Goal: Task Accomplishment & Management: Manage account settings

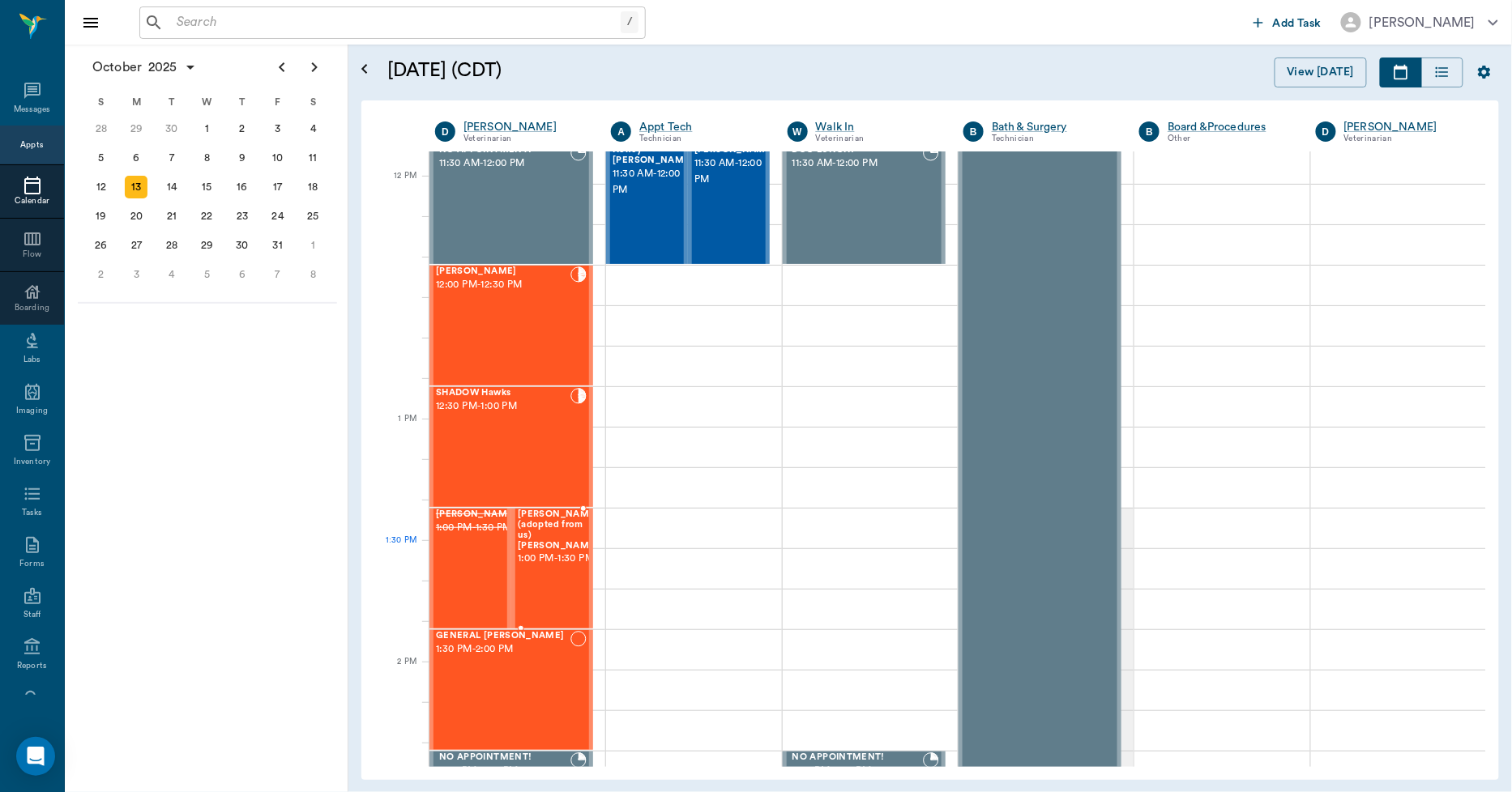
scroll to position [990, 0]
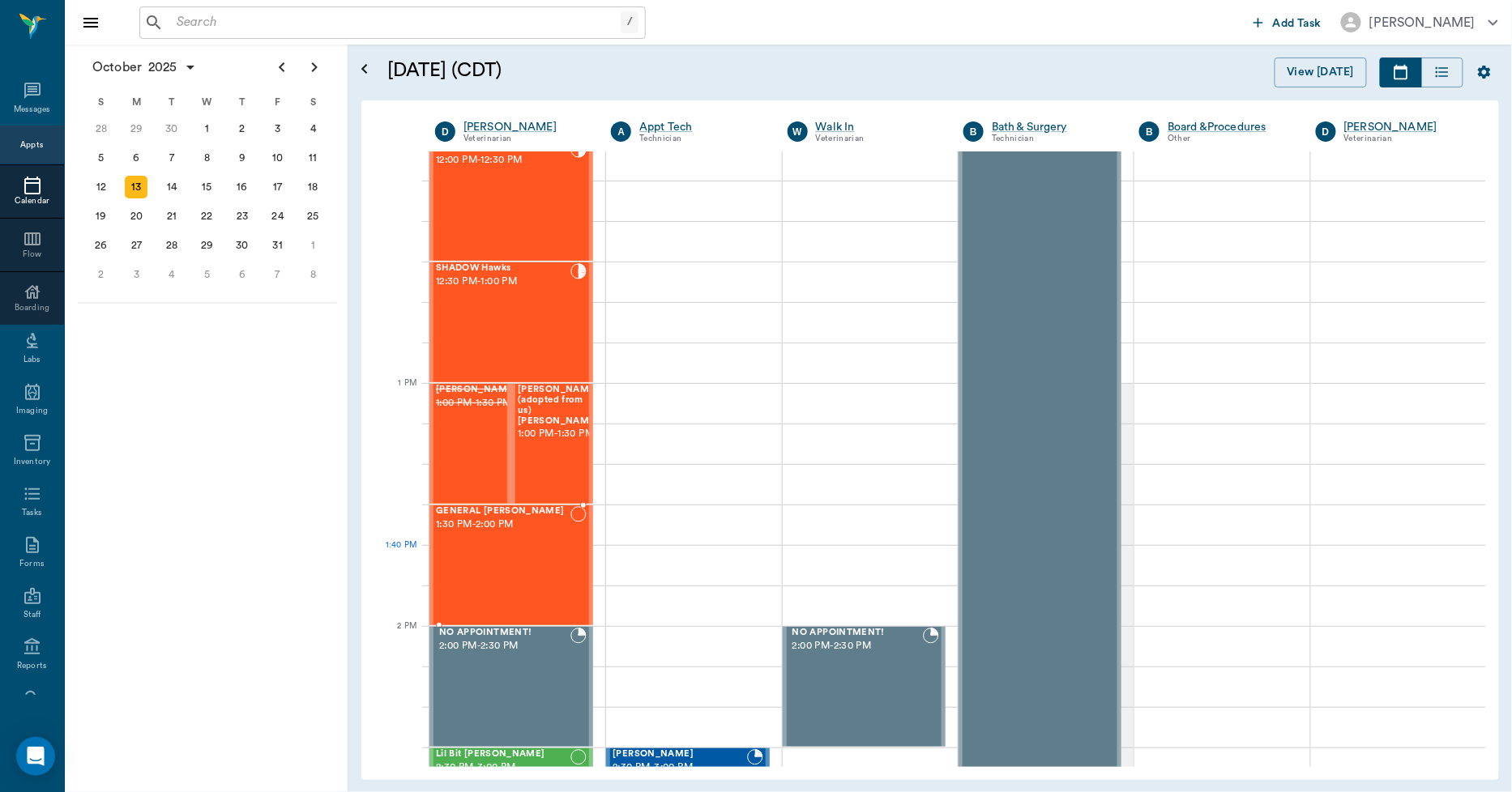
click at [522, 555] on div "GENERAL Spay 1:30 PM - 2:00 PM" at bounding box center [504, 566] width 135 height 118
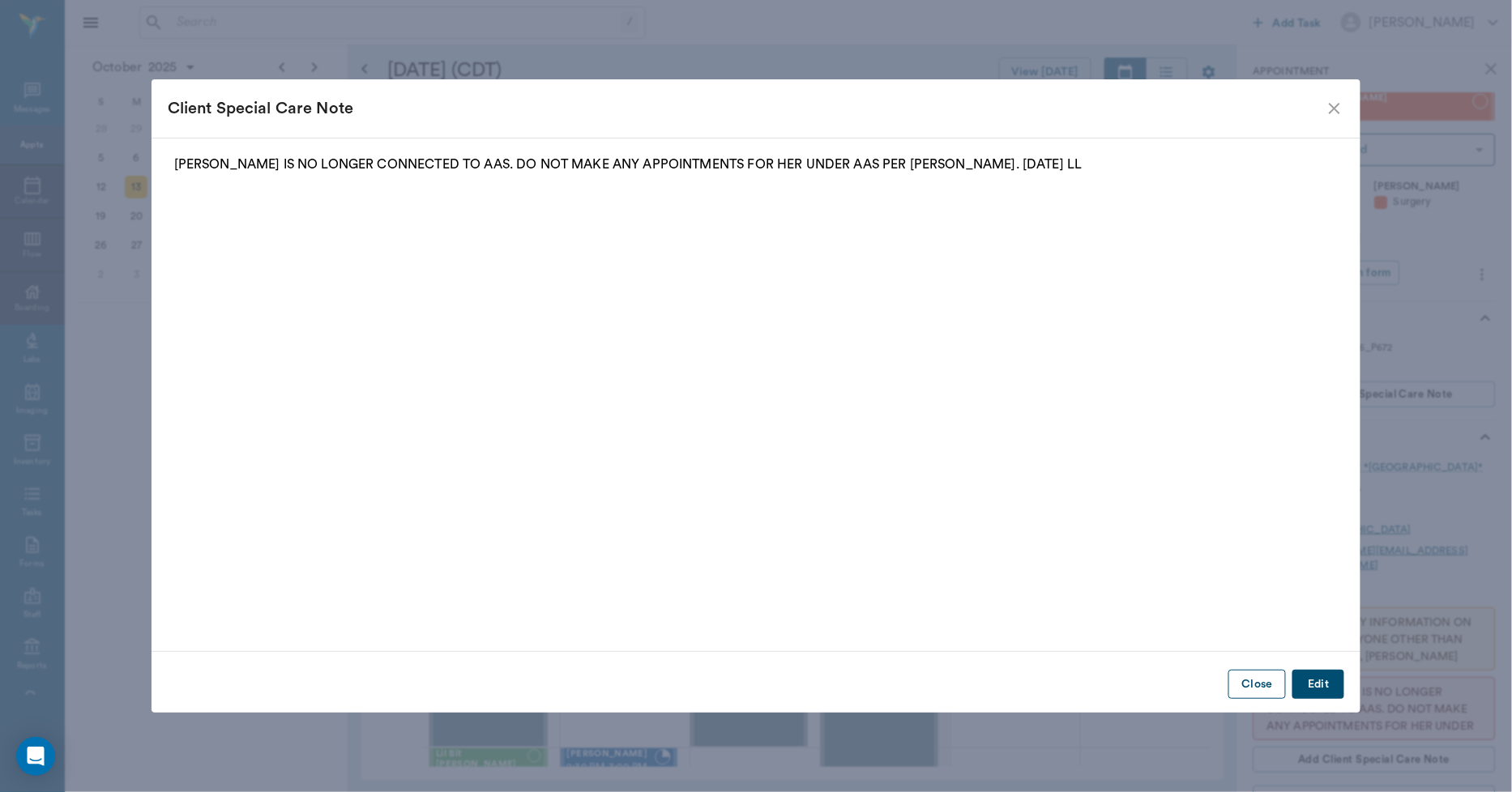
click at [1249, 680] on button "Close" at bounding box center [1257, 685] width 57 height 30
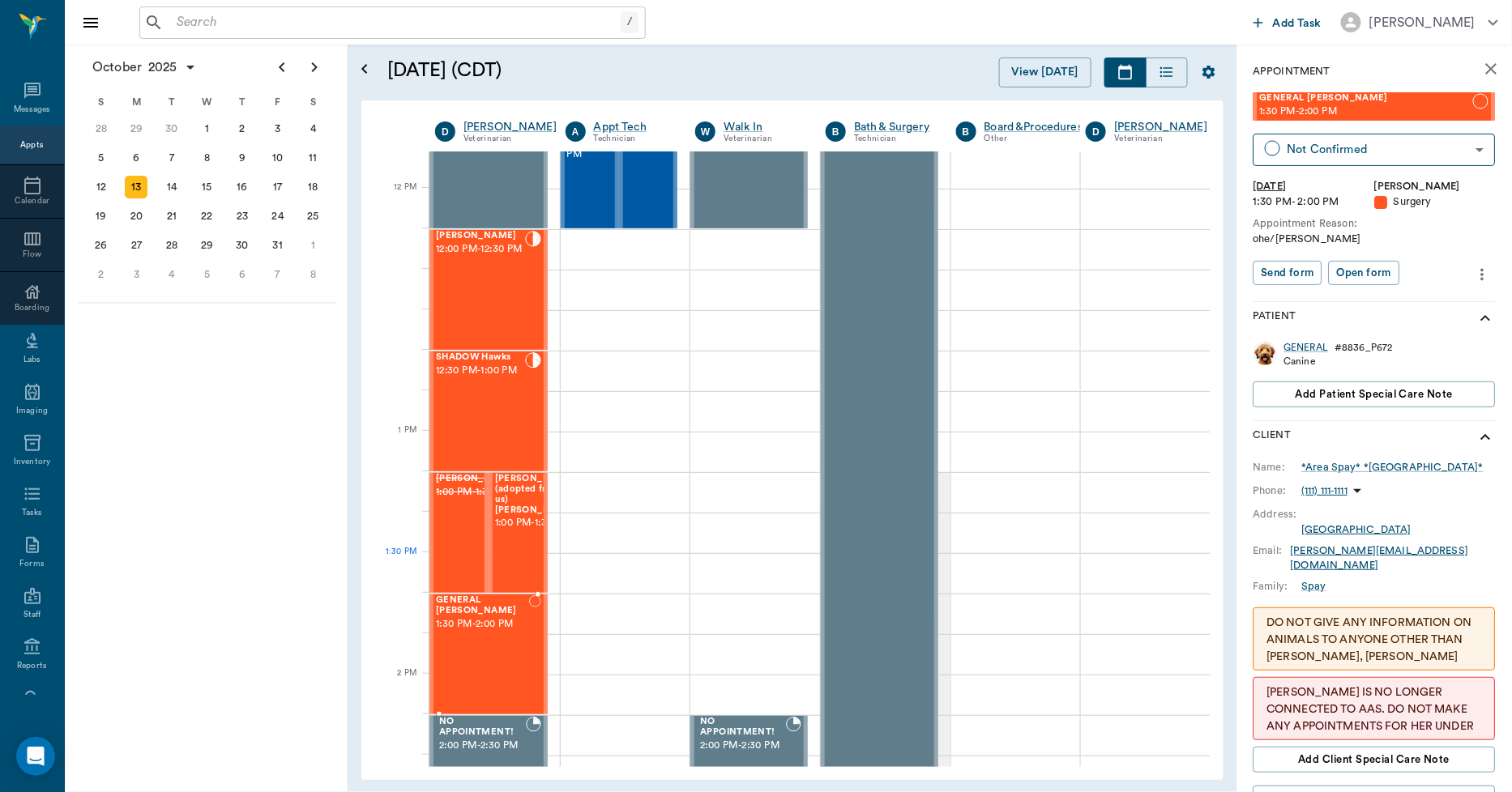
scroll to position [990, 0]
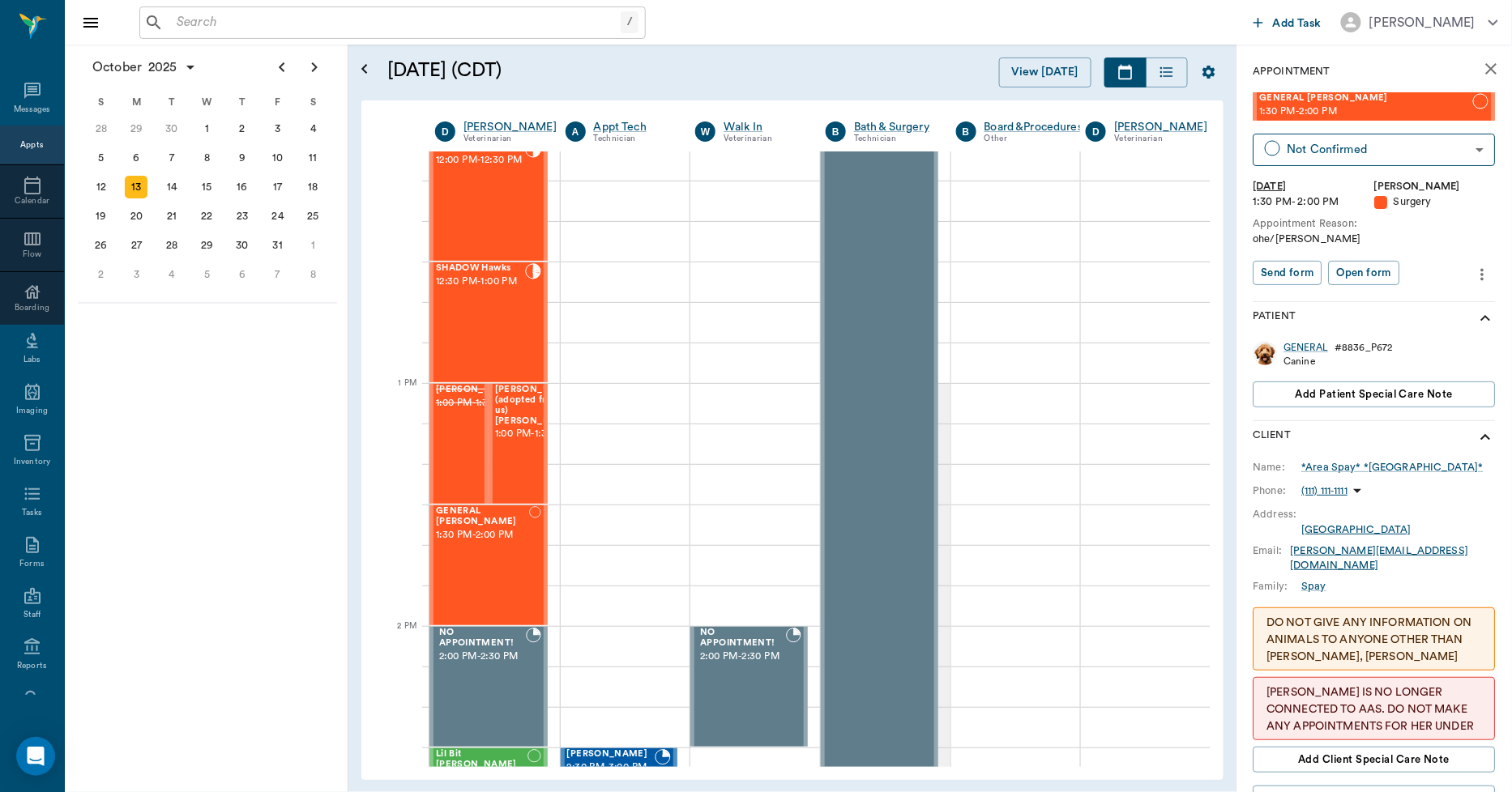
click at [1474, 265] on icon "more" at bounding box center [1482, 274] width 18 height 19
click at [1370, 295] on span "Edit appointment" at bounding box center [1401, 301] width 136 height 17
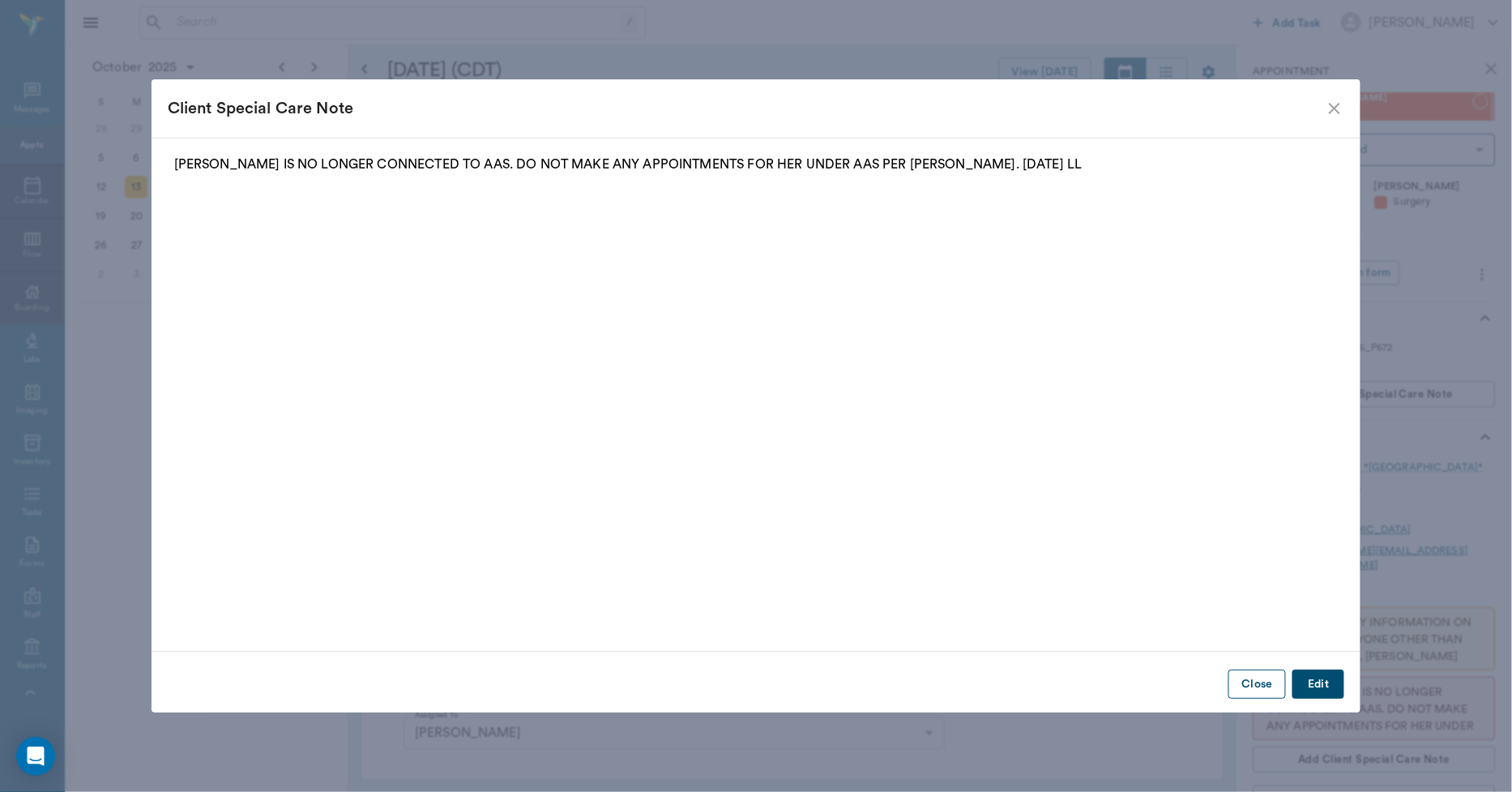
click at [1277, 679] on button "Close" at bounding box center [1257, 685] width 57 height 30
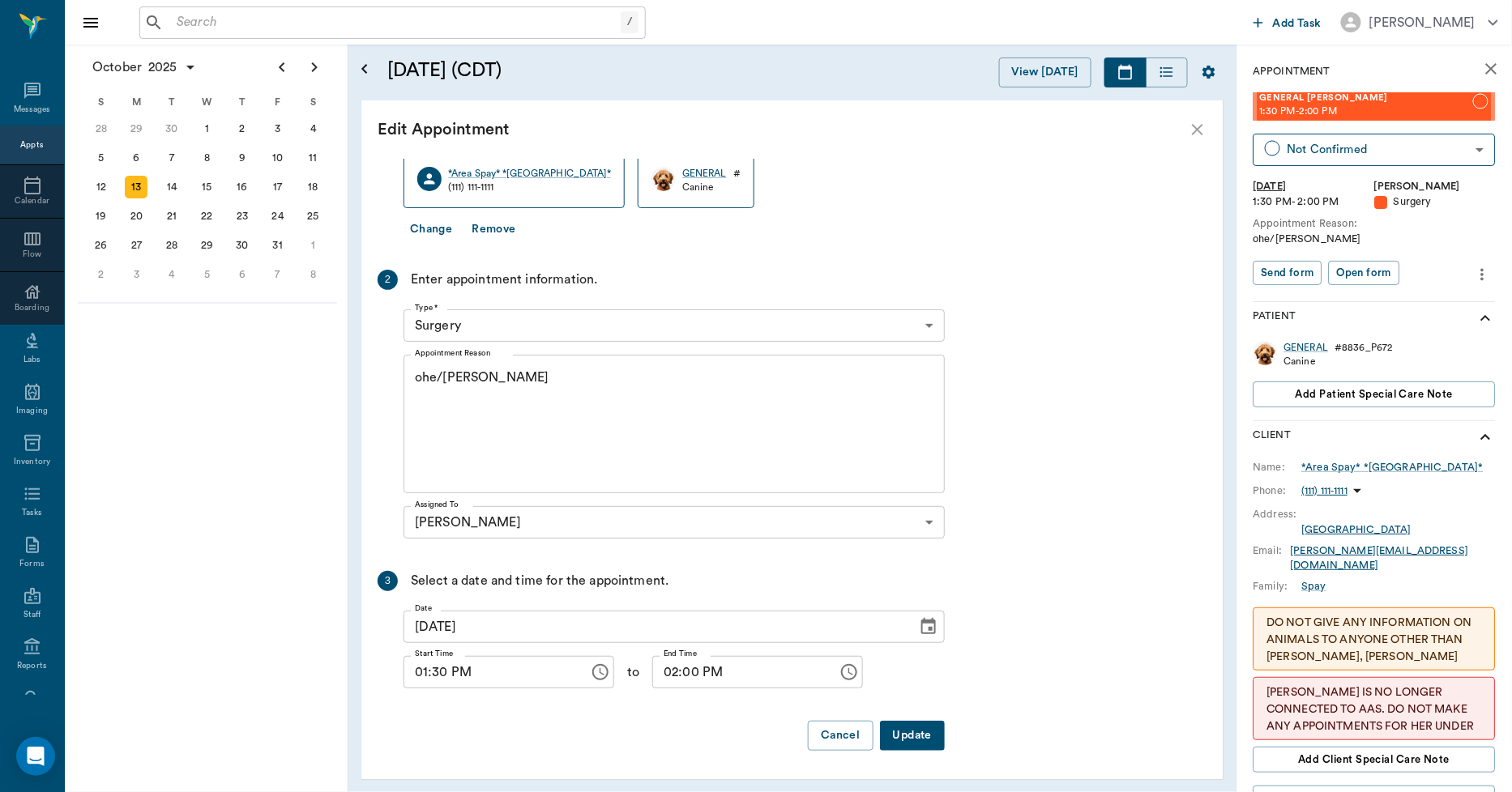
click at [1474, 271] on icon "more" at bounding box center [1482, 274] width 18 height 19
click at [1163, 284] on div at bounding box center [756, 396] width 1512 height 792
click at [422, 227] on button "Change" at bounding box center [432, 229] width 55 height 30
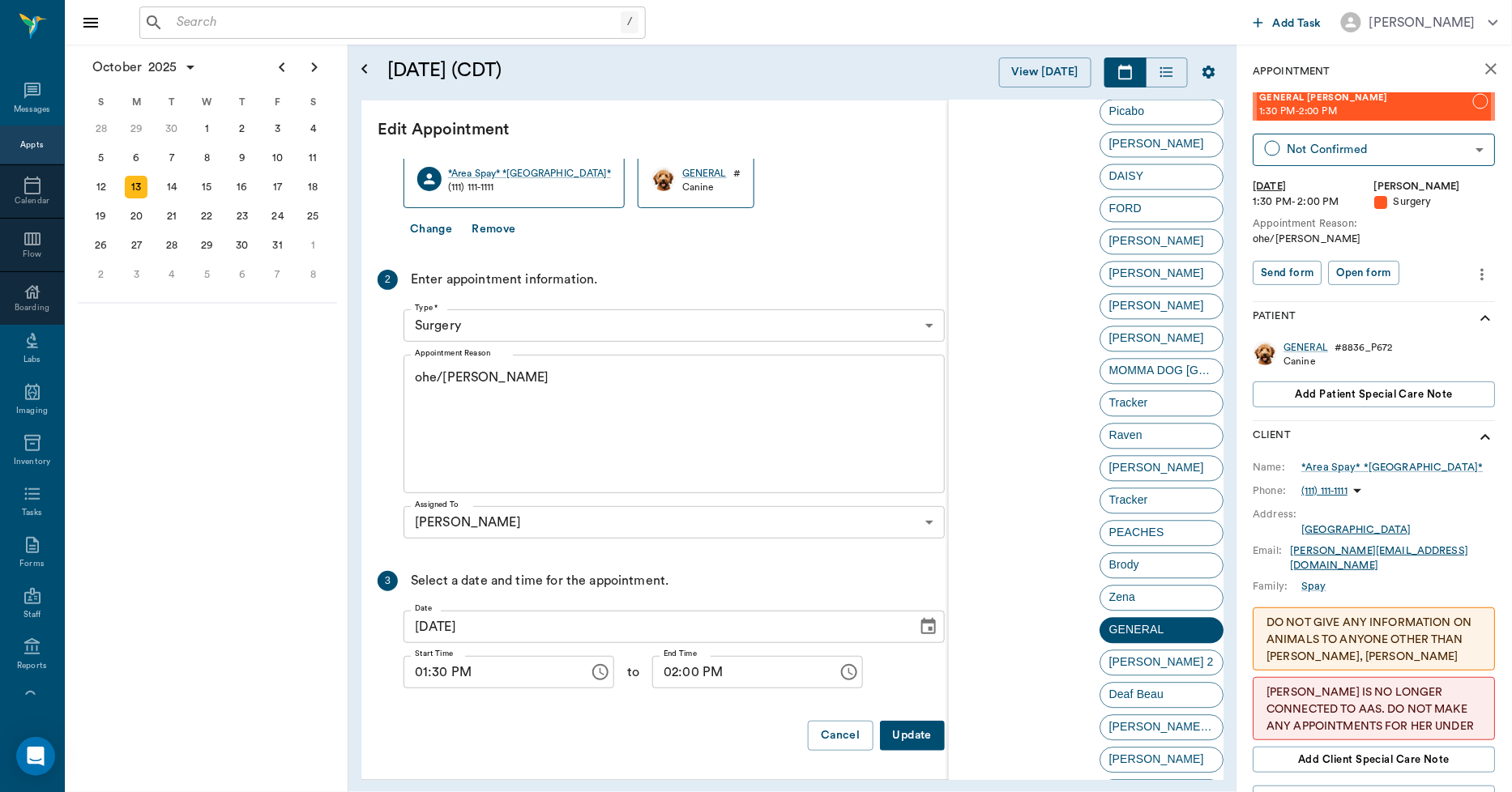
scroll to position [3790, 0]
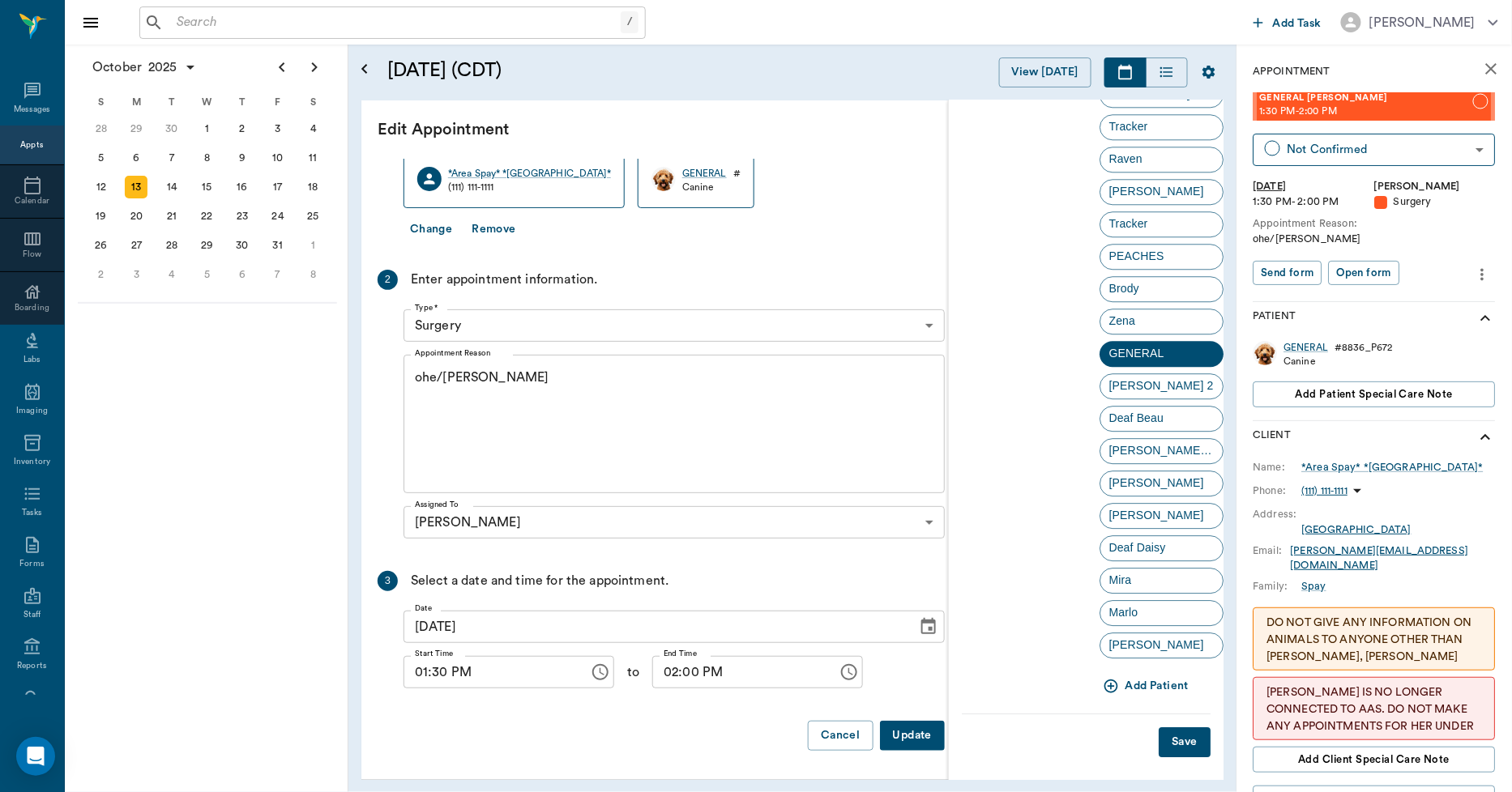
click at [1107, 689] on icon "button" at bounding box center [1110, 687] width 14 height 14
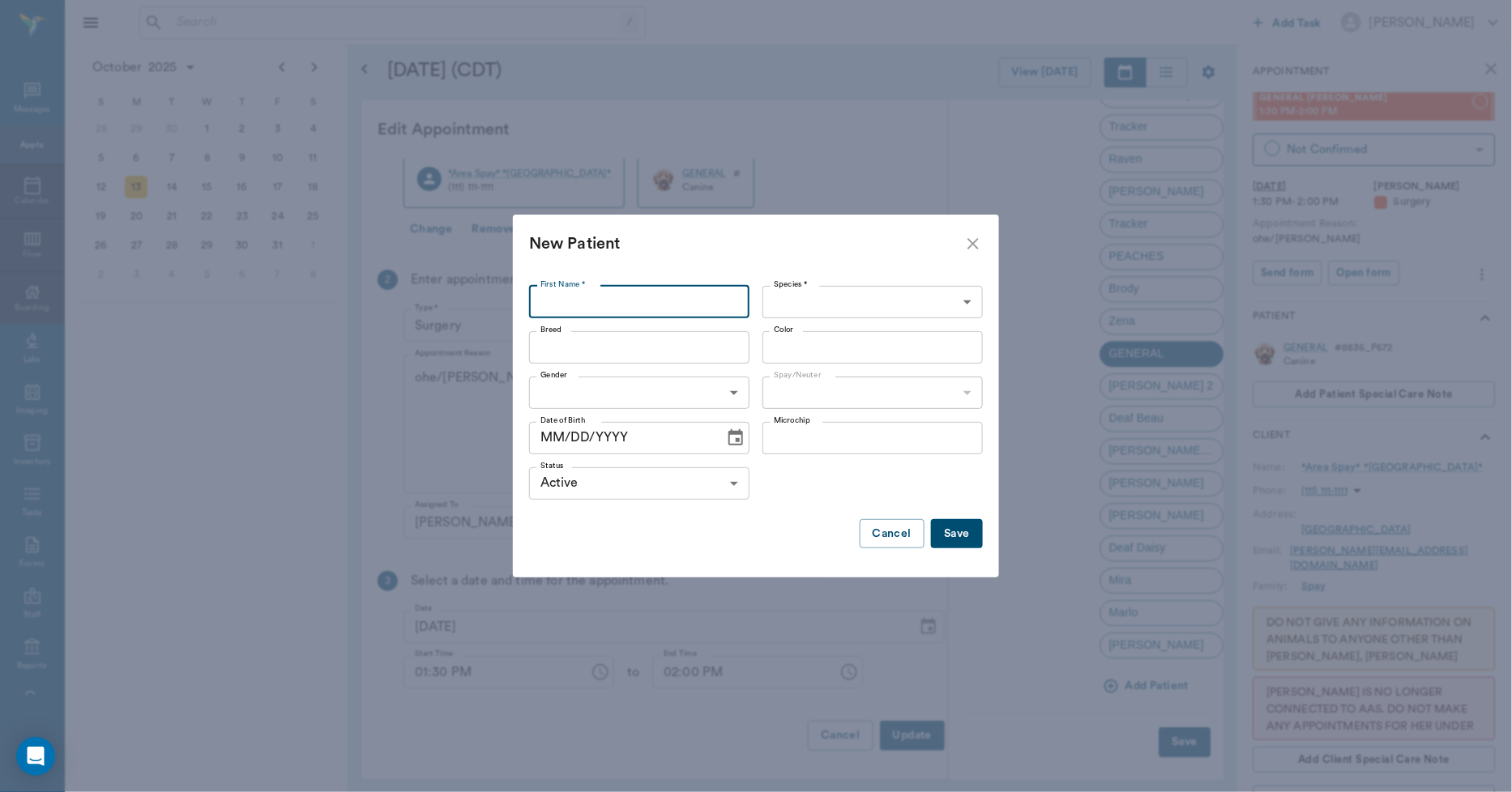
click at [725, 290] on input "First Name *" at bounding box center [639, 301] width 220 height 32
type input "r"
type input "F"
type input "Rufus"
click at [803, 293] on body "/ ​ Add Task Dr. Bert Ellsworth Nectar Messages Appts Calendar Flow Boarding La…" at bounding box center [756, 396] width 1512 height 792
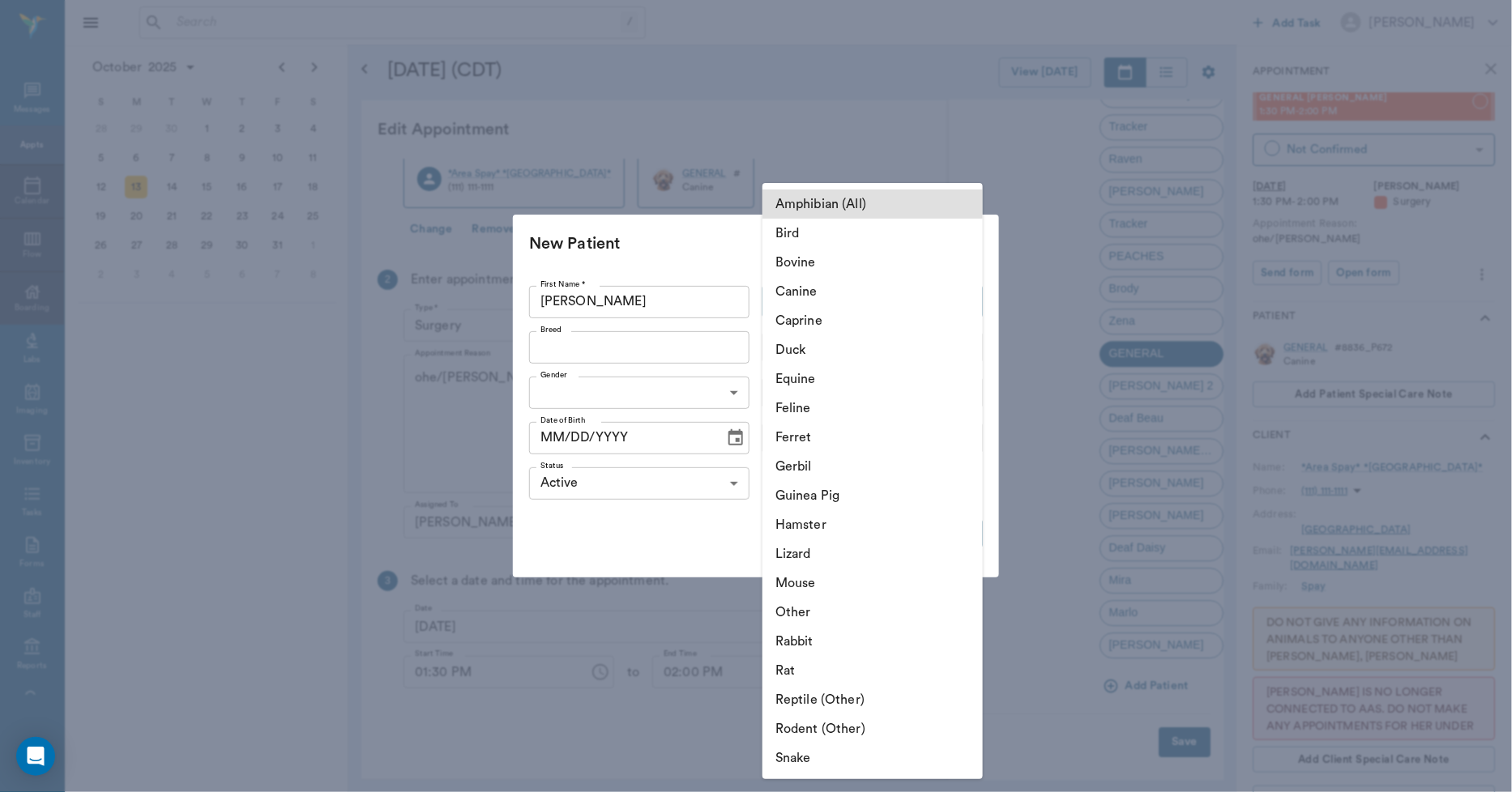
click at [804, 289] on li "Canine" at bounding box center [872, 292] width 220 height 30
type input "Canine"
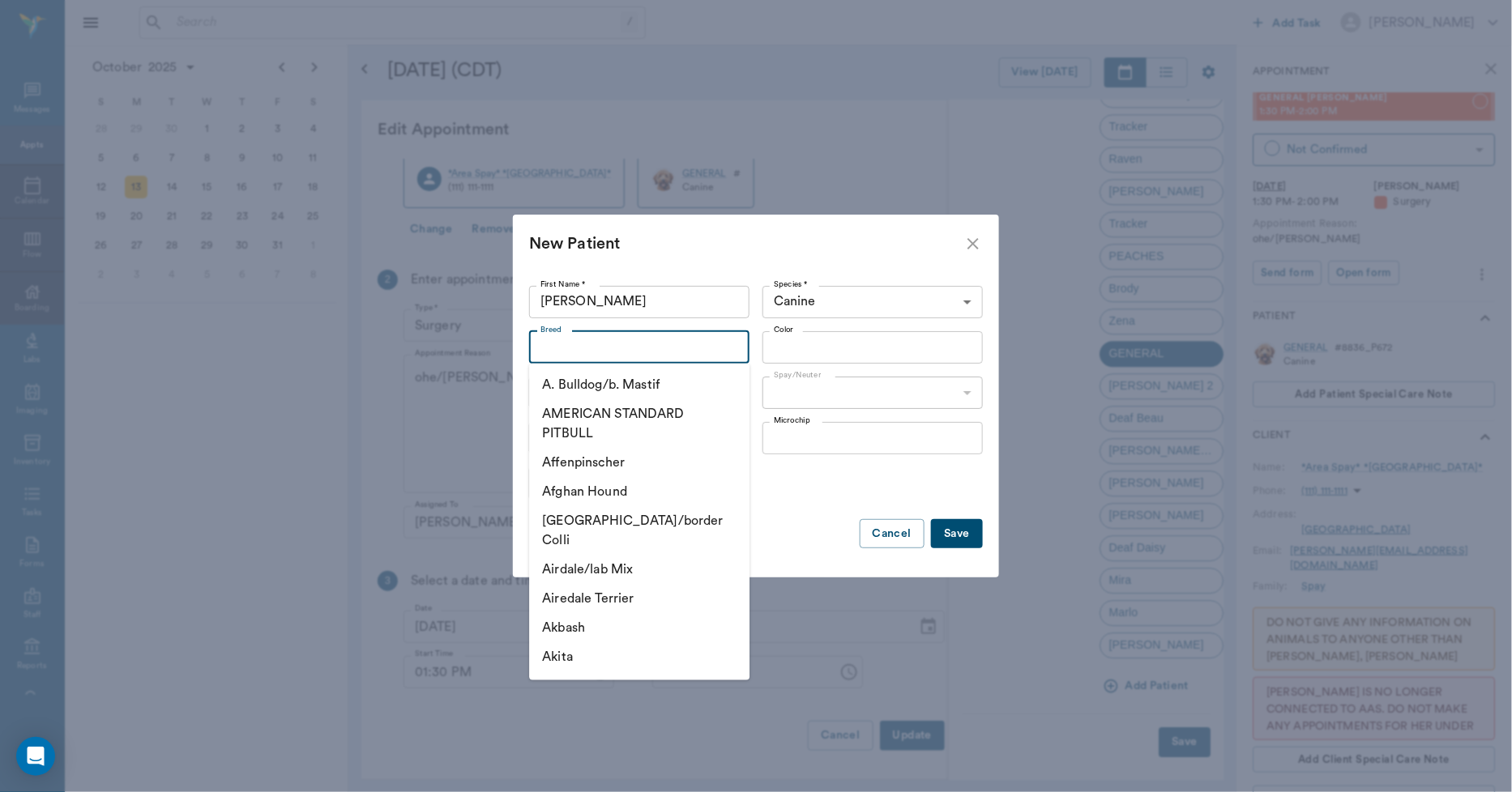
click at [680, 347] on input "Breed" at bounding box center [626, 347] width 184 height 23
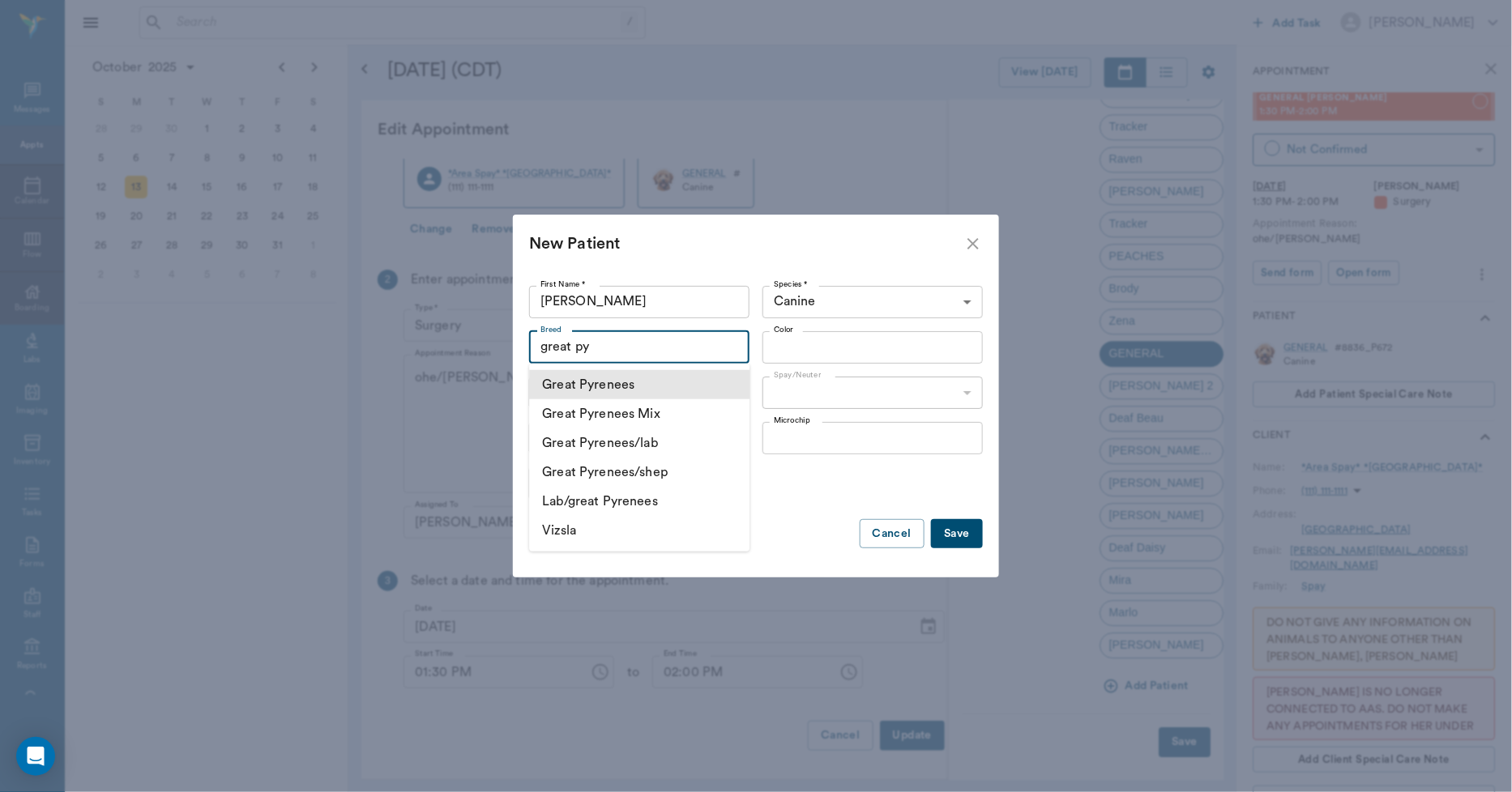
click at [614, 386] on li "Great Pyrenees" at bounding box center [639, 385] width 220 height 30
type input "Great Pyrenees"
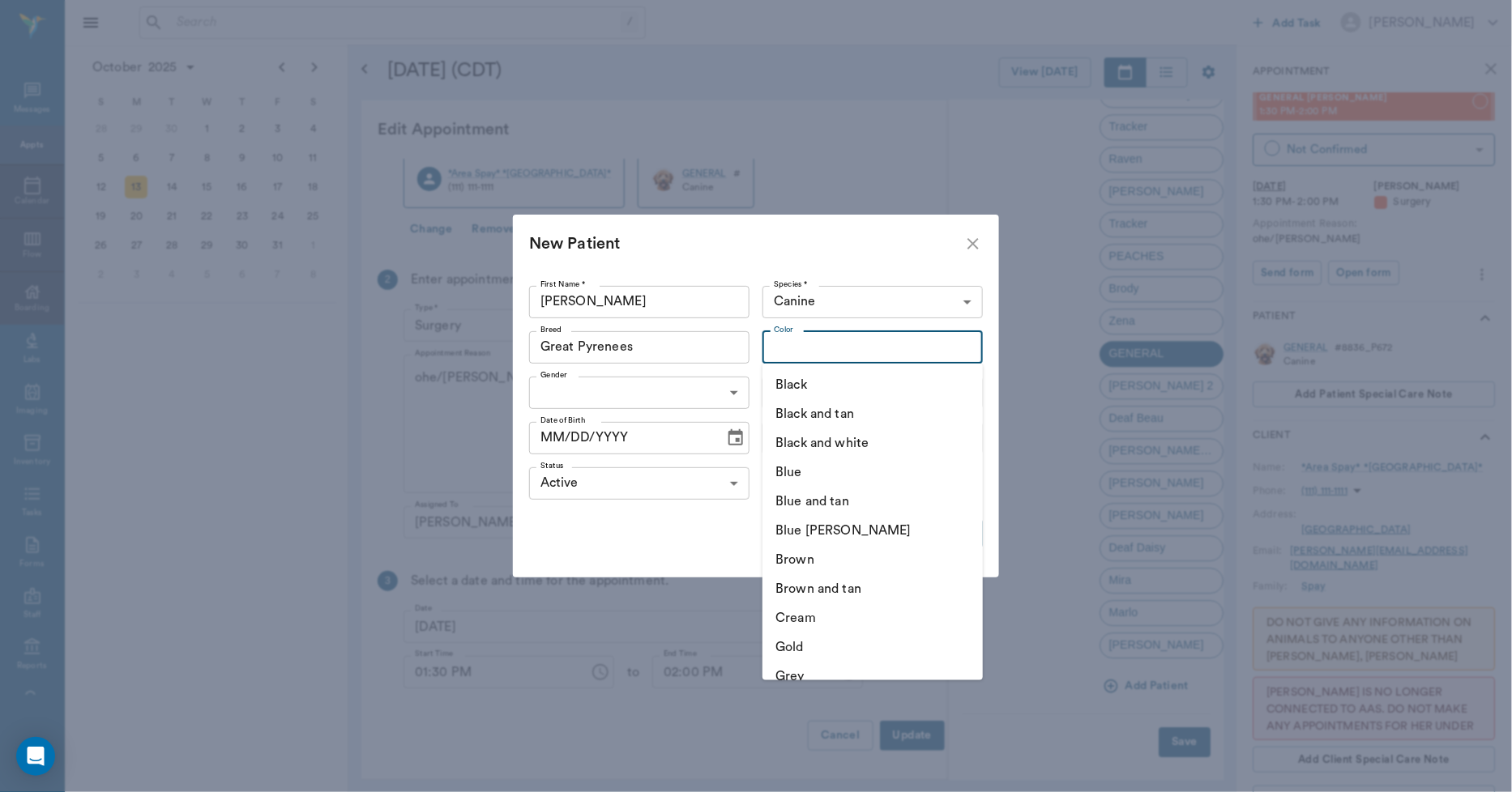
click at [789, 350] on input "Color" at bounding box center [859, 347] width 184 height 23
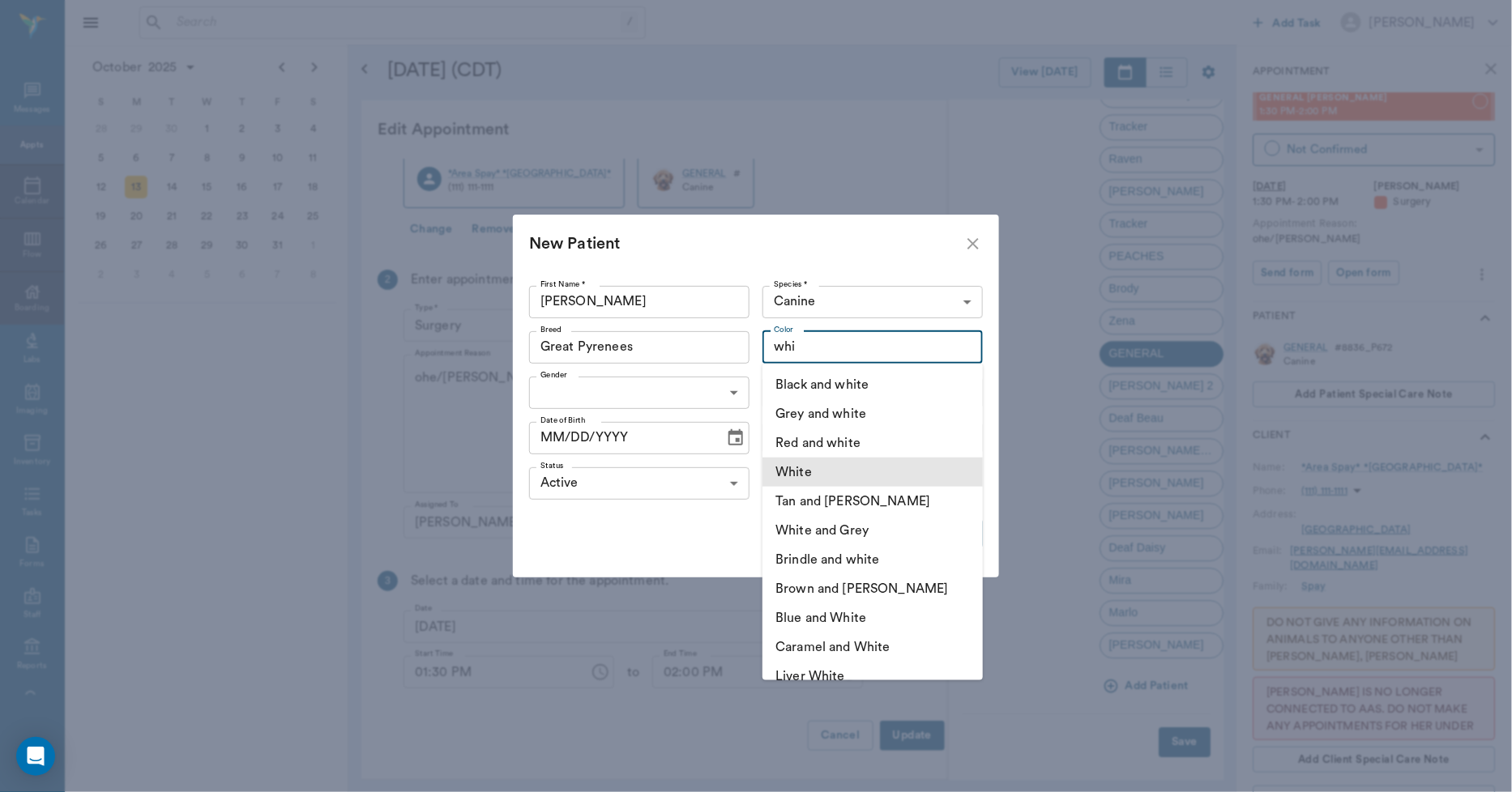
click at [797, 463] on li "White" at bounding box center [872, 472] width 220 height 30
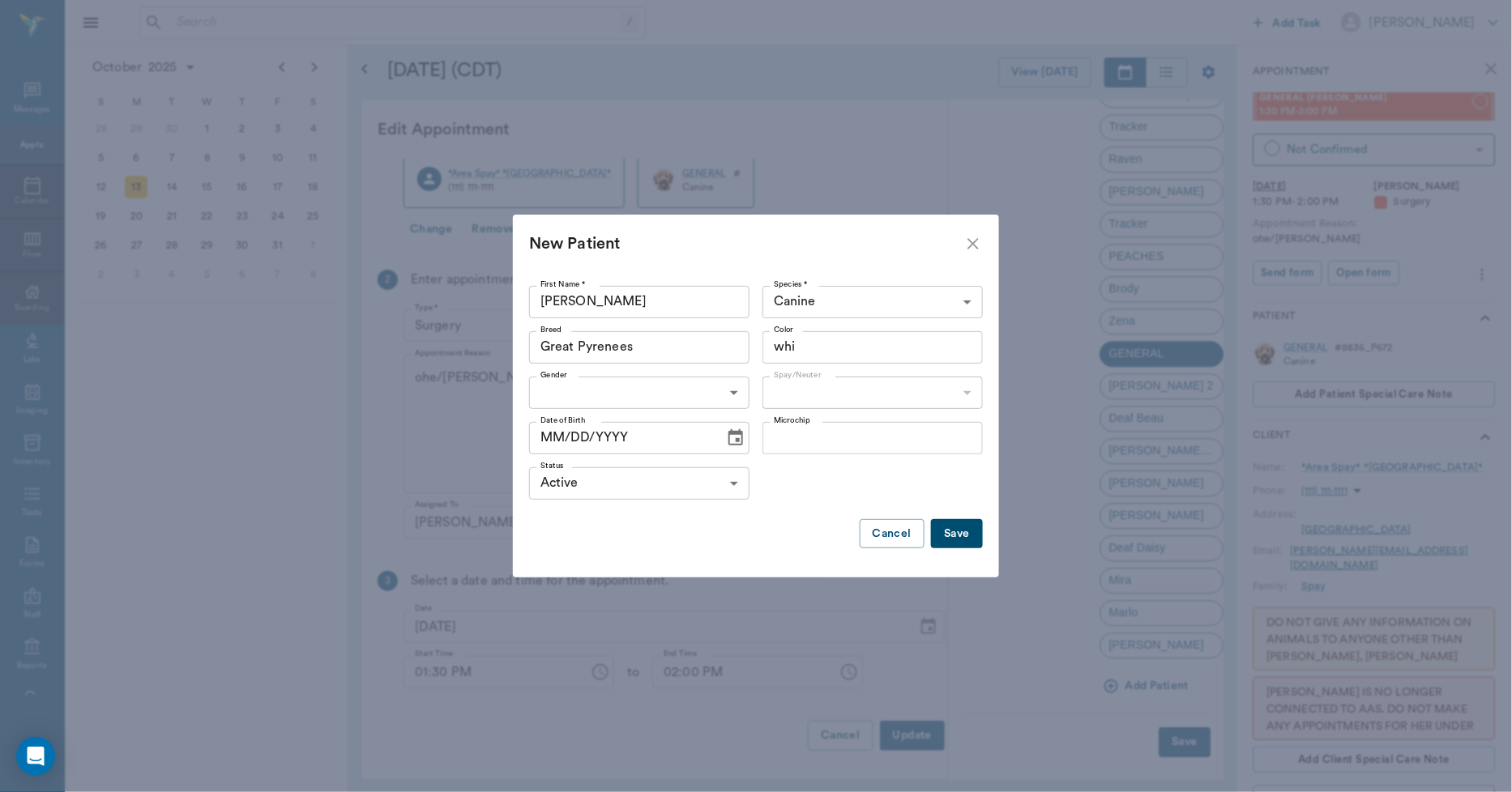
type input "White"
click at [724, 393] on body "/ ​ Add Task Dr. Bert Ellsworth Nectar Messages Appts Calendar Flow Boarding La…" at bounding box center [756, 396] width 1512 height 792
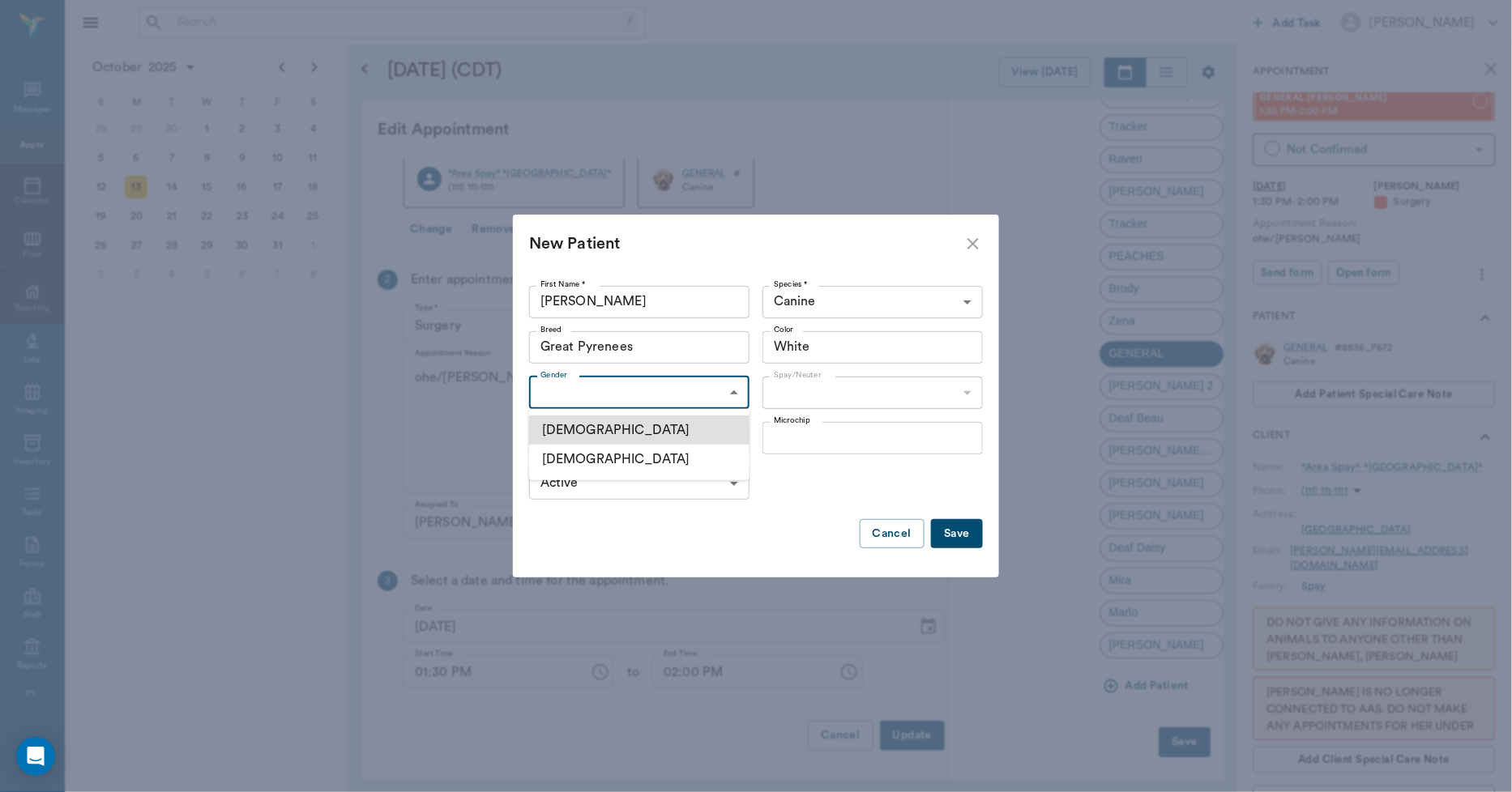
click at [584, 431] on li "Male" at bounding box center [639, 431] width 220 height 30
type input "MALE"
click at [784, 390] on body "/ ​ Add Task Dr. Bert Ellsworth Nectar Messages Appts Calendar Flow Boarding La…" at bounding box center [756, 396] width 1512 height 792
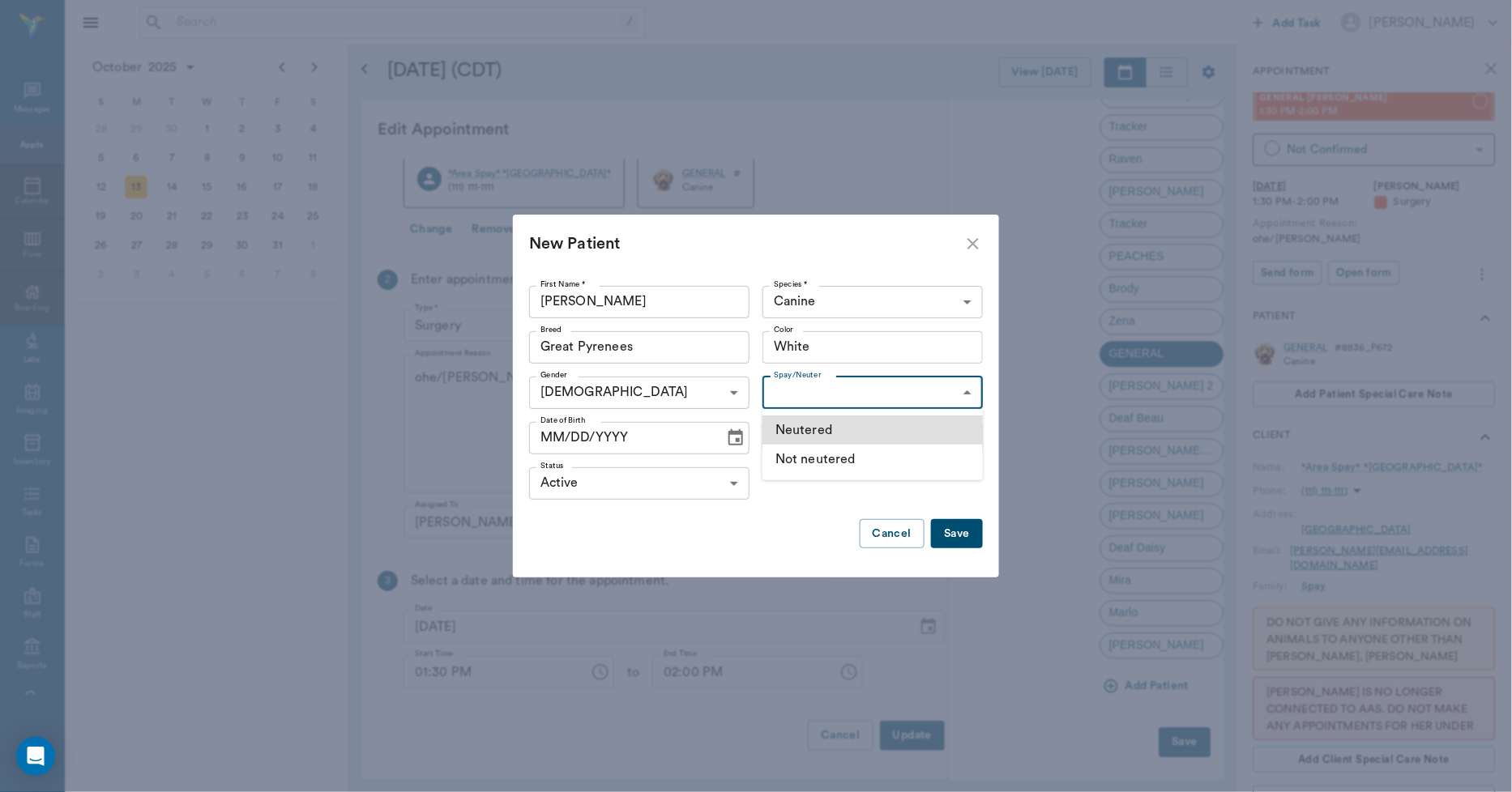
click at [785, 452] on li "Not neutered" at bounding box center [872, 459] width 220 height 30
type input "false"
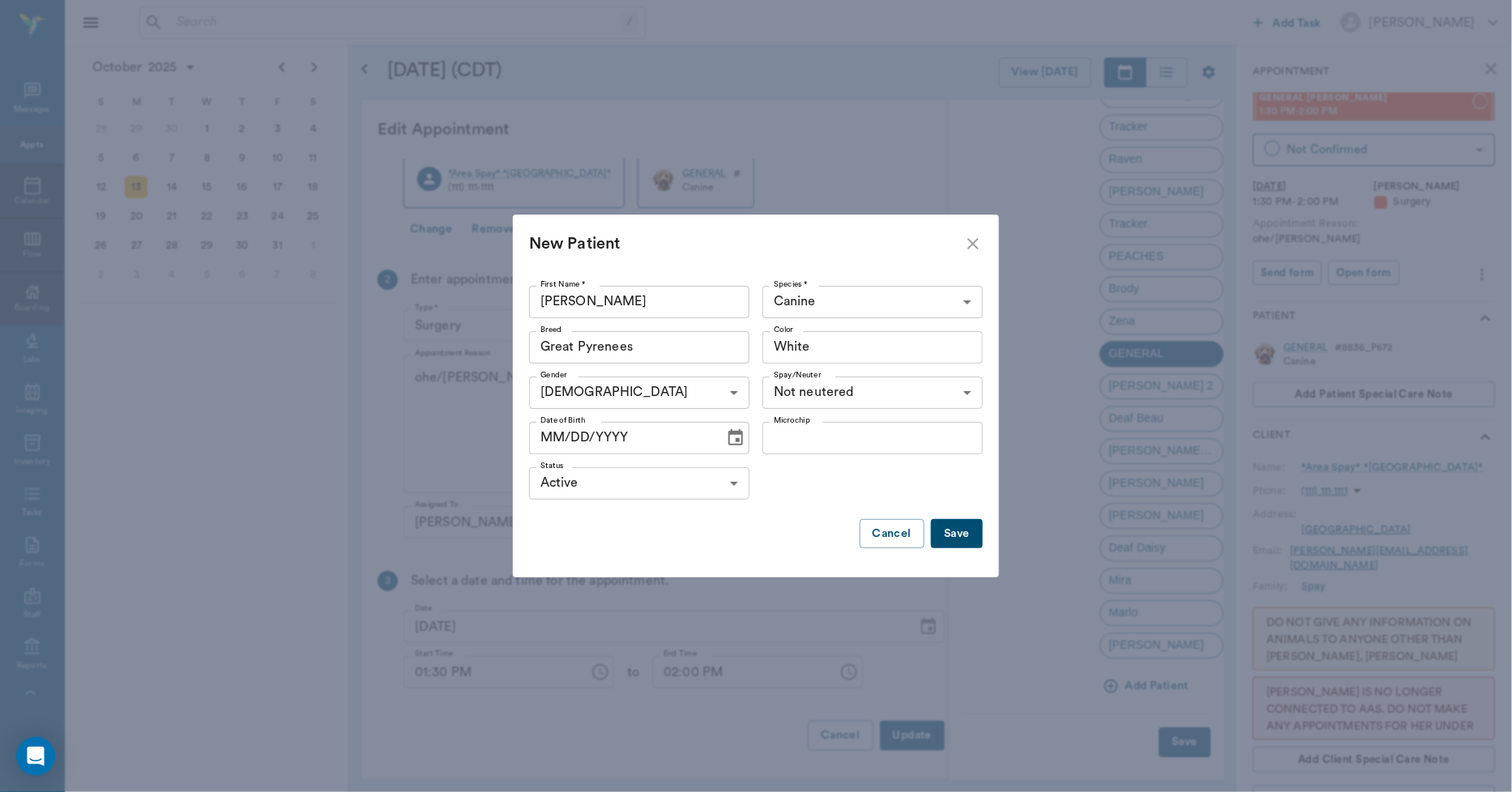
click at [731, 434] on icon "Choose date" at bounding box center [736, 438] width 15 height 17
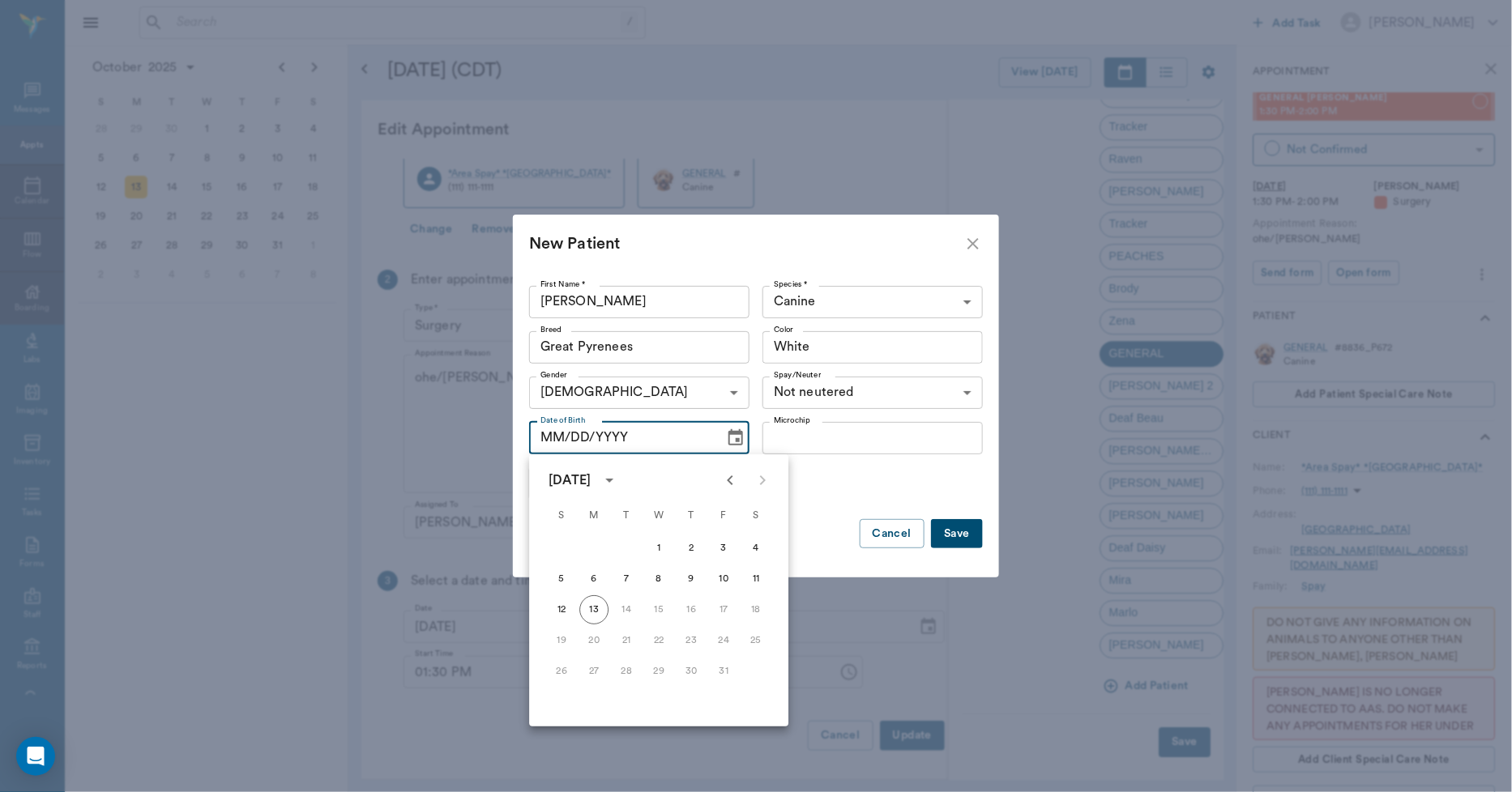
click at [732, 480] on icon "Previous month" at bounding box center [729, 480] width 19 height 19
click at [724, 486] on icon "Previous month" at bounding box center [729, 480] width 19 height 19
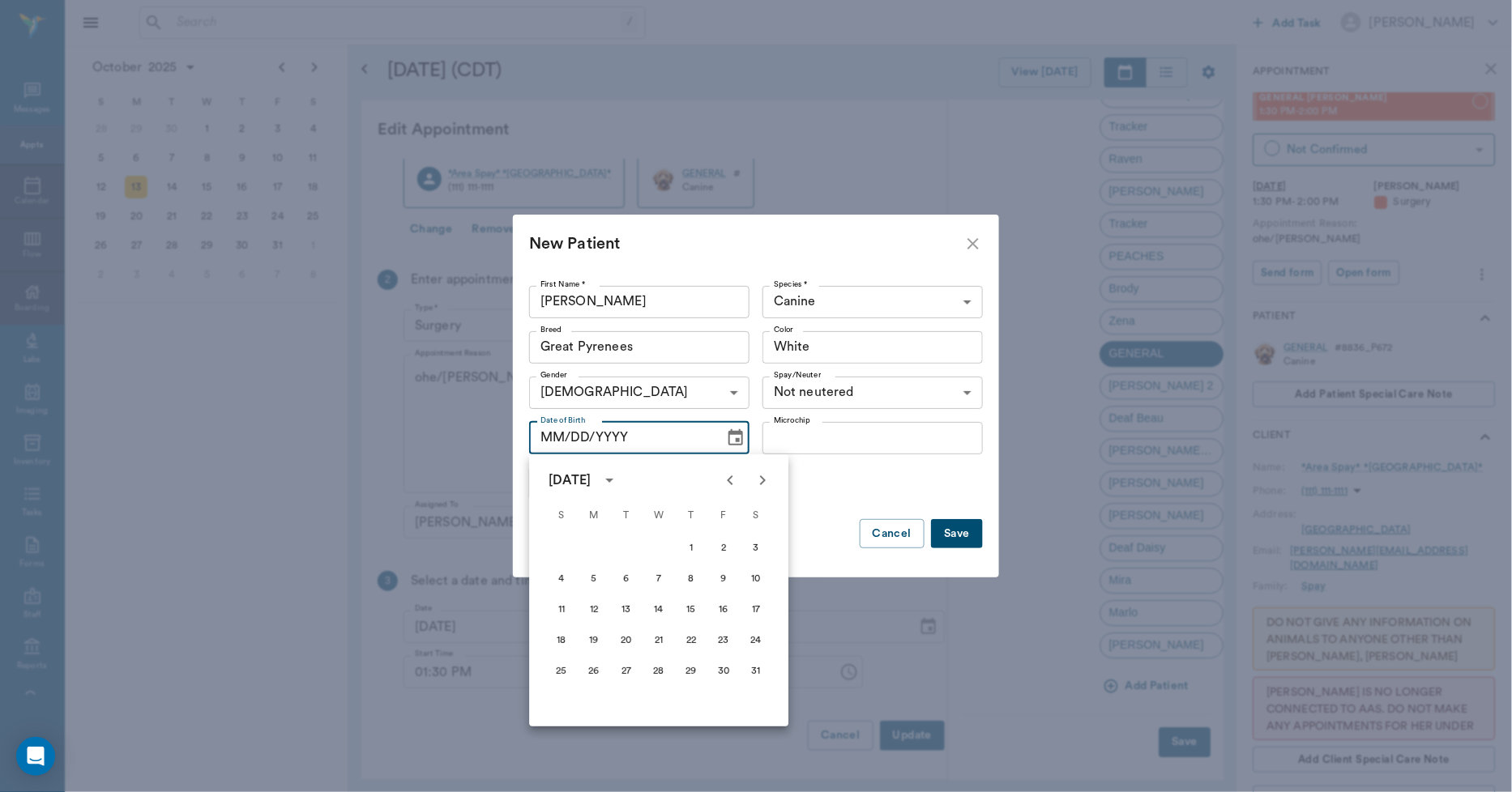
click at [724, 486] on icon "Previous month" at bounding box center [729, 480] width 19 height 19
click at [725, 486] on icon "Previous month" at bounding box center [729, 480] width 19 height 19
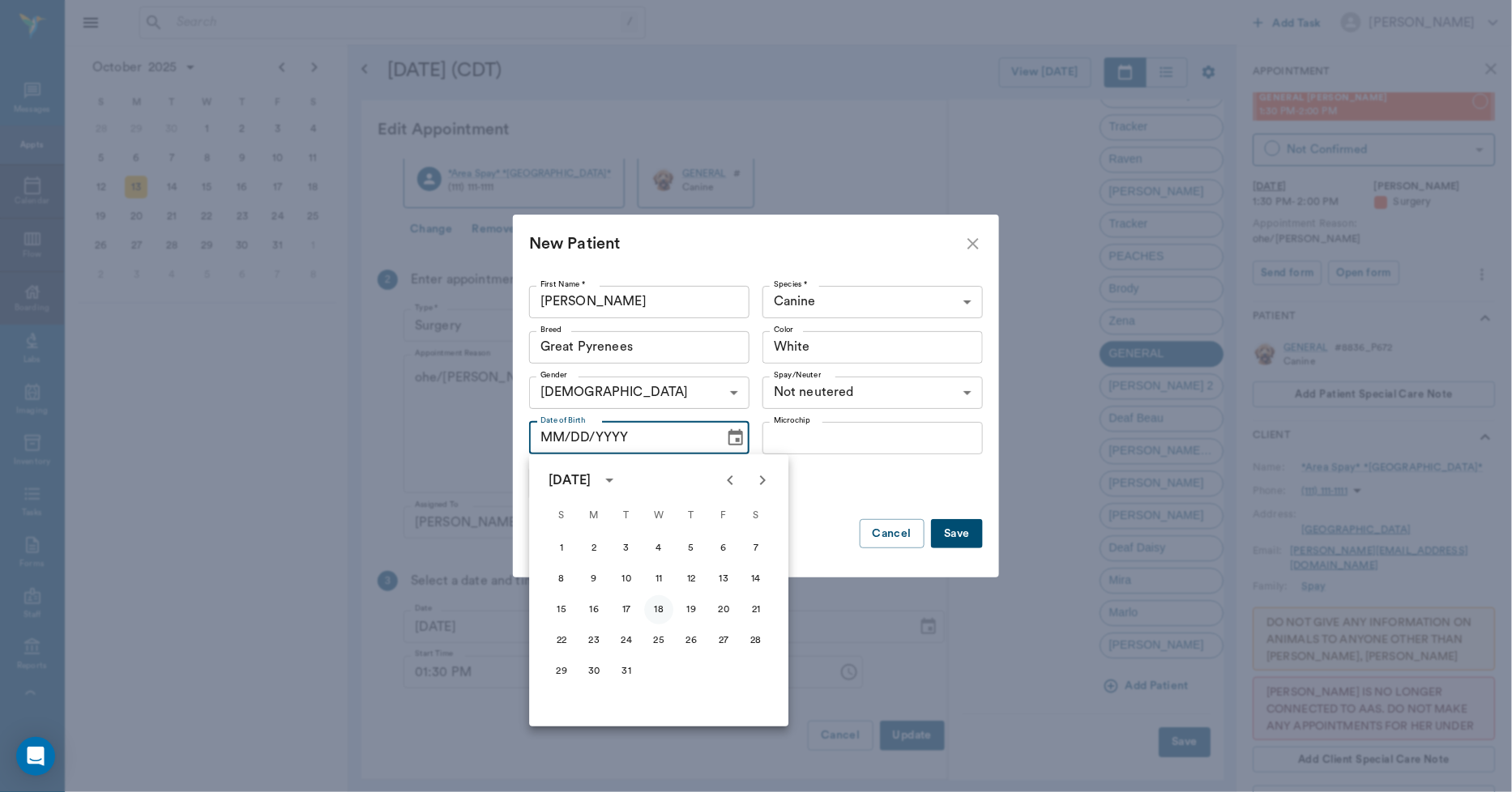
click at [670, 614] on button "18" at bounding box center [659, 610] width 30 height 30
type input "12/18/2024"
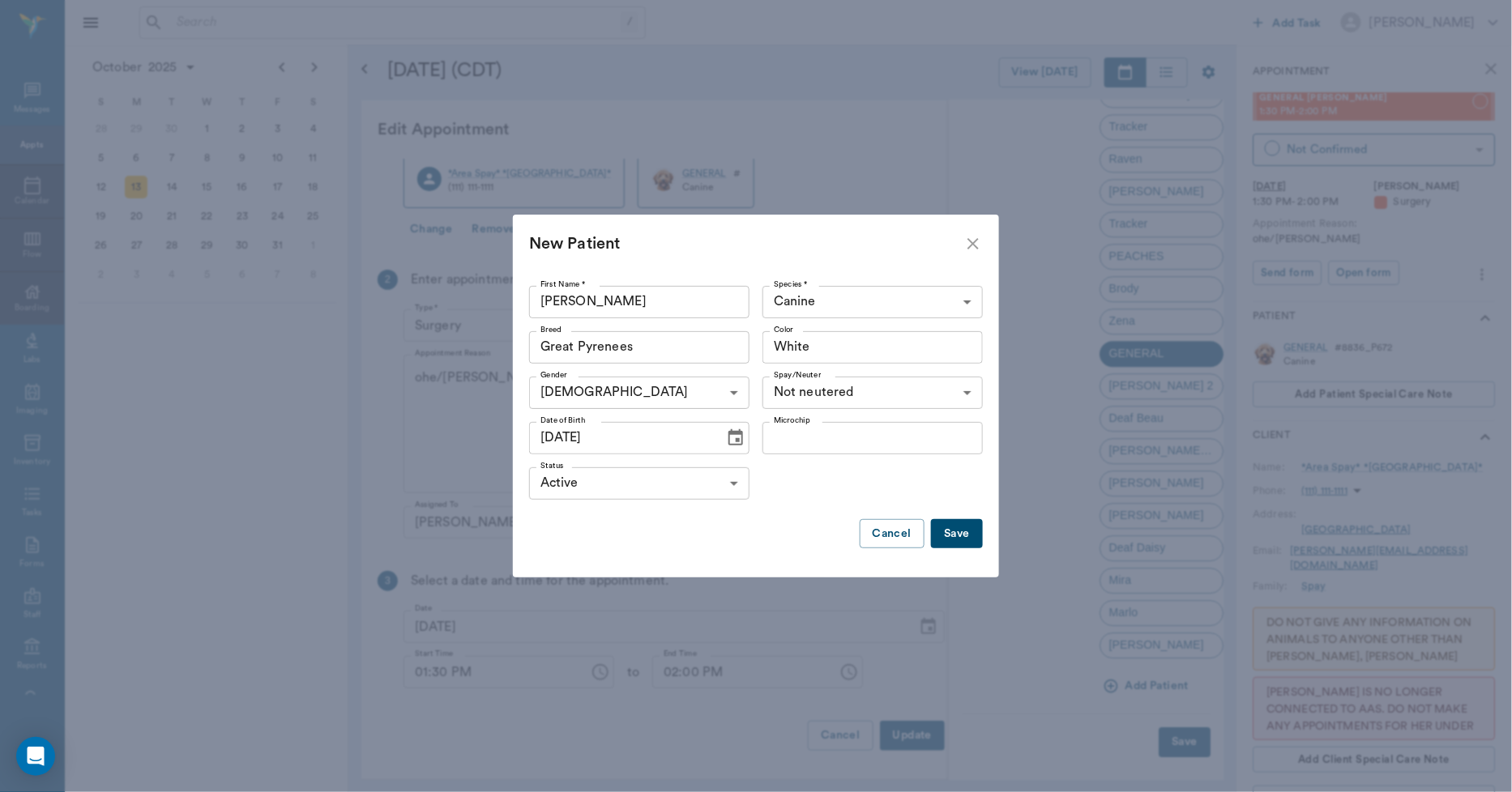
click at [943, 536] on button "Save" at bounding box center [957, 534] width 52 height 30
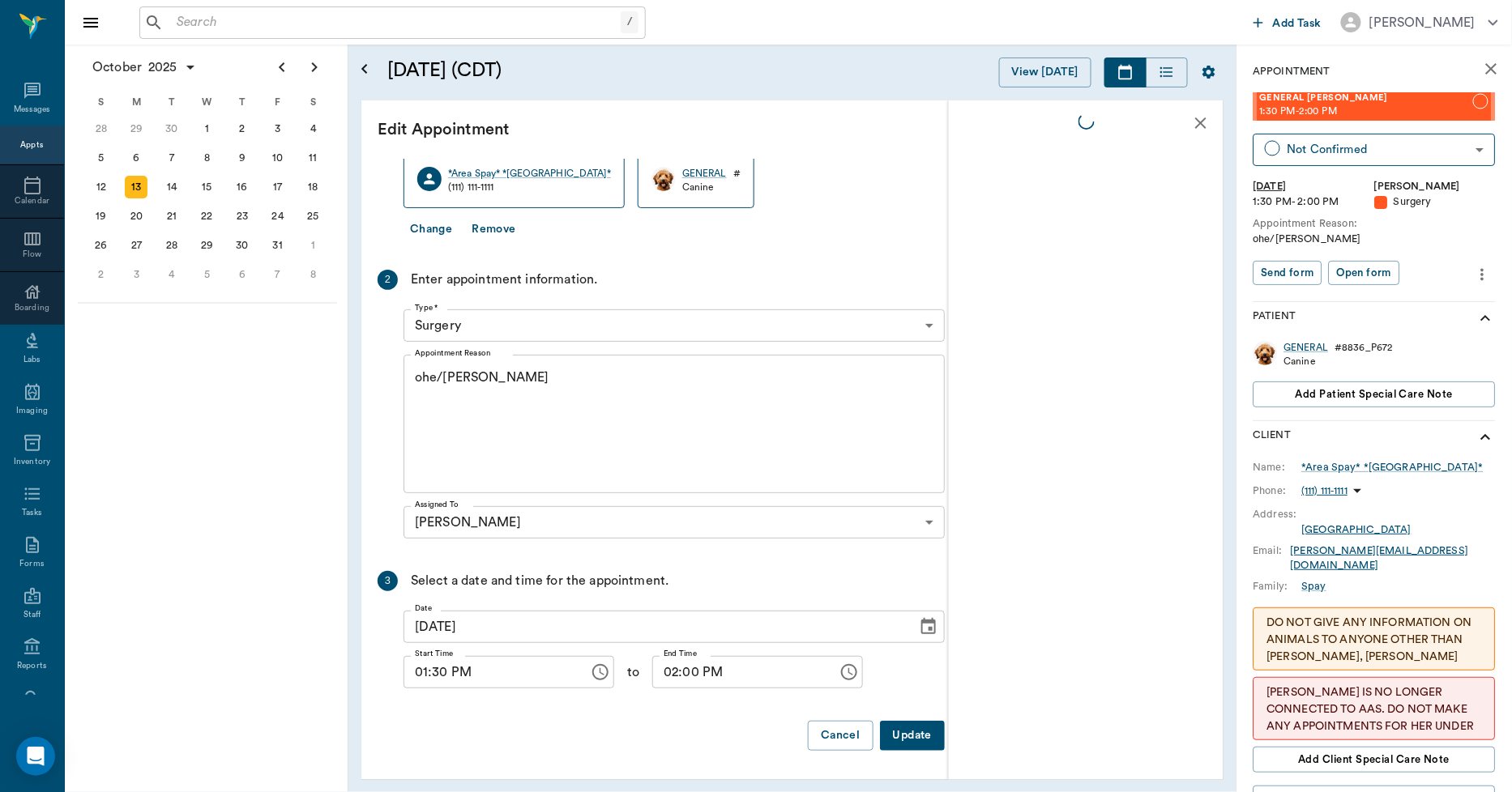
scroll to position [0, 0]
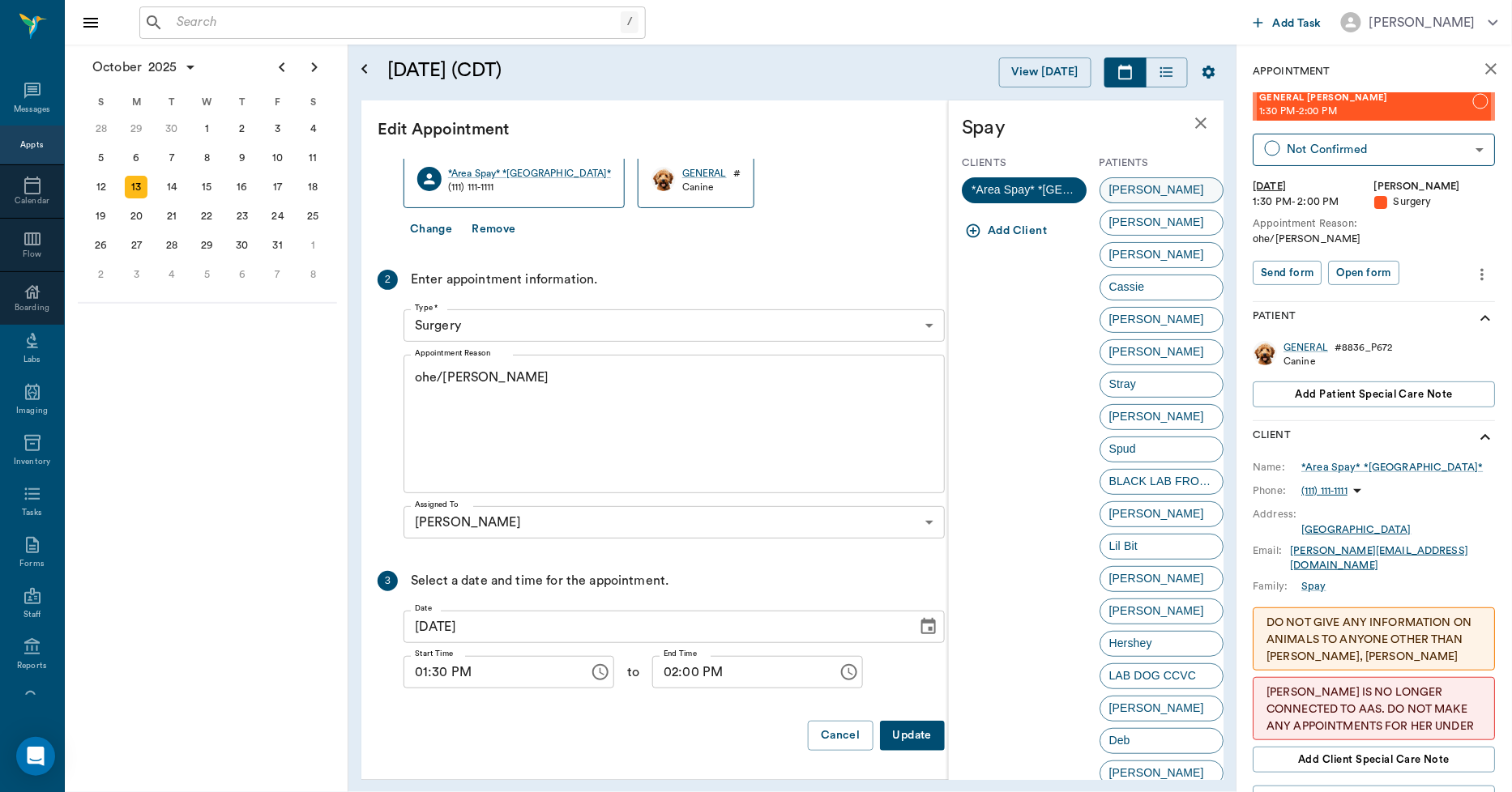
click at [1168, 187] on div "Rufus" at bounding box center [1162, 190] width 125 height 26
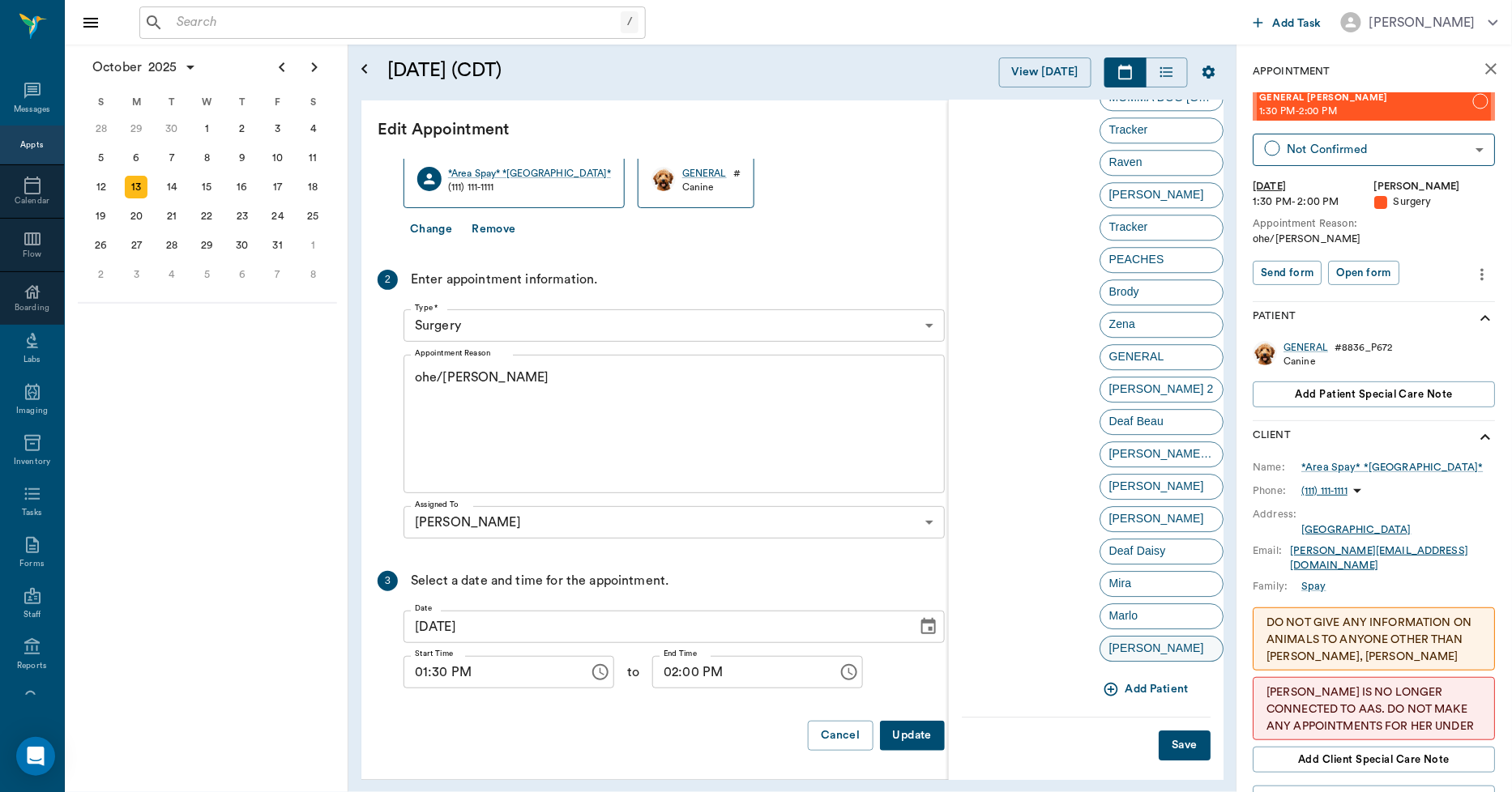
scroll to position [3822, 0]
click at [1164, 739] on button "Save" at bounding box center [1185, 742] width 52 height 30
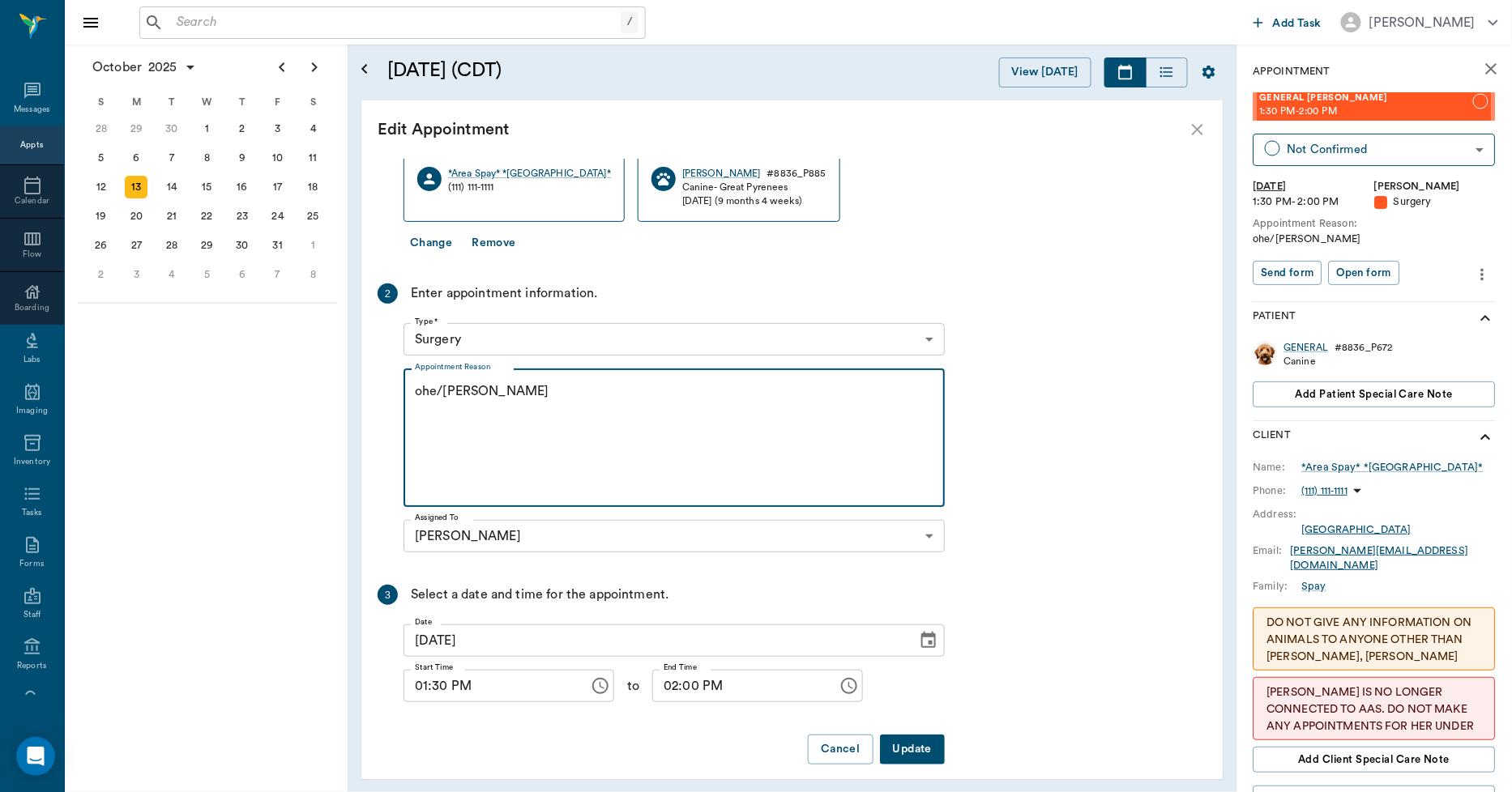
drag, startPoint x: 487, startPoint y: 394, endPoint x: 378, endPoint y: 401, distance: 109.2
click at [379, 401] on div "2 Enter appointment information. Type * Surgery 65d2be4f46e3a538d89b8c18 Type *…" at bounding box center [662, 421] width 567 height 275
type textarea "o"
type textarea "ORCH, HWT AND RV ONLY AND HAS TAPEWORMS. PLEASE TREAT -LORY"
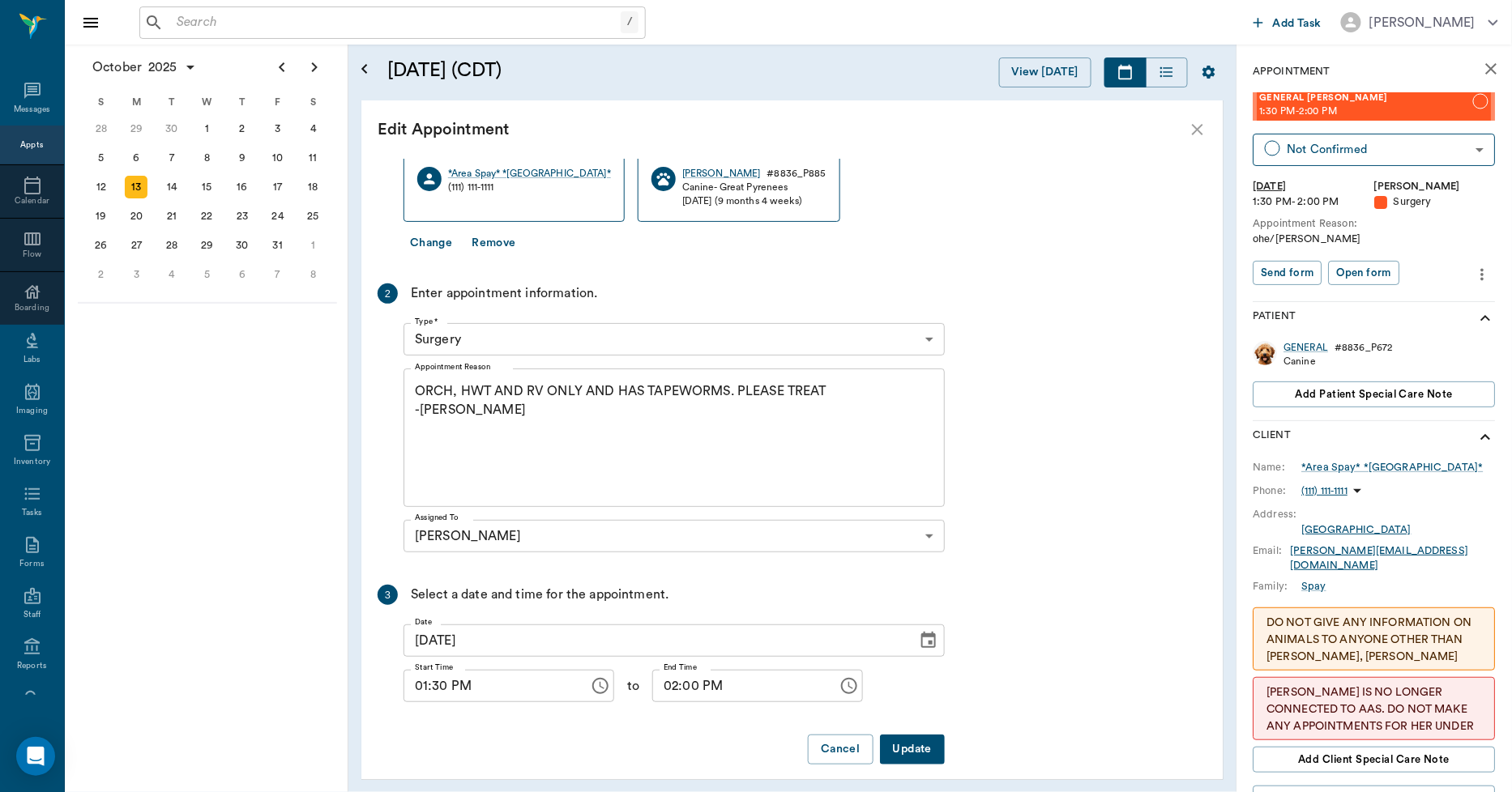
click at [902, 739] on button "Update" at bounding box center [912, 749] width 65 height 30
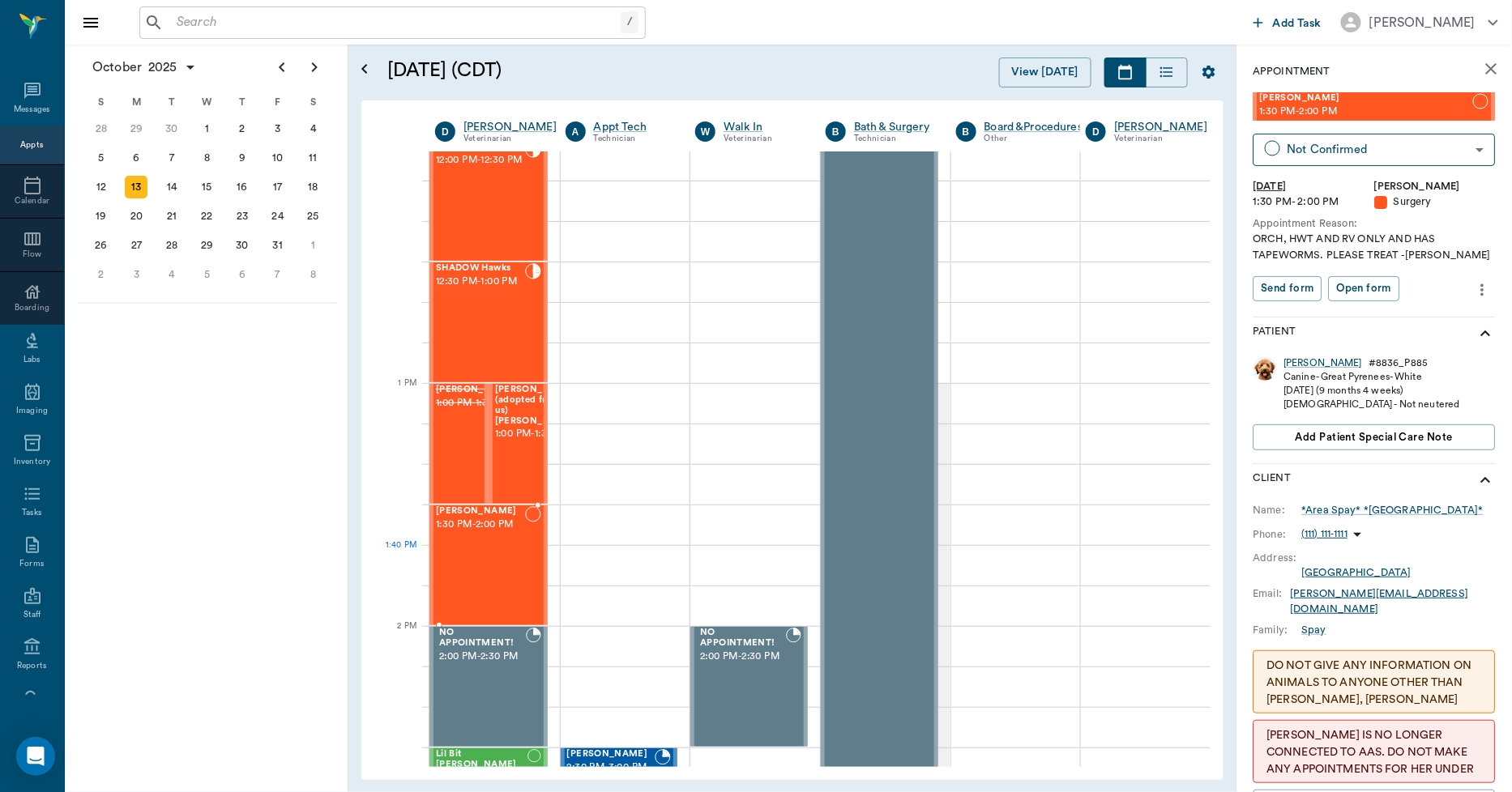
click at [496, 579] on div "Rufus Spay 1:30 PM - 2:00 PM" at bounding box center [481, 566] width 89 height 118
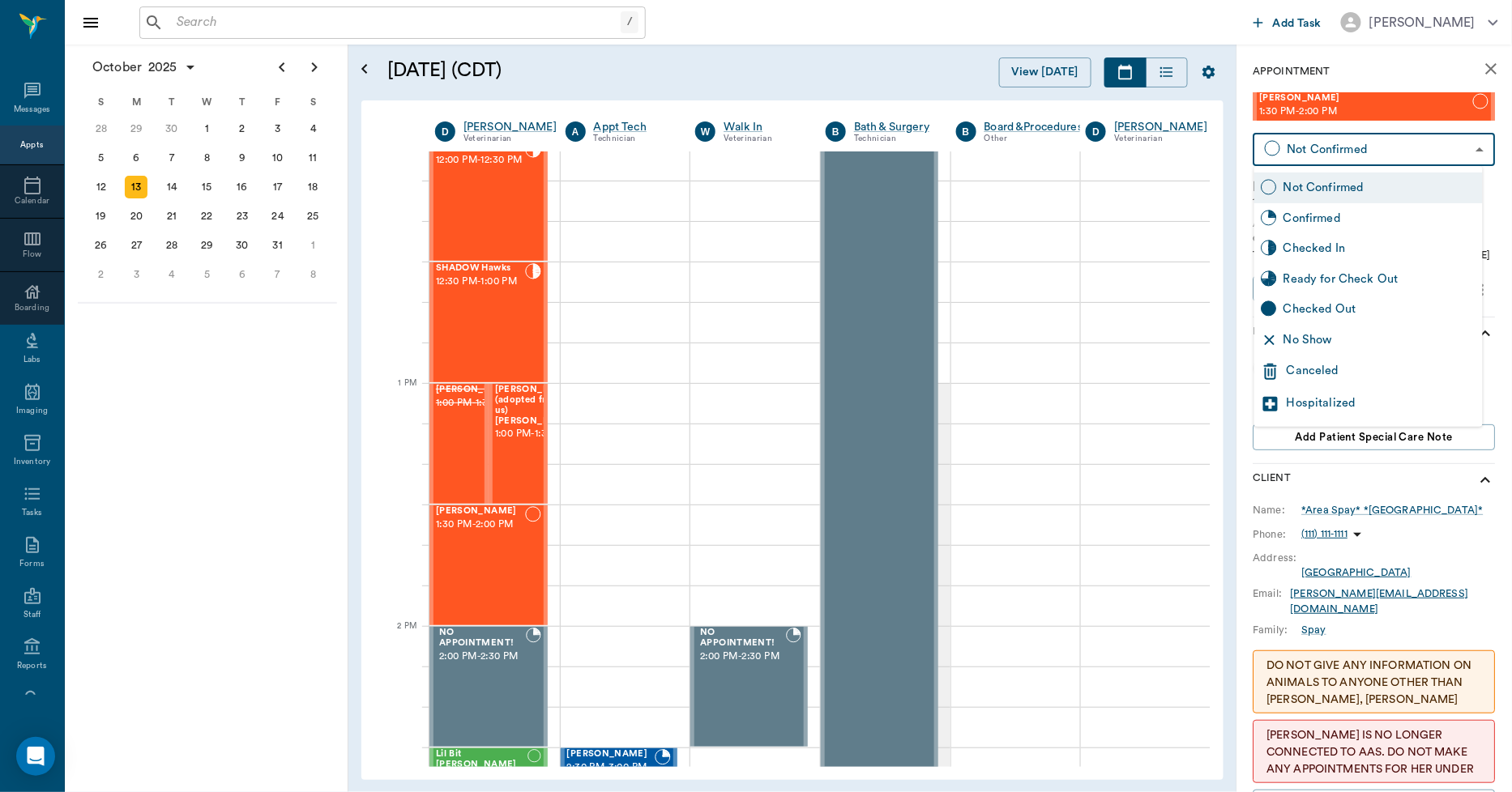
click at [1332, 143] on body "/ ​ Add Task Dr. Bert Ellsworth Nectar Messages Appts Calendar Flow Boarding La…" at bounding box center [756, 396] width 1512 height 792
click at [1335, 249] on div "Checked In" at bounding box center [1380, 248] width 193 height 18
type input "CHECKED_IN"
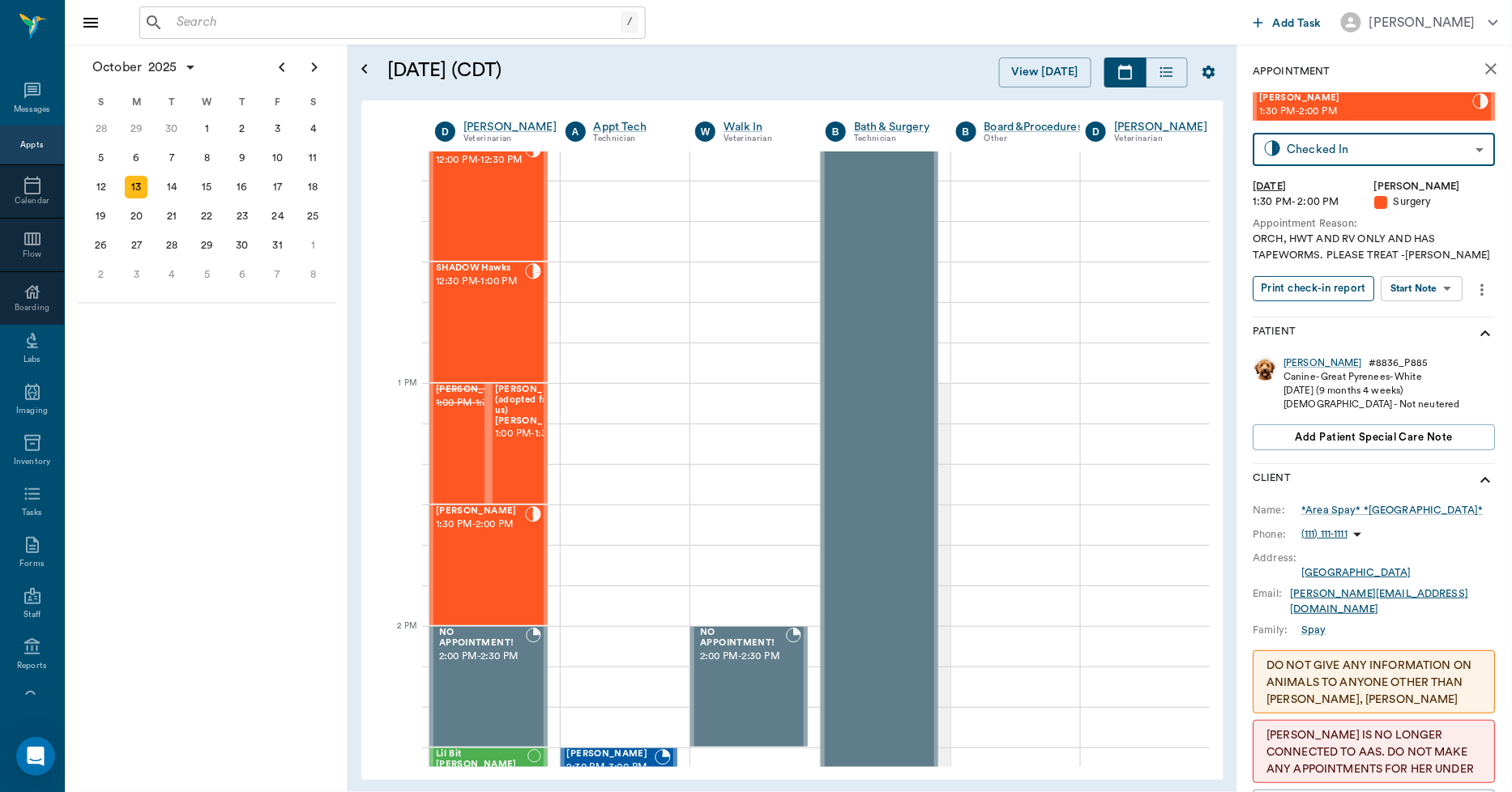
click at [1339, 282] on button "Print check-in report" at bounding box center [1313, 288] width 121 height 25
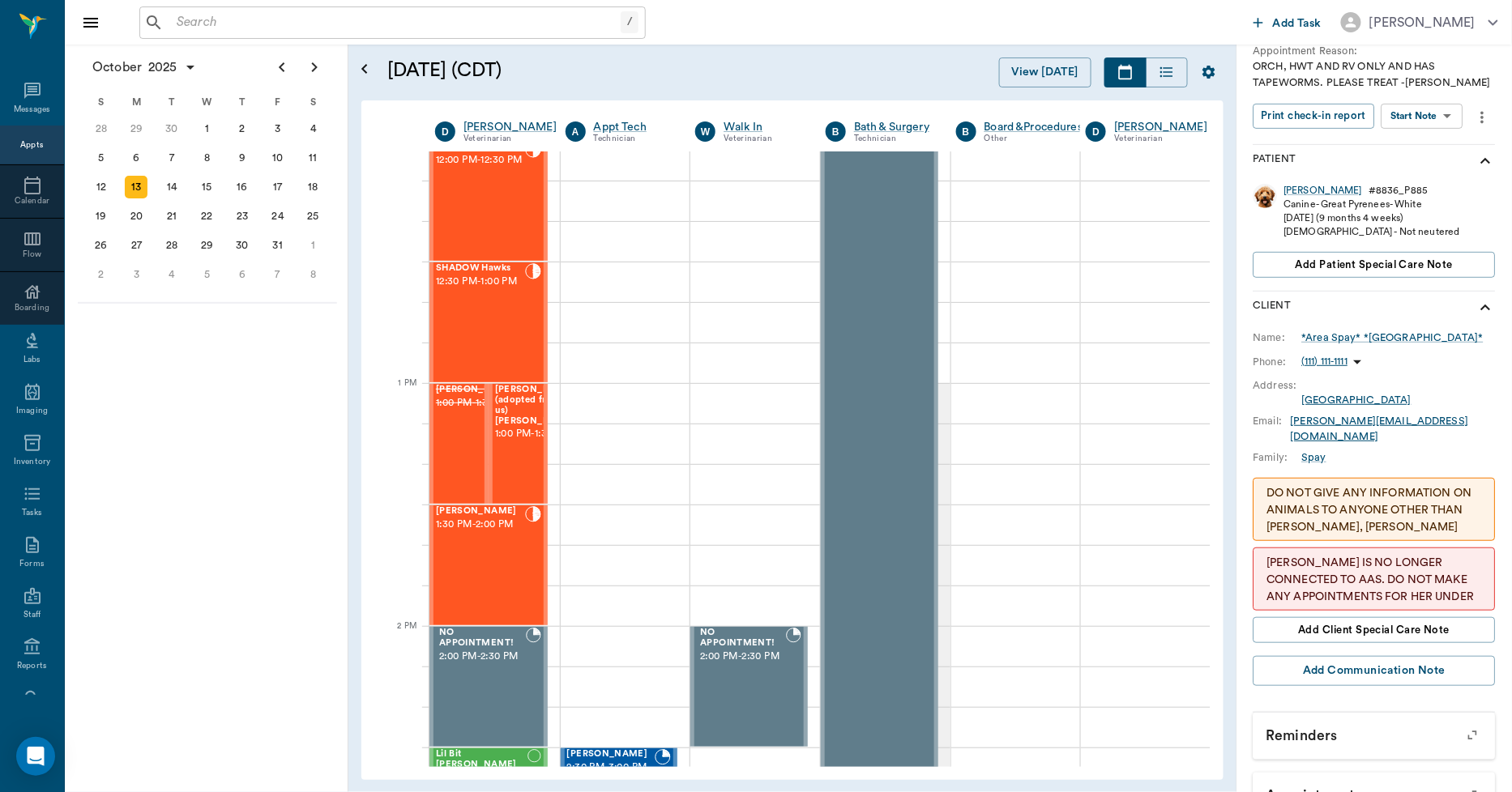
scroll to position [180, 0]
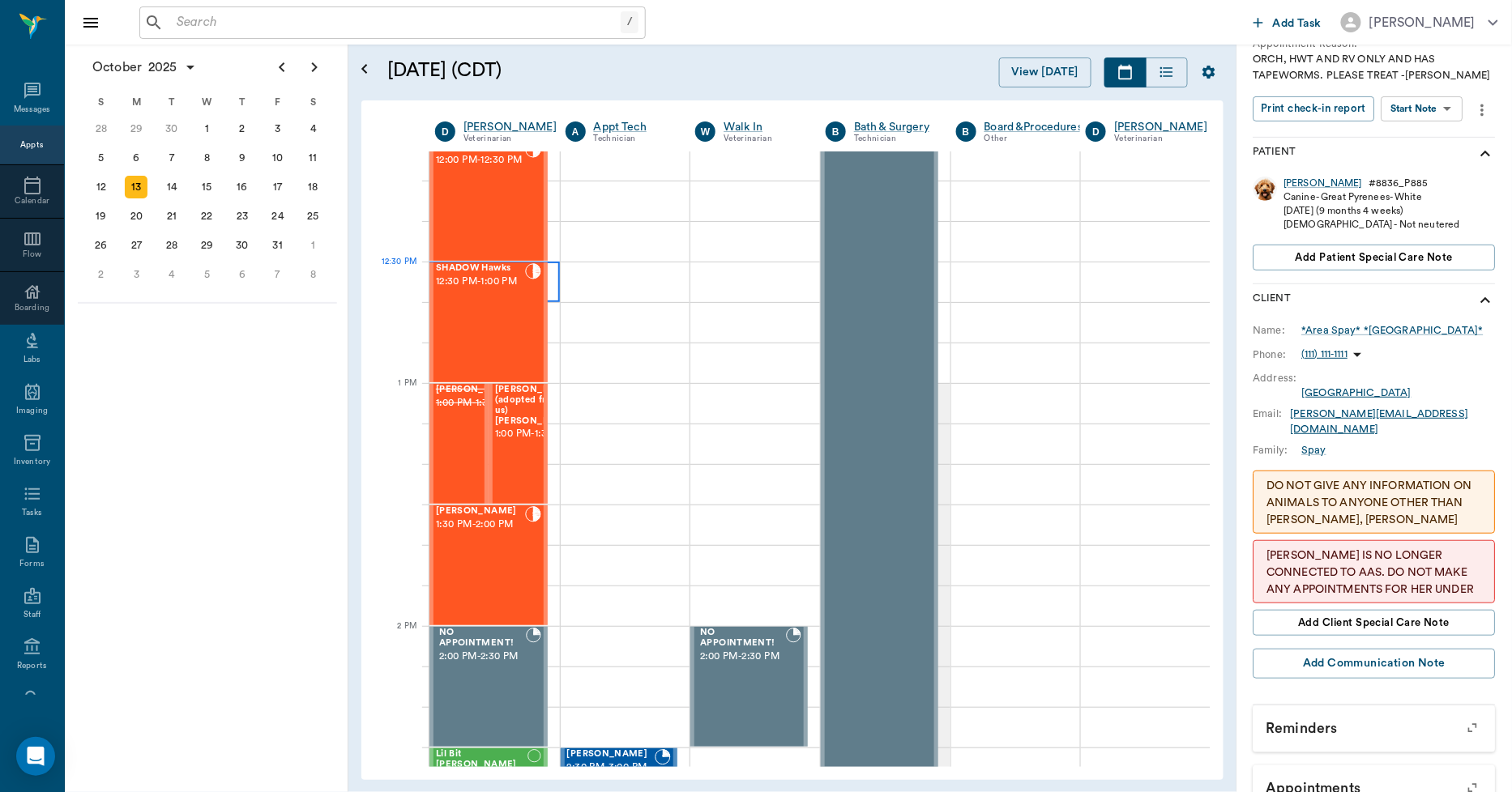
click at [548, 287] on div at bounding box center [494, 282] width 130 height 41
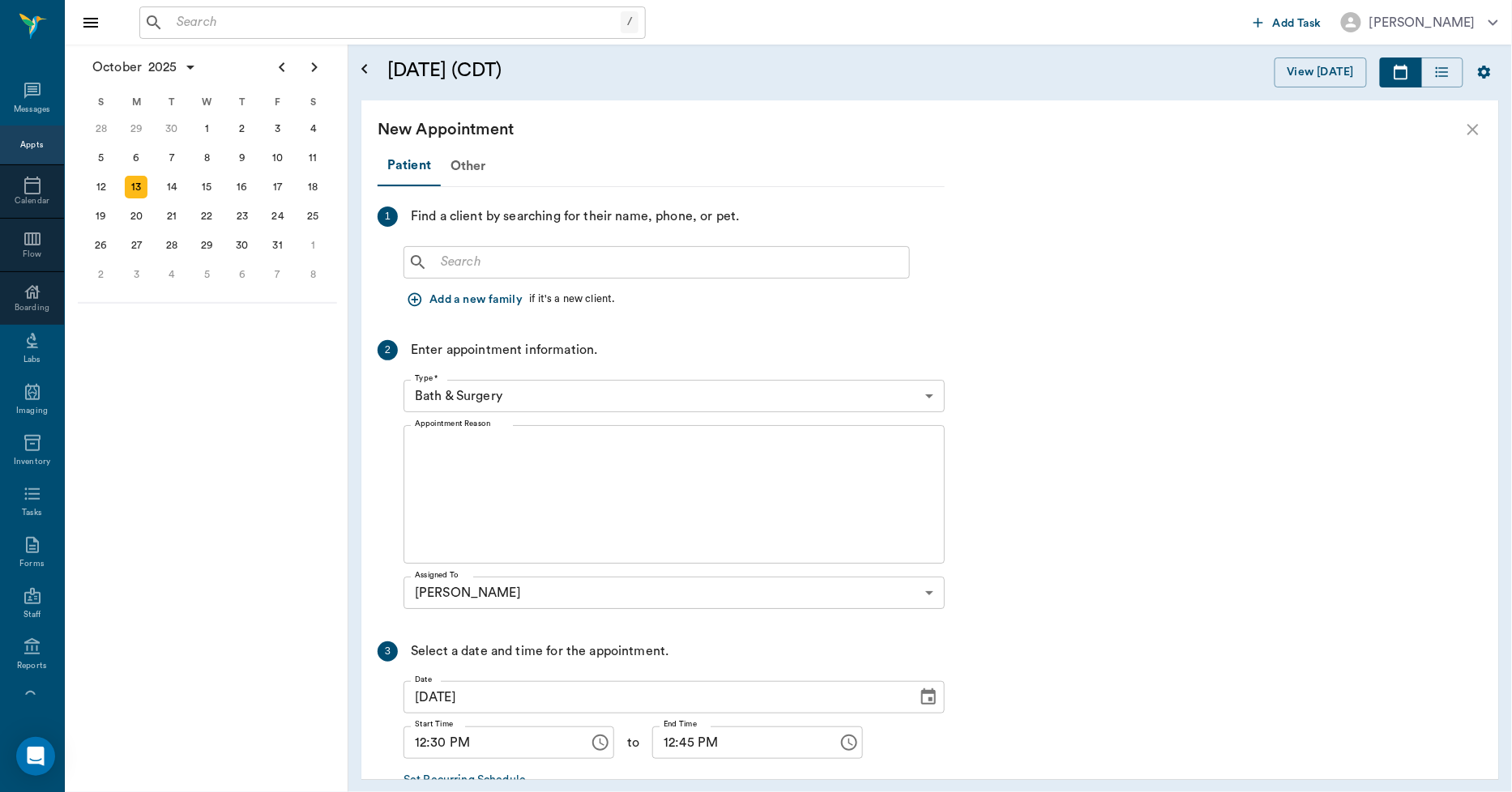
click at [492, 248] on div "​" at bounding box center [657, 262] width 506 height 32
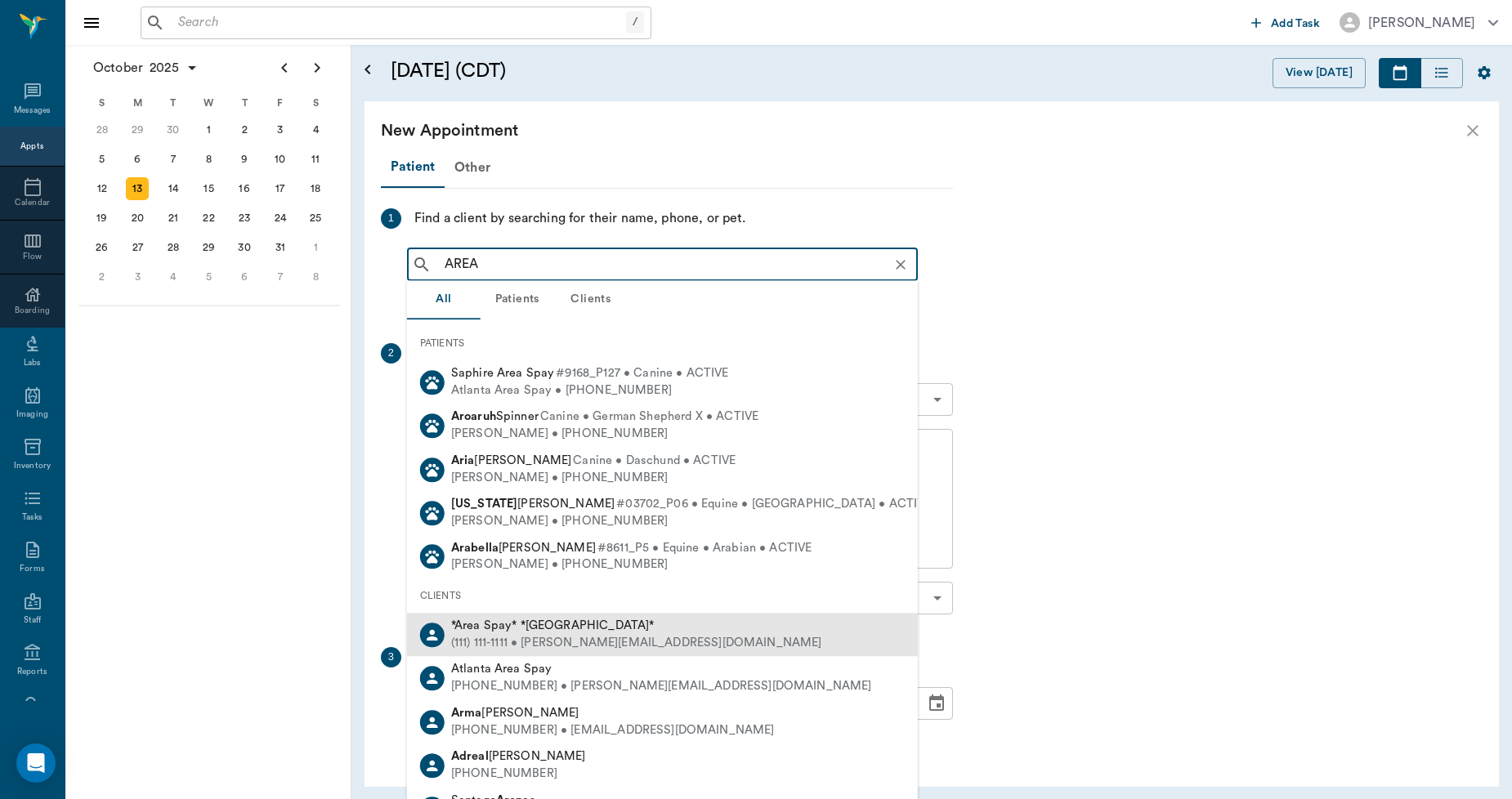
click at [478, 618] on div "*Area Spay* *Atlanta*" at bounding box center [637, 627] width 371 height 17
type input "AREA"
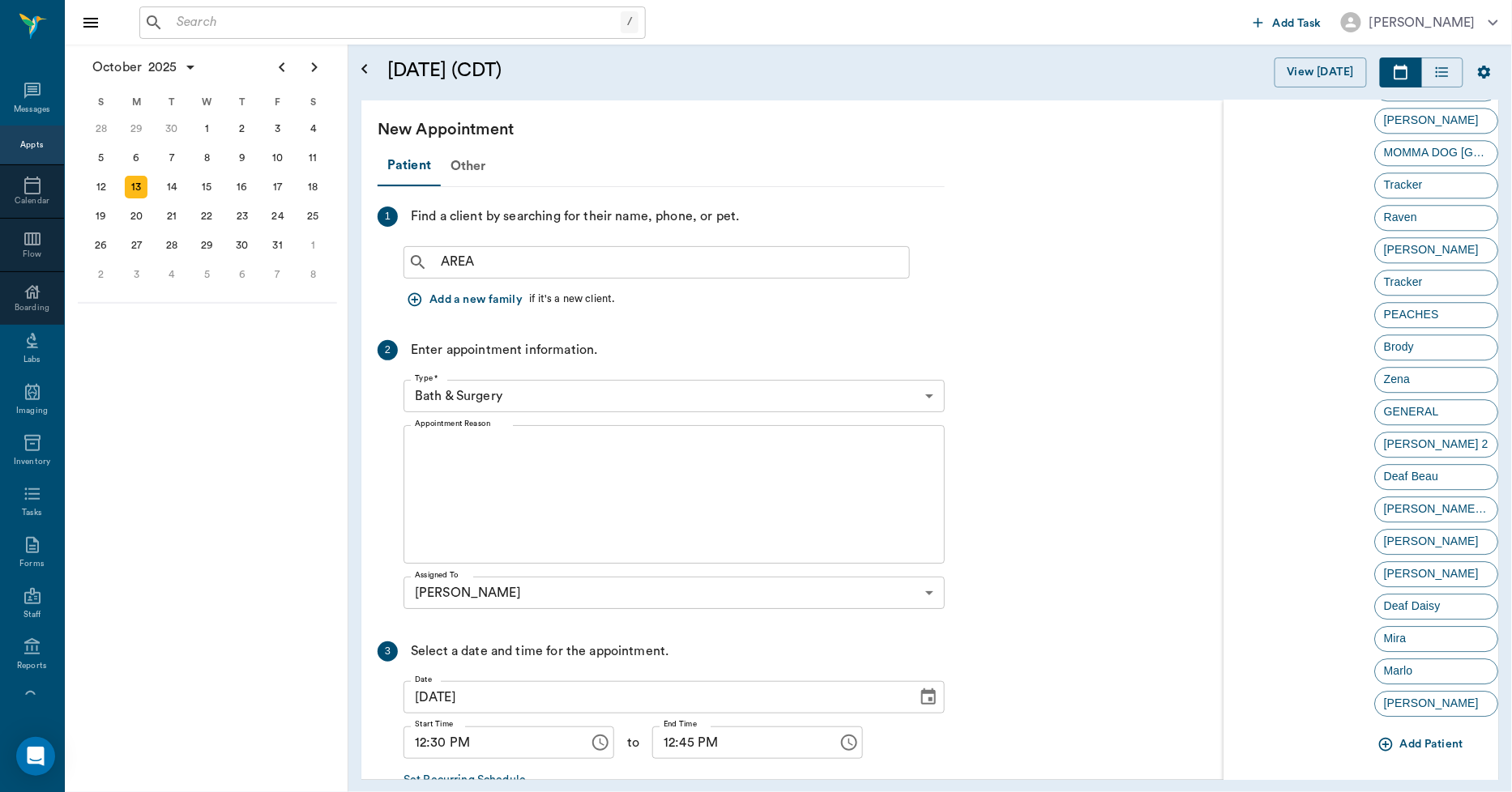
scroll to position [3766, 0]
click at [1378, 742] on icon "button" at bounding box center [1386, 743] width 17 height 17
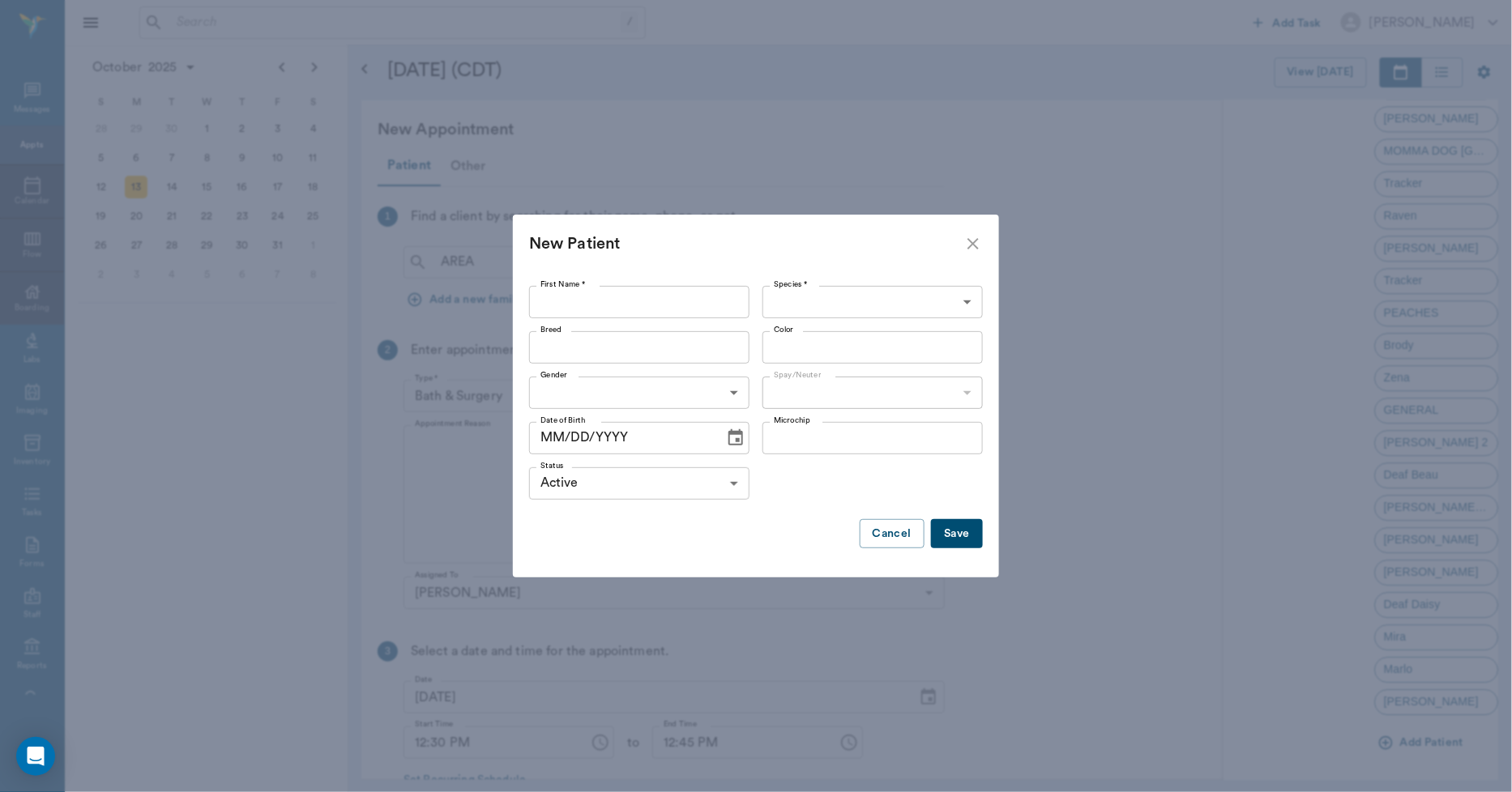
click at [717, 295] on input "First Name *" at bounding box center [639, 301] width 220 height 32
type input "Slinky"
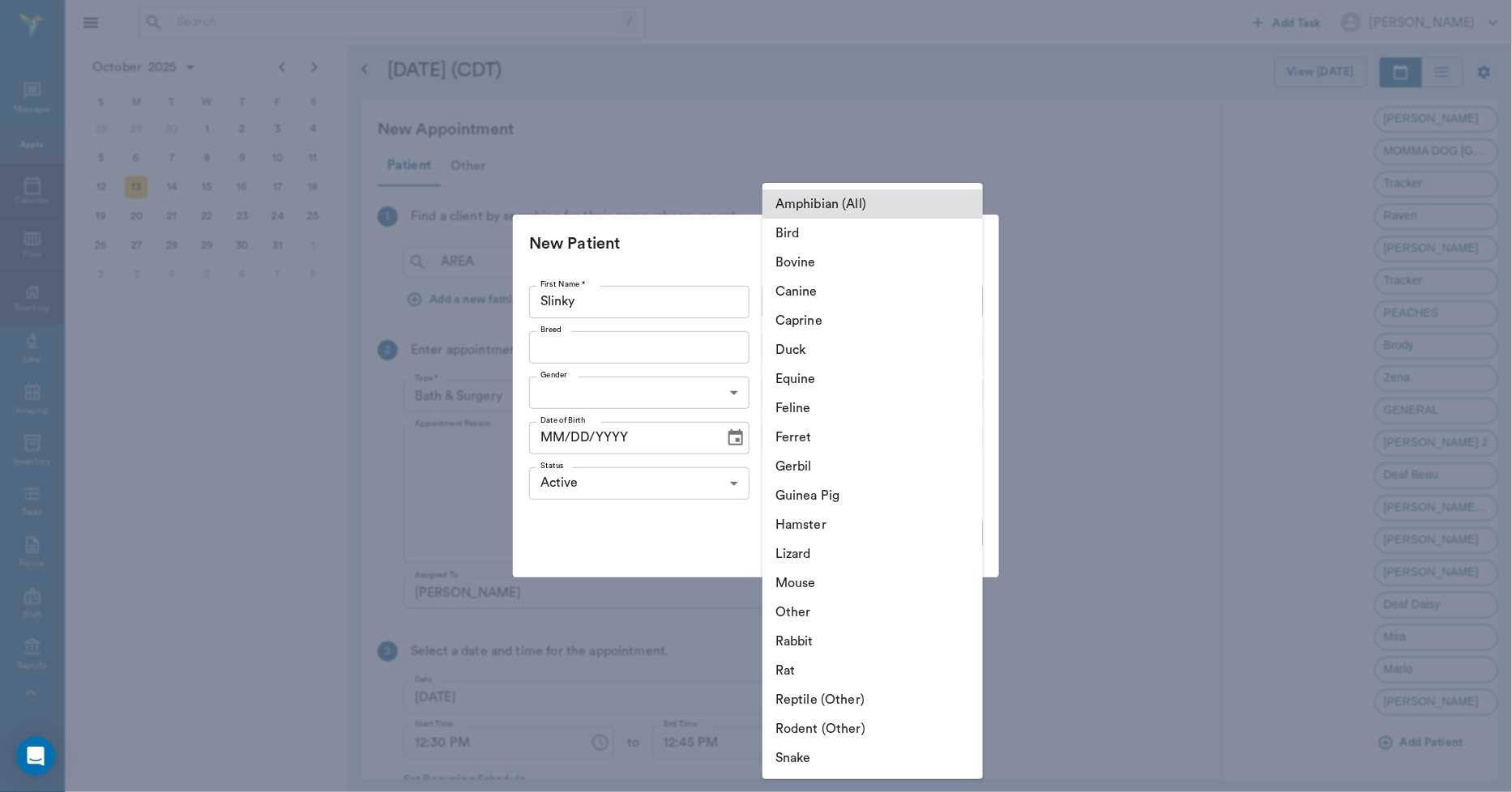
click at [771, 295] on body "/ ​ Add Task Dr. Bert Ellsworth Nectar Messages Appts Calendar Flow Boarding La…" at bounding box center [756, 396] width 1512 height 792
click at [771, 295] on li "Canine" at bounding box center [872, 292] width 220 height 30
type input "Canine"
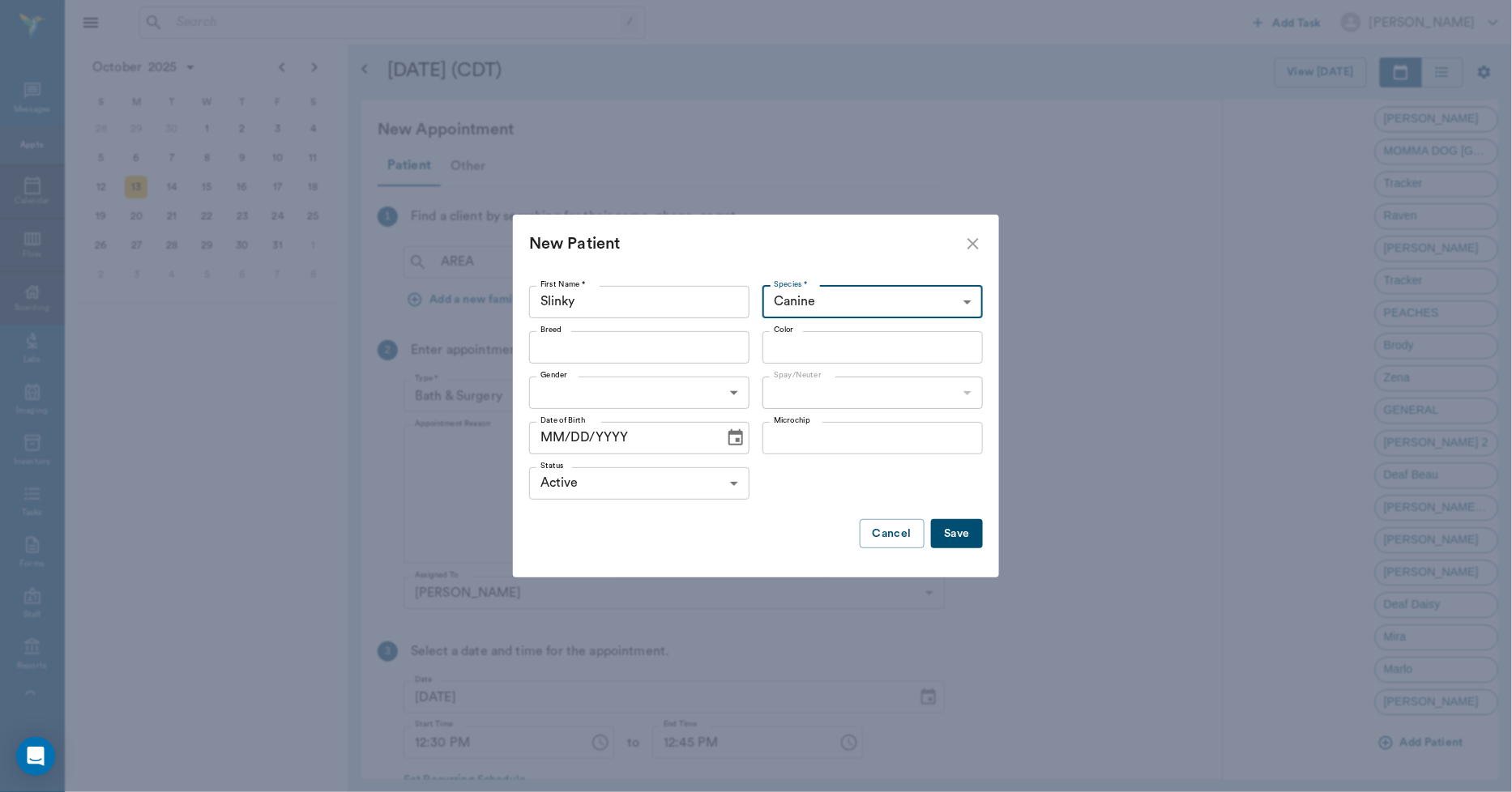
click at [668, 359] on div "Breed" at bounding box center [639, 347] width 220 height 32
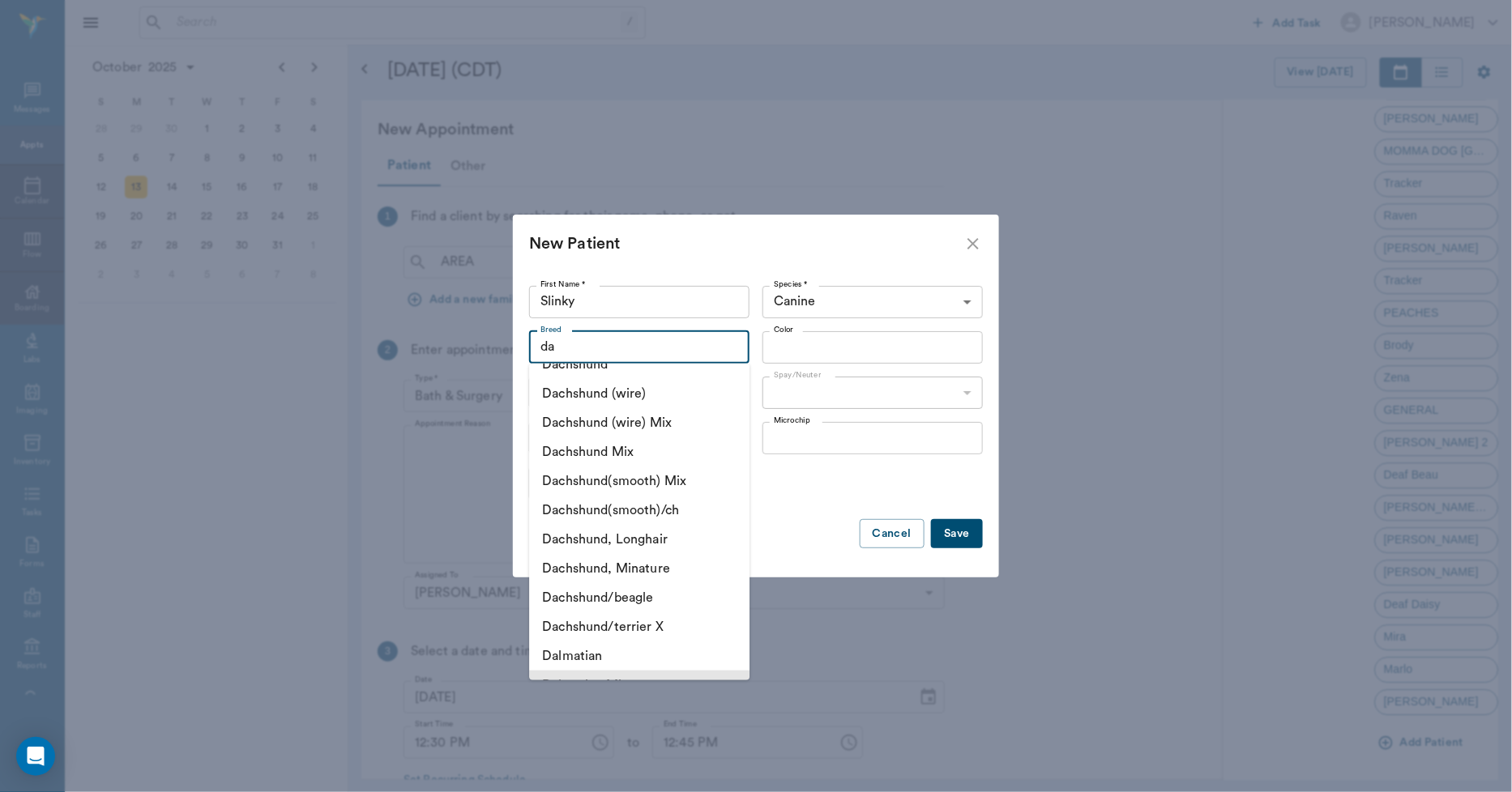
scroll to position [990, 0]
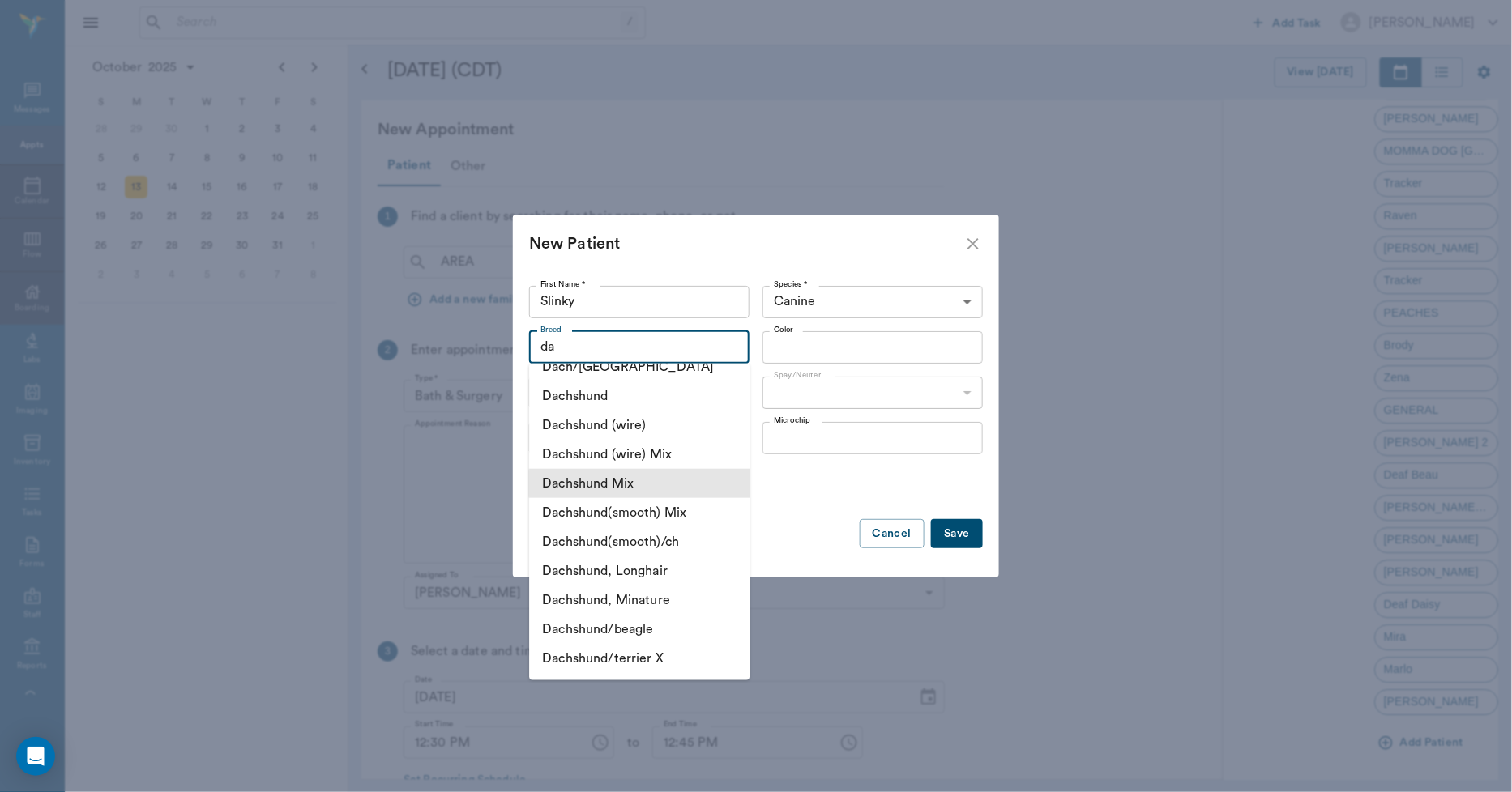
click at [609, 469] on li "Dachshund Mix" at bounding box center [639, 484] width 220 height 30
type input "Dachshund Mix"
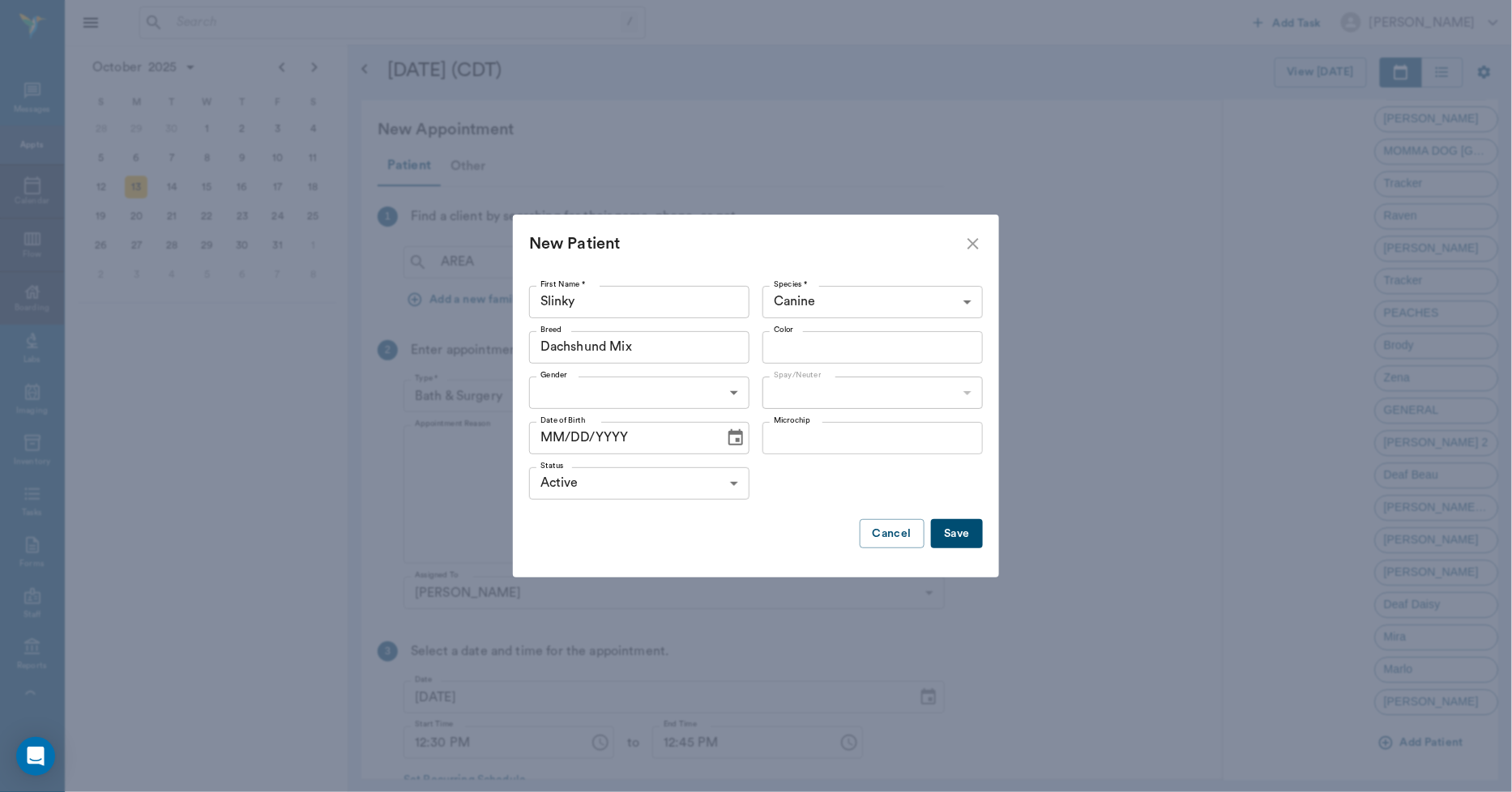
click at [778, 336] on input "Color" at bounding box center [859, 347] width 184 height 23
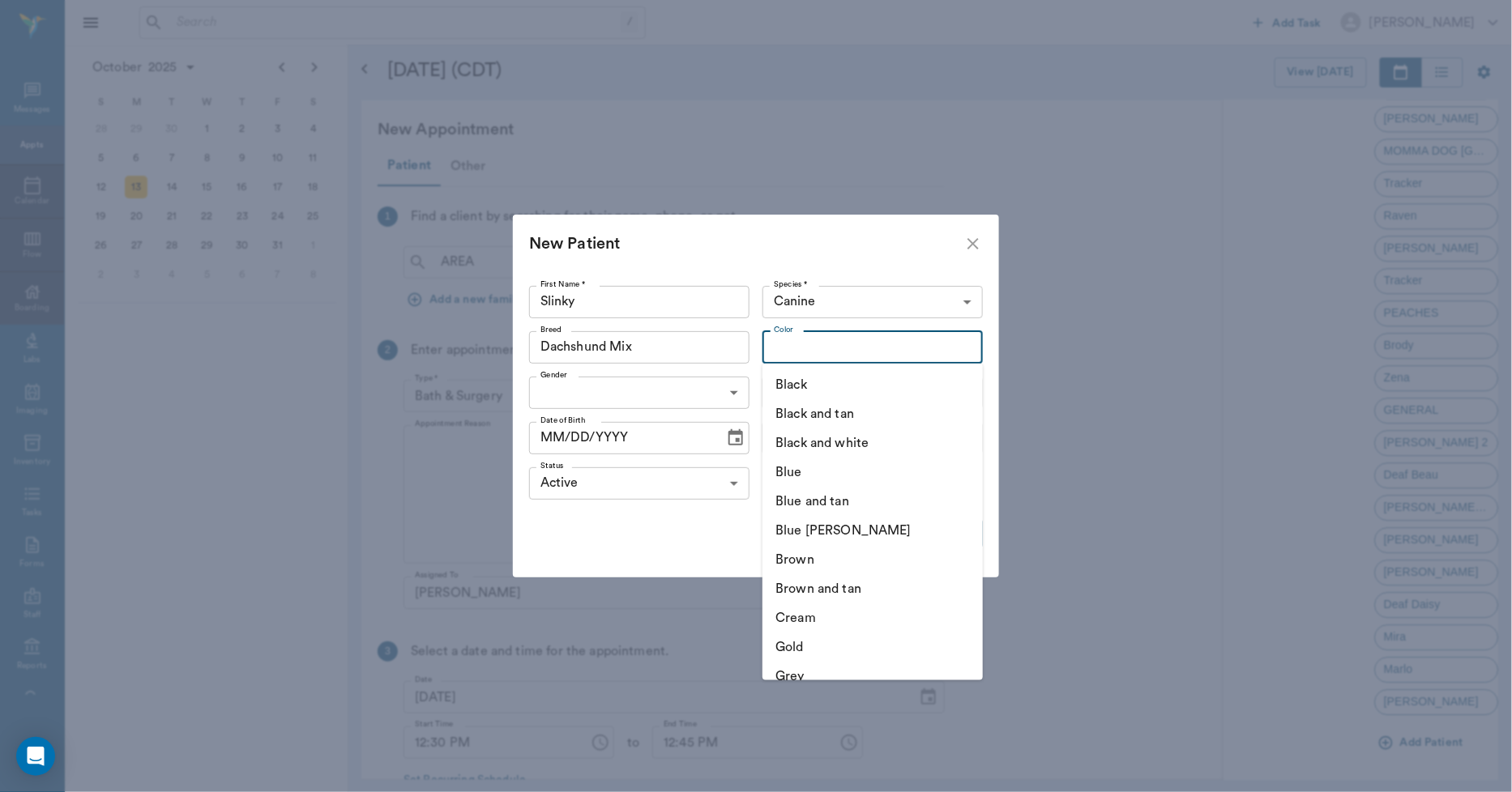
click at [782, 382] on li "Black" at bounding box center [872, 385] width 220 height 30
type input "Black"
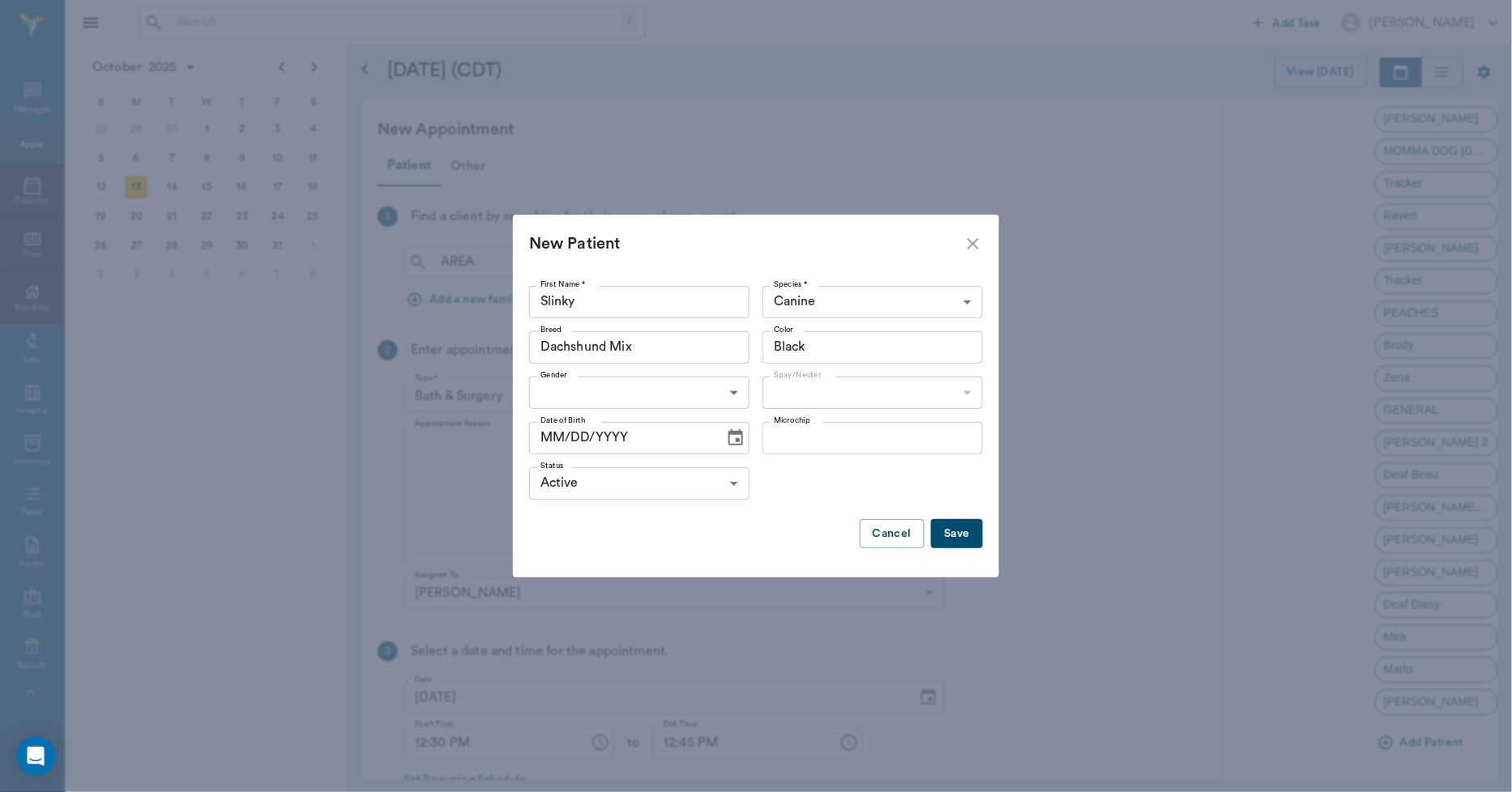
click at [701, 385] on body "/ ​ Add Task Dr. Bert Ellsworth Nectar Messages Appts Calendar Flow Boarding La…" at bounding box center [756, 396] width 1512 height 792
click at [630, 428] on li "[DEMOGRAPHIC_DATA]" at bounding box center [639, 431] width 220 height 30
type input "MALE"
click at [804, 390] on body "/ ​ Add Task Dr. Bert Ellsworth Nectar Messages Appts Calendar Flow Boarding La…" at bounding box center [756, 396] width 1512 height 792
click at [805, 452] on li "Not neutered" at bounding box center [872, 459] width 220 height 30
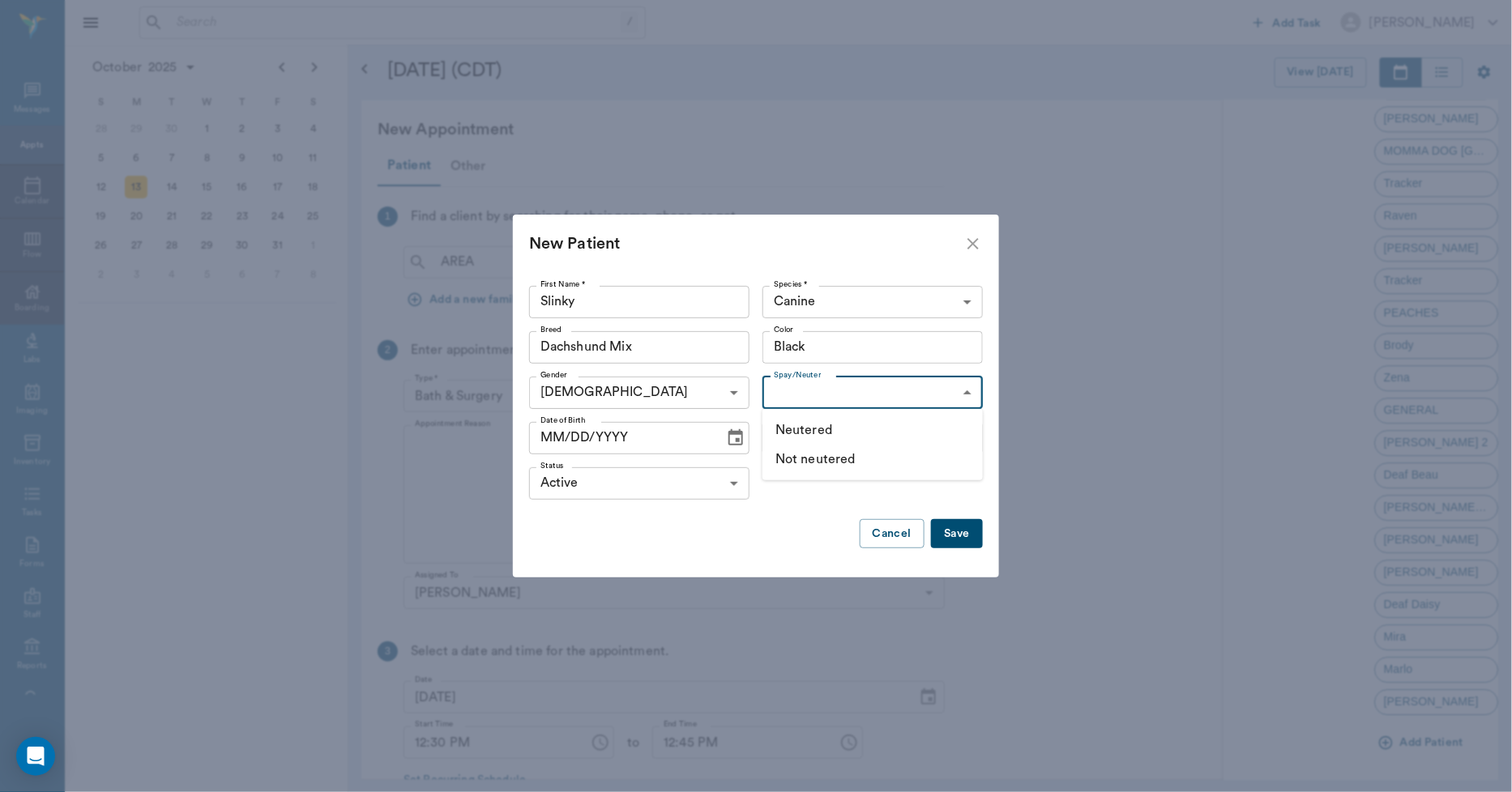
type input "false"
click at [734, 436] on icon "Choose date" at bounding box center [735, 438] width 19 height 19
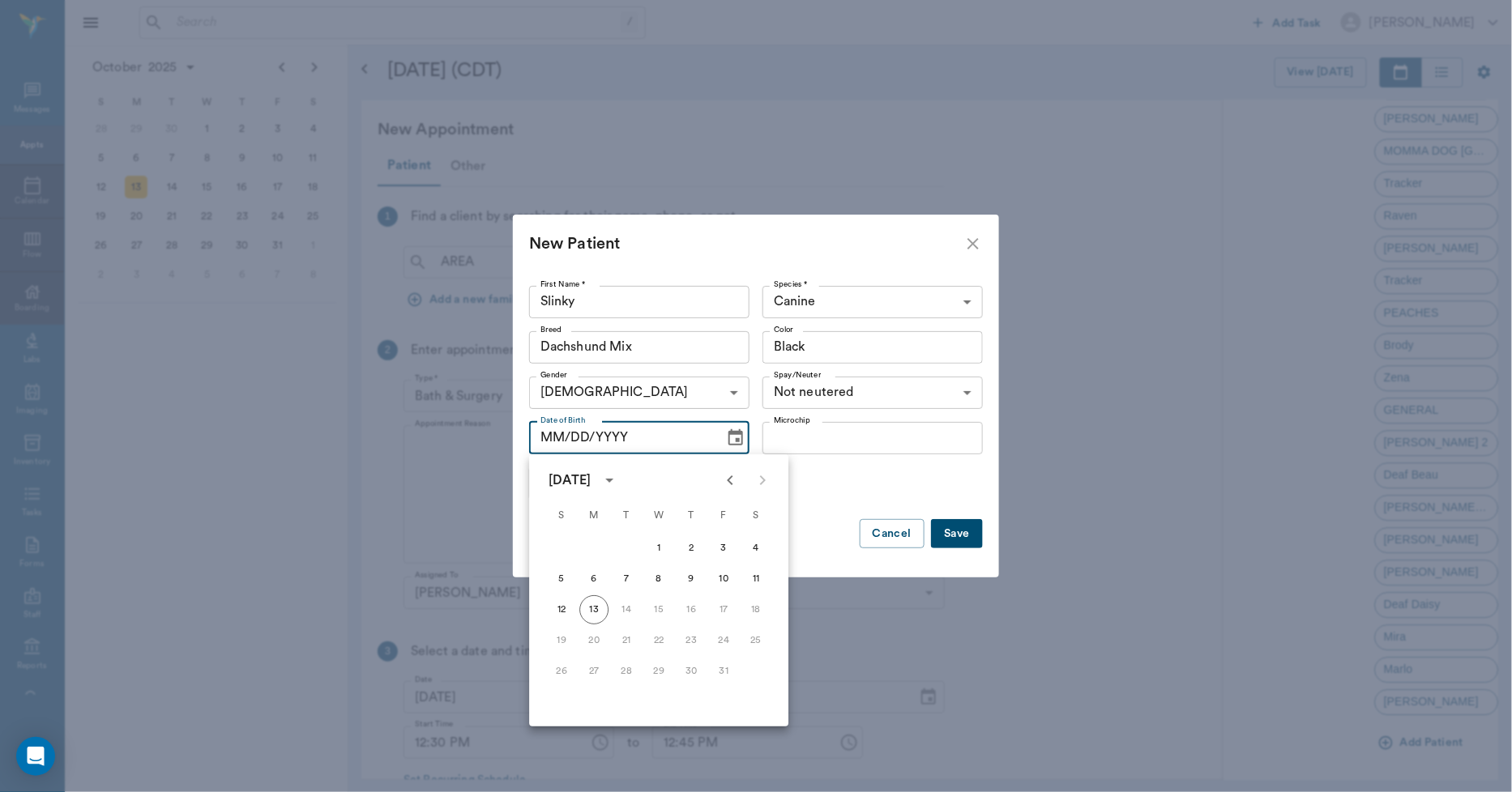
click at [732, 476] on icon "Previous month" at bounding box center [729, 481] width 6 height 10
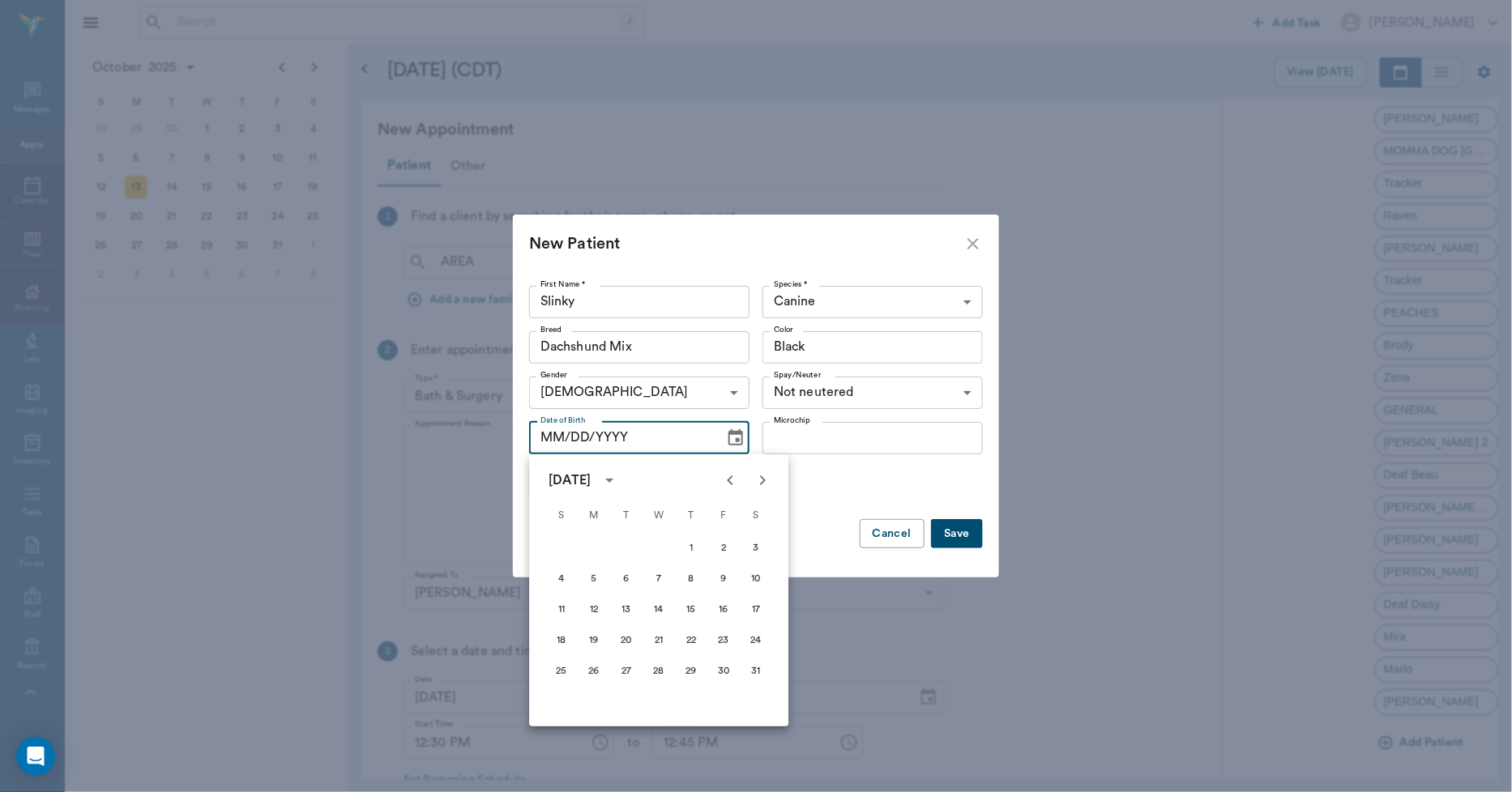
click at [732, 476] on icon "Previous month" at bounding box center [729, 481] width 6 height 10
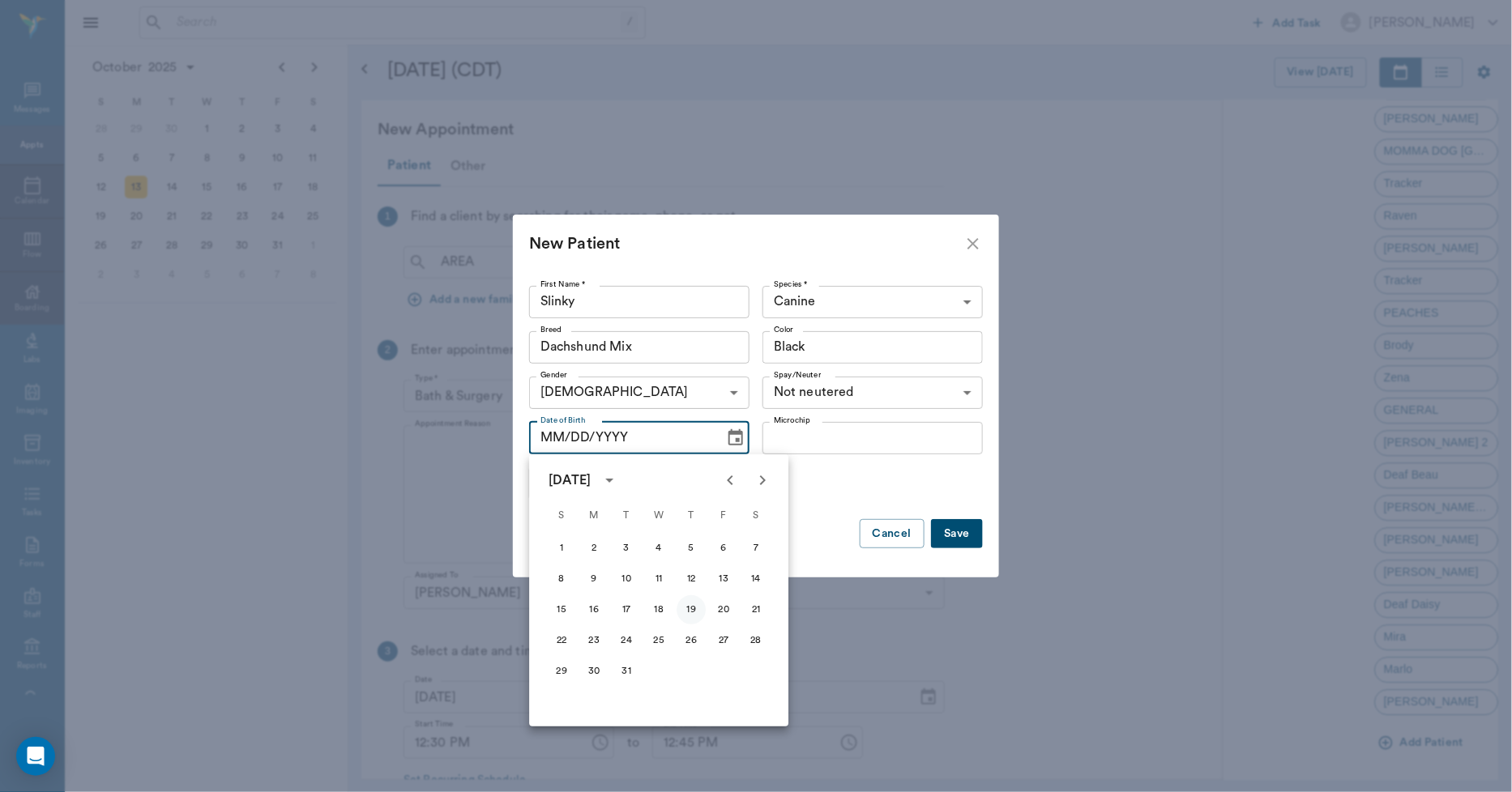
click at [693, 605] on button "19" at bounding box center [691, 610] width 30 height 30
type input "12/19/2024"
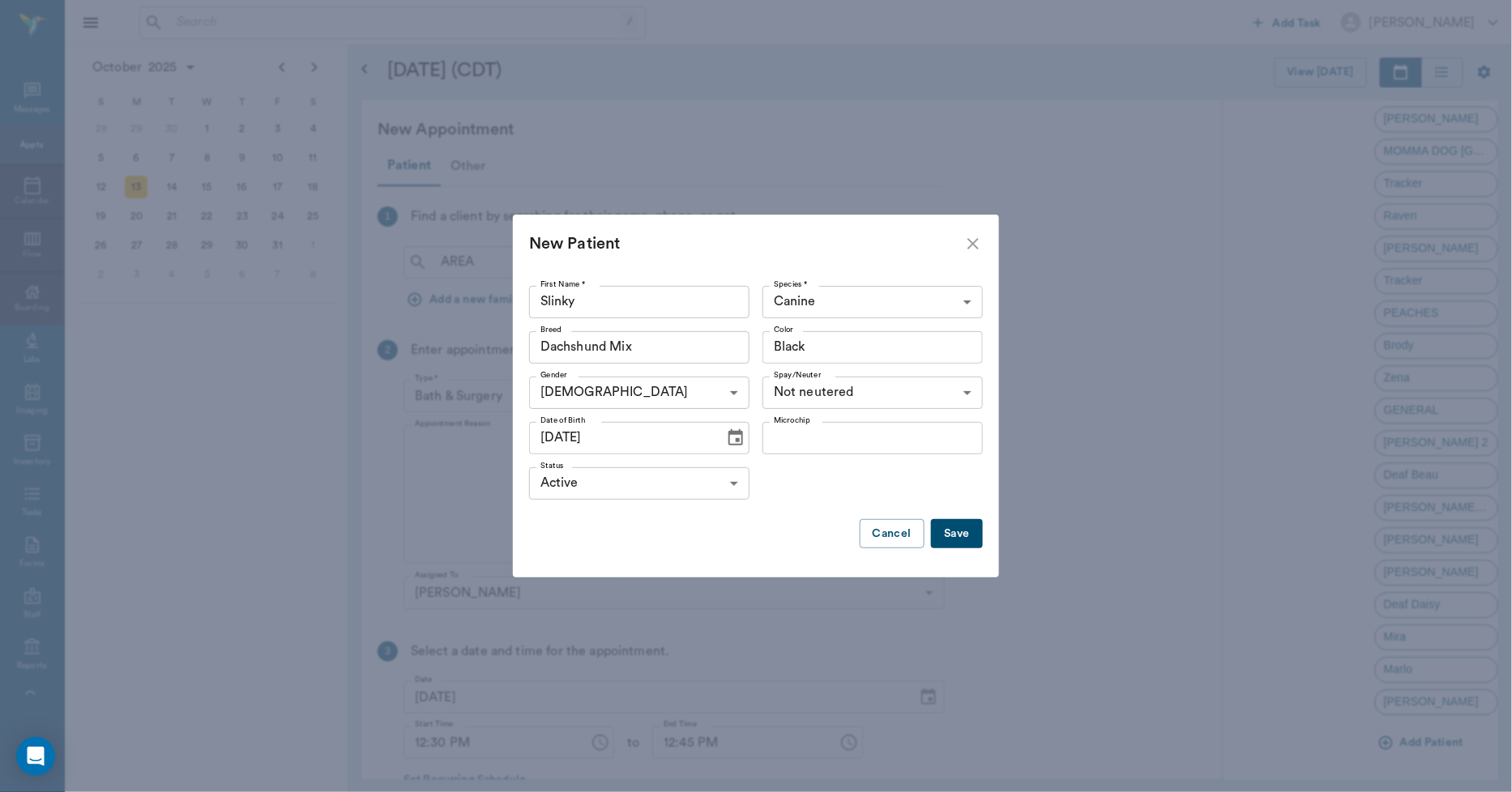
click at [950, 523] on button "Save" at bounding box center [957, 534] width 52 height 30
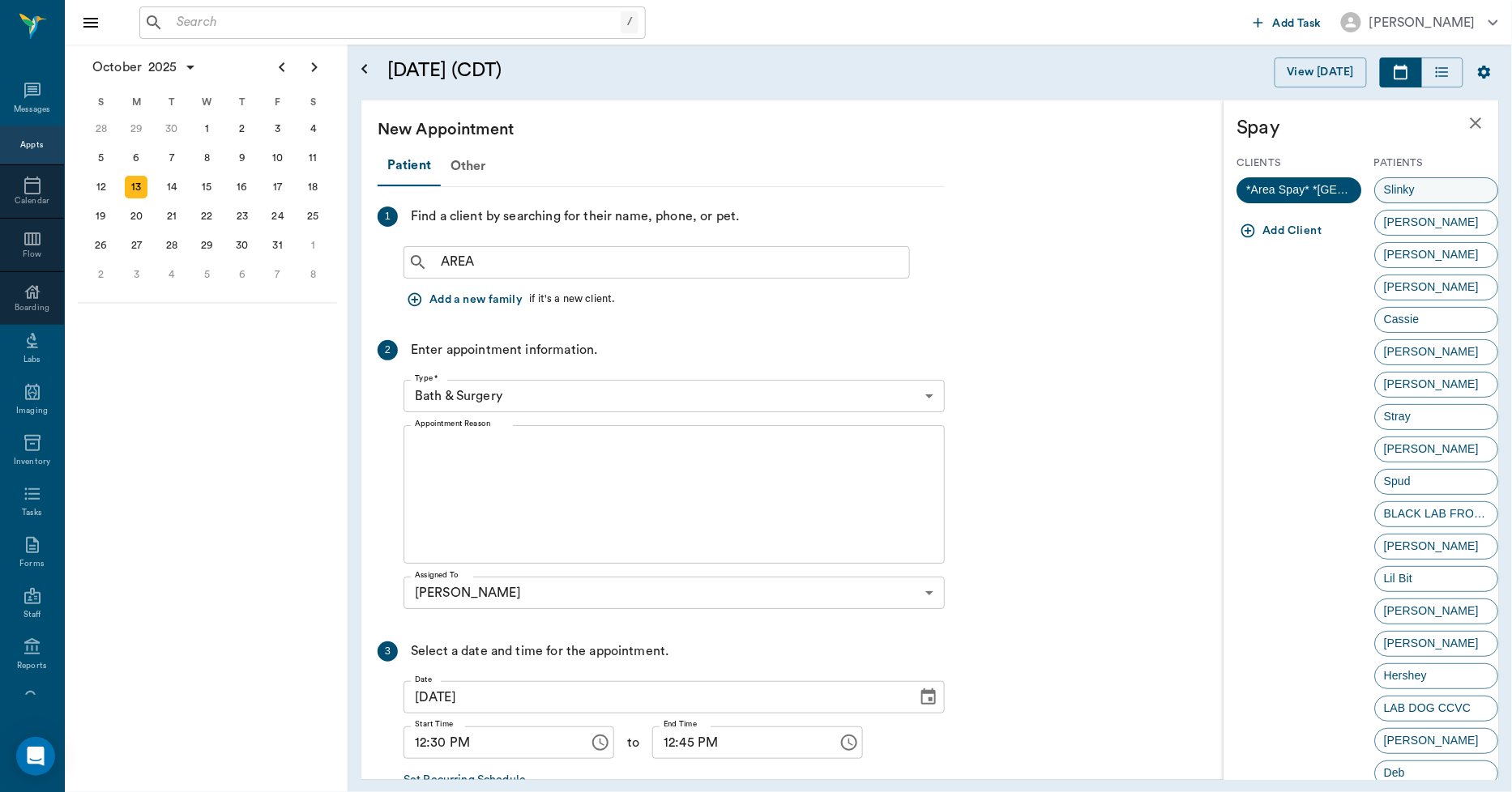
click at [1408, 184] on span "Slinky" at bounding box center [1400, 189] width 49 height 17
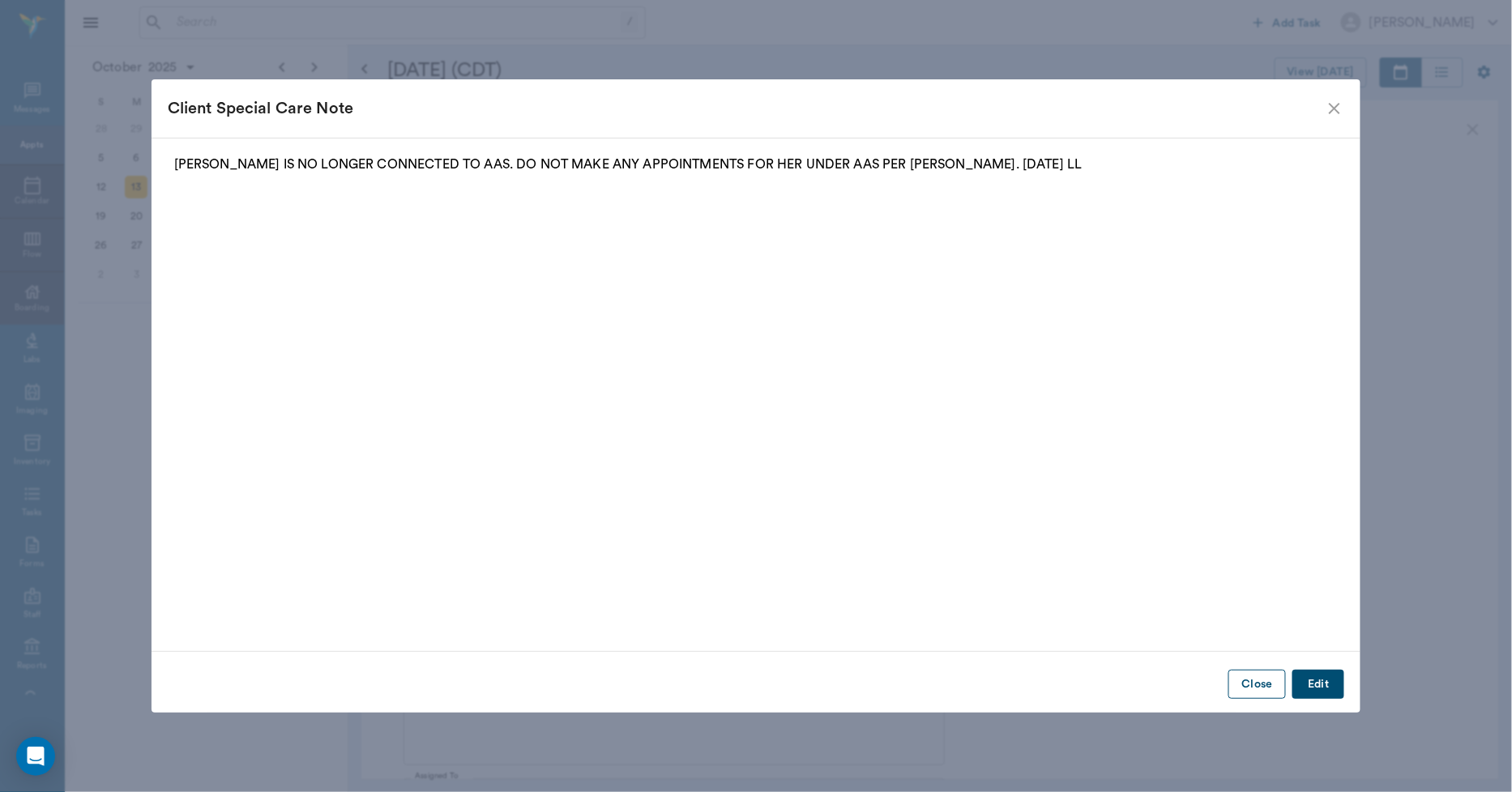
click at [1265, 687] on button "Close" at bounding box center [1257, 685] width 57 height 30
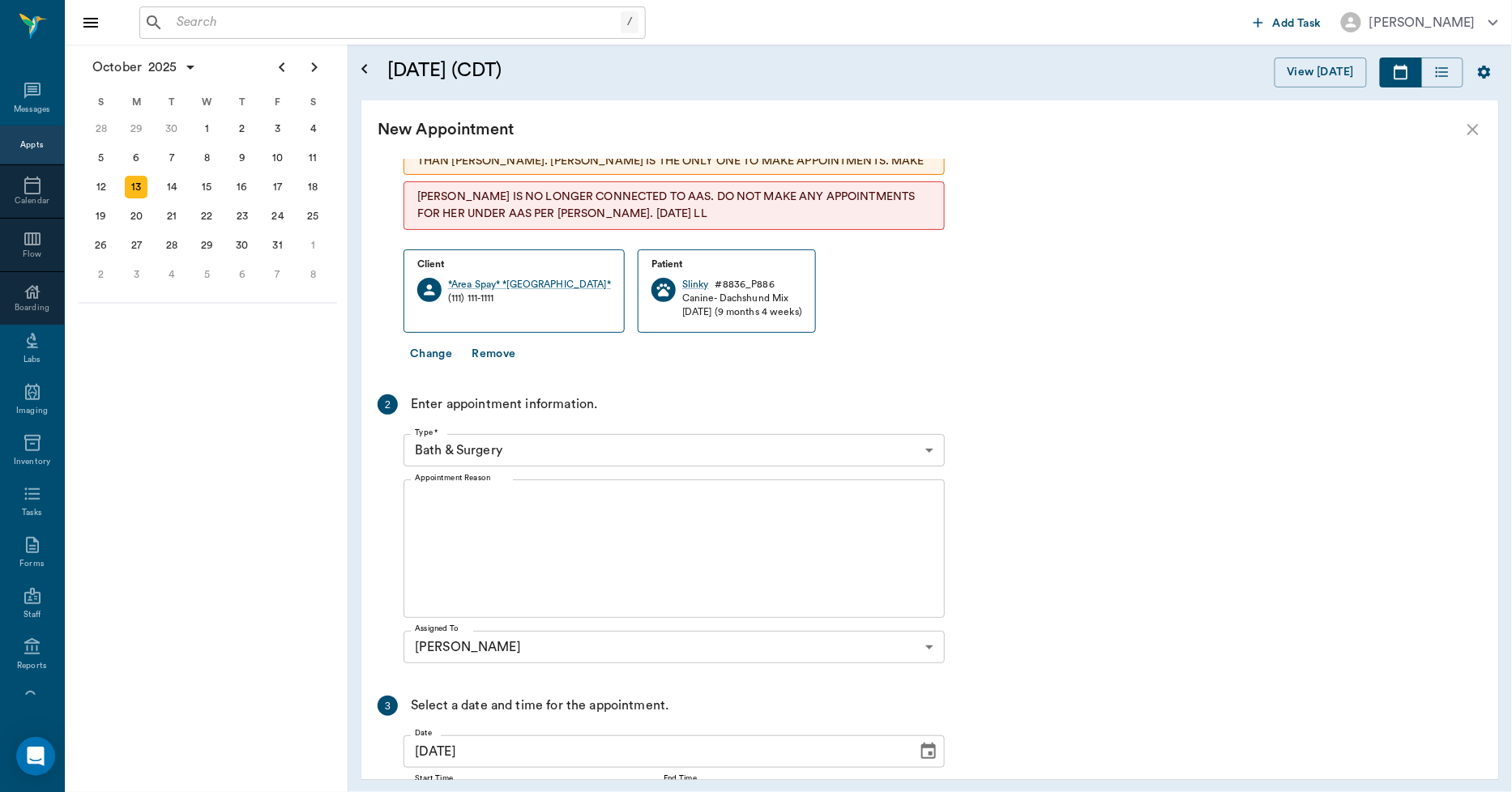
scroll to position [301, 0]
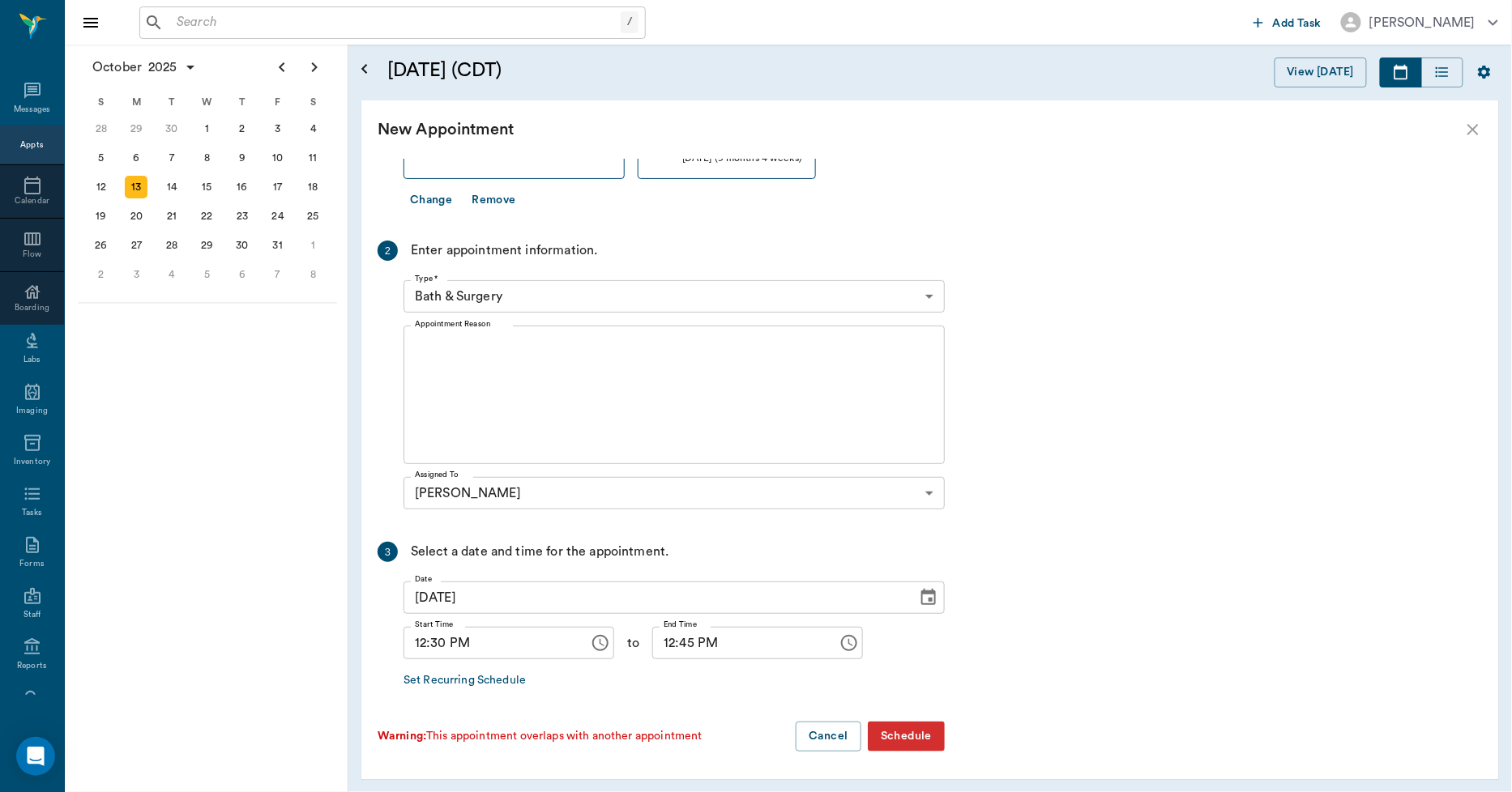
click at [926, 738] on button "Schedule" at bounding box center [906, 737] width 77 height 30
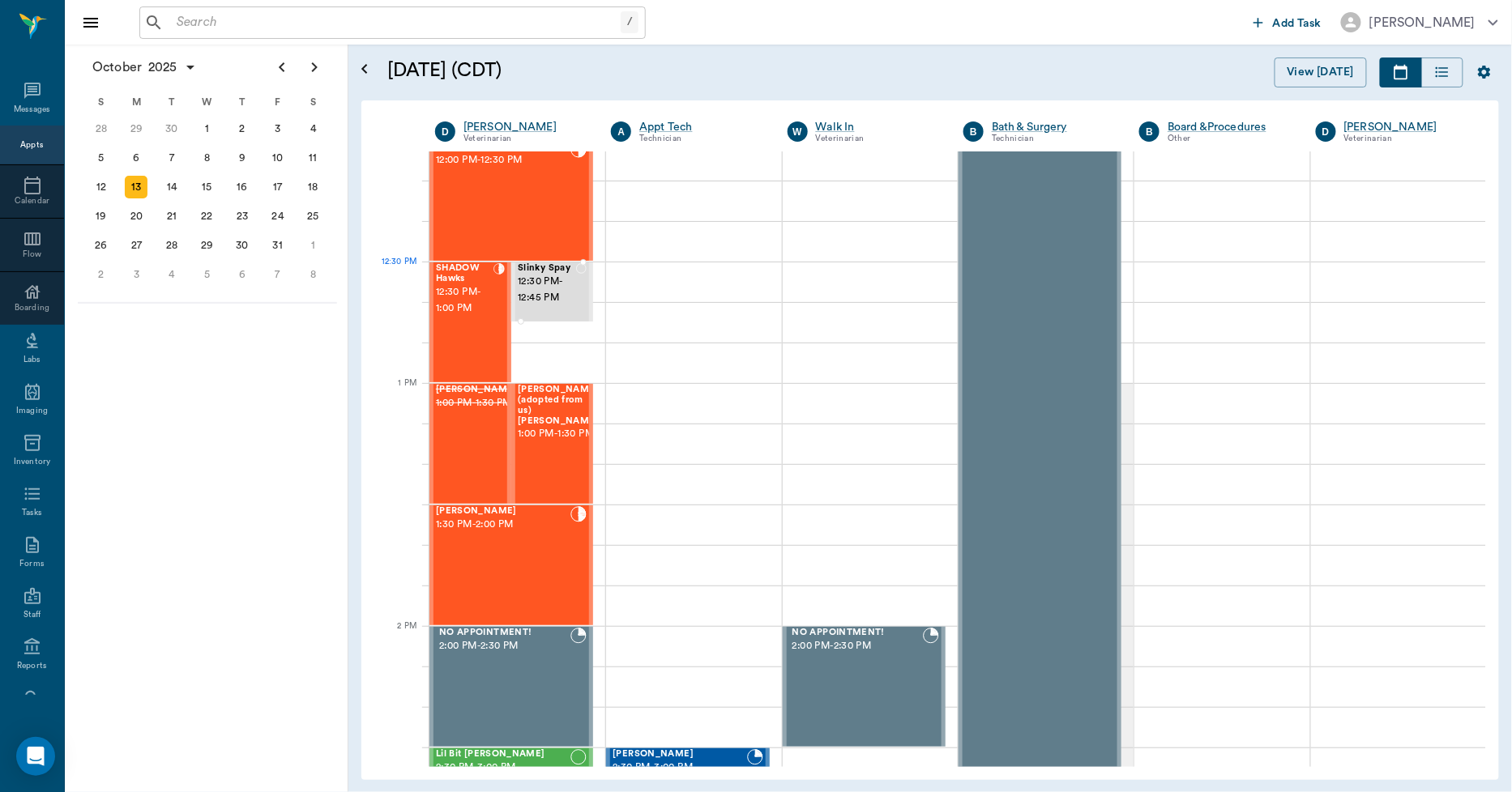
click at [538, 279] on span "12:30 PM - 12:45 PM" at bounding box center [546, 289] width 58 height 32
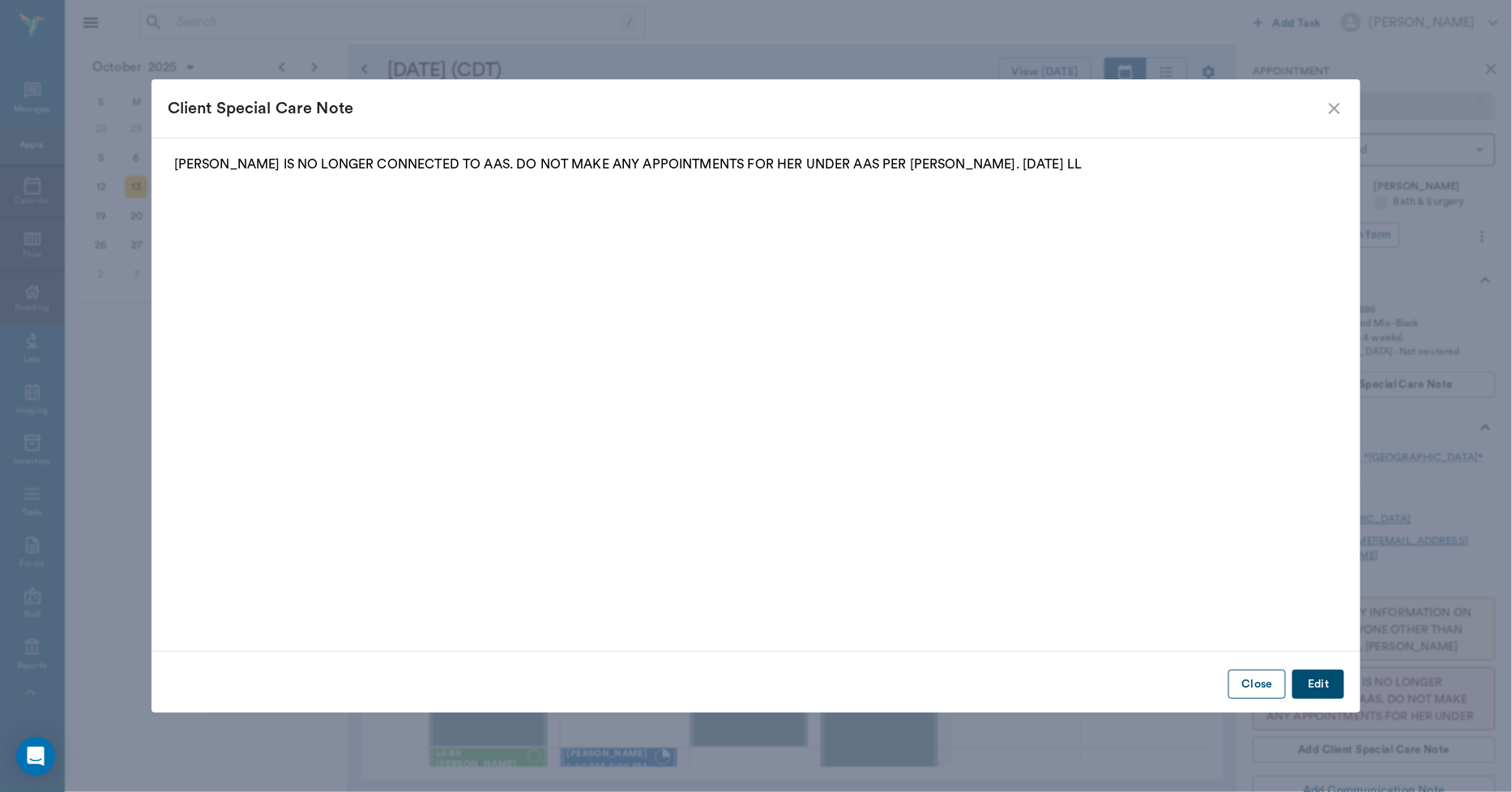
click at [1245, 687] on button "Close" at bounding box center [1257, 685] width 57 height 30
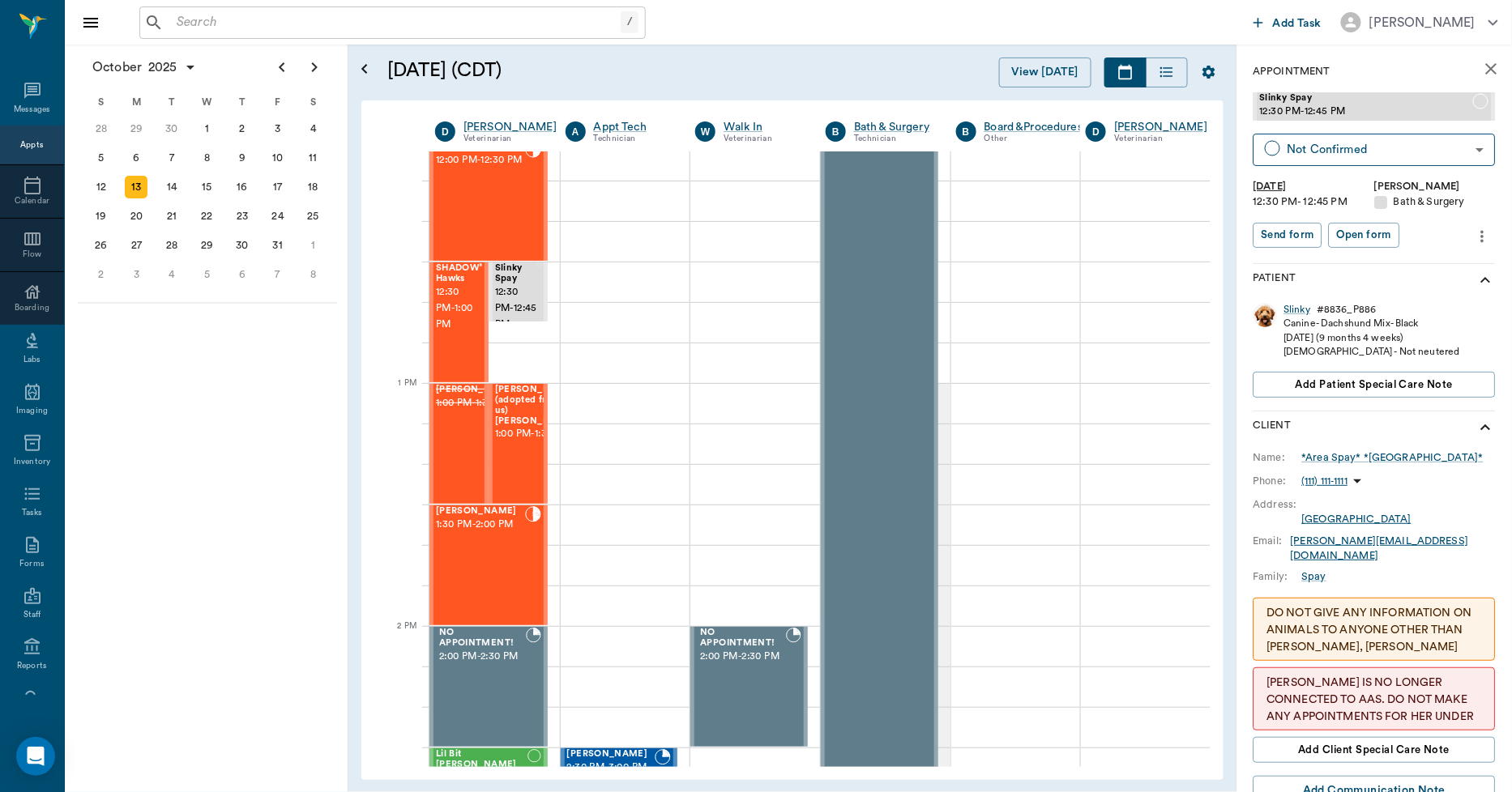
click at [1474, 238] on icon "more" at bounding box center [1482, 236] width 18 height 19
click at [1341, 261] on span "Edit appointment" at bounding box center [1401, 264] width 136 height 17
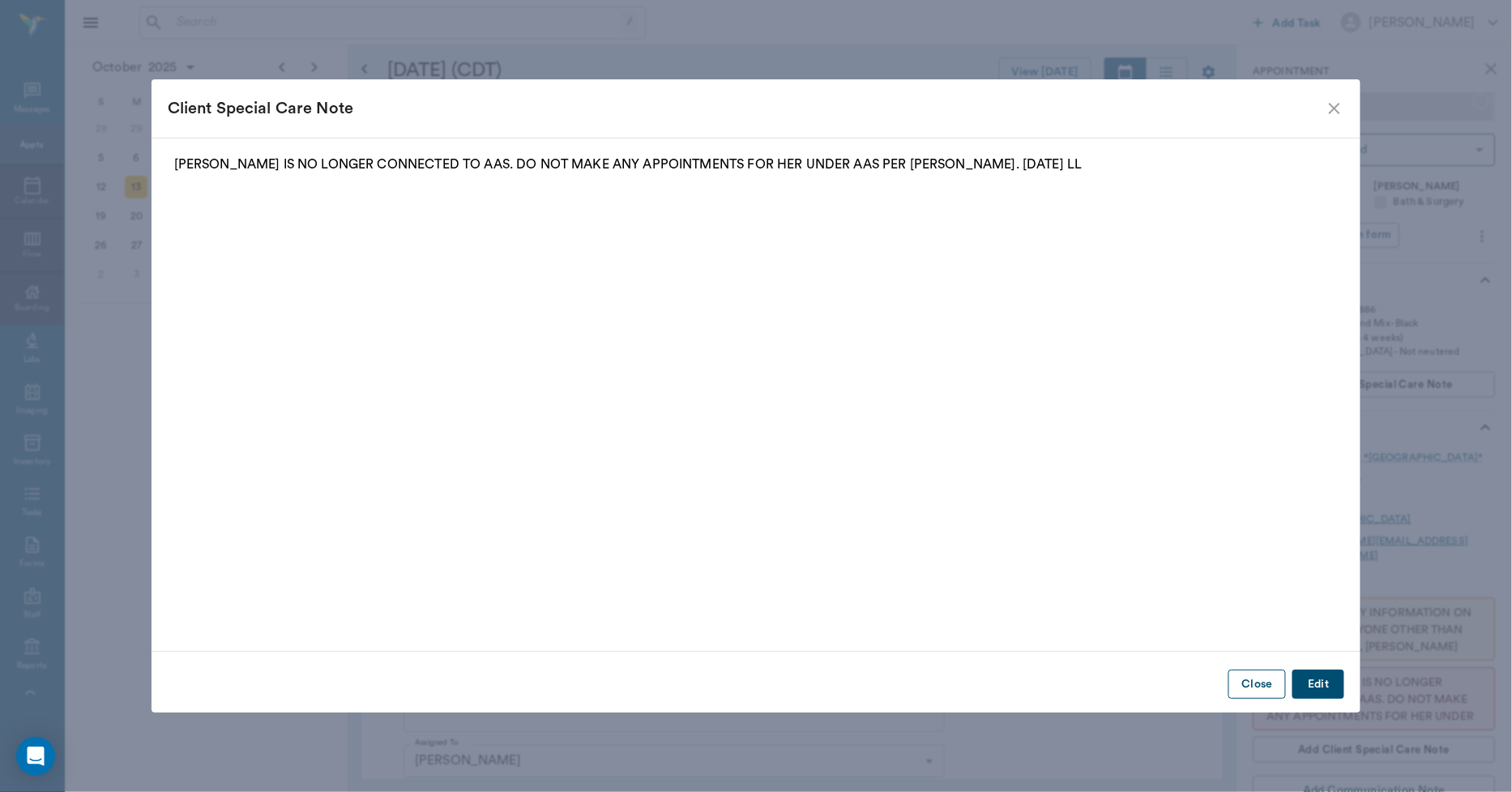
click at [1248, 686] on button "Close" at bounding box center [1257, 685] width 57 height 30
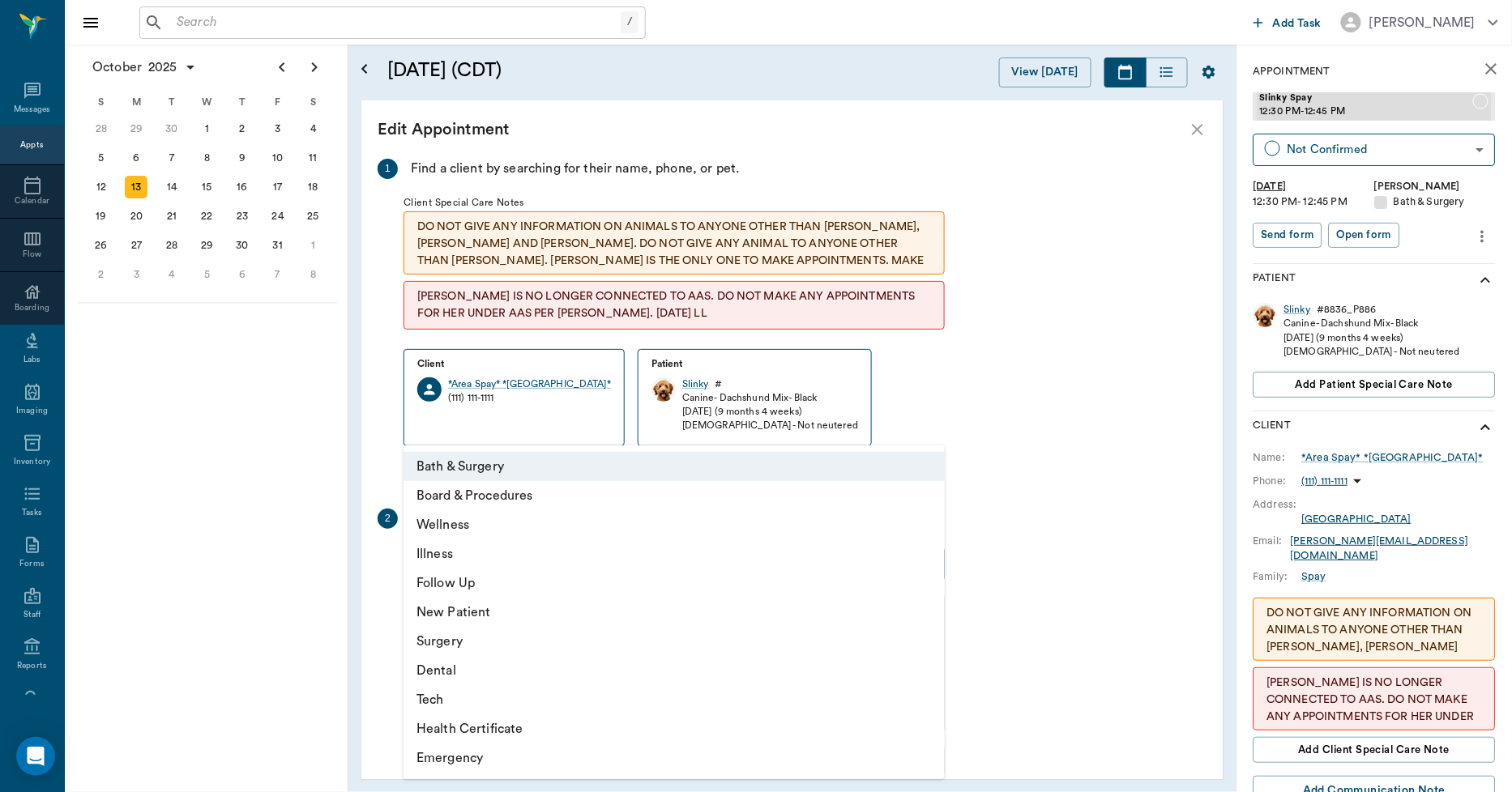
click at [607, 565] on body "/ ​ Add Task Dr. Bert Ellsworth Nectar Messages Appts Calendar Flow Boarding La…" at bounding box center [756, 396] width 1512 height 792
click at [492, 652] on li "Surgery" at bounding box center [675, 642] width 542 height 30
type input "65d2be4f46e3a538d89b8c18"
type input "01:00 PM"
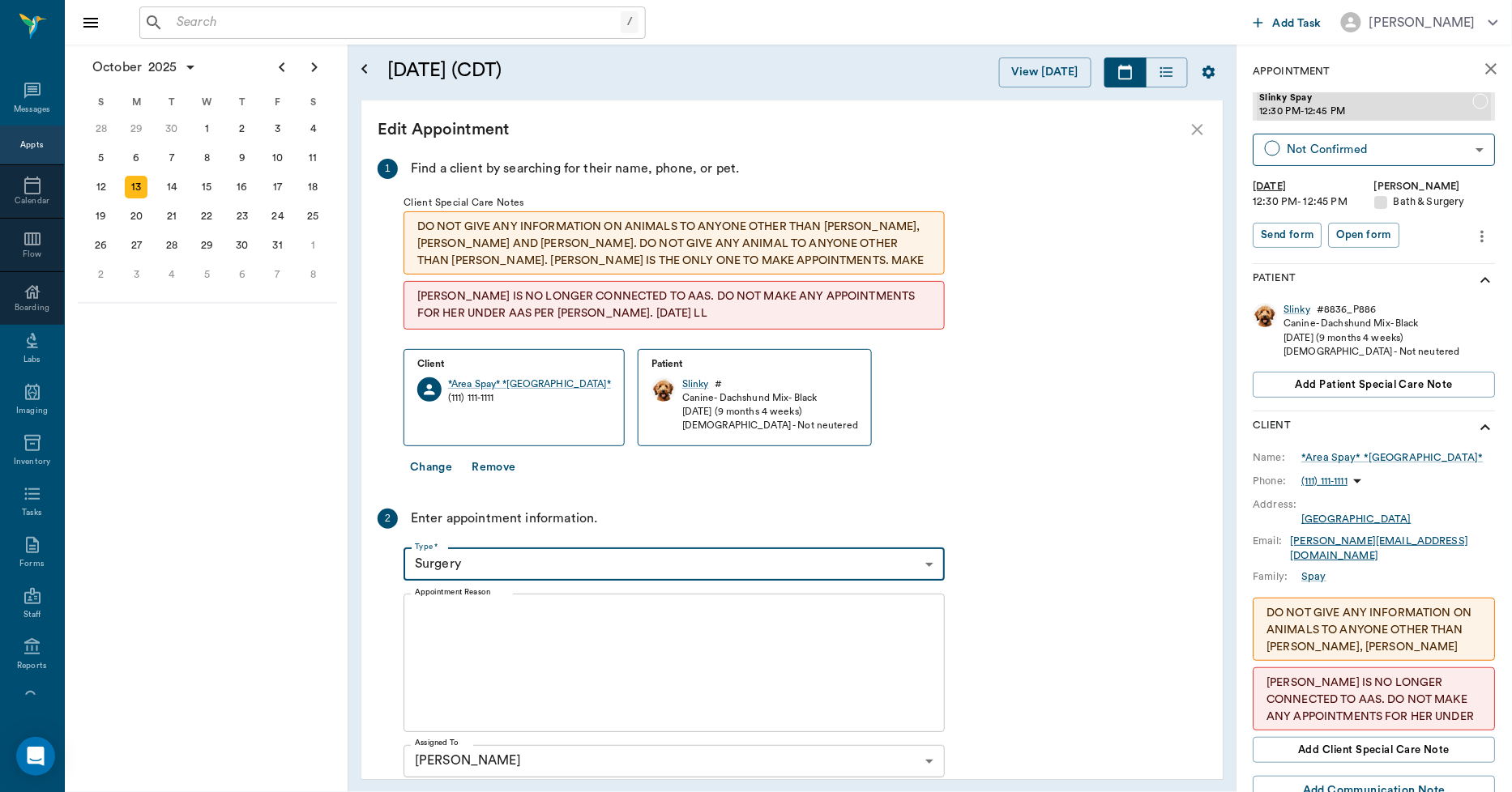
click at [528, 632] on textarea "Appointment Reason" at bounding box center [674, 663] width 518 height 112
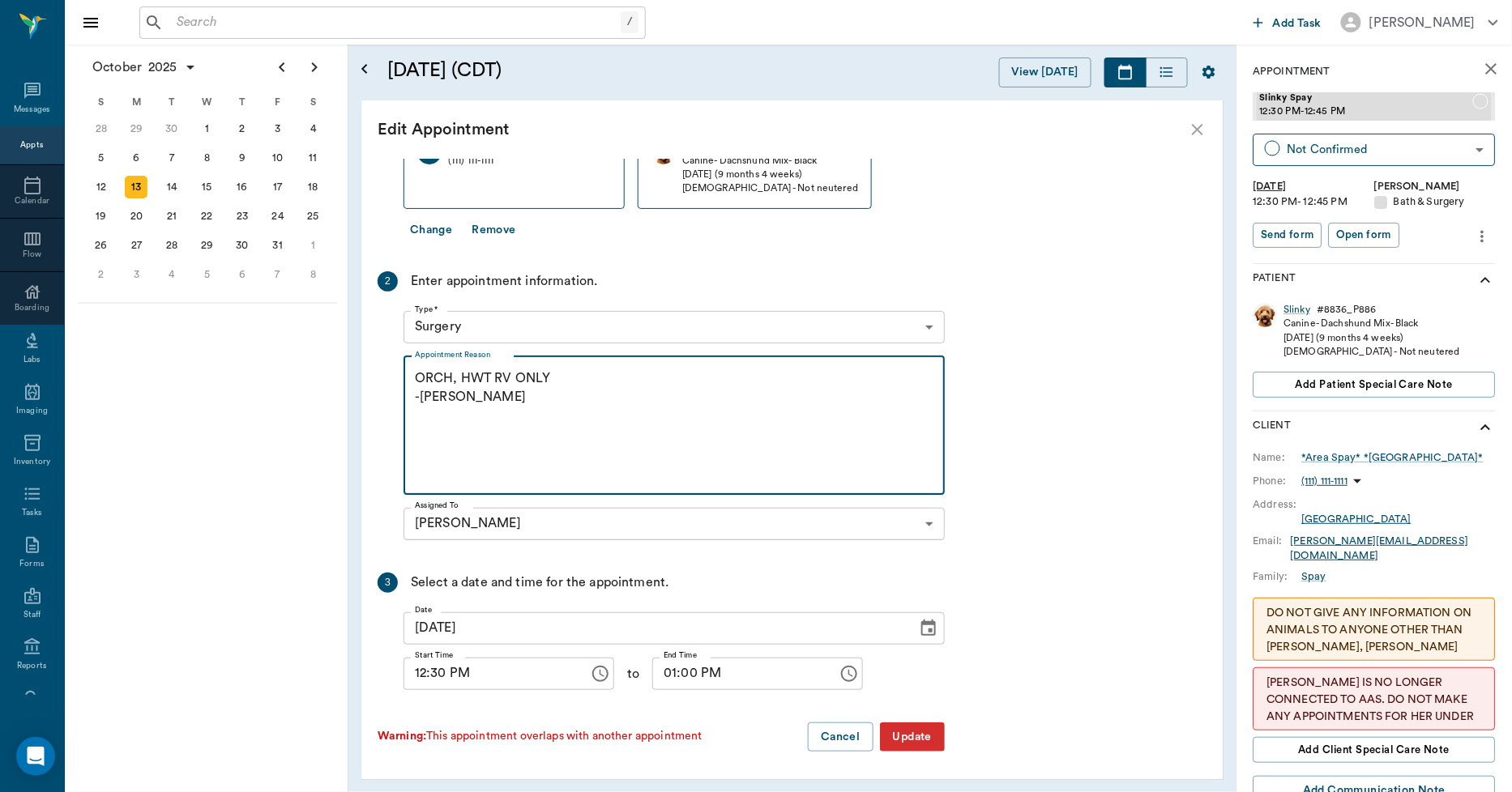
scroll to position [238, 0]
type textarea "ORCH, HWT RV ONLY -LORY"
click at [893, 735] on button "Update" at bounding box center [912, 737] width 65 height 30
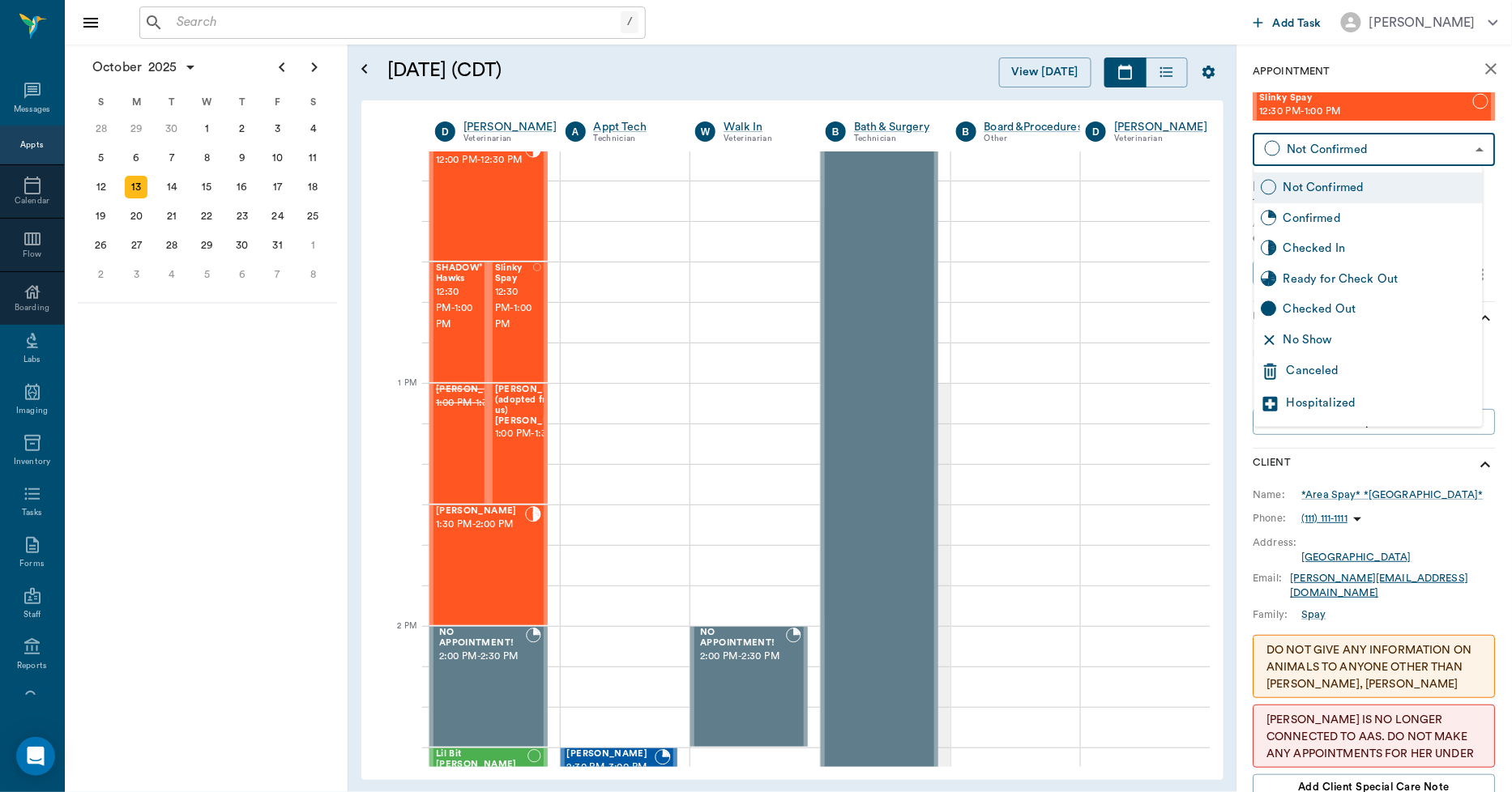
click at [1350, 150] on body "/ ​ Add Task Dr. Bert Ellsworth Nectar Messages Appts Calendar Flow Boarding La…" at bounding box center [756, 396] width 1512 height 792
click at [1311, 239] on div "Checked In" at bounding box center [1380, 248] width 193 height 18
type input "CHECKED_IN"
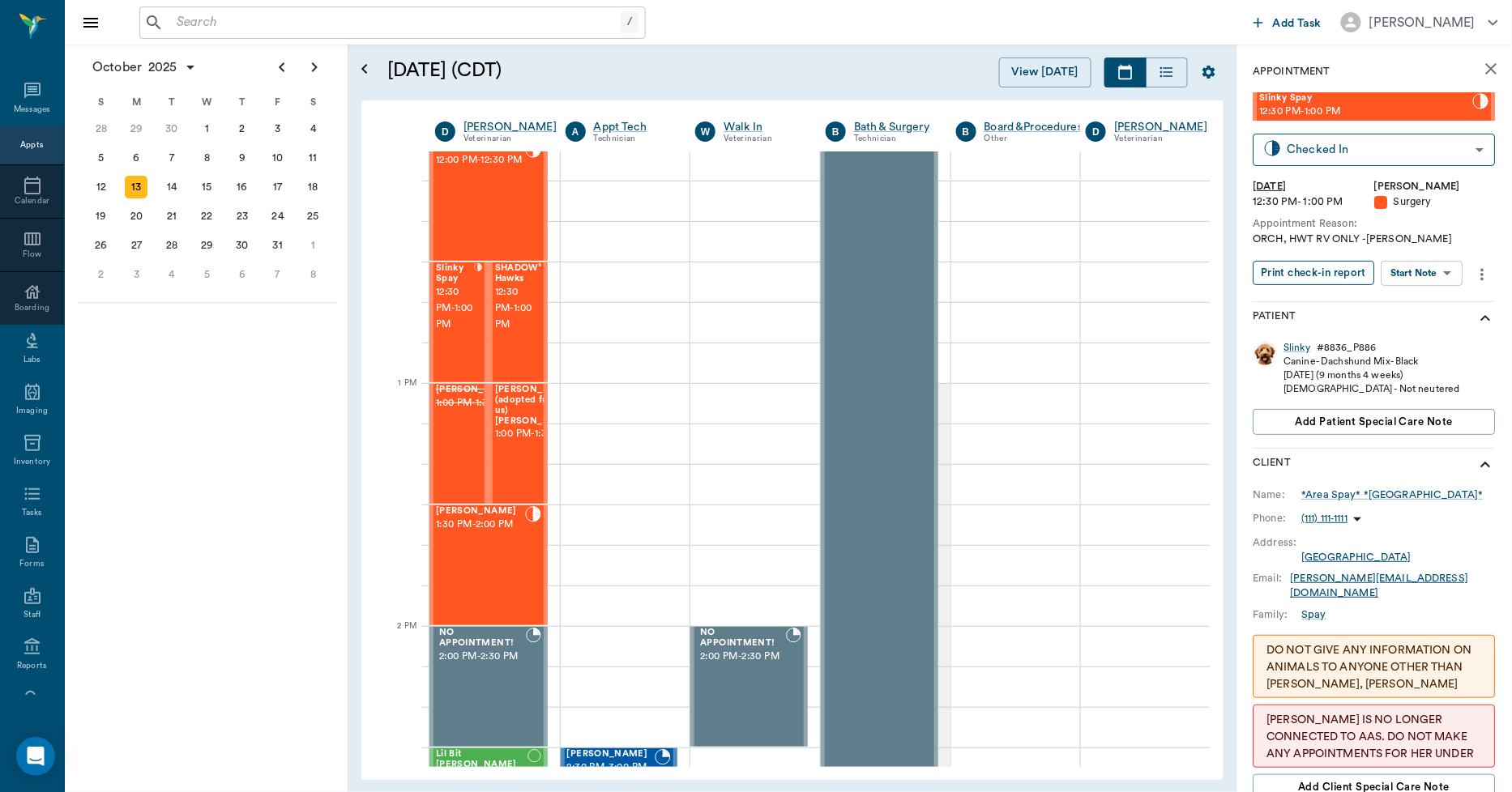
click at [1311, 269] on button "Print check-in report" at bounding box center [1313, 273] width 121 height 25
click at [1482, 63] on icon "close" at bounding box center [1491, 68] width 19 height 19
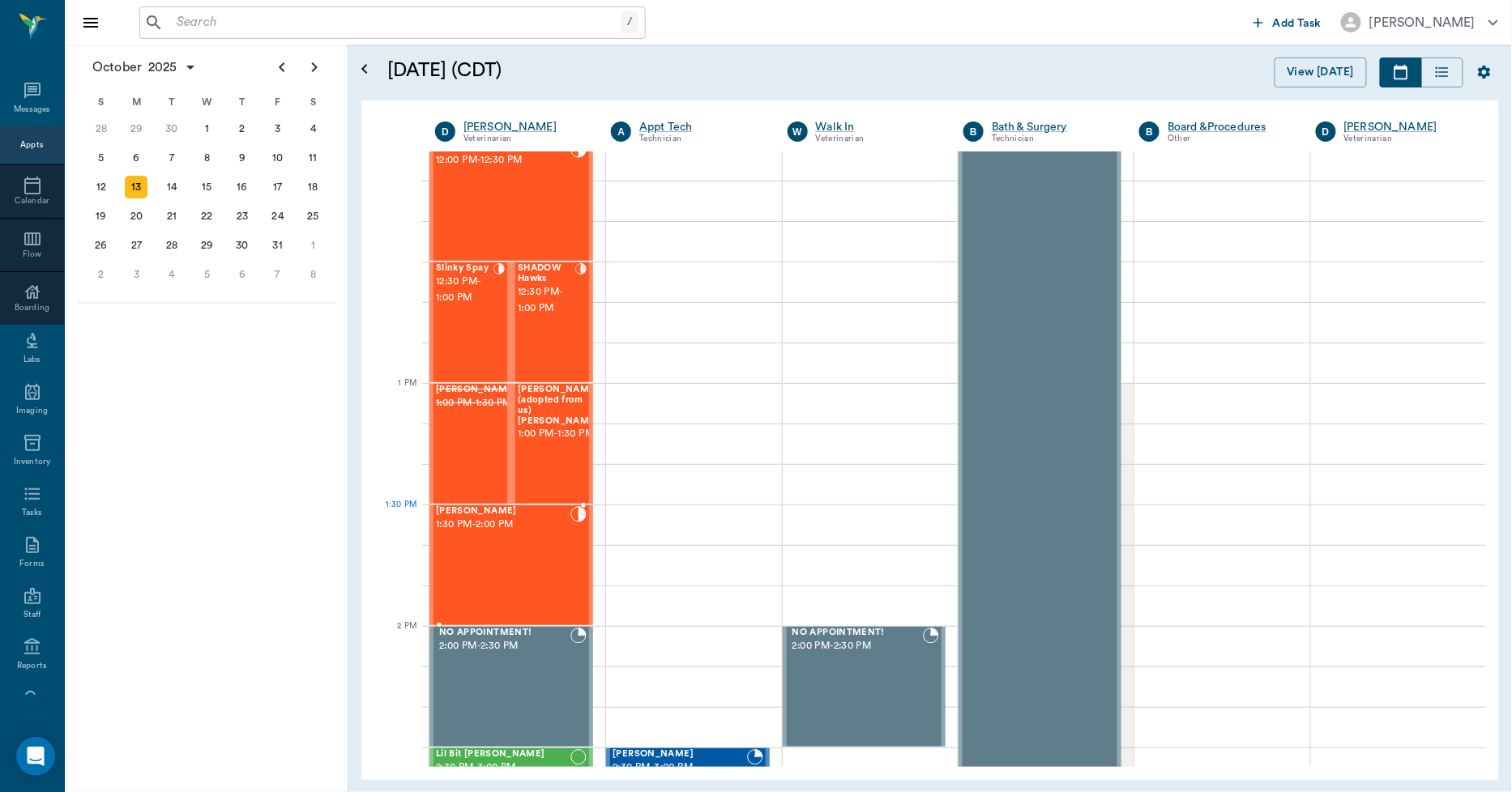
click at [539, 545] on div "Rufus Spay 1:30 PM - 2:00 PM" at bounding box center [504, 566] width 135 height 118
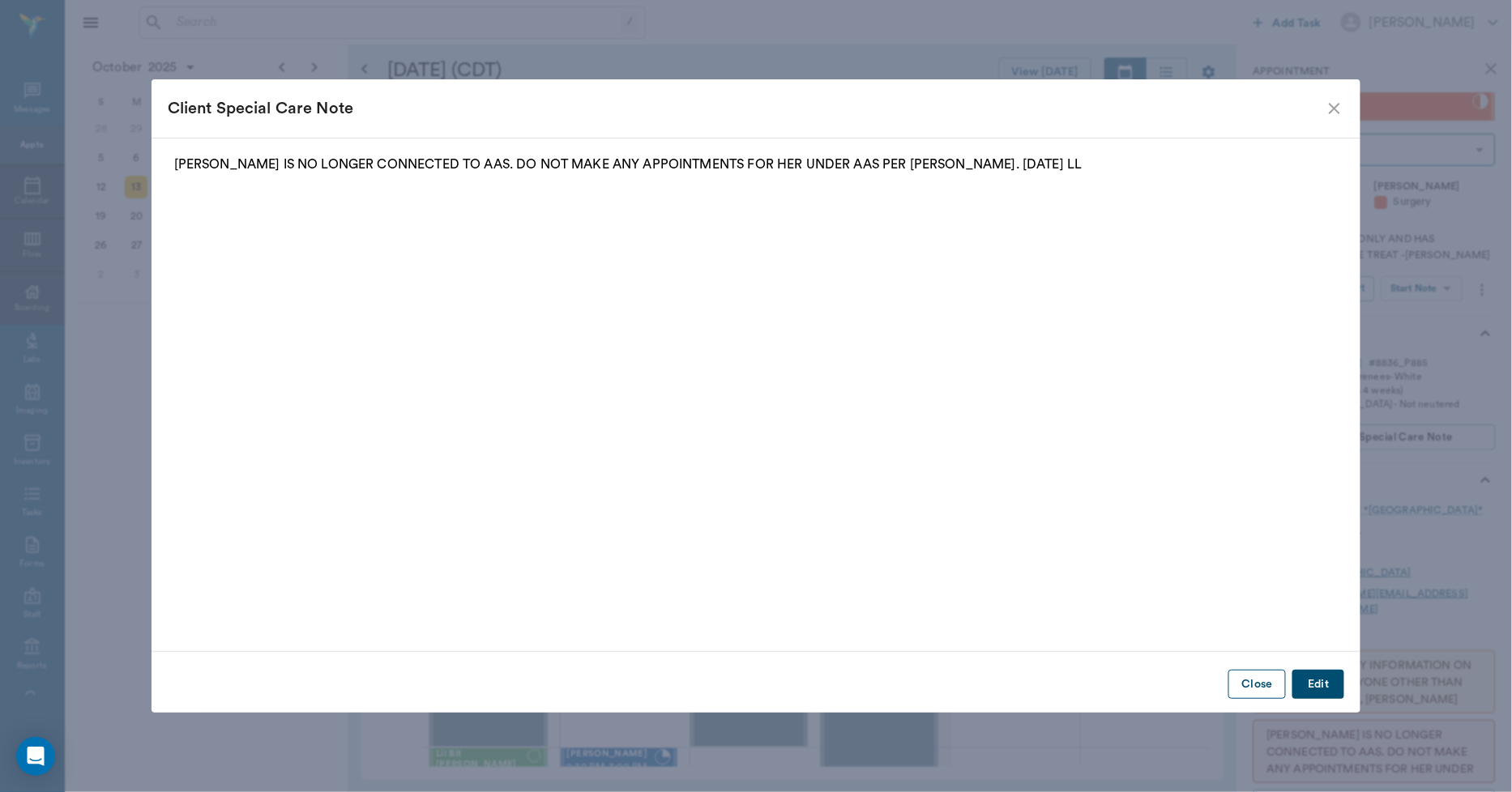
click at [1261, 689] on button "Close" at bounding box center [1257, 685] width 57 height 30
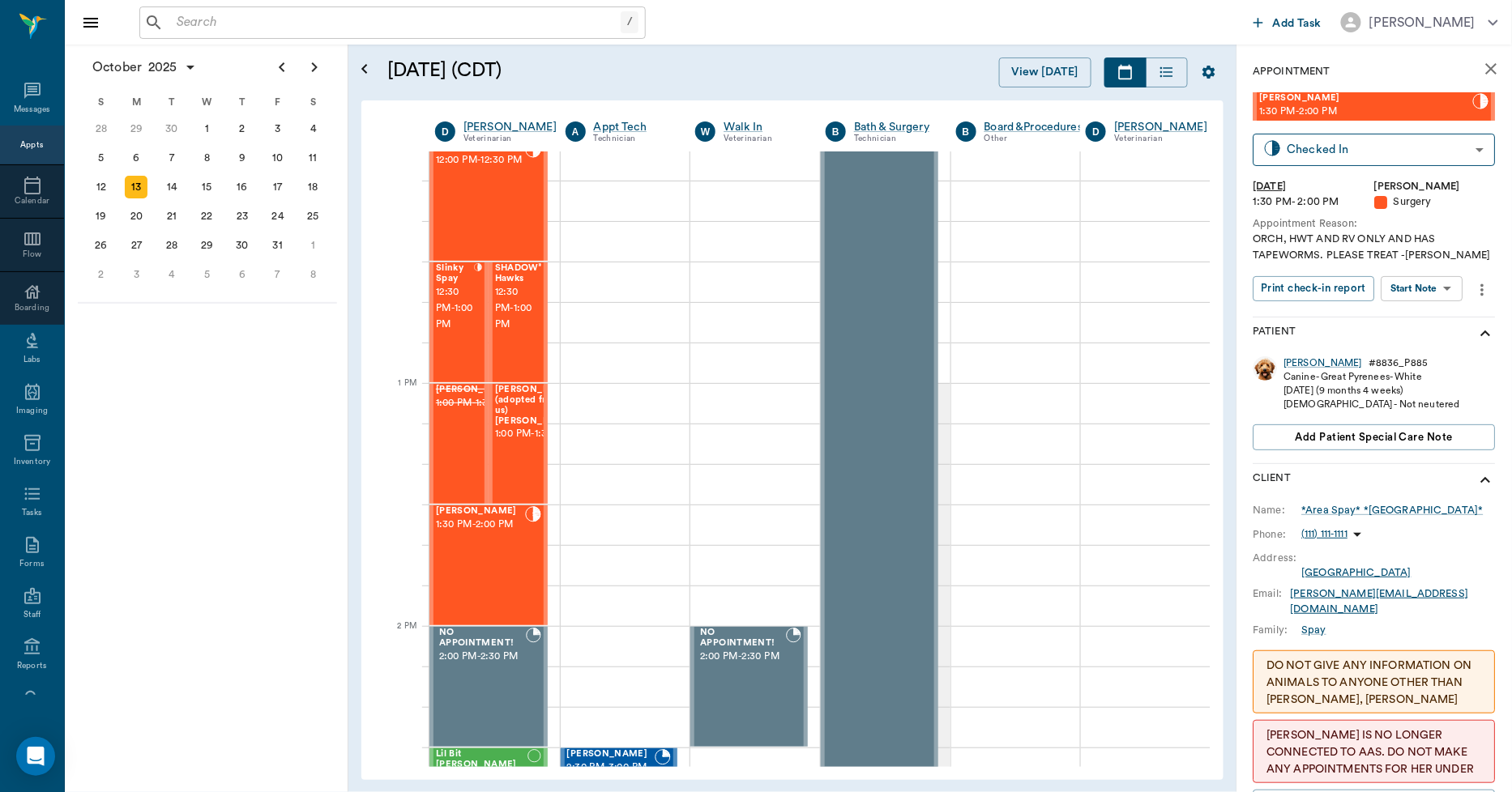
click at [1482, 289] on icon "more" at bounding box center [1483, 289] width 4 height 12
click at [1351, 391] on span "Edit appointment" at bounding box center [1411, 395] width 136 height 17
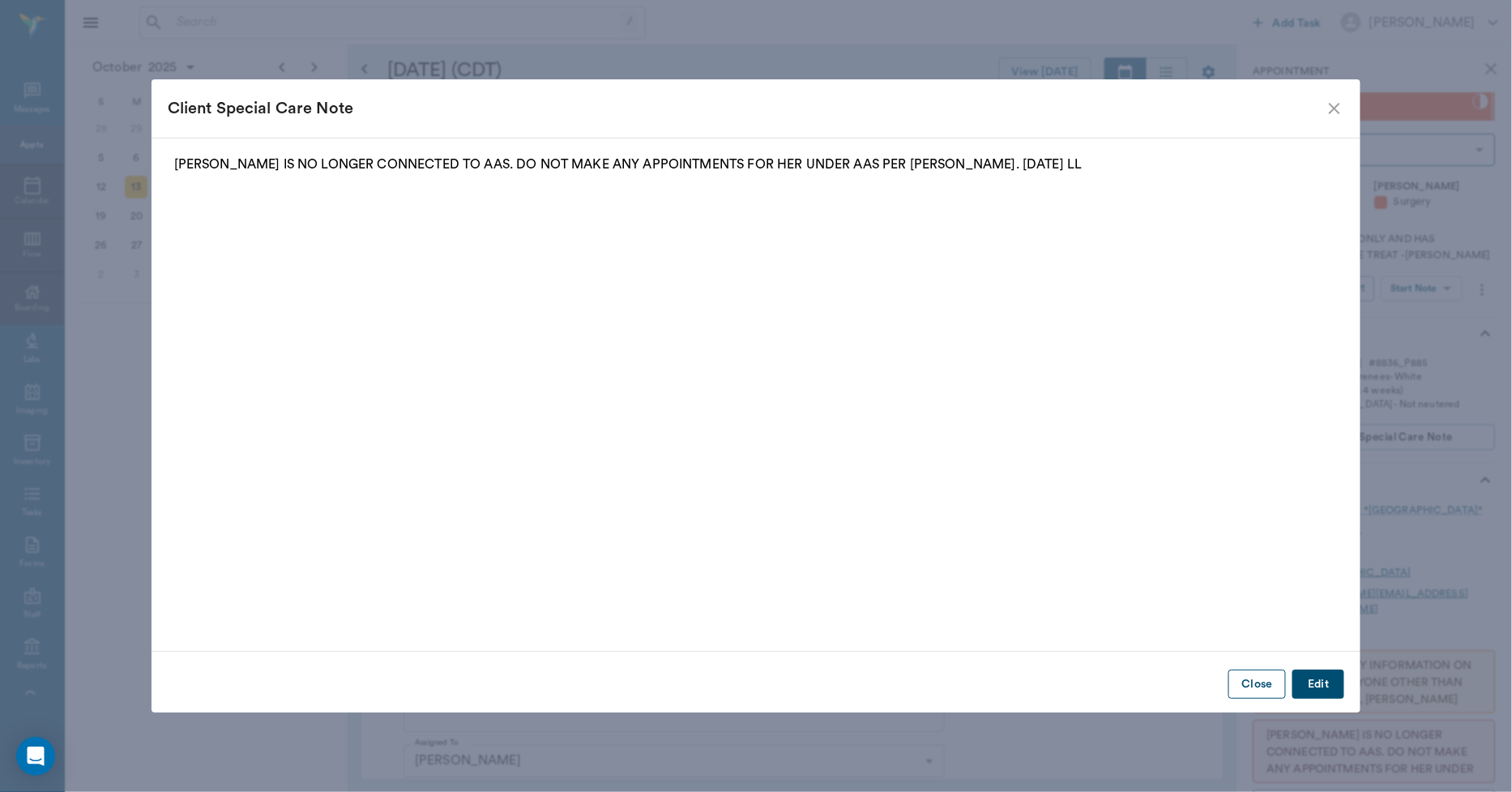
click at [1260, 679] on button "Close" at bounding box center [1257, 685] width 57 height 30
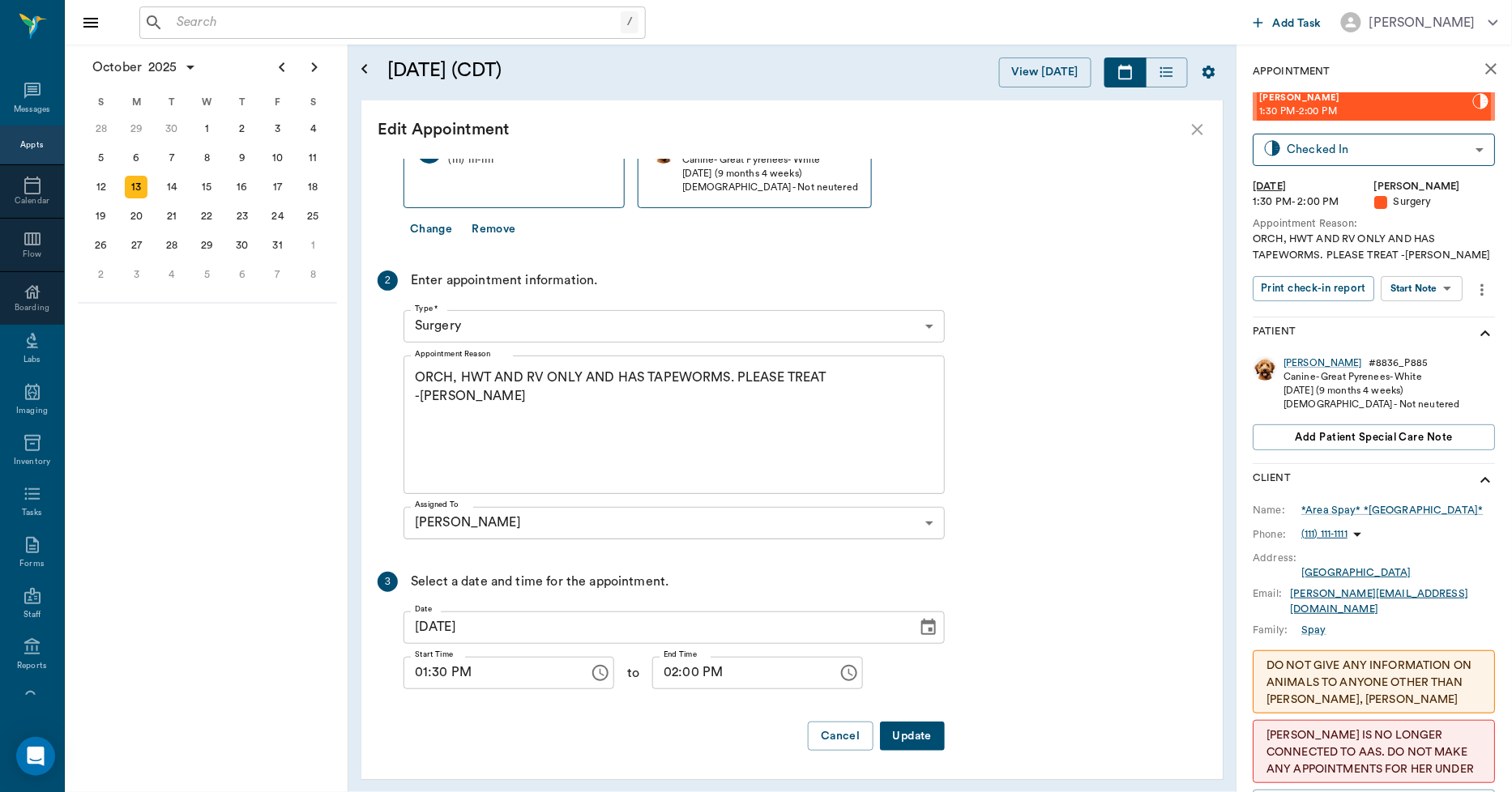
click at [441, 226] on button "Change" at bounding box center [432, 229] width 55 height 30
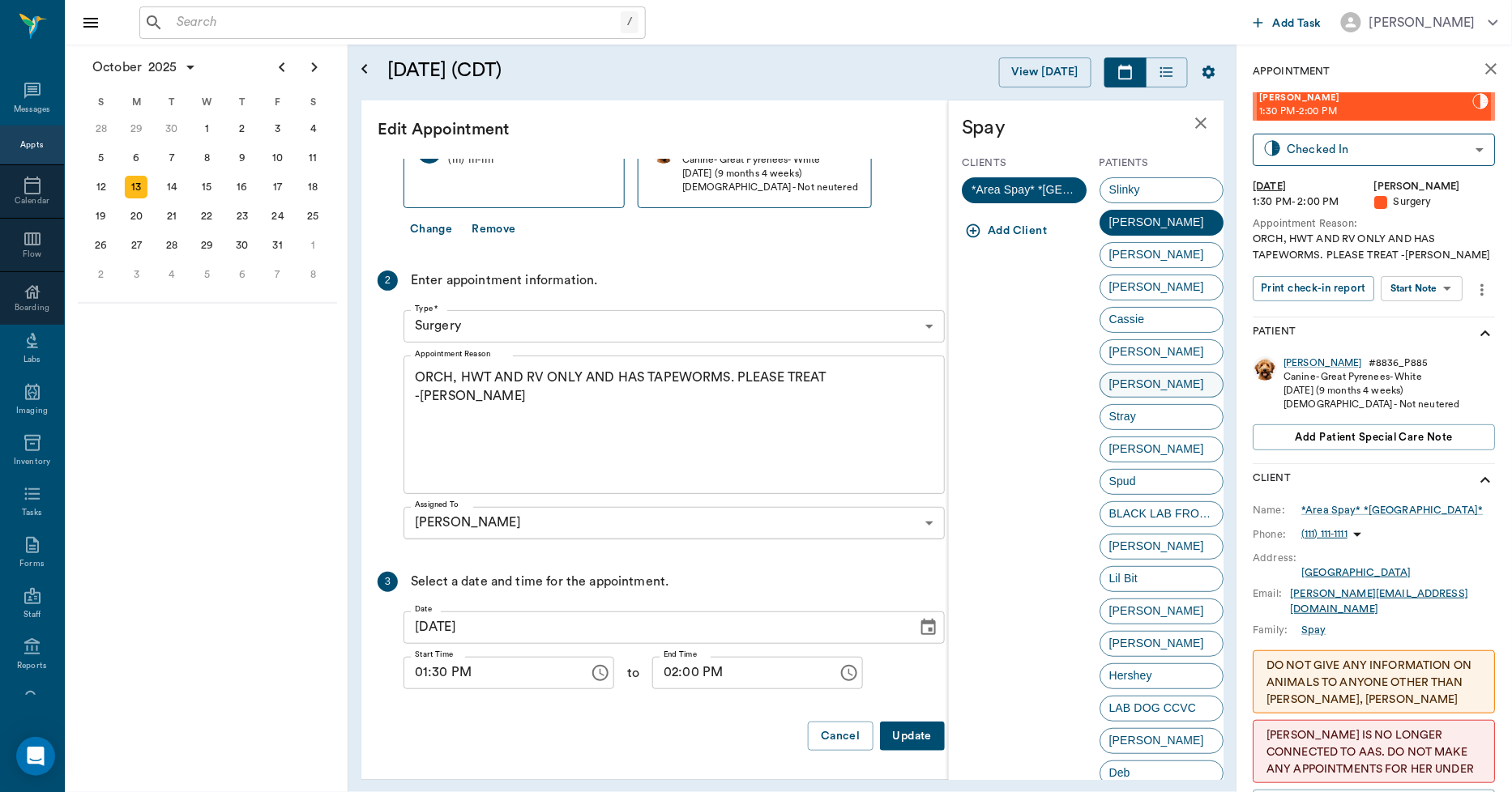
click at [1116, 387] on span "Jack Black" at bounding box center [1157, 384] width 113 height 17
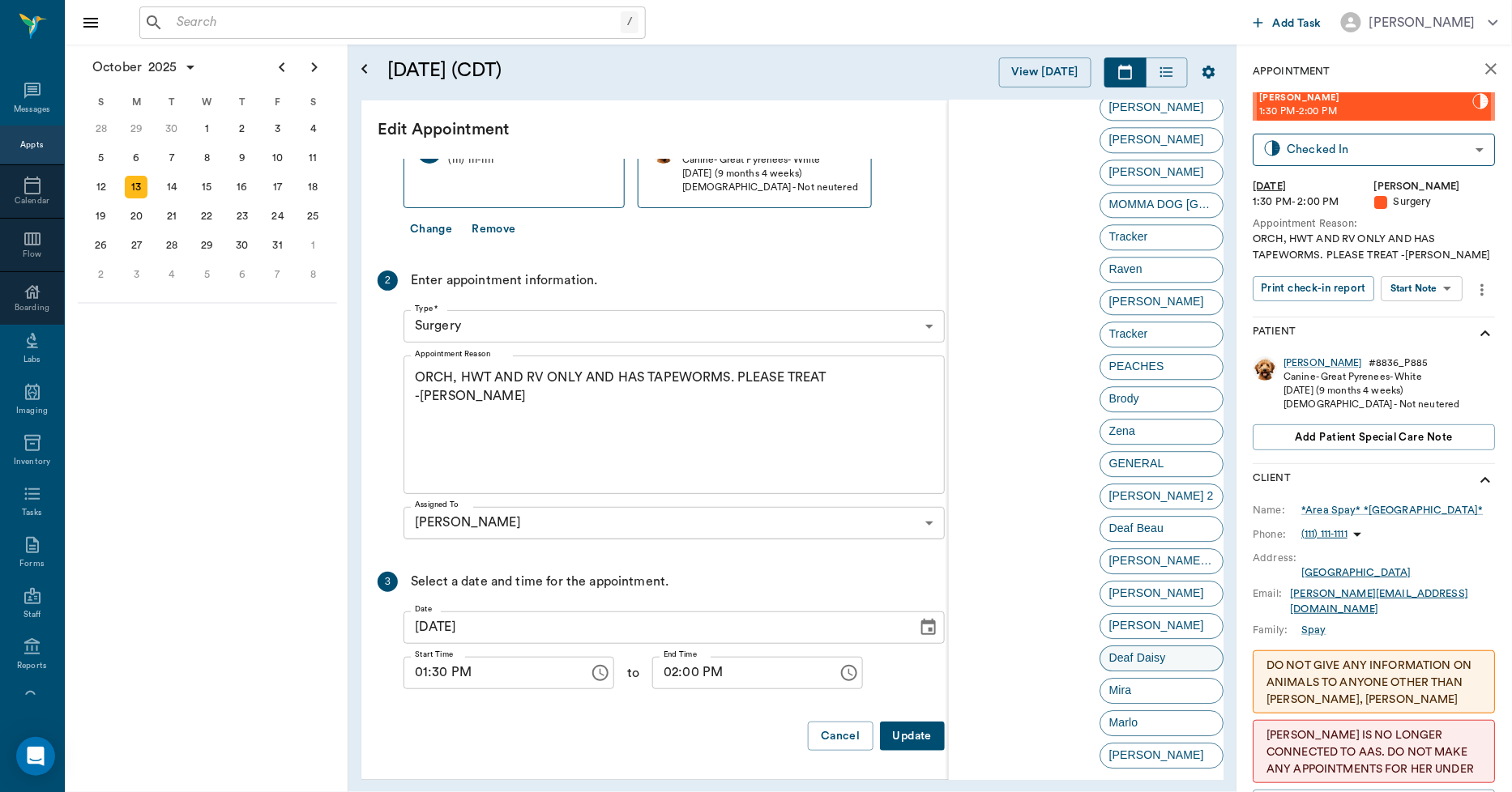
scroll to position [3855, 0]
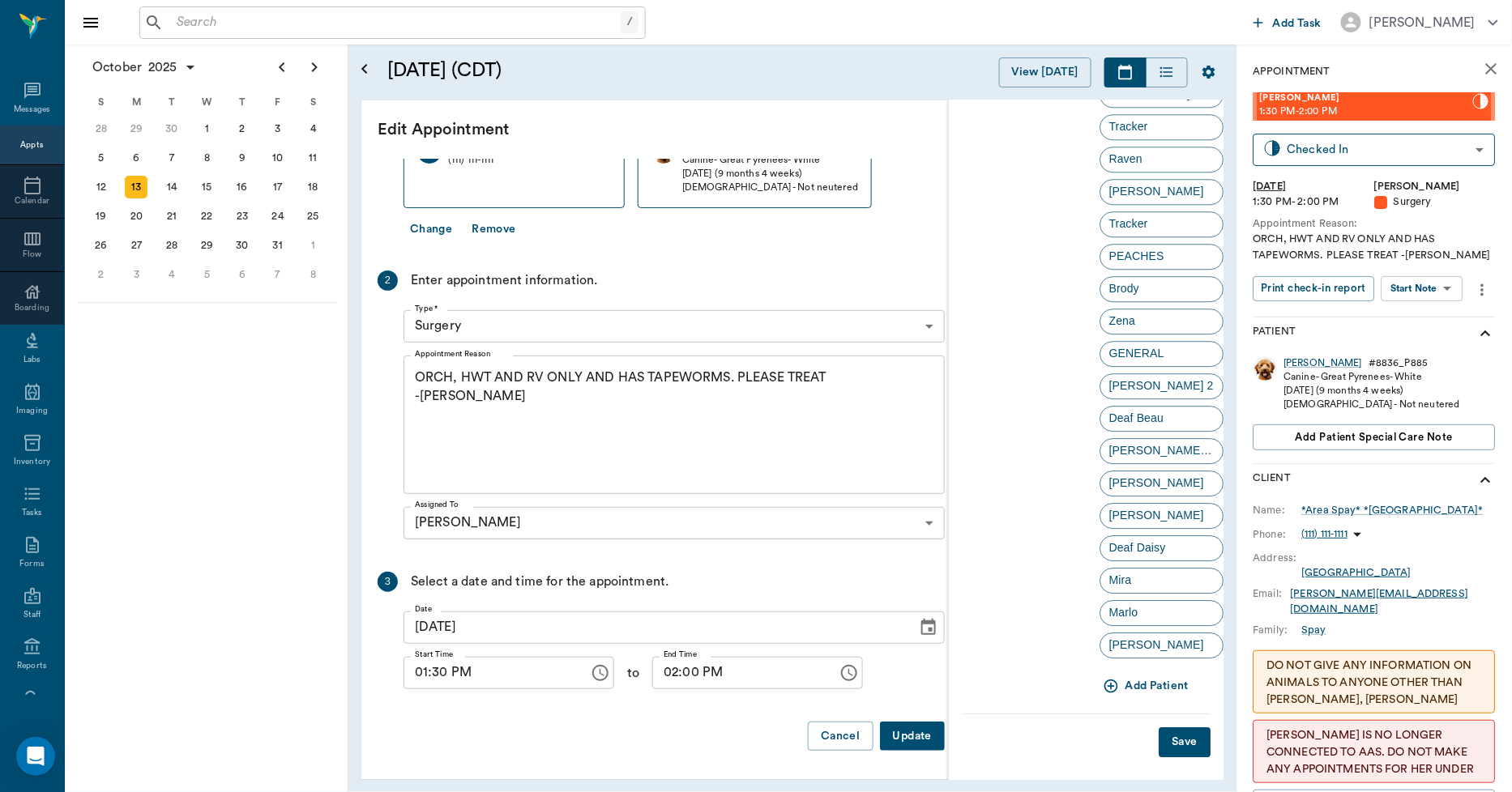
click at [1162, 737] on button "Save" at bounding box center [1185, 742] width 52 height 30
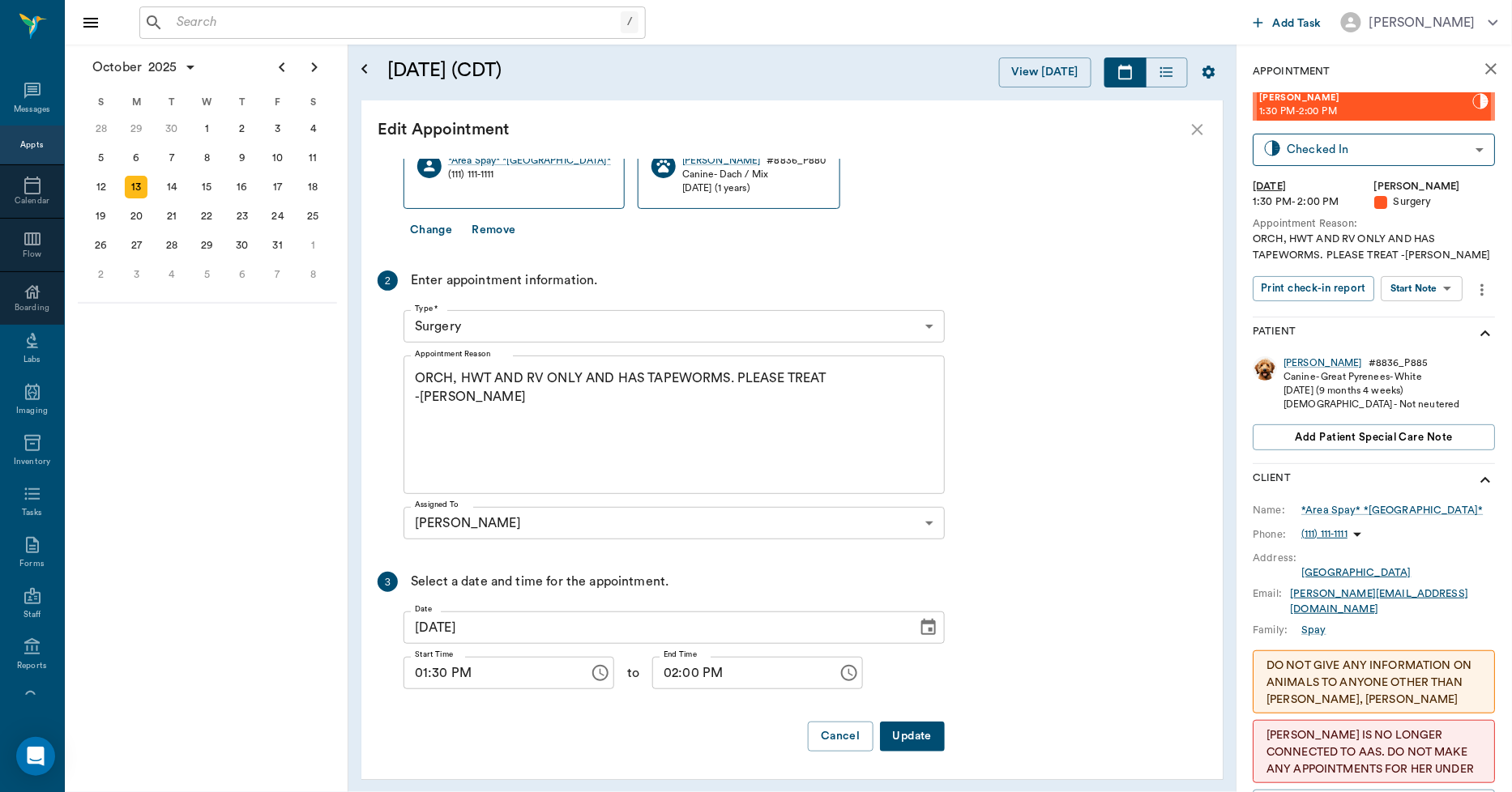
click at [921, 733] on button "Update" at bounding box center [912, 737] width 65 height 30
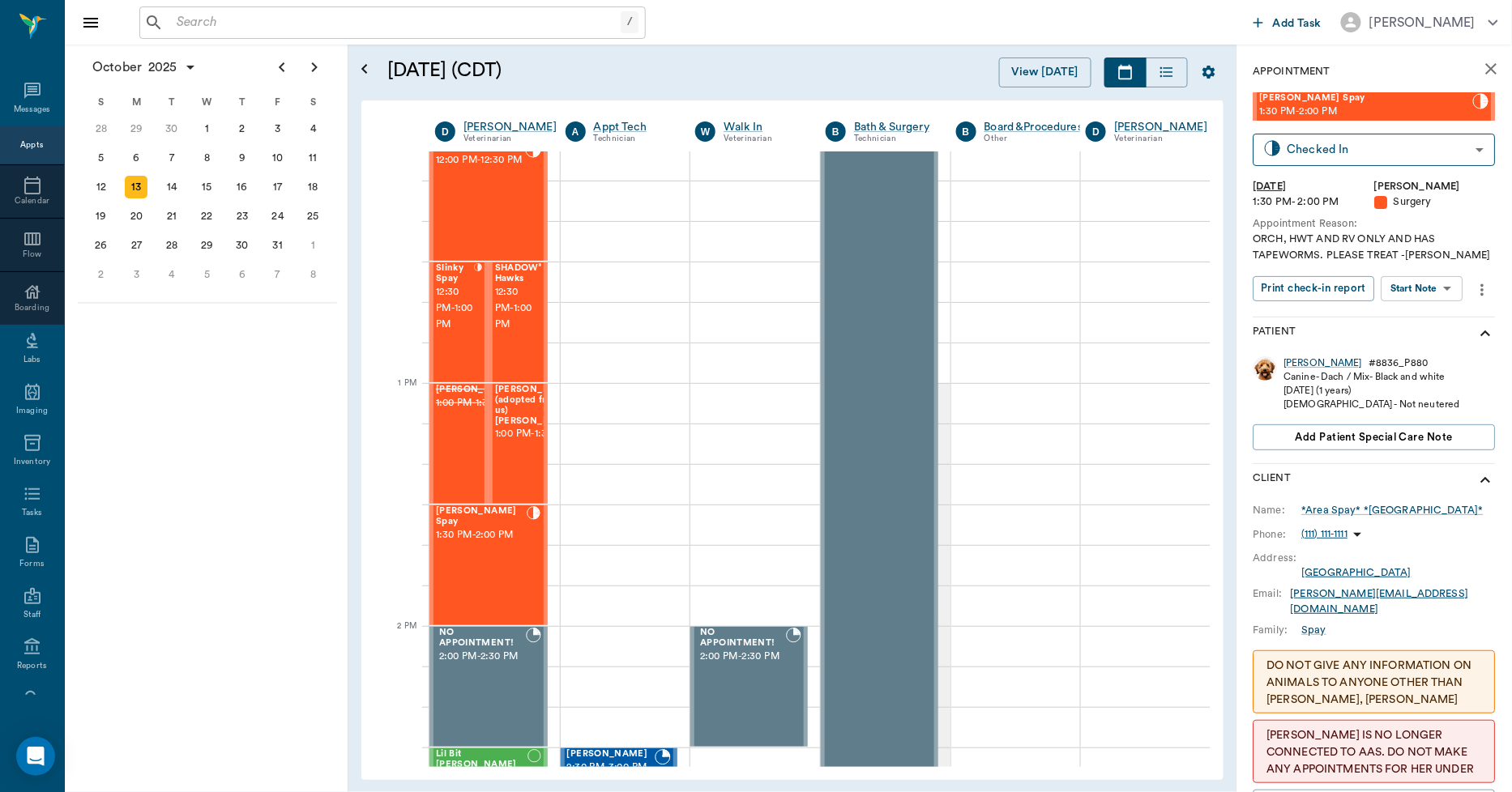
click at [378, 24] on input "text" at bounding box center [395, 22] width 450 height 23
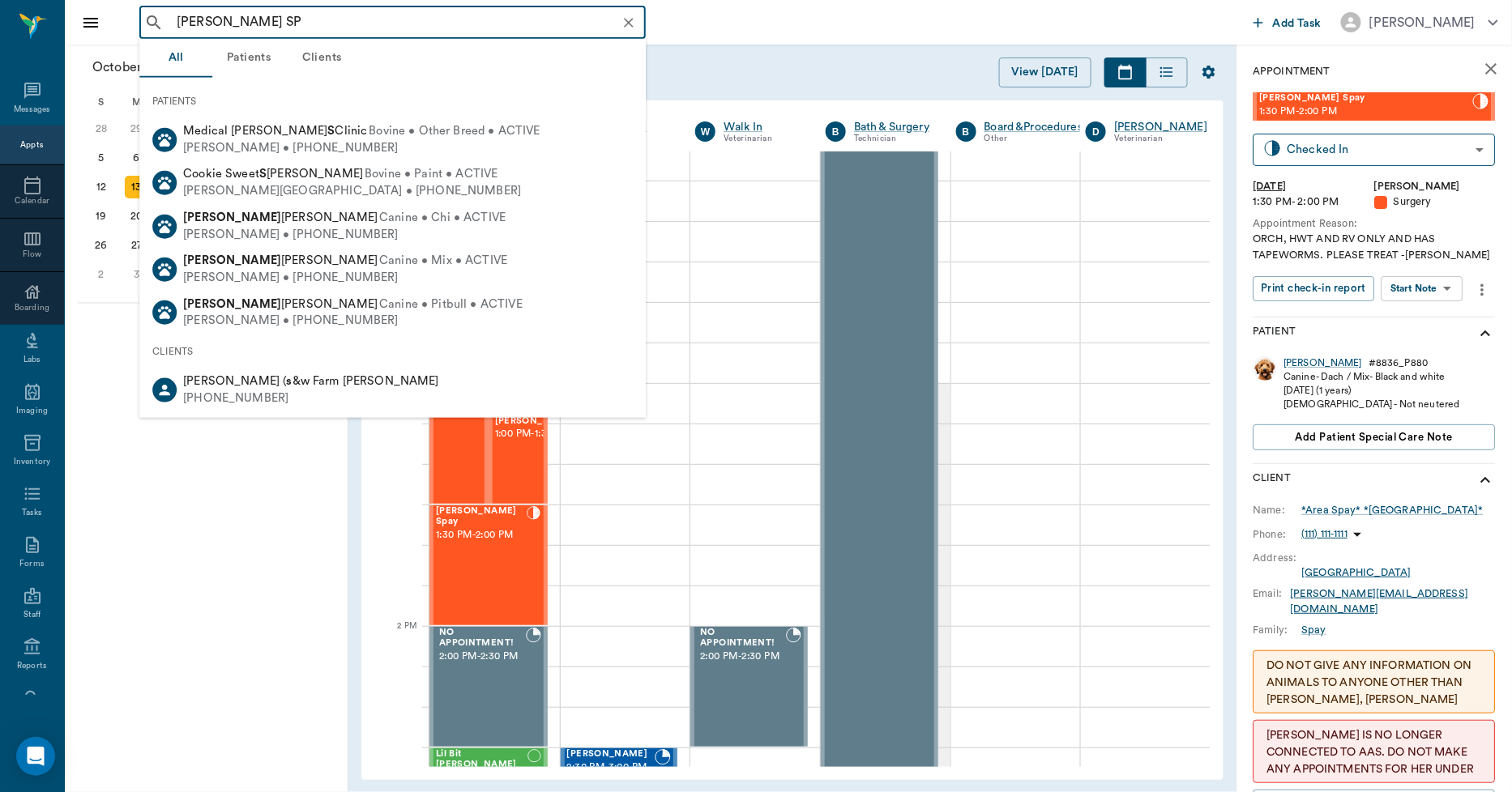
type input "RUFUS SPA"
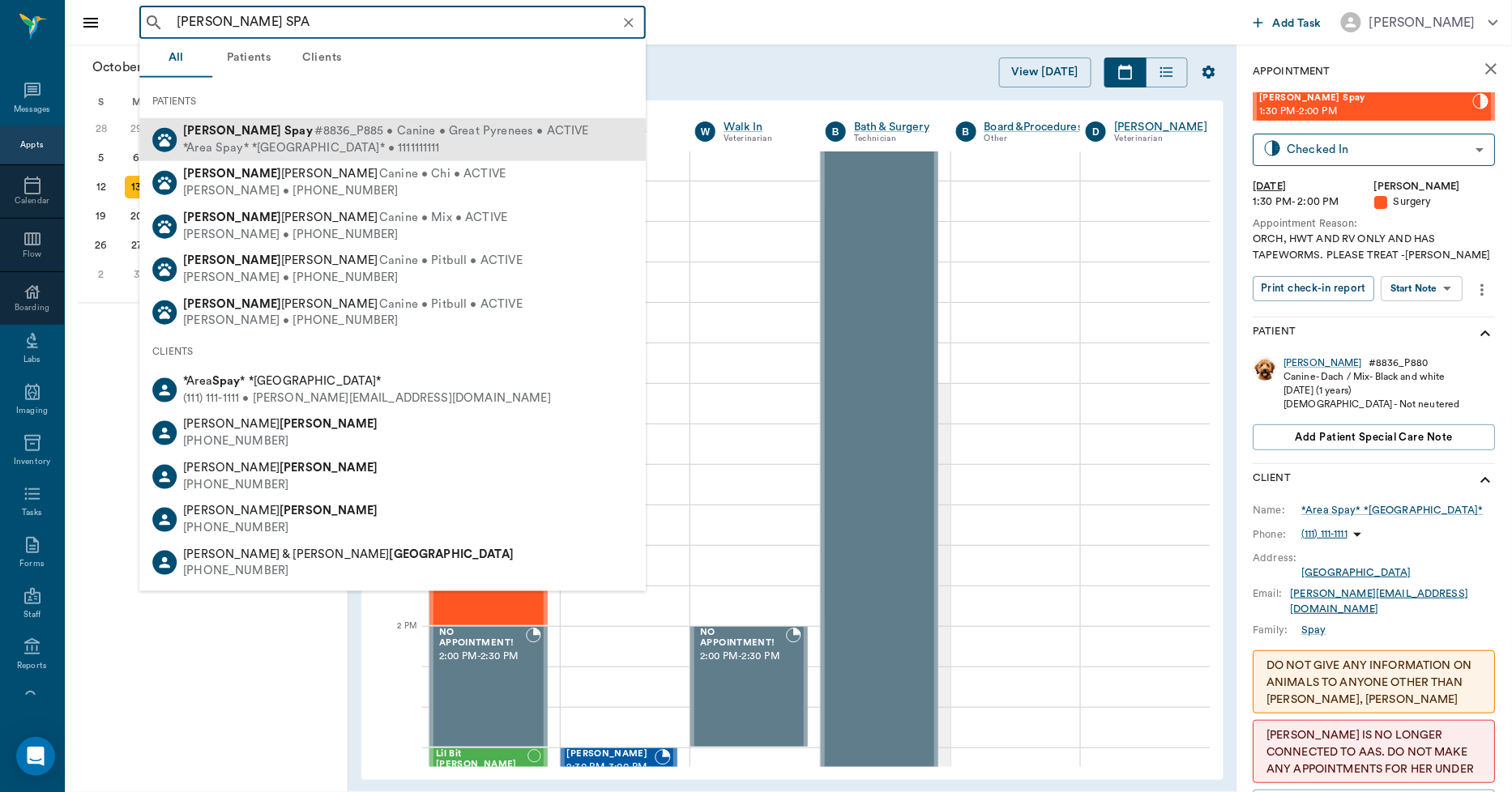
click at [285, 130] on b "Spay" at bounding box center [299, 130] width 29 height 12
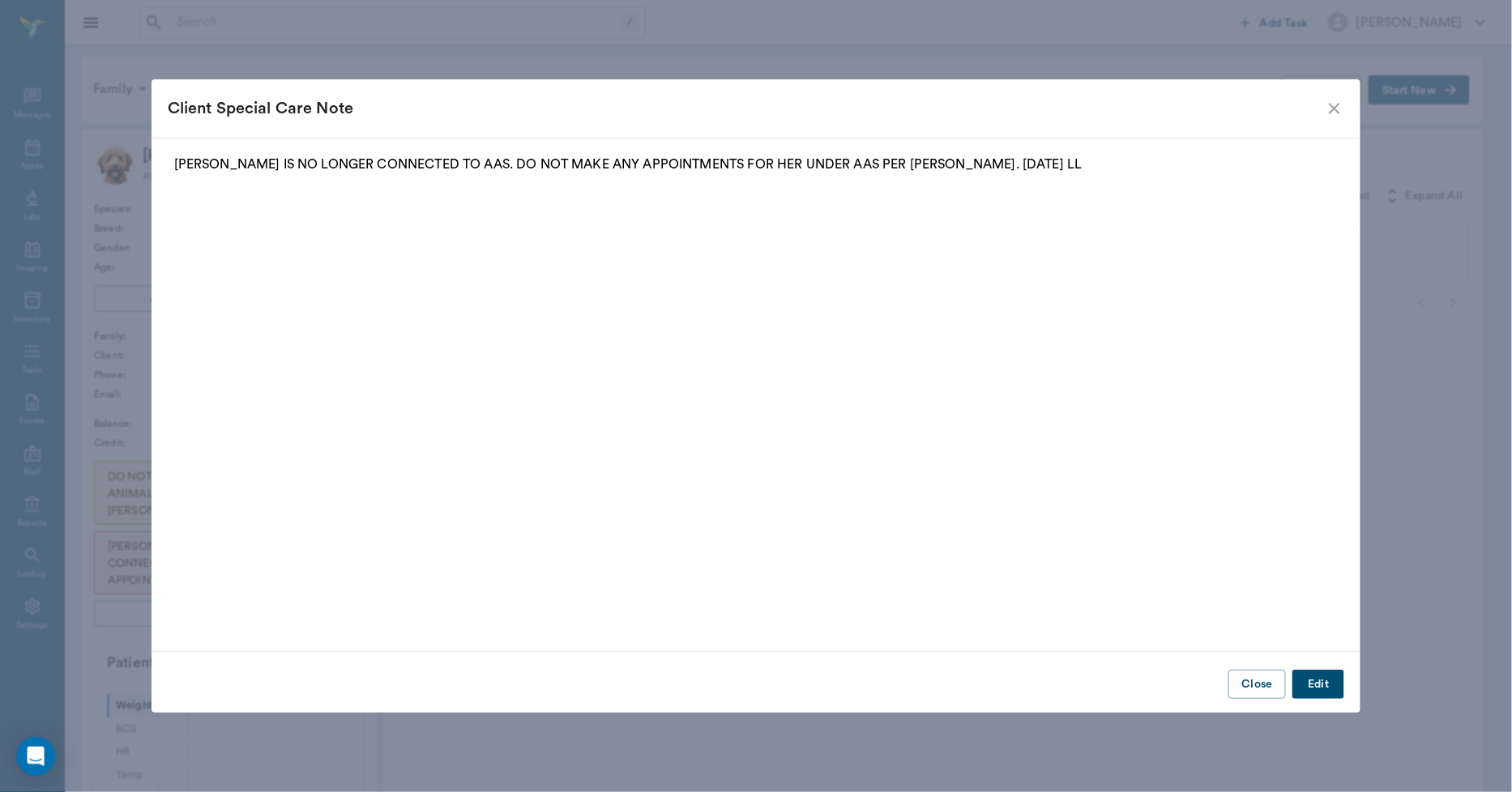
click at [1274, 703] on div "Close Edit" at bounding box center [756, 685] width 1210 height 41
click at [1264, 694] on button "Close" at bounding box center [1257, 685] width 57 height 30
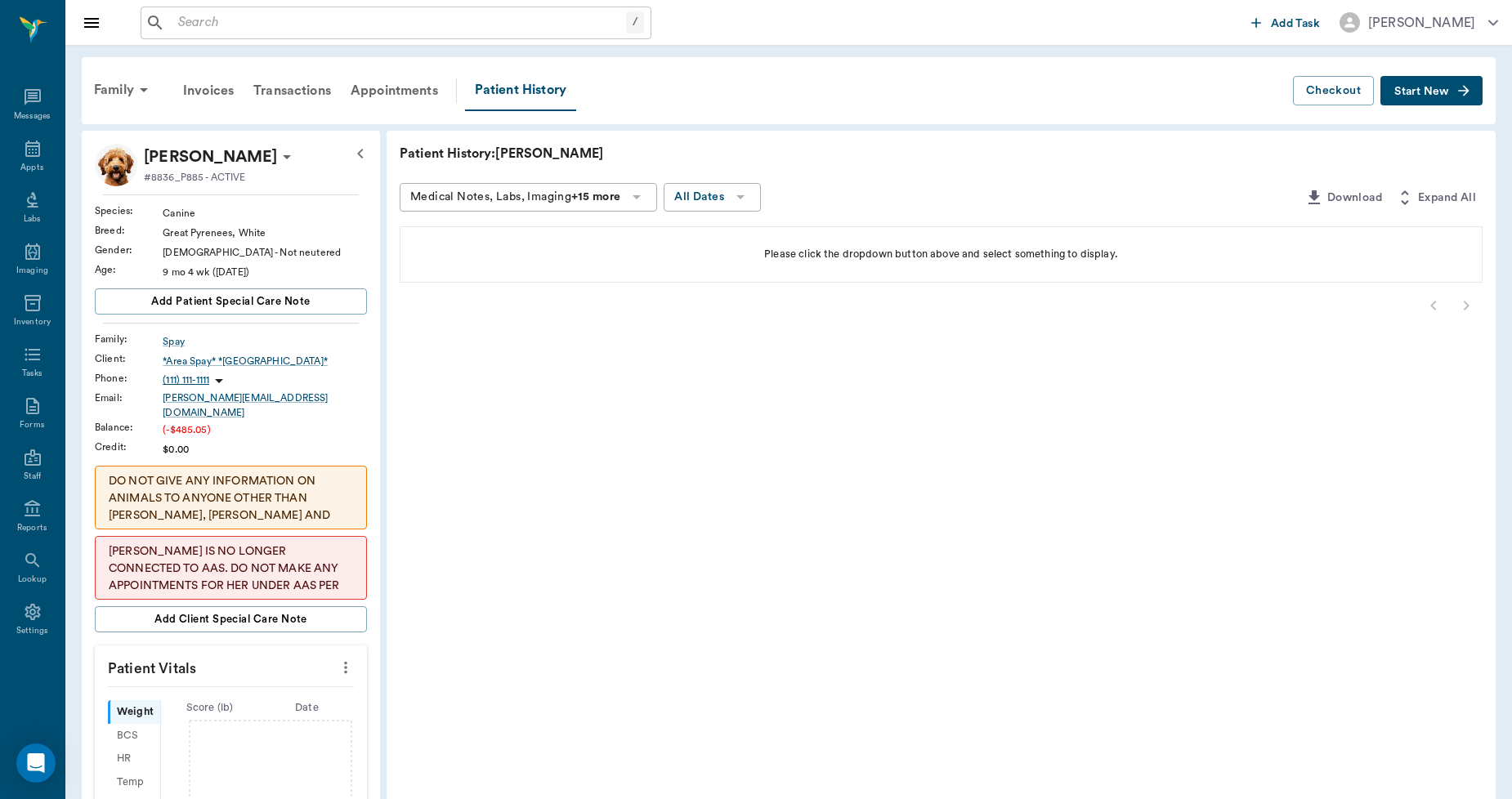
click at [277, 154] on icon at bounding box center [286, 157] width 20 height 20
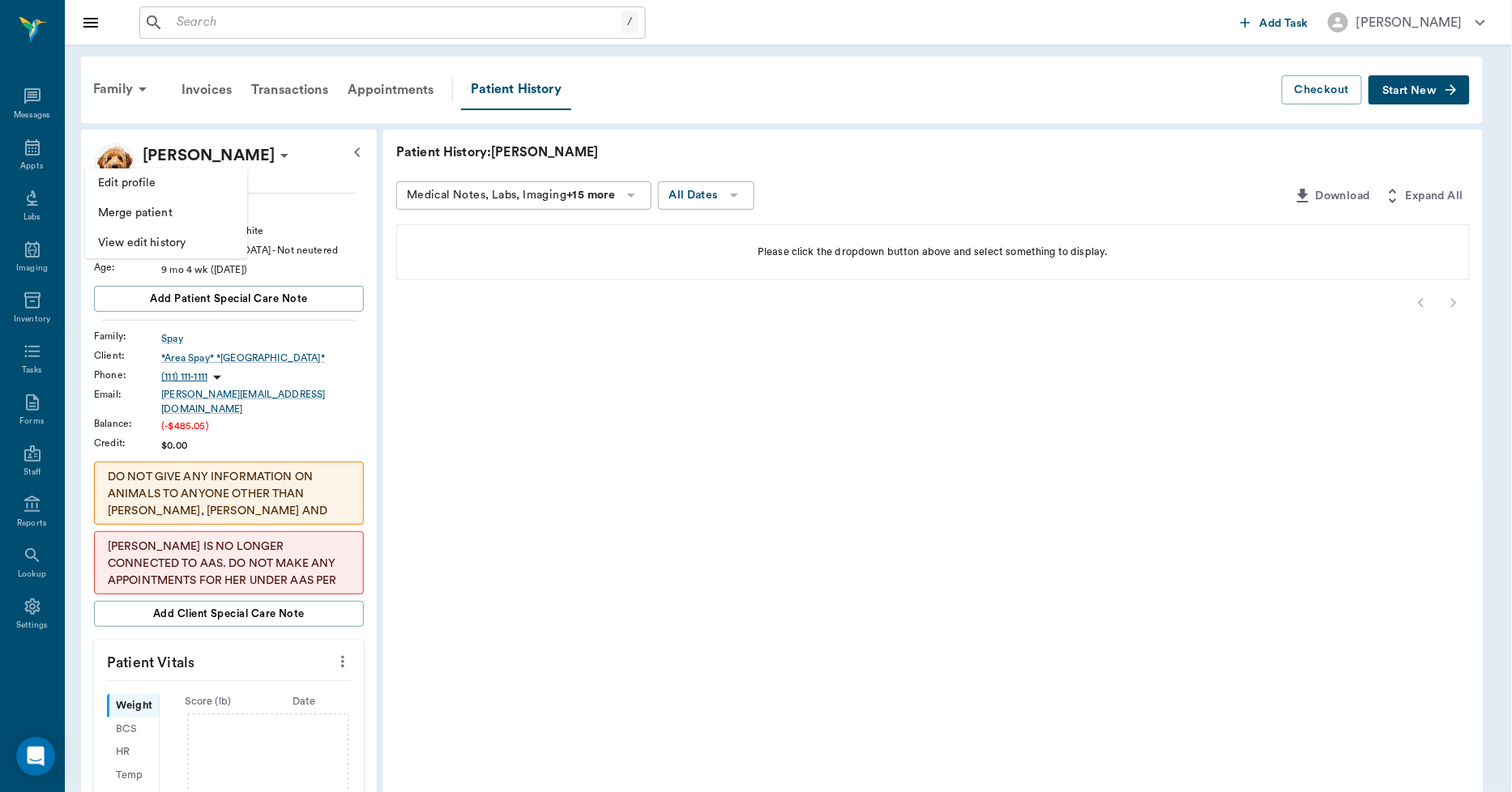
click at [190, 189] on span "Edit profile" at bounding box center [165, 183] width 136 height 17
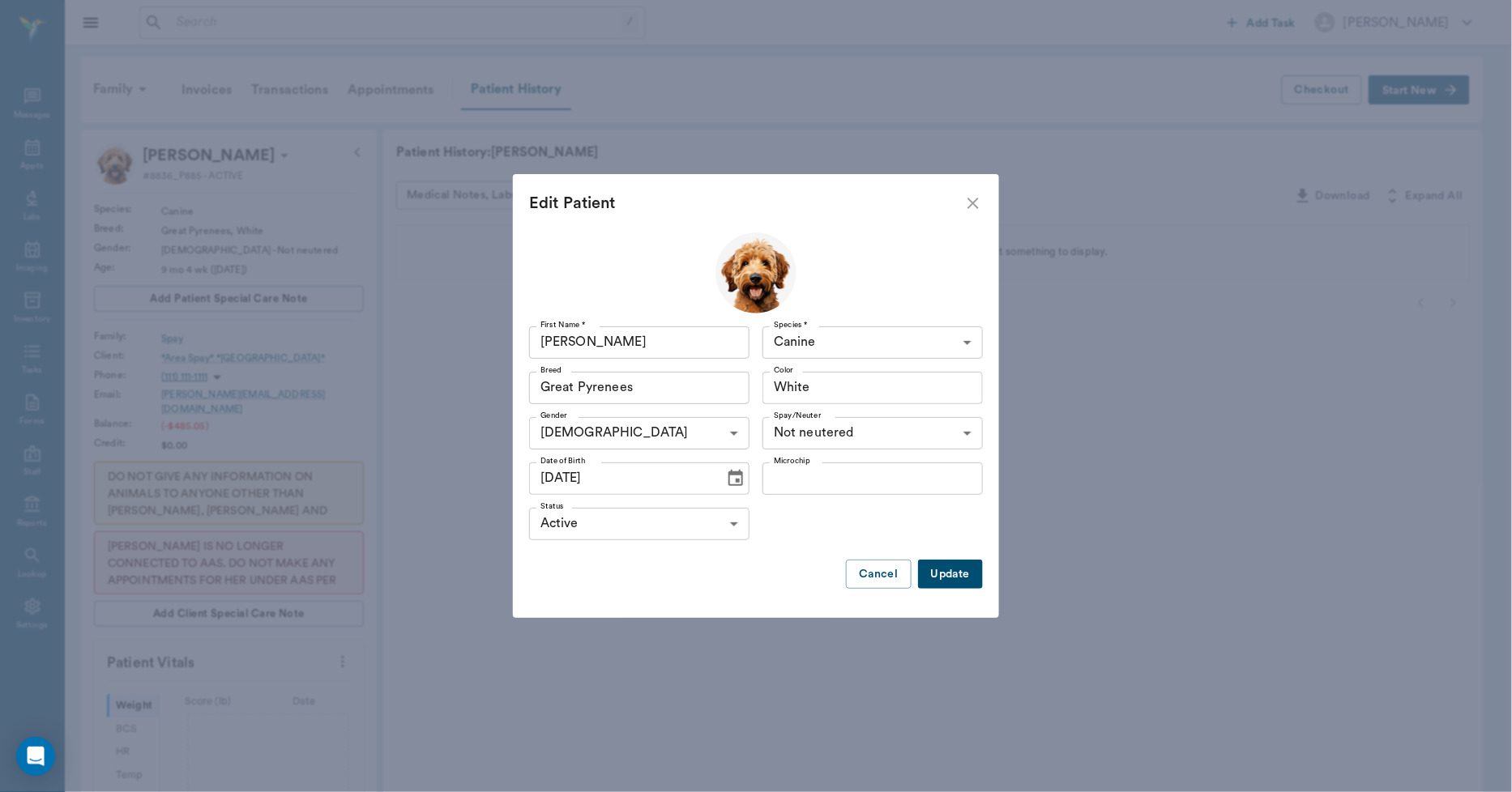
click at [579, 532] on body "/ ​ Add Task Dr. Bert Ellsworth Nectar Messages Appts Labs Imaging Inventory Ta…" at bounding box center [756, 626] width 1512 height 1251
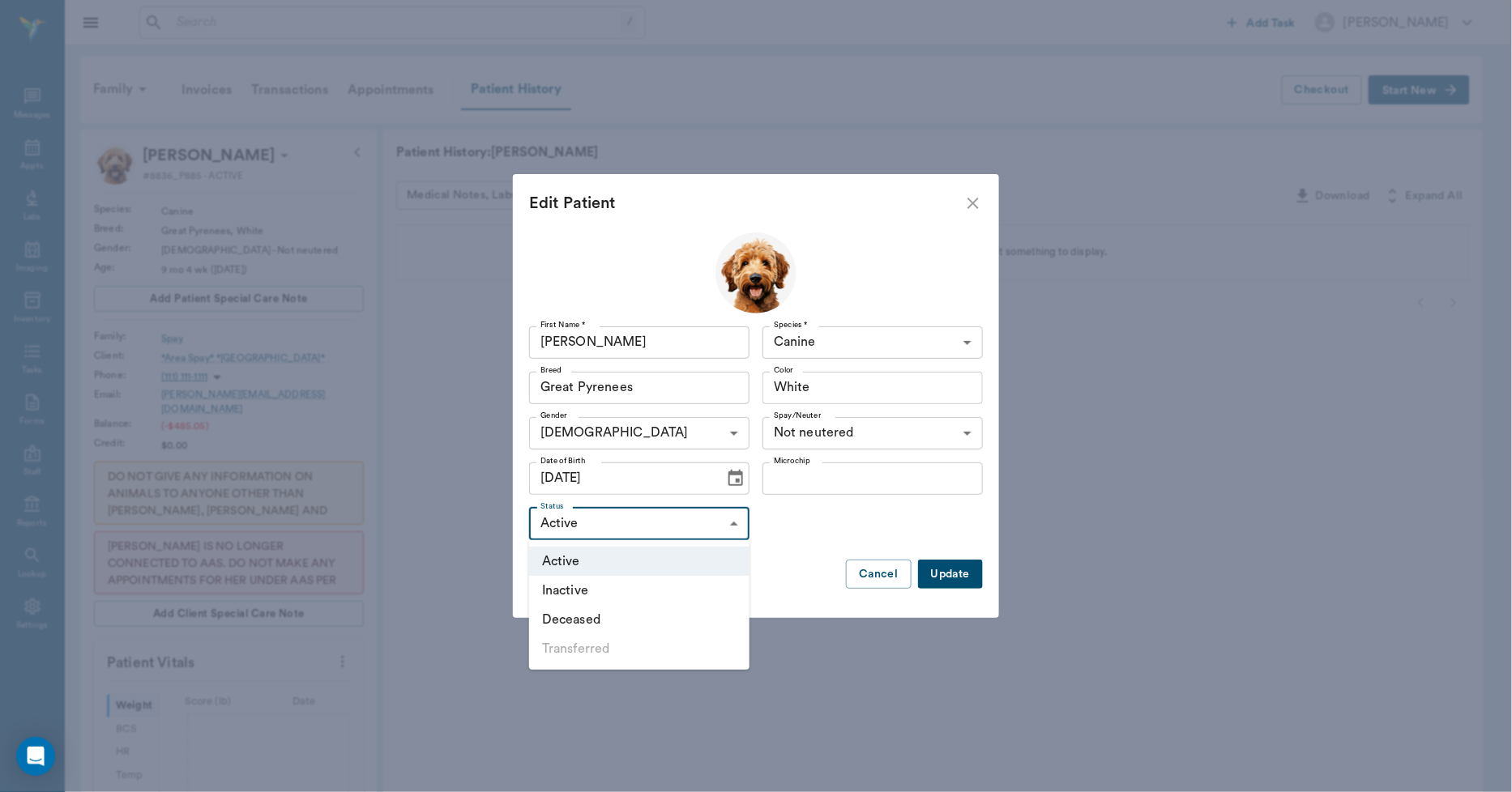
click at [574, 584] on li "Inactive" at bounding box center [639, 591] width 220 height 30
type input "INACTIVE"
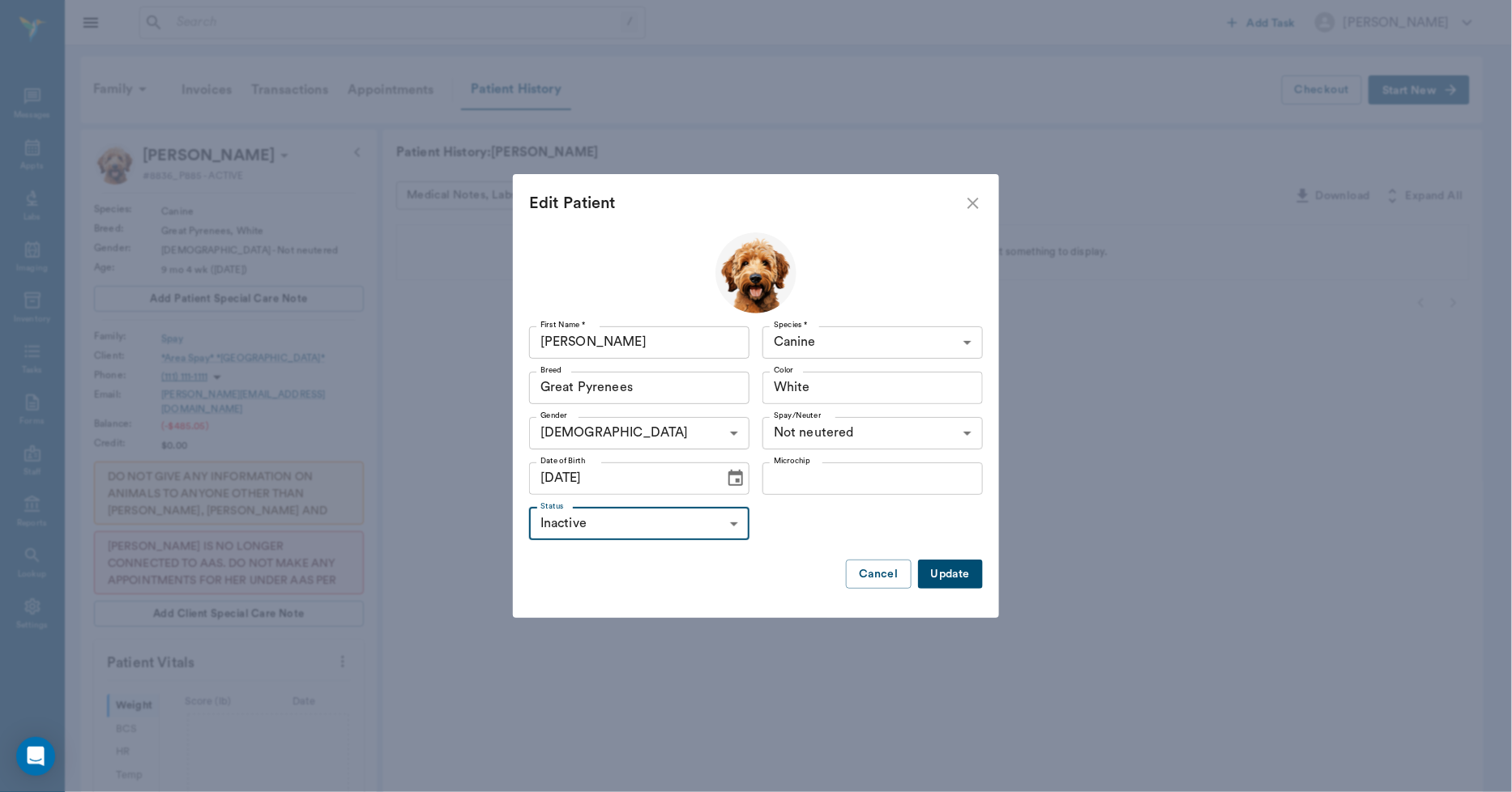
click at [930, 577] on button "Update" at bounding box center [950, 575] width 65 height 30
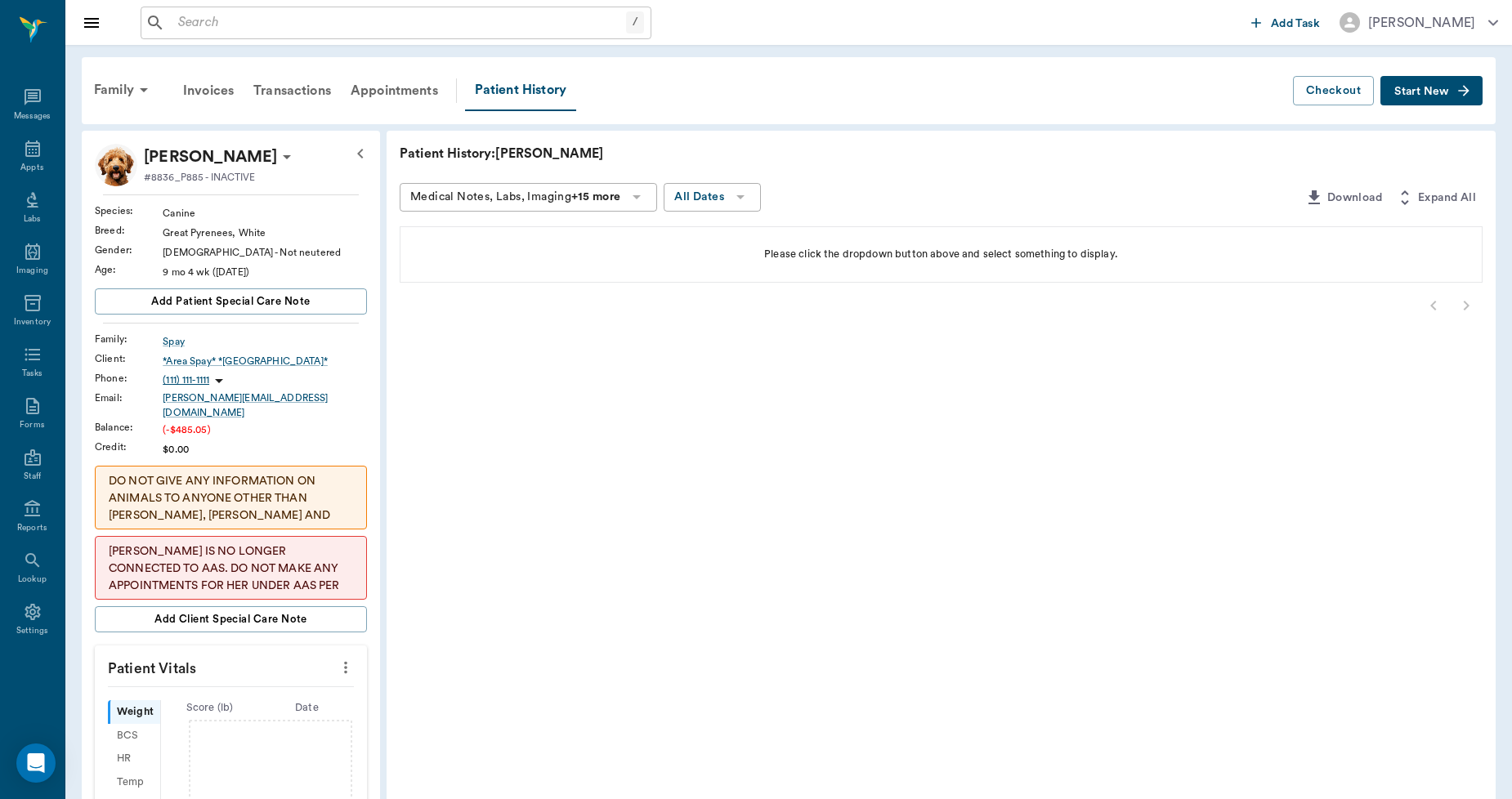
click at [277, 157] on icon at bounding box center [286, 157] width 20 height 20
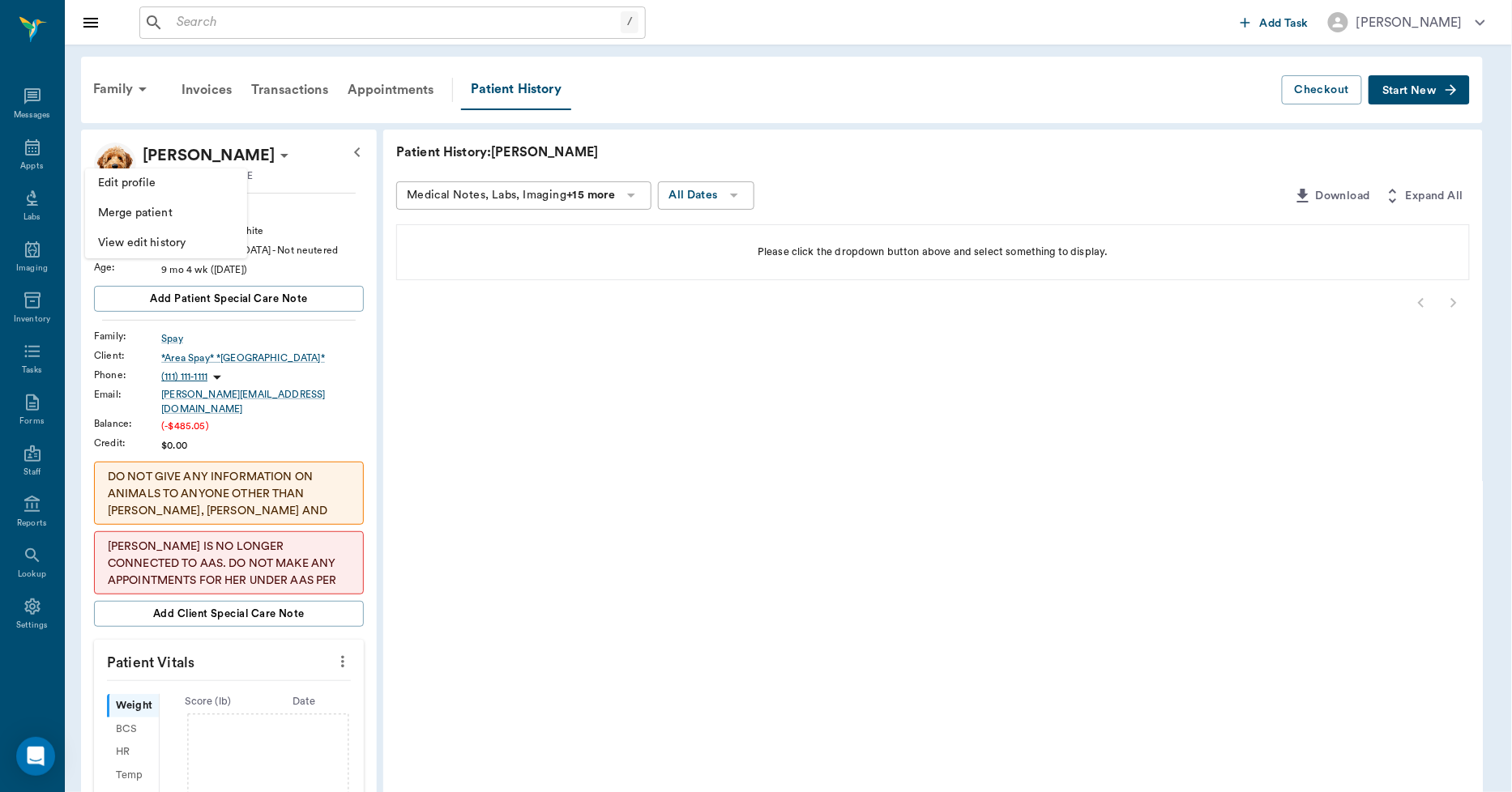
click at [177, 184] on span "Edit profile" at bounding box center [165, 183] width 136 height 17
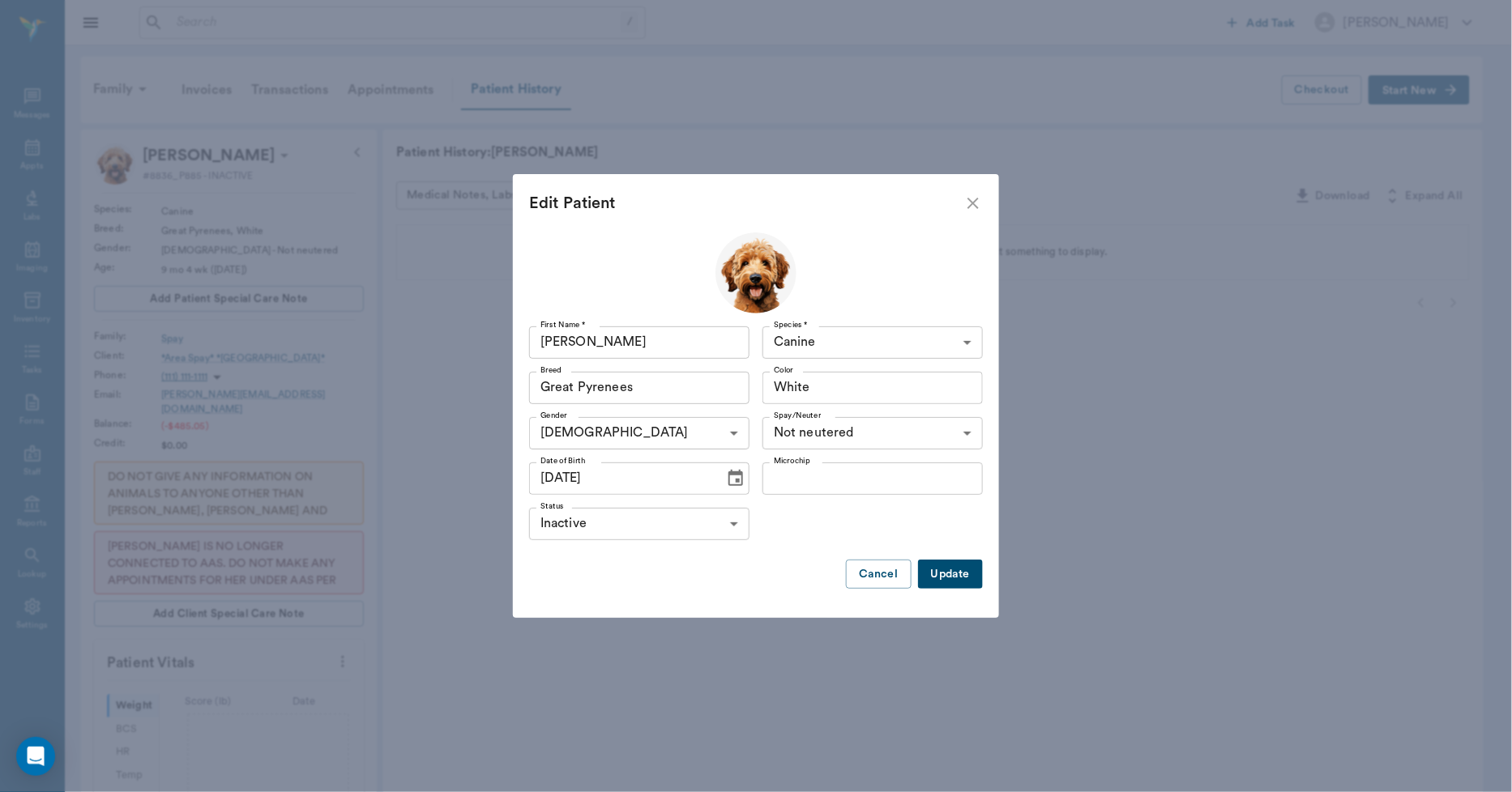
click at [673, 514] on body "/ ​ Add Task Dr. Bert Ellsworth Nectar Messages Appts Labs Imaging Inventory Ta…" at bounding box center [756, 626] width 1512 height 1251
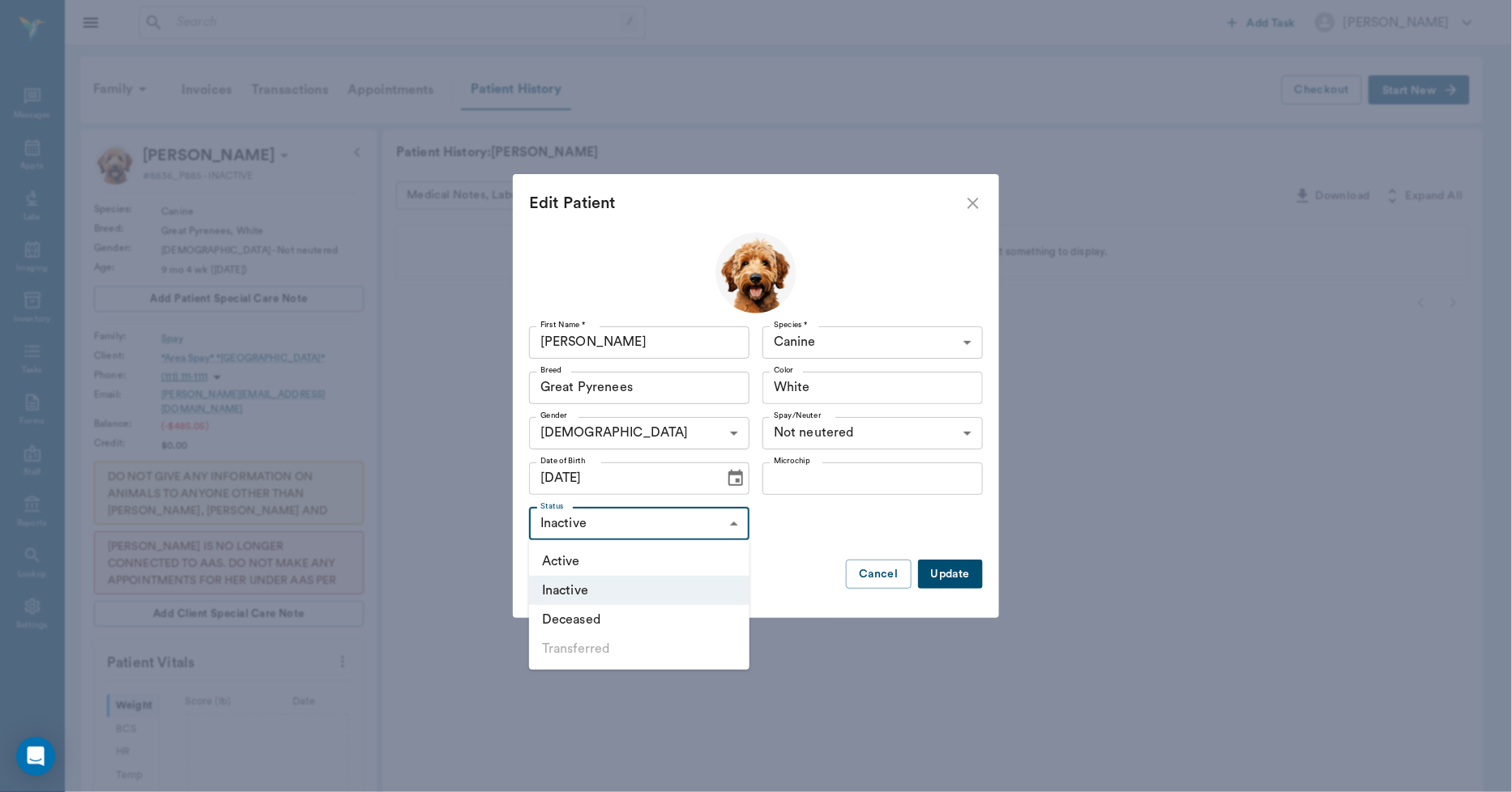
click at [616, 551] on li "Active" at bounding box center [639, 562] width 220 height 30
type input "ACTIVE"
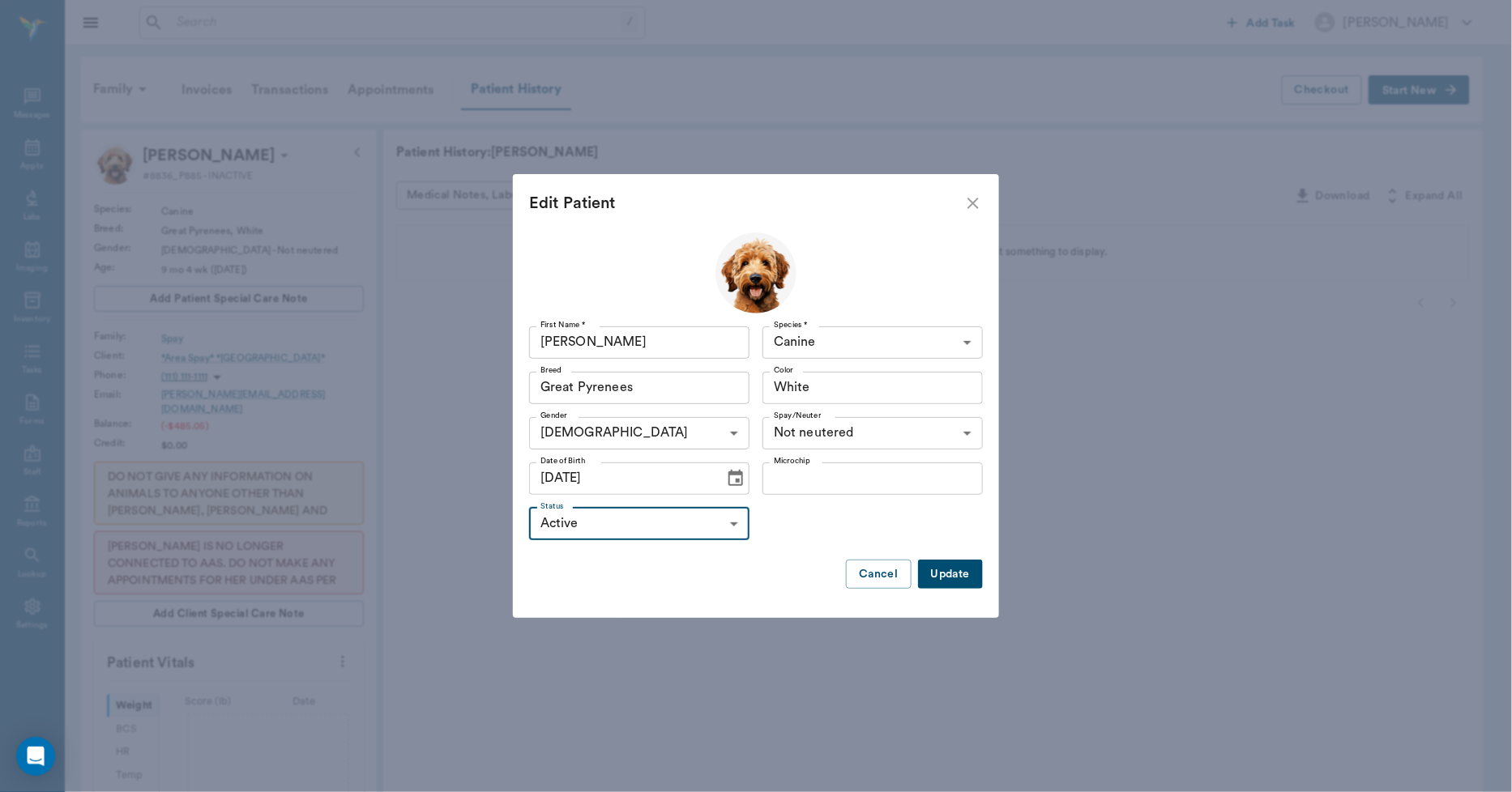
click at [949, 581] on button "Update" at bounding box center [950, 575] width 65 height 30
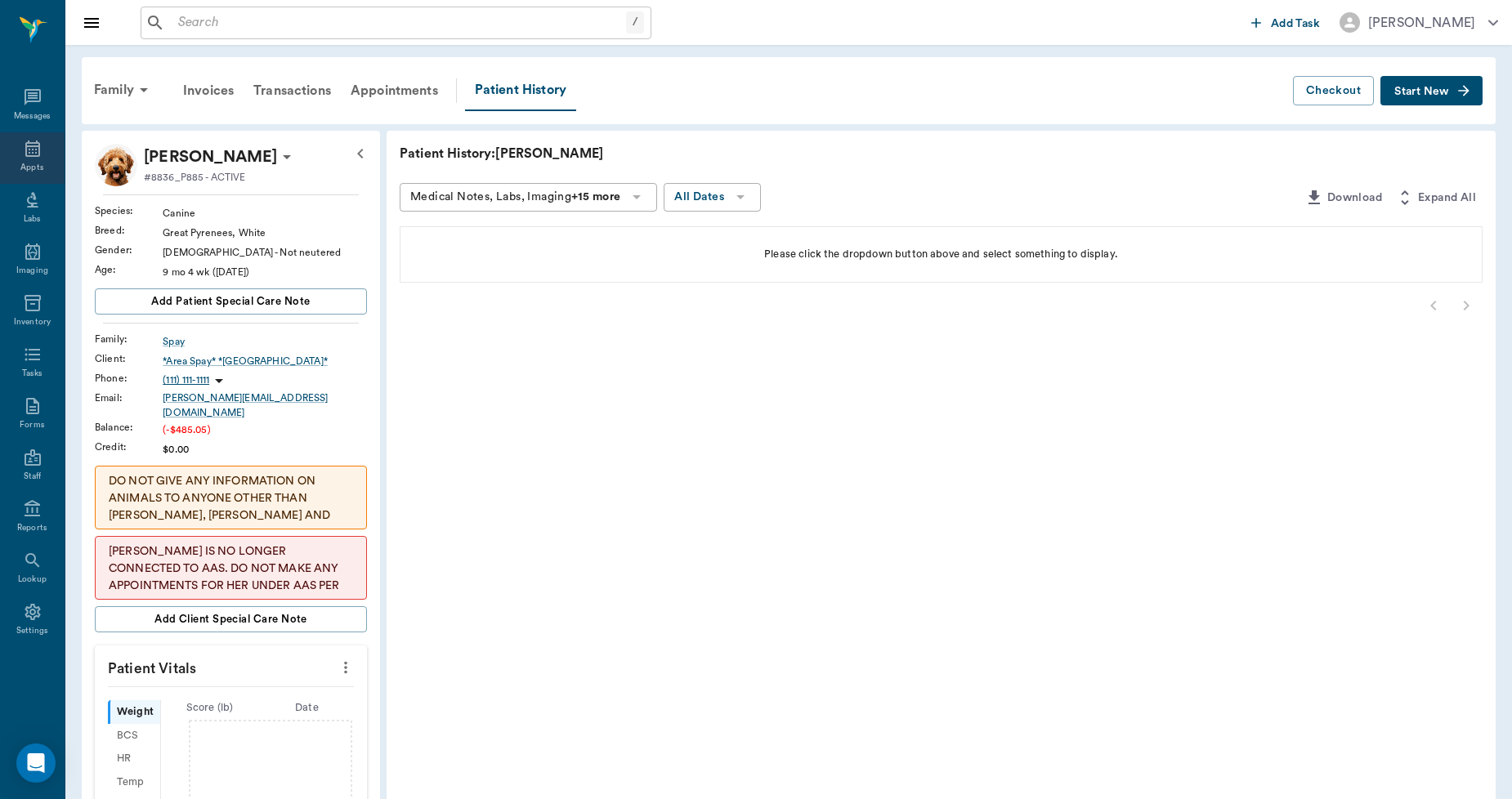
click at [36, 149] on icon at bounding box center [33, 148] width 20 height 20
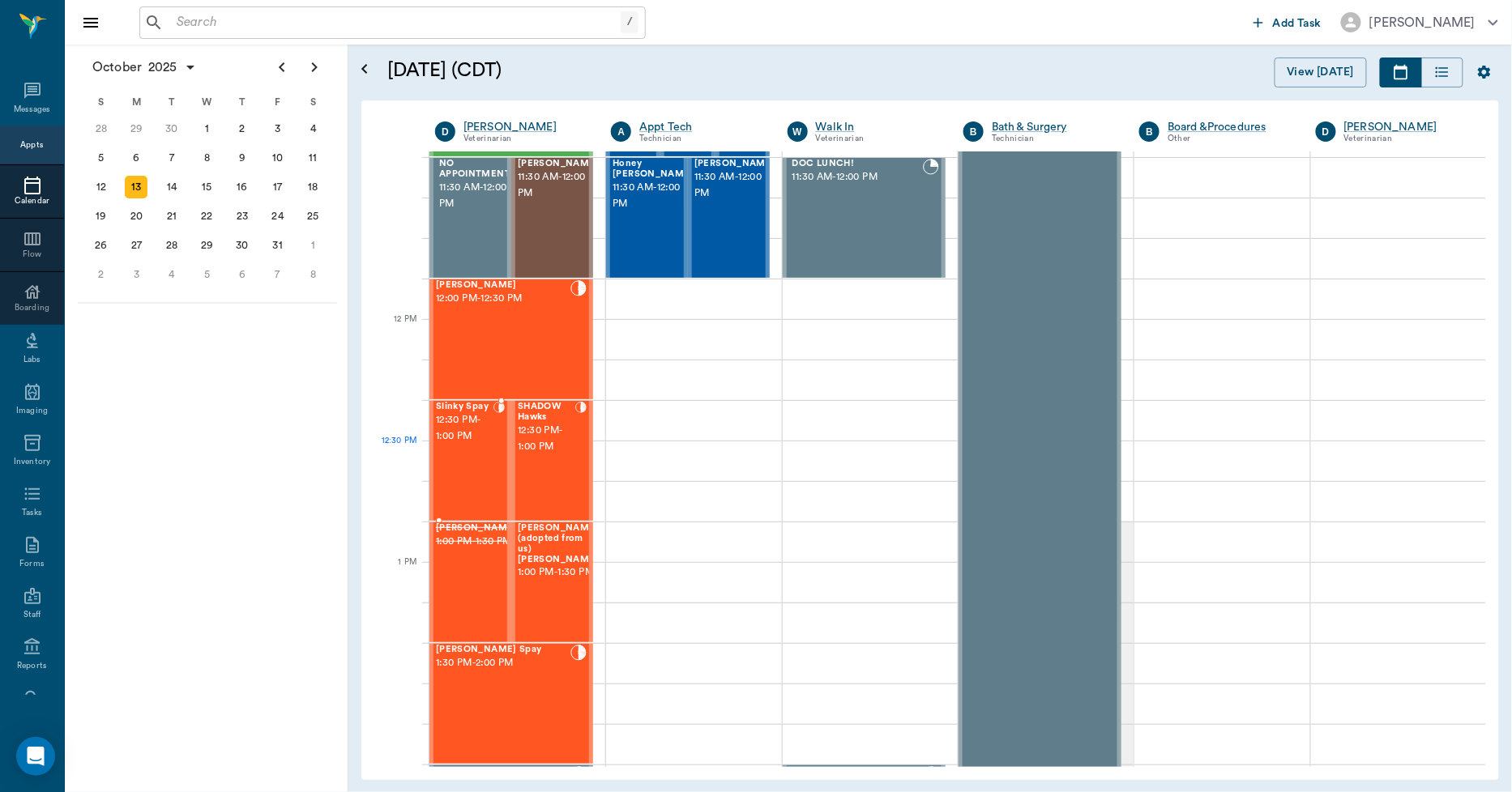
scroll to position [964, 0]
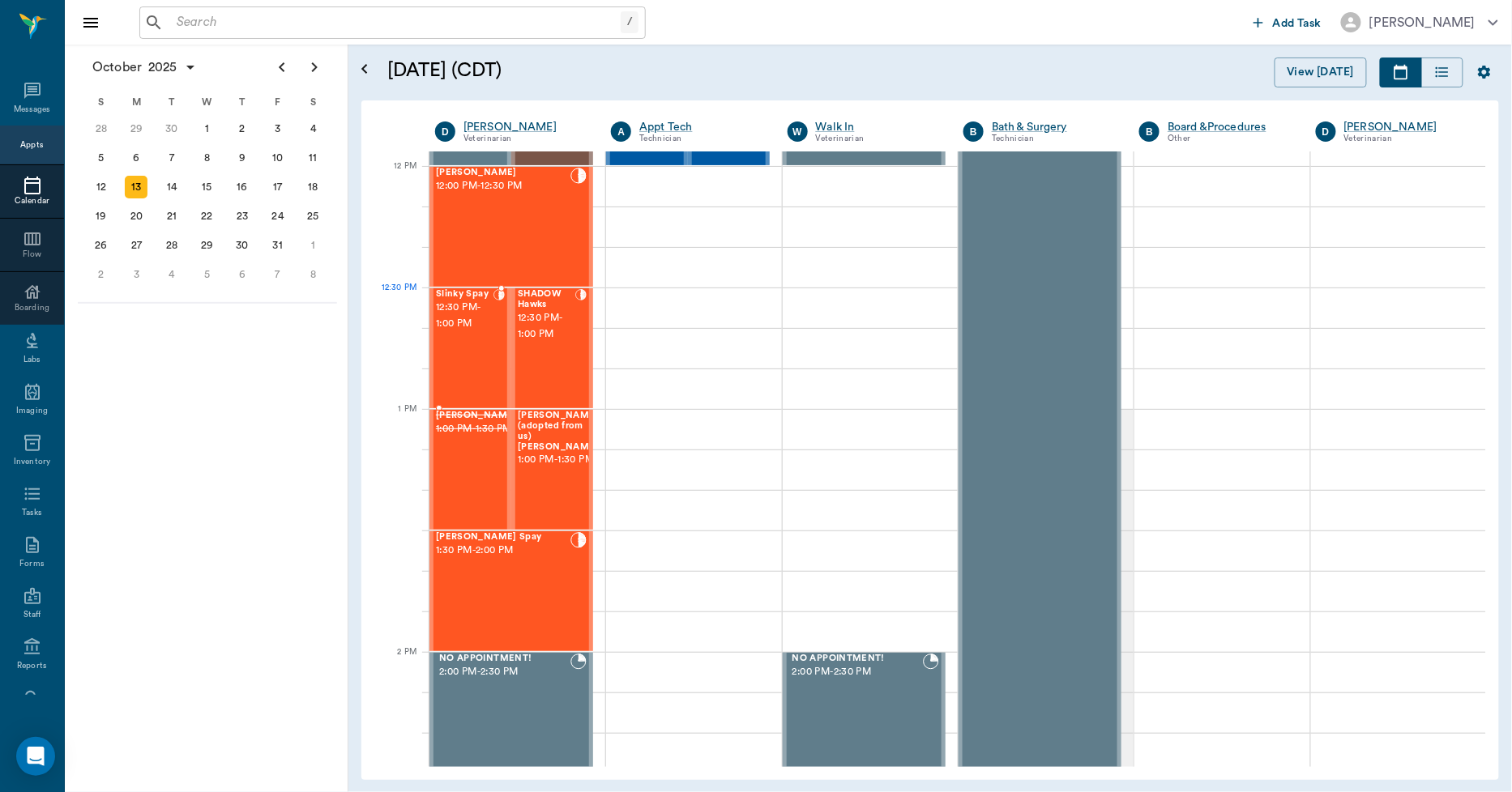
click at [446, 322] on span "12:30 PM - 1:00 PM" at bounding box center [465, 315] width 57 height 32
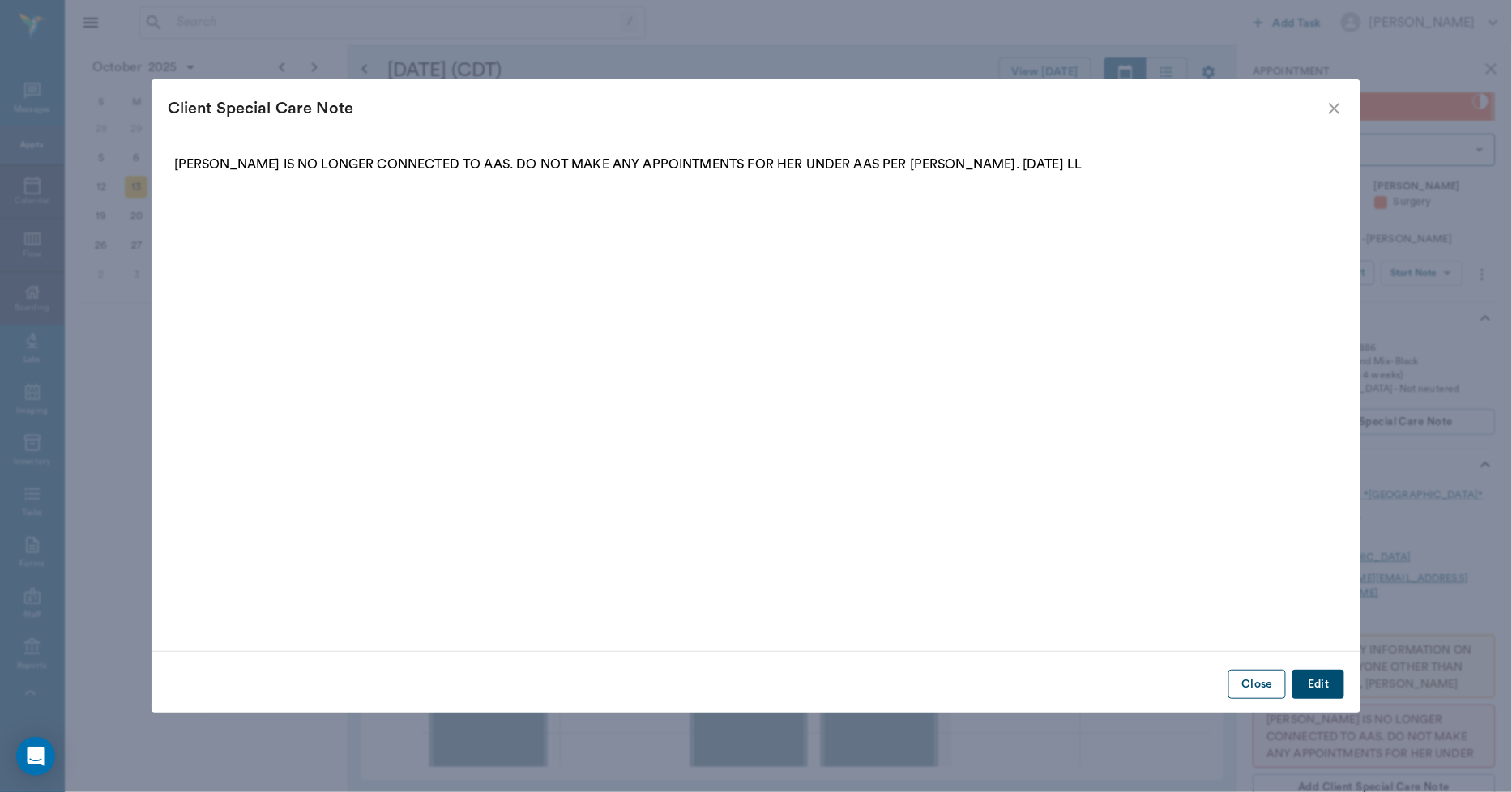
click at [1257, 677] on button "Close" at bounding box center [1257, 685] width 57 height 30
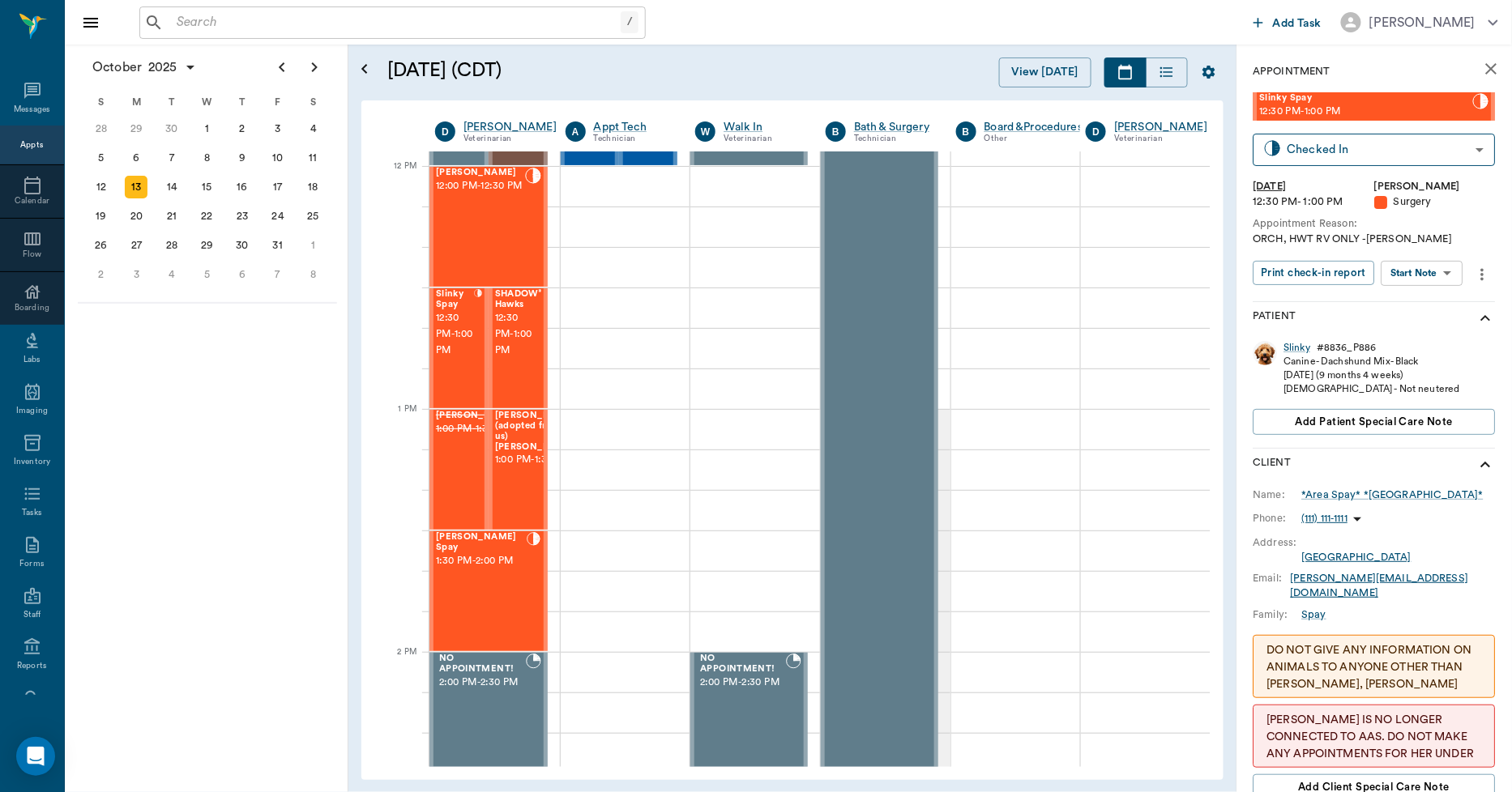
click at [1484, 279] on icon "more" at bounding box center [1482, 274] width 18 height 19
click at [1400, 372] on span "Edit appointment" at bounding box center [1411, 379] width 136 height 17
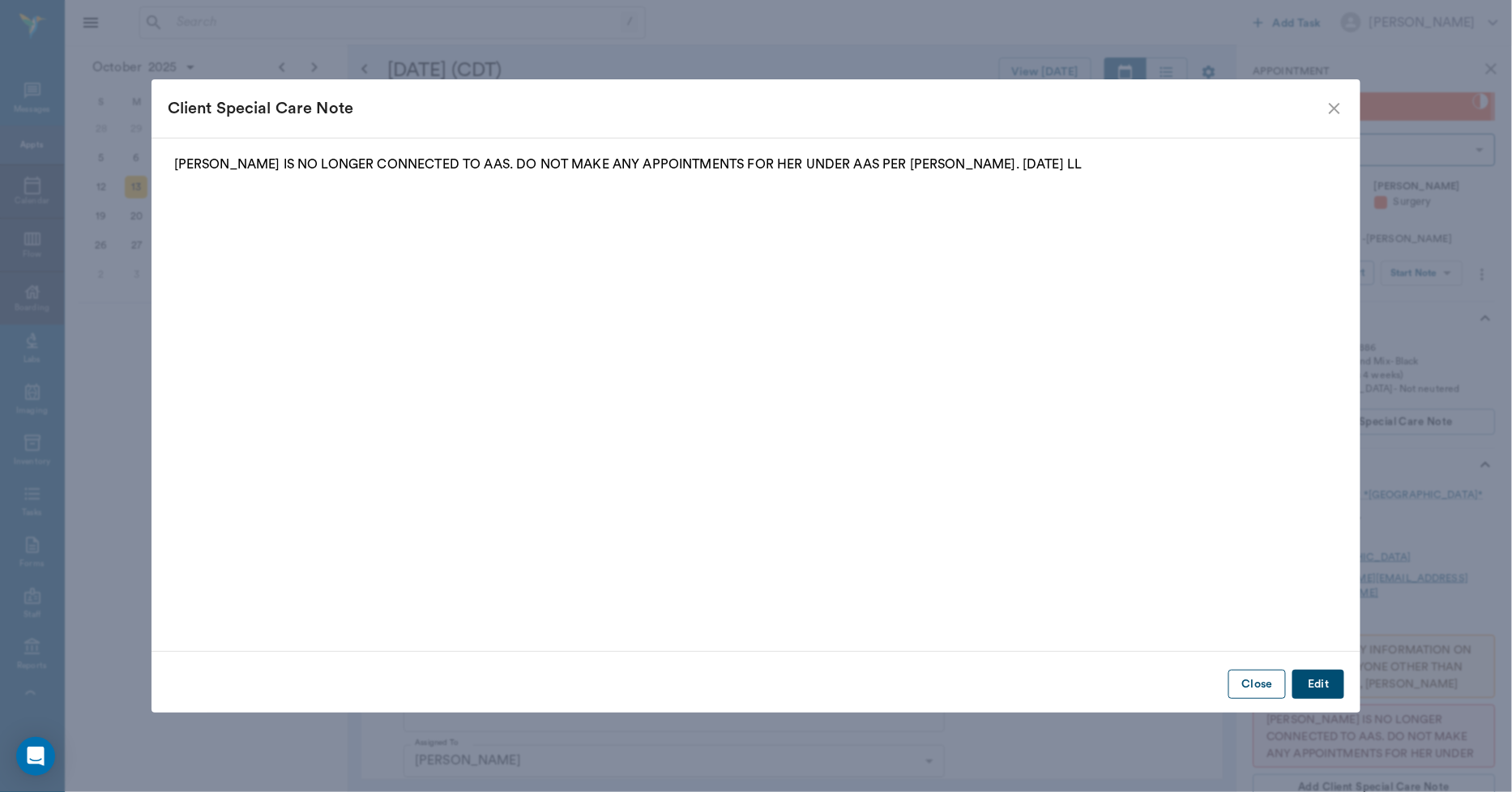
click at [1264, 674] on button "Close" at bounding box center [1257, 685] width 57 height 30
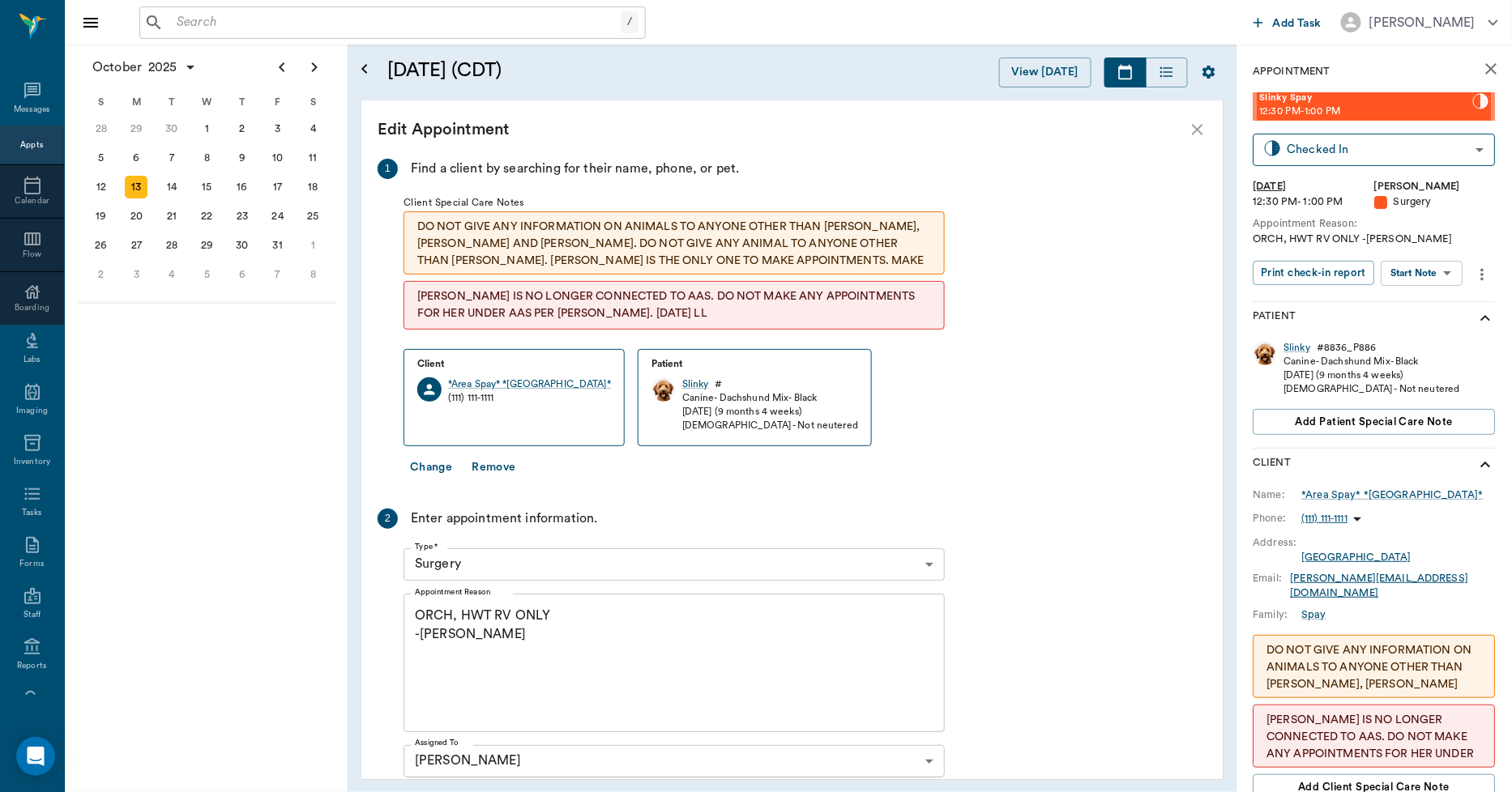
click at [438, 469] on button "Change" at bounding box center [432, 468] width 55 height 30
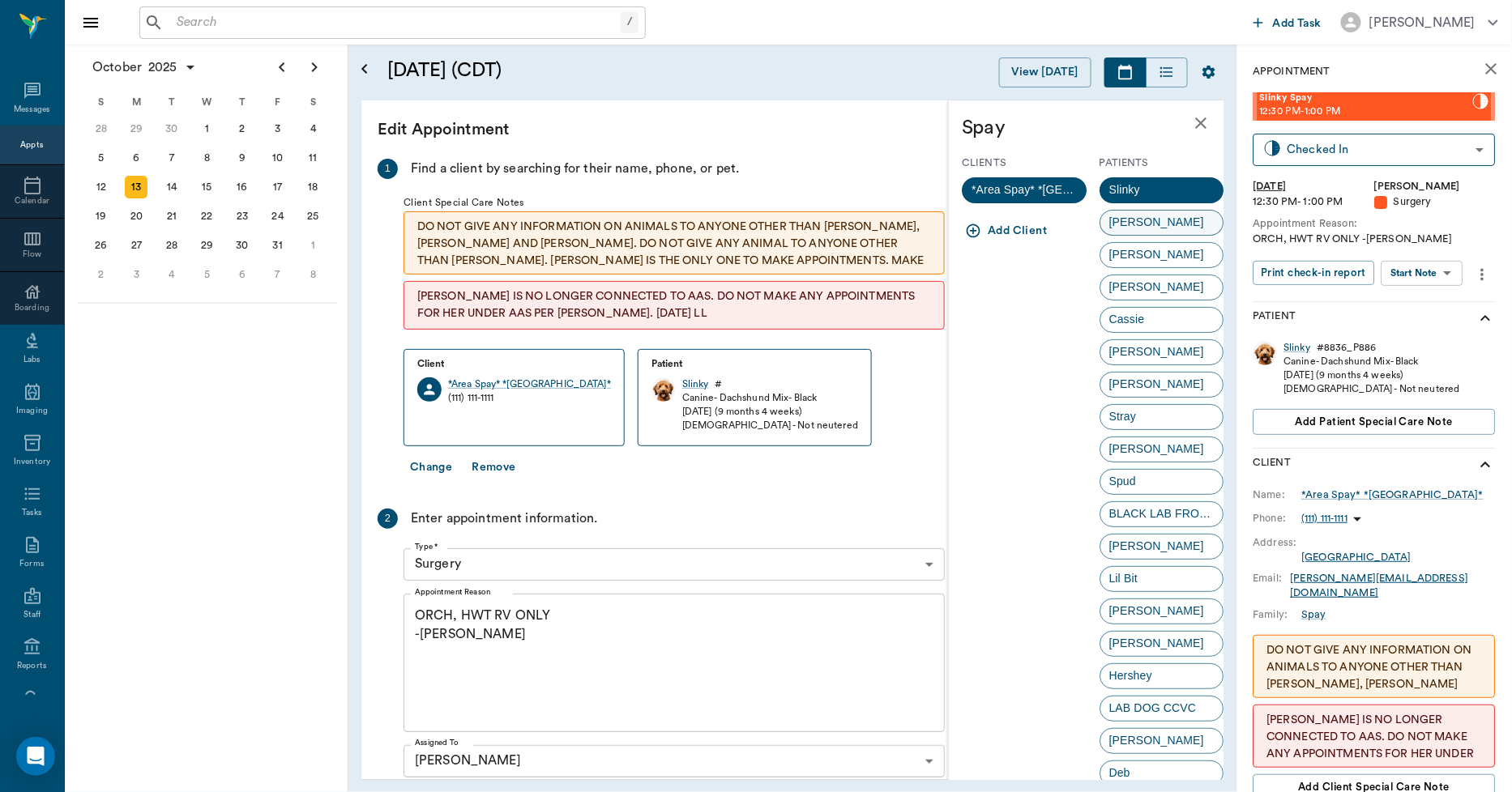
click at [1120, 220] on span "Rufus" at bounding box center [1157, 222] width 113 height 17
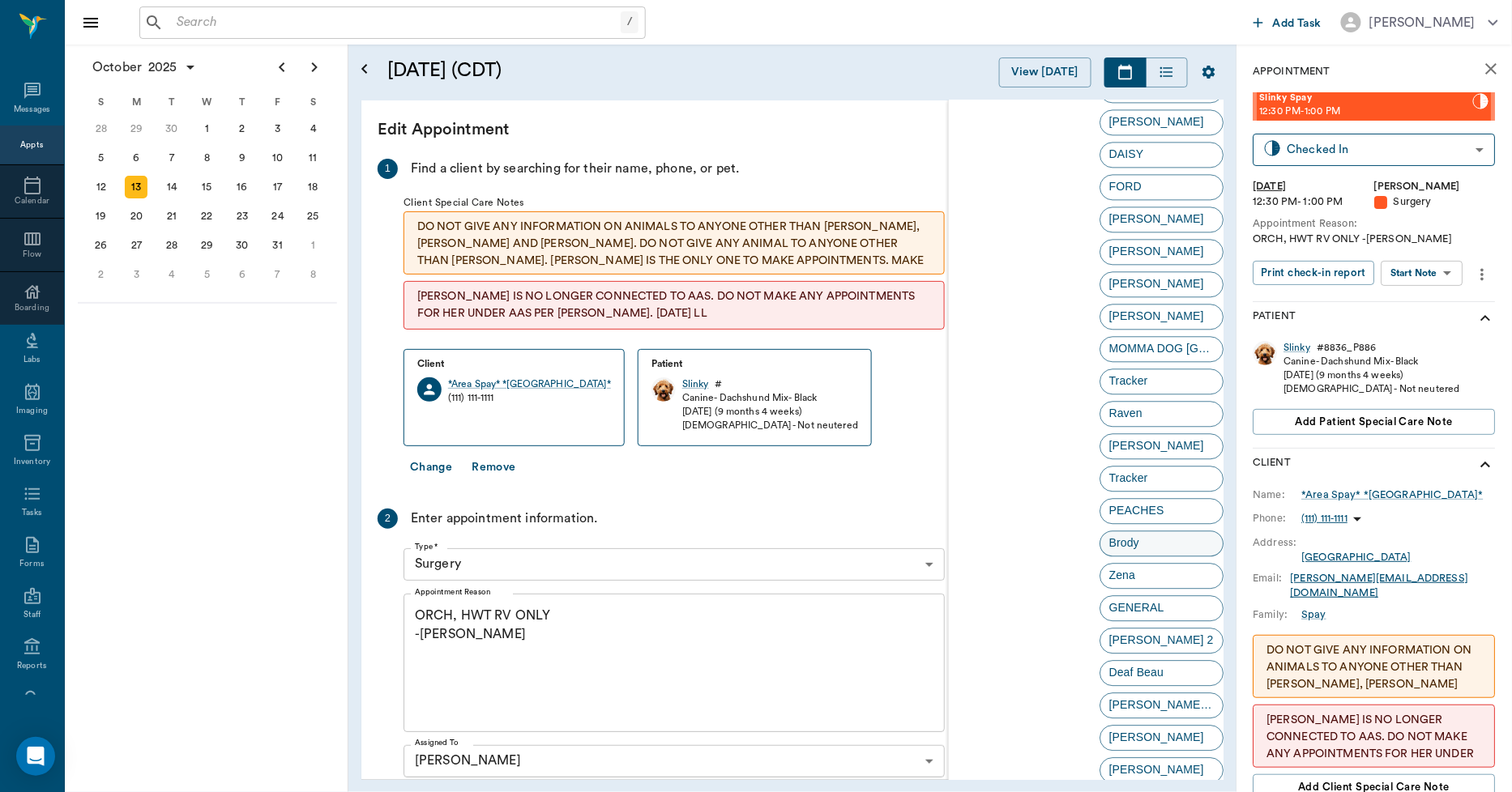
scroll to position [3855, 0]
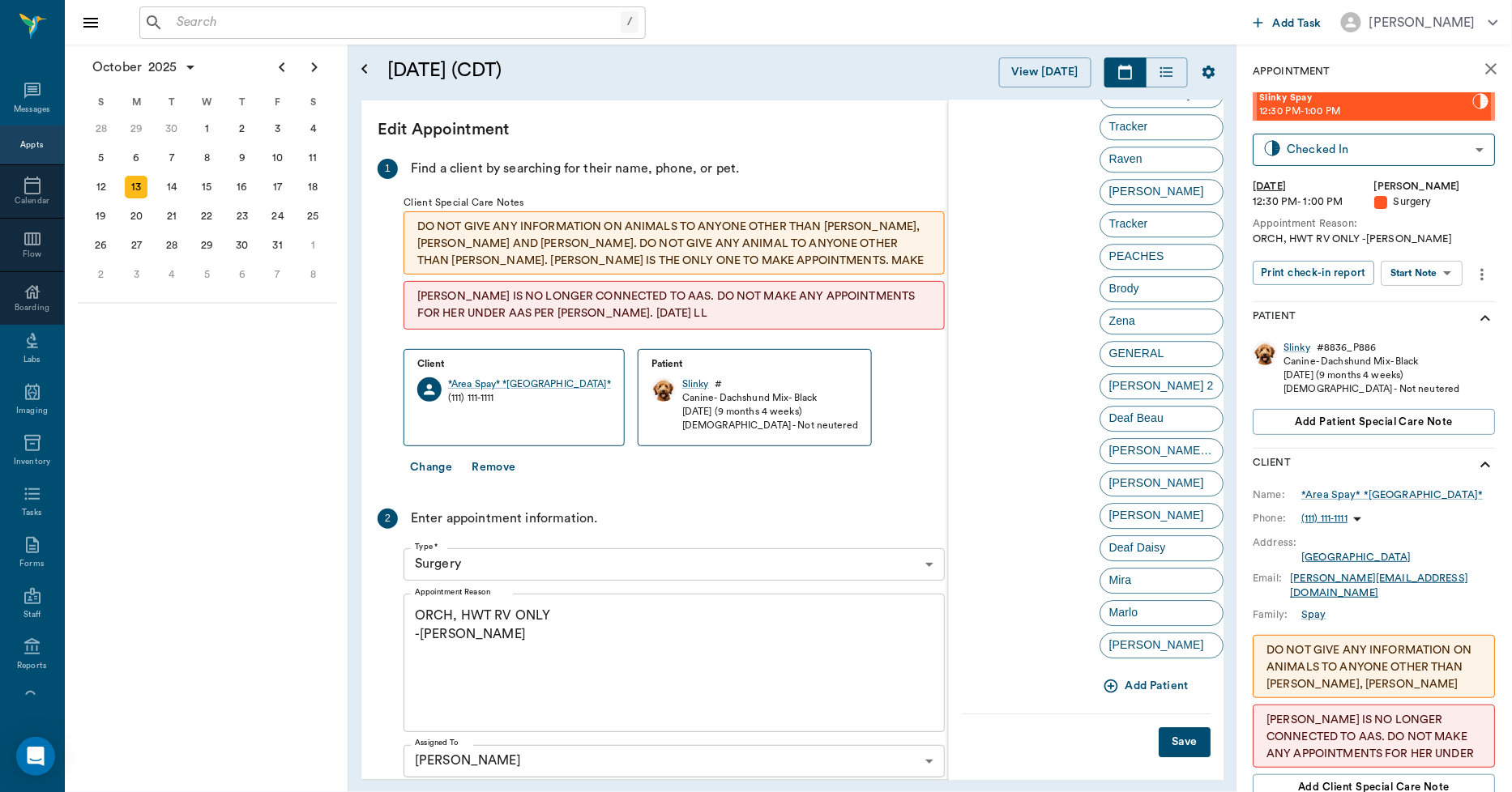
click at [1167, 749] on button "Save" at bounding box center [1185, 742] width 52 height 30
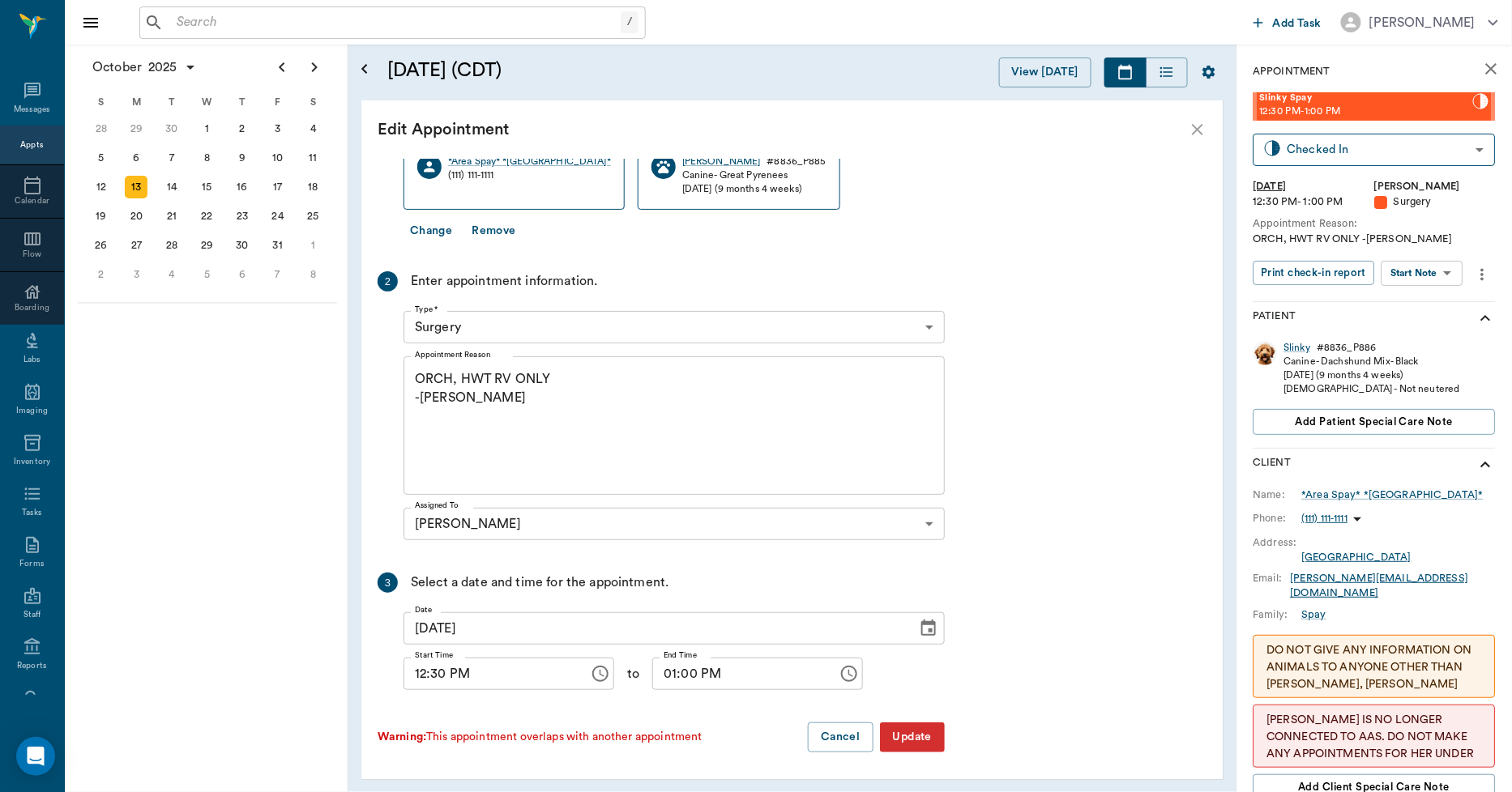
scroll to position [224, 0]
click at [900, 733] on button "Update" at bounding box center [912, 737] width 65 height 30
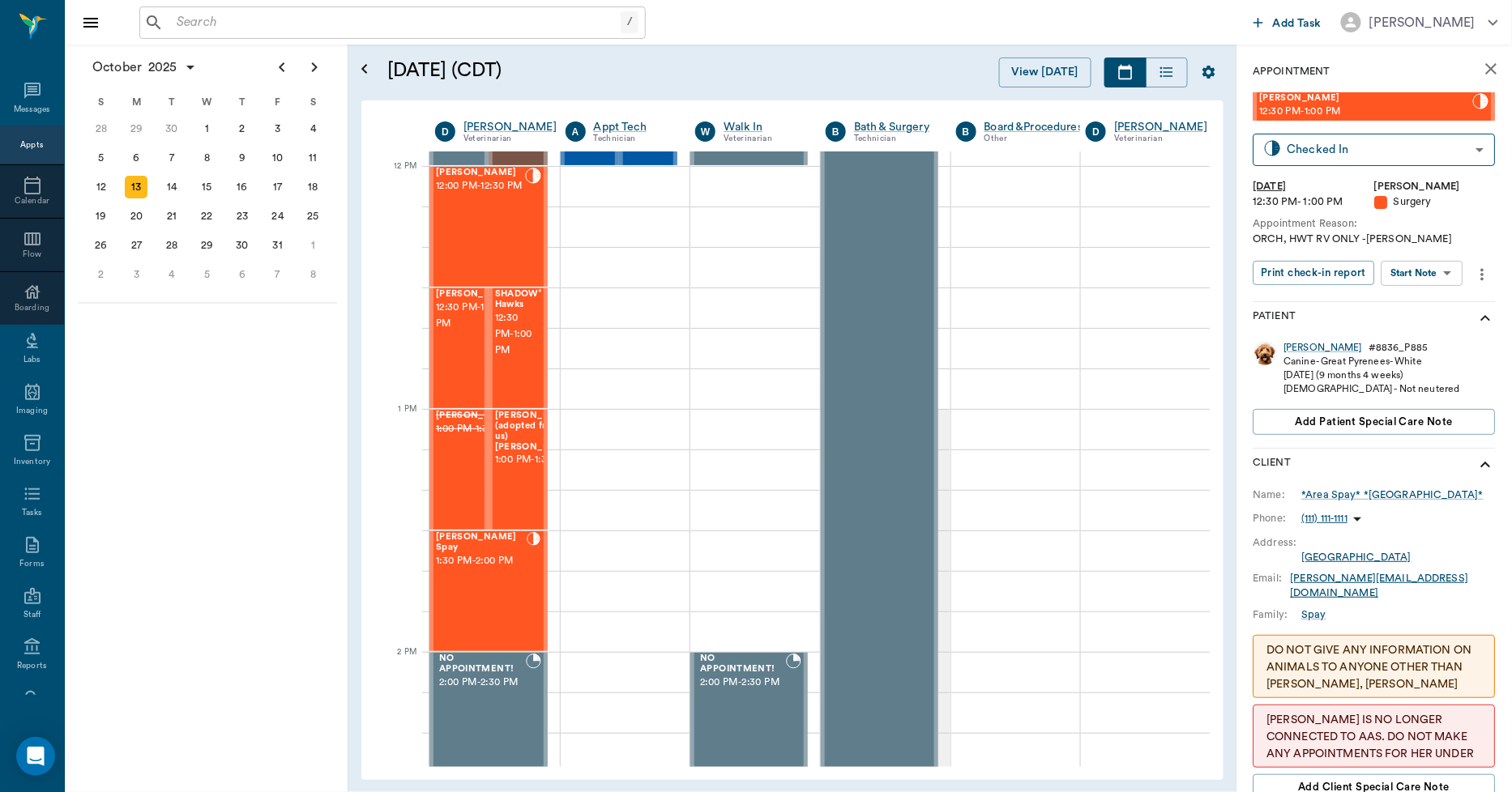
click at [1482, 61] on icon "close" at bounding box center [1491, 68] width 19 height 19
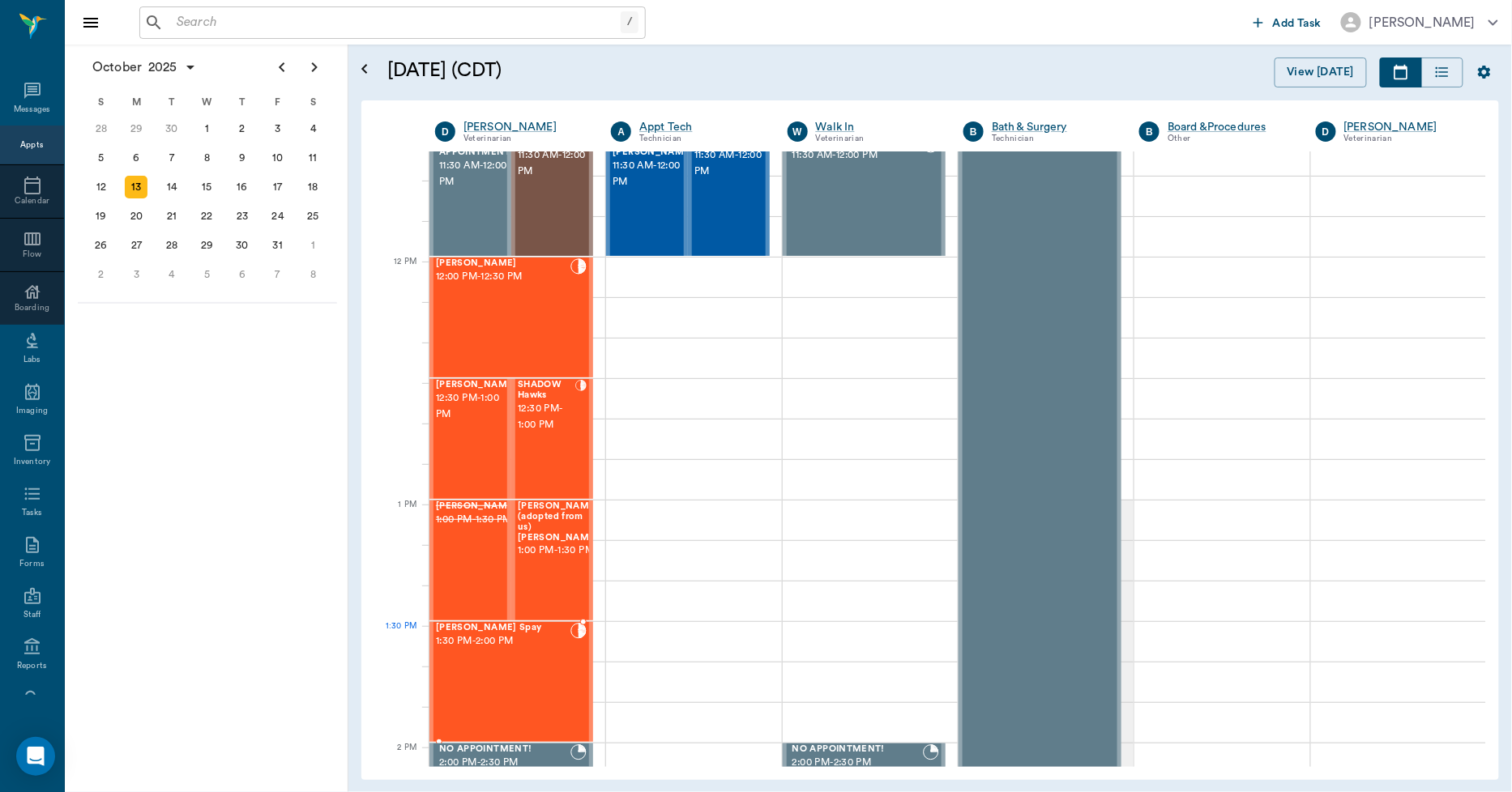
scroll to position [784, 0]
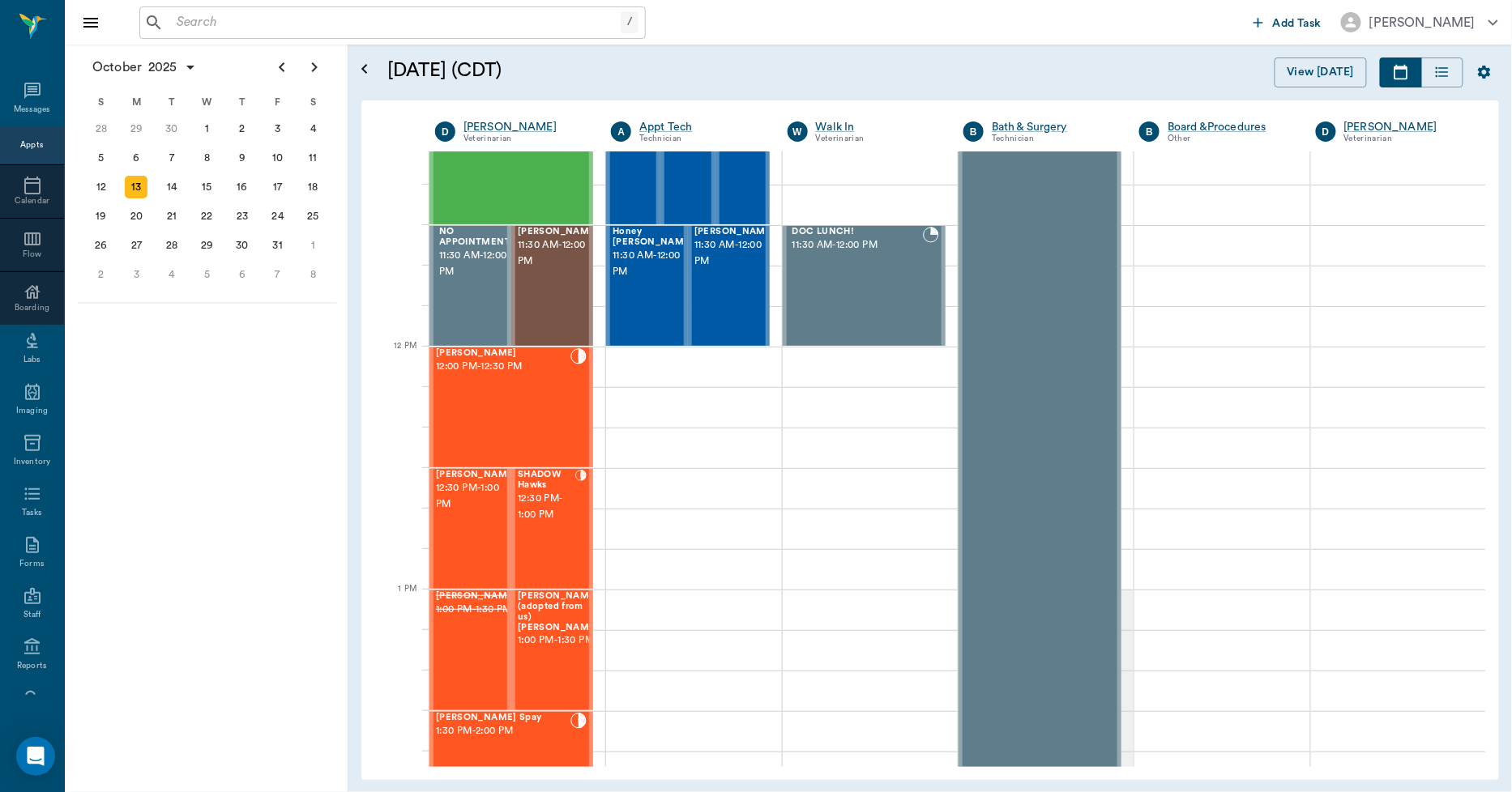
click at [267, 19] on input "text" at bounding box center [395, 22] width 450 height 23
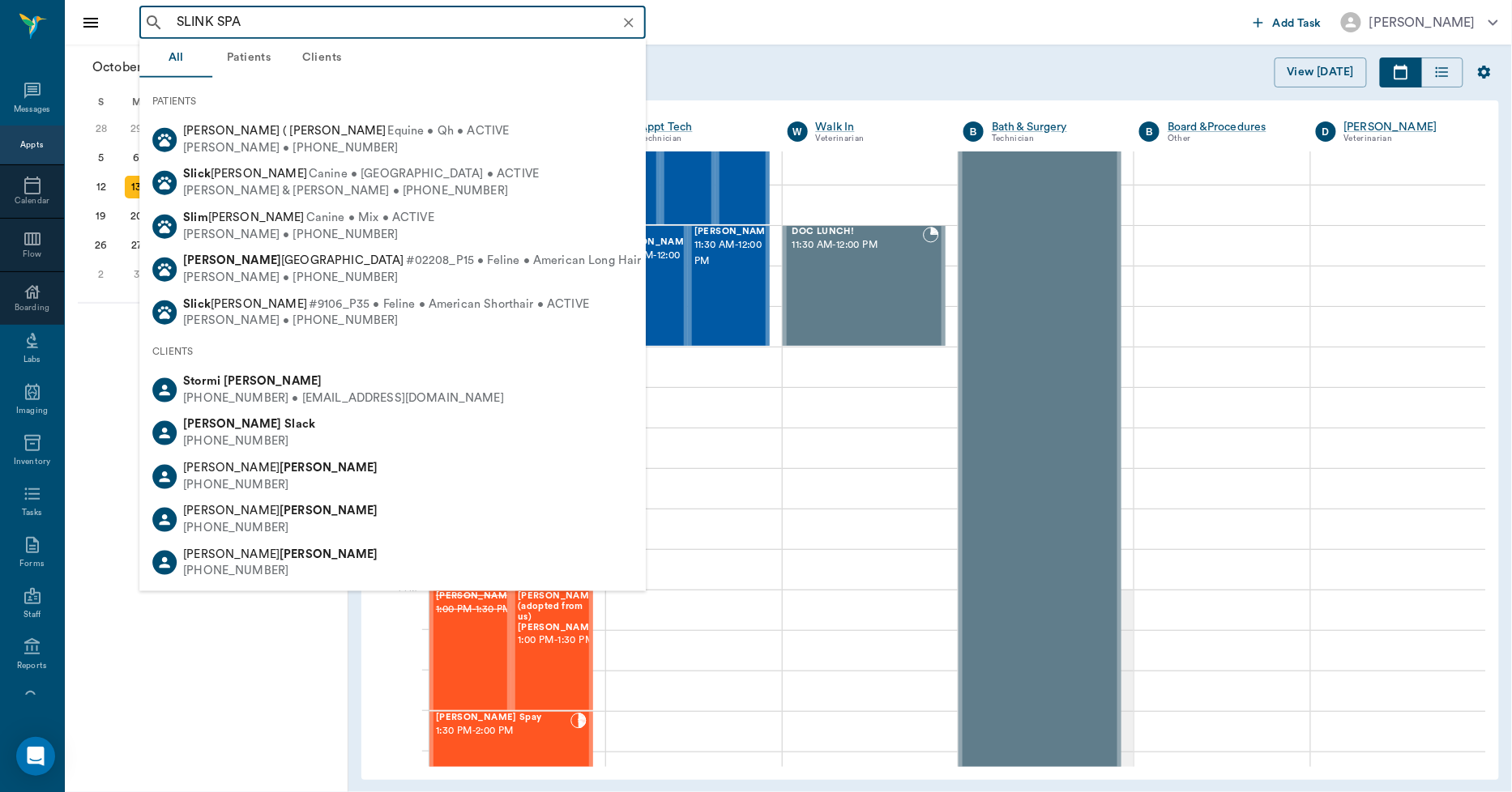
type input "SLINK SPAY"
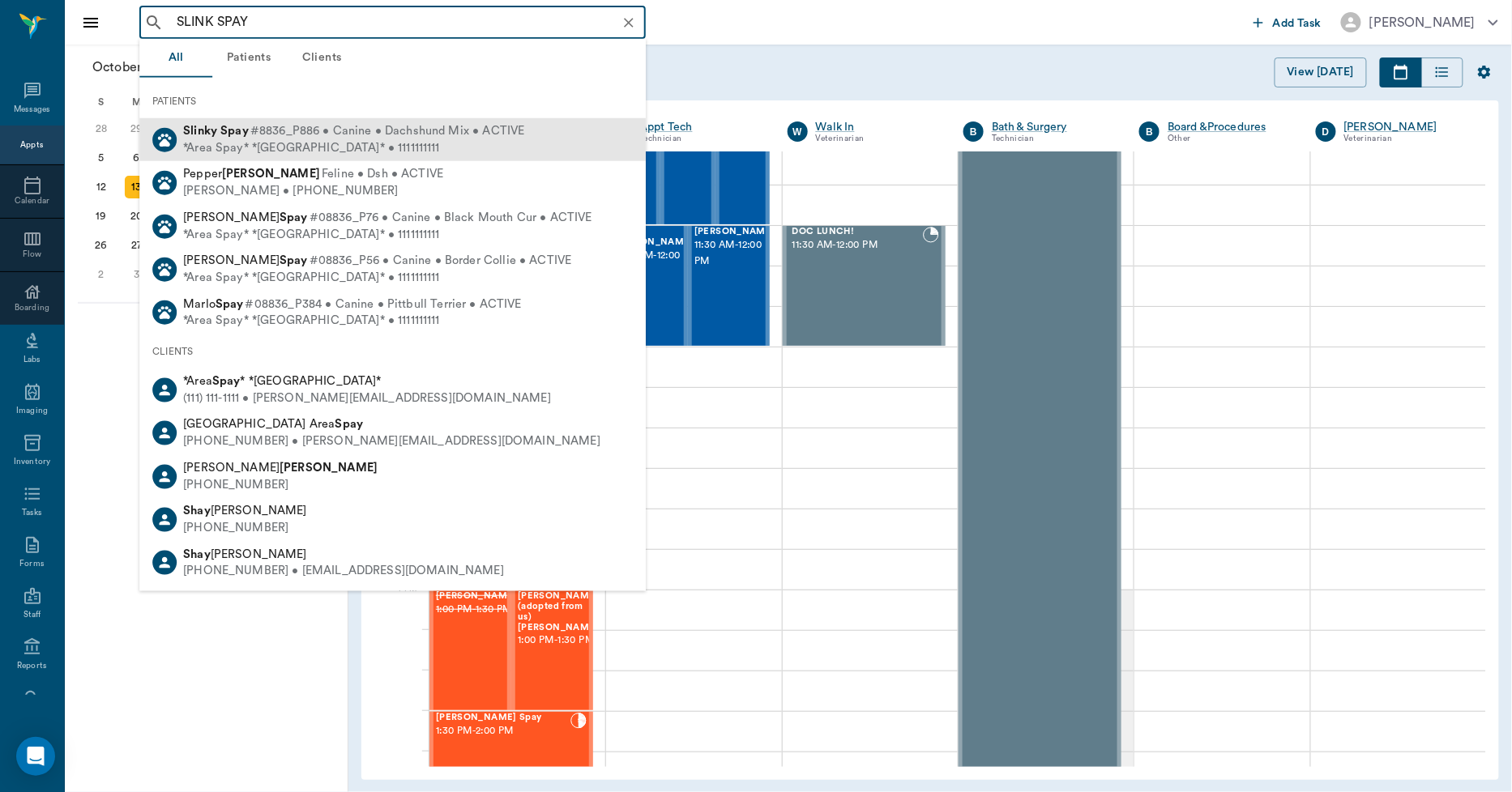
click at [236, 135] on b "Spay" at bounding box center [234, 130] width 29 height 12
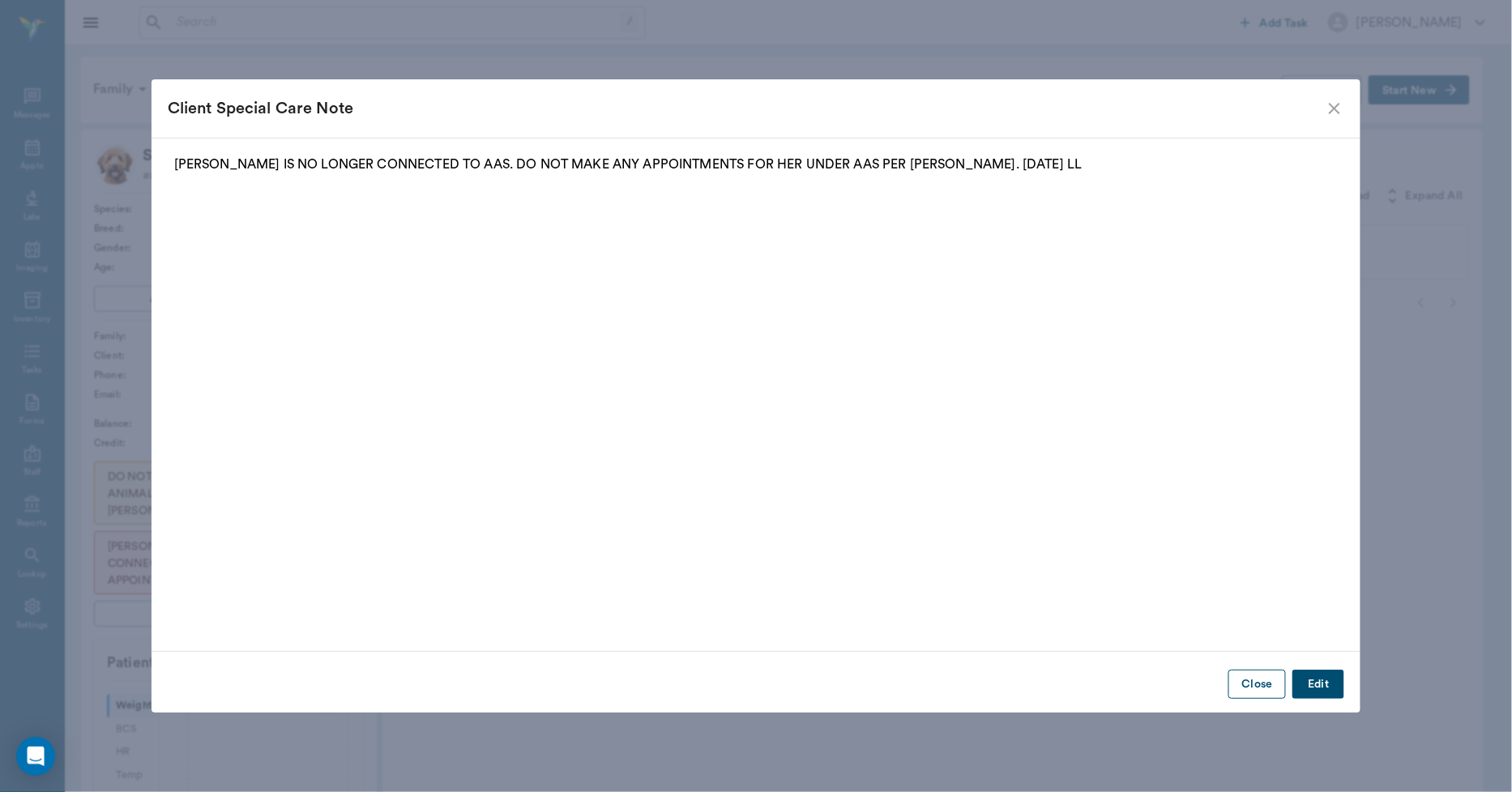
click at [1243, 675] on button "Close" at bounding box center [1257, 685] width 57 height 30
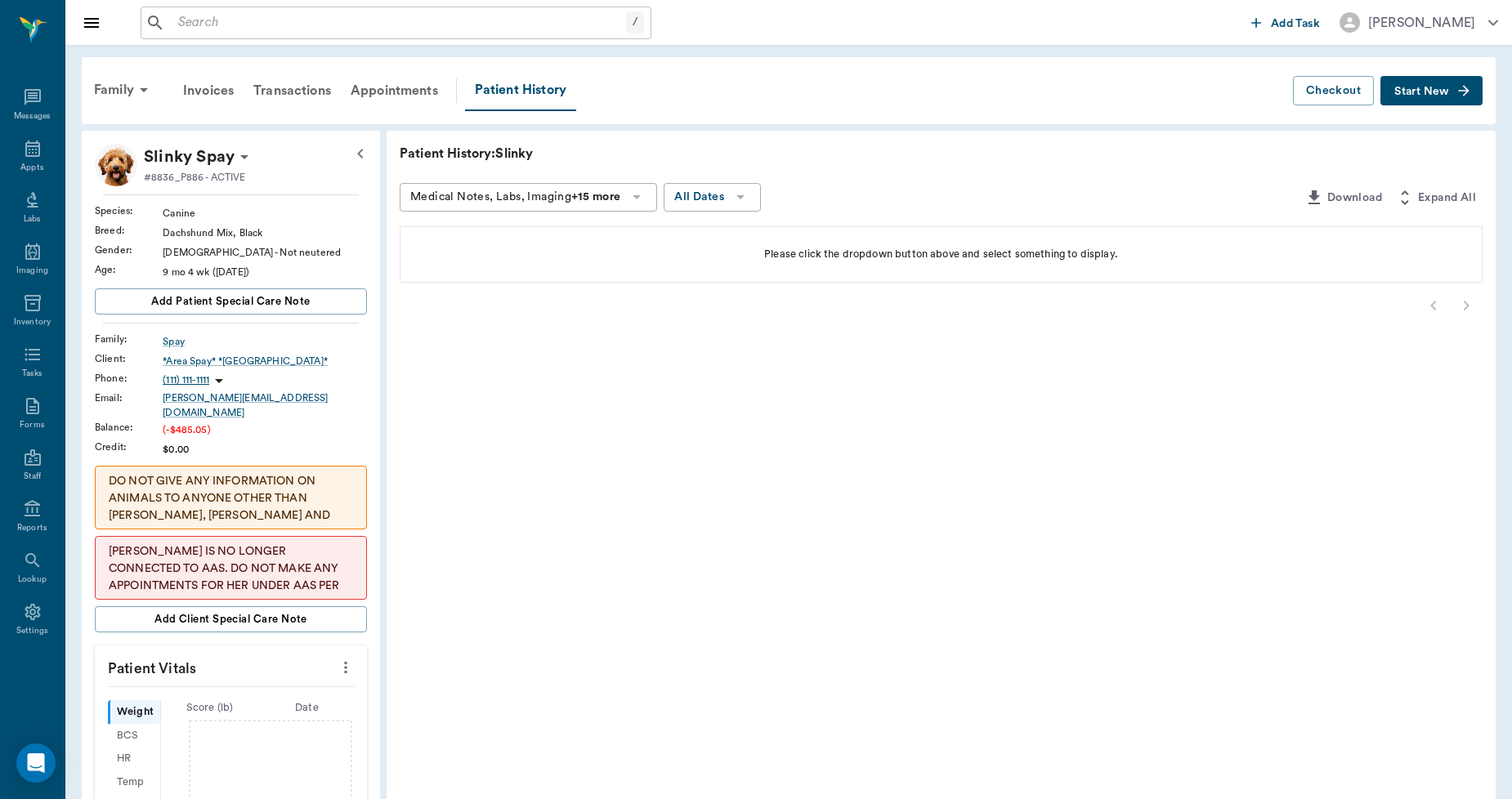
click at [223, 149] on p "Slinky Spay" at bounding box center [188, 157] width 90 height 26
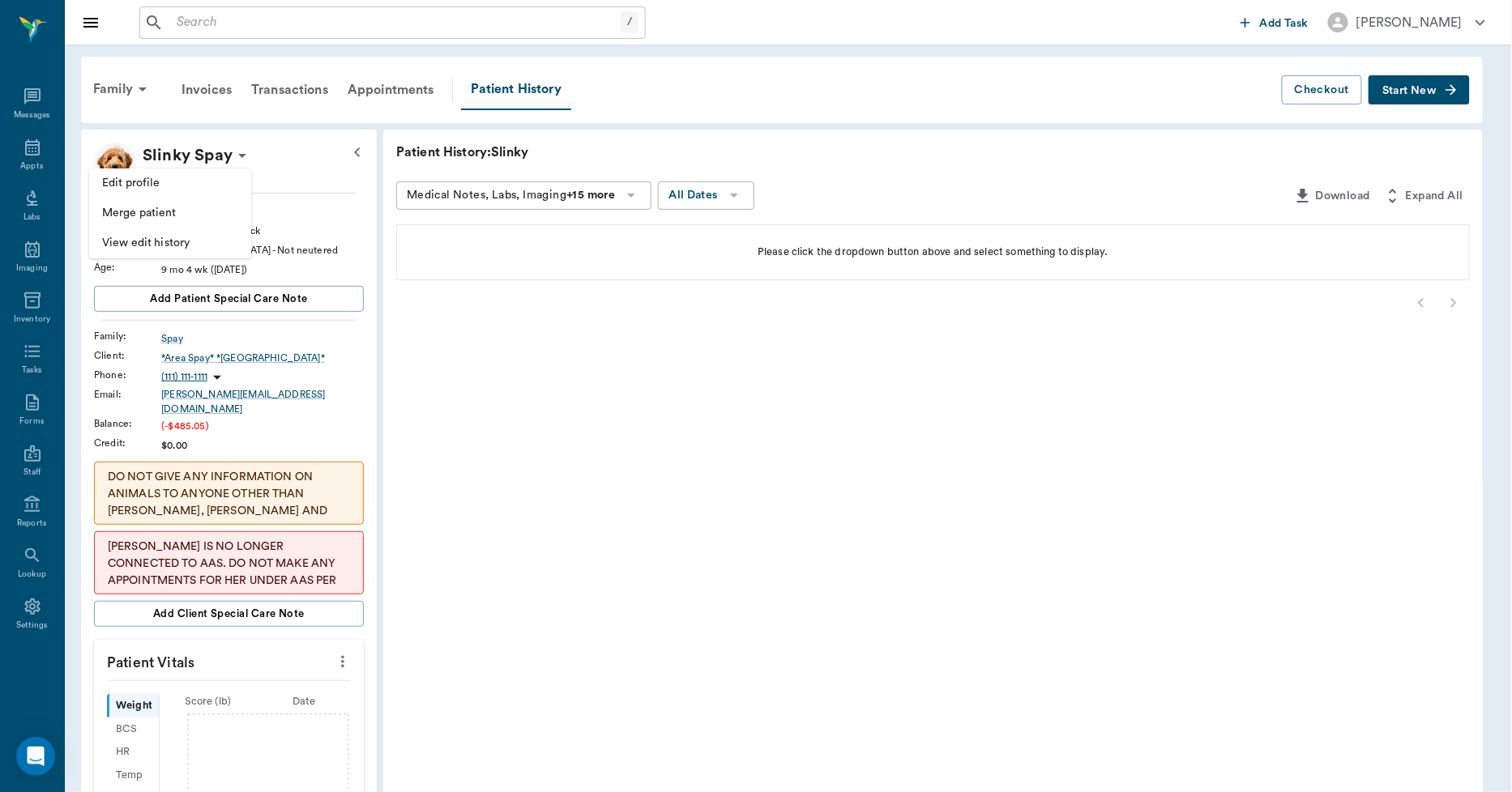
click at [165, 183] on span "Edit profile" at bounding box center [169, 183] width 136 height 17
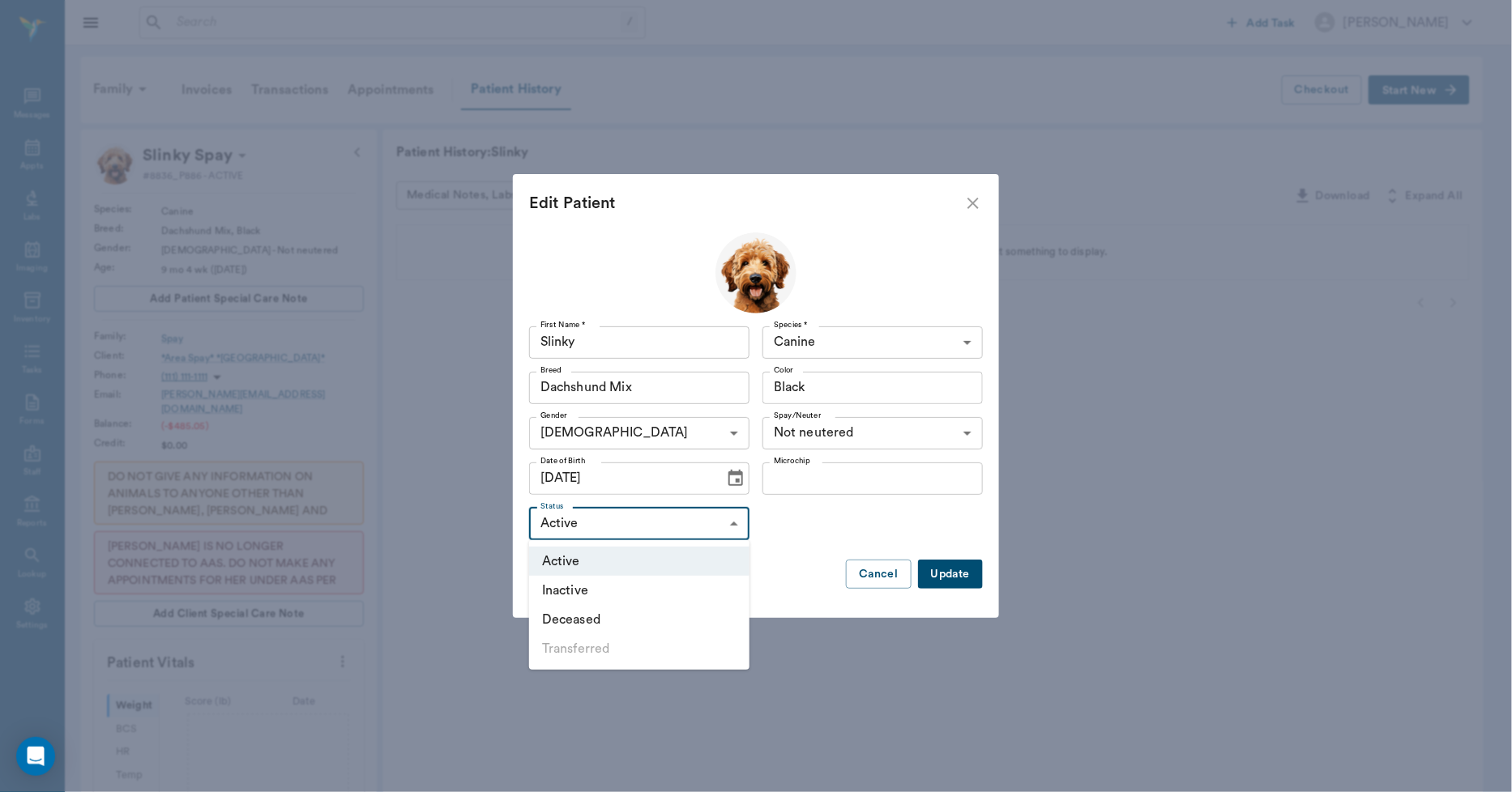
click at [648, 528] on body "/ ​ Add Task Dr. Bert Ellsworth Nectar Messages Appts Labs Imaging Inventory Ta…" at bounding box center [756, 626] width 1512 height 1251
click at [588, 586] on li "Inactive" at bounding box center [639, 591] width 220 height 30
type input "INACTIVE"
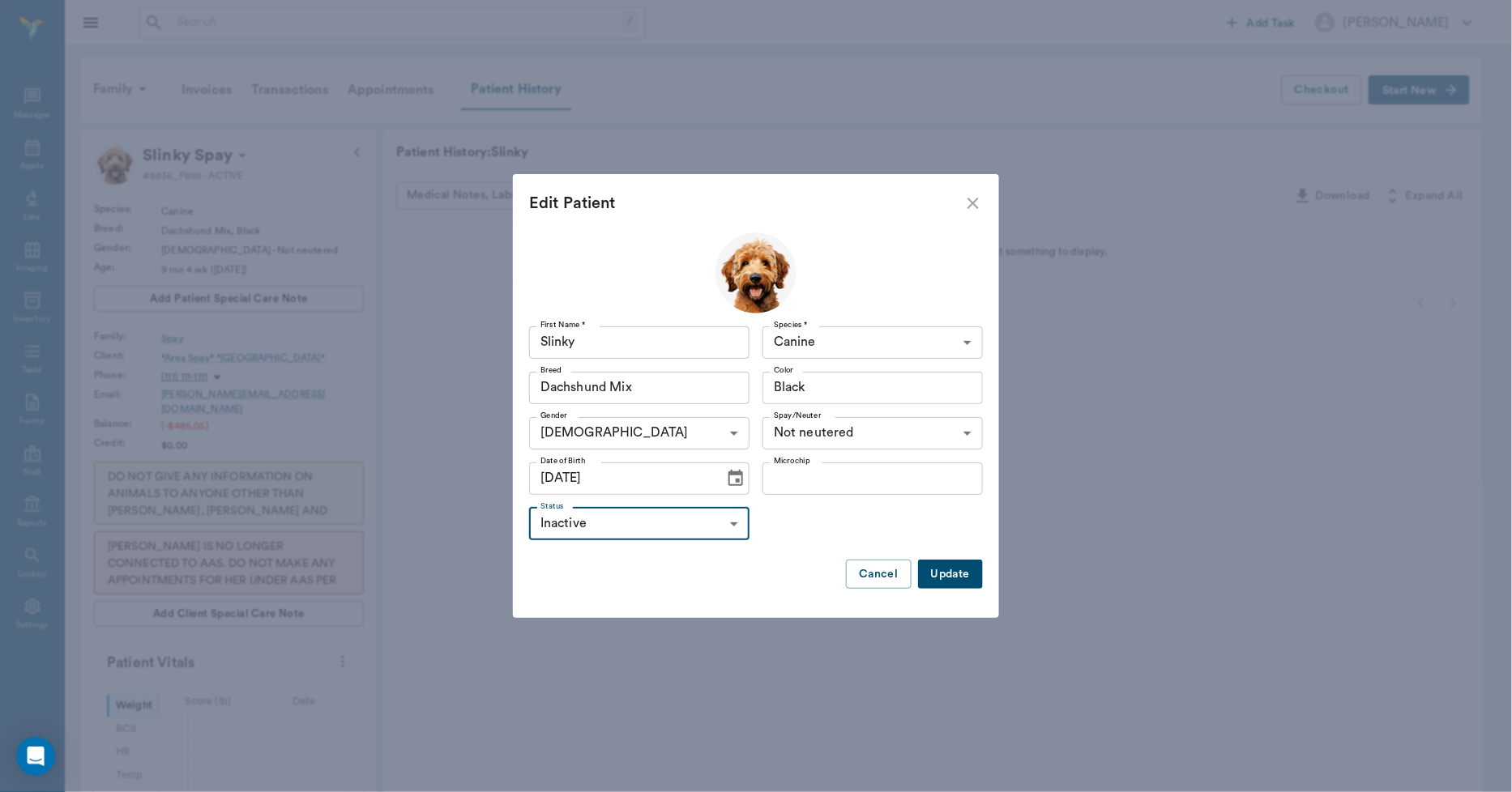
click at [955, 579] on button "Update" at bounding box center [950, 575] width 65 height 30
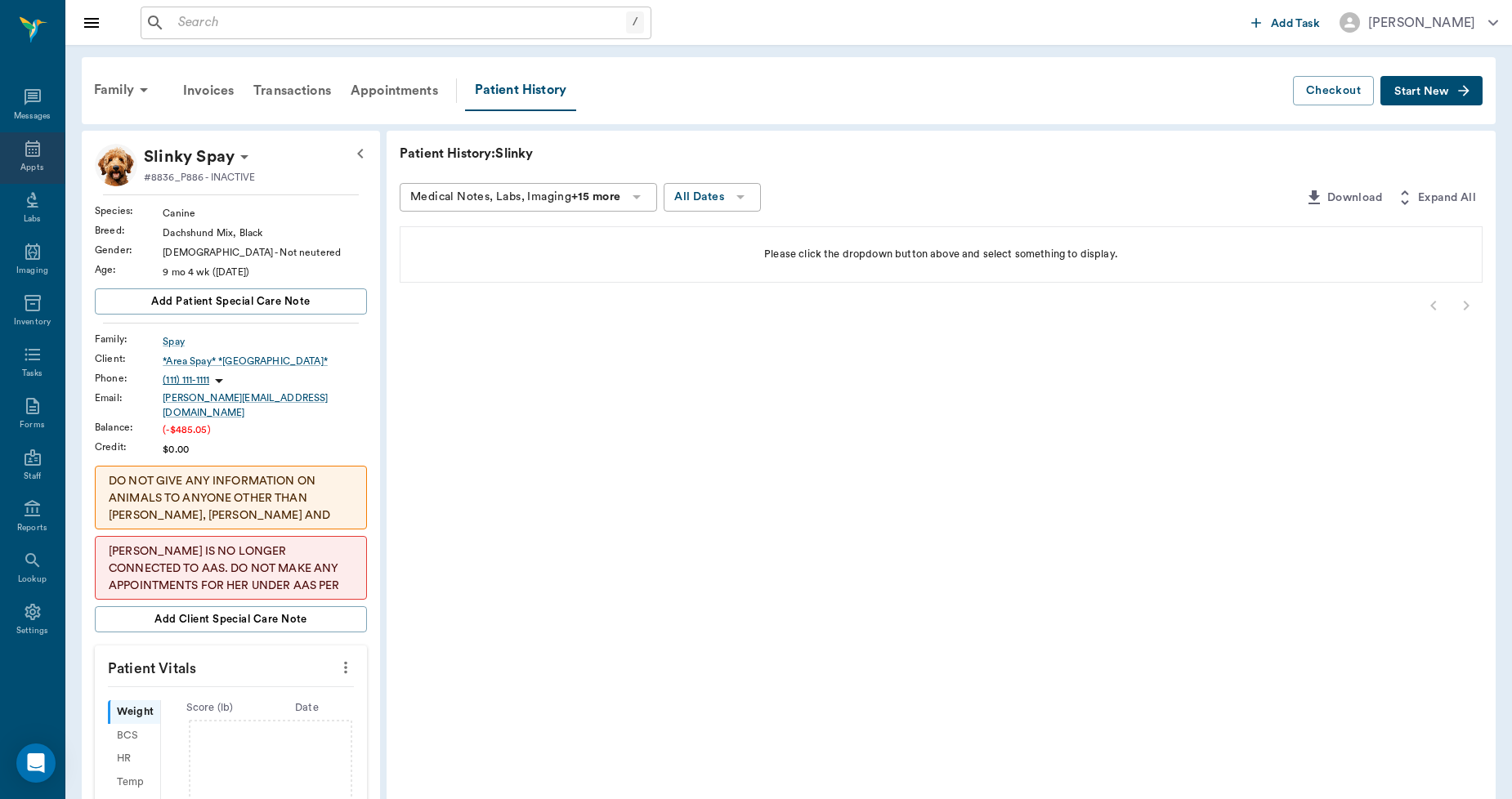
click at [30, 145] on icon at bounding box center [33, 148] width 20 height 20
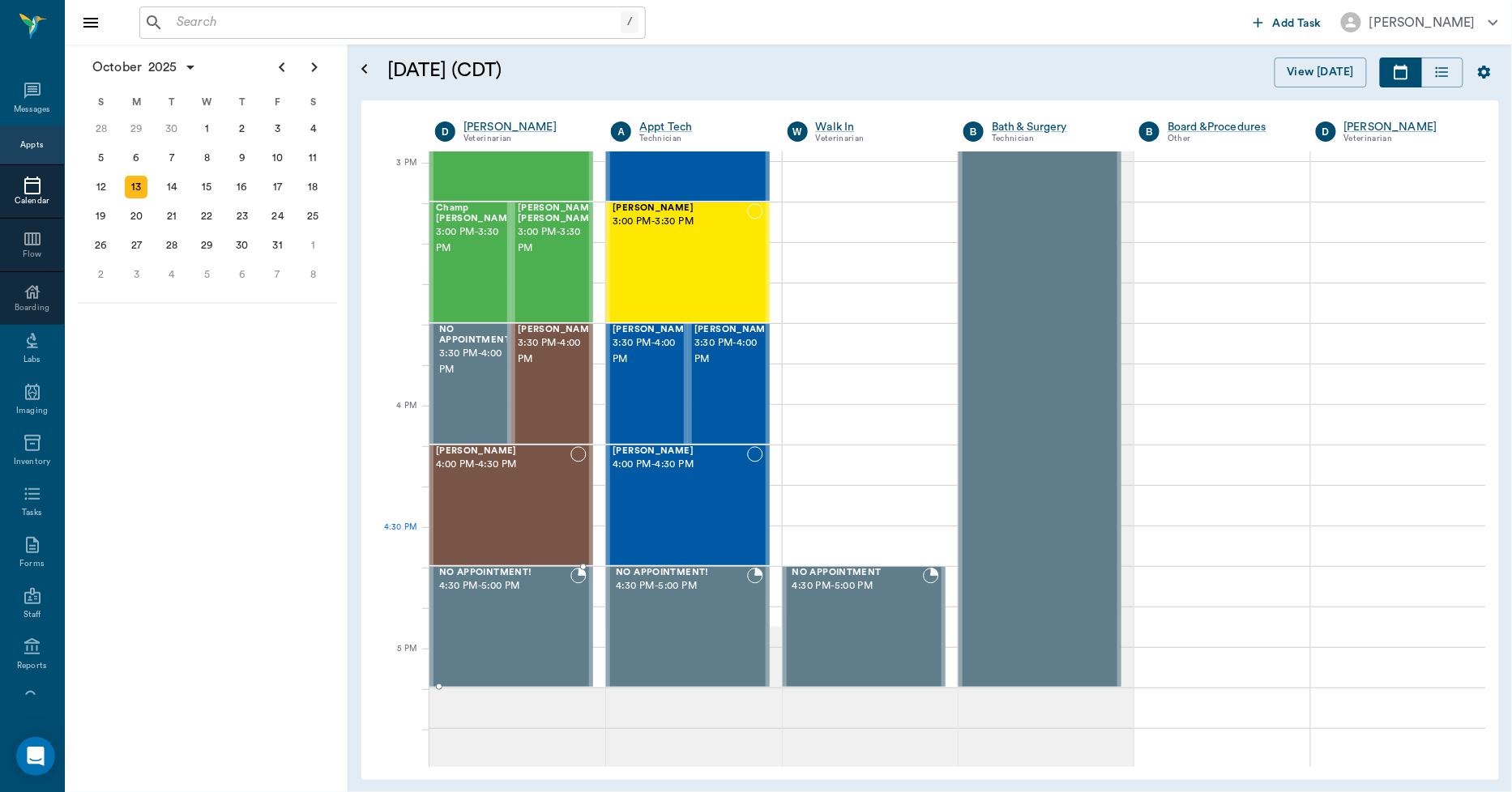
scroll to position [1774, 0]
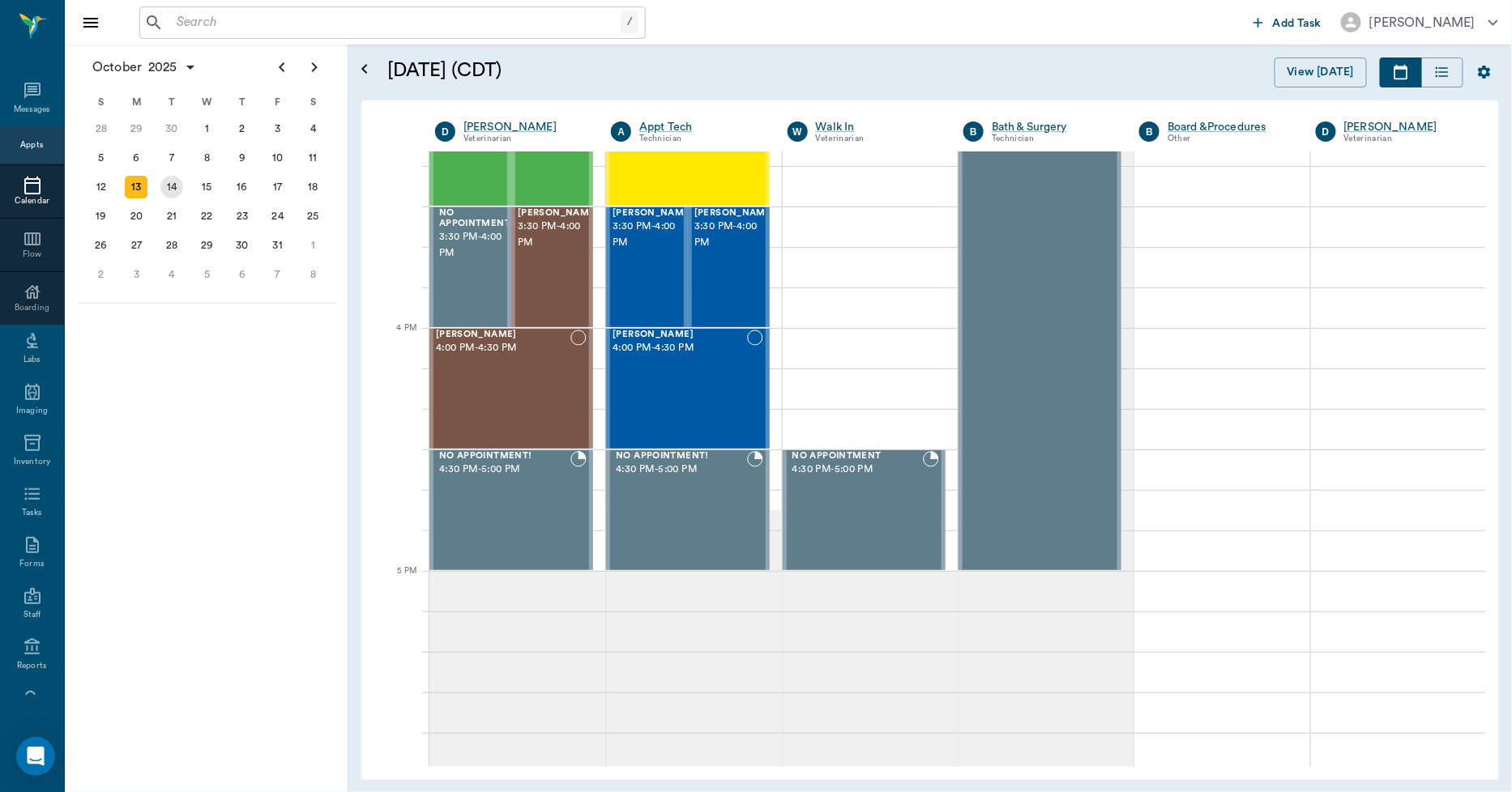
click at [168, 190] on div "14" at bounding box center [172, 187] width 23 height 23
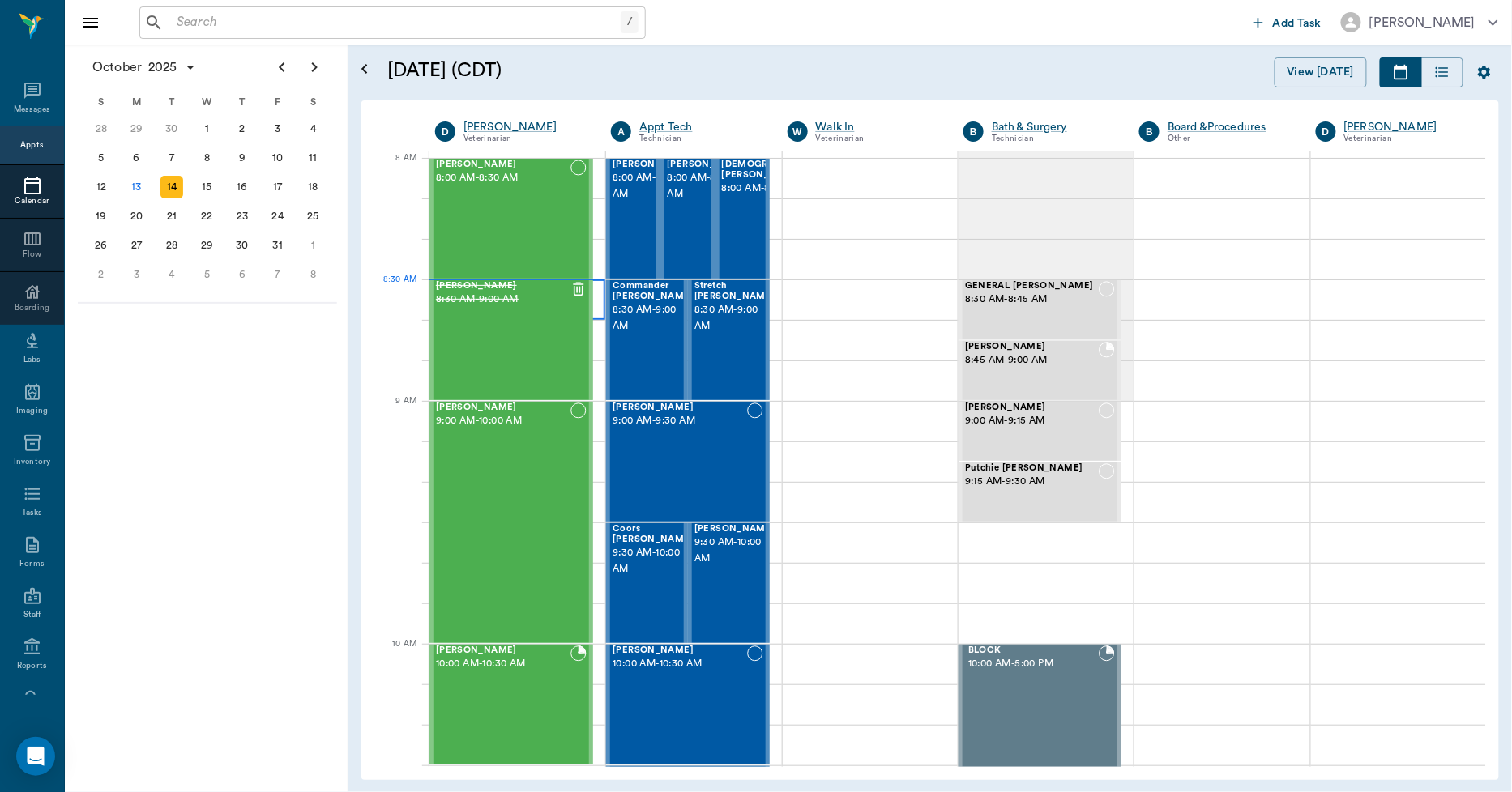
click at [600, 310] on div at bounding box center [518, 299] width 176 height 41
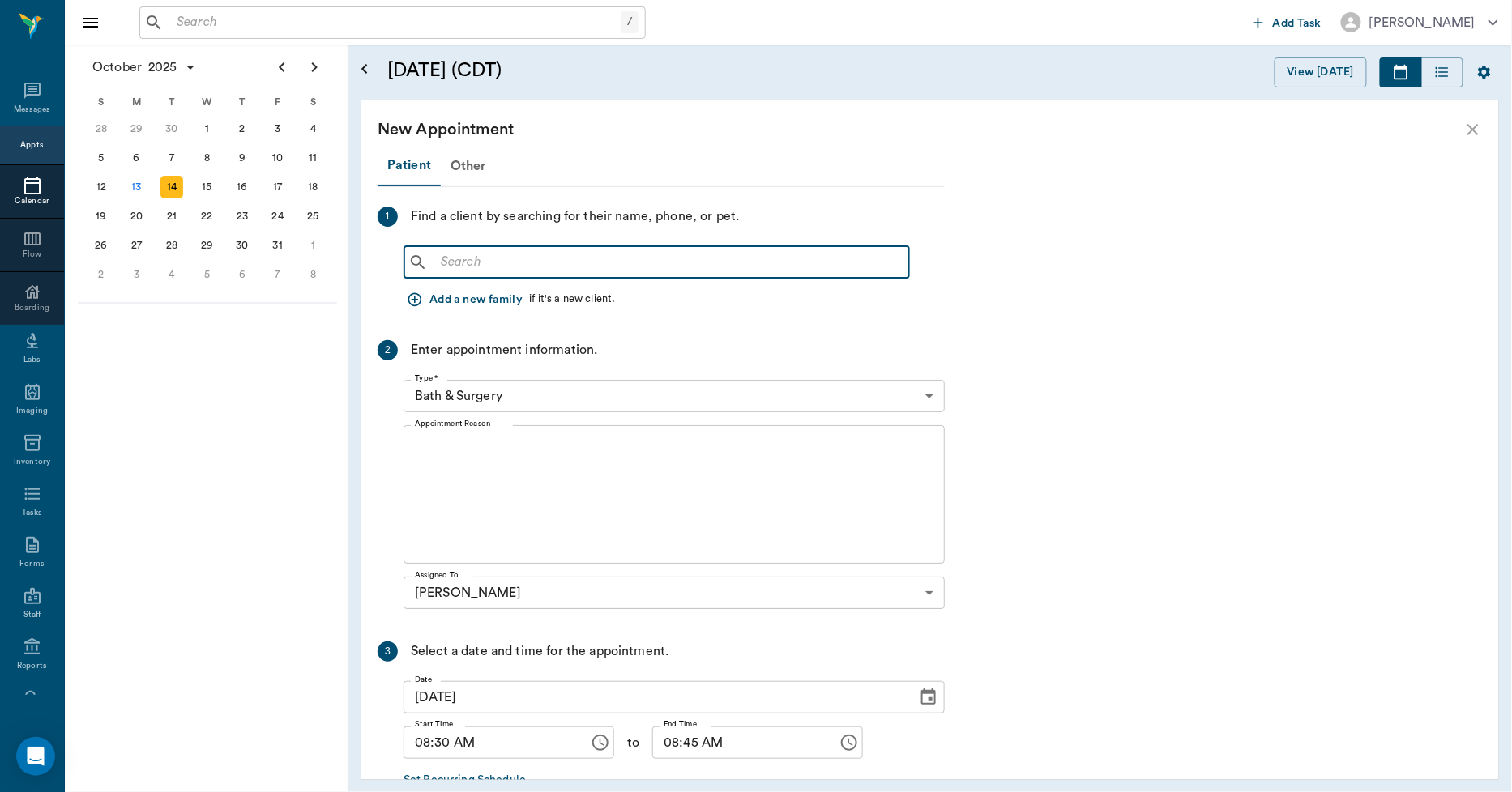
click at [462, 251] on input "text" at bounding box center [668, 262] width 469 height 23
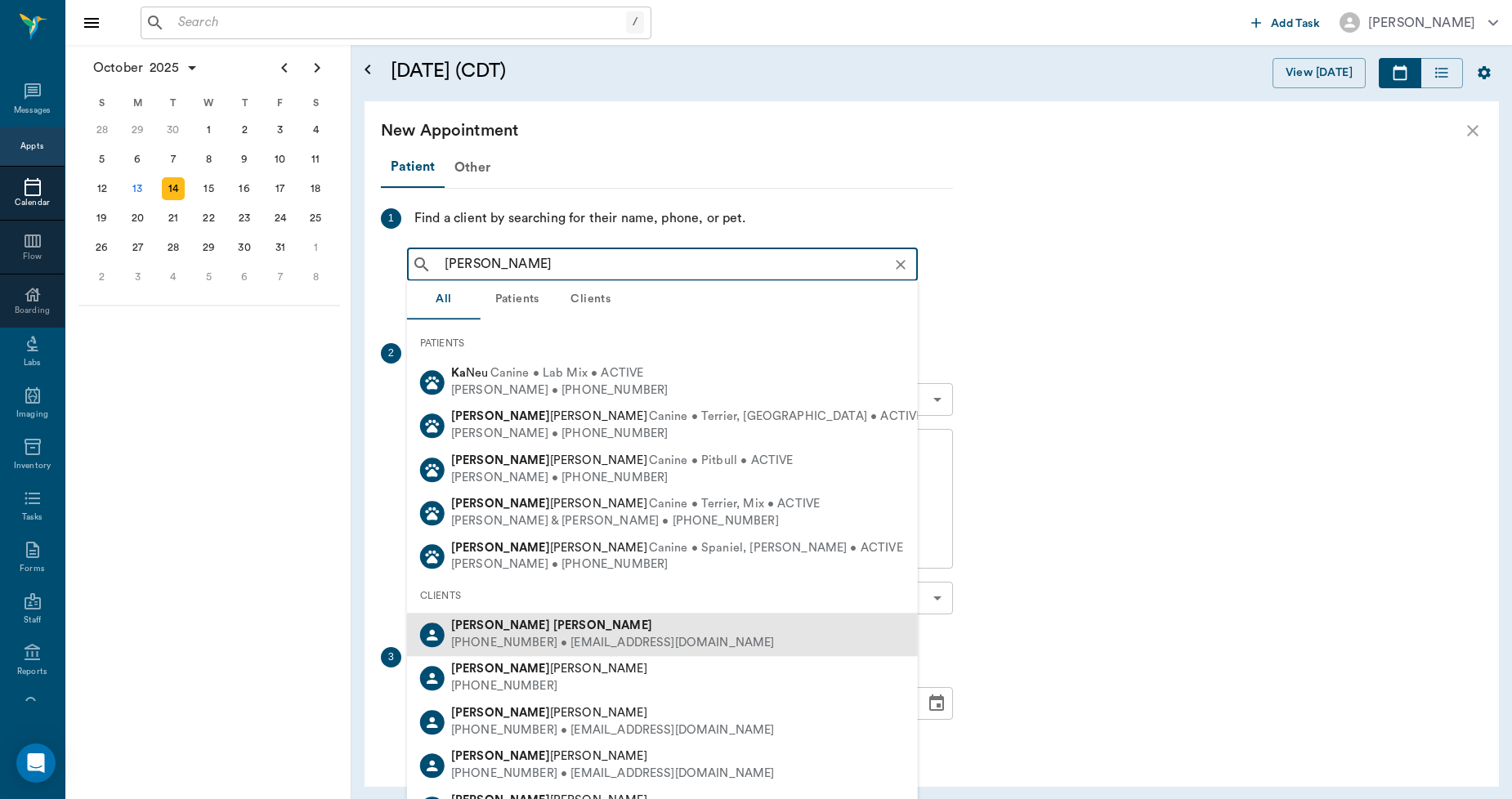
click at [460, 635] on div "(903) 619-0248 • troublekickass6996@gmail.com" at bounding box center [612, 643] width 323 height 17
type input "SALLY KA"
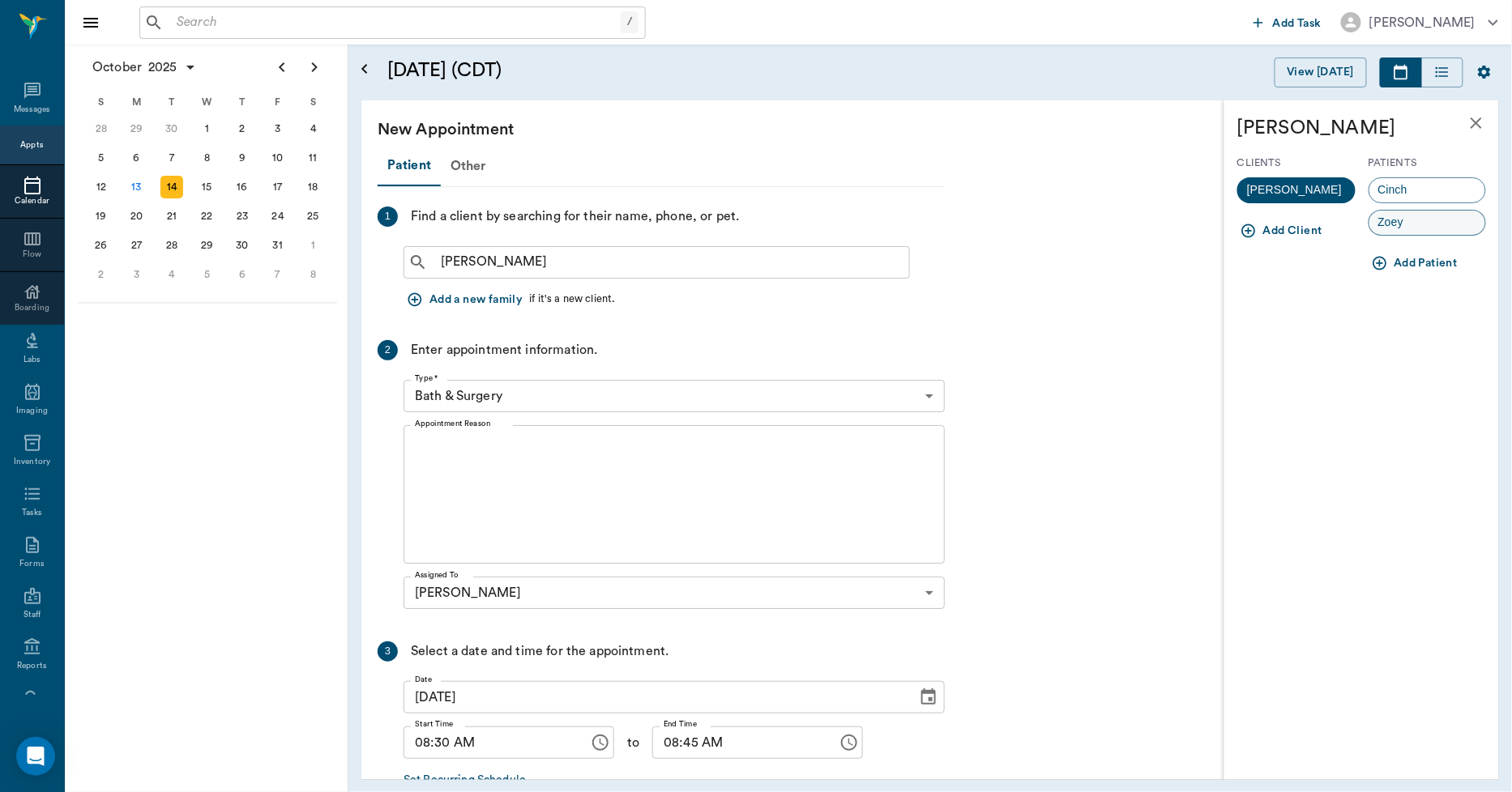
click at [1381, 225] on span "Zoey" at bounding box center [1391, 222] width 43 height 17
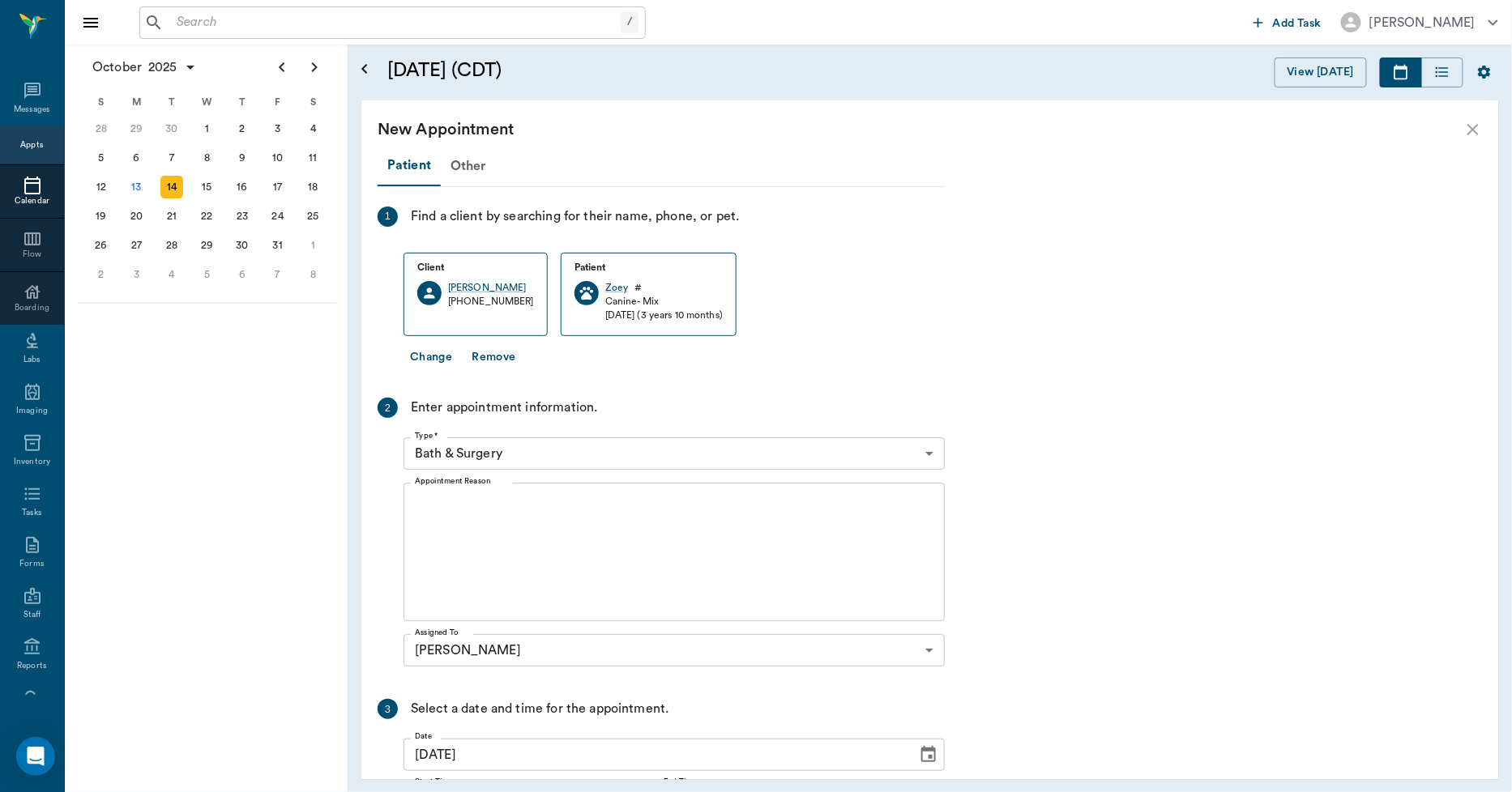
click at [543, 463] on body "/ ​ Add Task Dr. Bert Ellsworth Nectar Messages Appts Calendar Flow Boarding La…" at bounding box center [756, 396] width 1512 height 792
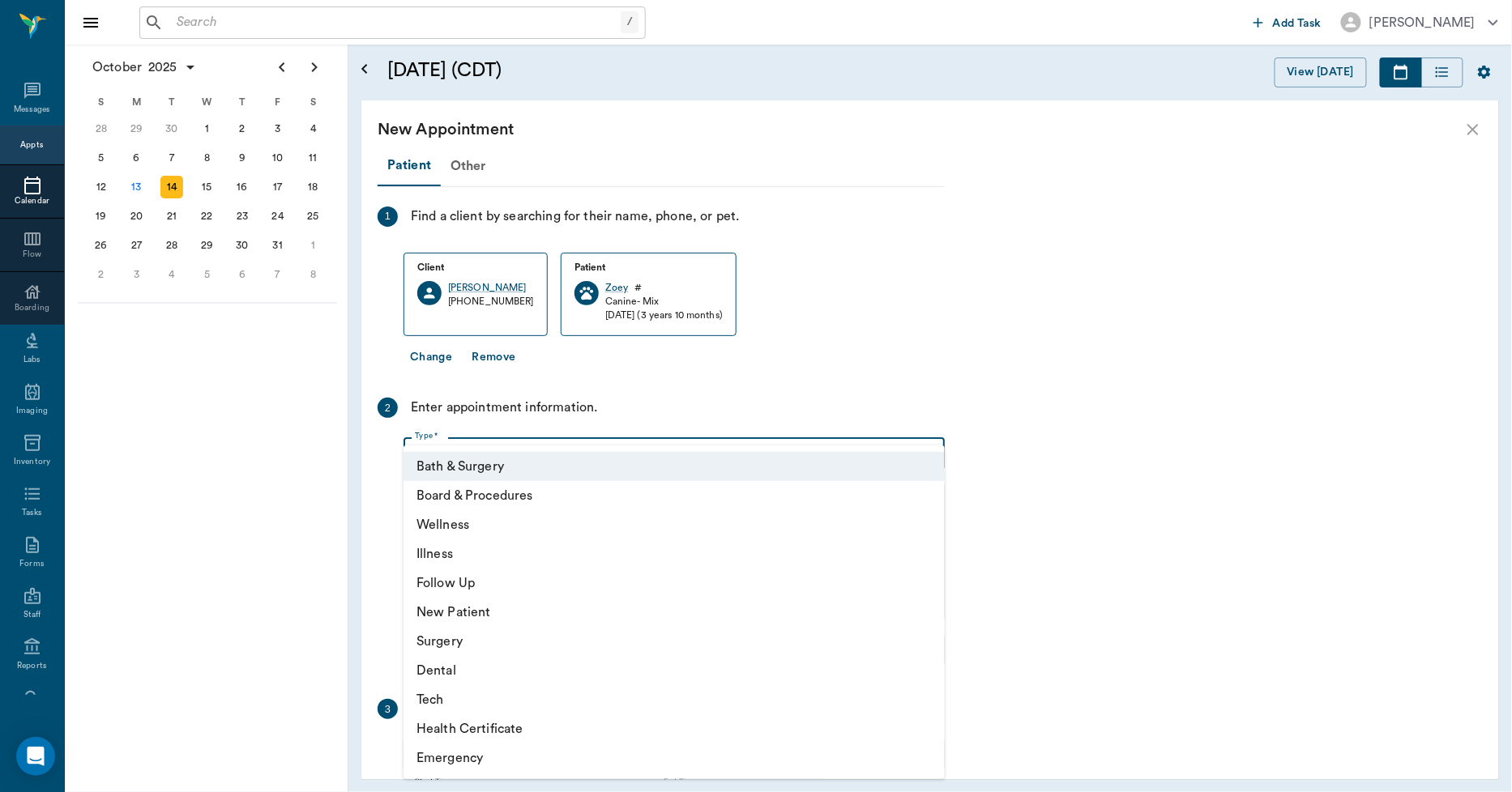
click at [469, 532] on li "Wellness" at bounding box center [675, 525] width 542 height 30
type input "65d2be4f46e3a538d89b8c14"
type input "09:00 AM"
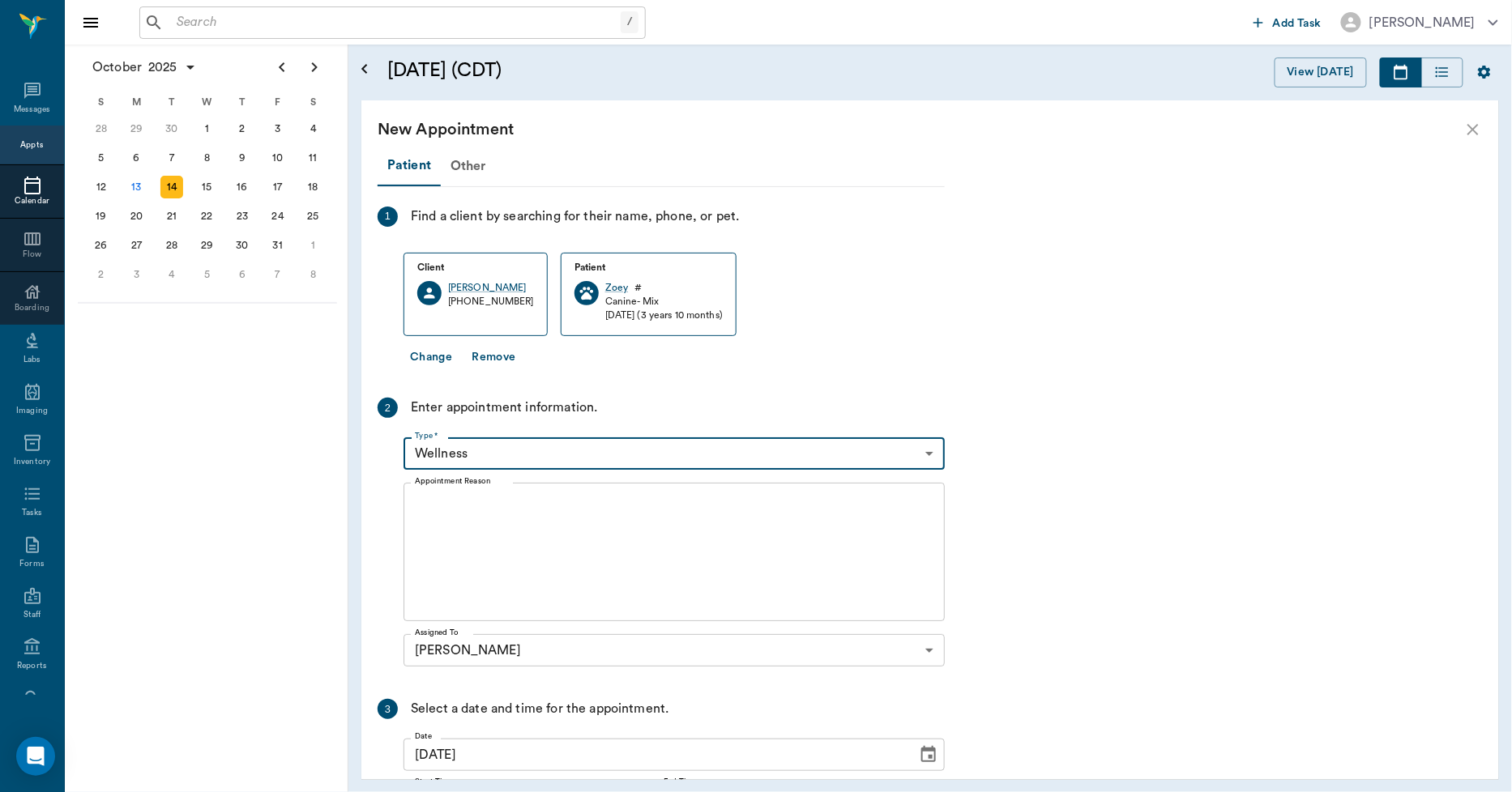
click at [533, 516] on textarea "Appointment Reason" at bounding box center [674, 552] width 518 height 112
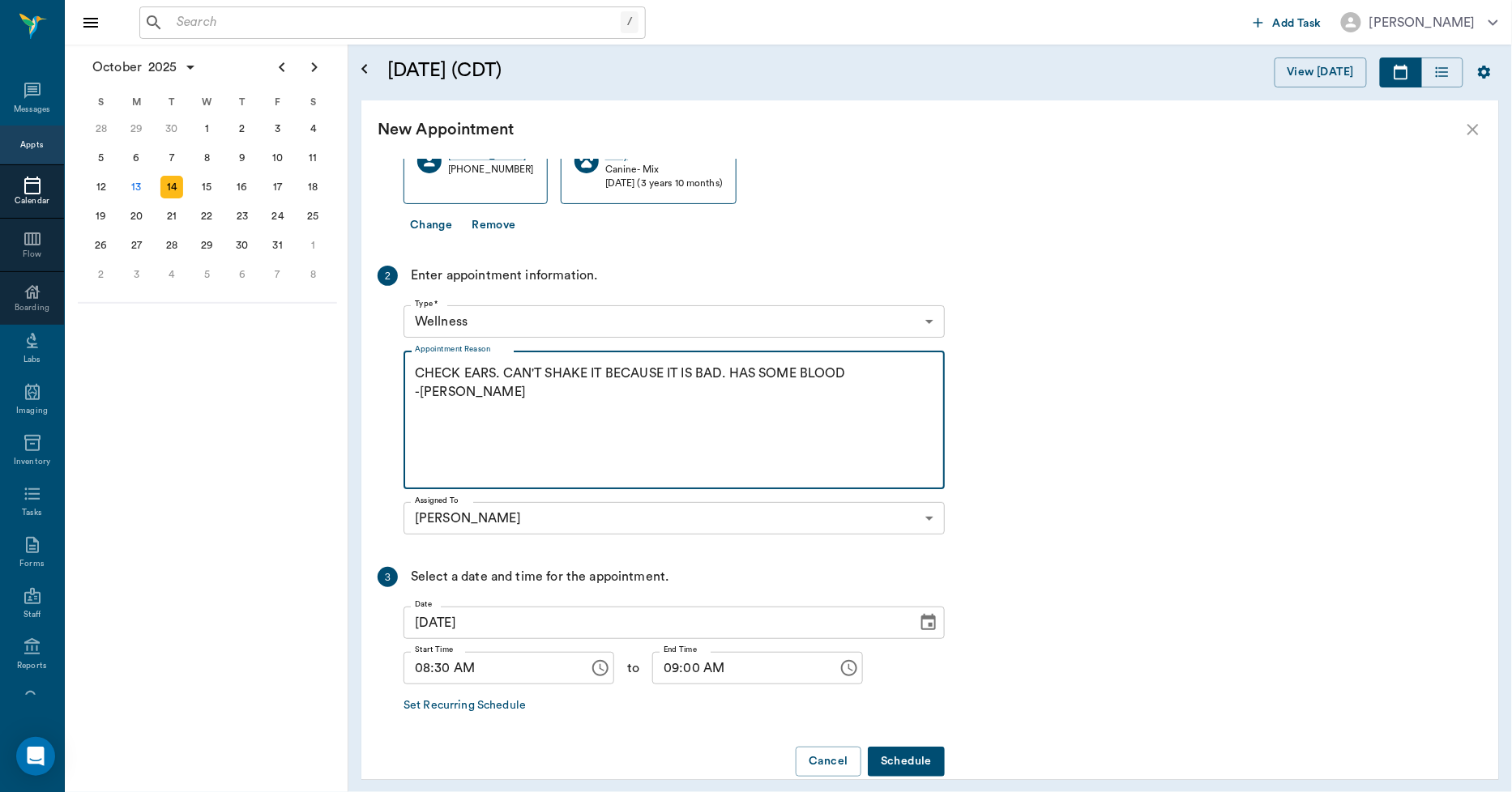
scroll to position [156, 0]
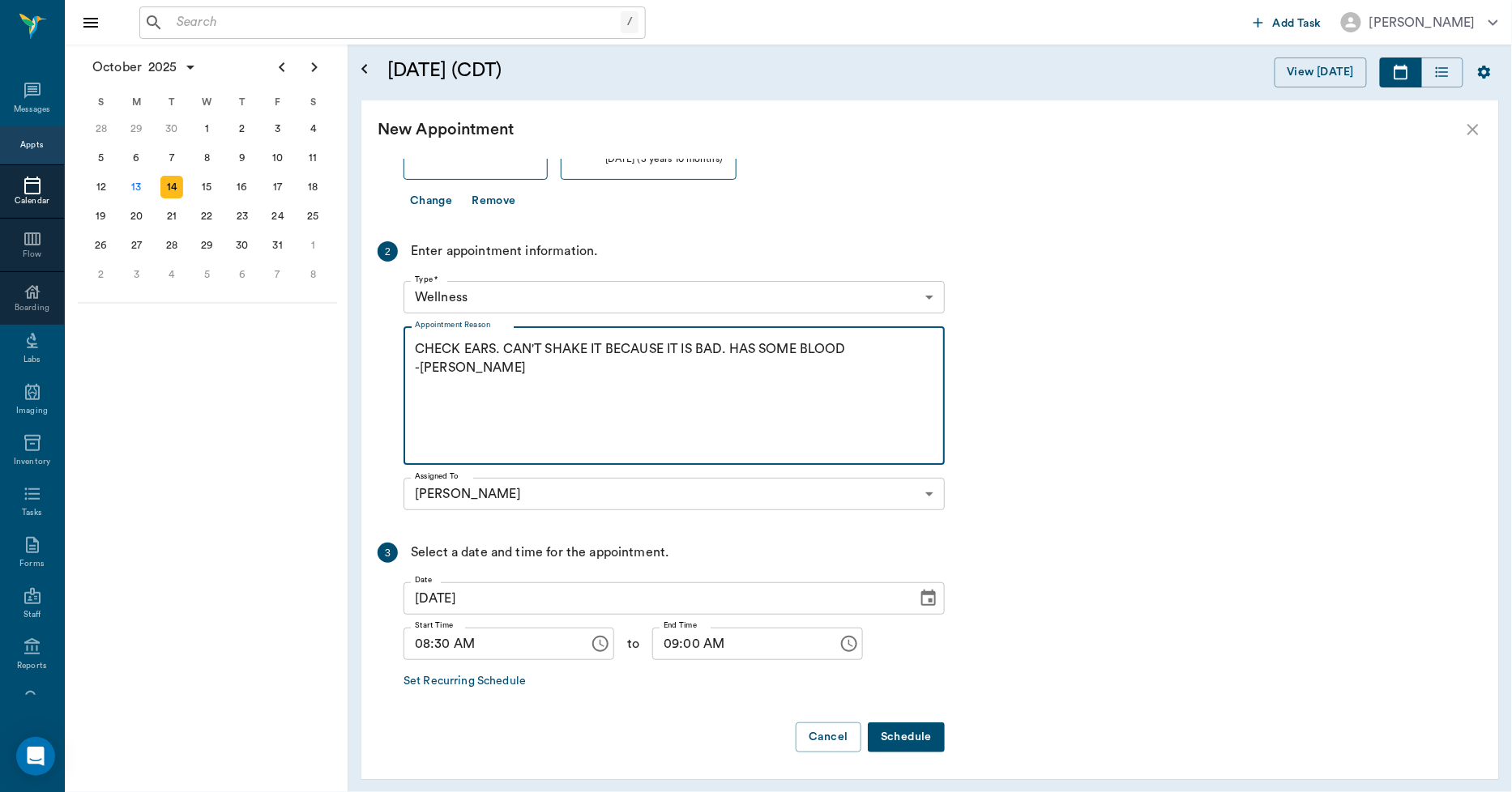
type textarea "CHECK EARS. CAN'T SHAKE IT BECAUSE IT IS BAD. HAS SOME BLOOD -LORY"
click at [901, 732] on button "Schedule" at bounding box center [906, 737] width 77 height 30
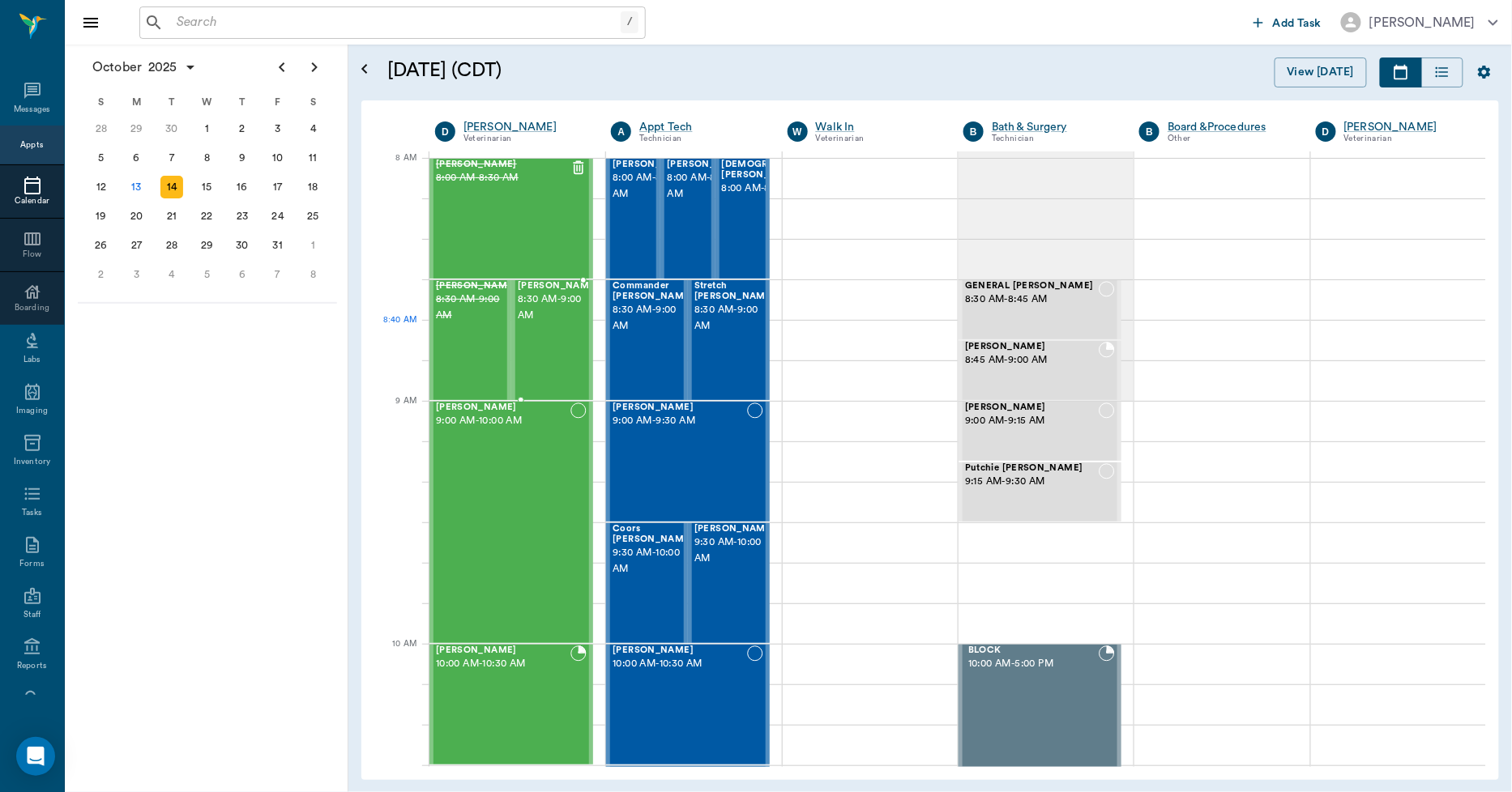
click at [567, 338] on div "Zoey Kay 8:30 AM - 9:00 AM" at bounding box center [558, 340] width 81 height 118
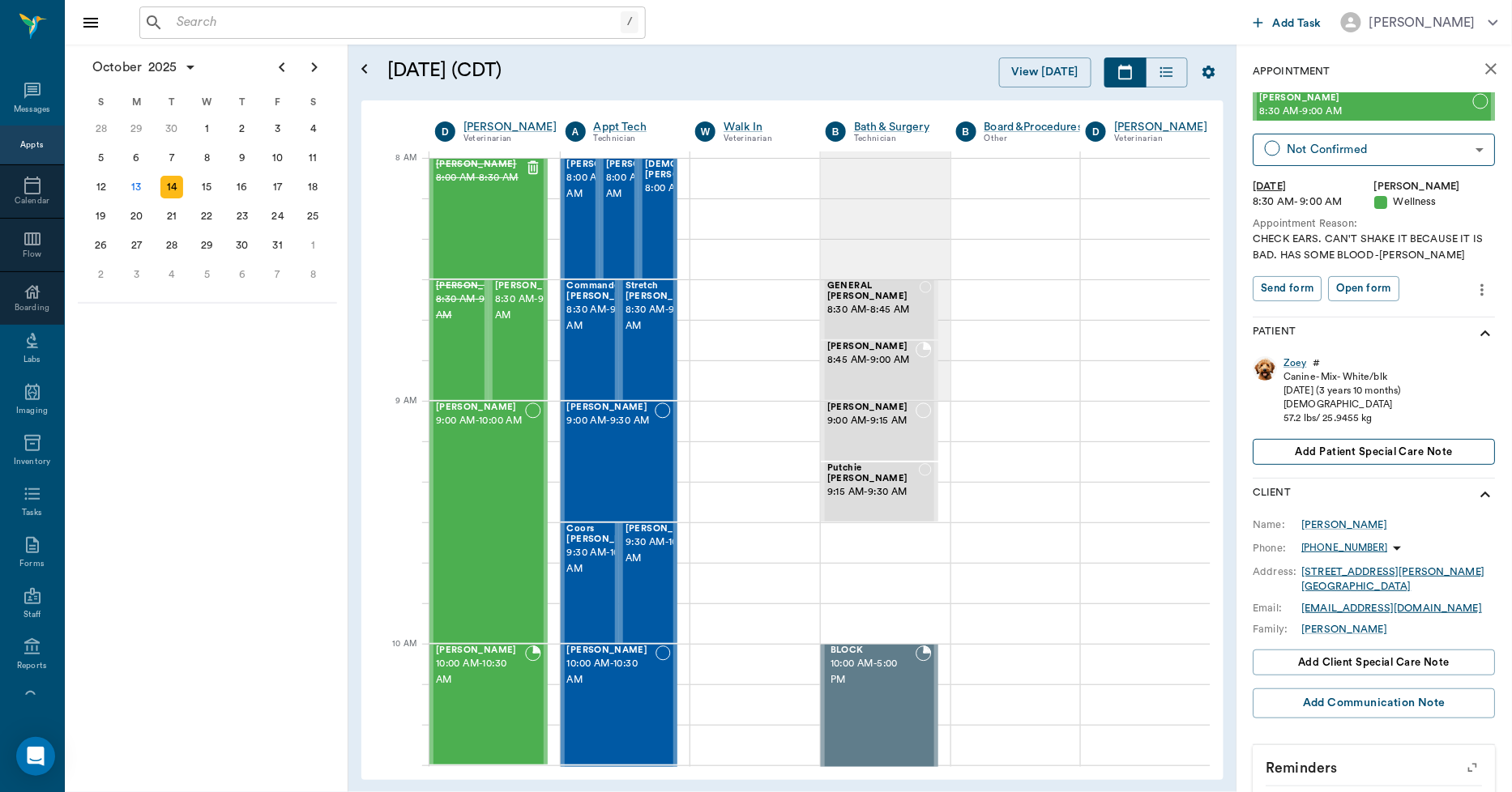
click at [1370, 447] on span "Add patient Special Care Note" at bounding box center [1374, 452] width 157 height 18
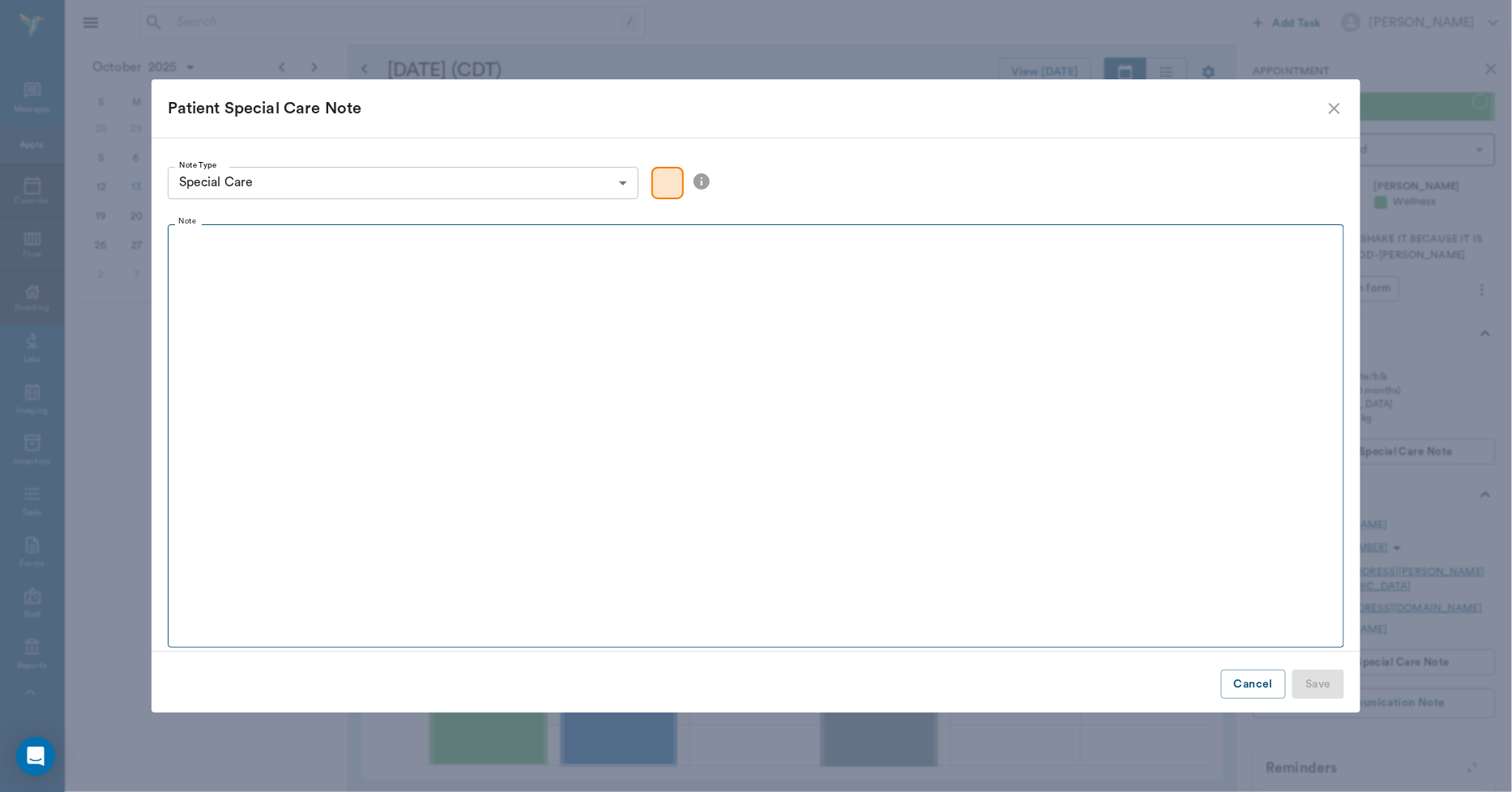
click at [509, 266] on div at bounding box center [756, 252] width 1163 height 41
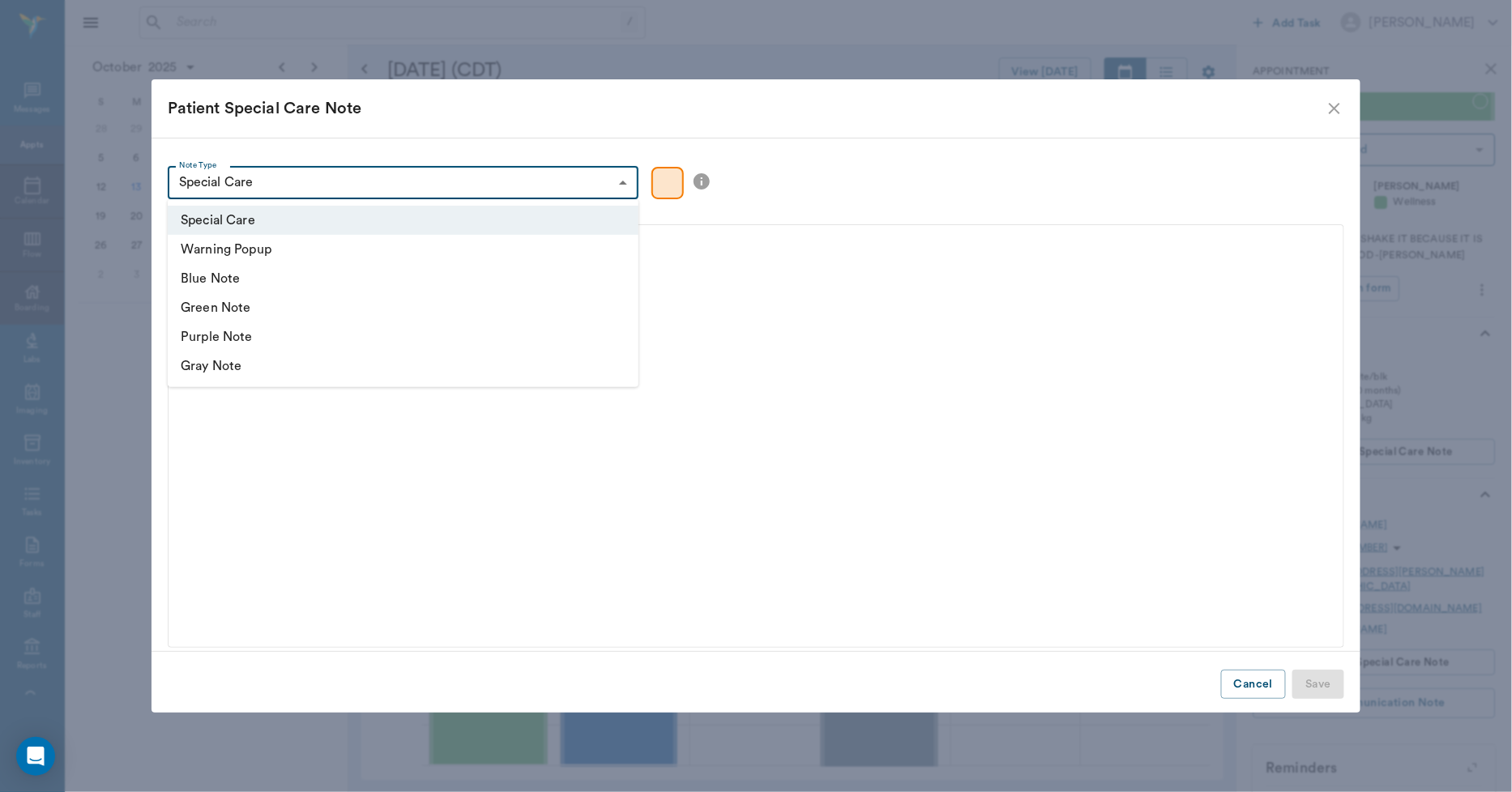
click at [510, 184] on body "/ ​ Add Task Dr. Bert Ellsworth Nectar Messages Appts Calendar Flow Boarding La…" at bounding box center [756, 396] width 1512 height 792
click at [328, 241] on li "Warning Popup" at bounding box center [402, 250] width 470 height 30
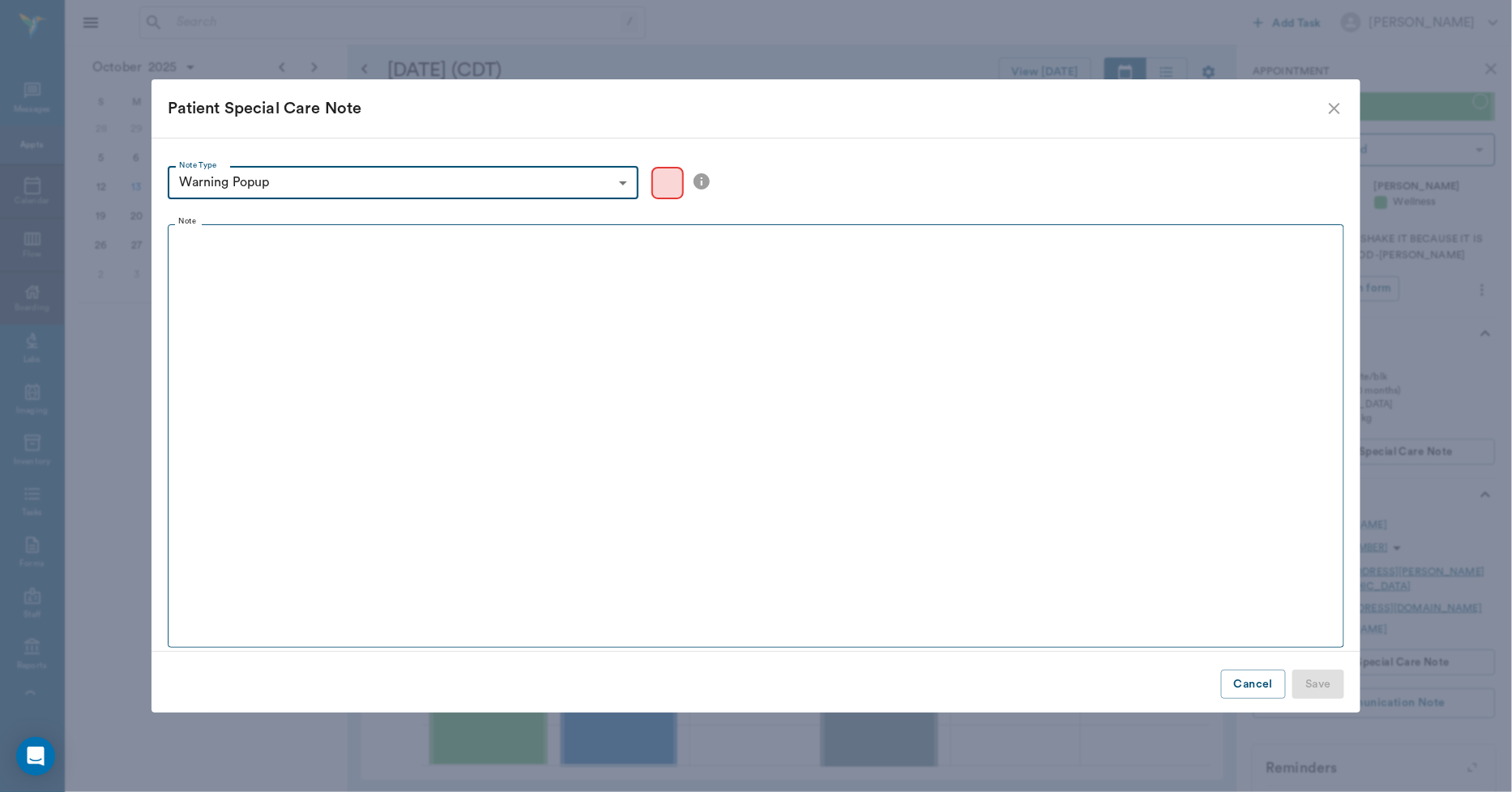
click at [362, 299] on fieldset "Note" at bounding box center [756, 433] width 1177 height 431
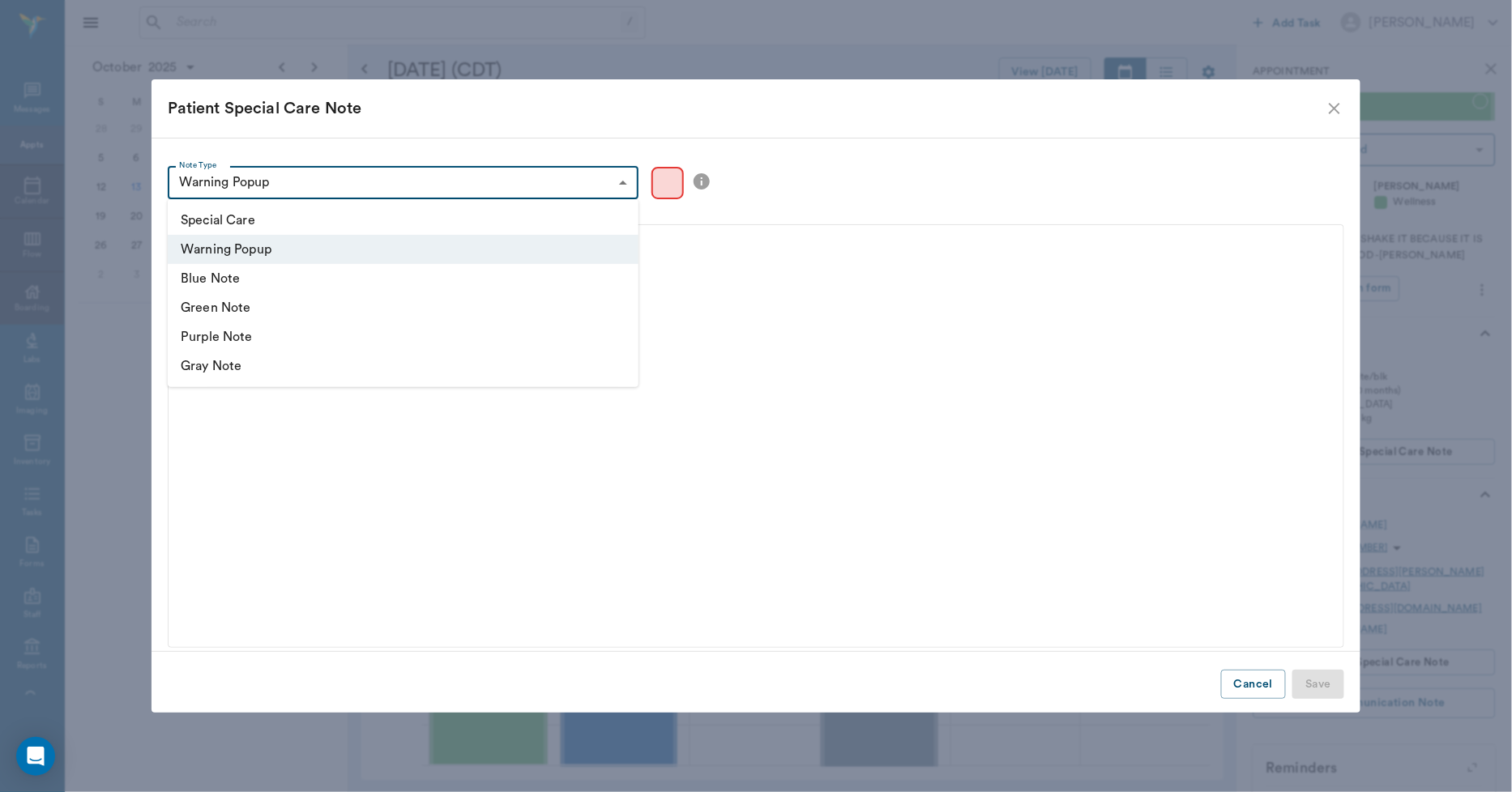
click at [335, 188] on body "/ ​ Add Task Dr. Bert Ellsworth Nectar Messages Appts Calendar Flow Boarding La…" at bounding box center [756, 396] width 1512 height 792
click at [282, 215] on li "Special Care" at bounding box center [402, 221] width 470 height 30
type input "special_care"
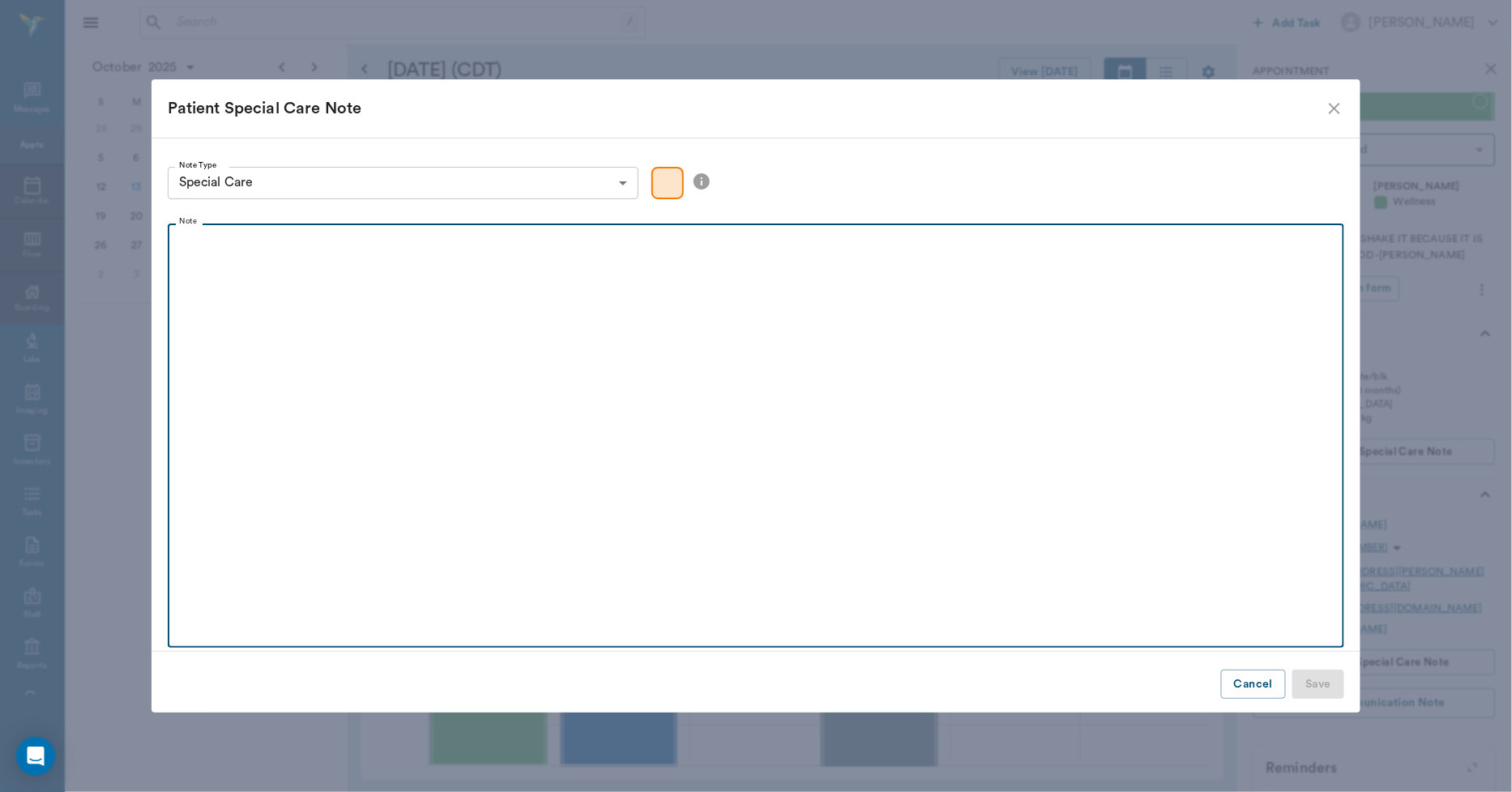
click at [280, 269] on div at bounding box center [756, 252] width 1161 height 41
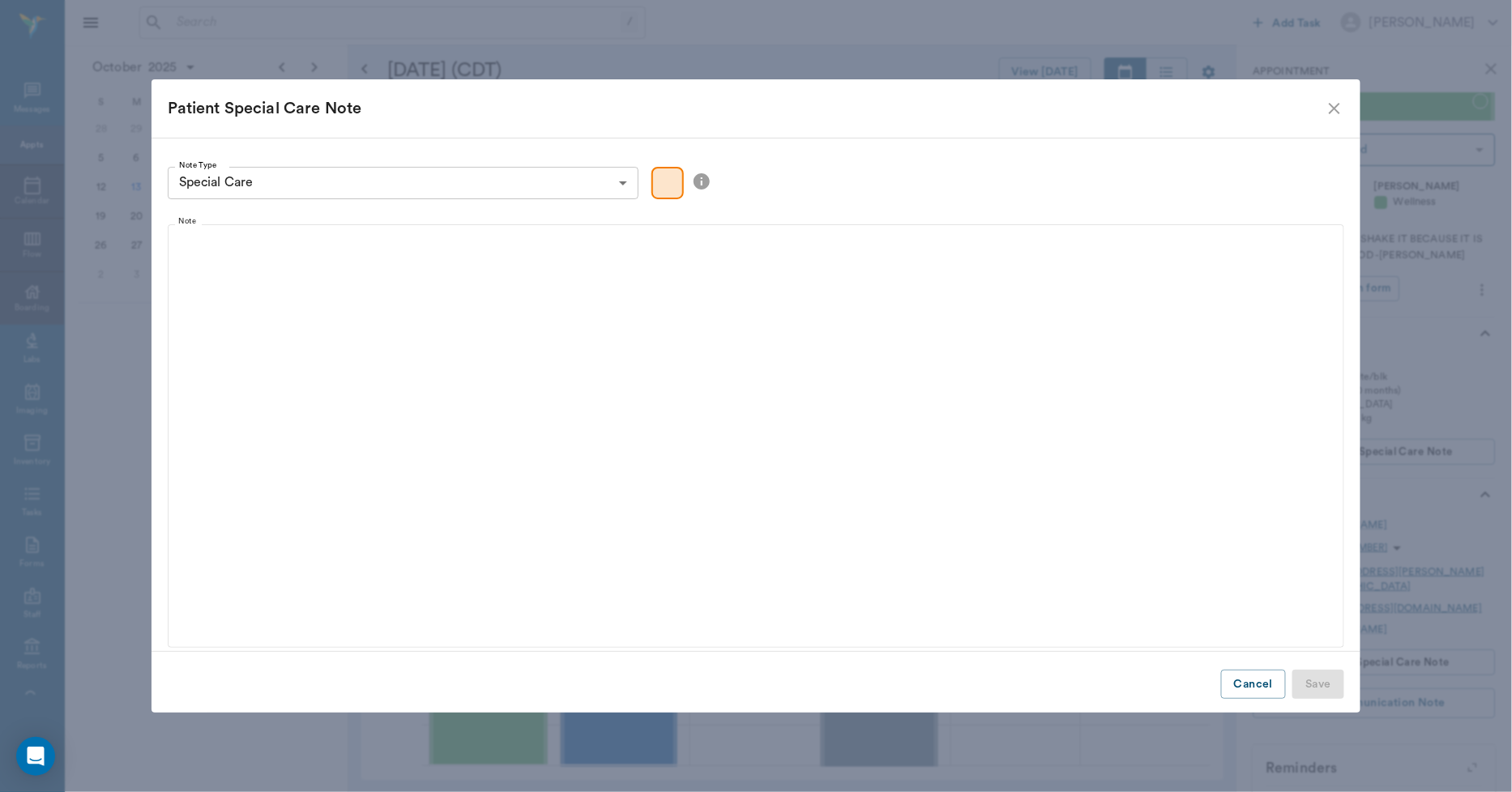
click at [1335, 115] on icon "close" at bounding box center [1334, 108] width 19 height 19
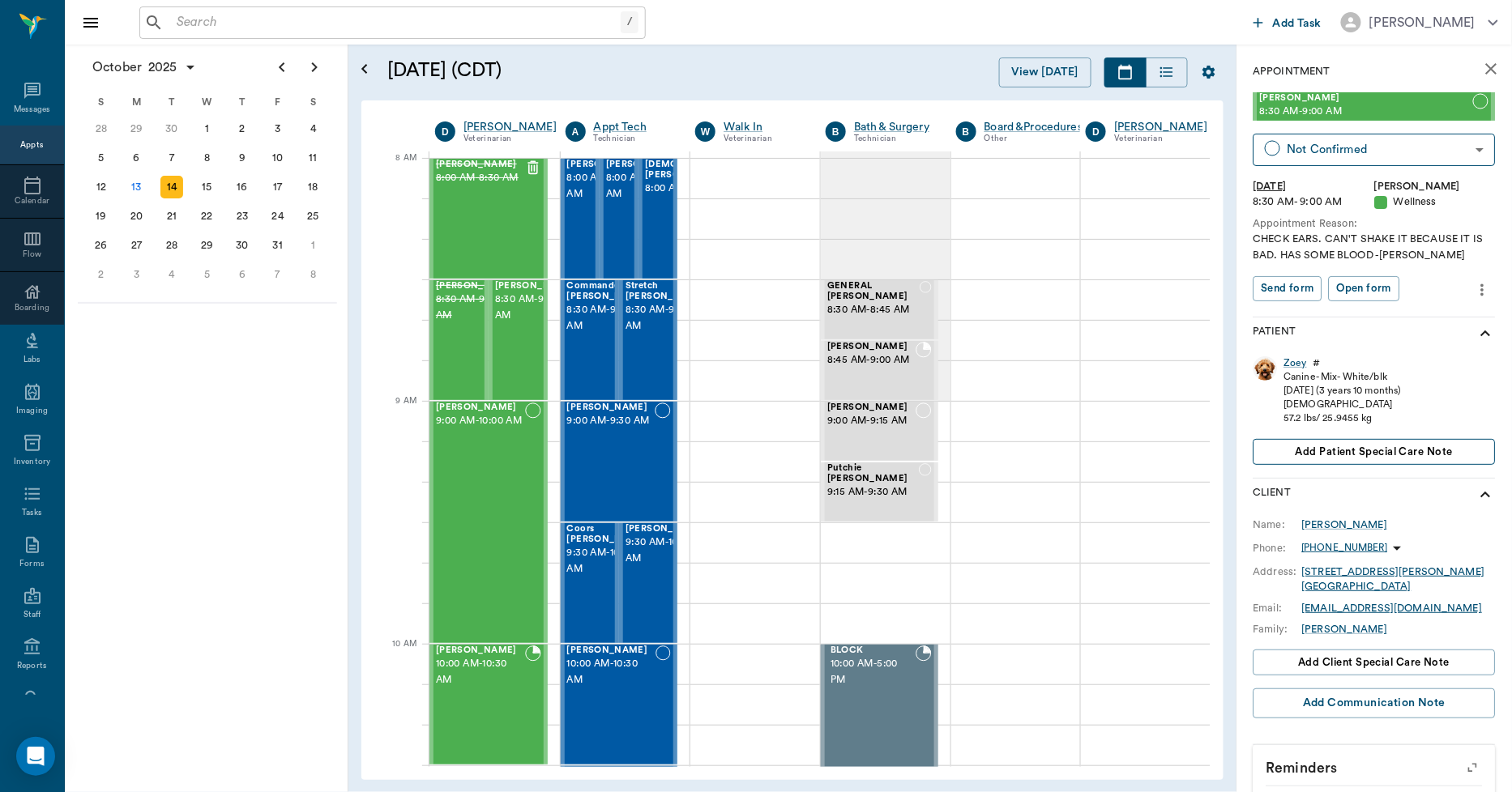
click at [1353, 446] on span "Add patient Special Care Note" at bounding box center [1374, 452] width 157 height 18
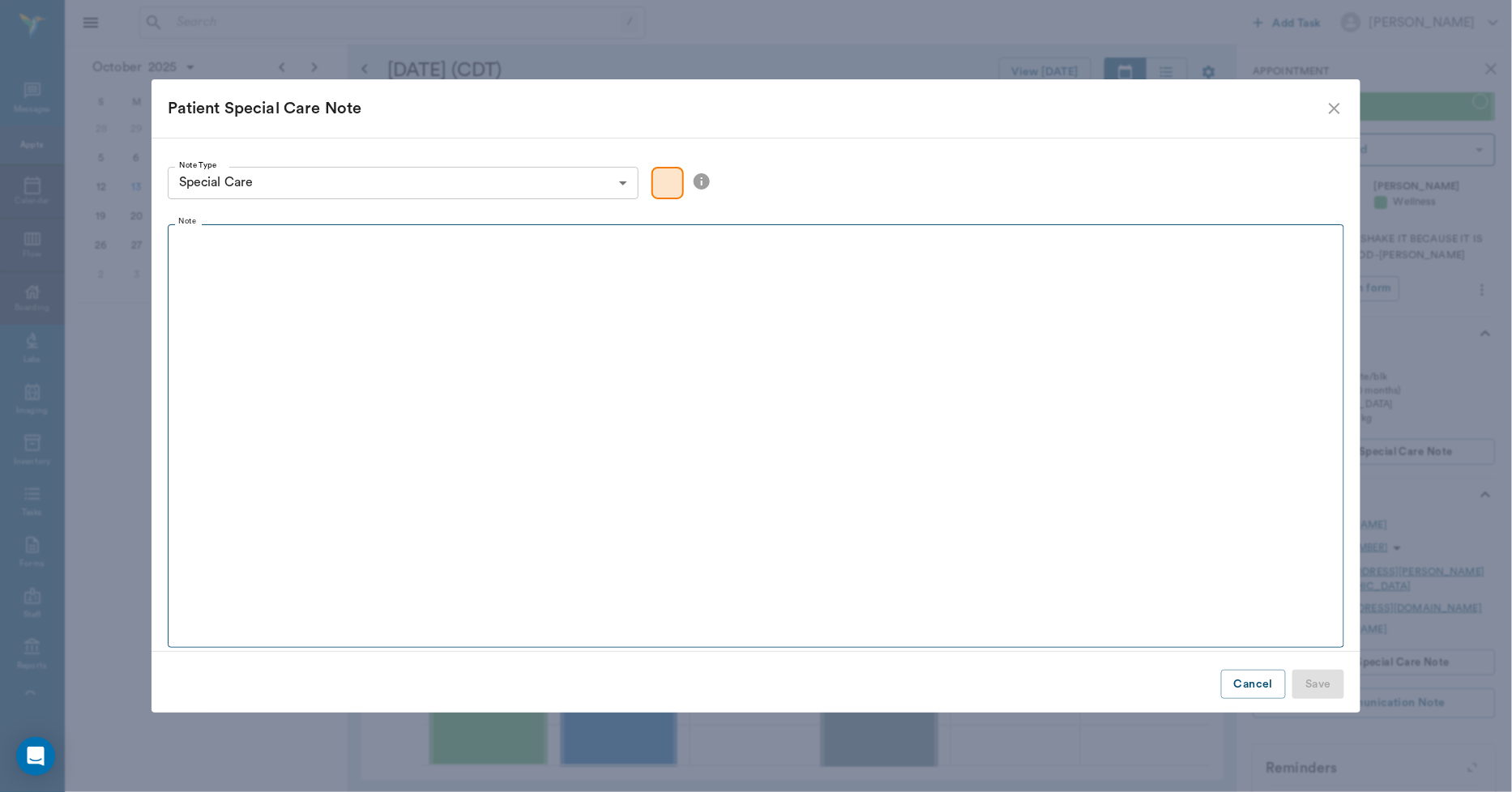
click at [566, 331] on fieldset "Note" at bounding box center [756, 433] width 1177 height 431
click at [406, 300] on fieldset "Note" at bounding box center [756, 433] width 1177 height 431
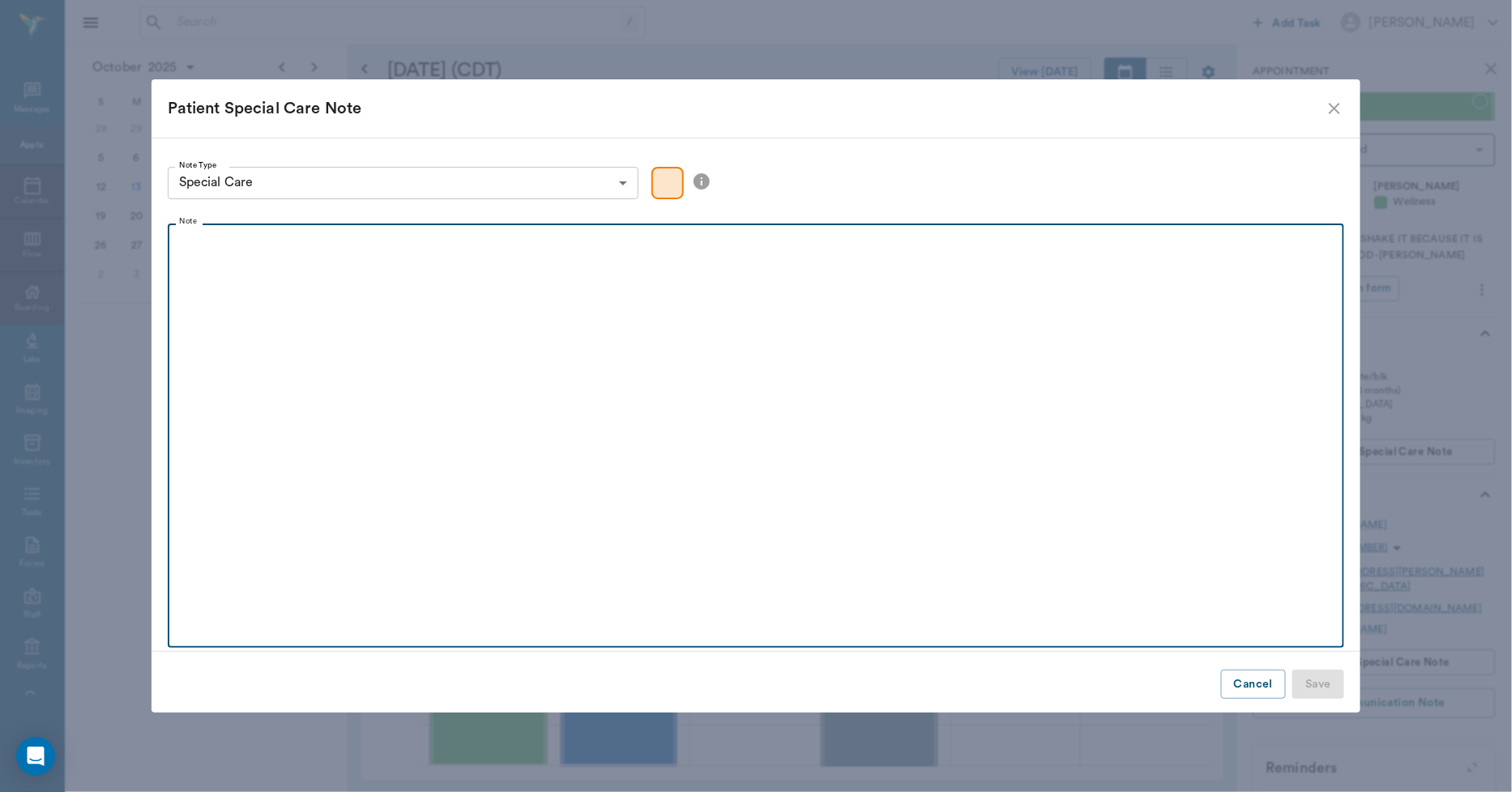
click at [215, 270] on div at bounding box center [756, 252] width 1161 height 41
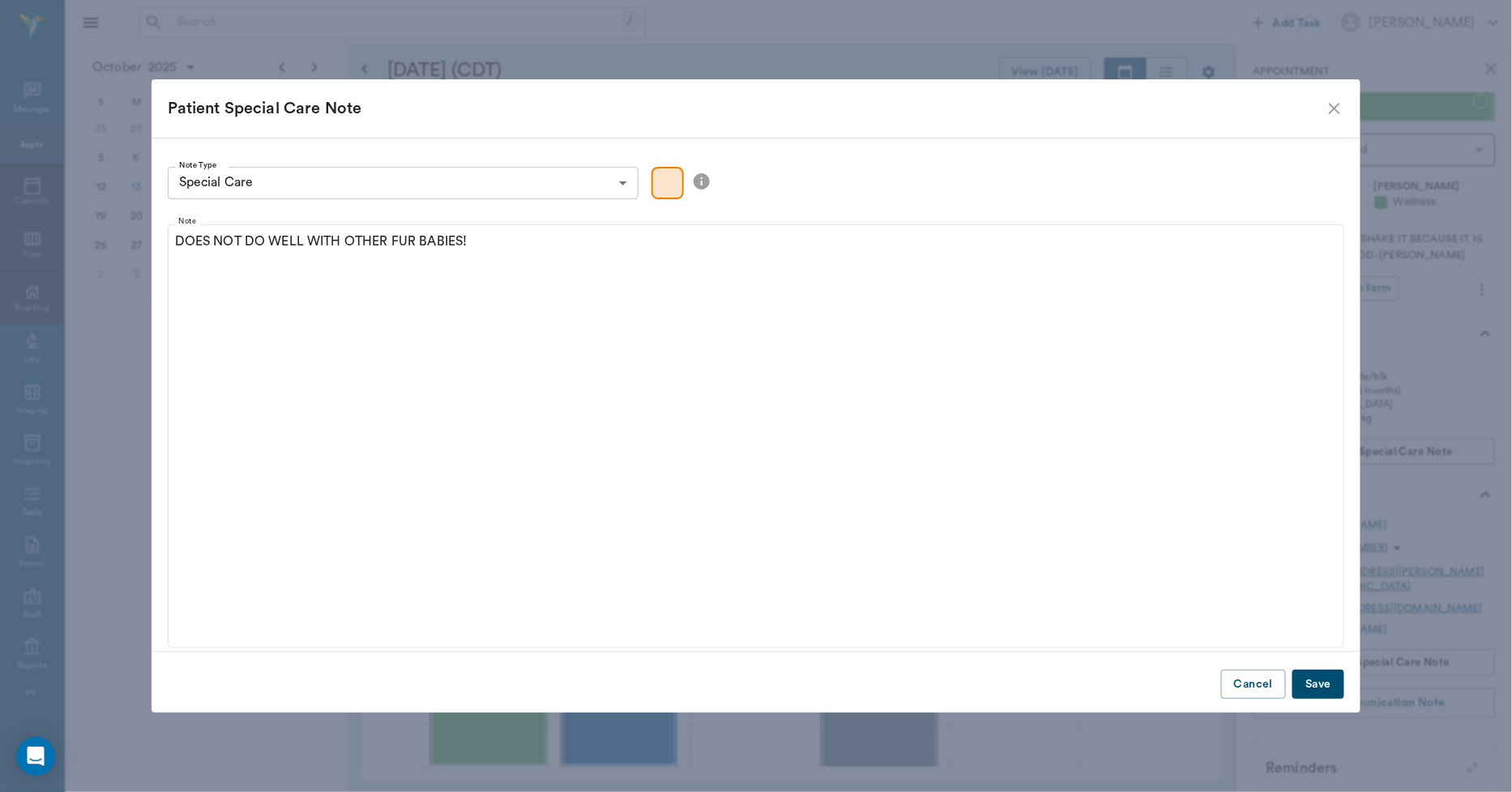
click at [1321, 680] on button "Save" at bounding box center [1318, 685] width 52 height 30
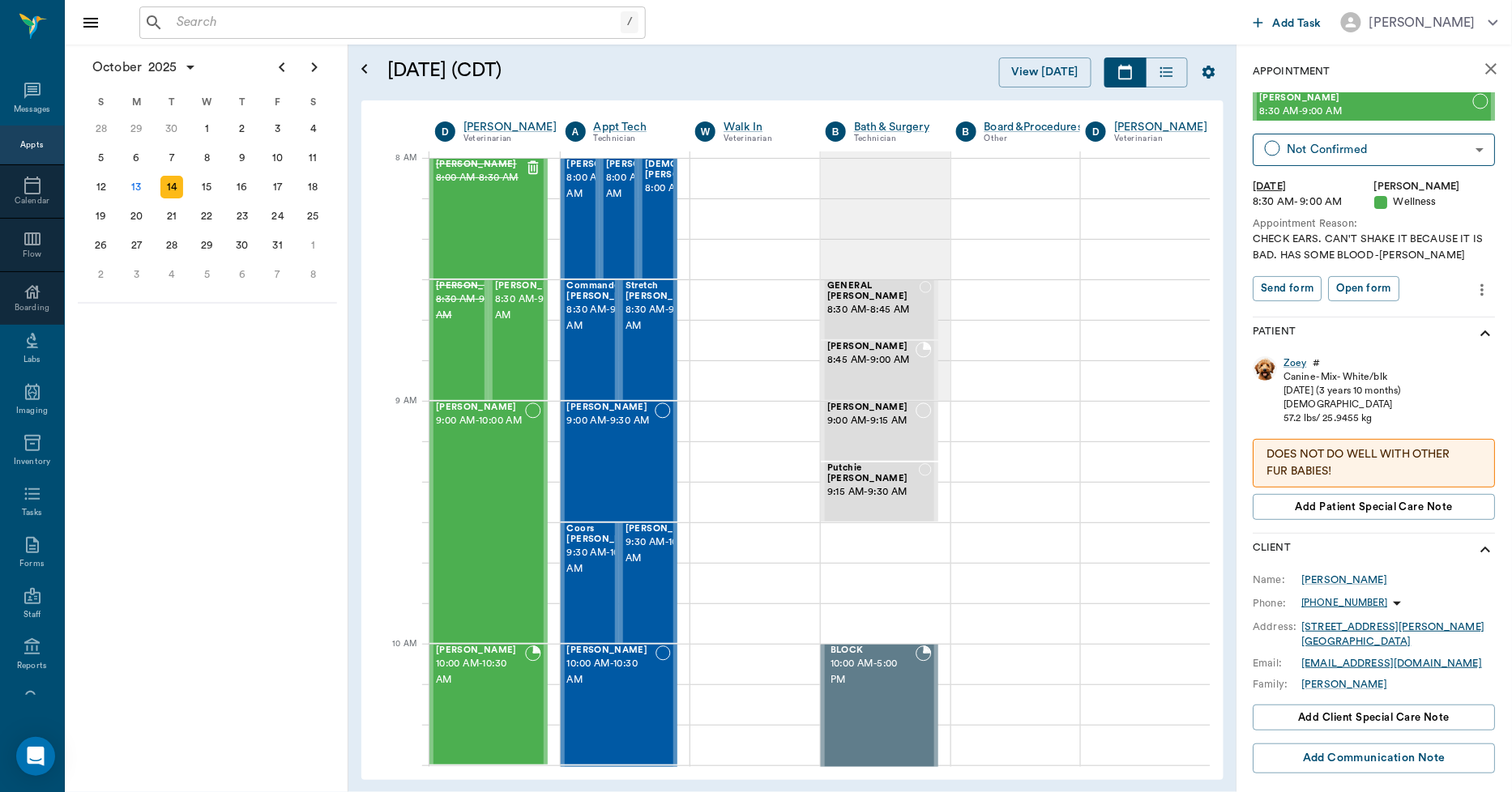
click at [334, 27] on input "text" at bounding box center [395, 22] width 450 height 23
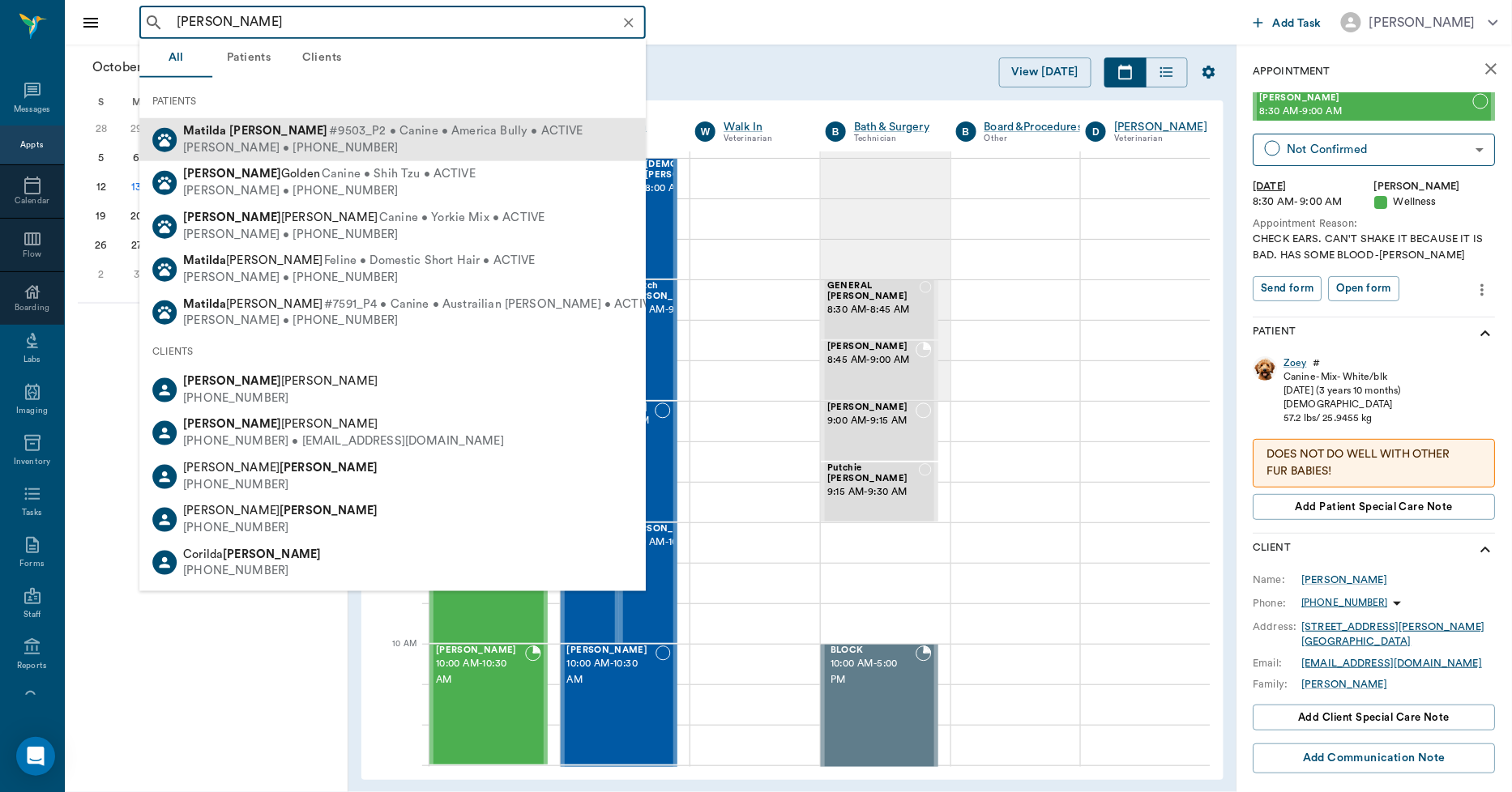
click at [303, 140] on div "Leesa Carter • (903) 799-8216" at bounding box center [383, 148] width 399 height 17
type input "MATILDA CARTER"
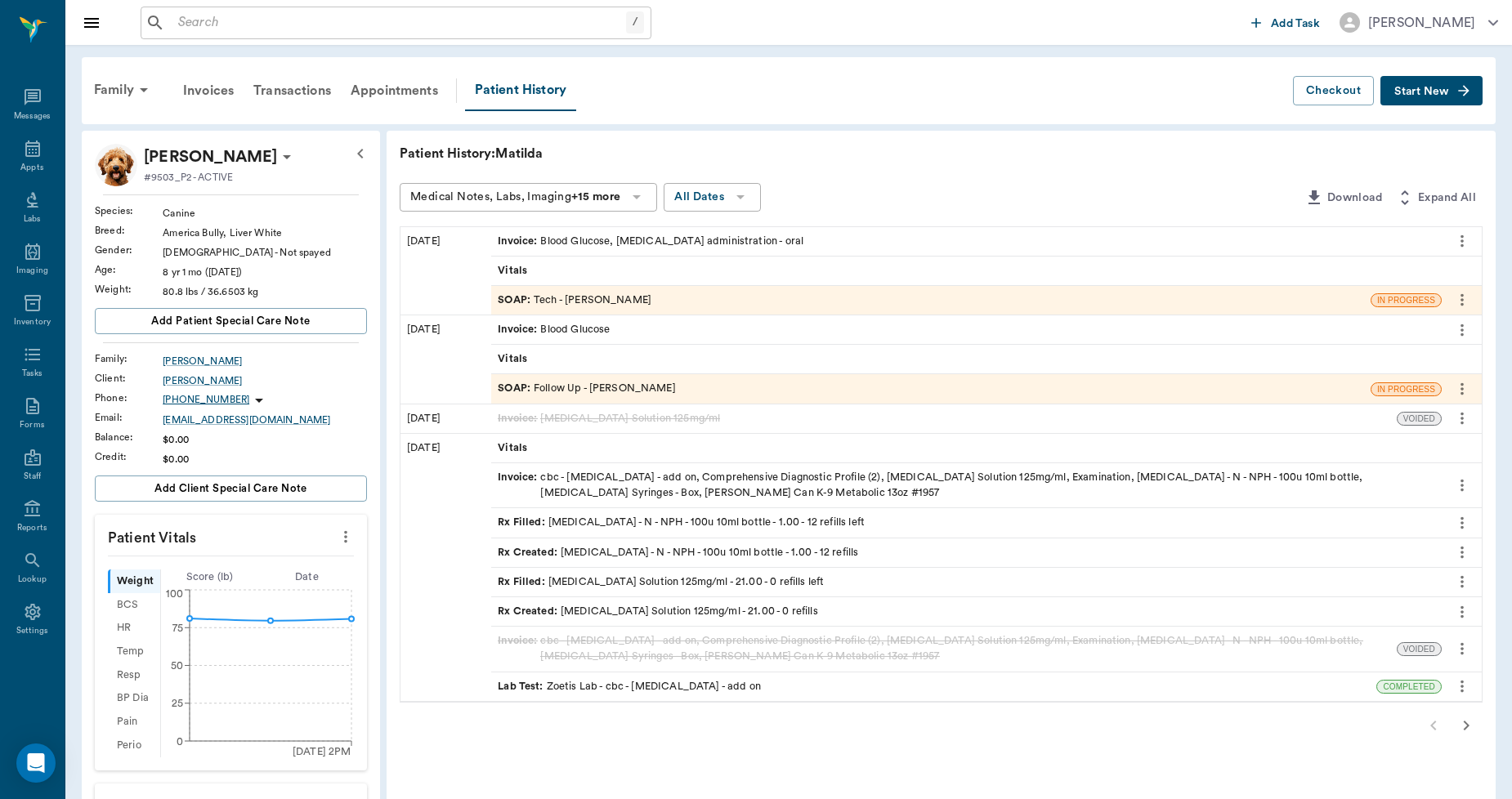
click at [1414, 91] on span "Start New" at bounding box center [1422, 91] width 55 height 0
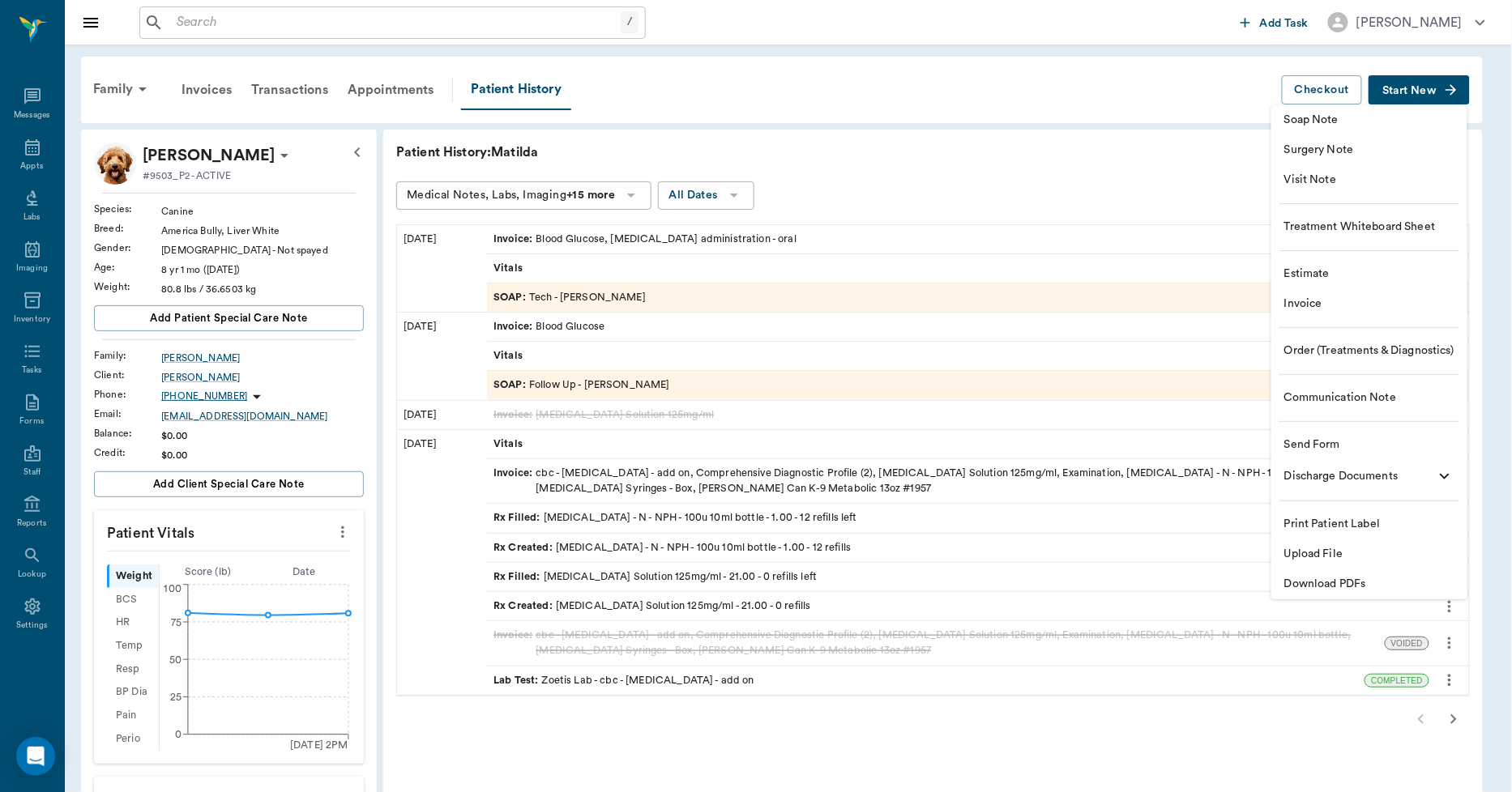
click at [1322, 394] on span "Communication Note" at bounding box center [1370, 398] width 170 height 17
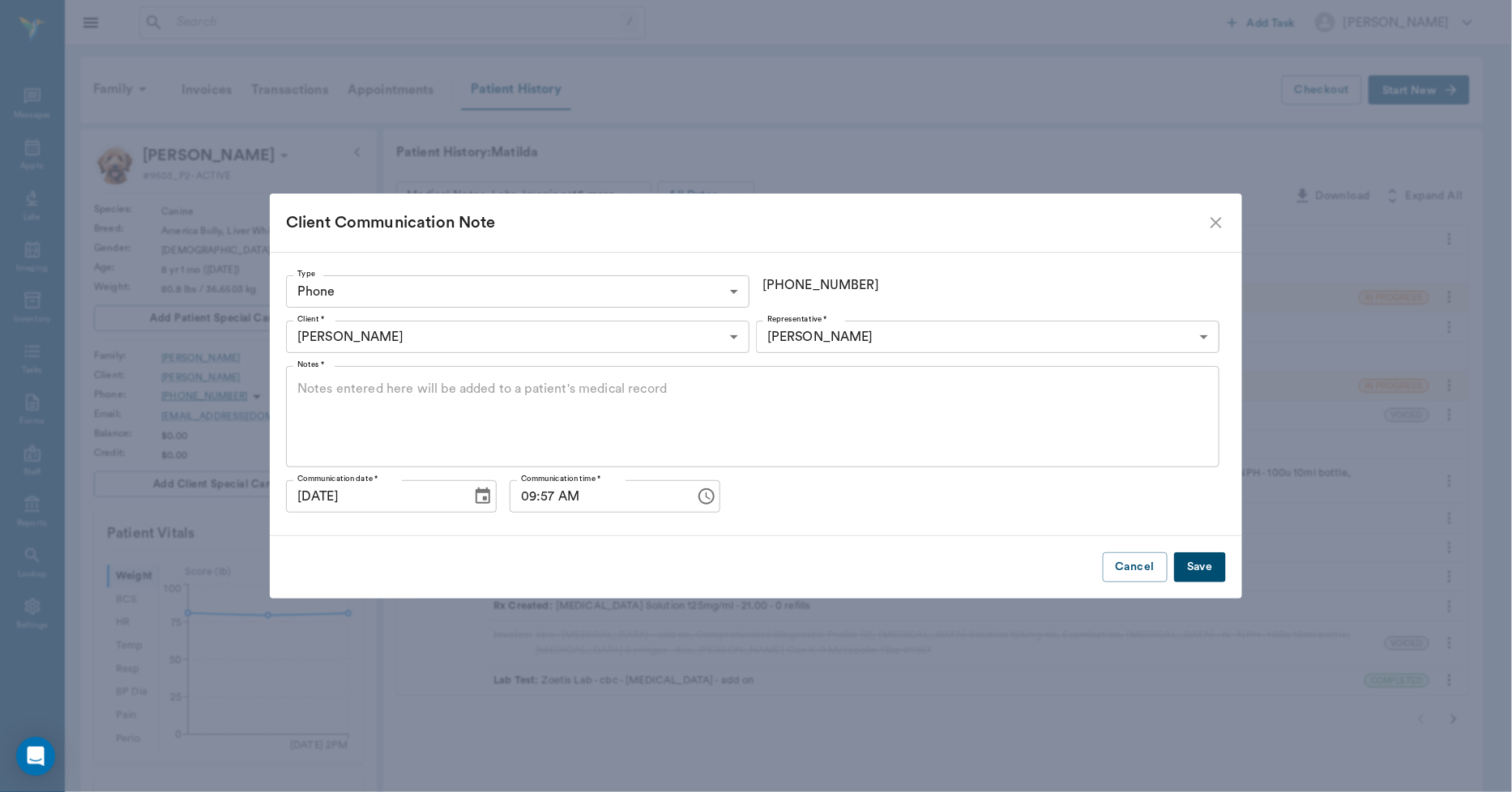
click at [799, 343] on body "/ ​ Add Task Dr. Bert Ellsworth Nectar Messages Appts Labs Imaging Inventory Ta…" at bounding box center [756, 604] width 1512 height 1210
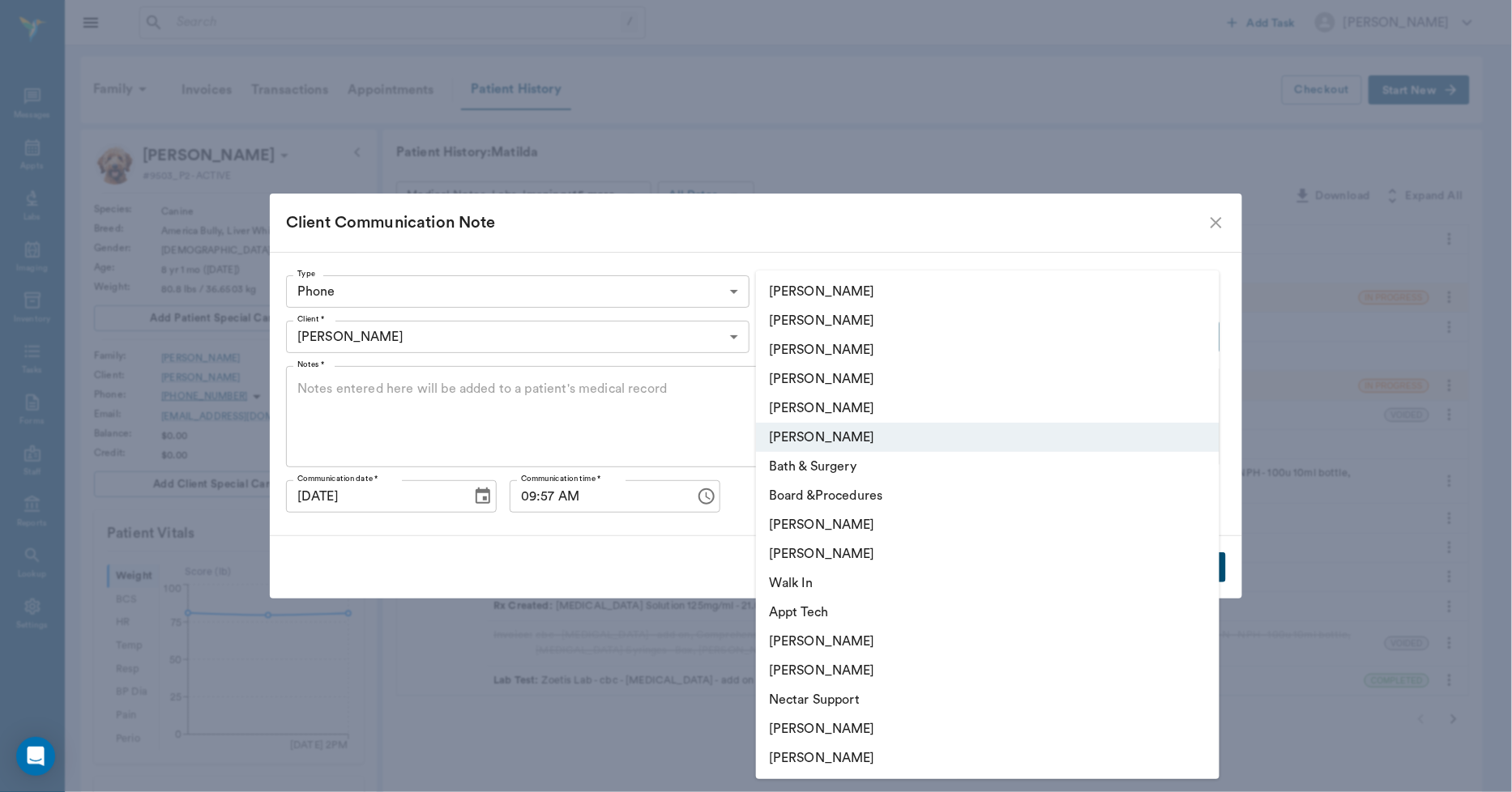
click at [805, 409] on li "[PERSON_NAME]" at bounding box center [987, 408] width 463 height 30
type input "63ec2ece52e12b0ba117cc90"
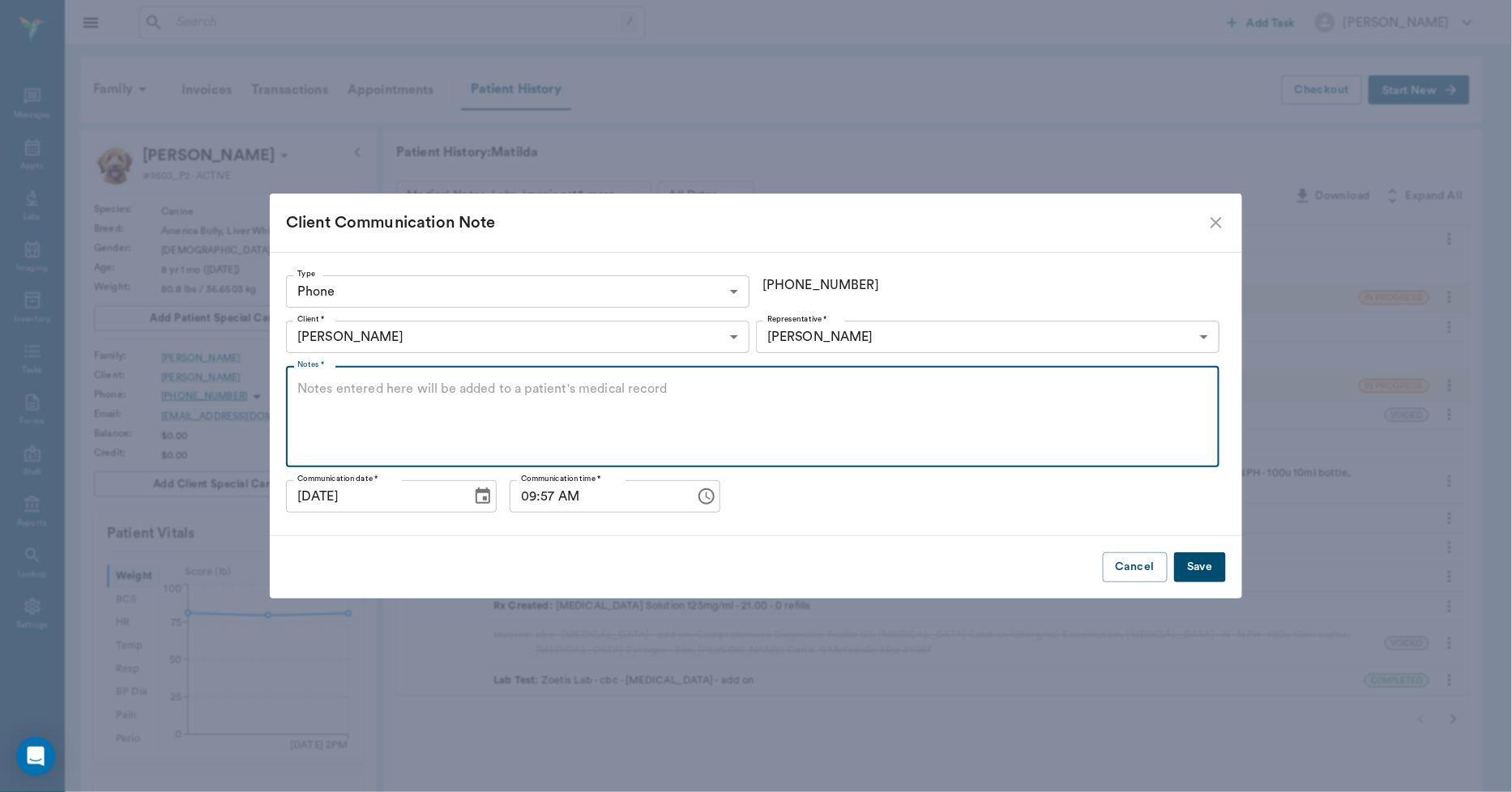
click at [629, 408] on textarea "Notes *" at bounding box center [752, 417] width 910 height 75
click at [976, 395] on textarea "OWNER CALLED AND SAID THAT SHE WAS HERE ON 10/10/25 AND WE HAD DECREASED INSULI…" at bounding box center [752, 417] width 910 height 75
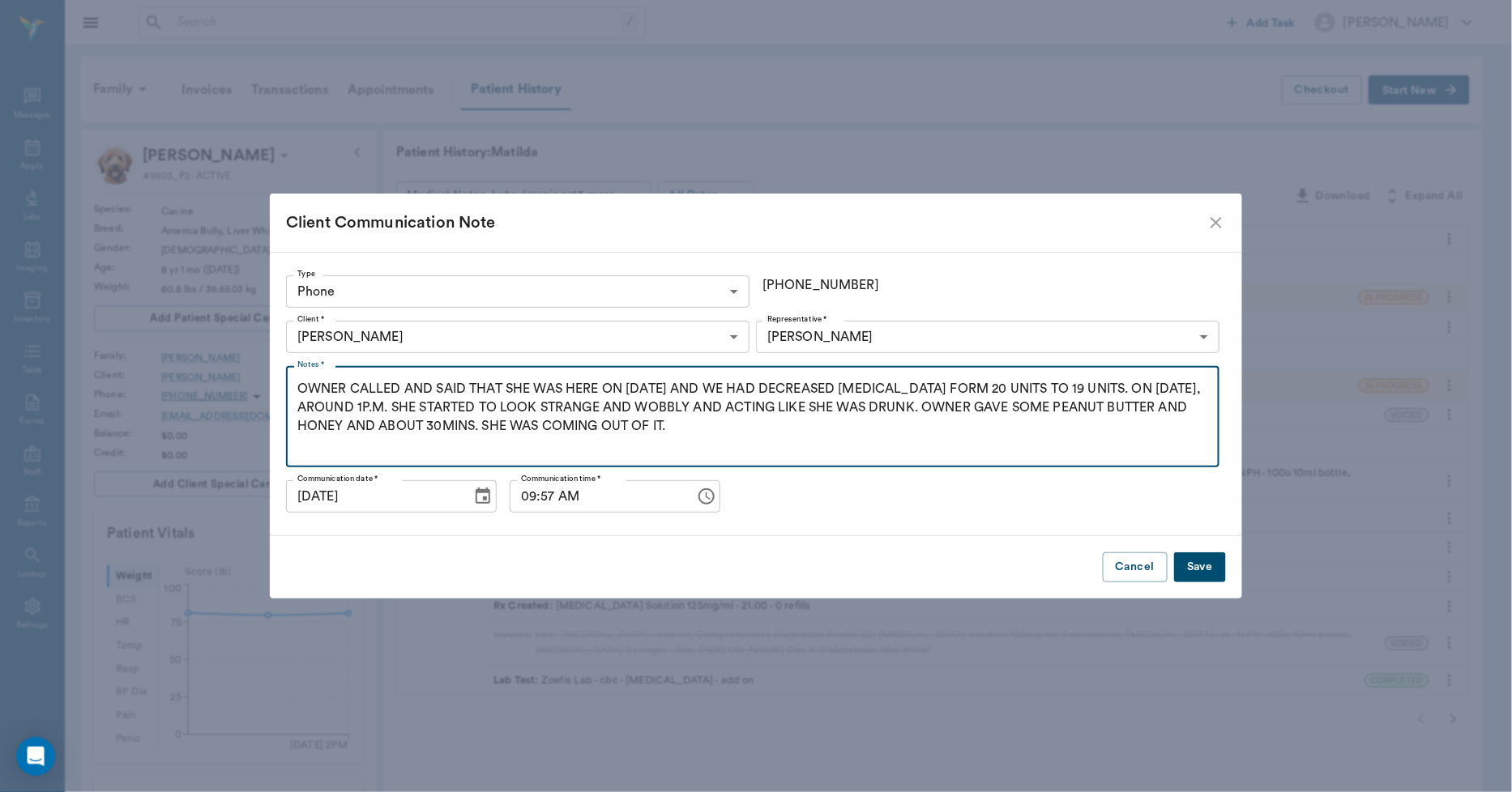
click at [460, 426] on textarea "OWNER CALLED AND SAID THAT SHE WAS HERE ON 10/10/25 AND WE HAD DECREASED INSULI…" at bounding box center [752, 417] width 910 height 75
click at [700, 426] on textarea "OWNER CALLED AND SAID THAT SHE WAS HERE ON 10/10/25 AND WE HAD DECREASED INSULI…" at bounding box center [752, 417] width 910 height 75
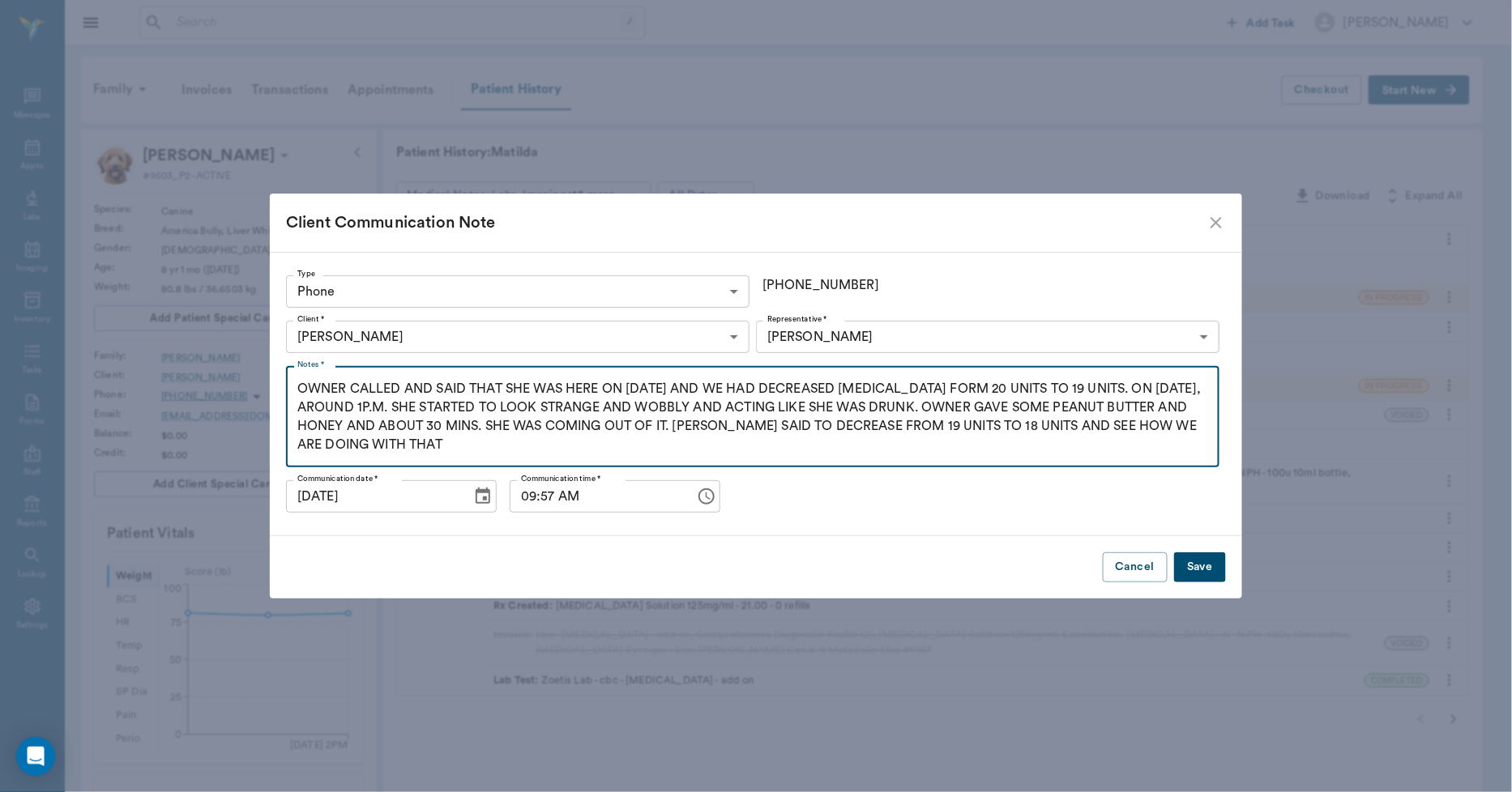
type textarea "OWNER CALLED AND SAID THAT SHE WAS HERE ON 10/10/25 AND WE HAD DECREASED INSULI…"
click at [1198, 565] on button "Save" at bounding box center [1200, 567] width 52 height 30
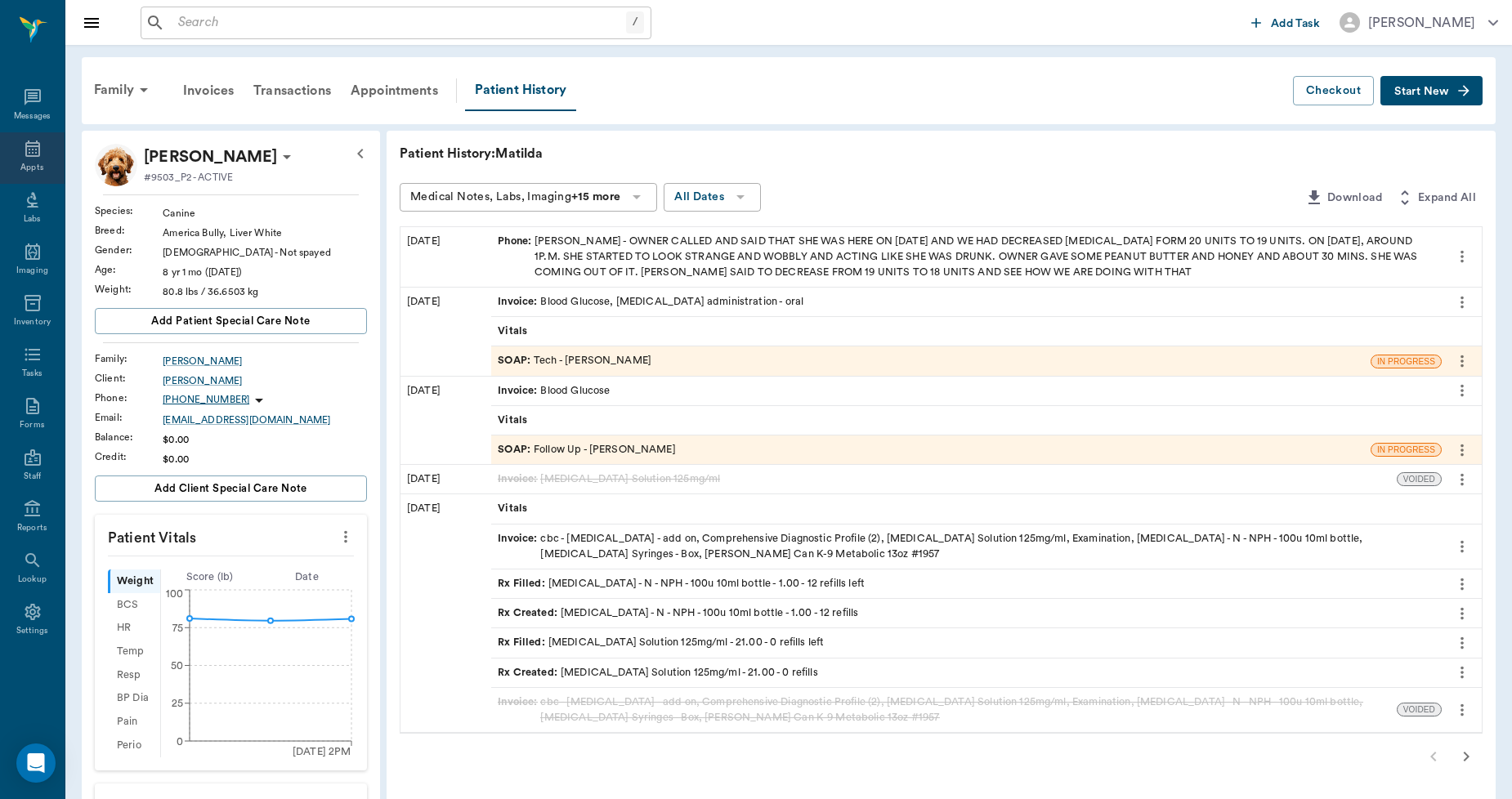
click at [23, 142] on icon at bounding box center [33, 148] width 20 height 20
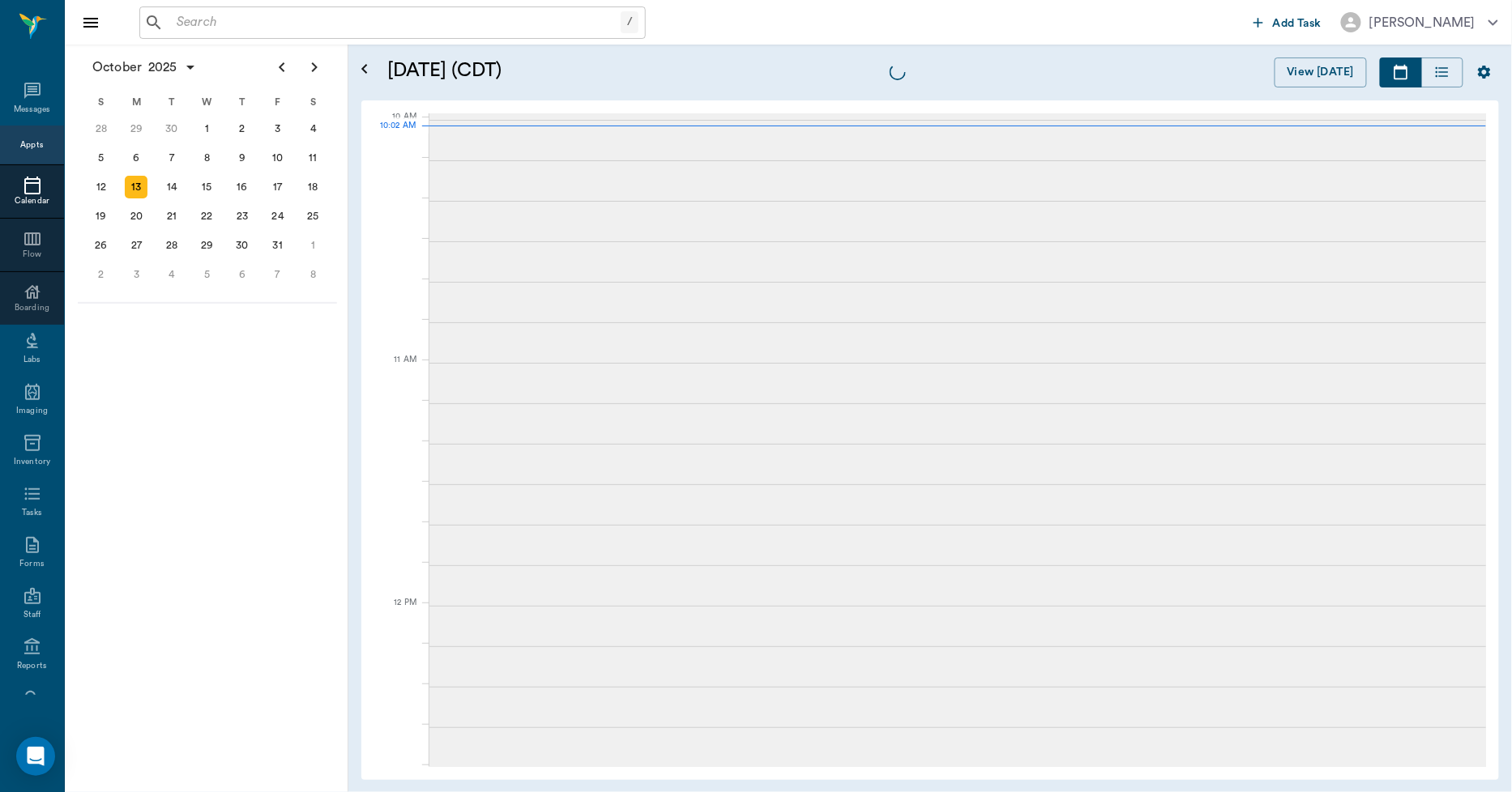
scroll to position [488, 0]
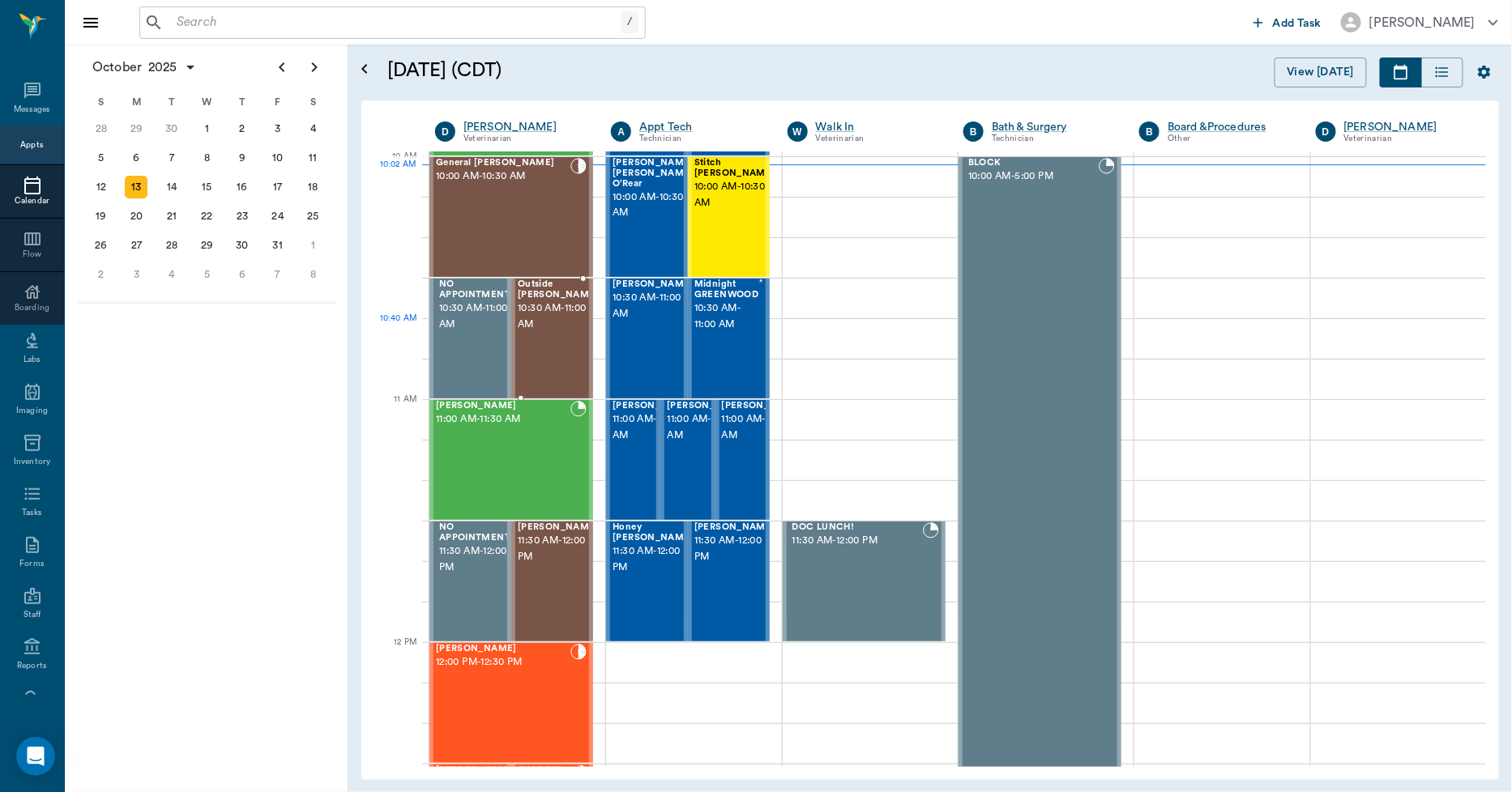
click at [527, 327] on span "10:30 AM - 11:00 AM" at bounding box center [558, 316] width 81 height 32
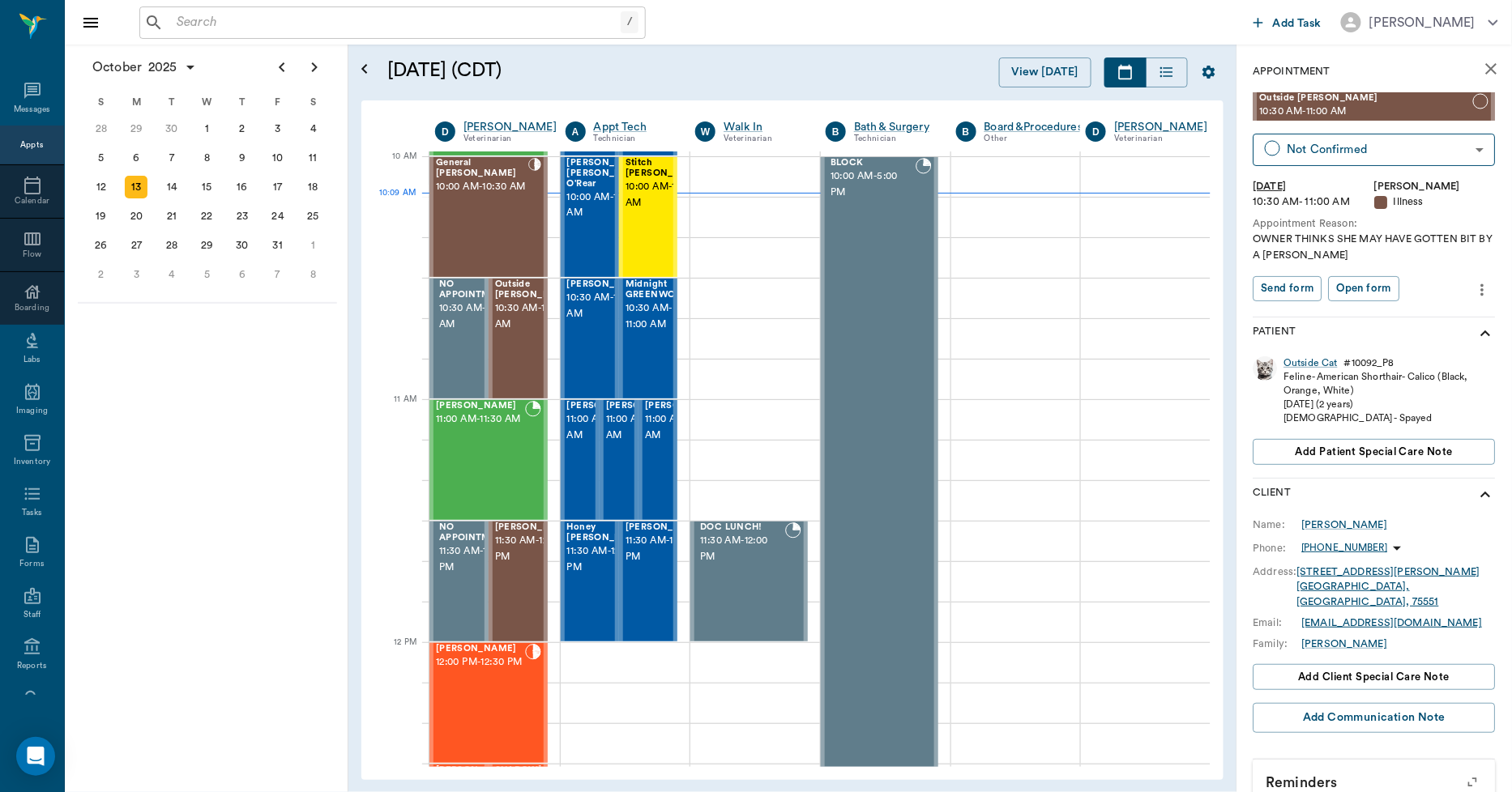
click at [450, 25] on input "text" at bounding box center [395, 22] width 450 height 23
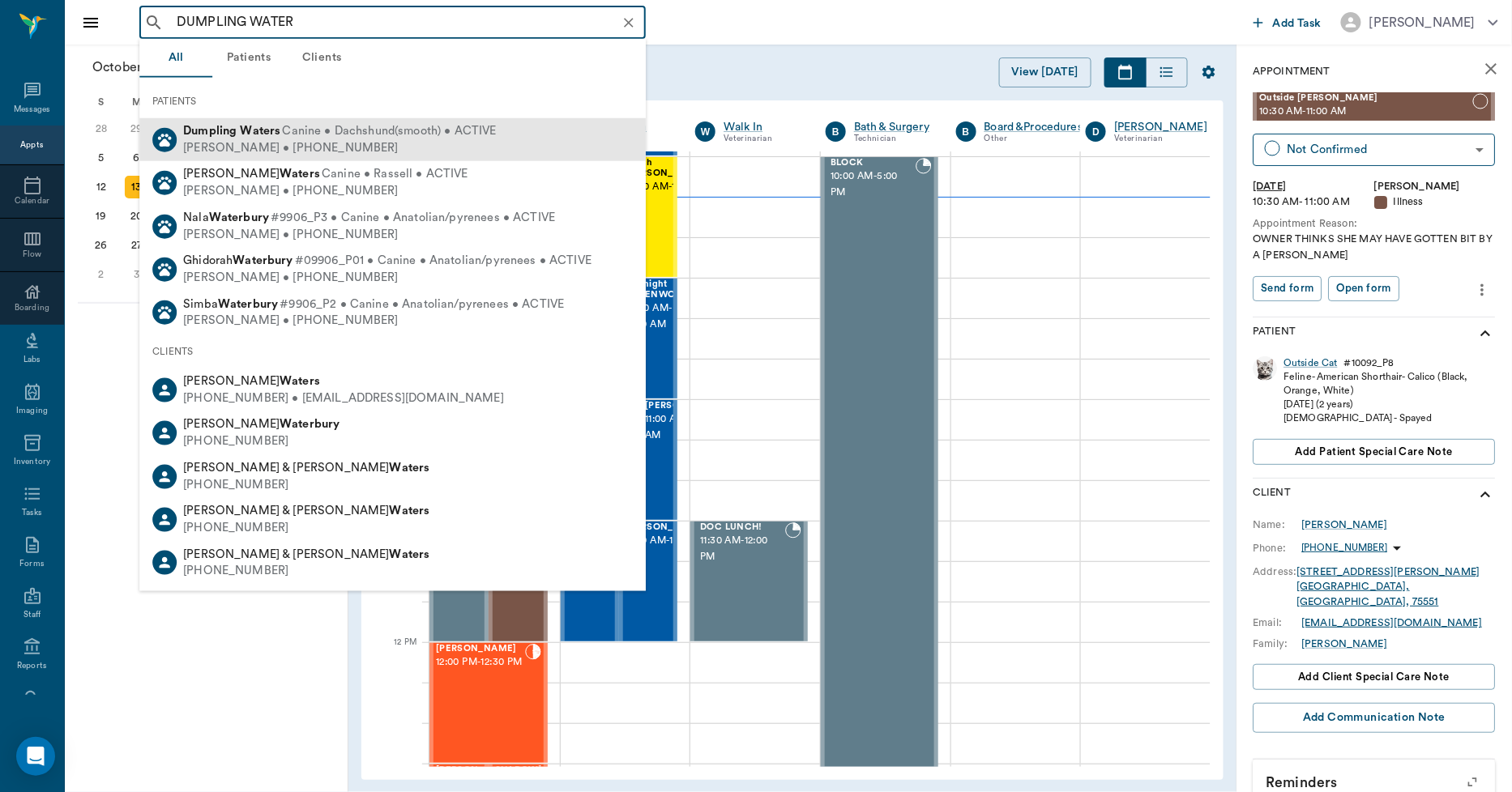
click at [308, 136] on span "Canine • Dachshund(smooth) • ACTIVE" at bounding box center [388, 131] width 213 height 17
type input "DUMPLING WATER"
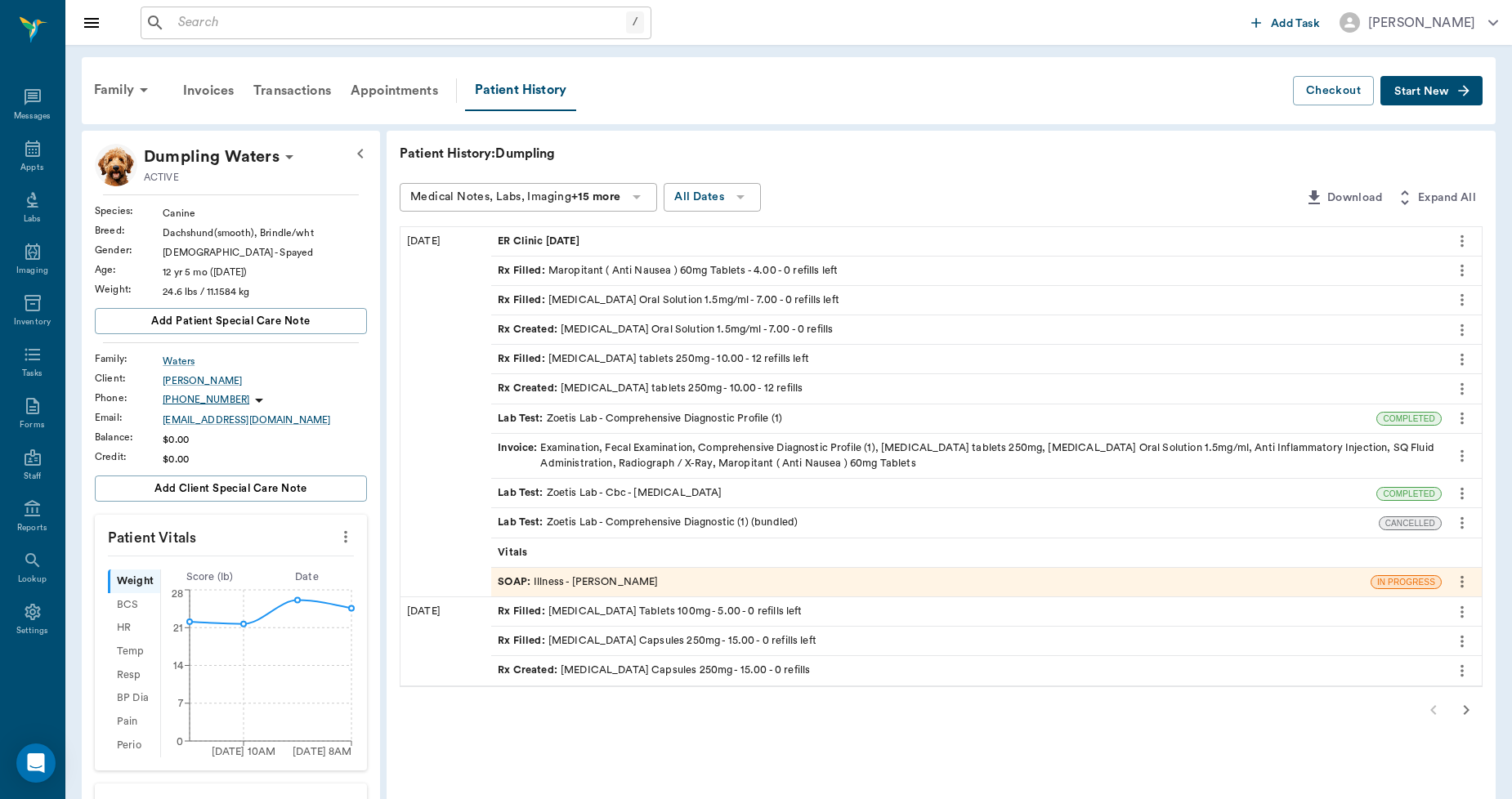
click at [582, 237] on span "ER Clinic 10.13.25" at bounding box center [540, 241] width 84 height 16
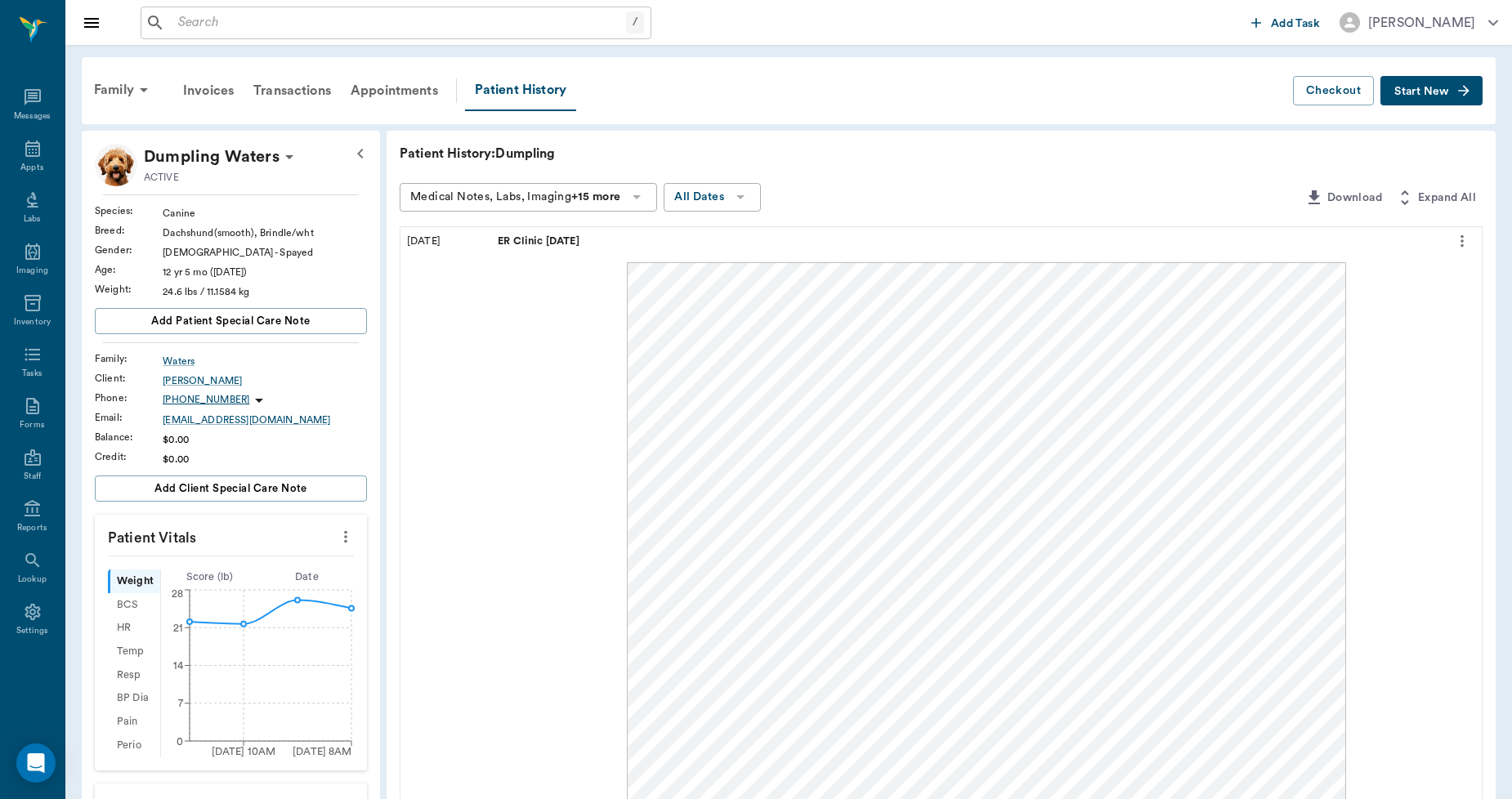
click at [254, 22] on input "text" at bounding box center [398, 22] width 454 height 23
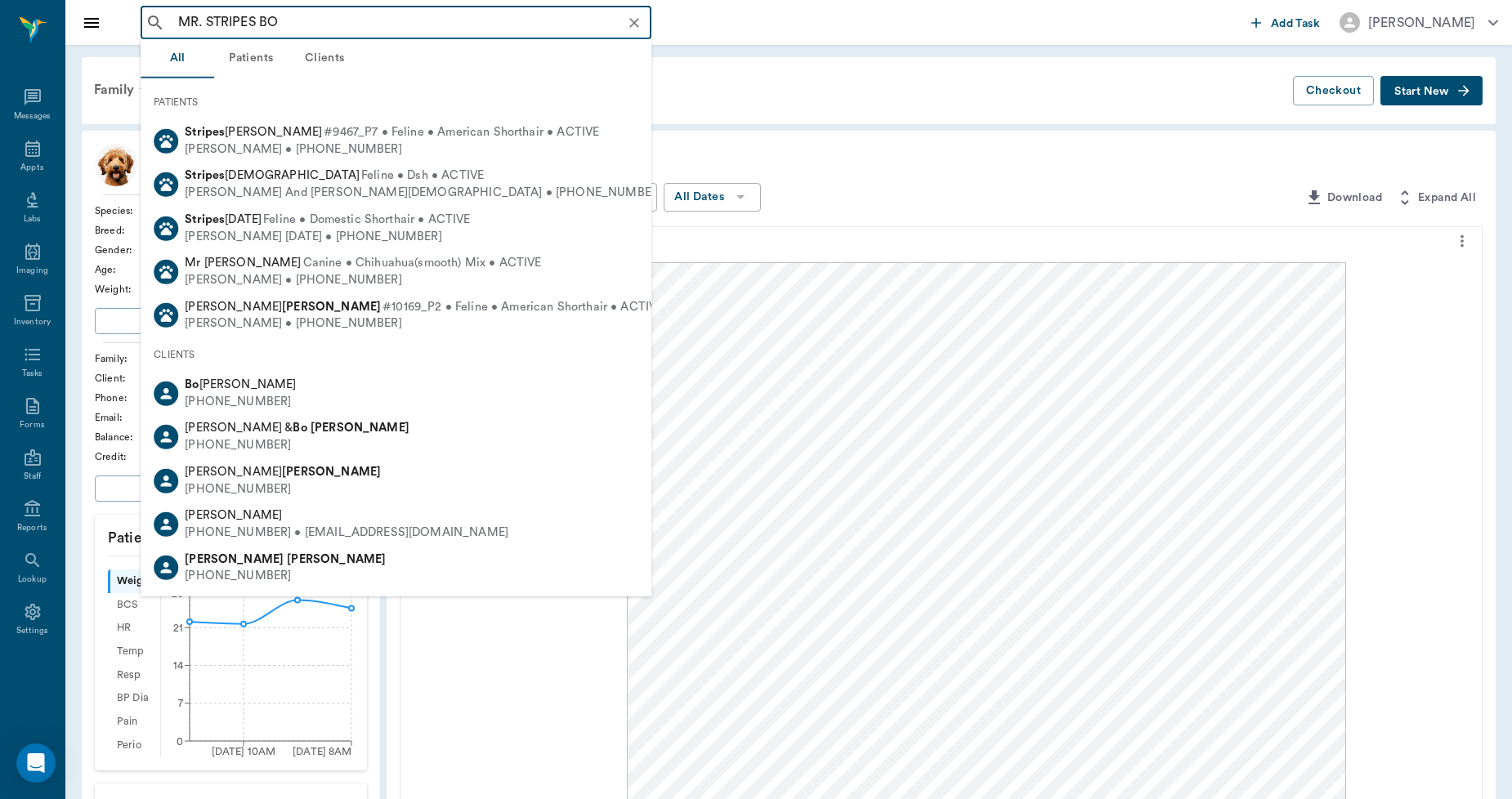
type input "MR. STRIPES BO"
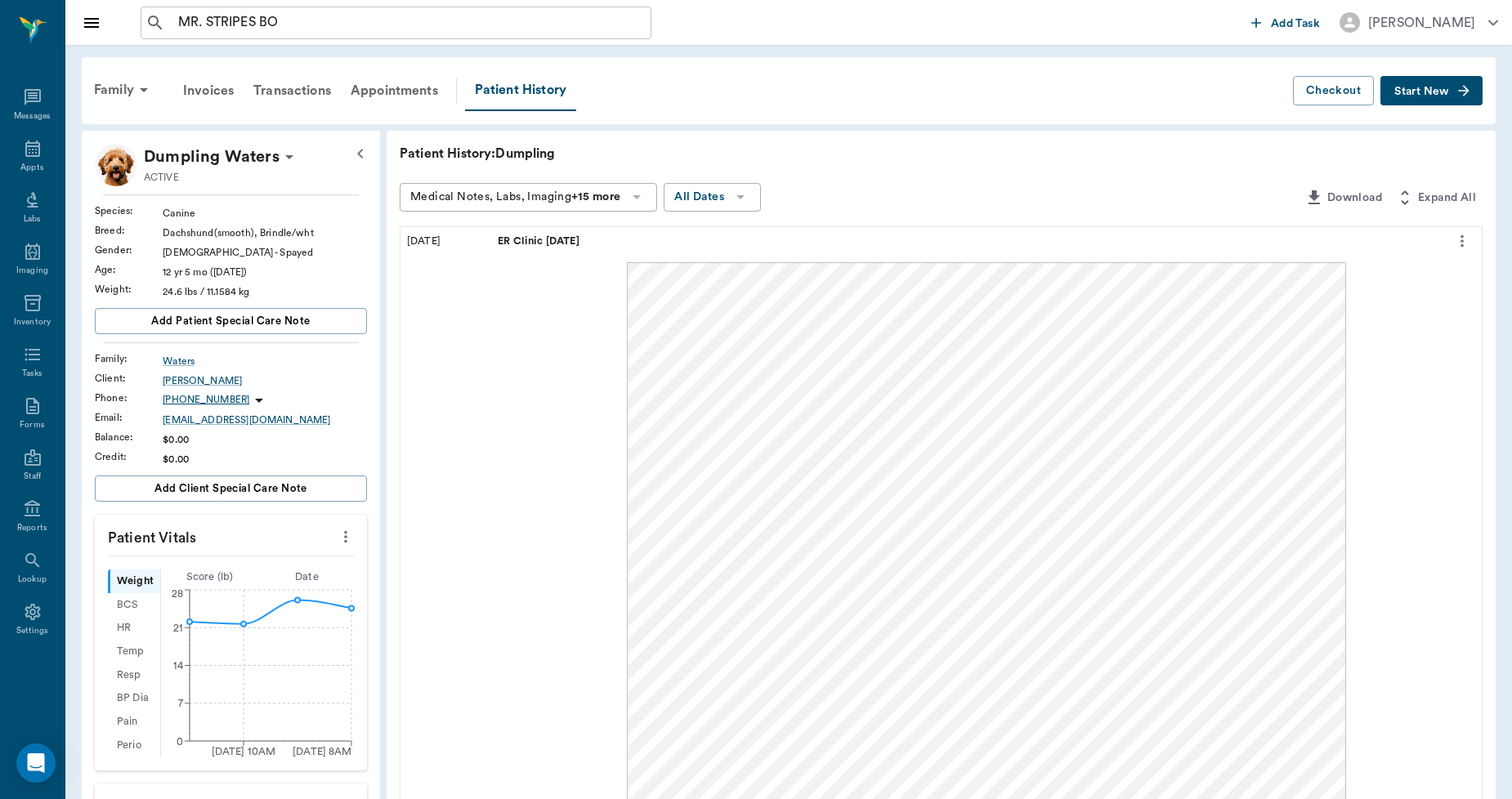
click at [769, 109] on div "Family Invoices Transactions Appointments Patient History" at bounding box center [688, 90] width 1209 height 41
click at [38, 154] on icon at bounding box center [33, 149] width 15 height 17
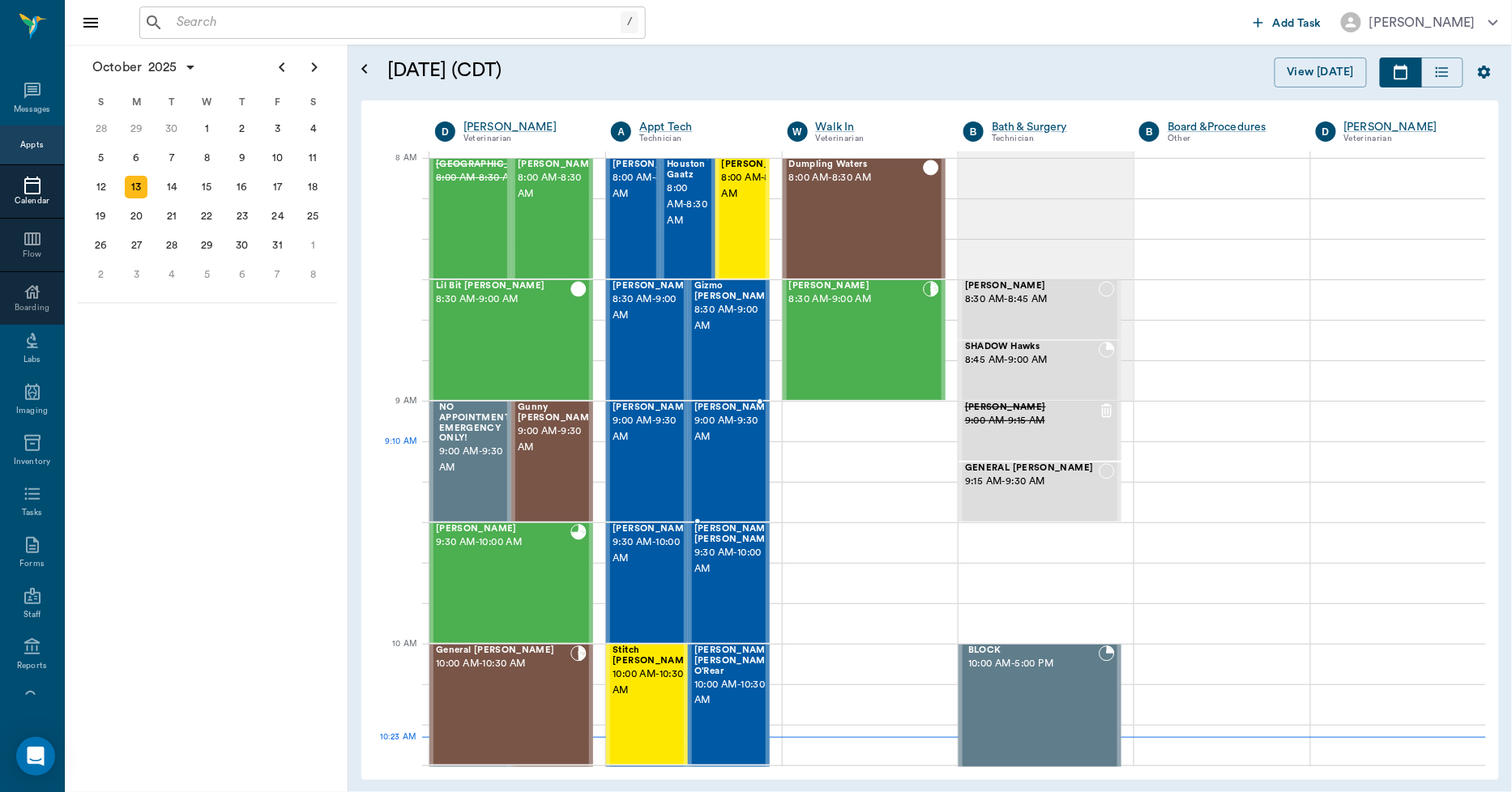
click at [713, 464] on div "Sally Stokes 9:00 AM - 9:30 AM" at bounding box center [735, 462] width 81 height 118
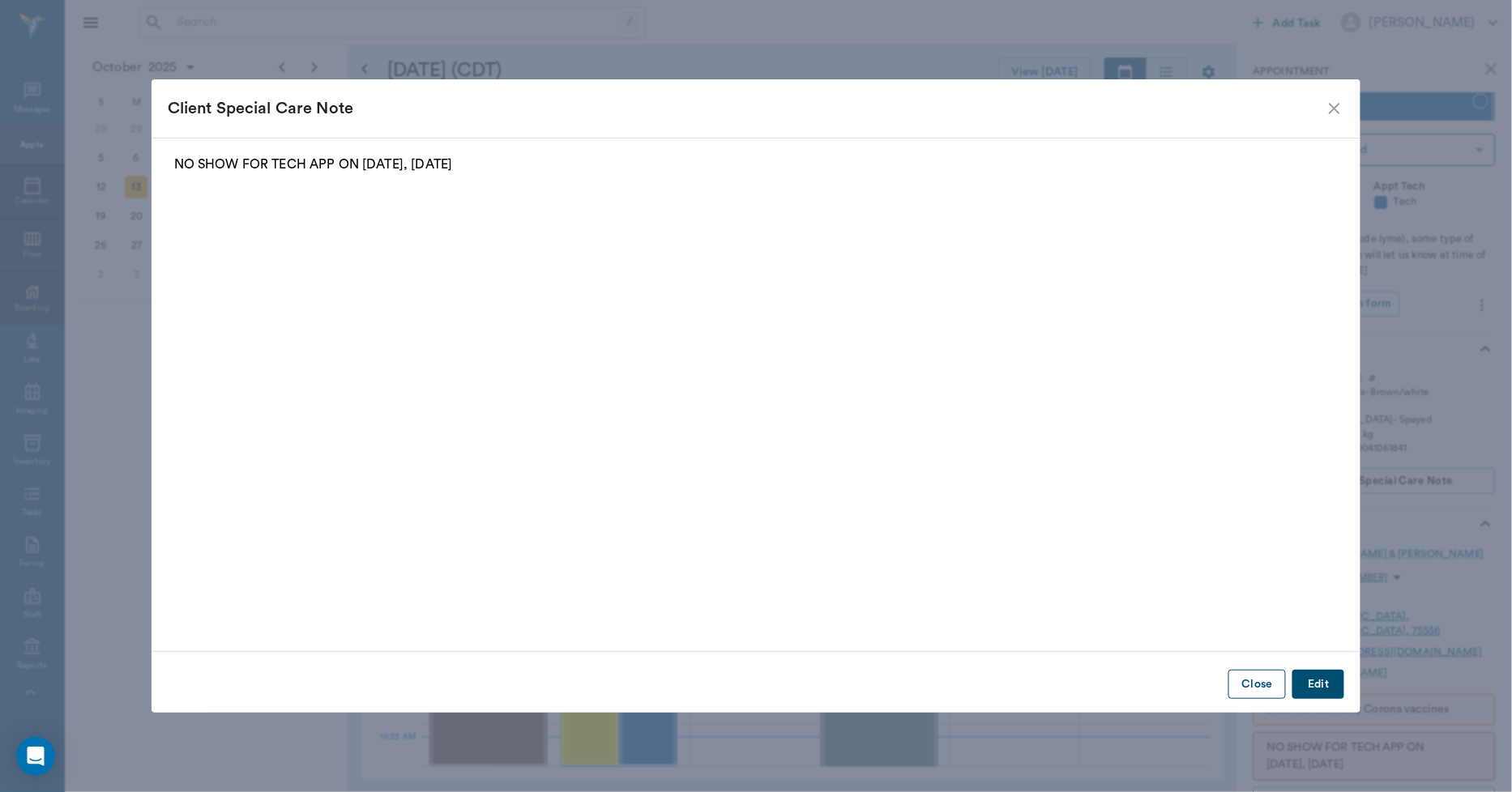
click at [1238, 675] on button "Close" at bounding box center [1257, 685] width 57 height 30
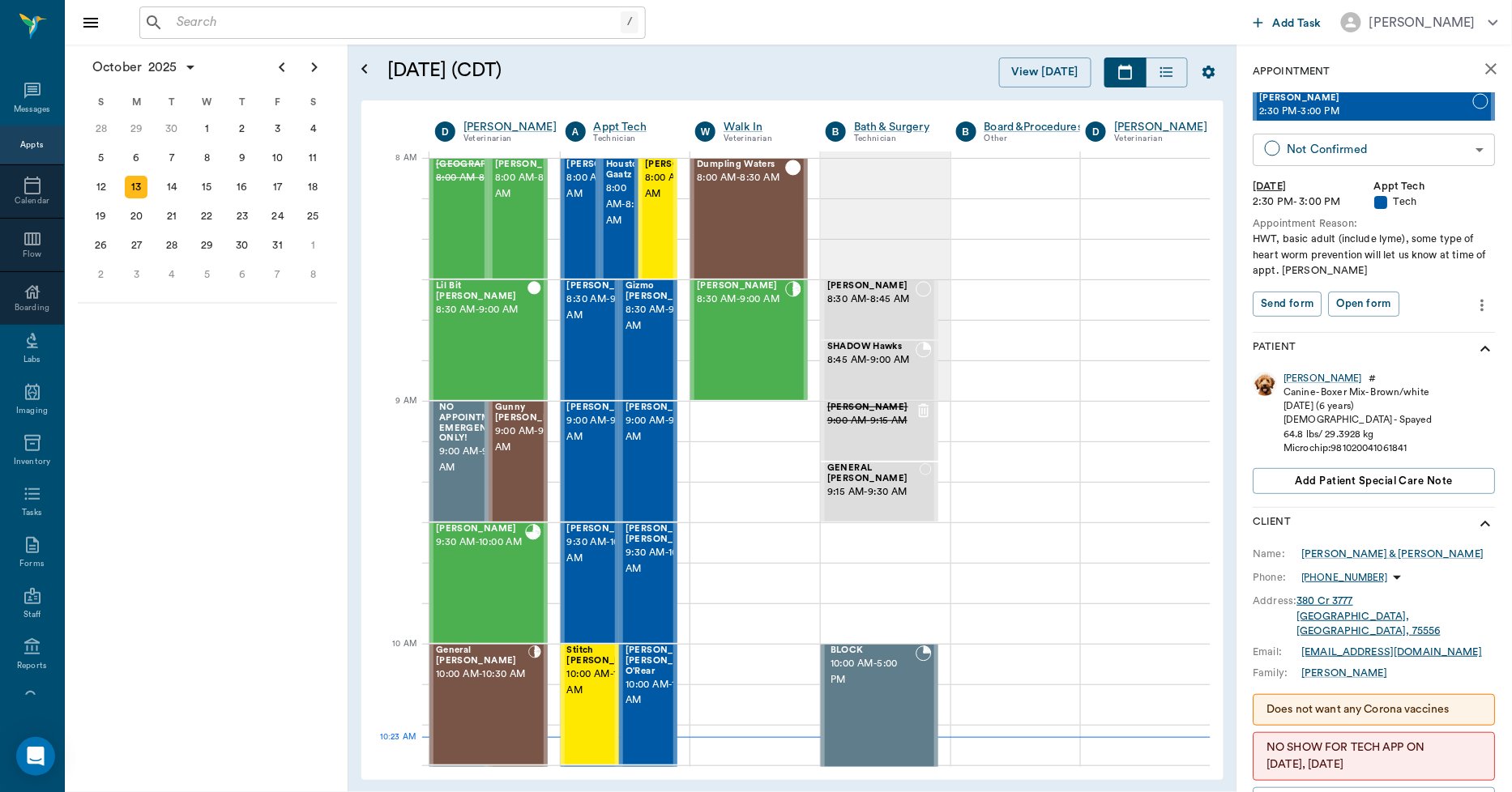
click at [1315, 147] on body "/ ​ Add Task Dr. Bert Ellsworth Nectar Messages Appts Calendar Flow Boarding La…" at bounding box center [756, 396] width 1512 height 792
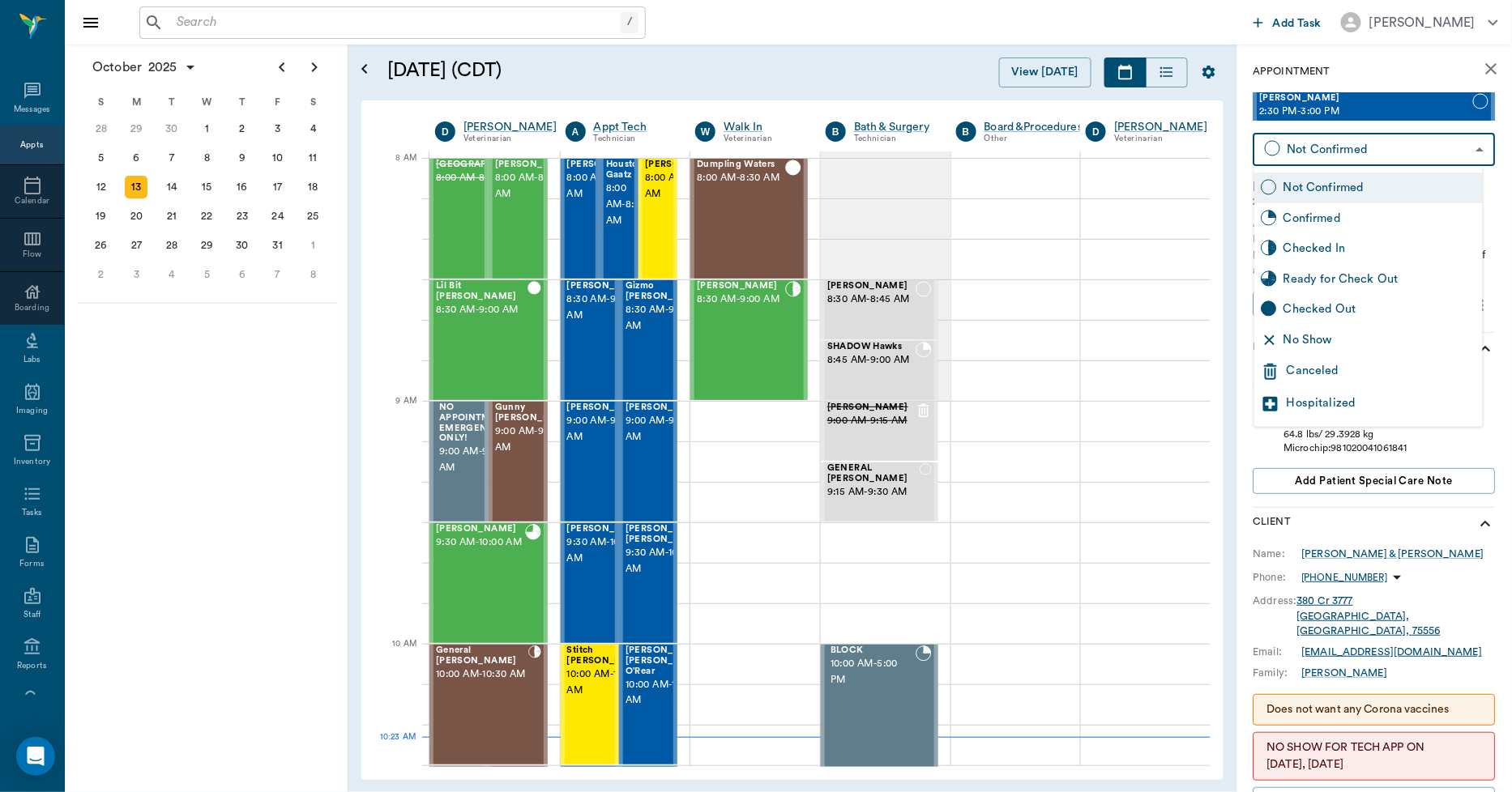
click at [1322, 335] on div "No Show" at bounding box center [1380, 340] width 193 height 18
type input "NO_SHOW"
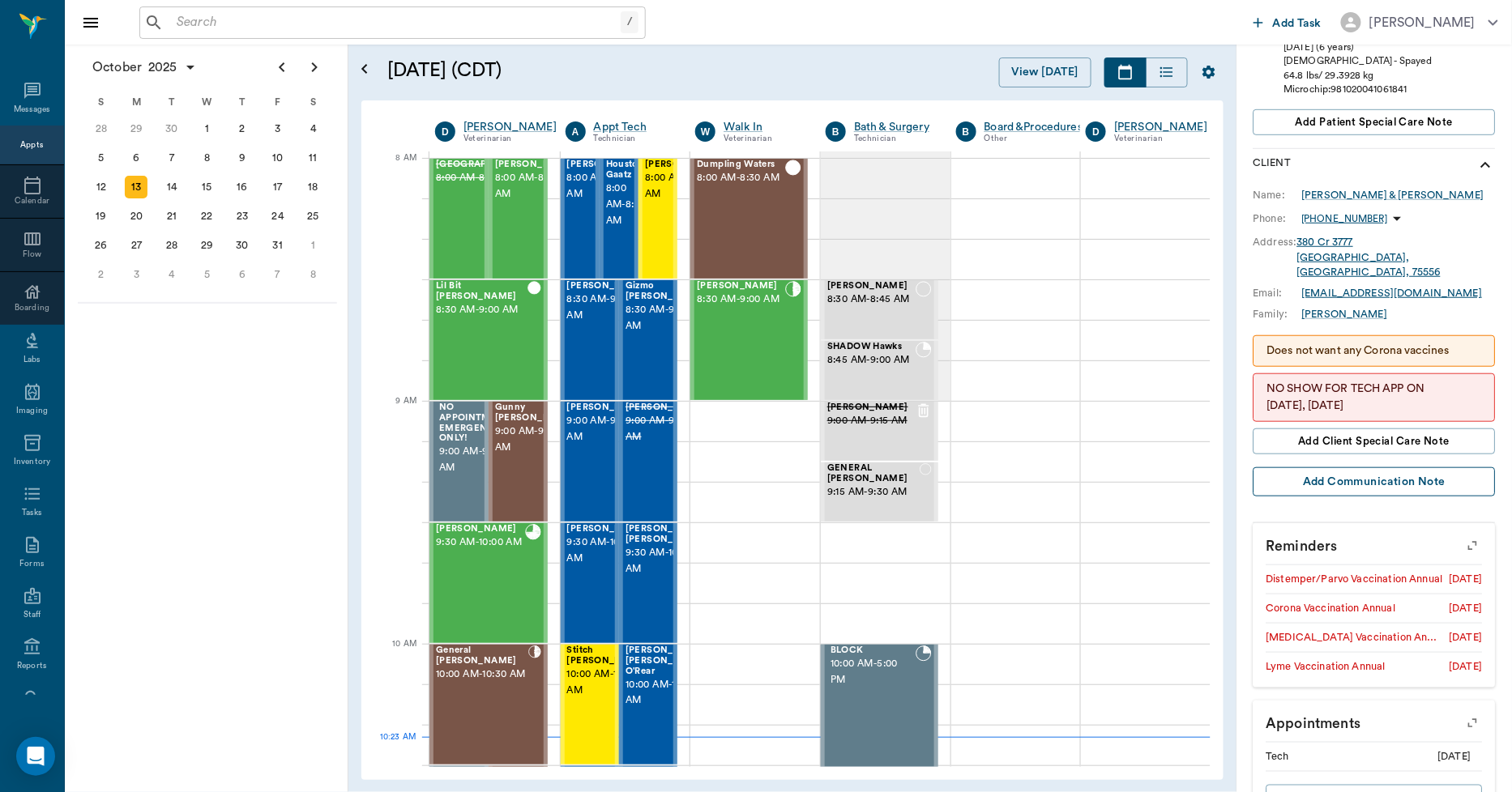
scroll to position [359, 0]
click at [1365, 380] on p "NO SHOW FOR TECH APP ON 09.03.2025, 10.13.25" at bounding box center [1374, 396] width 214 height 34
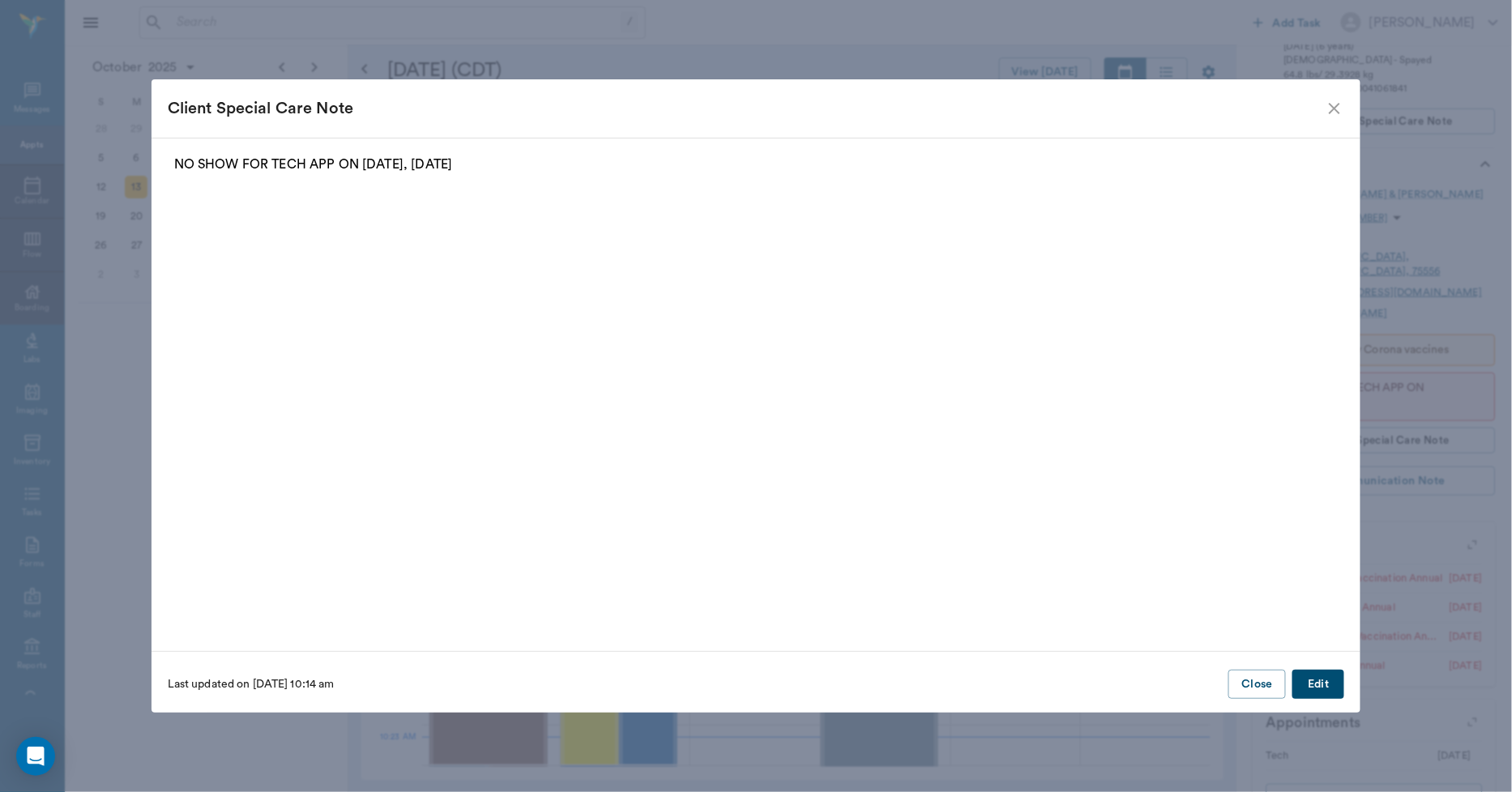
click at [1317, 677] on button "Edit" at bounding box center [1318, 685] width 52 height 30
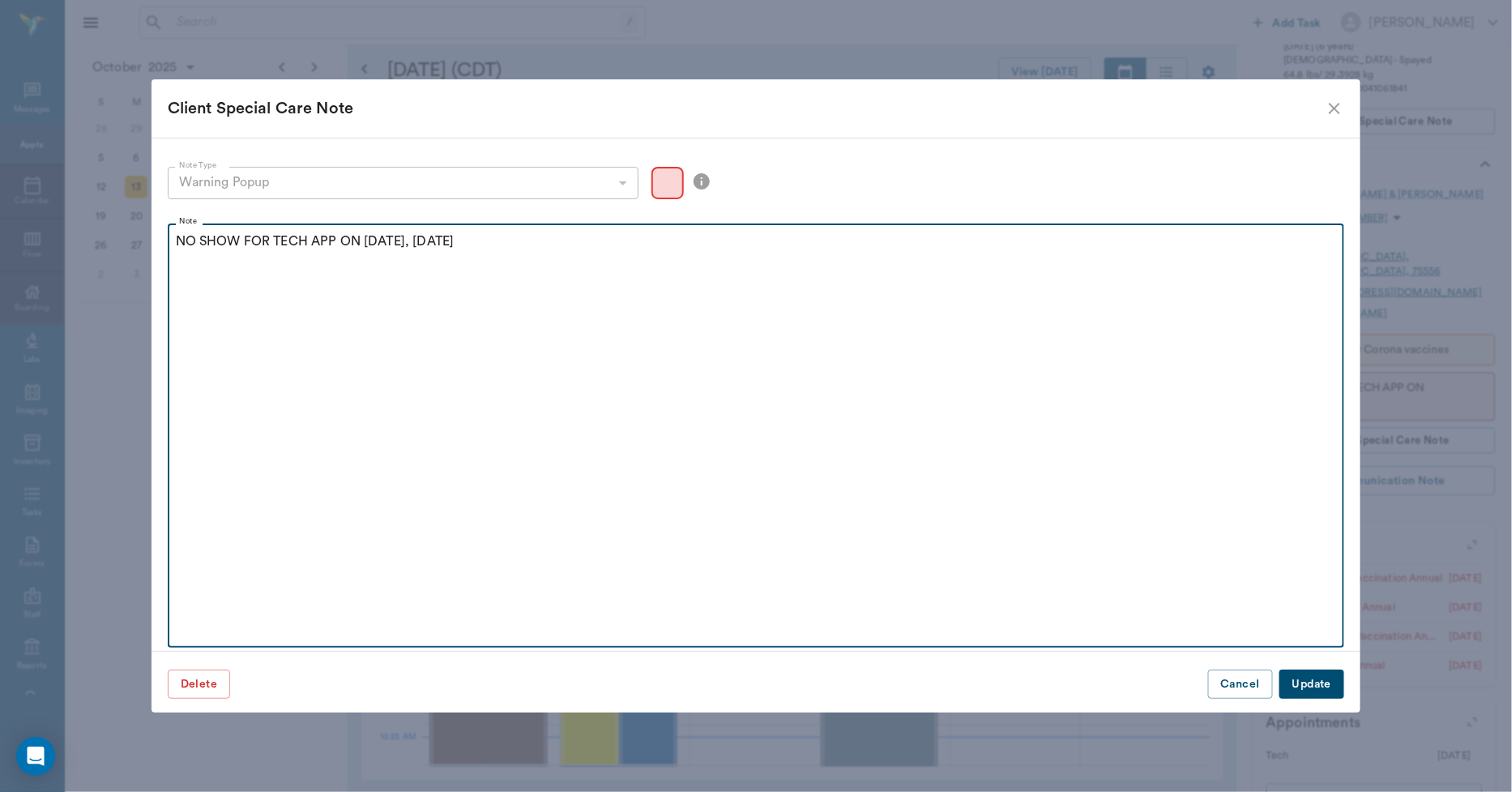
click at [491, 244] on p "NO SHOW FOR TECH APP ON 09.03.2025, 10.13.25" at bounding box center [756, 241] width 1161 height 19
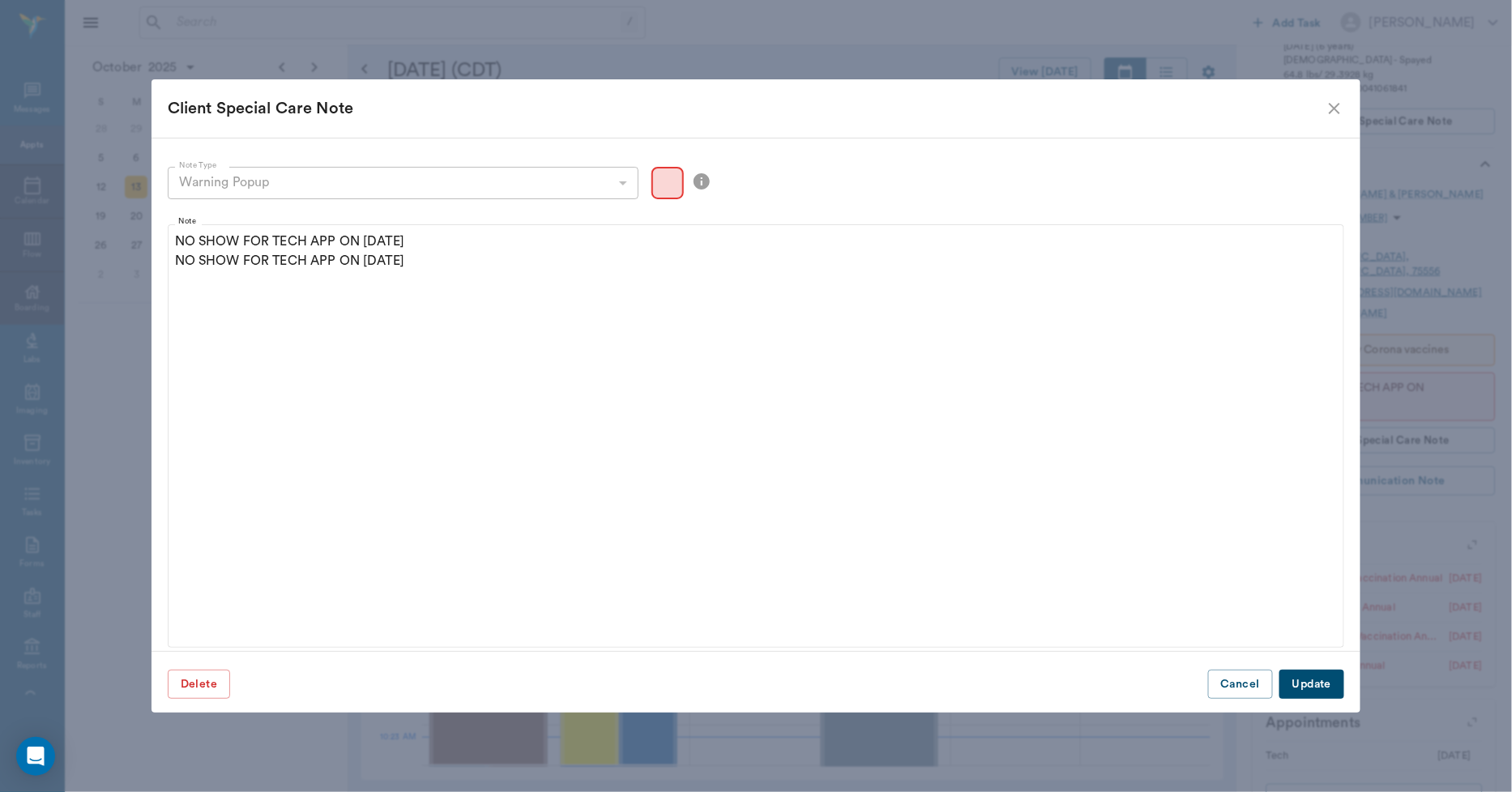
click at [1312, 681] on button "Update" at bounding box center [1311, 685] width 65 height 30
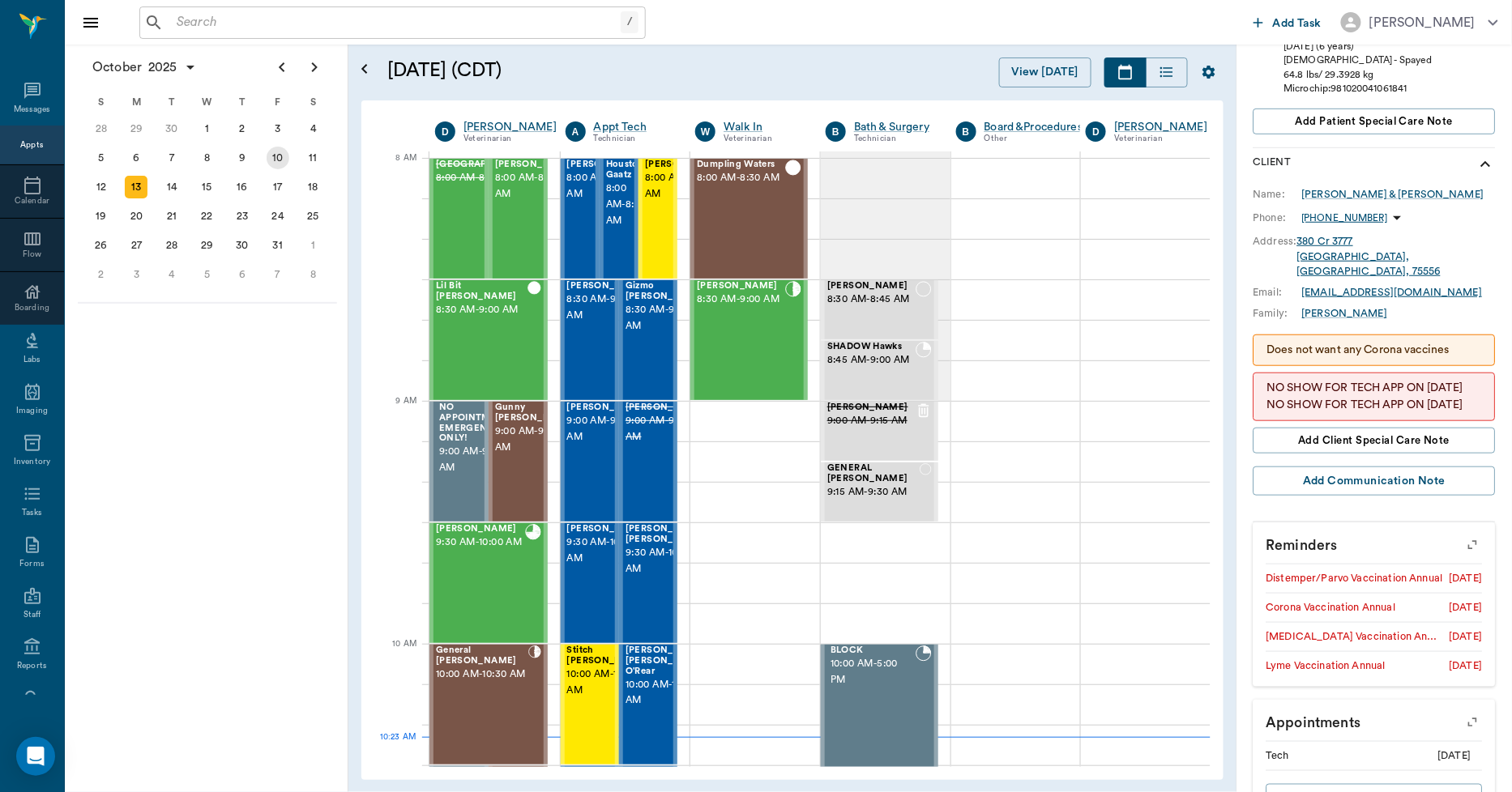
click at [293, 159] on div "10" at bounding box center [277, 158] width 36 height 30
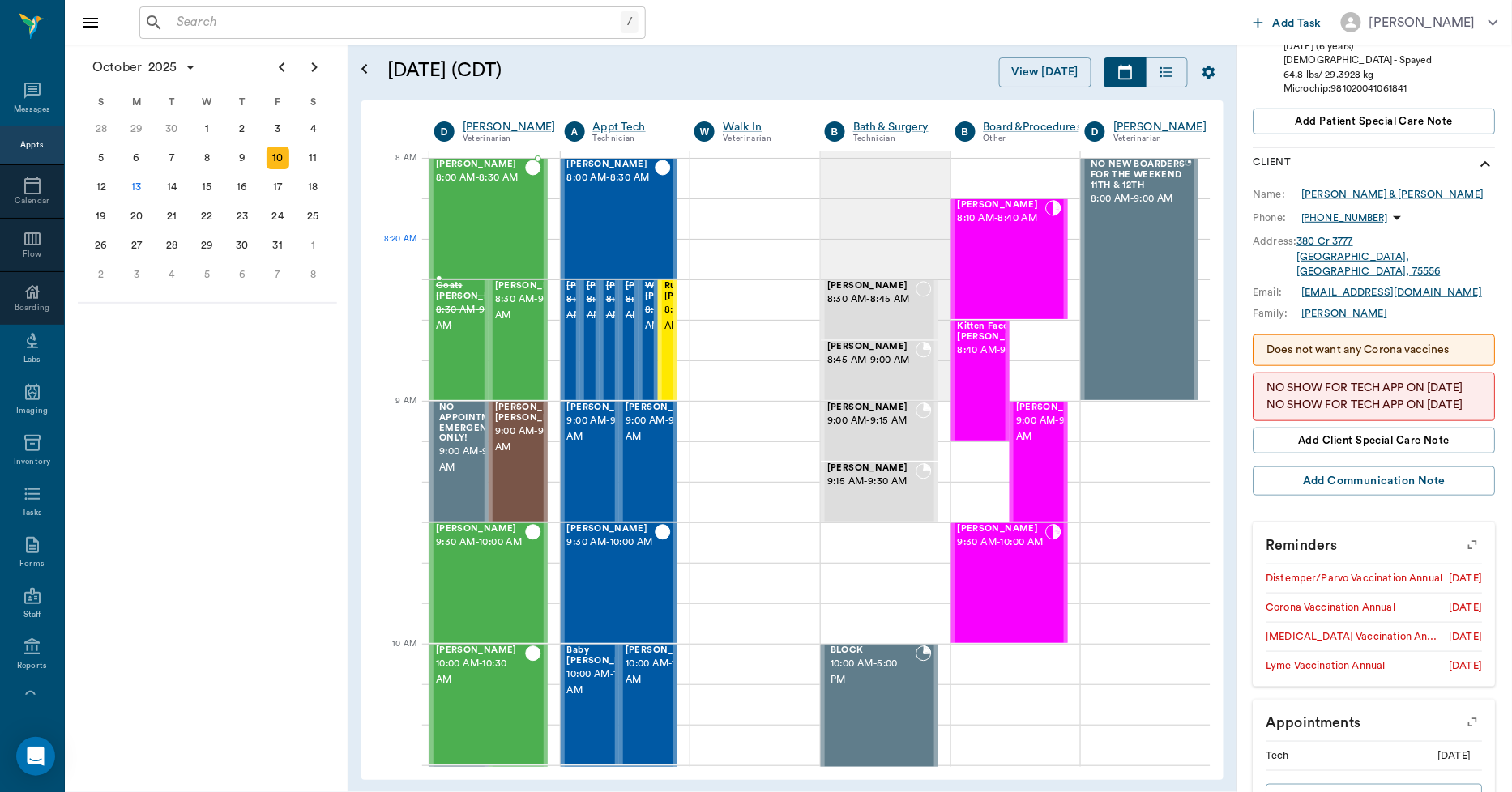
scroll to position [0, 1]
click at [613, 320] on span "8:30 AM - 9:00 AM" at bounding box center [647, 308] width 81 height 32
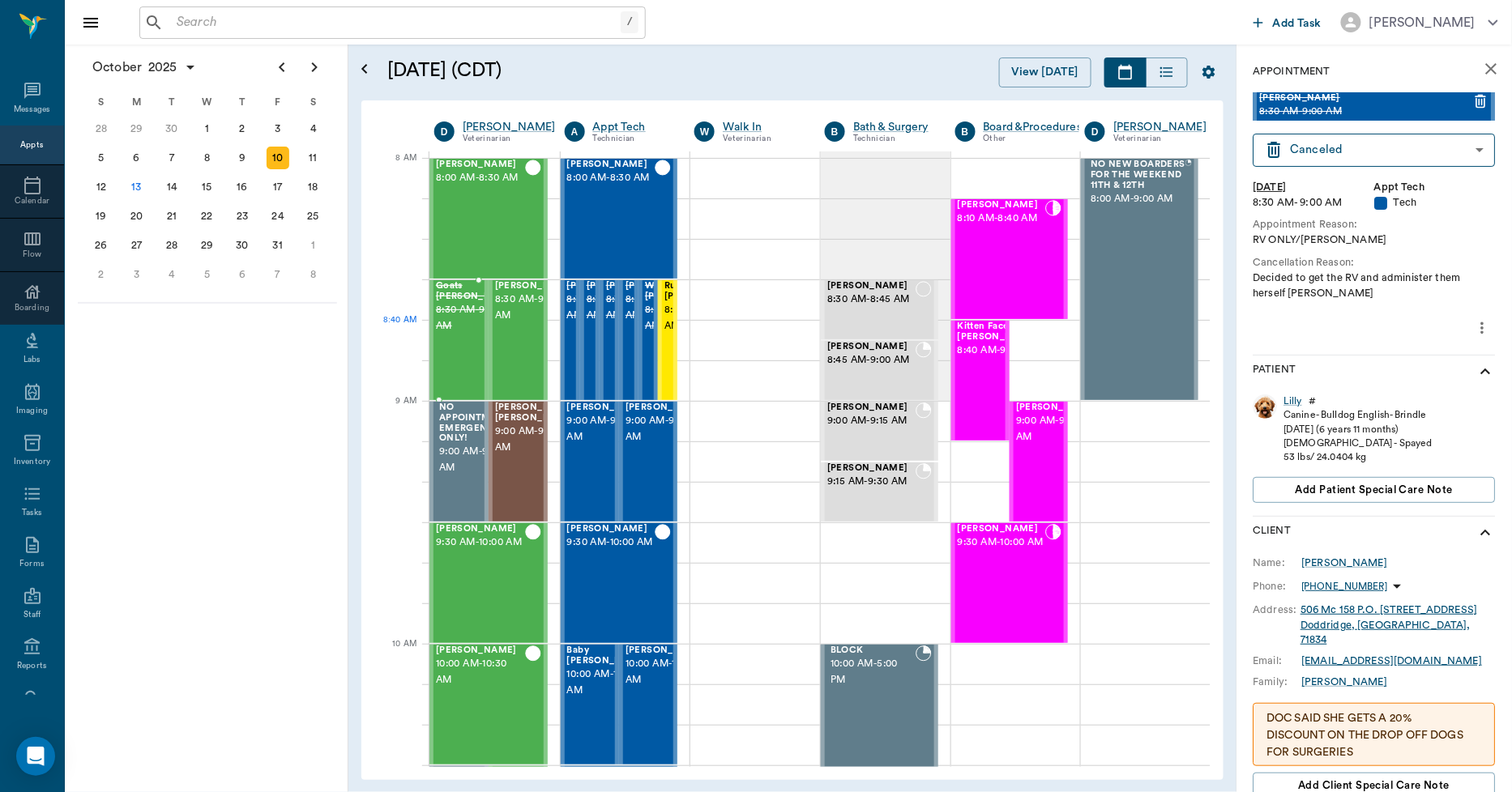
click at [468, 326] on span "8:30 AM - 9:00 AM" at bounding box center [477, 318] width 81 height 32
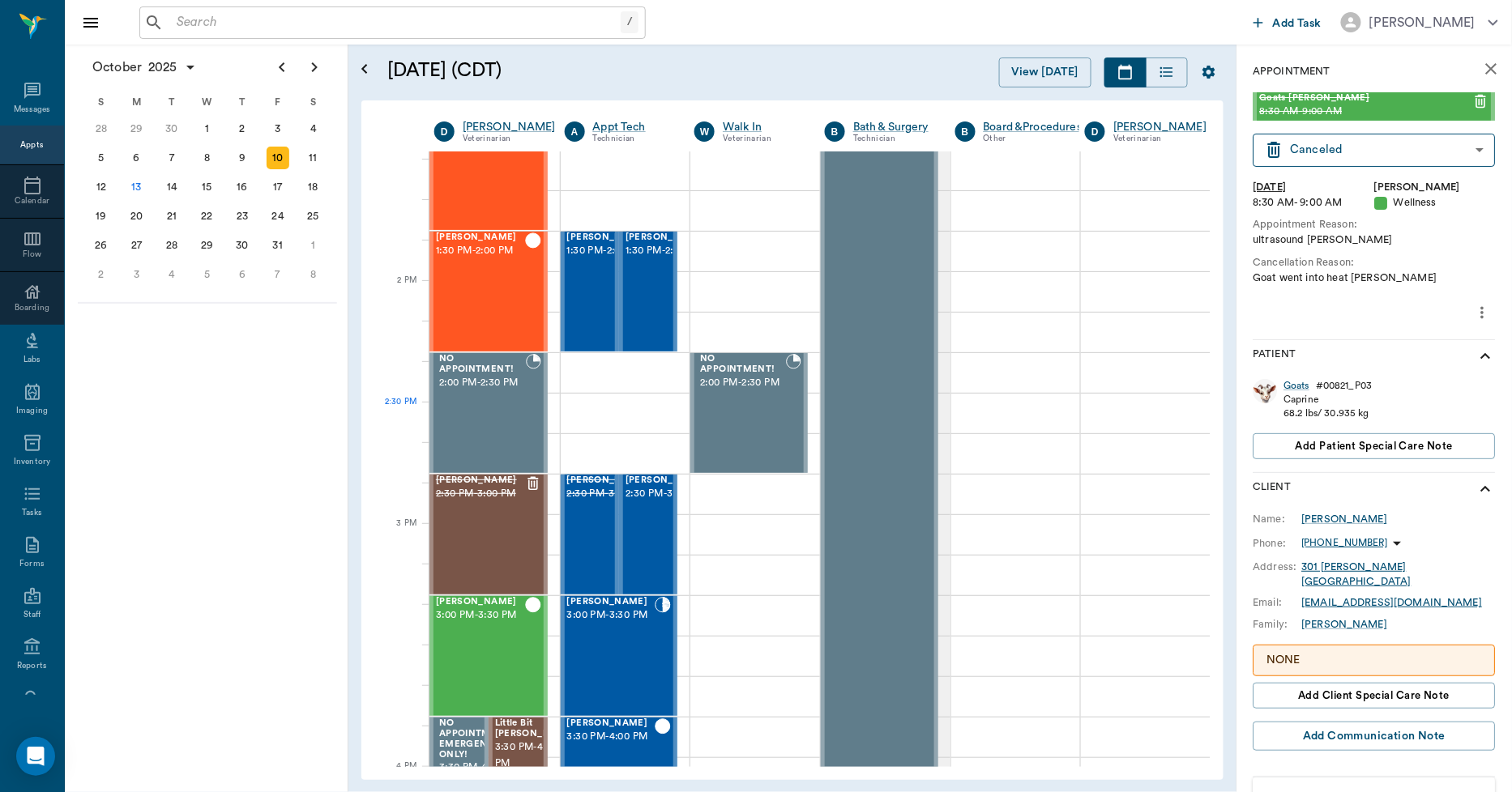
scroll to position [1350, 1]
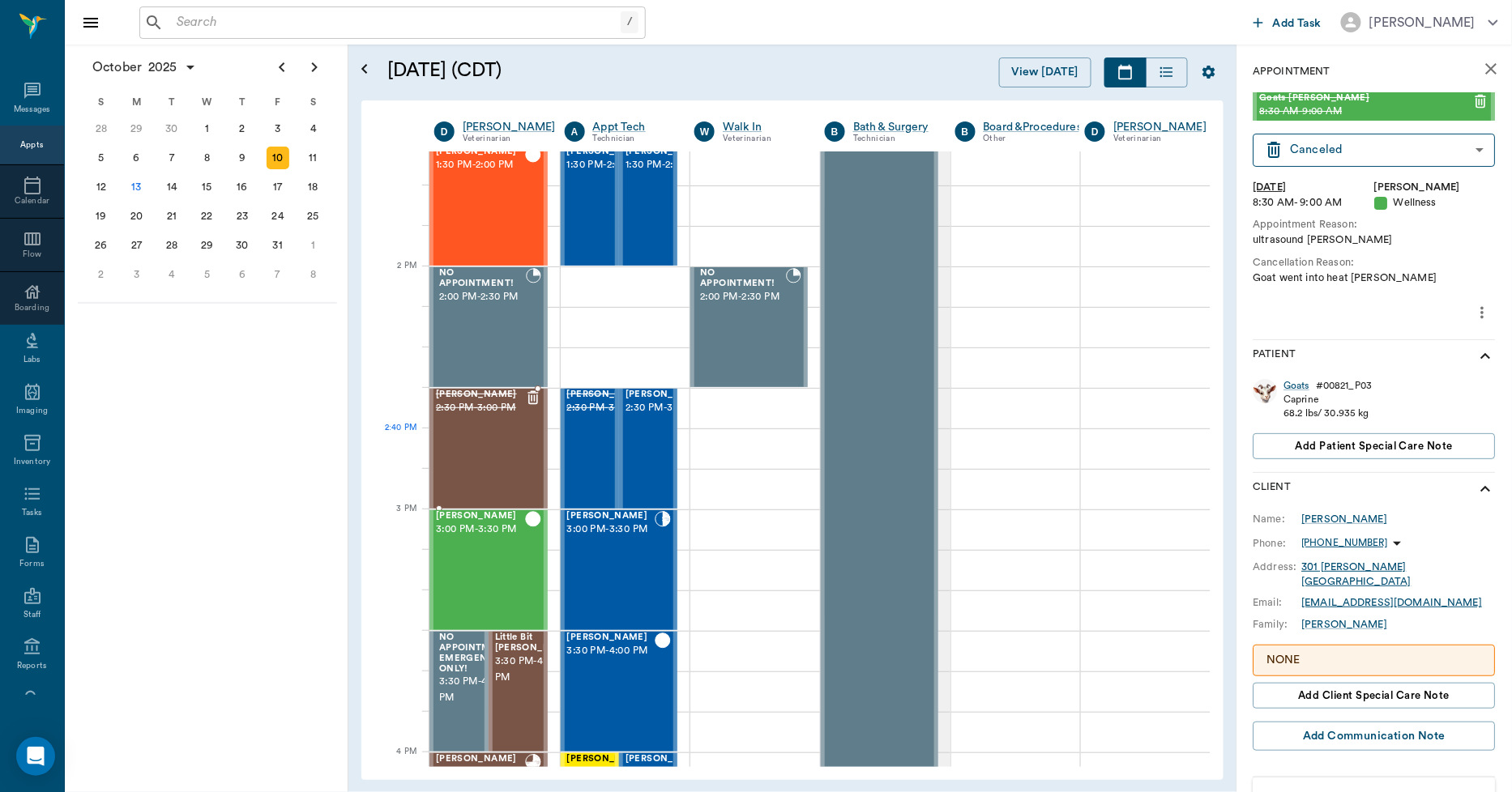
click at [510, 448] on div "Bo Lutrick 2:30 PM - 3:00 PM" at bounding box center [481, 449] width 89 height 118
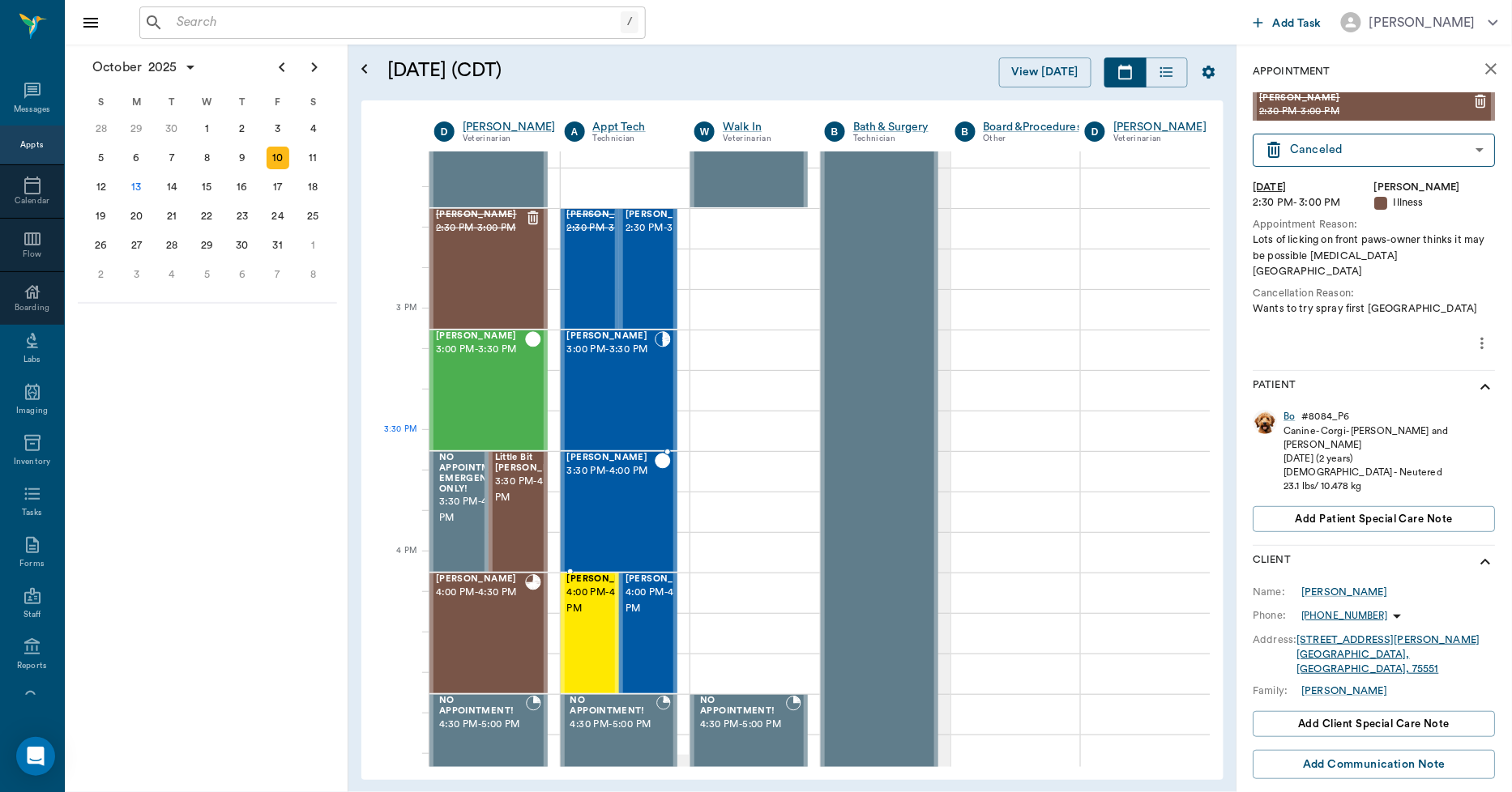
scroll to position [1620, 1]
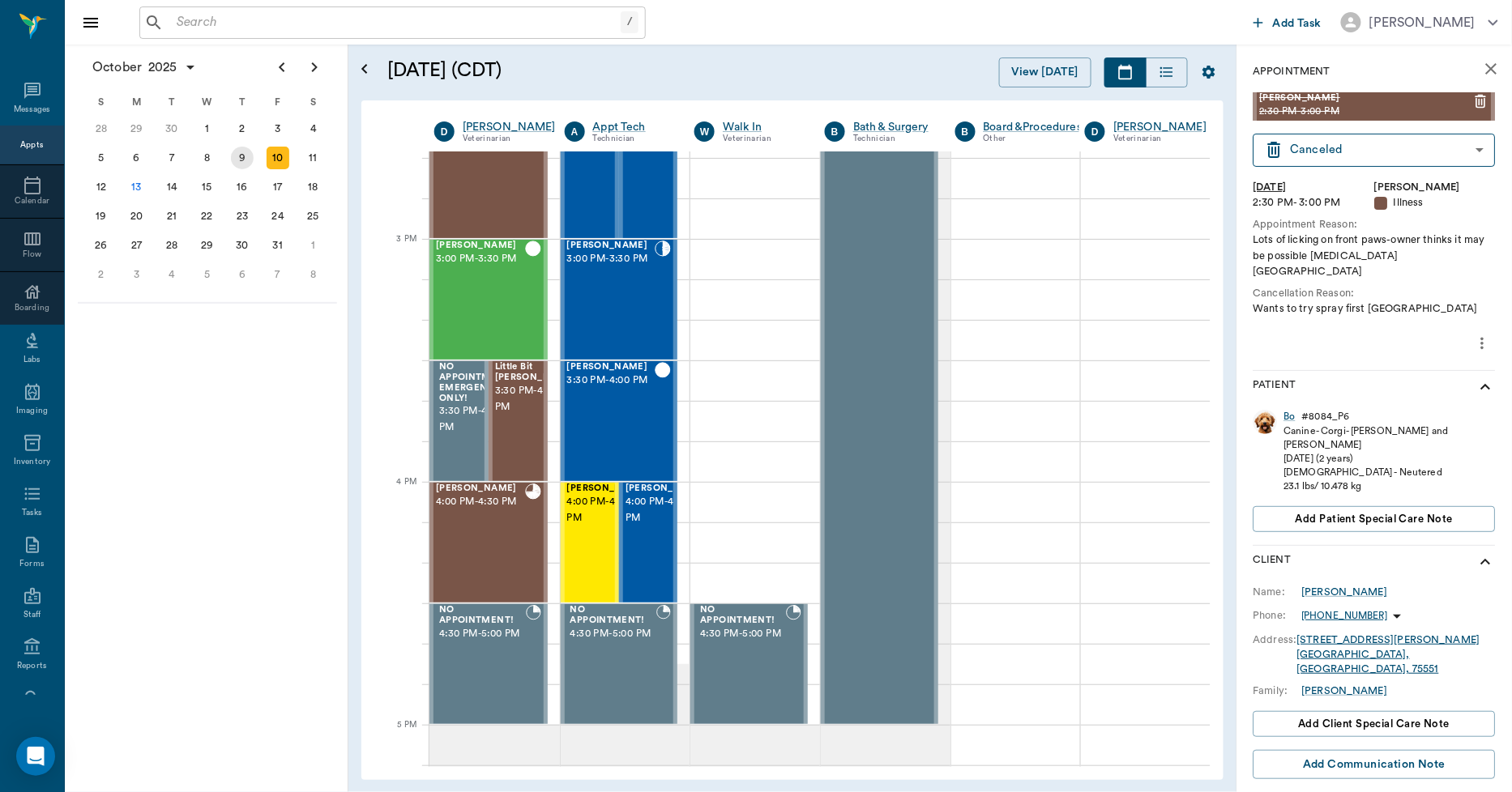
click at [246, 147] on div "9" at bounding box center [242, 158] width 23 height 23
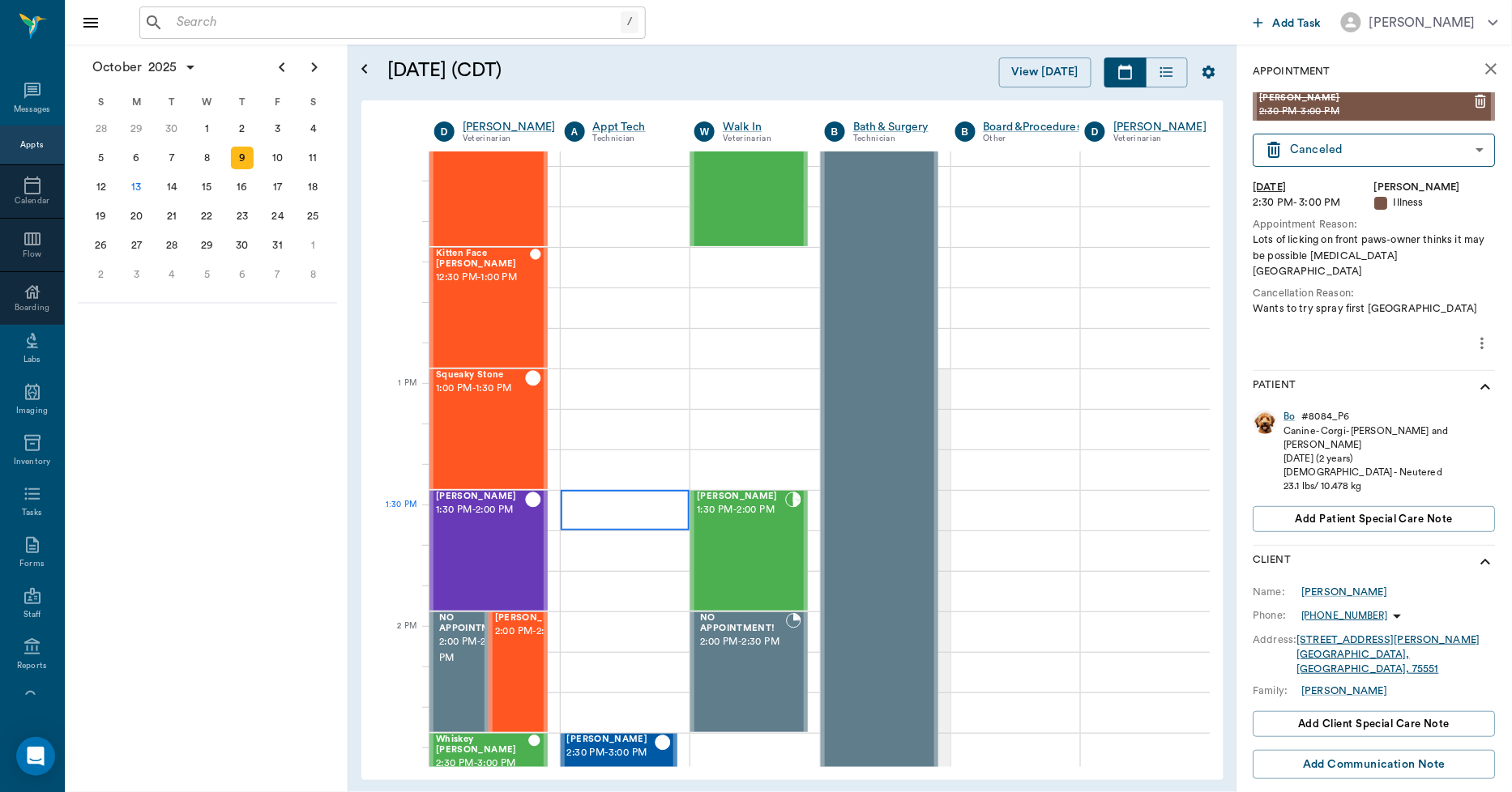
scroll to position [990, 1]
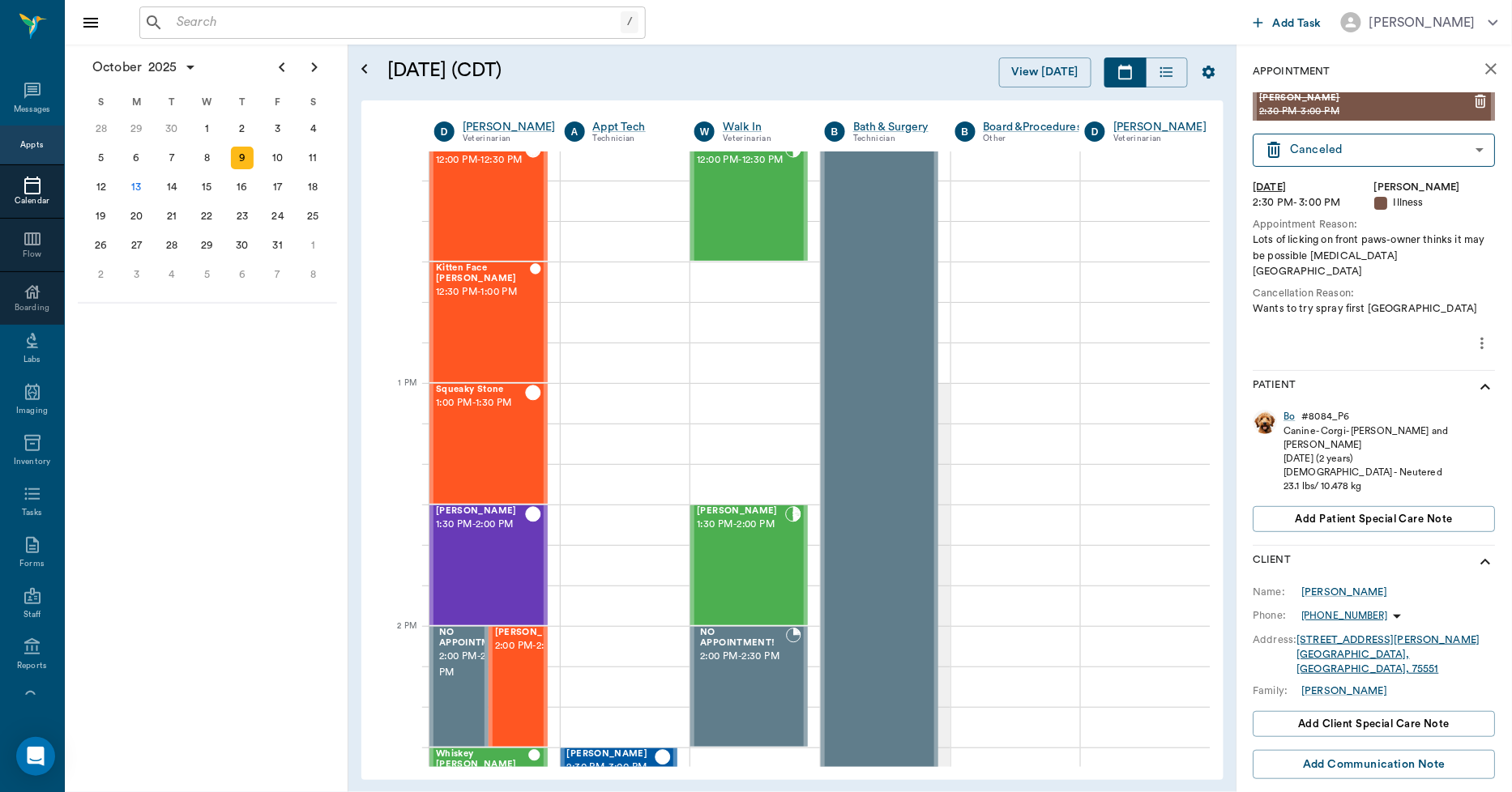
click at [23, 188] on icon at bounding box center [32, 185] width 19 height 19
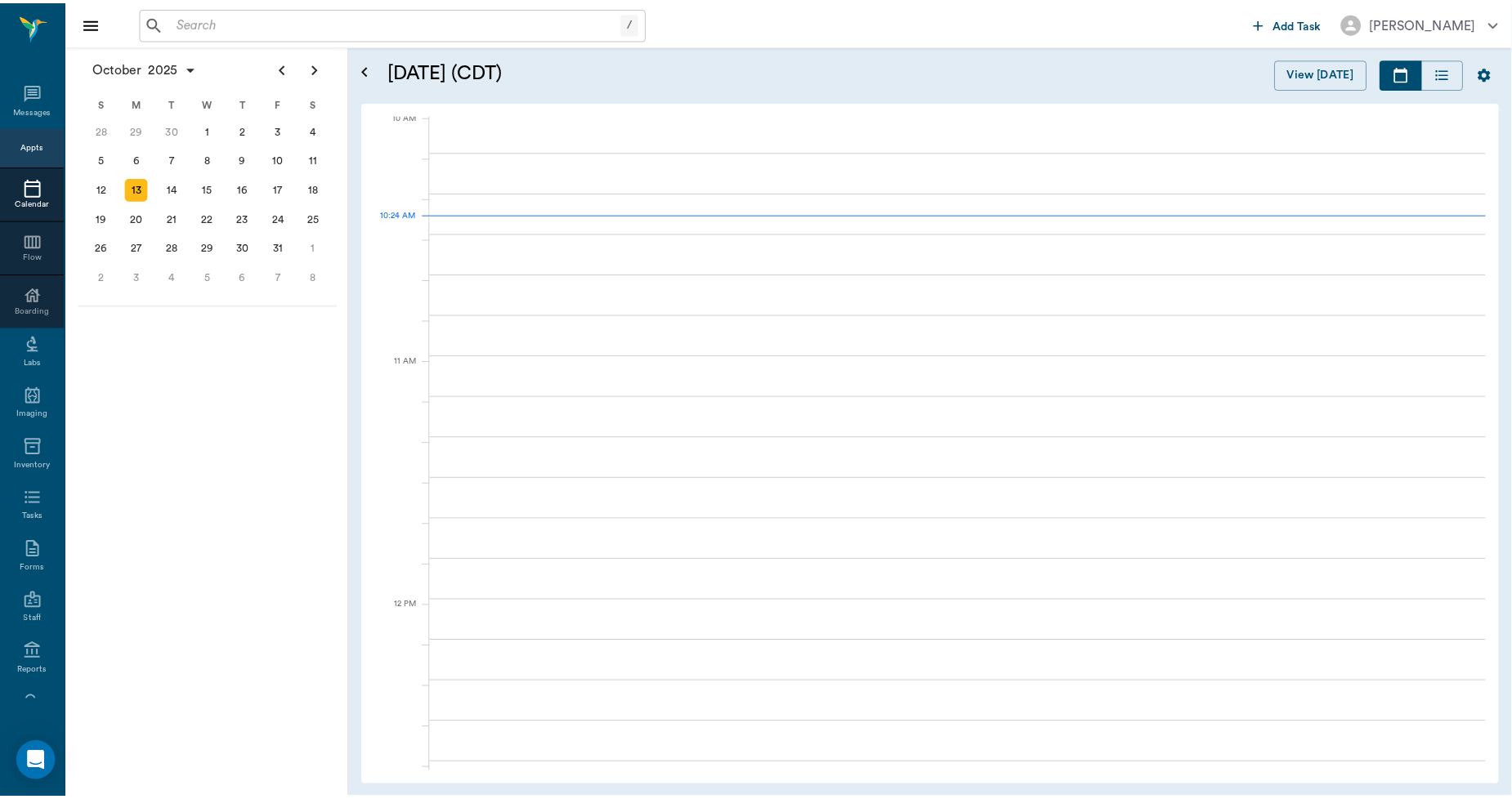
scroll to position [493, 0]
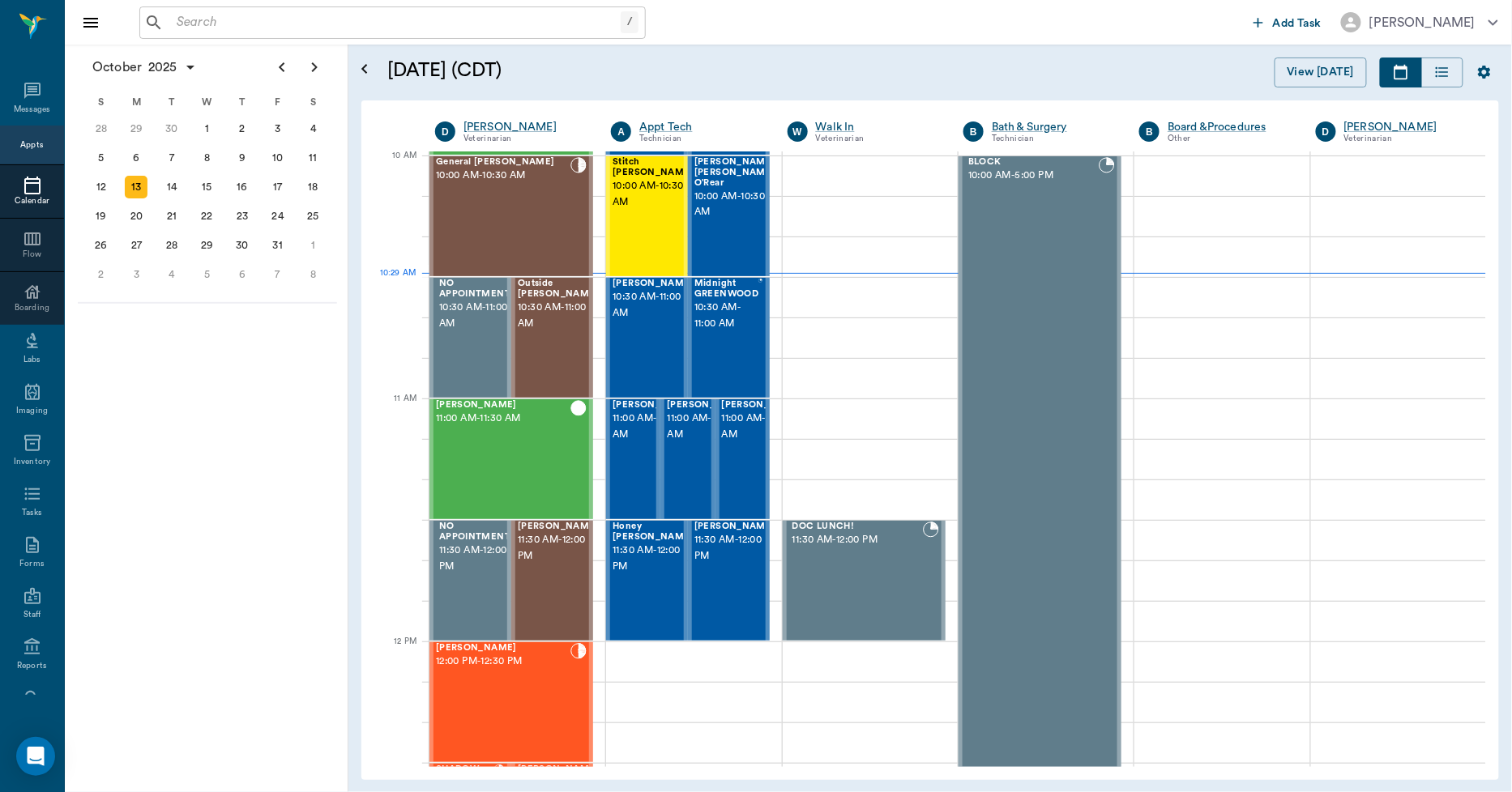
click at [209, 22] on input "text" at bounding box center [395, 22] width 450 height 23
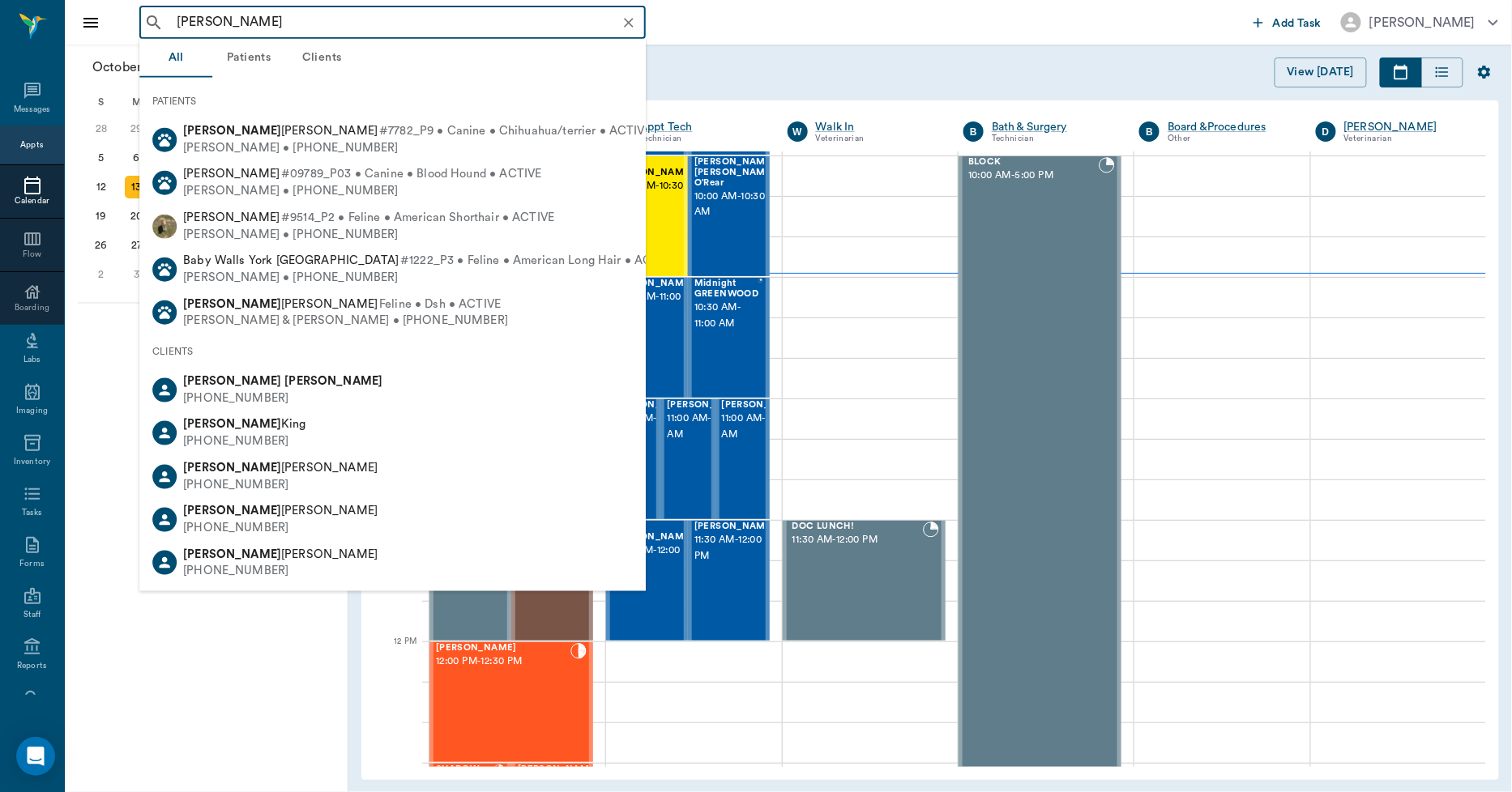
type input "J"
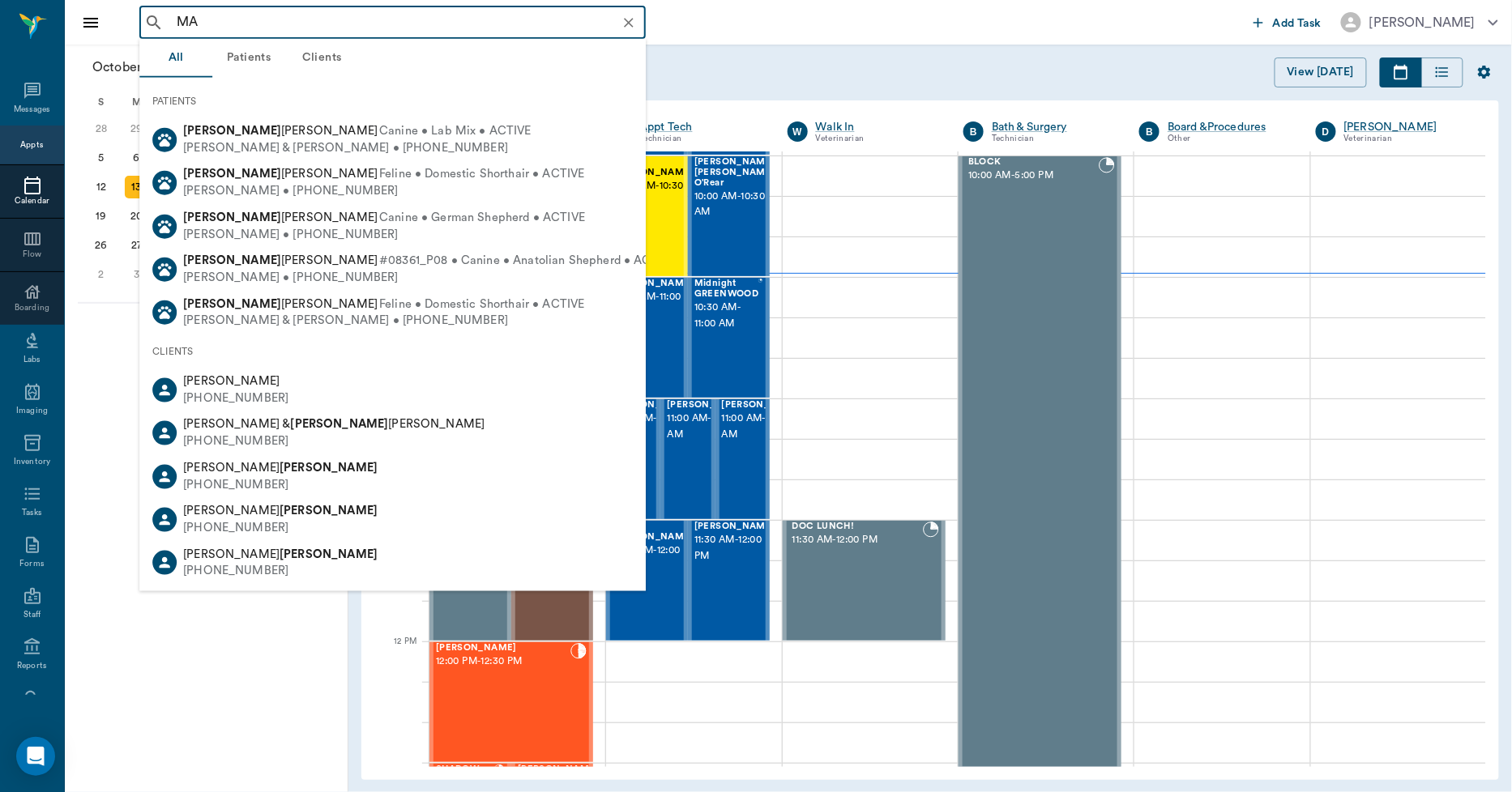
type input "M"
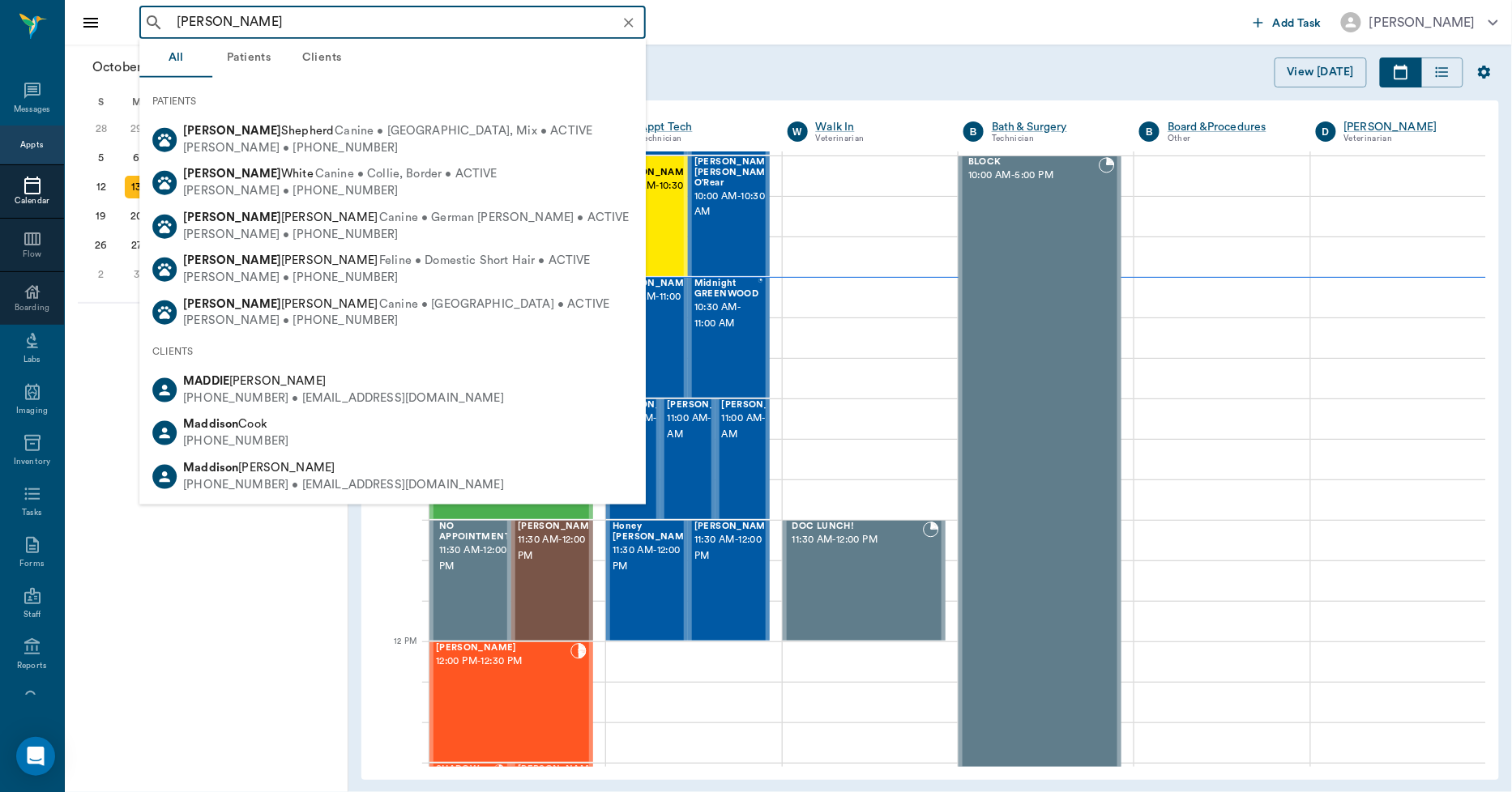
type input "MADDIE WALL"
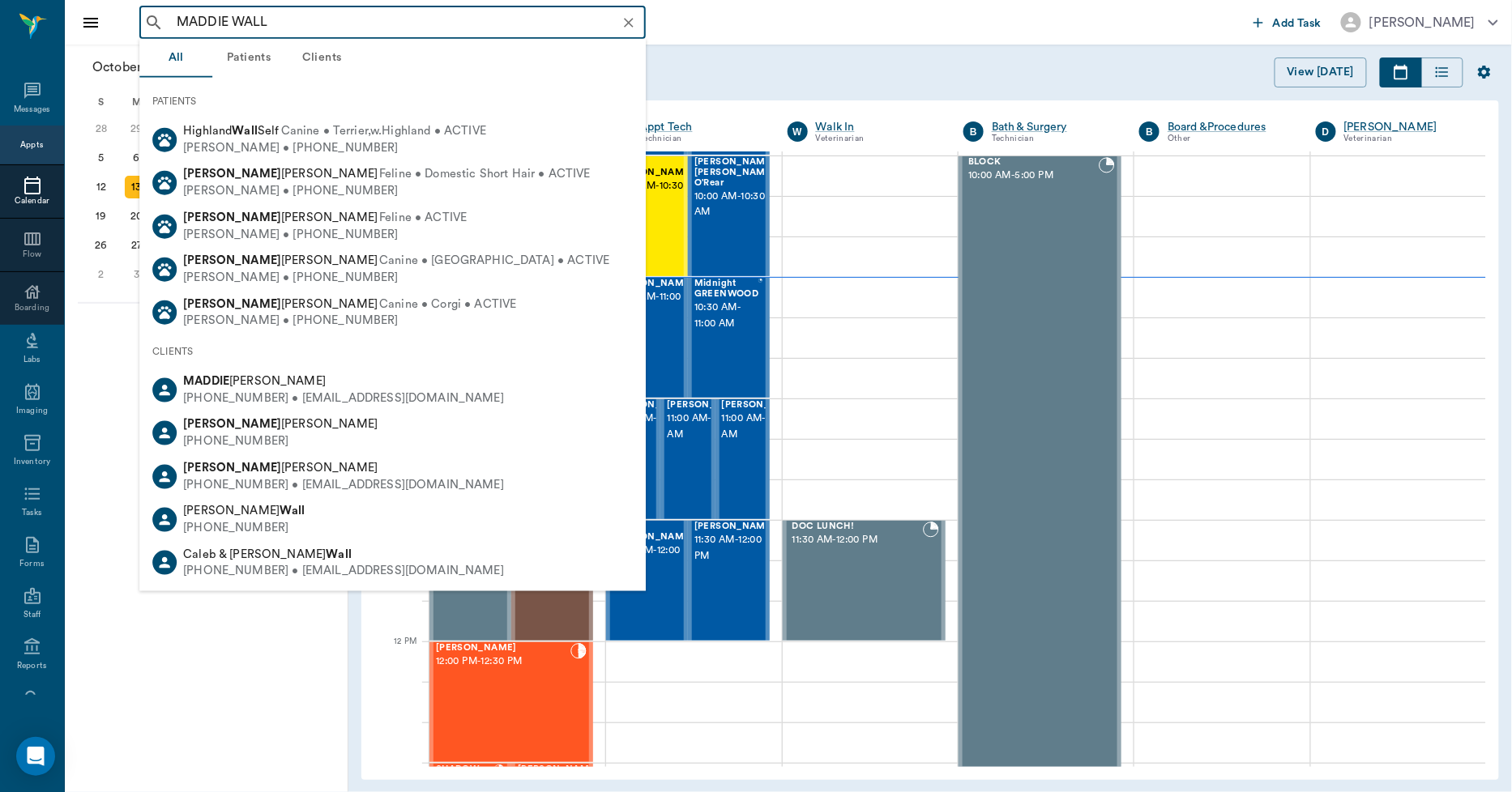
click at [627, 25] on icon "Clear" at bounding box center [628, 22] width 10 height 10
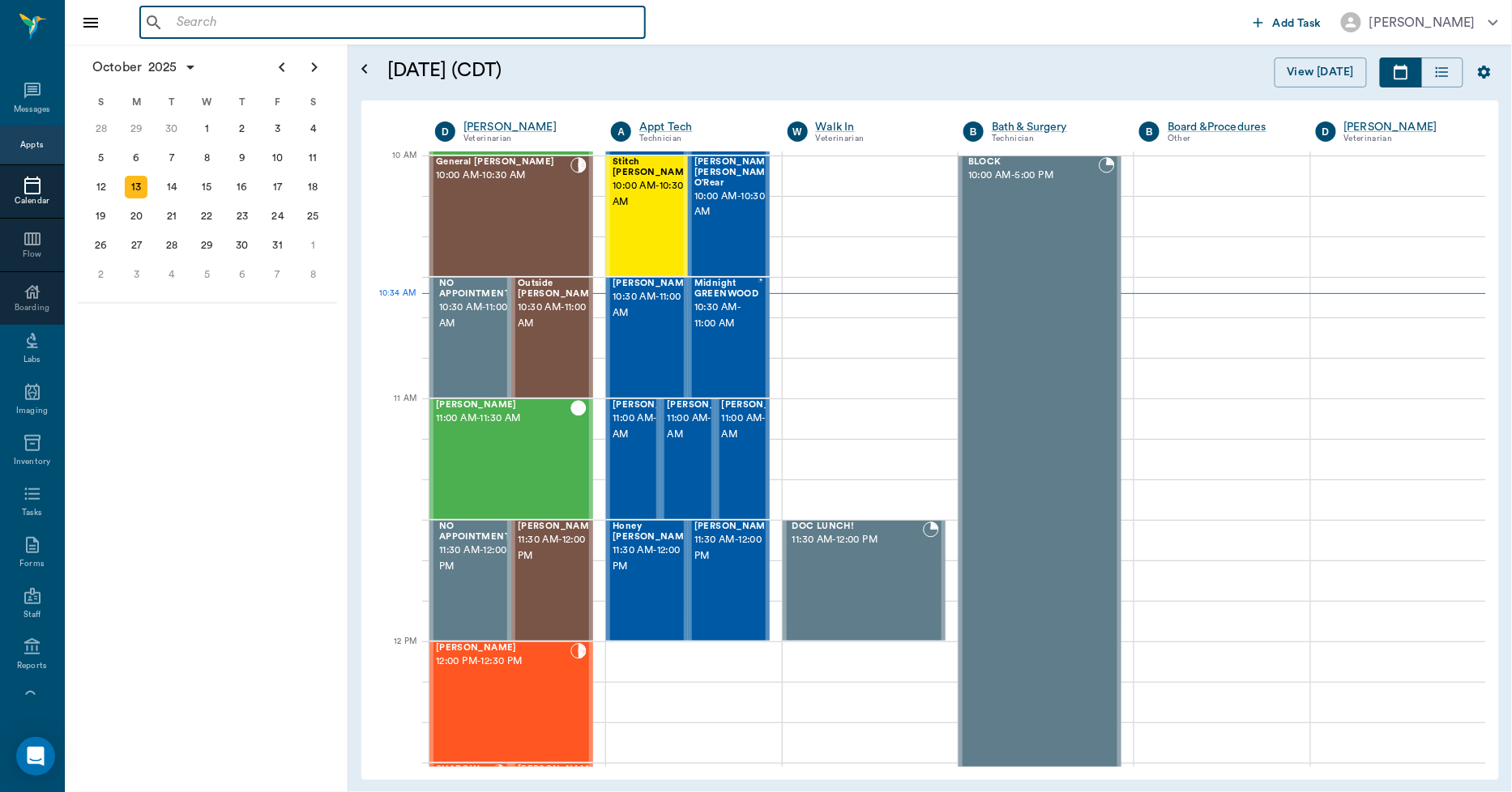
click at [220, 15] on input "text" at bounding box center [404, 22] width 469 height 23
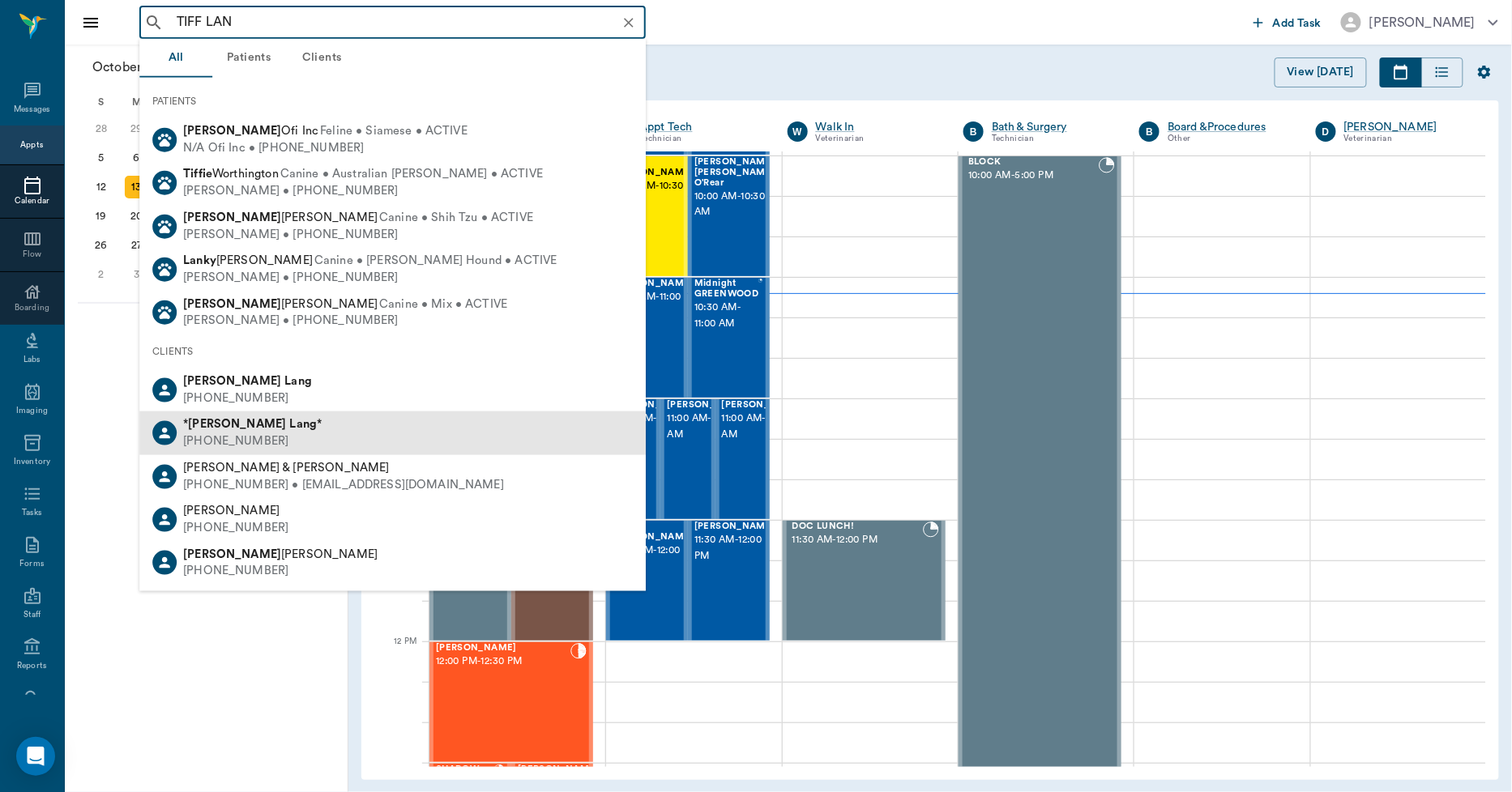
click at [220, 423] on b "Tiffany" at bounding box center [237, 423] width 98 height 12
type input "TIFF LAN"
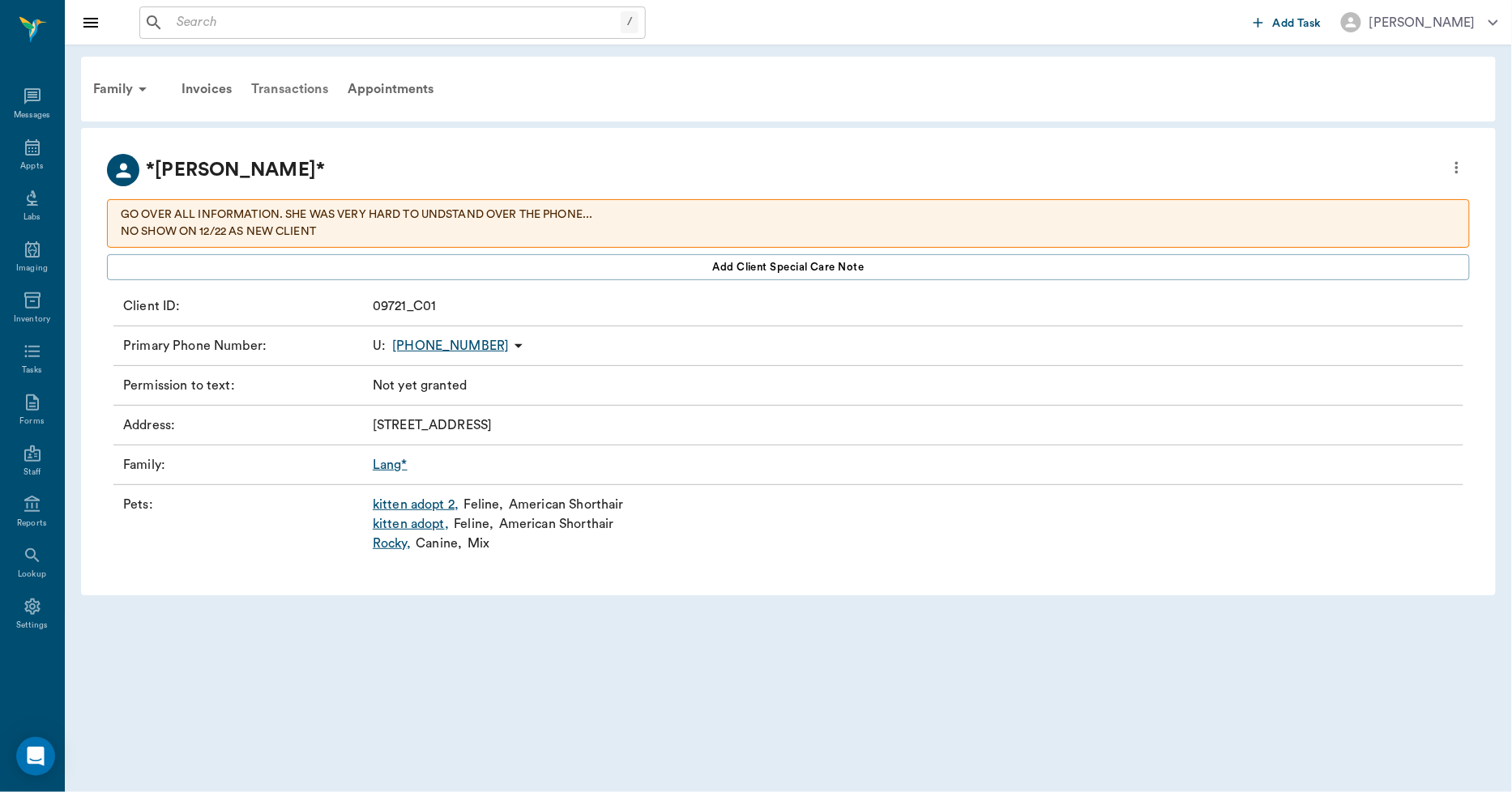
click at [276, 91] on div "Transactions" at bounding box center [289, 89] width 96 height 39
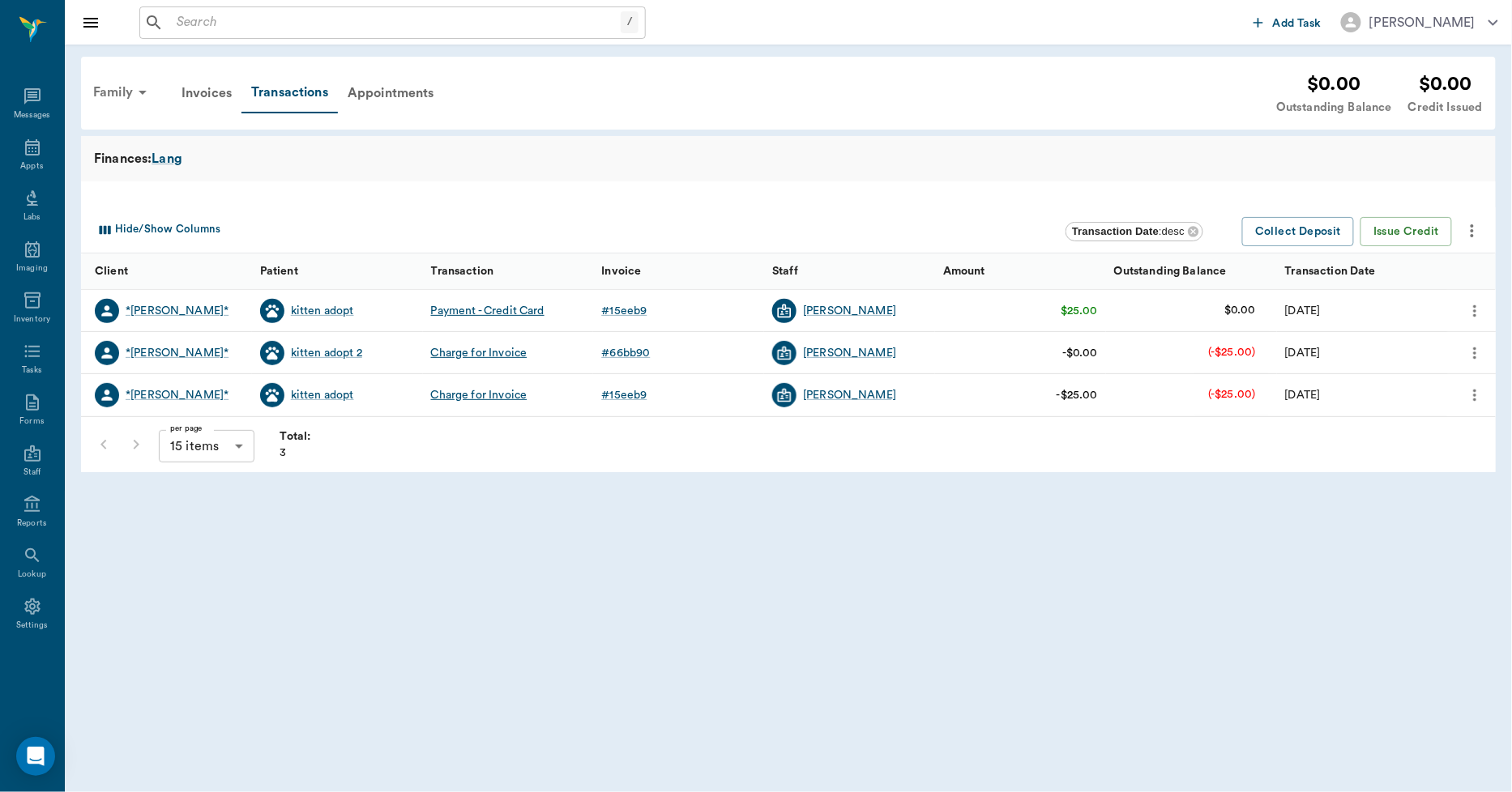
click at [109, 91] on div "Family" at bounding box center [122, 92] width 79 height 39
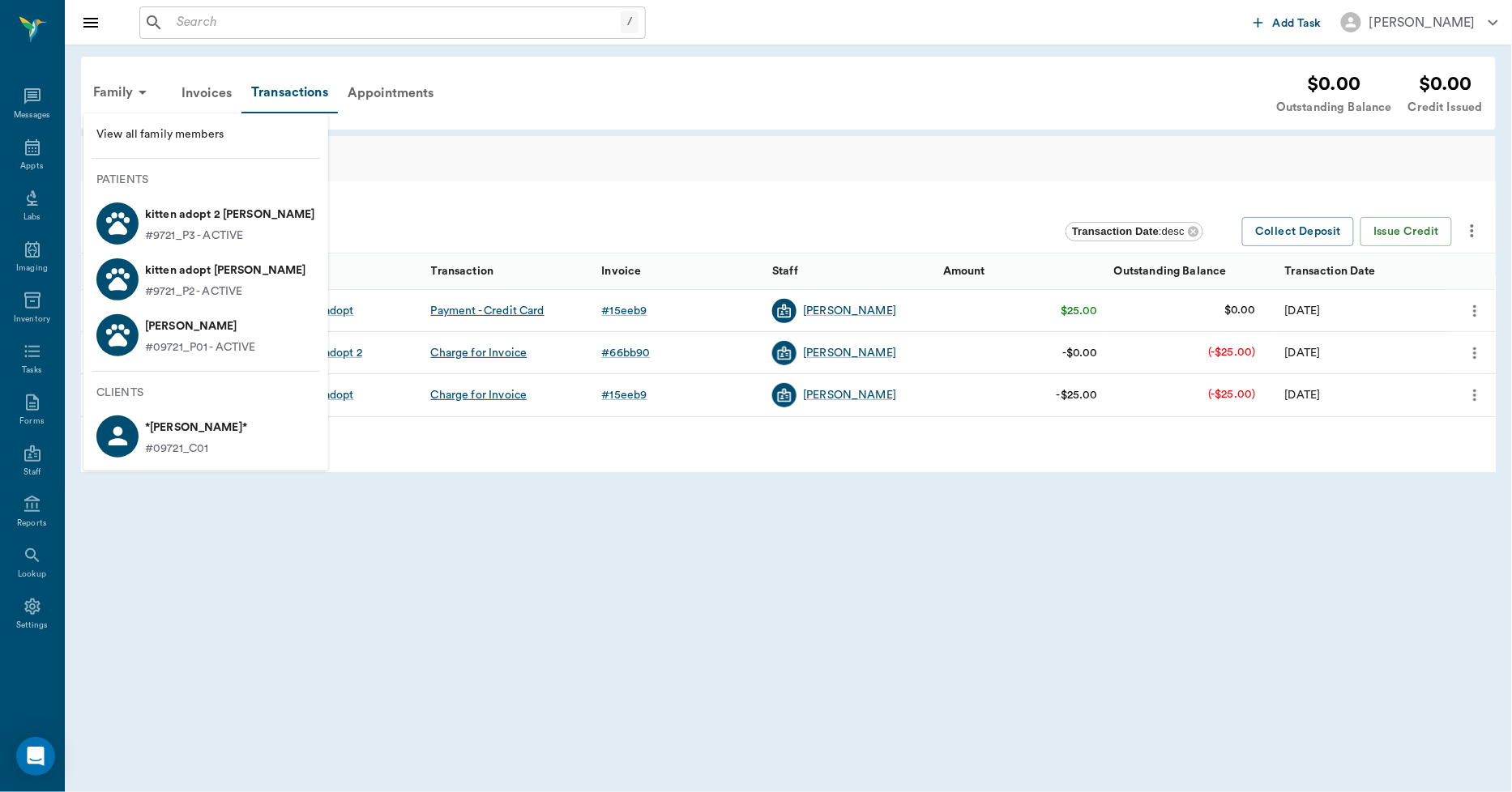
click at [397, 179] on div at bounding box center [756, 396] width 1512 height 792
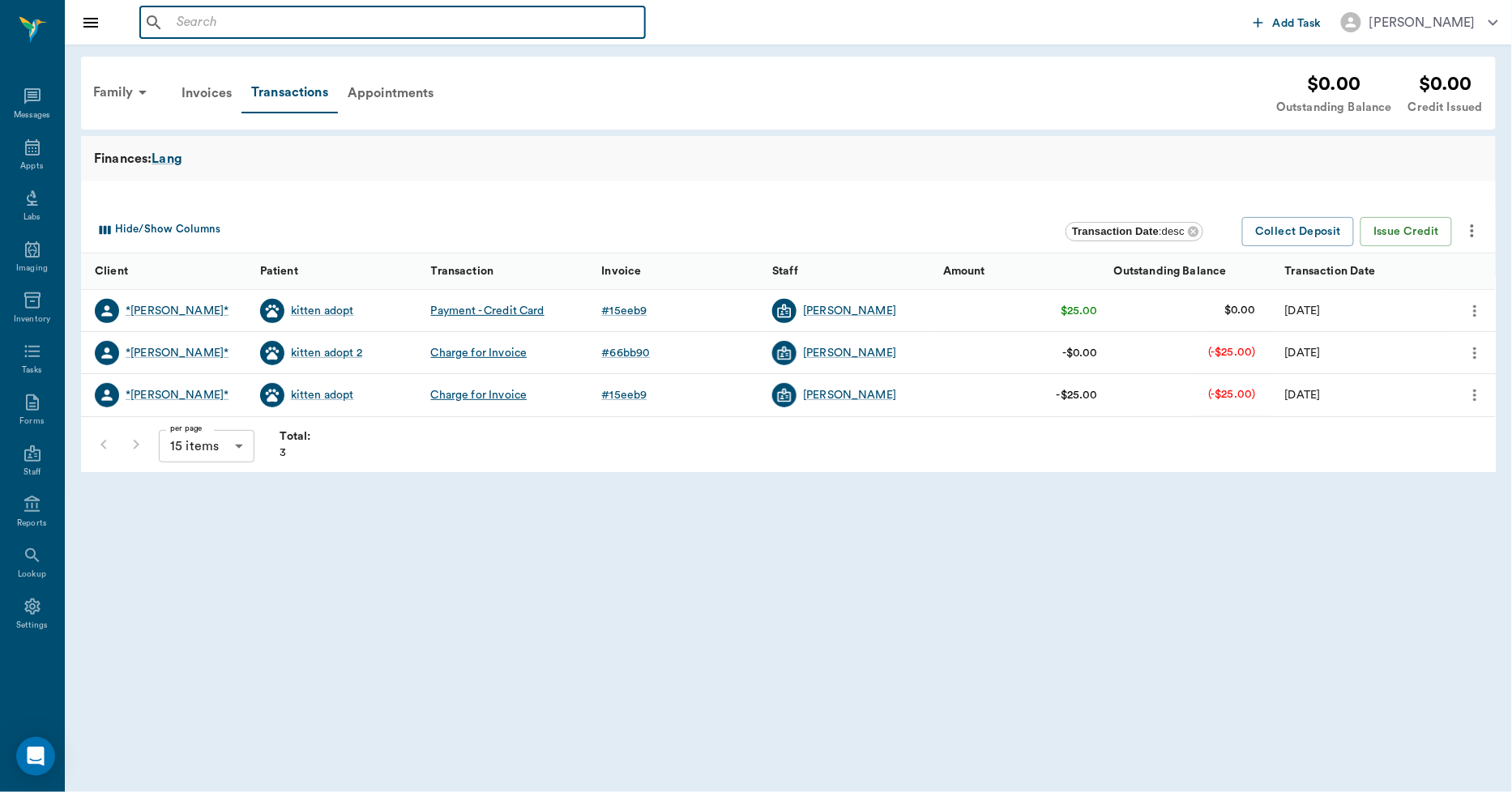
click at [253, 26] on input "text" at bounding box center [404, 22] width 469 height 23
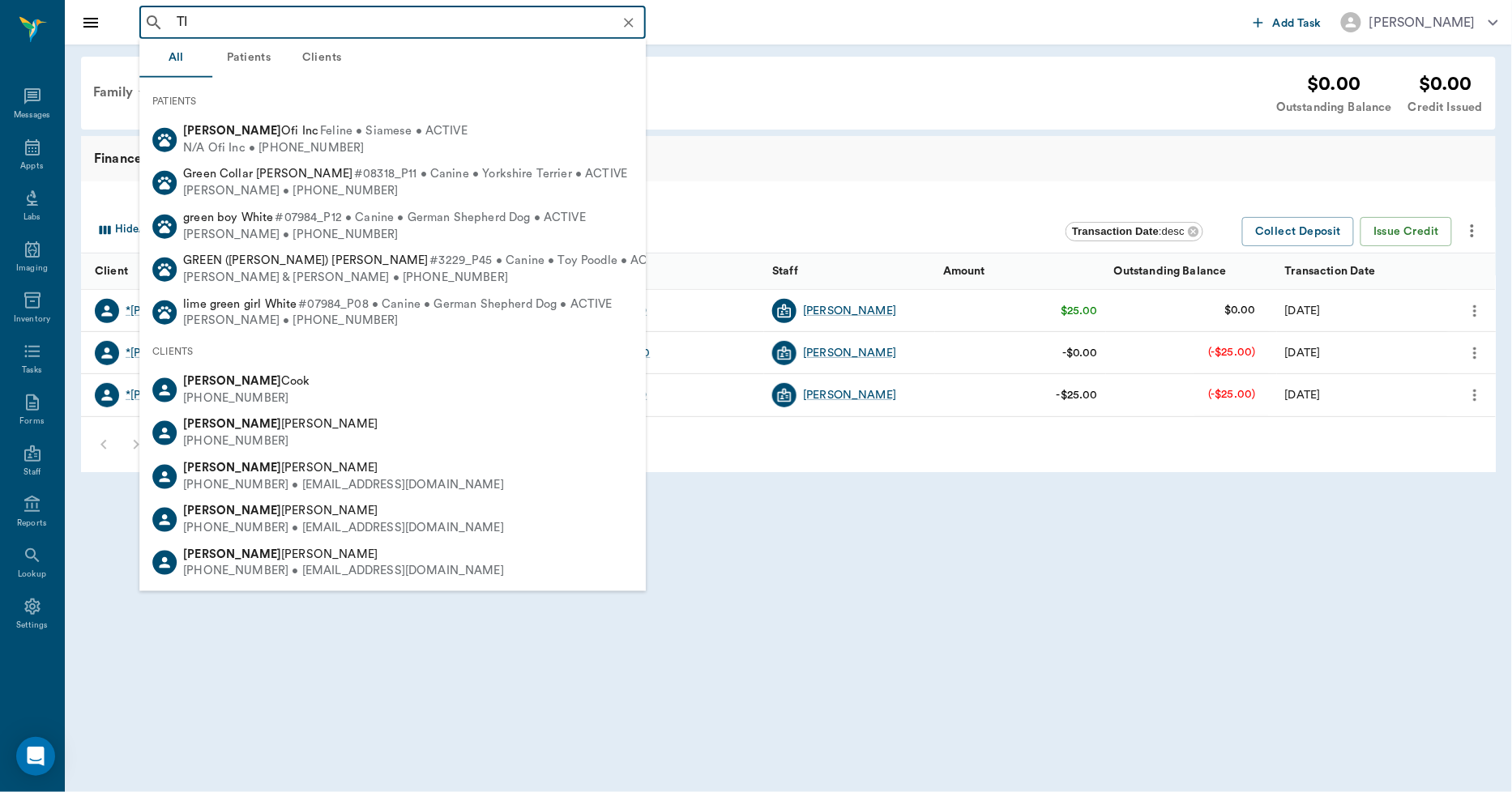
type input "T"
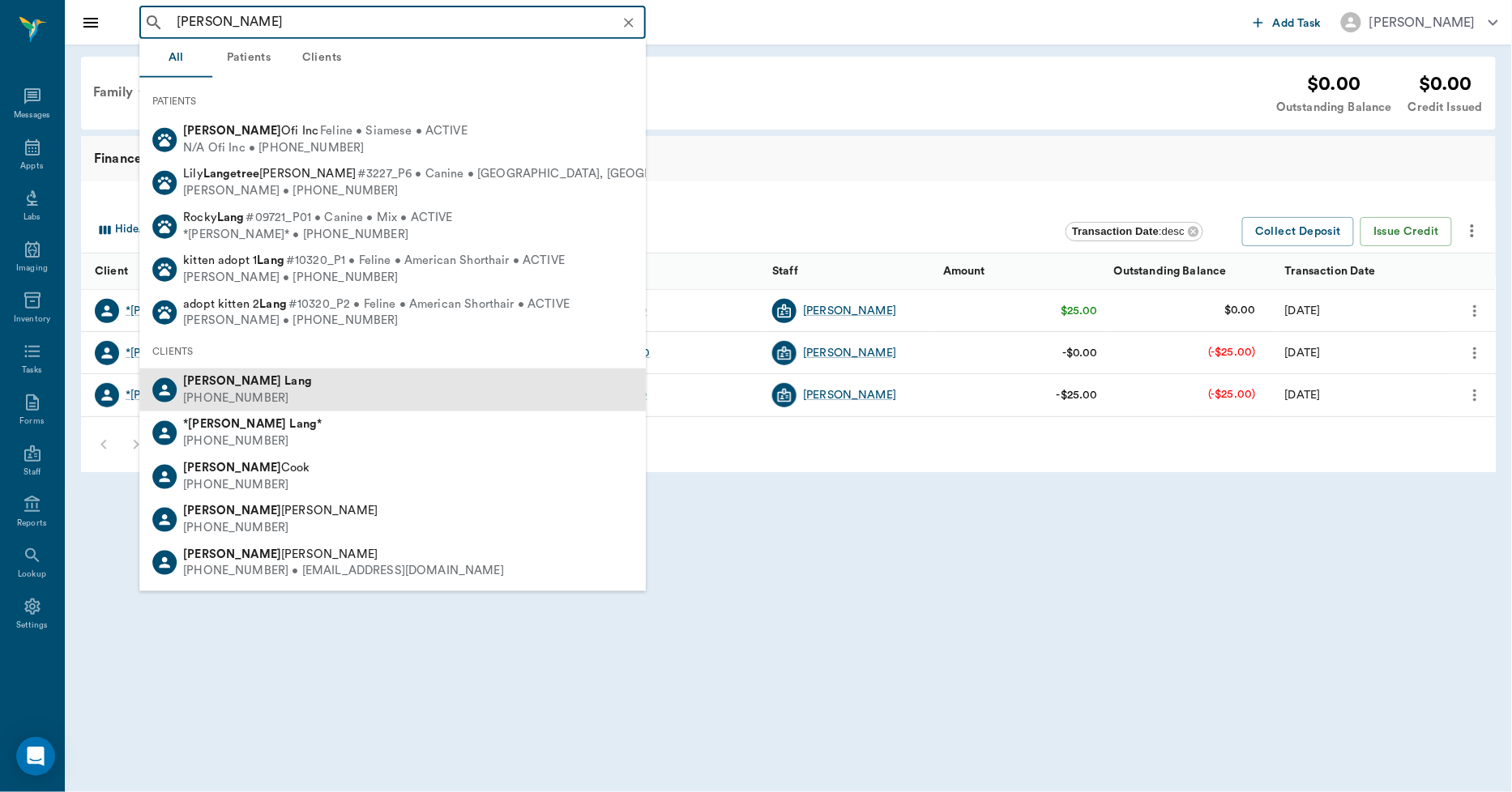
click at [215, 387] on div "Tiffany Lang" at bounding box center [247, 382] width 128 height 17
type input "TIFFANY LANG"
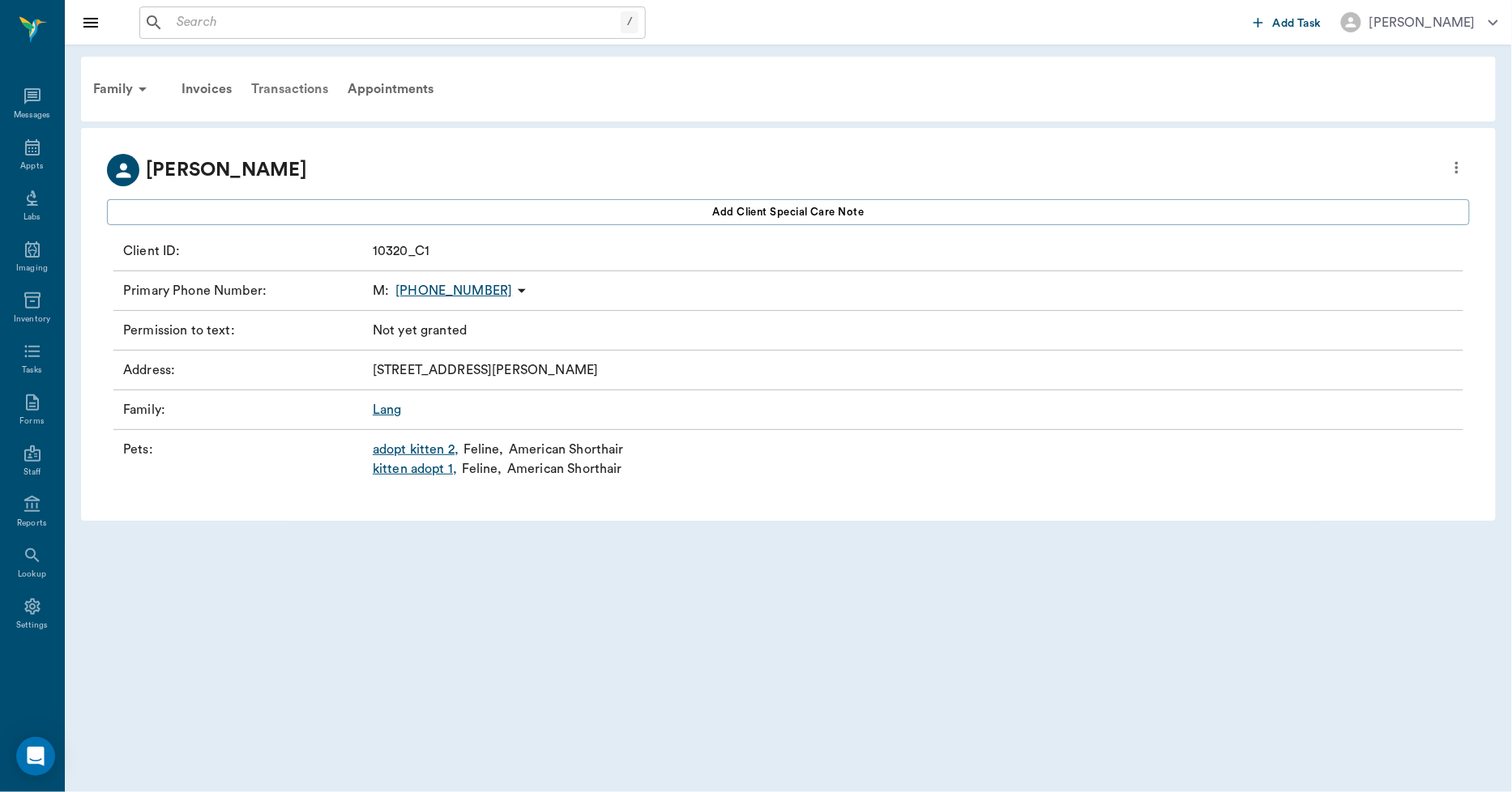
click at [285, 91] on div "Transactions" at bounding box center [289, 89] width 96 height 39
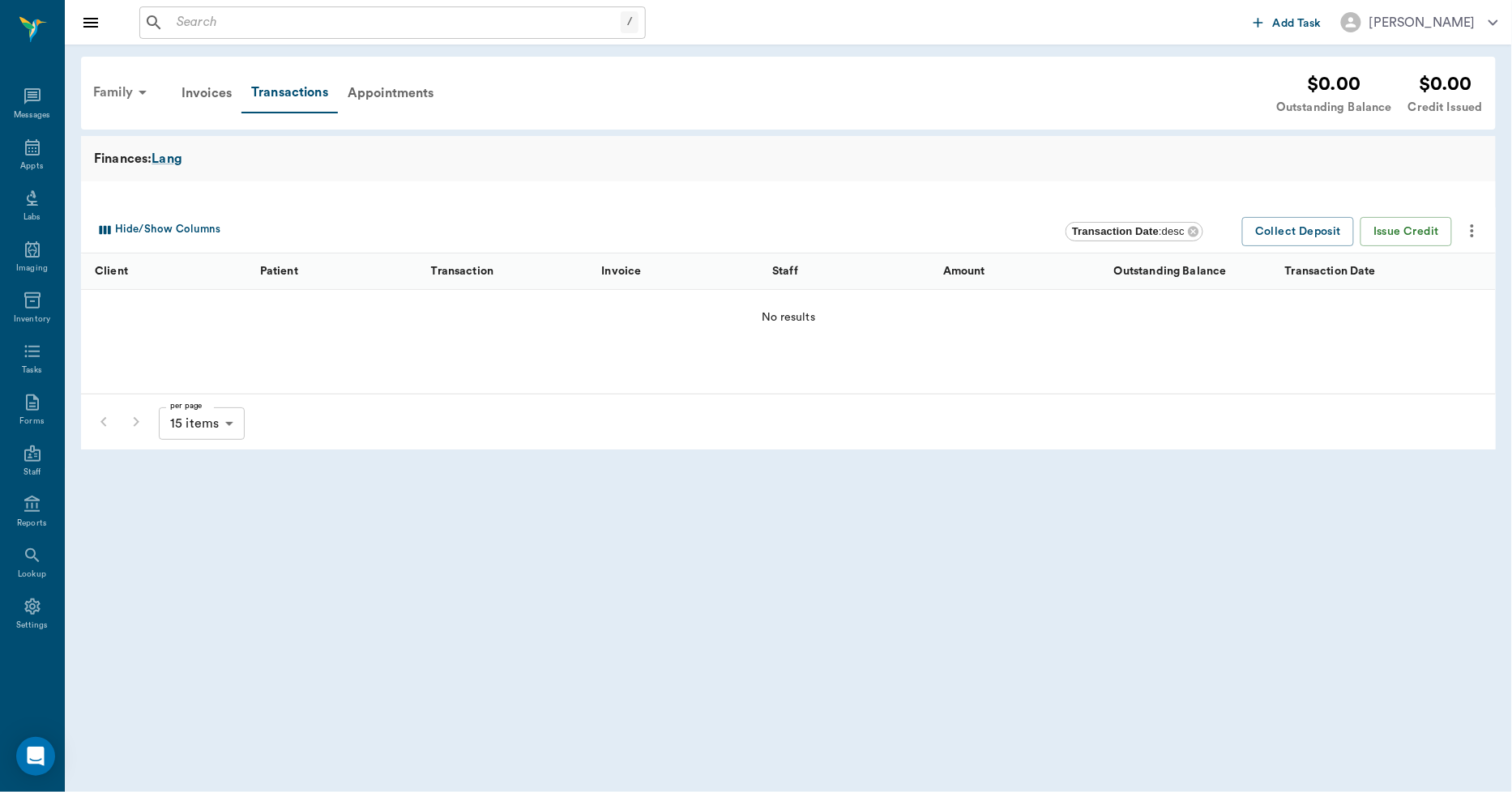
click at [97, 94] on div "Family" at bounding box center [122, 92] width 79 height 39
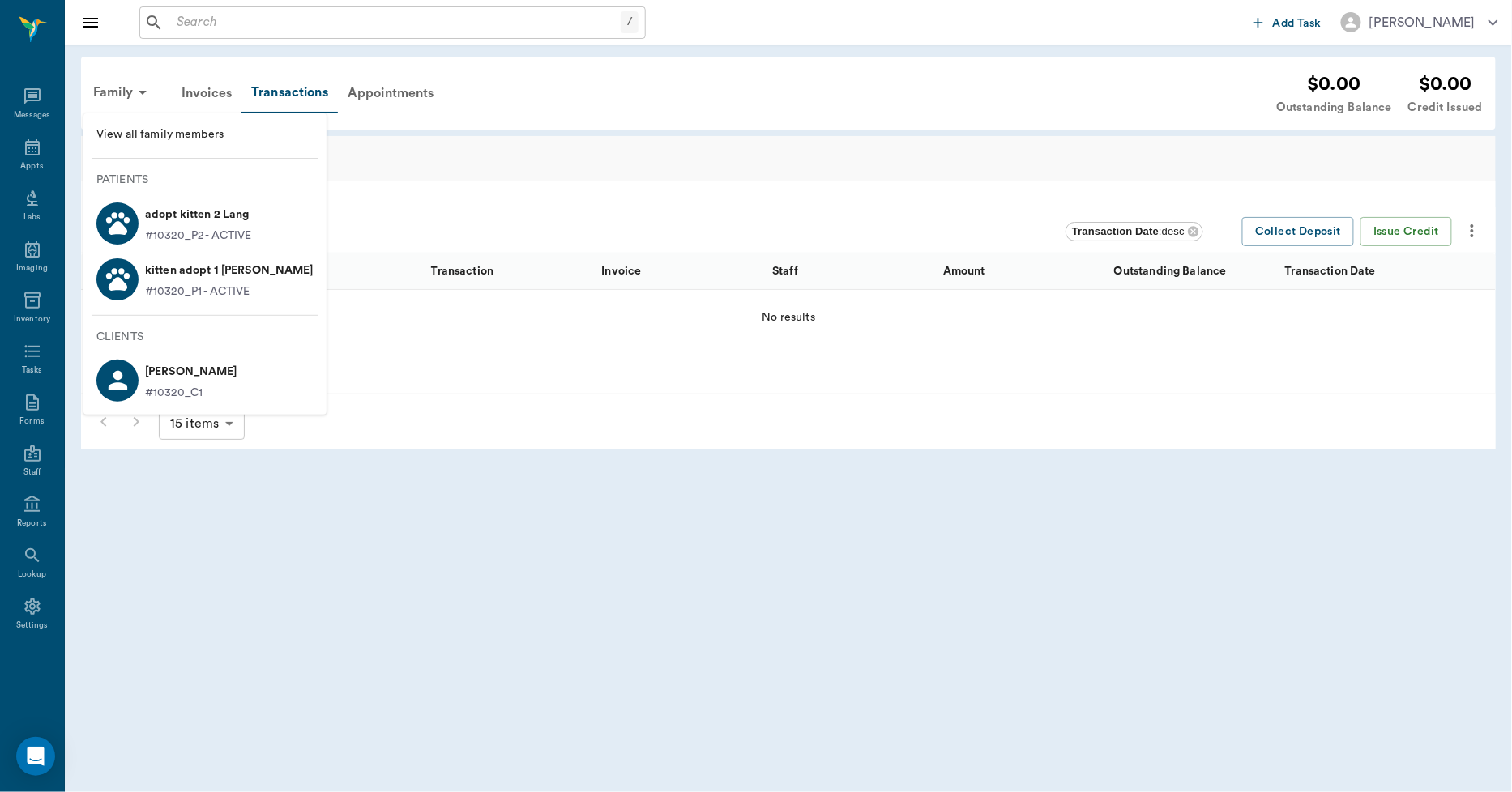
click at [135, 129] on span "View all family members" at bounding box center [204, 135] width 217 height 17
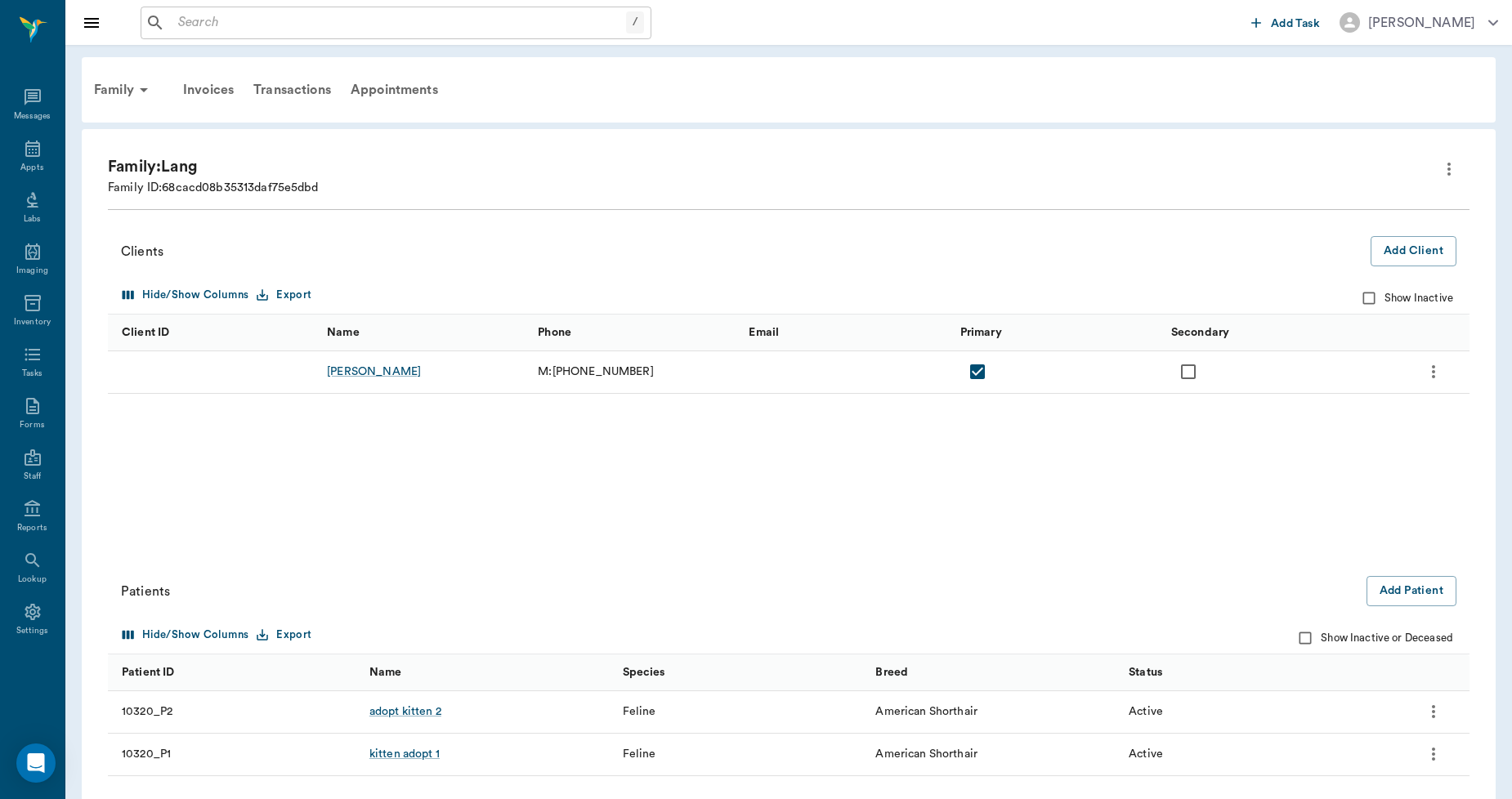
scroll to position [122, 0]
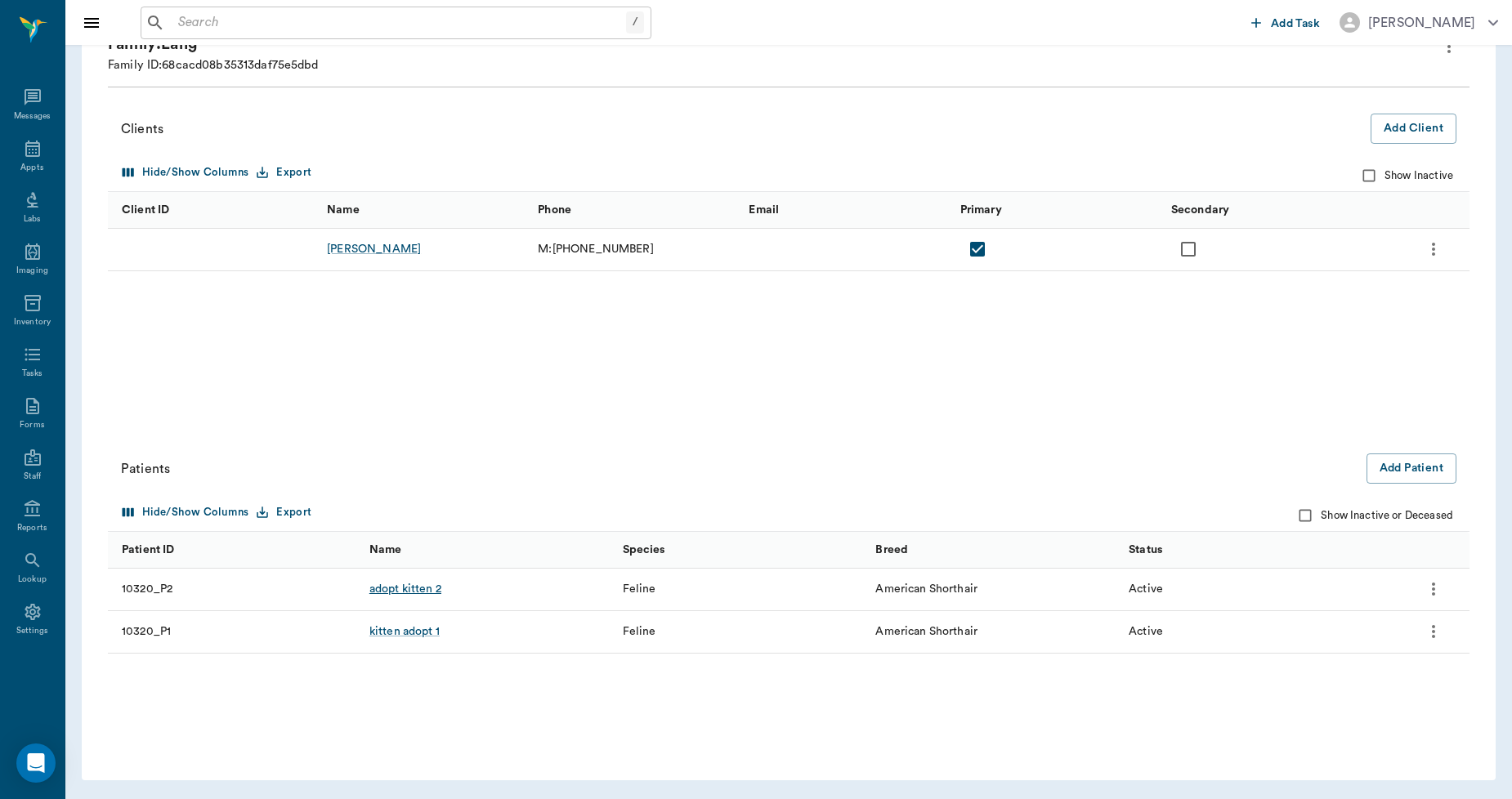
click at [427, 588] on div "adopt kitten 2" at bounding box center [405, 589] width 72 height 17
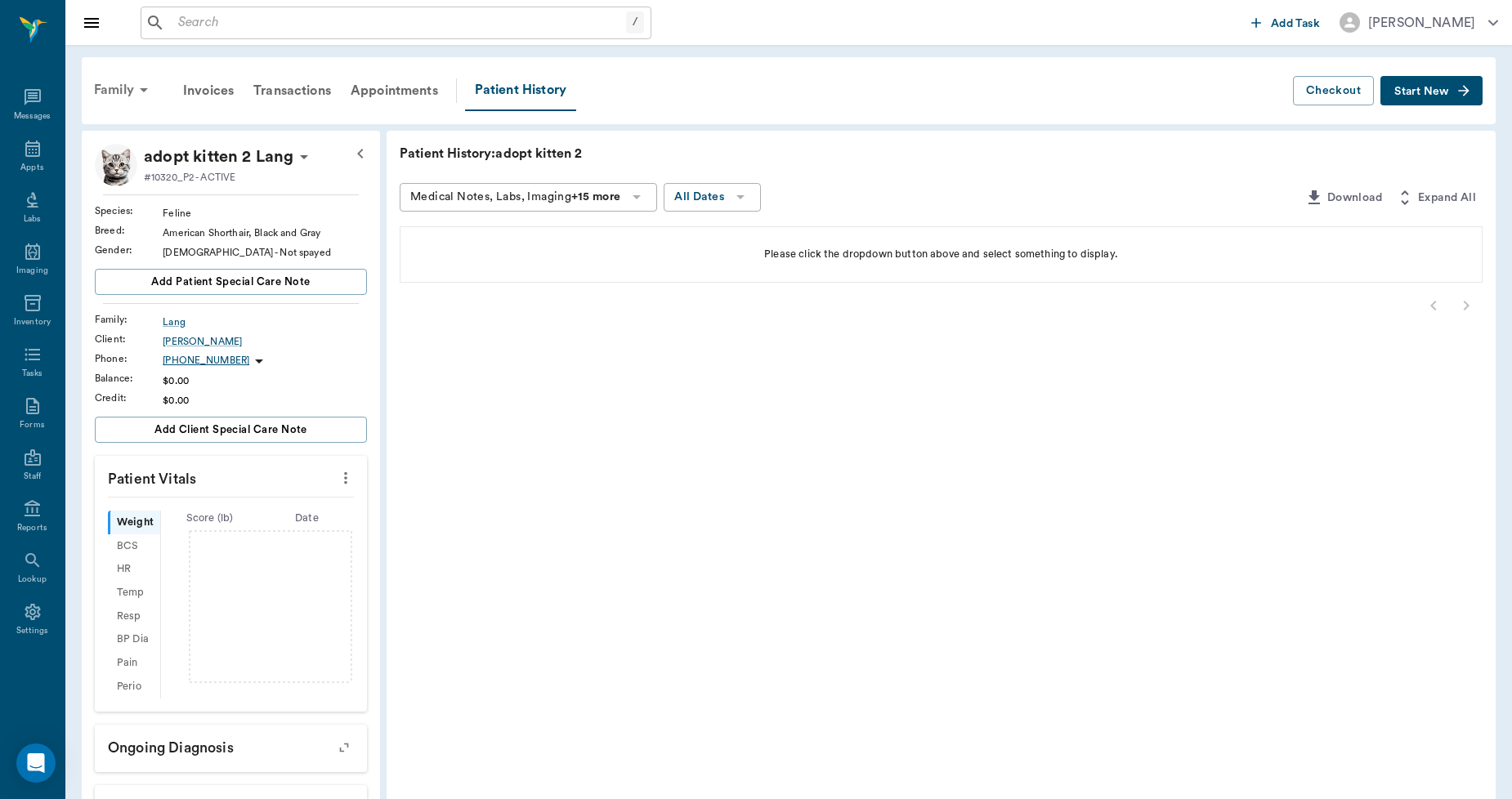
click at [113, 88] on div "Family" at bounding box center [123, 90] width 79 height 39
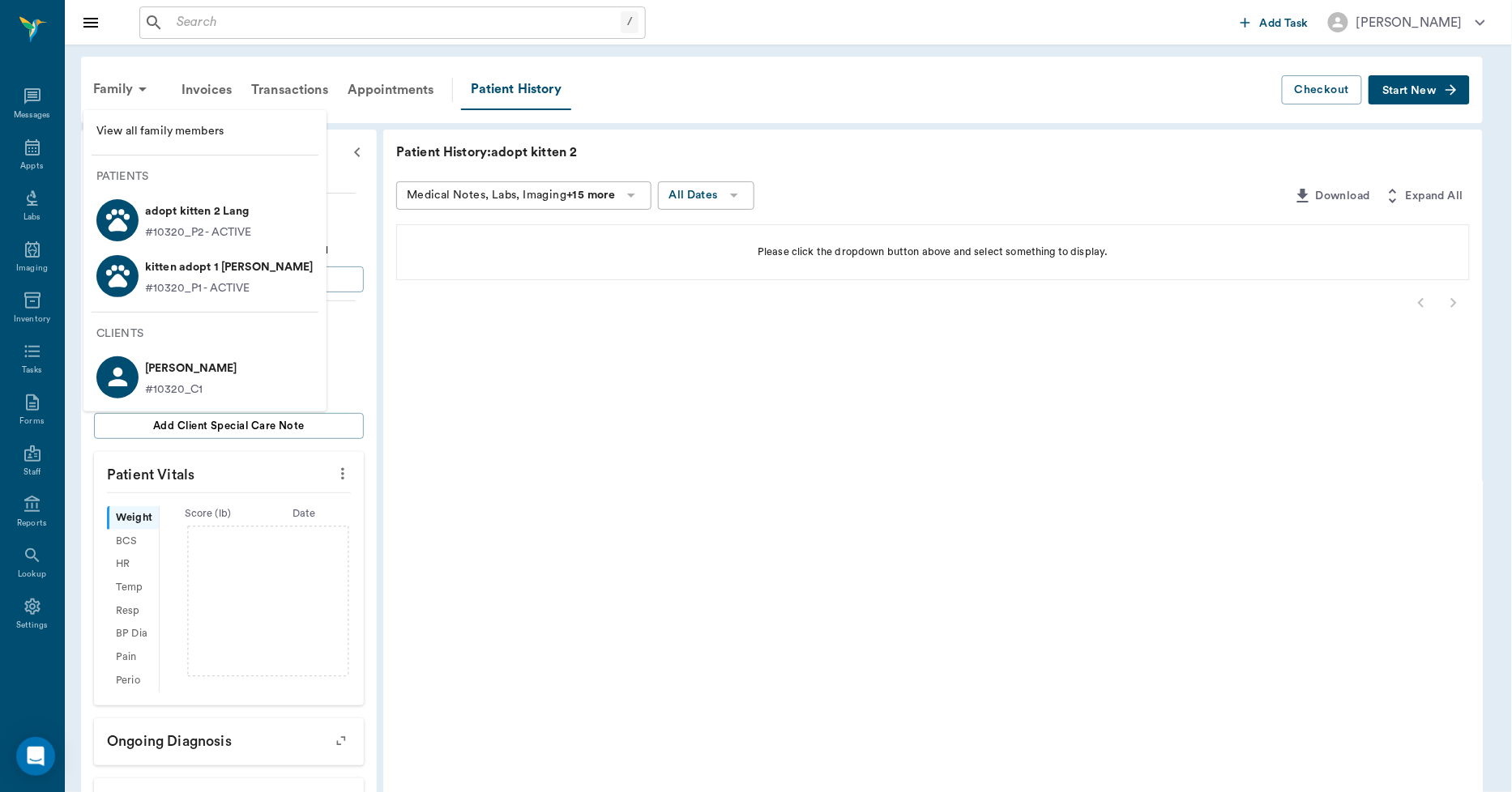
click at [167, 273] on p "kitten adopt 1 Lang" at bounding box center [229, 267] width 168 height 26
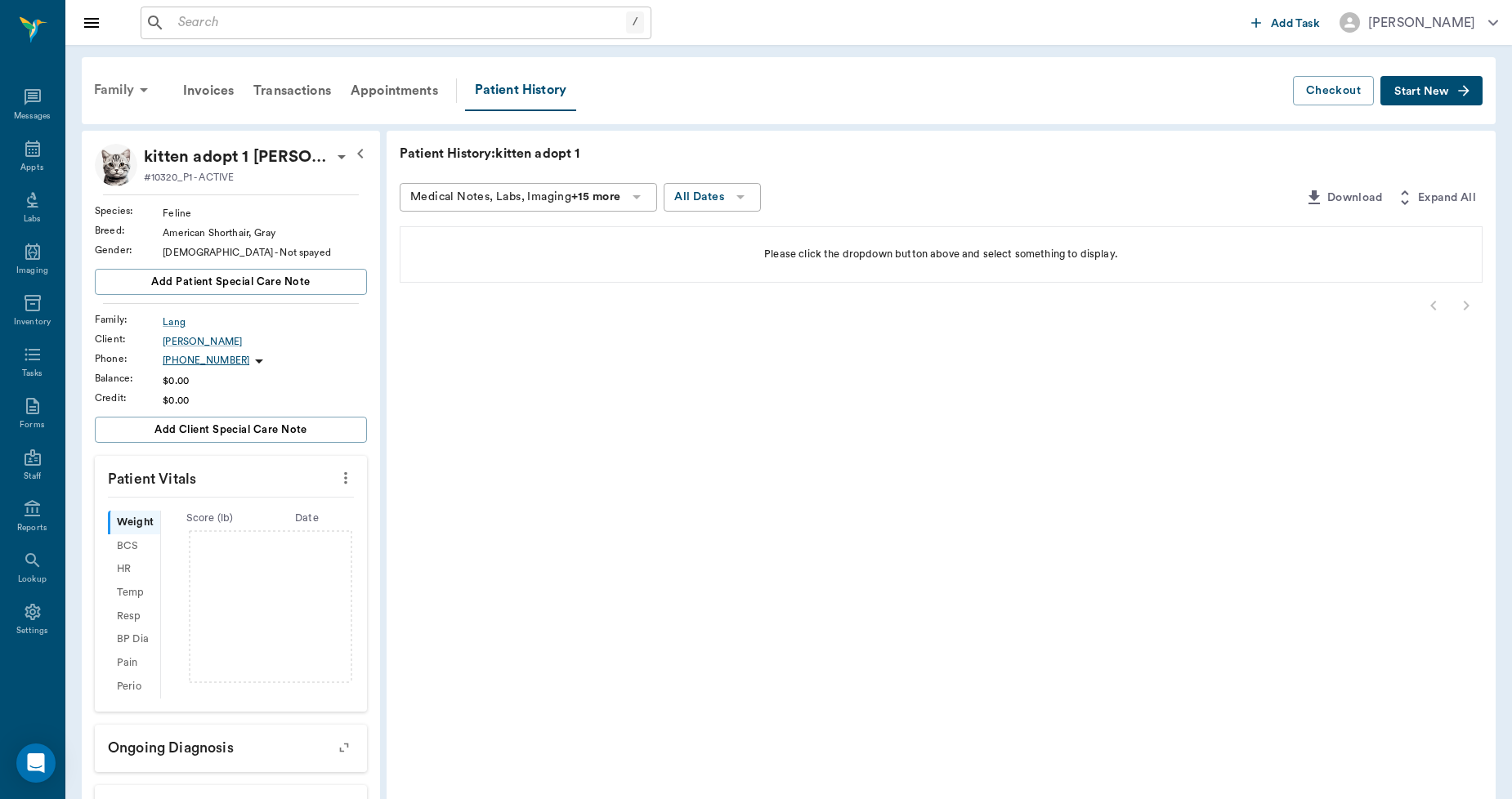
click at [126, 90] on div "Family" at bounding box center [123, 90] width 79 height 39
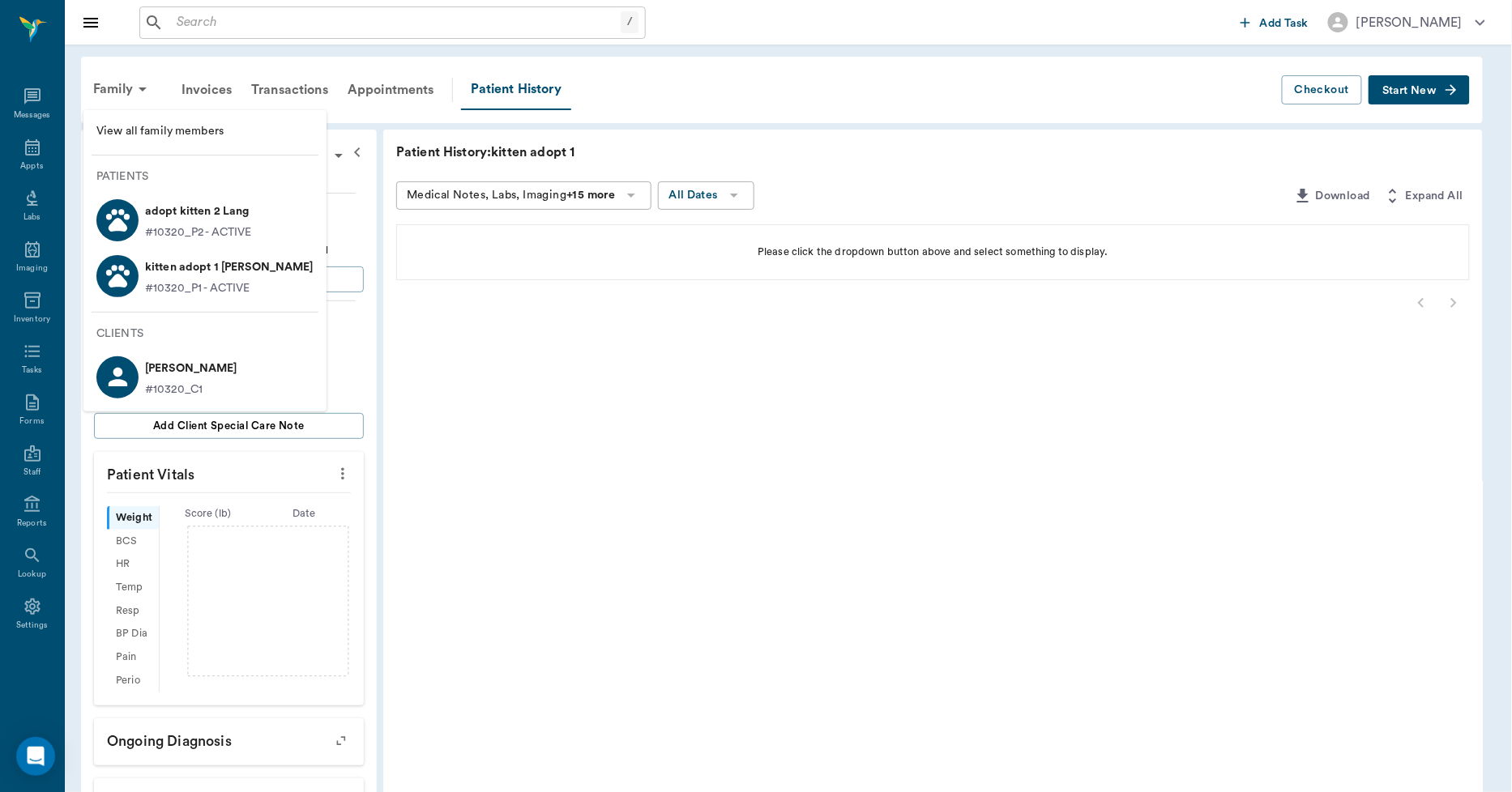
click at [140, 127] on span "View all family members" at bounding box center [204, 131] width 217 height 17
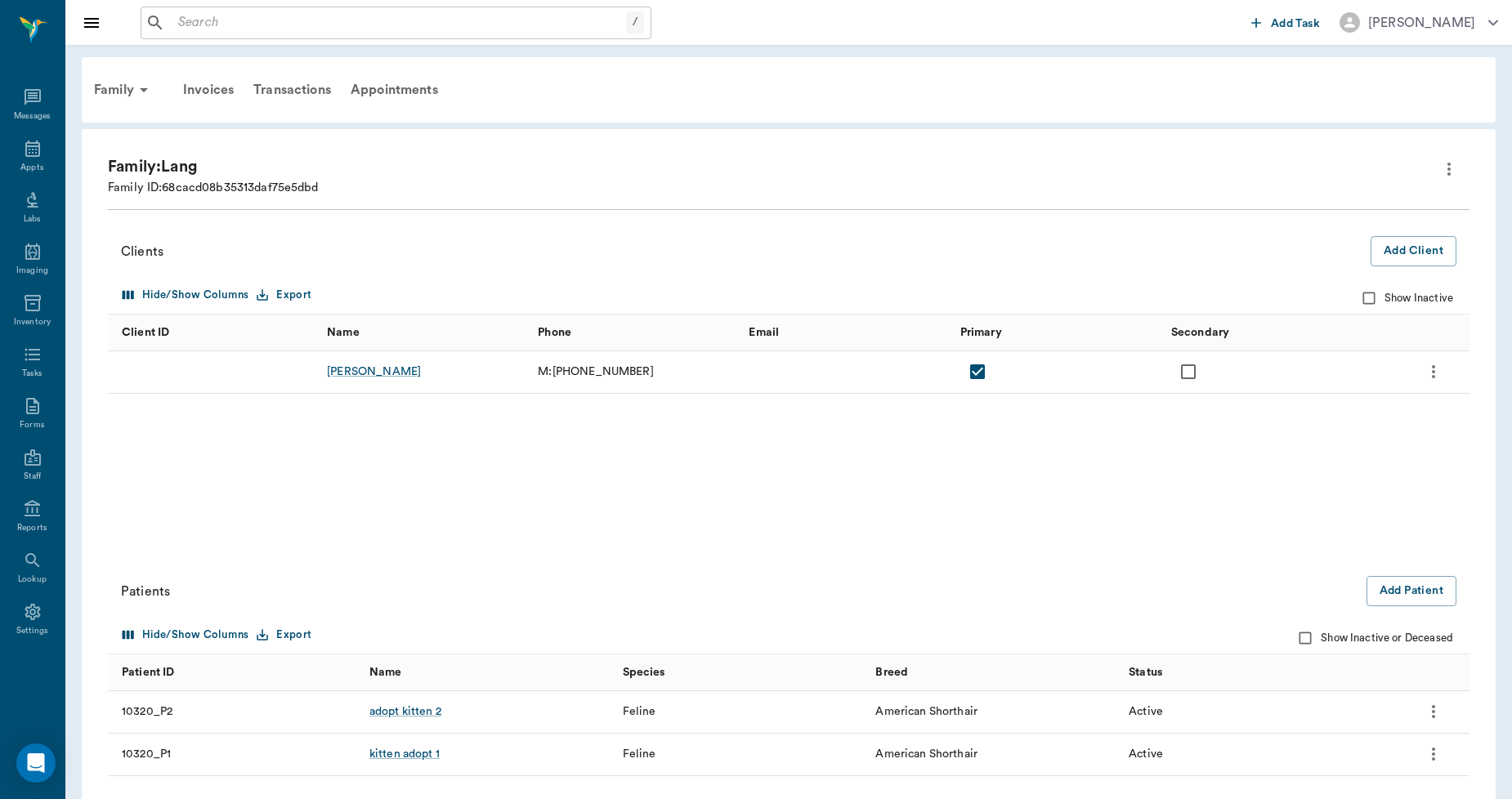
click at [1435, 712] on icon "more" at bounding box center [1433, 711] width 20 height 20
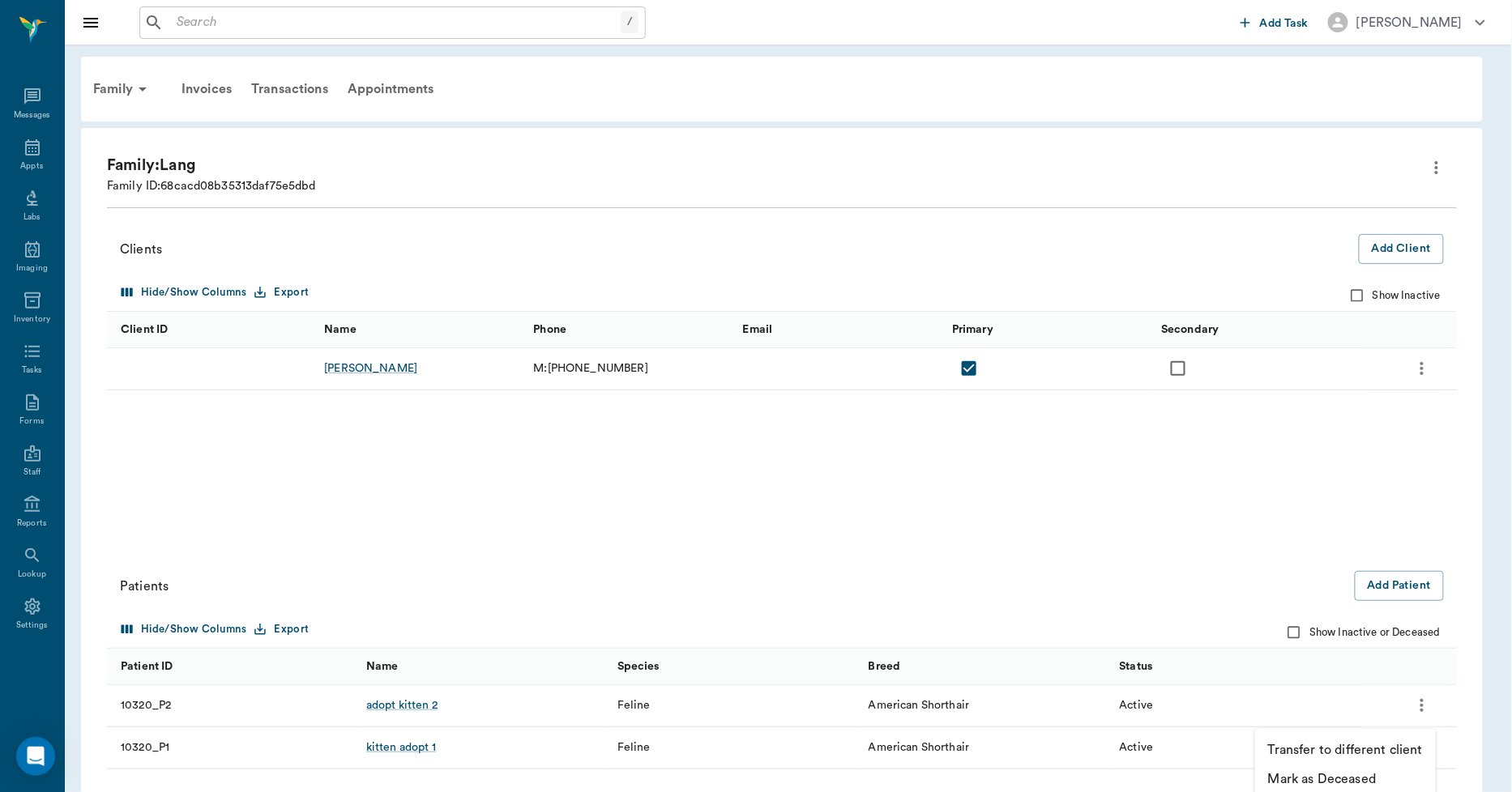
click at [1330, 774] on p "Mark as Deceased" at bounding box center [1322, 779] width 108 height 19
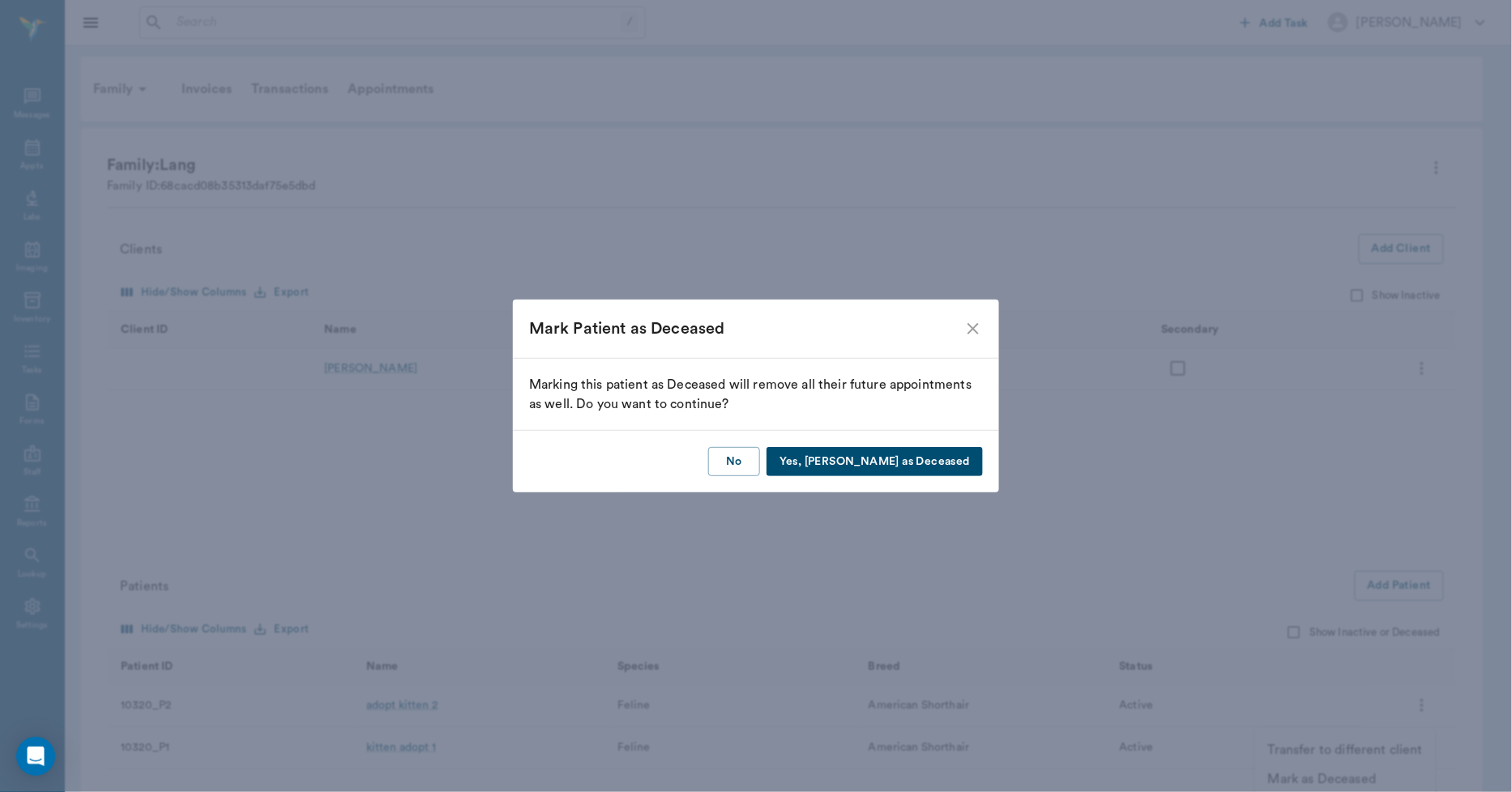
click at [952, 463] on button "Yes, Mark as Deceased" at bounding box center [874, 462] width 216 height 30
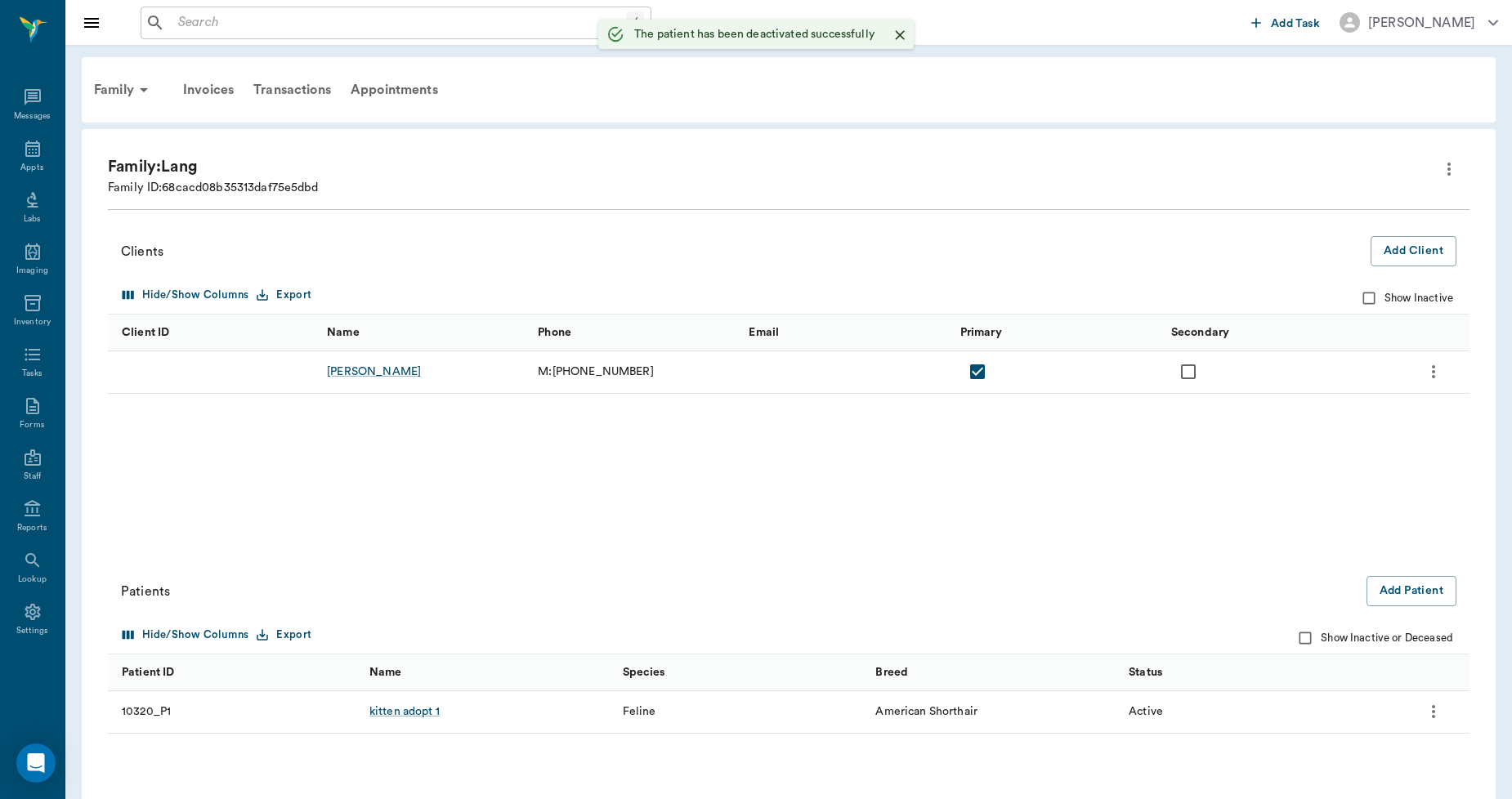
click at [1438, 713] on icon "more" at bounding box center [1433, 711] width 20 height 20
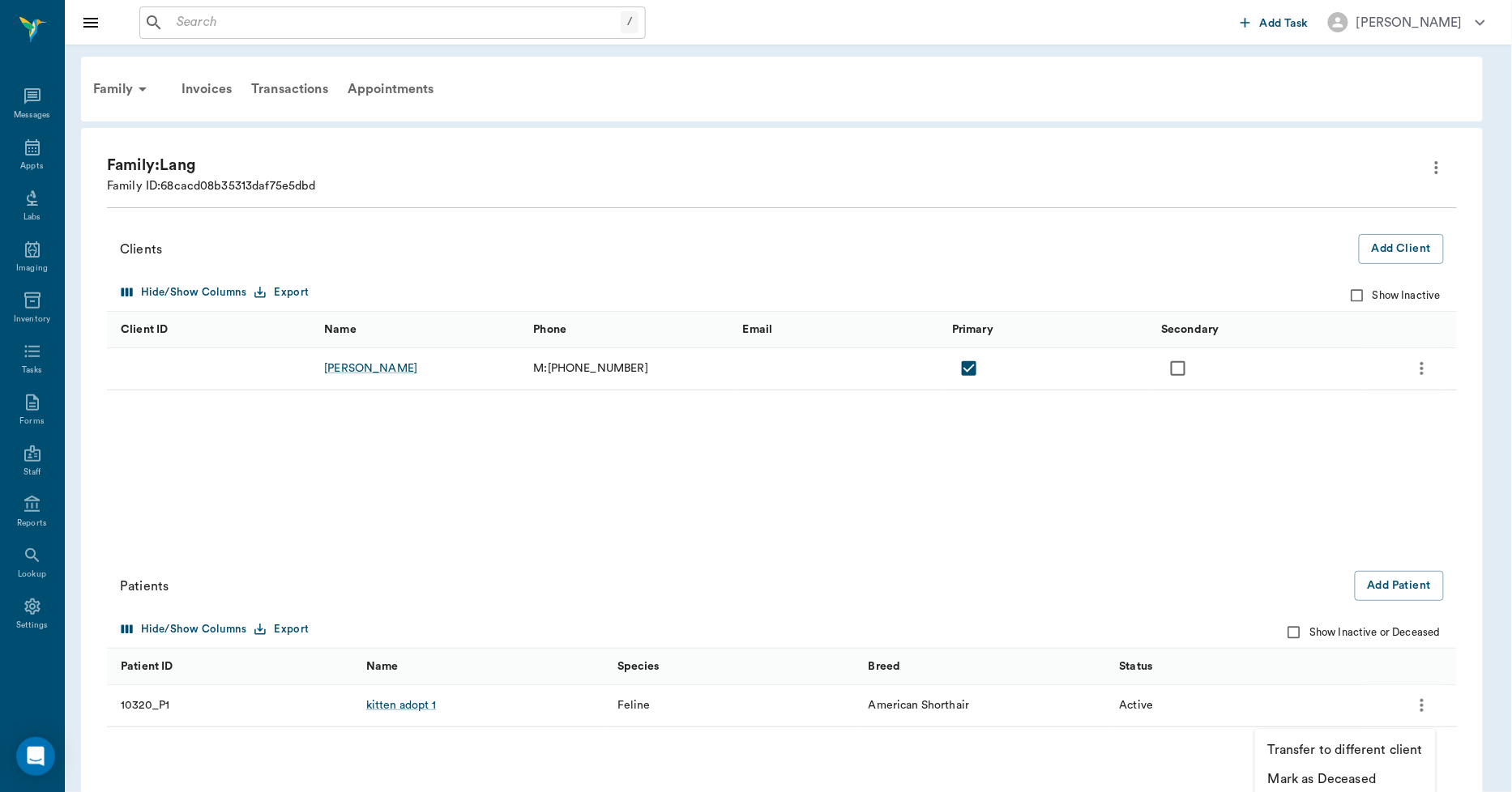
click at [1337, 774] on p "Mark as Deceased" at bounding box center [1322, 779] width 108 height 19
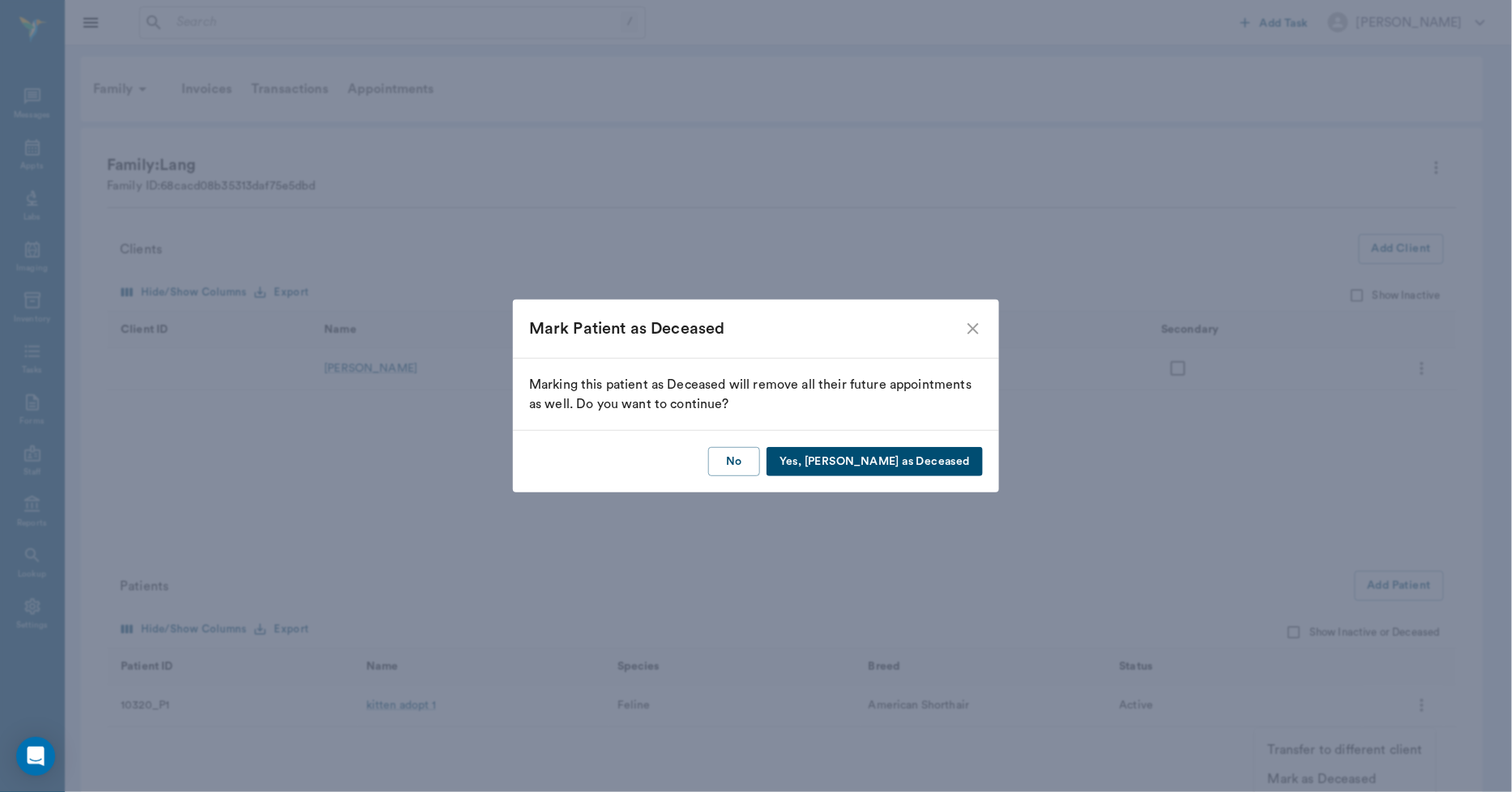
click at [908, 468] on button "Yes, Mark as Deceased" at bounding box center [874, 462] width 216 height 30
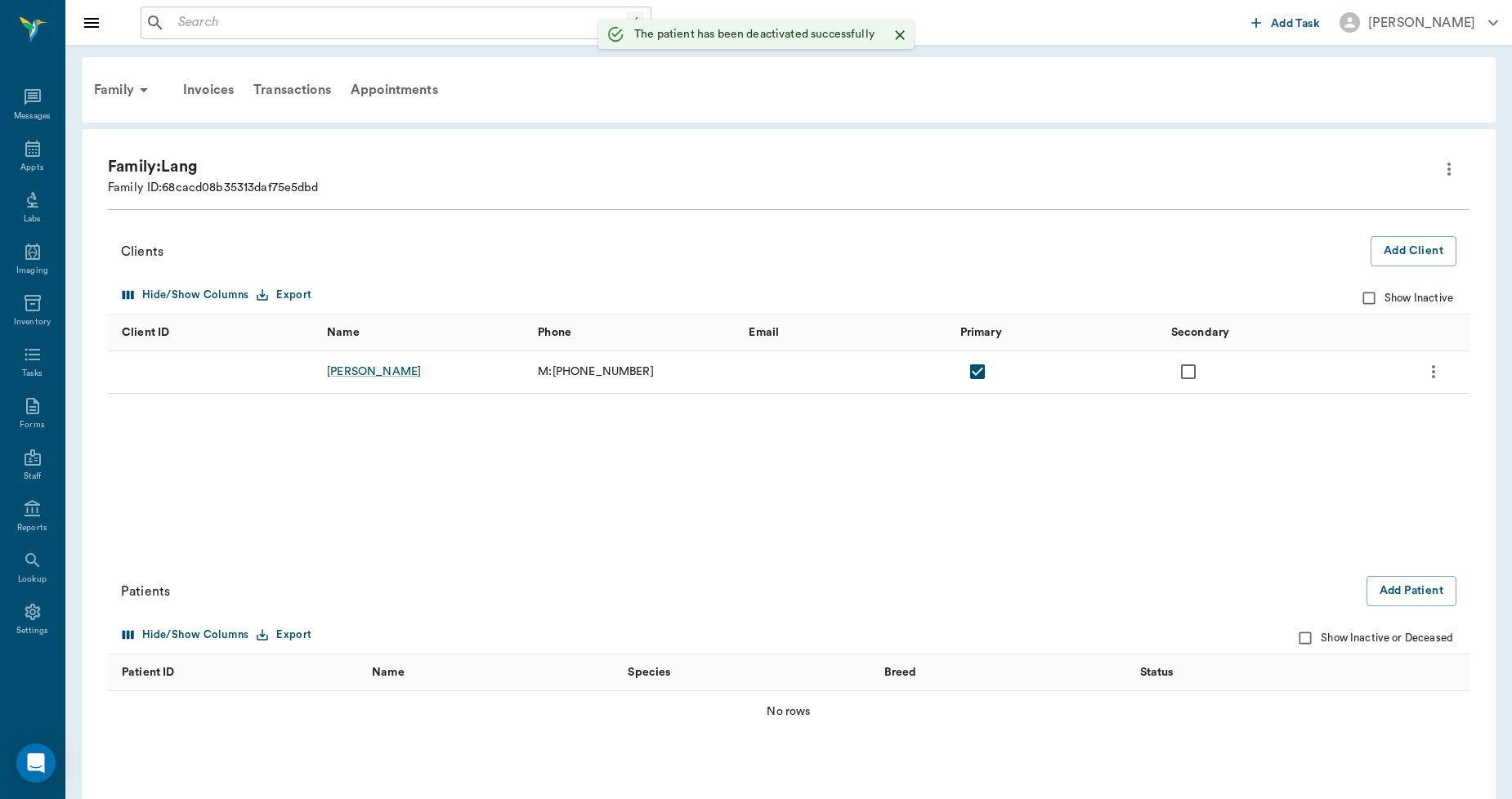
click at [1434, 375] on icon "more" at bounding box center [1433, 371] width 20 height 20
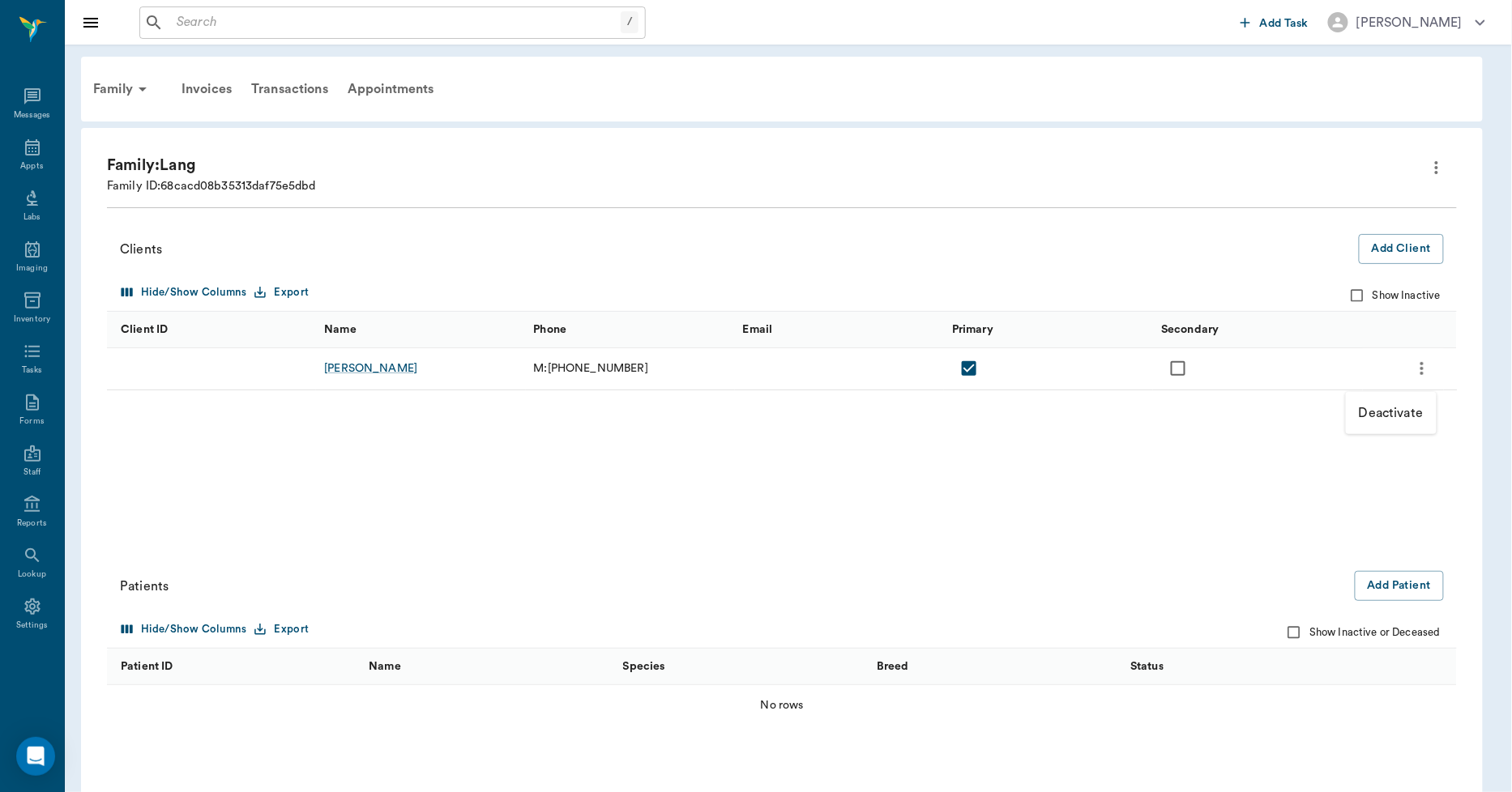
click at [1378, 410] on p "Deactivate" at bounding box center [1391, 413] width 65 height 19
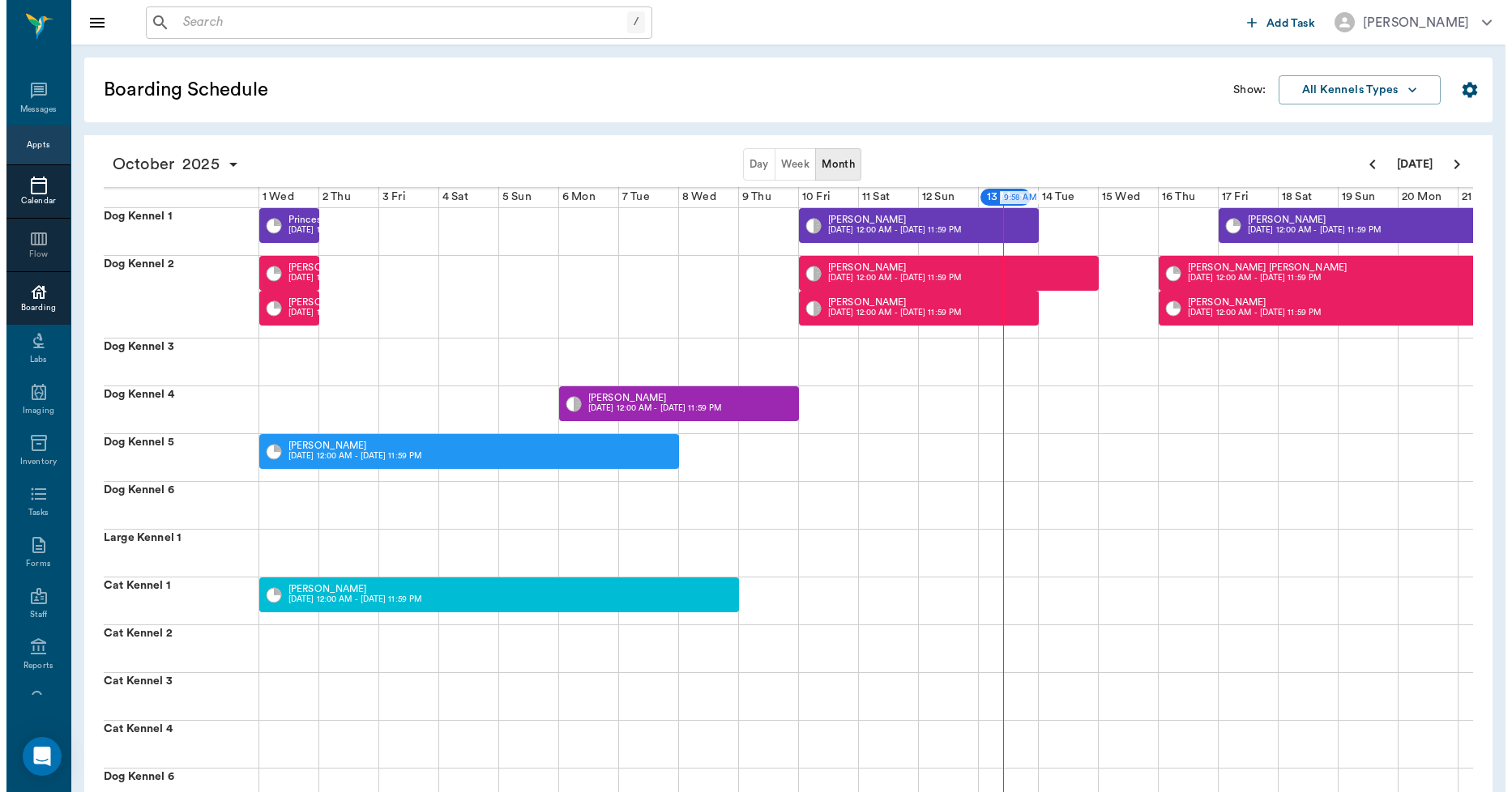
scroll to position [0, 476]
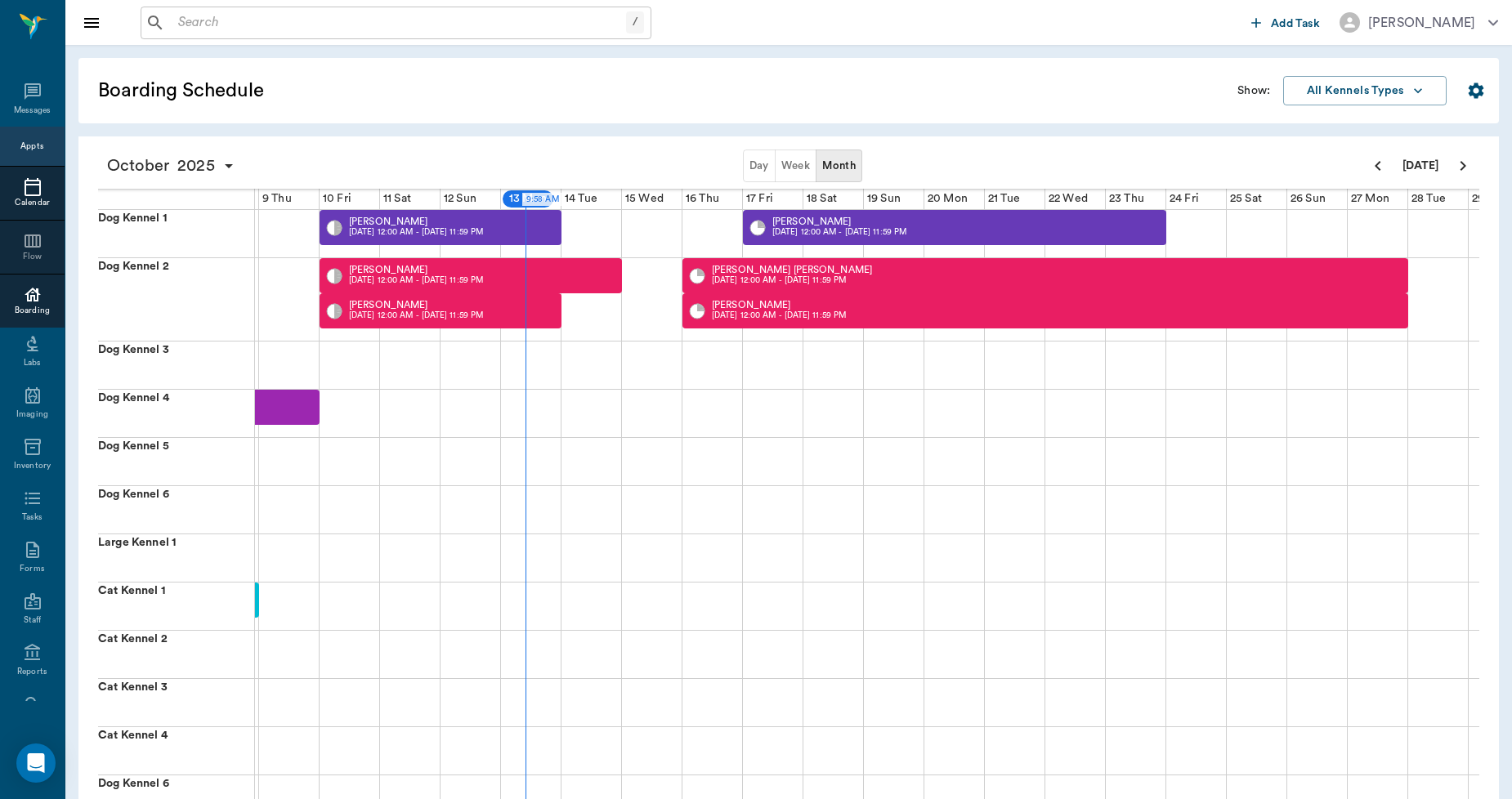
click at [36, 189] on div at bounding box center [32, 186] width 64 height 20
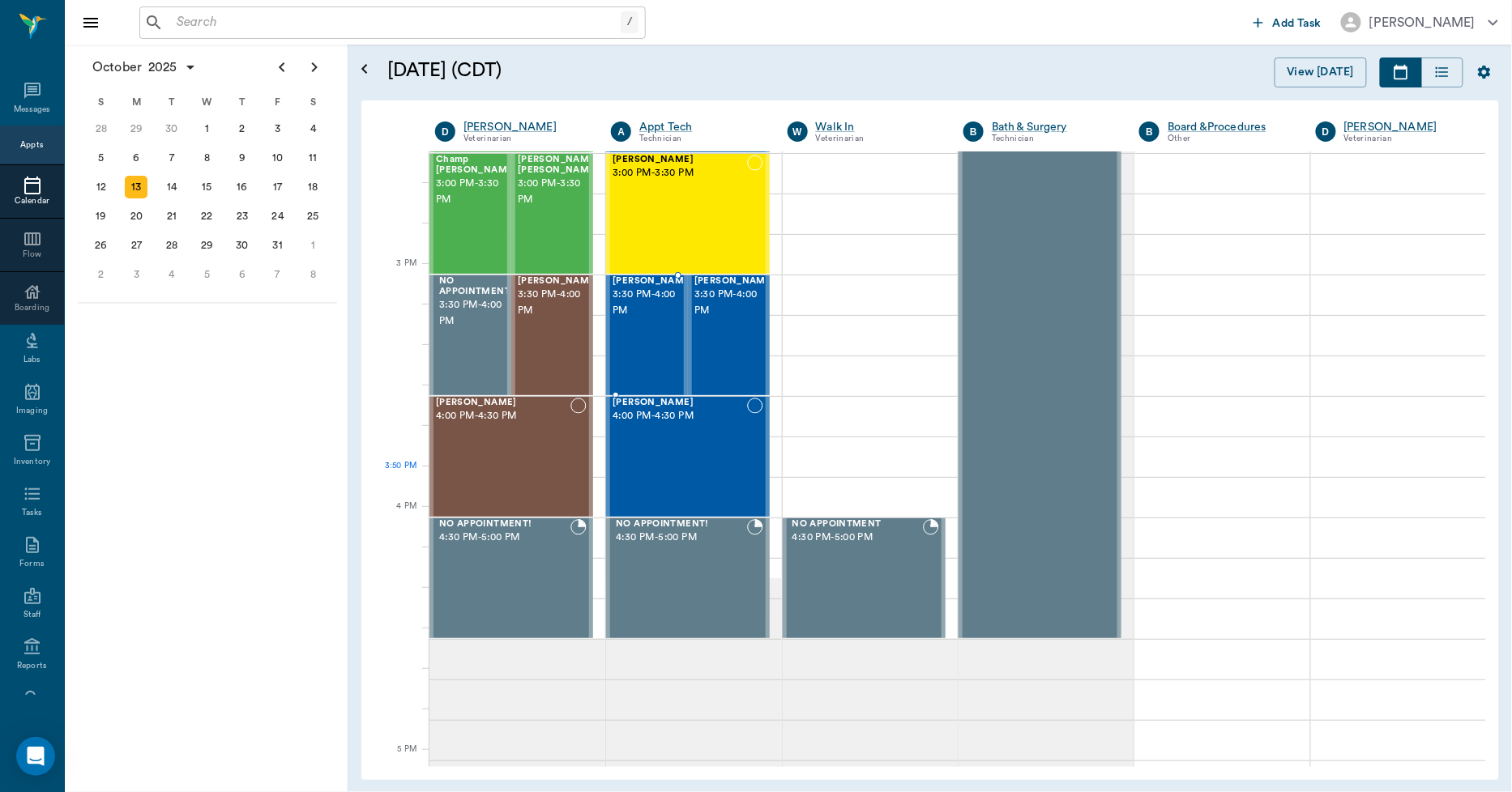
scroll to position [1774, 0]
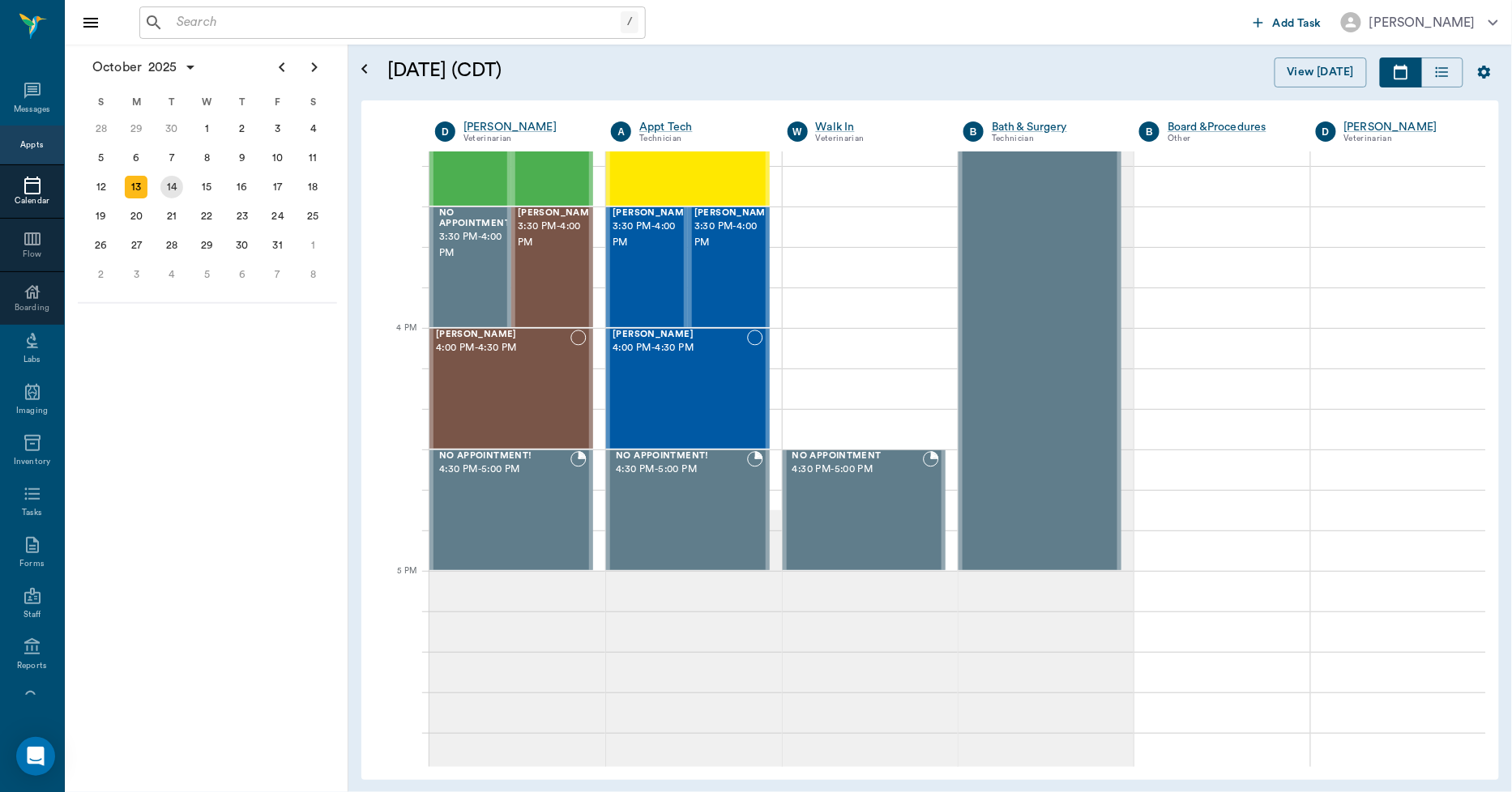
click at [179, 188] on div "14" at bounding box center [172, 187] width 23 height 23
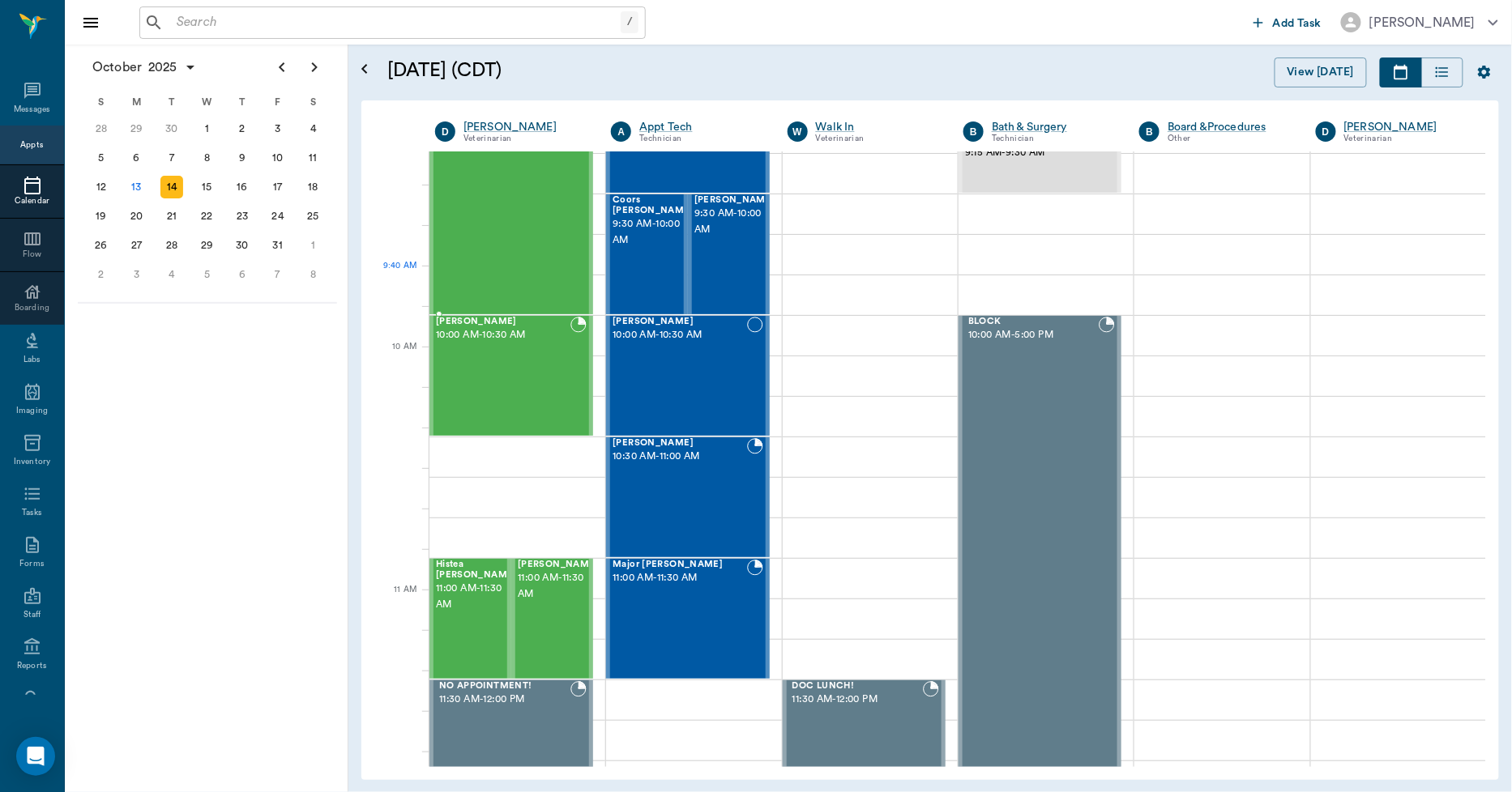
scroll to position [450, 0]
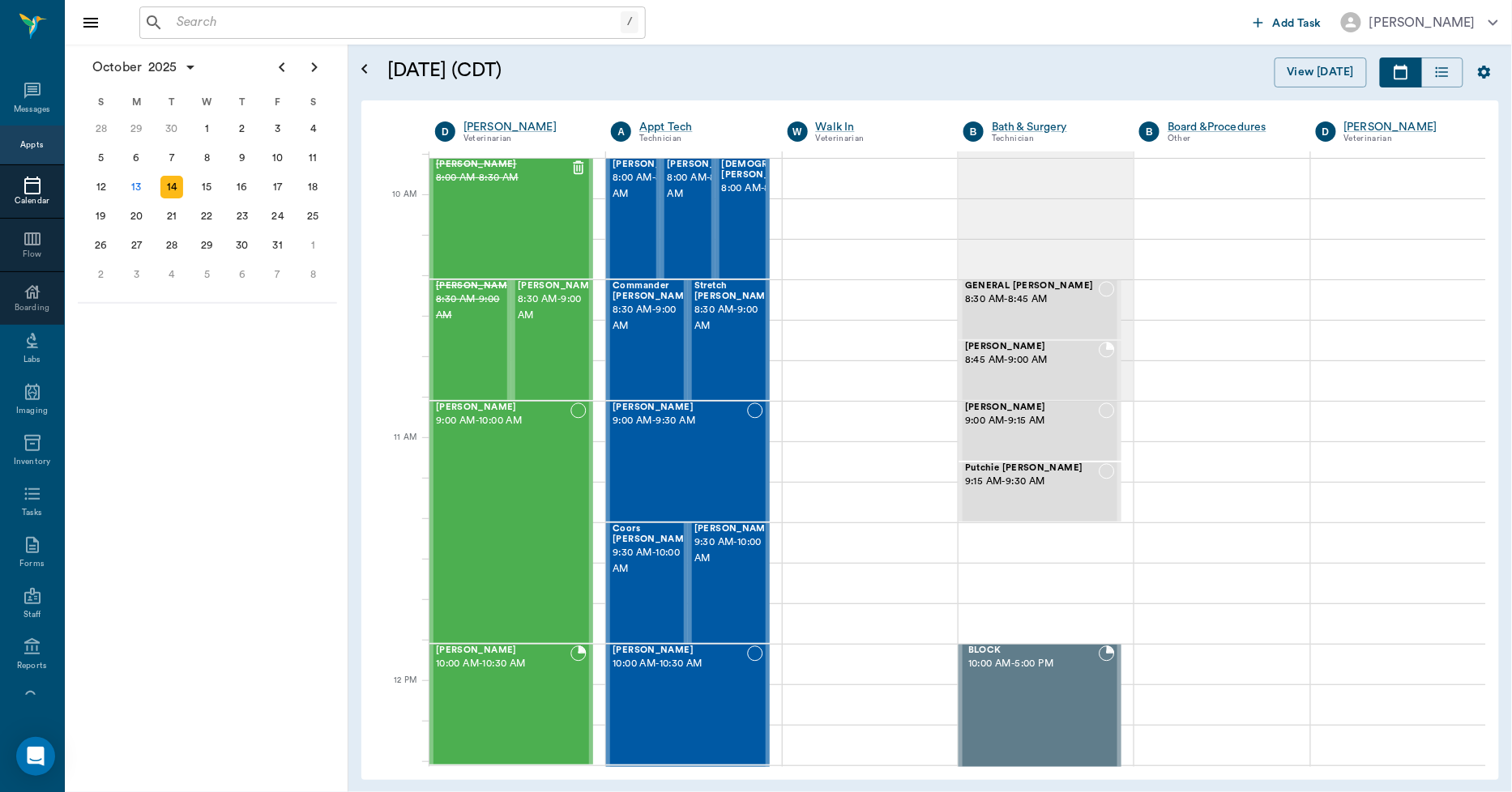
scroll to position [450, 0]
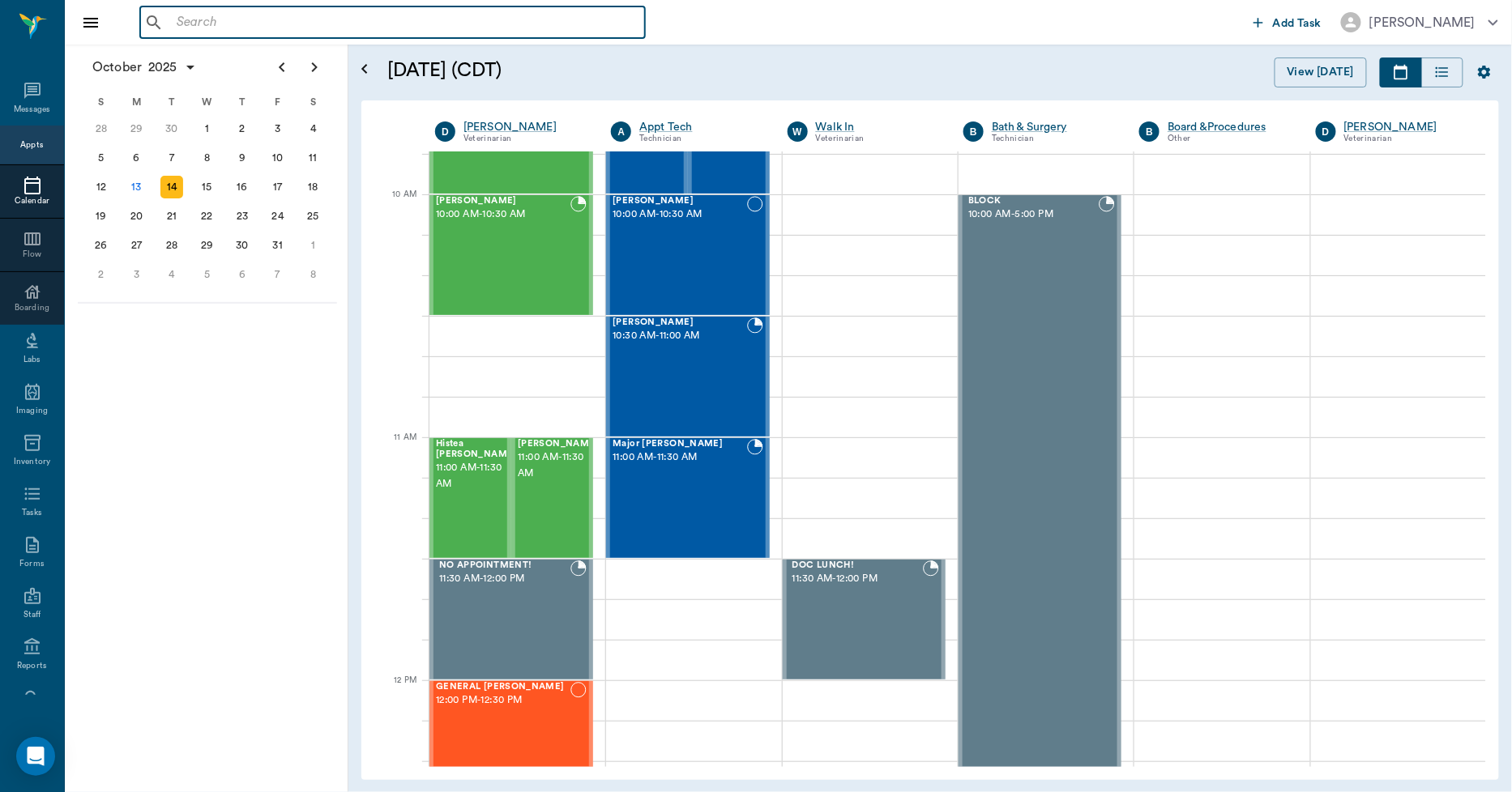
click at [398, 24] on input "text" at bounding box center [404, 22] width 469 height 23
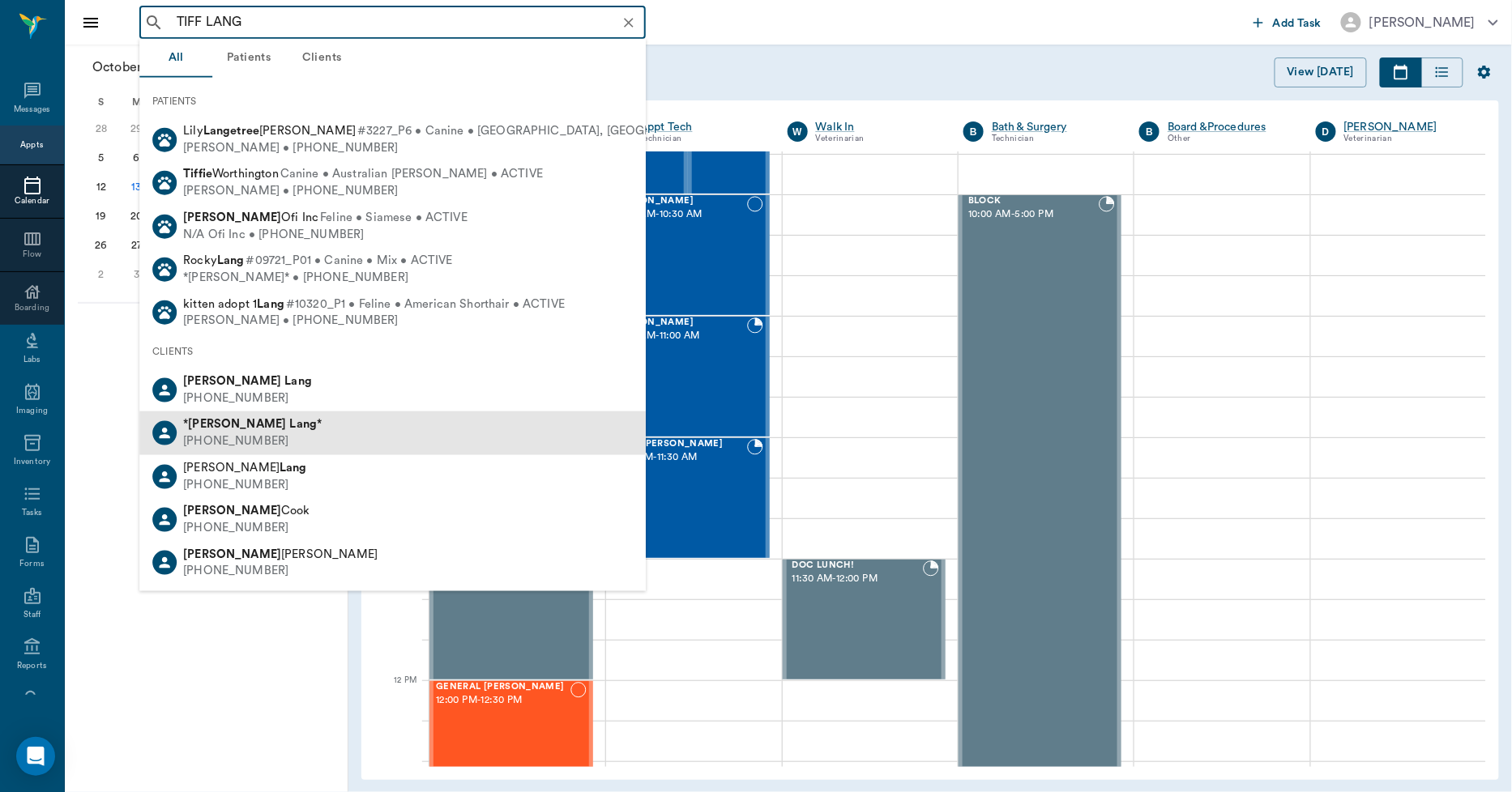
click at [260, 434] on div "(903) 244-4536" at bounding box center [252, 442] width 139 height 17
type input "TIFF LANG"
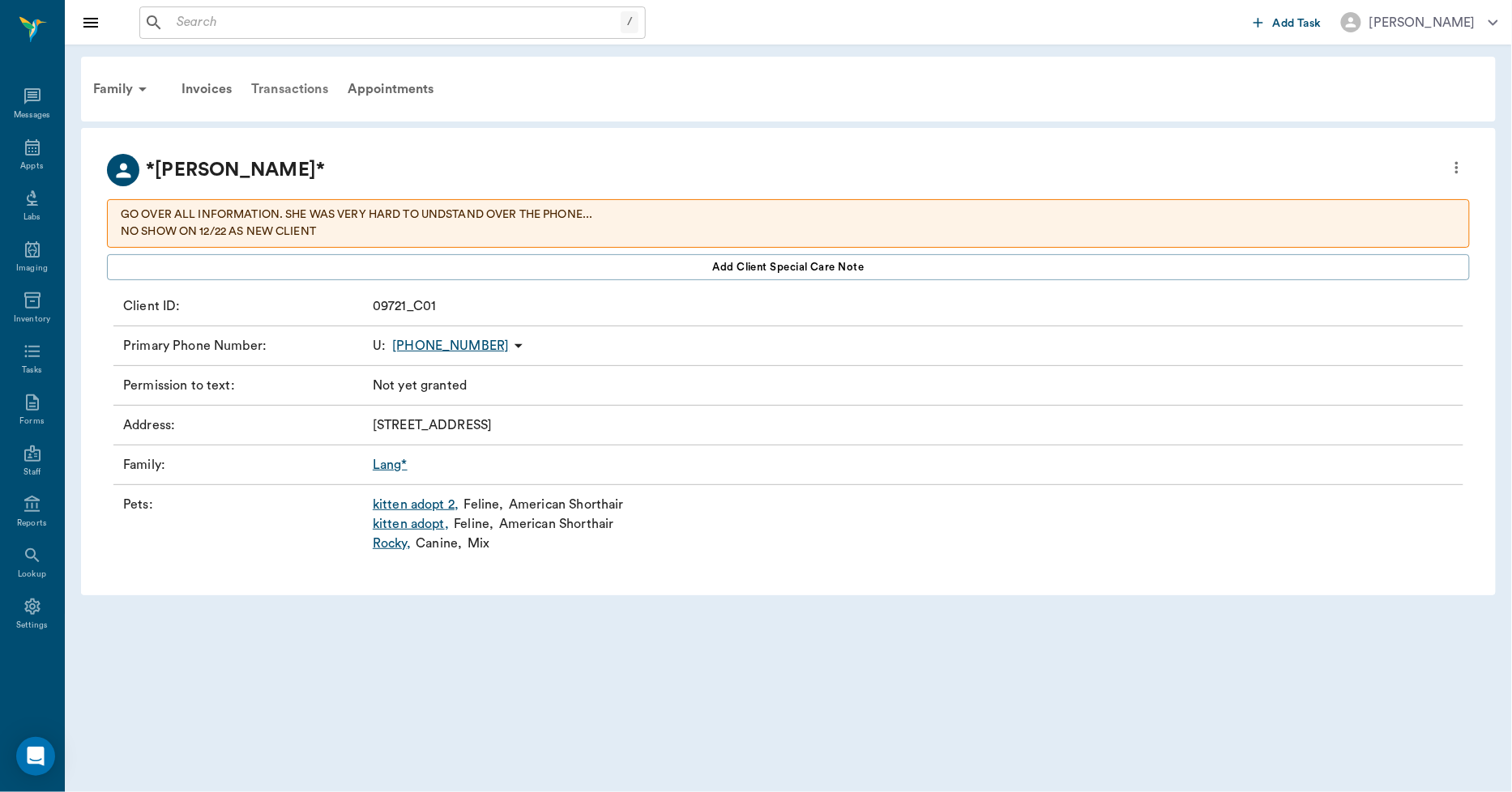
click at [303, 86] on div "Transactions" at bounding box center [289, 89] width 96 height 39
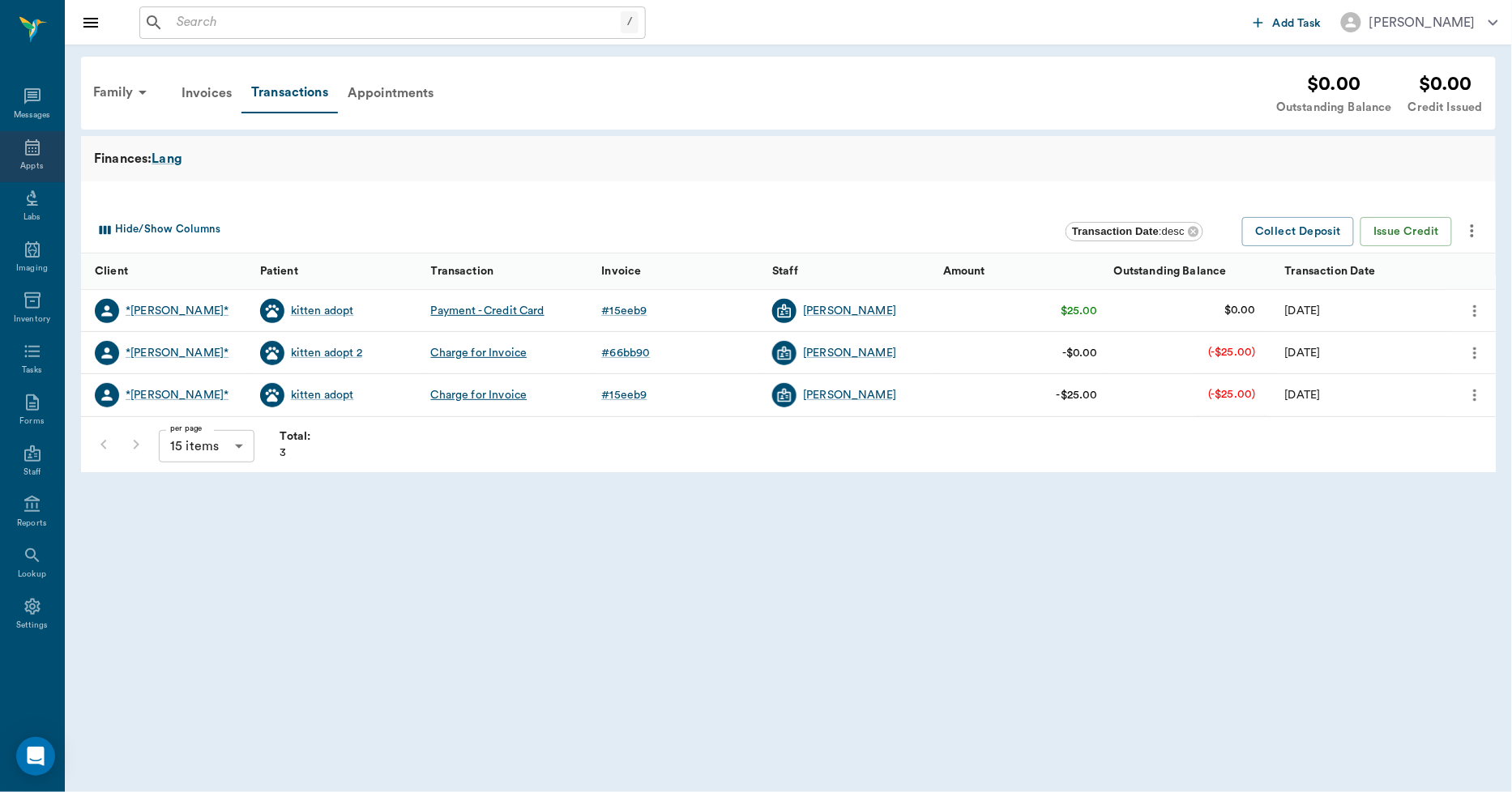
click at [28, 156] on icon at bounding box center [32, 147] width 19 height 19
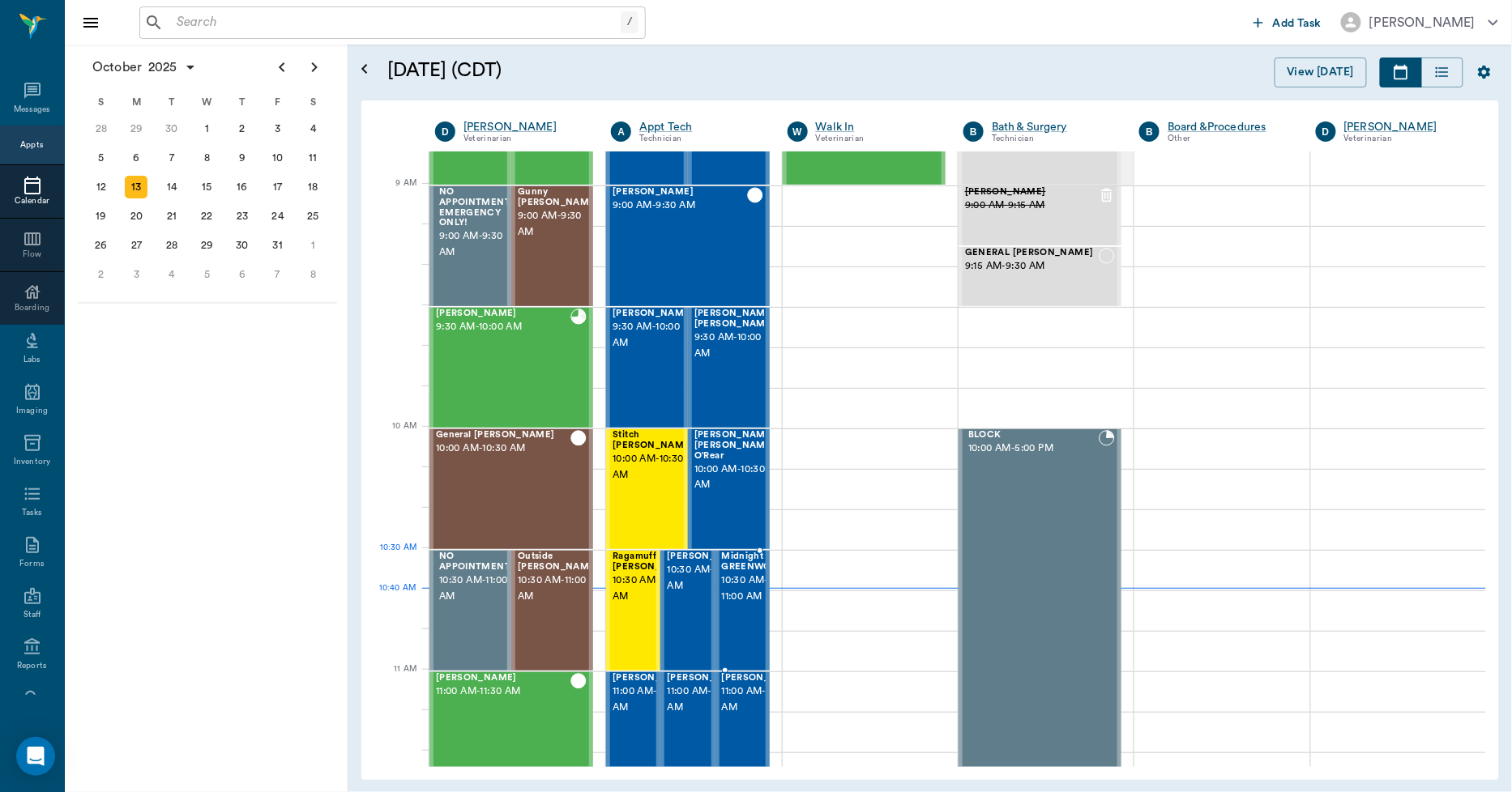
scroll to position [217, 0]
click at [750, 573] on span "10:30 AM - 11:00 AM" at bounding box center [753, 587] width 64 height 32
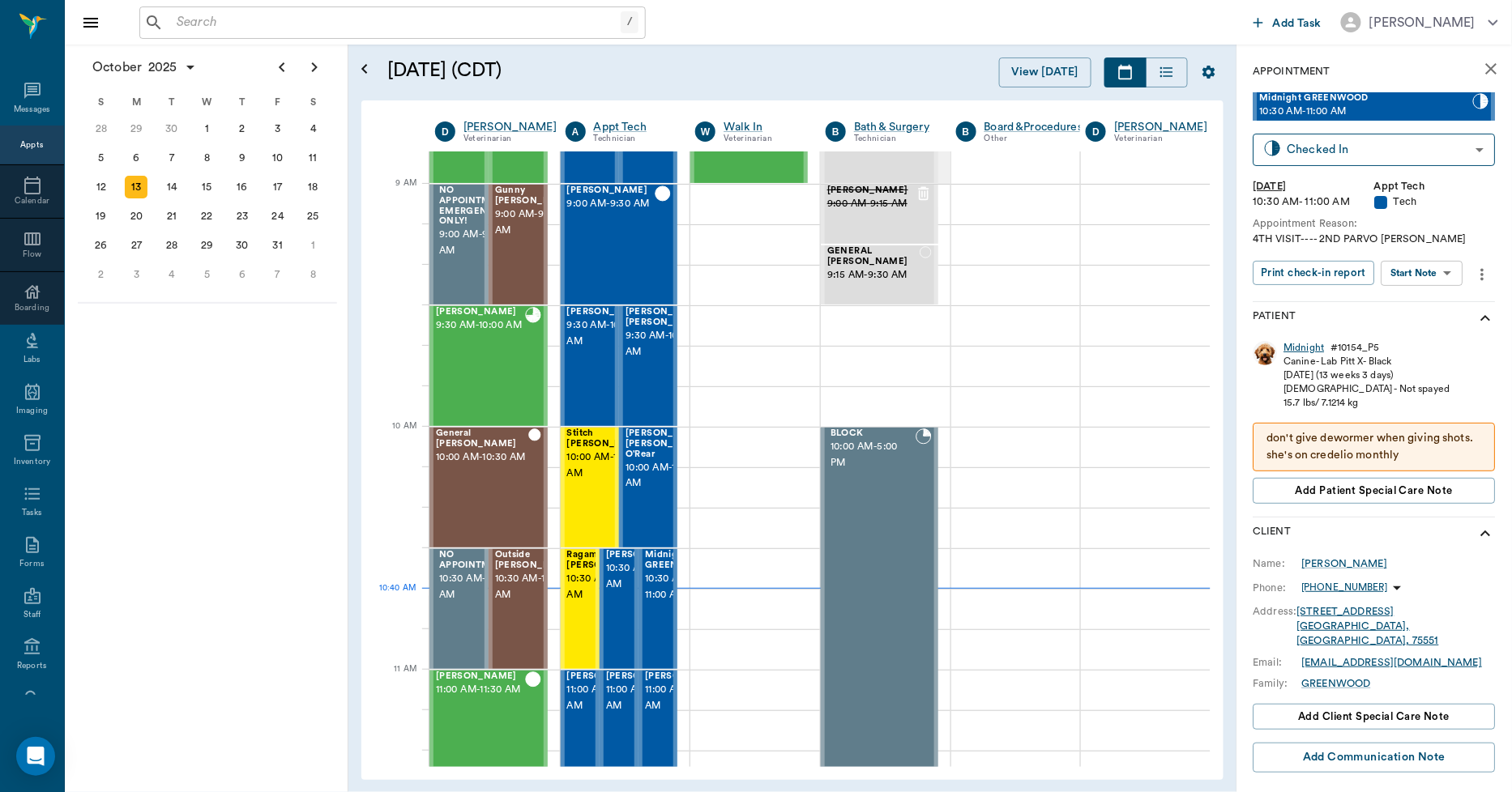
click at [1293, 350] on div "Midnight" at bounding box center [1305, 347] width 41 height 14
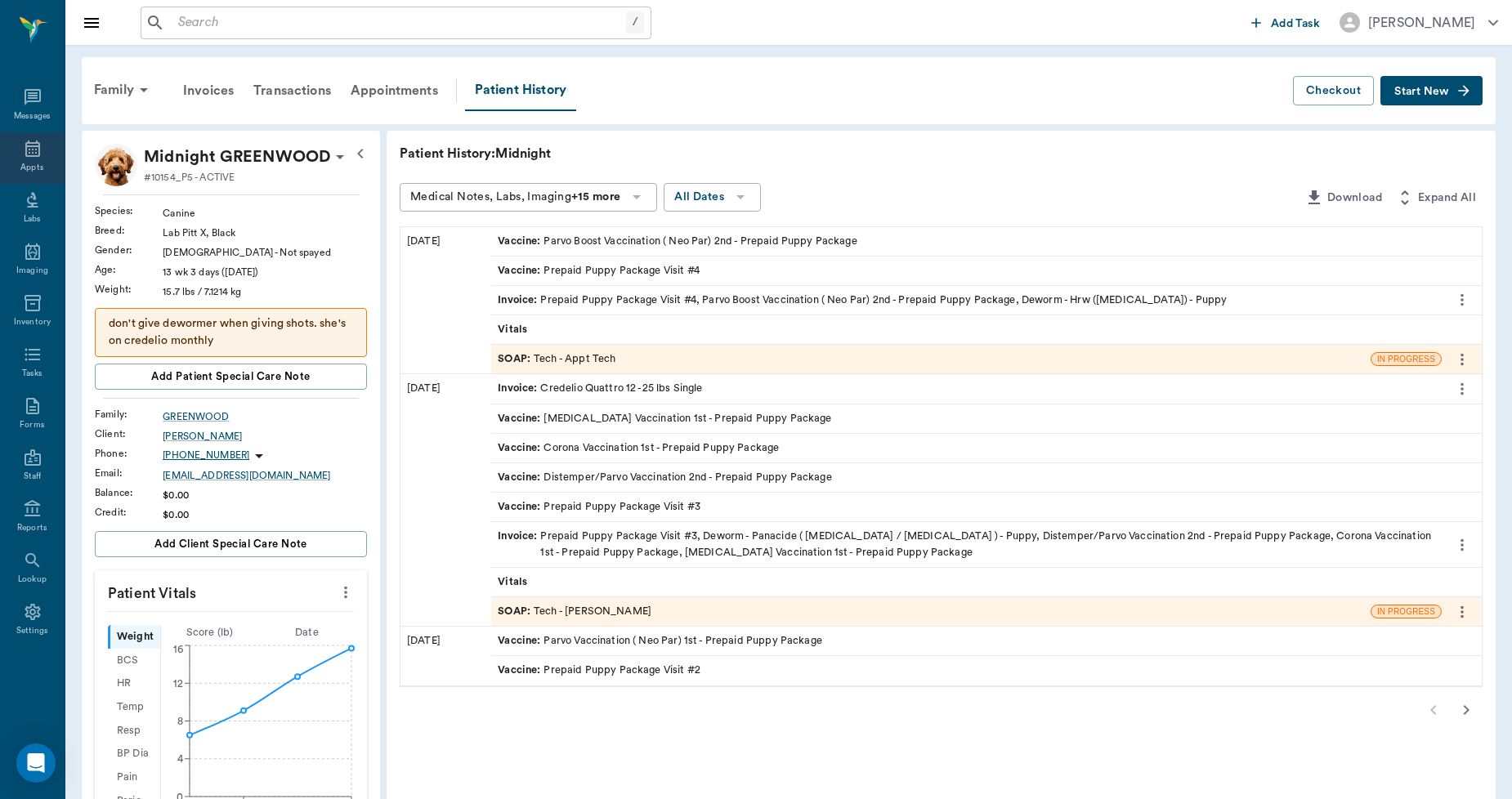
click at [30, 152] on icon at bounding box center [33, 148] width 20 height 20
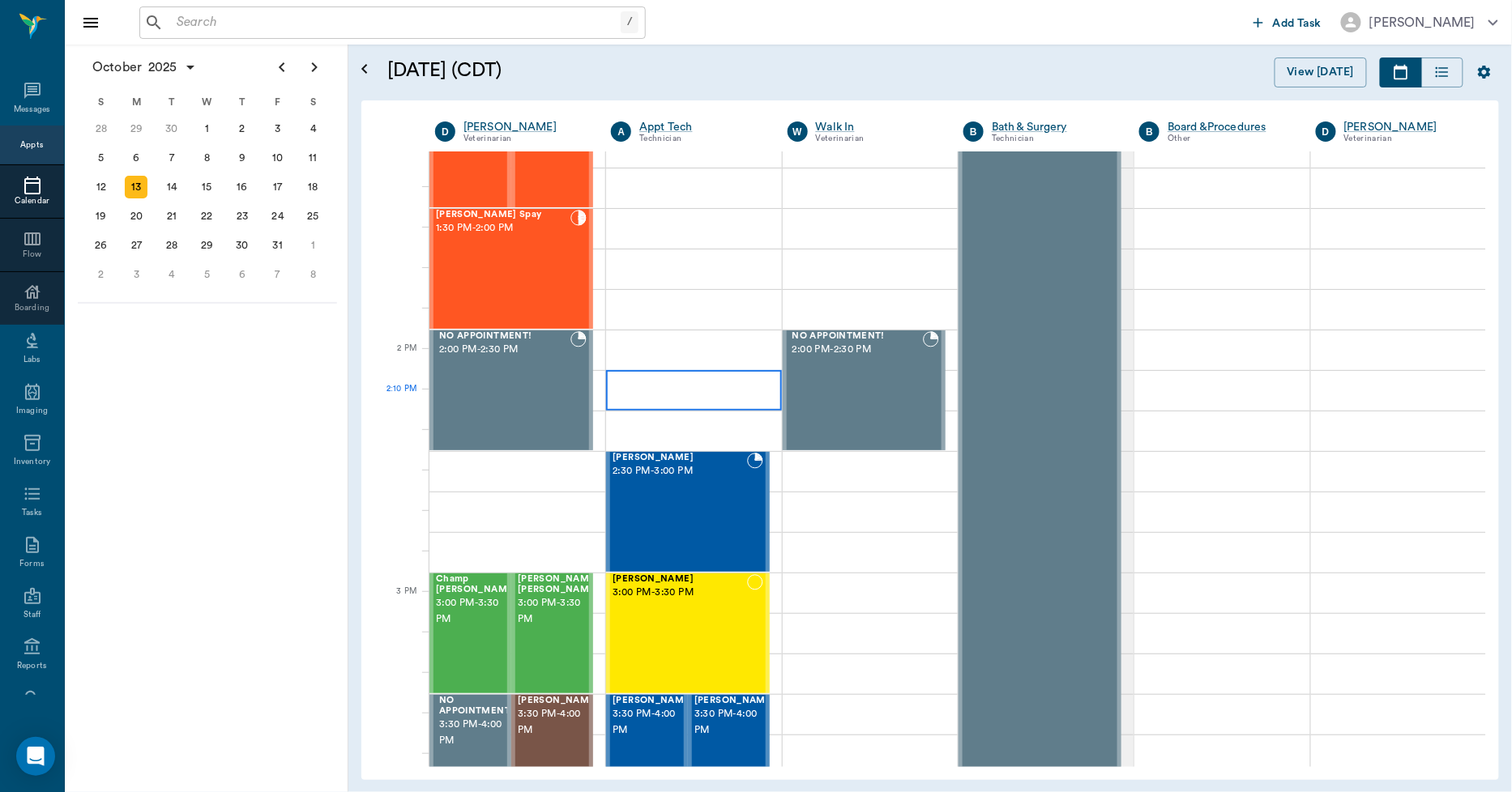
scroll to position [1298, 0]
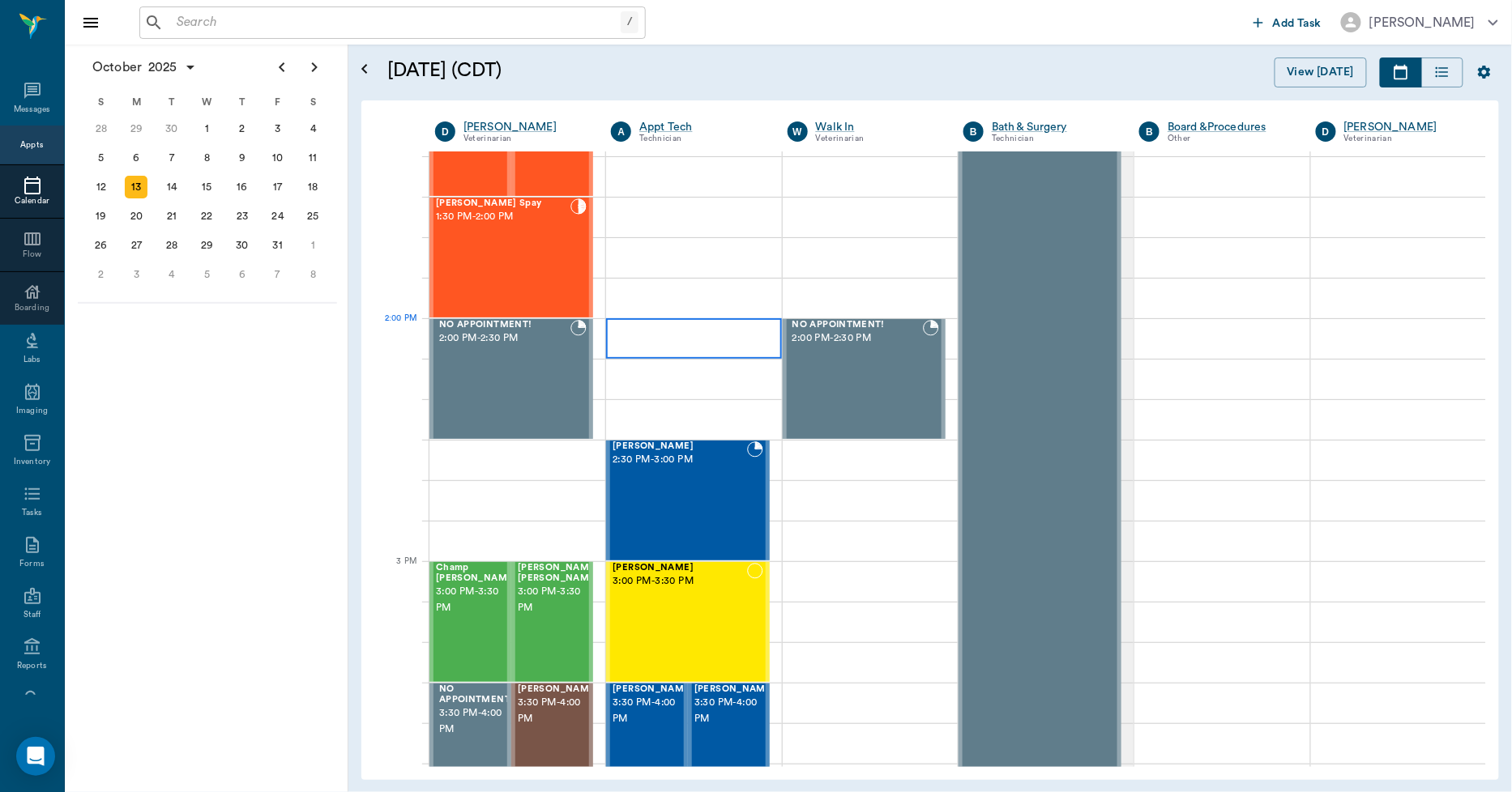
click at [719, 348] on div at bounding box center [693, 339] width 175 height 41
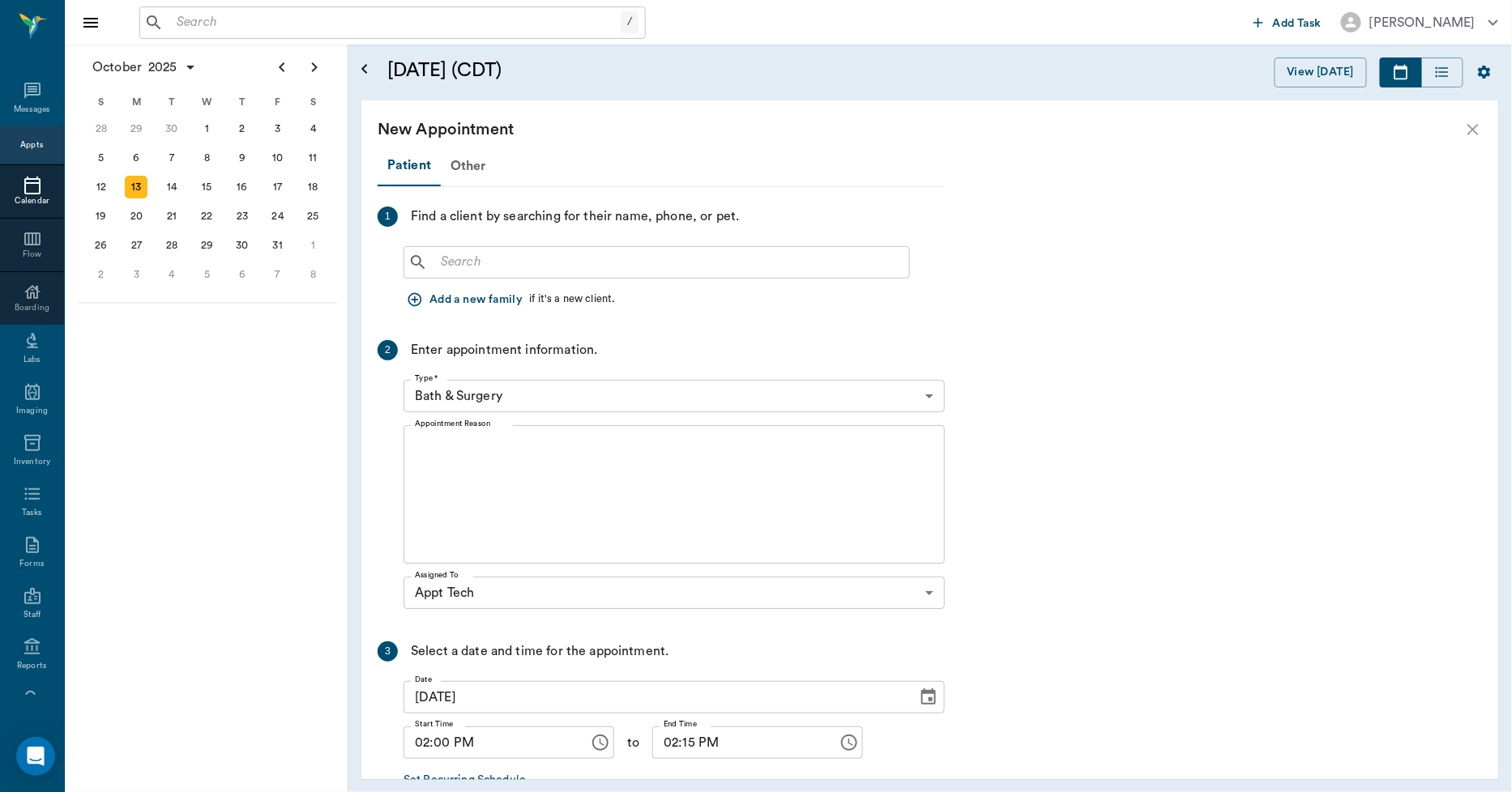
click at [442, 254] on input "text" at bounding box center [668, 262] width 469 height 23
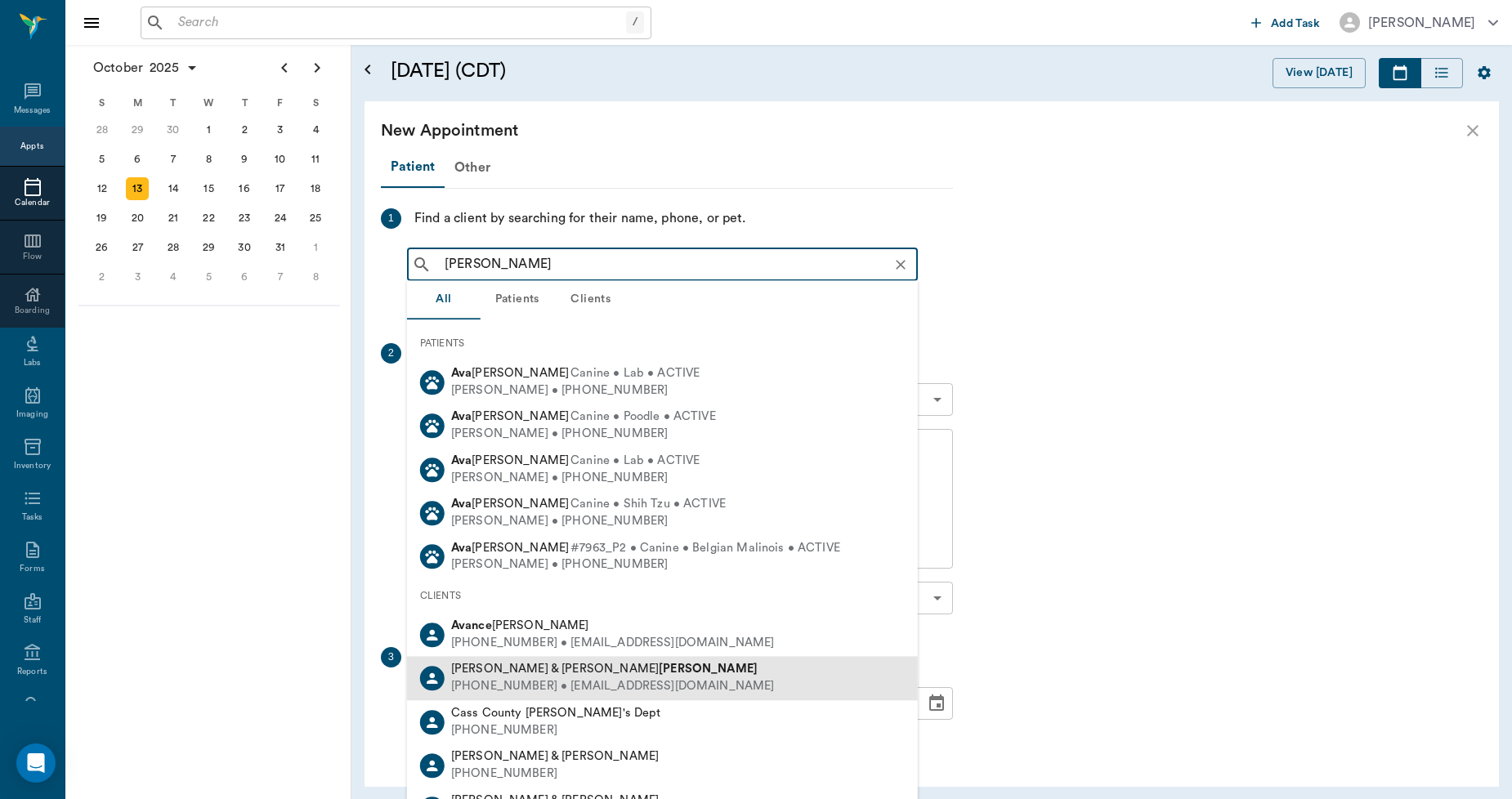
click at [593, 681] on div "(702) 810-2448 • SHERIAVALOS@gmail.com" at bounding box center [612, 687] width 323 height 17
type input "SHERR AVA"
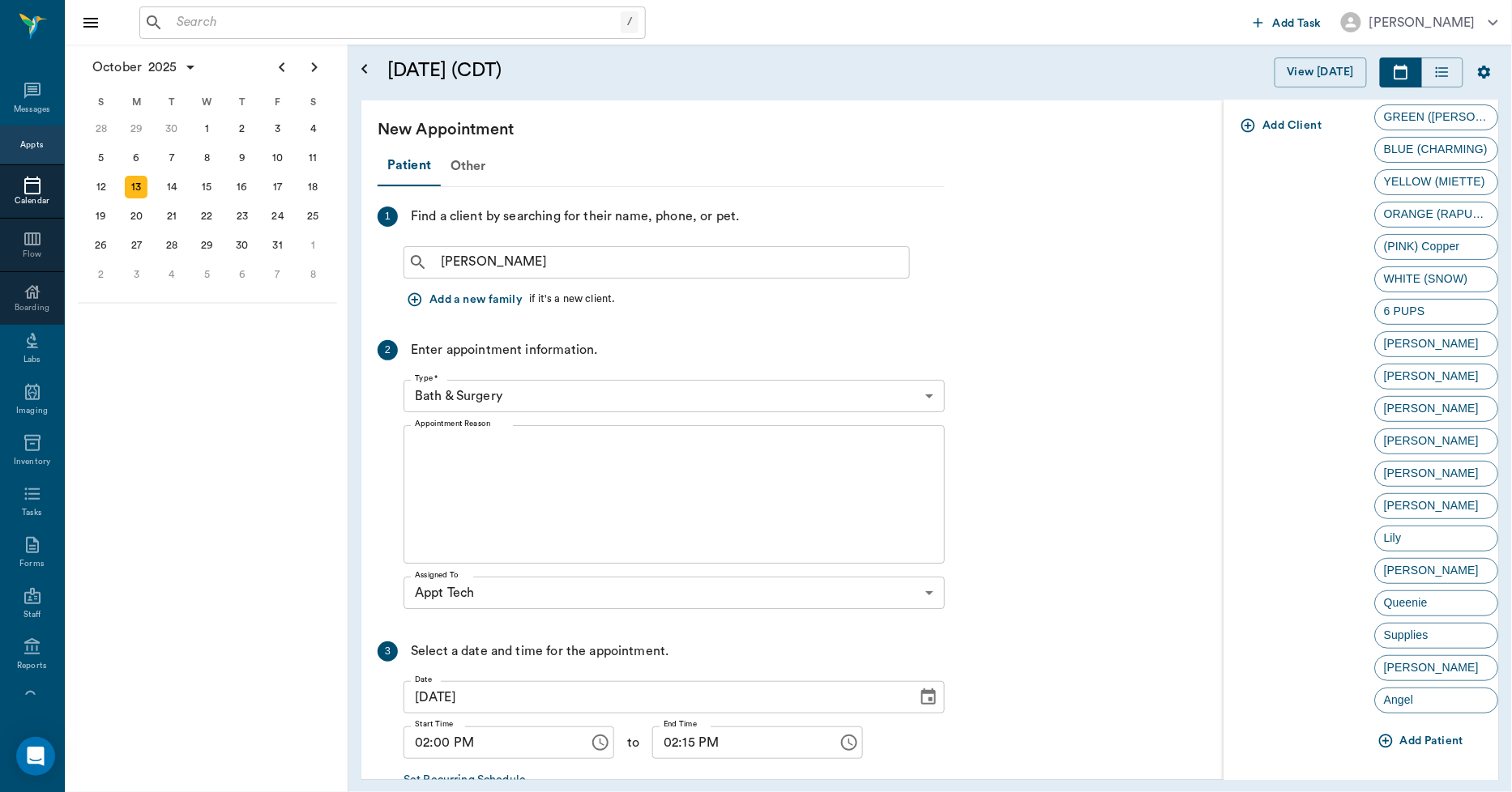
scroll to position [106, 0]
click at [1414, 564] on div "[PERSON_NAME]" at bounding box center [1437, 570] width 125 height 26
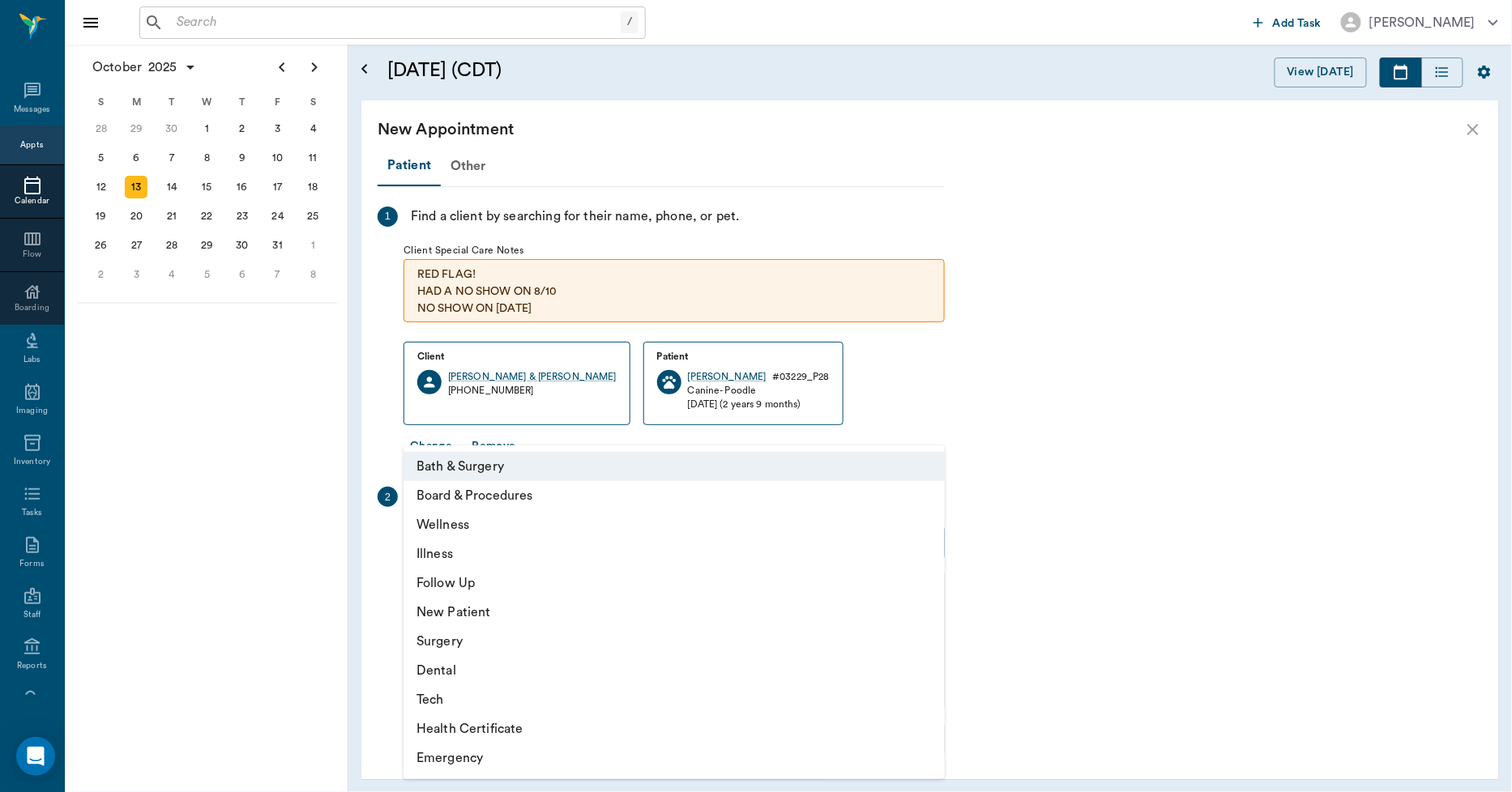
click at [530, 552] on body "/ ​ Add Task Dr. Bert Ellsworth Nectar Messages Appts Calendar Flow Boarding La…" at bounding box center [756, 396] width 1512 height 792
click at [448, 706] on li "Tech" at bounding box center [675, 701] width 542 height 30
type input "65d2be4f46e3a538d89b8c1a"
type input "02:30 PM"
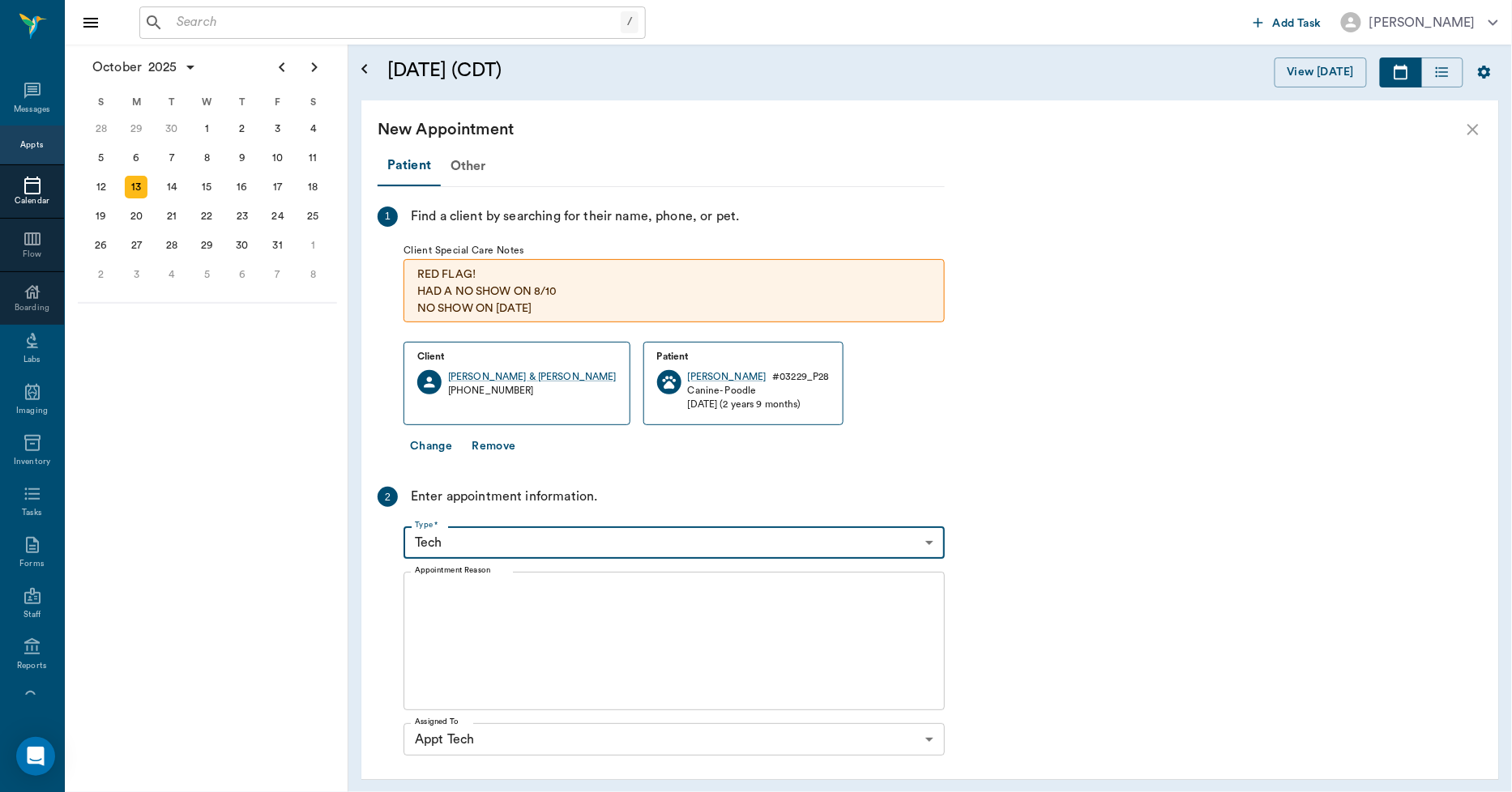
click at [515, 581] on div "x Appointment Reason" at bounding box center [675, 641] width 542 height 139
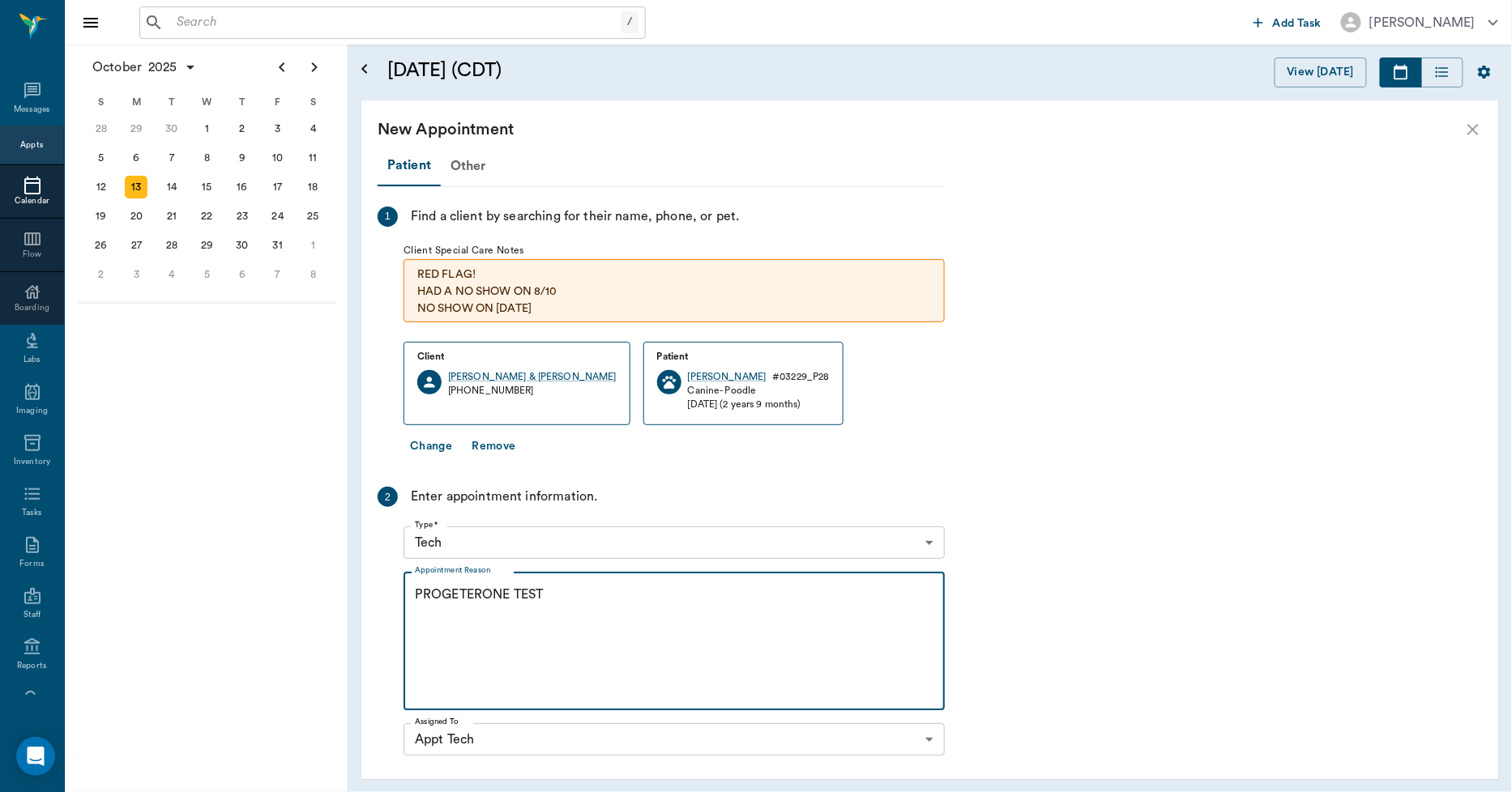
drag, startPoint x: 470, startPoint y: 595, endPoint x: 854, endPoint y: 399, distance: 431.1
click at [854, 399] on div "Client Sheri & Michael Avalos (702) 810-2448 Patient Ariel # 03229_P28 Canine -…" at bounding box center [675, 386] width 542 height 90
drag, startPoint x: 457, startPoint y: 591, endPoint x: 865, endPoint y: 437, distance: 436.1
click at [865, 437] on div "Change Remove" at bounding box center [675, 446] width 542 height 30
click at [583, 602] on textarea "PROGESTERONE TEST" at bounding box center [674, 641] width 518 height 112
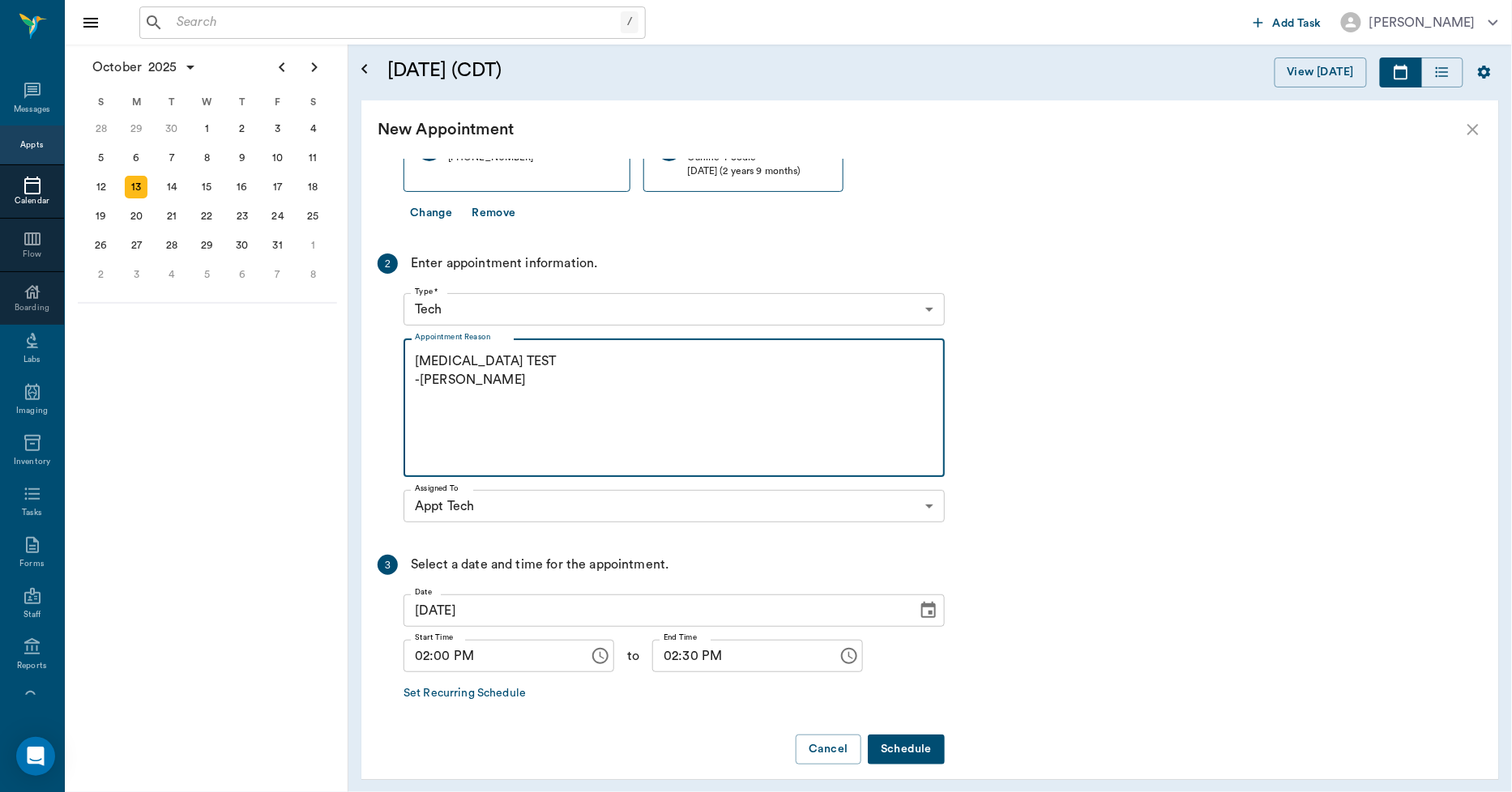
scroll to position [247, 0]
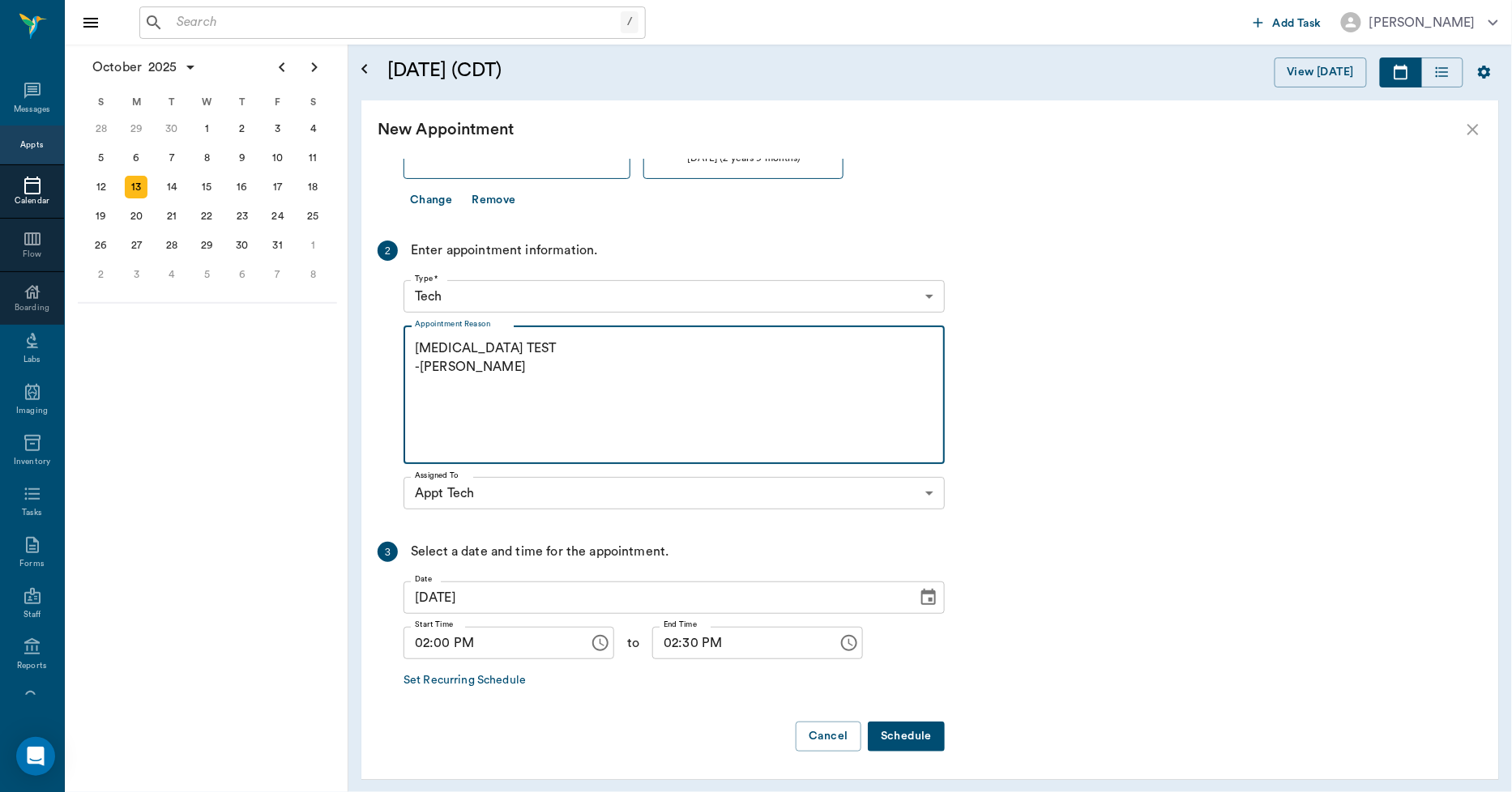
type textarea "PROGESTERONE TEST -LORY"
click at [909, 743] on button "Schedule" at bounding box center [906, 737] width 77 height 30
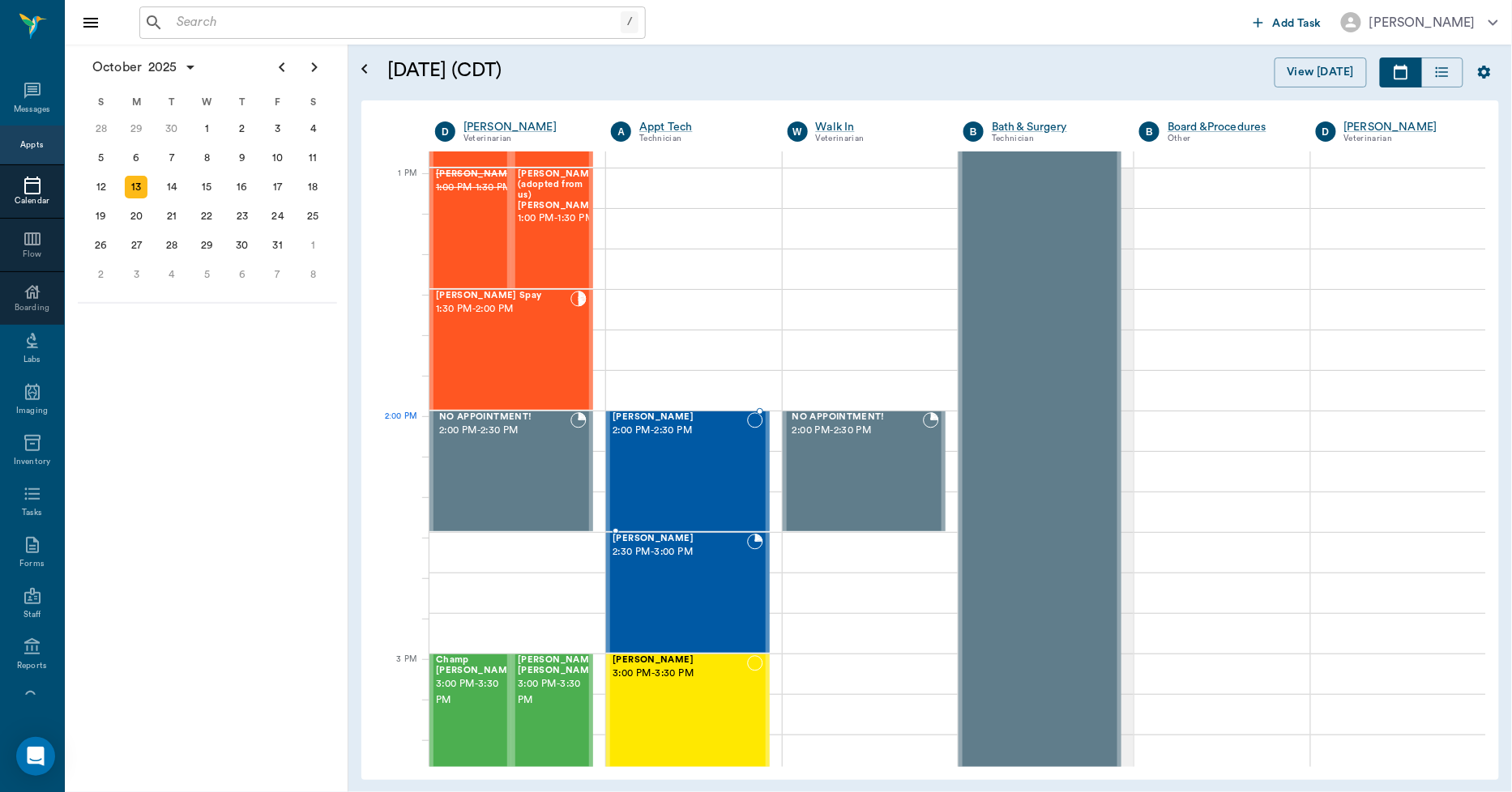
scroll to position [1208, 0]
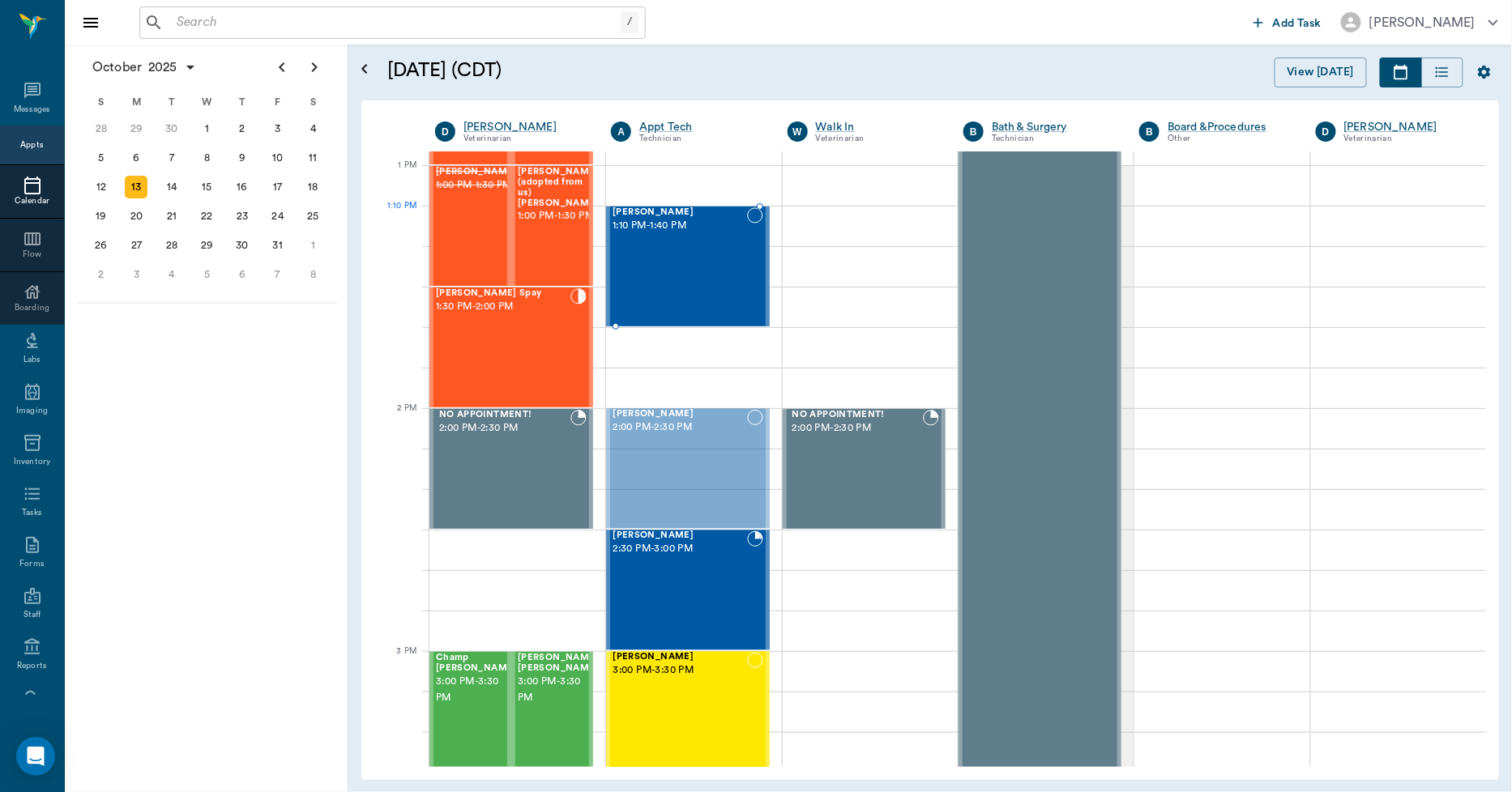
drag, startPoint x: 705, startPoint y: 451, endPoint x: 714, endPoint y: 266, distance: 185.2
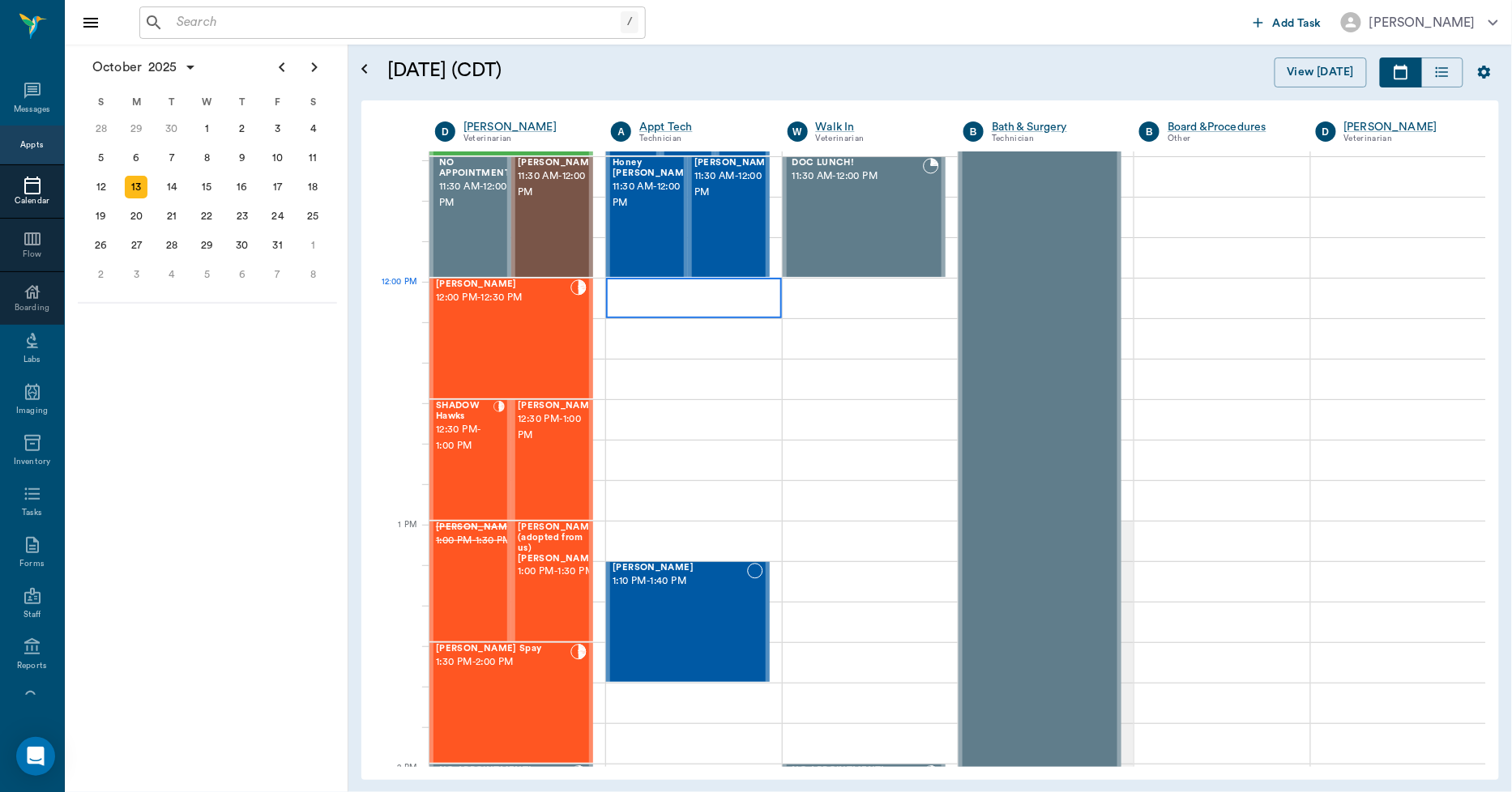
scroll to position [847, 0]
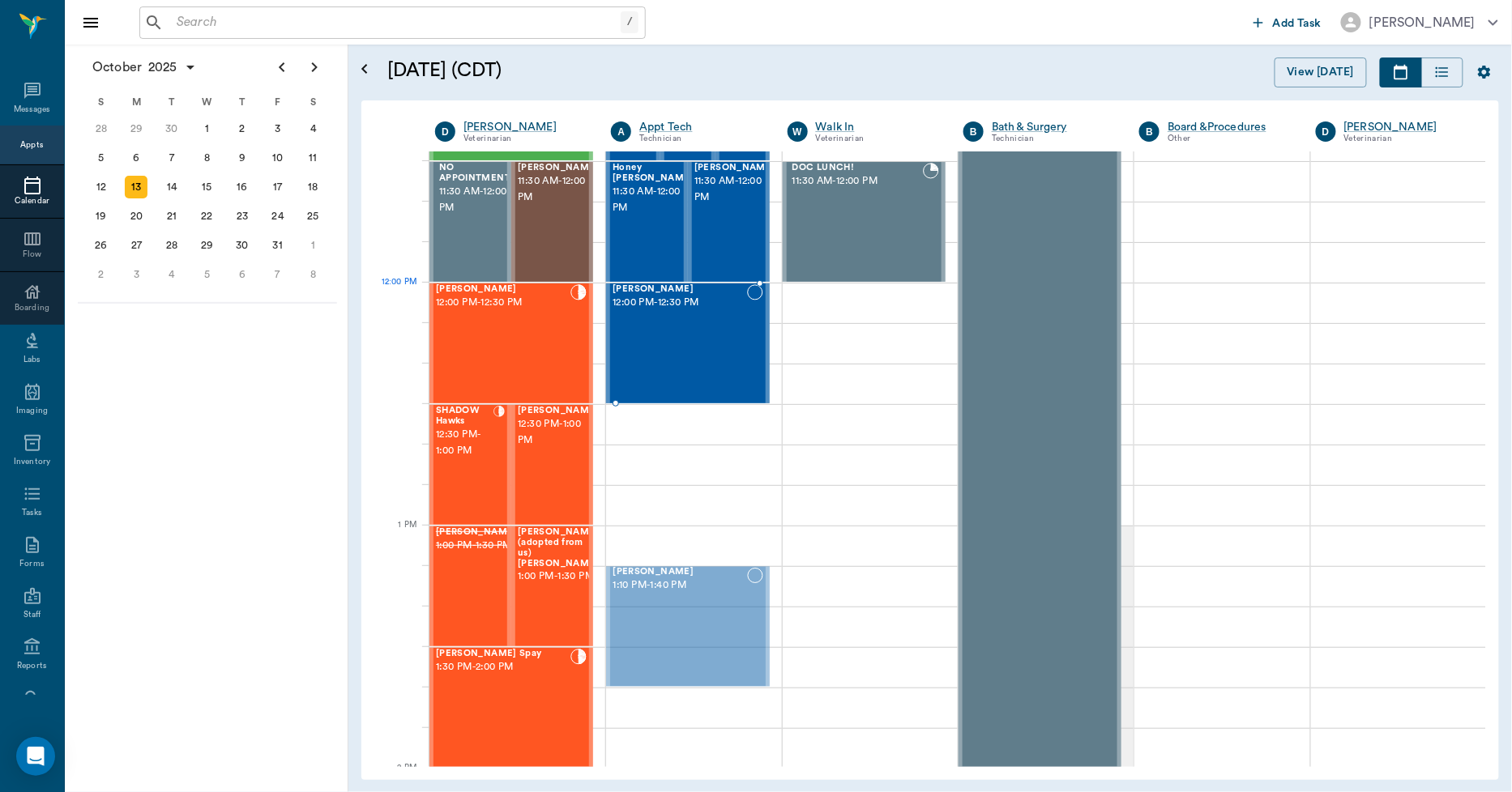
drag, startPoint x: 701, startPoint y: 629, endPoint x: 715, endPoint y: 354, distance: 275.4
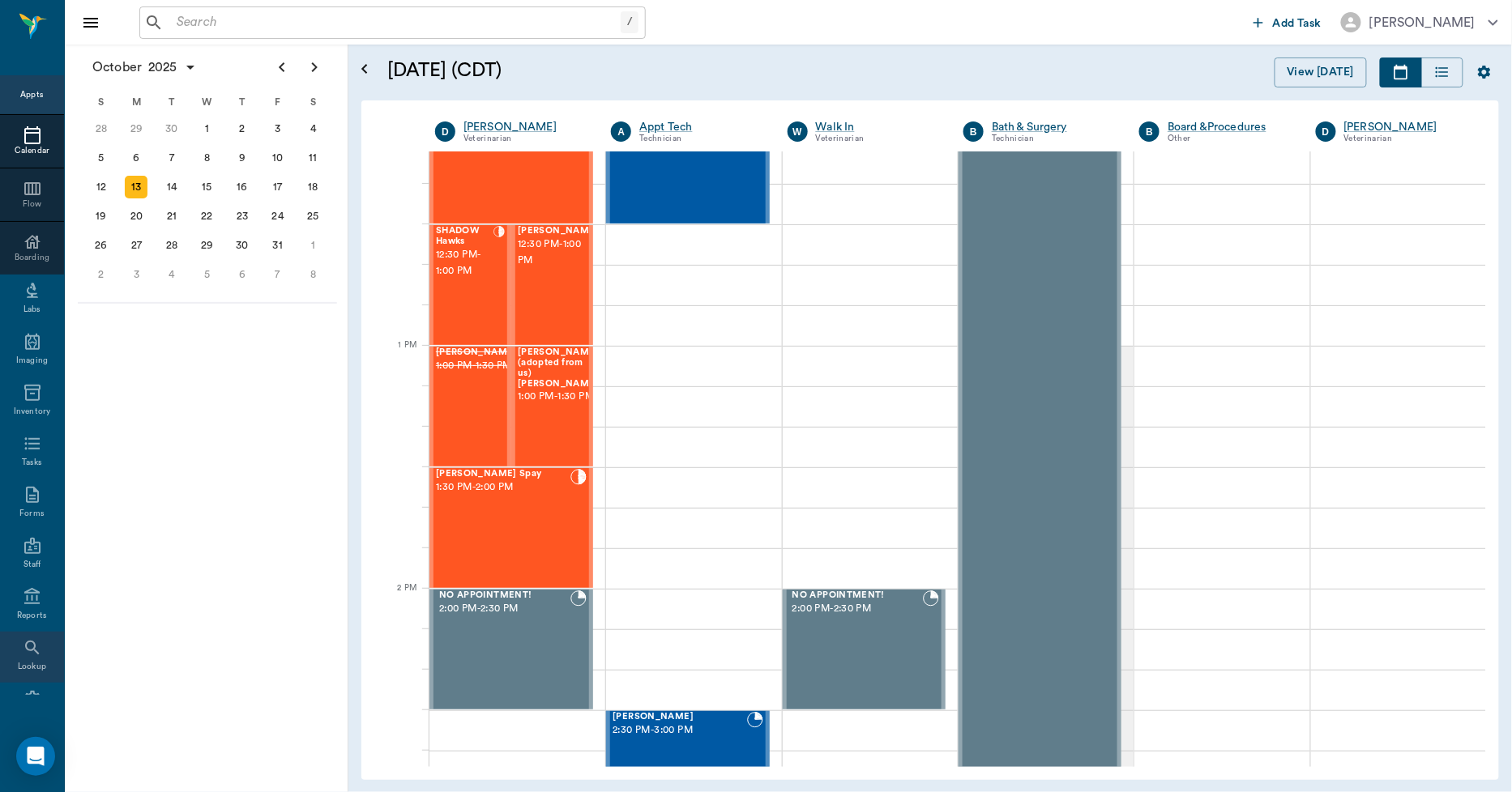
scroll to position [94, 0]
click at [23, 653] on icon at bounding box center [32, 655] width 19 height 19
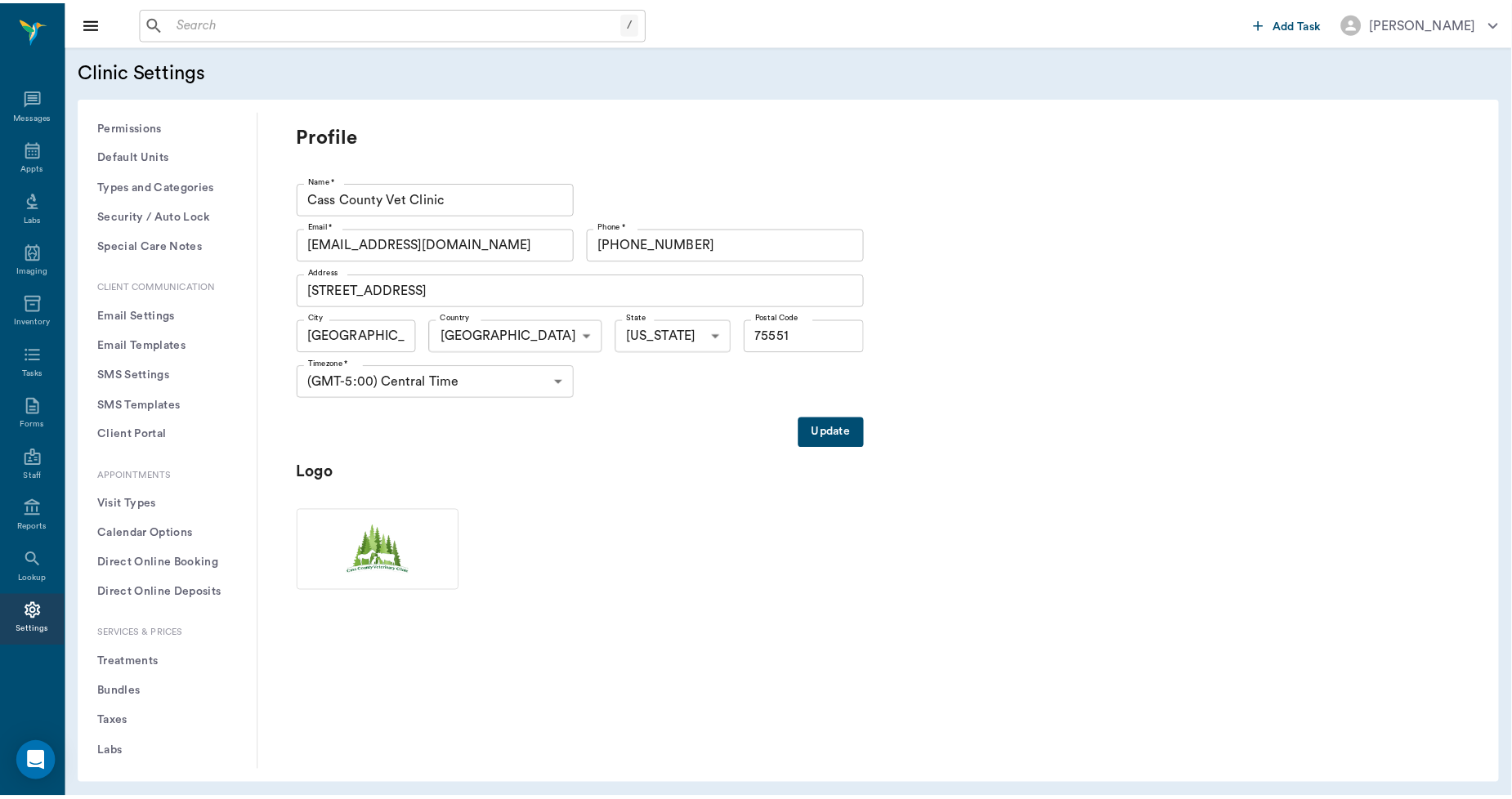
scroll to position [272, 0]
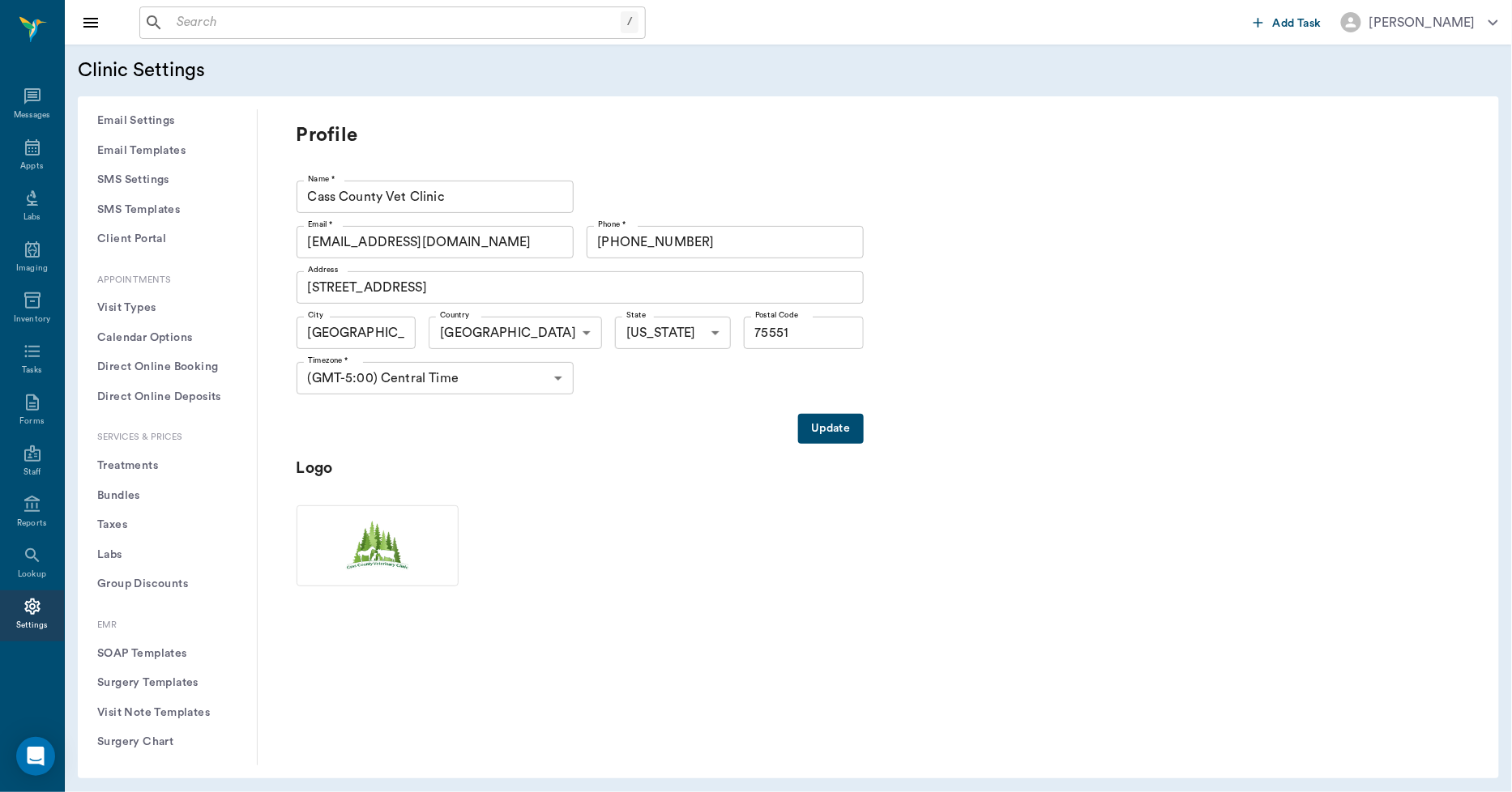
click at [166, 474] on button "Treatments" at bounding box center [167, 466] width 153 height 30
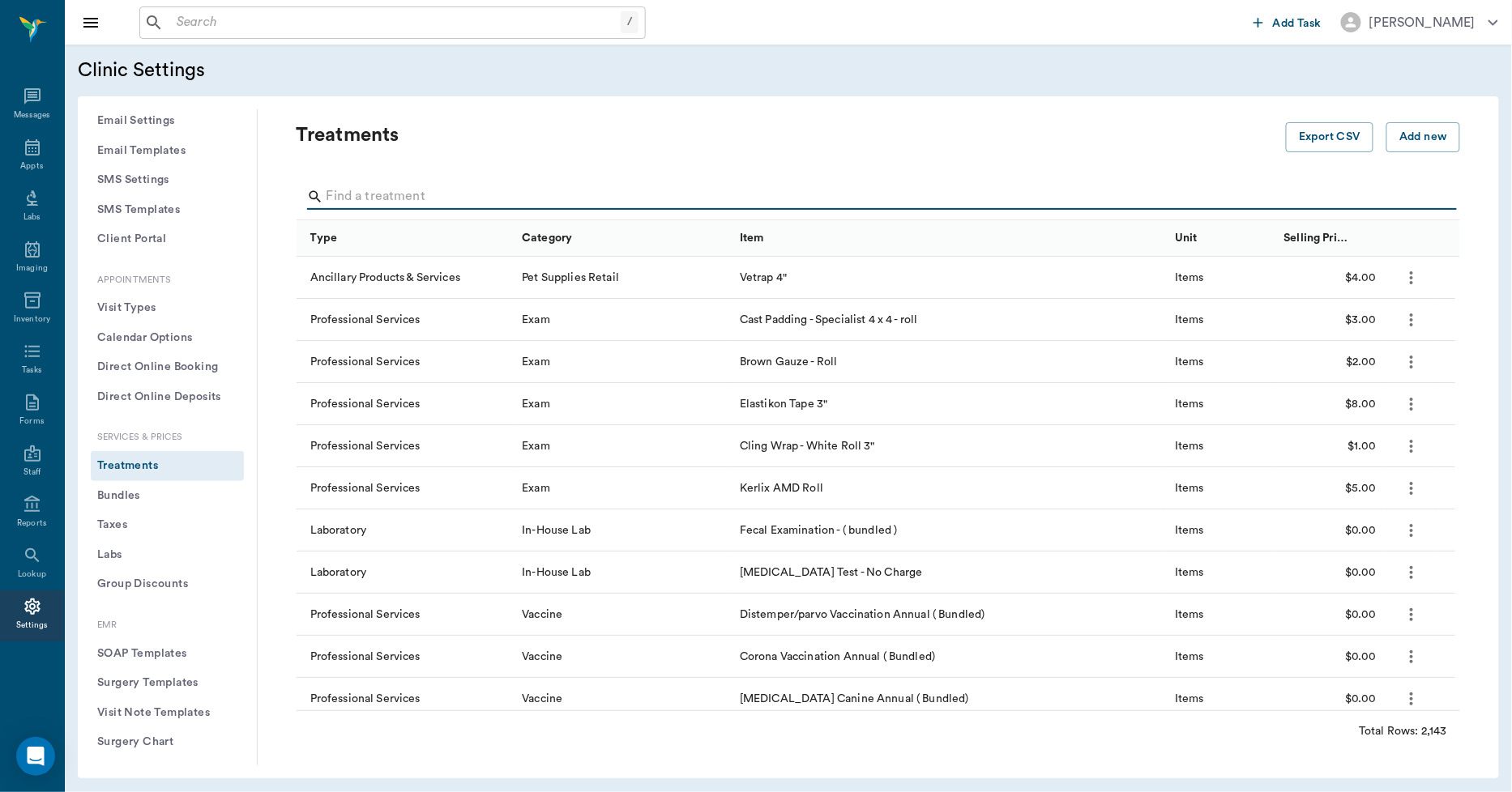
click at [433, 197] on input "Search" at bounding box center [879, 197] width 1106 height 26
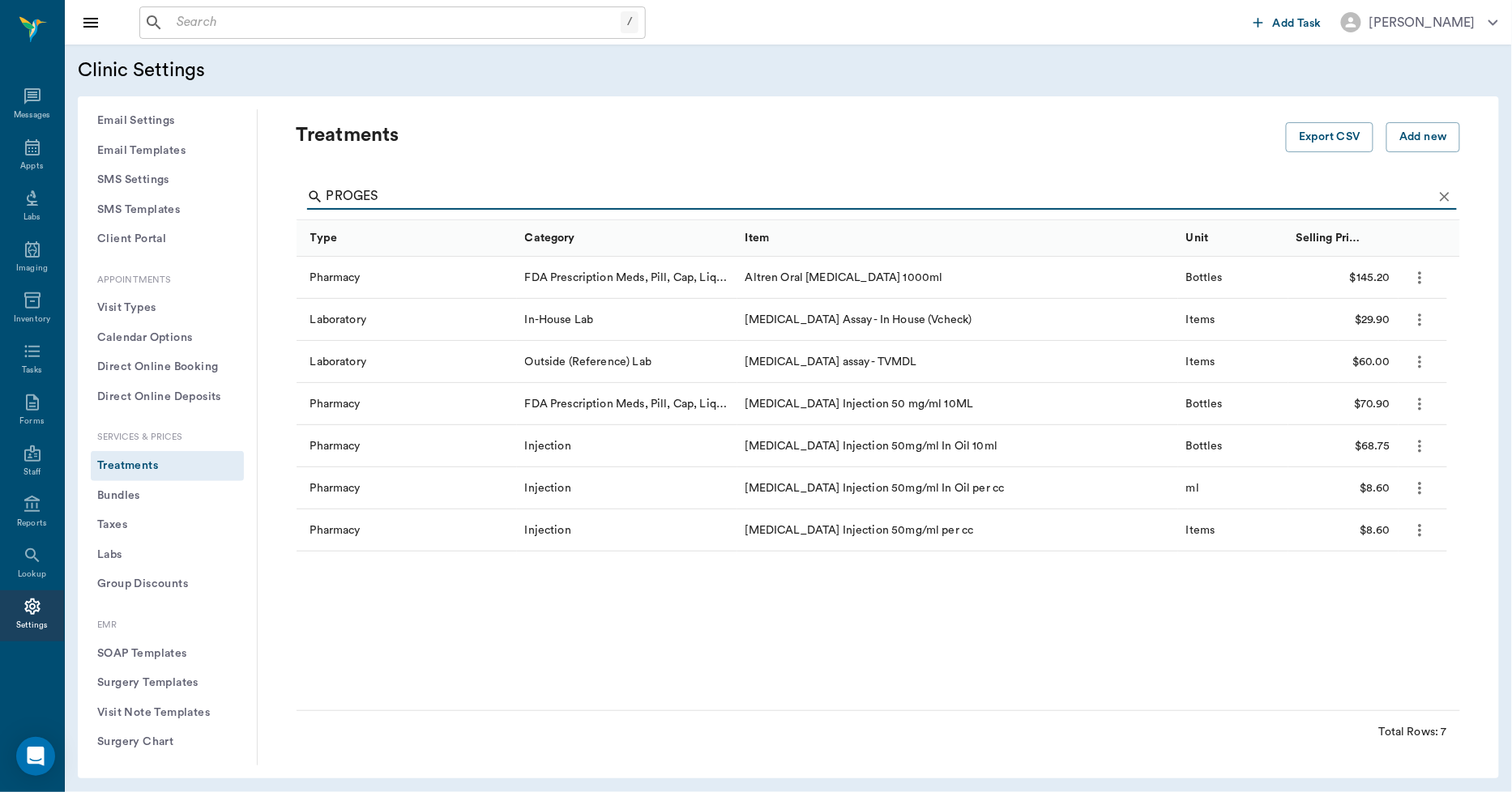
type input "PROGES"
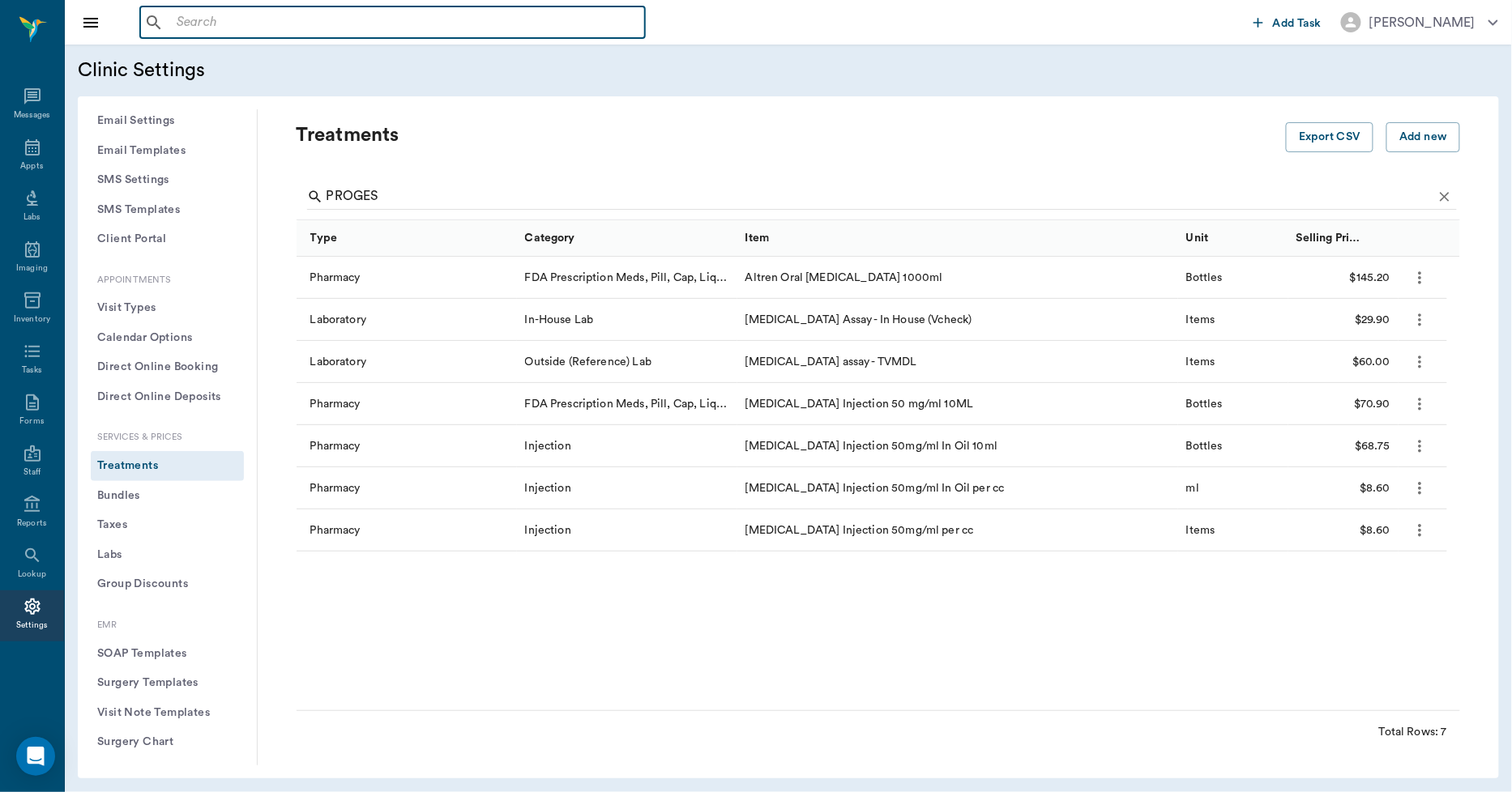
click at [573, 24] on input "text" at bounding box center [404, 22] width 469 height 23
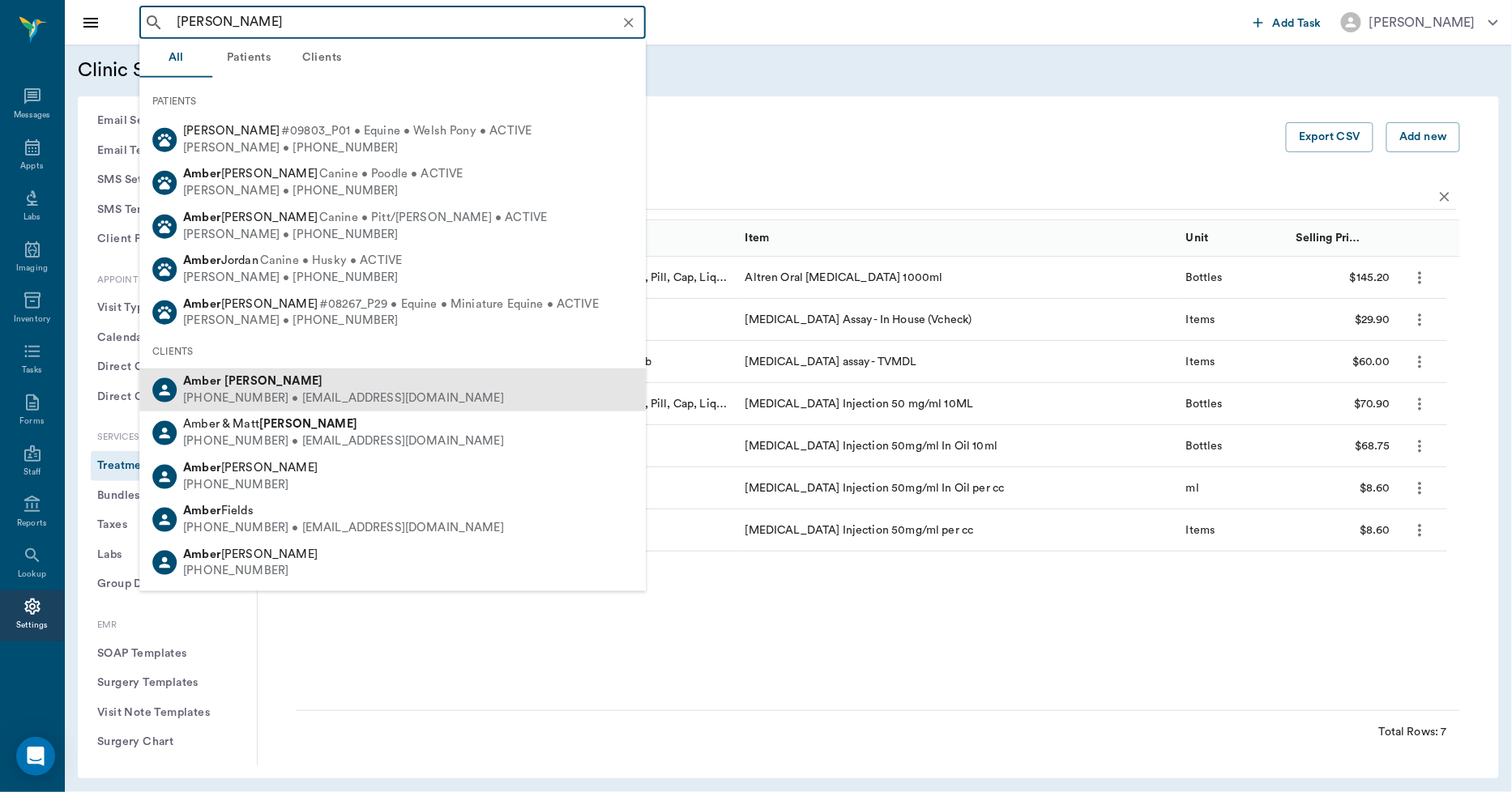
click at [306, 395] on div "(903) 244-0002 • ambernhayes36@gmail.com" at bounding box center [343, 399] width 321 height 17
type input "AMBER HAY"
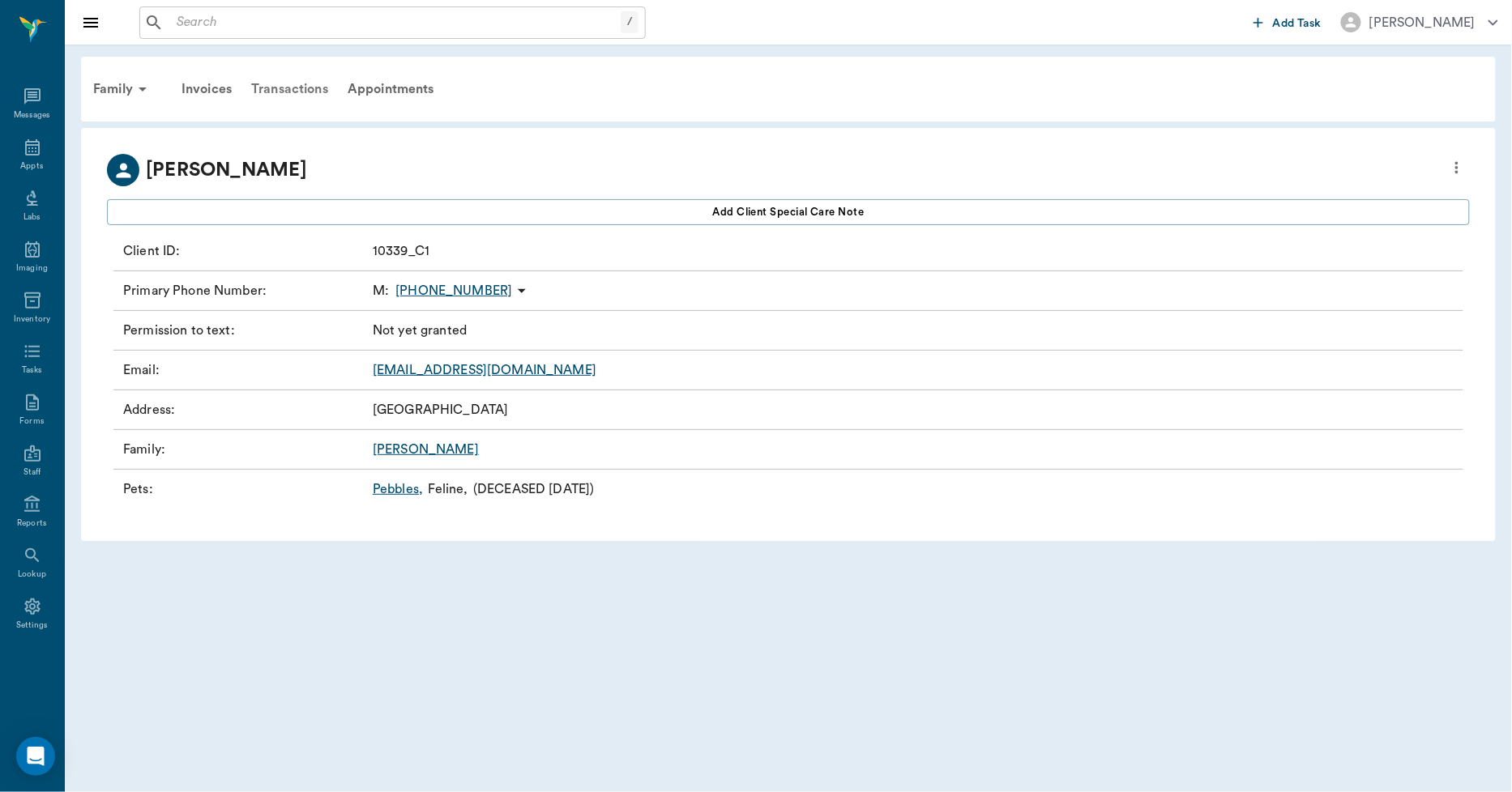
click at [308, 98] on div "Transactions" at bounding box center [289, 89] width 96 height 39
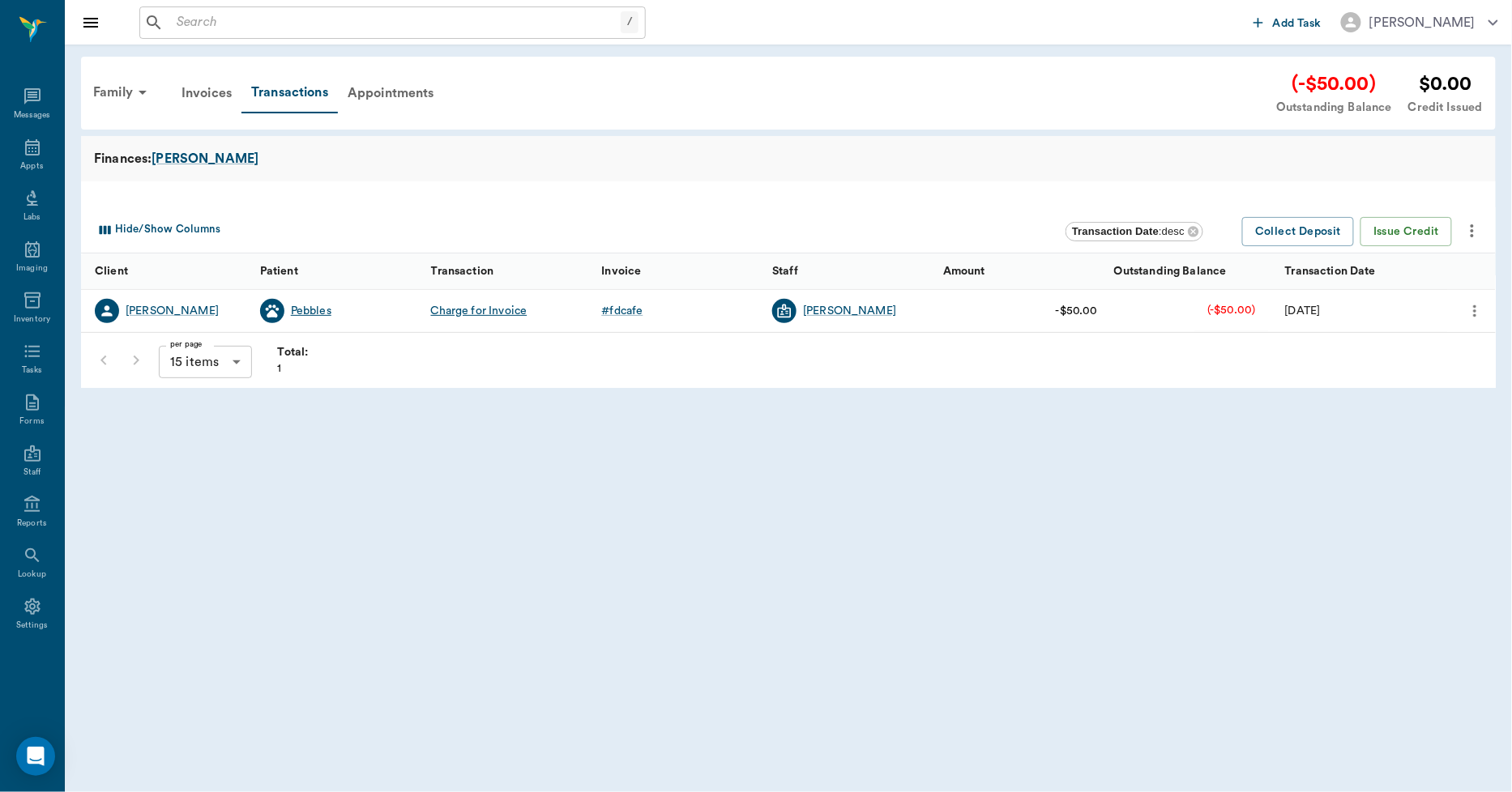
click at [313, 310] on div "Pebbles" at bounding box center [311, 311] width 41 height 17
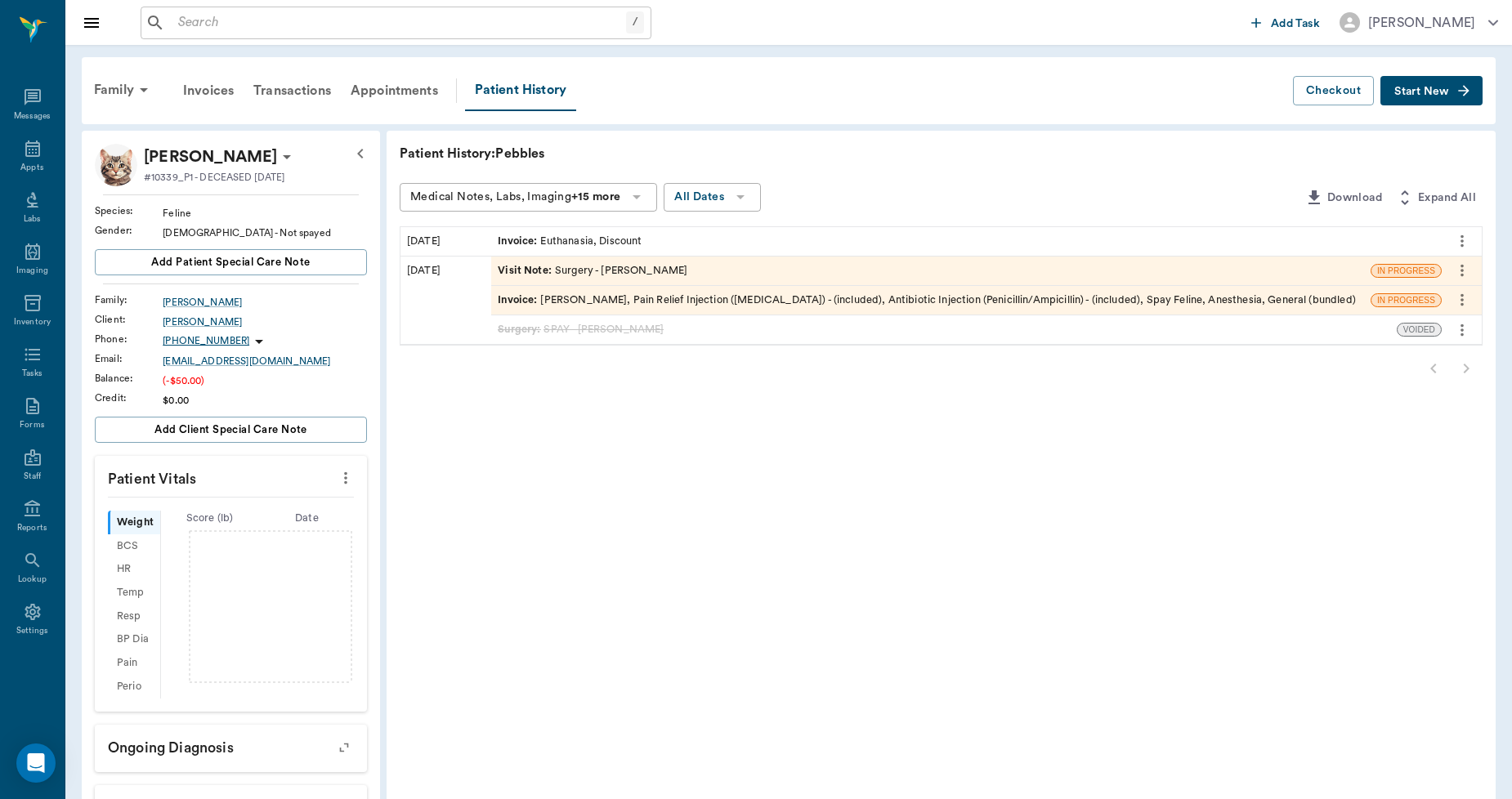
click at [683, 296] on div "Invoice : Elizabethan Collar, Pain Relief Injection (meloxicam) - (included), A…" at bounding box center [927, 300] width 858 height 16
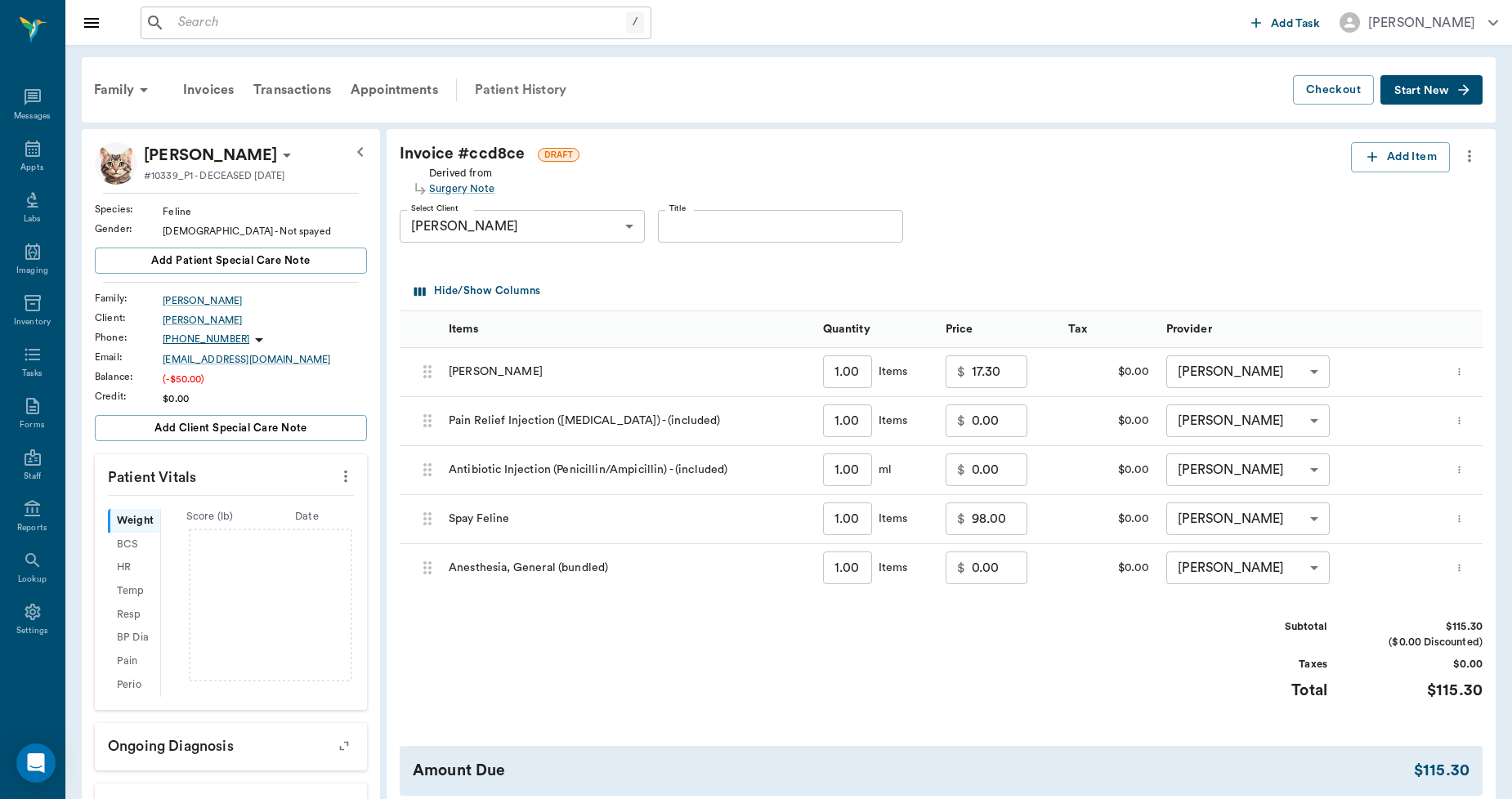
click at [524, 86] on div "Patient History" at bounding box center [520, 90] width 111 height 39
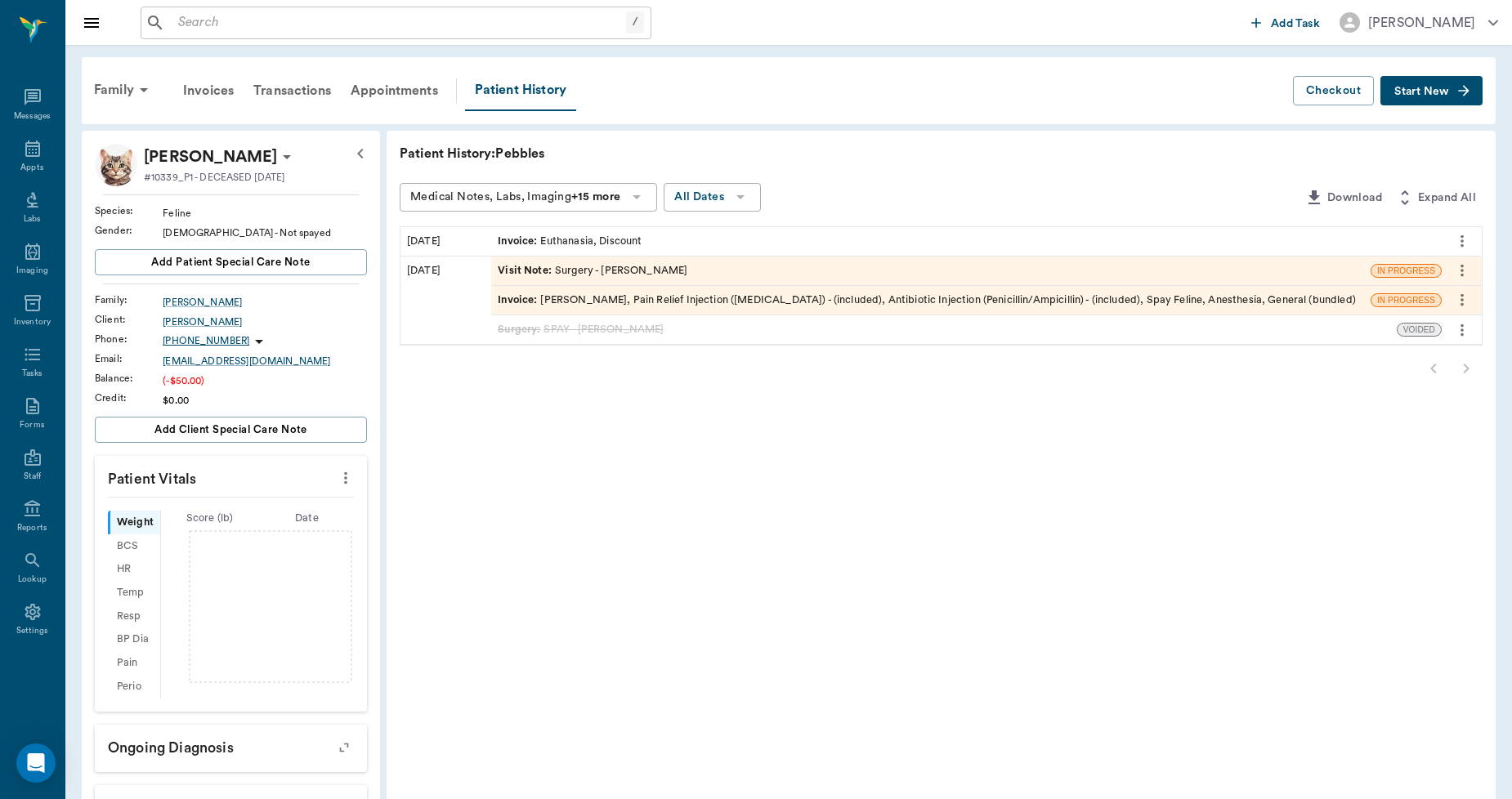
click at [633, 267] on div "Visit Note : Surgery - Dr. Bert Ellsworth" at bounding box center [592, 270] width 189 height 16
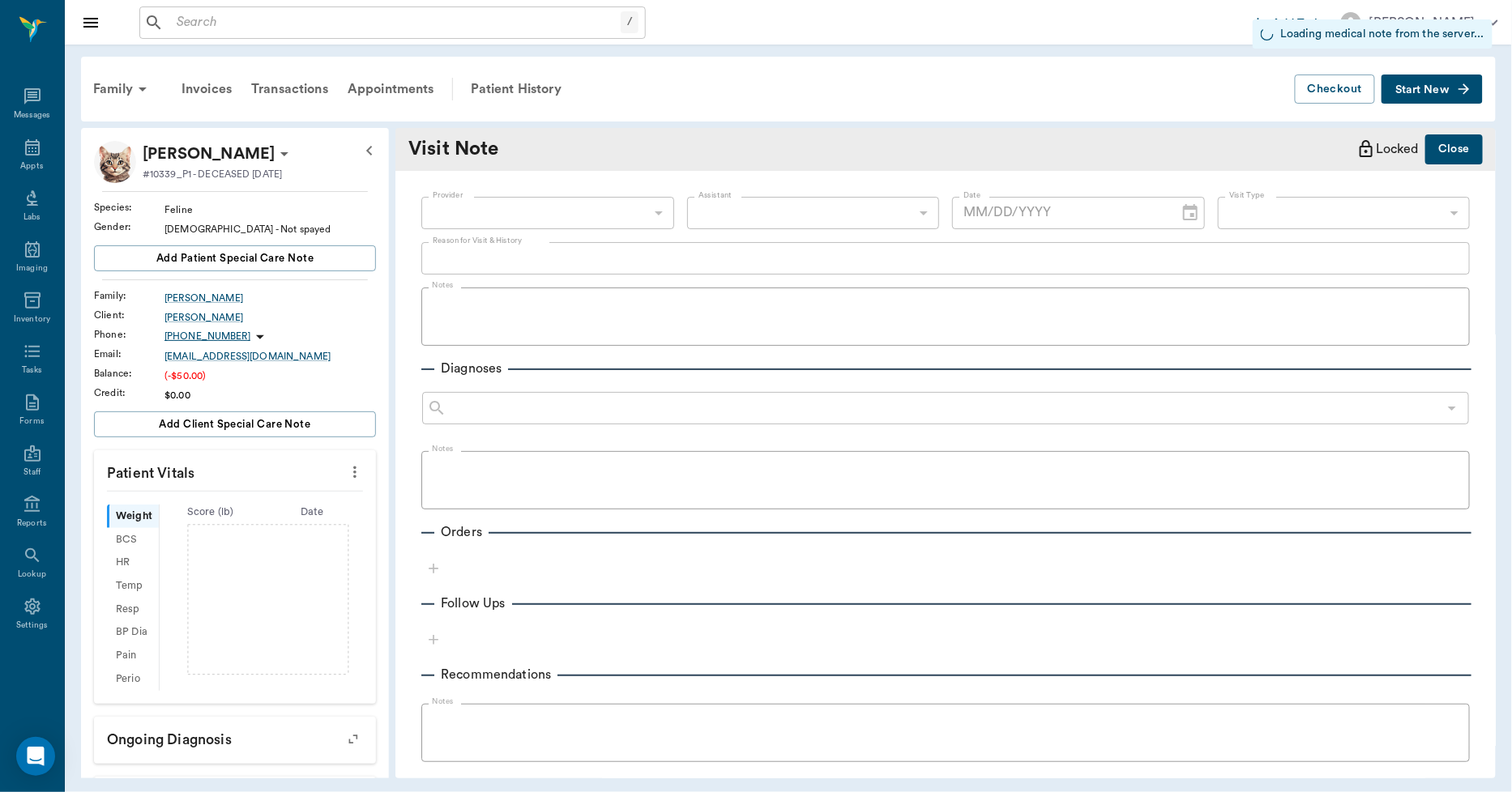
type input "63ec2f075fda476ae8351a4d"
type input "65d2be4f46e3a538d89b8c18"
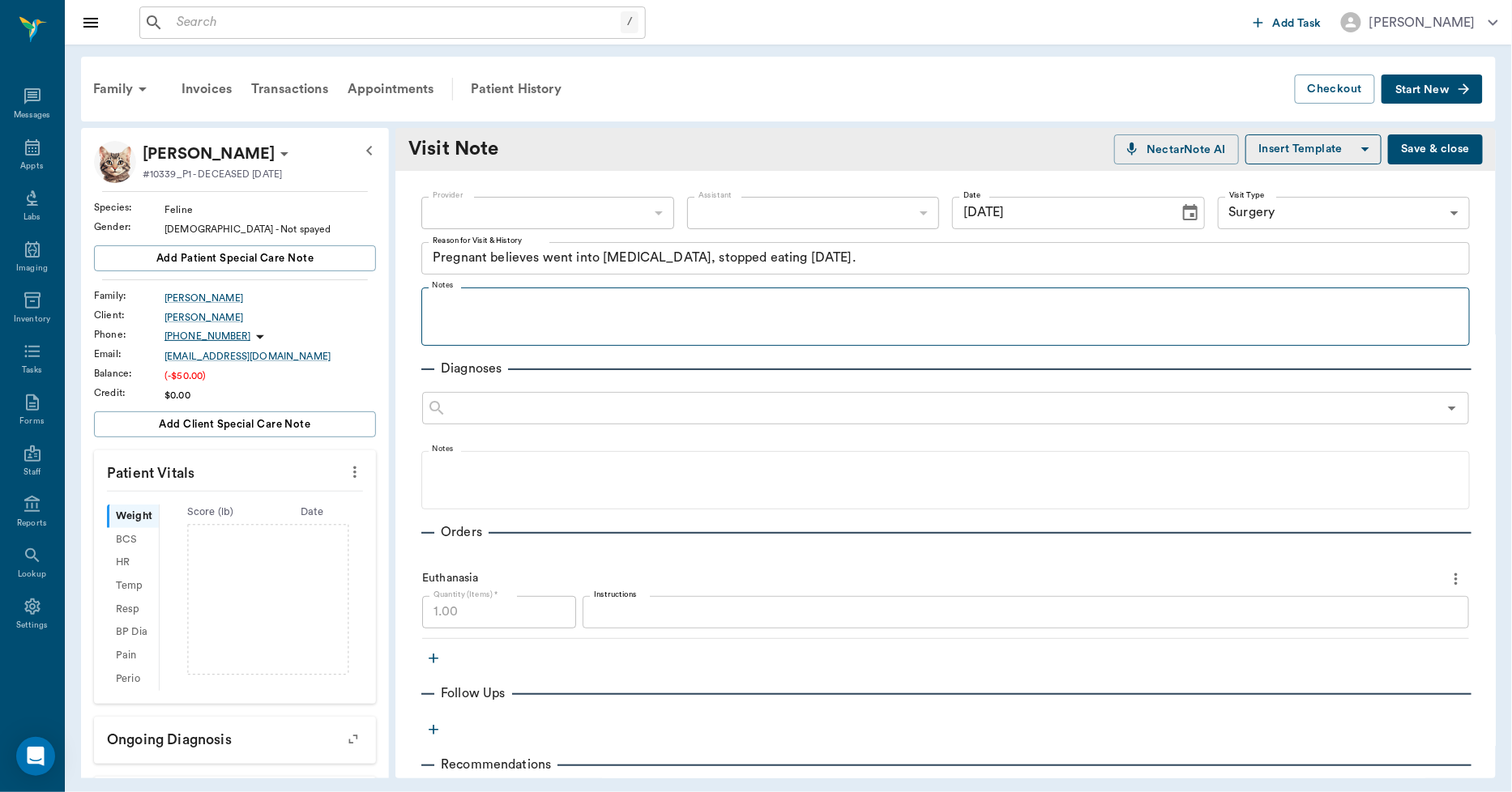
type input "10/08/2025"
type textarea "Pregnant believes went into false labor, stopped eating yesterday."
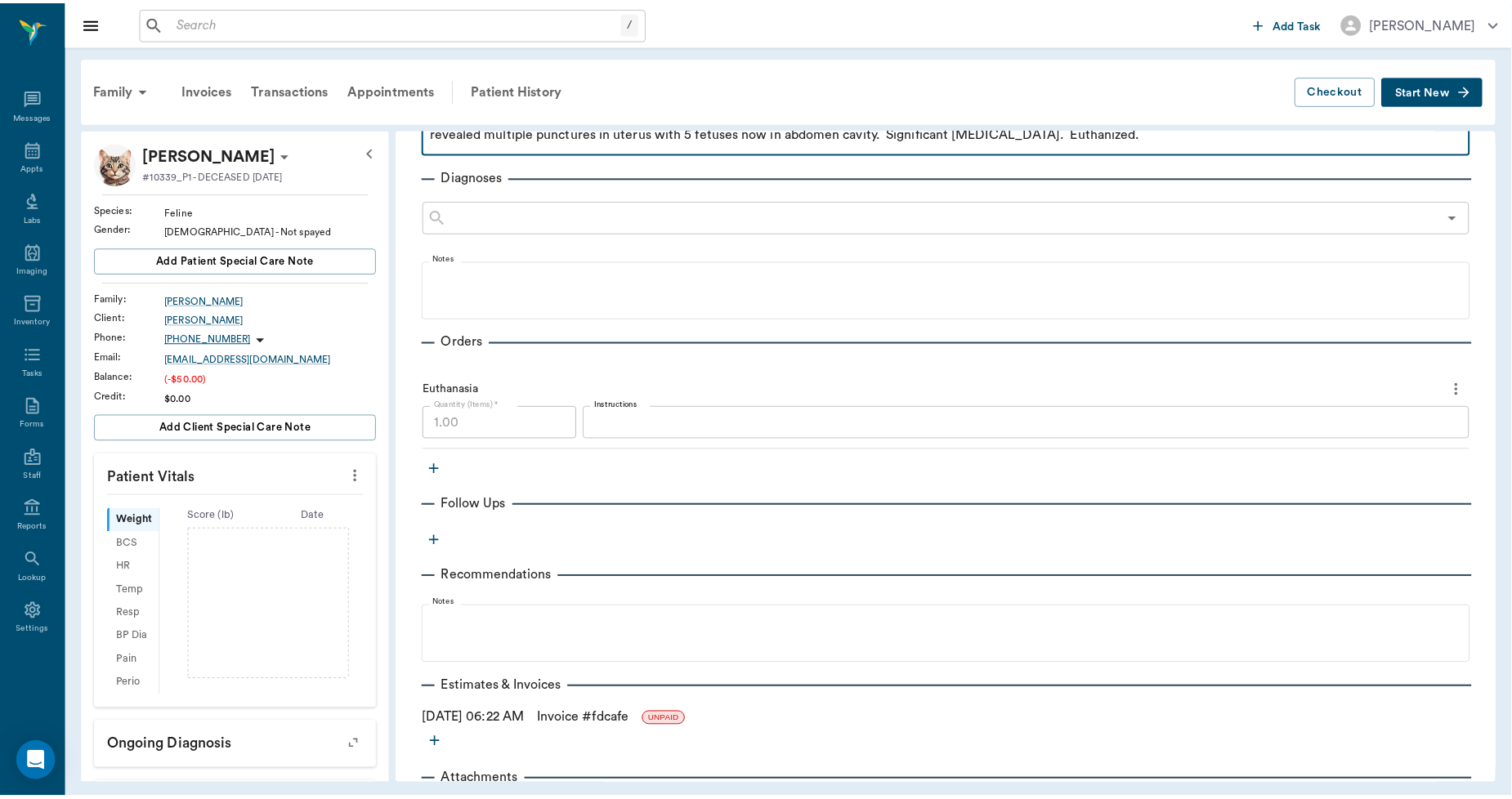
scroll to position [274, 0]
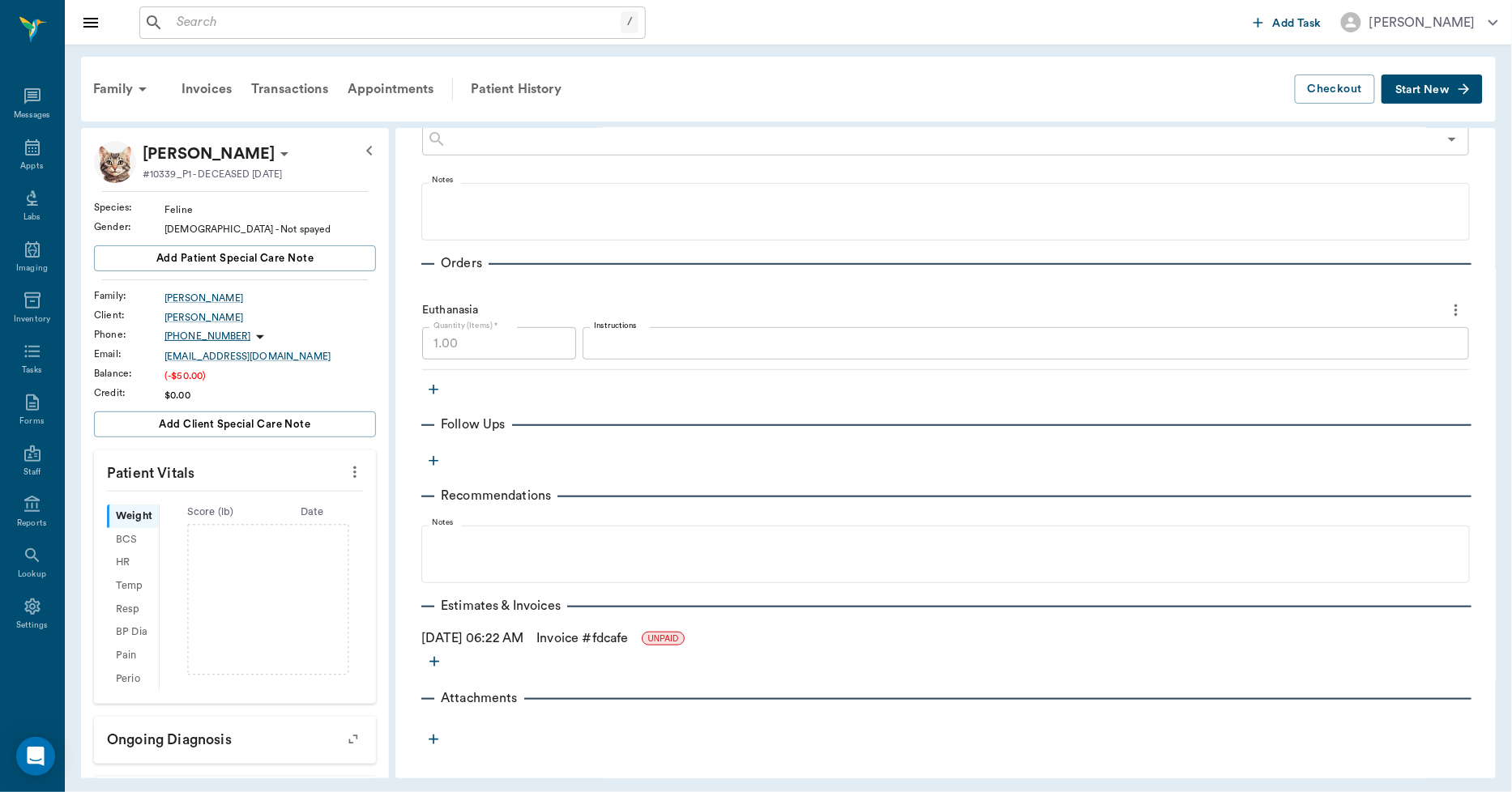
click at [620, 640] on link "Invoice # fdcafe" at bounding box center [581, 638] width 91 height 19
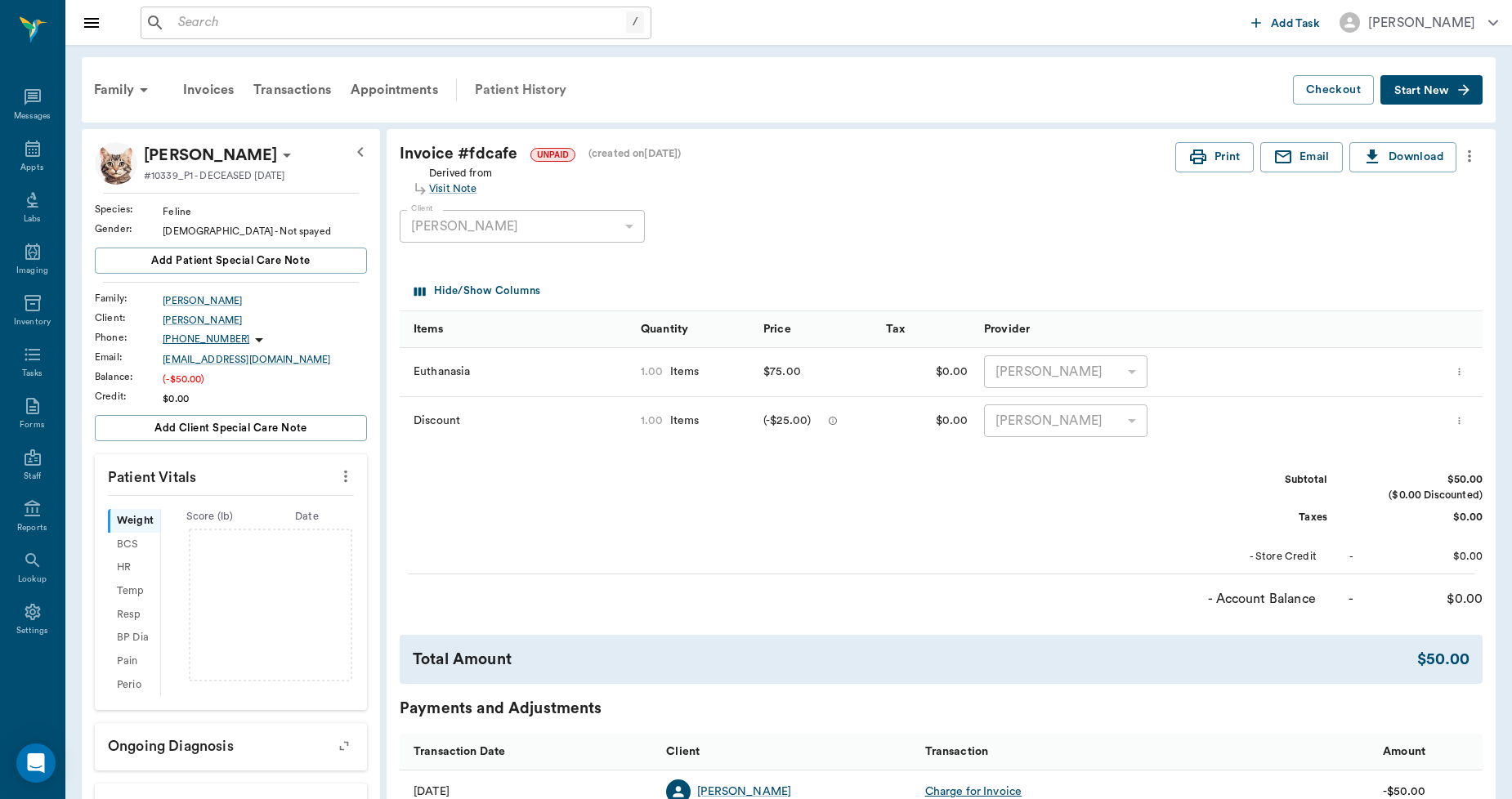
click at [550, 88] on div "Patient History" at bounding box center [520, 90] width 111 height 39
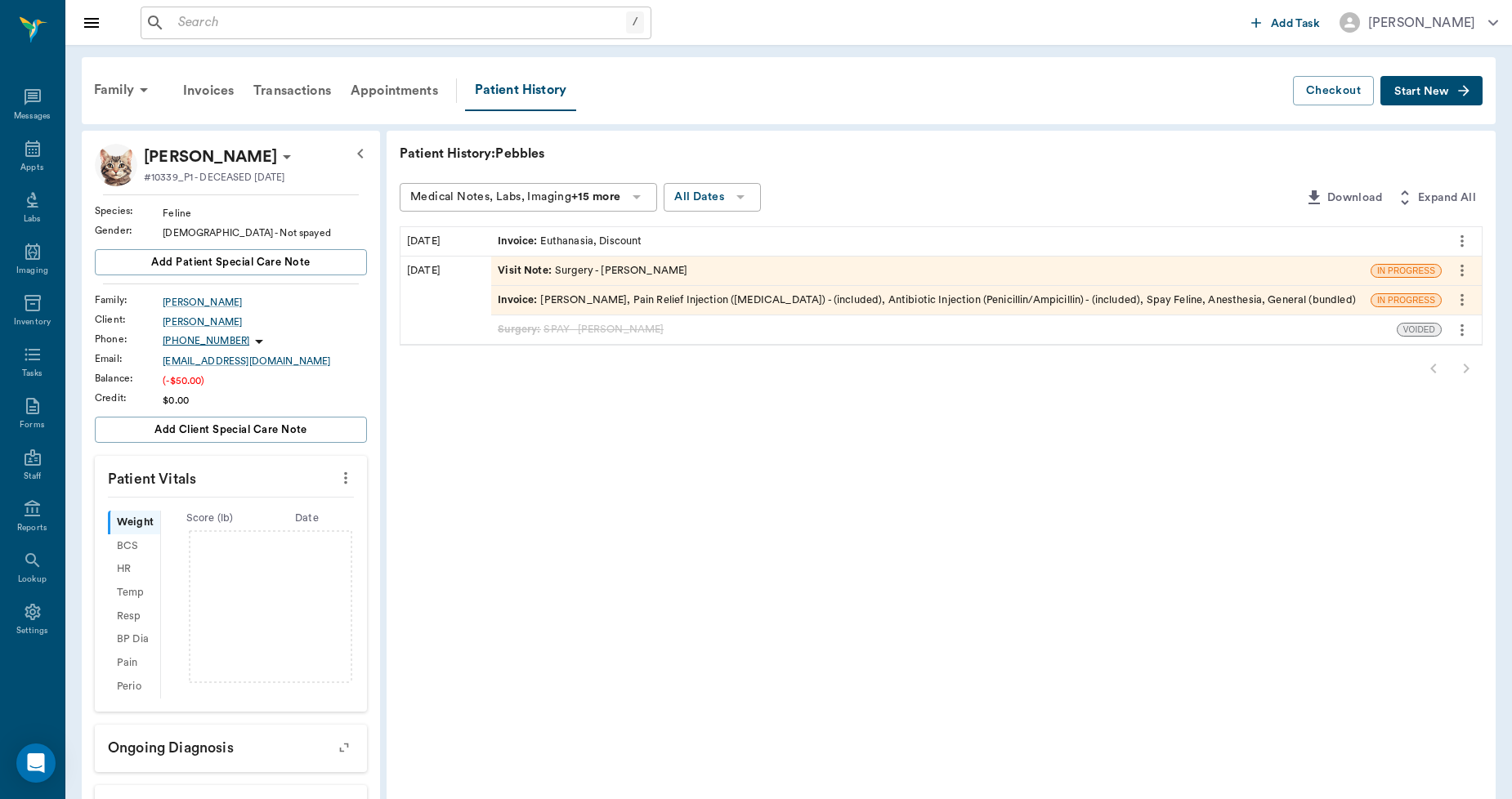
click at [622, 264] on div "Visit Note : Surgery - Dr. Bert Ellsworth" at bounding box center [592, 270] width 189 height 16
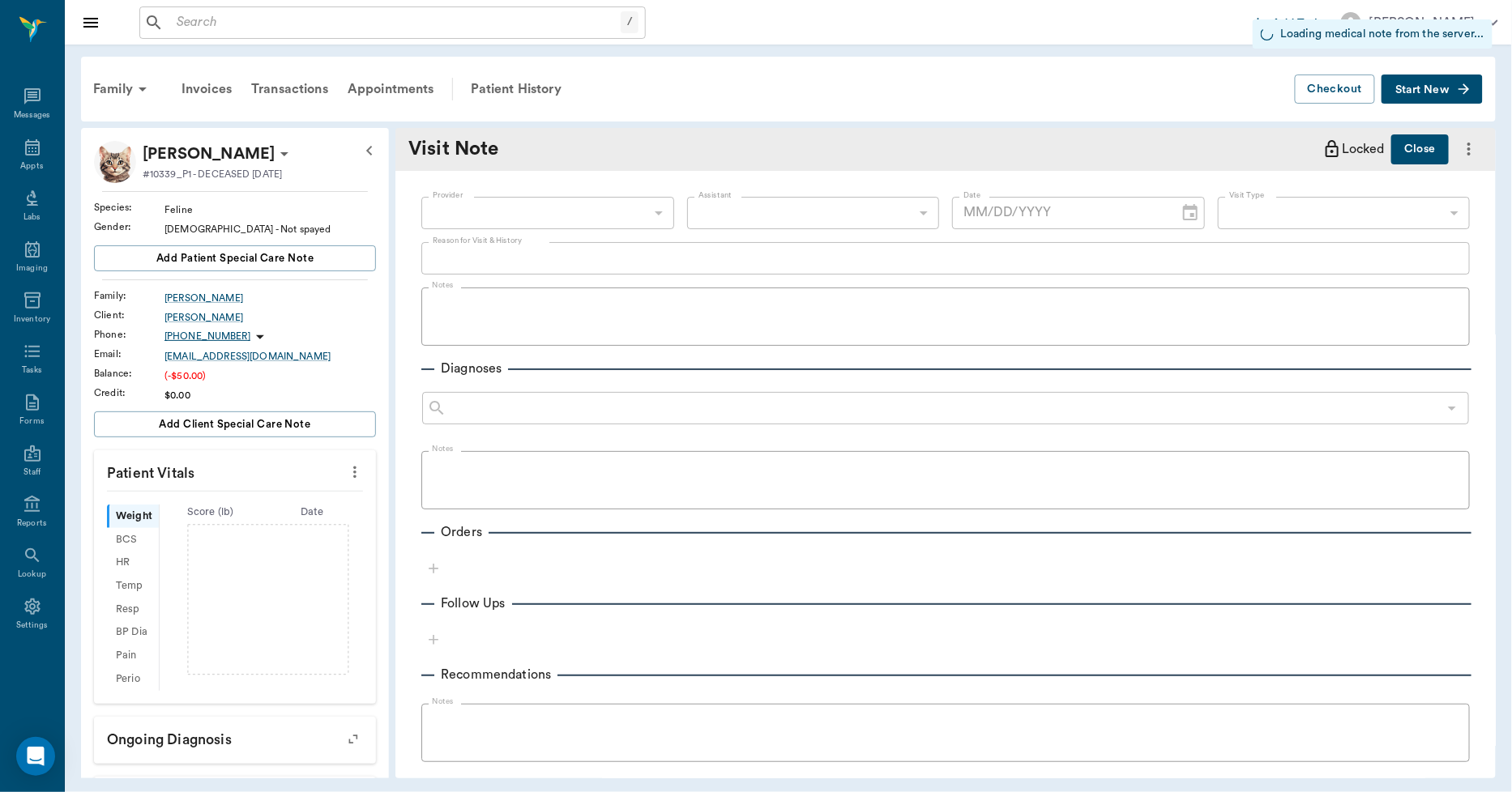
type input "63ec2f075fda476ae8351a4d"
type input "65d2be4f46e3a538d89b8c18"
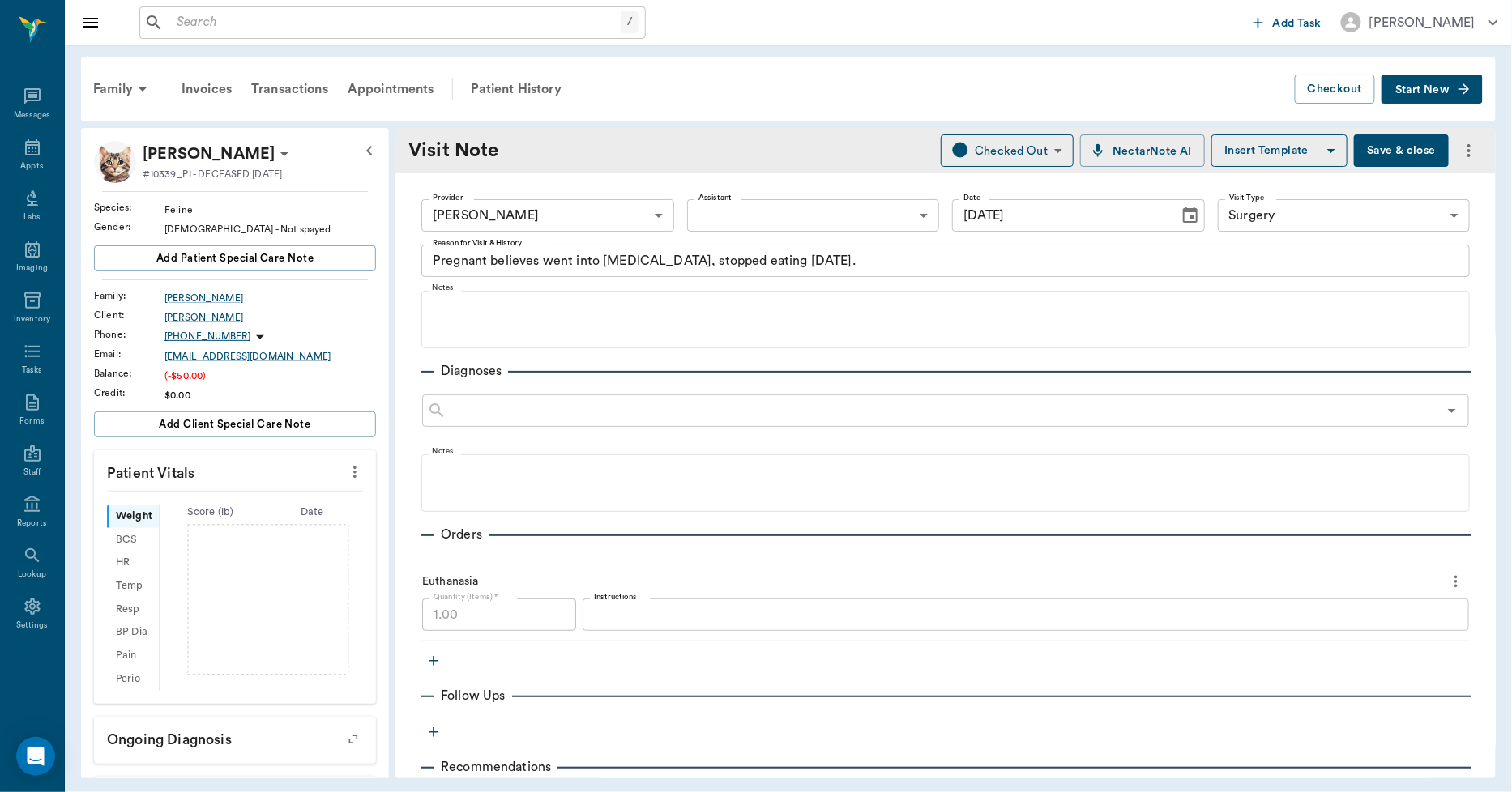
type input "10/08/2025"
type textarea "Pregnant believes went into false labor, stopped eating yesterday."
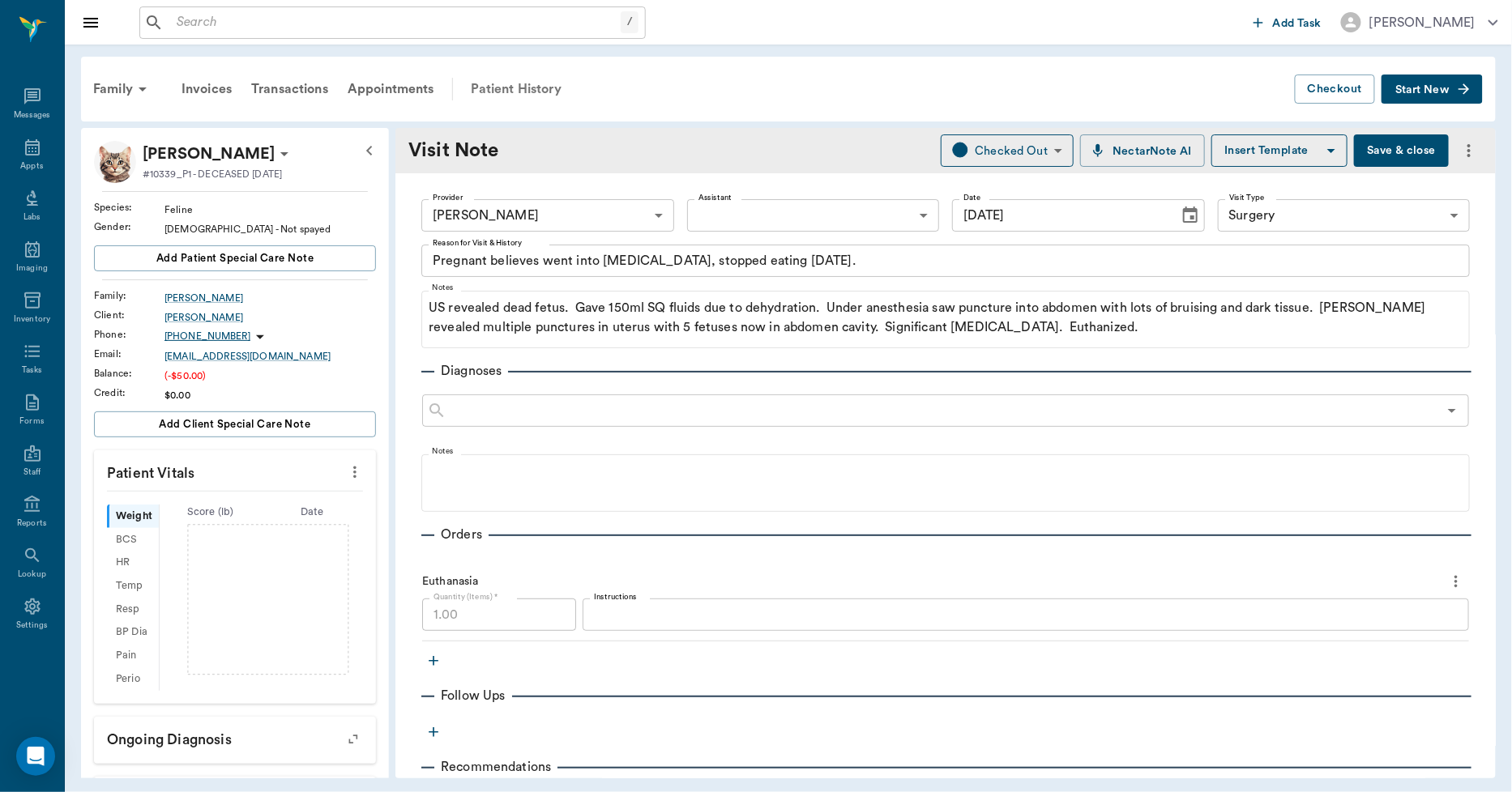
click at [505, 83] on div "Patient History" at bounding box center [516, 89] width 110 height 39
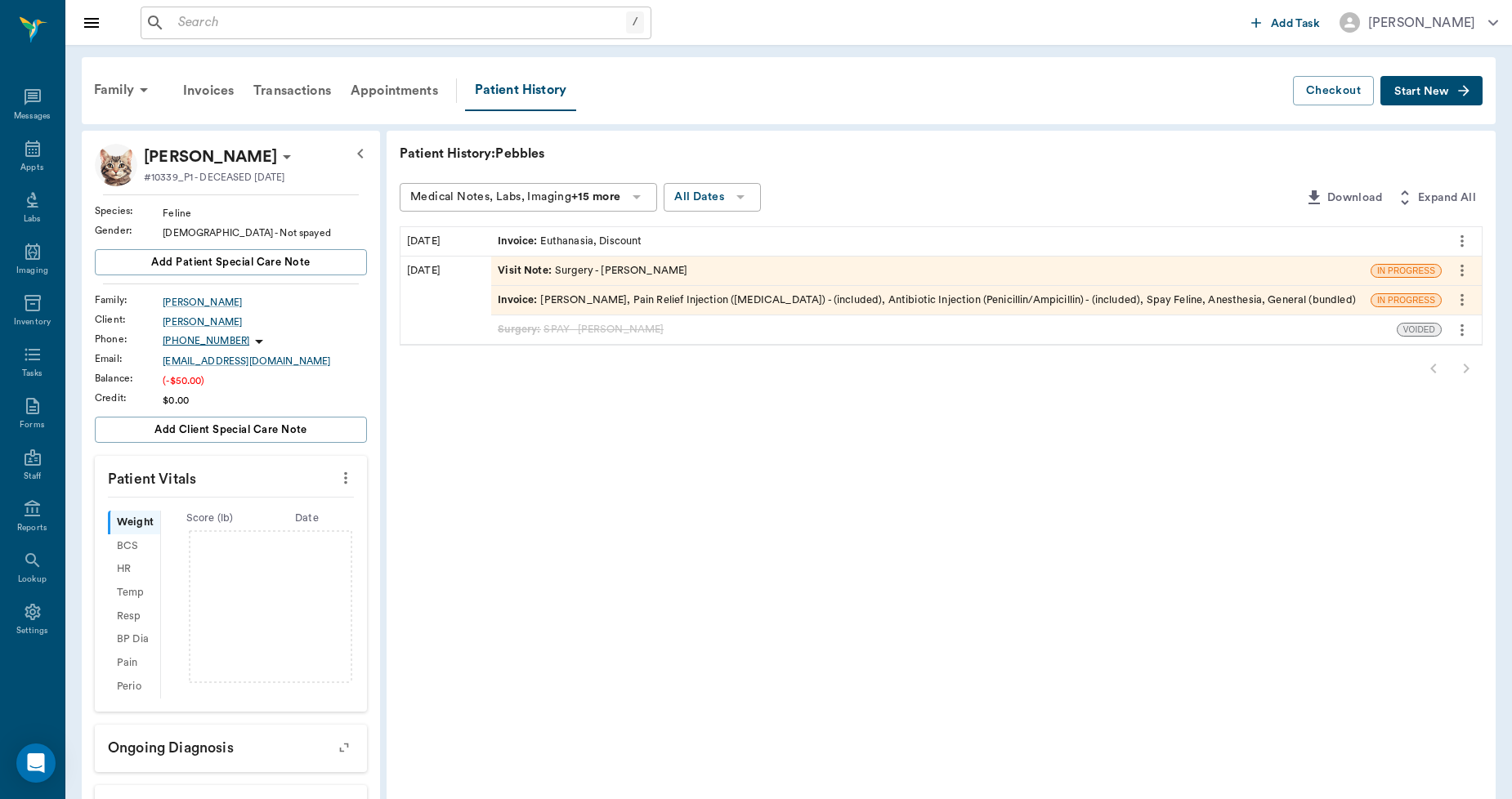
click at [1461, 309] on icon "more" at bounding box center [1462, 299] width 18 height 20
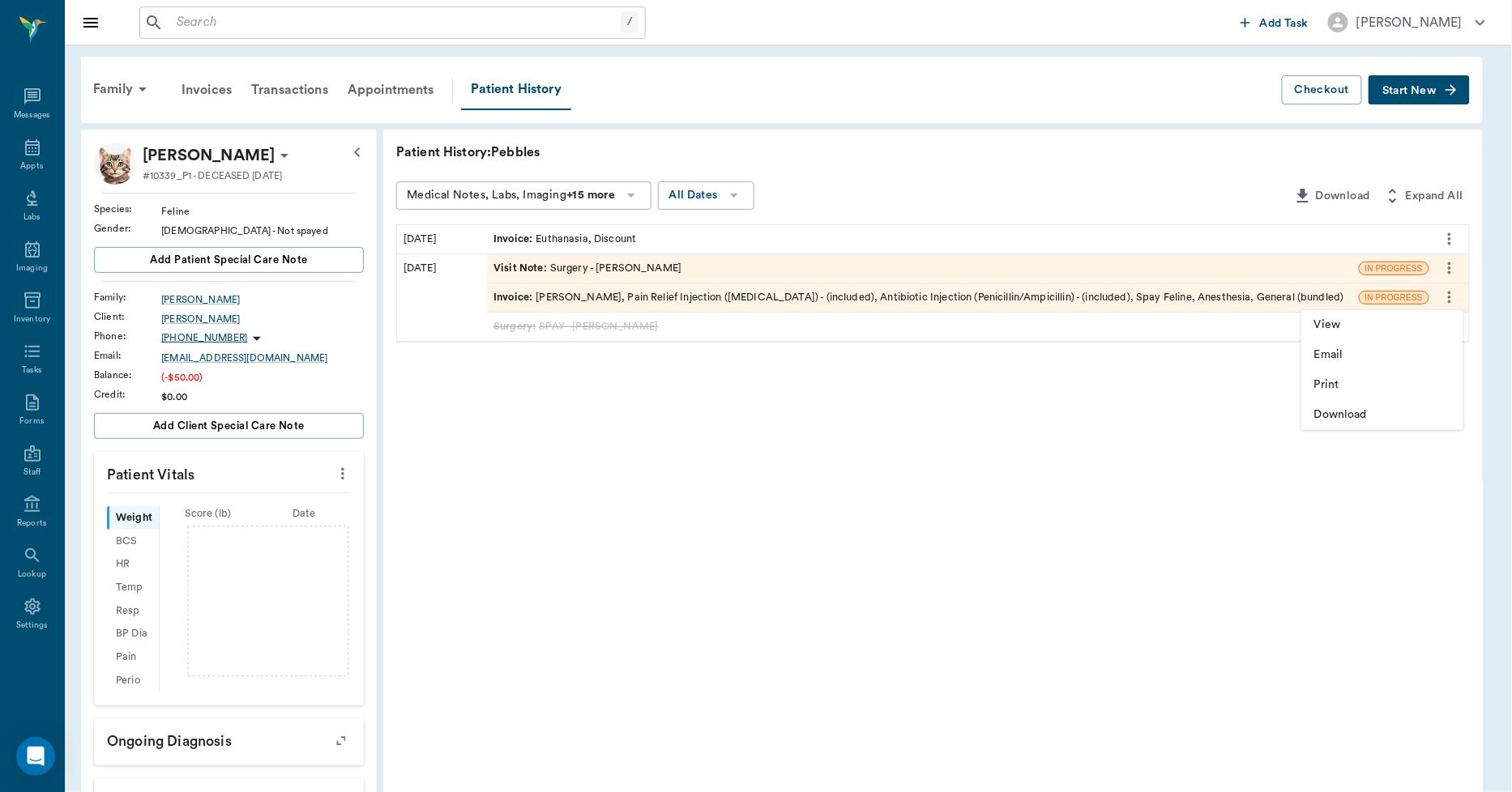
click at [1361, 538] on div at bounding box center [756, 396] width 1512 height 792
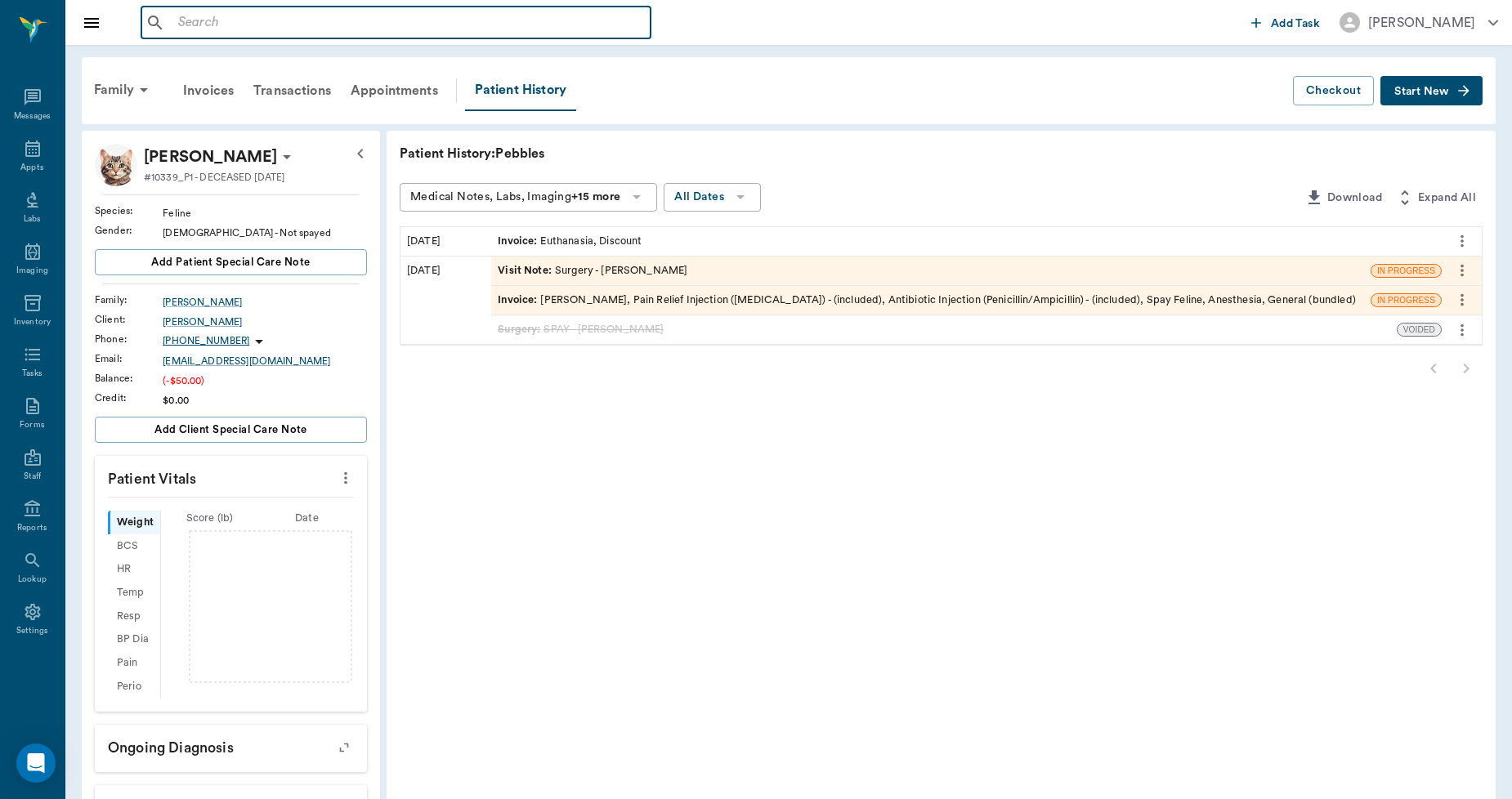
click at [214, 17] on input "text" at bounding box center [407, 22] width 473 height 23
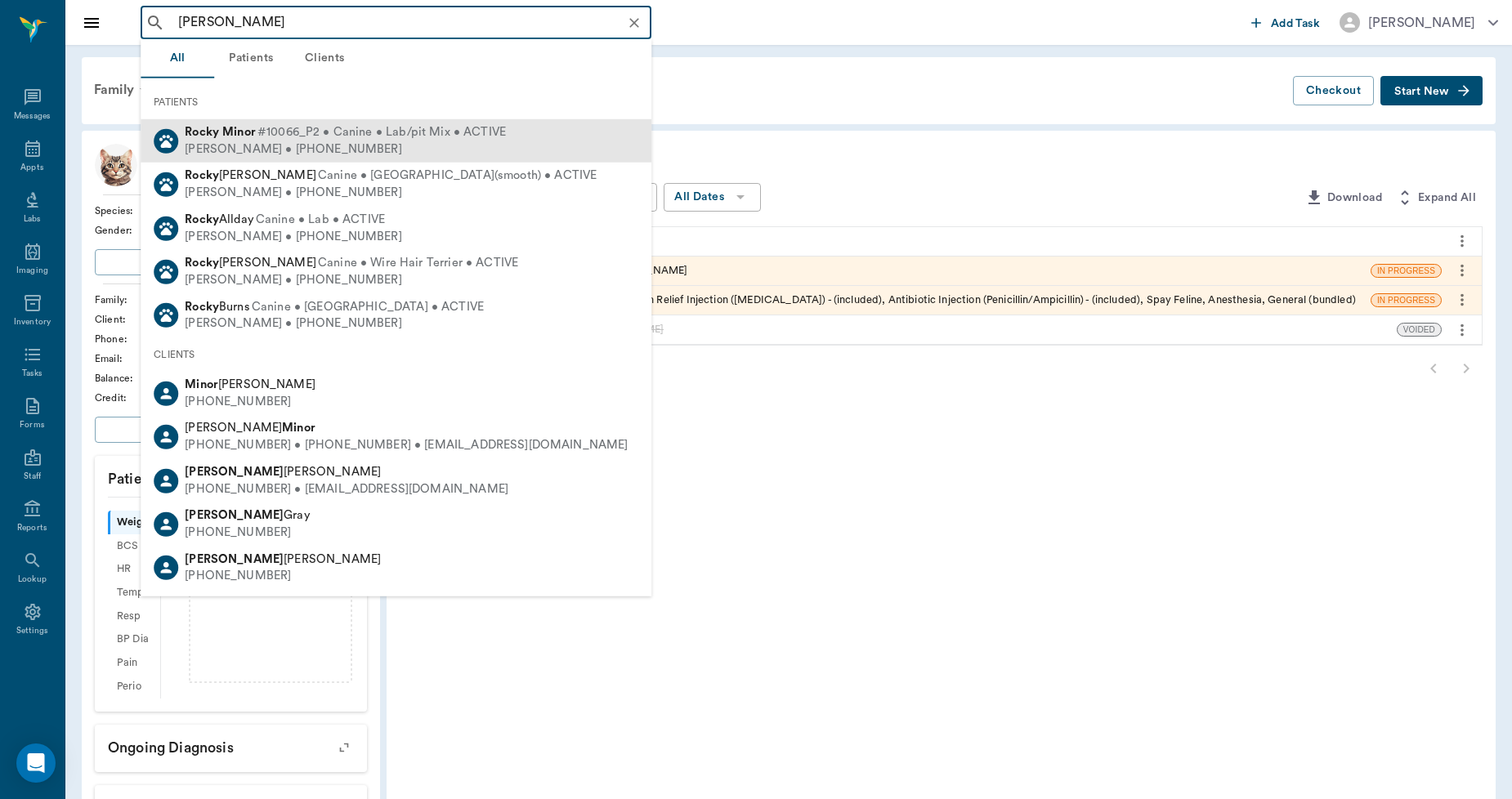
click at [200, 136] on b "Rocky" at bounding box center [201, 131] width 34 height 12
type input "ROCKY MINOR"
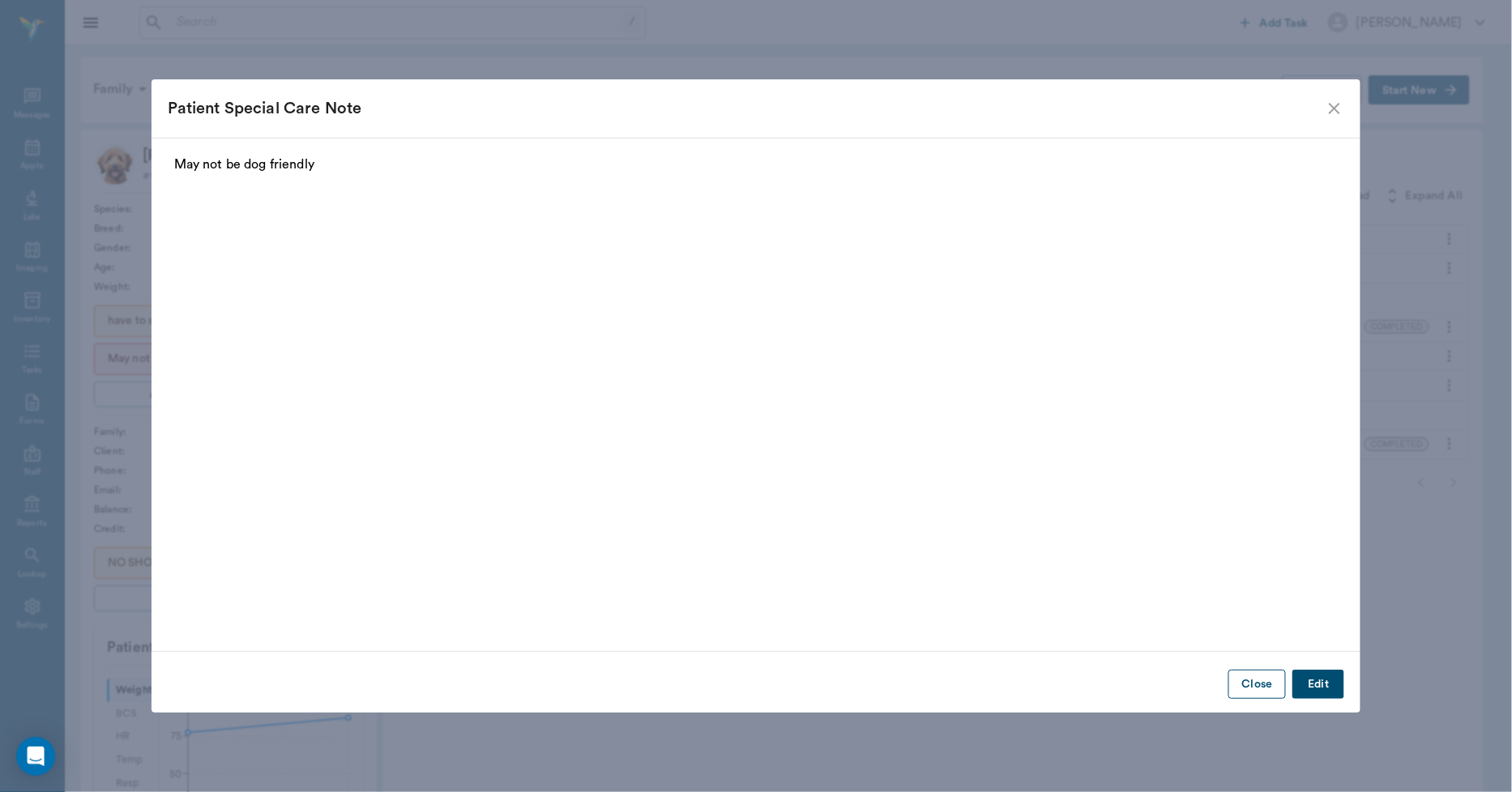
click at [1245, 676] on button "Close" at bounding box center [1257, 685] width 57 height 30
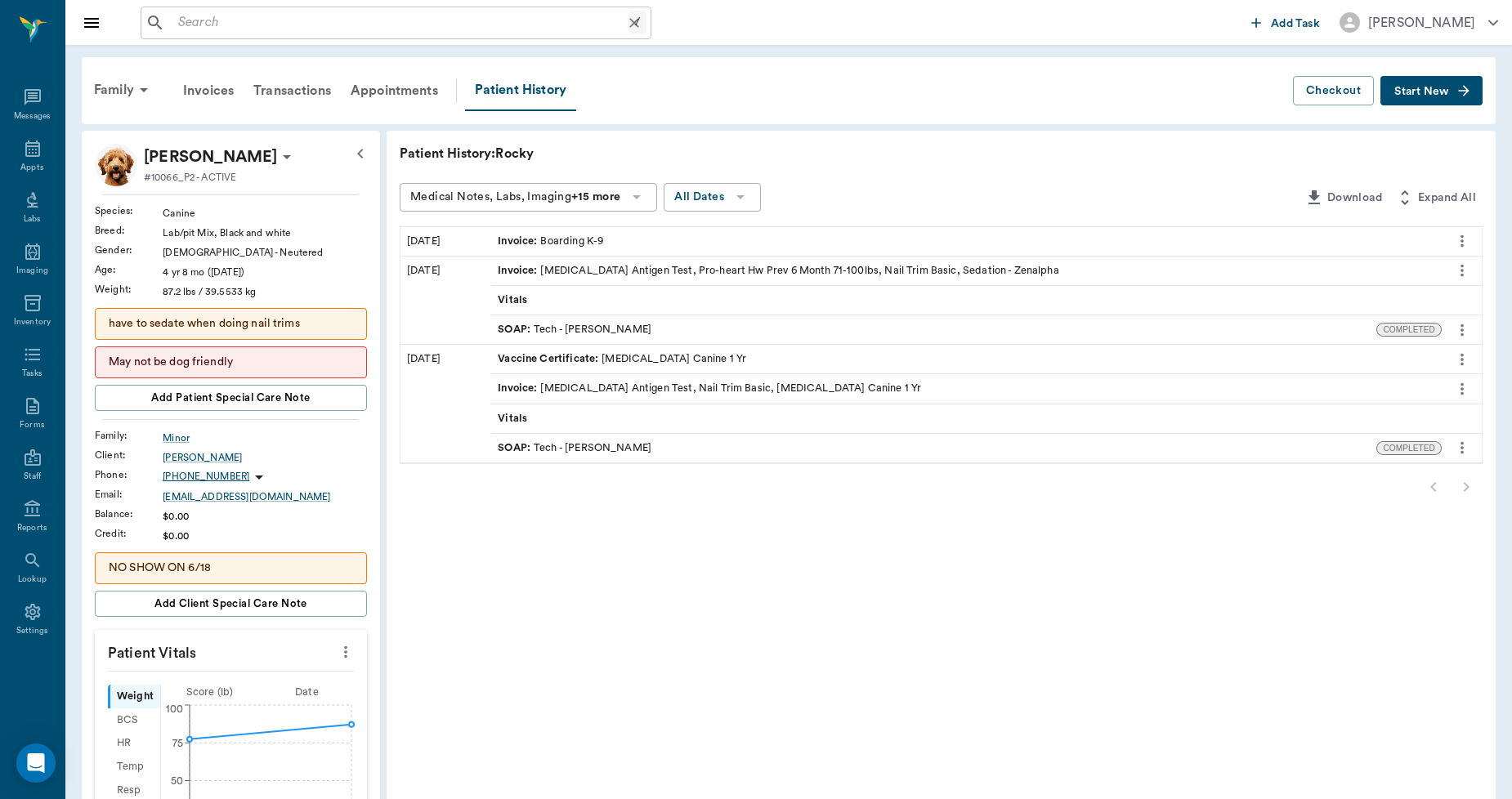
click at [485, 15] on input "text" at bounding box center [400, 22] width 457 height 23
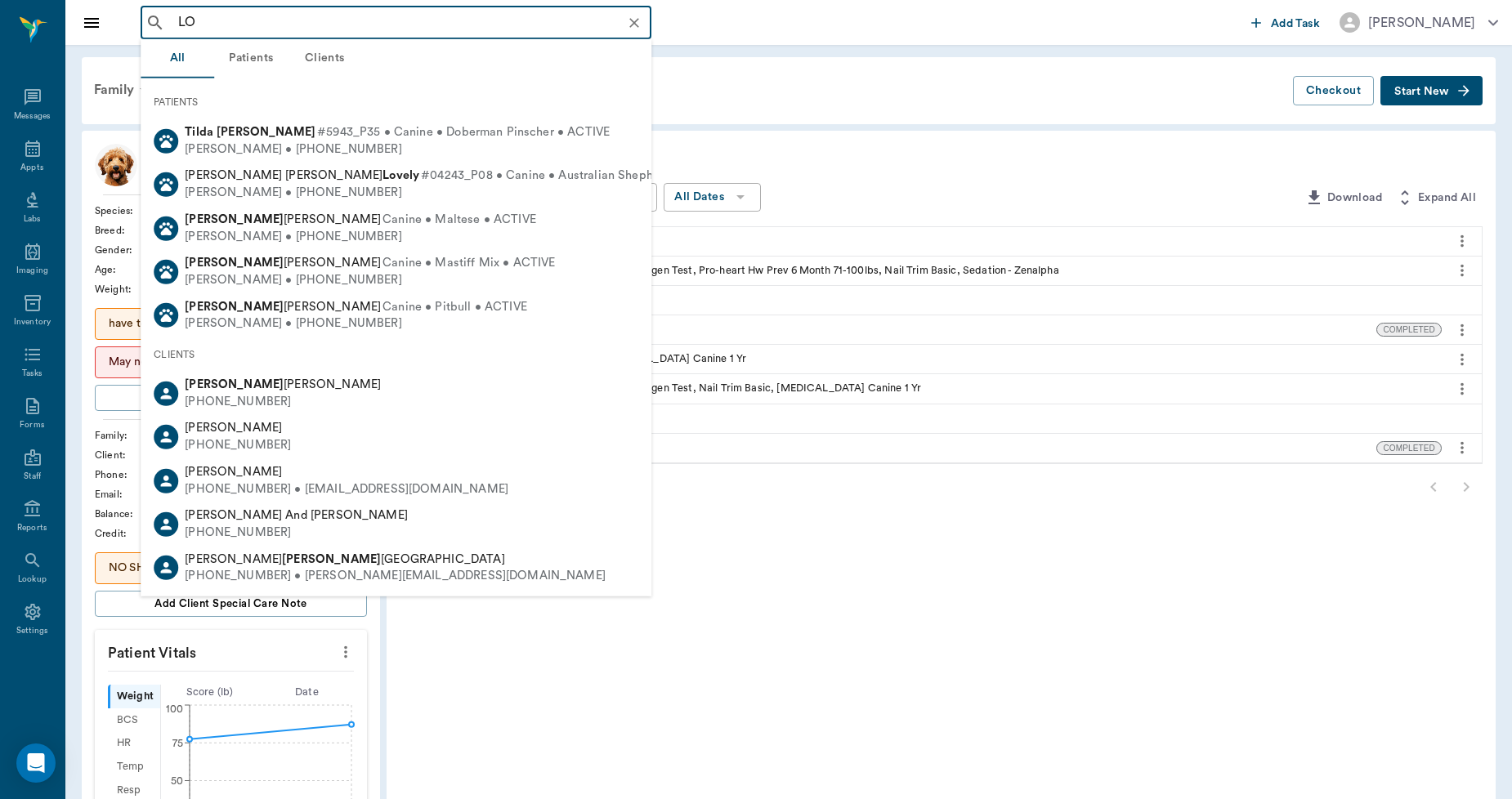
type input "L"
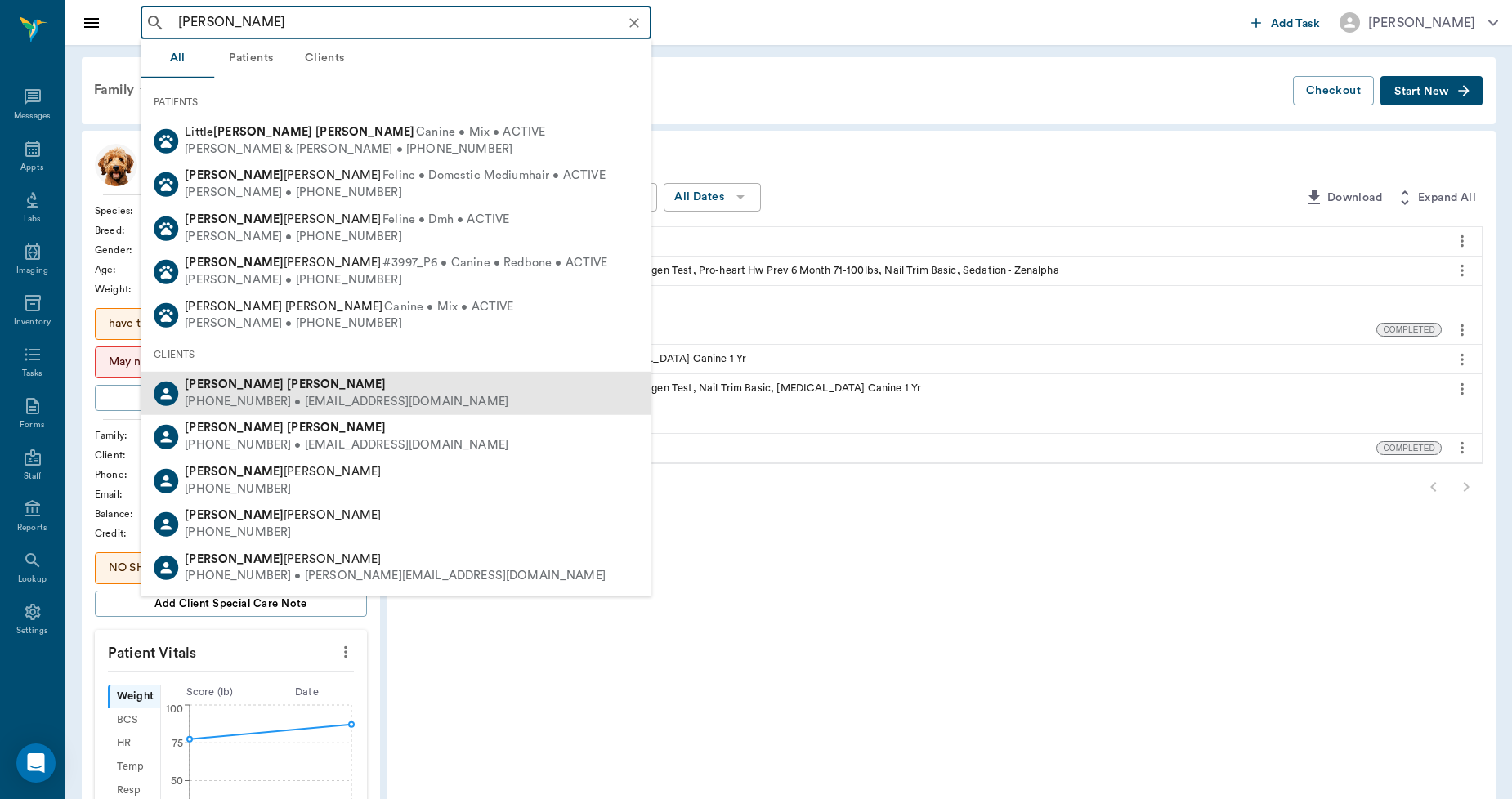
click at [287, 380] on b "[PERSON_NAME]" at bounding box center [337, 384] width 99 height 12
type input "JOHN DIDAY"
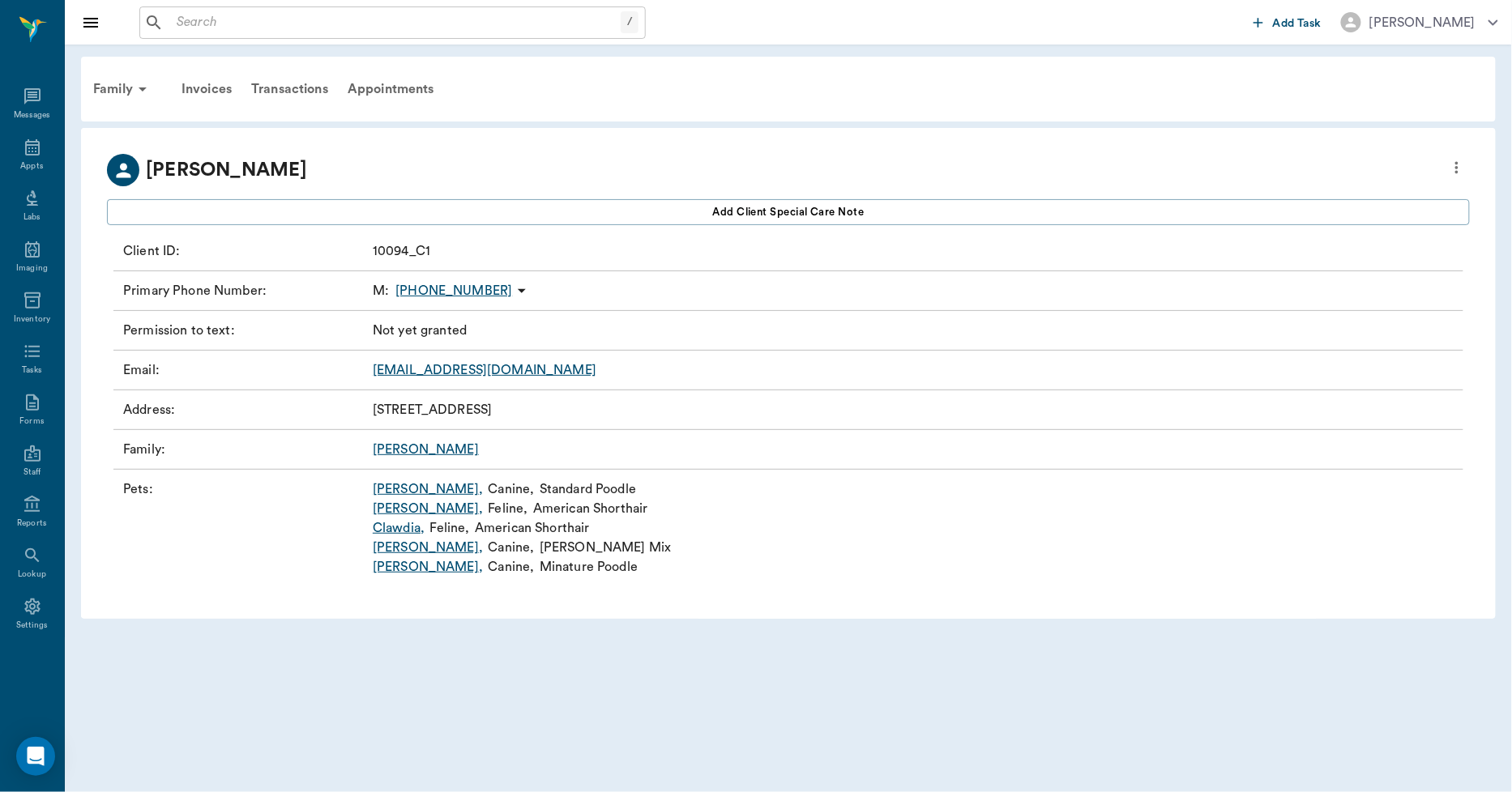
click at [395, 549] on link "[PERSON_NAME] ," at bounding box center [427, 547] width 110 height 19
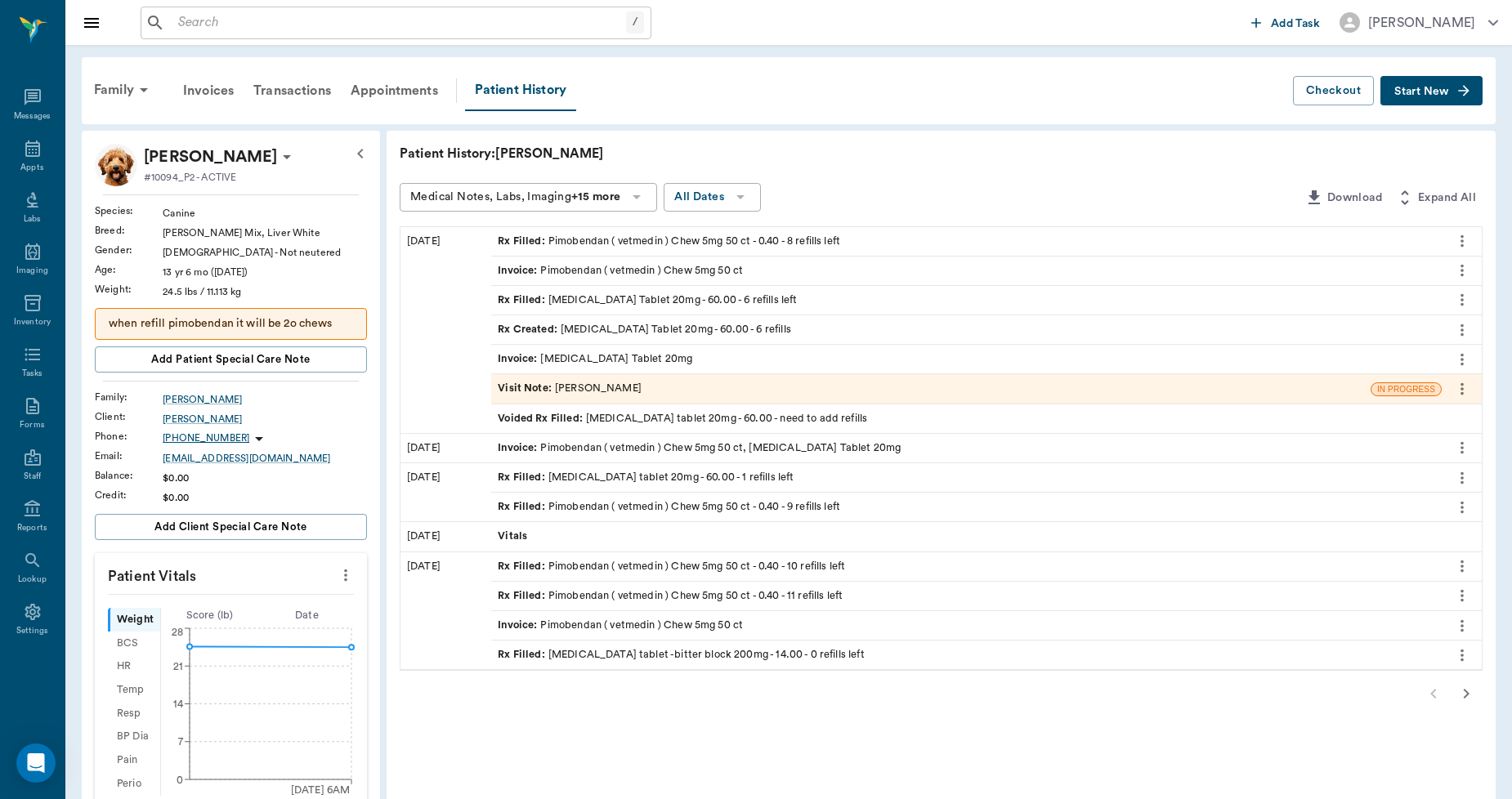
click at [594, 239] on div "Rx Filled : Pimobendan ( vetmedin ) Chew 5mg 50 ct - 0.40 - 8 refills left" at bounding box center [668, 241] width 342 height 16
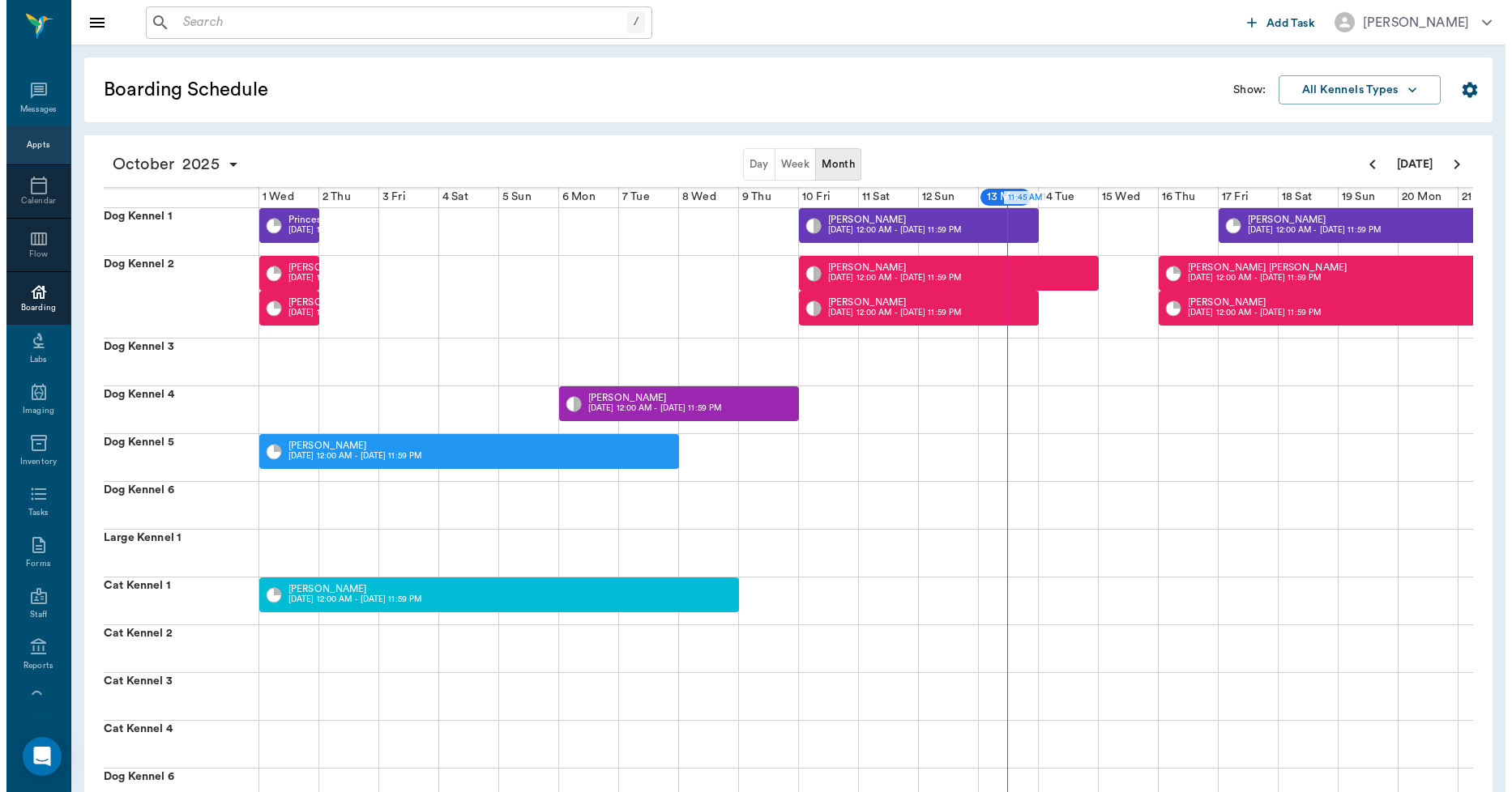
scroll to position [0, 476]
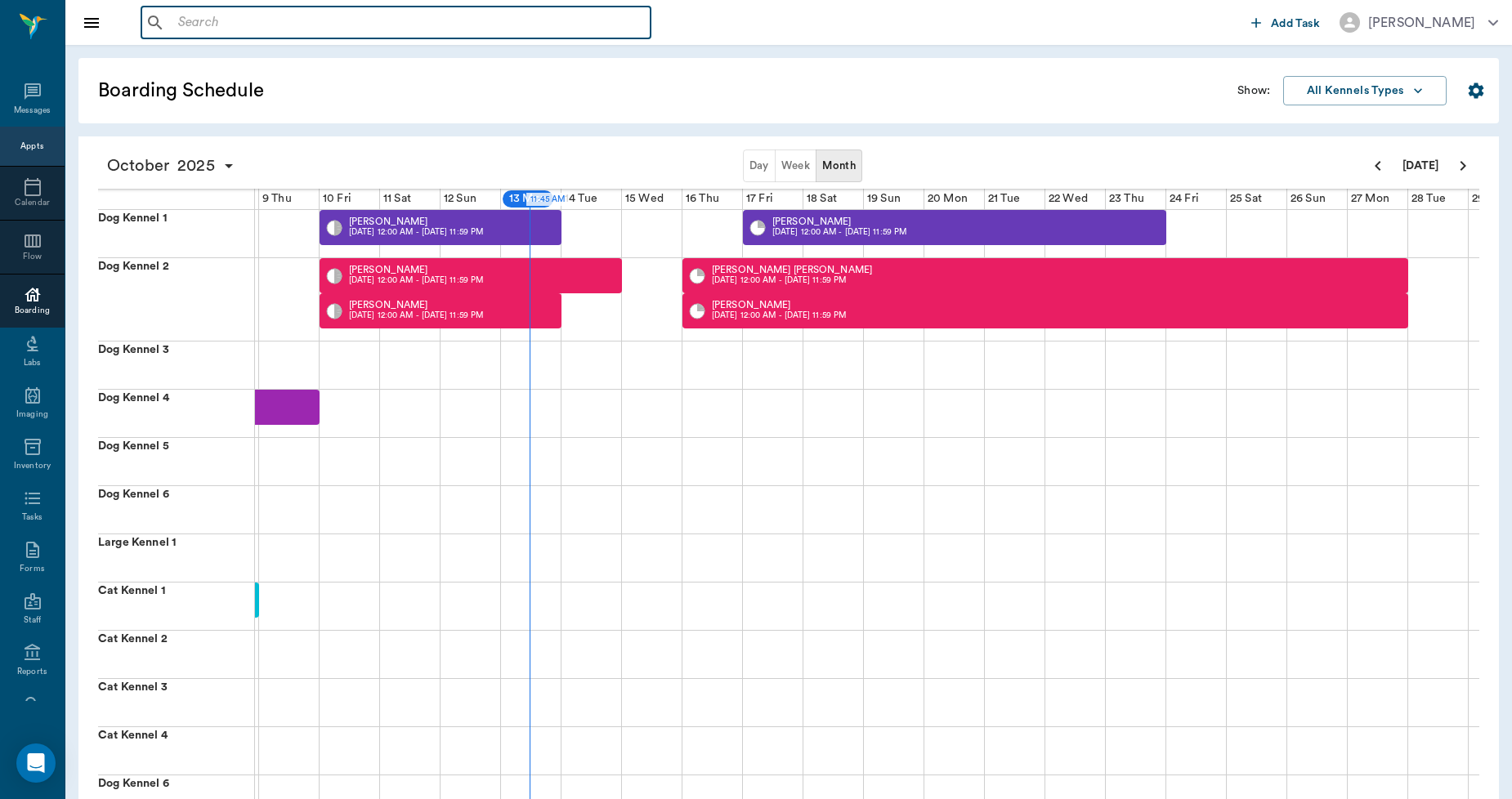
click at [348, 25] on input "text" at bounding box center [407, 22] width 473 height 23
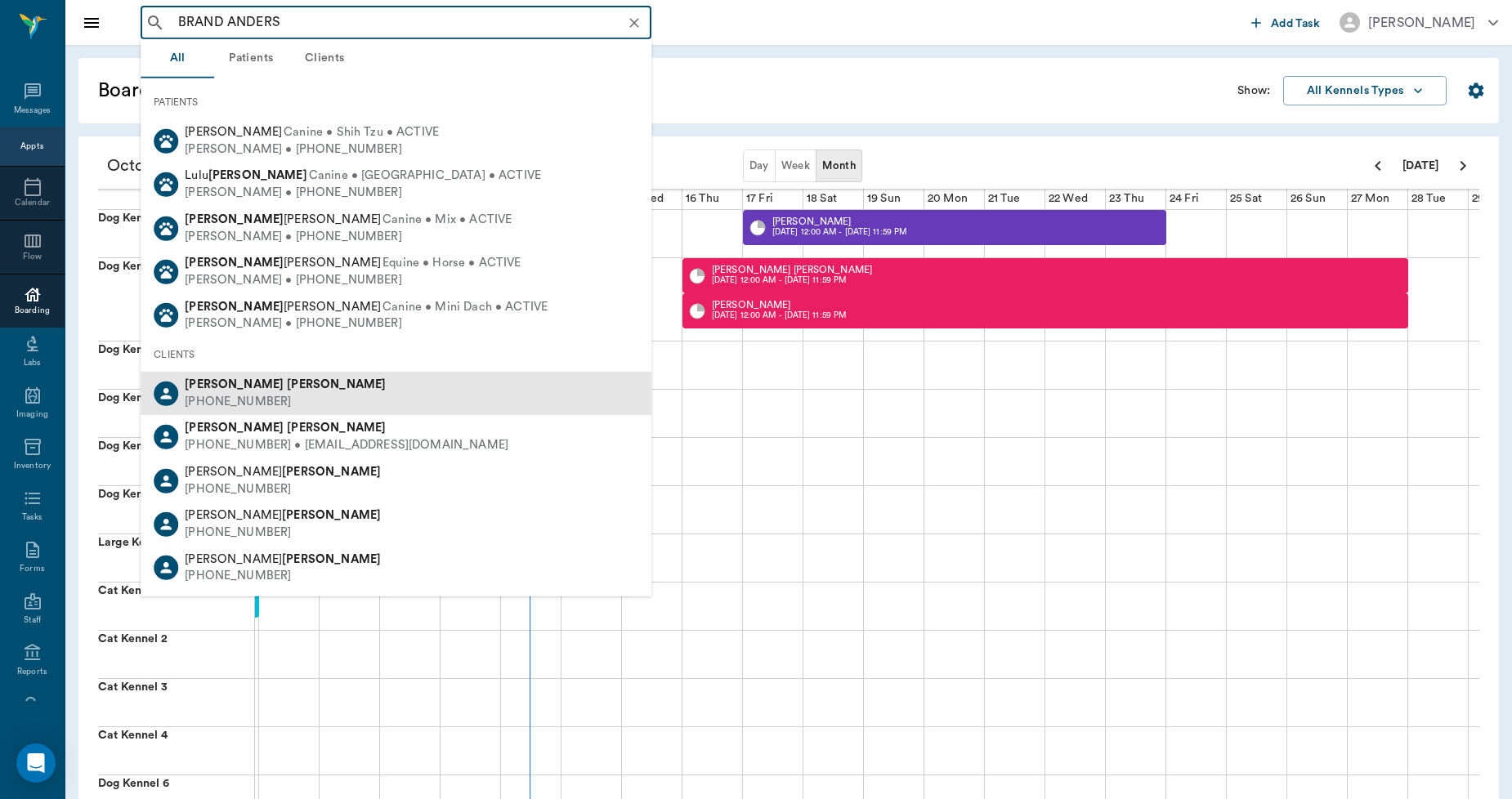
click at [296, 388] on div "[PERSON_NAME] [PHONE_NUMBER]" at bounding box center [396, 393] width 511 height 43
type input "BRAND ANDERS"
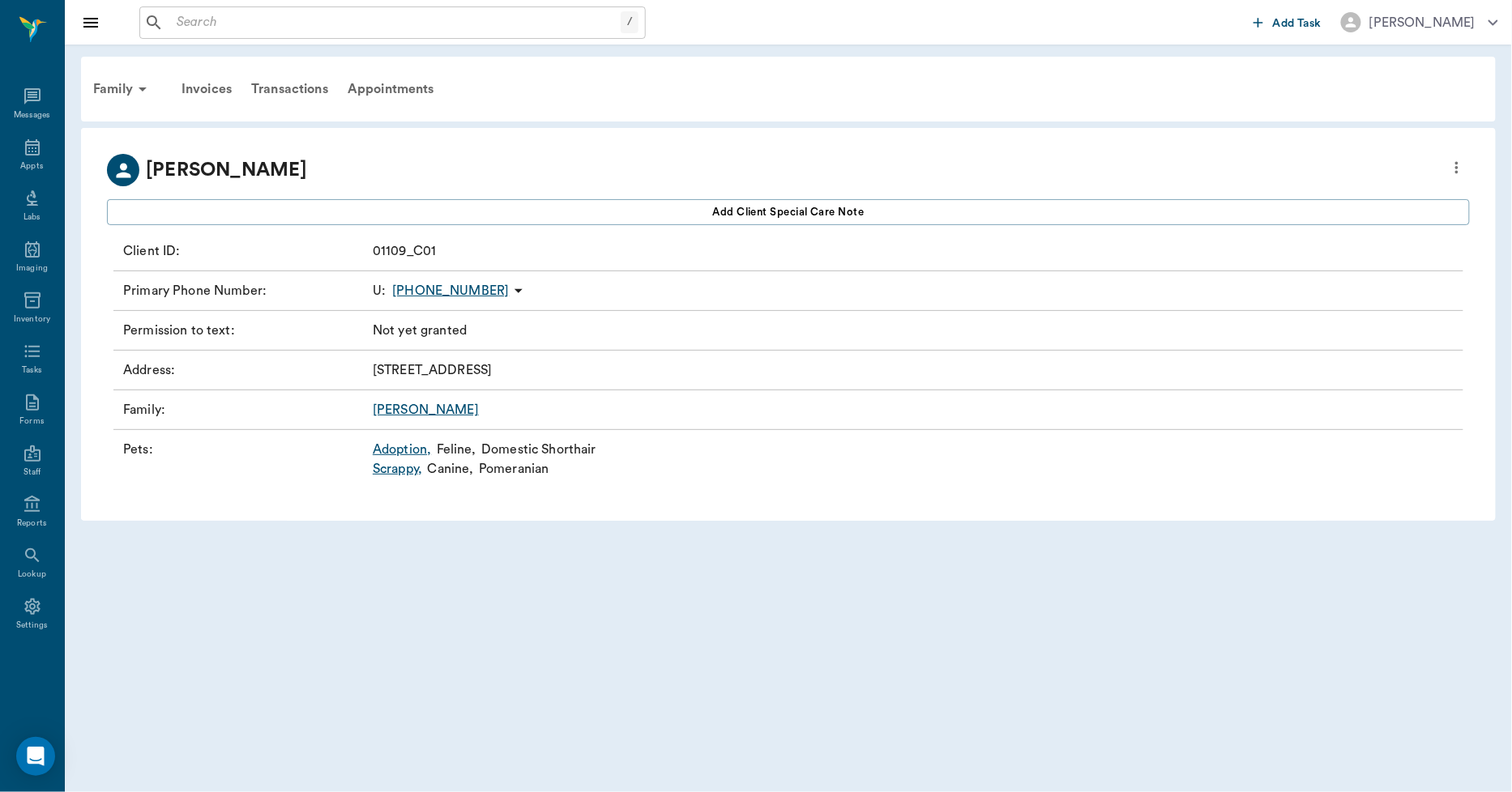
click at [389, 476] on link "Scrappy ," at bounding box center [396, 469] width 49 height 19
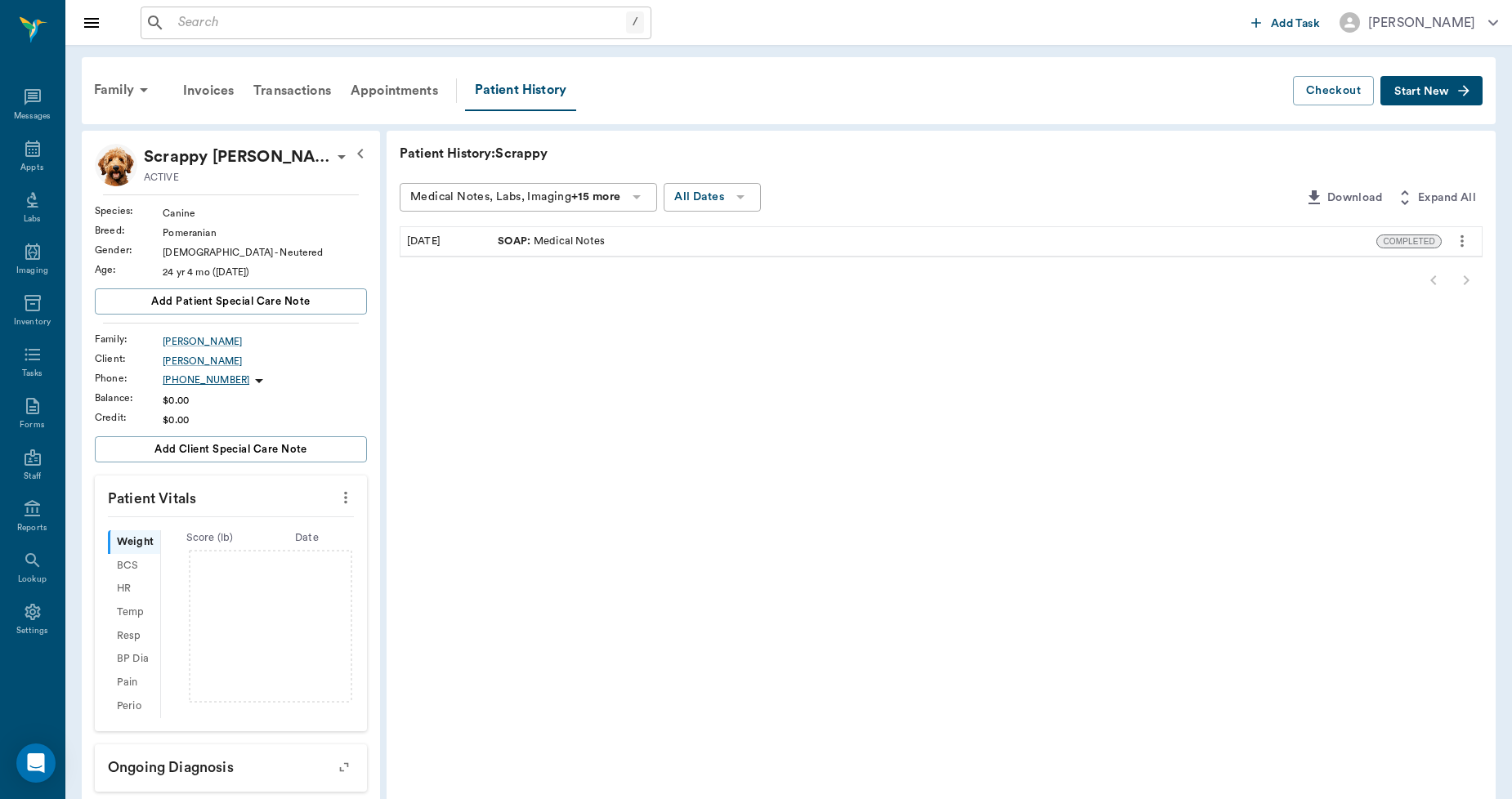
click at [215, 2] on div "/ ​ Add Task [PERSON_NAME]" at bounding box center [789, 22] width 1447 height 45
click at [227, 36] on div "/ ​" at bounding box center [396, 22] width 511 height 33
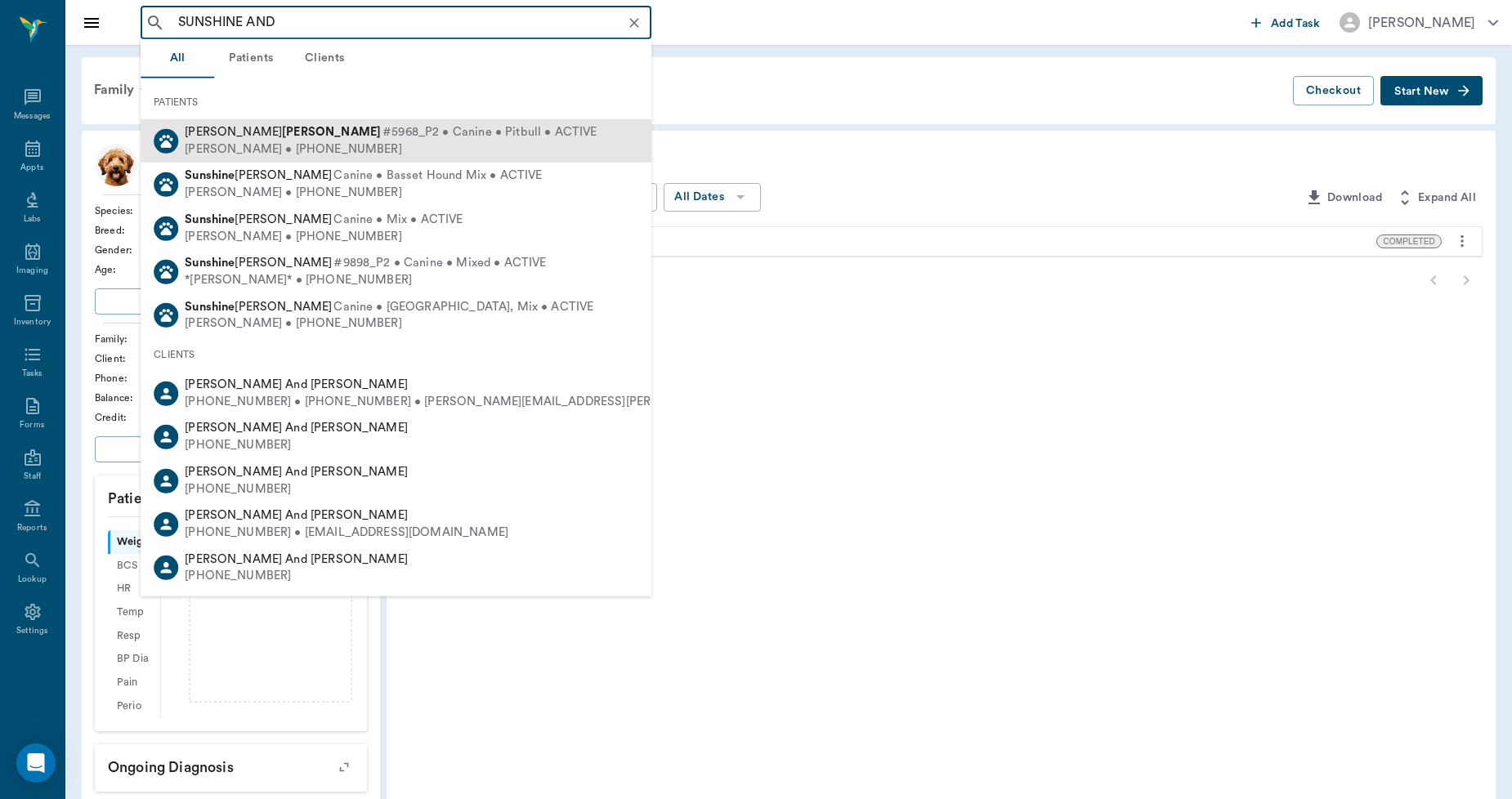
click at [270, 142] on div "[PERSON_NAME] • [PHONE_NUMBER]" at bounding box center [391, 149] width 412 height 17
type input "SUNSHINE AND"
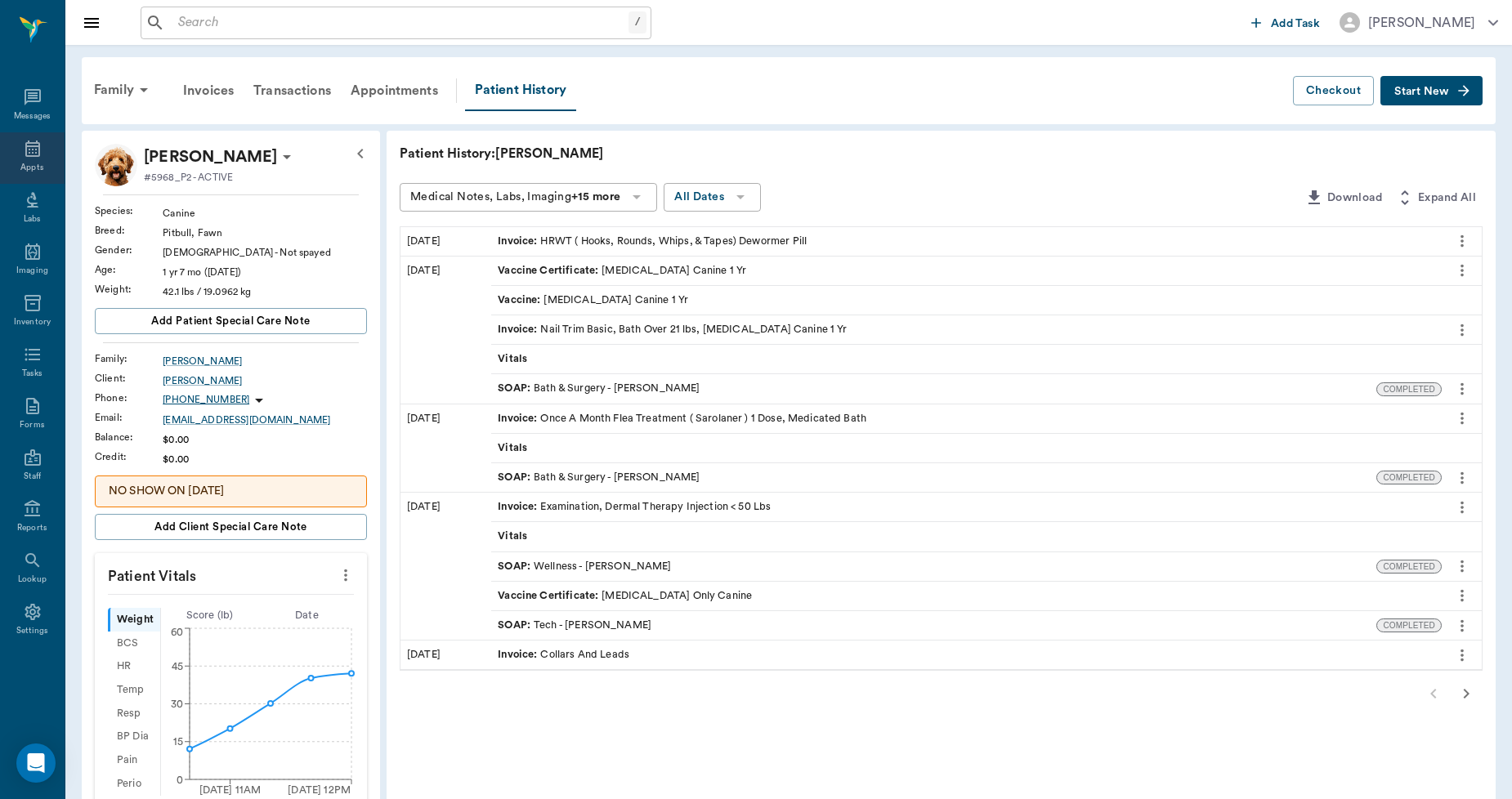
click at [18, 148] on div "Appts" at bounding box center [32, 158] width 64 height 51
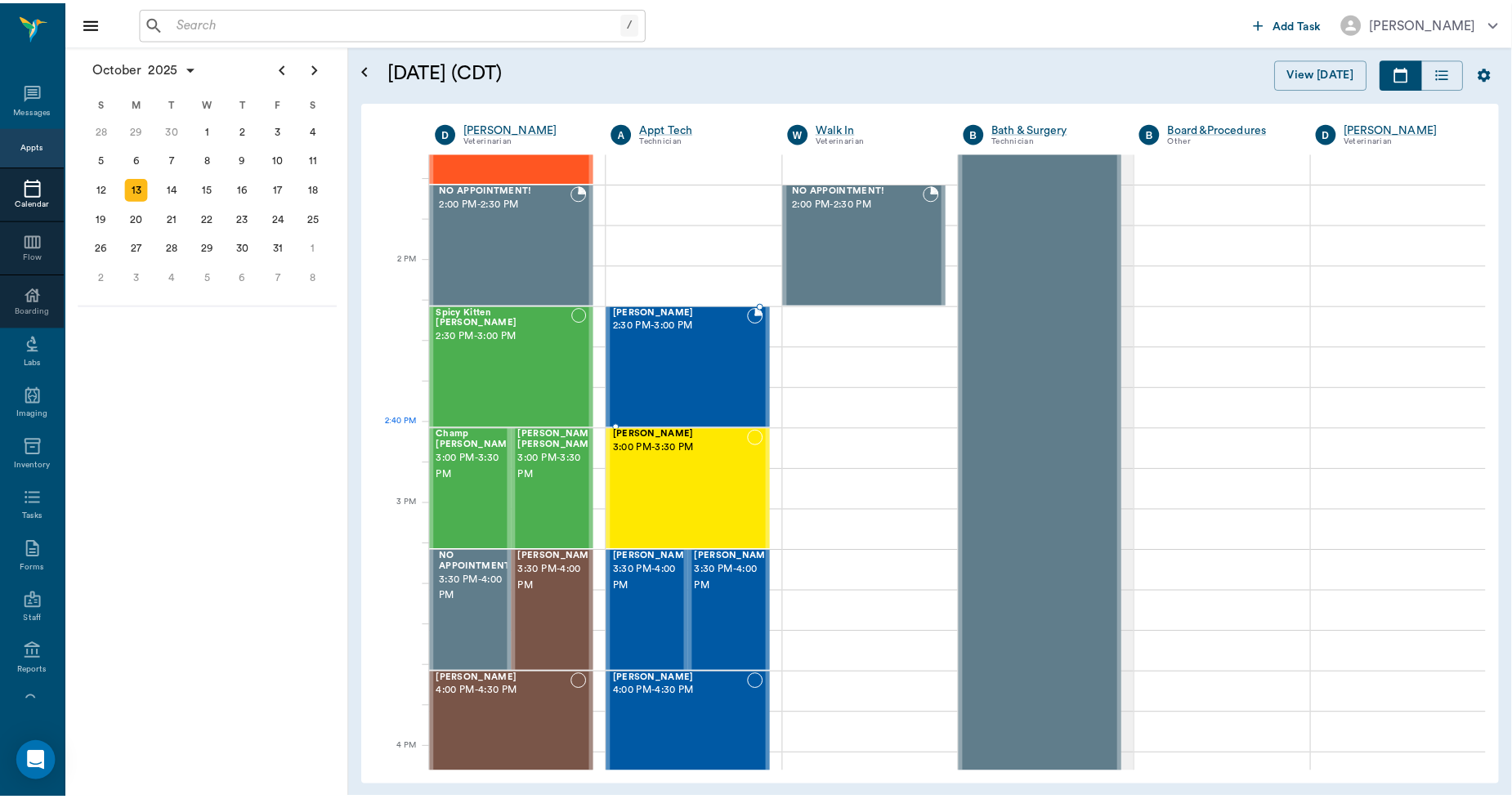
scroll to position [1554, 0]
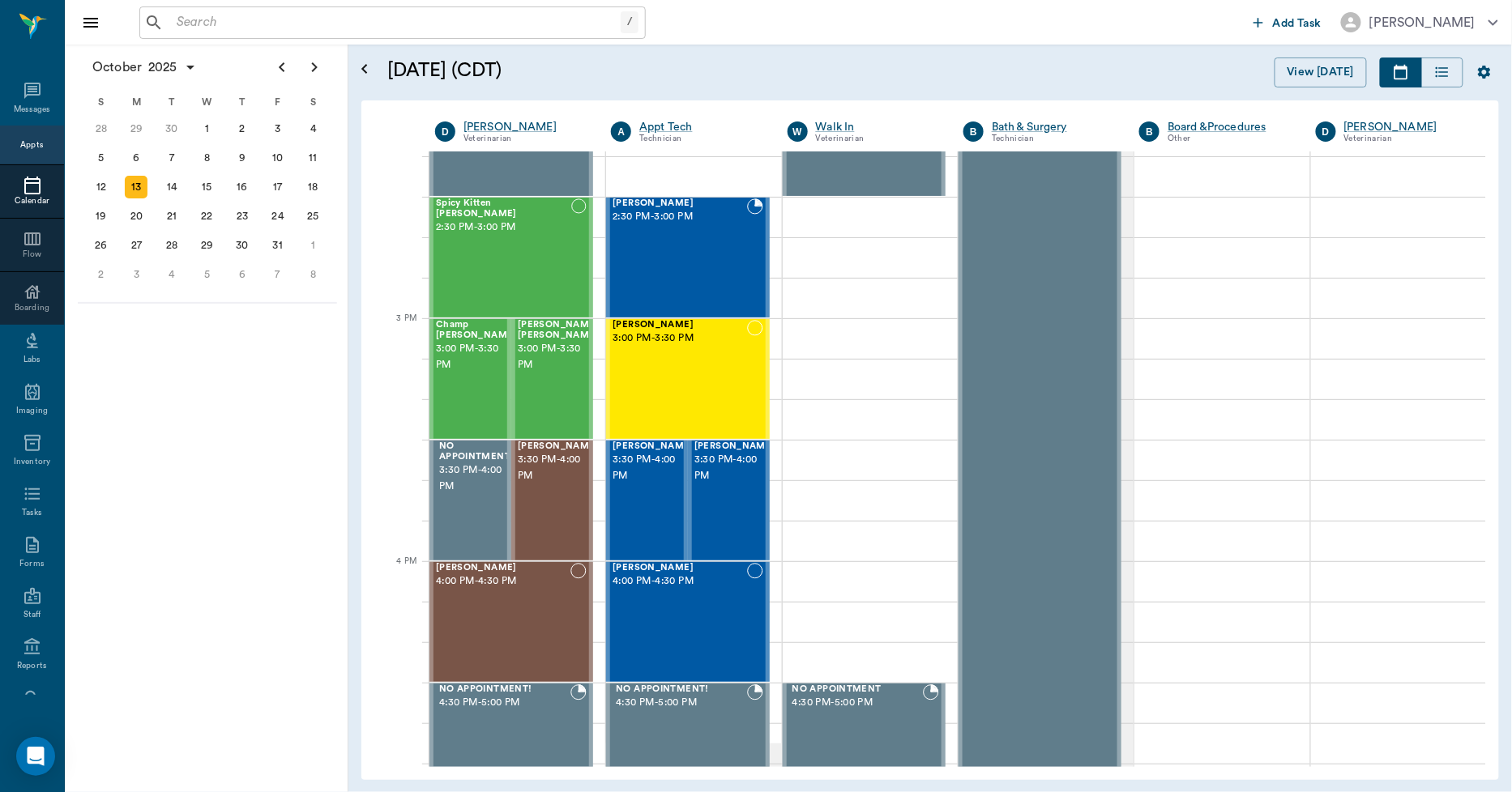
click at [423, 30] on input "text" at bounding box center [395, 22] width 450 height 23
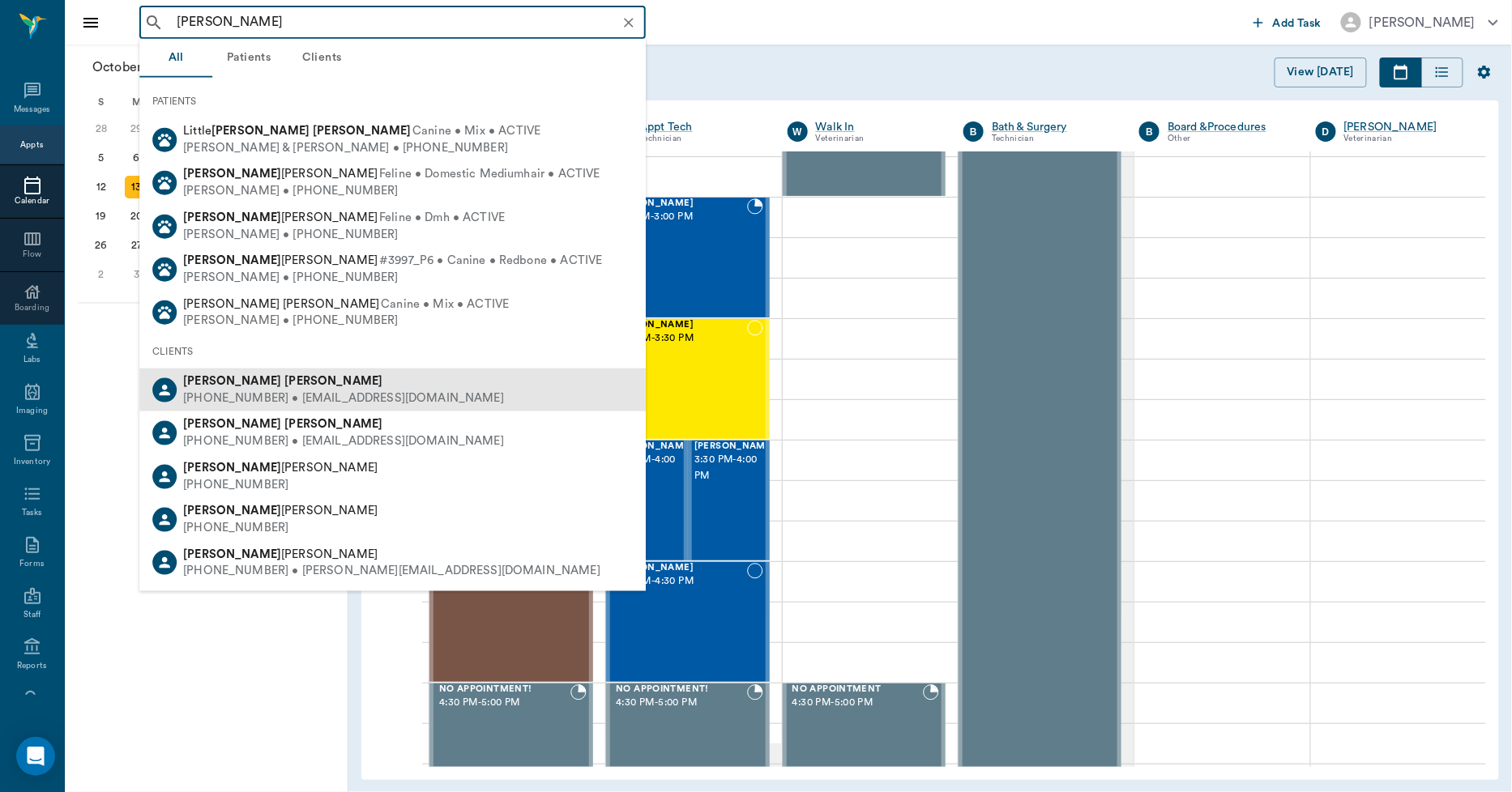
click at [312, 382] on div "[PERSON_NAME]" at bounding box center [343, 382] width 321 height 17
type input "[PERSON_NAME]"
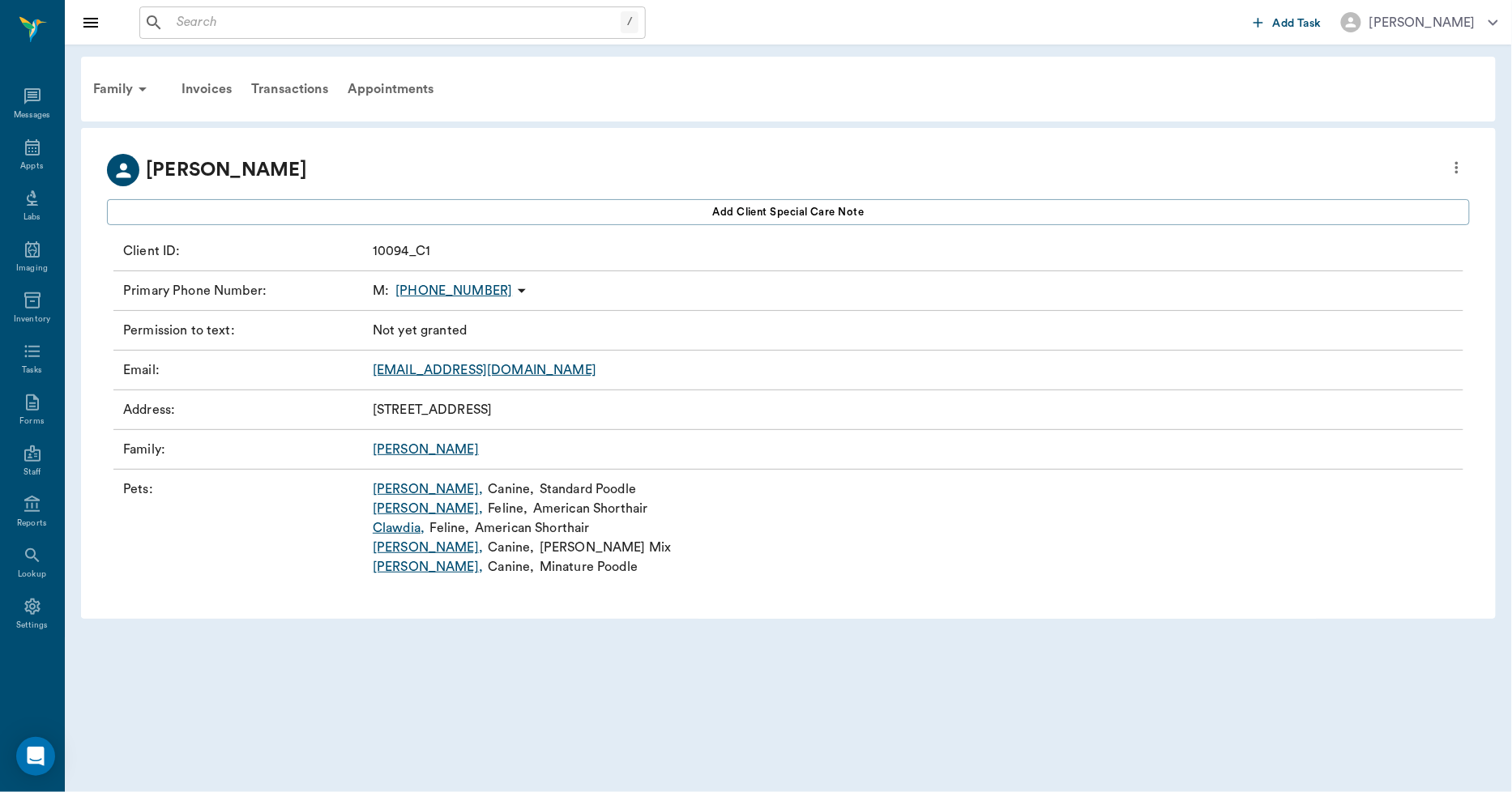
click at [389, 551] on link "[PERSON_NAME] ," at bounding box center [427, 547] width 110 height 19
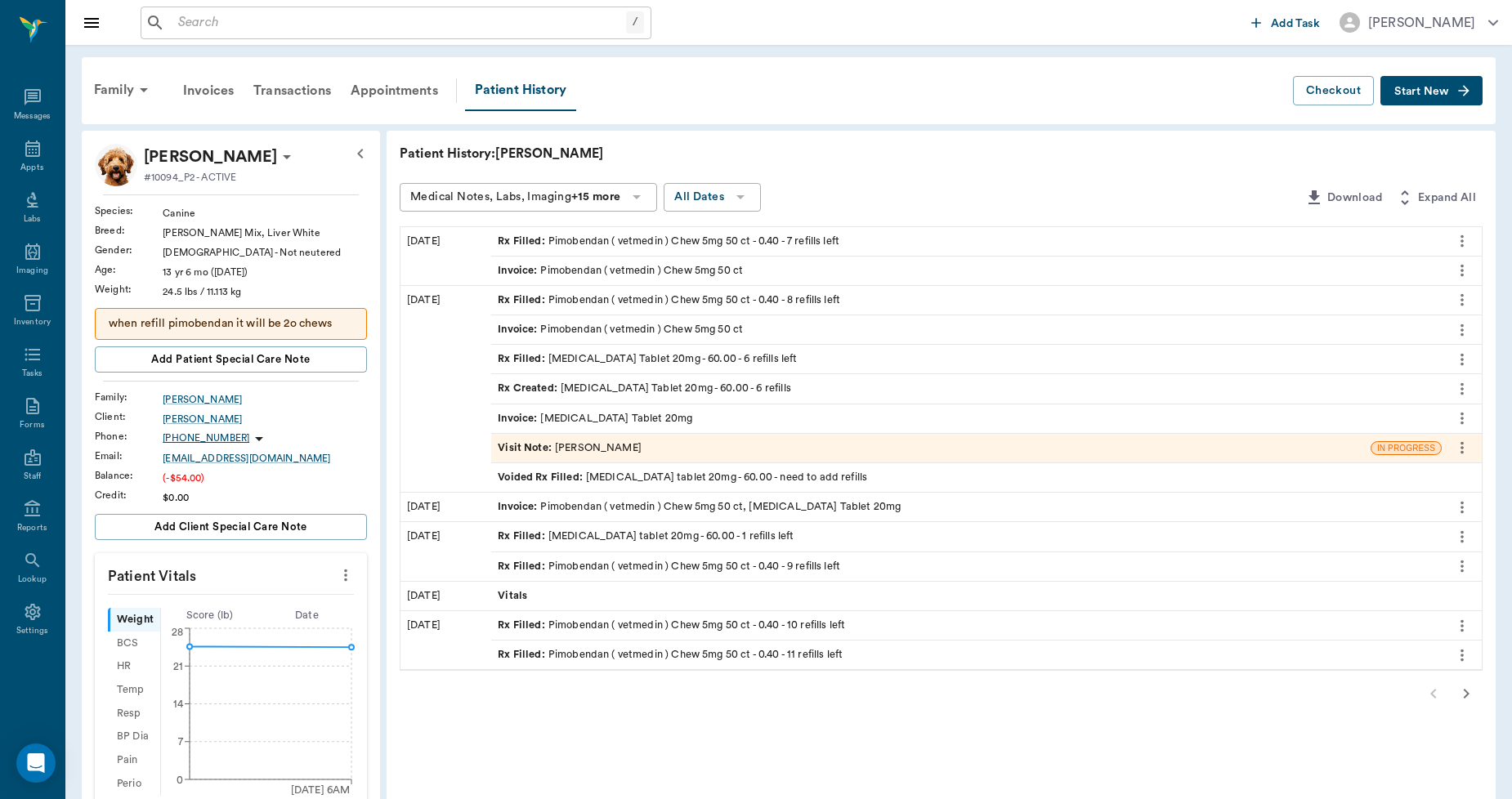
click at [620, 271] on div "Invoice : Pimobendan ( vetmedin ) Chew 5mg 50 ct" at bounding box center [620, 270] width 245 height 16
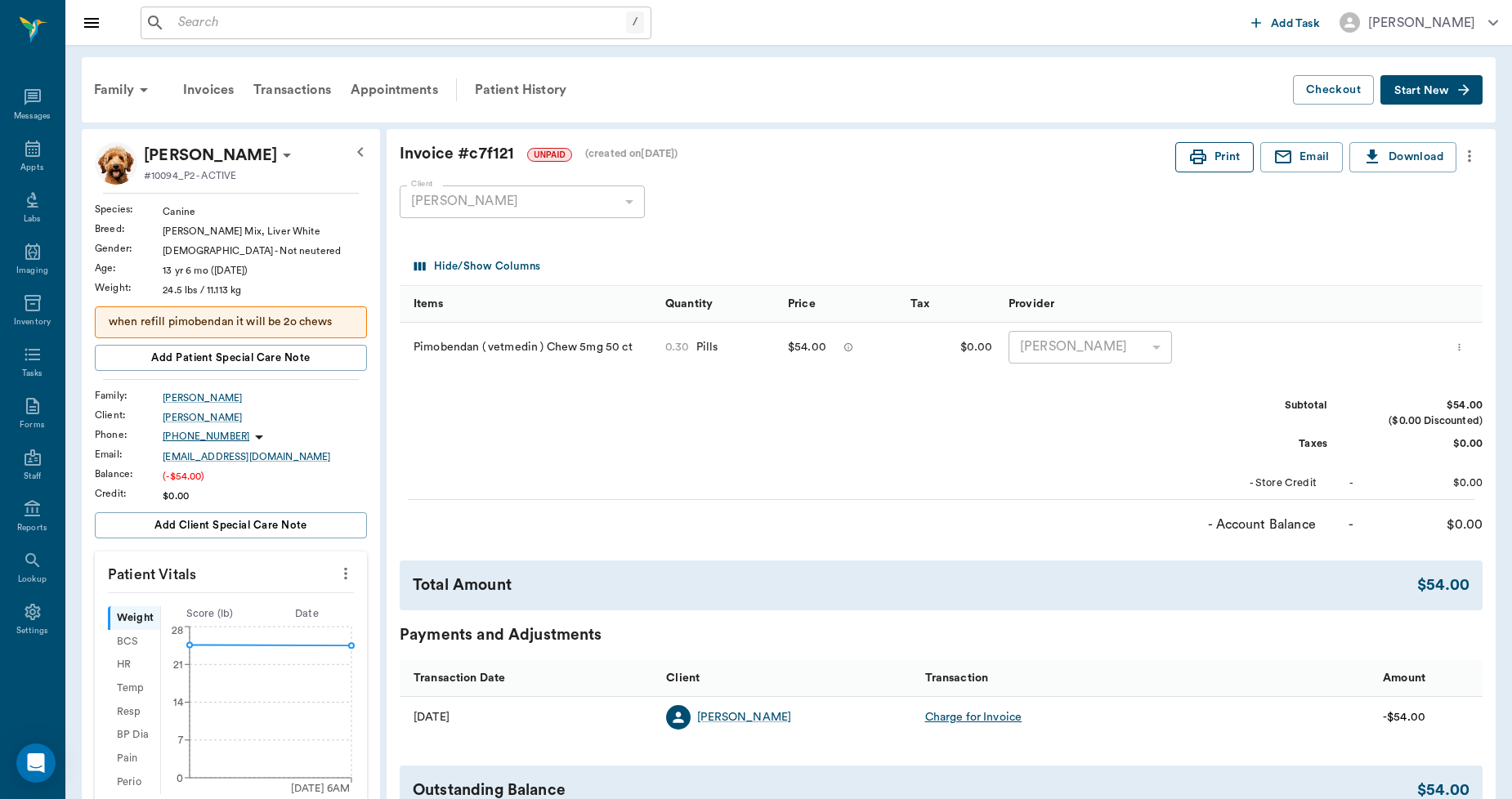
click at [1223, 160] on button "Print" at bounding box center [1215, 158] width 78 height 30
click at [501, 88] on div "Patient History" at bounding box center [520, 90] width 111 height 39
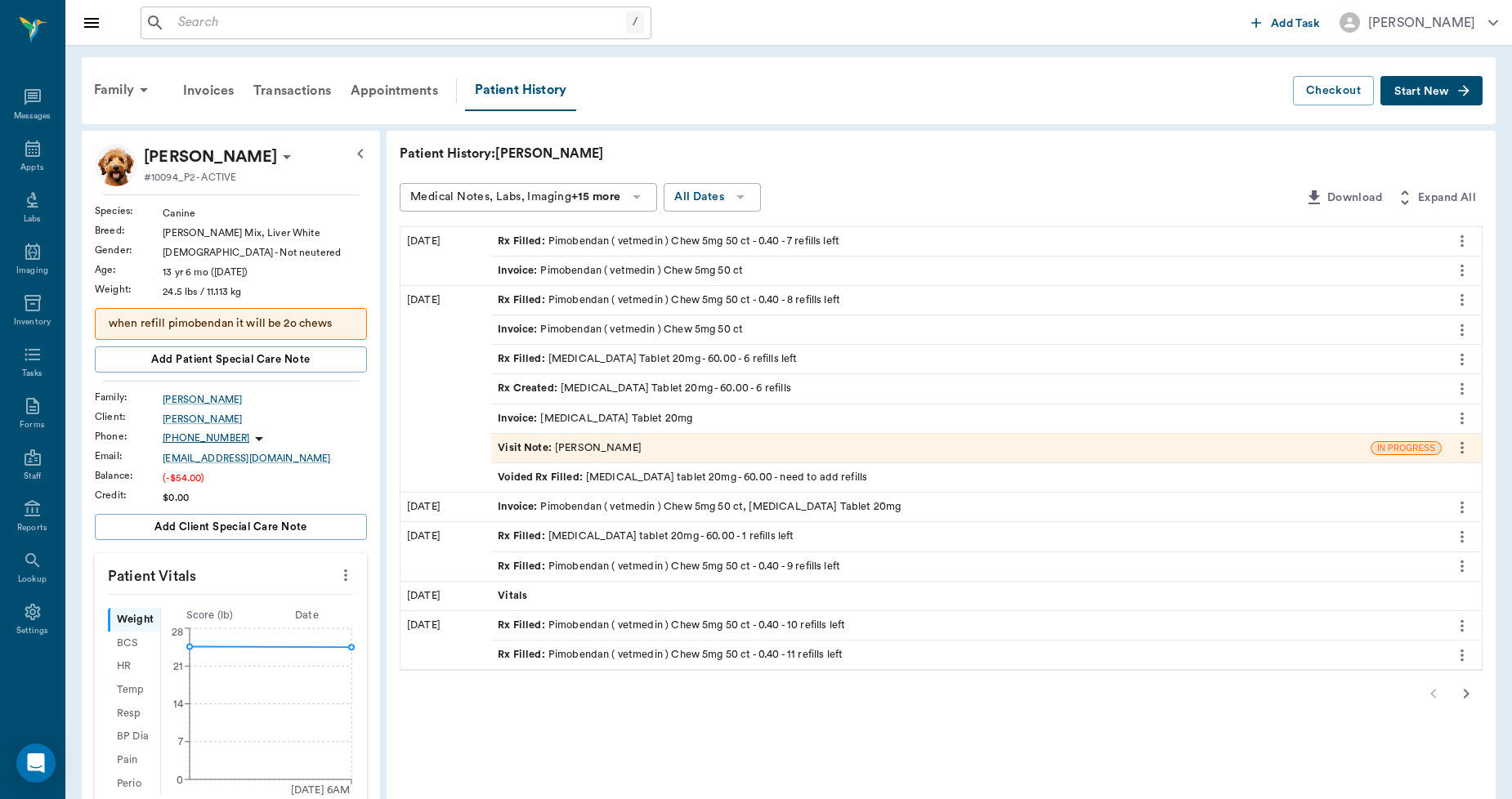
click at [575, 328] on div "Invoice : Pimobendan ( vetmedin ) Chew 5mg 50 ct" at bounding box center [620, 329] width 245 height 16
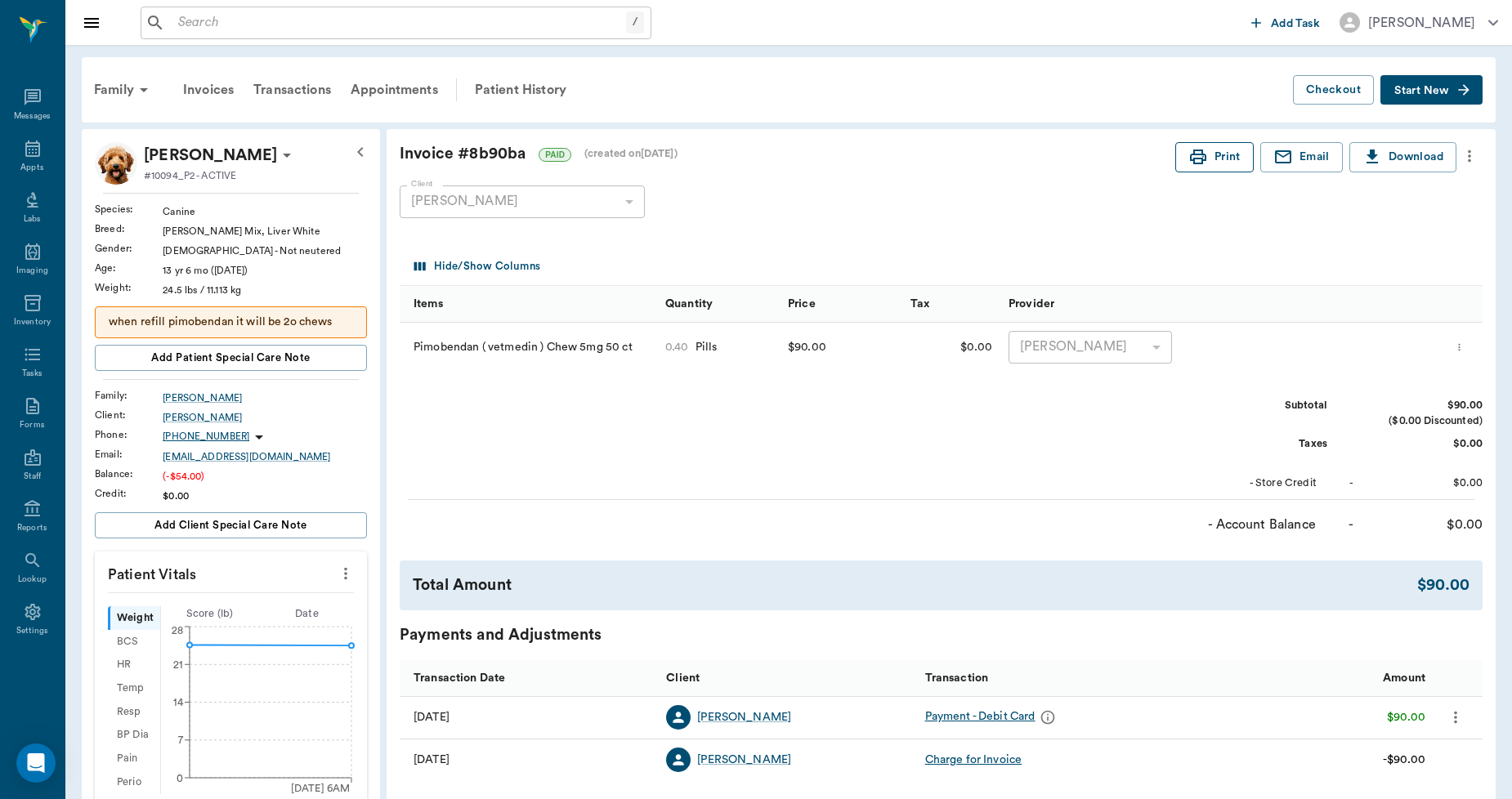
click at [1215, 159] on button "Print" at bounding box center [1215, 158] width 78 height 30
click at [540, 87] on div "Patient History" at bounding box center [520, 90] width 111 height 39
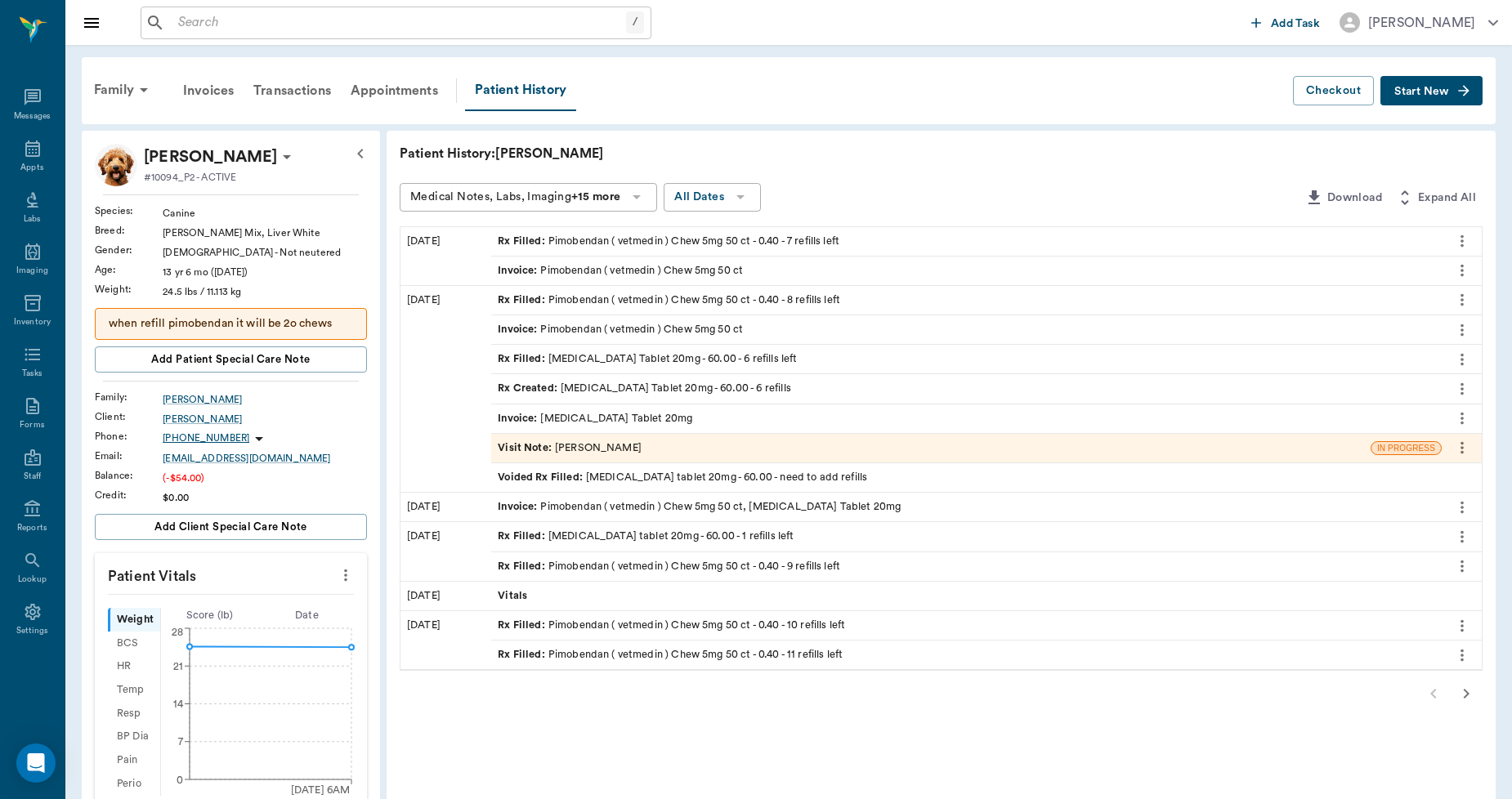
click at [654, 503] on div "Invoice : Pimobendan ( vetmedin ) Chew 5mg 50 ct, [MEDICAL_DATA] Tablet 20mg" at bounding box center [699, 507] width 403 height 16
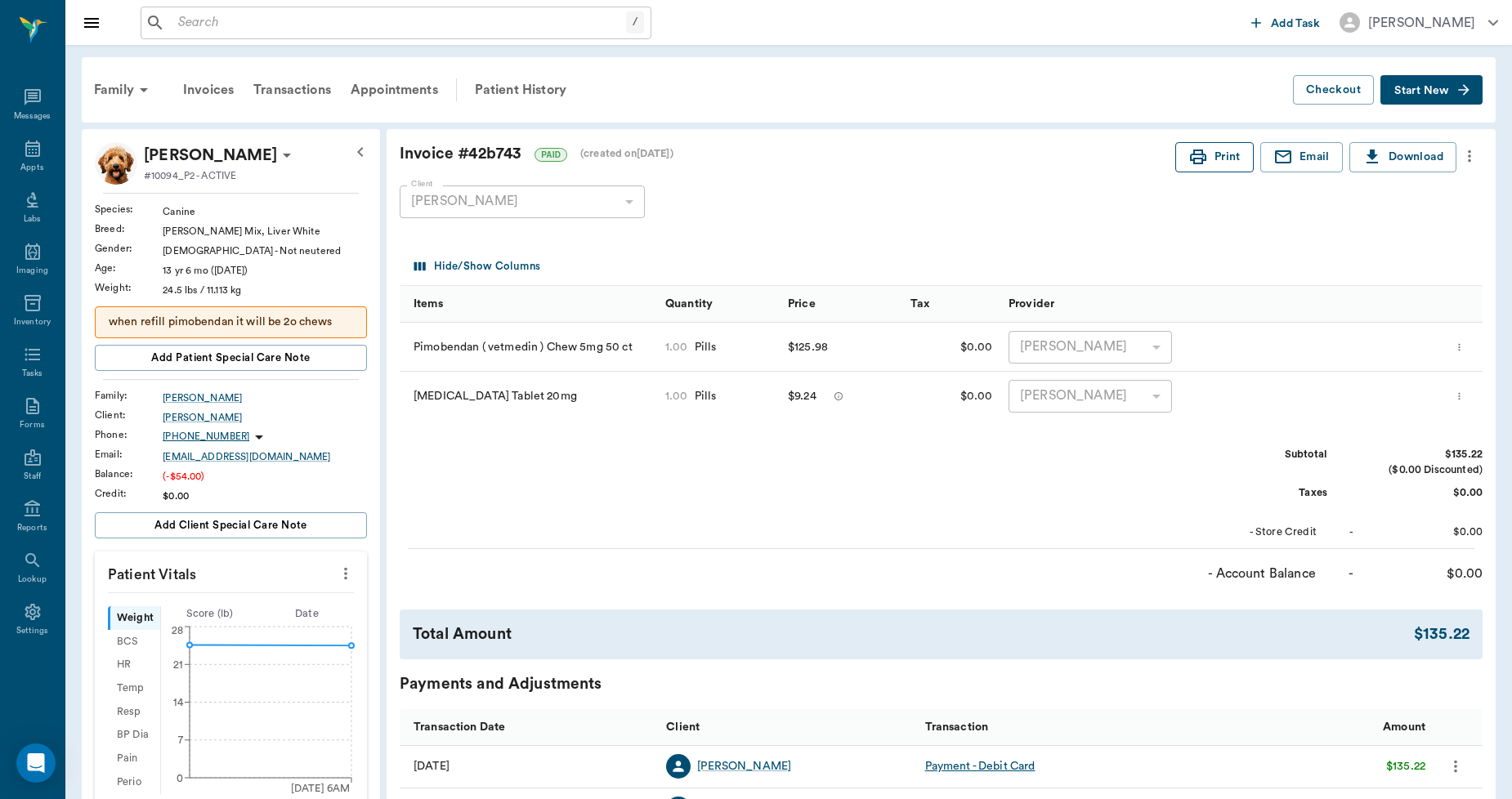
click at [1224, 156] on button "Print" at bounding box center [1215, 158] width 78 height 30
click at [533, 83] on div "Patient History" at bounding box center [520, 90] width 111 height 39
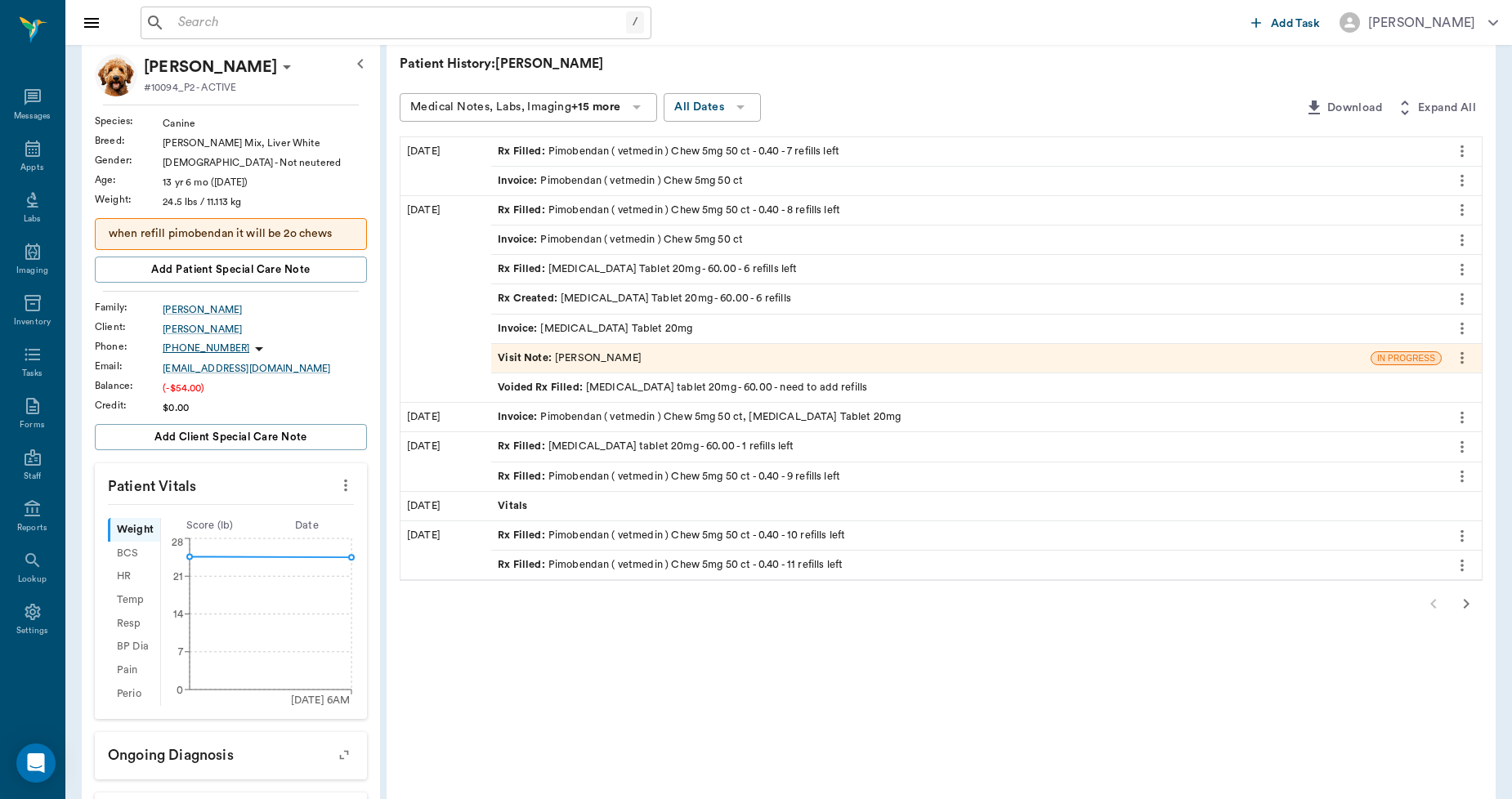
scroll to position [90, 0]
click at [1472, 603] on icon "button" at bounding box center [1465, 602] width 20 height 20
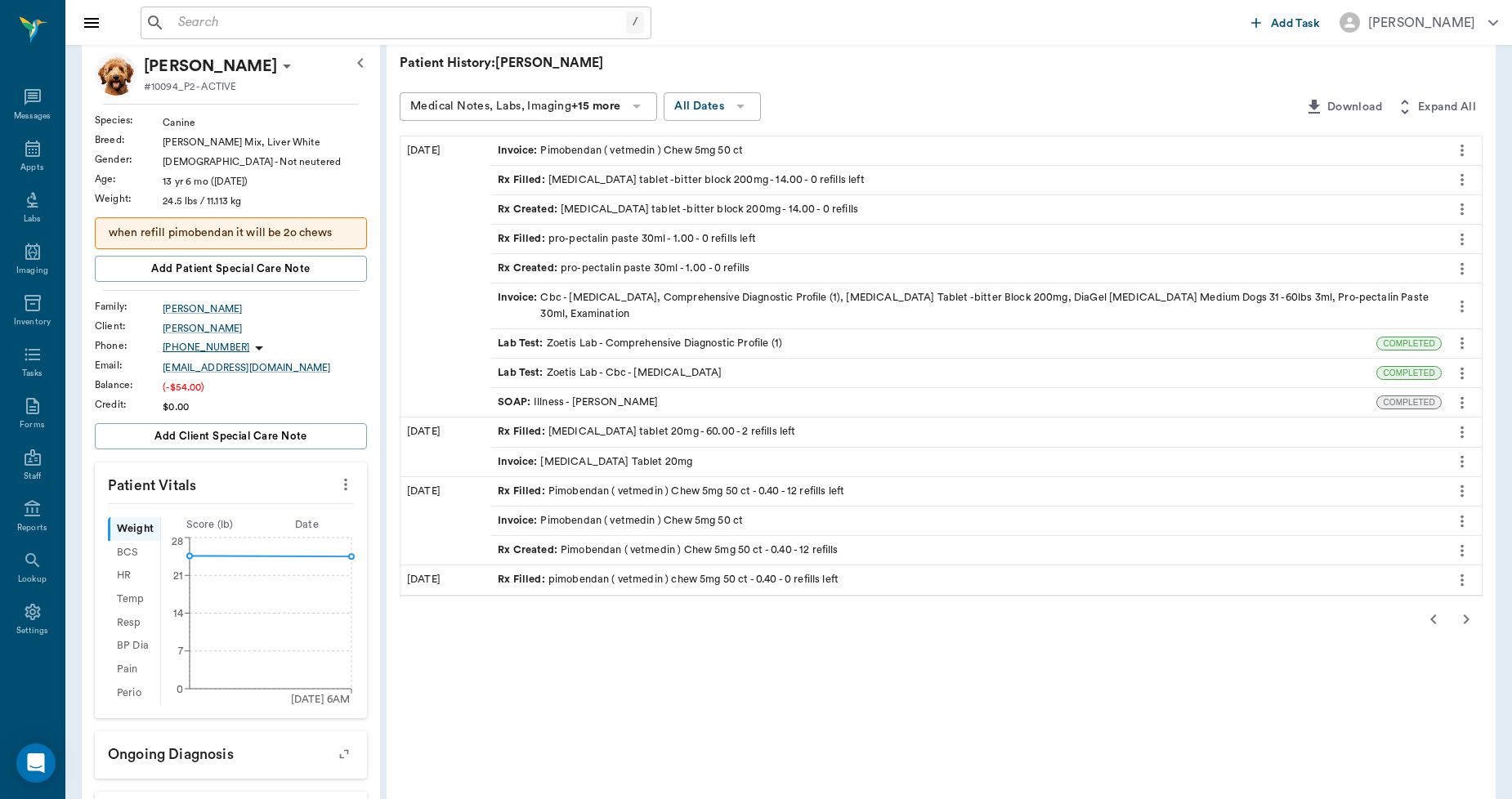
click at [606, 148] on div "Invoice : Pimobendan ( vetmedin ) Chew 5mg 50 ct" at bounding box center [620, 150] width 245 height 16
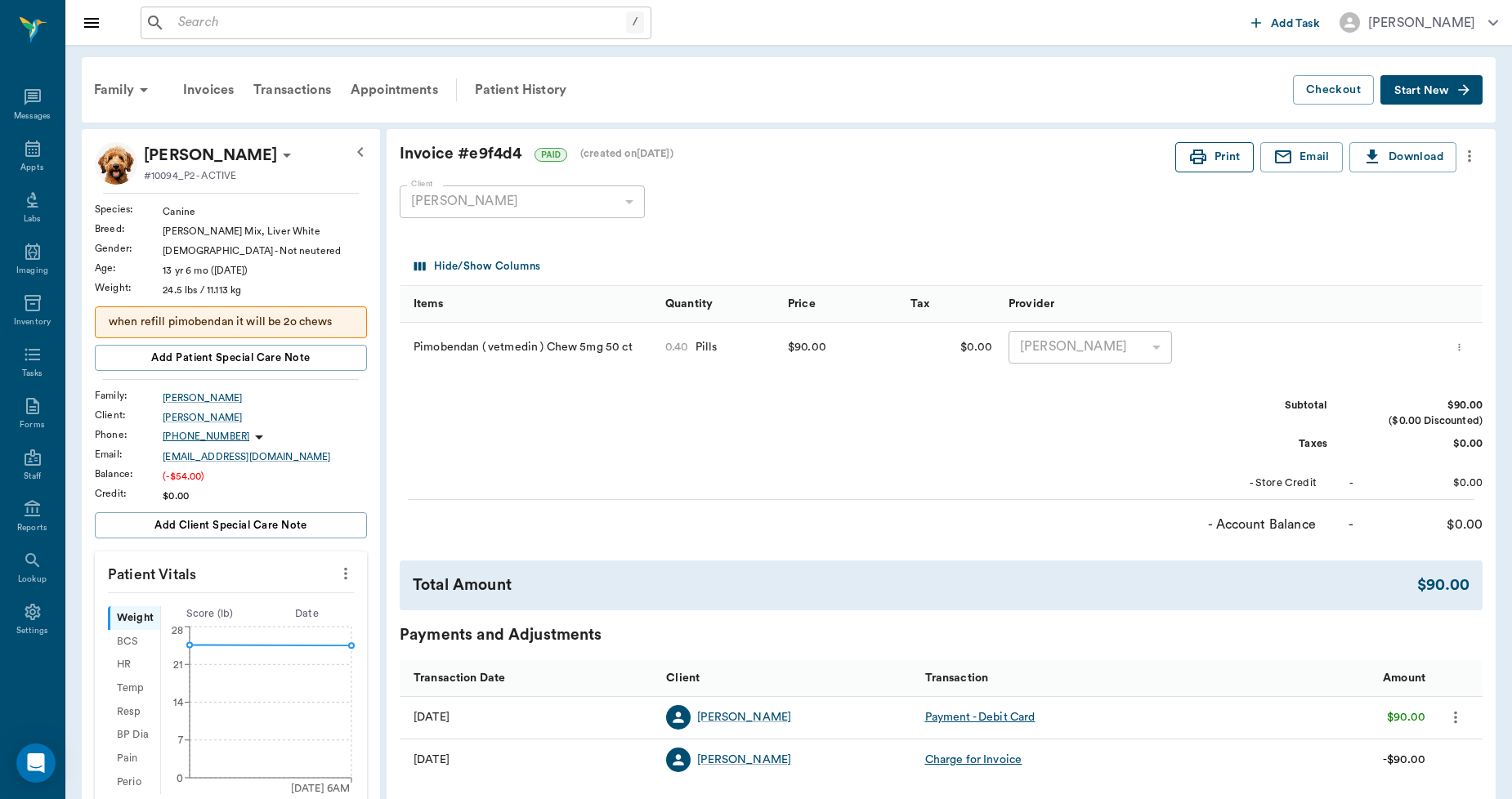
click at [1202, 150] on icon "button" at bounding box center [1198, 157] width 20 height 20
click at [534, 82] on div "Patient History" at bounding box center [520, 90] width 111 height 39
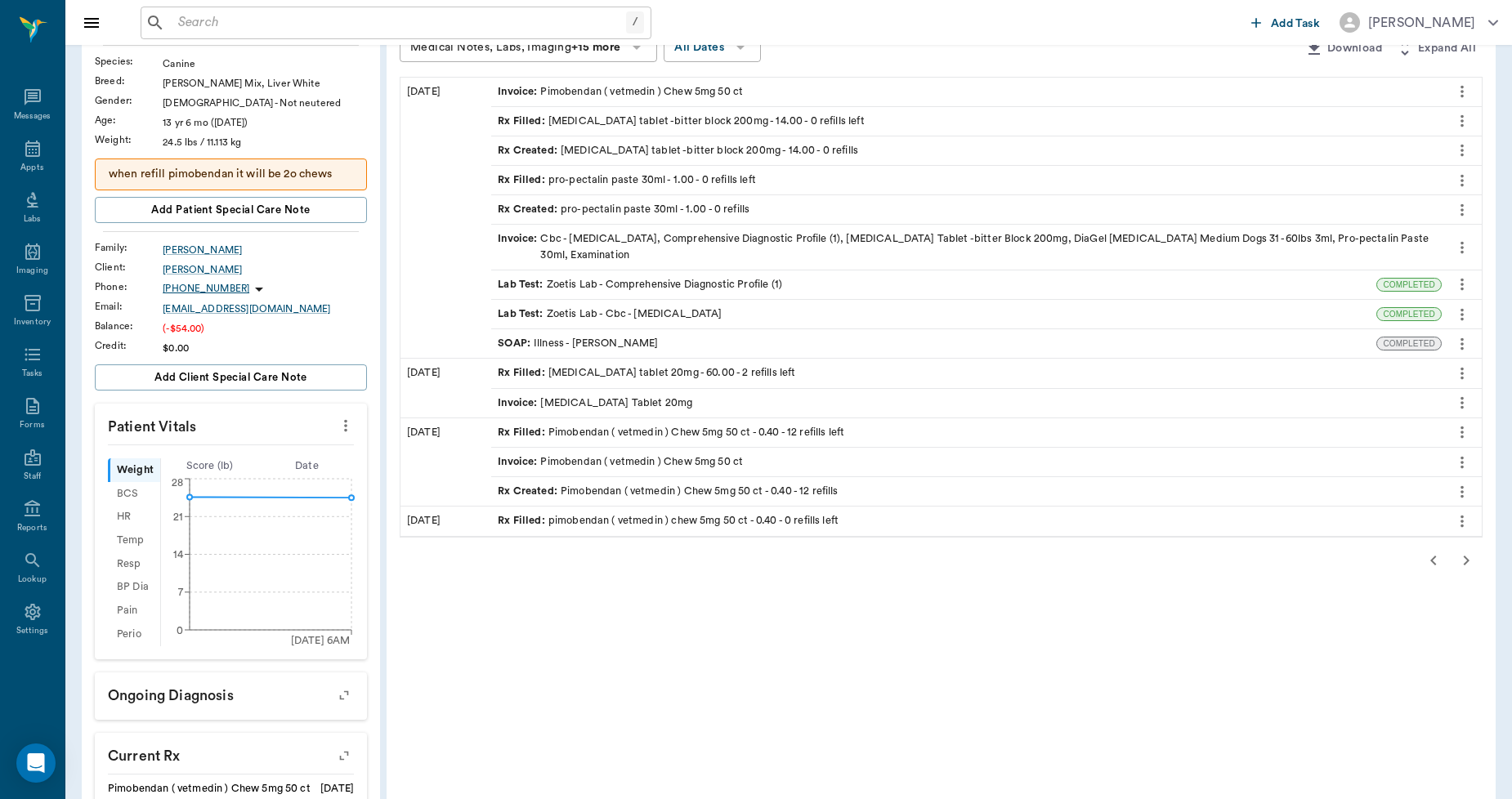
scroll to position [182, 0]
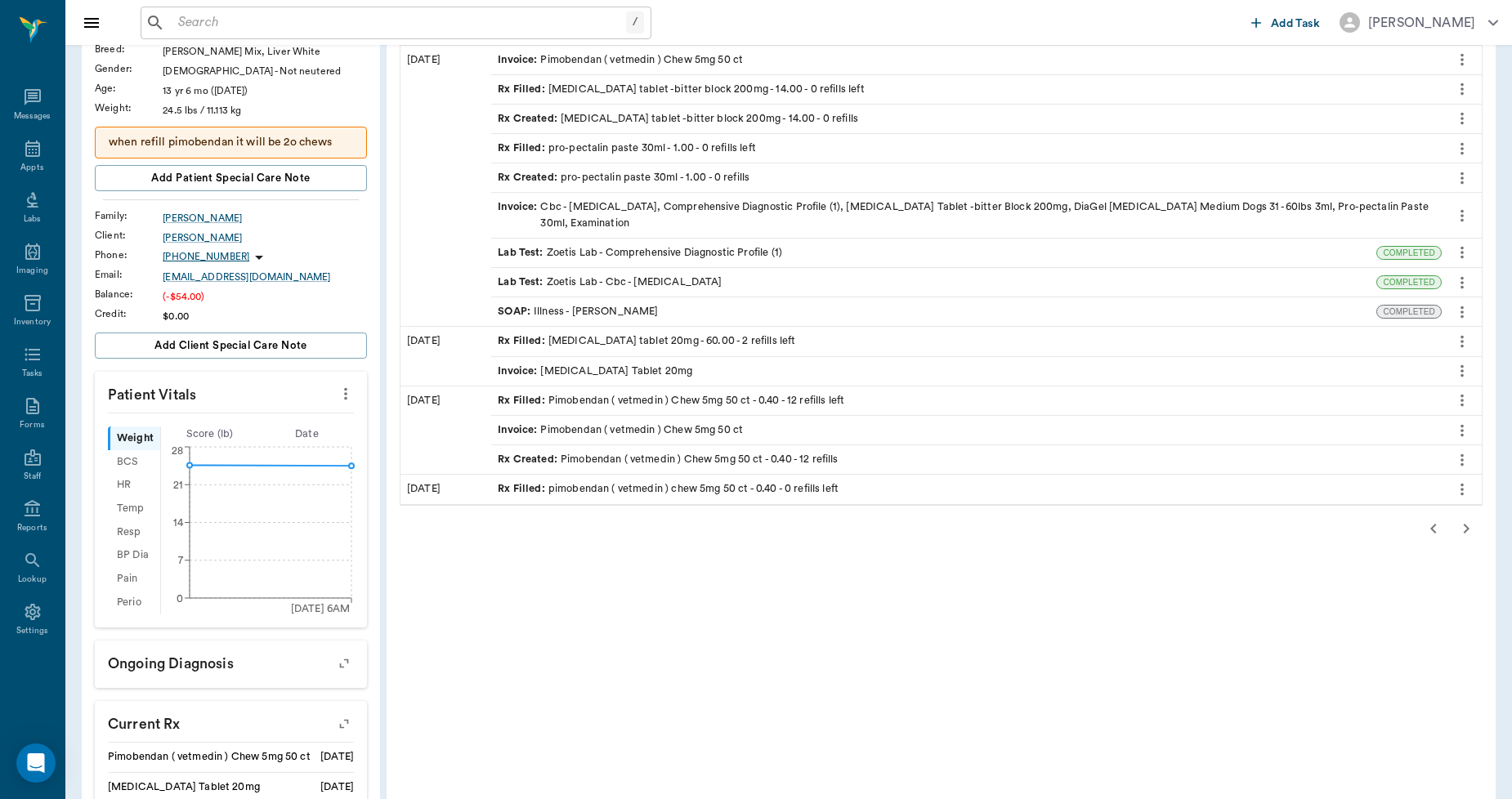
click at [650, 399] on div "Rx Filled : Pimobendan ( vetmedin ) Chew 5mg 50 ct - 0.40 - 12 refills left" at bounding box center [671, 401] width 347 height 16
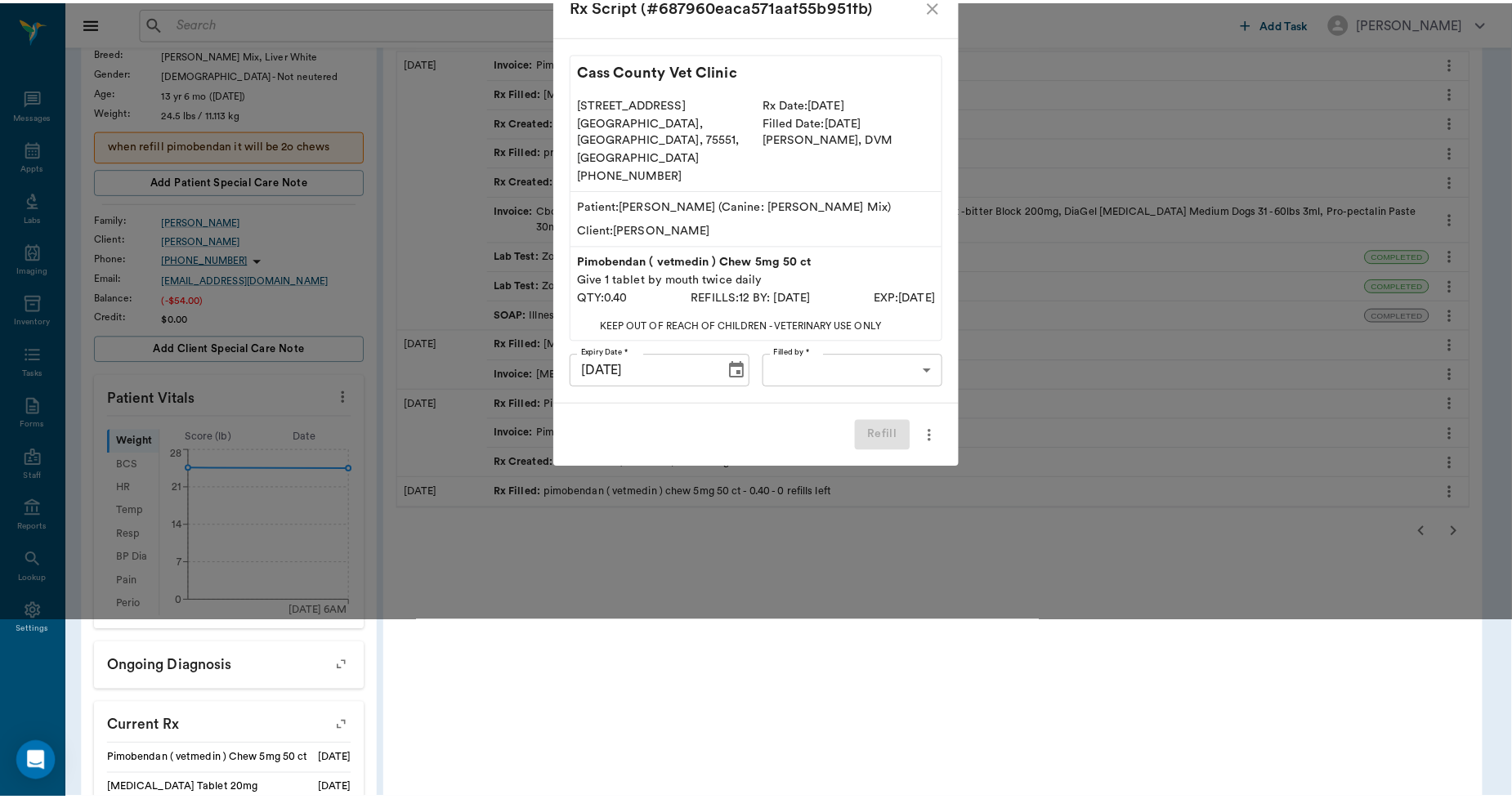
scroll to position [0, 0]
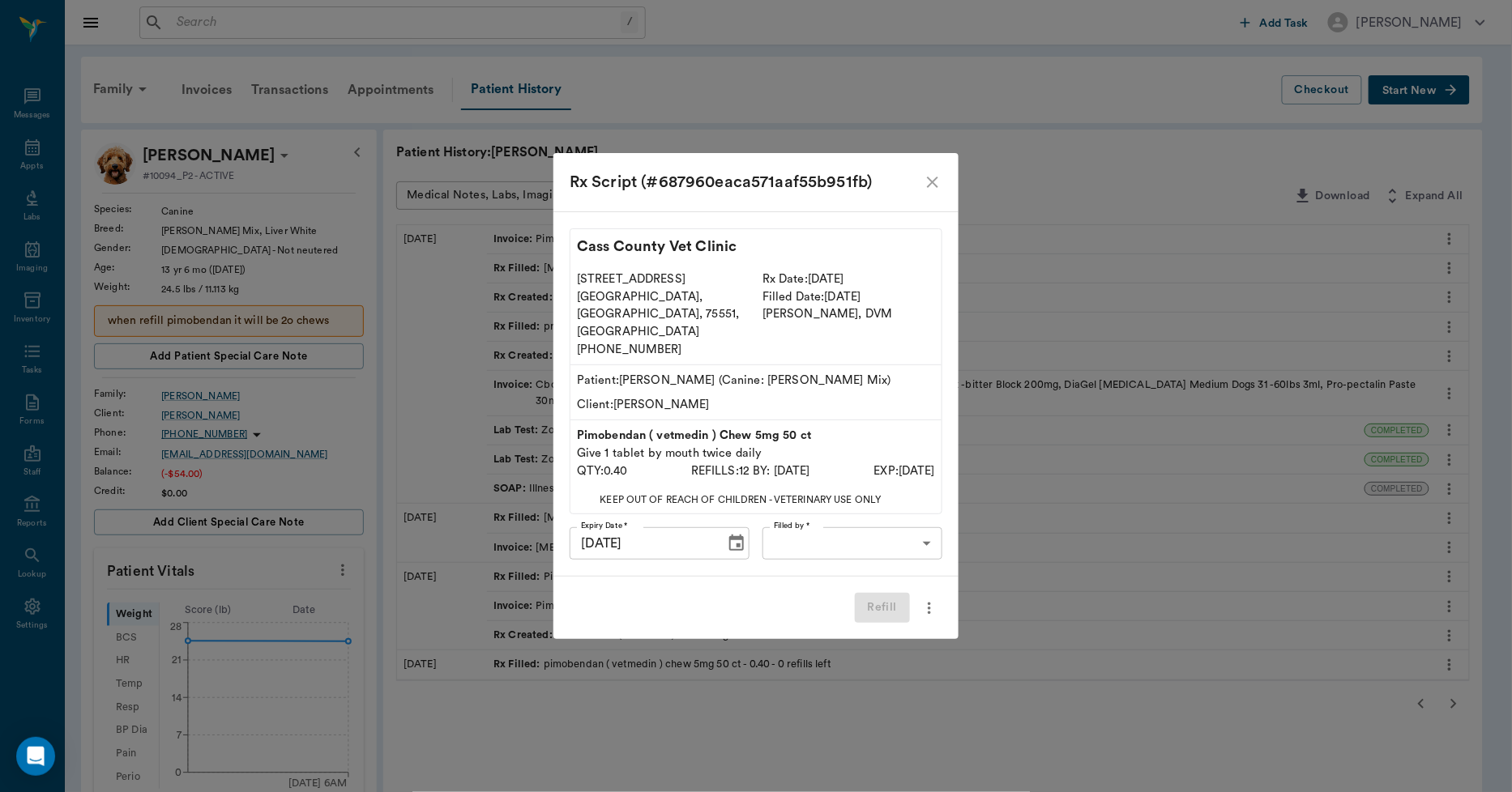
click at [933, 192] on icon "close" at bounding box center [933, 182] width 19 height 19
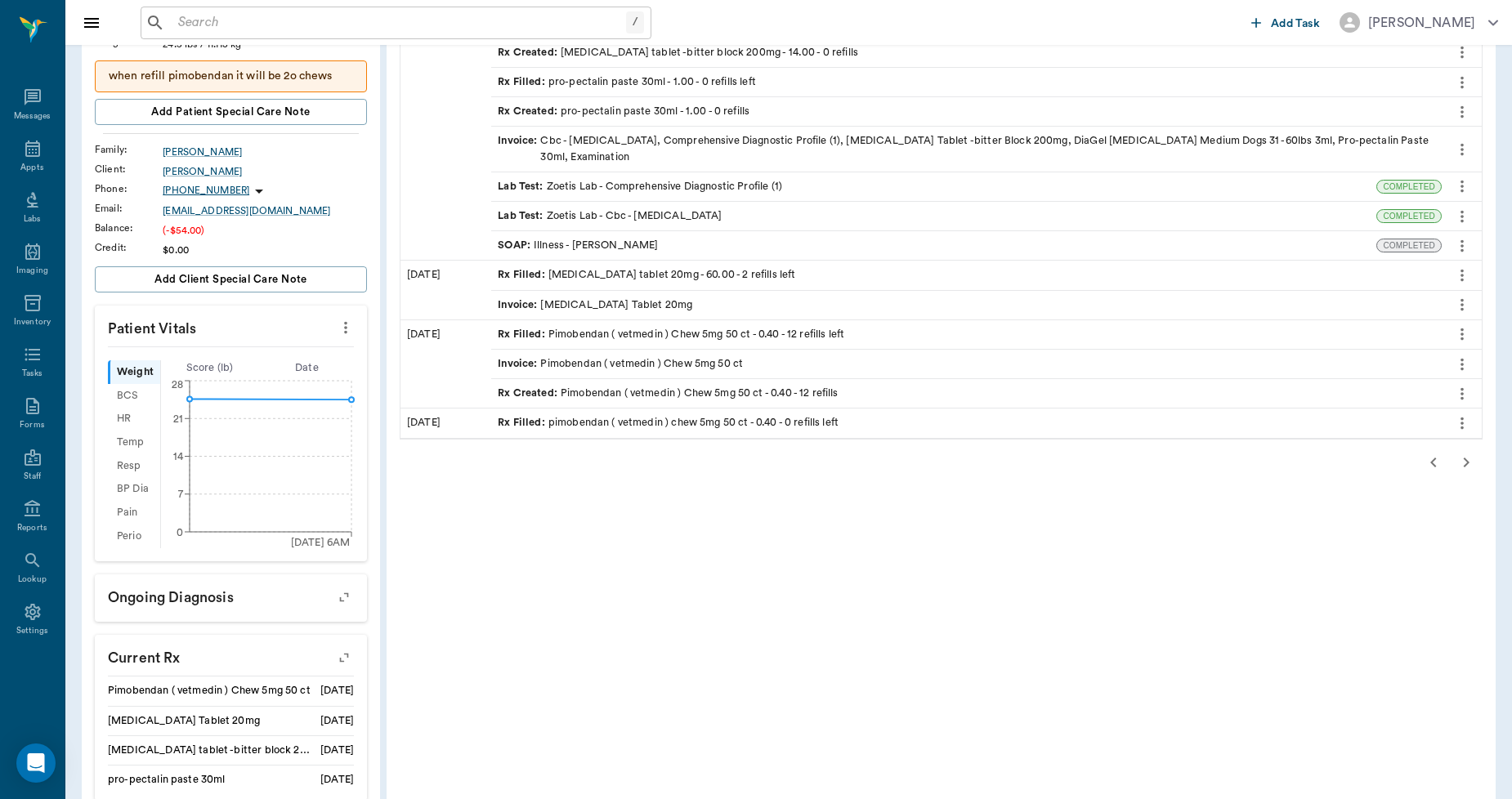
scroll to position [272, 0]
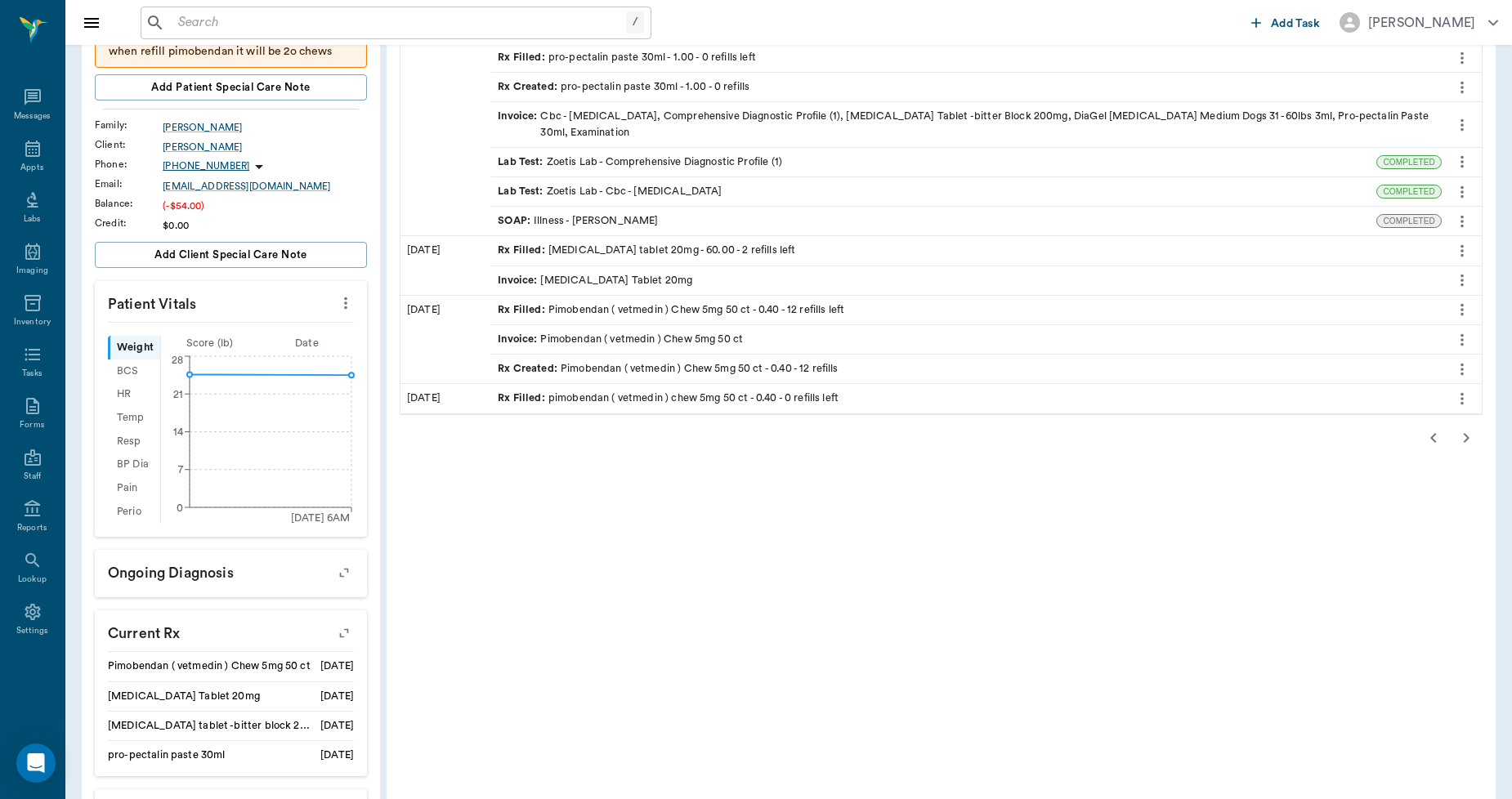
click at [665, 334] on div "Invoice : Pimobendan ( vetmedin ) Chew 5mg 50 ct" at bounding box center [620, 339] width 245 height 16
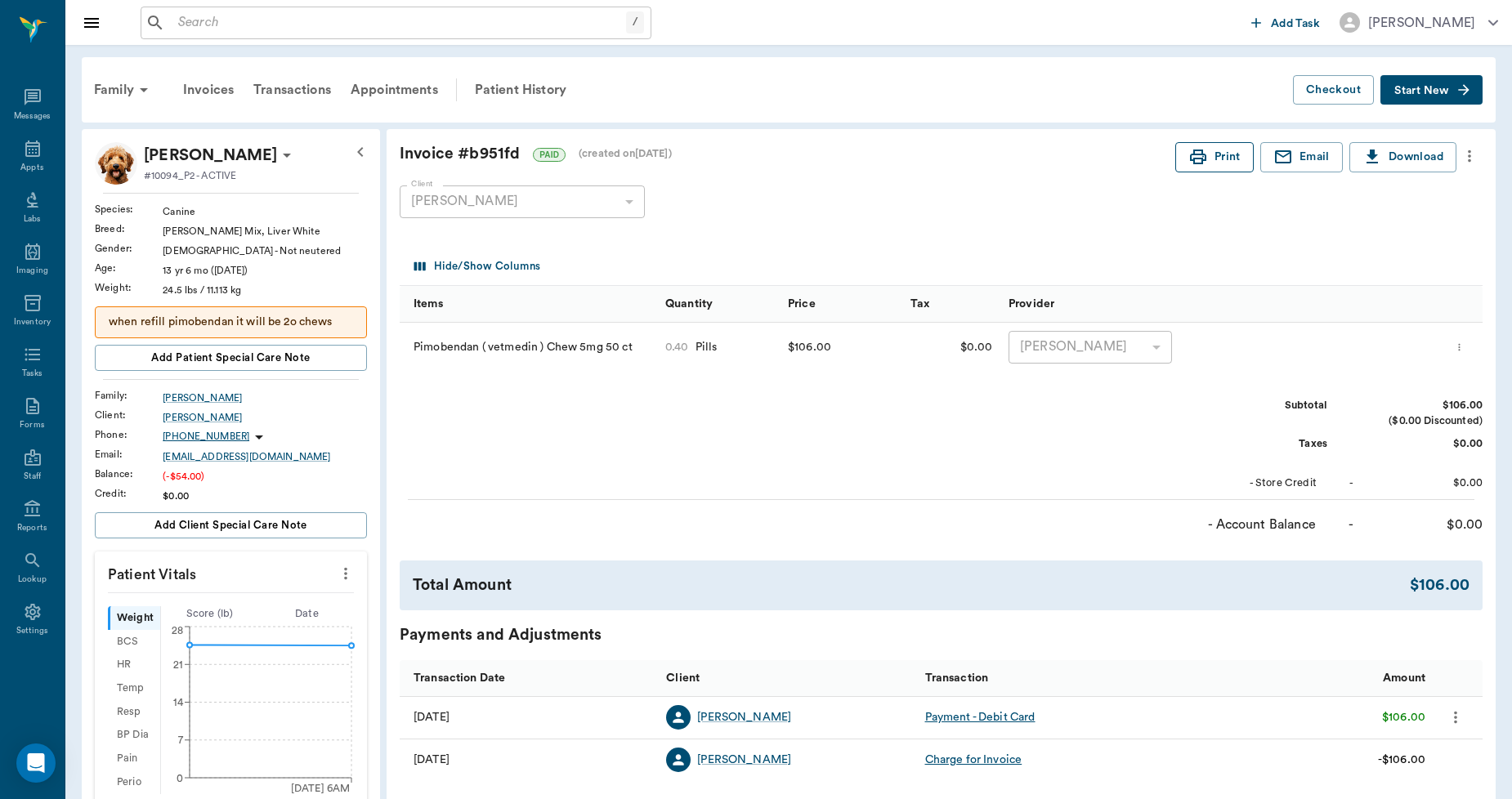
click at [1214, 154] on button "Print" at bounding box center [1215, 158] width 78 height 30
click at [536, 88] on div "Patient History" at bounding box center [520, 90] width 111 height 39
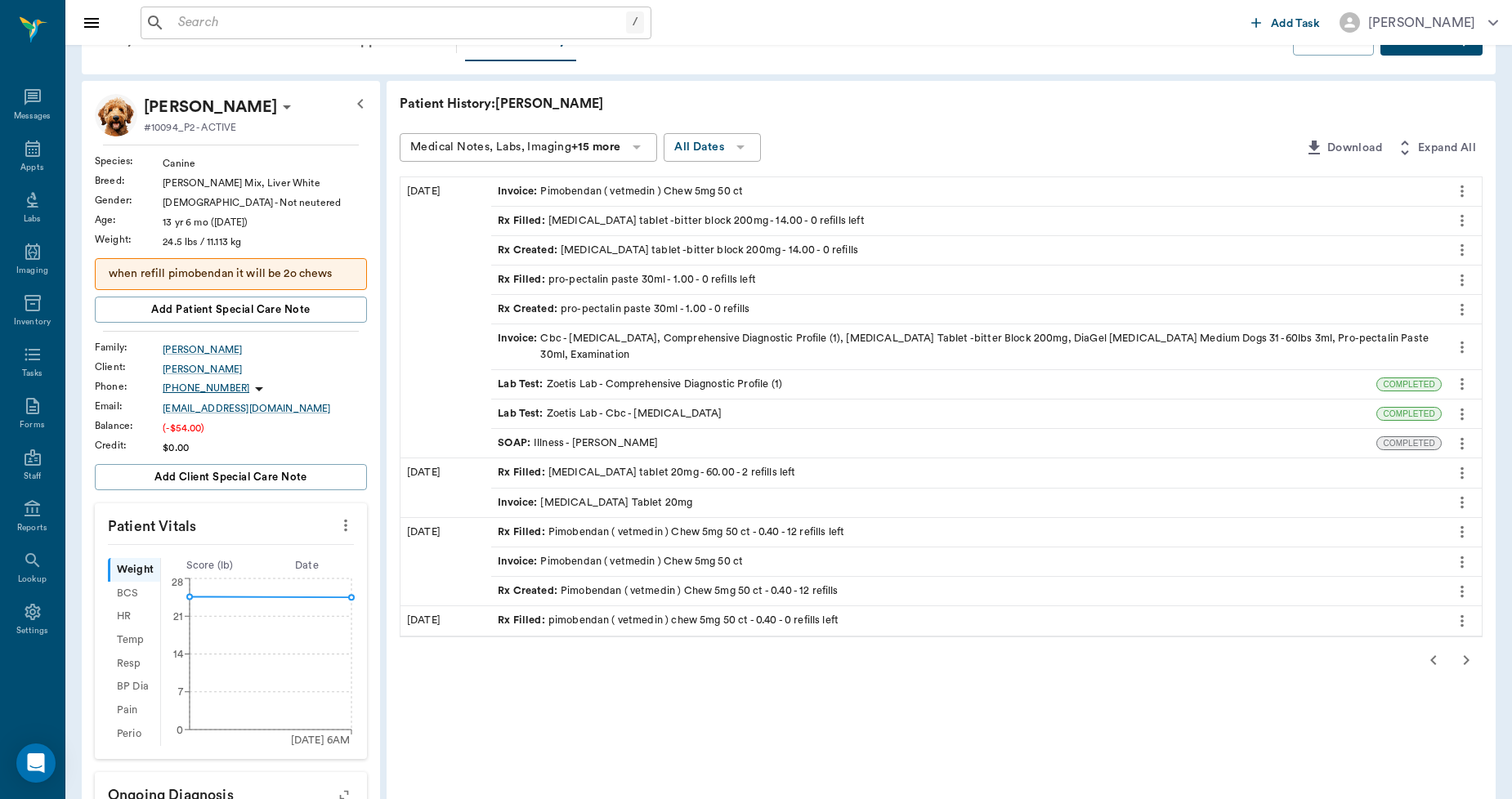
scroll to position [90, 0]
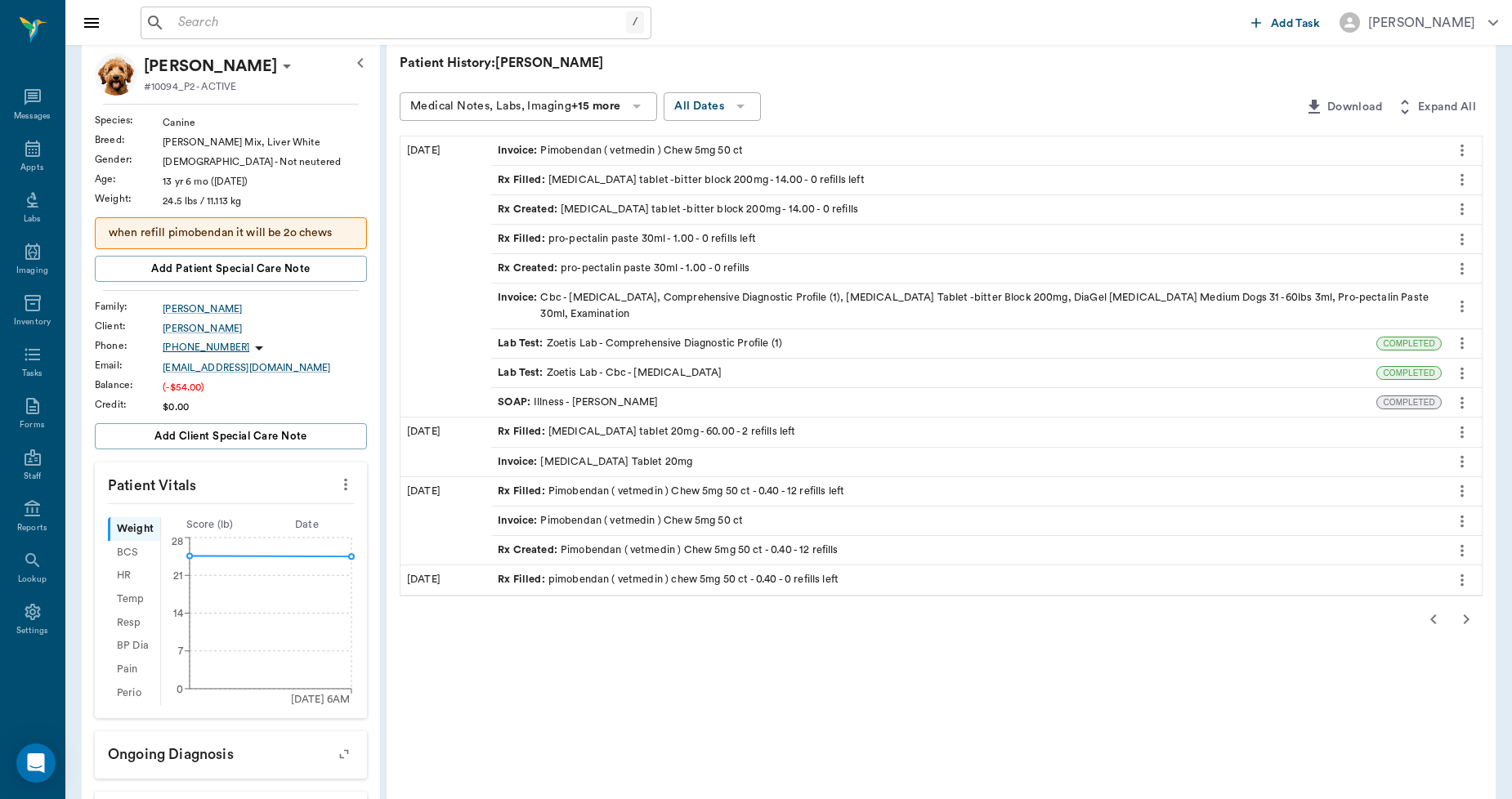
click at [1465, 622] on icon "button" at bounding box center [1466, 619] width 6 height 10
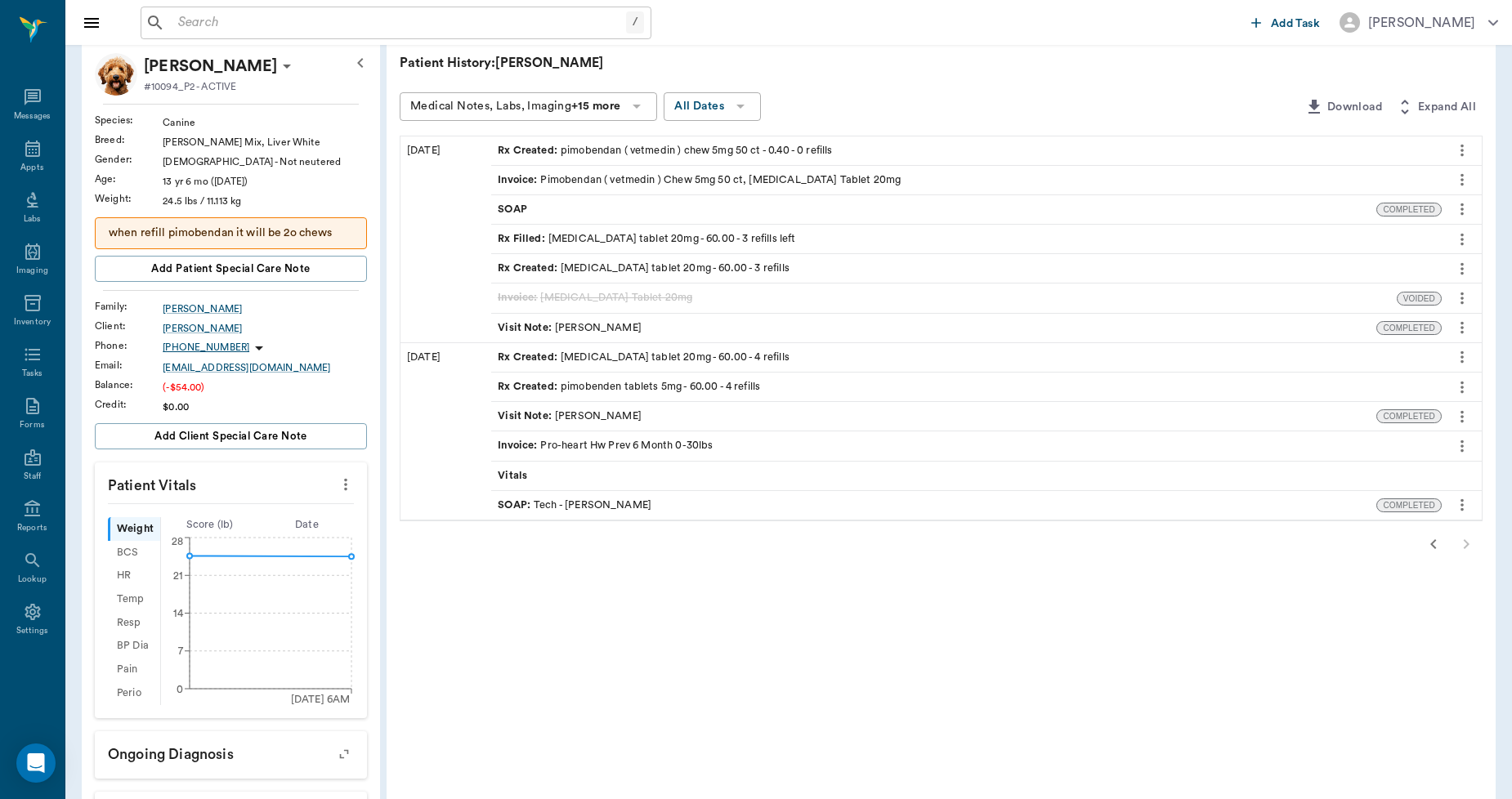
click at [672, 180] on div "Invoice : Pimobendan ( vetmedin ) Chew 5mg 50 ct, [MEDICAL_DATA] Tablet 20mg" at bounding box center [699, 180] width 403 height 16
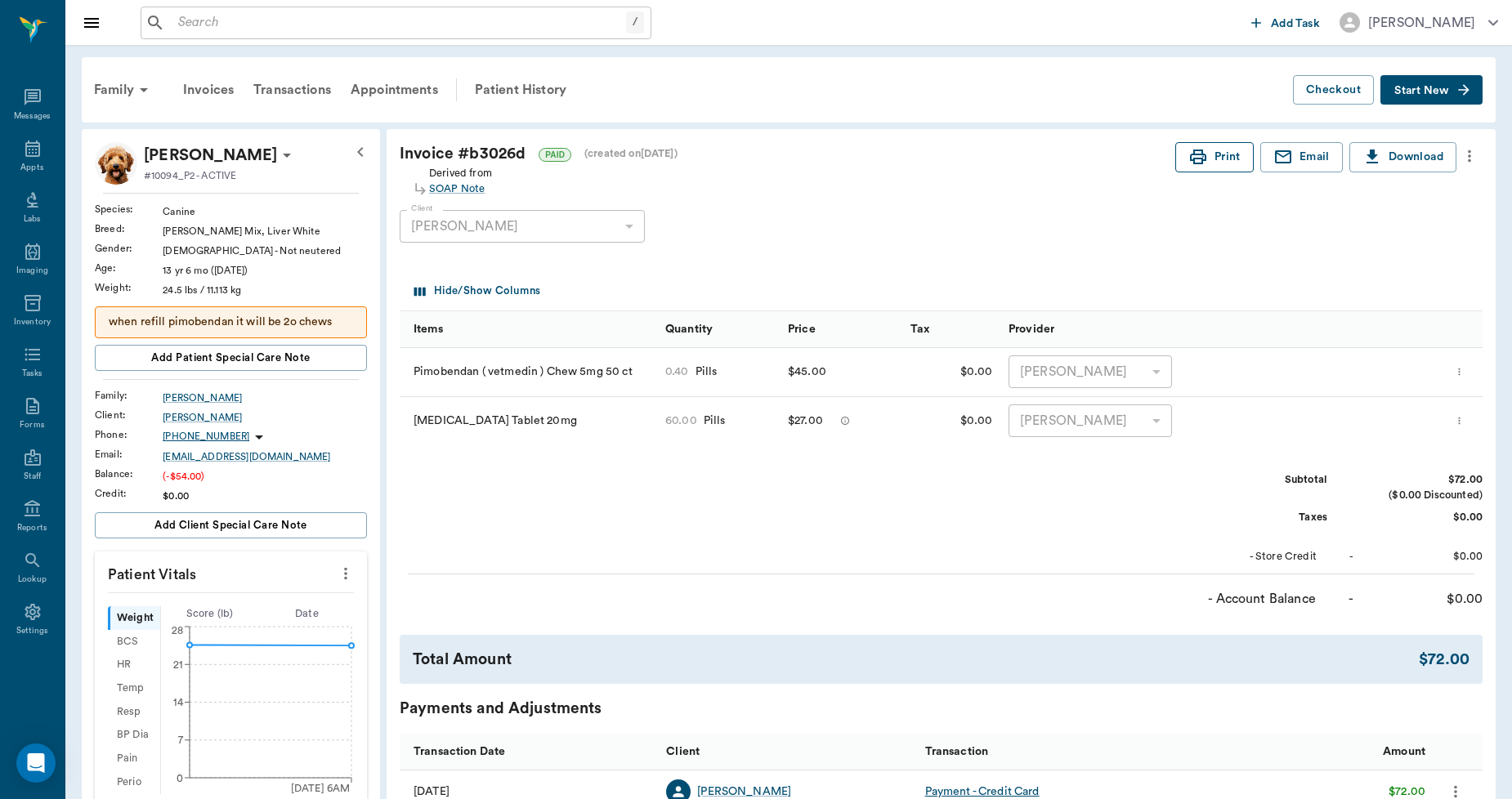
click at [1210, 163] on button "Print" at bounding box center [1215, 158] width 78 height 30
click at [535, 88] on div "Patient History" at bounding box center [520, 90] width 111 height 39
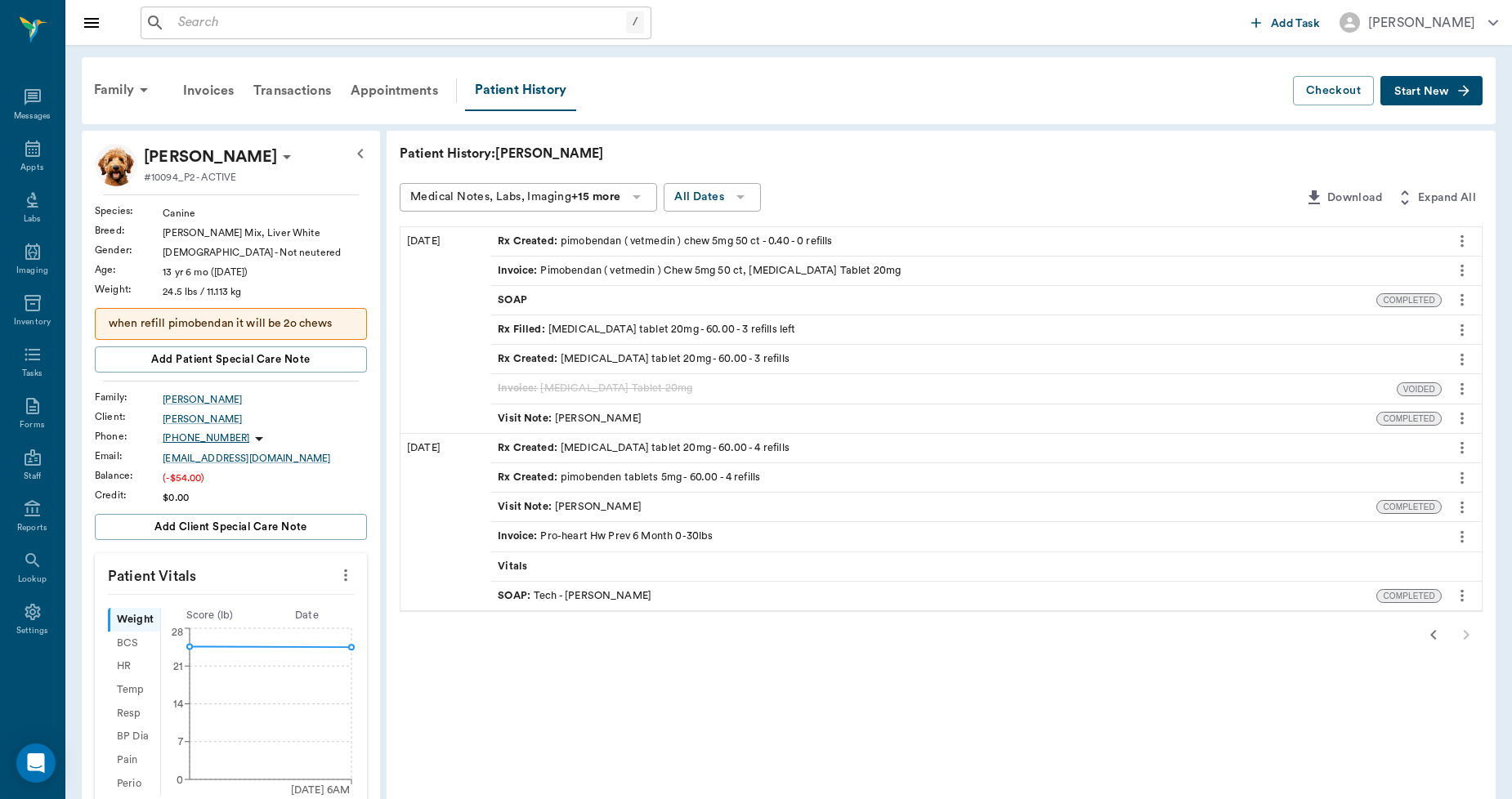
click at [621, 529] on div "Invoice : Pro-heart Hw Prev 6 Month 0-30lbs" at bounding box center [605, 536] width 215 height 16
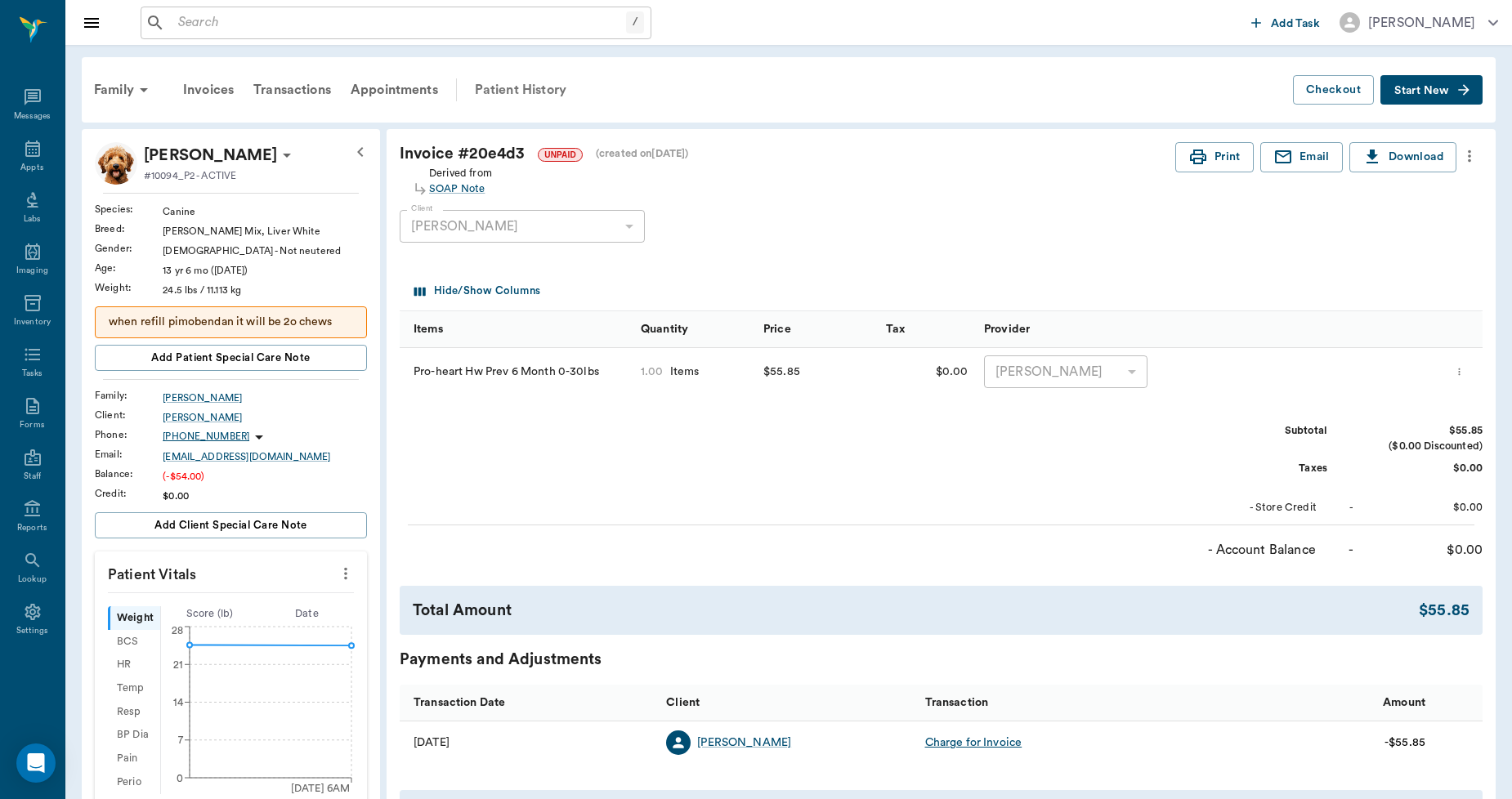
click at [527, 86] on div "Patient History" at bounding box center [520, 90] width 111 height 39
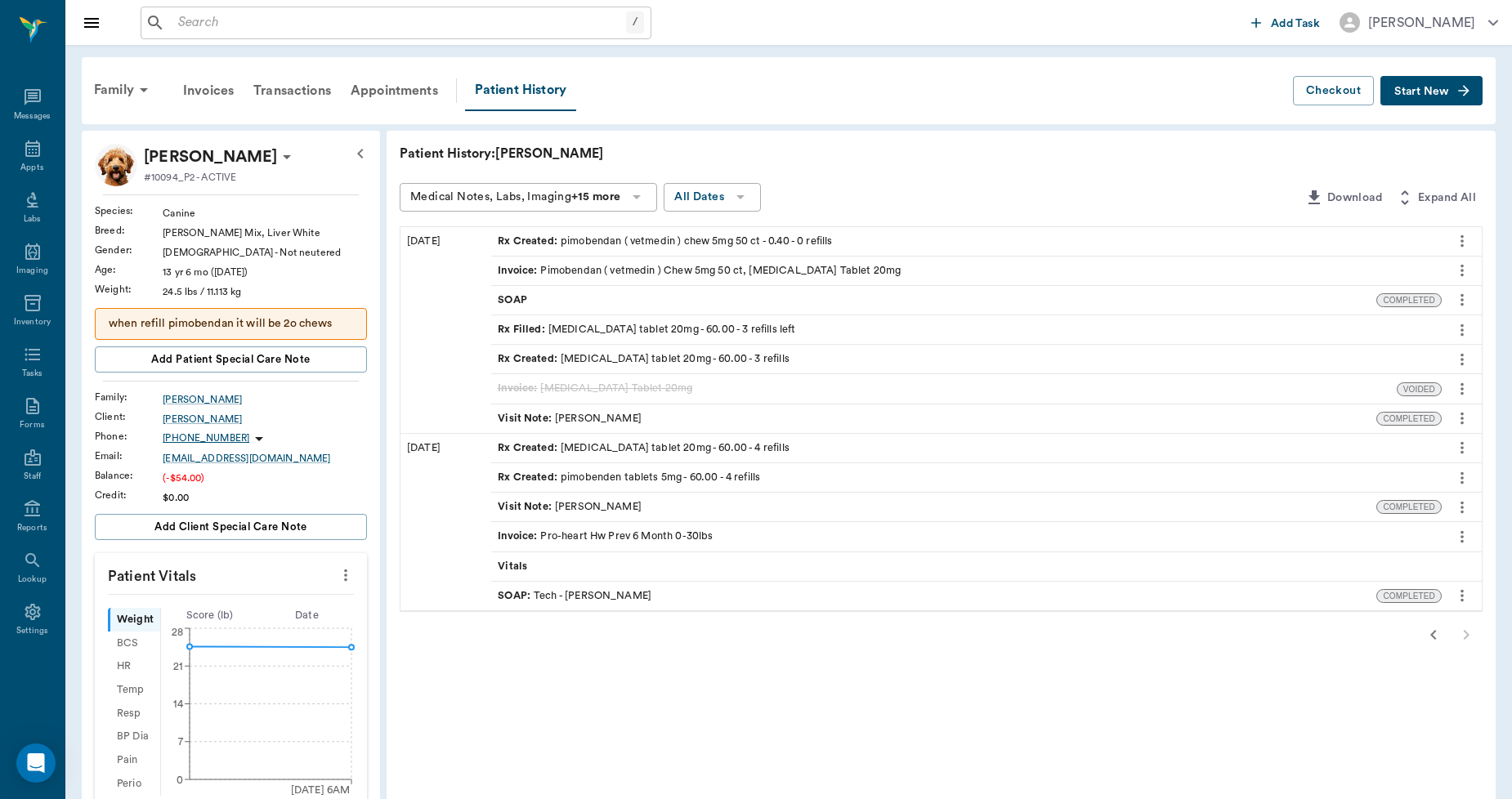
click at [623, 503] on div "Visit Note : [PERSON_NAME]" at bounding box center [933, 507] width 885 height 29
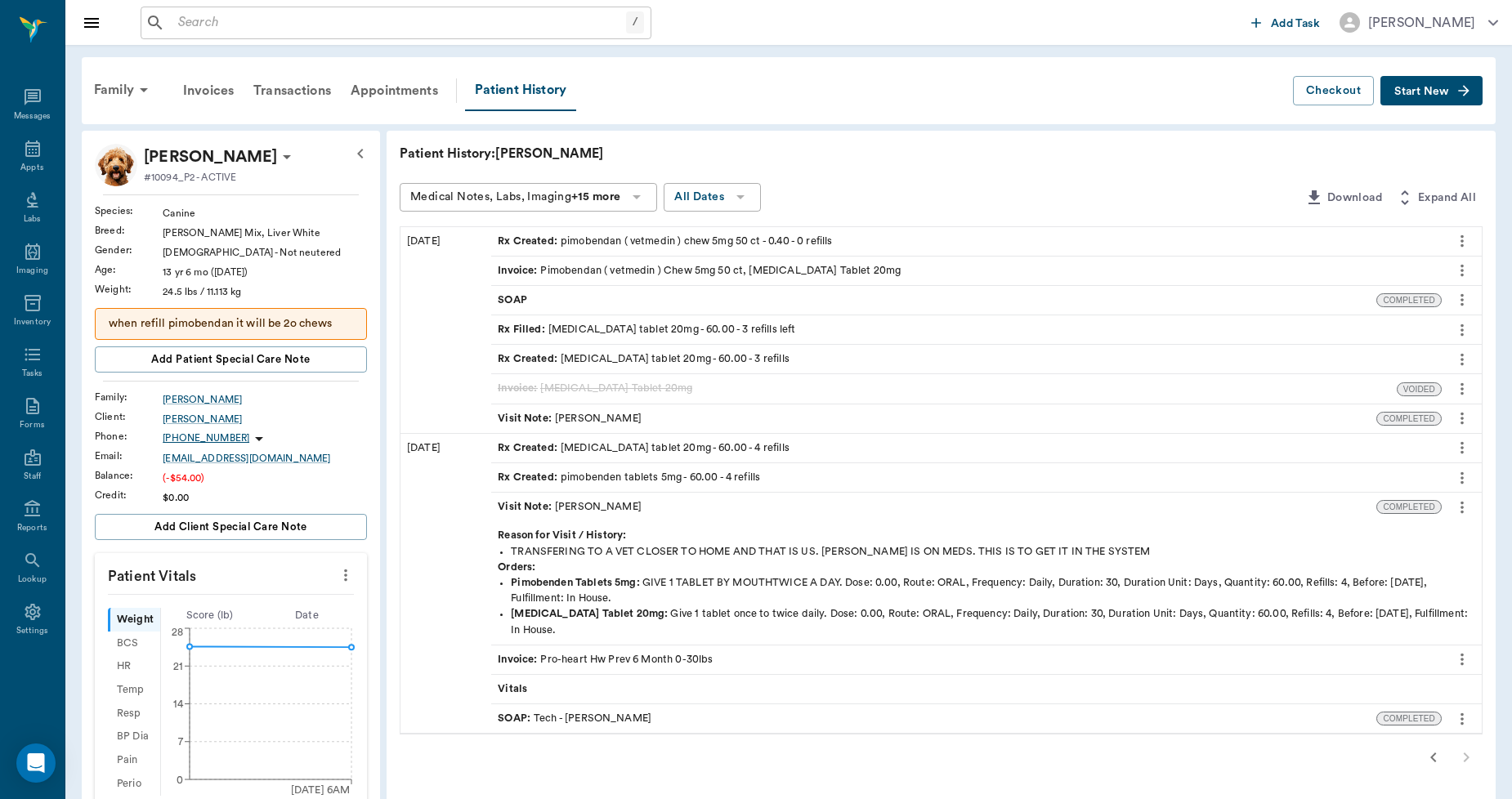
click at [1466, 503] on icon "more" at bounding box center [1462, 507] width 18 height 20
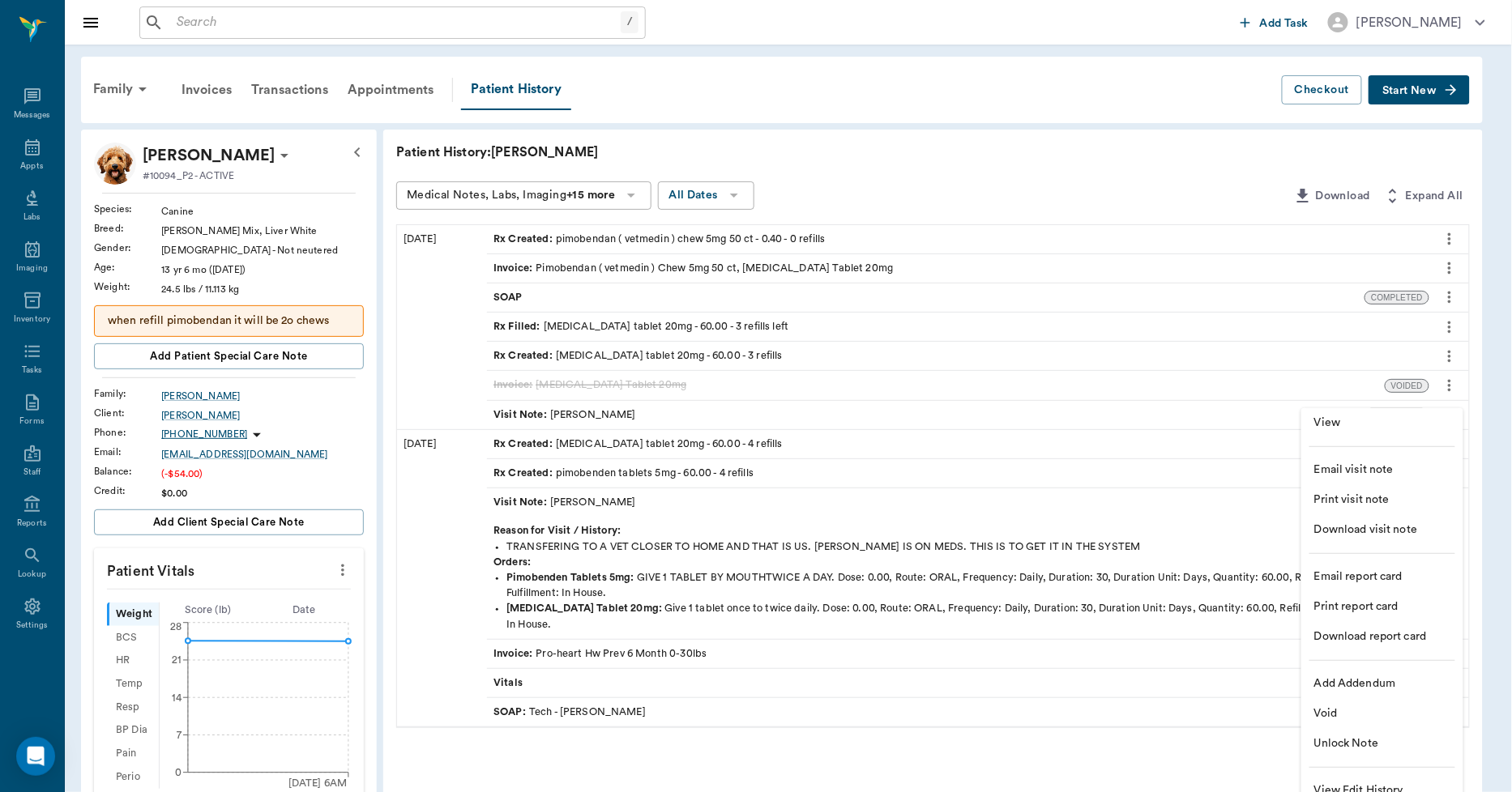
click at [1323, 426] on span "View" at bounding box center [1382, 423] width 136 height 17
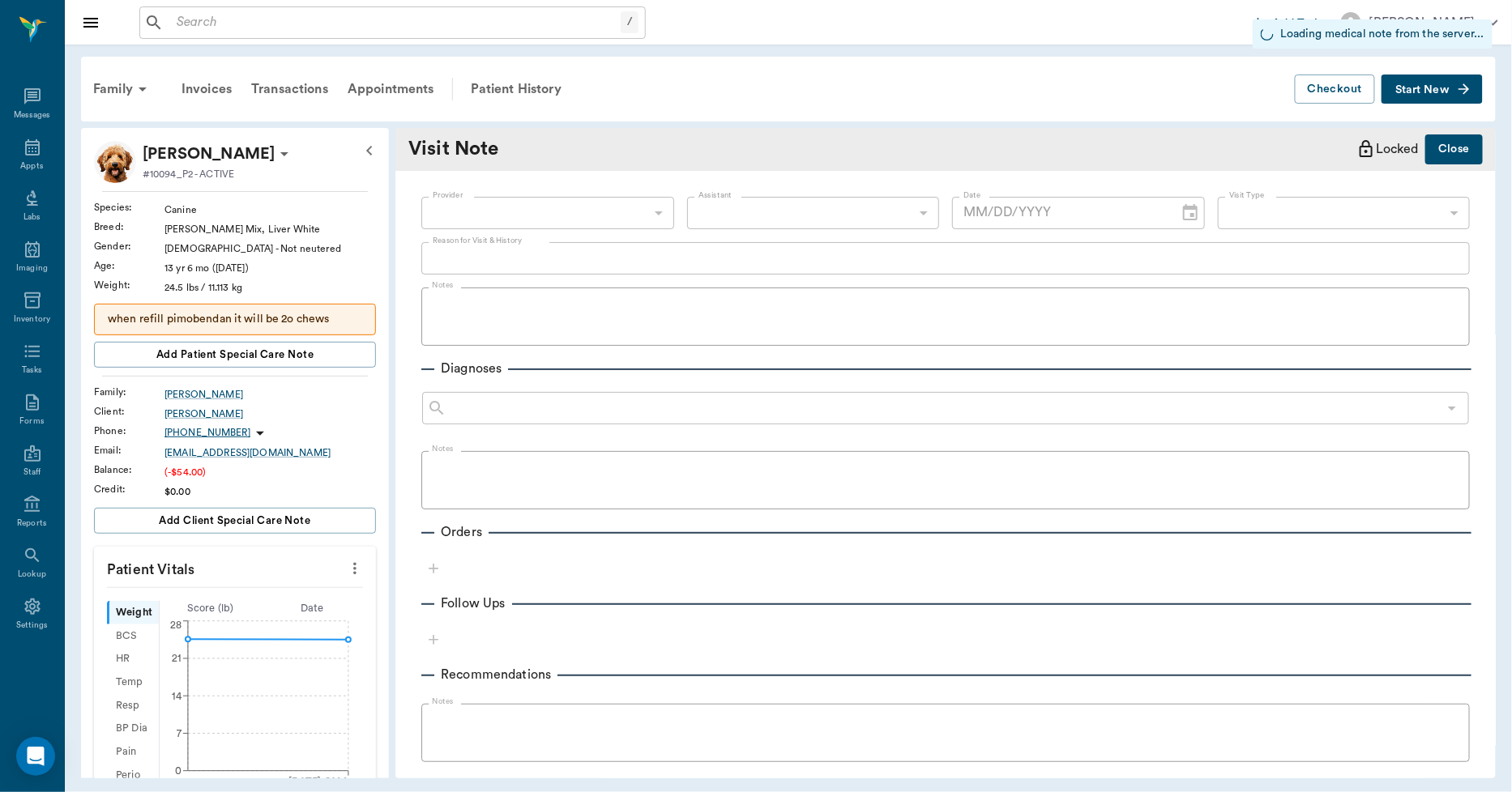
type input "63ec2ece52e12b0ba117cc90"
type input "[DATE]"
type textarea "TRANSFERING TO A VET CLOSER TO HOME AND THAT IS US. [PERSON_NAME] IS ON MEDS. T…"
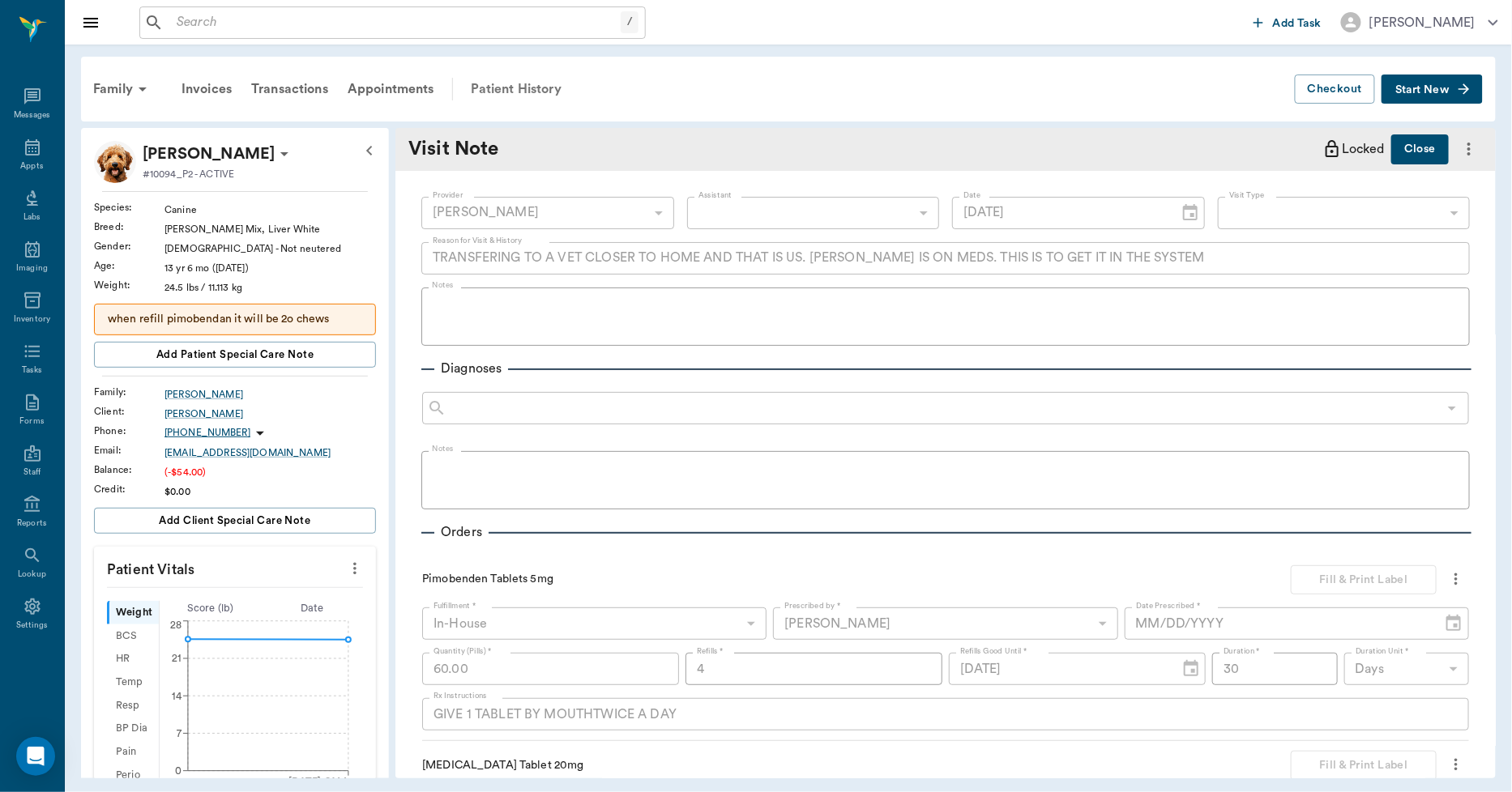
click at [520, 82] on div "Patient History" at bounding box center [516, 89] width 110 height 39
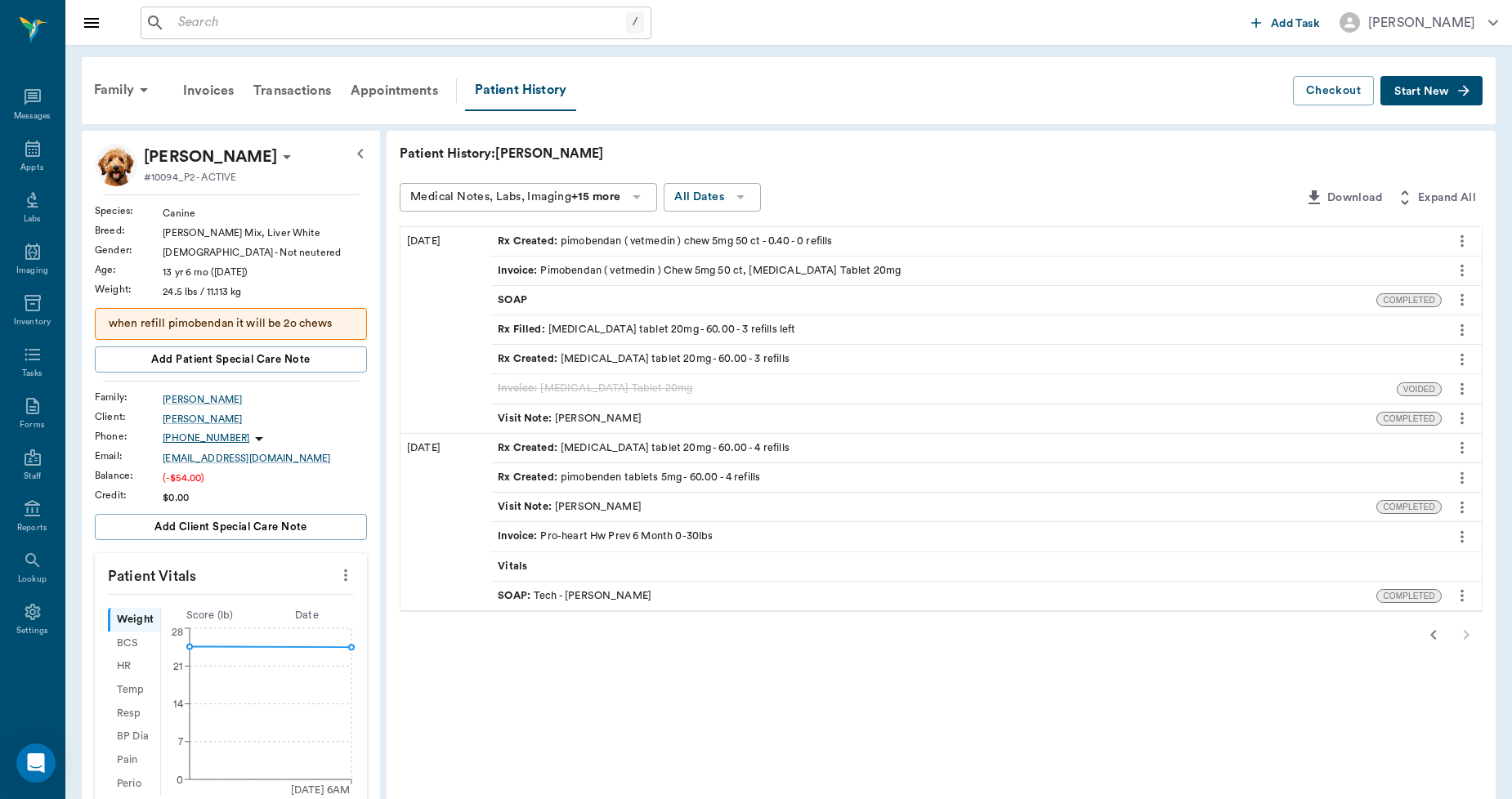
click at [1428, 631] on icon "button" at bounding box center [1433, 635] width 20 height 20
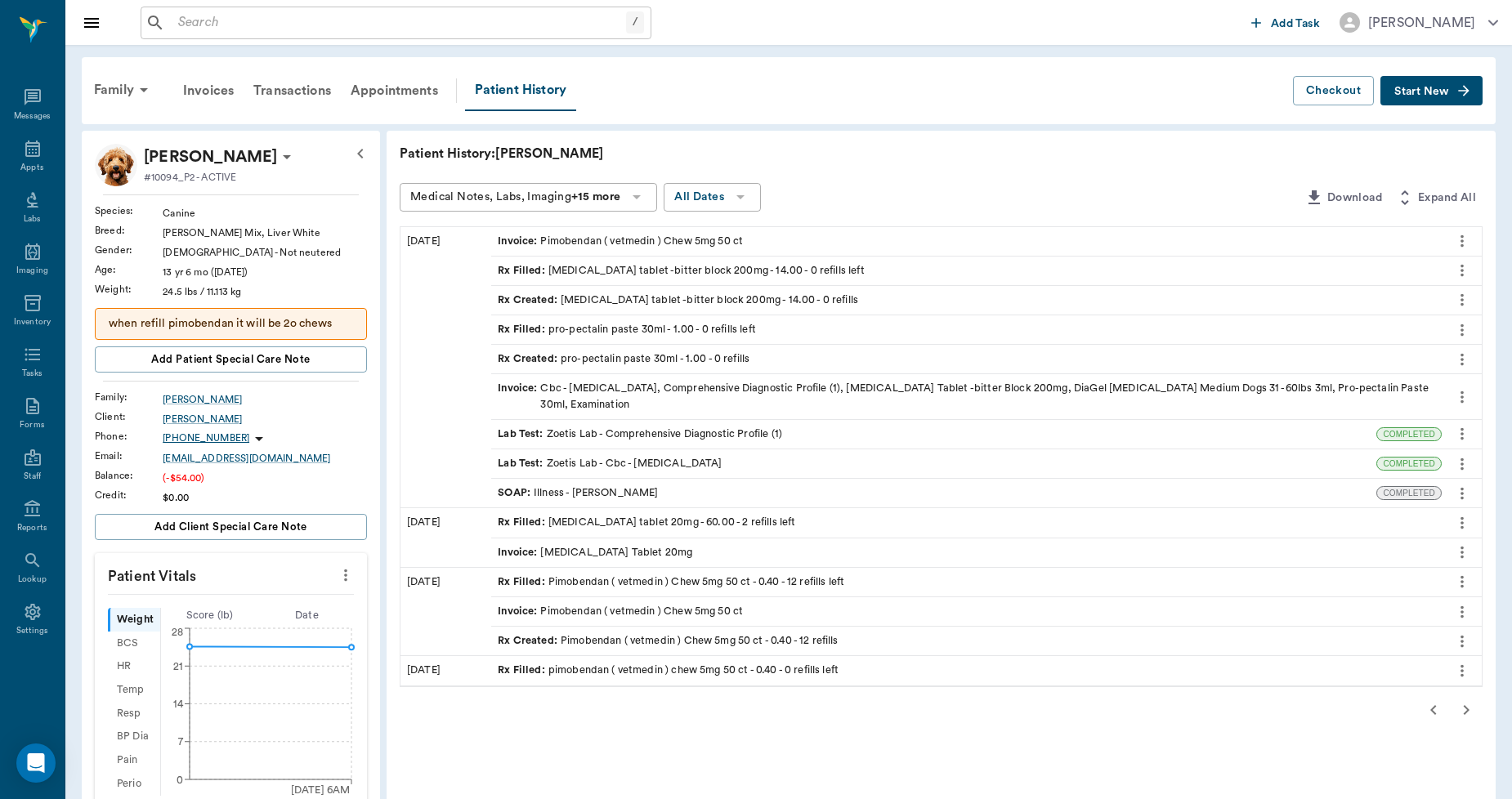
click at [1434, 709] on icon "button" at bounding box center [1433, 709] width 20 height 20
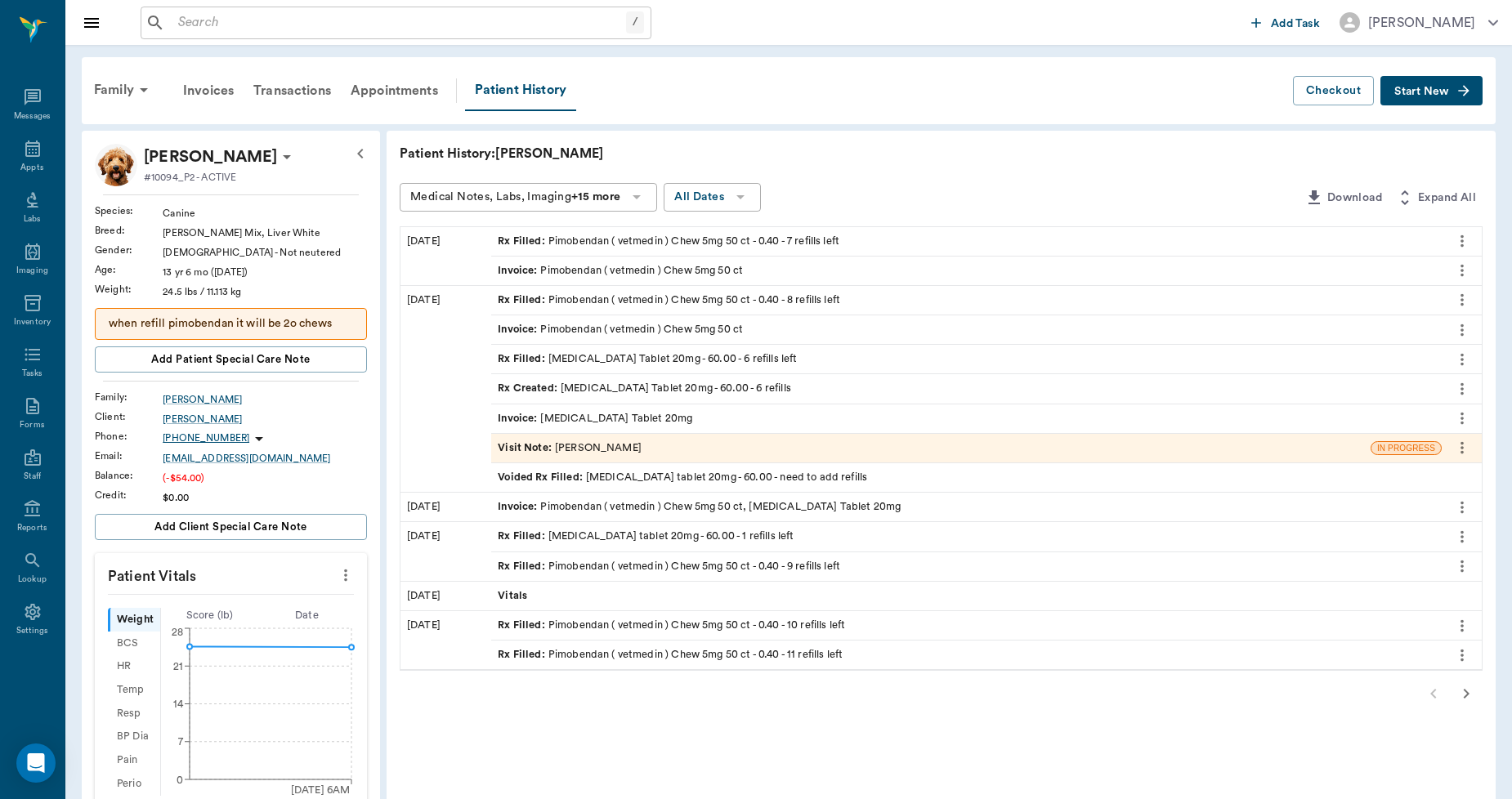
click at [665, 270] on div "Invoice : Pimobendan ( vetmedin ) Chew 5mg 50 ct" at bounding box center [620, 270] width 245 height 16
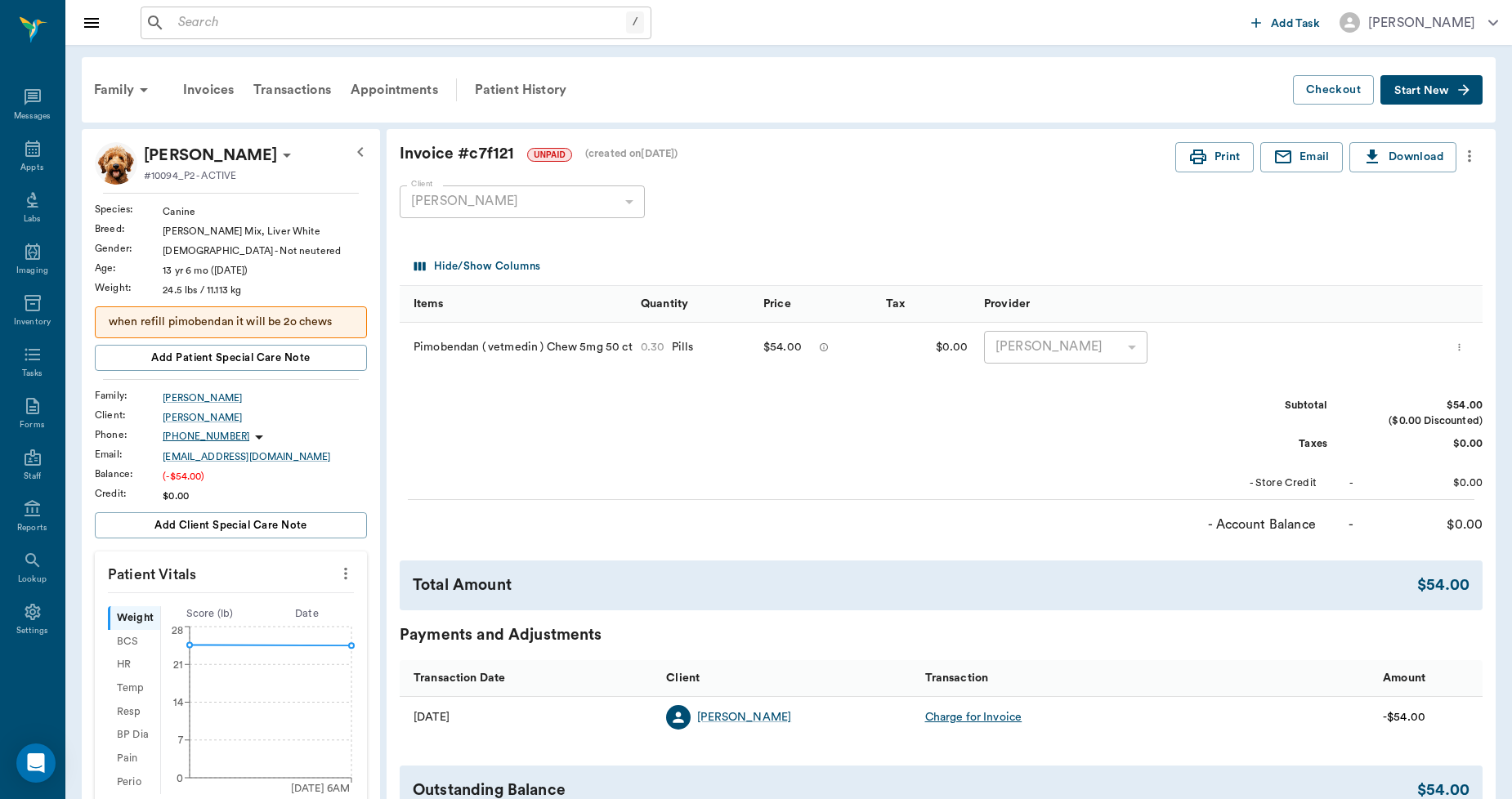
click at [1473, 161] on icon "more" at bounding box center [1469, 156] width 18 height 20
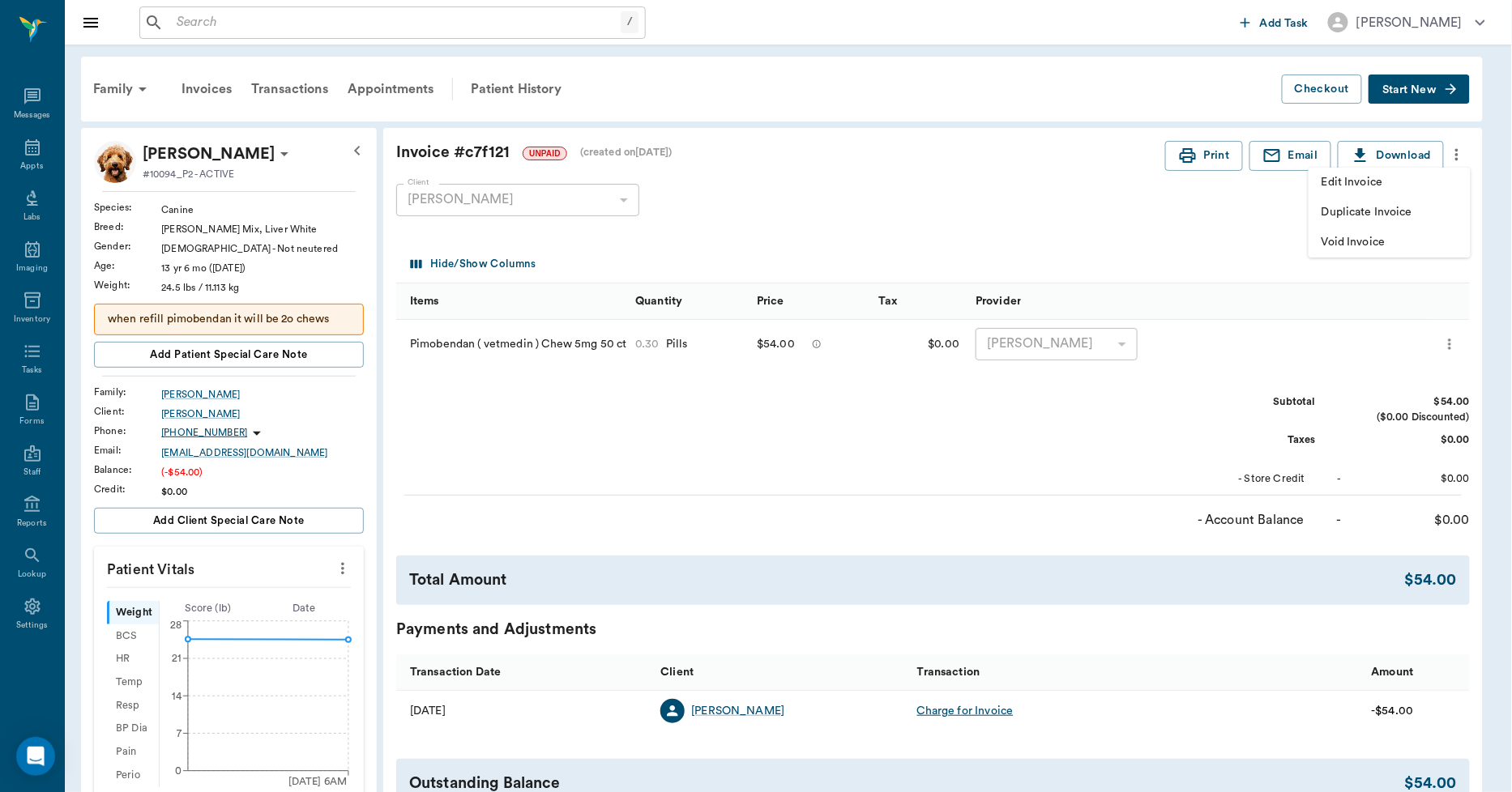
click at [1354, 240] on span "Void Invoice" at bounding box center [1389, 242] width 136 height 17
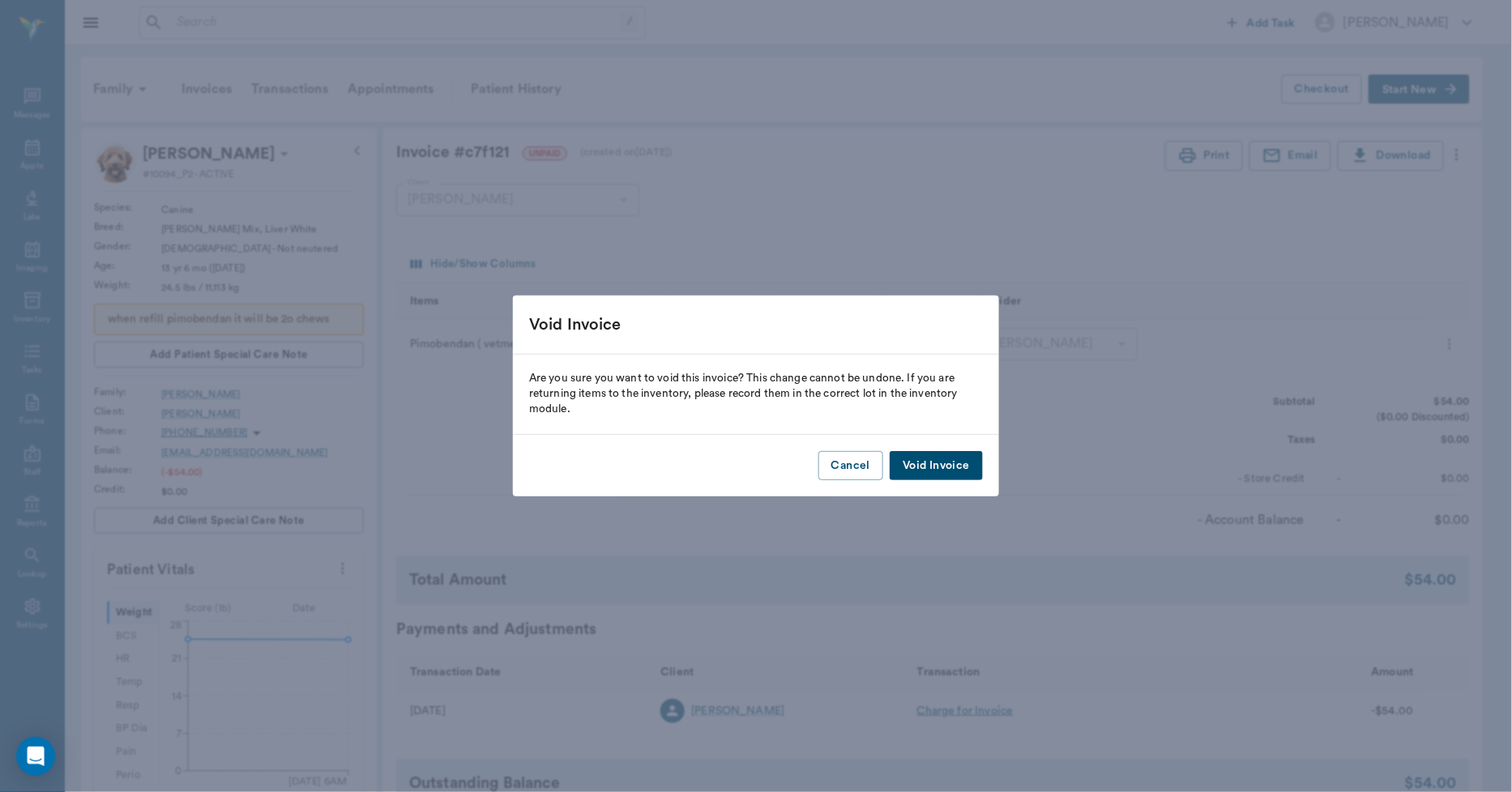
click at [955, 463] on button "Void Invoice" at bounding box center [936, 466] width 93 height 30
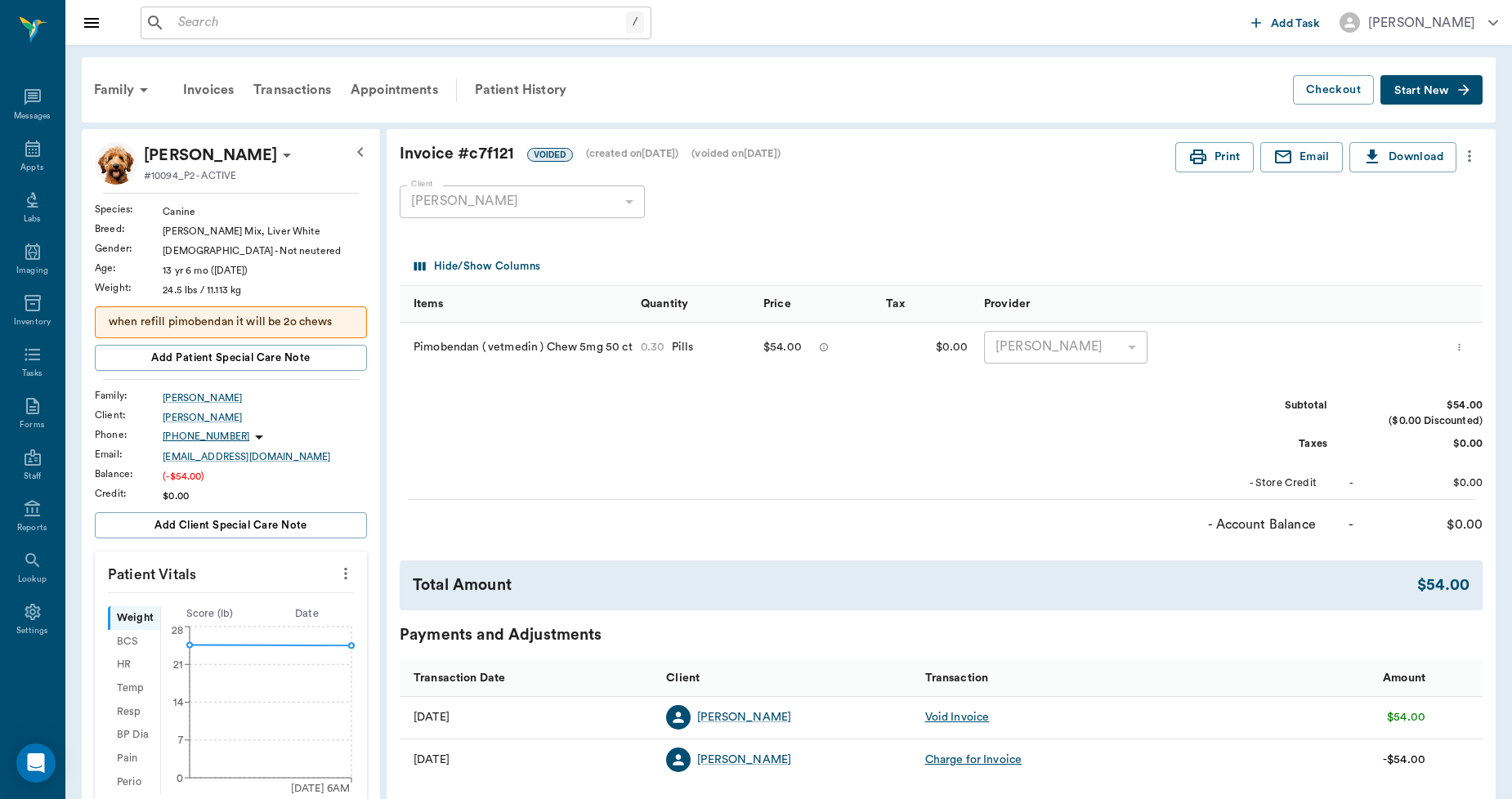
click at [742, 93] on div "Family Invoices Transactions Appointments Patient History" at bounding box center [688, 90] width 1209 height 39
click at [540, 83] on div "Patient History" at bounding box center [520, 90] width 111 height 39
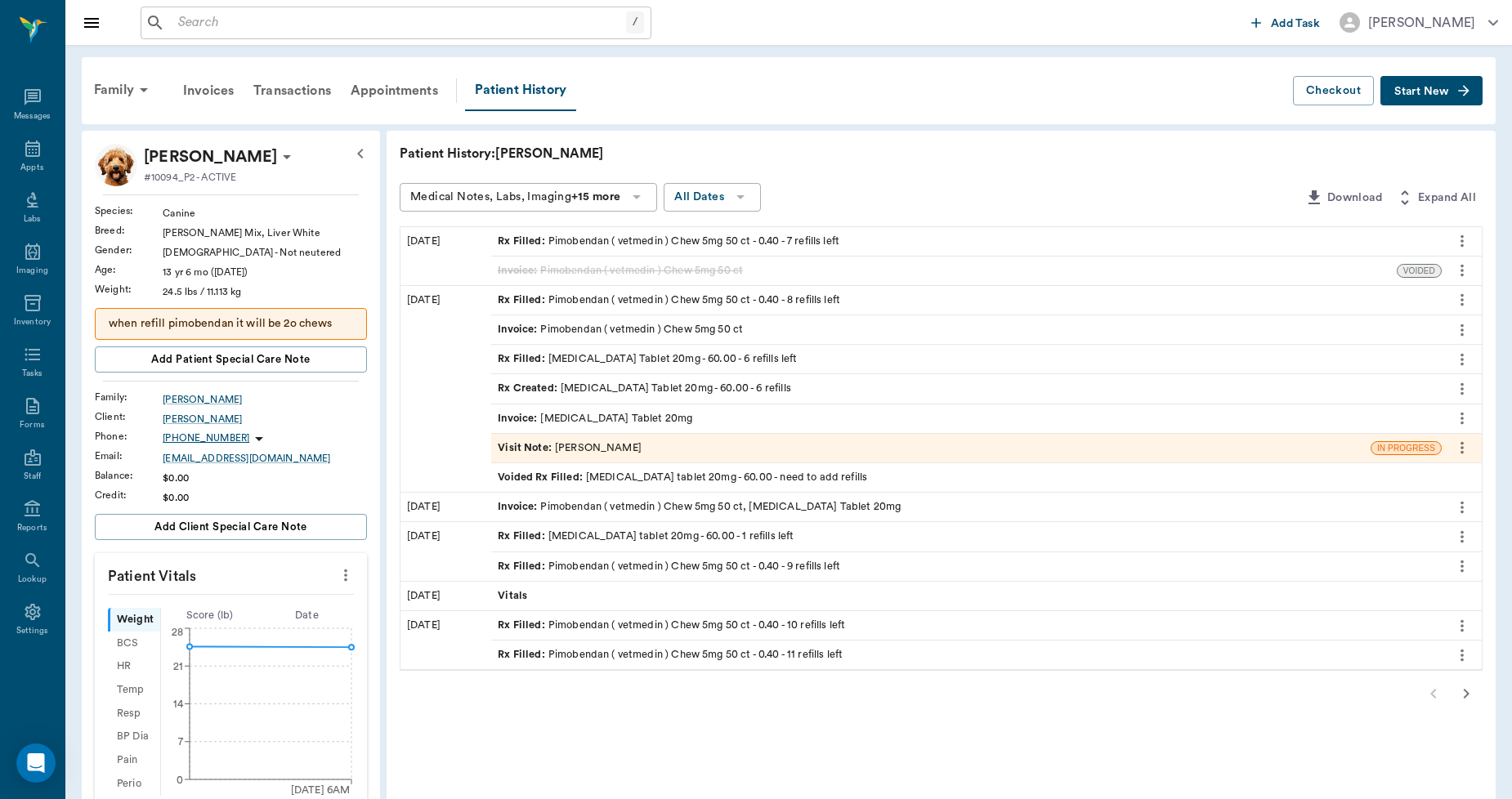
click at [1458, 235] on icon "more" at bounding box center [1462, 241] width 18 height 20
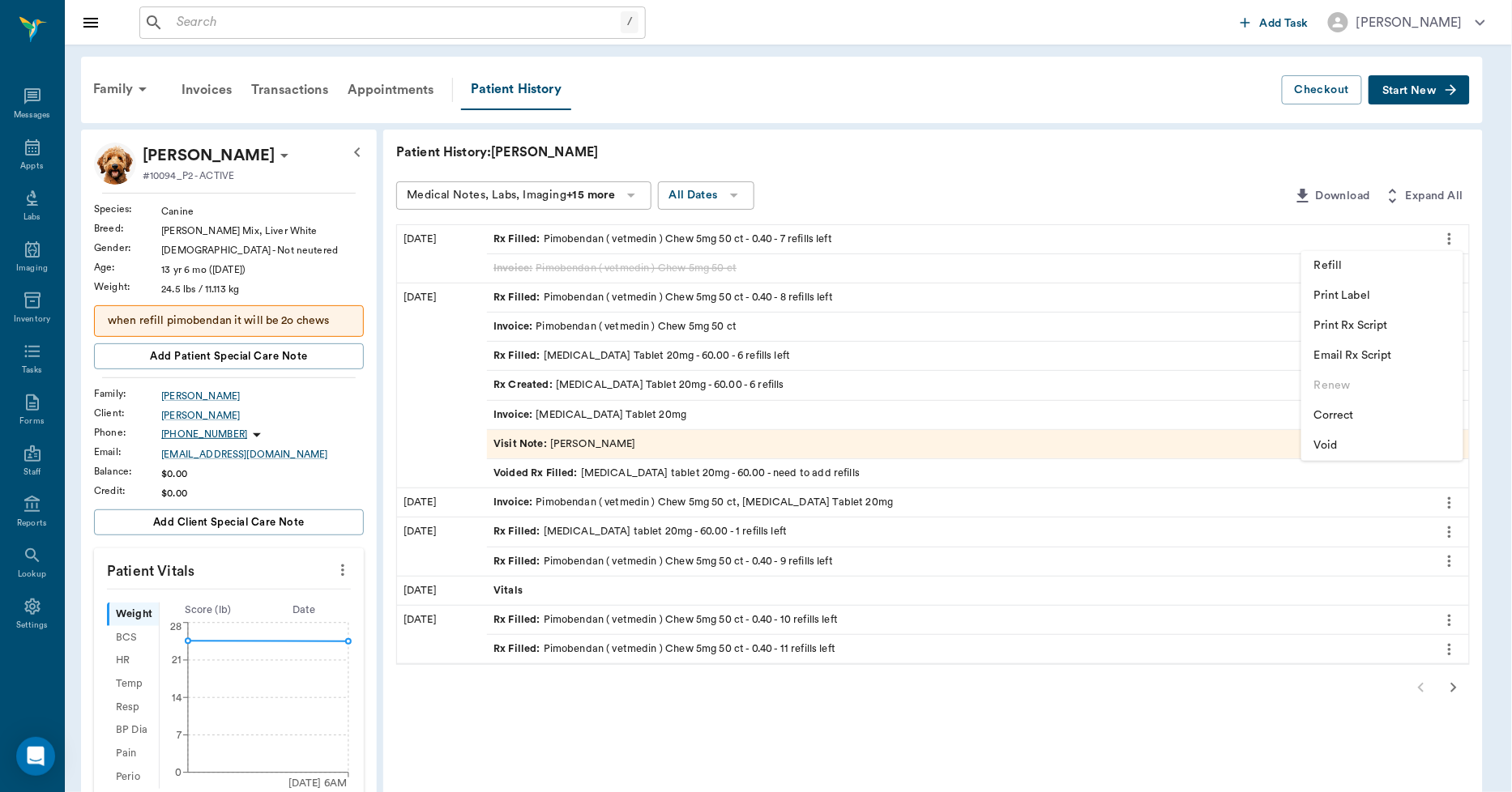
click at [1326, 441] on span "Void" at bounding box center [1382, 445] width 136 height 17
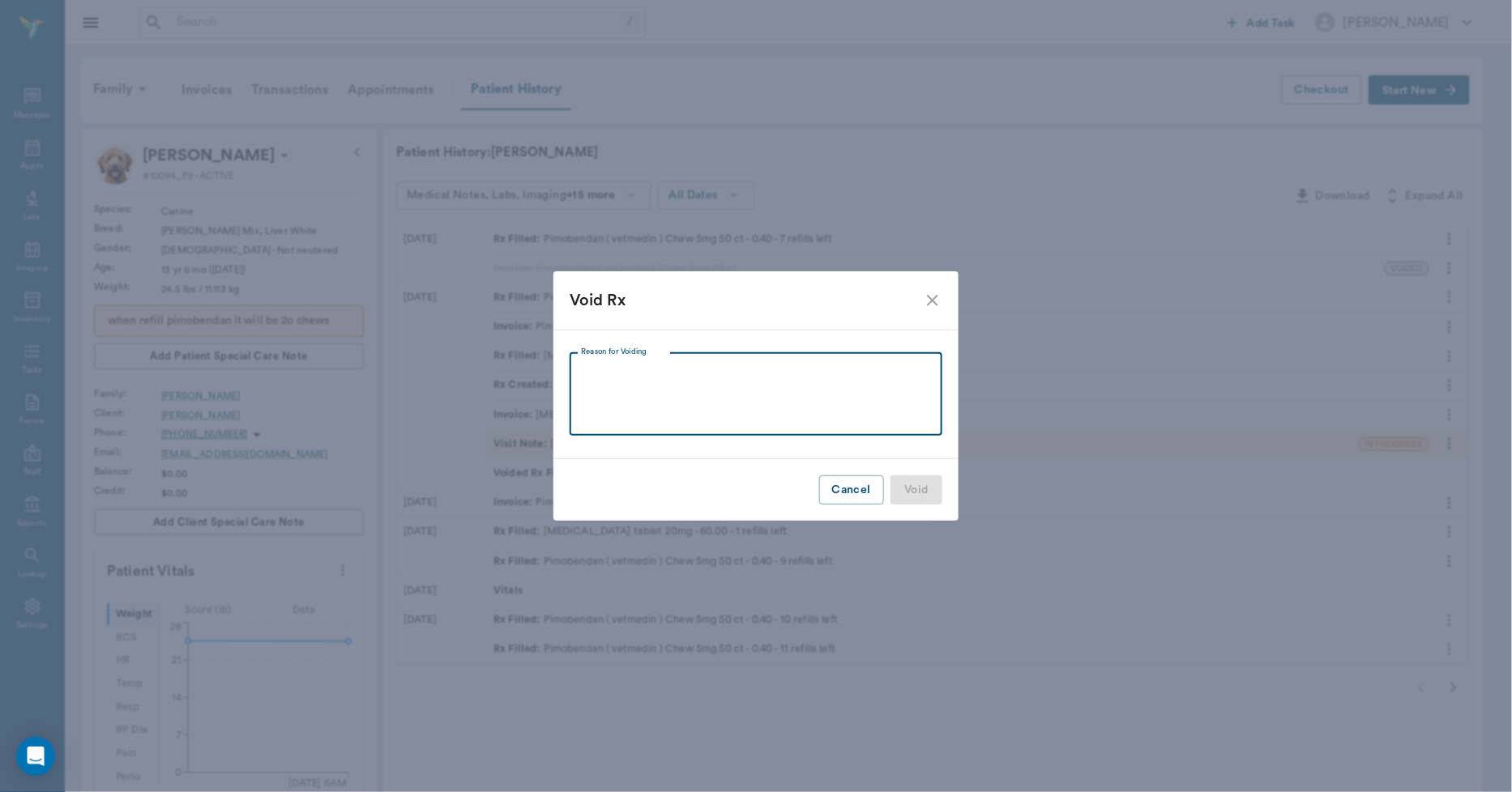
click at [864, 410] on textarea "Reason for Voiding" at bounding box center [756, 394] width 350 height 55
type textarea "NEEDED A CORRECTION"
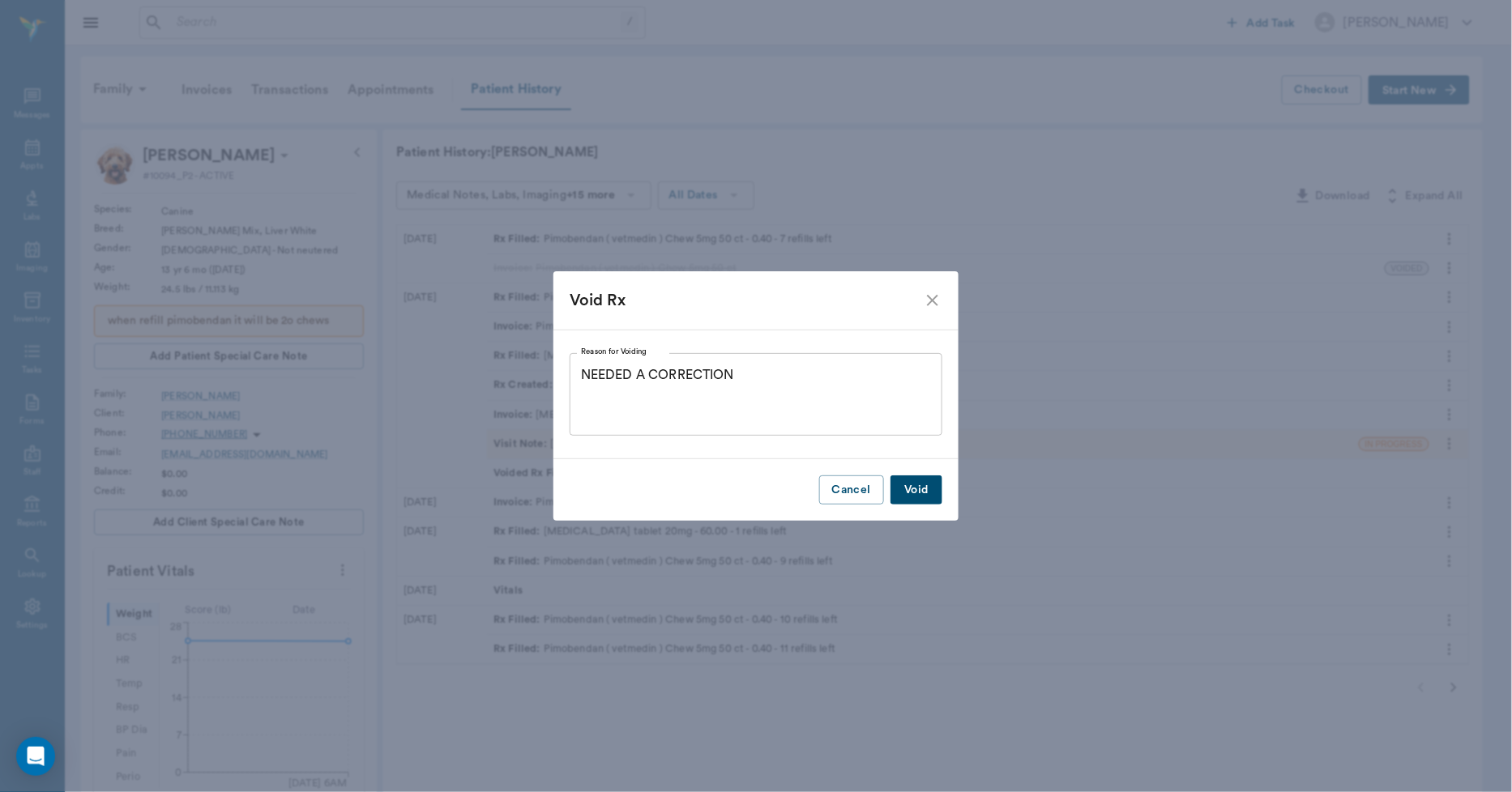
click at [909, 486] on button "Void" at bounding box center [916, 491] width 52 height 30
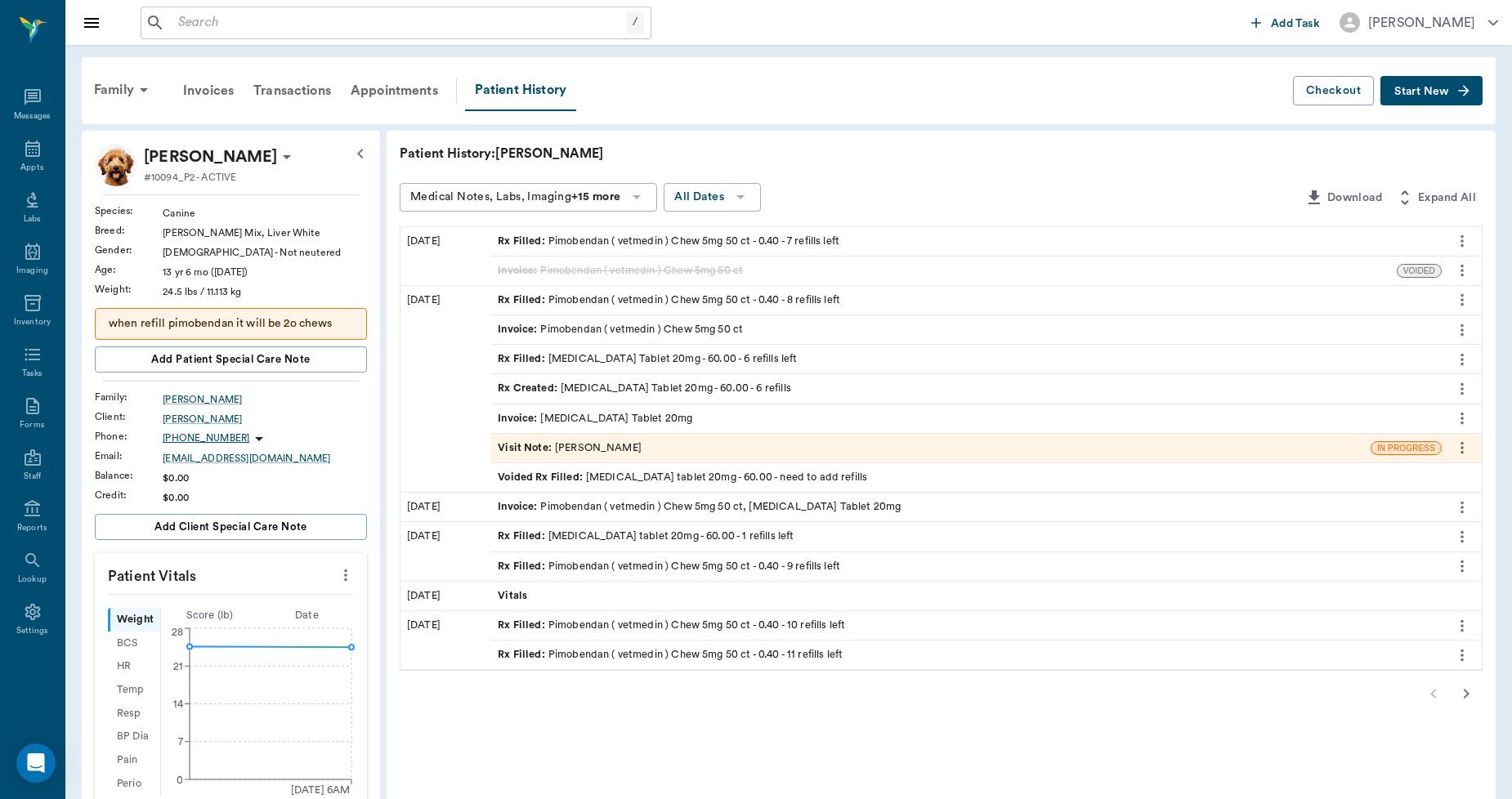
click at [1403, 84] on button "Start New" at bounding box center [1432, 91] width 103 height 30
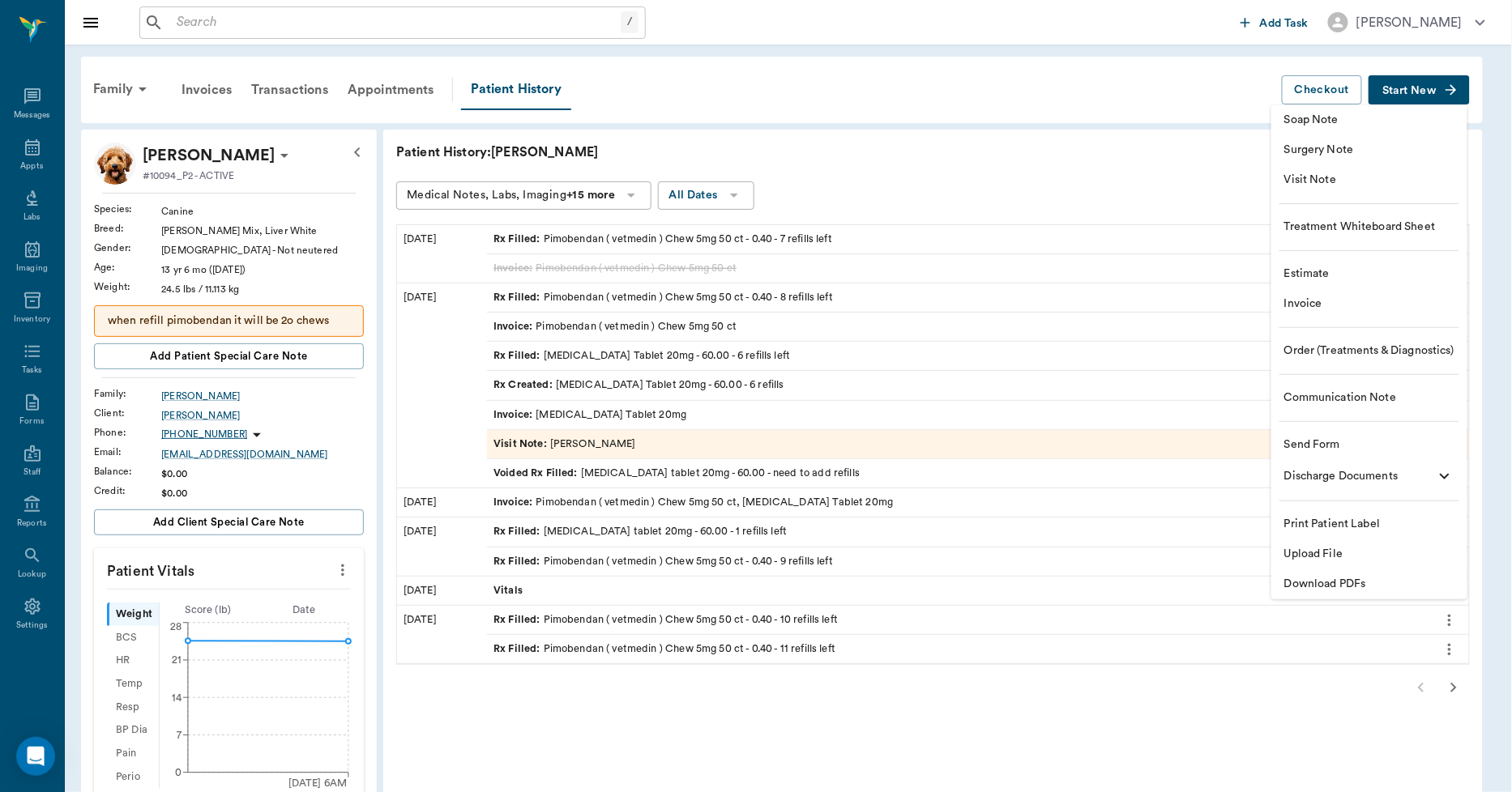
click at [1311, 179] on span "Visit Note" at bounding box center [1370, 180] width 170 height 17
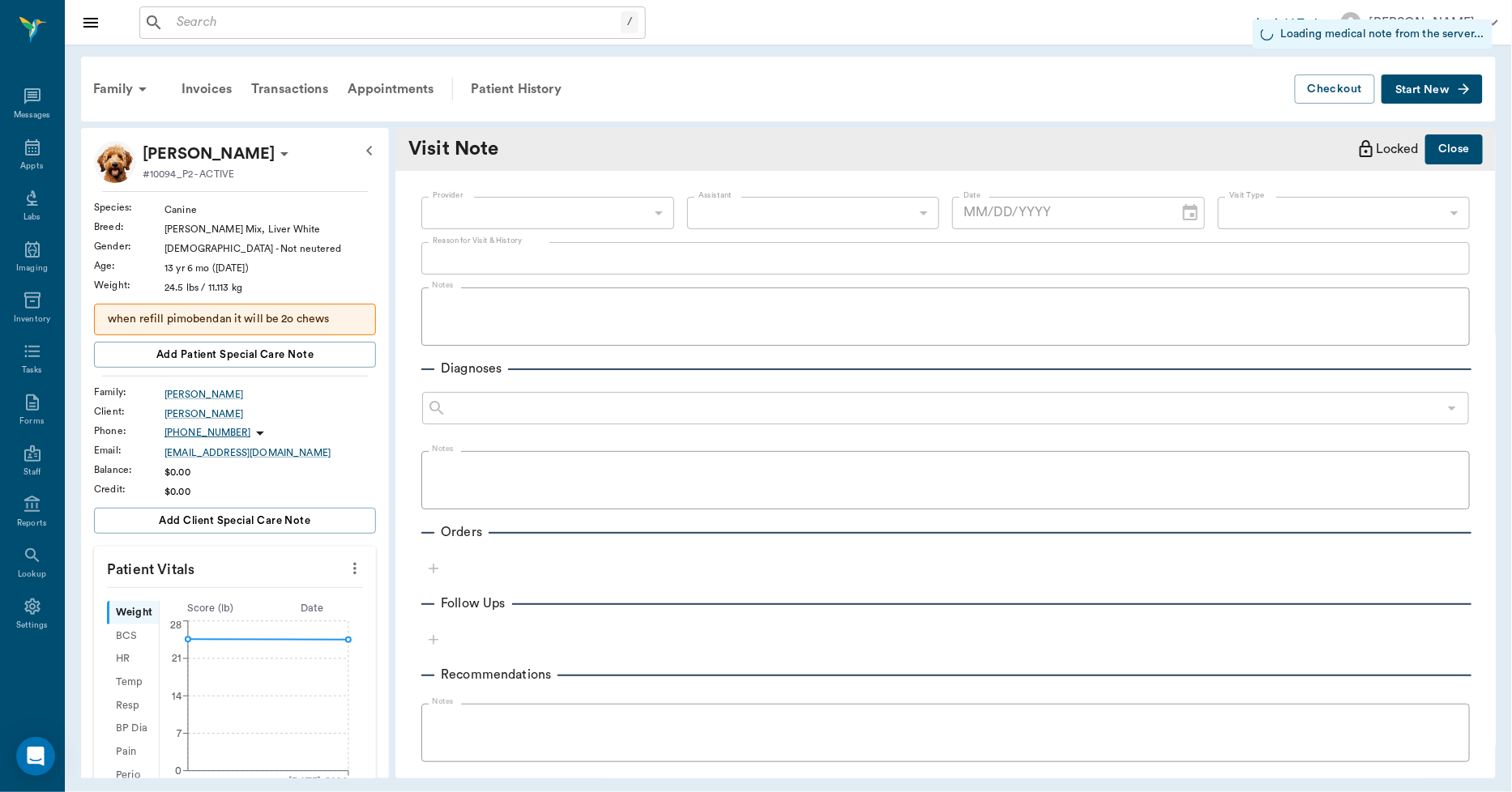
type input "[DATE]"
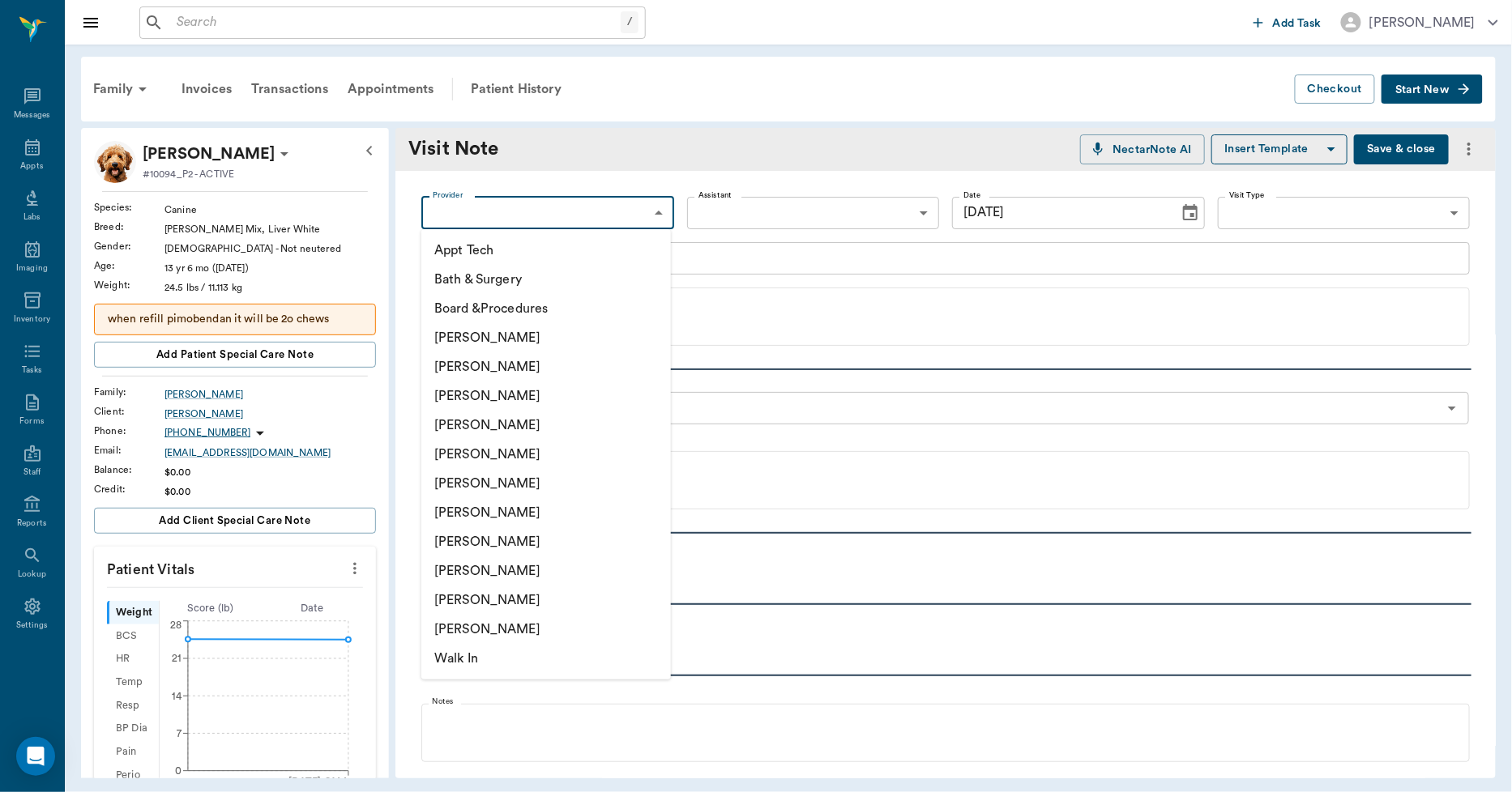
click at [640, 202] on body "/ ​ Add Task [PERSON_NAME] Nectar Messages Appts Labs Imaging Inventory Tasks F…" at bounding box center [756, 396] width 1512 height 792
click at [494, 605] on li "[PERSON_NAME]" at bounding box center [546, 601] width 250 height 30
type input "63ec2ece52e12b0ba117cc90"
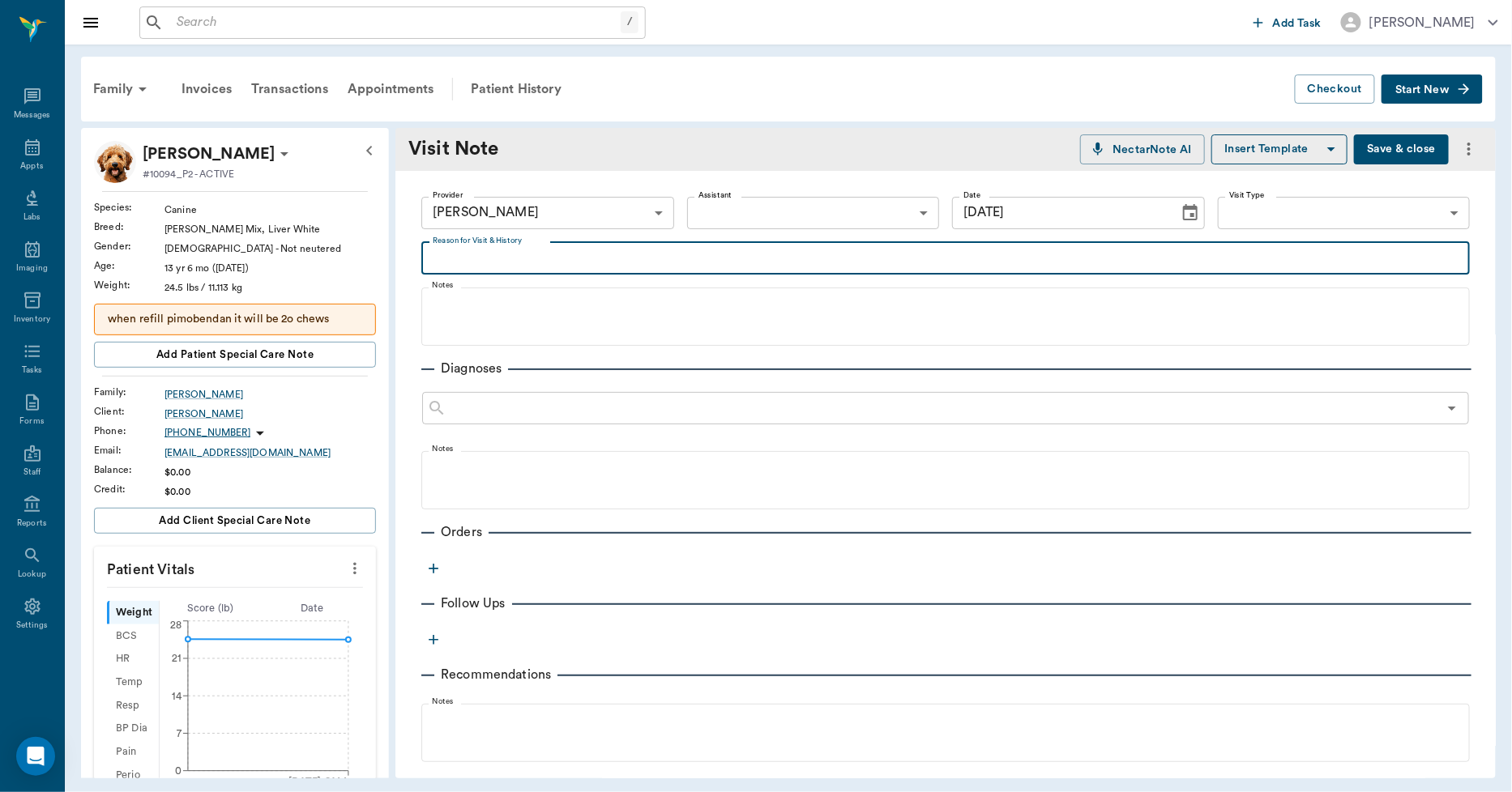
click at [561, 262] on textarea "Reason for Visit & History" at bounding box center [945, 258] width 1026 height 18
type textarea "REDOING MEDICINE"
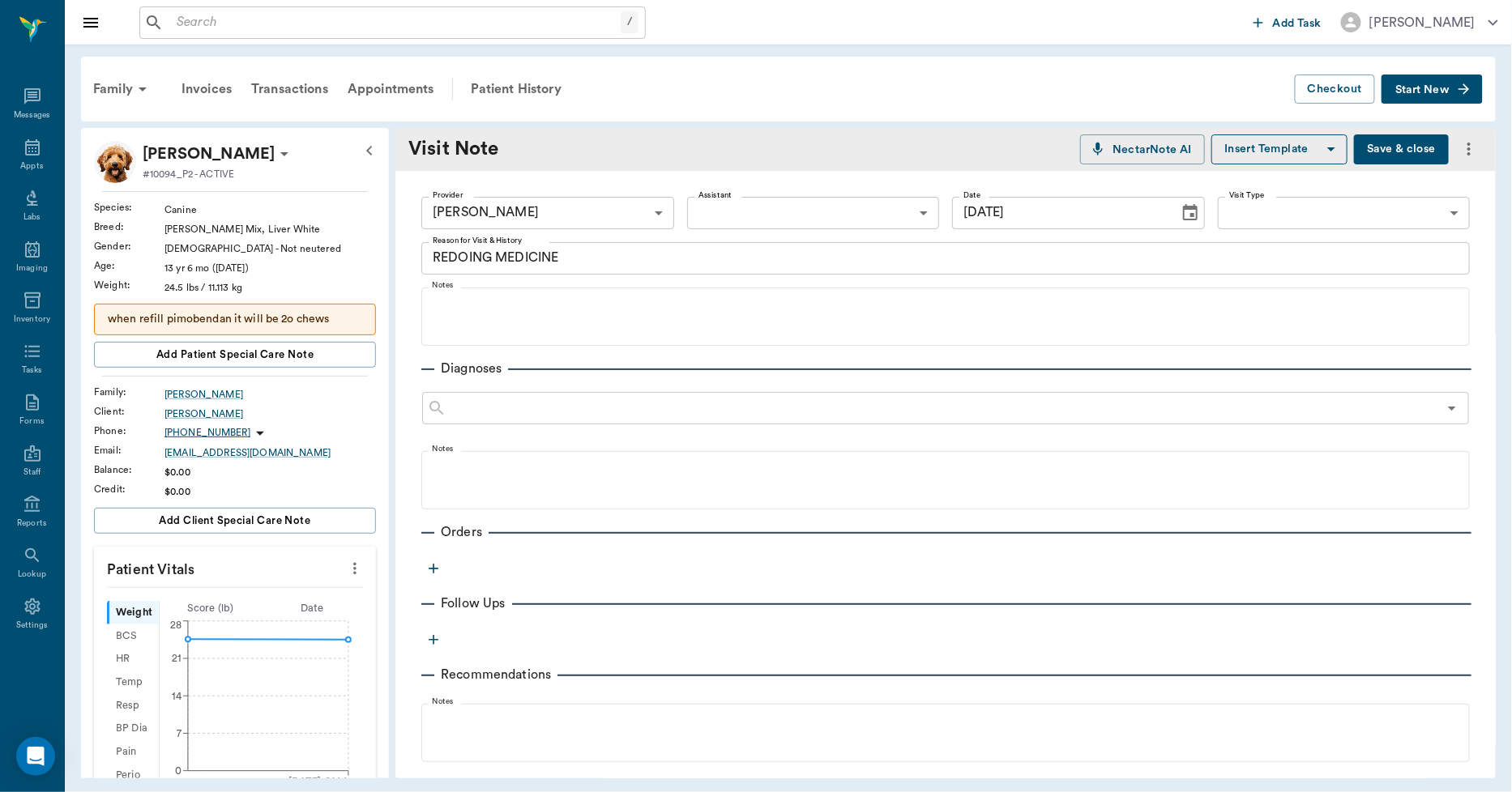
click at [437, 571] on icon "button" at bounding box center [433, 569] width 17 height 17
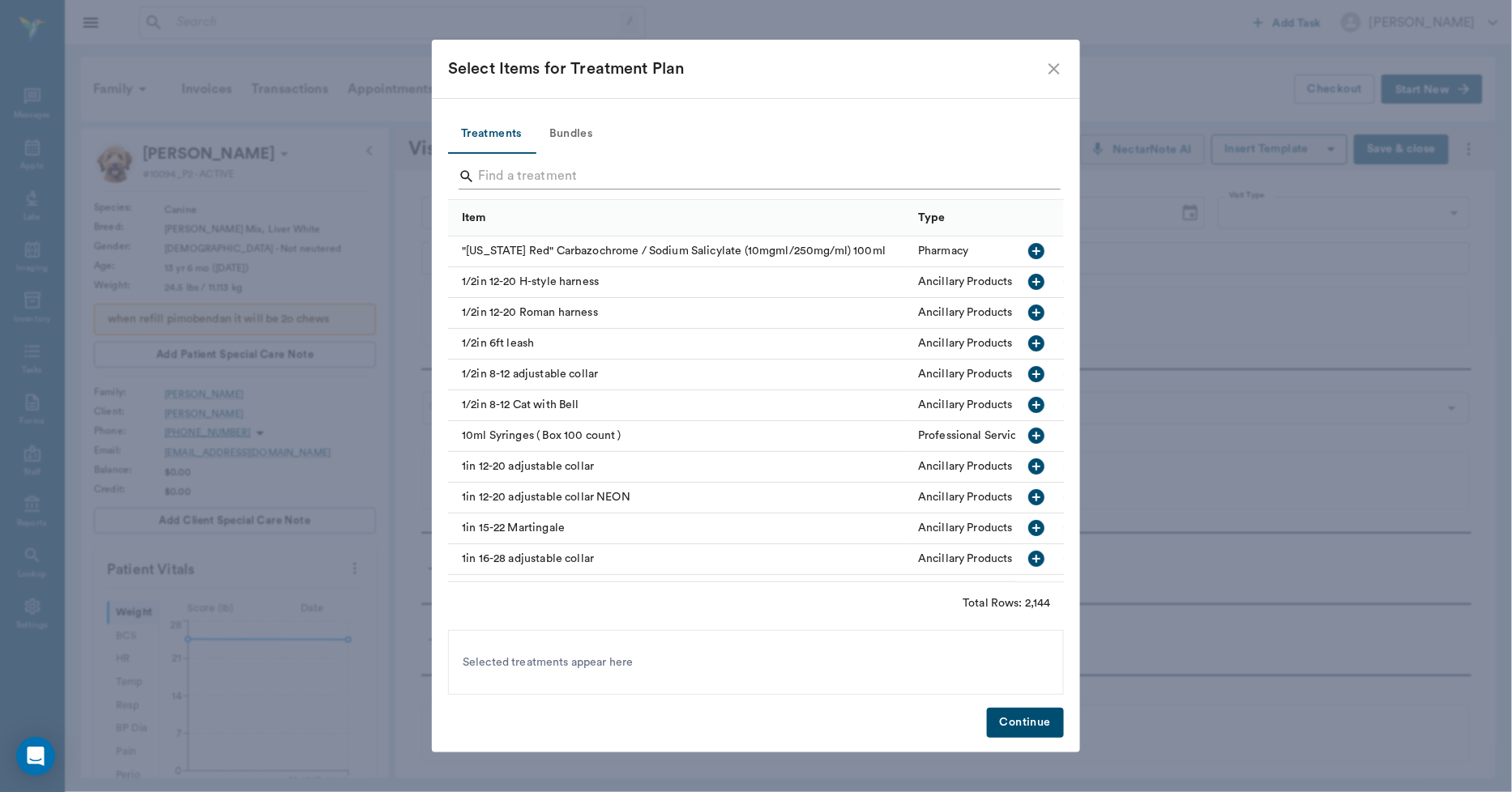
click at [511, 177] on input "Search" at bounding box center [757, 177] width 558 height 26
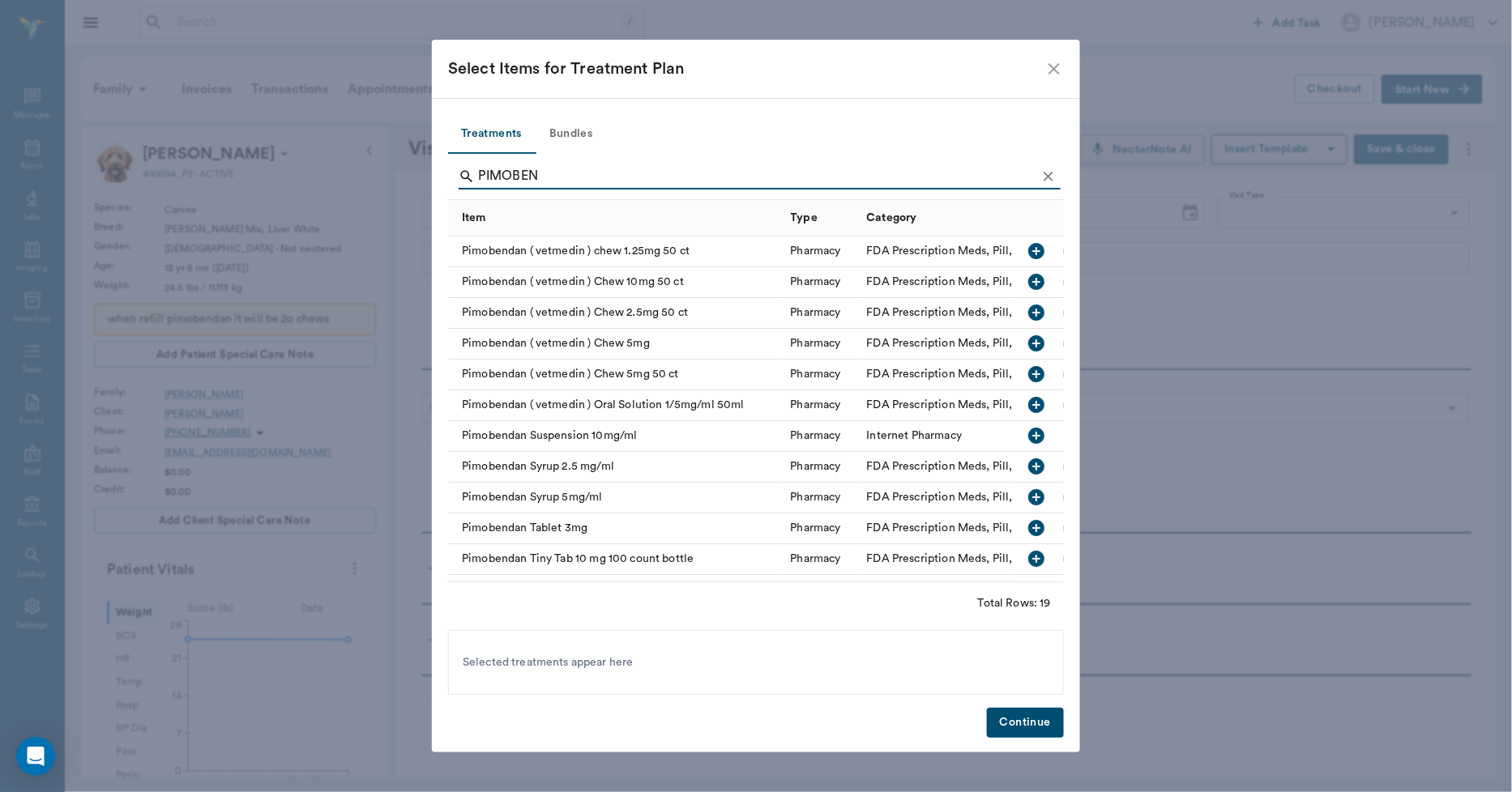
type input "PIMOBEN"
click at [489, 345] on div "Pimobendan ( vetmedin ) Chew 5mg" at bounding box center [616, 344] width 335 height 30
click at [1002, 725] on button "Continue" at bounding box center [1025, 723] width 77 height 30
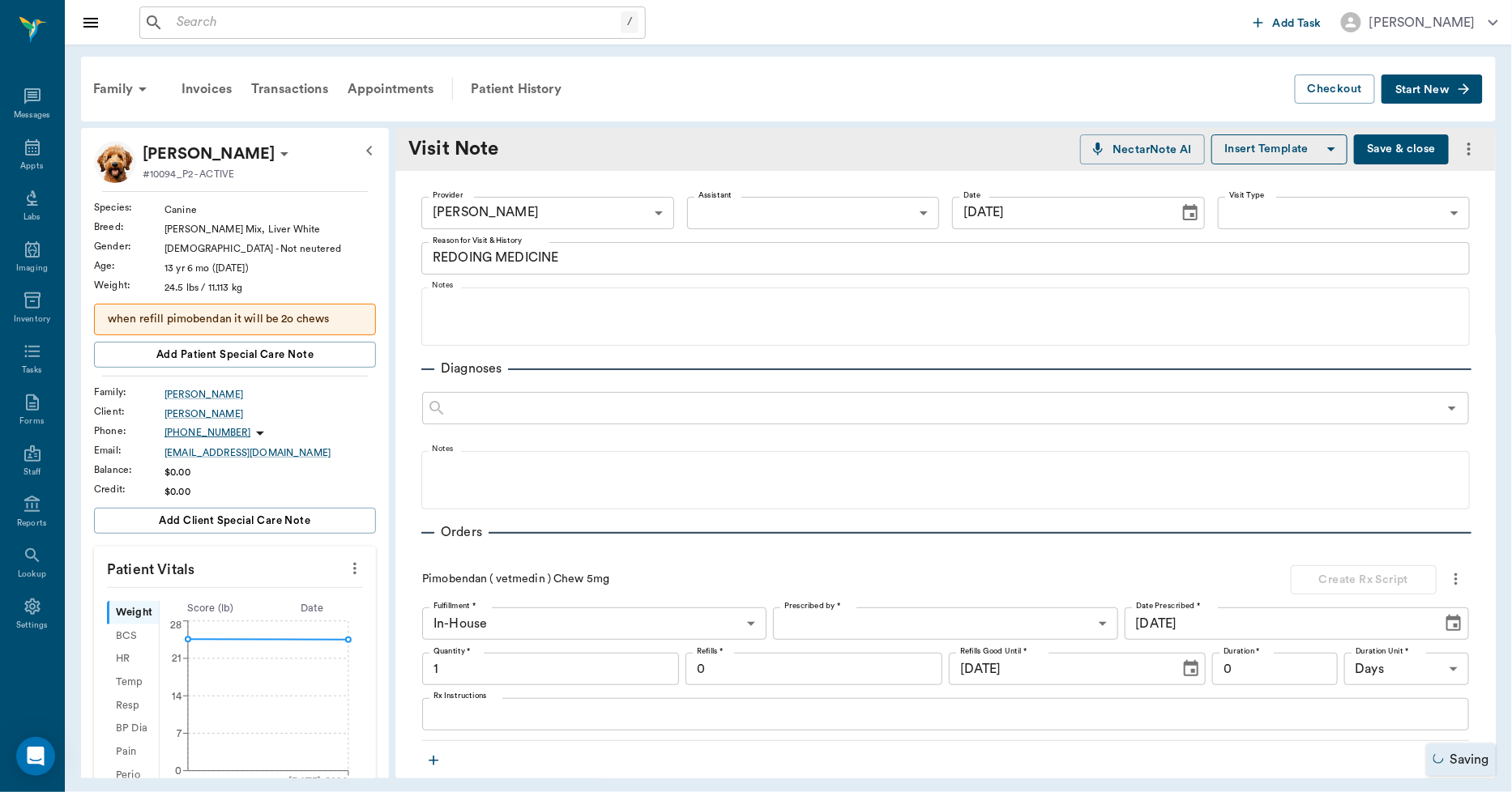
type input "1.00"
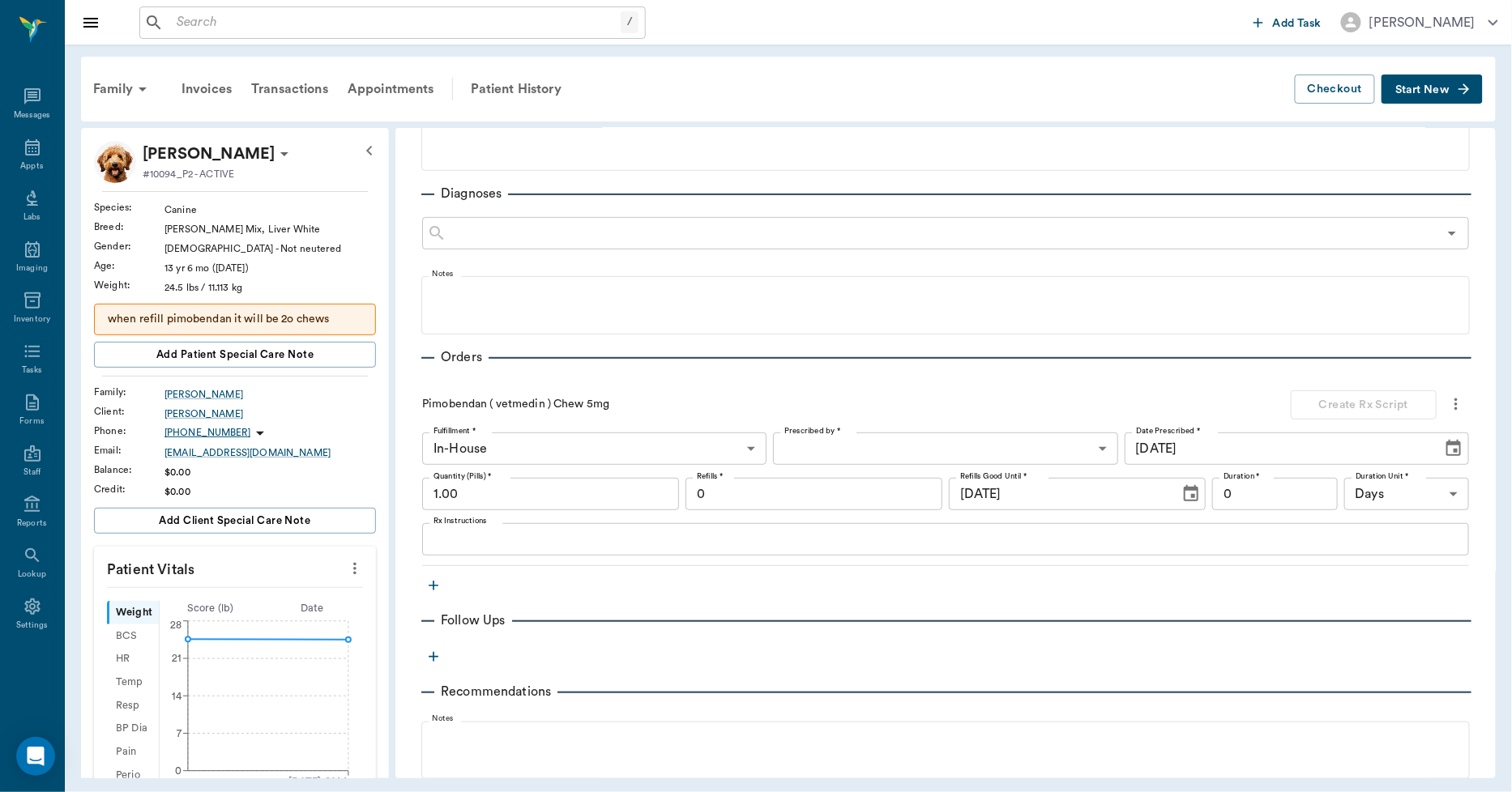
scroll to position [180, 0]
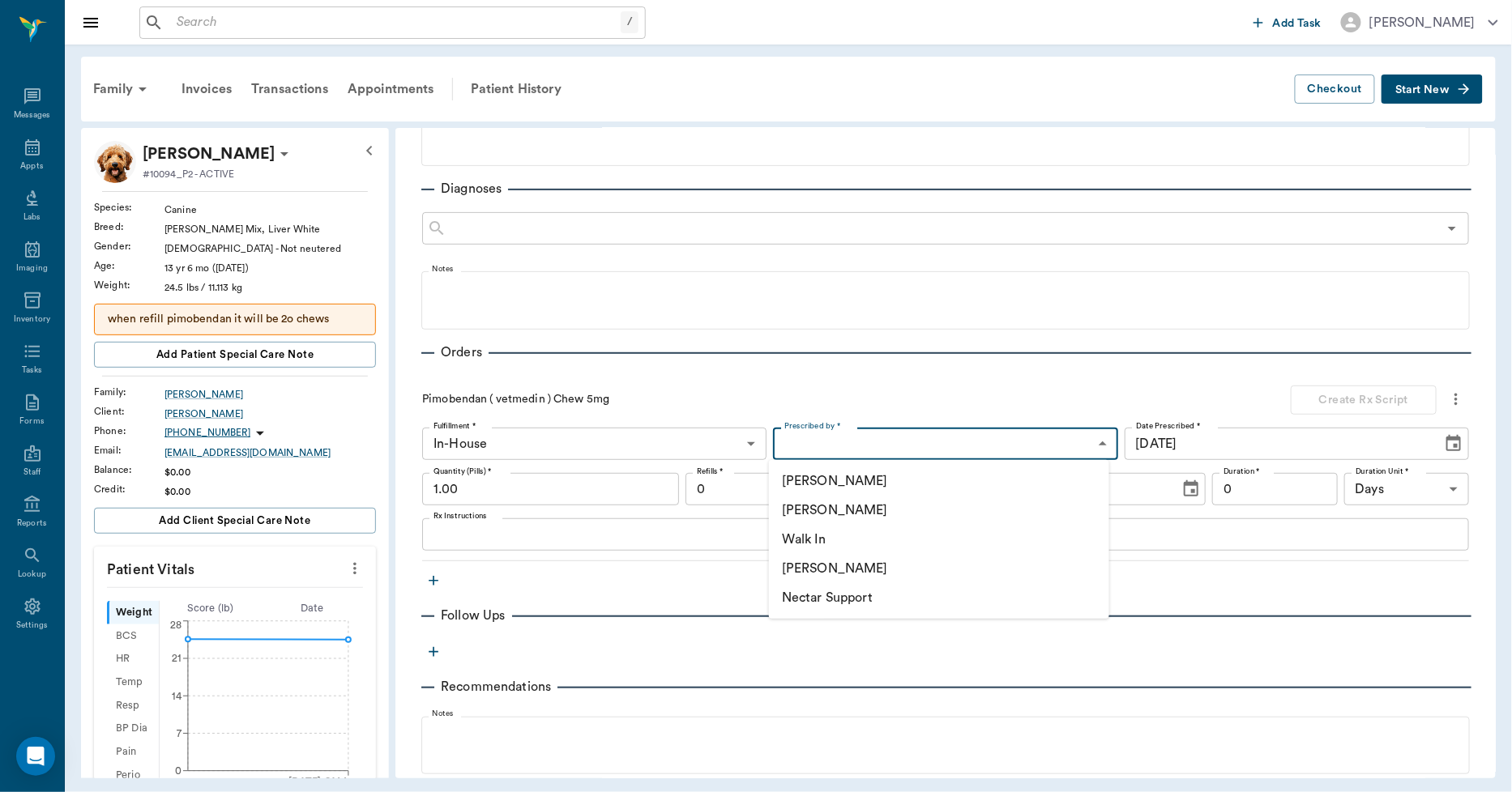
click at [846, 444] on body "/ ​ Add Task Dr. Bert Ellsworth Nectar Messages Appts Labs Imaging Inventory Ta…" at bounding box center [756, 396] width 1512 height 792
click at [820, 506] on li "[PERSON_NAME]" at bounding box center [939, 511] width 340 height 30
type input "63ec2f075fda476ae8351a4d"
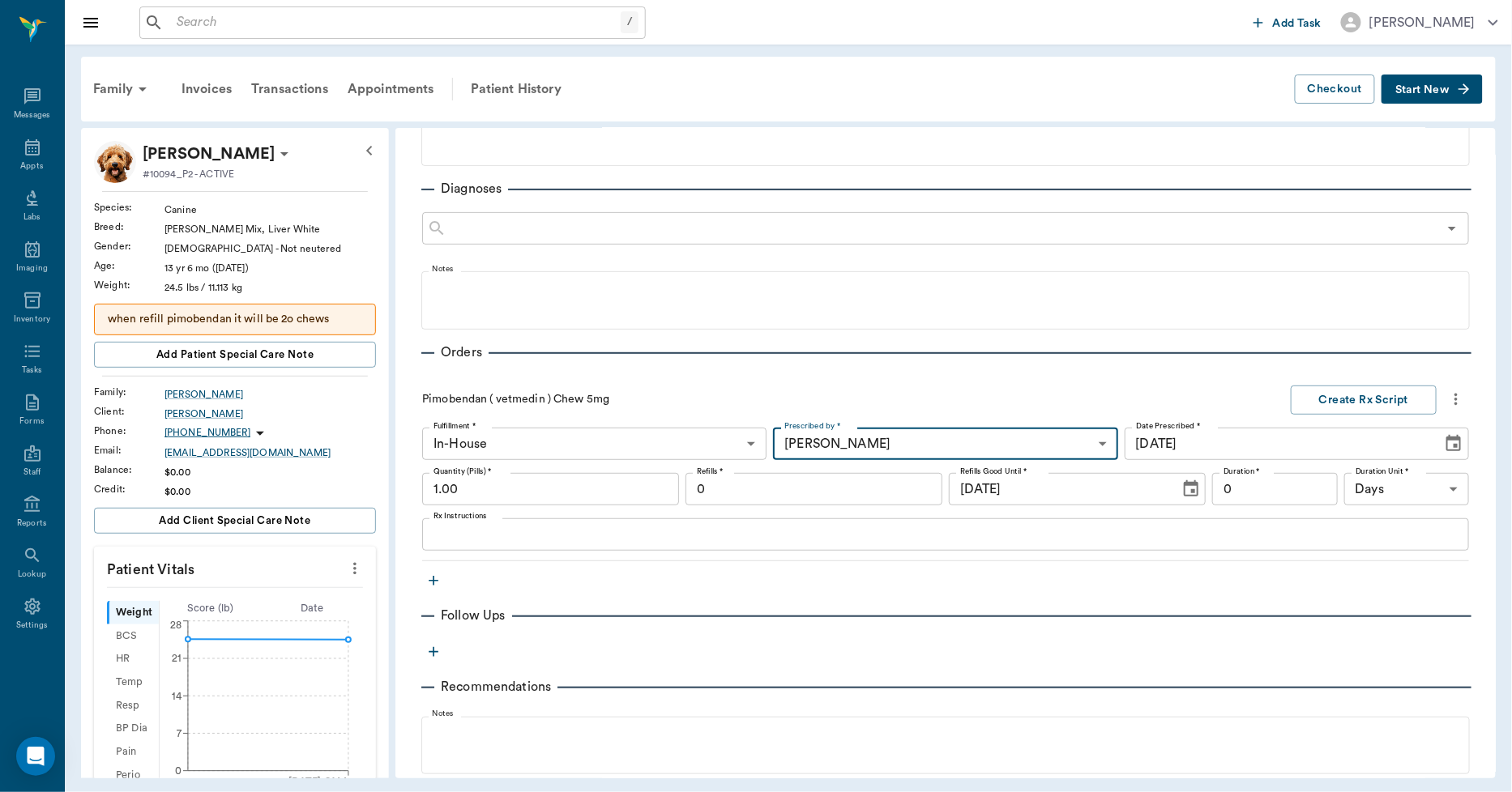
click at [512, 475] on input "1.00" at bounding box center [551, 489] width 257 height 32
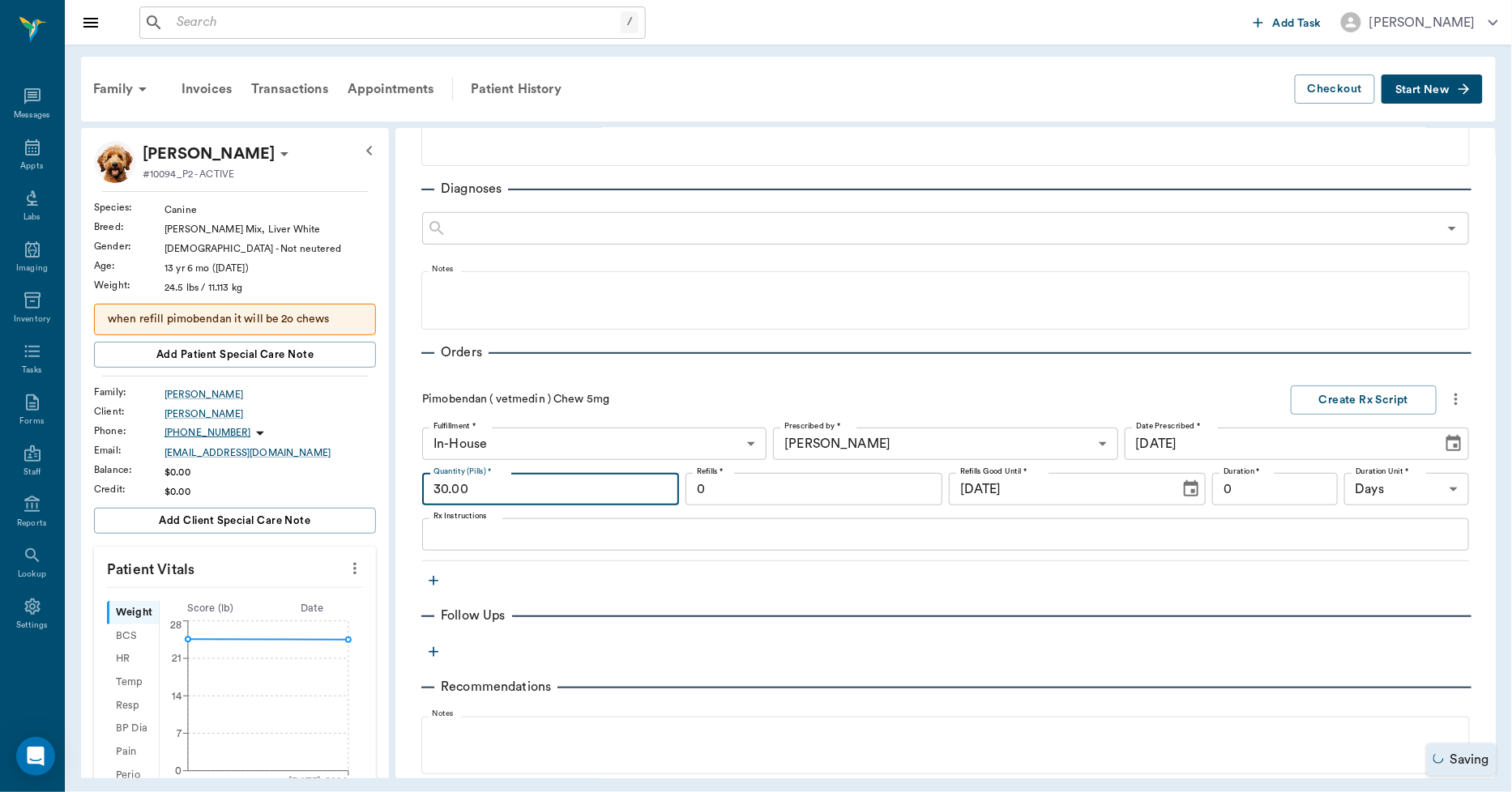
type input "30.00"
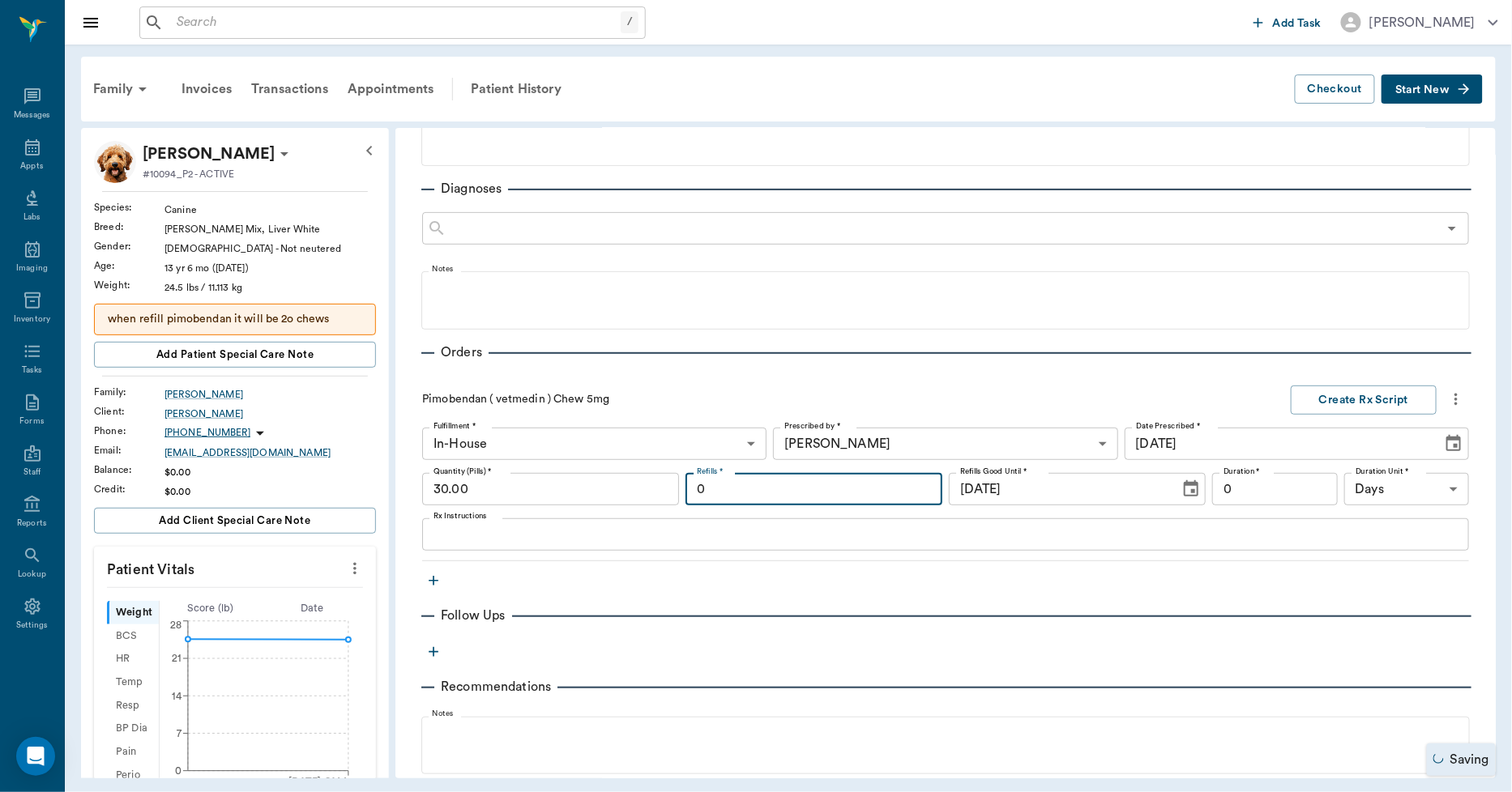
click at [708, 488] on input "0" at bounding box center [814, 489] width 257 height 32
type input "5"
click at [1218, 480] on input "0" at bounding box center [1274, 489] width 126 height 32
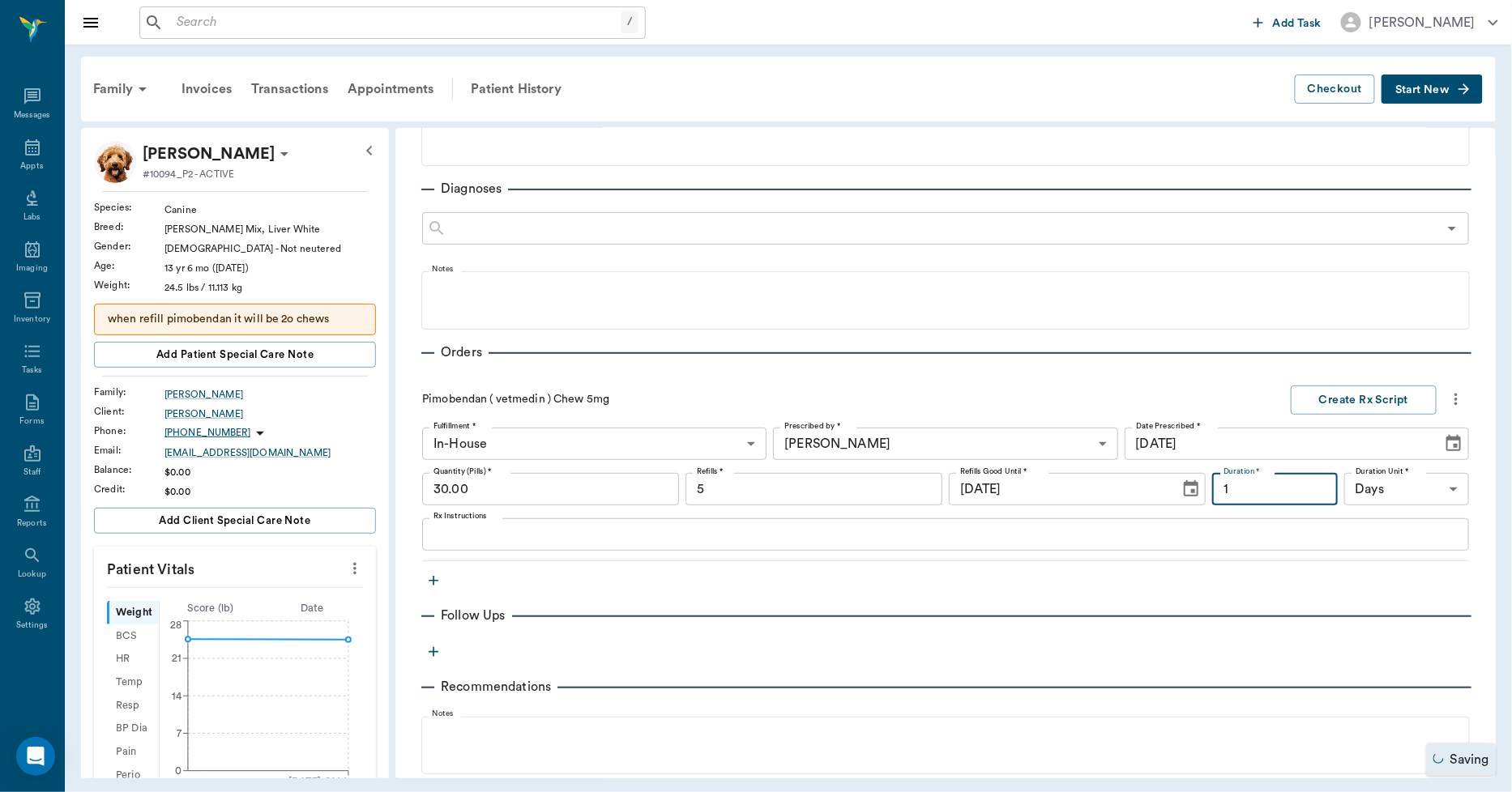
type input "1"
click at [730, 526] on textarea "Rx Instructions" at bounding box center [945, 535] width 1024 height 18
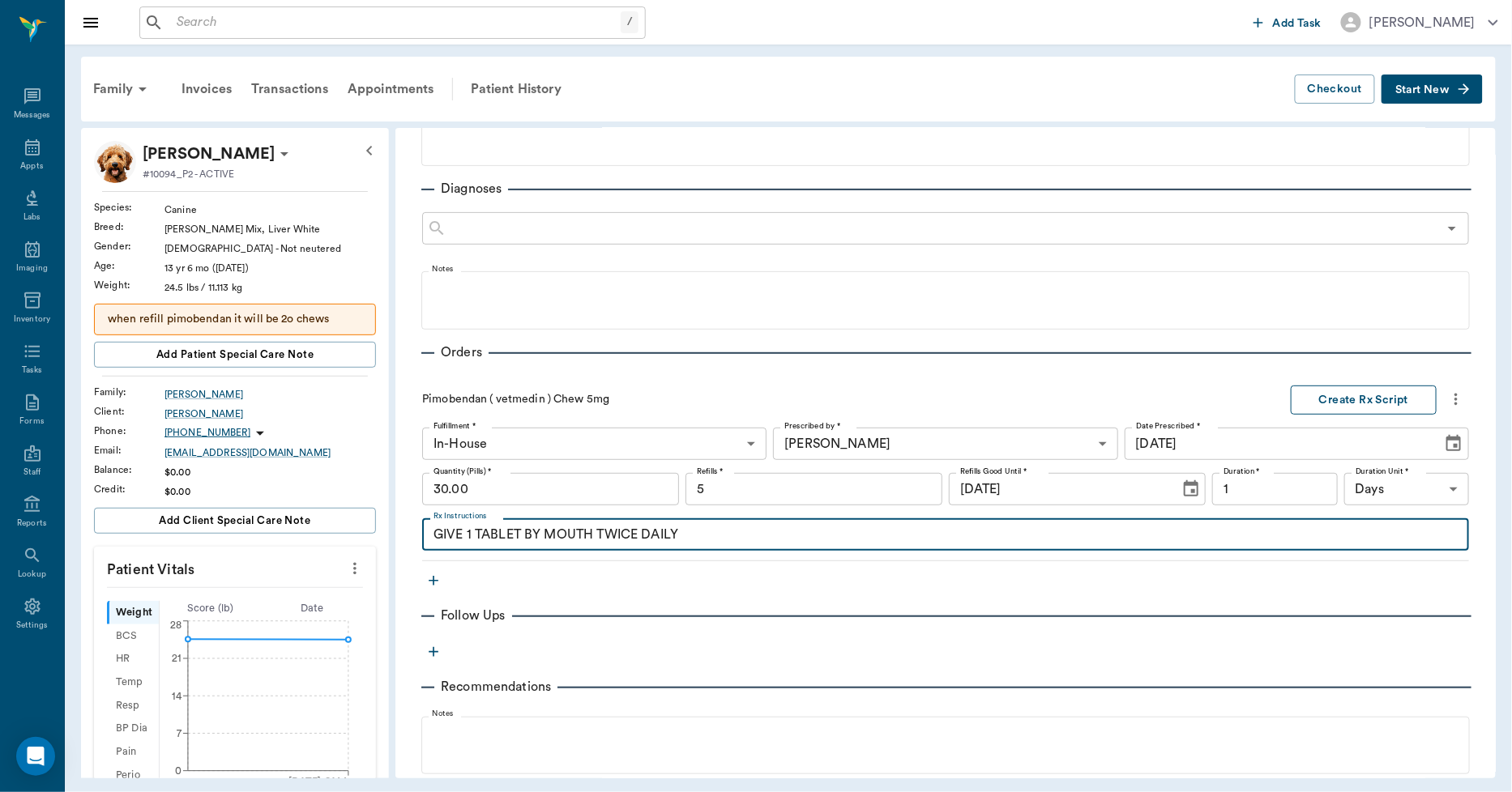
type textarea "GIVE 1 TABLET BY MOUTH TWICE DAILY"
click at [1316, 402] on button "Create Rx Script" at bounding box center [1364, 400] width 146 height 30
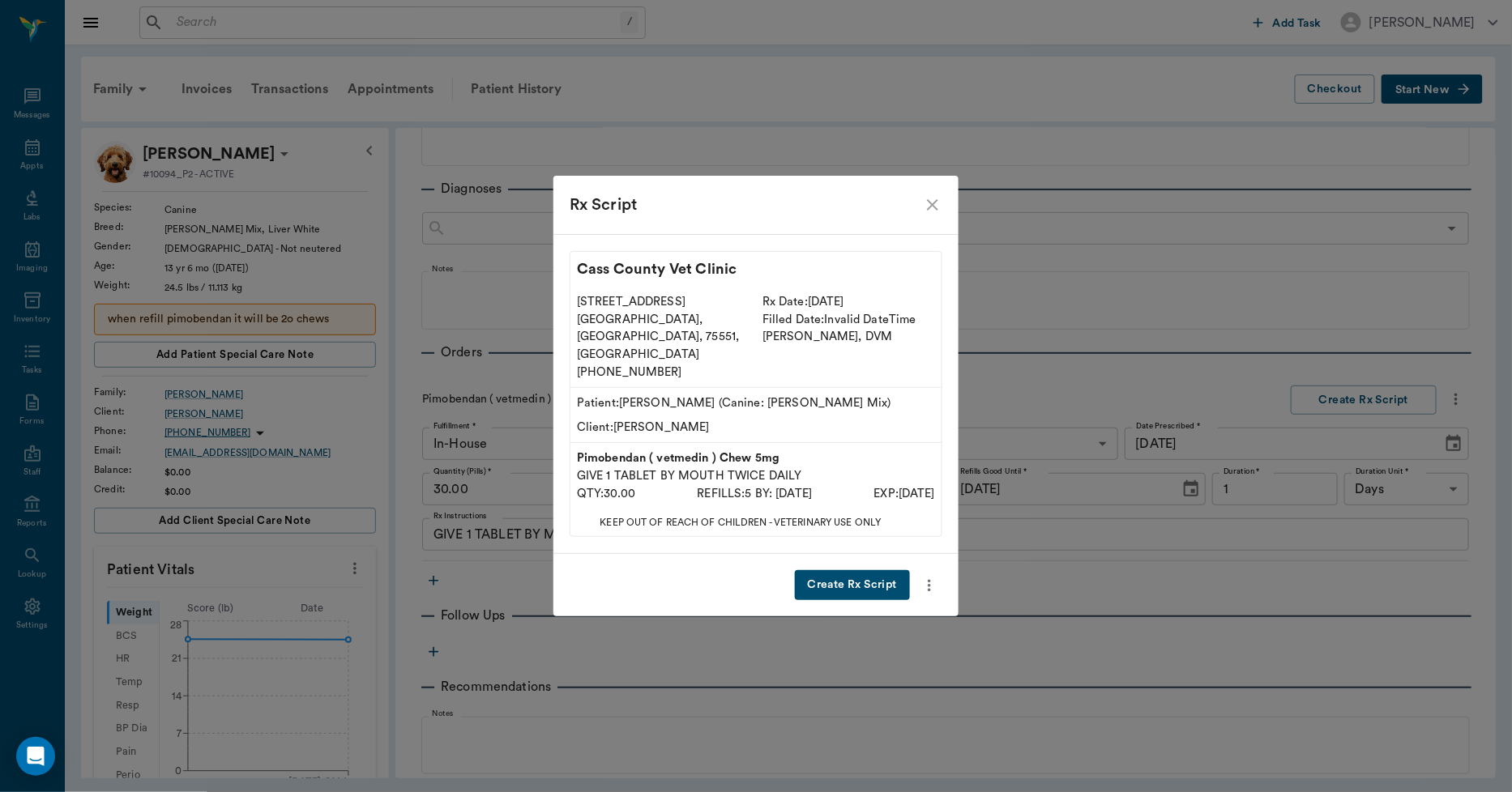
click at [894, 570] on button "Create Rx Script" at bounding box center [852, 585] width 115 height 30
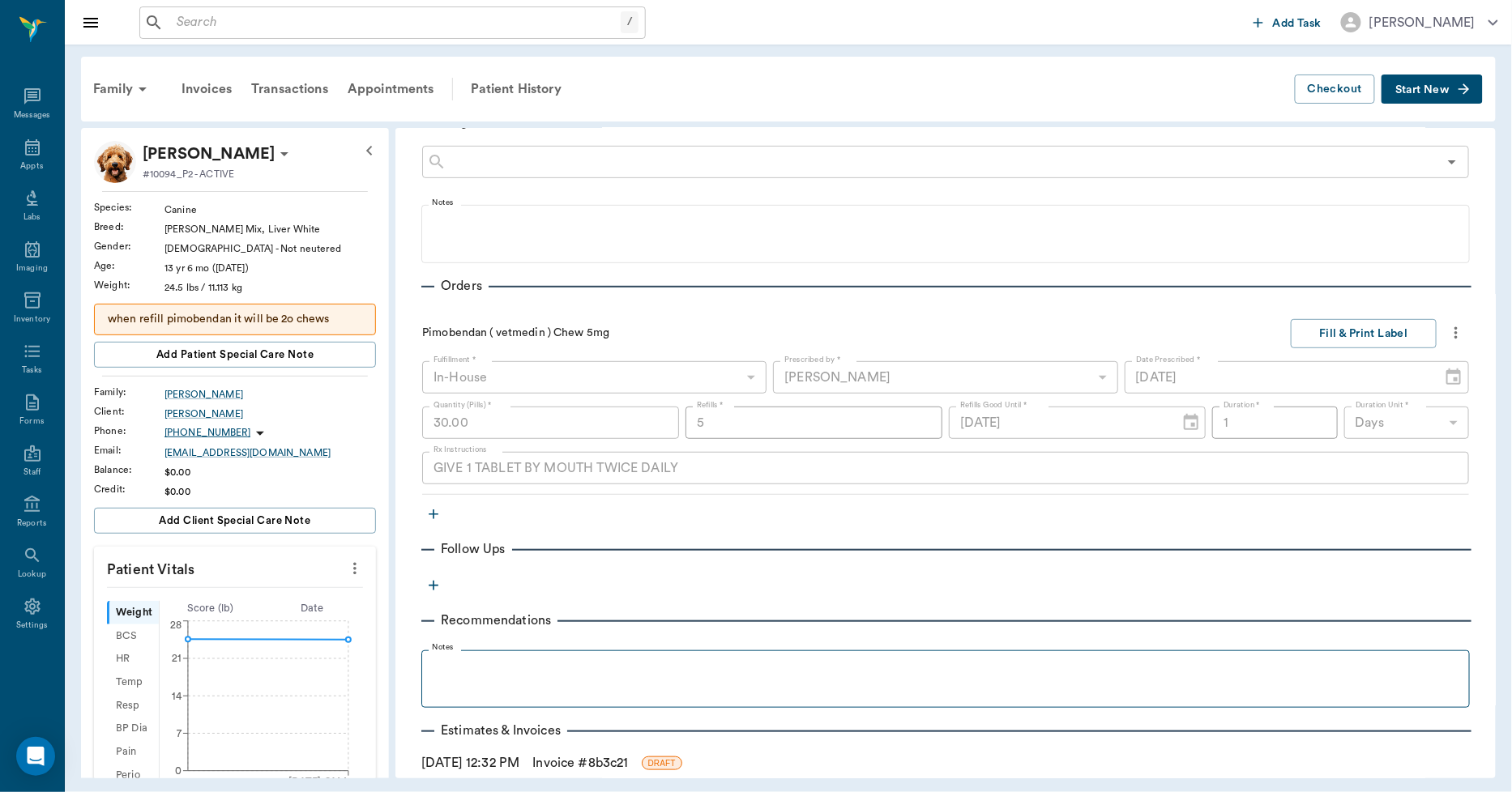
scroll to position [372, 0]
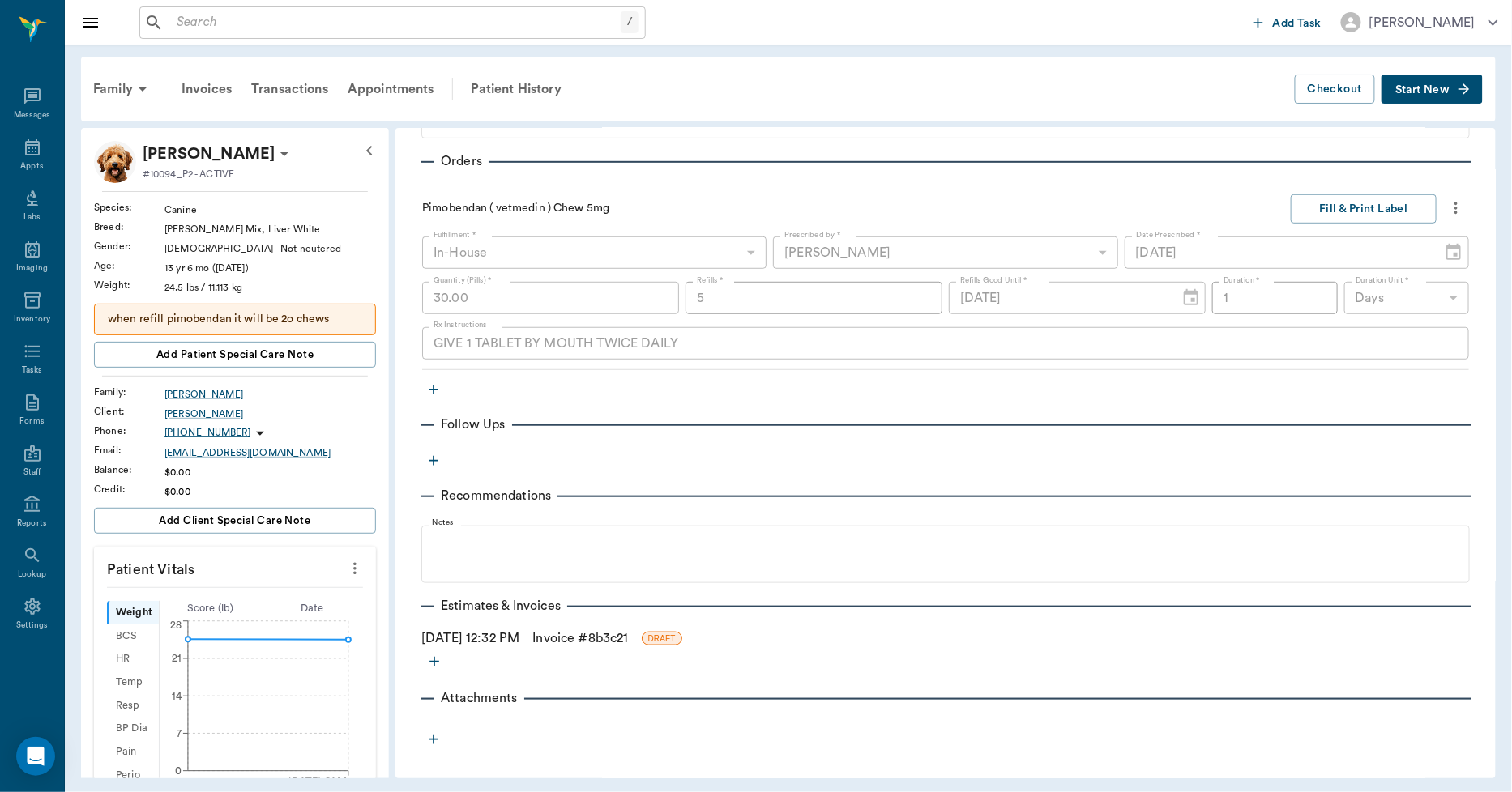
click at [628, 638] on link "Invoice # 8b3c21" at bounding box center [579, 638] width 95 height 19
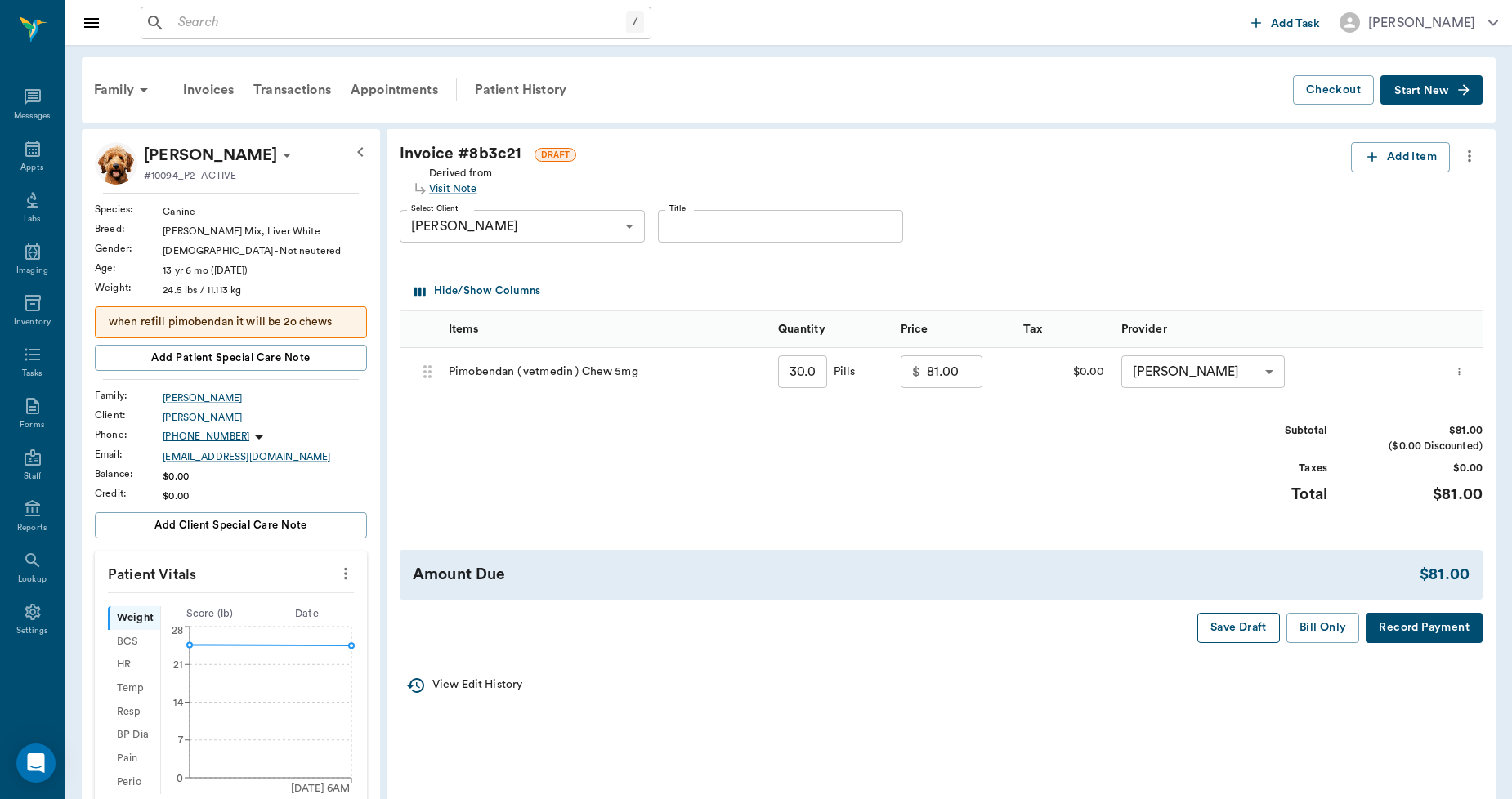
click at [1241, 622] on button "Save Draft" at bounding box center [1238, 627] width 83 height 30
type input "54.00"
click at [1241, 622] on button "Save Draft" at bounding box center [1238, 627] width 83 height 30
click at [34, 135] on div "Appts" at bounding box center [32, 158] width 64 height 51
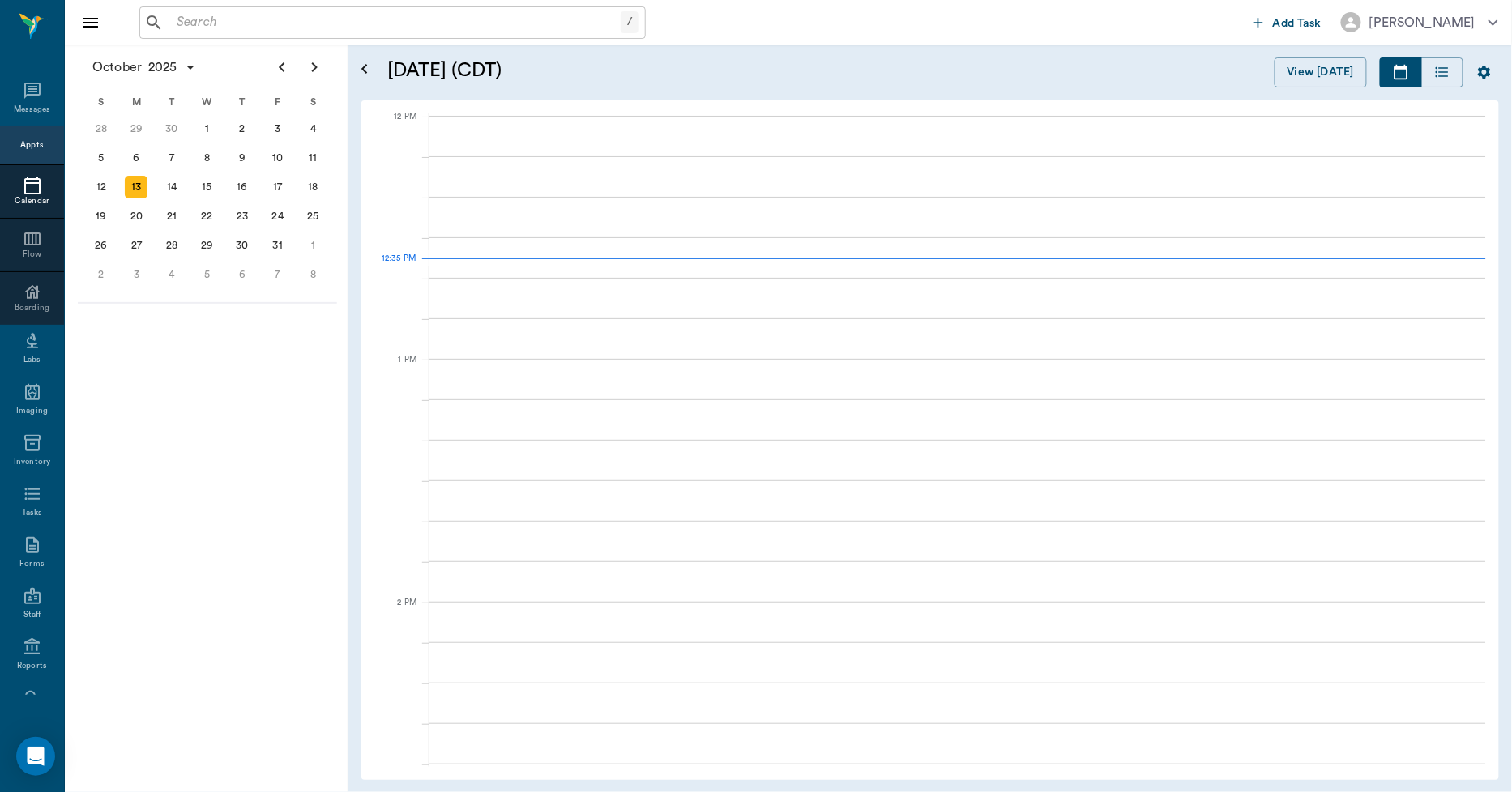
scroll to position [975, 0]
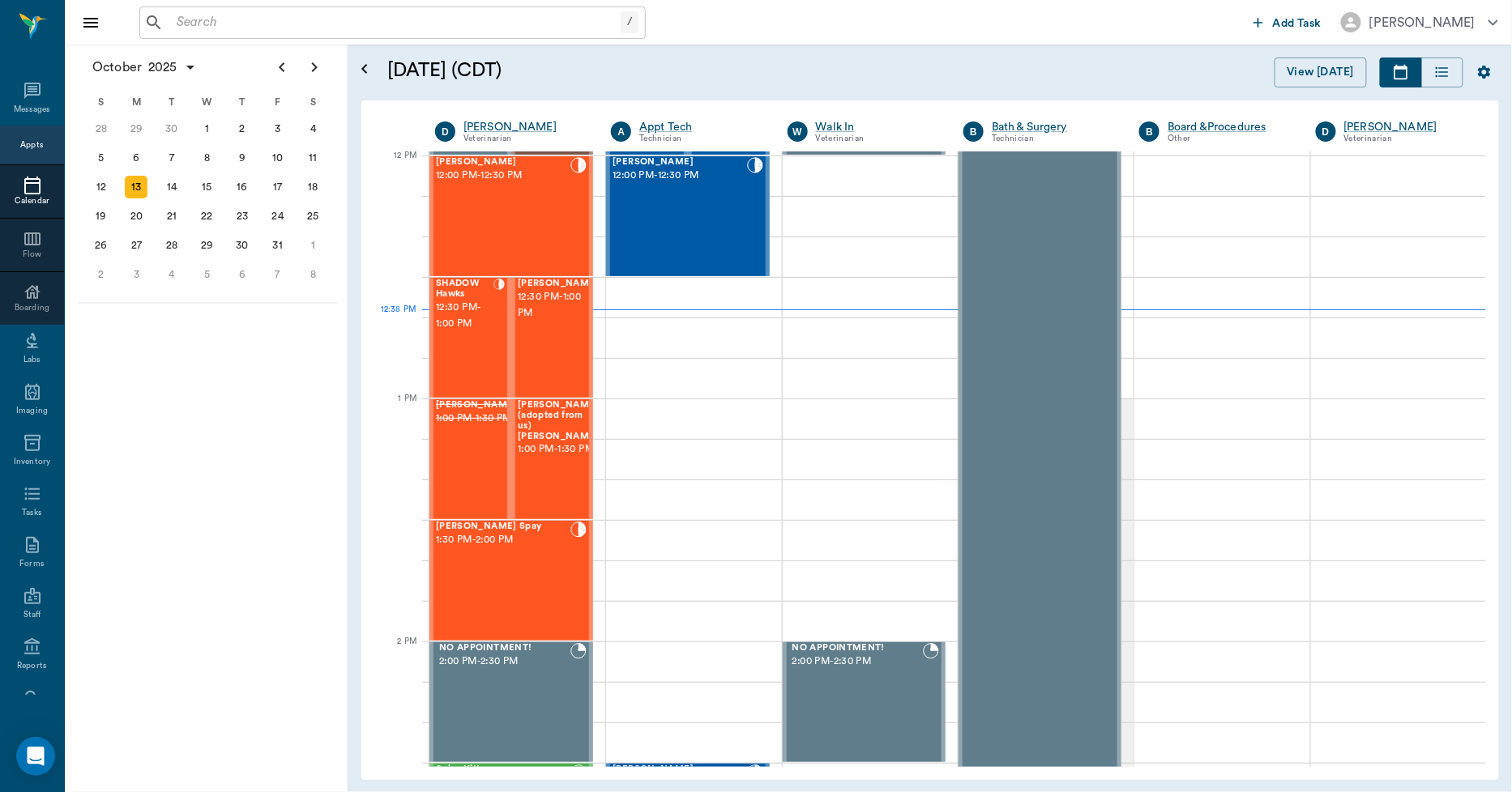
click at [200, 29] on input "text" at bounding box center [395, 22] width 450 height 23
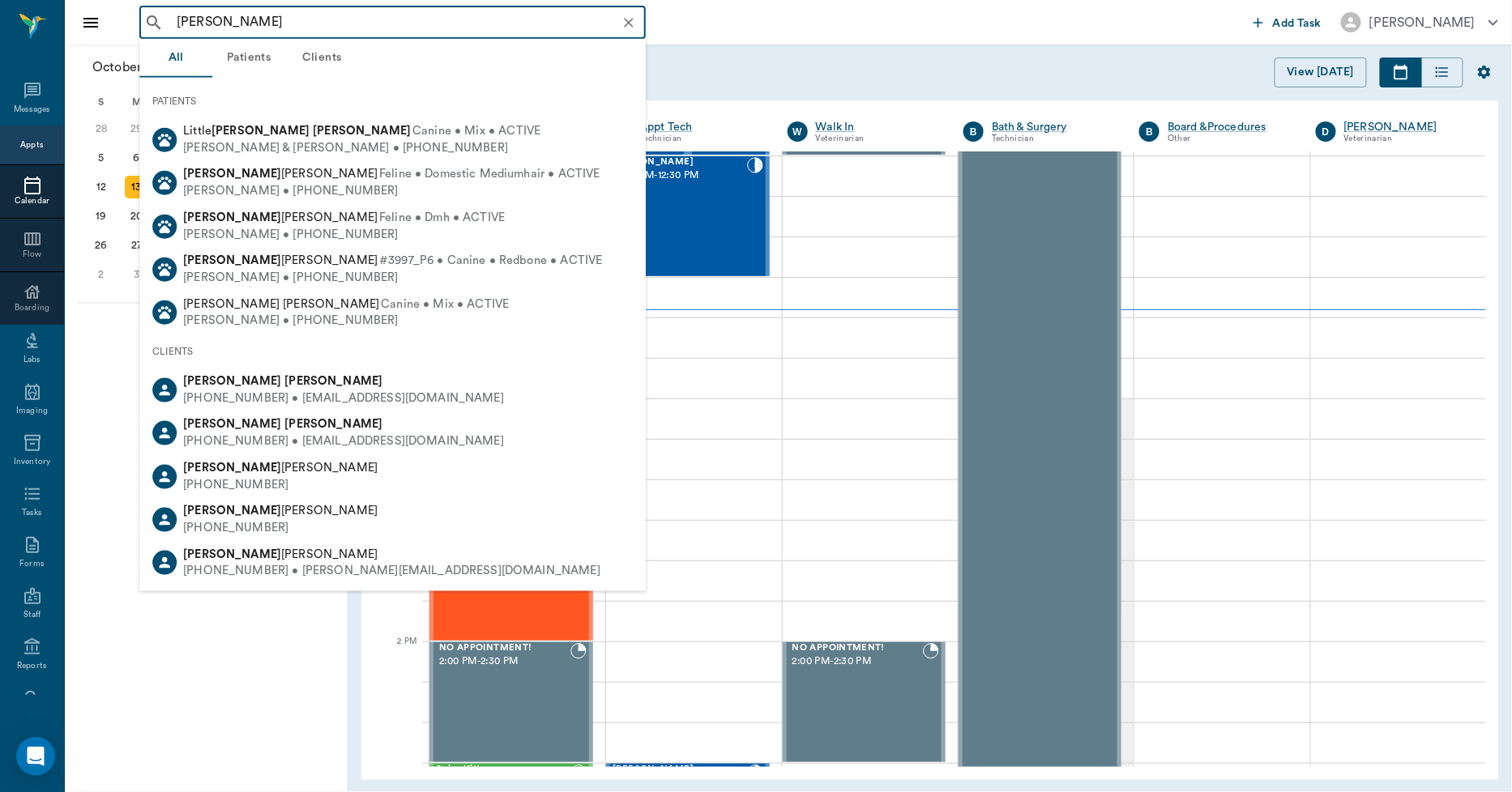
type input "[PERSON_NAME]"
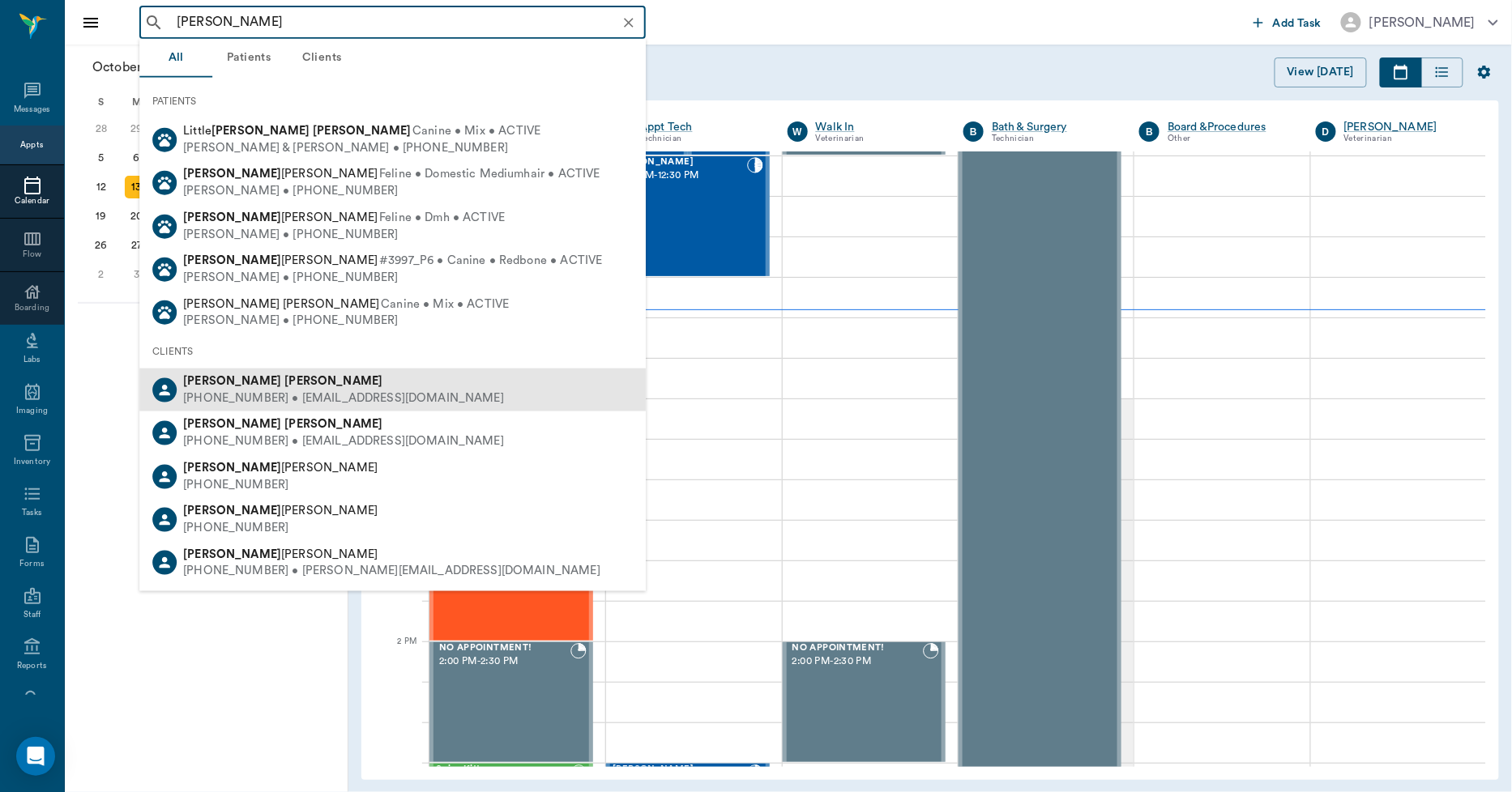
click at [201, 386] on div "JOHN DILDAY" at bounding box center [343, 382] width 321 height 17
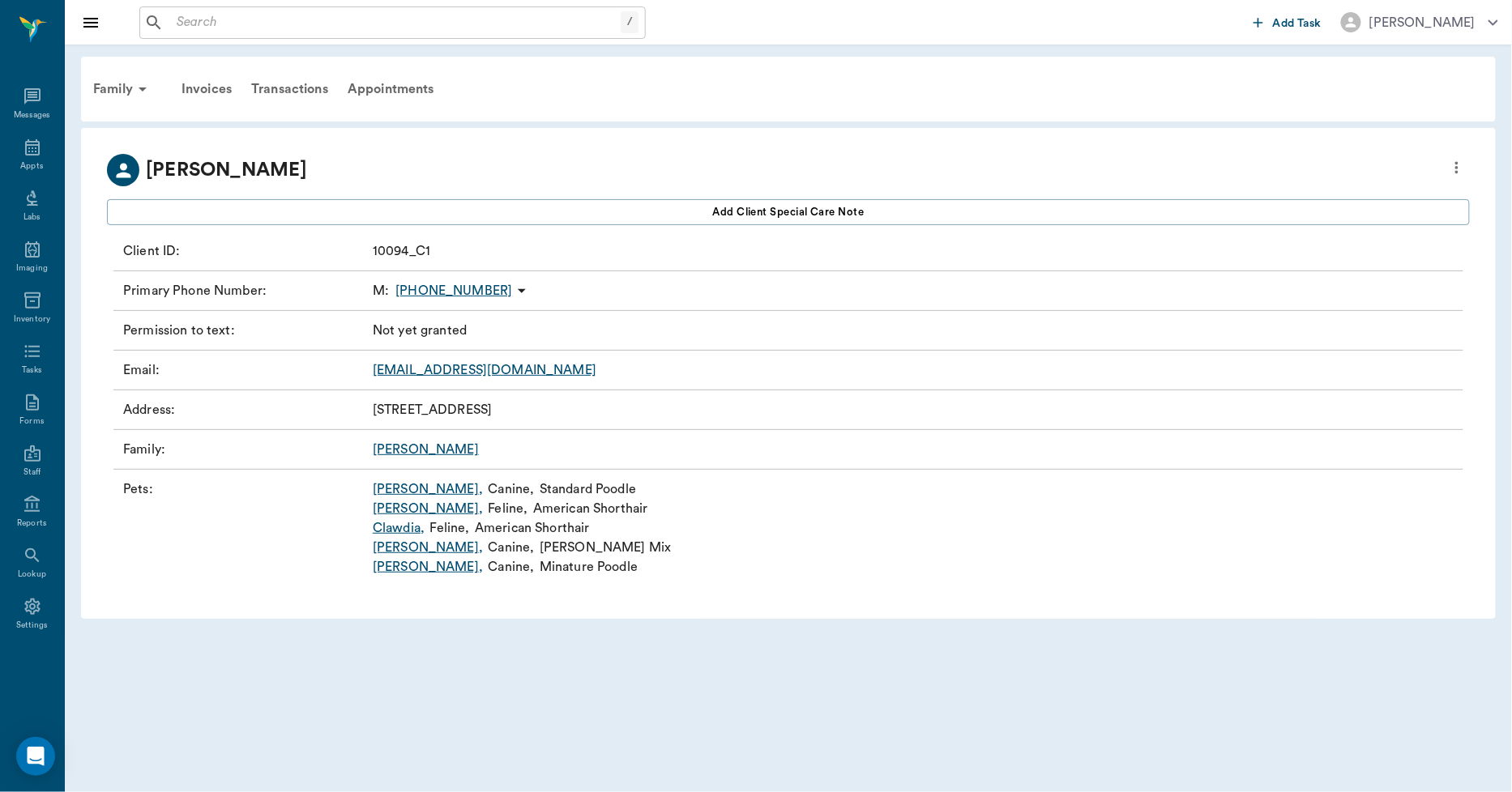
click at [397, 549] on link "Louie ," at bounding box center [427, 547] width 110 height 19
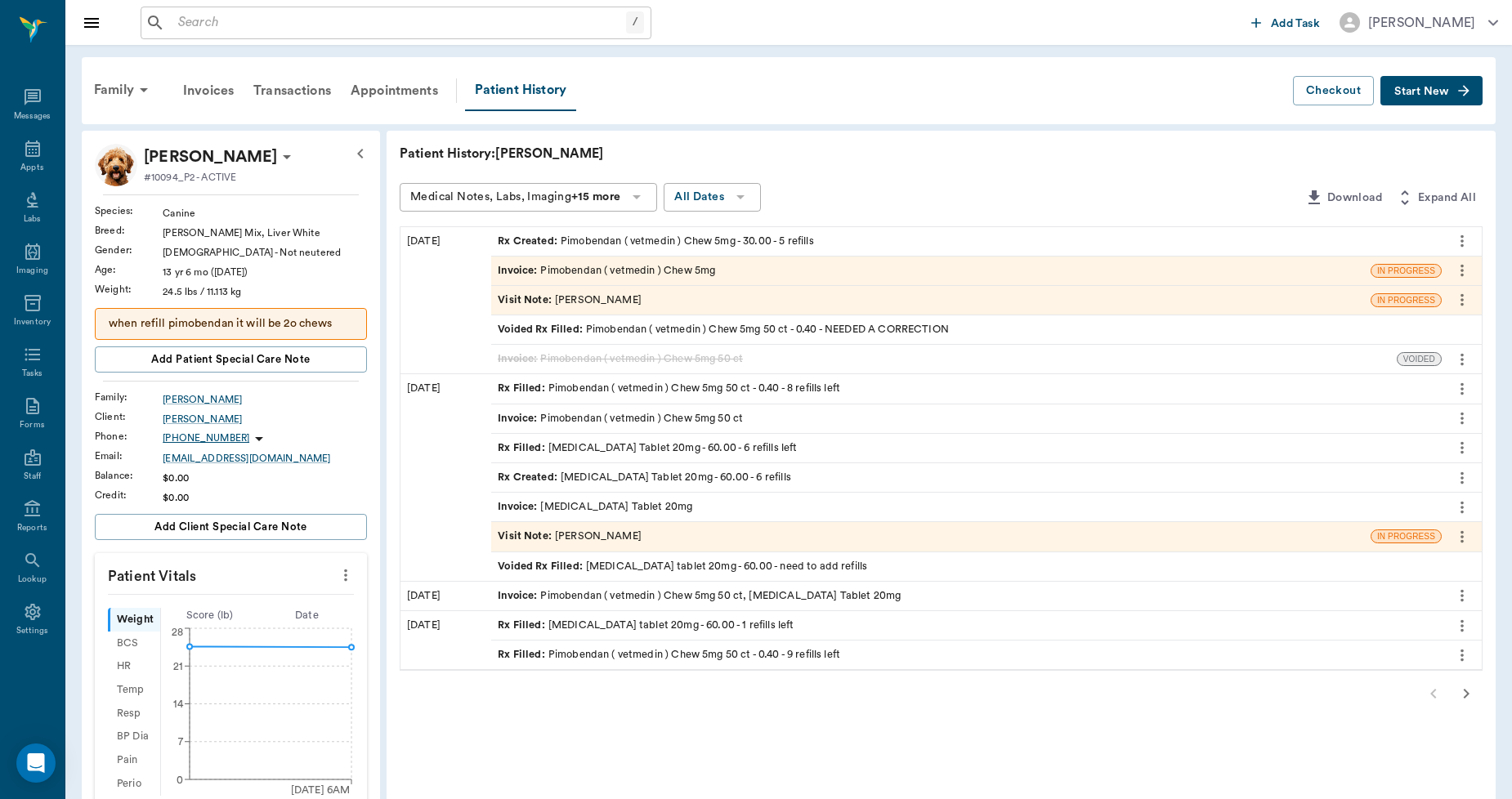
click at [276, 315] on p "when refill pimobendan it will be 2o chews" at bounding box center [231, 324] width 244 height 17
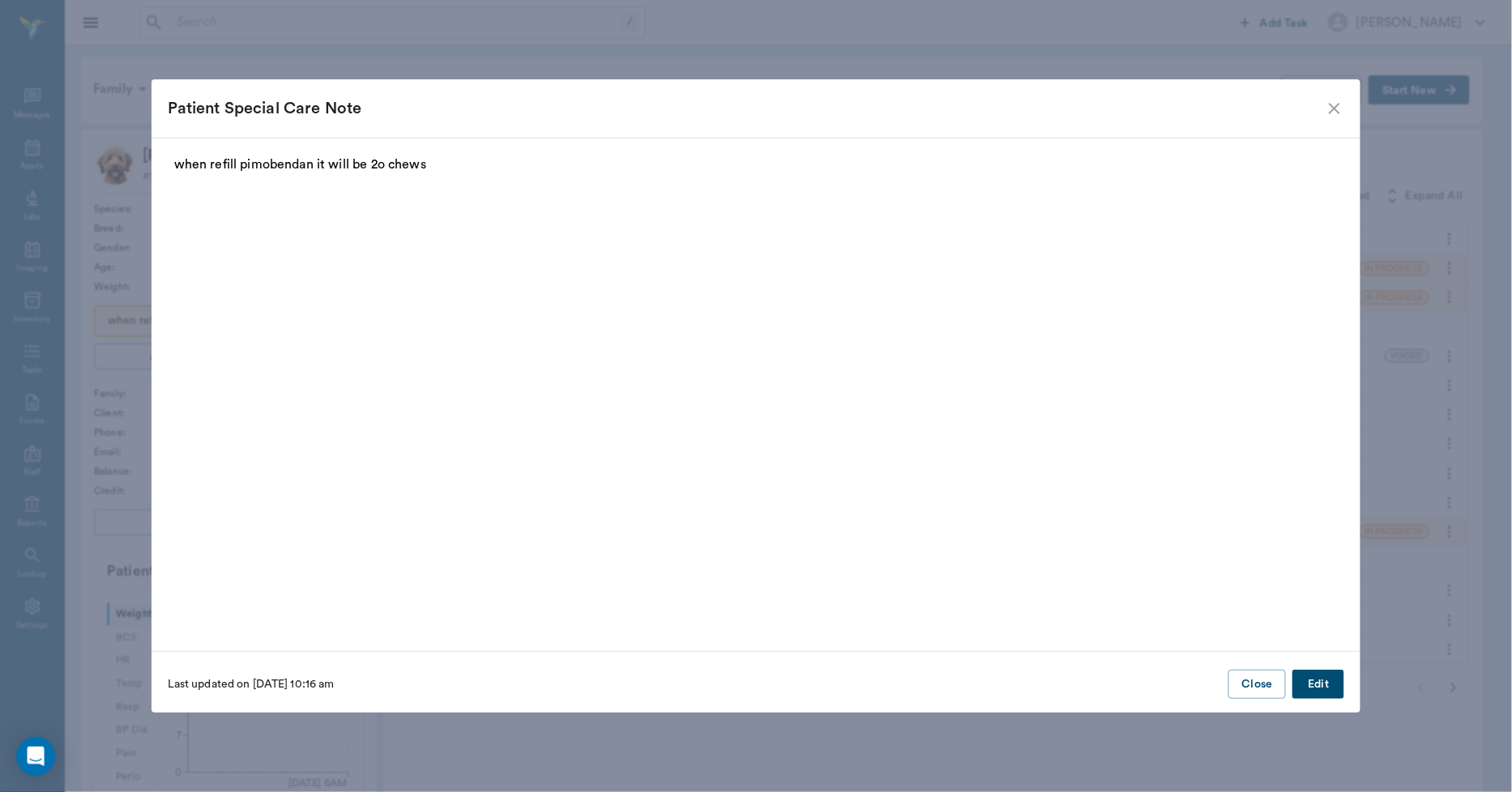
click at [1309, 686] on button "Edit" at bounding box center [1318, 685] width 52 height 30
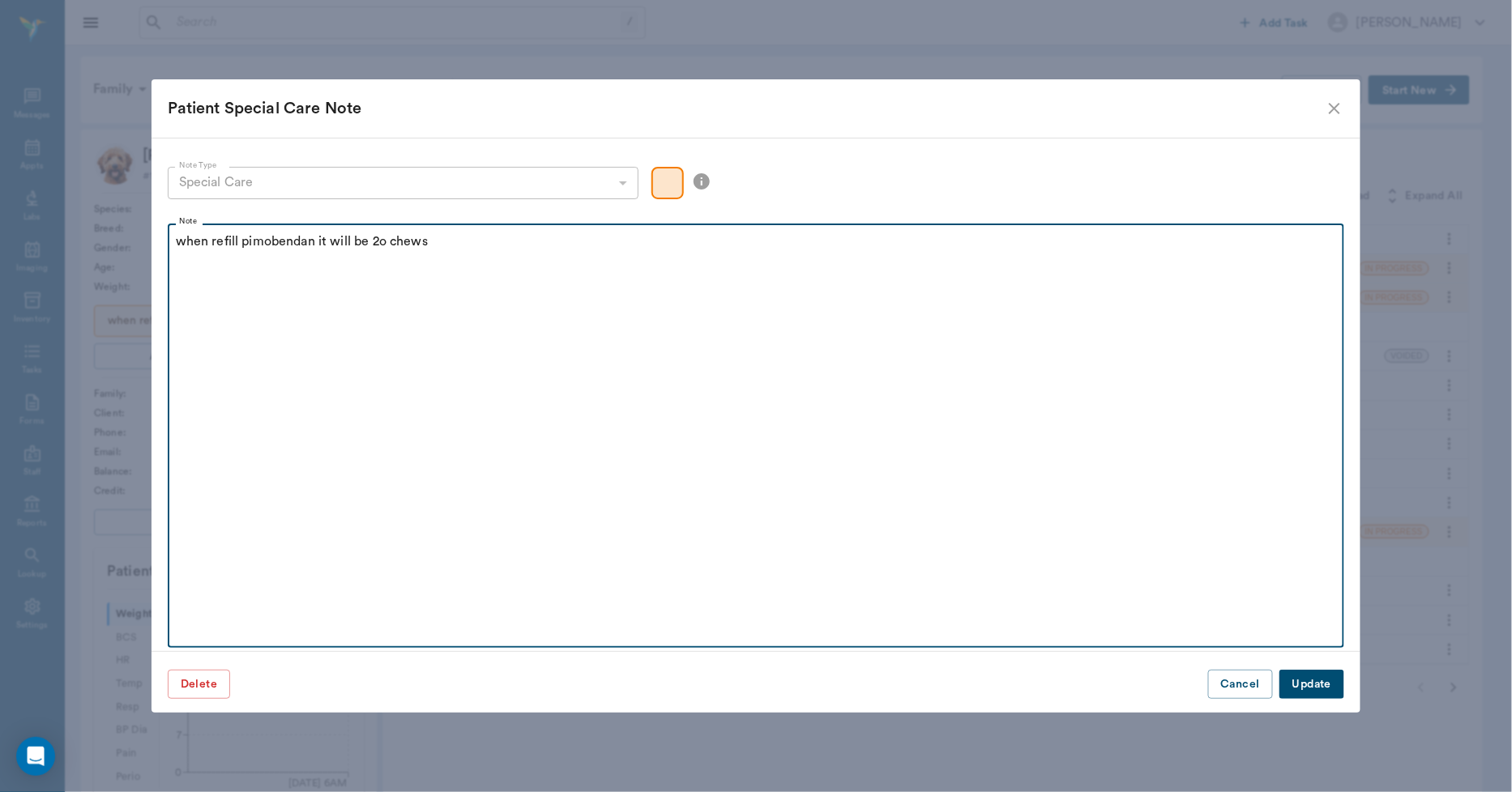
click at [449, 258] on div "when refill pimobendan it will be 2o chews" at bounding box center [756, 252] width 1161 height 41
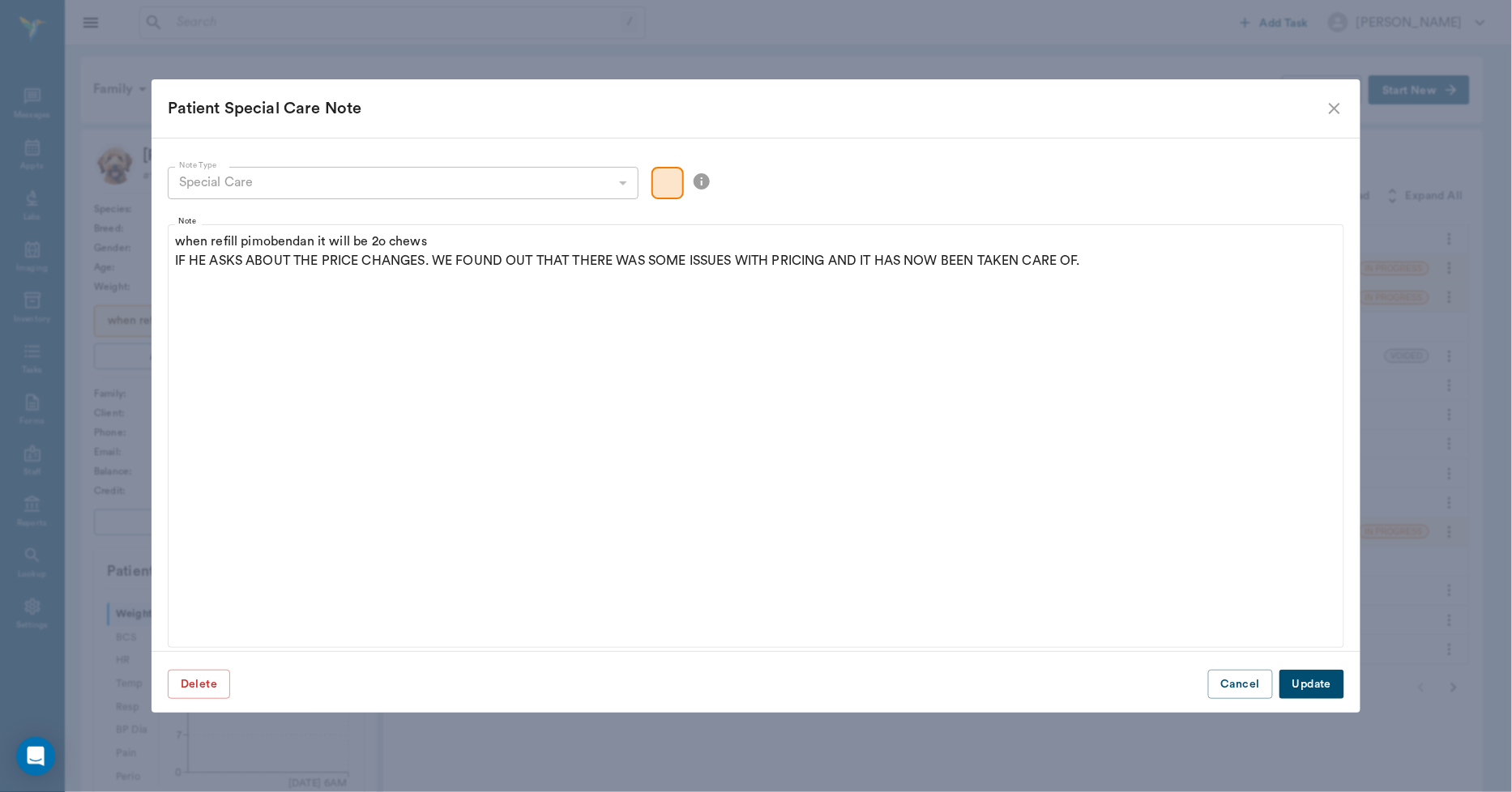
click at [1299, 685] on button "Update" at bounding box center [1311, 685] width 65 height 30
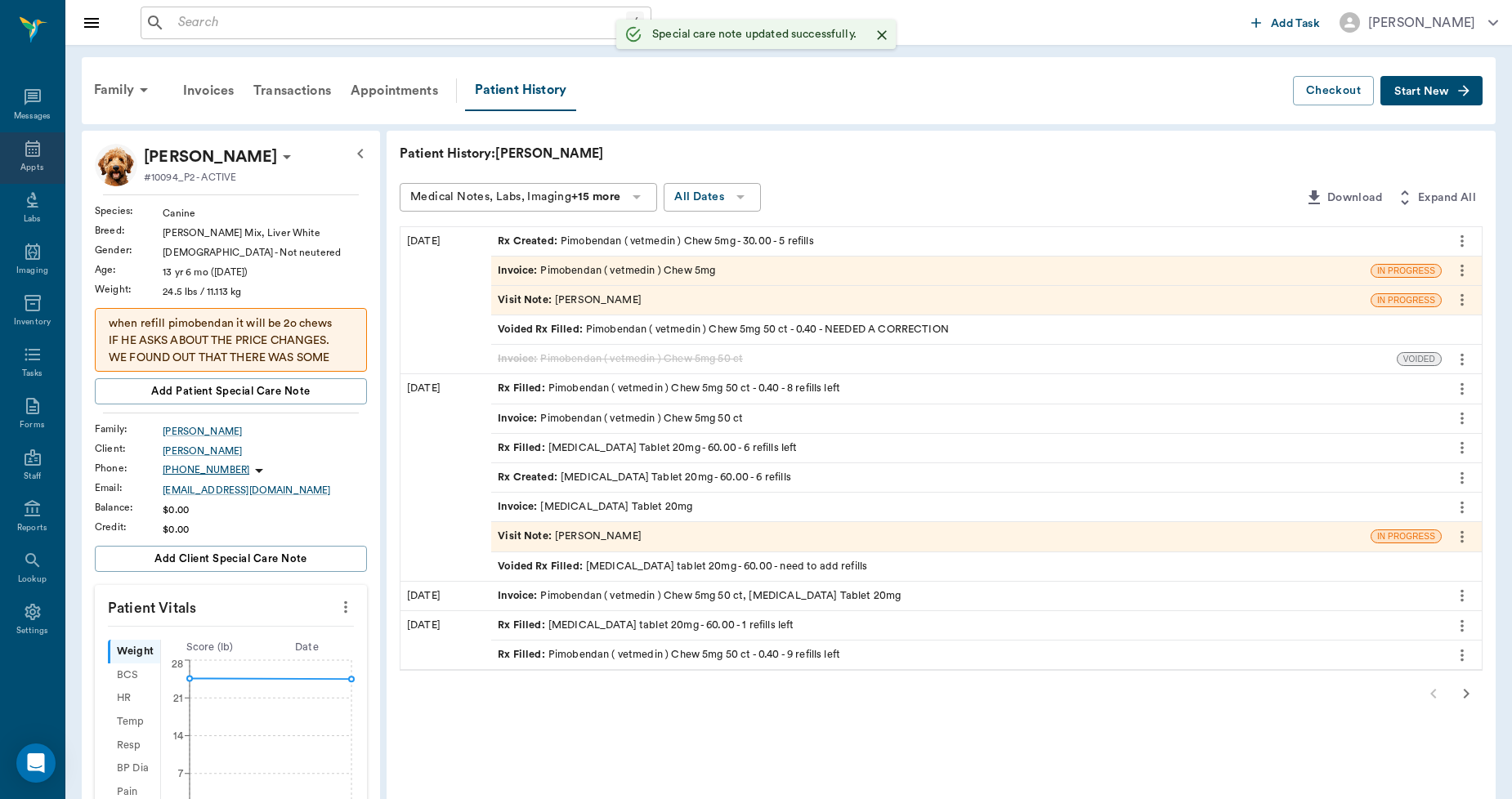
click at [35, 156] on icon at bounding box center [33, 148] width 20 height 20
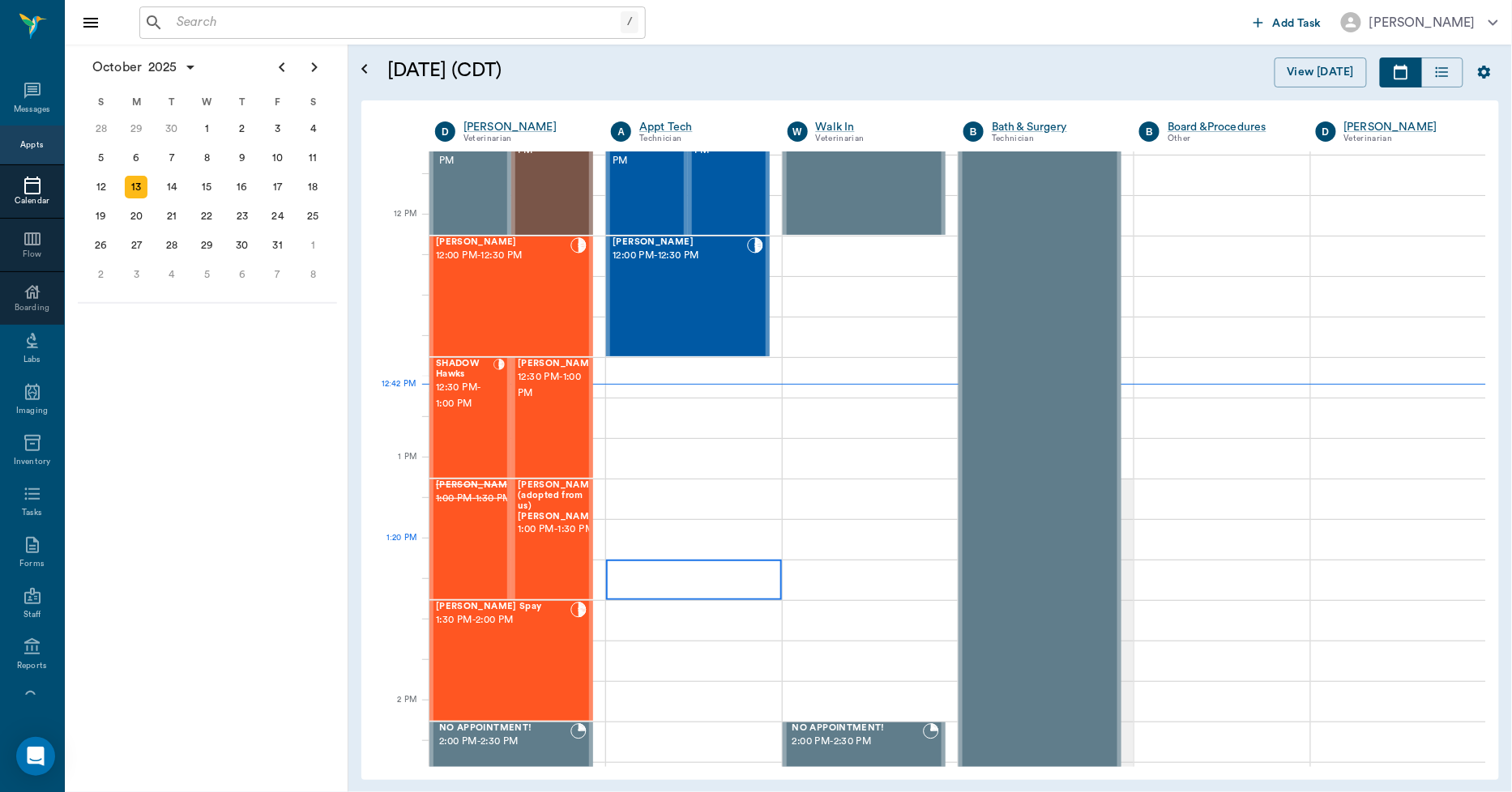
scroll to position [884, 0]
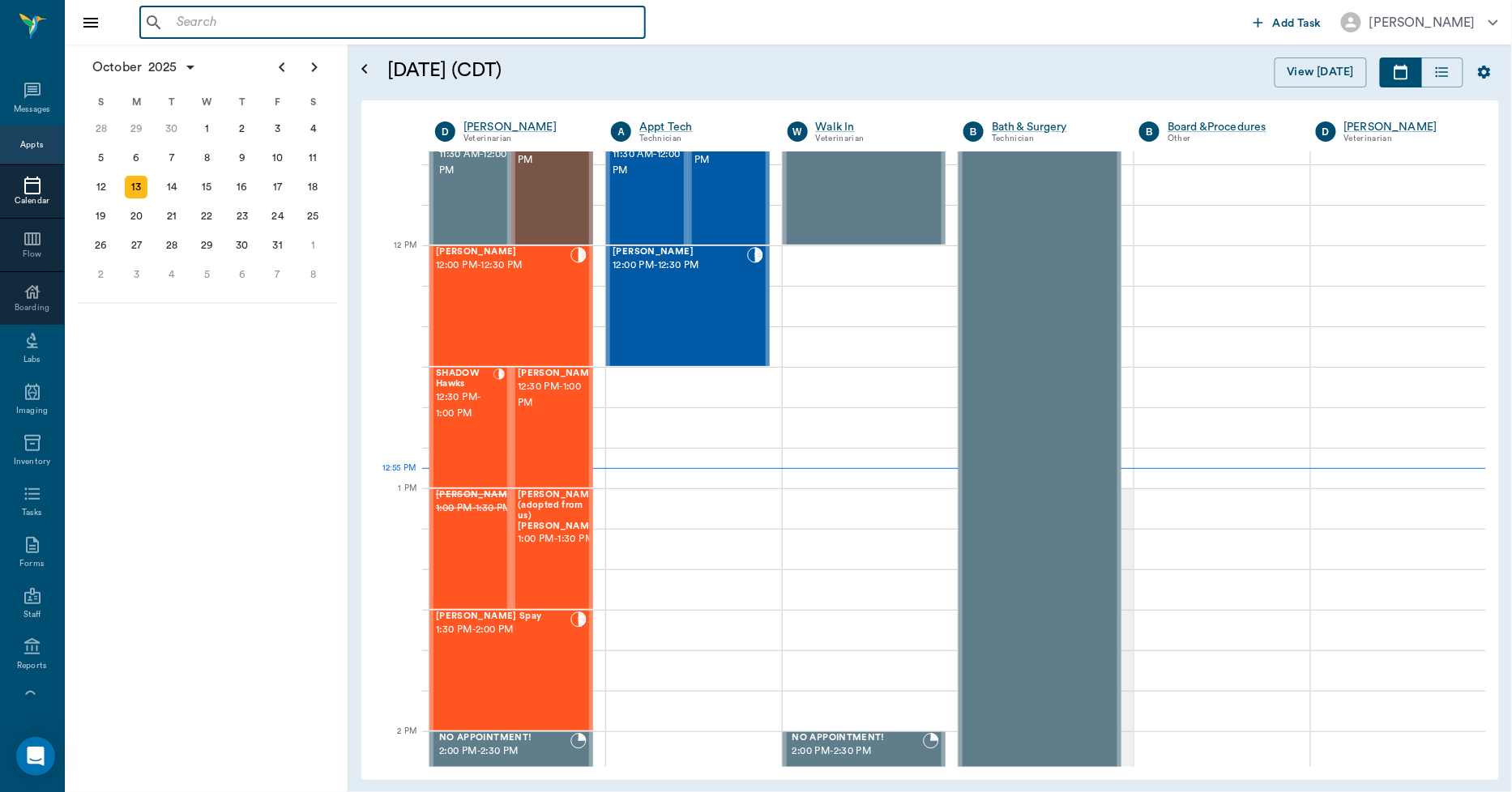
click at [436, 28] on input "text" at bounding box center [404, 22] width 469 height 23
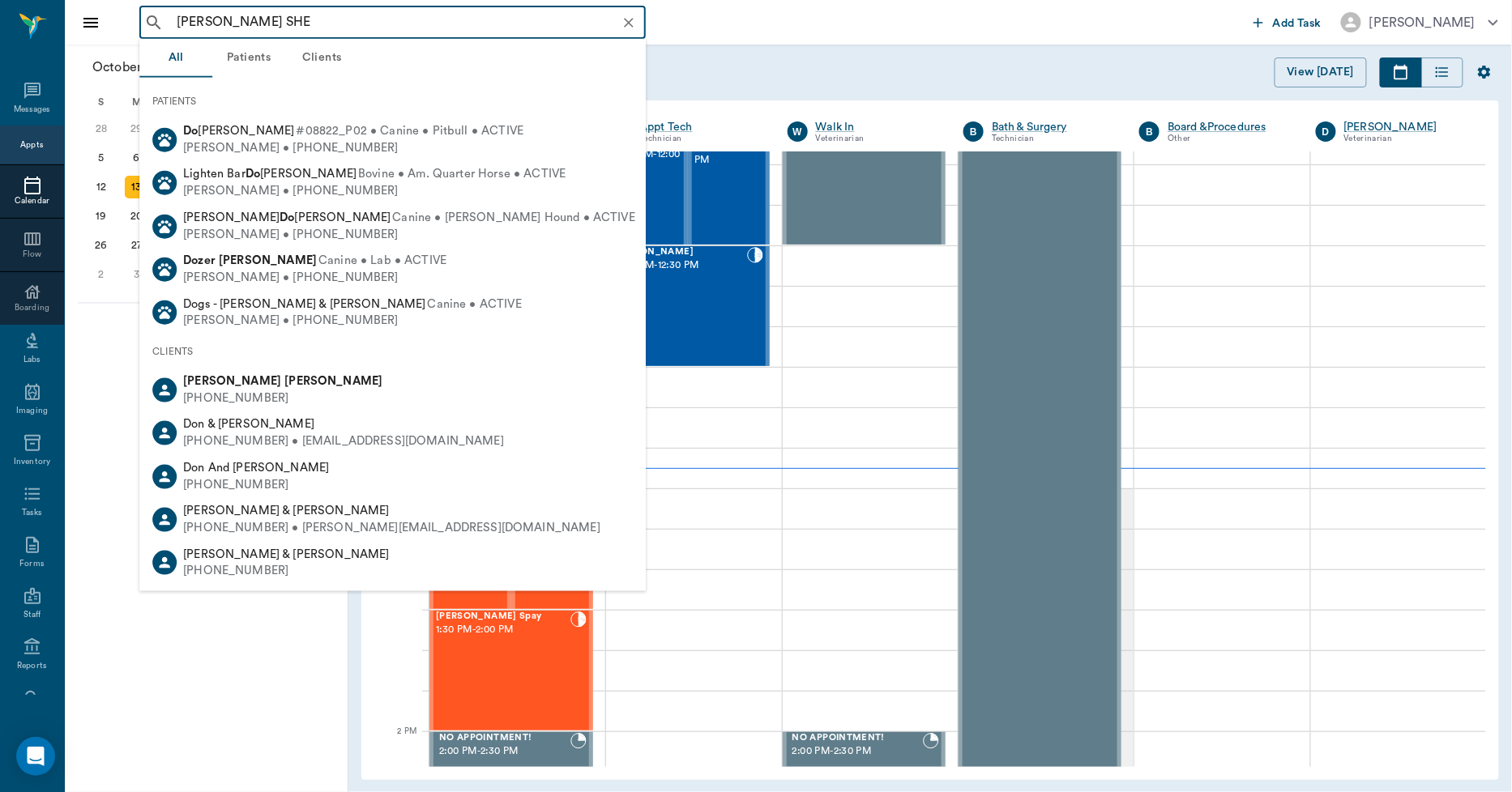
type input "DONNA SHER"
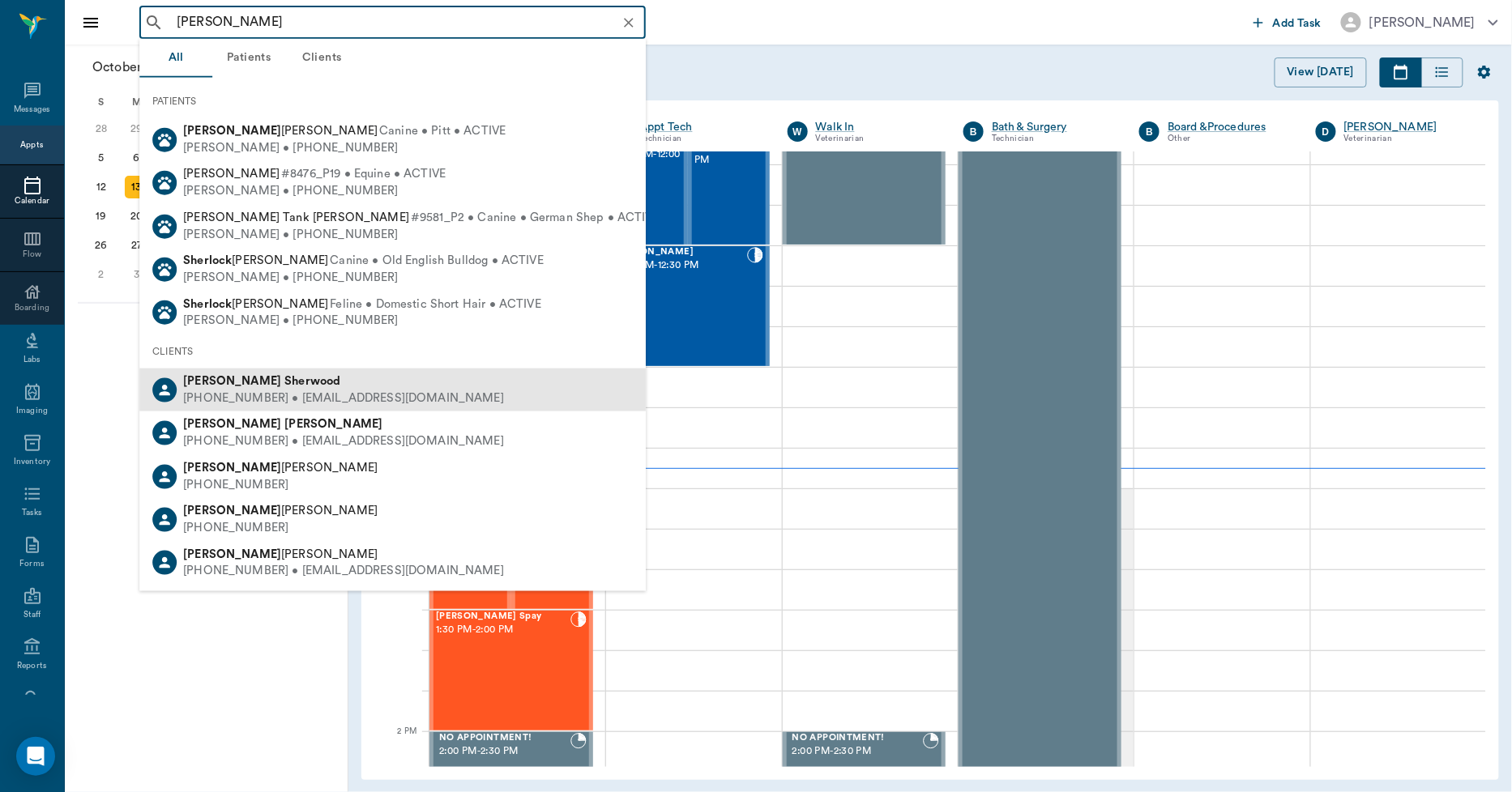
click at [304, 386] on div "Donna Sherwood" at bounding box center [343, 382] width 321 height 17
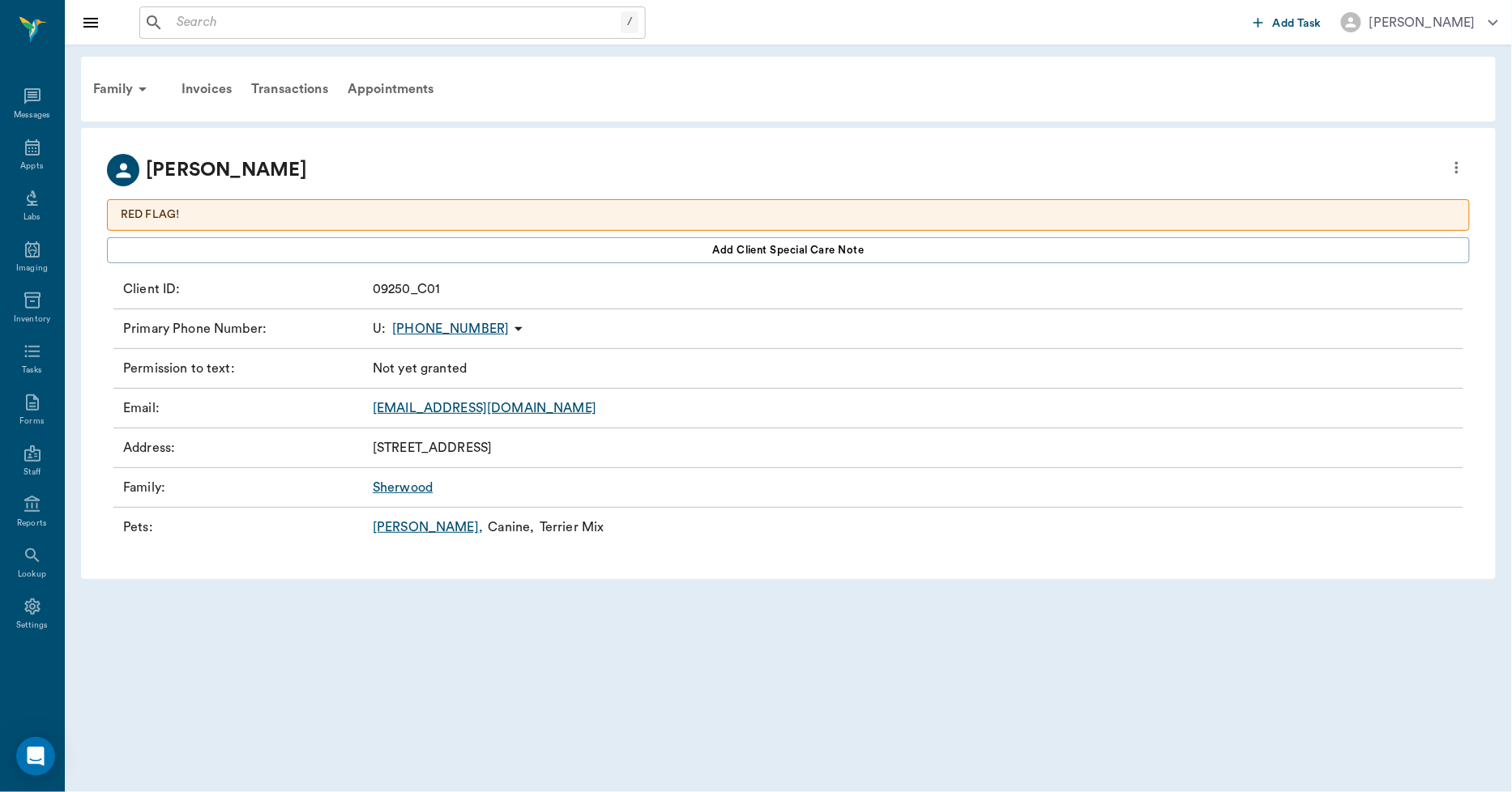
click at [383, 529] on link "Baxter ," at bounding box center [427, 527] width 110 height 19
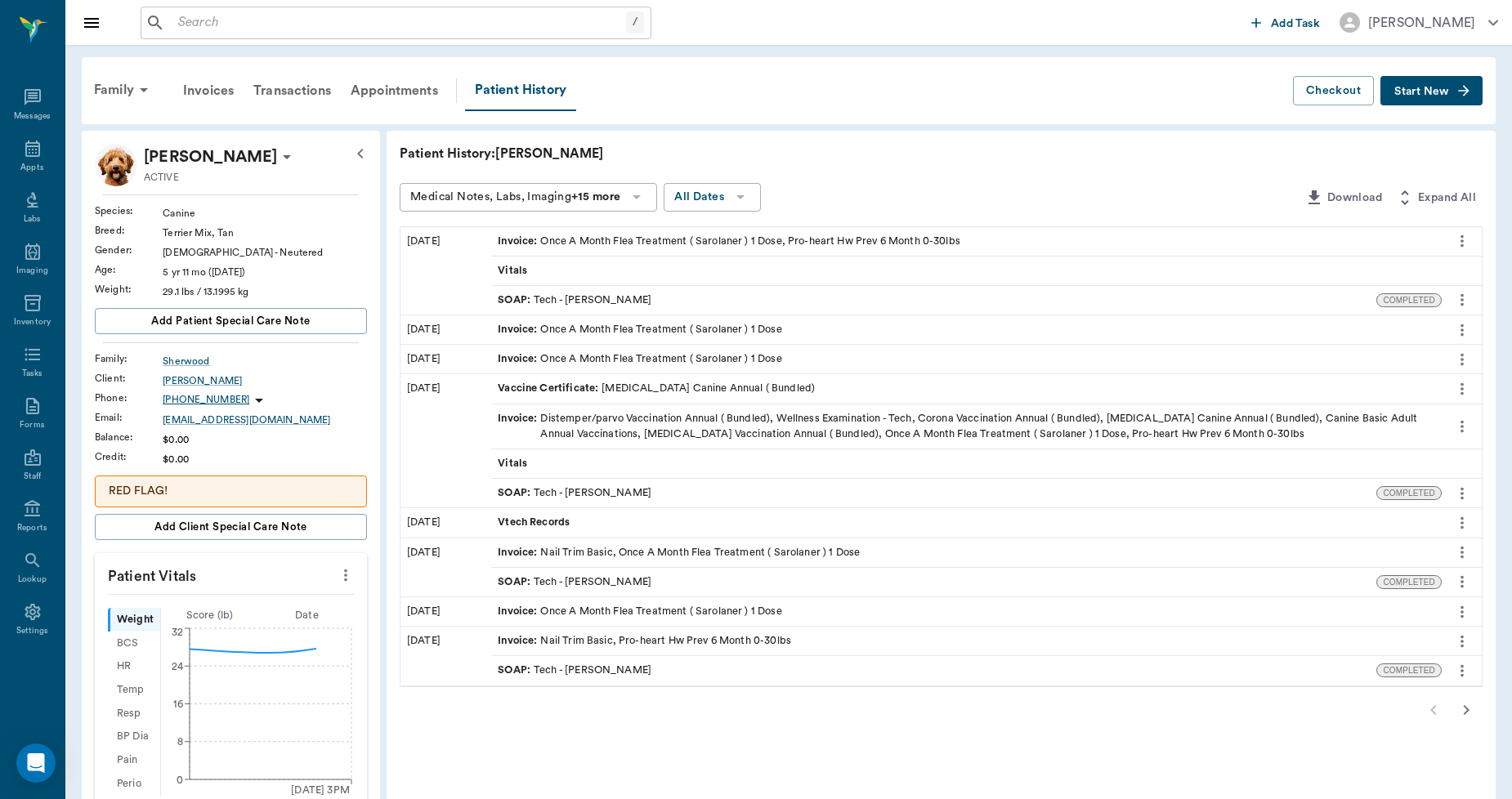
click at [1420, 80] on button "Start New" at bounding box center [1432, 91] width 103 height 30
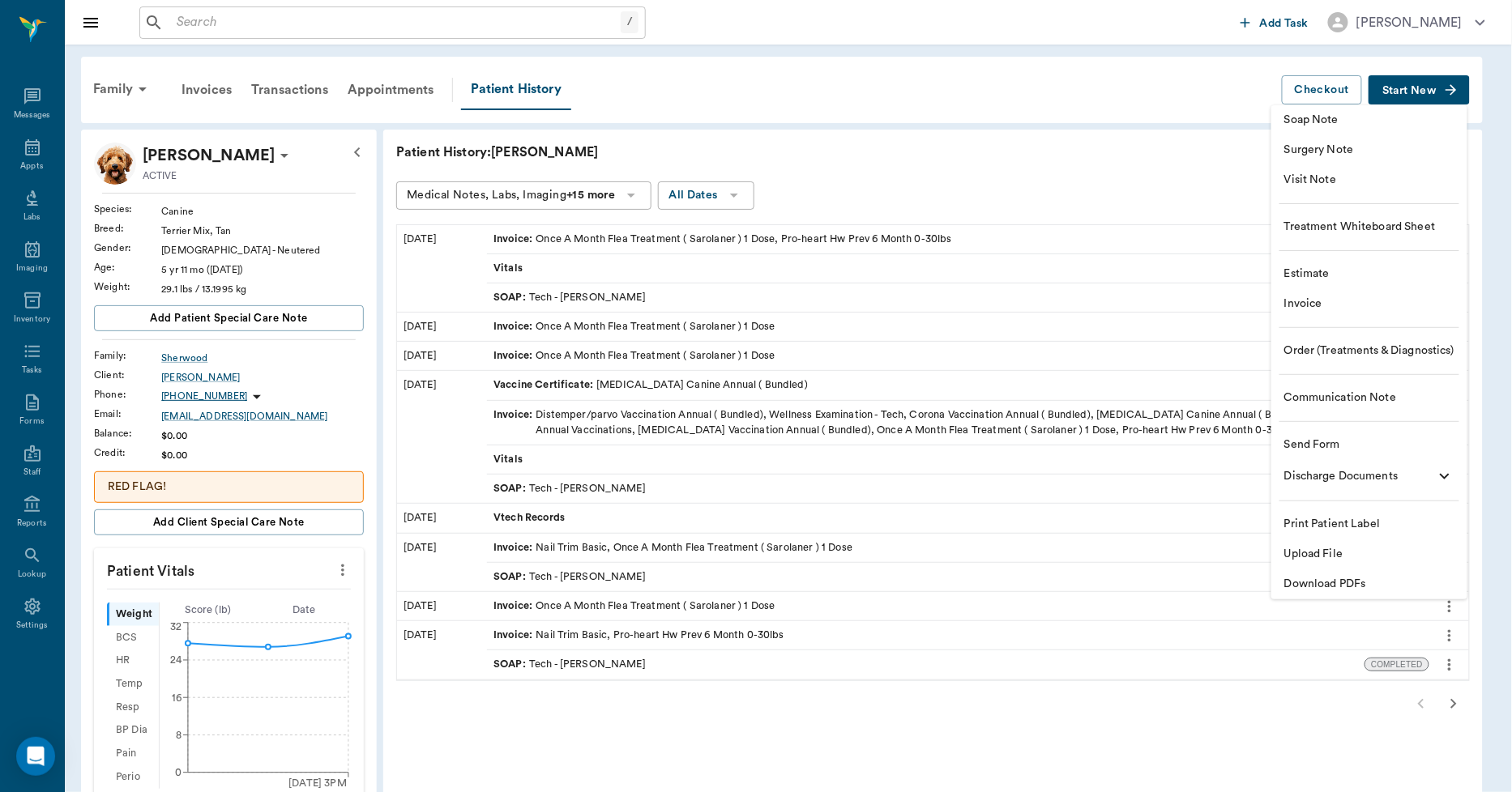
click at [1292, 313] on li "Invoice" at bounding box center [1369, 304] width 196 height 30
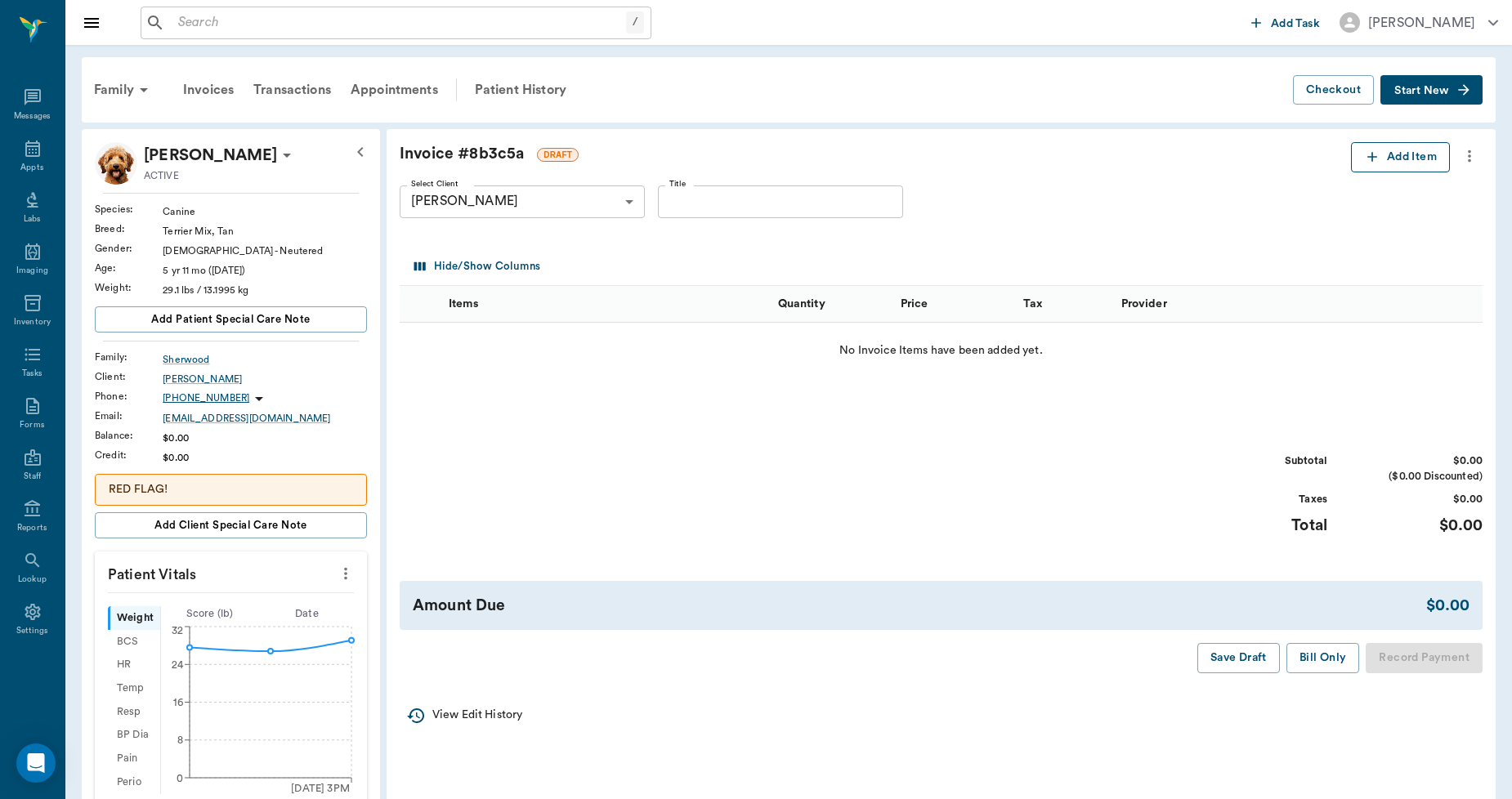
click at [1389, 145] on button "Add Item" at bounding box center [1400, 158] width 99 height 30
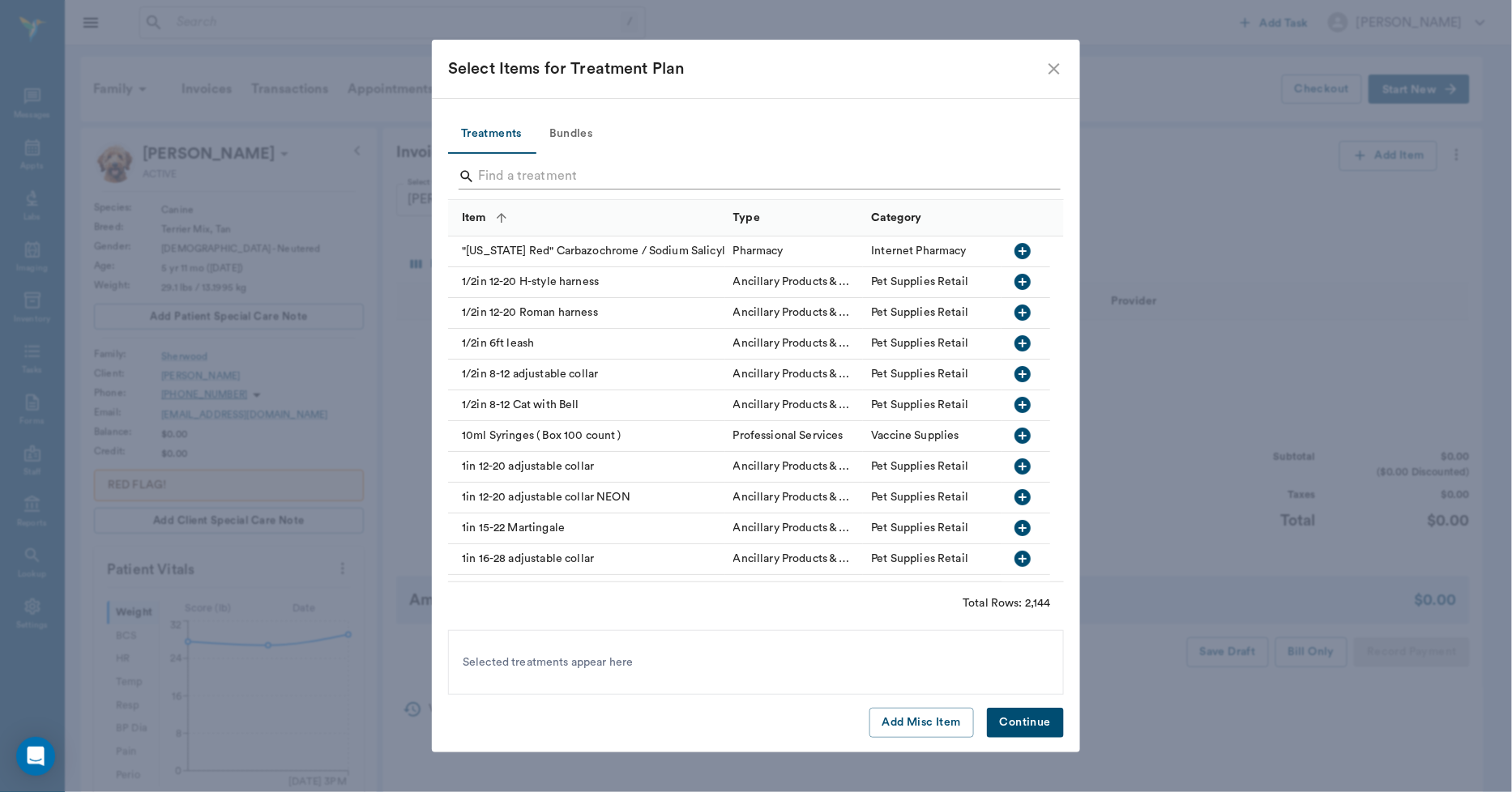
click at [733, 180] on input "Search" at bounding box center [757, 177] width 558 height 26
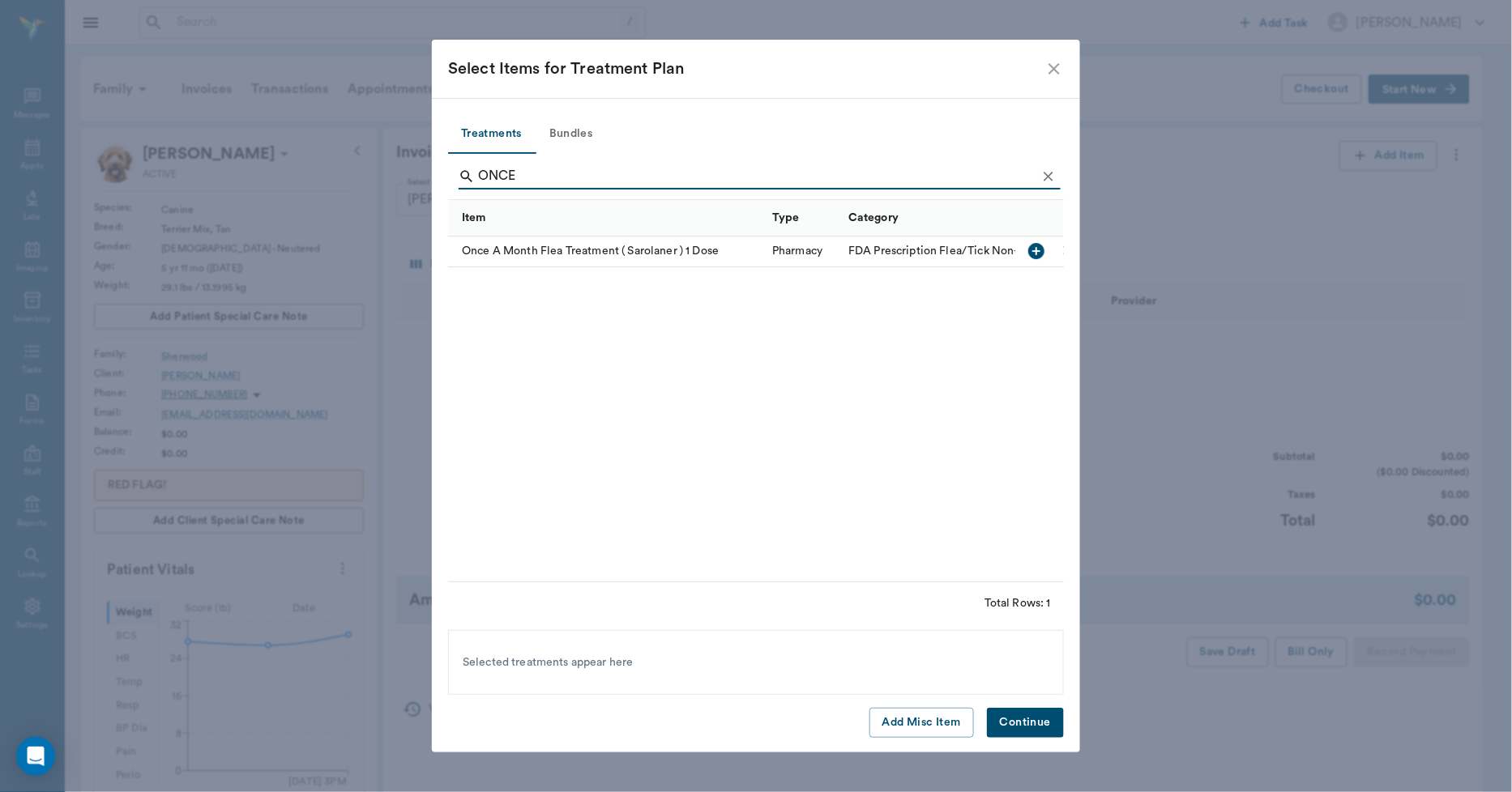
type input "ONCE"
click at [687, 247] on div "Once A Month Flea Treatment ( Sarolaner ) 1 Dose" at bounding box center [606, 251] width 316 height 30
click at [1017, 725] on button "Continue" at bounding box center [1025, 723] width 77 height 30
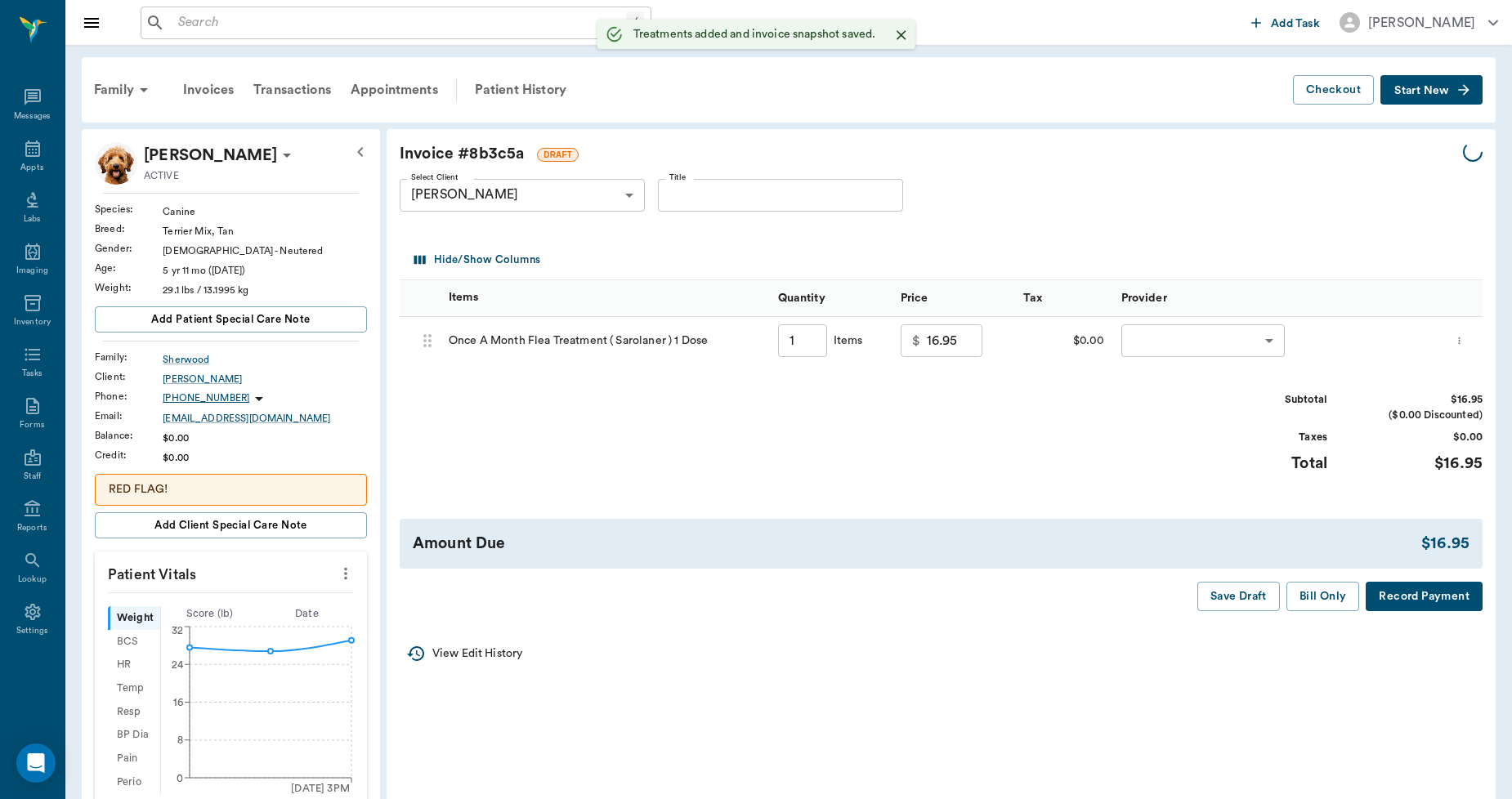
type input "1.00"
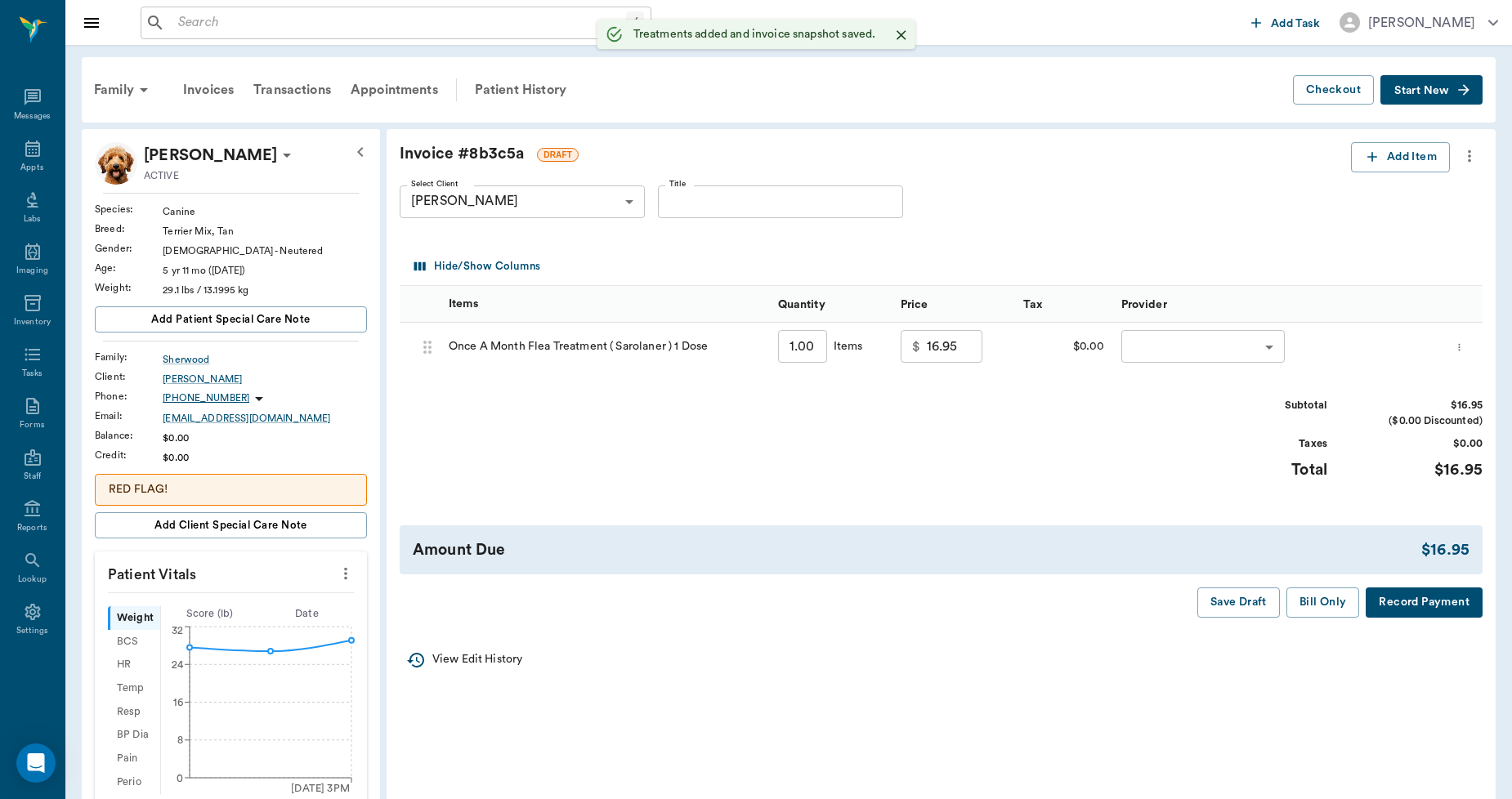
click at [1158, 335] on body "/ ​ Add Task Dr. Bert Ellsworth Nectar Messages Appts Labs Imaging Inventory Ta…" at bounding box center [756, 628] width 1512 height 1257
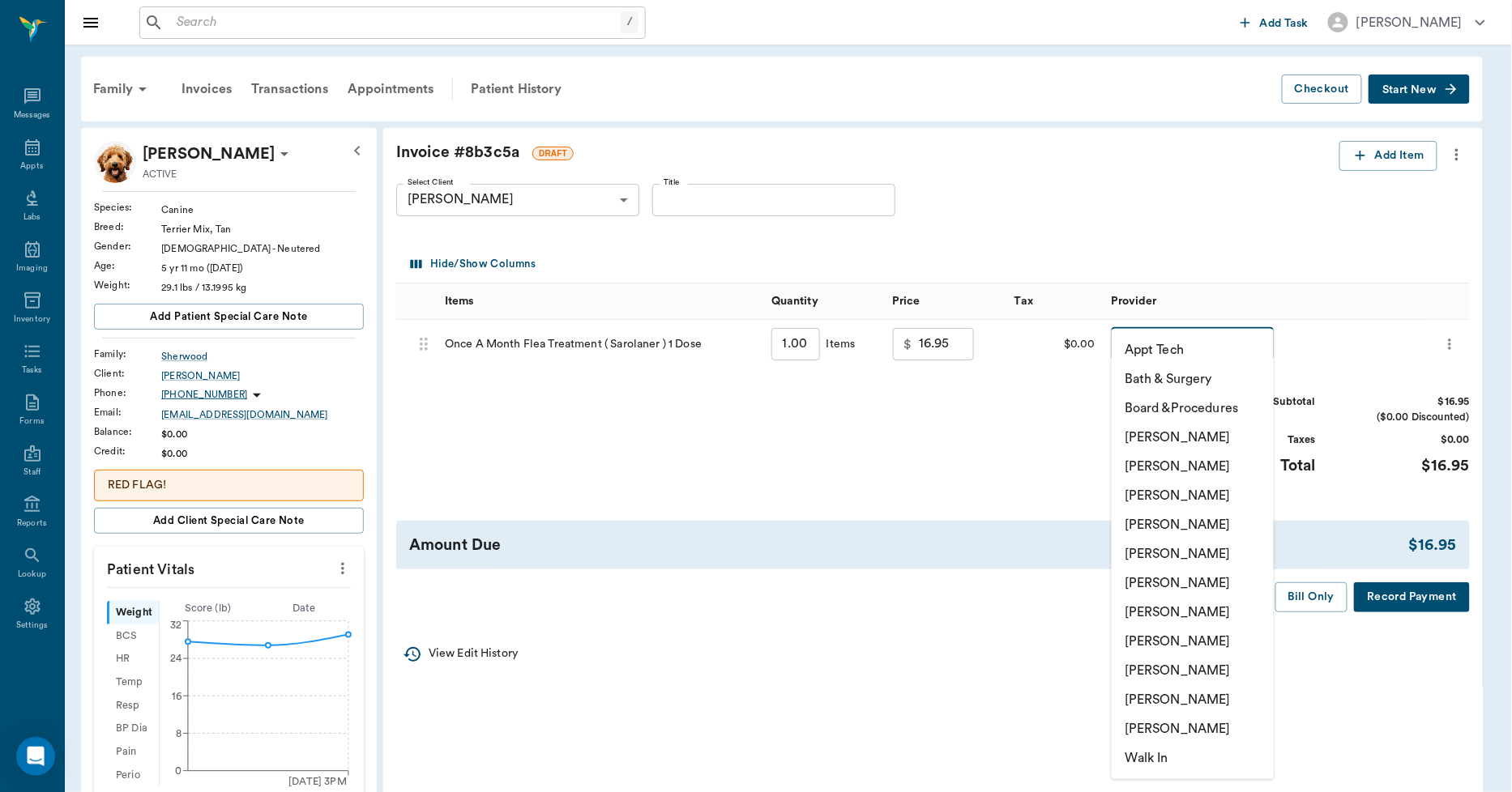
click at [1152, 691] on li "[PERSON_NAME]" at bounding box center [1192, 701] width 162 height 30
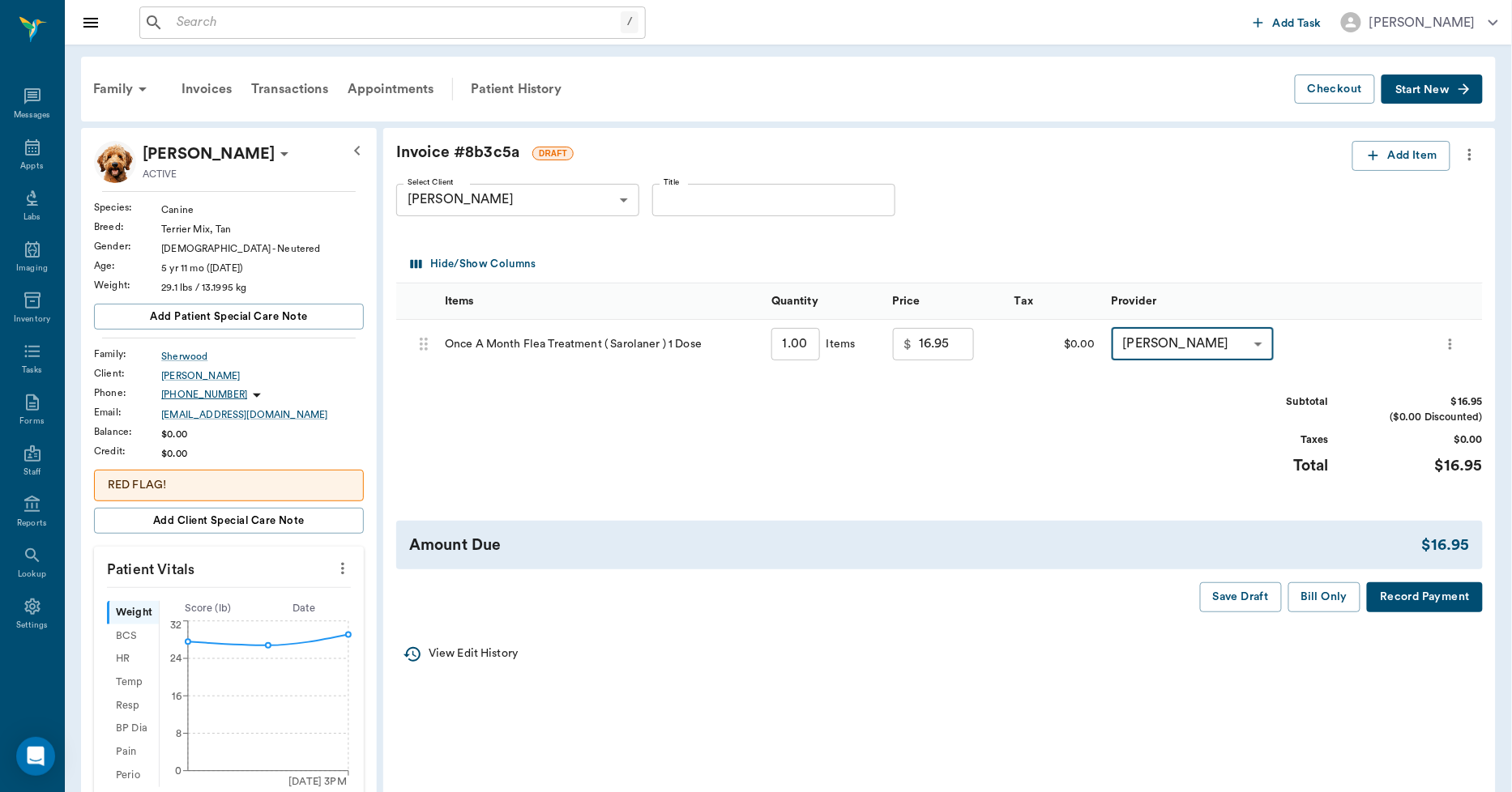
type input "none-63ec2ece52e12b0ba117cc90"
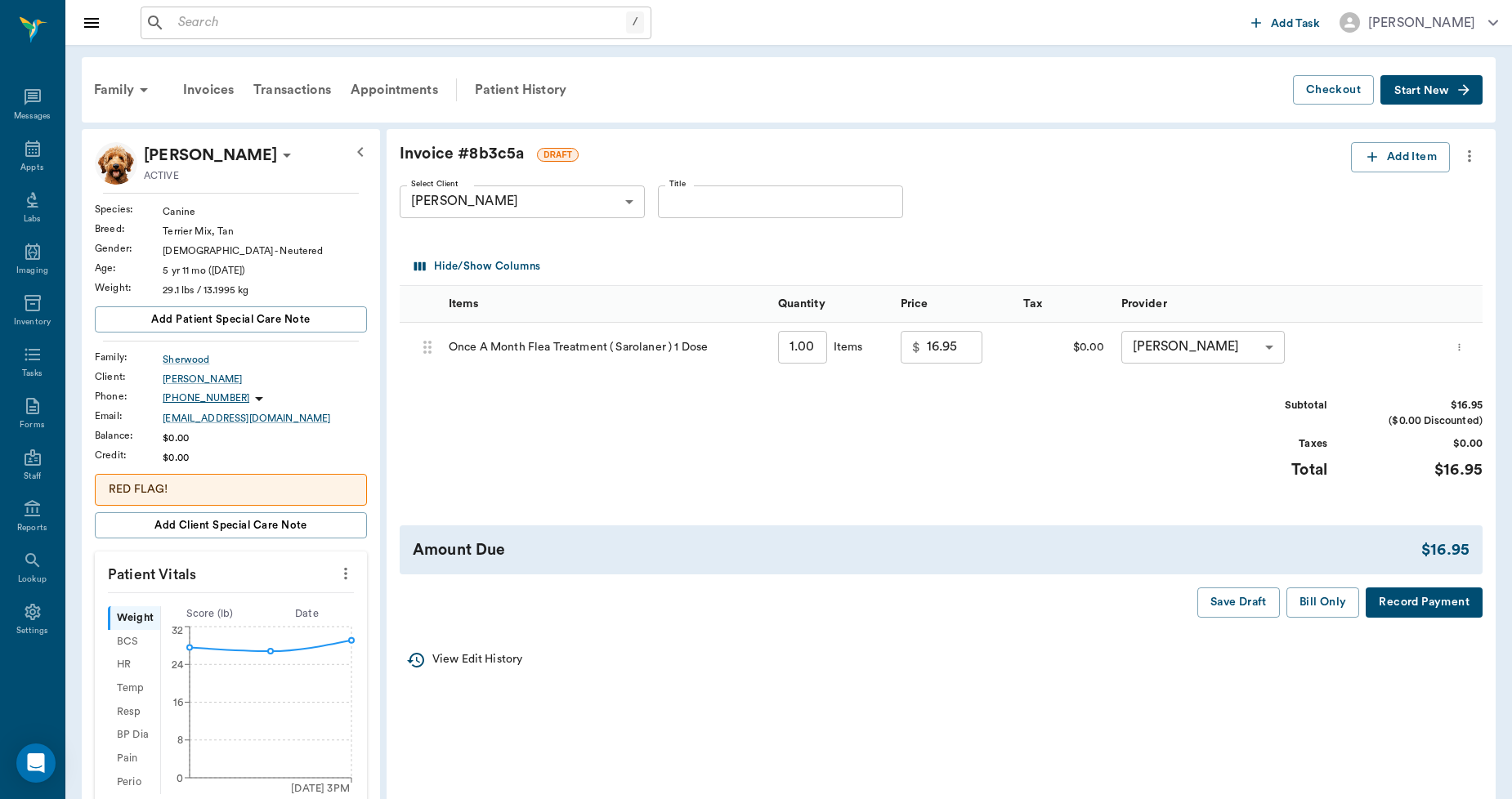
click at [1421, 603] on button "Record Payment" at bounding box center [1423, 602] width 117 height 30
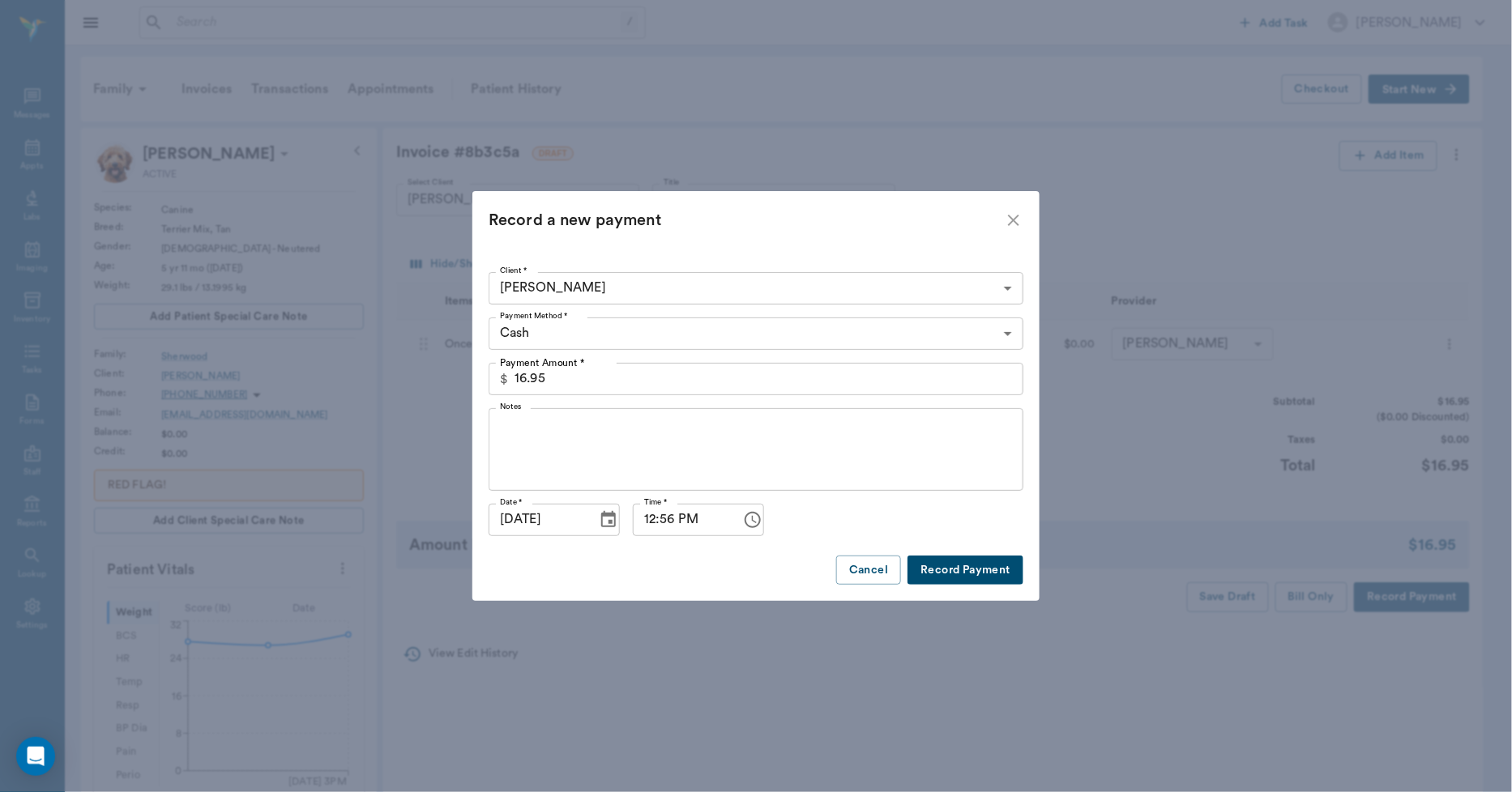
click at [530, 333] on body "/ ​ Add Task Dr. Bert Ellsworth Nectar Messages Appts Labs Imaging Inventory Ta…" at bounding box center [756, 623] width 1512 height 1246
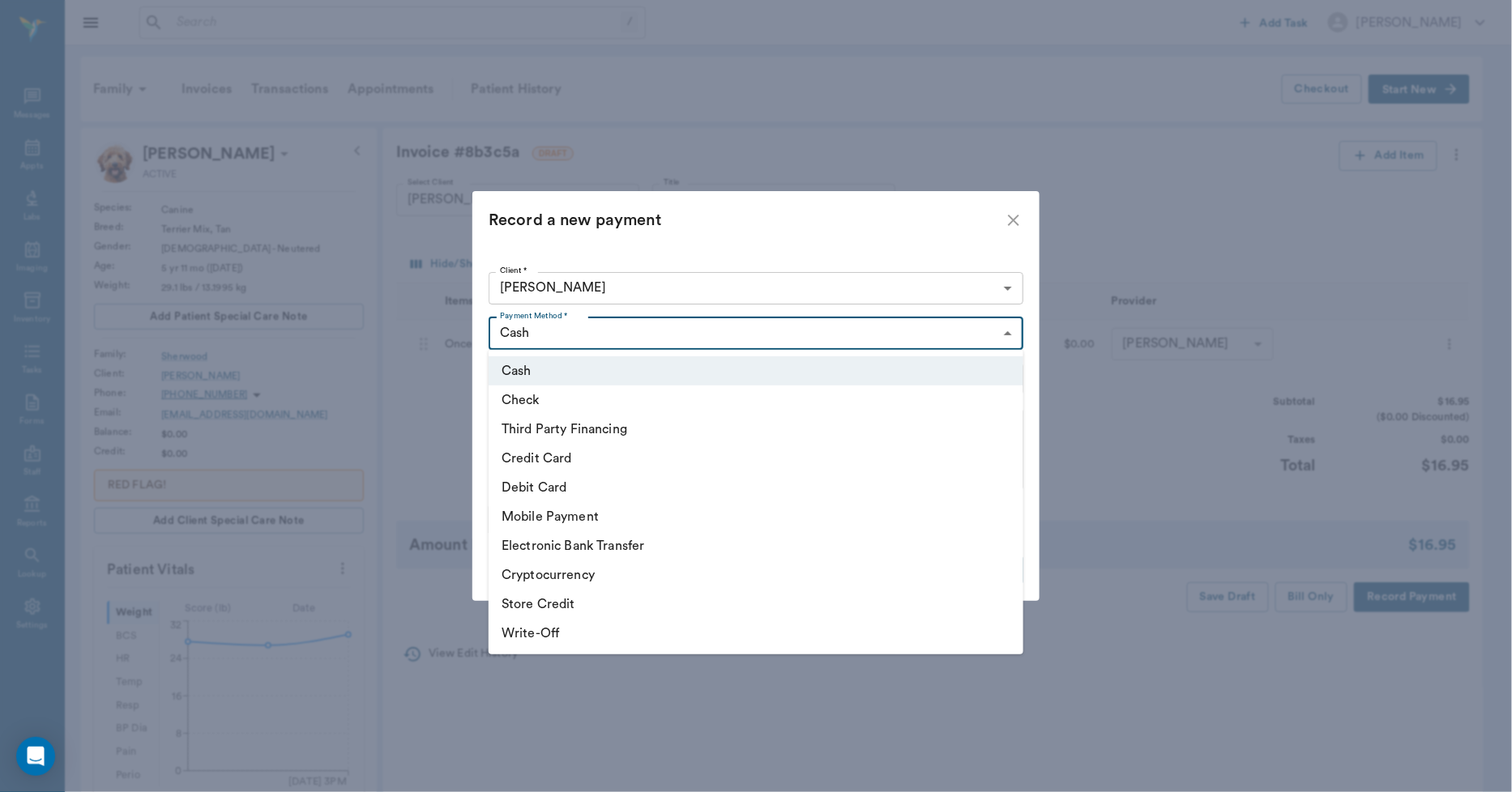
click at [539, 488] on li "Debit Card" at bounding box center [756, 488] width 535 height 30
type input "DEBIT_CARD"
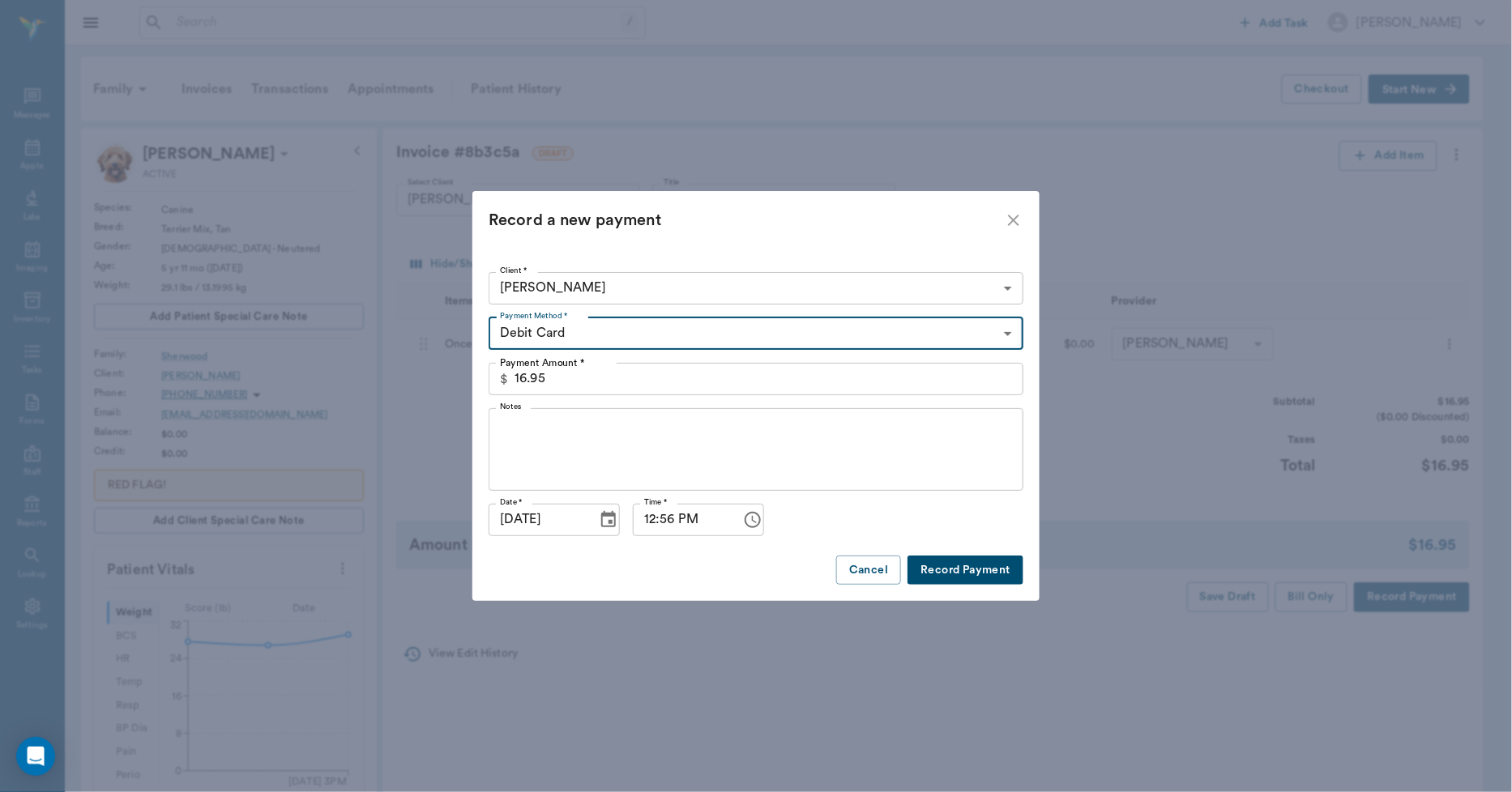
click at [967, 568] on button "Record Payment" at bounding box center [965, 570] width 116 height 30
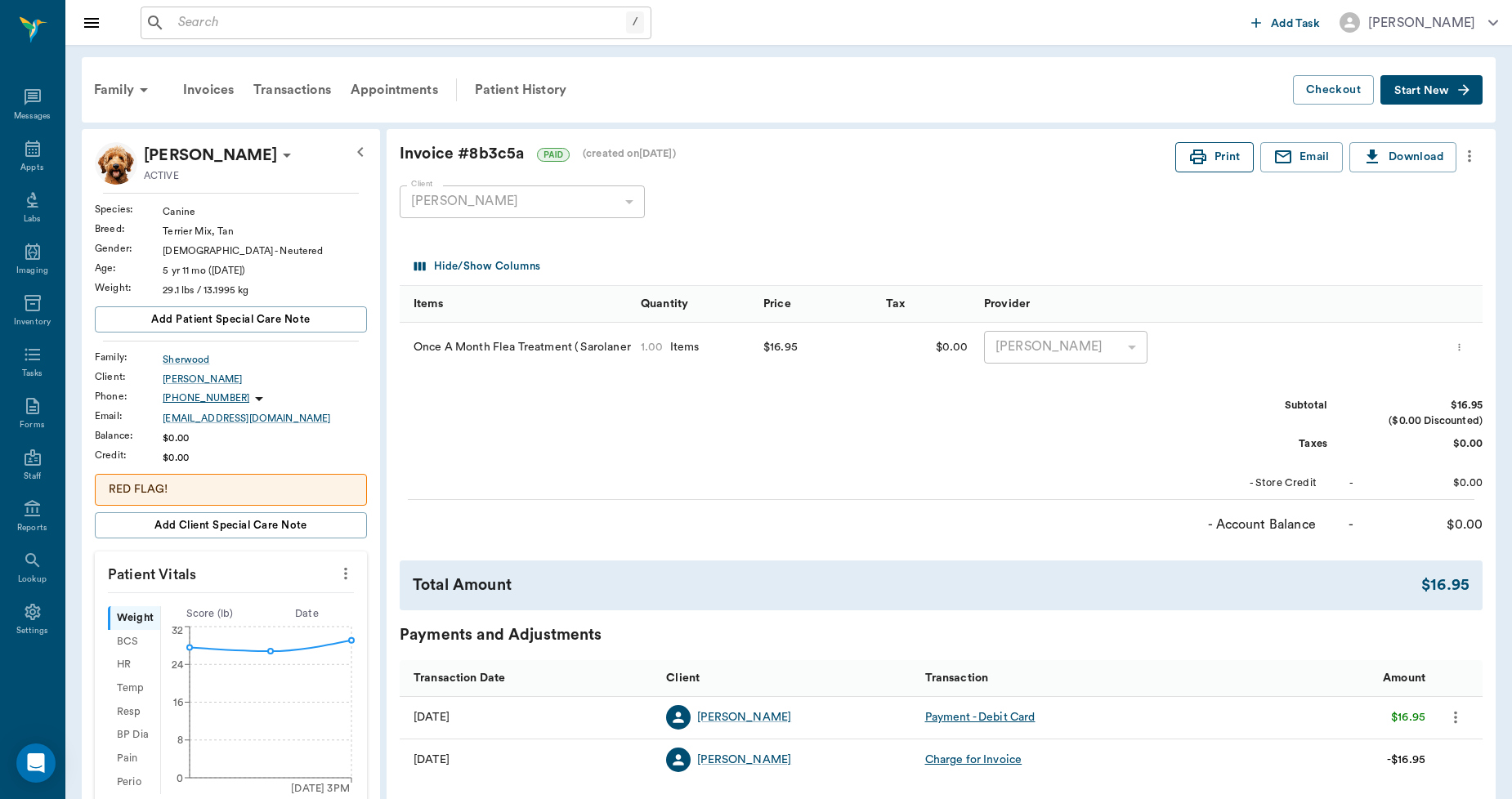
click at [1212, 160] on button "Print" at bounding box center [1215, 158] width 78 height 30
click at [25, 151] on icon at bounding box center [33, 149] width 15 height 17
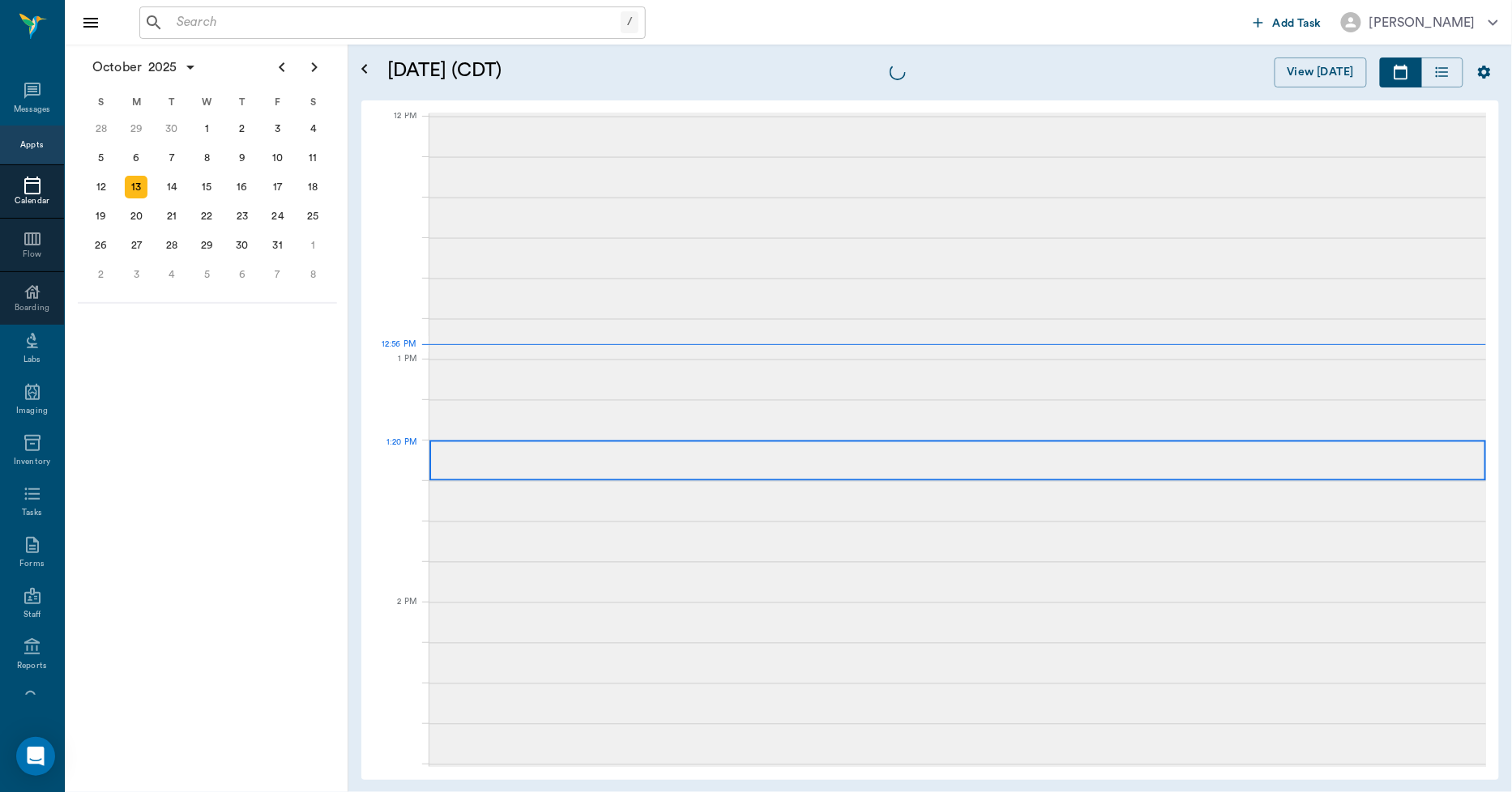
scroll to position [974, 0]
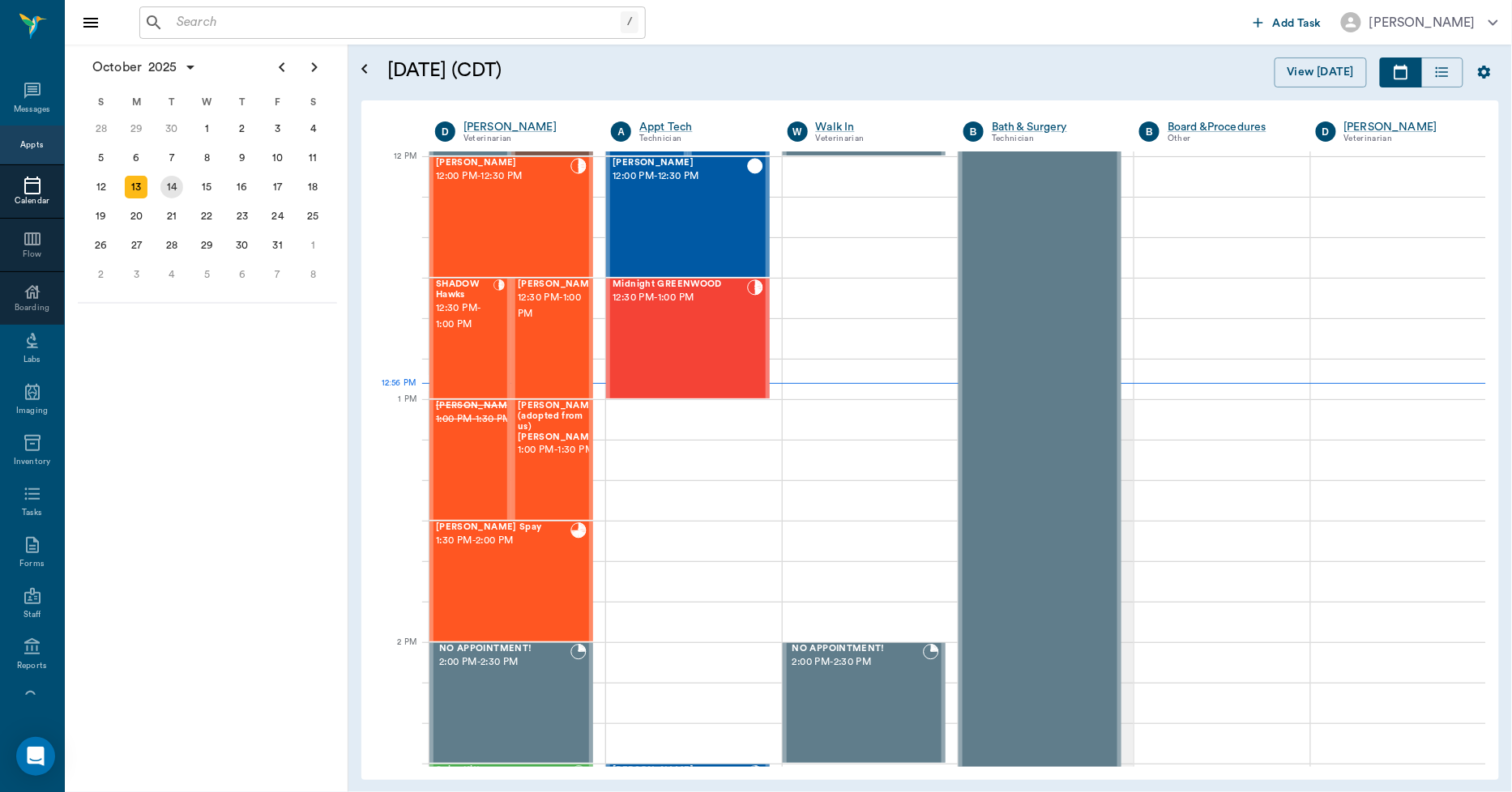
click at [167, 177] on div "14" at bounding box center [172, 187] width 23 height 23
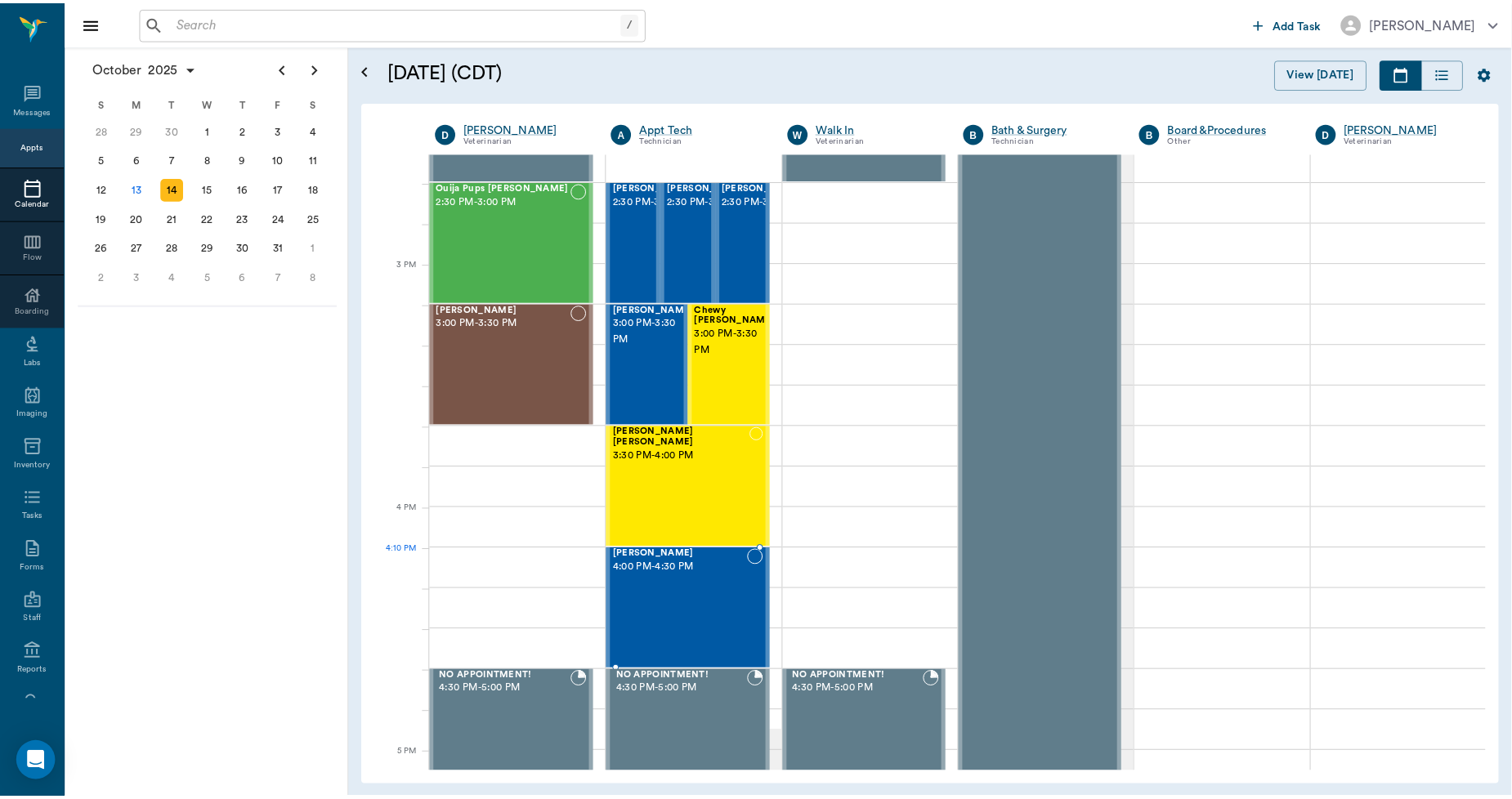
scroll to position [1543, 0]
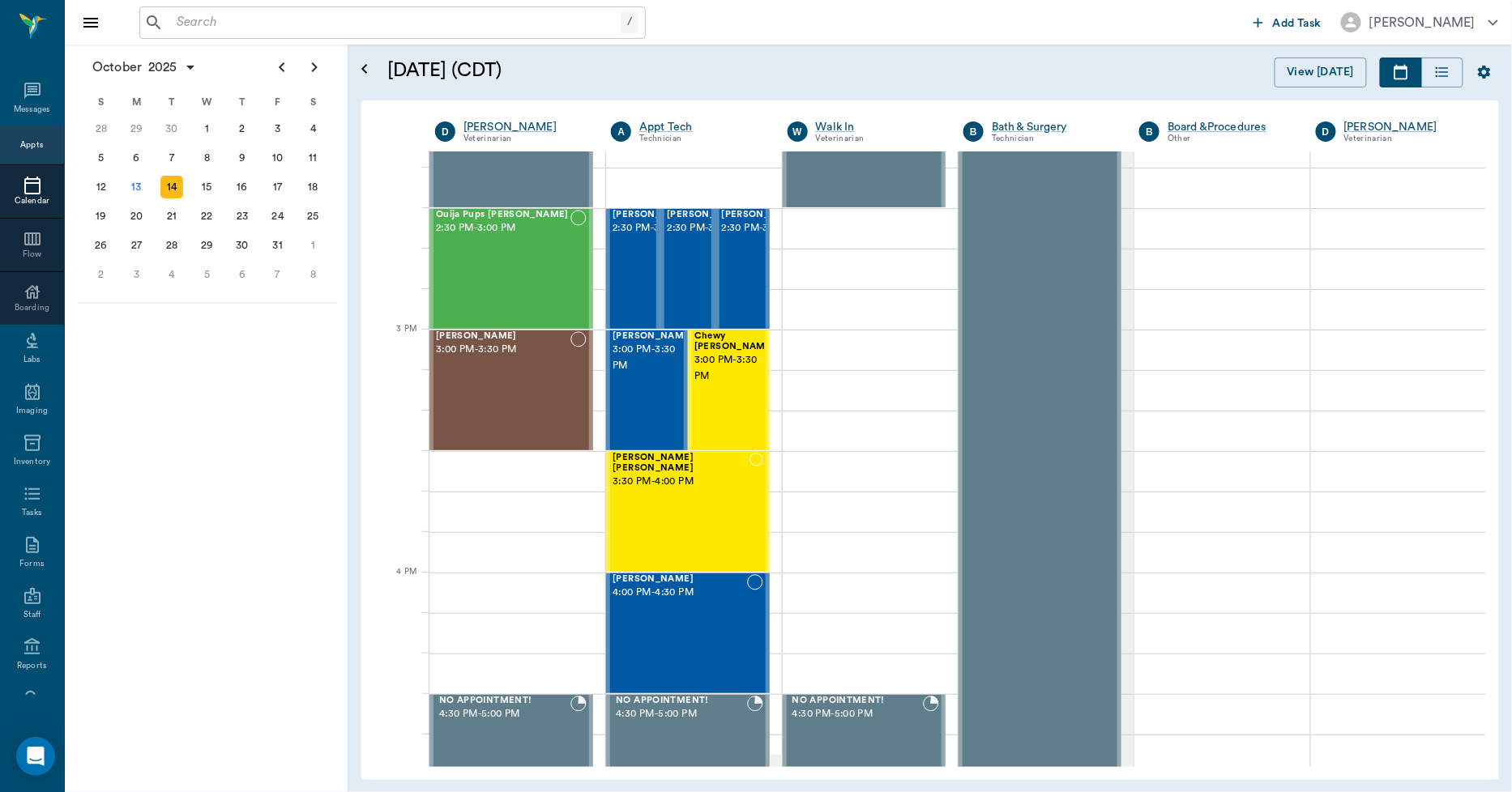
click at [310, 15] on input "text" at bounding box center [395, 22] width 450 height 23
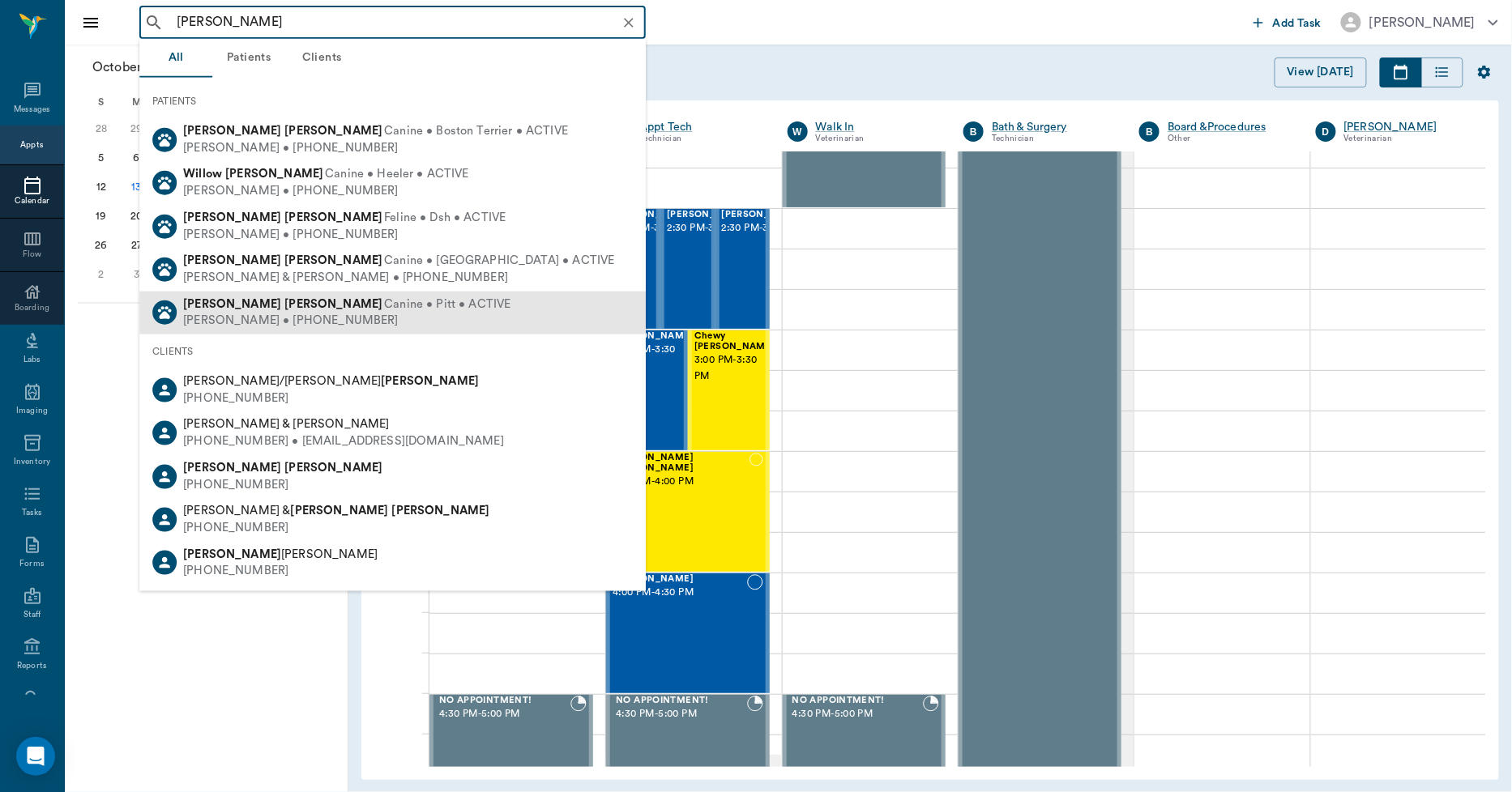
click at [285, 301] on b "Wilson" at bounding box center [334, 303] width 98 height 12
type input "MOLL WIL"
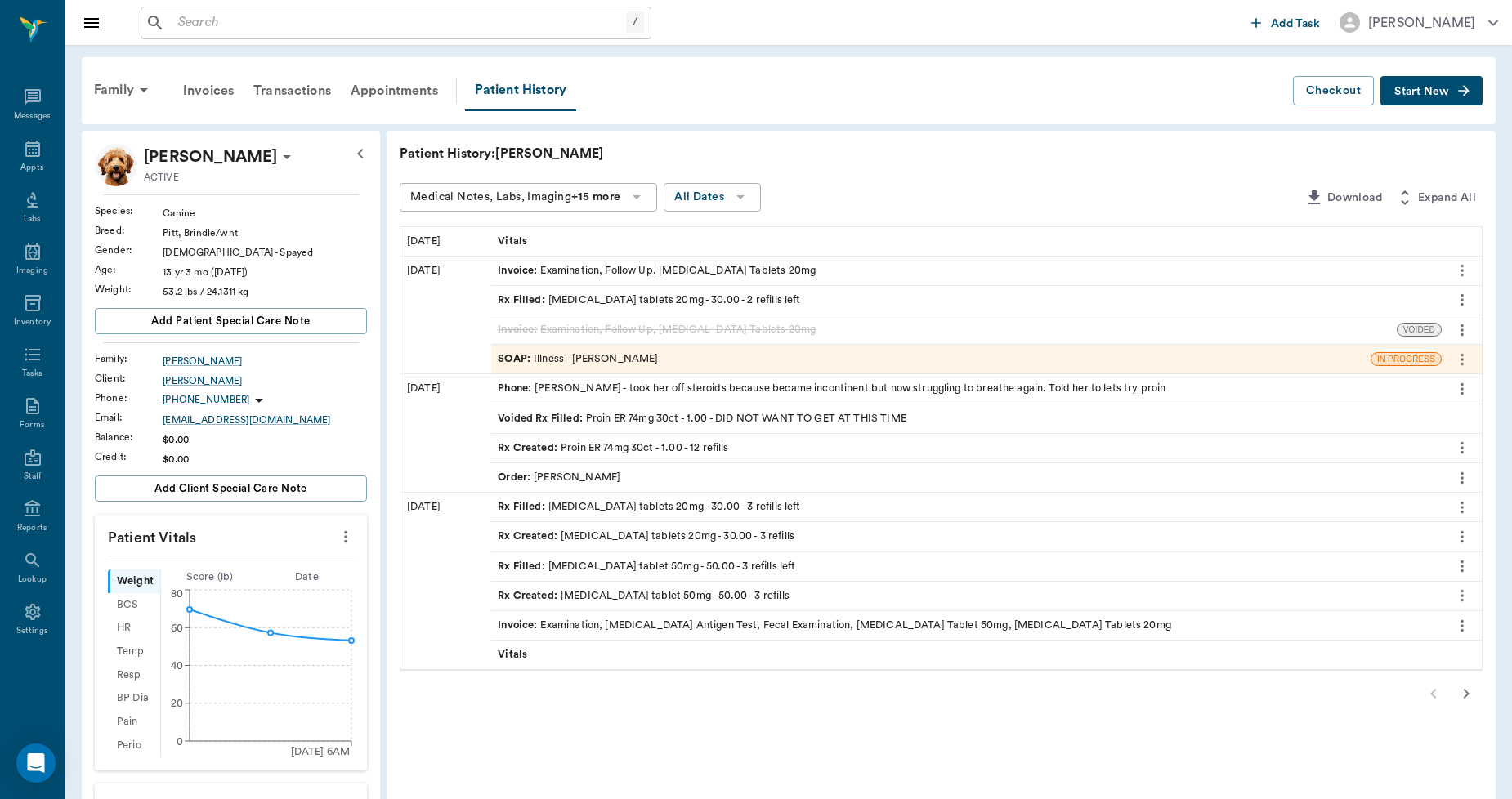
click at [694, 266] on div "Invoice : Examination, Follow Up, Prednisone Tablets 20mg" at bounding box center [656, 270] width 318 height 16
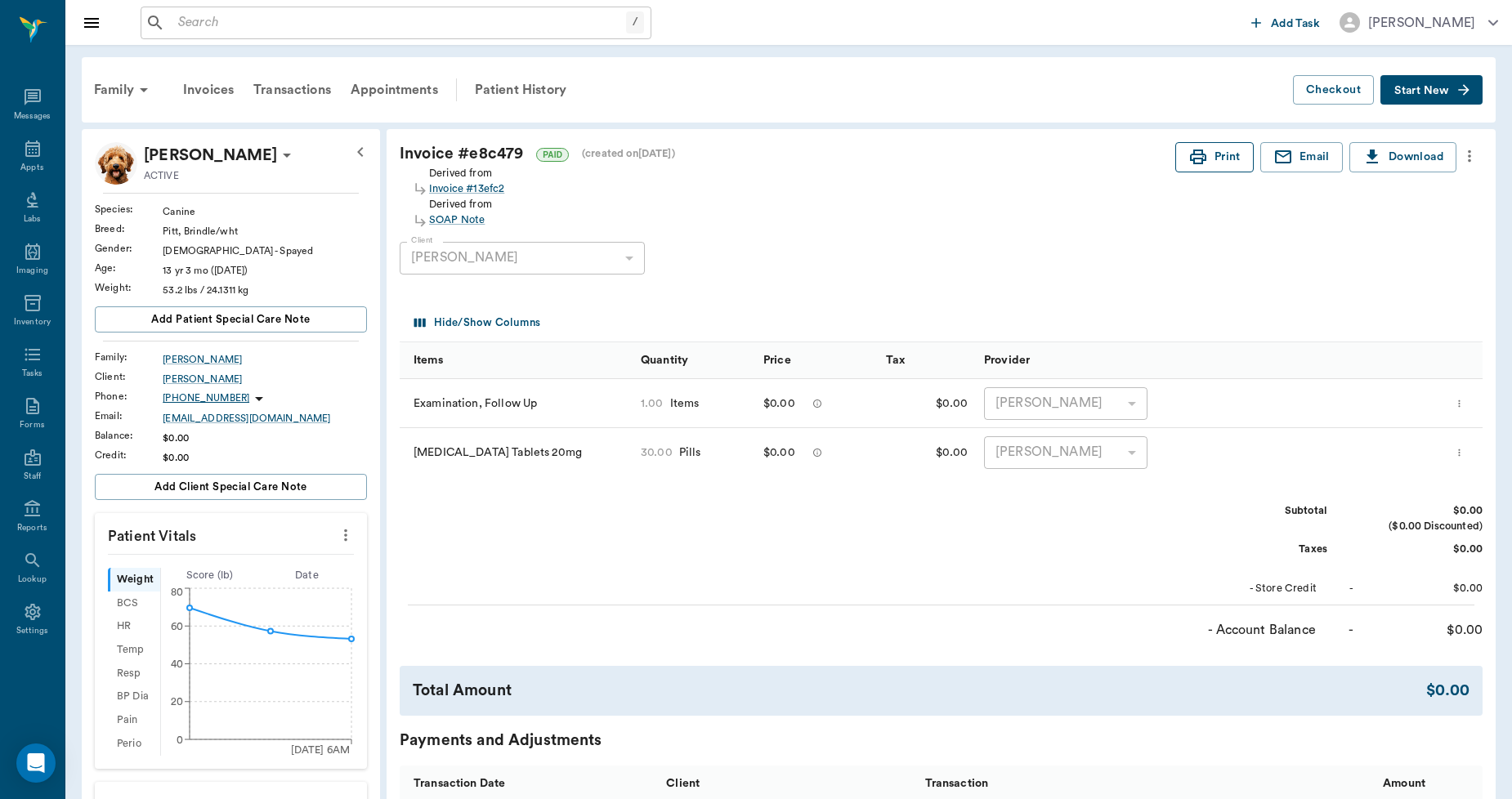
click at [1222, 158] on button "Print" at bounding box center [1215, 158] width 78 height 30
click at [510, 84] on div "Patient History" at bounding box center [520, 90] width 111 height 39
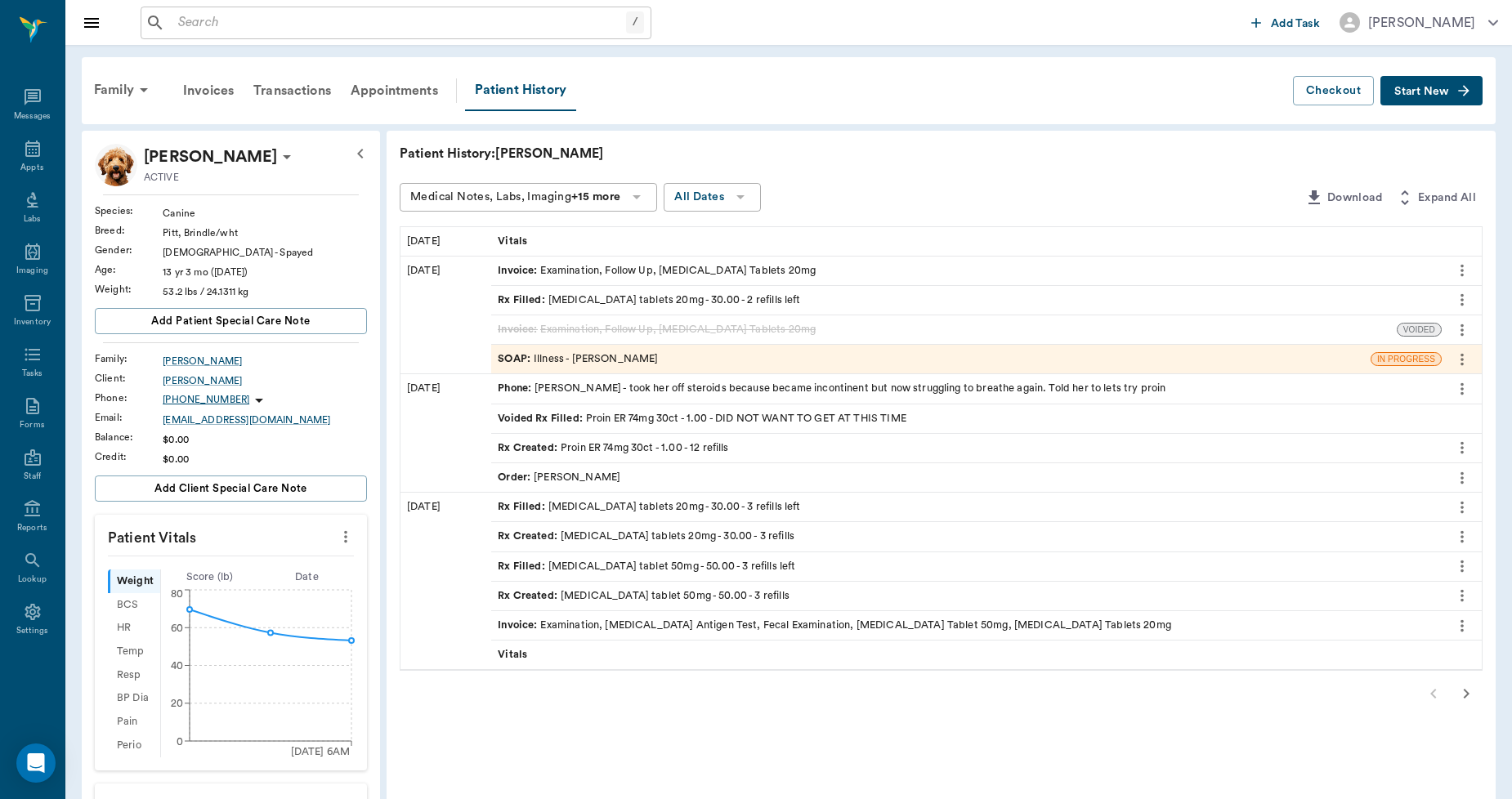
click at [682, 623] on div "Invoice : Examination, Heartworm Antigen Test, Fecal Examination, Furosemide Ta…" at bounding box center [834, 626] width 673 height 16
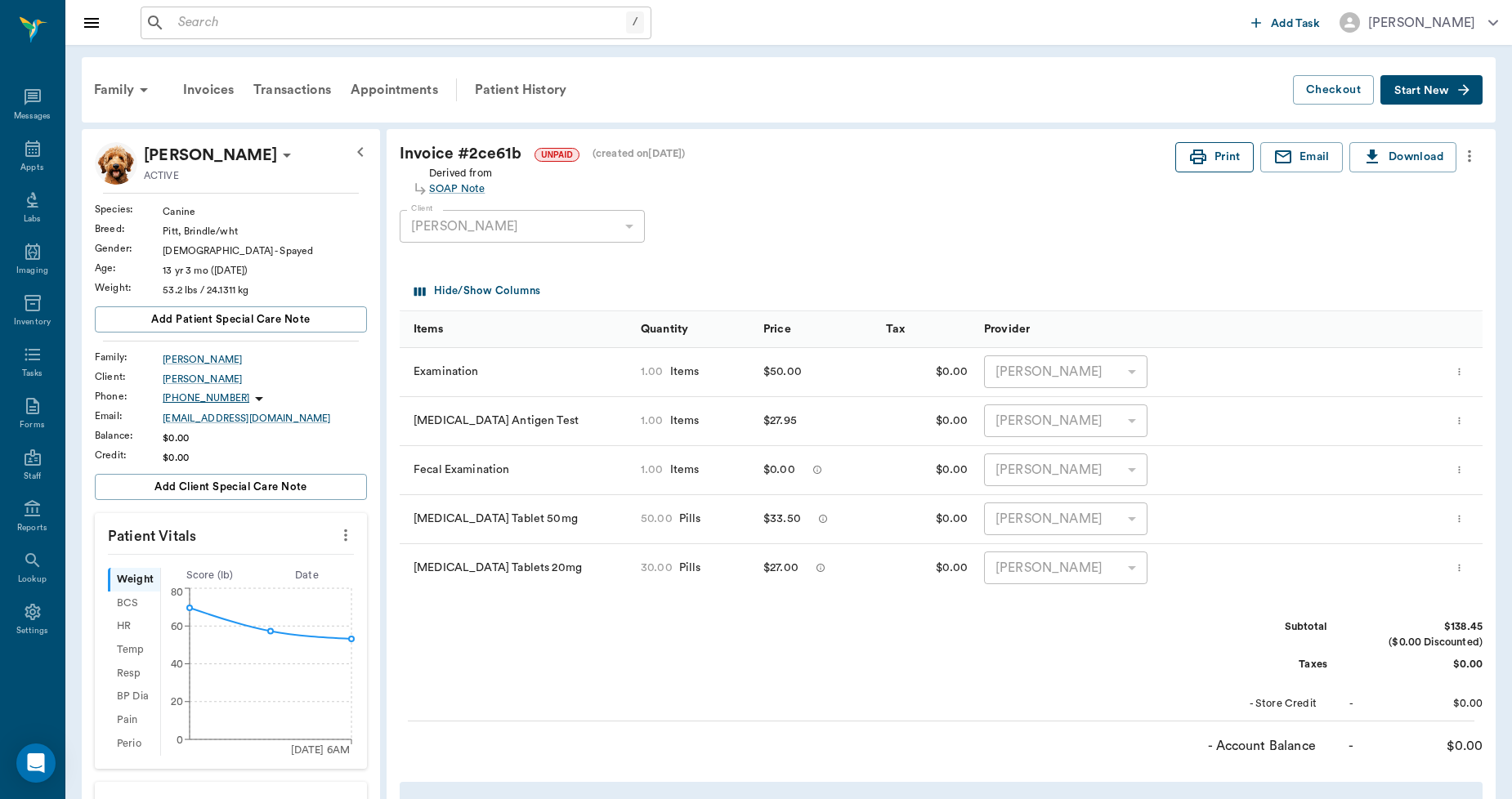
click at [1223, 157] on button "Print" at bounding box center [1215, 158] width 78 height 30
click at [1427, 84] on button "Start New" at bounding box center [1432, 90] width 103 height 30
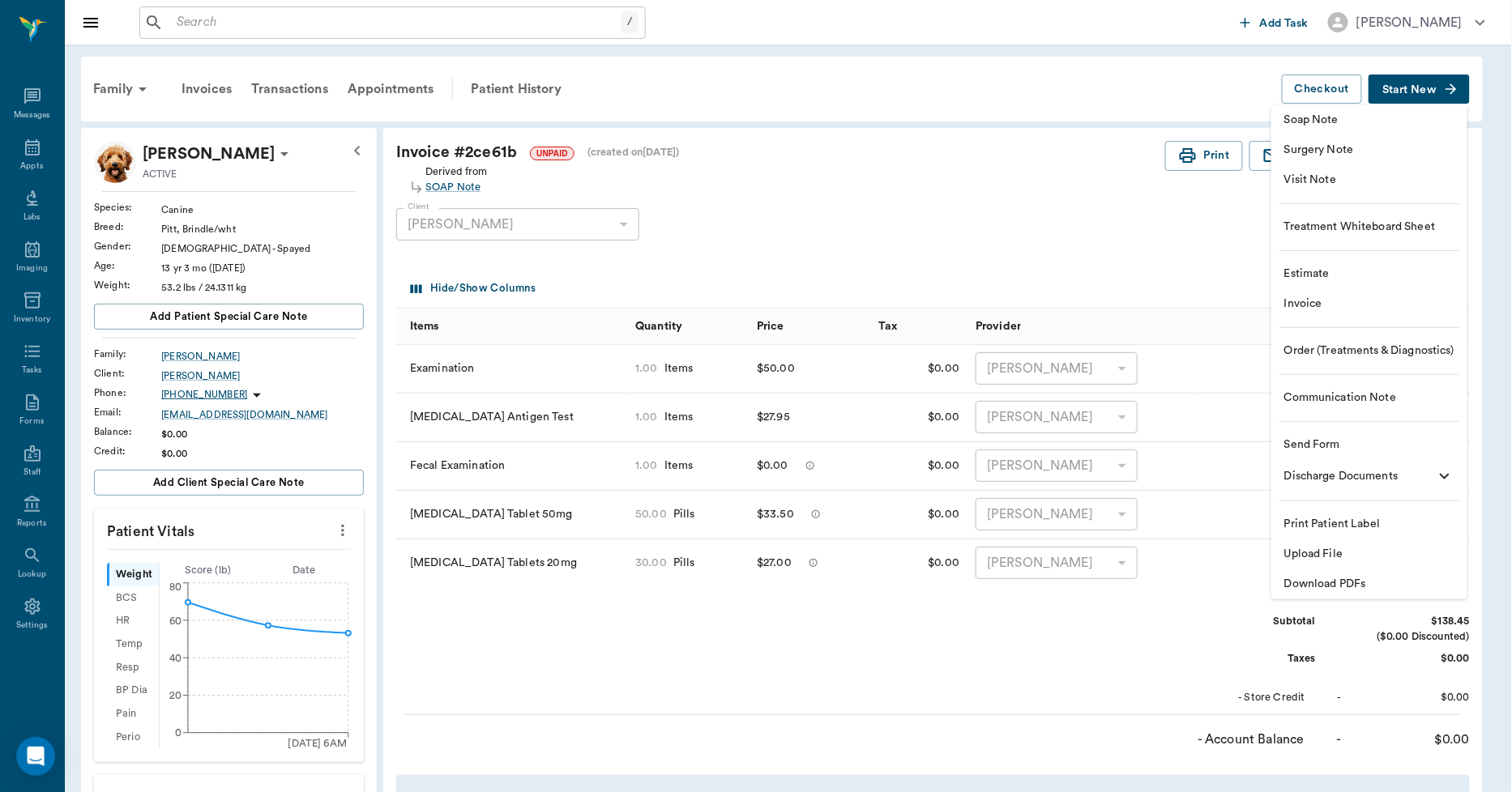
click at [1319, 300] on span "Invoice" at bounding box center [1370, 304] width 170 height 17
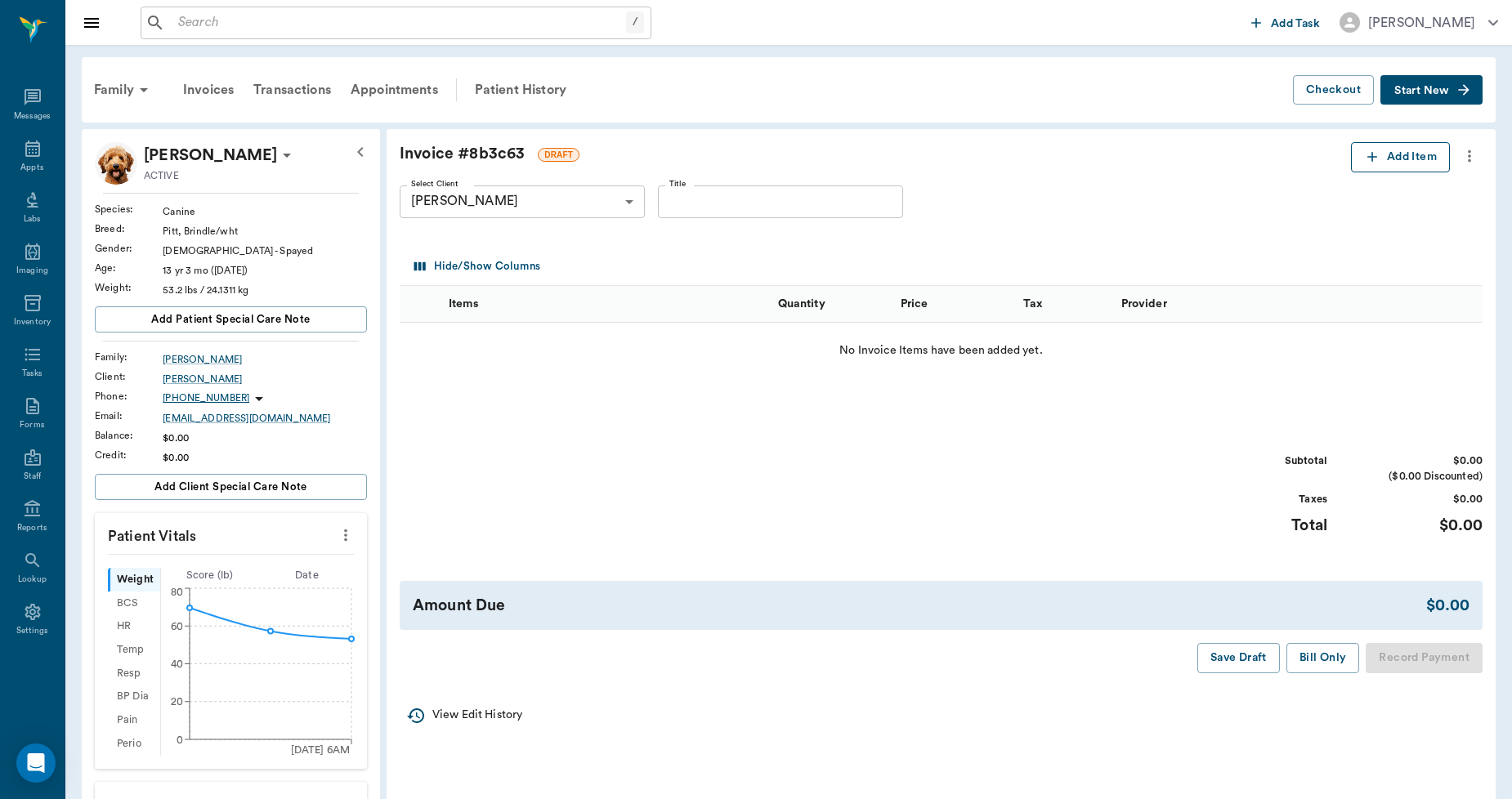
click at [1411, 145] on button "Add Item" at bounding box center [1400, 158] width 99 height 30
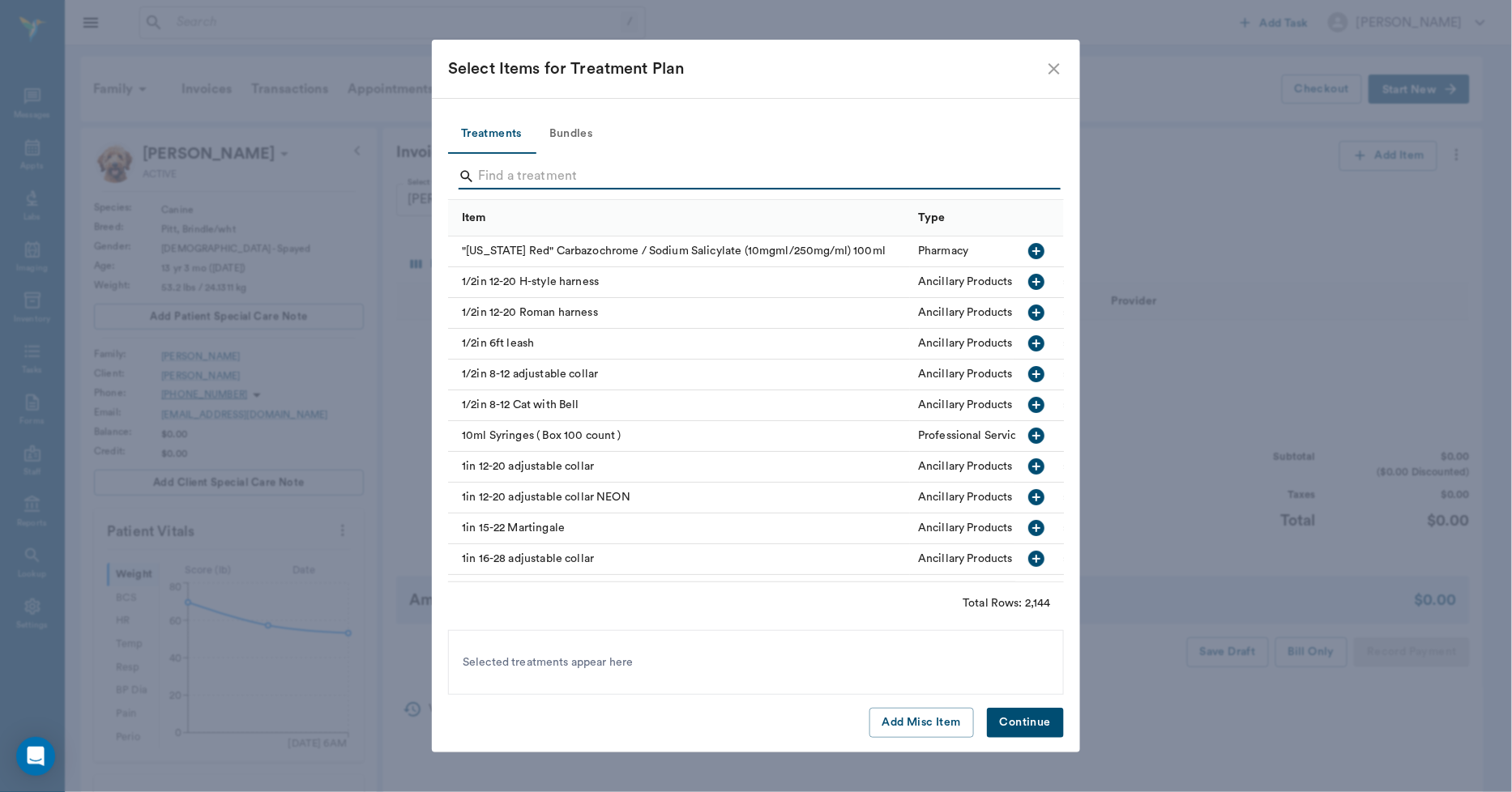
click at [844, 165] on input "Search" at bounding box center [757, 177] width 558 height 26
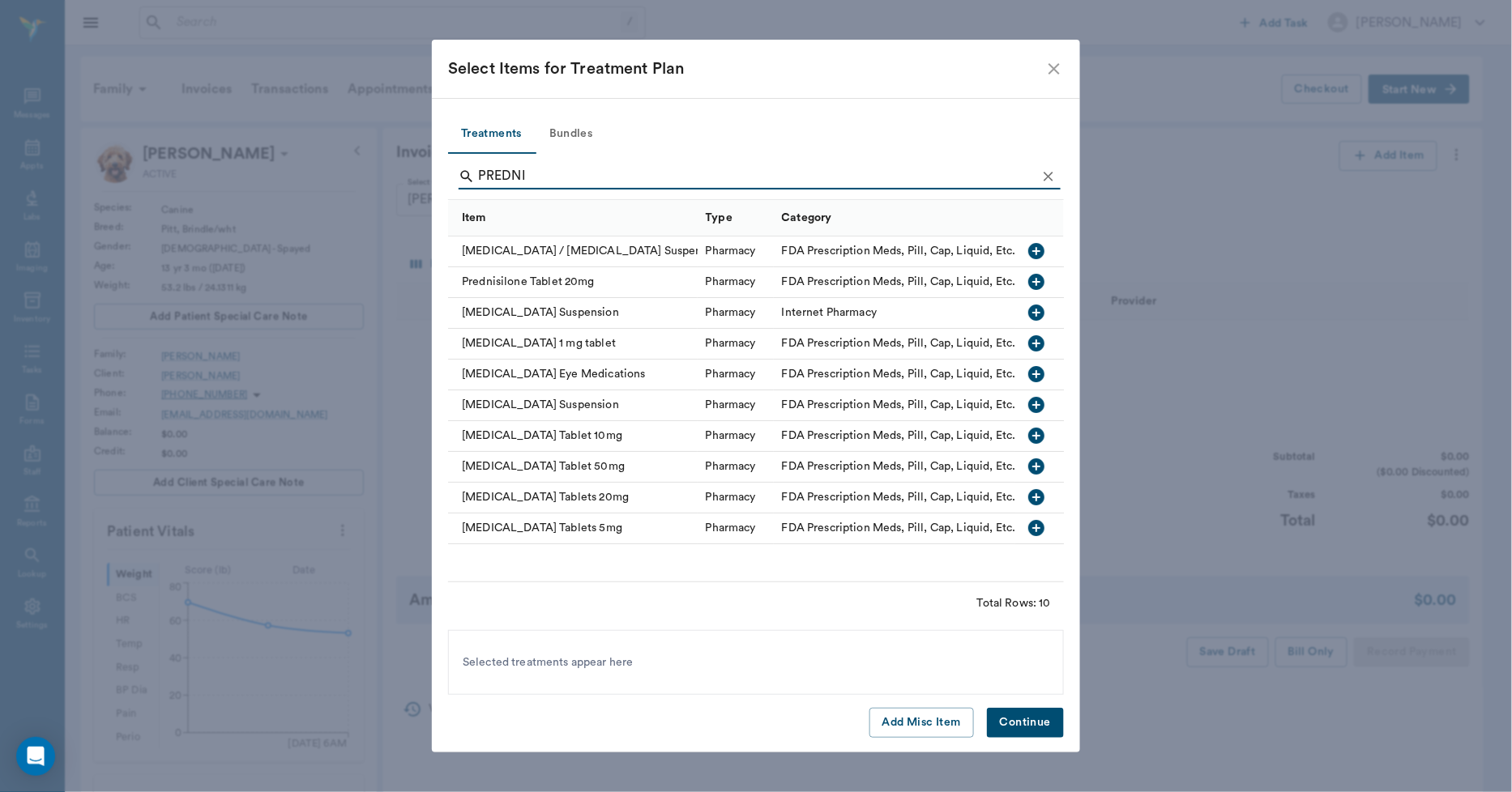
click at [568, 498] on div "Prednisone Tablets 20mg" at bounding box center [573, 497] width 250 height 30
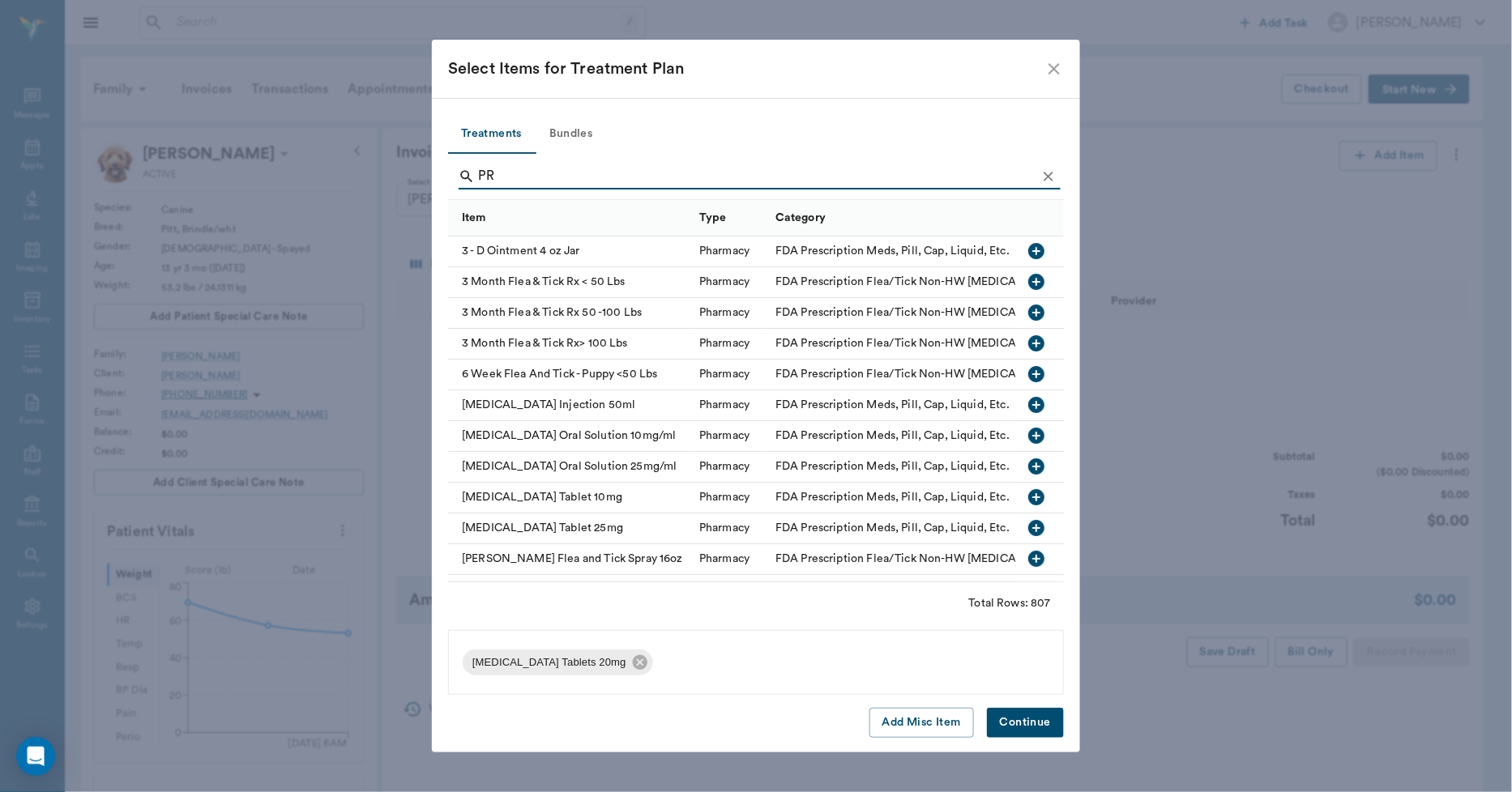
type input "P"
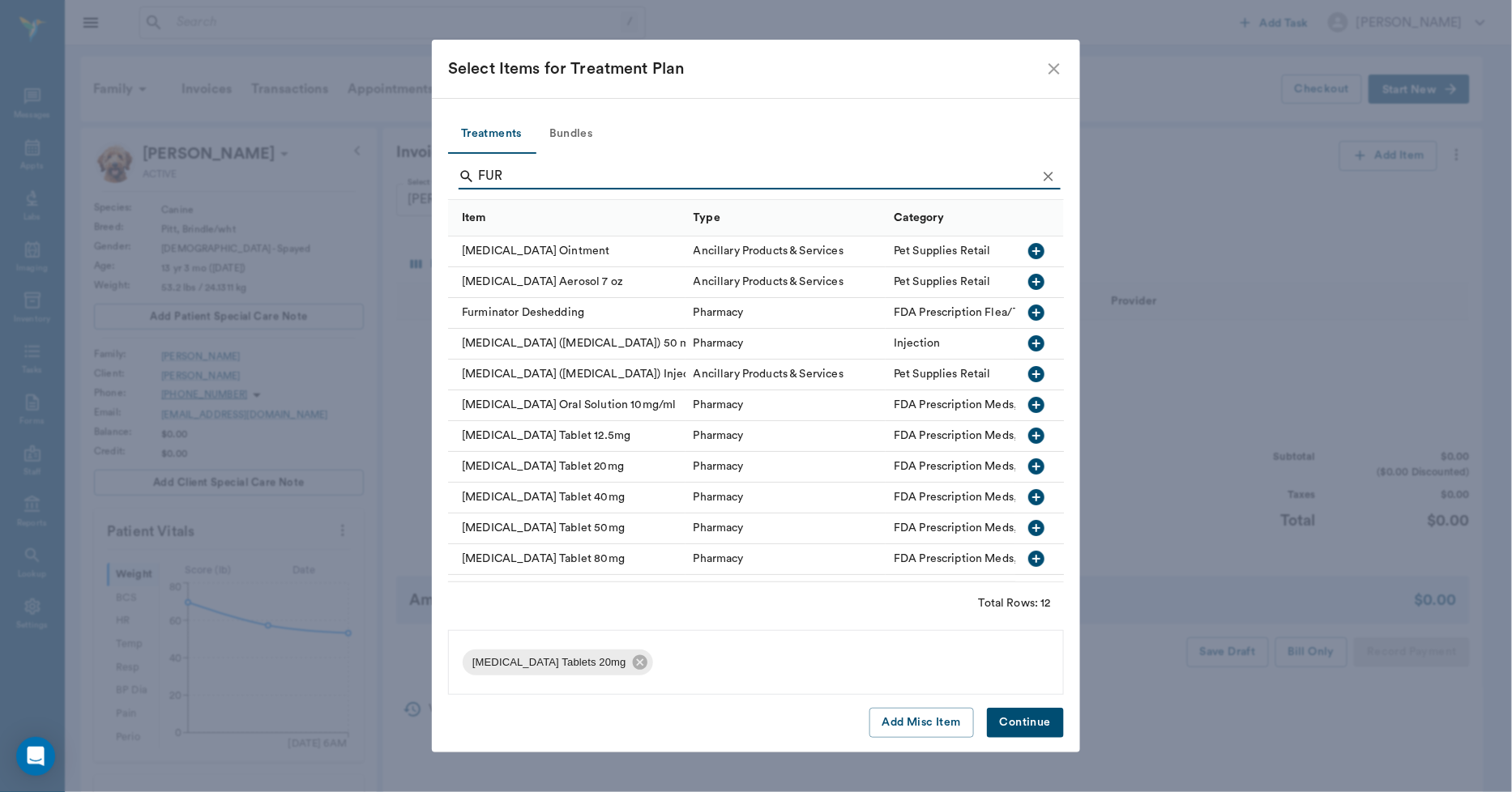
type input "FUR"
click at [602, 537] on div "Furosemide Tablet 50mg" at bounding box center [567, 529] width 238 height 30
click at [1016, 721] on button "Continue" at bounding box center [1025, 723] width 77 height 30
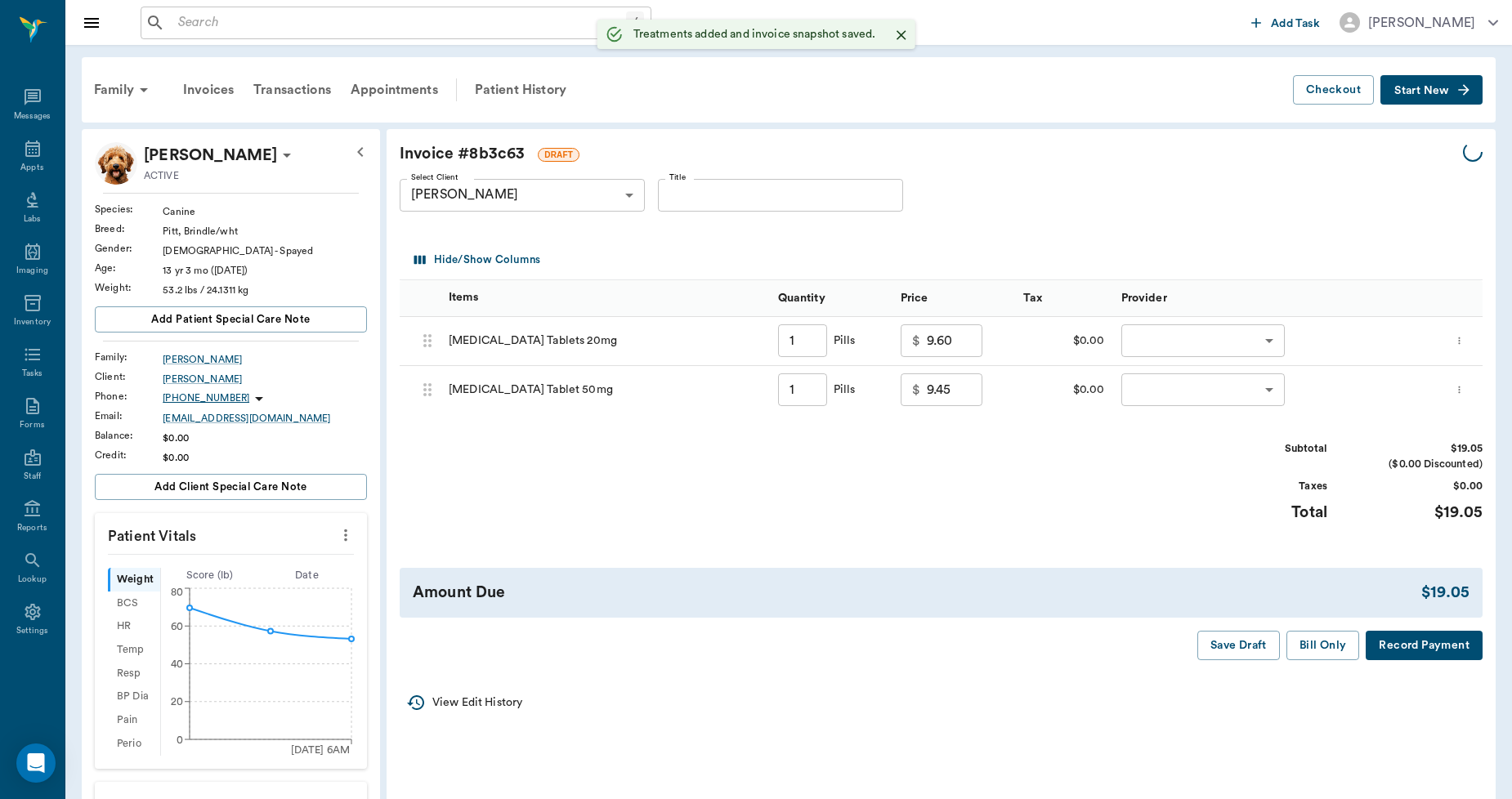
type input "1.00"
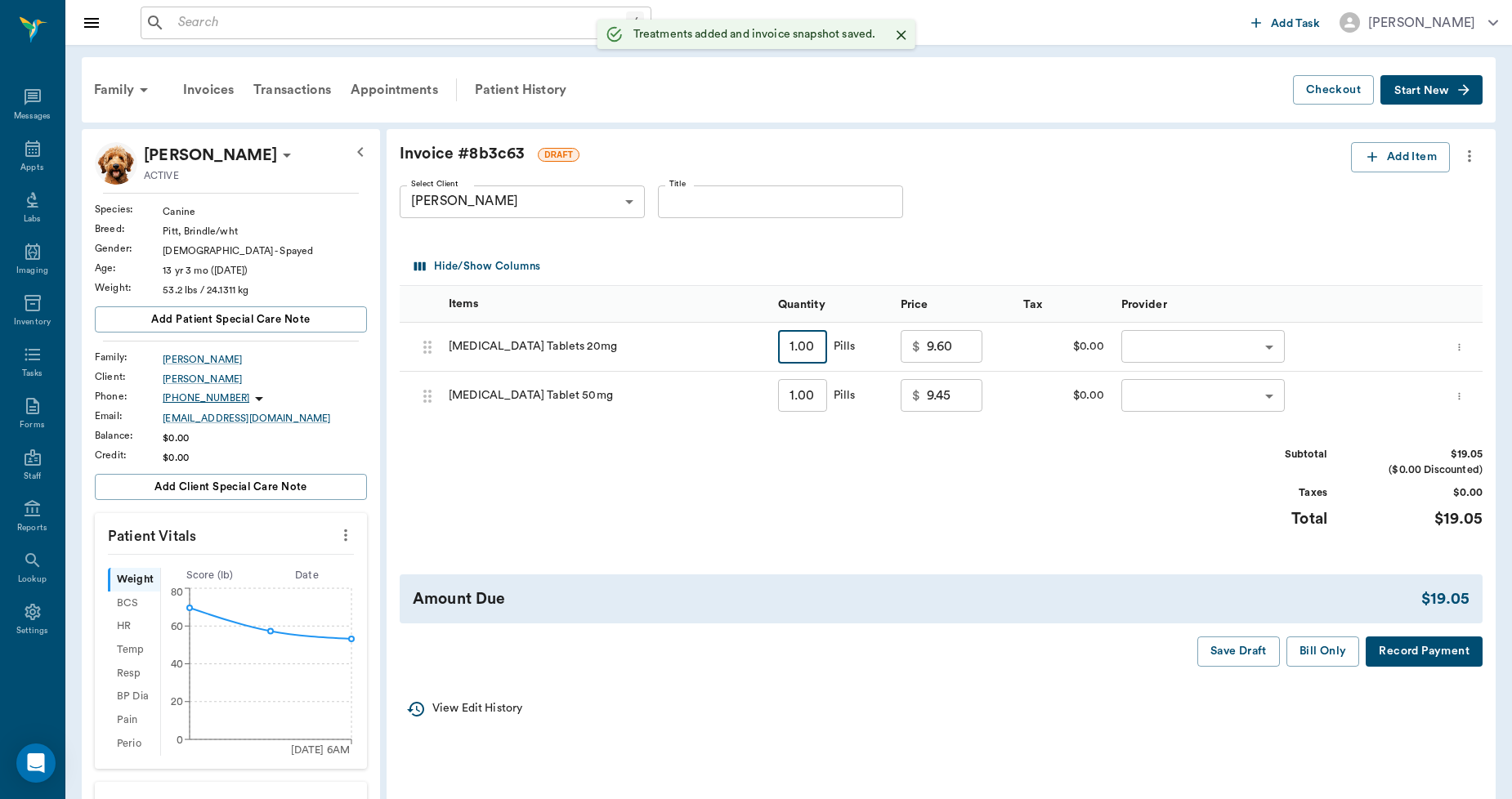
click at [814, 353] on input "1.00" at bounding box center [803, 347] width 49 height 33
type input "12"
type input "16.20"
type input "12.00"
click at [815, 394] on input "1.00" at bounding box center [803, 396] width 49 height 33
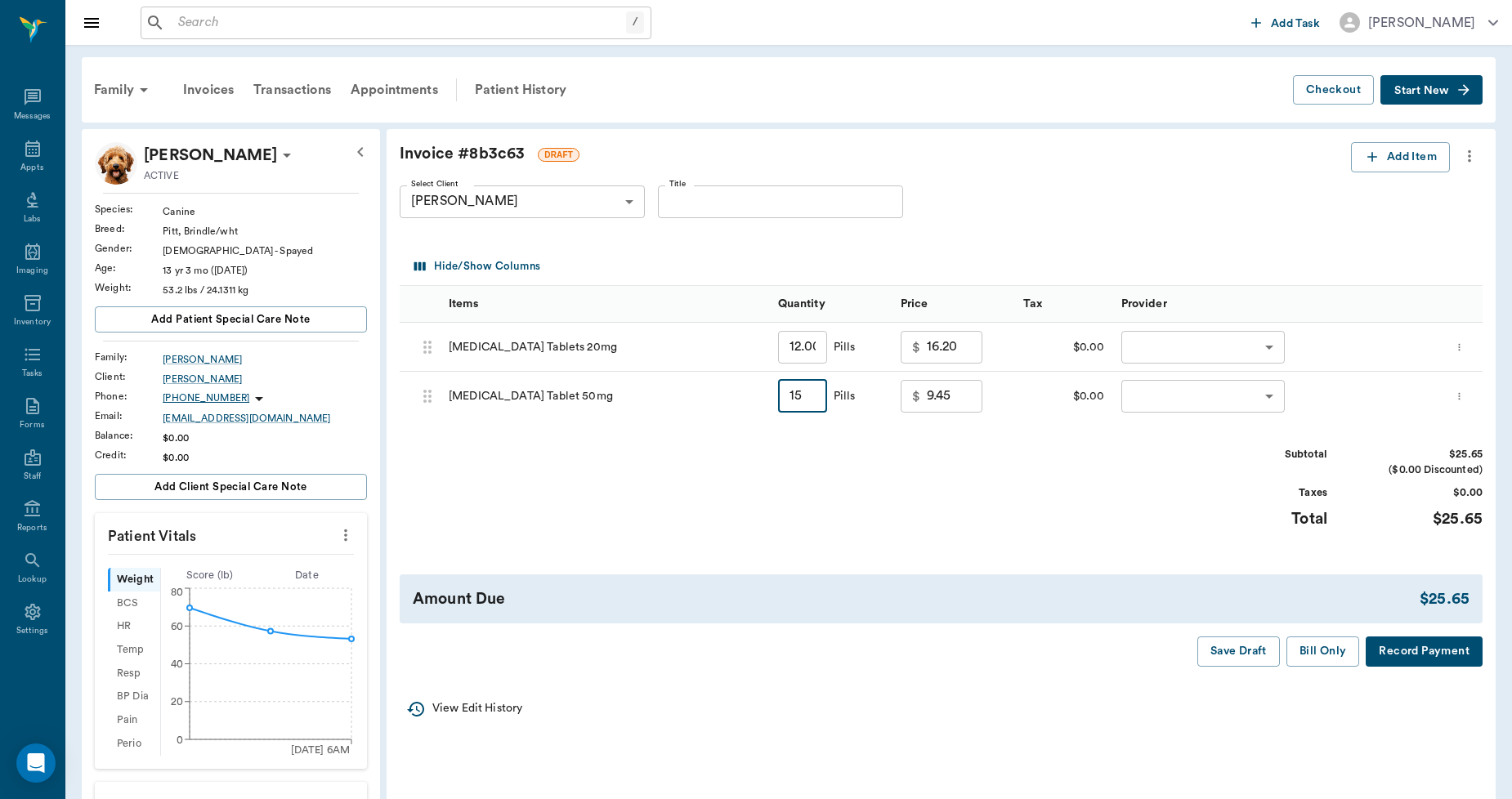
type input "15."
type input "15.75"
type input "155"
type input "78.75"
type input "15"
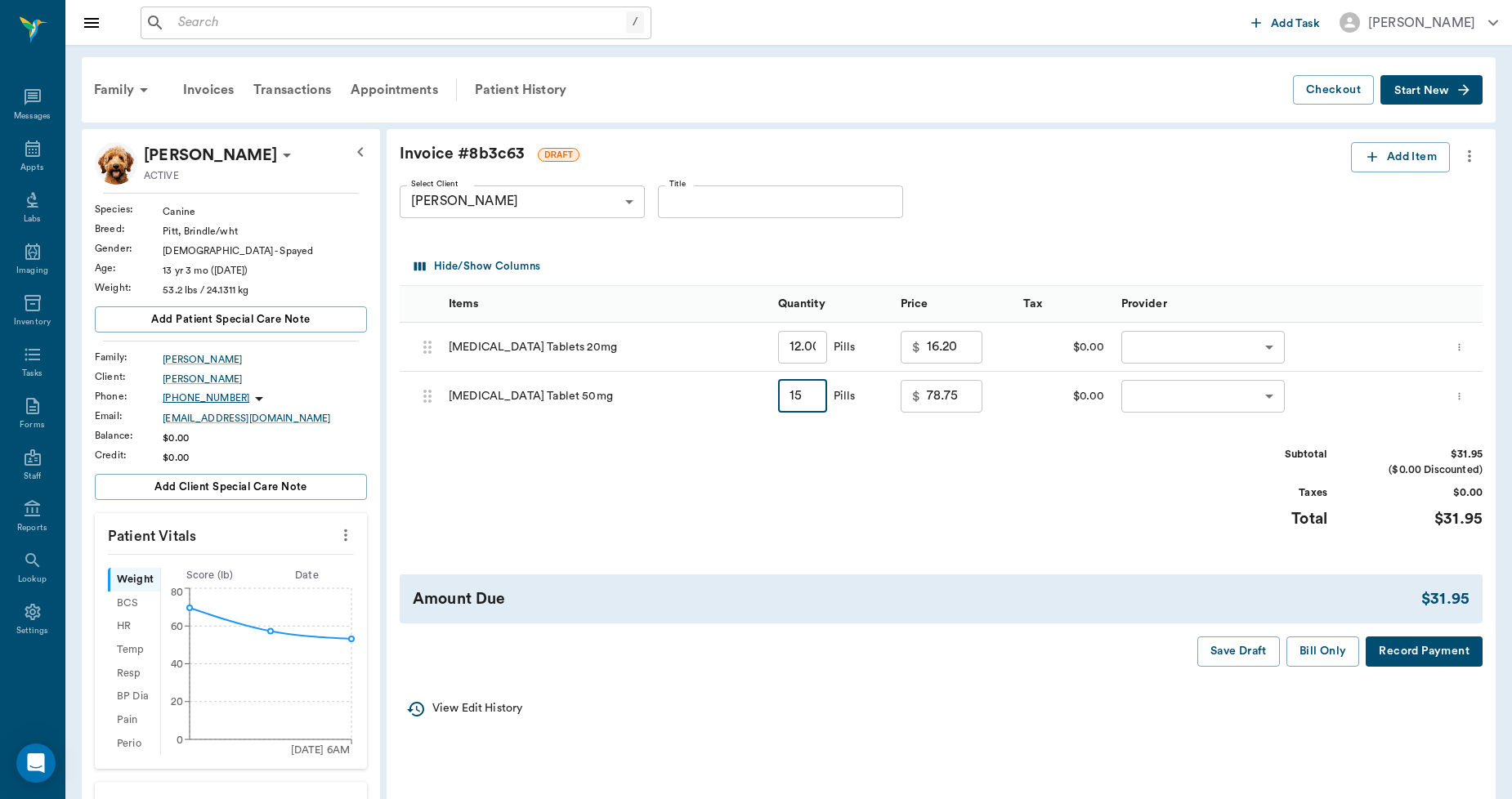
type input "15.75"
type input "15.5"
type input "15.98"
type input "15.50"
click at [1474, 158] on icon "more" at bounding box center [1469, 156] width 18 height 20
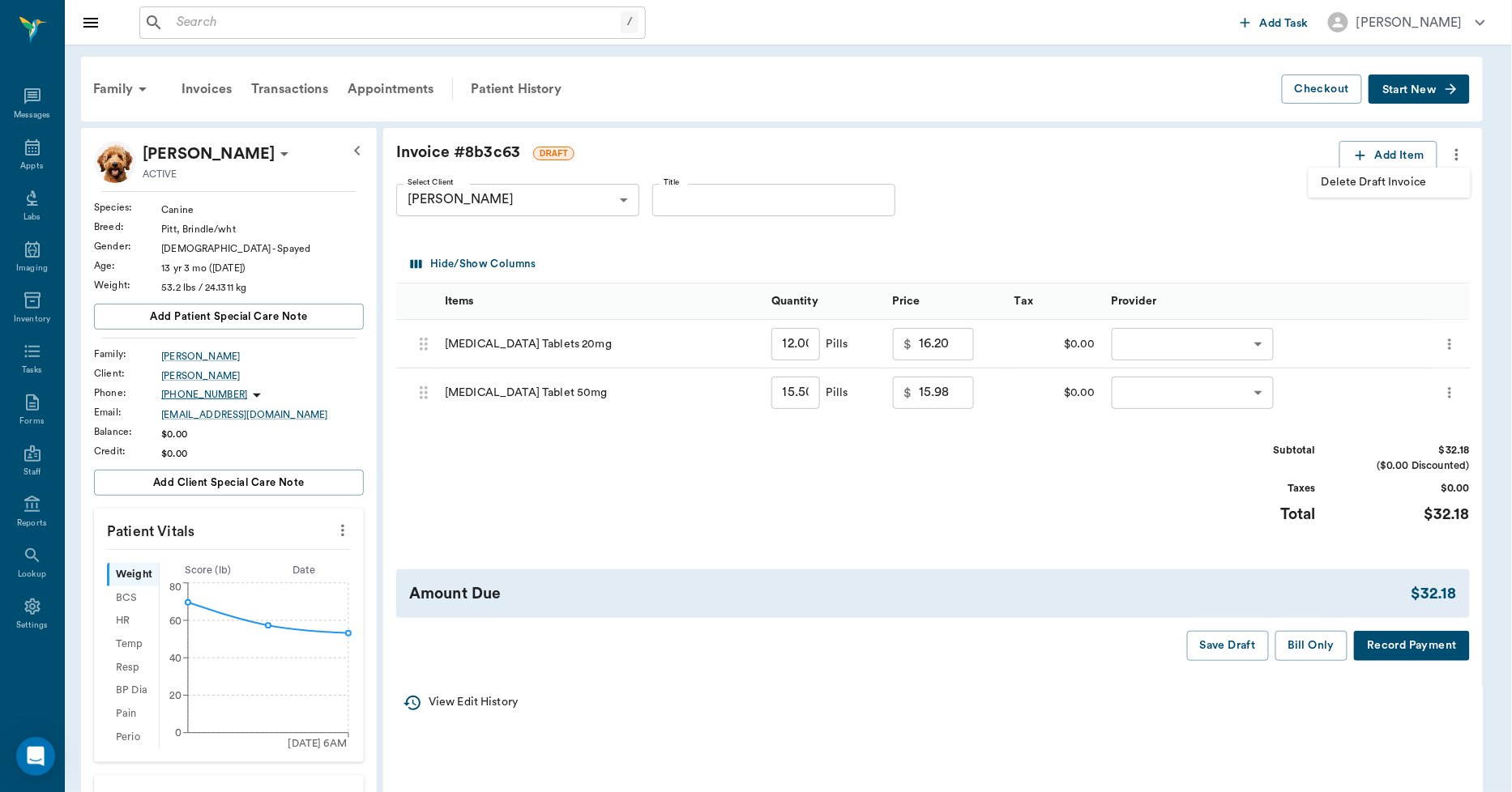
click at [1413, 174] on span "Delete Draft Invoice" at bounding box center [1389, 182] width 136 height 17
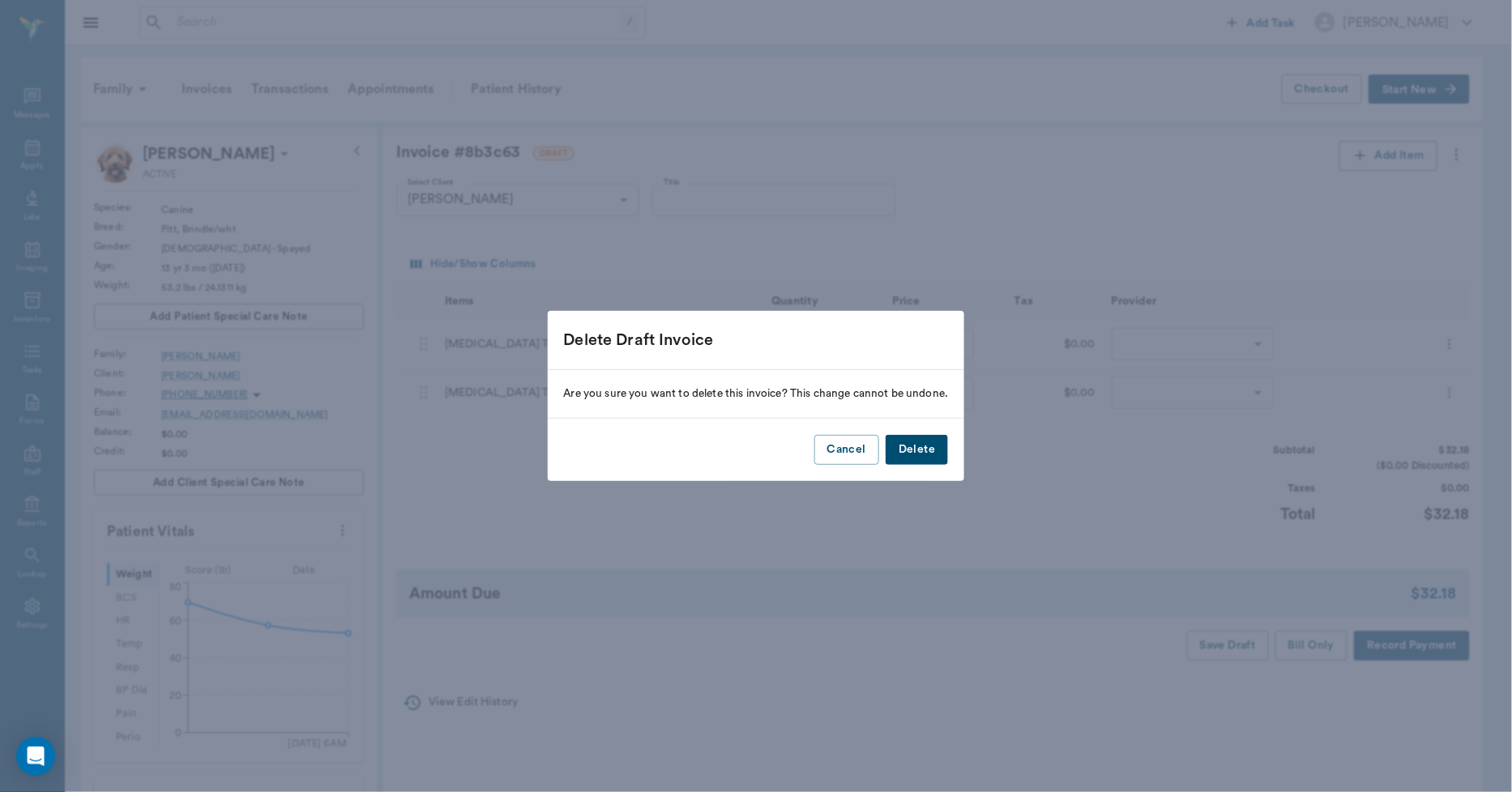
click at [911, 459] on button "Delete" at bounding box center [917, 450] width 63 height 30
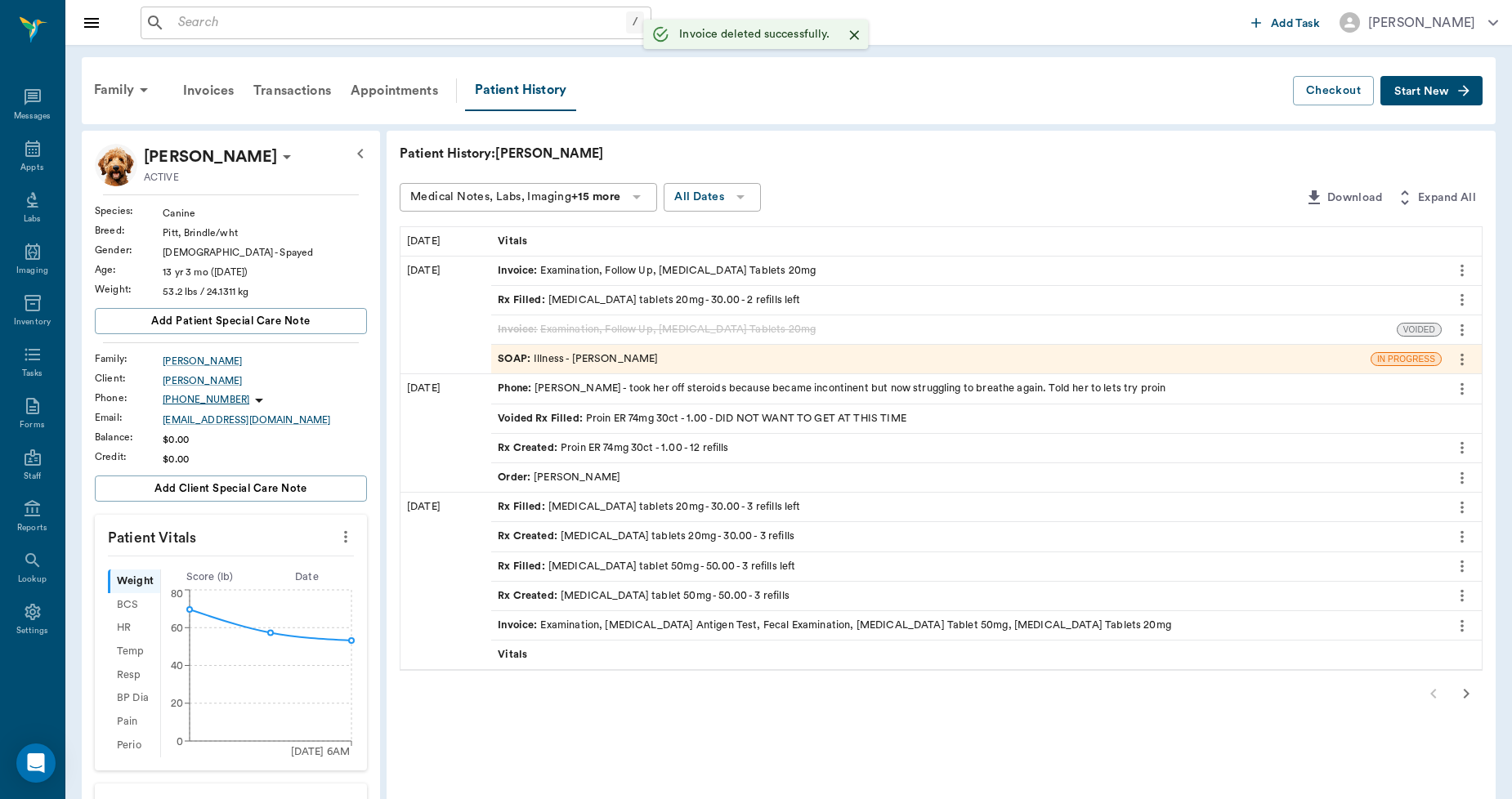
click at [722, 296] on div "Rx Filled : prednisone tablets 20mg - 30.00 - 2 refills left" at bounding box center [649, 300] width 302 height 16
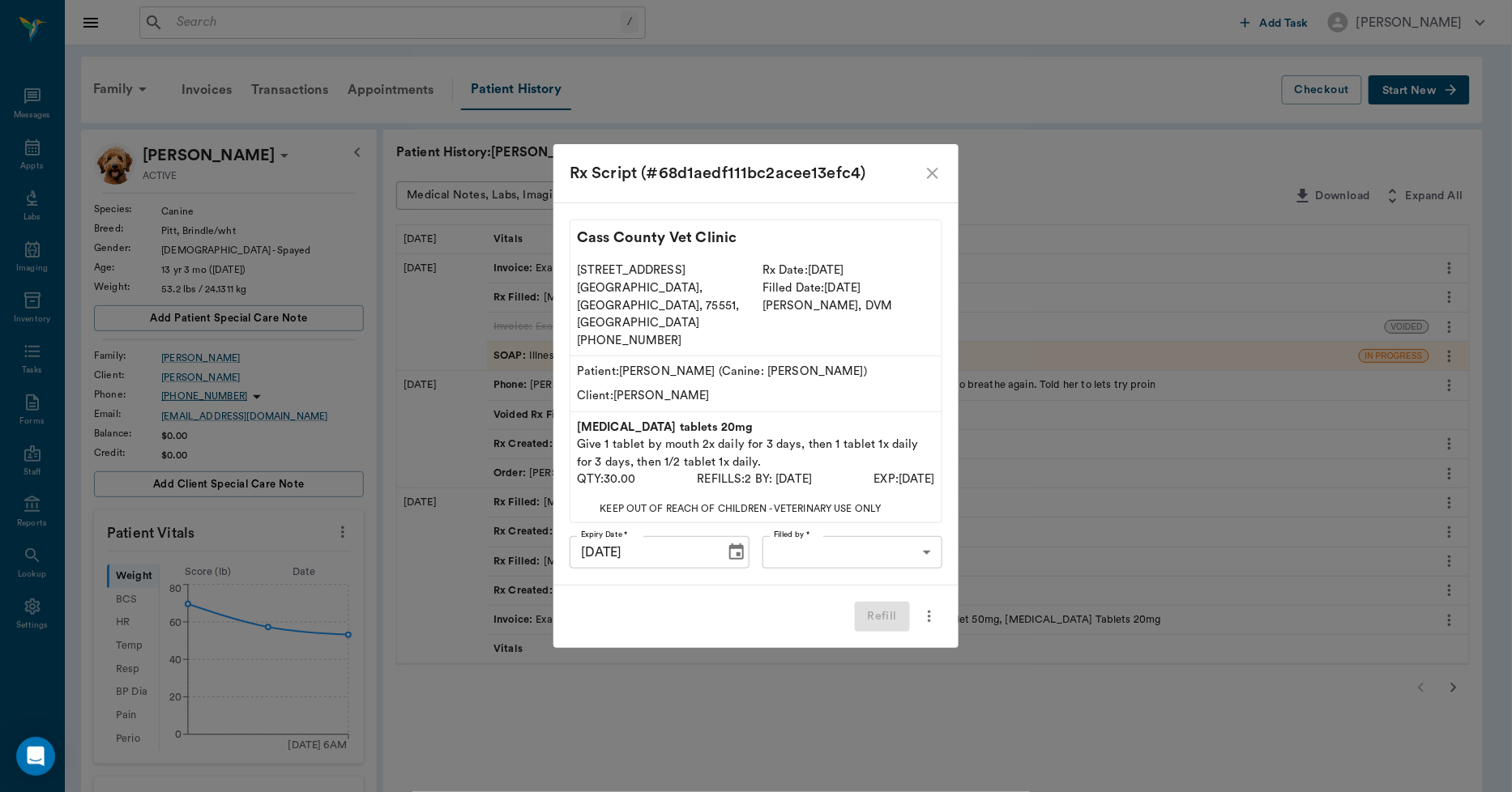
click at [938, 179] on div "Rx Script (#68d1aedf111bc2acee13efc4)" at bounding box center [756, 173] width 405 height 58
click at [930, 179] on icon "close" at bounding box center [933, 173] width 11 height 11
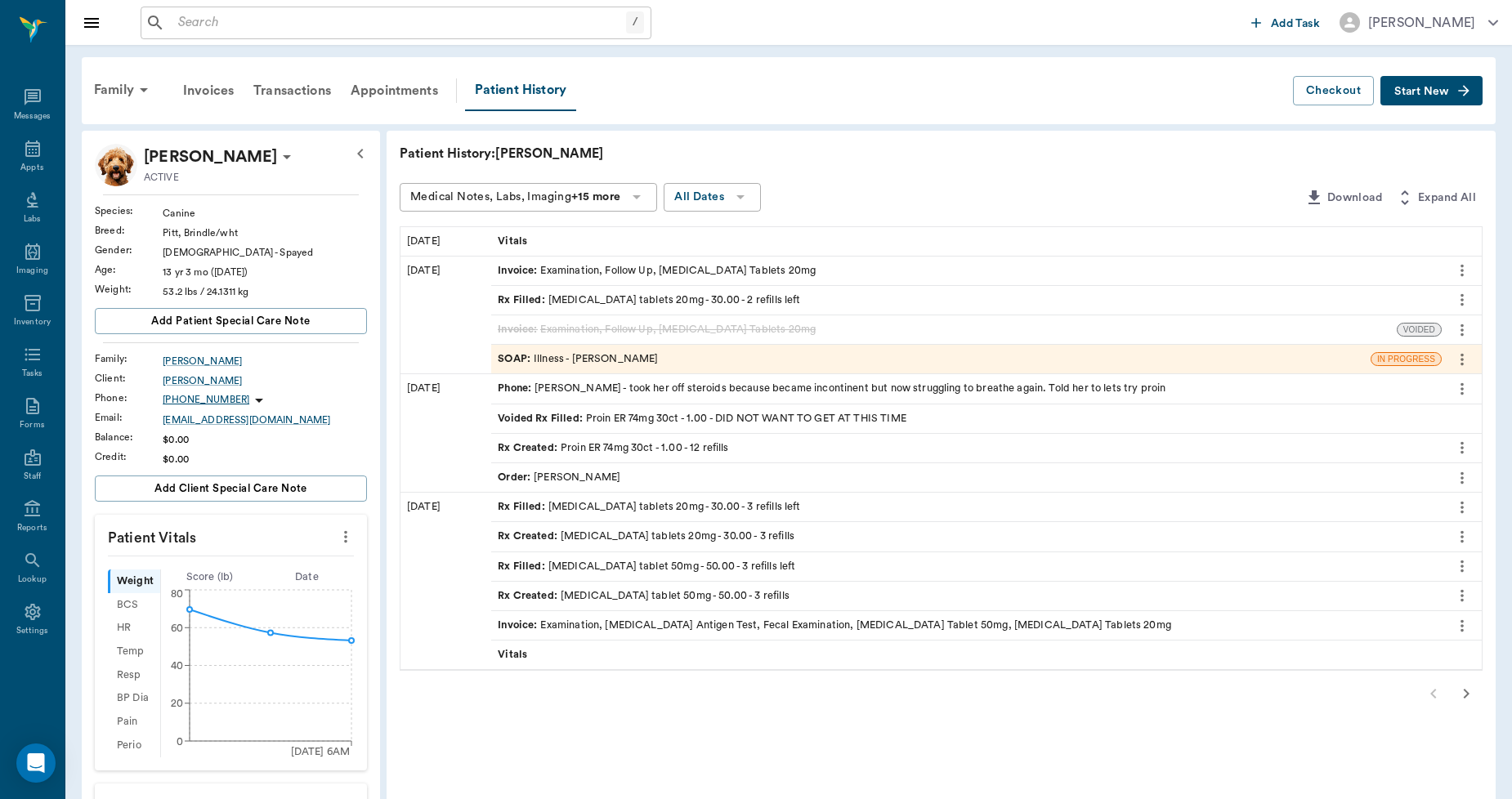
click at [696, 268] on div "Invoice : Examination, Follow Up, Prednisone Tablets 20mg" at bounding box center [656, 270] width 318 height 16
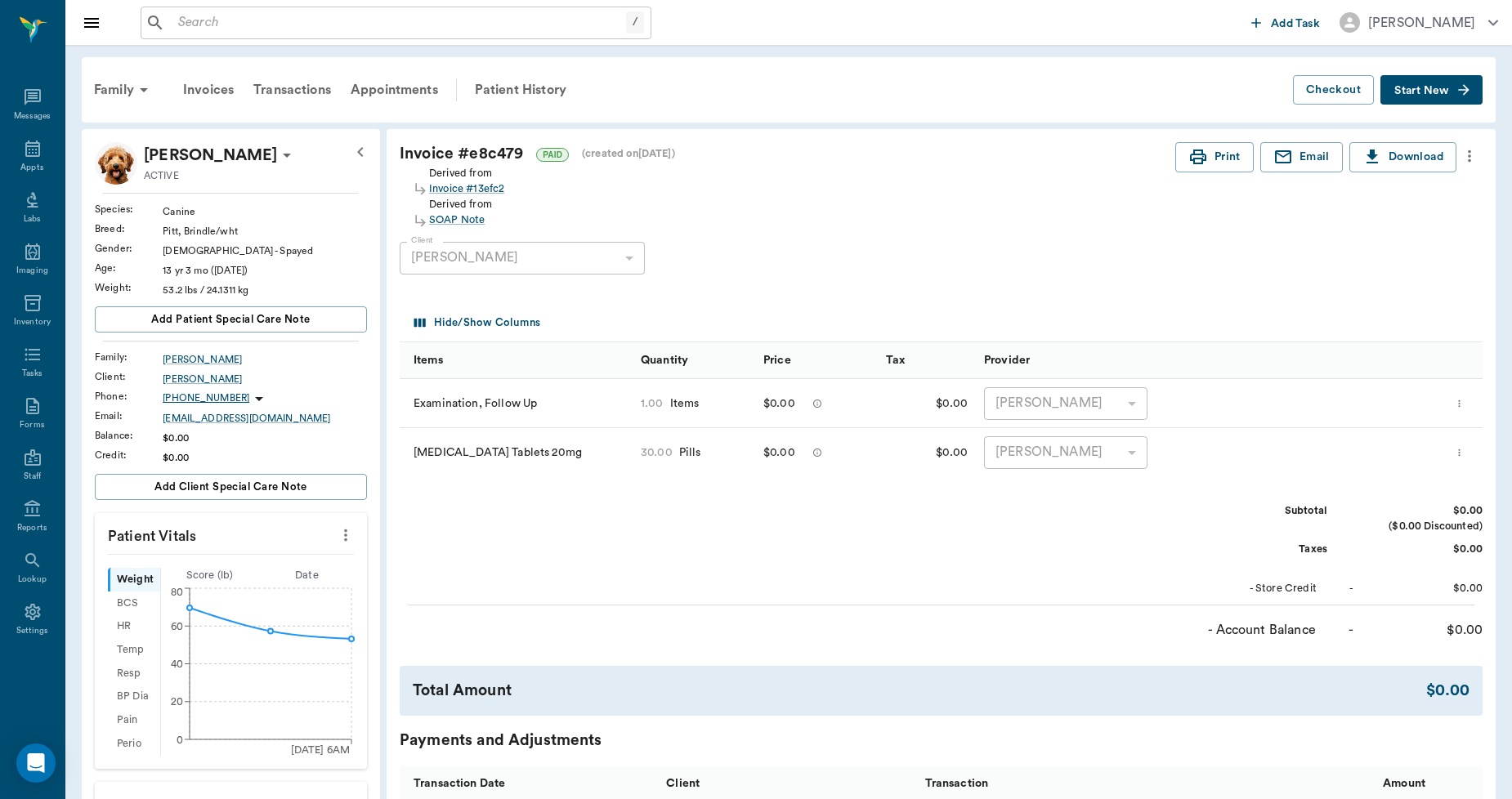
click at [1464, 450] on icon "more" at bounding box center [1459, 452] width 10 height 20
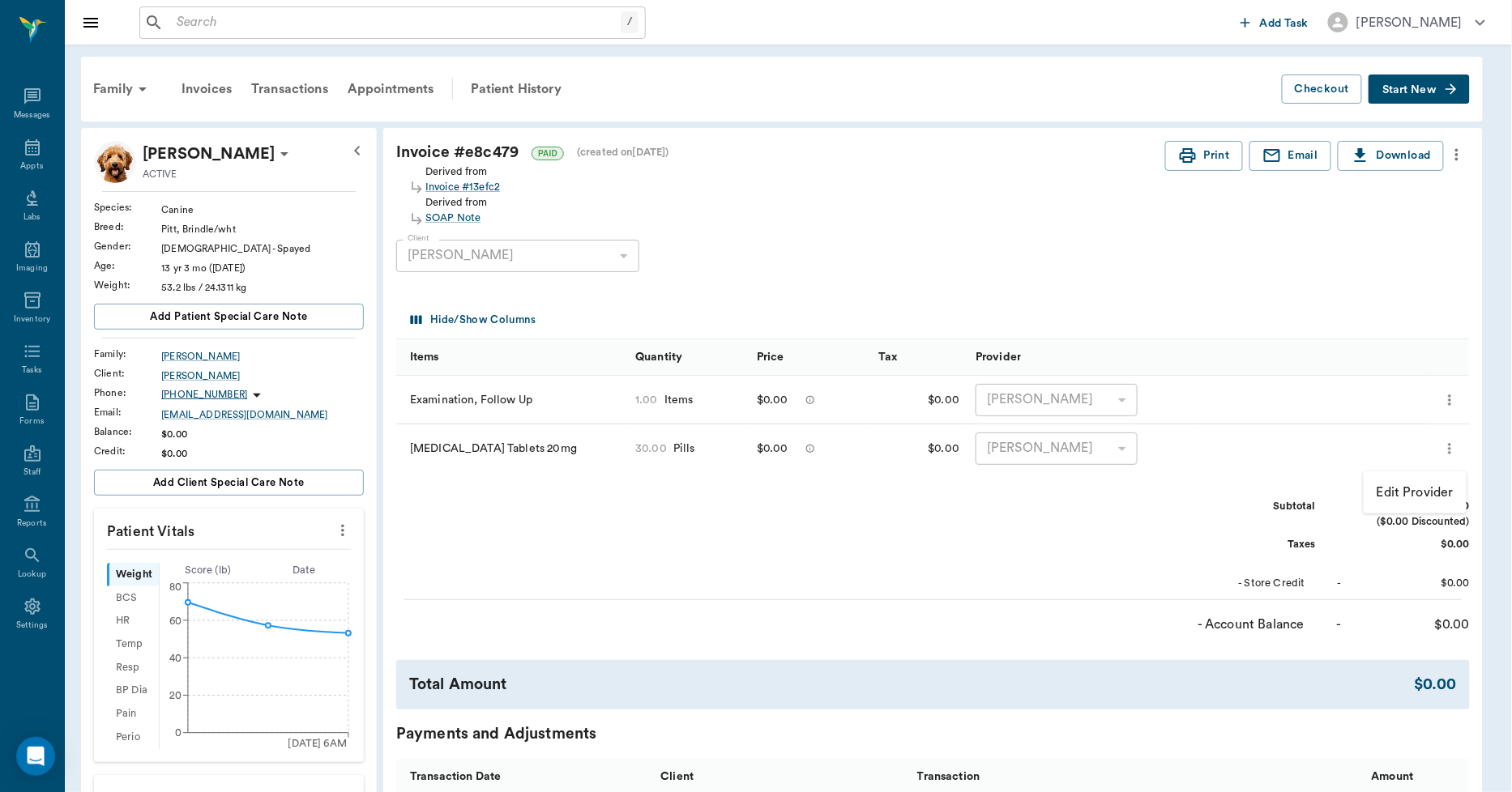
click at [1094, 572] on div at bounding box center [756, 396] width 1512 height 792
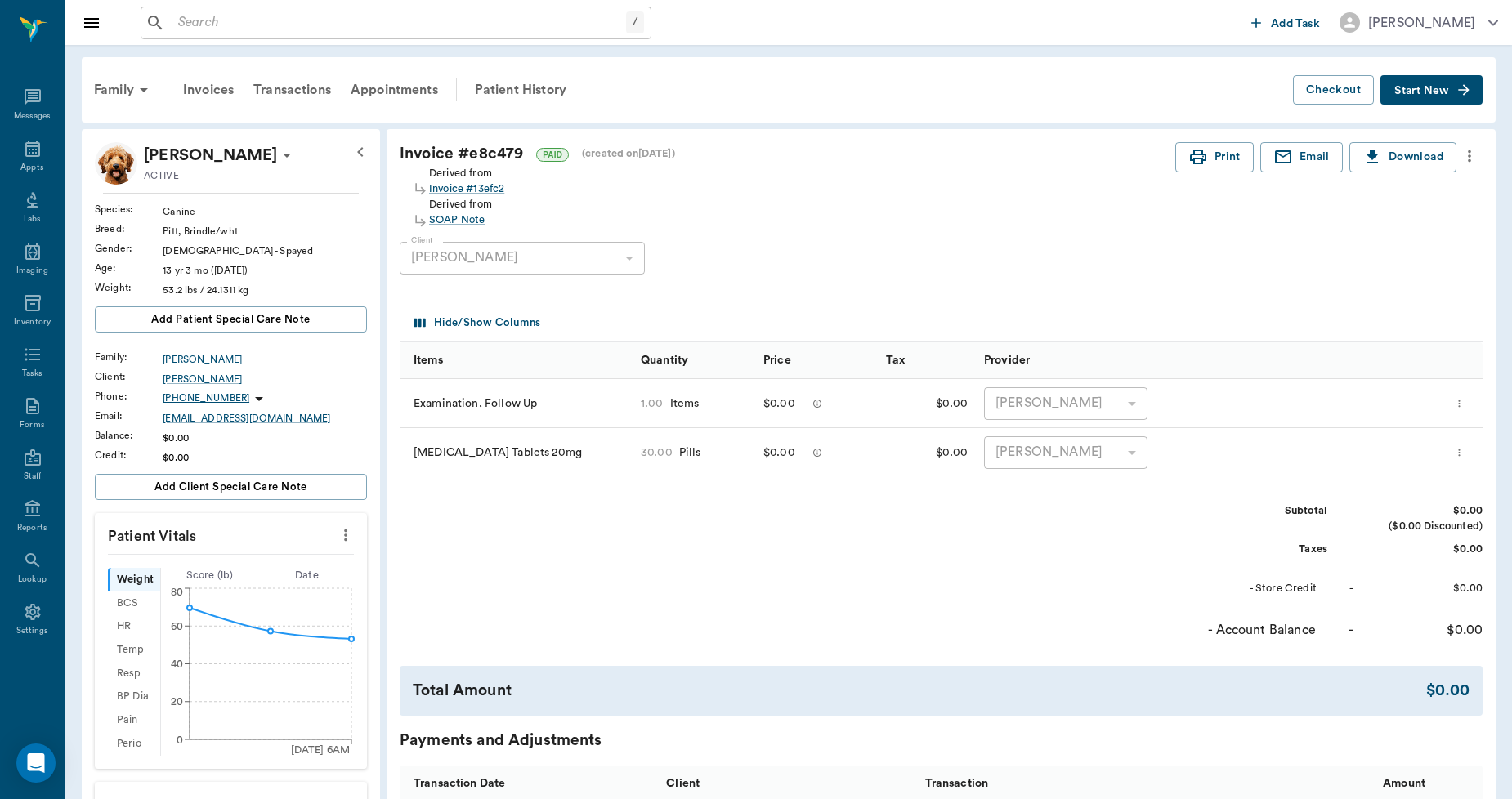
click at [1460, 451] on icon "more" at bounding box center [1459, 452] width 2 height 7
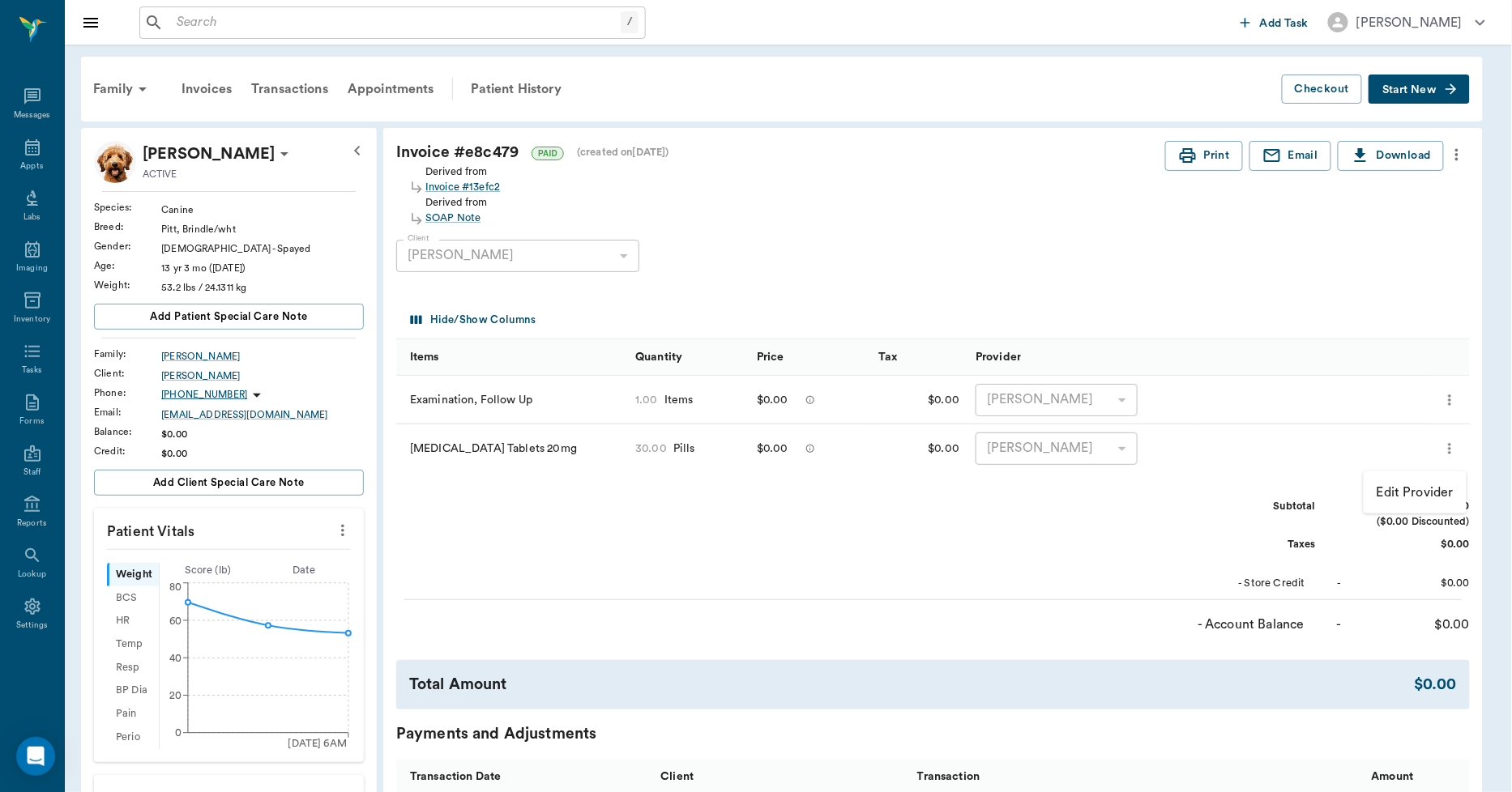
click at [1211, 572] on div at bounding box center [756, 396] width 1512 height 792
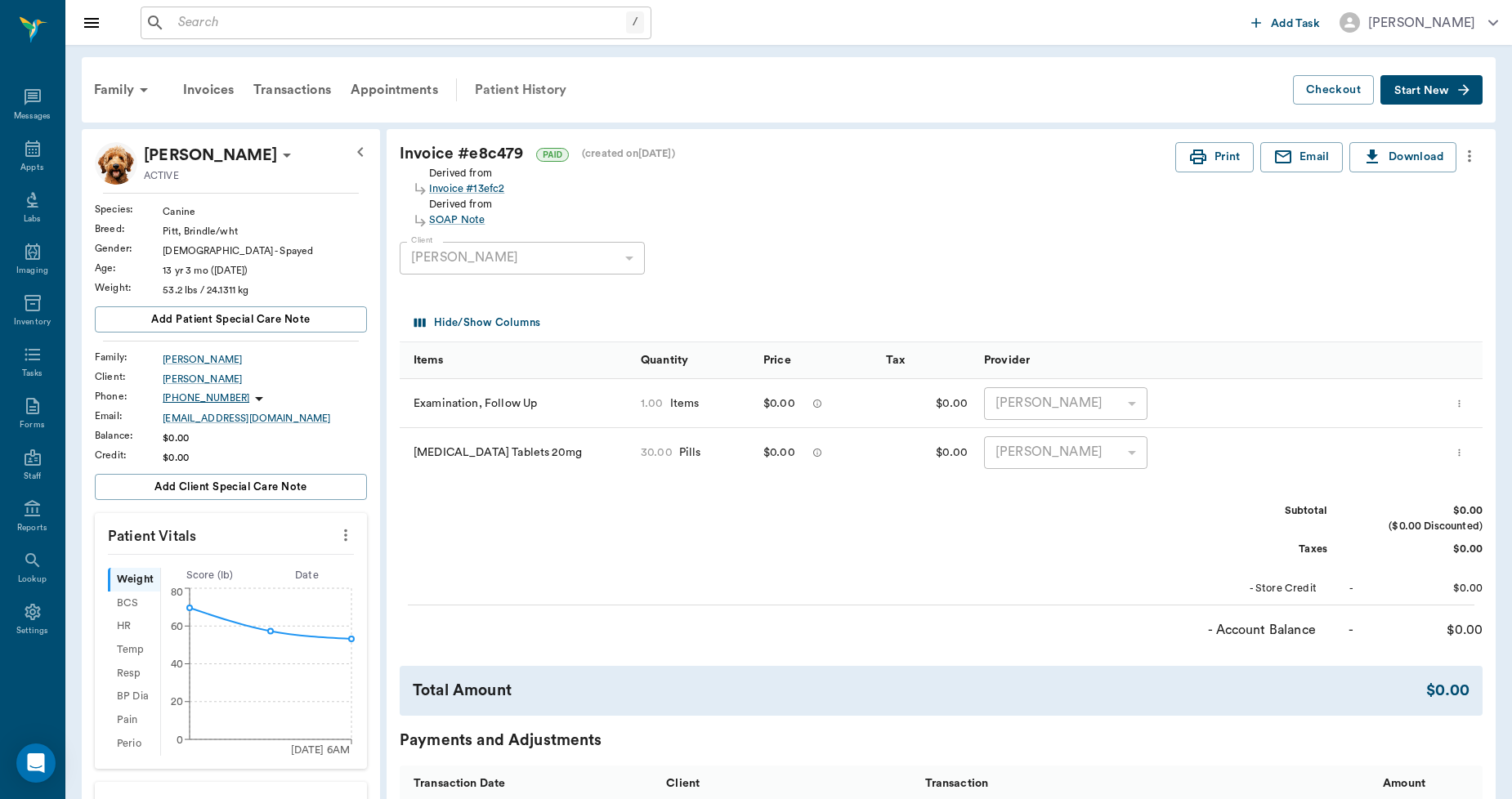
click at [528, 90] on div "Patient History" at bounding box center [520, 90] width 111 height 39
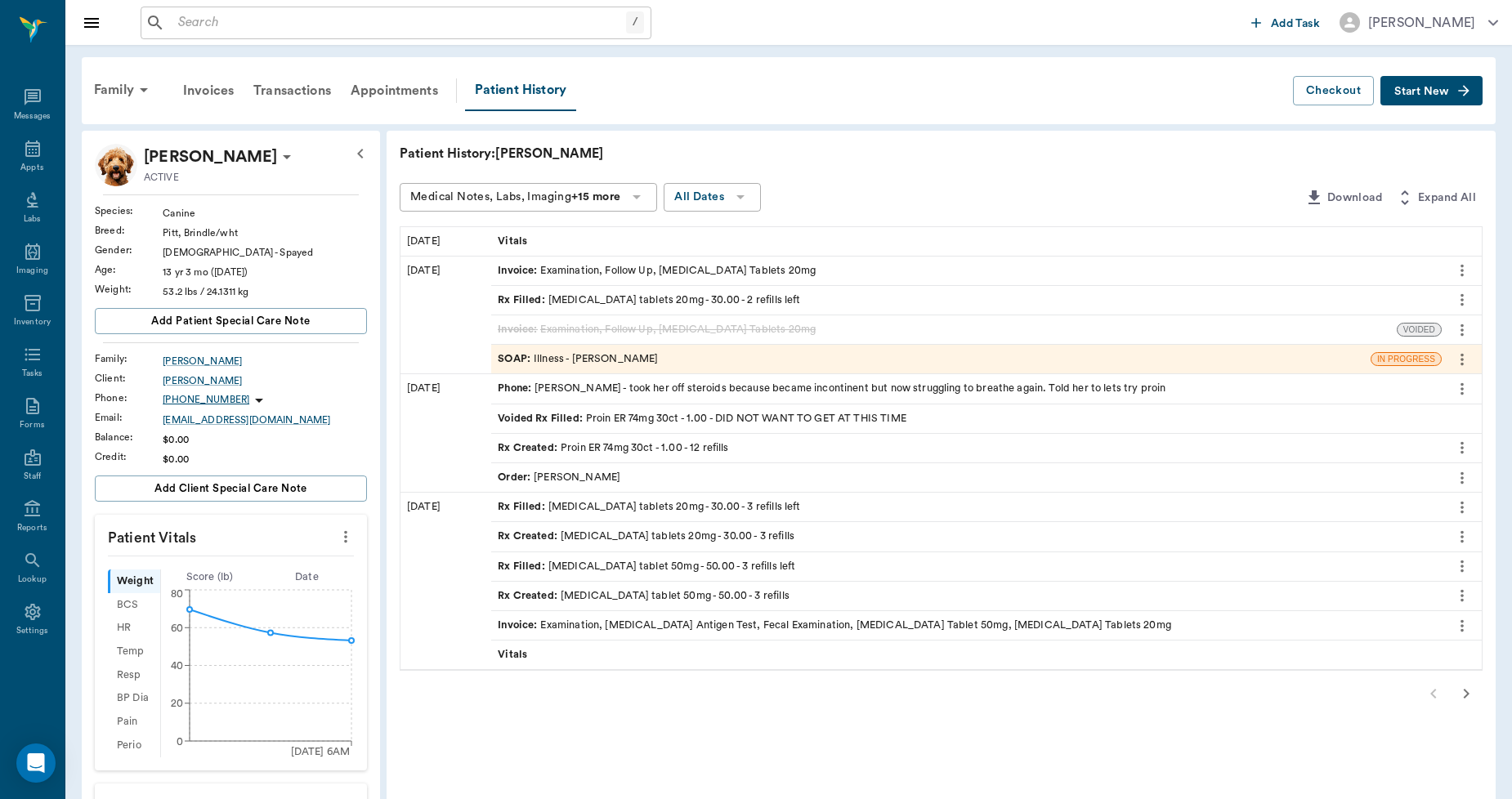
click at [565, 618] on div "Invoice : Examination, [MEDICAL_DATA] Antigen Test, Fecal Examination, [MEDICAL…" at bounding box center [834, 626] width 673 height 16
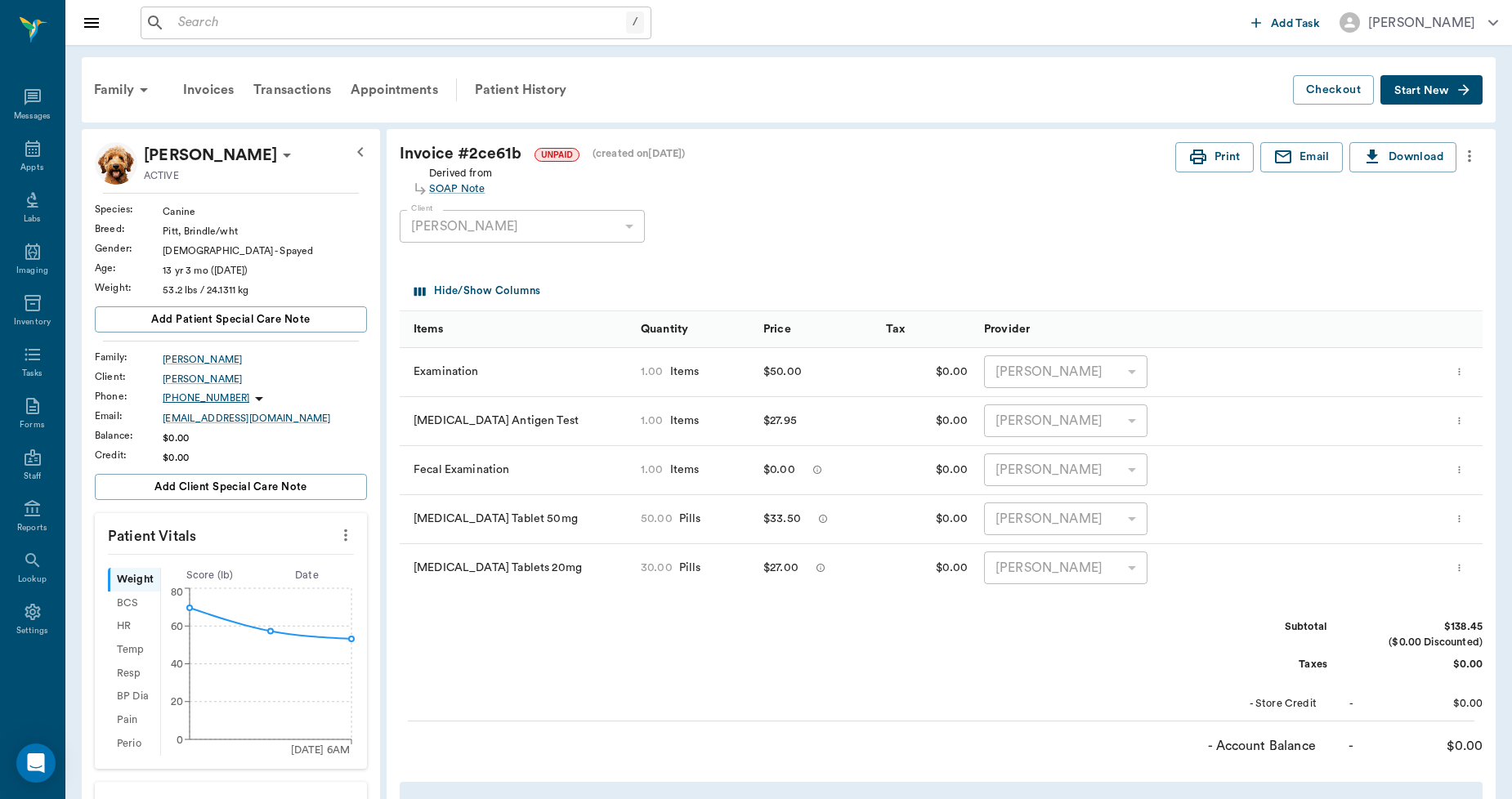
click at [1461, 517] on icon "more" at bounding box center [1459, 518] width 10 height 20
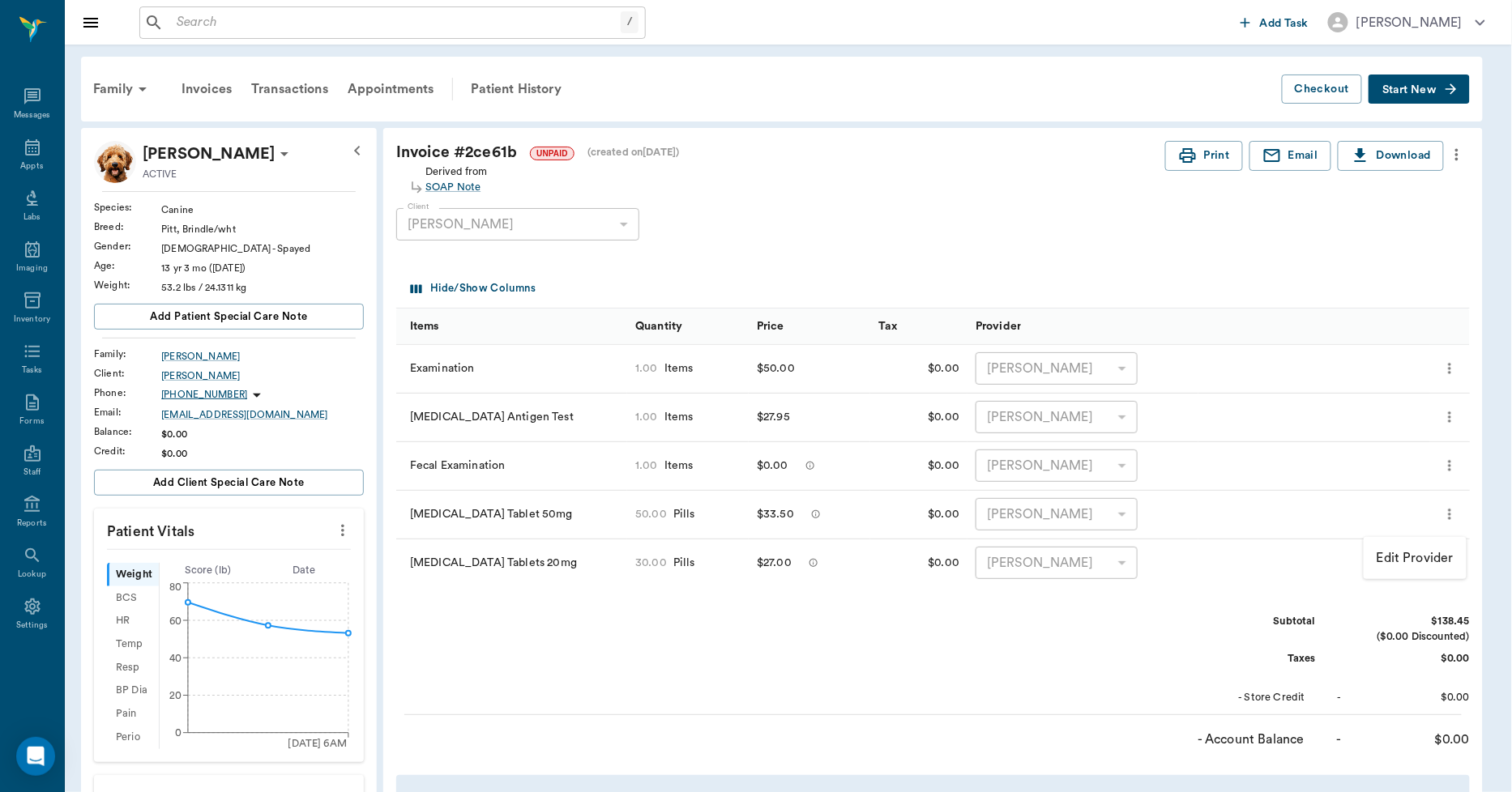
click at [1111, 257] on div at bounding box center [756, 396] width 1512 height 792
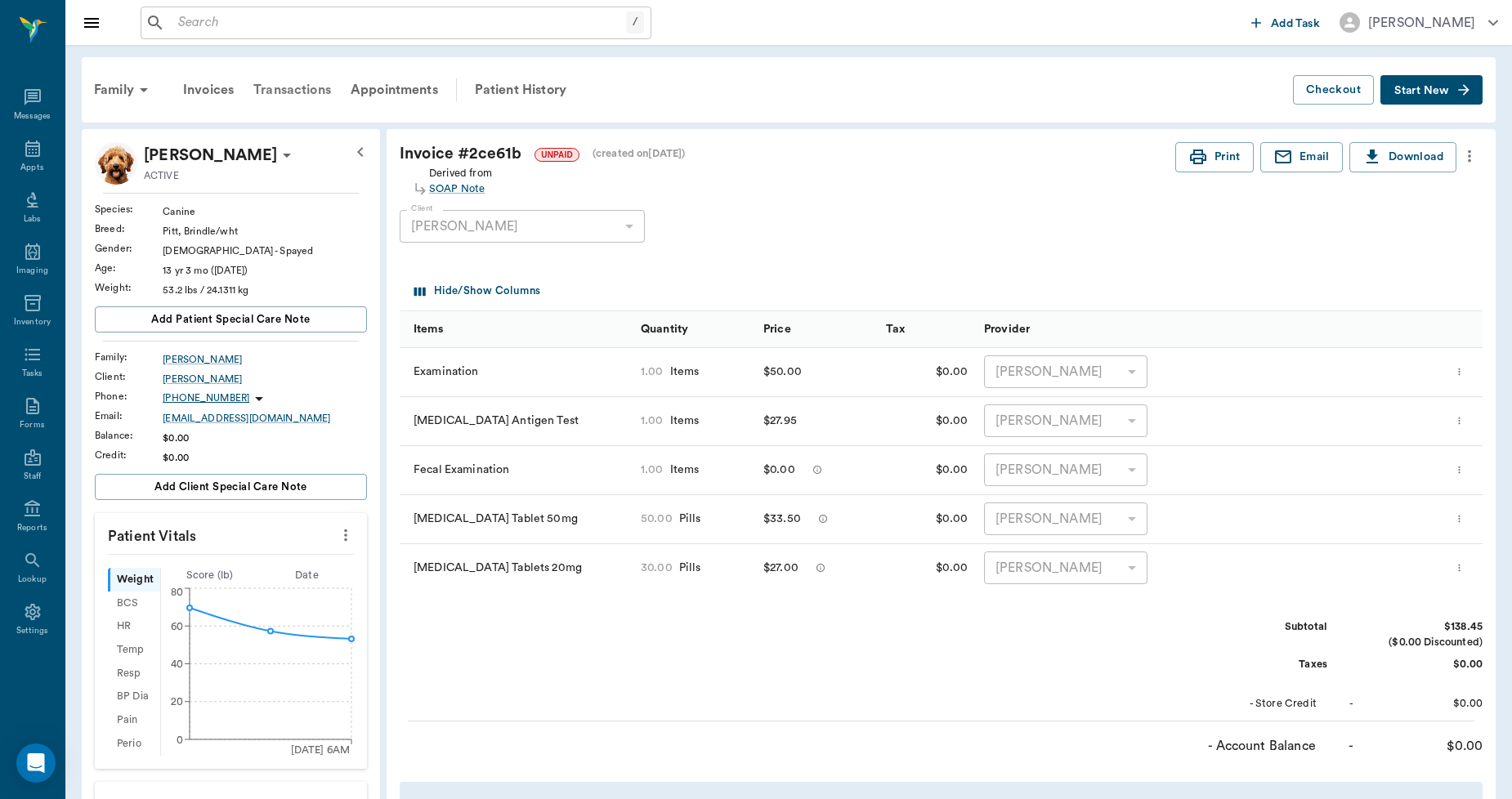
click at [295, 89] on div "Transactions" at bounding box center [292, 90] width 97 height 39
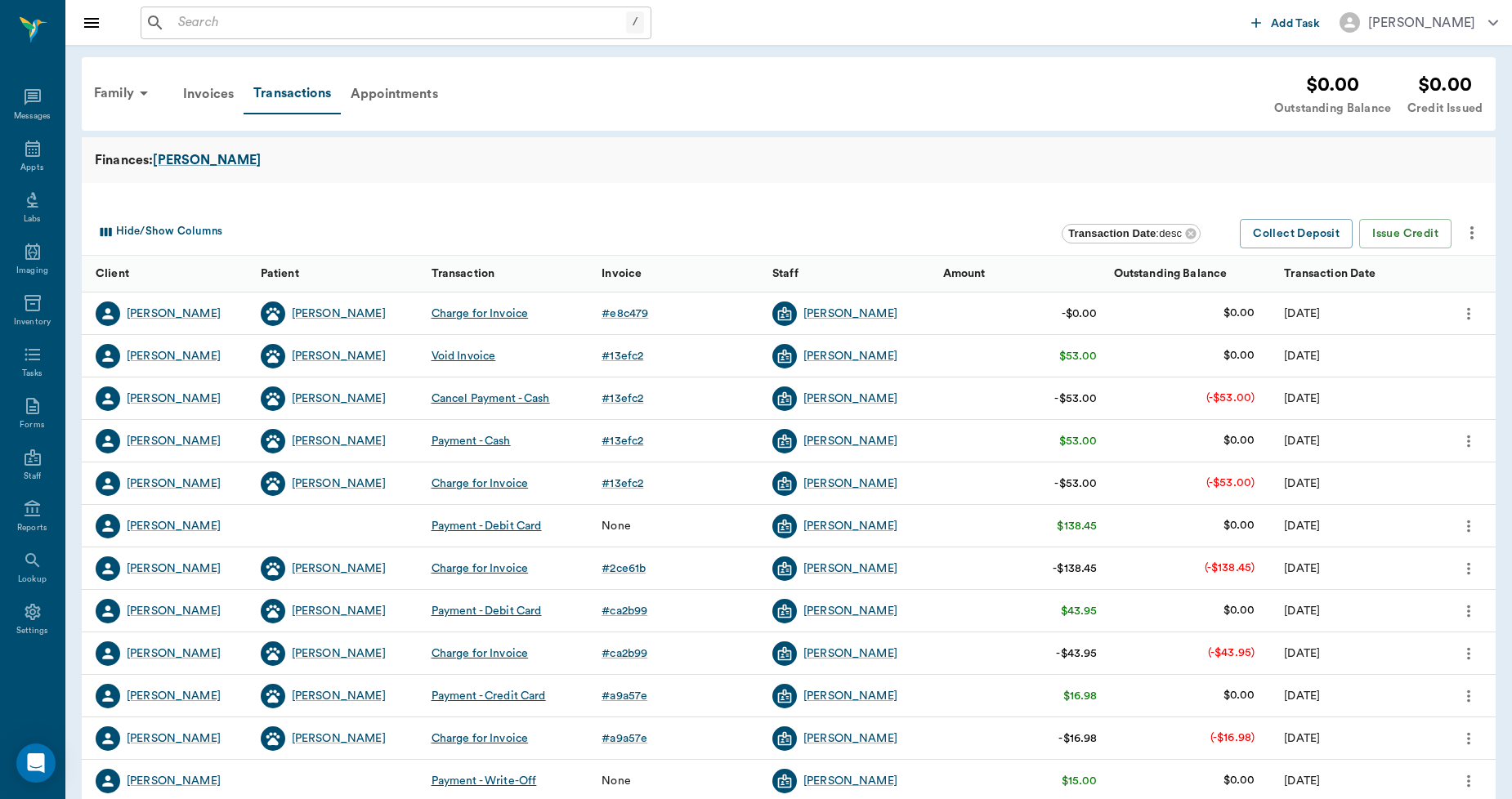
click at [1474, 525] on icon "more" at bounding box center [1468, 526] width 18 height 20
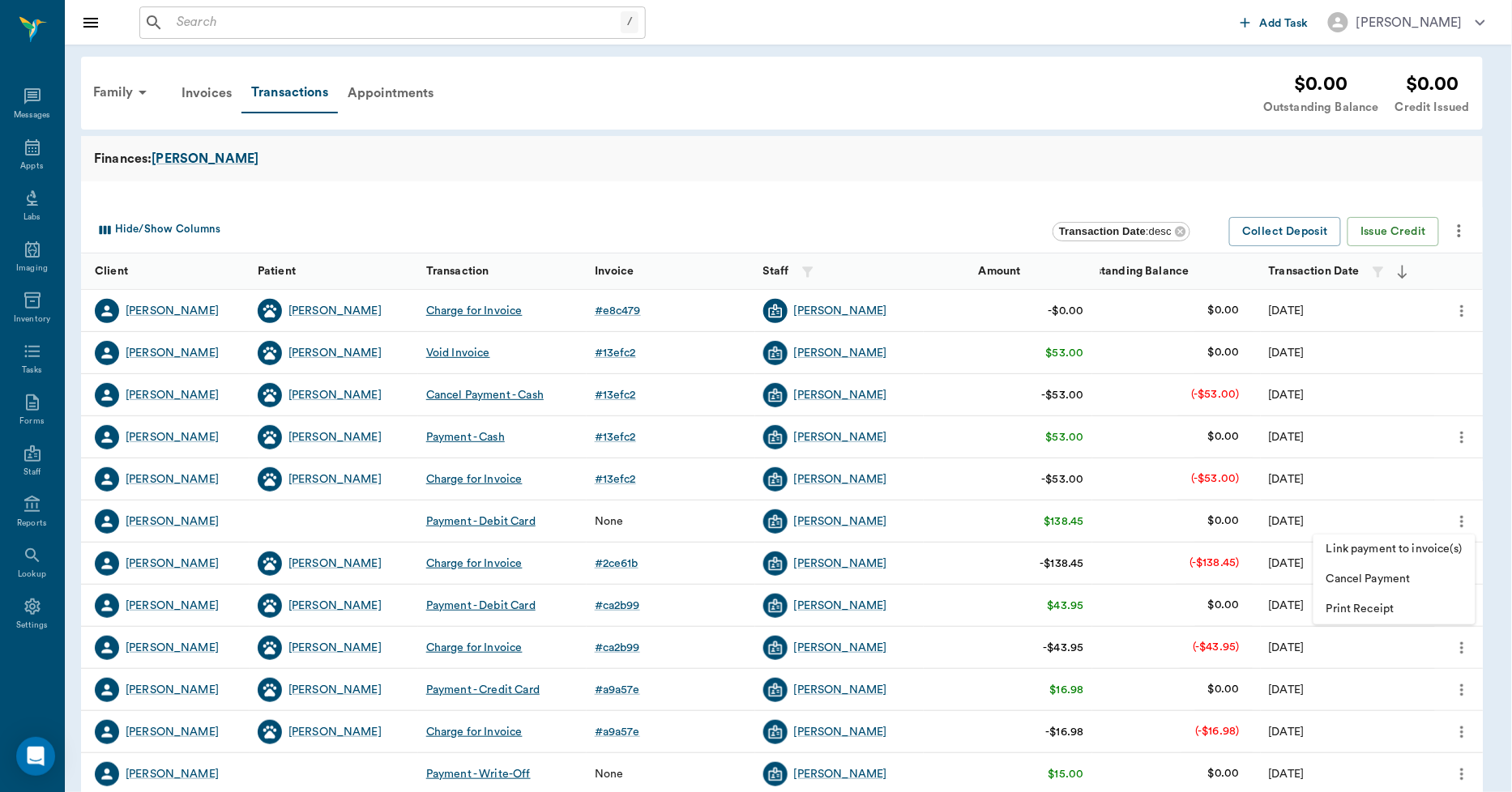
click at [1416, 542] on span "Link payment to invoice(s)" at bounding box center [1394, 550] width 136 height 17
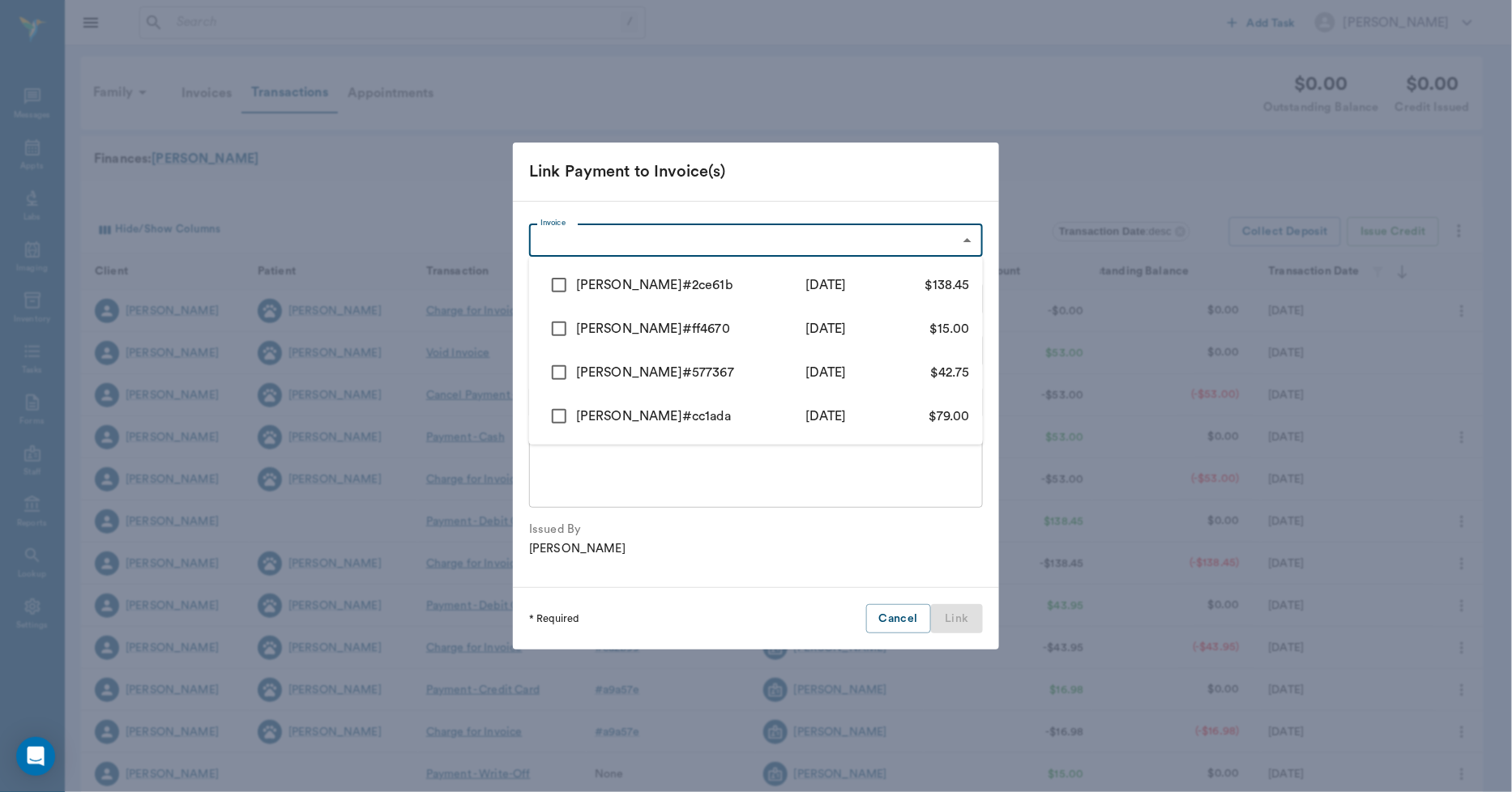
click at [718, 237] on body "/ ​ Add Task [PERSON_NAME] Nectar Messages Appts Labs Imaging Inventory Tasks F…" at bounding box center [756, 498] width 1512 height 996
click at [562, 288] on input "checkbox" at bounding box center [558, 285] width 34 height 34
checkbox input "true"
type input "688b7b671f7cbb0c9a2ce61b"
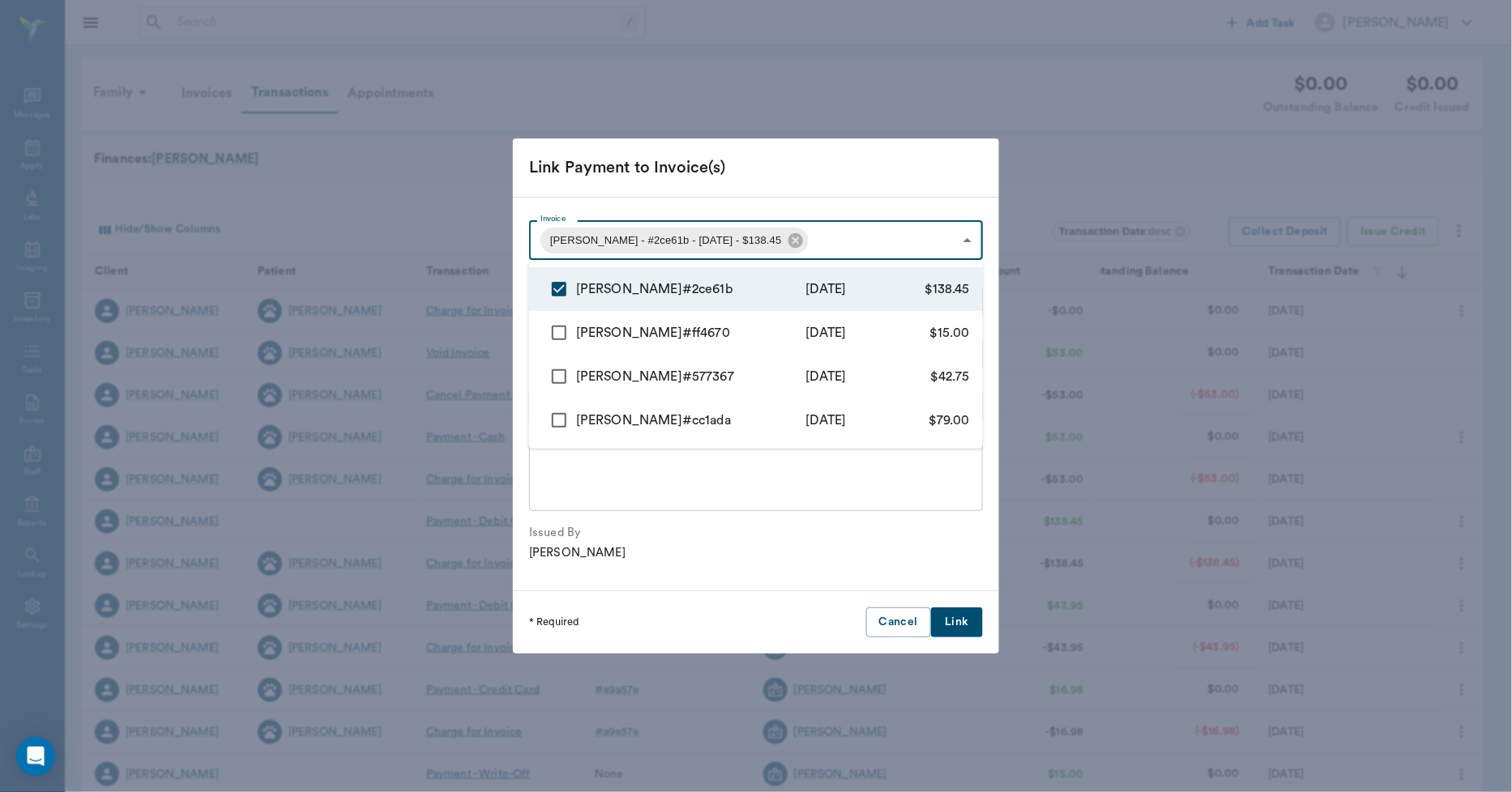
click at [754, 187] on div at bounding box center [756, 396] width 1512 height 792
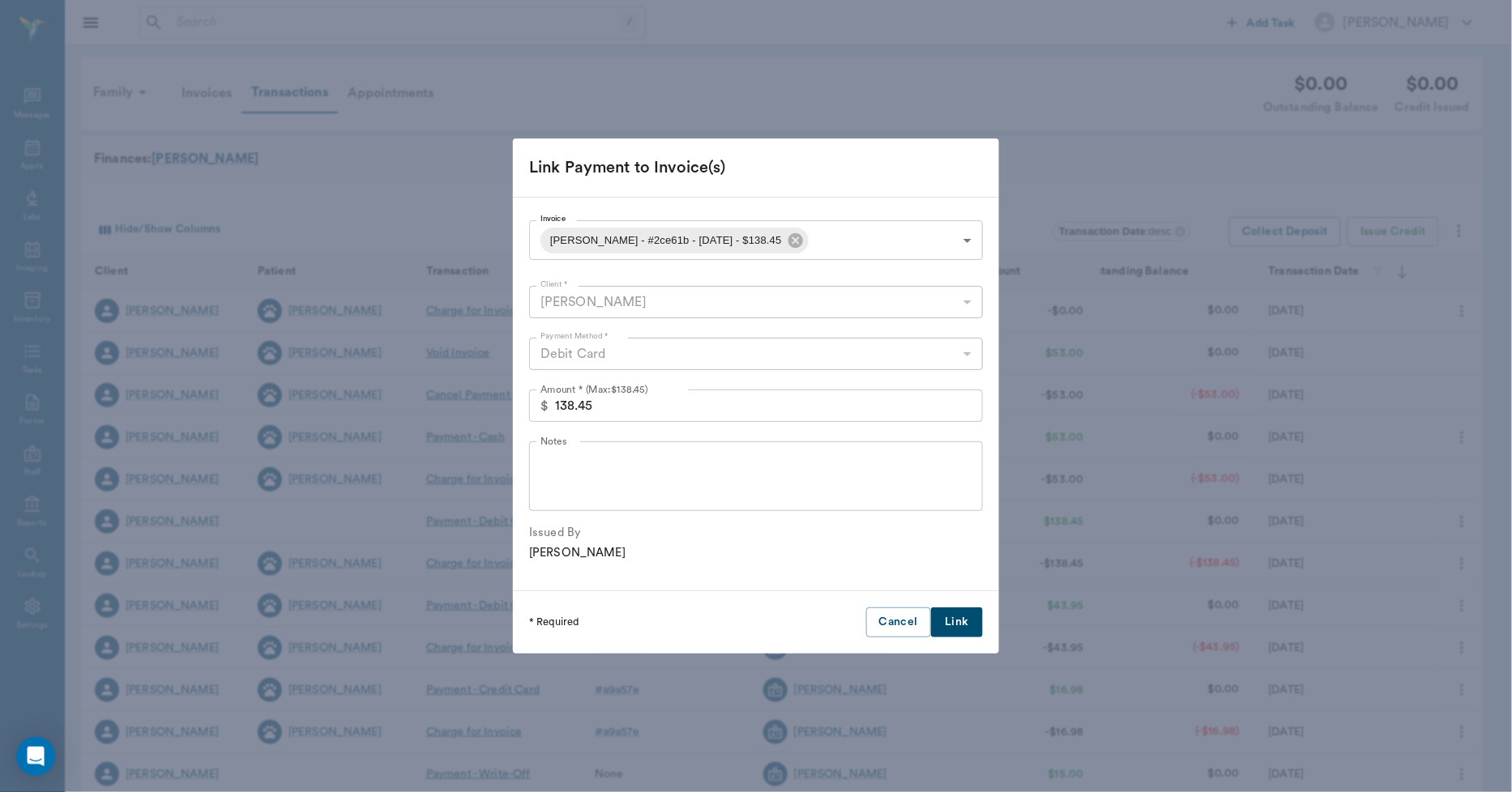
click at [950, 616] on button "Link" at bounding box center [957, 622] width 52 height 30
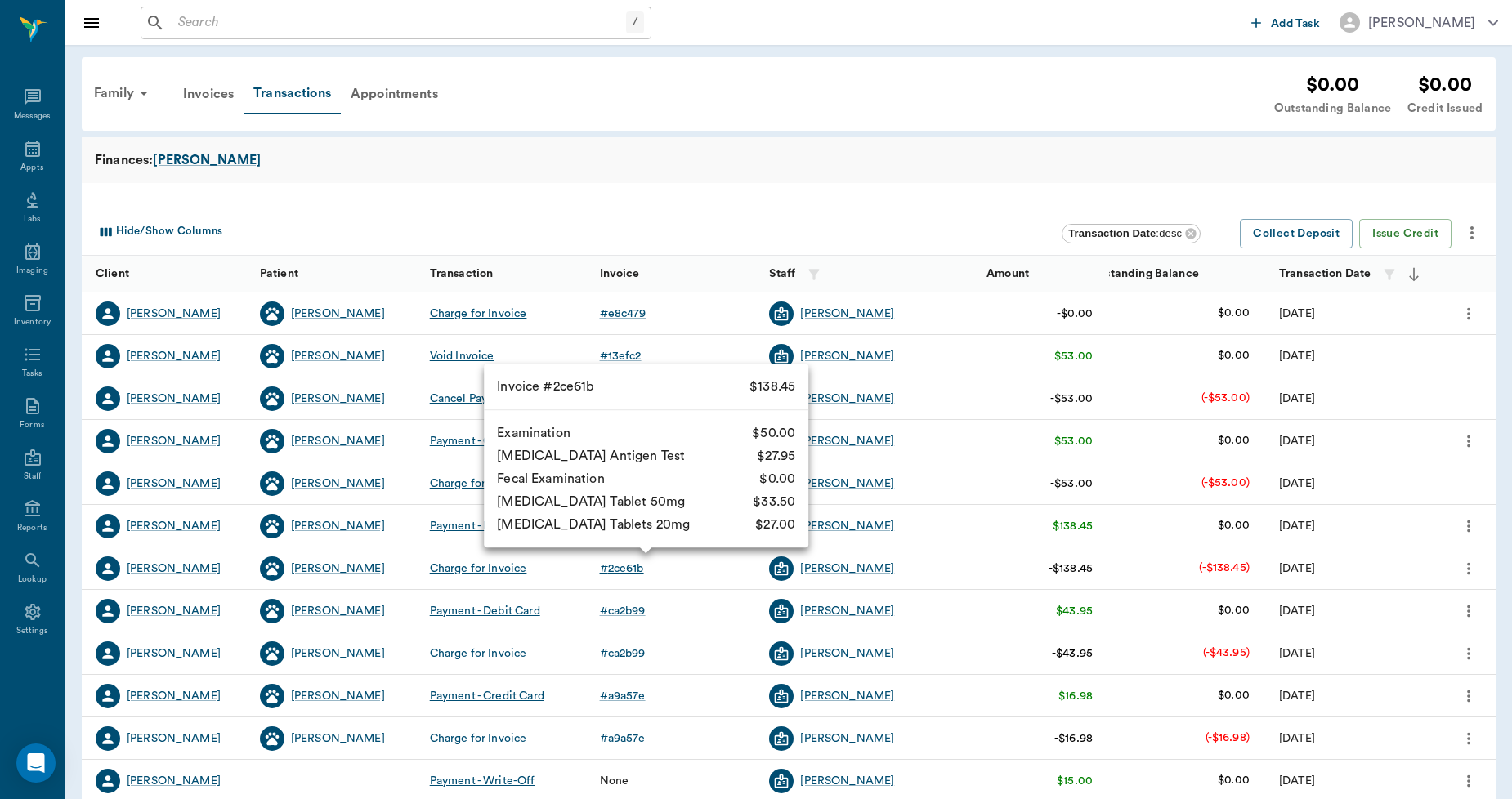
click at [636, 568] on div "# 2ce61b" at bounding box center [621, 569] width 44 height 17
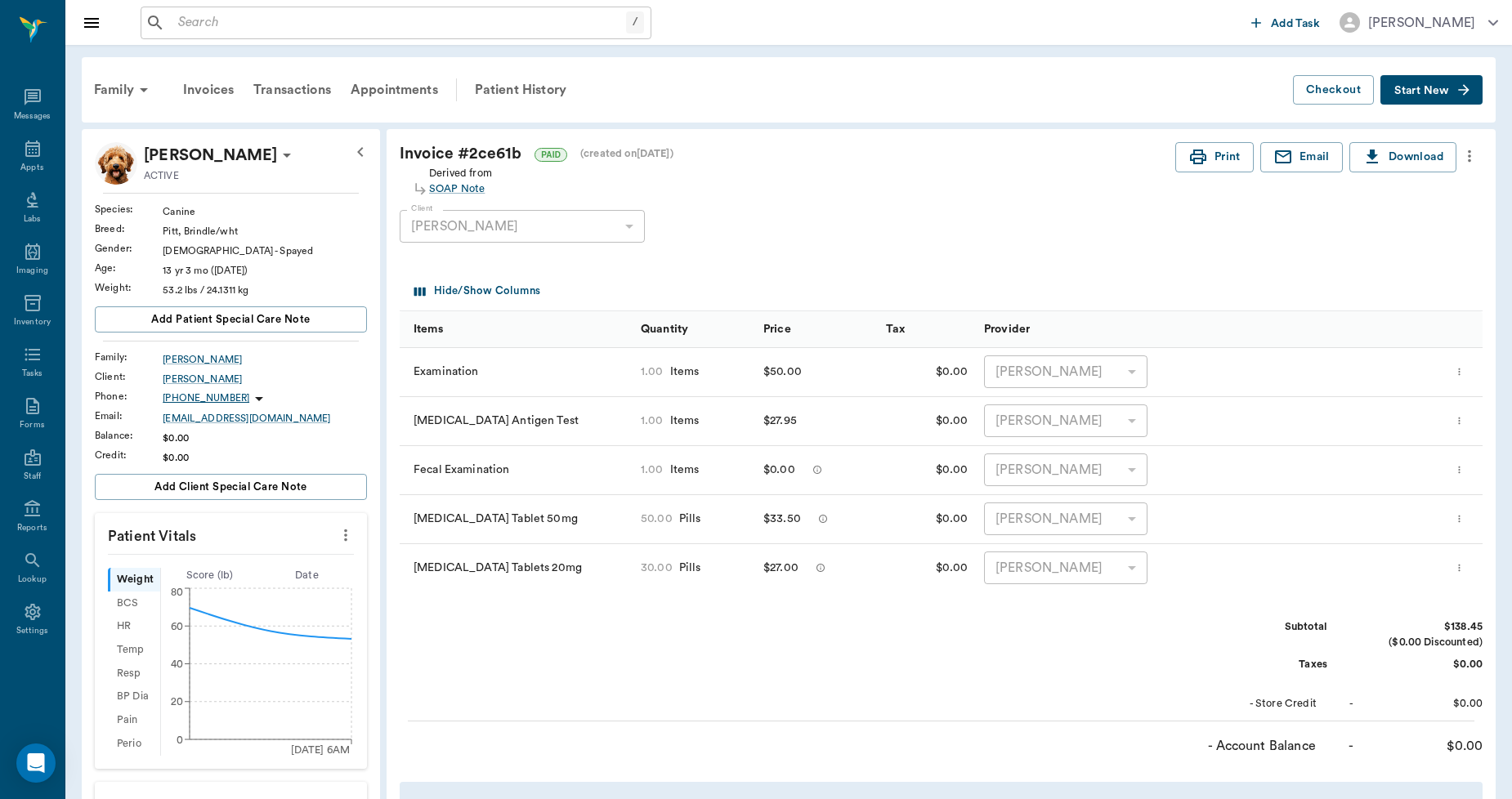
click at [1464, 517] on icon "more" at bounding box center [1459, 518] width 10 height 20
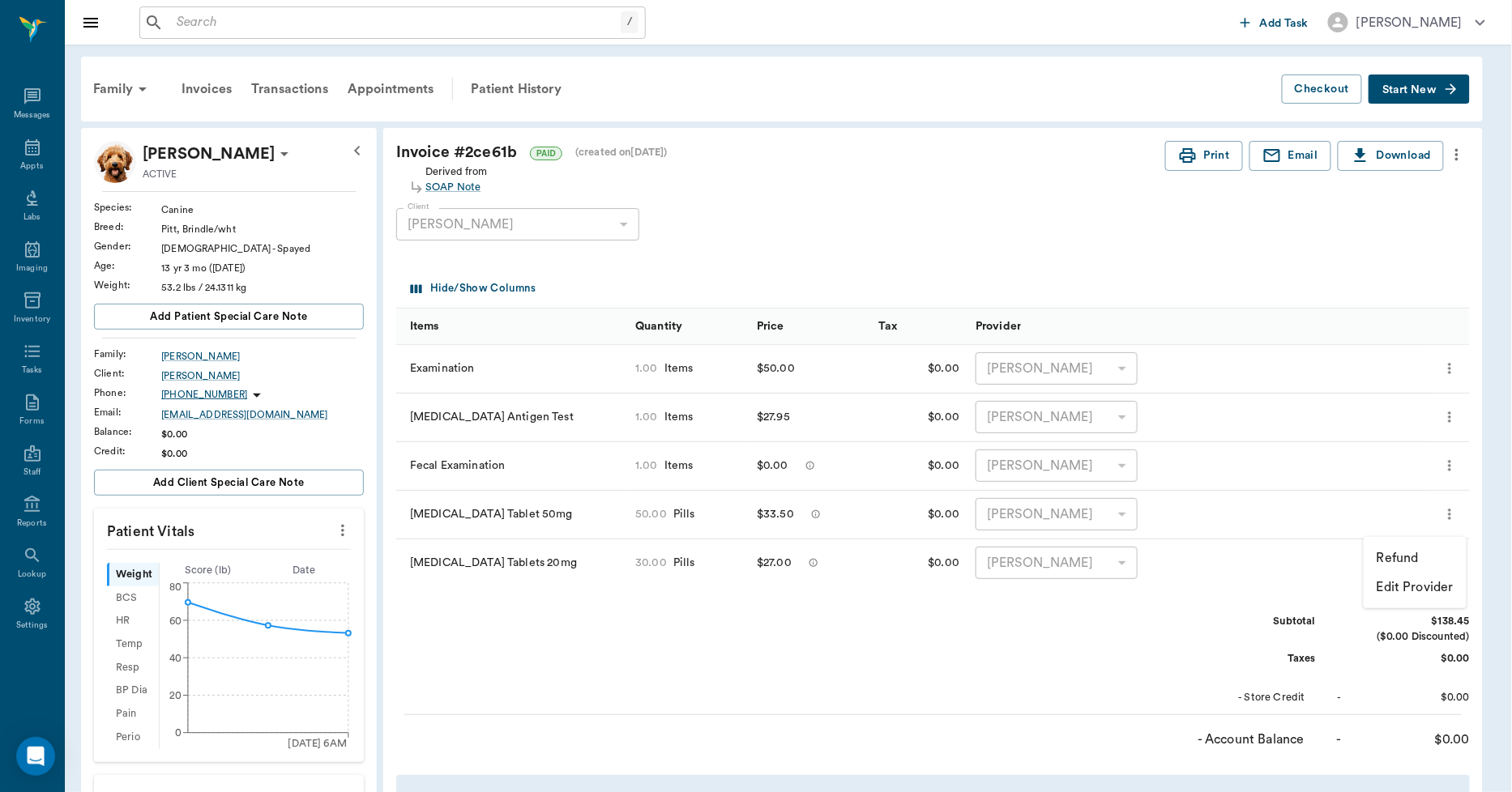
click at [1406, 549] on p "Refund" at bounding box center [1397, 558] width 43 height 19
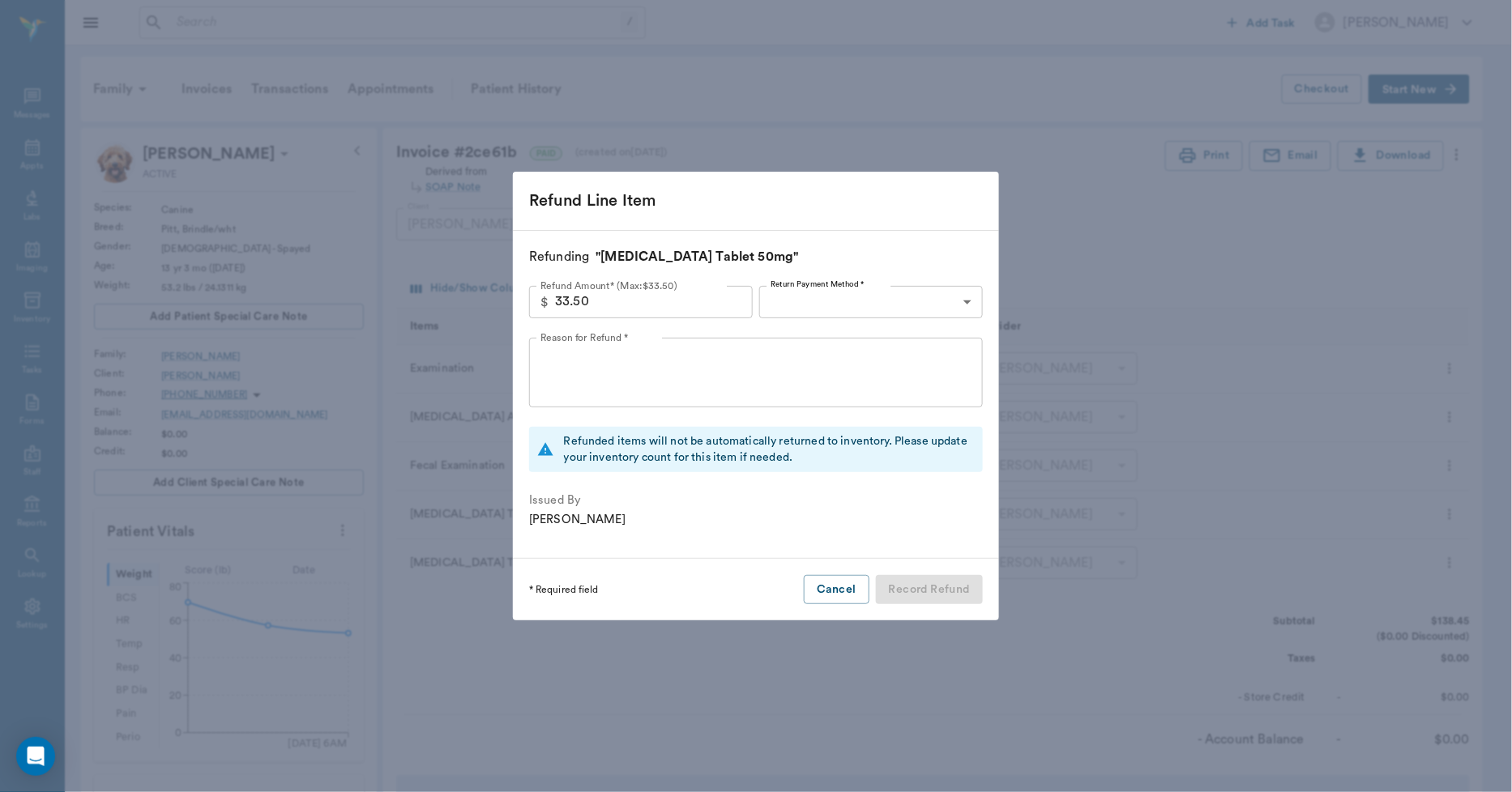
click at [818, 290] on body "/ ​ Add Task Dr. Bert Ellsworth Nectar Messages Appts Labs Imaging Inventory Ta…" at bounding box center [756, 633] width 1512 height 1267
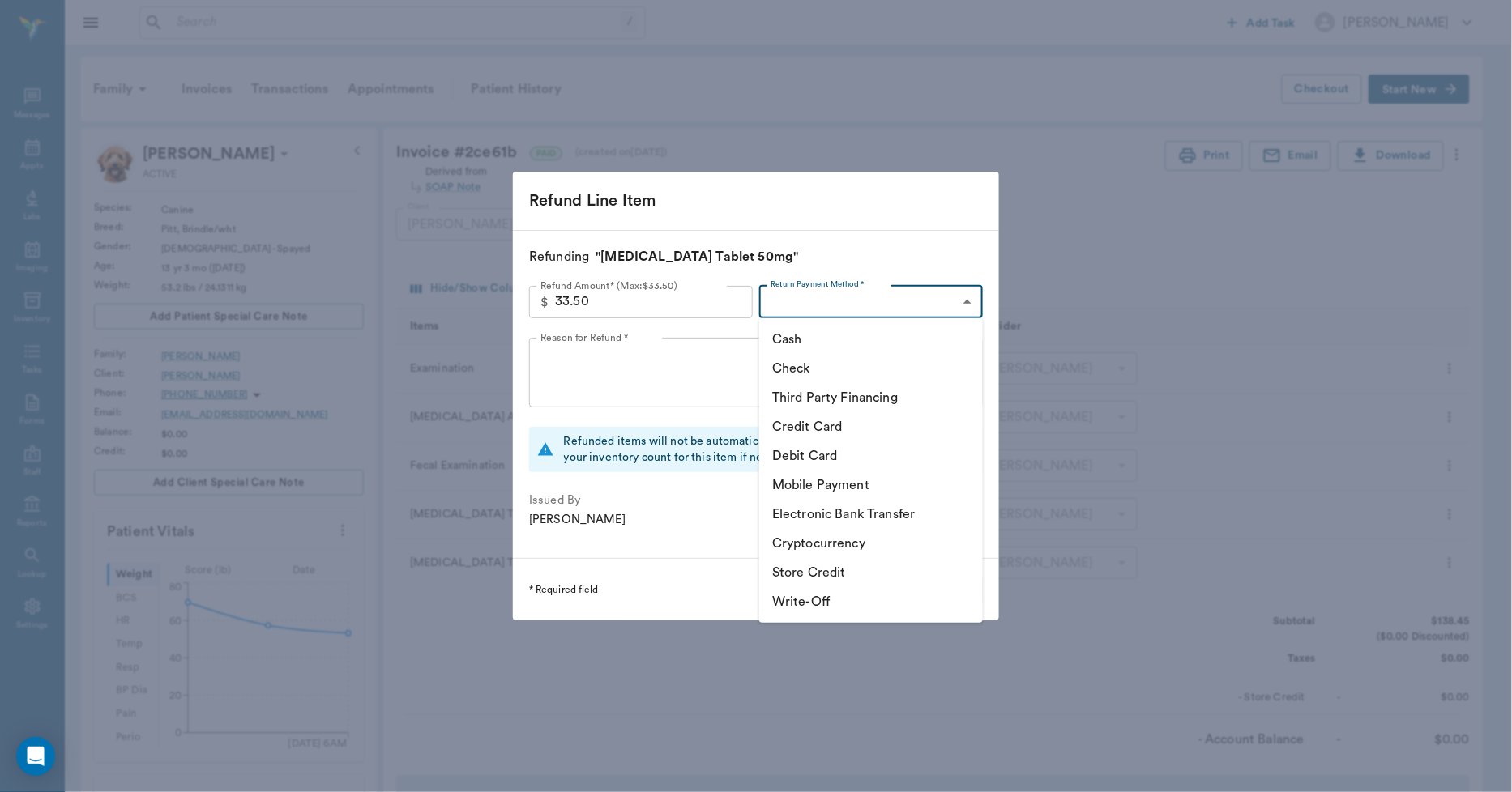
click at [799, 457] on li "Debit Card" at bounding box center [871, 457] width 224 height 30
type input "DEBIT_CARD"
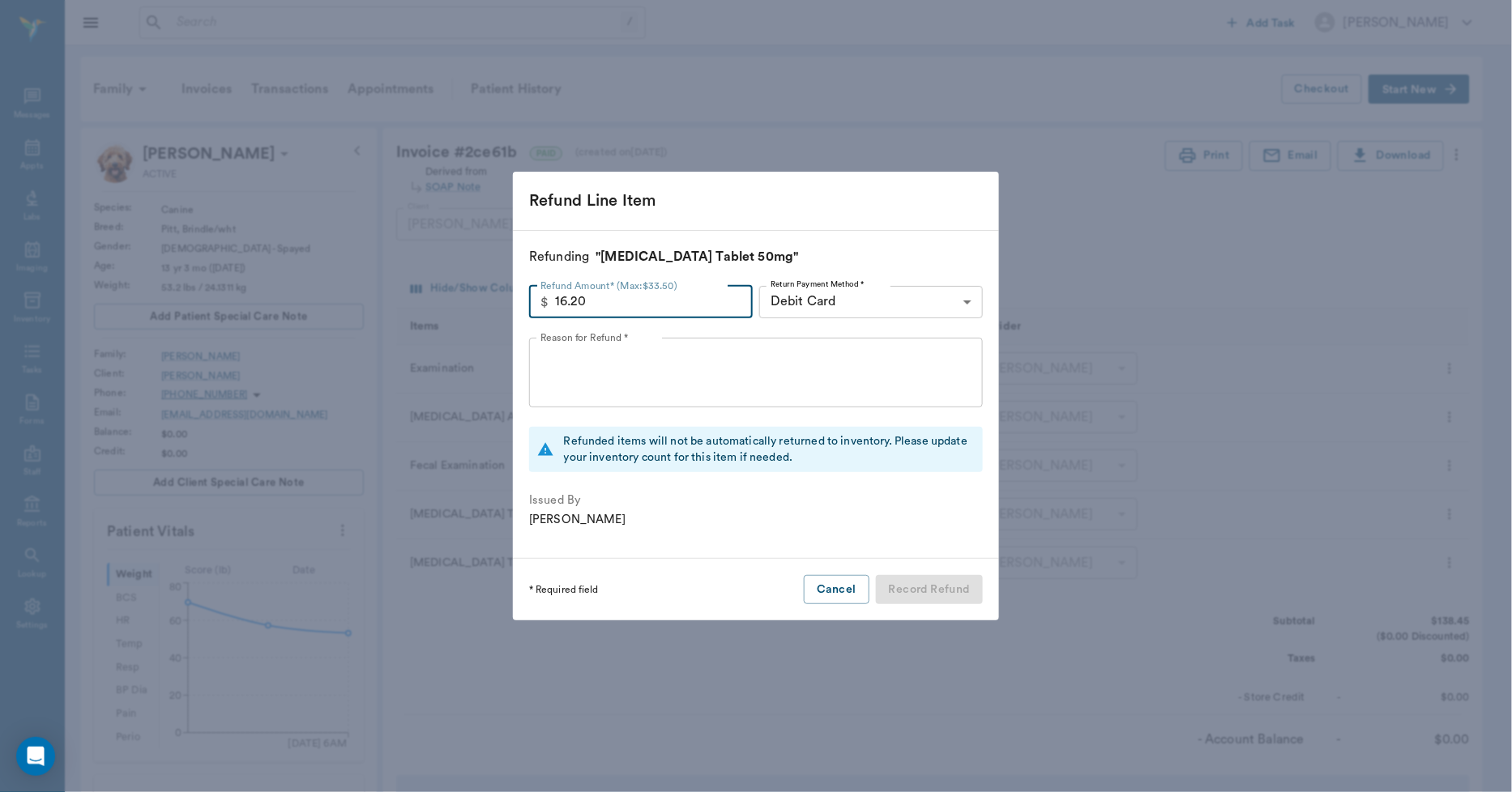
type input "16.20"
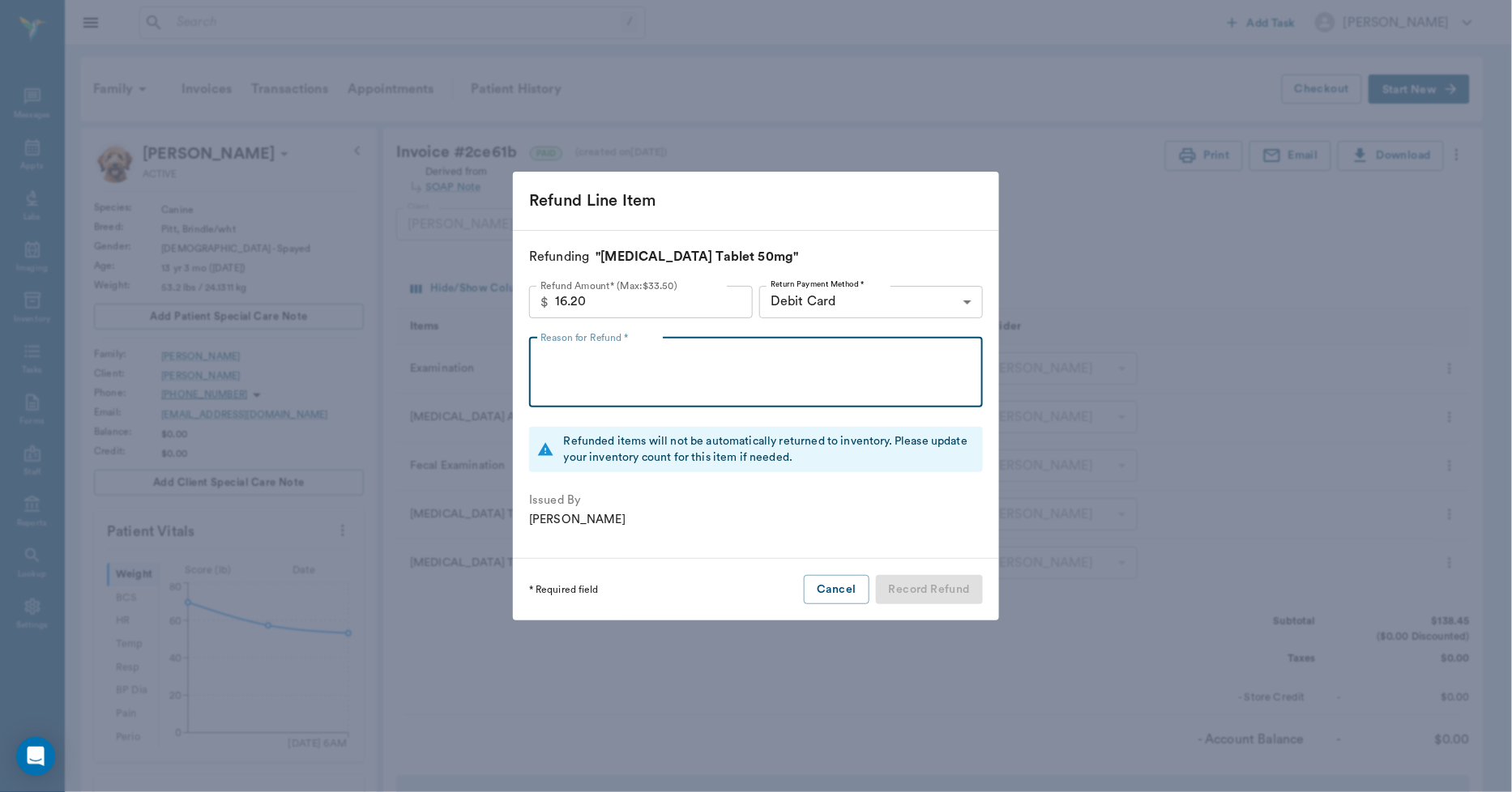
click at [598, 351] on textarea "Reason for Refund *" at bounding box center [756, 372] width 431 height 55
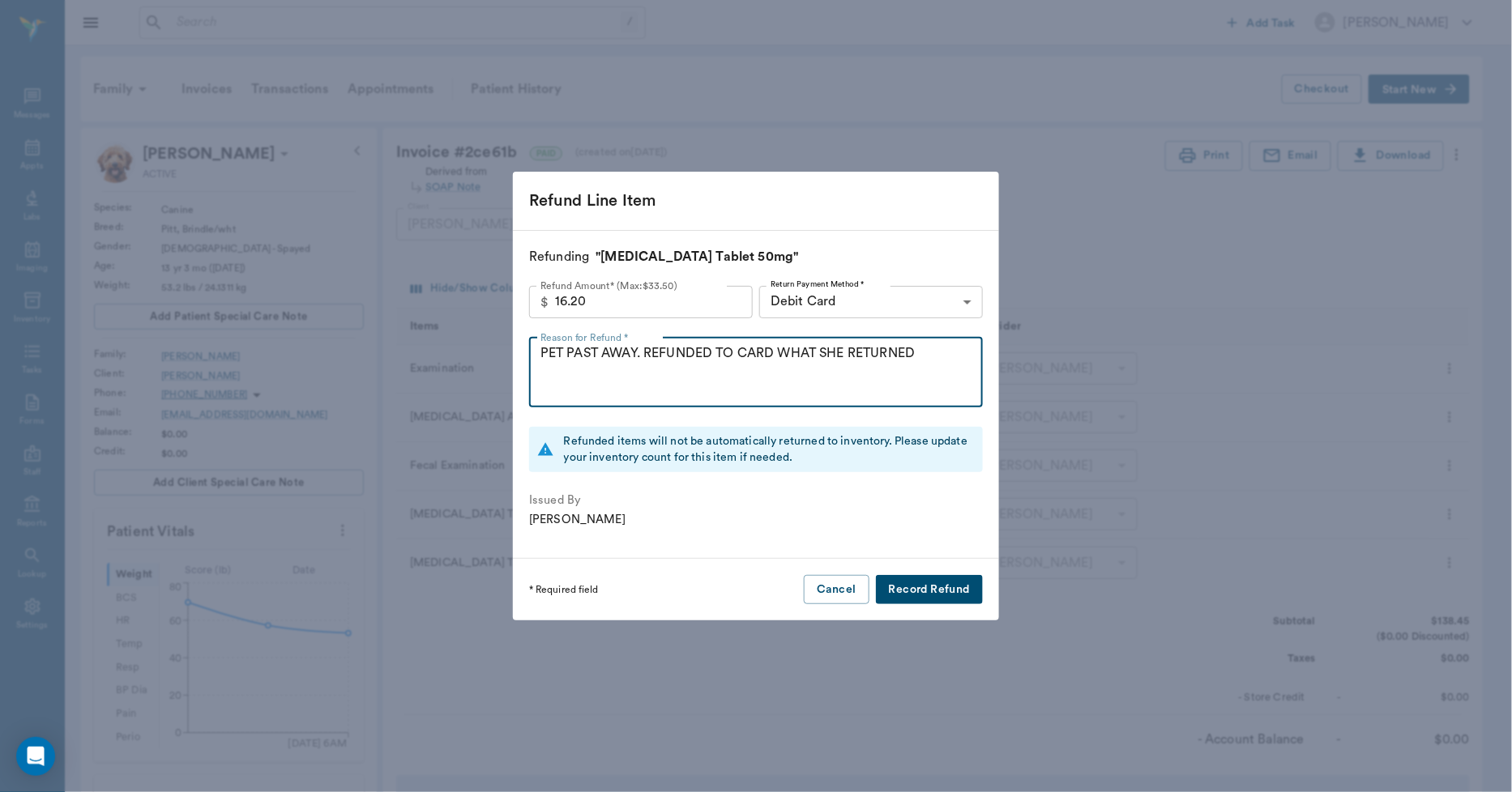
drag, startPoint x: 940, startPoint y: 347, endPoint x: 549, endPoint y: 355, distance: 391.1
click at [543, 358] on textarea "PET PAST AWAY. REFUNDED TO CARD WHAT SHE RETURNED" at bounding box center [756, 372] width 431 height 55
type textarea "PET PAST AWAY. REFUNDED TO CARD WHAT SHE RETURNED"
click at [911, 590] on button "Record Refund" at bounding box center [930, 590] width 107 height 30
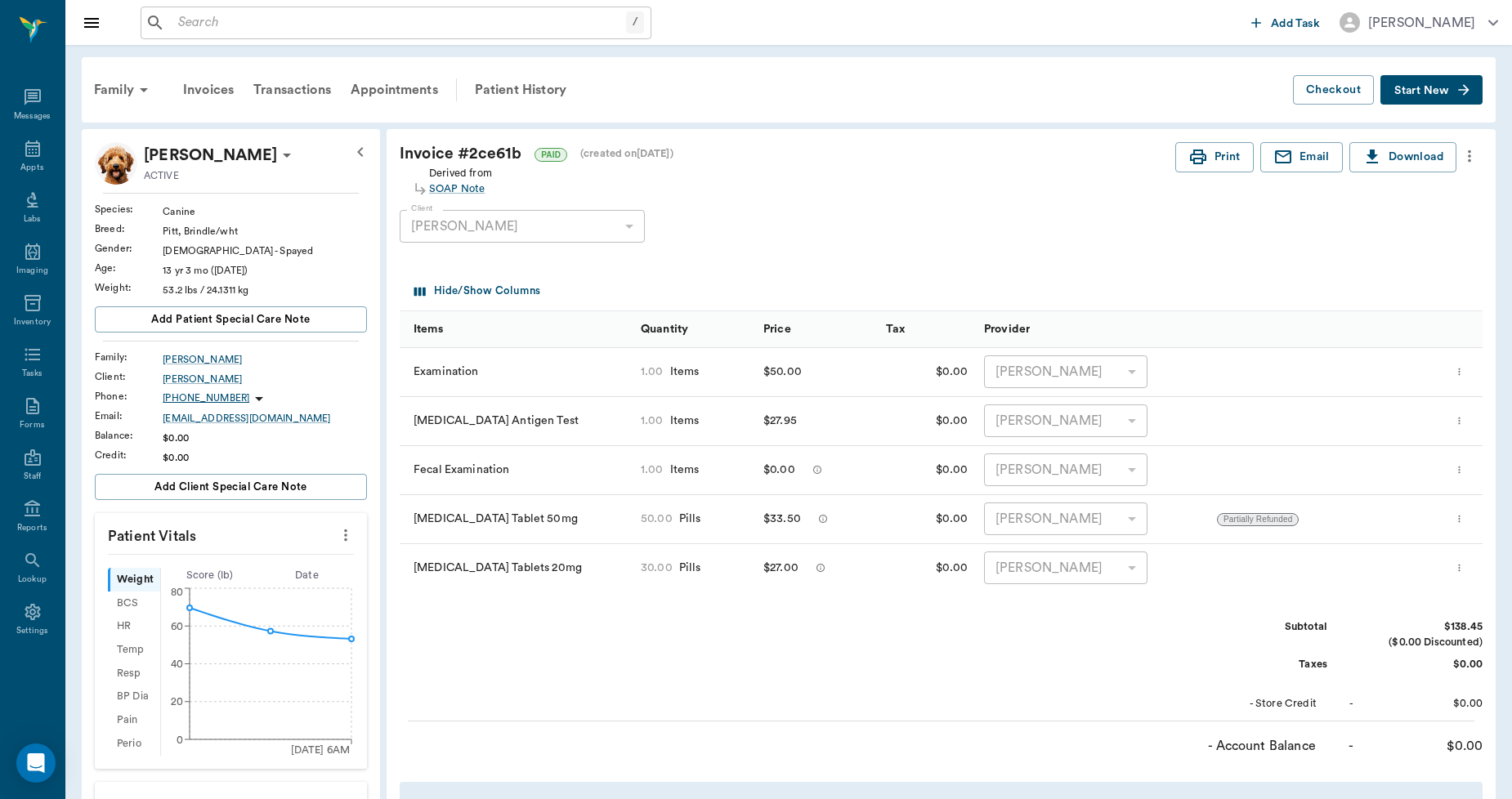
click at [1460, 565] on icon "more" at bounding box center [1459, 569] width 2 height 7
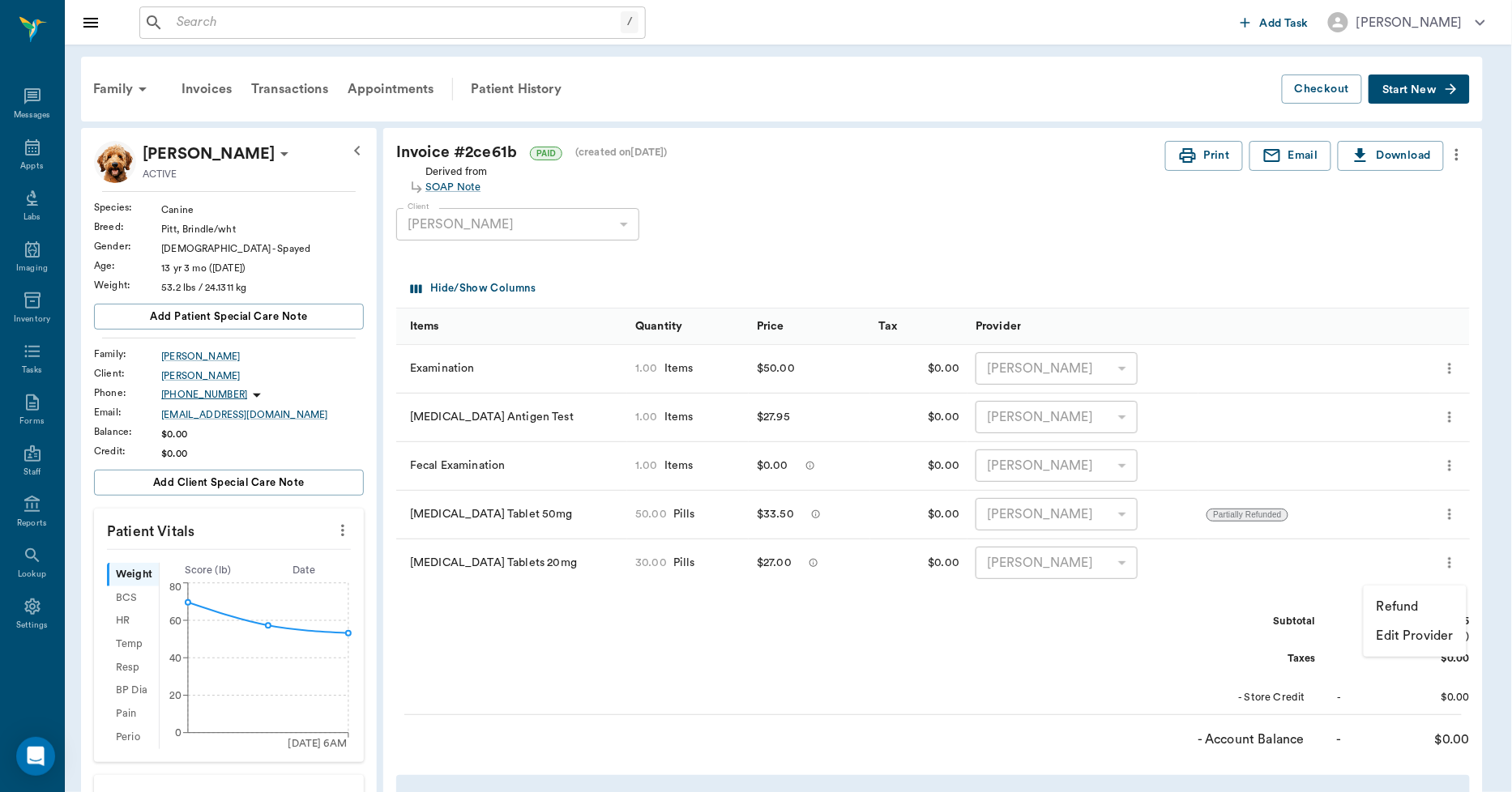
click at [1406, 601] on p "Refund" at bounding box center [1397, 606] width 43 height 19
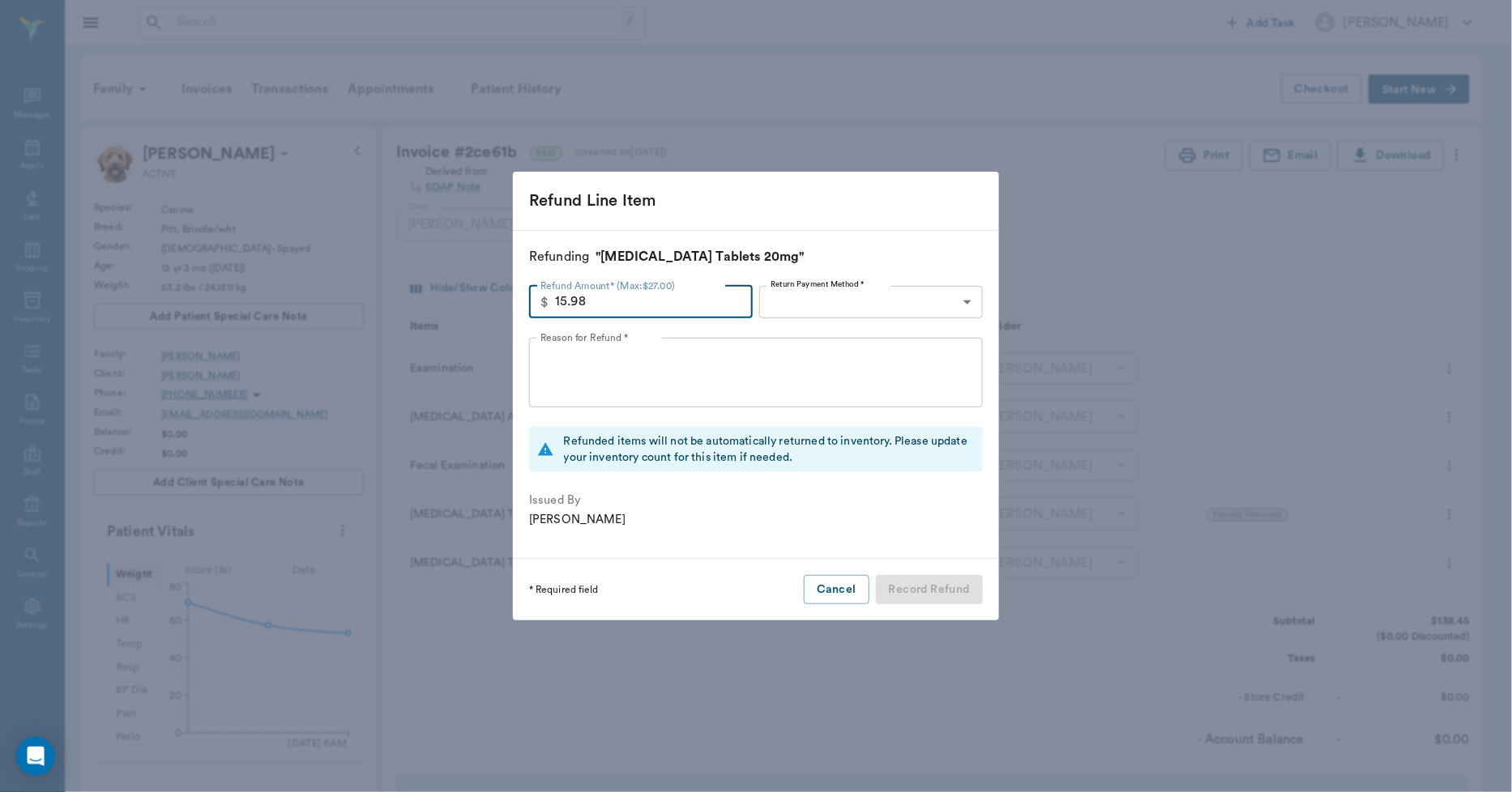
type input "15.98"
click at [805, 299] on body "/ ​ Add Task Dr. Bert Ellsworth Nectar Messages Appts Labs Imaging Inventory Ta…" at bounding box center [756, 633] width 1512 height 1267
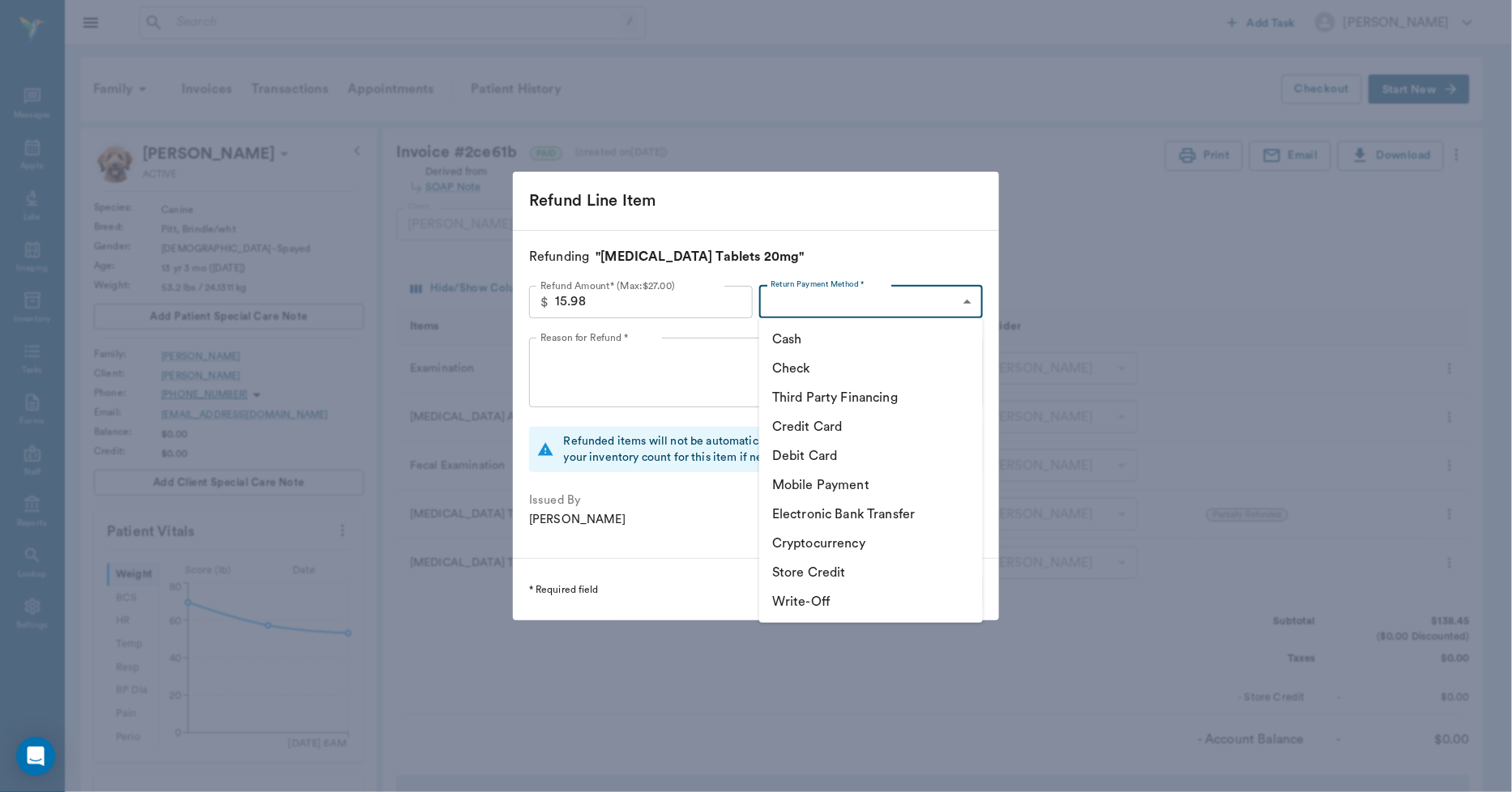
click at [792, 455] on li "Debit Card" at bounding box center [871, 457] width 224 height 30
type input "DEBIT_CARD"
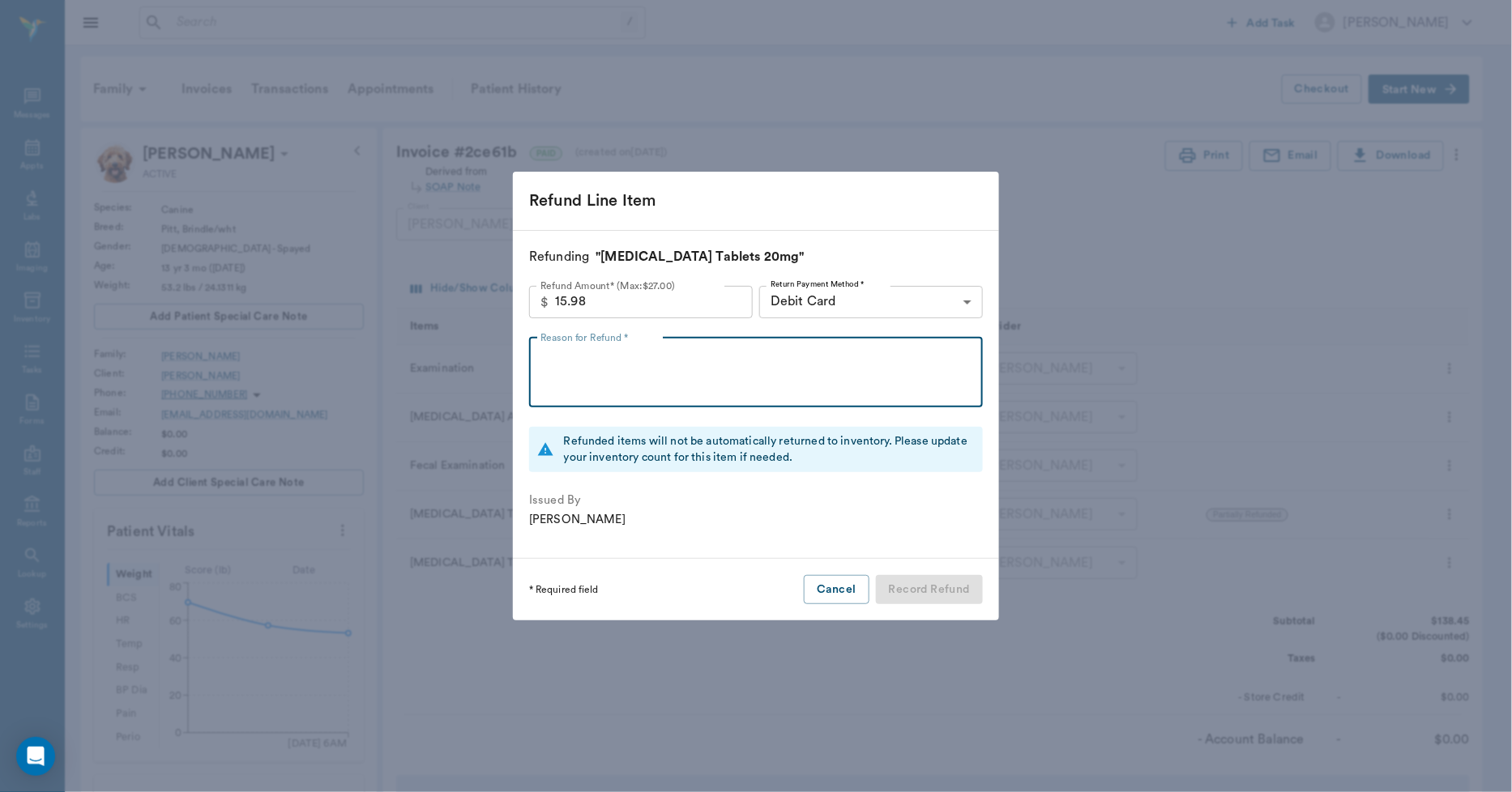
click at [563, 366] on textarea "Reason for Refund *" at bounding box center [756, 372] width 431 height 55
paste textarea "PET PAST AWAY. REFUNDED TO CARD WHAT SHE RETURNED"
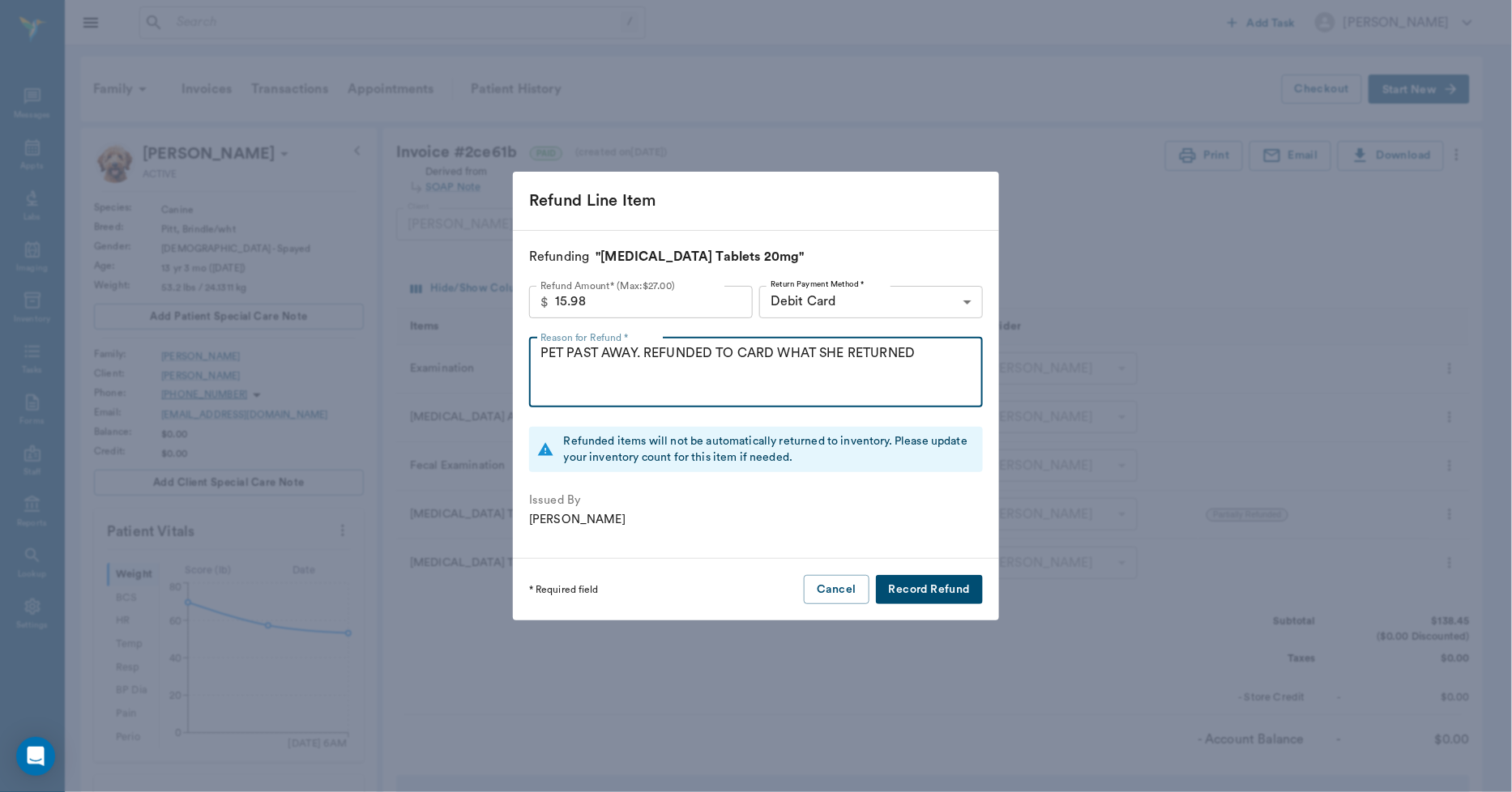
type textarea "PET PAST AWAY. REFUNDED TO CARD WHAT SHE RETURNED"
click at [920, 592] on button "Record Refund" at bounding box center [930, 590] width 107 height 30
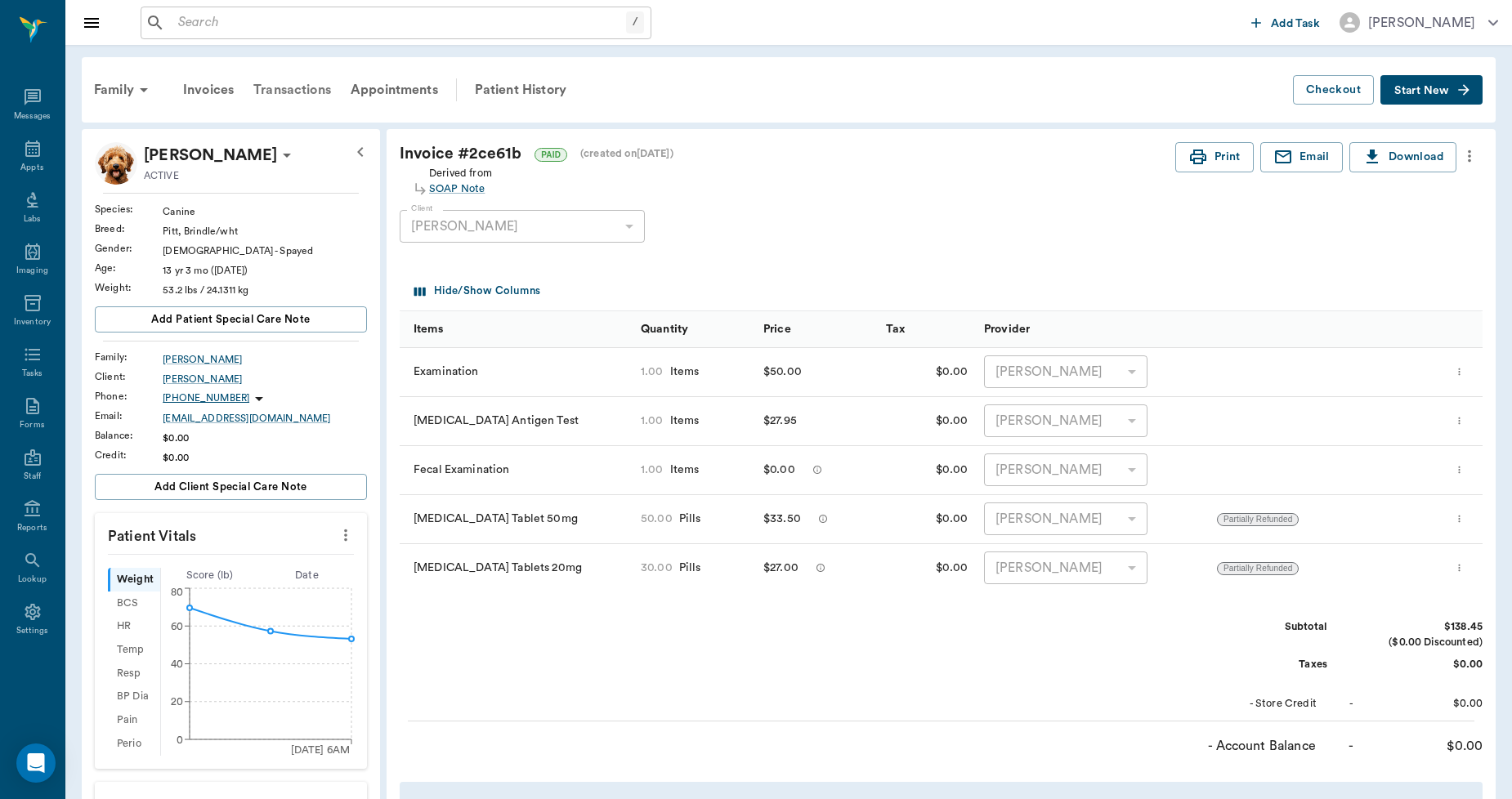
click at [309, 89] on div "Transactions" at bounding box center [292, 90] width 97 height 39
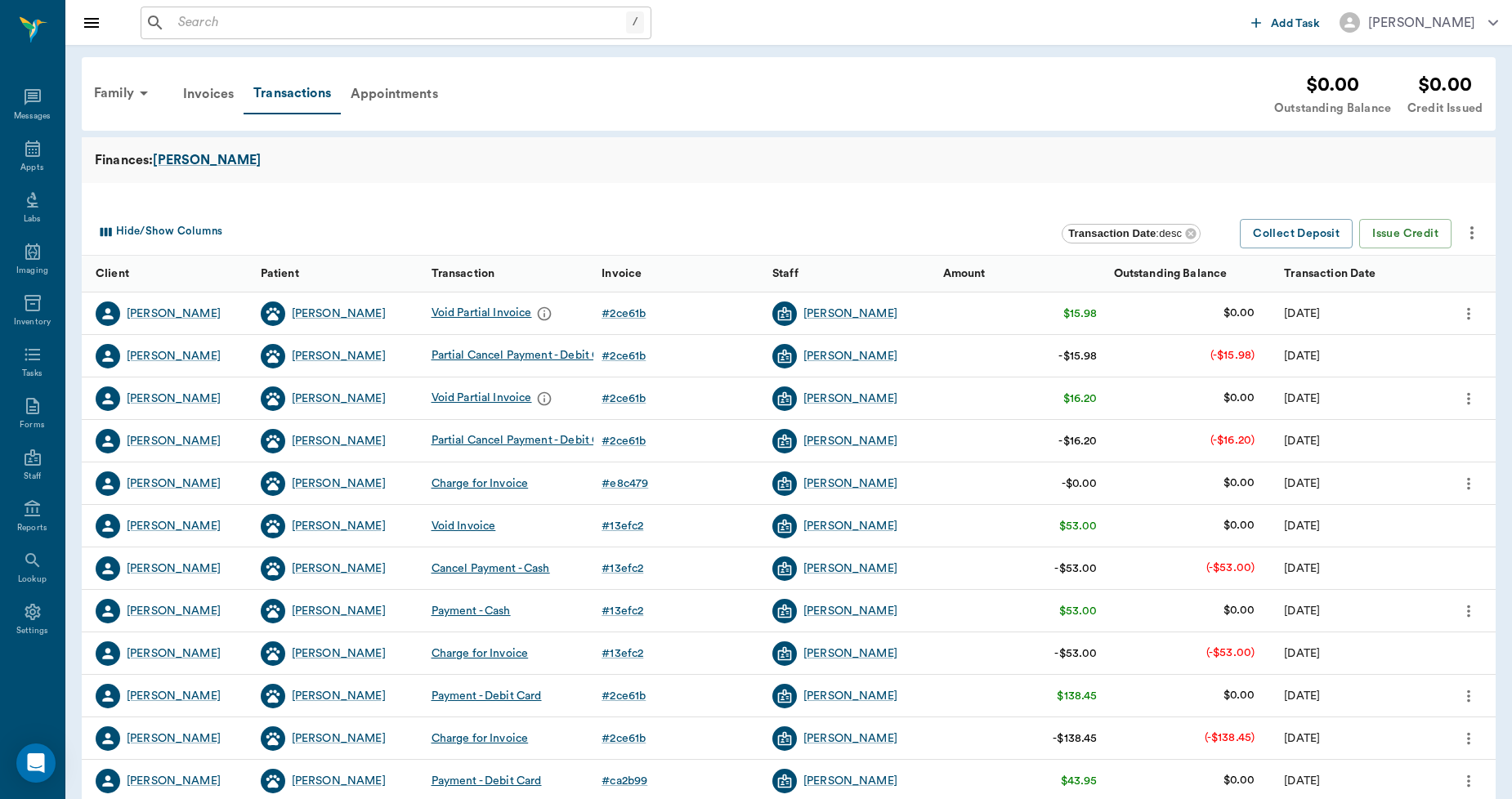
click at [229, 28] on input "text" at bounding box center [398, 22] width 454 height 23
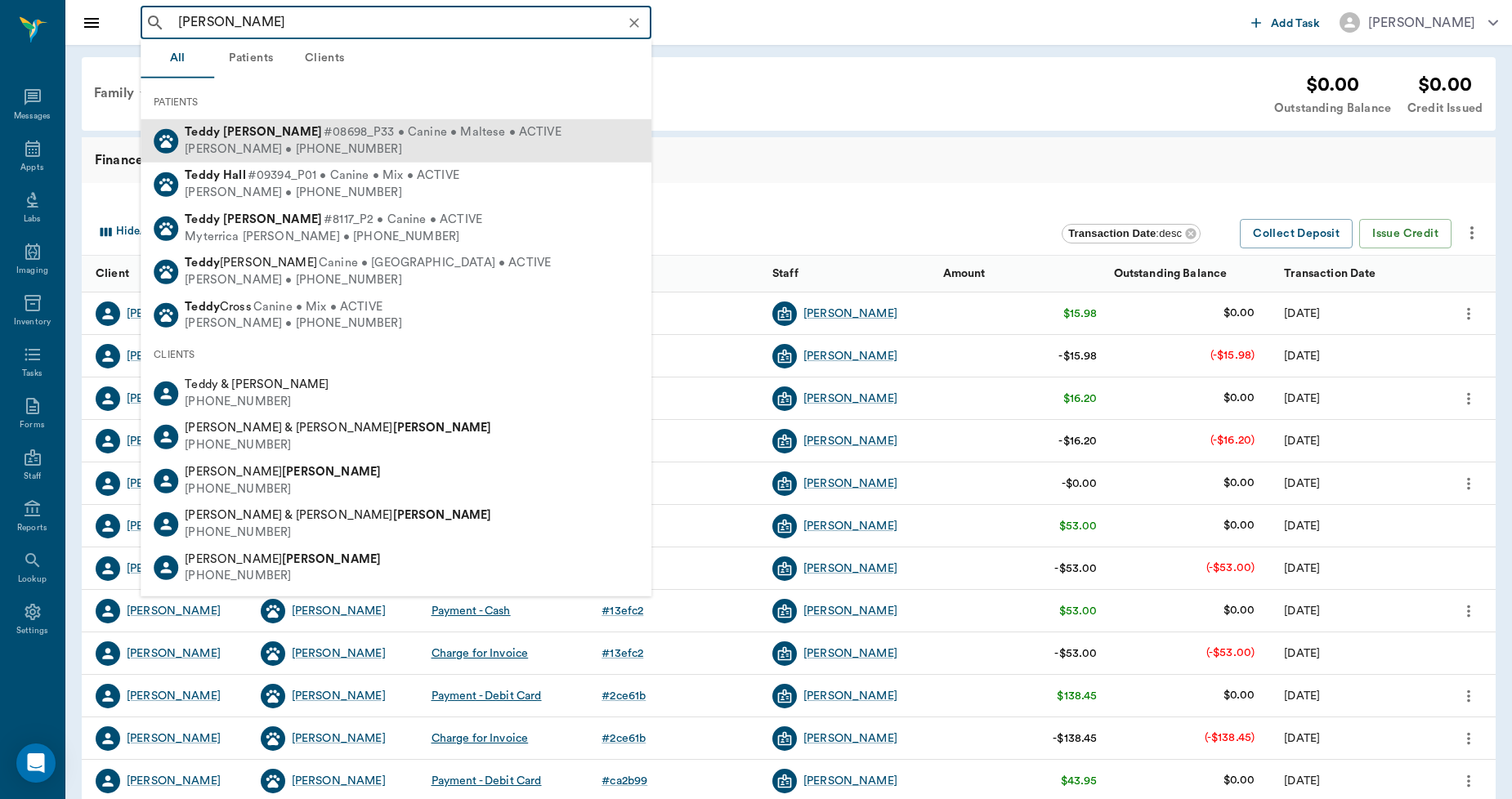
click at [323, 139] on span "#08698_P33 • Canine • Maltese • ACTIVE" at bounding box center [442, 132] width 238 height 17
type input "TEDDY HAW"
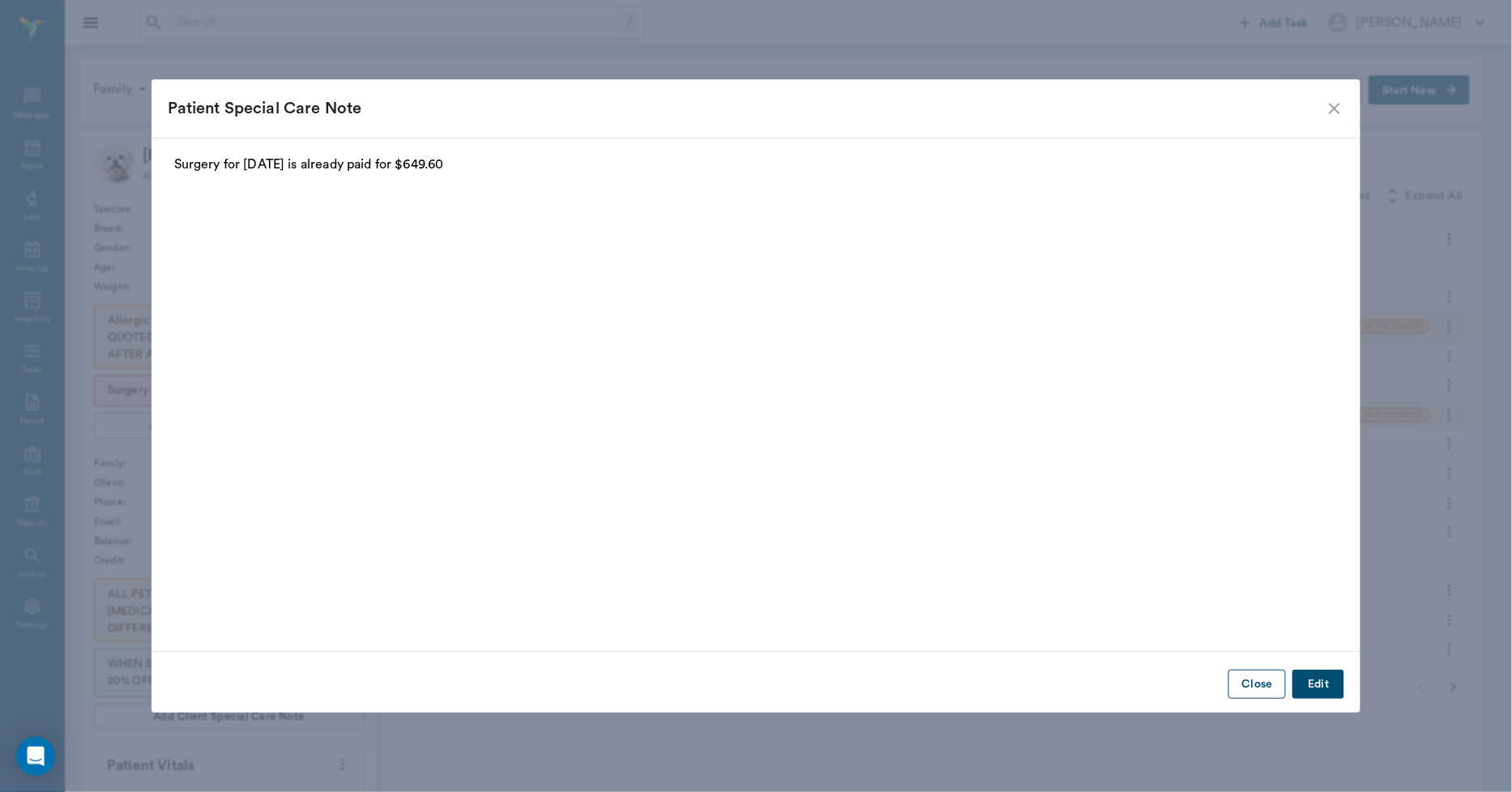
click at [1254, 691] on button "Close" at bounding box center [1257, 685] width 57 height 30
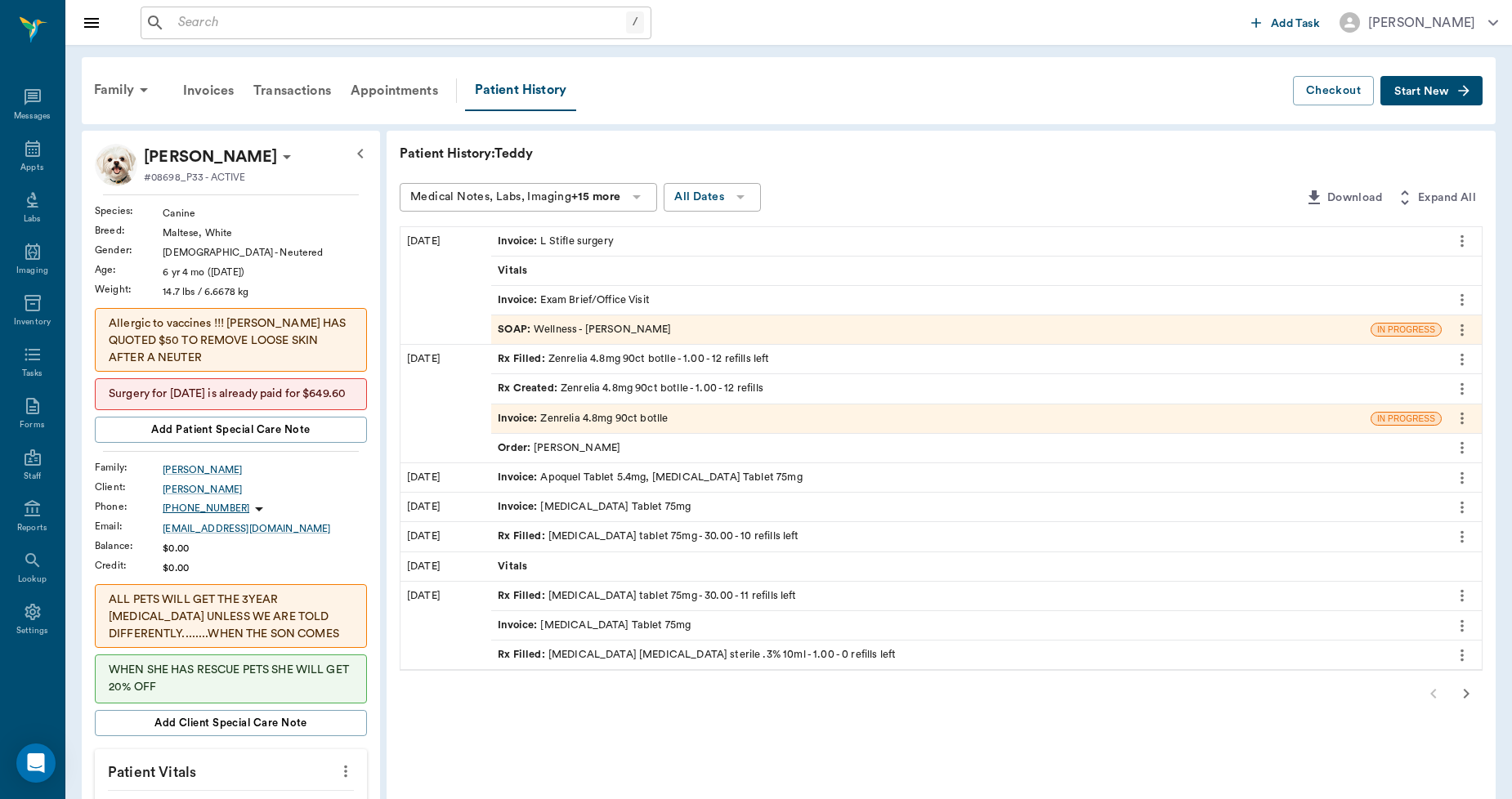
click at [582, 297] on div "Invoice : Exam Brief/Office Visit" at bounding box center [573, 300] width 152 height 16
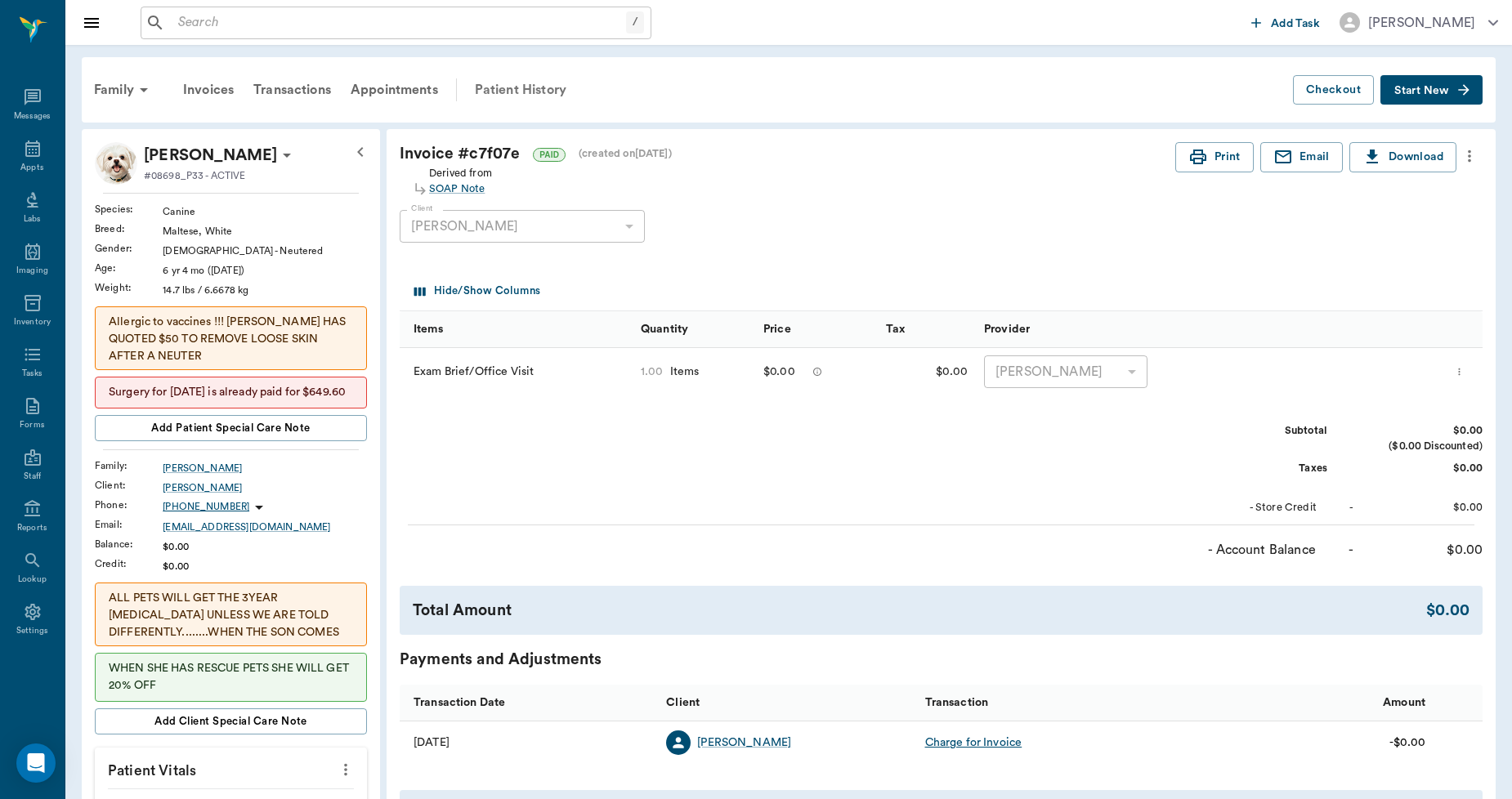
click at [517, 80] on div "Patient History" at bounding box center [520, 90] width 111 height 39
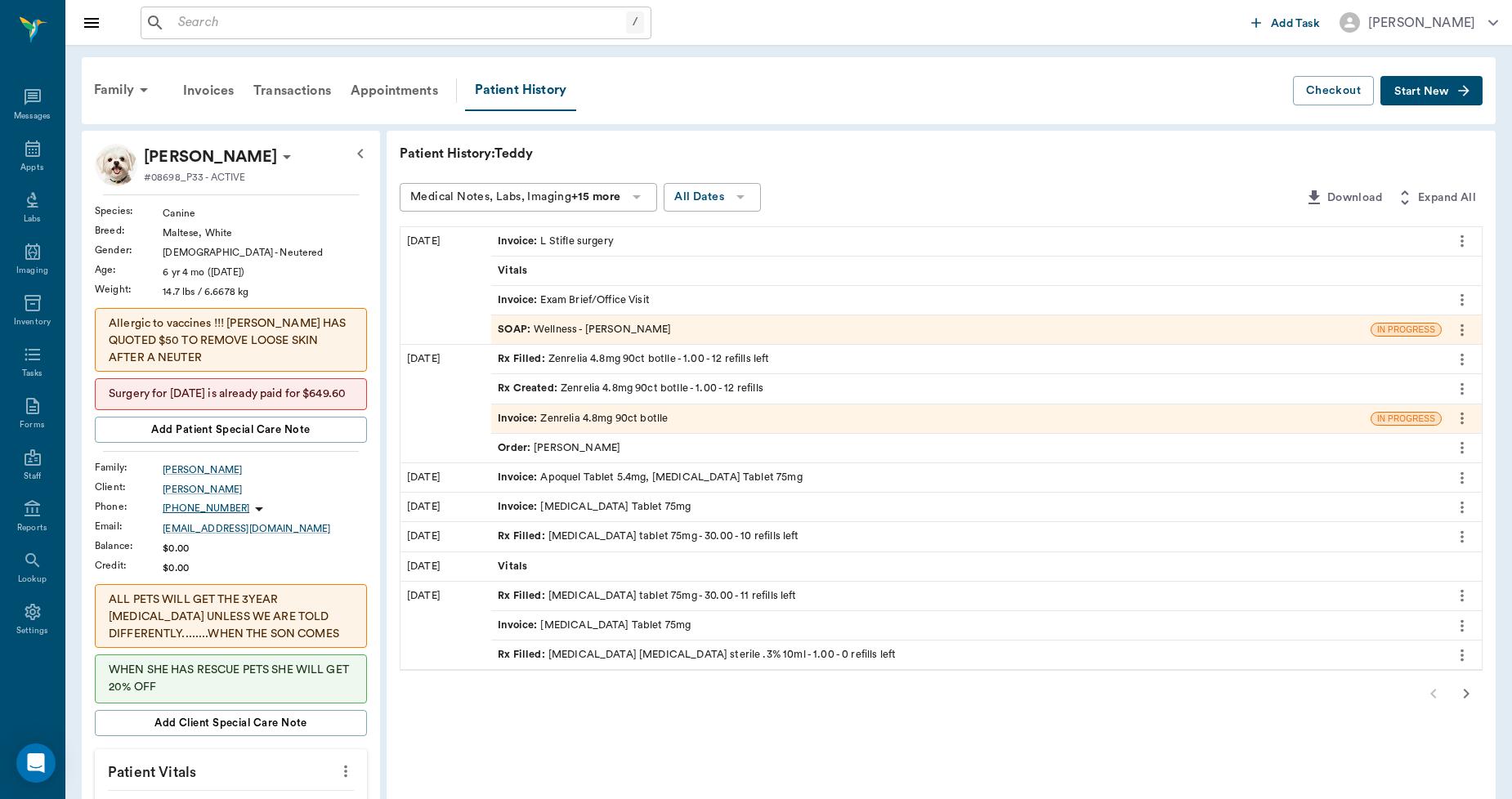
click at [567, 330] on div "SOAP : Wellness - Dr. Bert Ellsworth" at bounding box center [584, 329] width 173 height 16
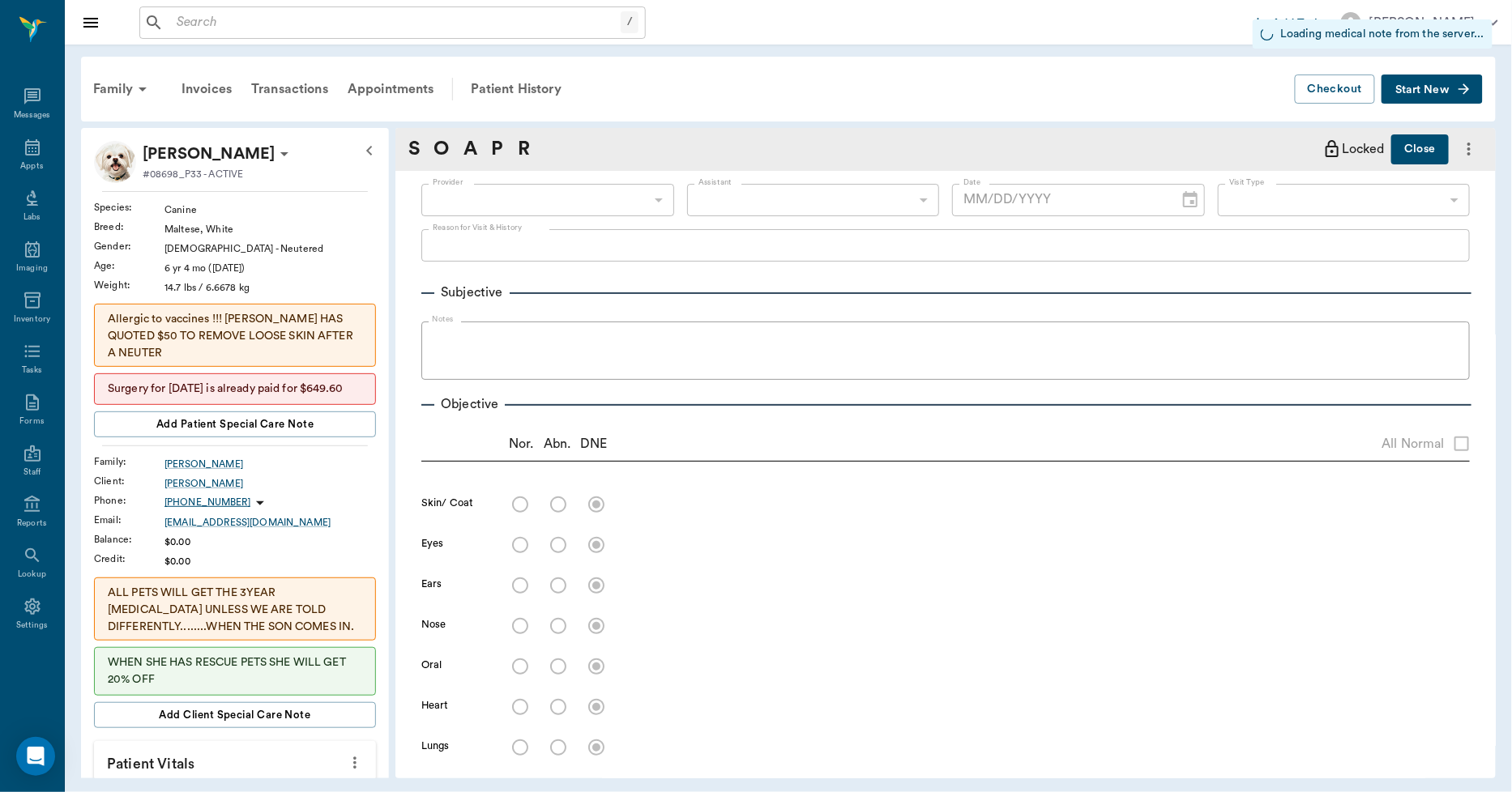
type input "63ec2f075fda476ae8351a4d"
type input "65d2be4f46e3a538d89b8c14"
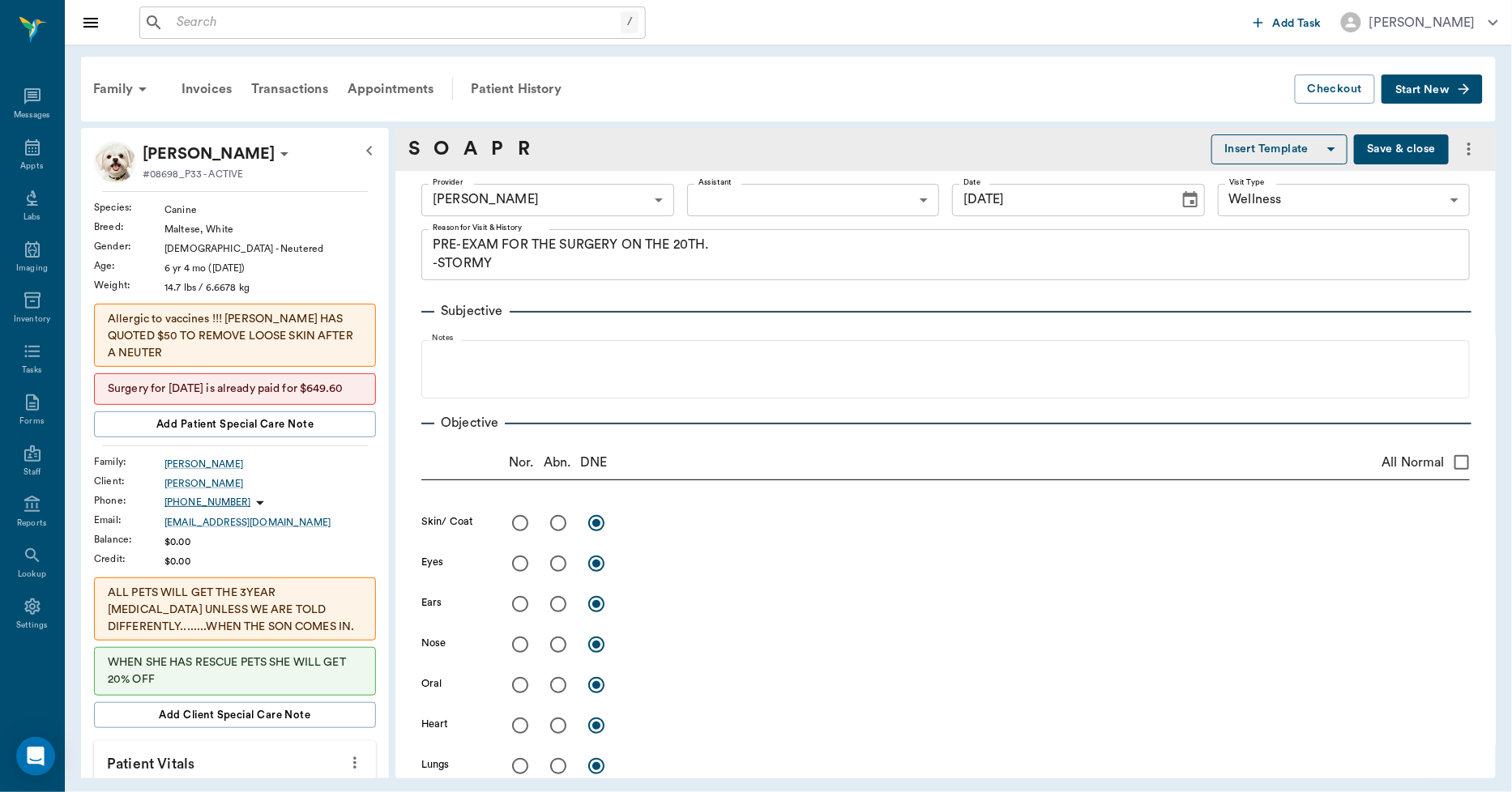
type input "[DATE]"
type textarea "PRE-EXAM FOR THE SURGERY ON THE 20TH. -STORMY"
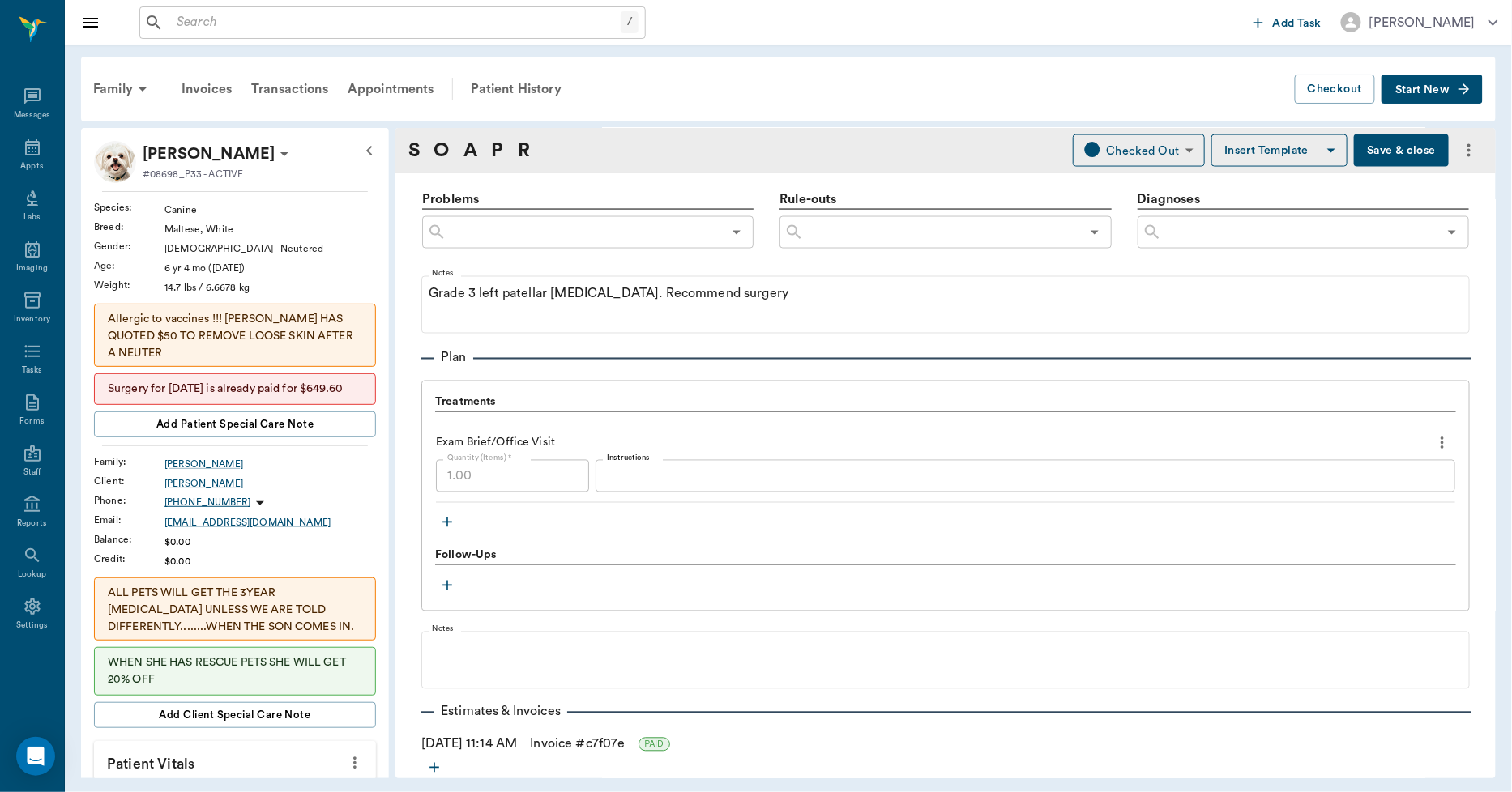
scroll to position [990, 0]
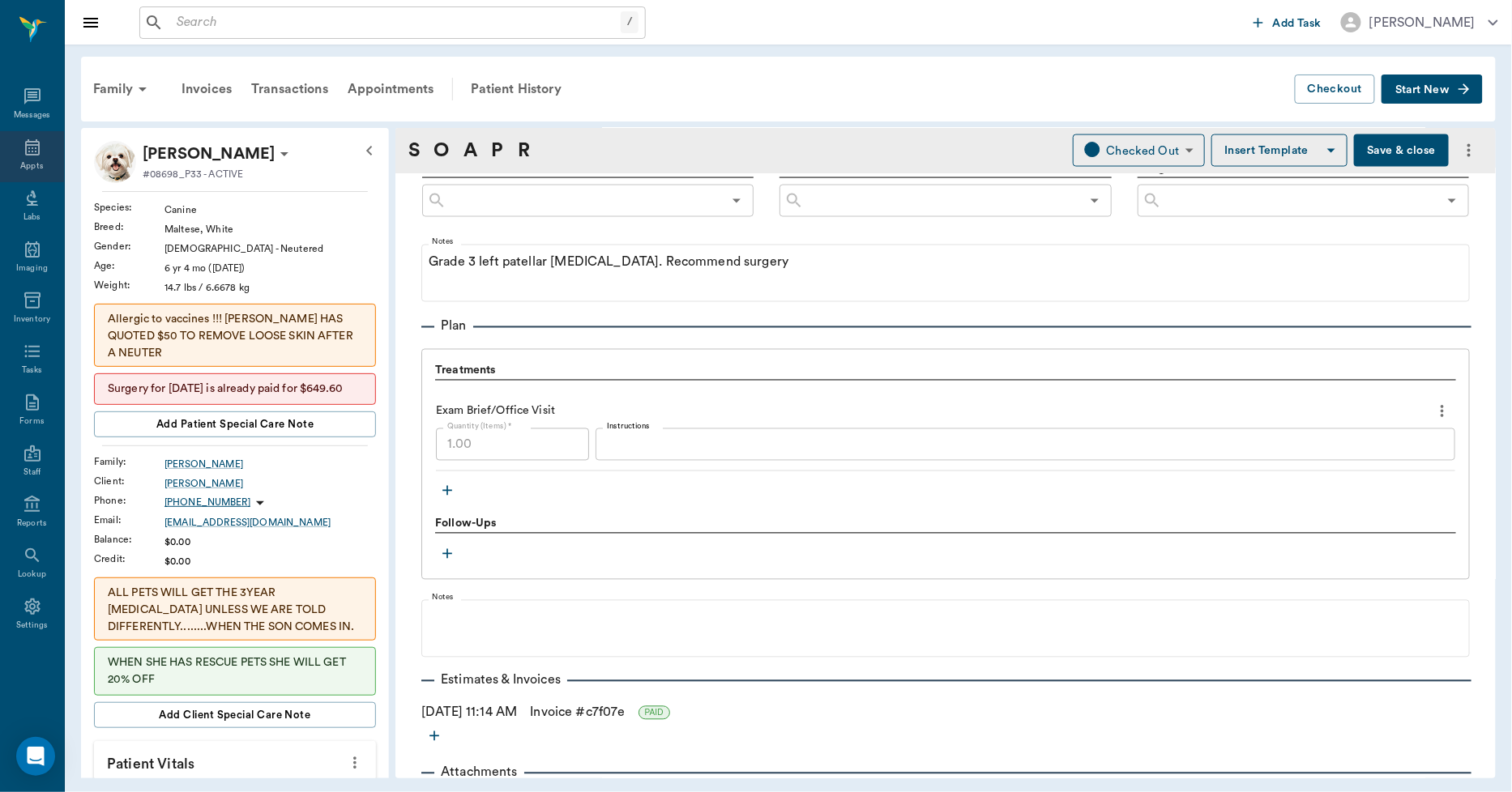
click at [30, 154] on icon at bounding box center [32, 147] width 19 height 19
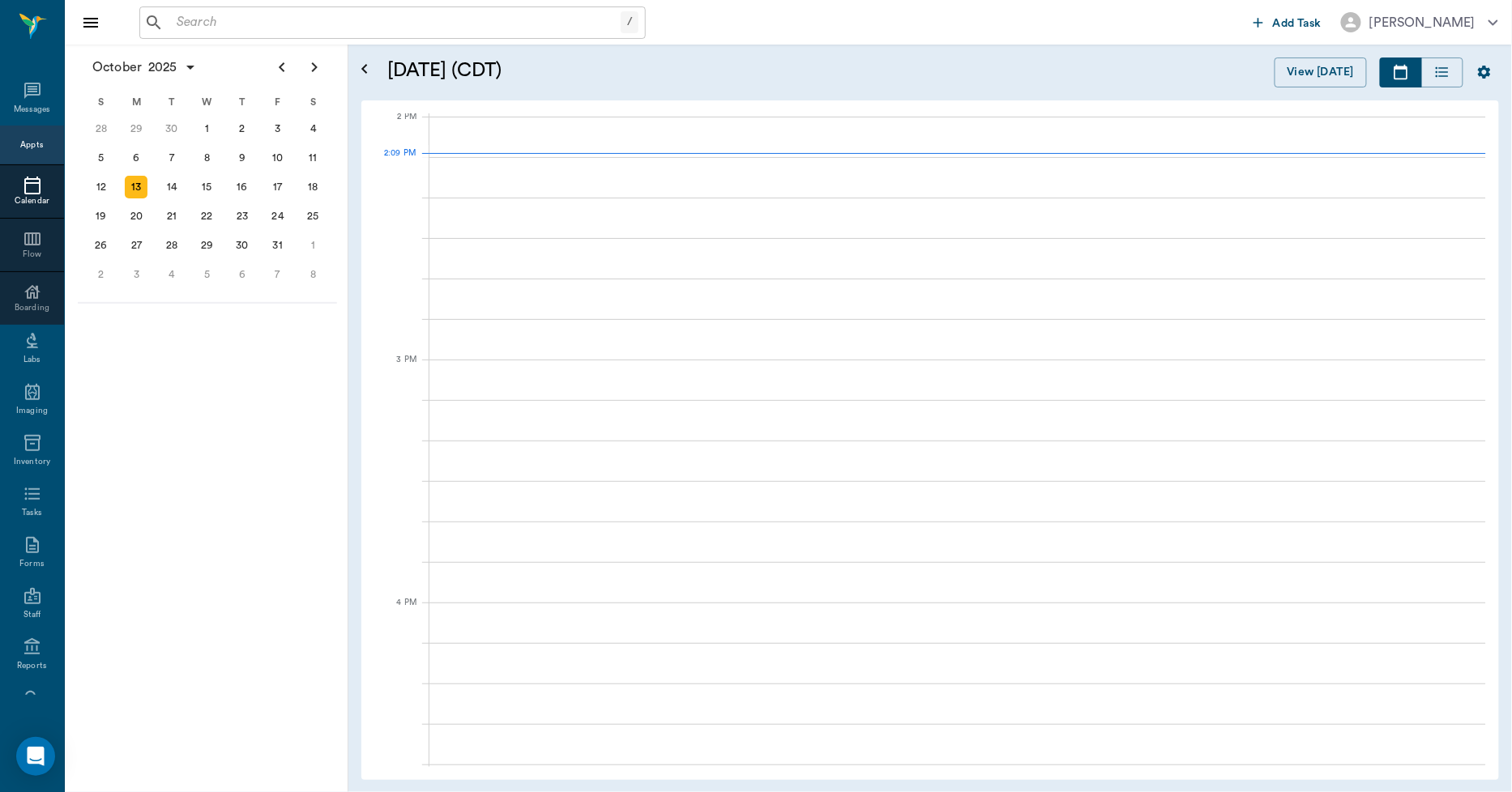
scroll to position [1458, 0]
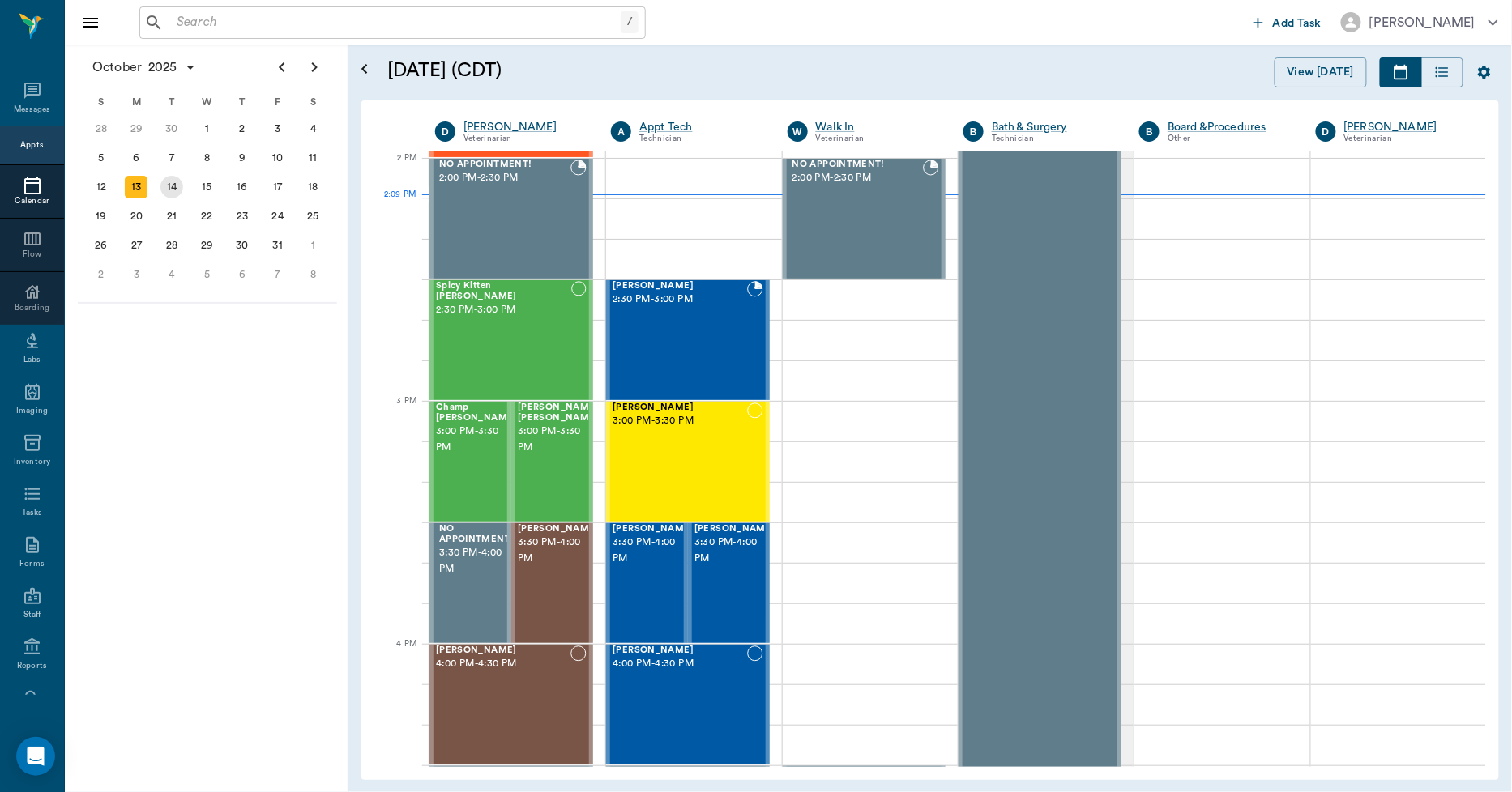
click at [177, 189] on div "14" at bounding box center [172, 187] width 23 height 23
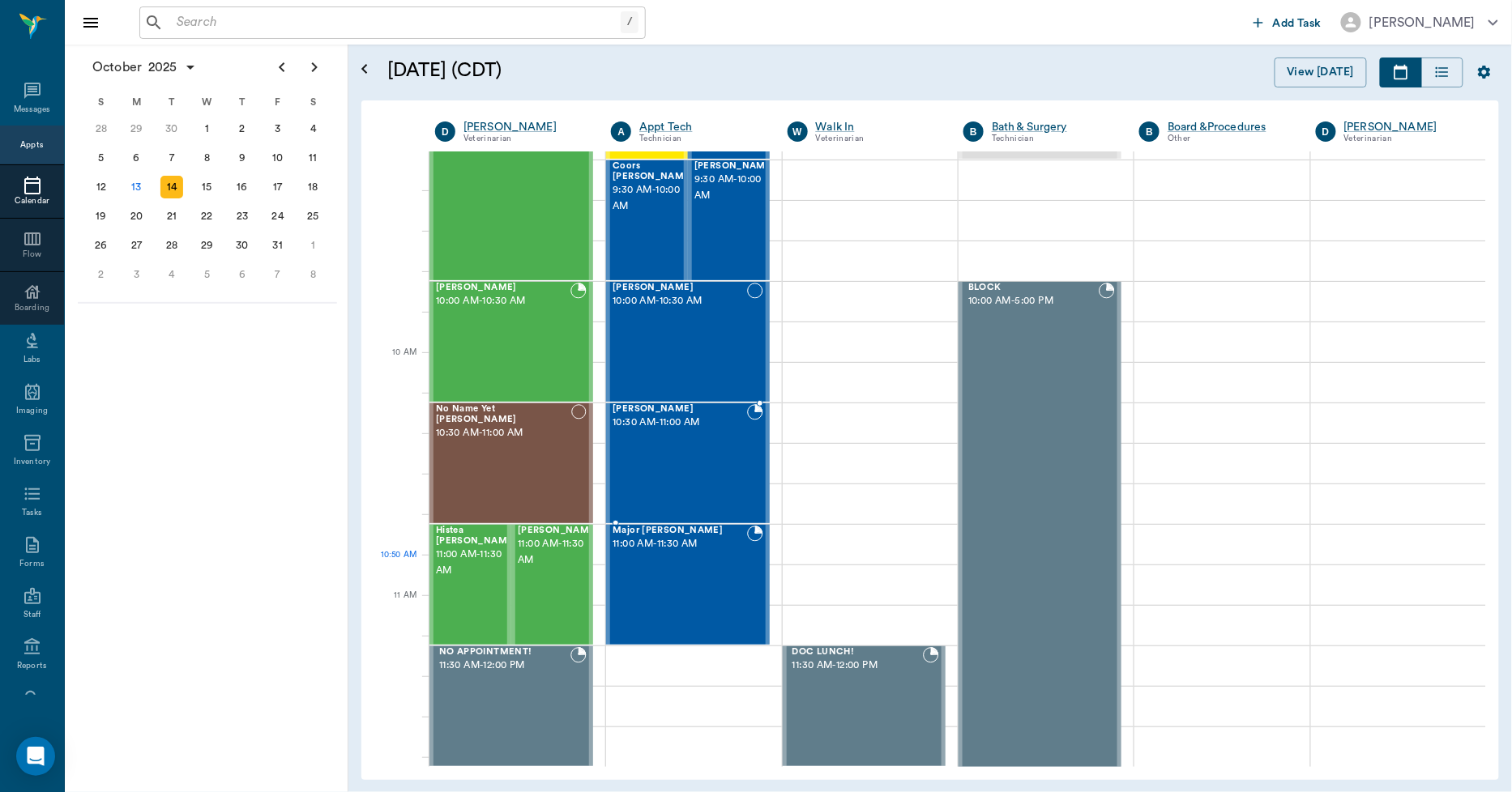
scroll to position [90, 0]
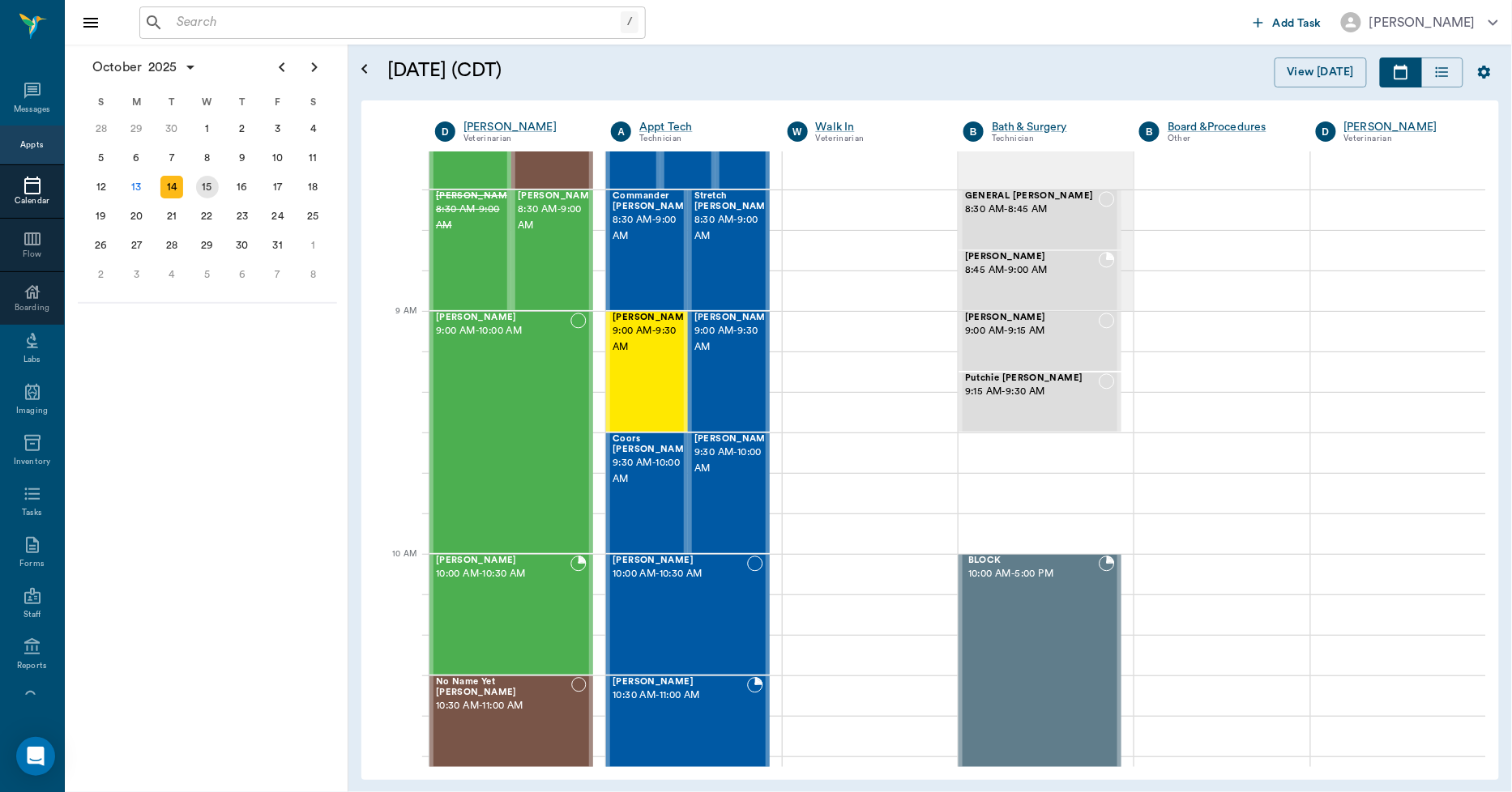
click at [212, 181] on div "15" at bounding box center [207, 187] width 23 height 23
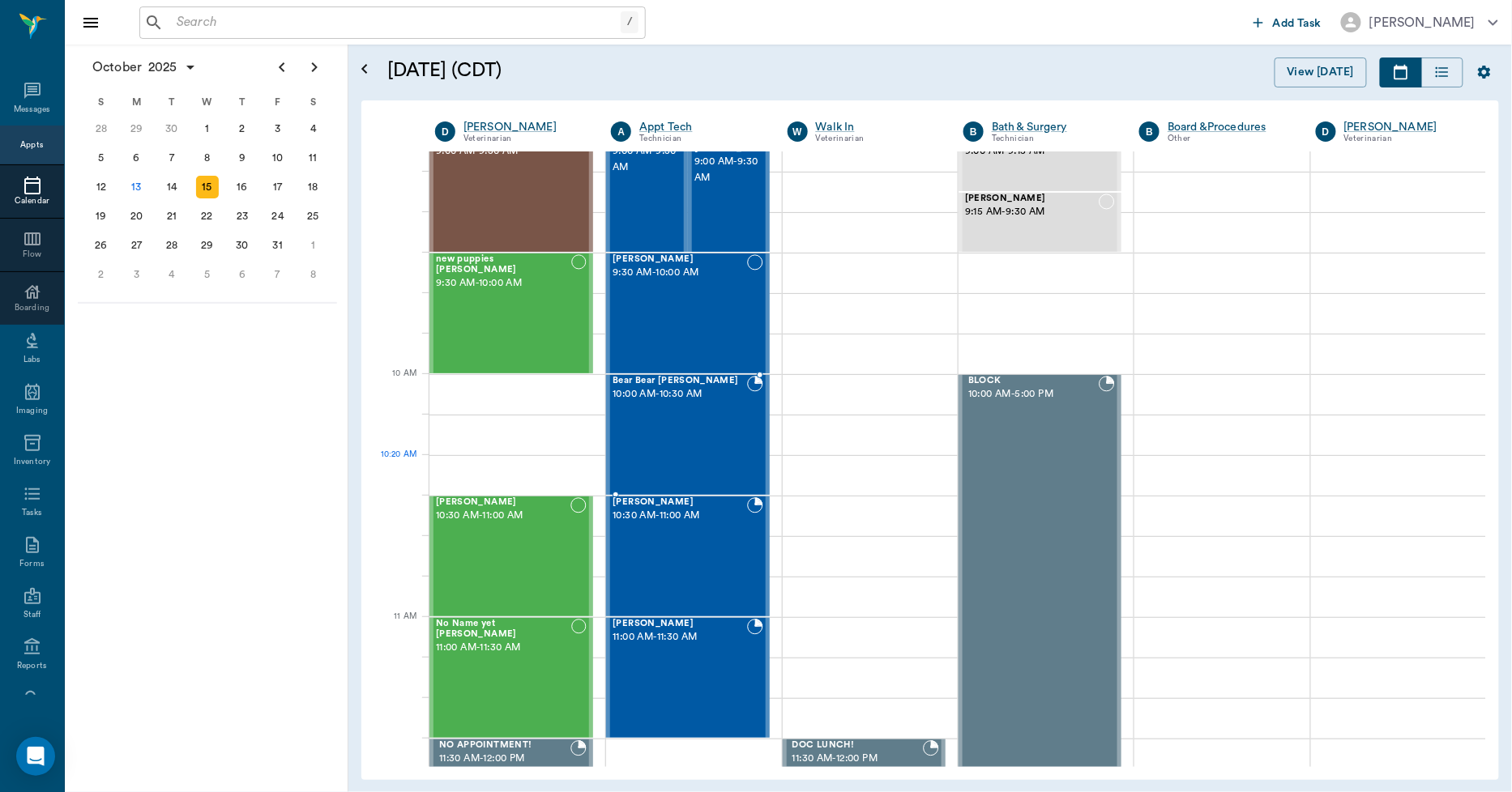
scroll to position [450, 0]
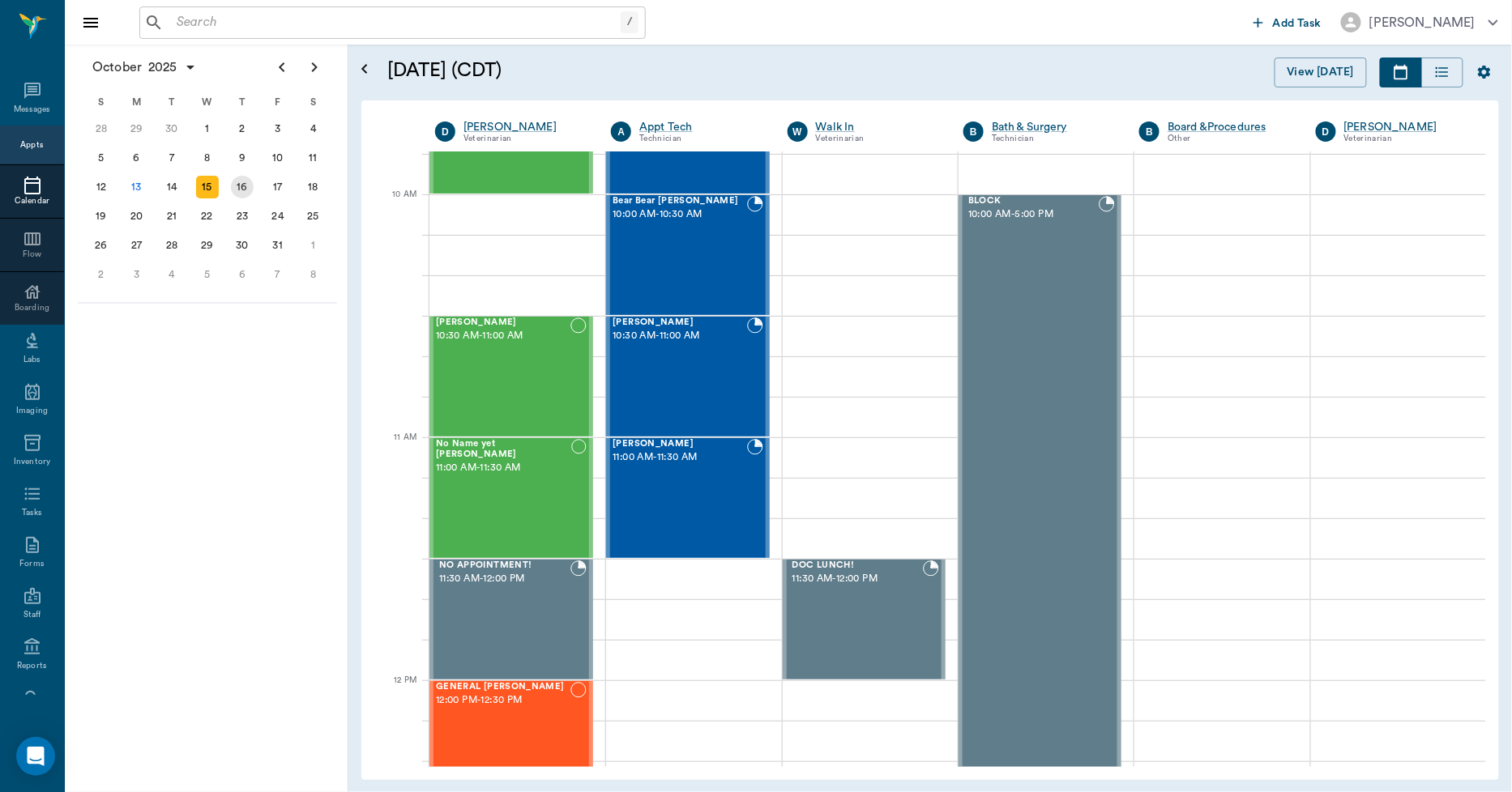
click at [239, 185] on div "16" at bounding box center [242, 187] width 23 height 23
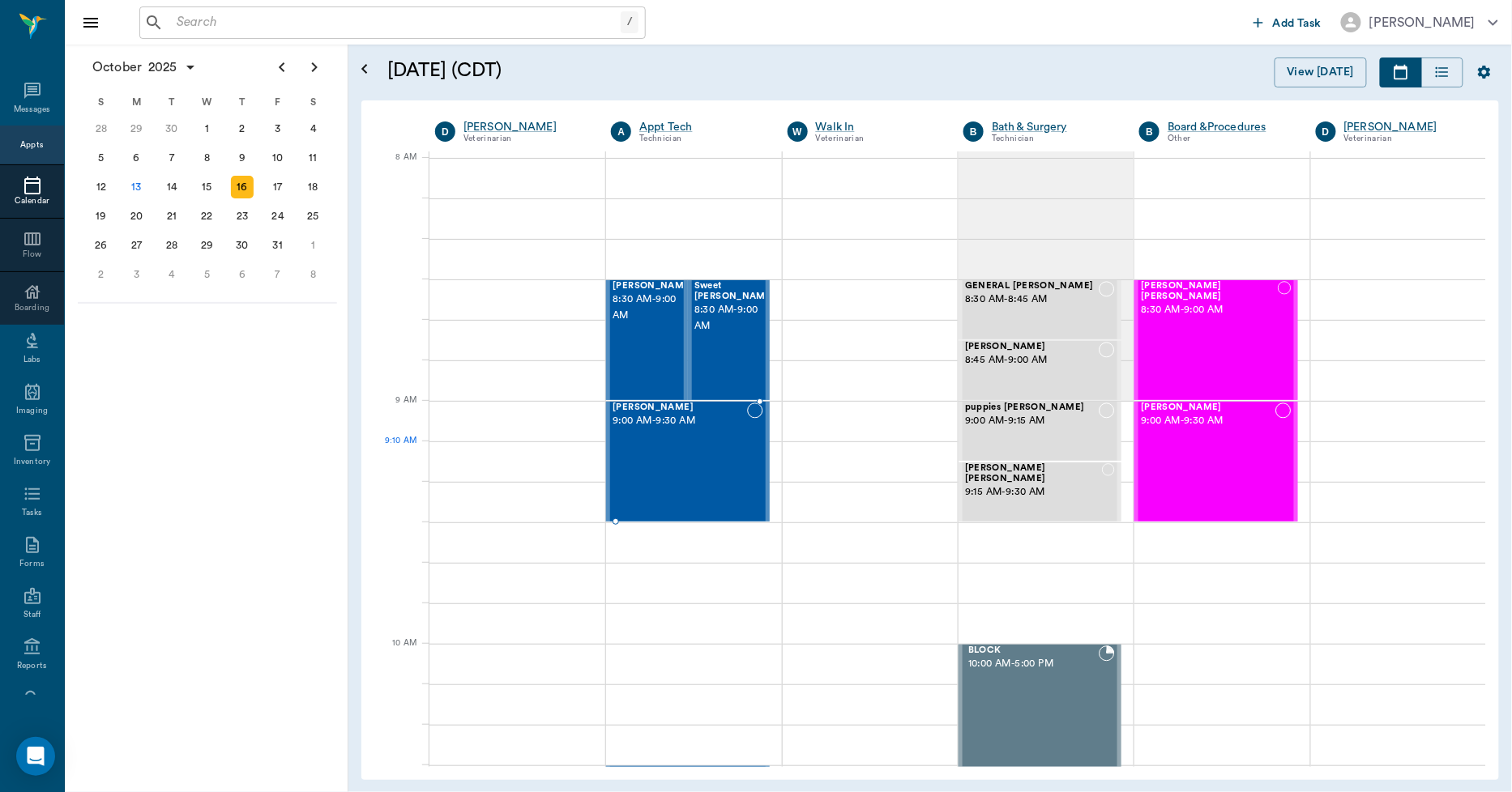
scroll to position [90, 0]
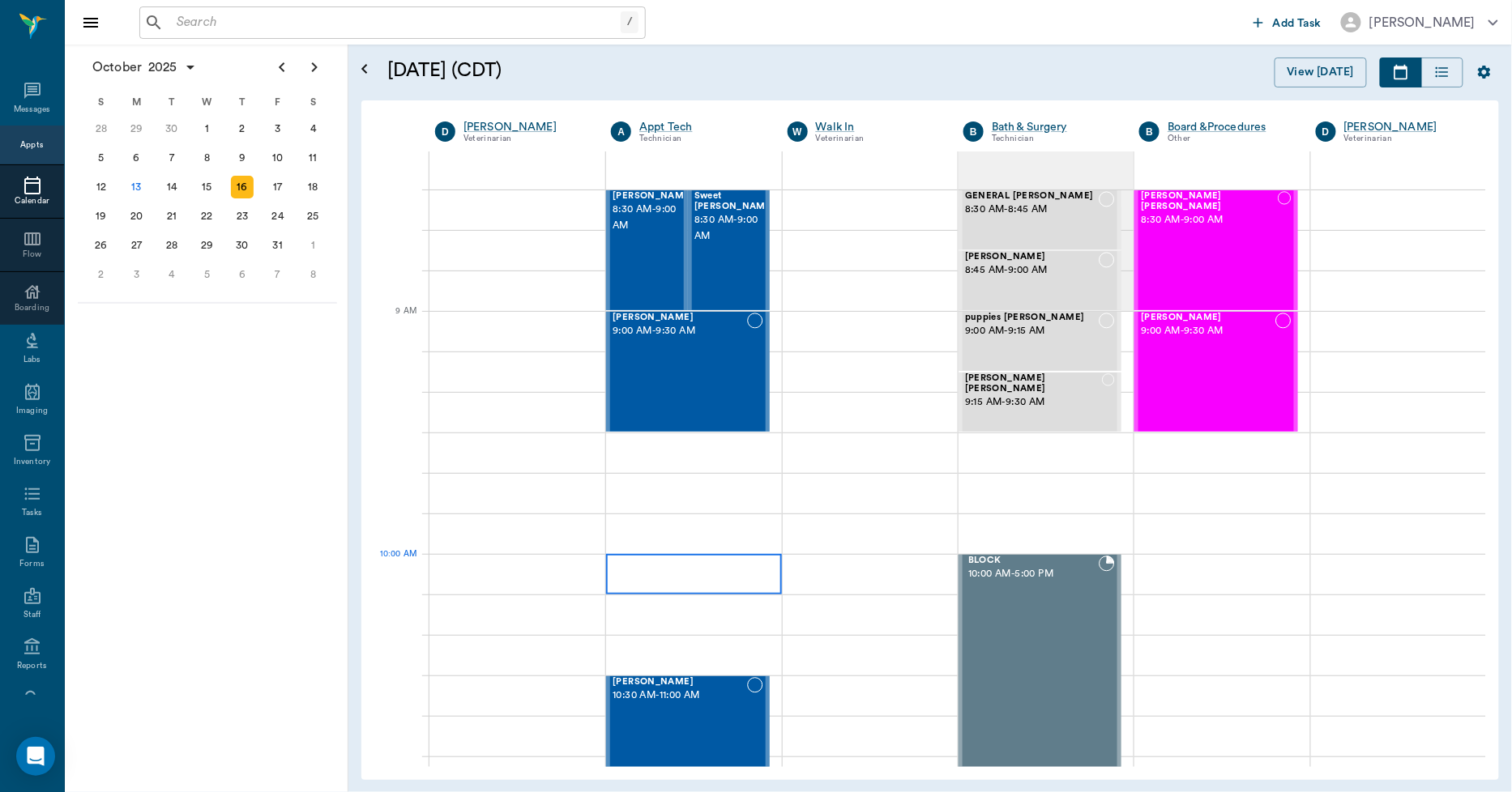
click at [718, 573] on div at bounding box center [693, 575] width 175 height 41
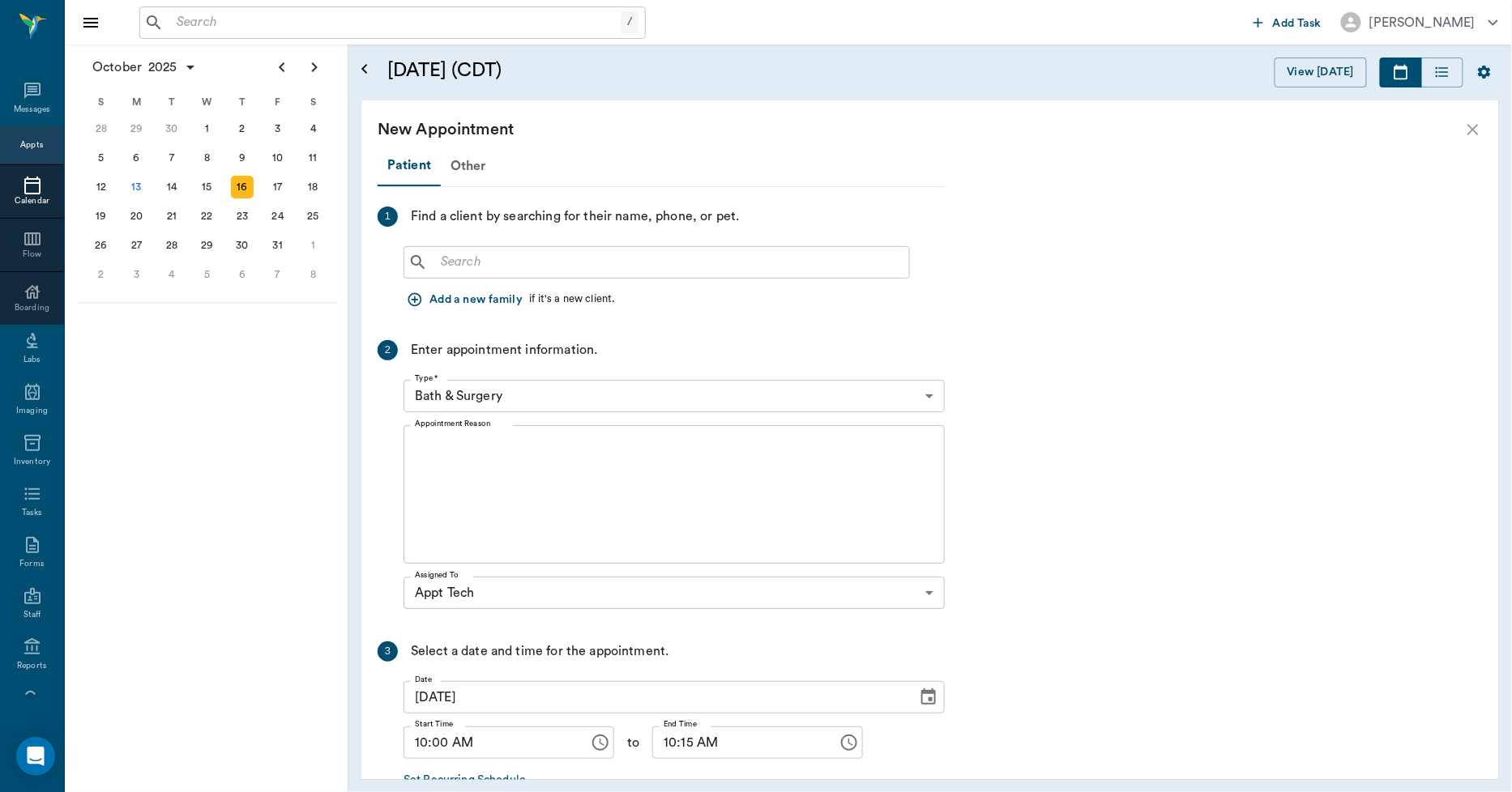
click at [483, 256] on input "text" at bounding box center [668, 262] width 469 height 23
type input "K"
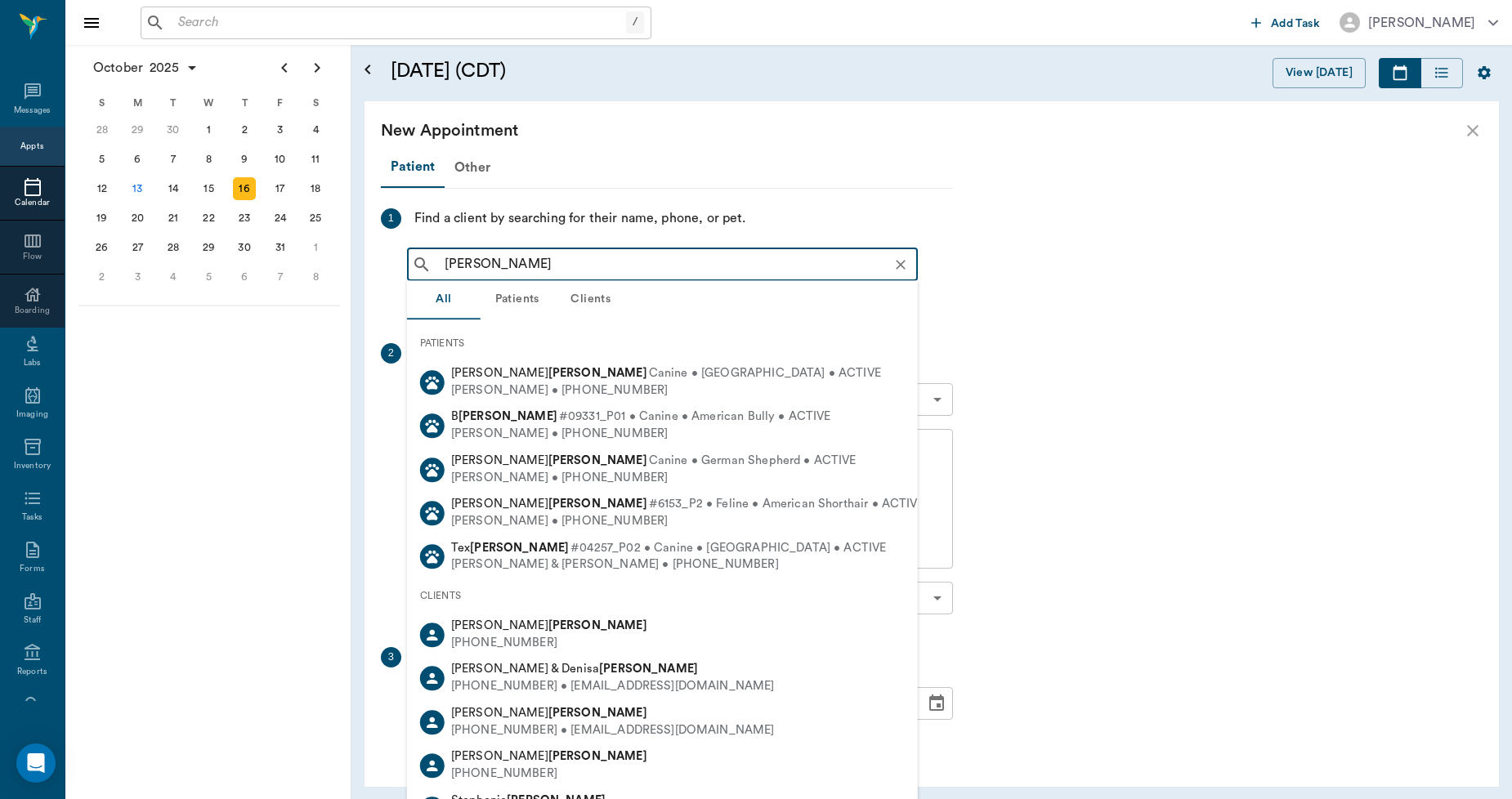
type input "CARRELL"
click at [589, 295] on button "Clients" at bounding box center [590, 300] width 74 height 39
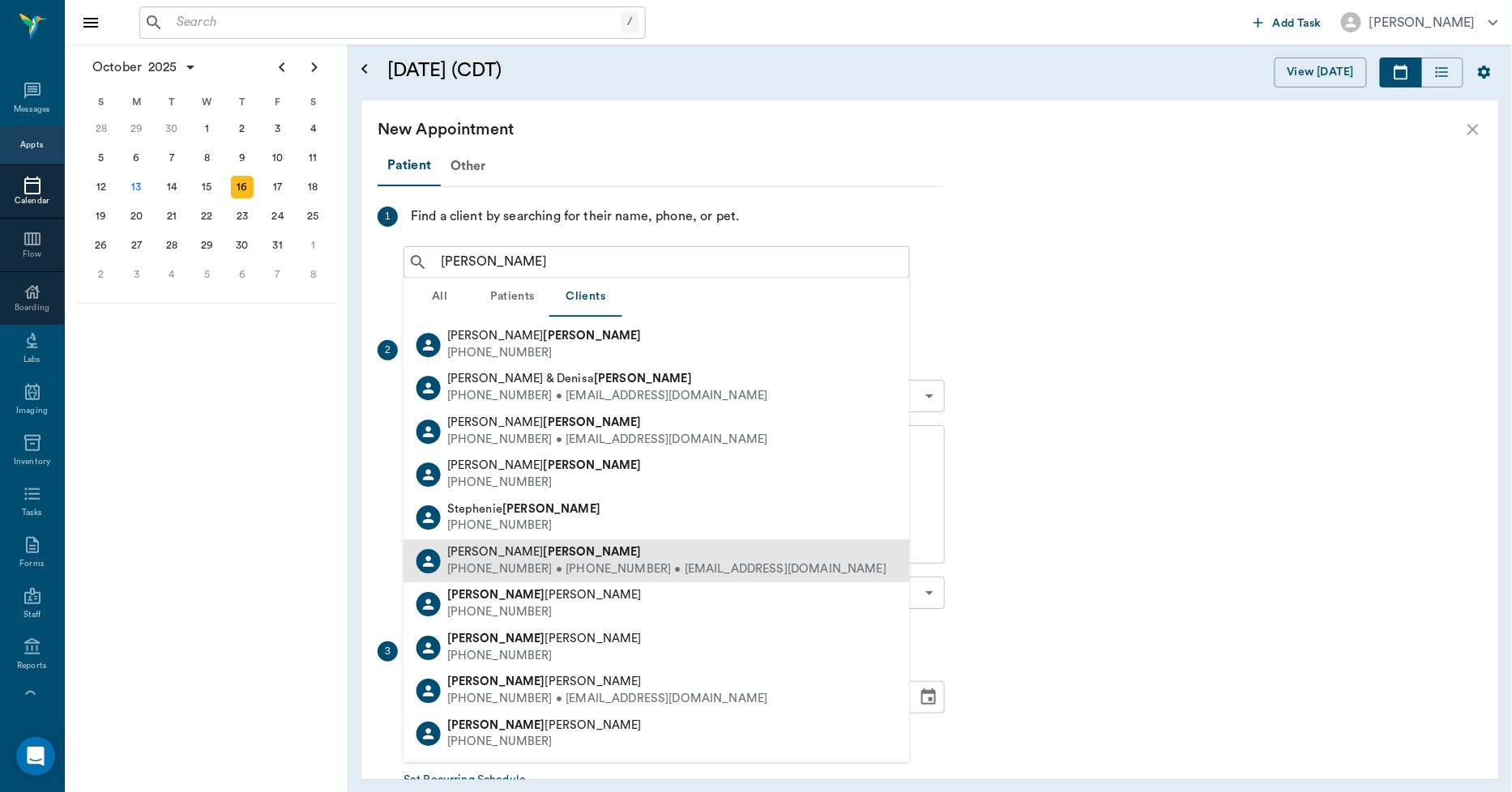
click at [543, 549] on b "Carrell" at bounding box center [592, 552] width 98 height 12
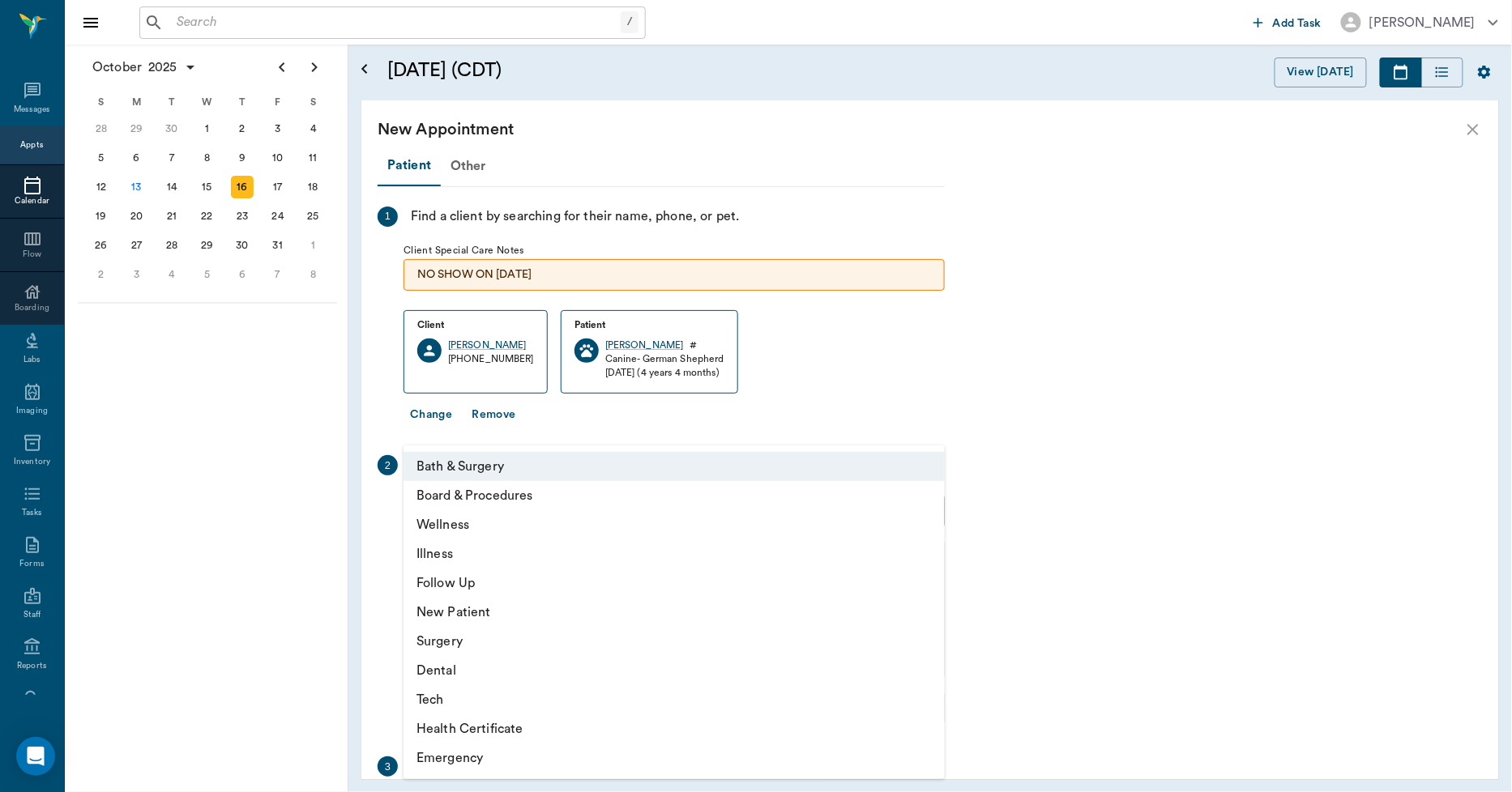
click at [532, 501] on body "/ ​ Add Task Dr. Bert Ellsworth Nectar Messages Appts Calendar Flow Boarding La…" at bounding box center [756, 396] width 1512 height 792
click at [457, 700] on li "Tech" at bounding box center [675, 701] width 542 height 30
type input "65d2be4f46e3a538d89b8c1a"
type input "10:30 AM"
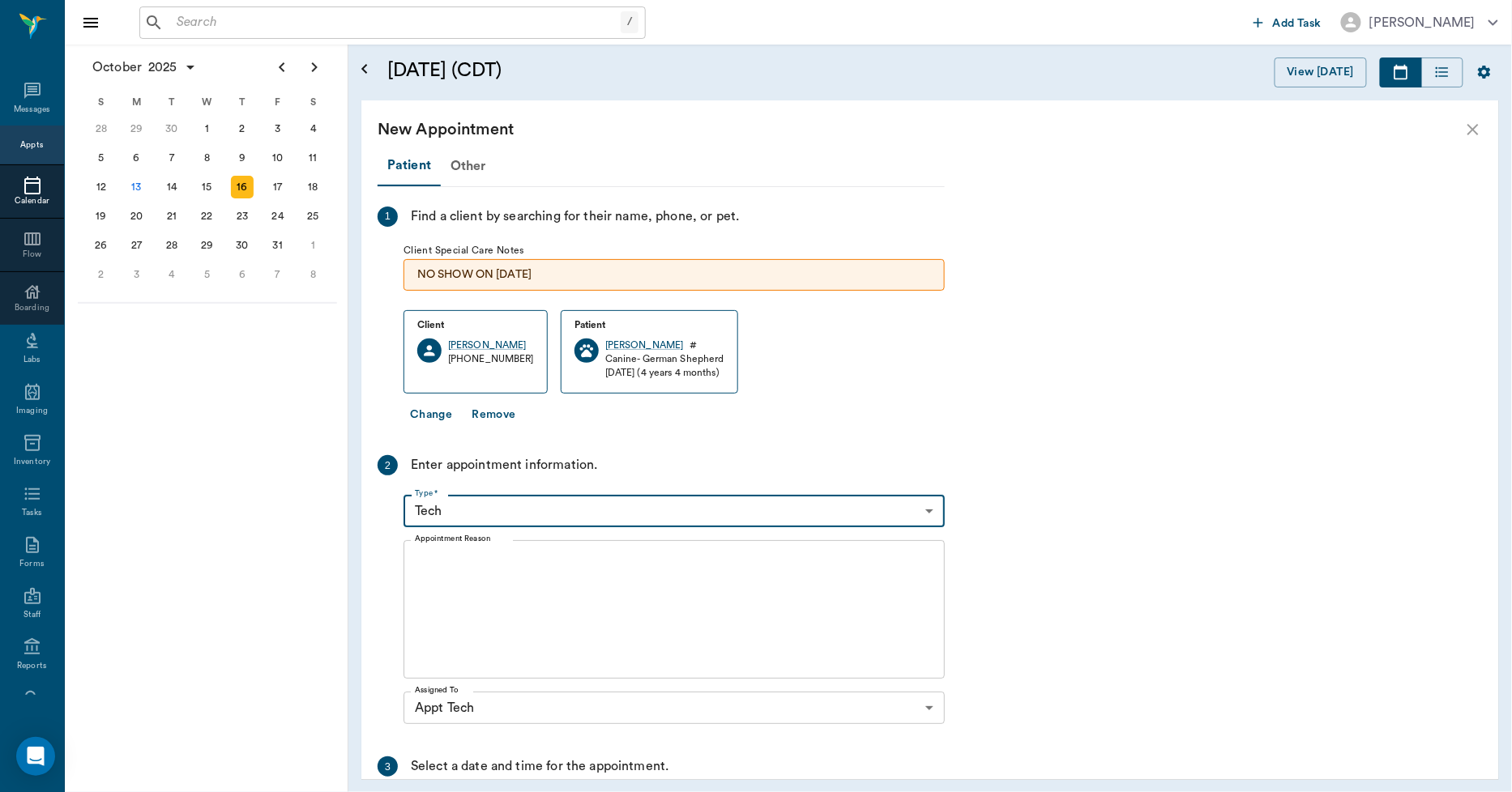
click at [496, 588] on textarea "Appointment Reason" at bounding box center [674, 610] width 518 height 112
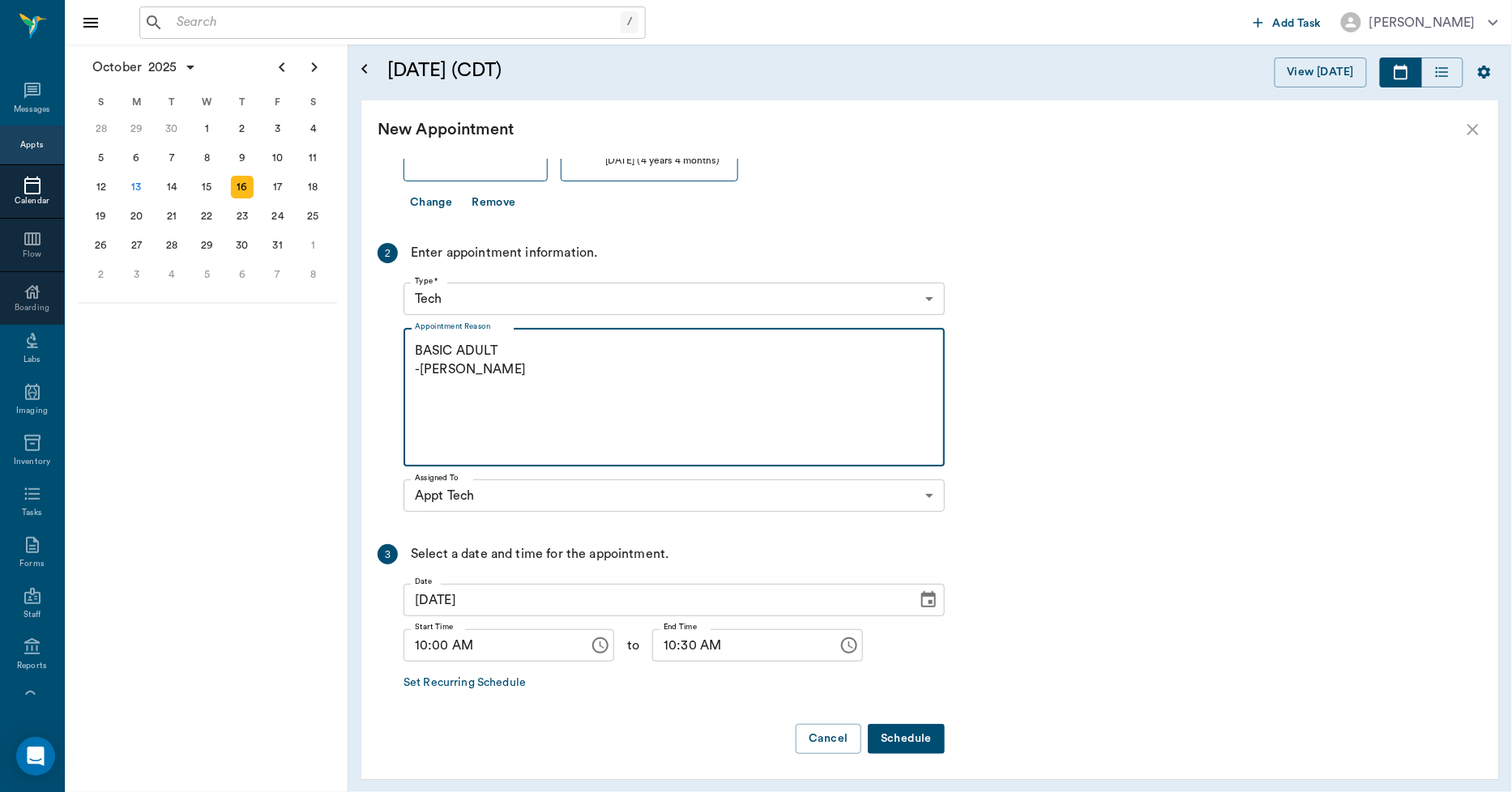
scroll to position [214, 0]
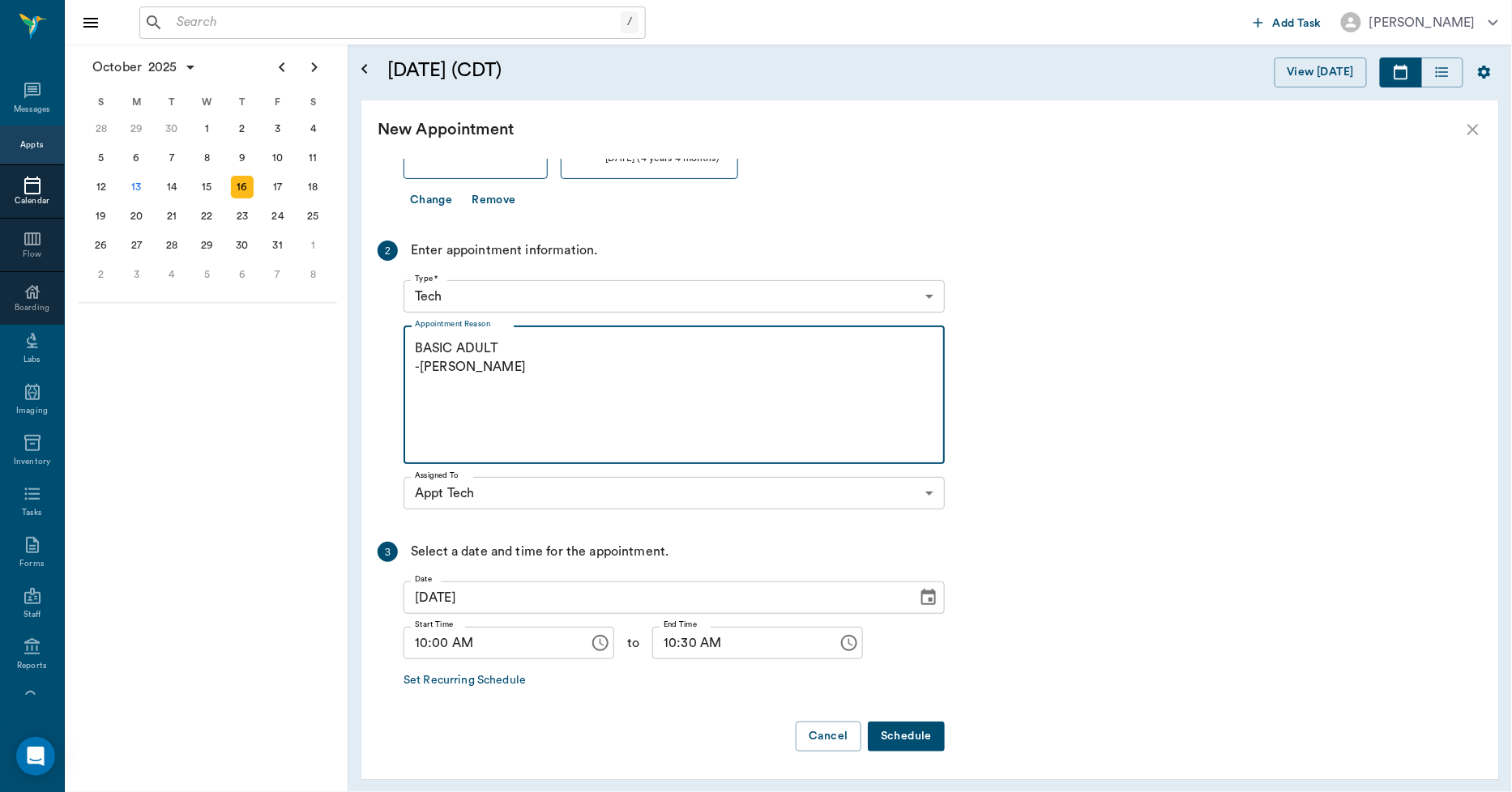
type textarea "BASIC ADULT -LORY"
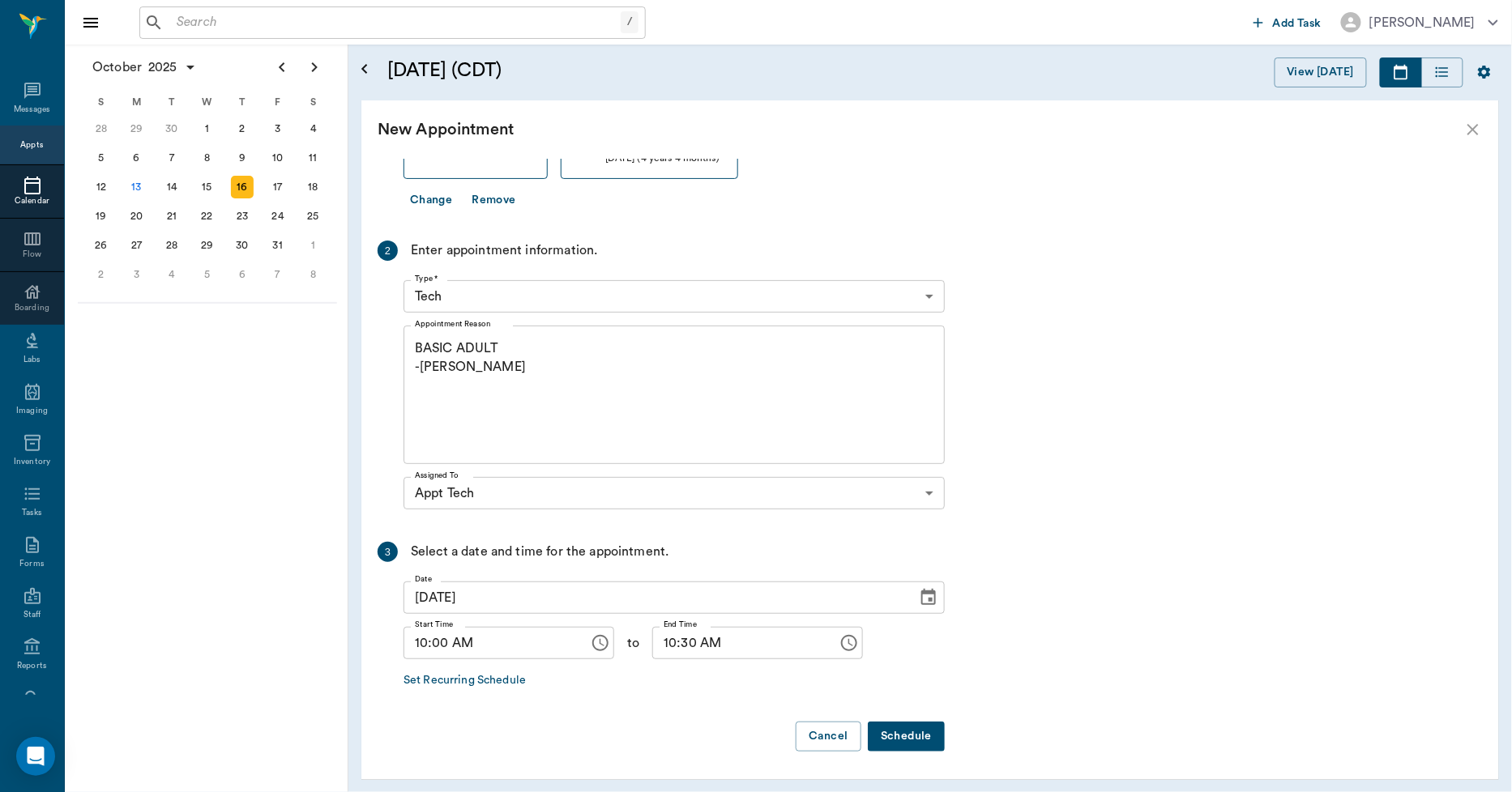
click at [892, 731] on button "Schedule" at bounding box center [906, 737] width 77 height 30
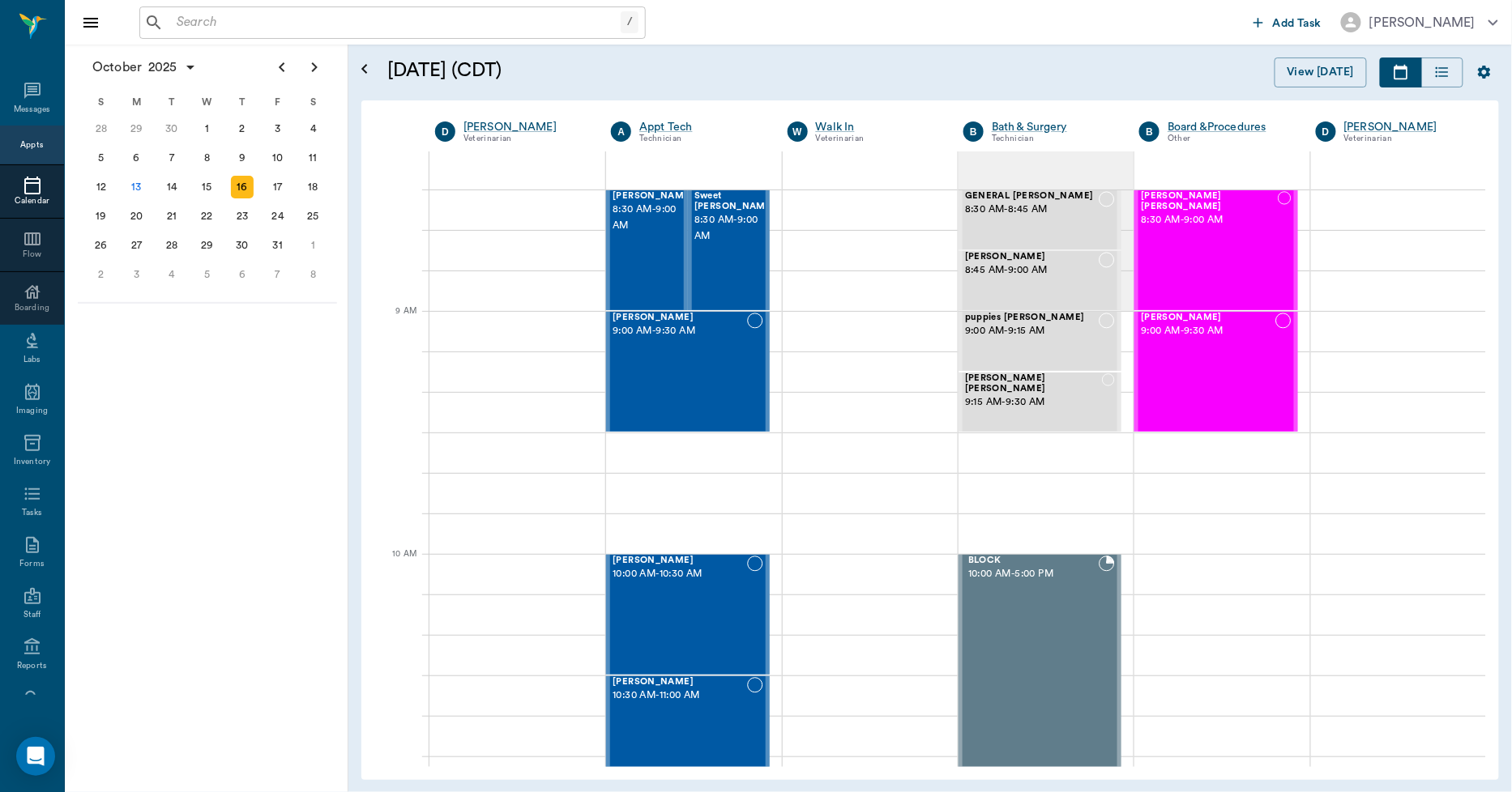
click at [24, 183] on icon at bounding box center [32, 185] width 17 height 18
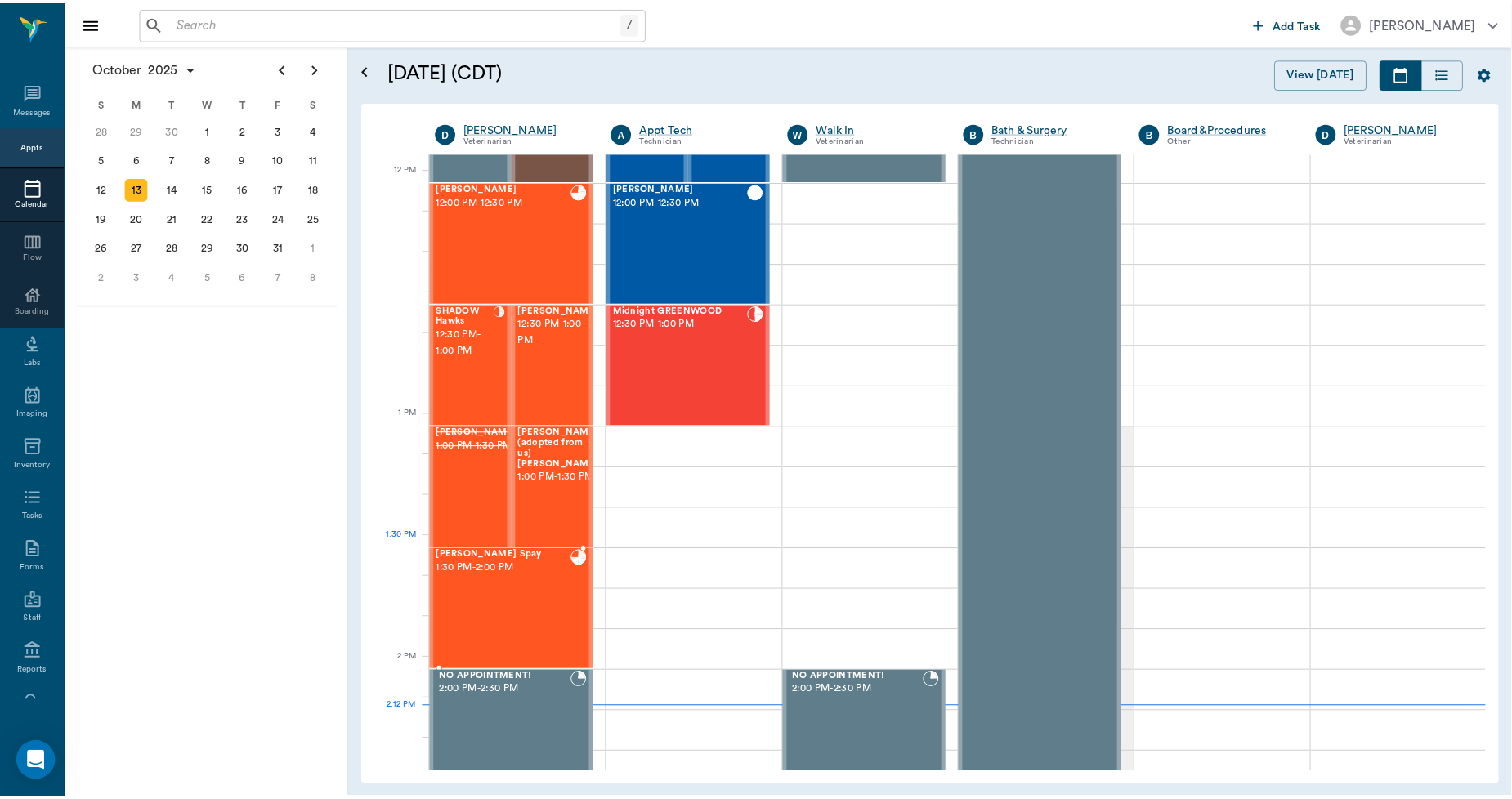
scroll to position [929, 0]
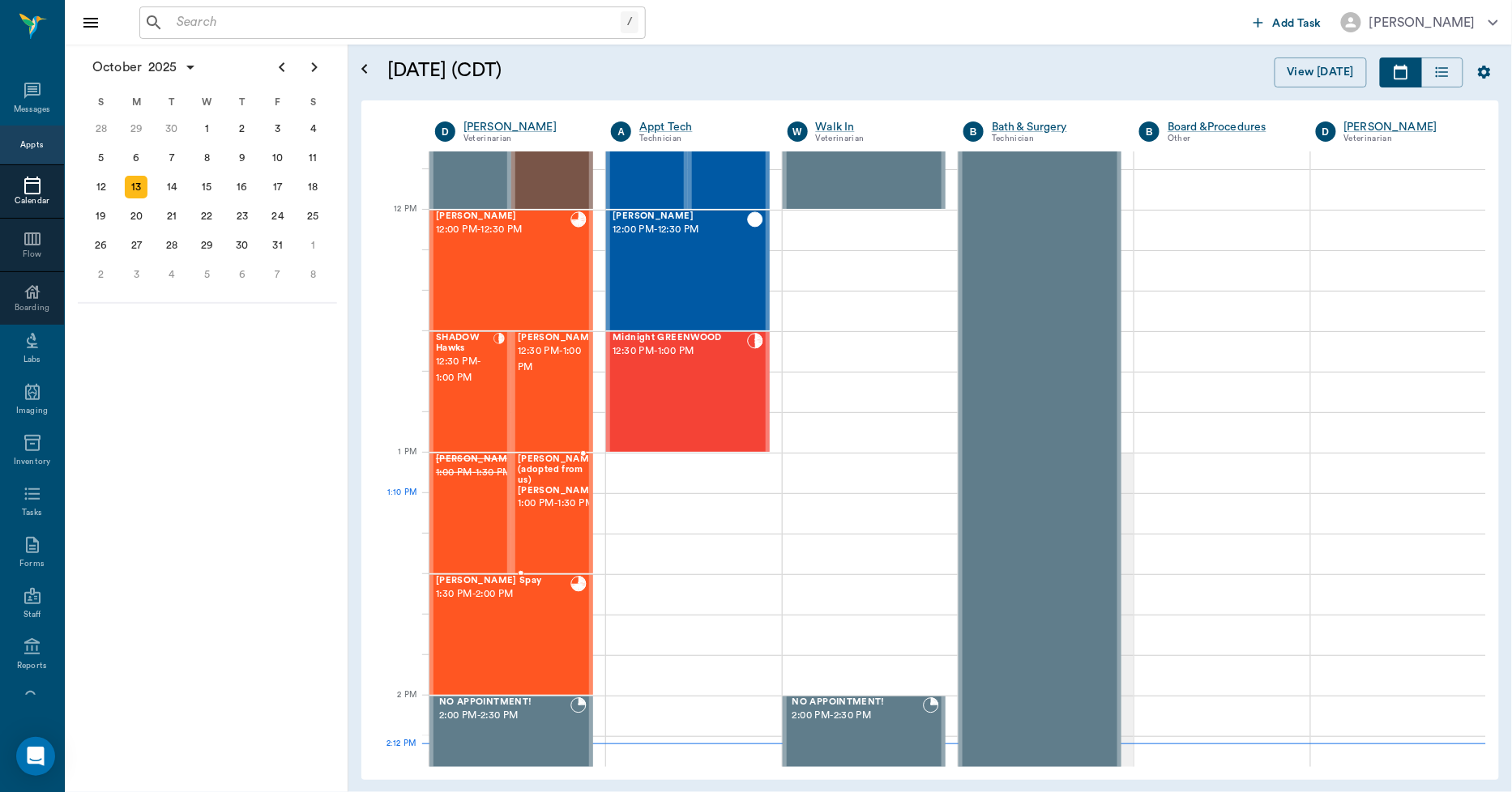
click at [556, 508] on span "1:00 PM - 1:30 PM" at bounding box center [558, 505] width 81 height 17
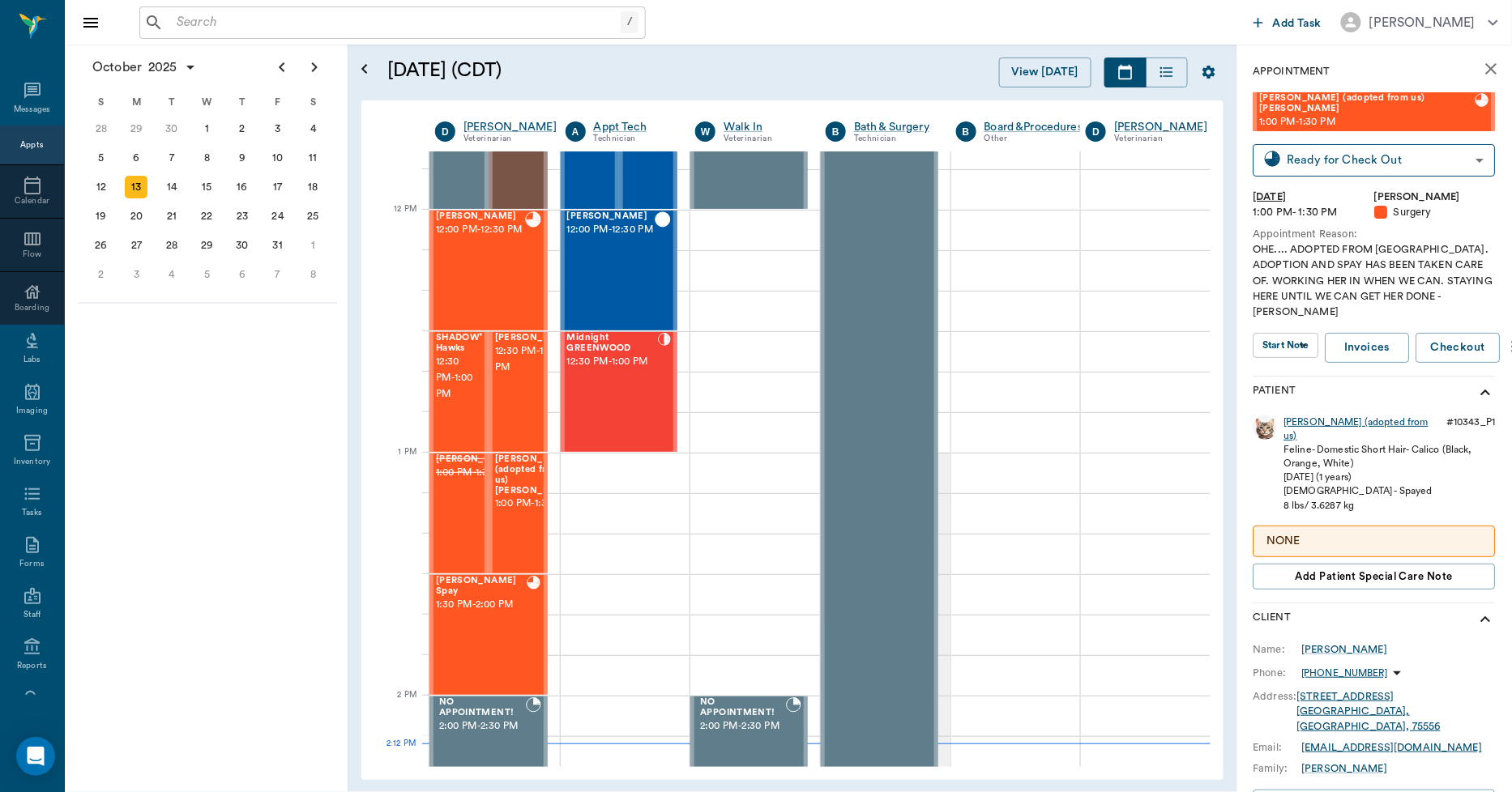
click at [1294, 416] on div "[PERSON_NAME] (adopted from us)" at bounding box center [1362, 430] width 156 height 28
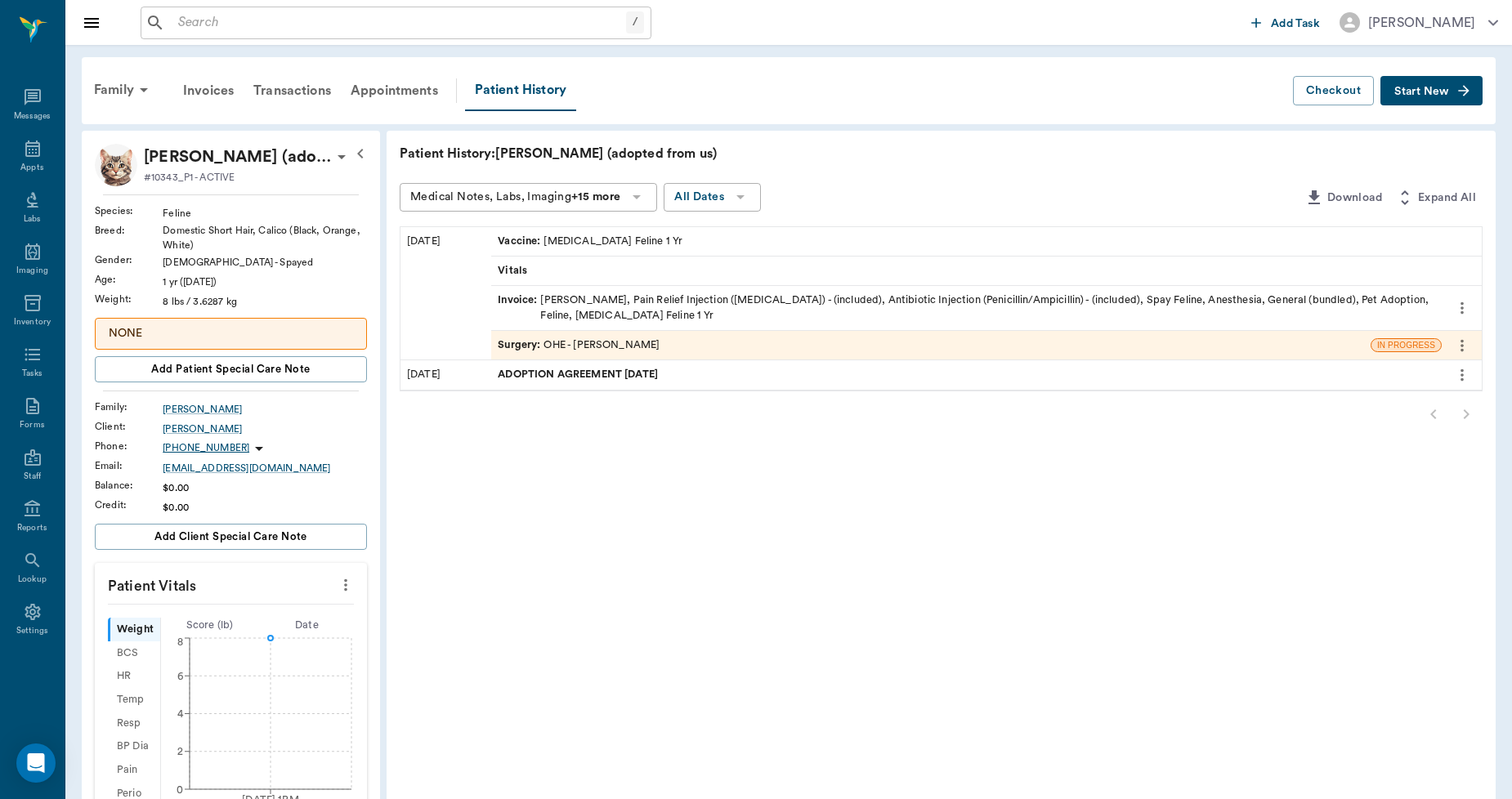
click at [589, 303] on div "Invoice : [PERSON_NAME], Pain Relief Injection ([MEDICAL_DATA]) - (included), A…" at bounding box center [967, 308] width 938 height 31
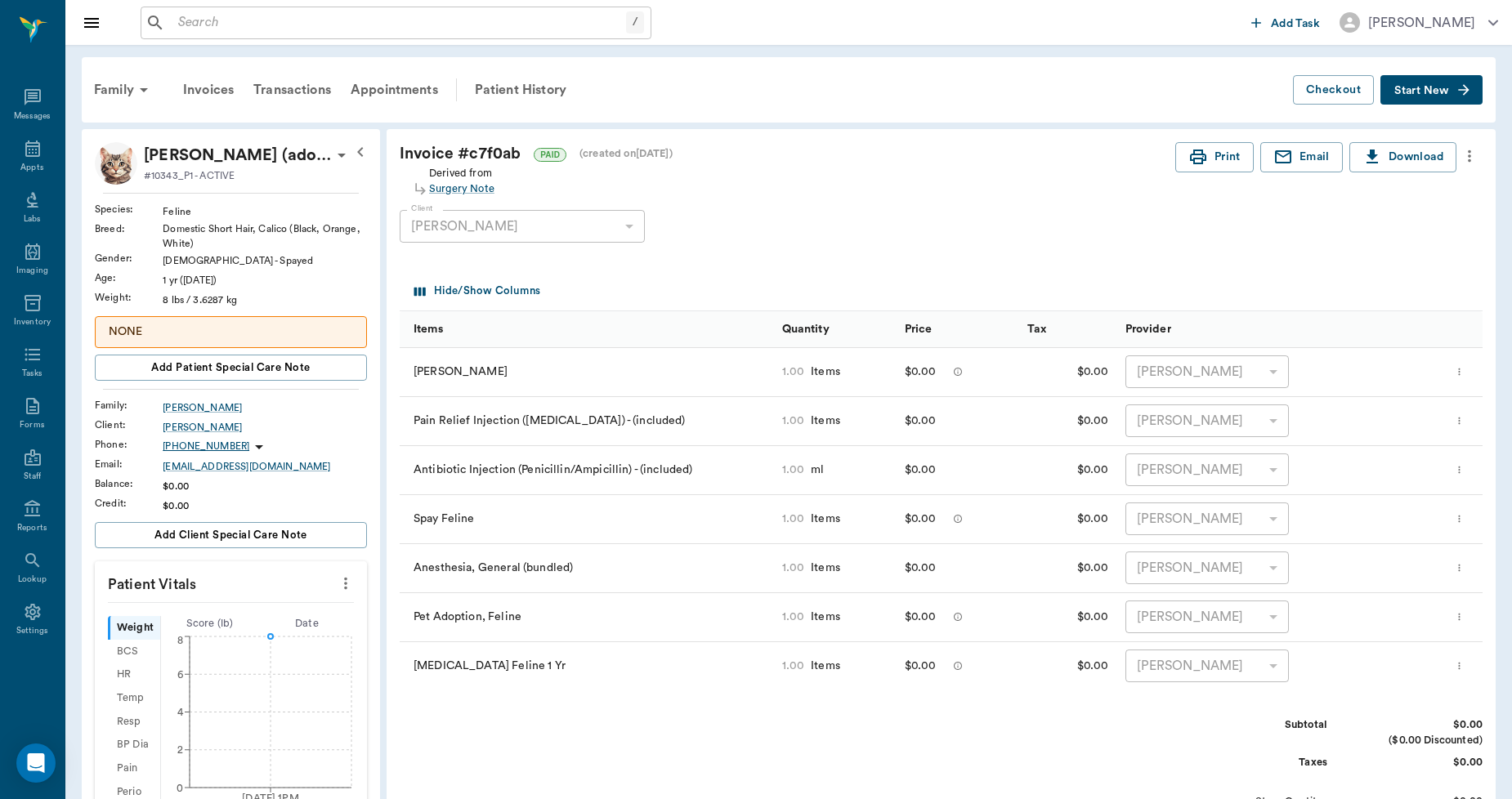
click at [333, 327] on p "NONE" at bounding box center [231, 332] width 244 height 17
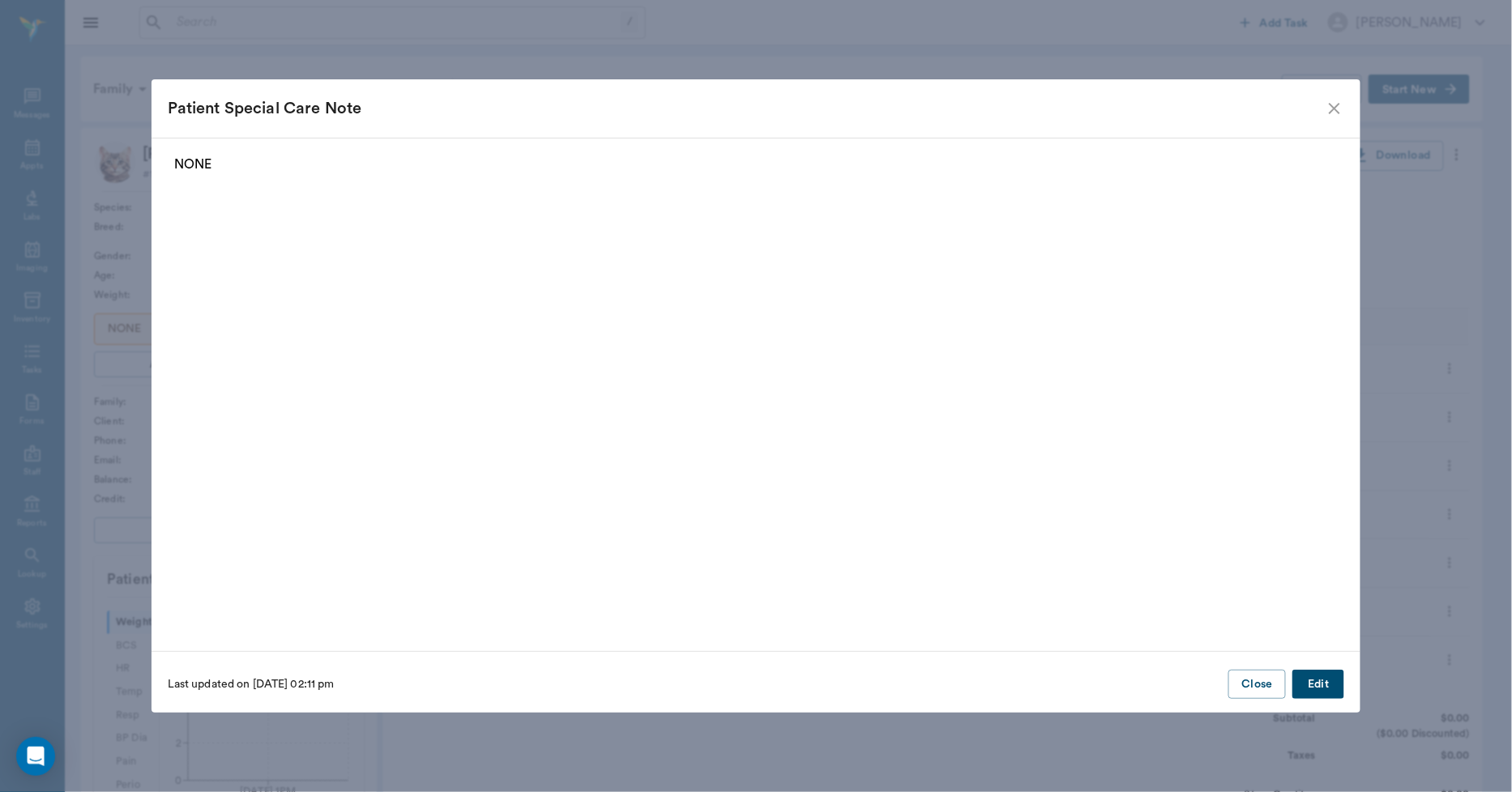
click at [1310, 676] on button "Edit" at bounding box center [1318, 685] width 52 height 30
click at [180, 676] on button "Delete" at bounding box center [199, 685] width 63 height 30
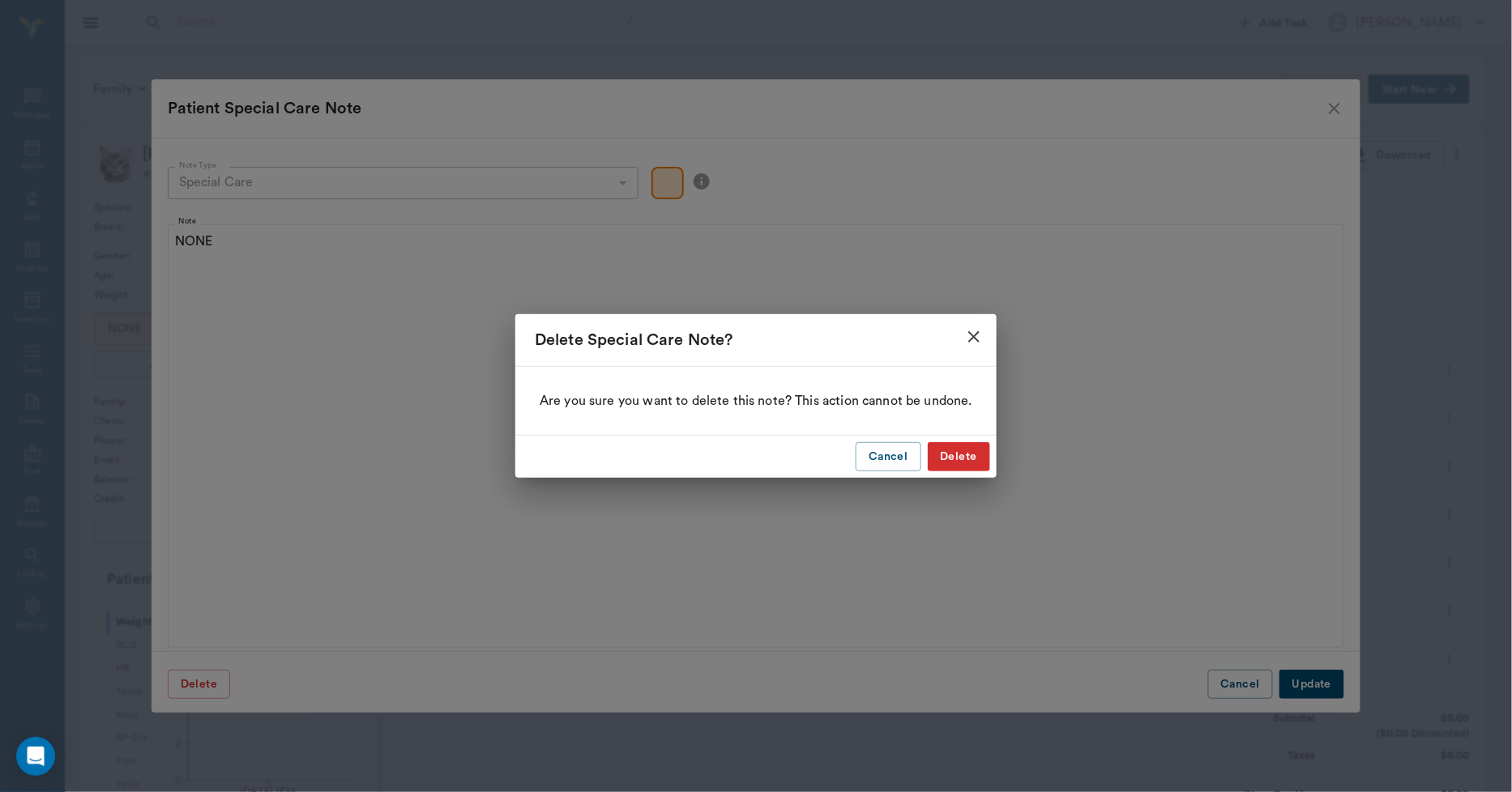
click at [972, 450] on button "Delete" at bounding box center [959, 457] width 63 height 30
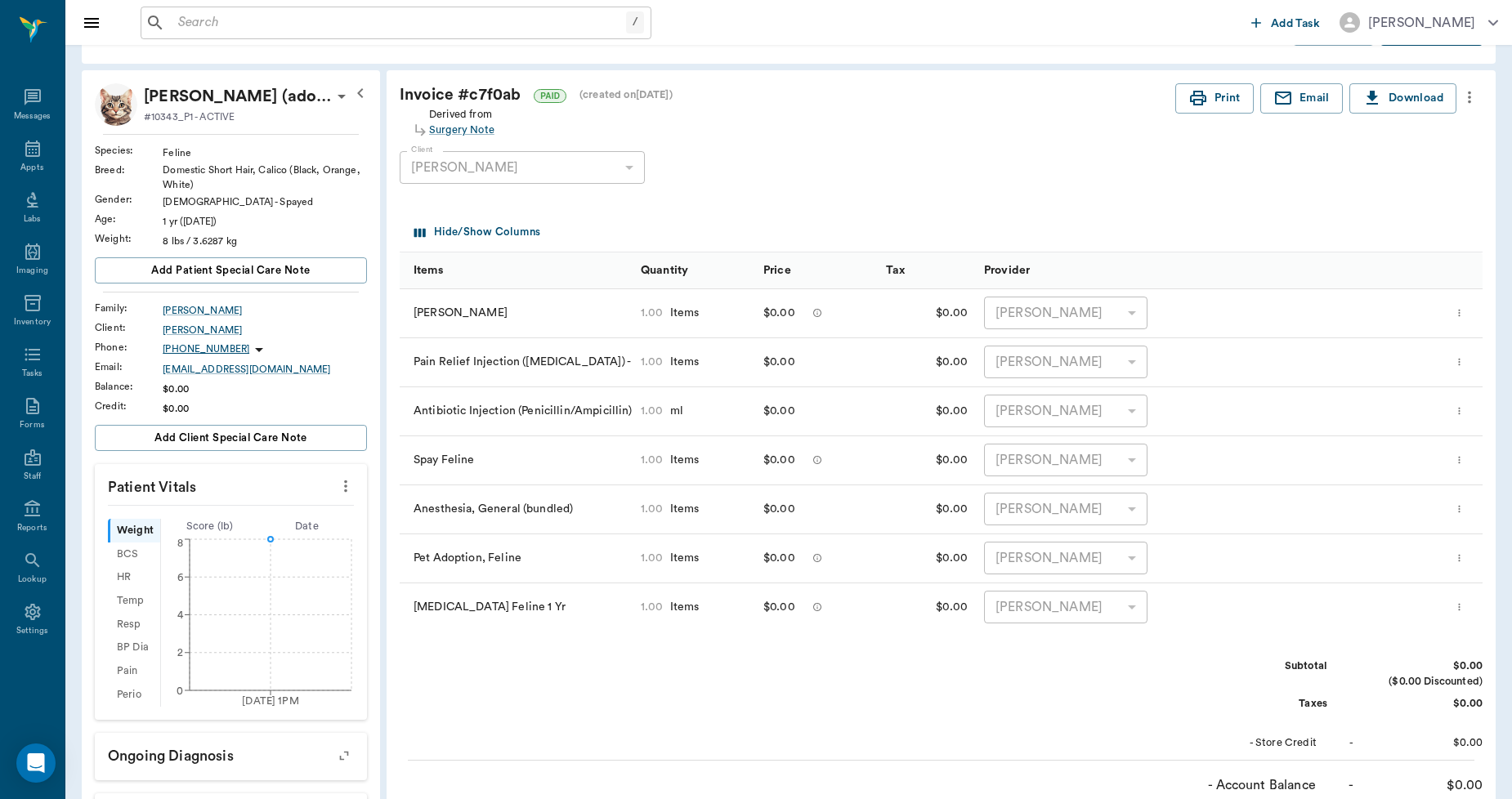
scroll to position [90, 0]
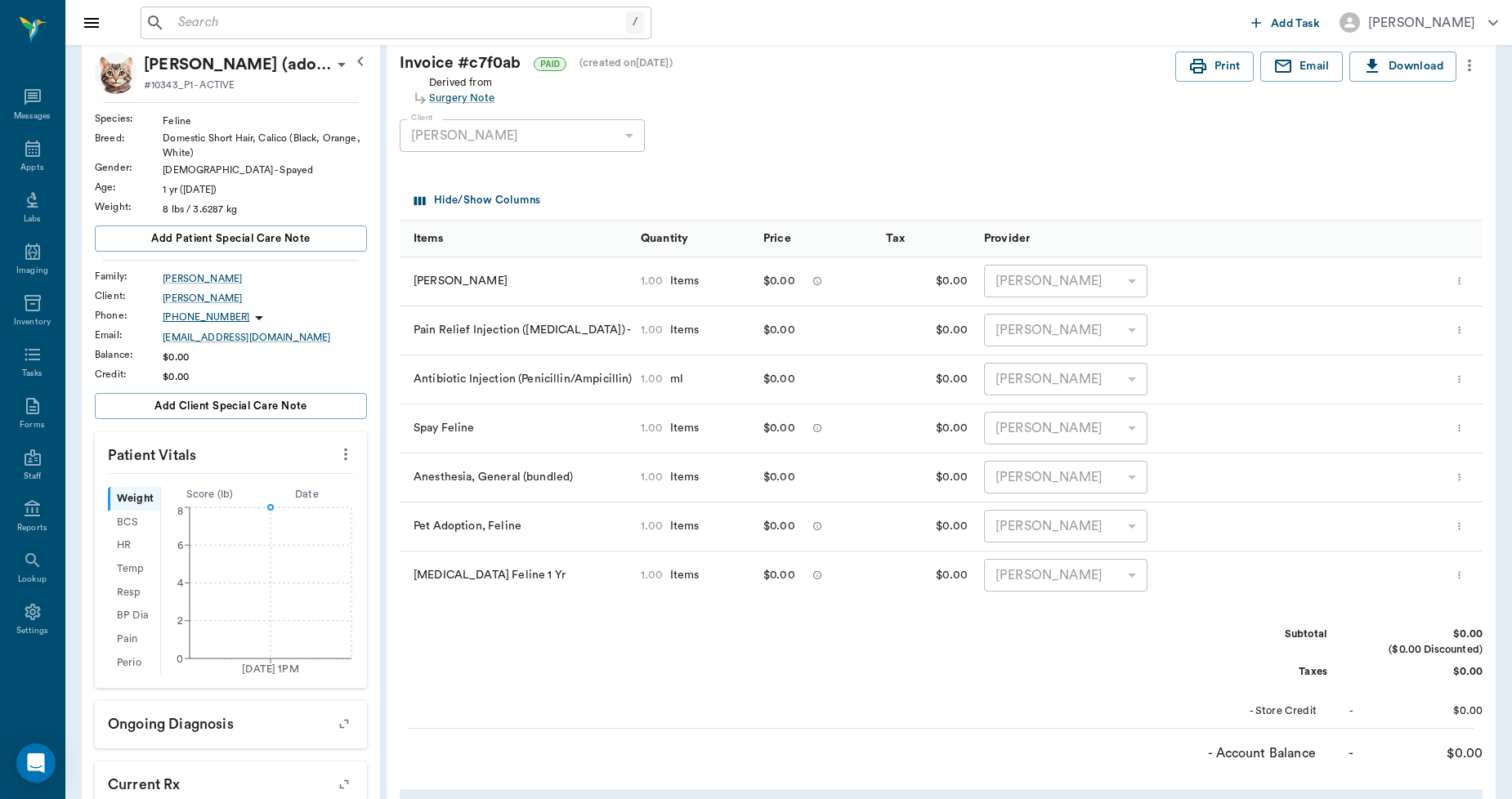
click at [343, 30] on input "text" at bounding box center [398, 22] width 454 height 23
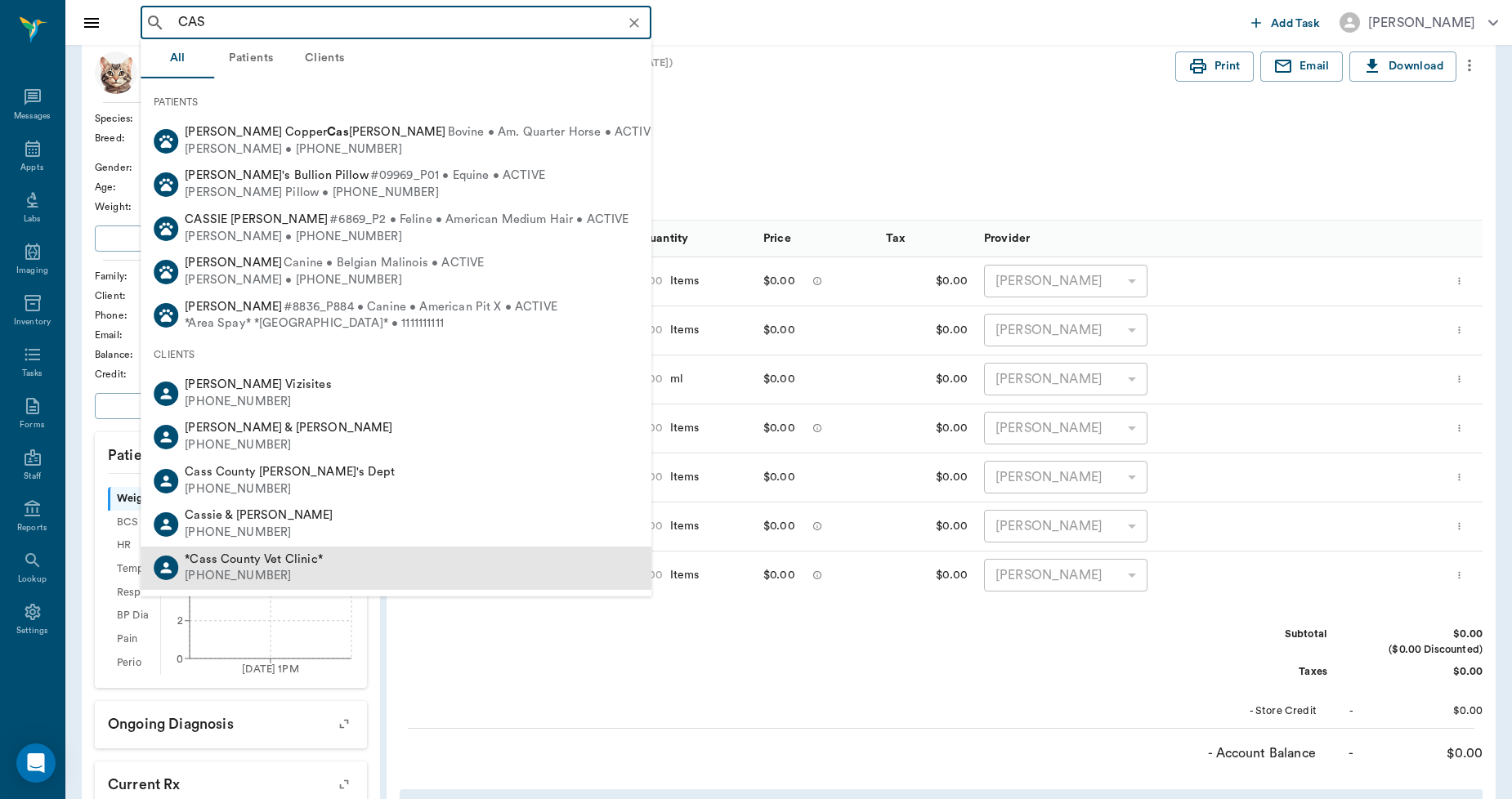
click at [240, 558] on span "*Cass County Vet Clinic*" at bounding box center [254, 559] width 138 height 12
type input "CAS"
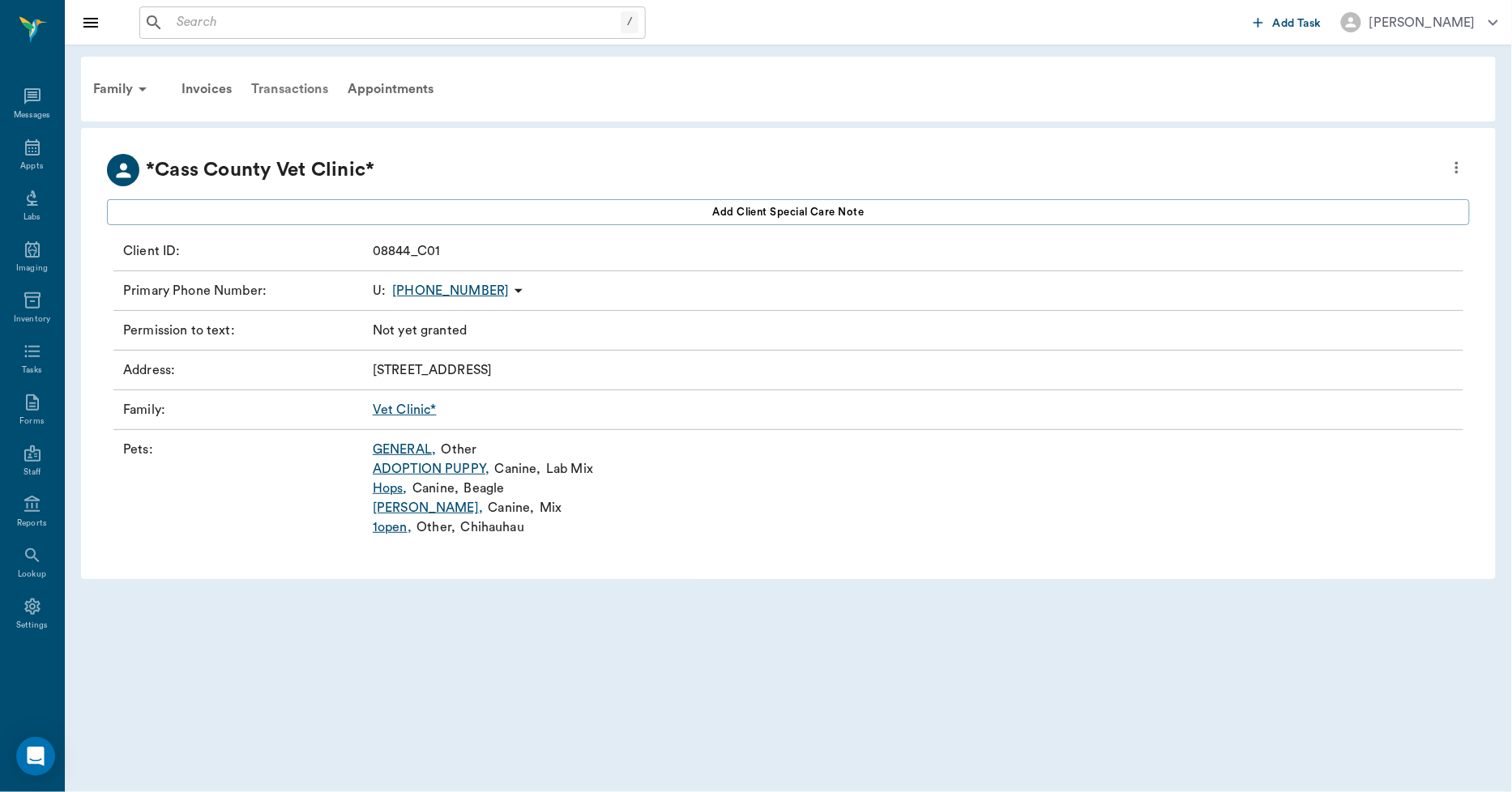
click at [279, 91] on div "Transactions" at bounding box center [289, 89] width 96 height 39
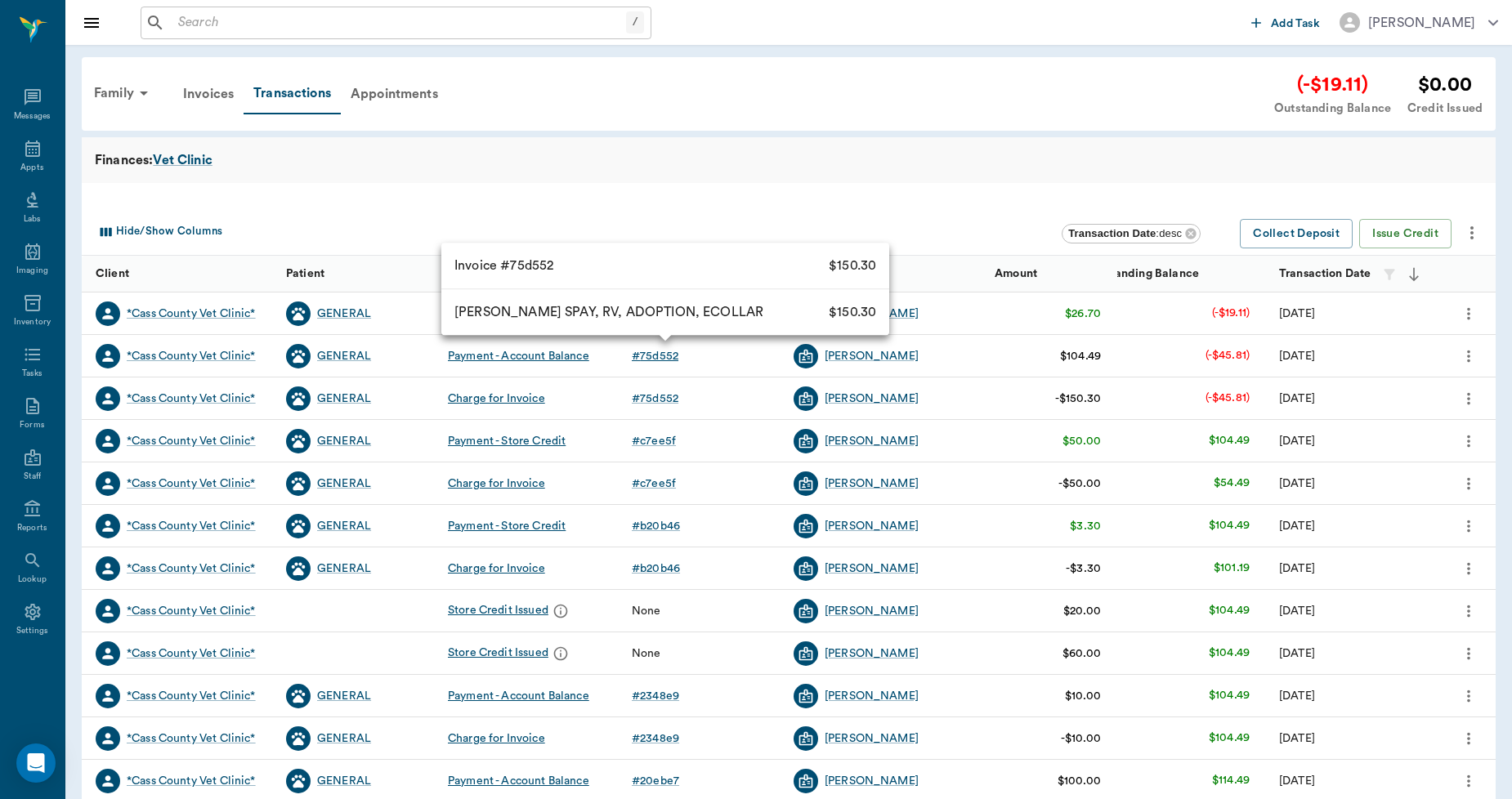
click at [663, 360] on div "# 75d552" at bounding box center [655, 356] width 47 height 17
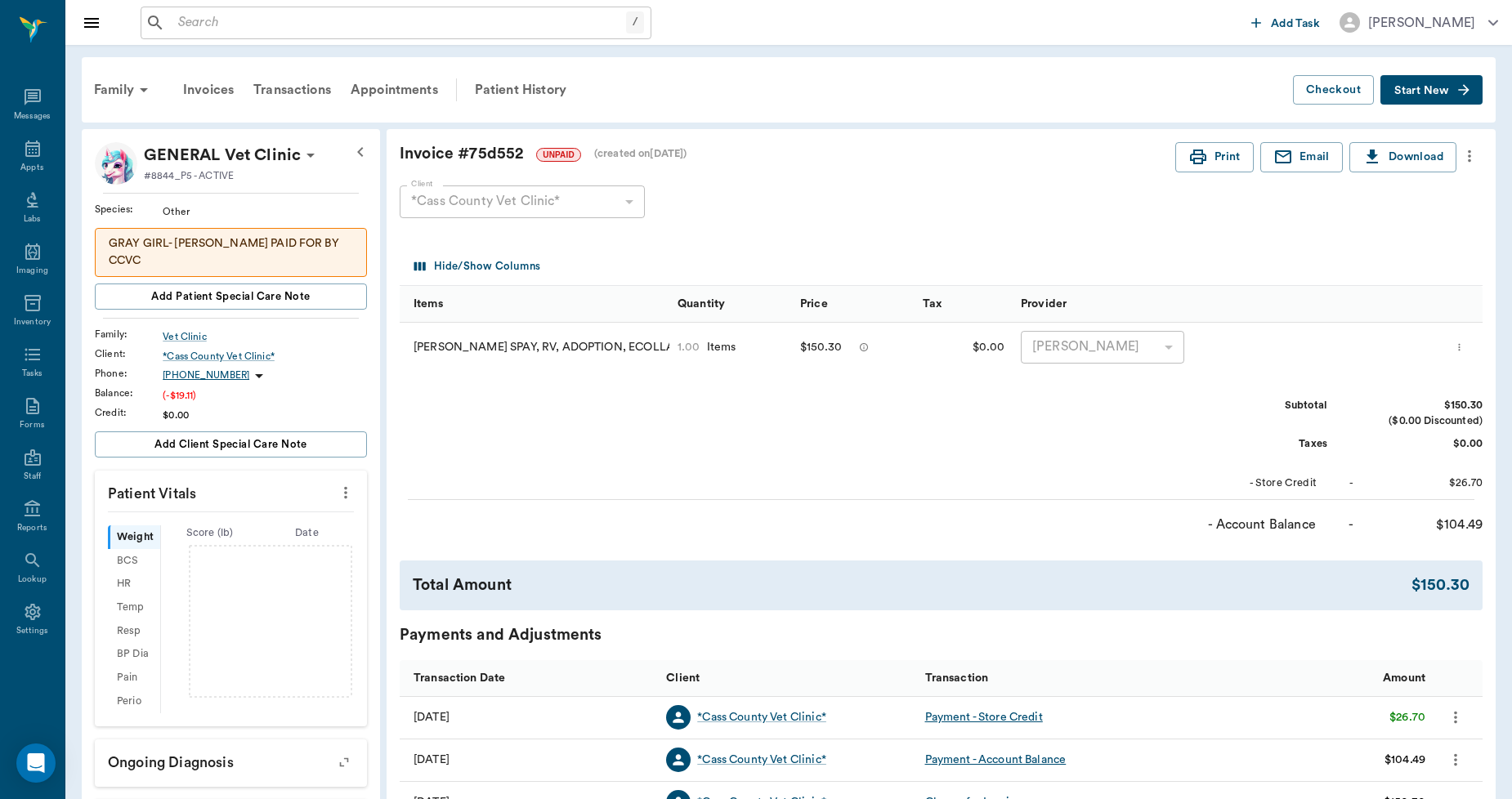
click at [1464, 344] on icon "more" at bounding box center [1459, 347] width 10 height 20
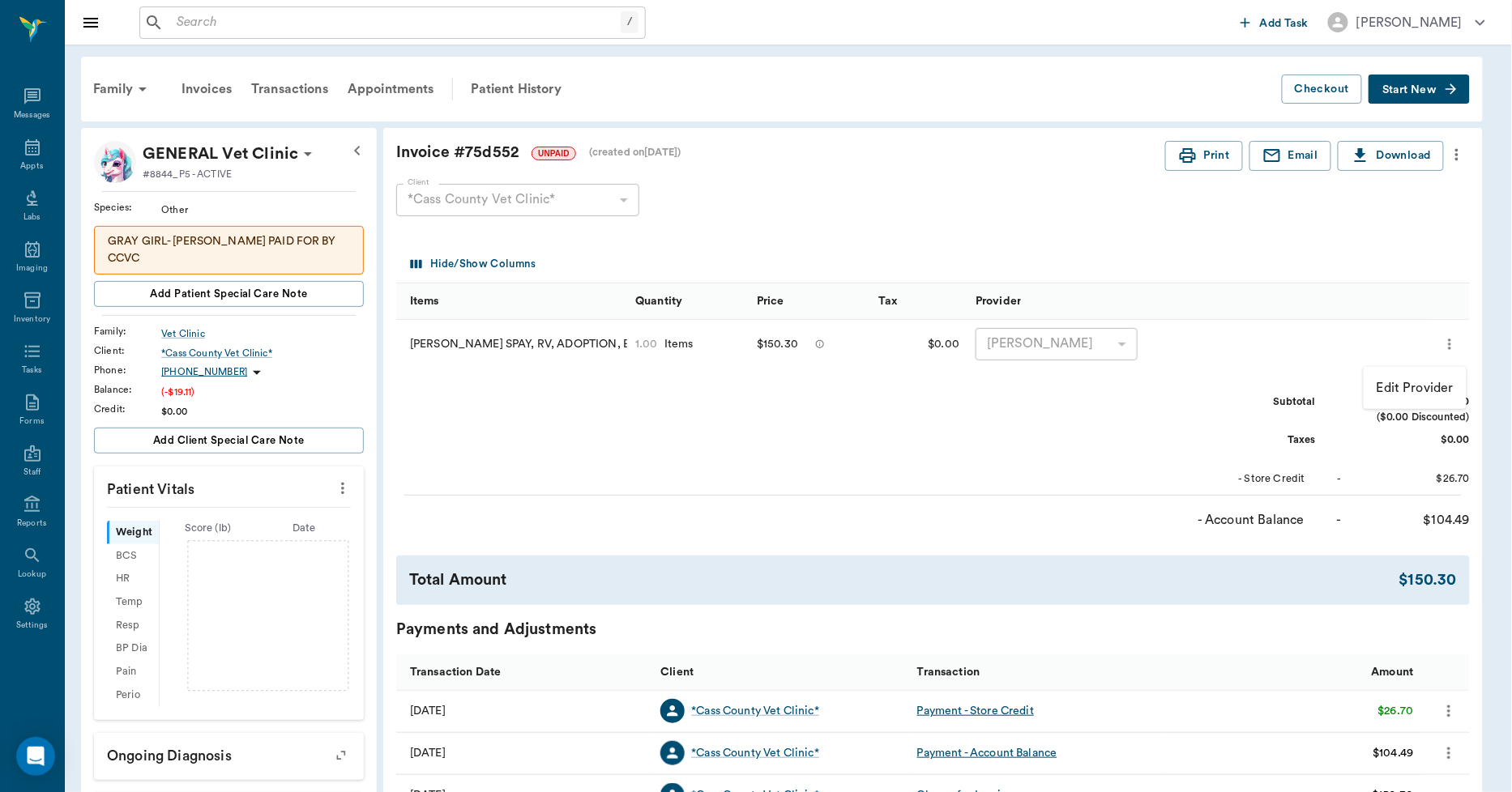
click at [1204, 265] on div at bounding box center [756, 396] width 1512 height 792
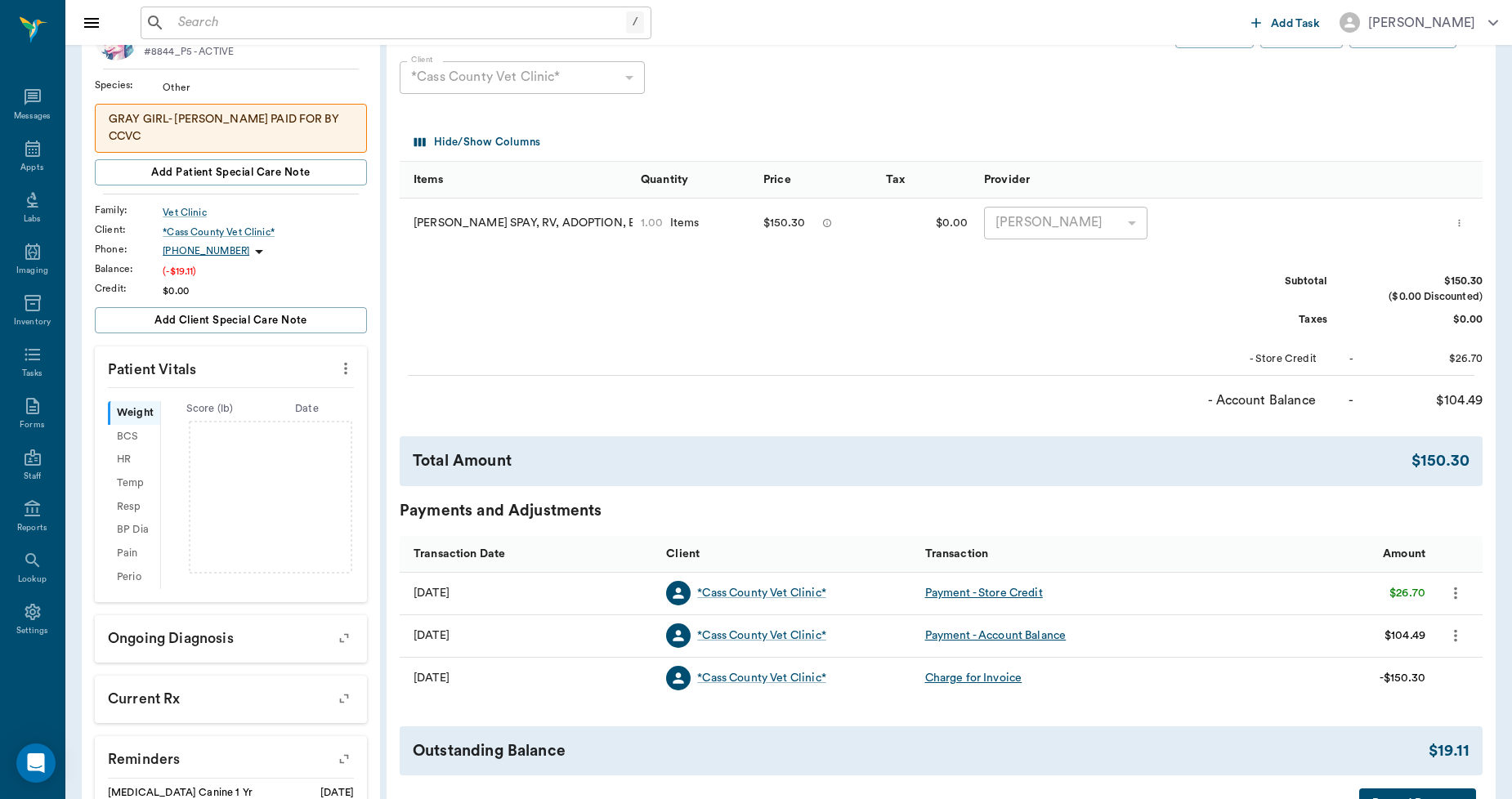
scroll to position [271, 0]
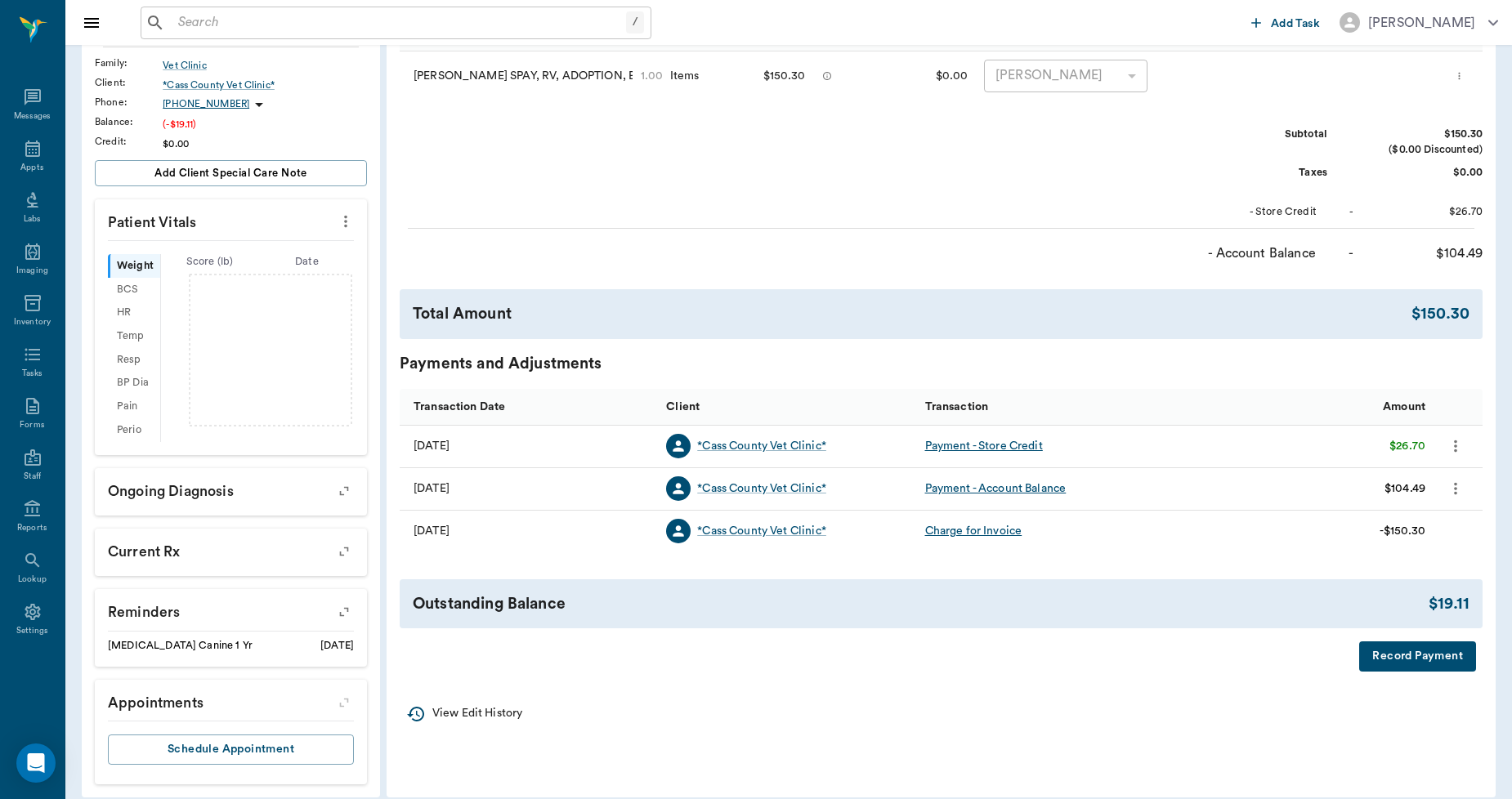
click at [1455, 486] on icon "more" at bounding box center [1455, 489] width 18 height 20
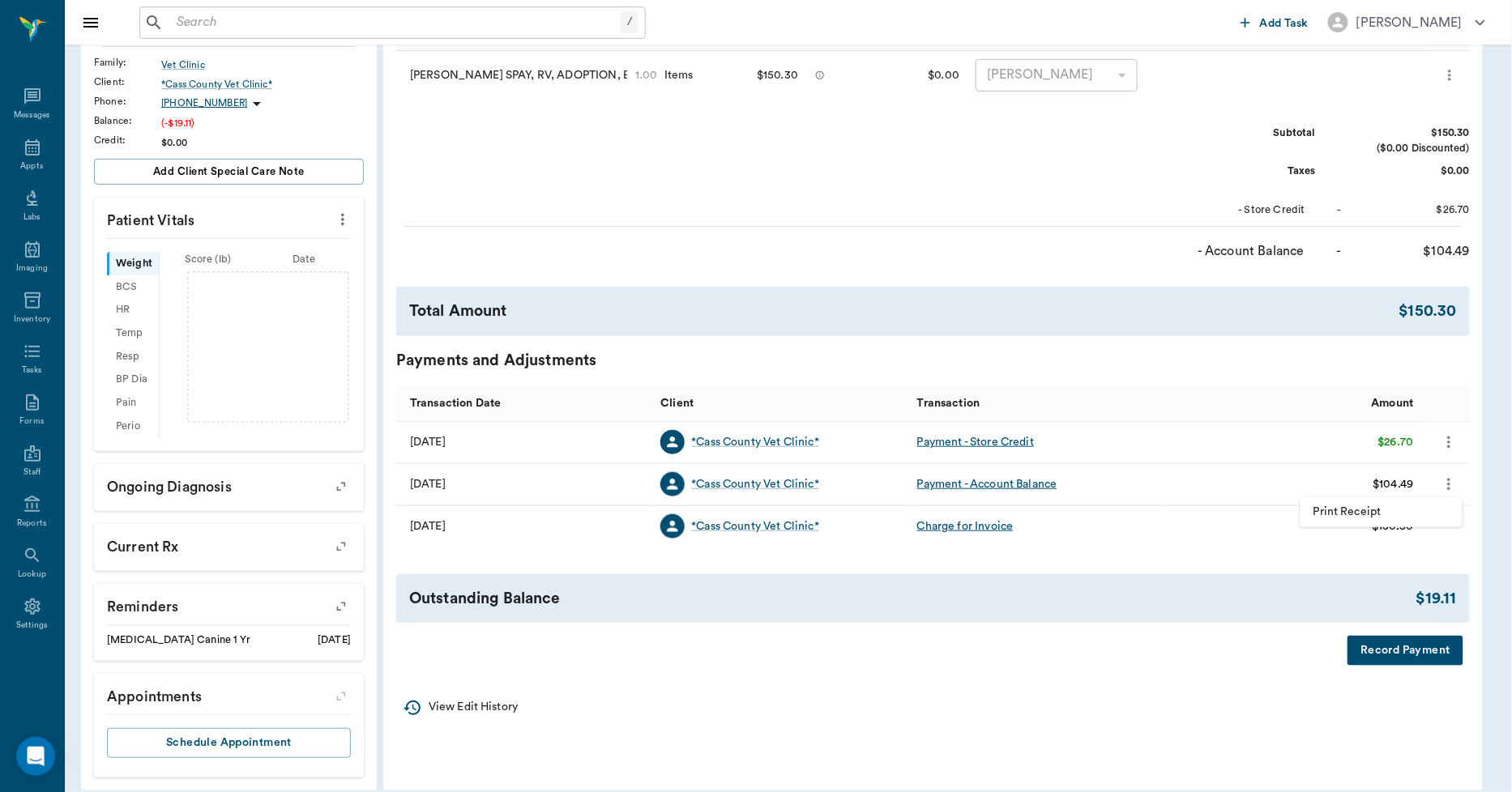
click at [1173, 359] on div at bounding box center [756, 396] width 1512 height 792
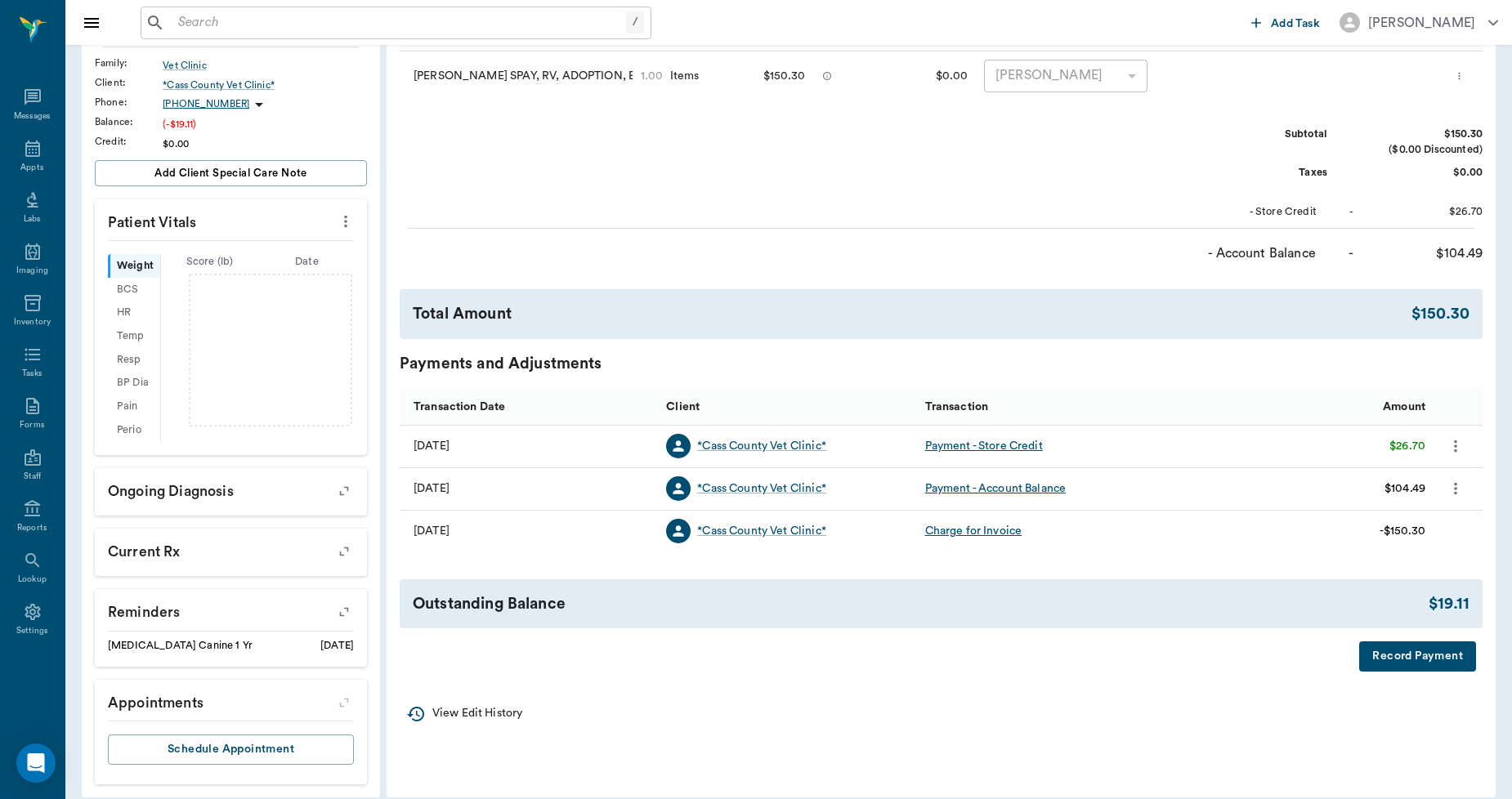
click at [1450, 450] on icon "more" at bounding box center [1455, 446] width 18 height 20
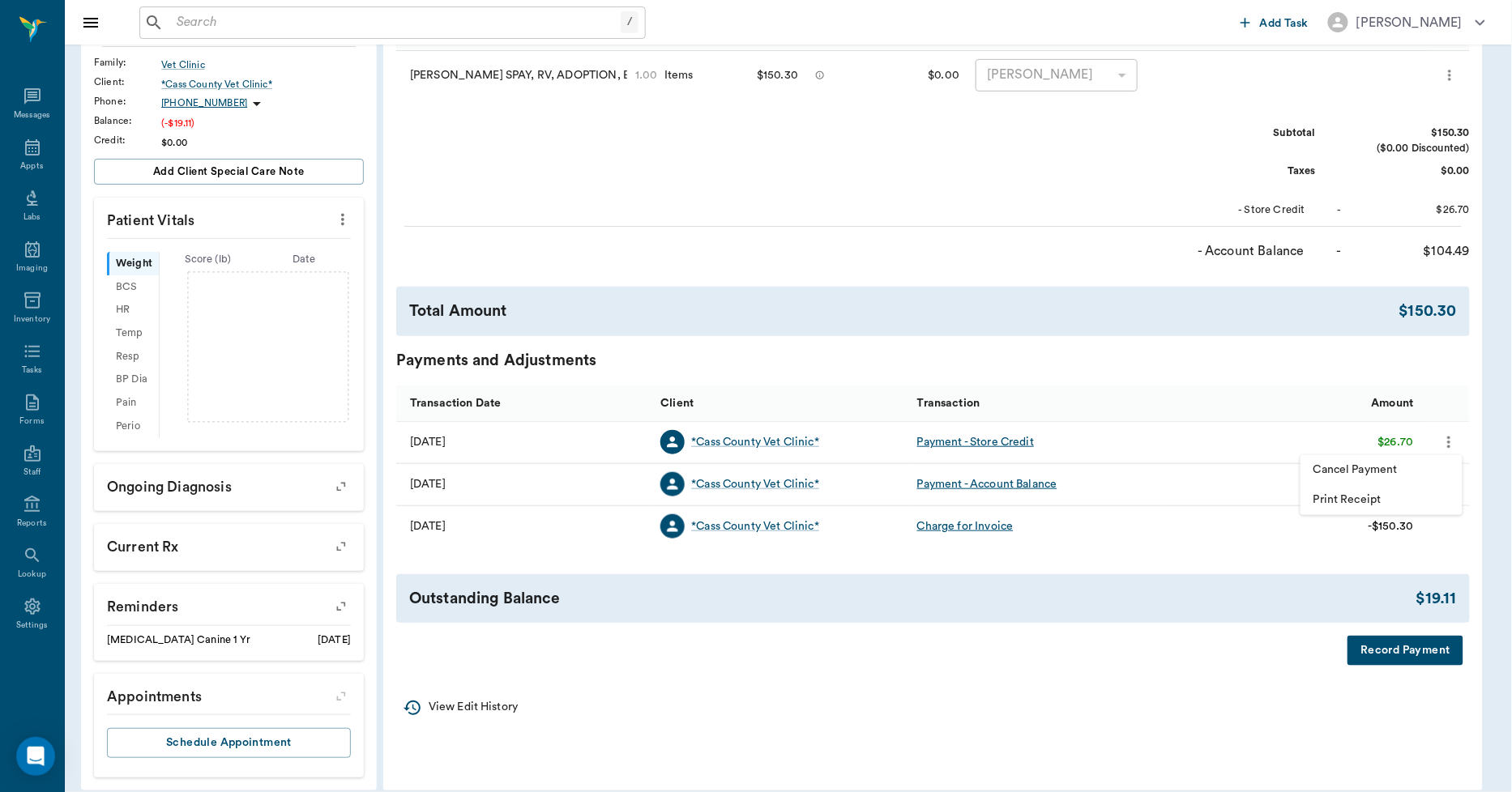
click at [1151, 355] on div at bounding box center [756, 396] width 1512 height 792
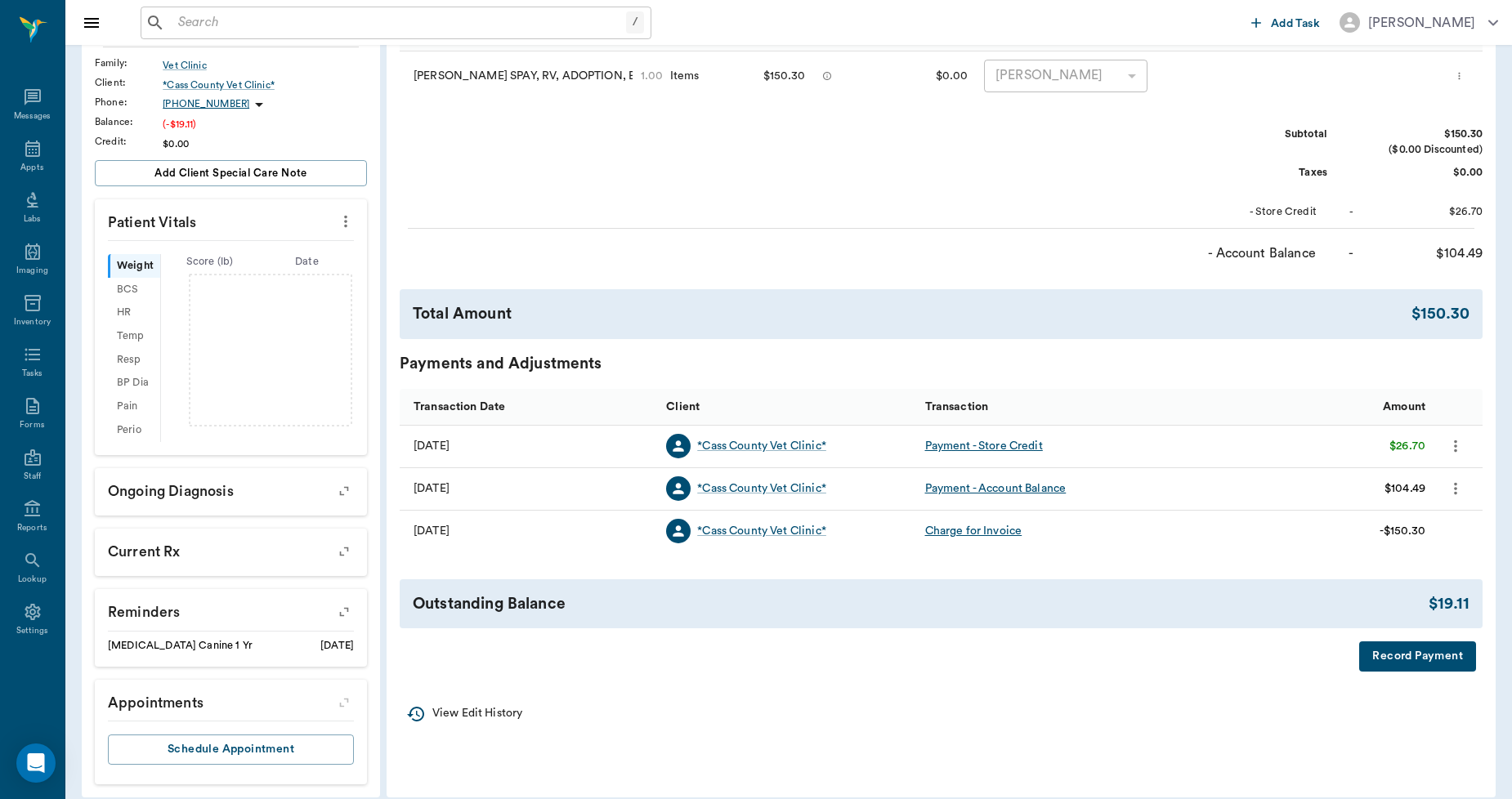
click at [1033, 624] on div "Outstanding Balance $19.11" at bounding box center [942, 604] width 1083 height 49
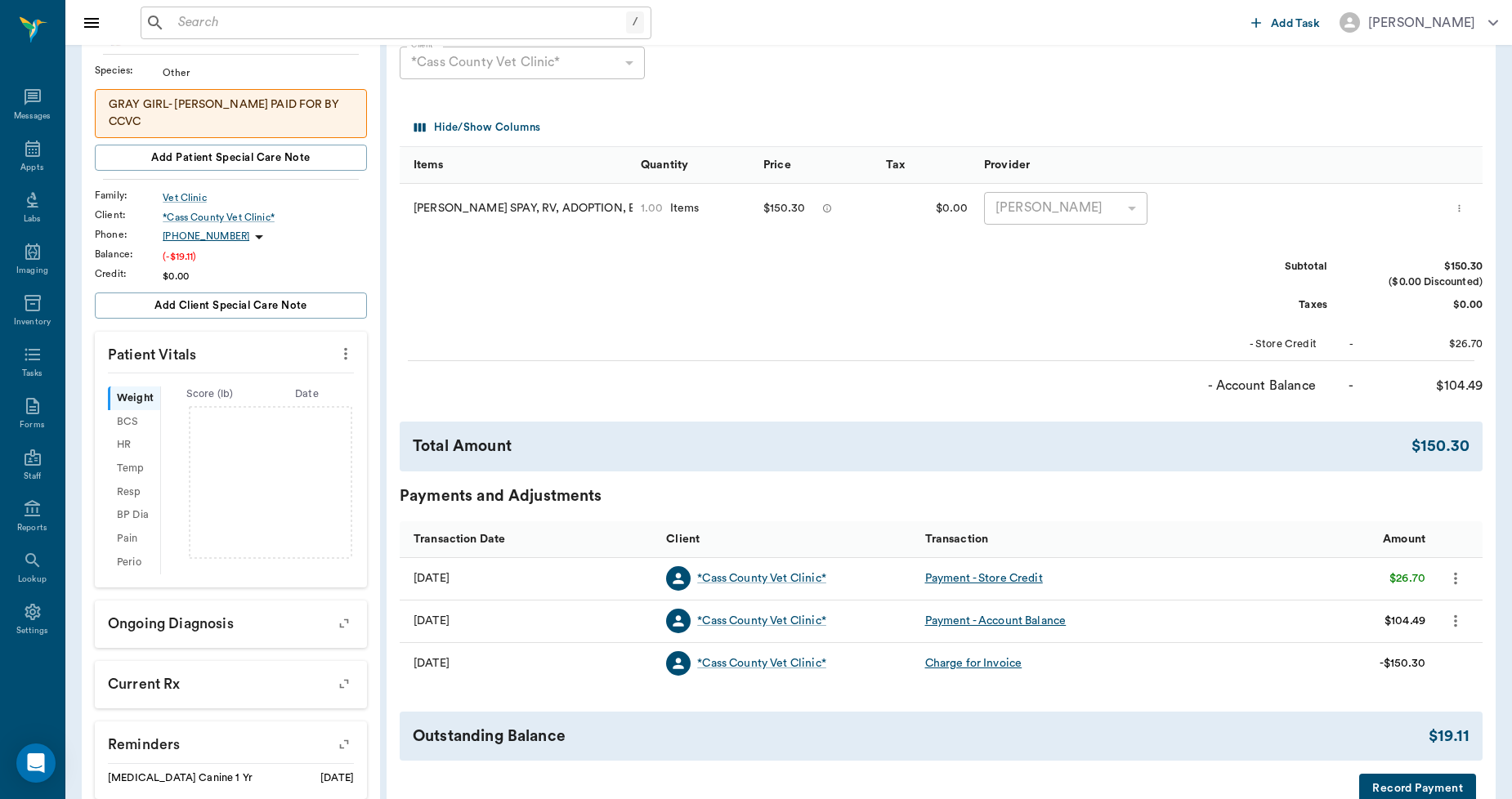
scroll to position [0, 0]
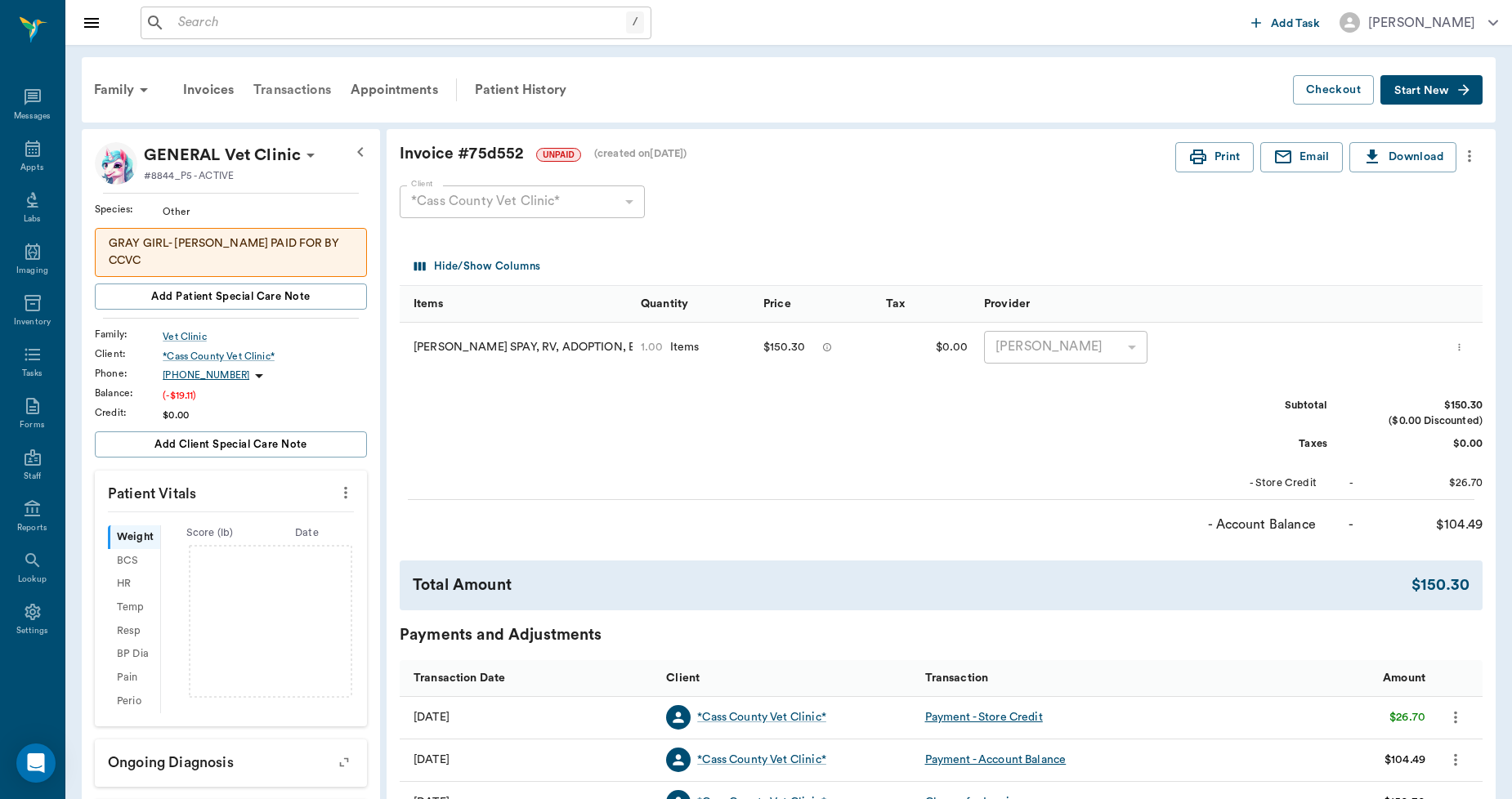
click at [301, 79] on div "Transactions" at bounding box center [292, 90] width 97 height 39
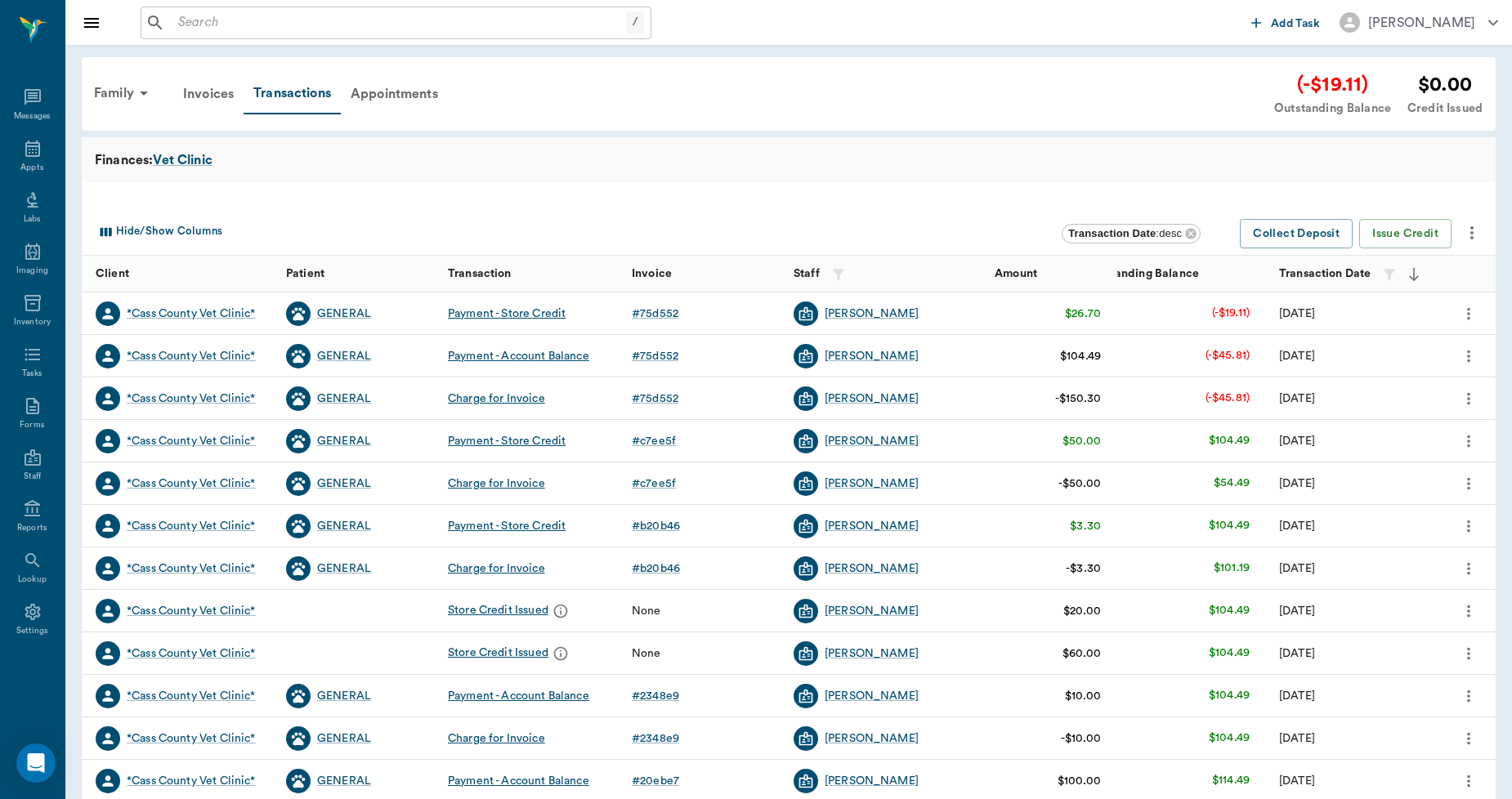
click at [1466, 350] on icon "more" at bounding box center [1468, 356] width 18 height 20
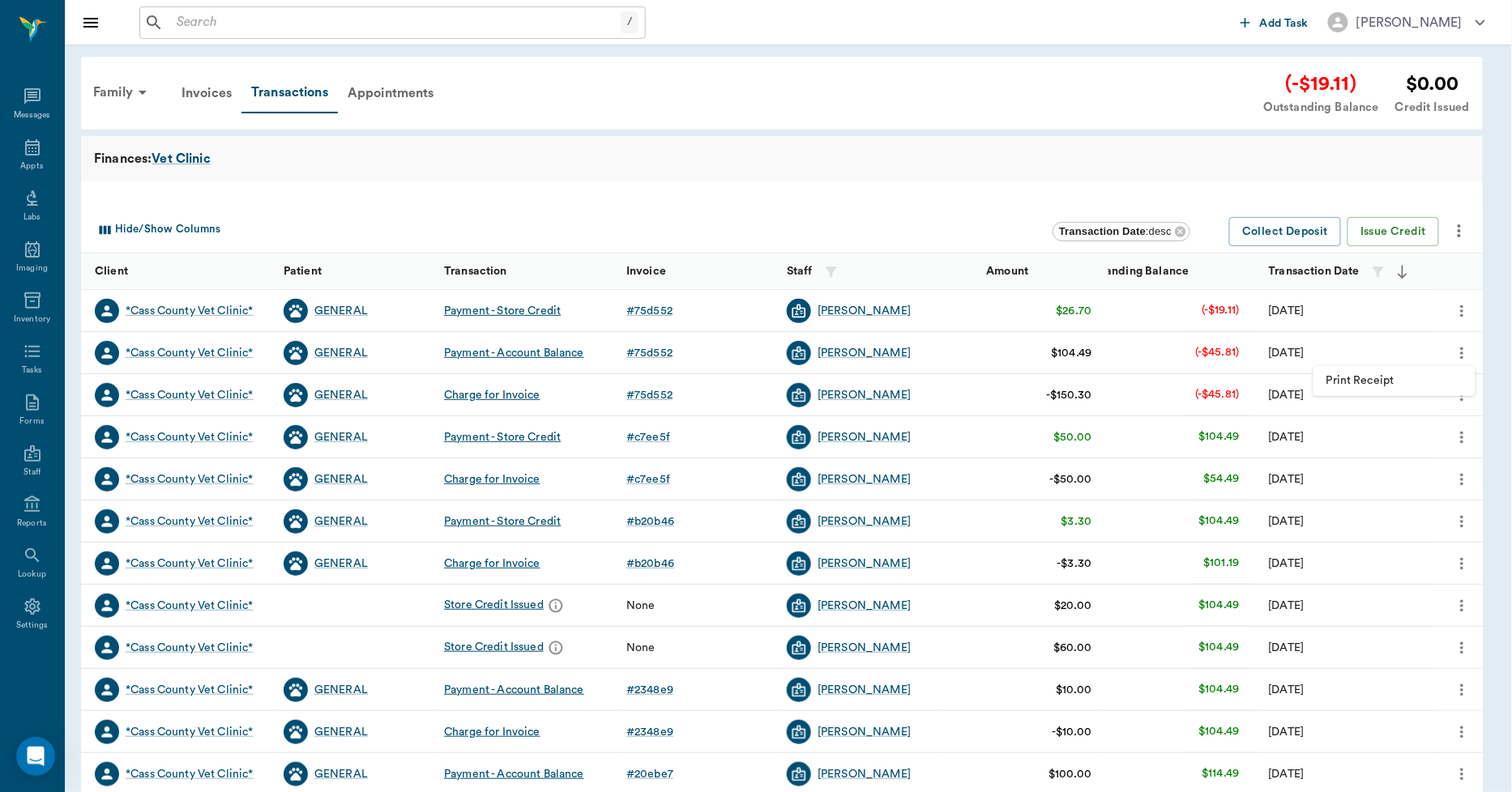
click at [1453, 347] on div at bounding box center [756, 396] width 1512 height 792
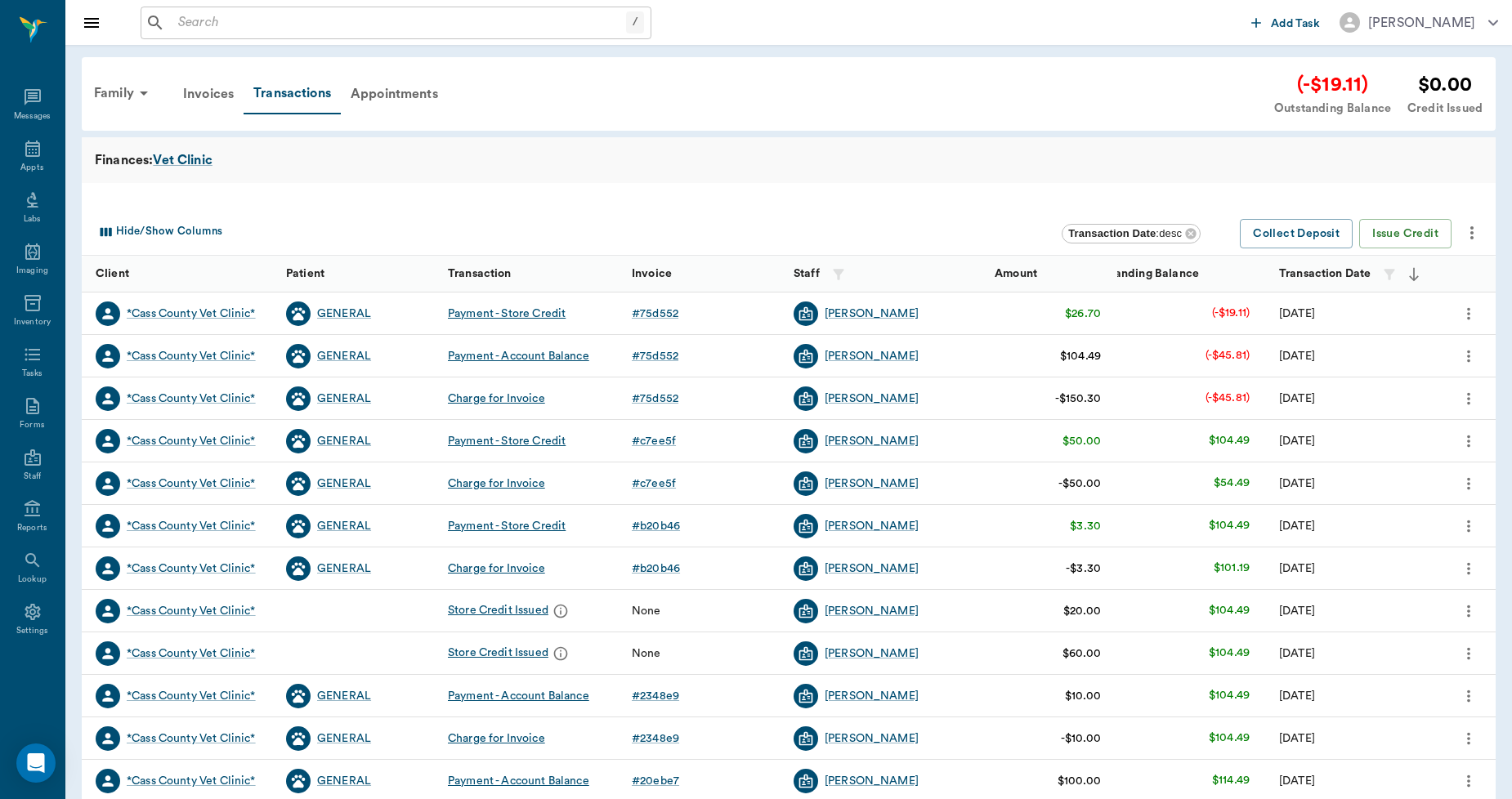
click at [1471, 404] on icon "more" at bounding box center [1468, 398] width 18 height 20
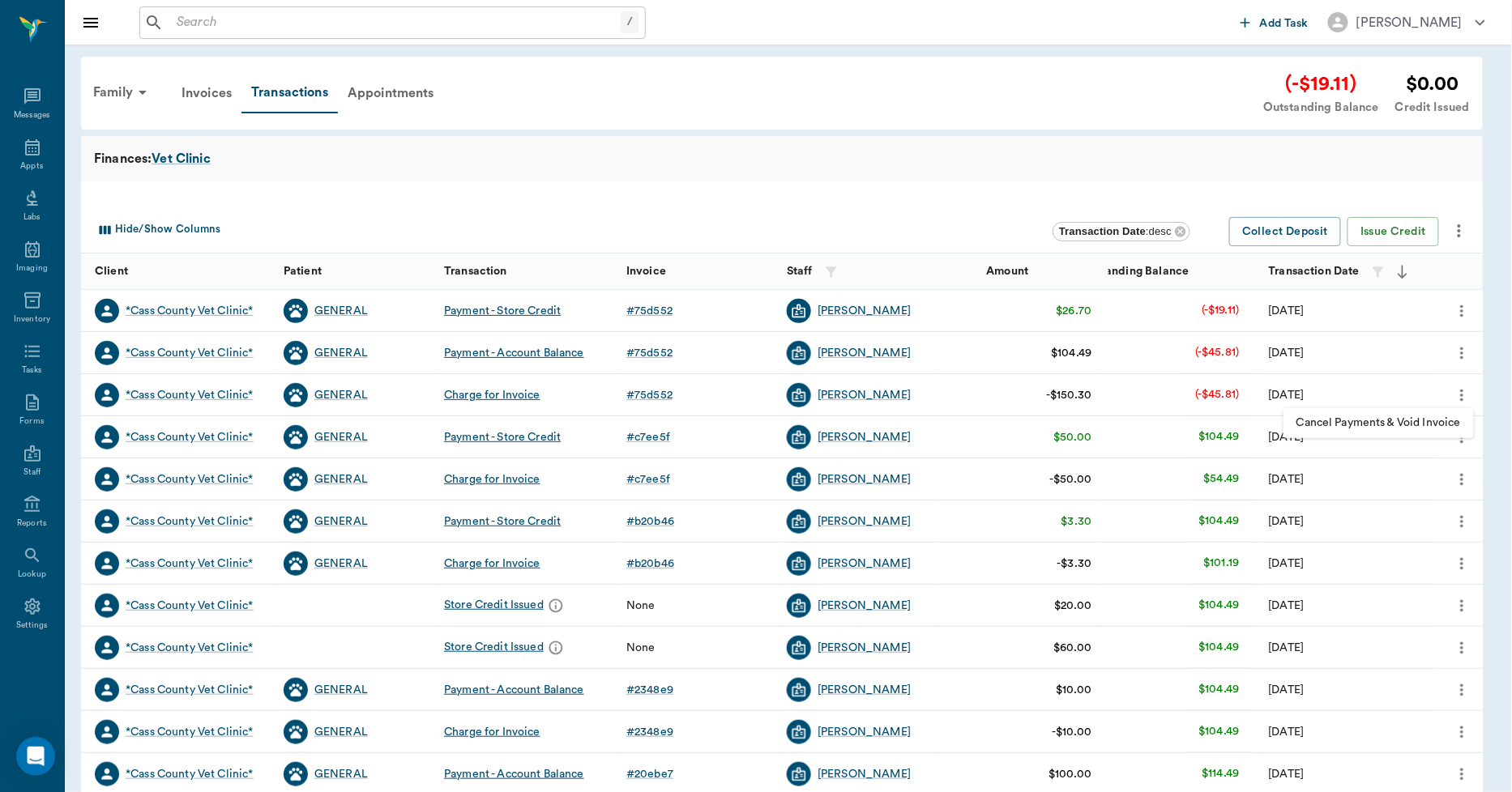
click at [882, 177] on div at bounding box center [756, 396] width 1512 height 792
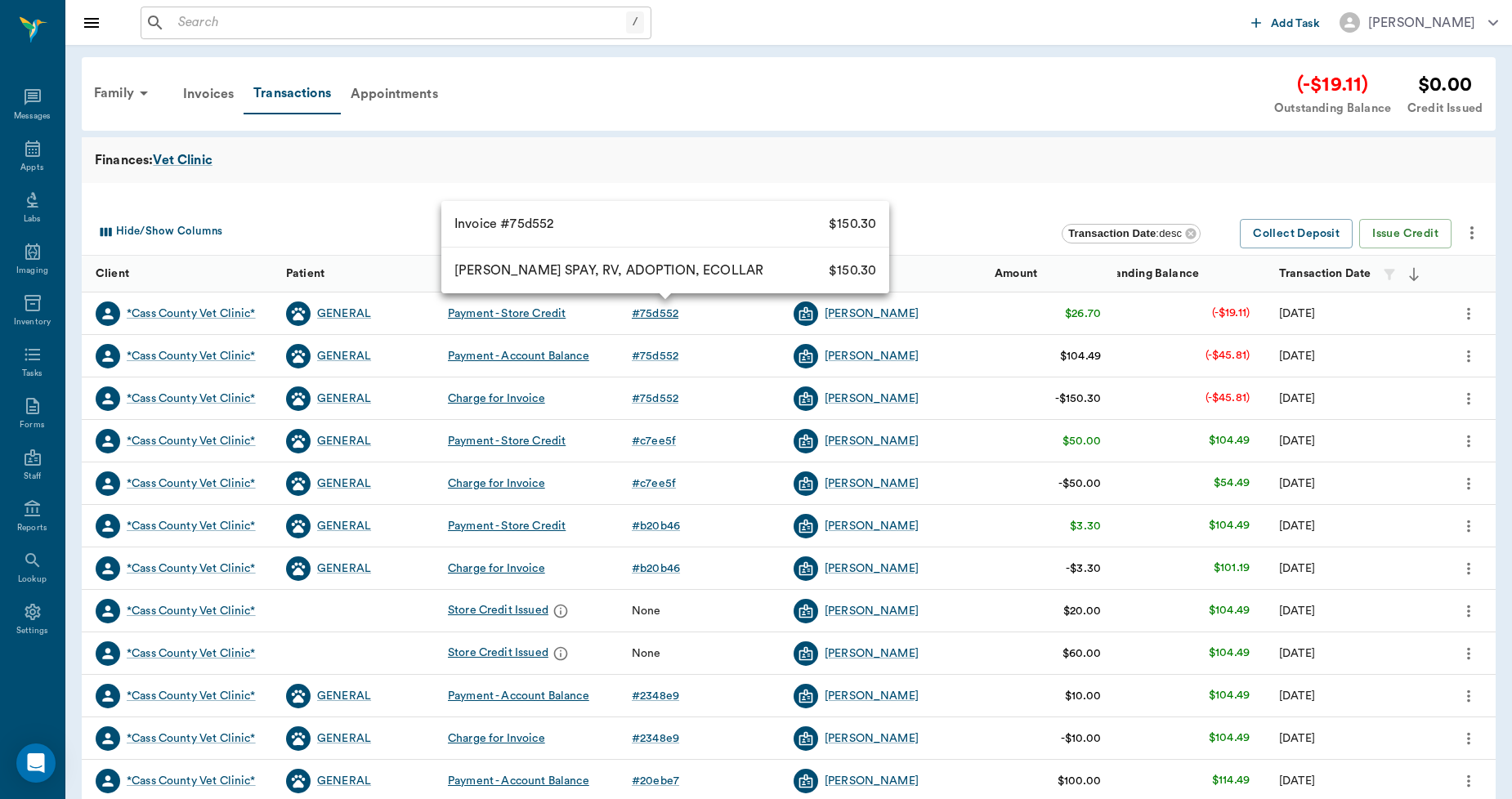
click at [646, 310] on div "# 75d552" at bounding box center [655, 314] width 47 height 17
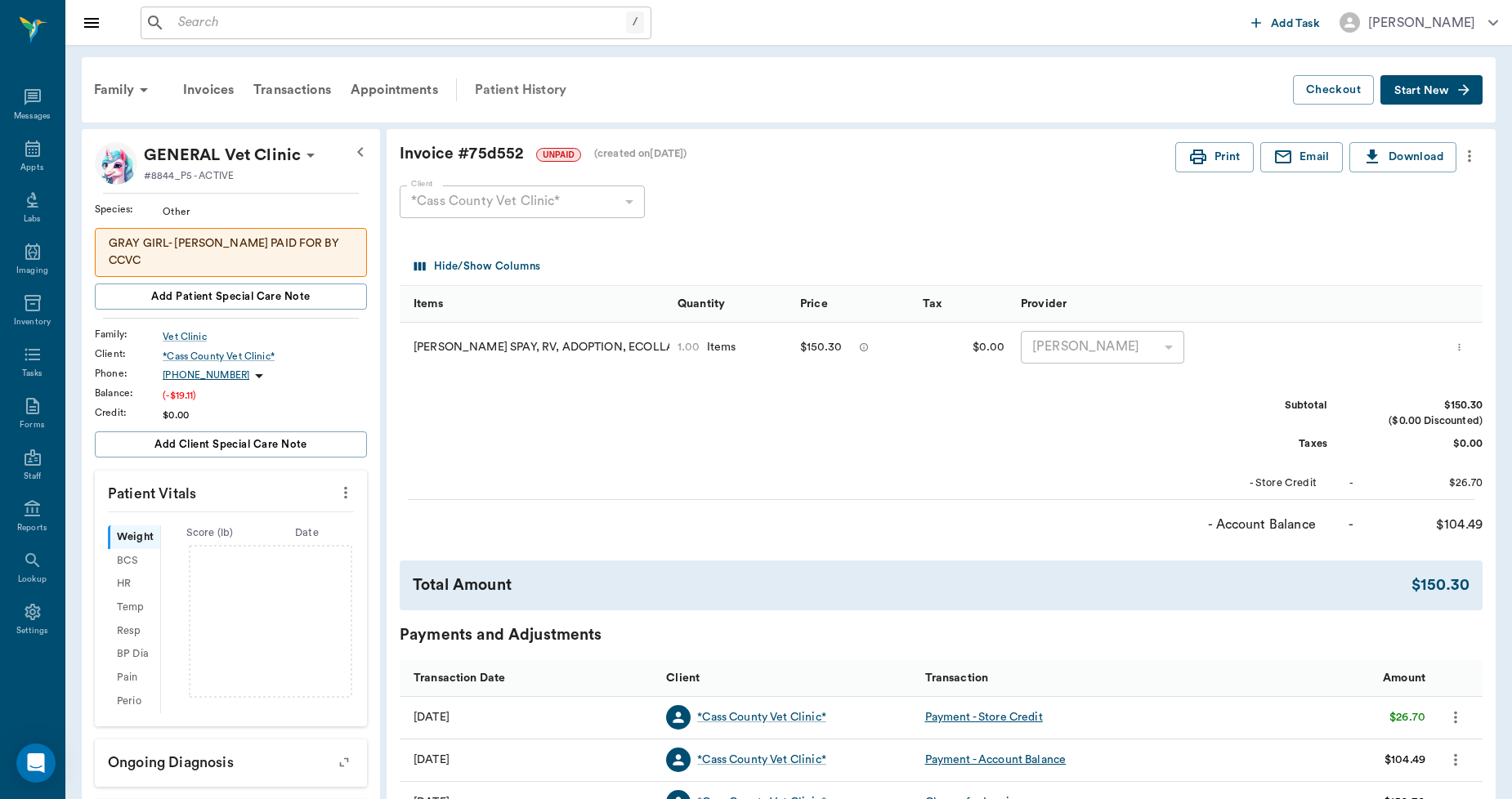
click at [494, 76] on div "Patient History" at bounding box center [520, 90] width 111 height 39
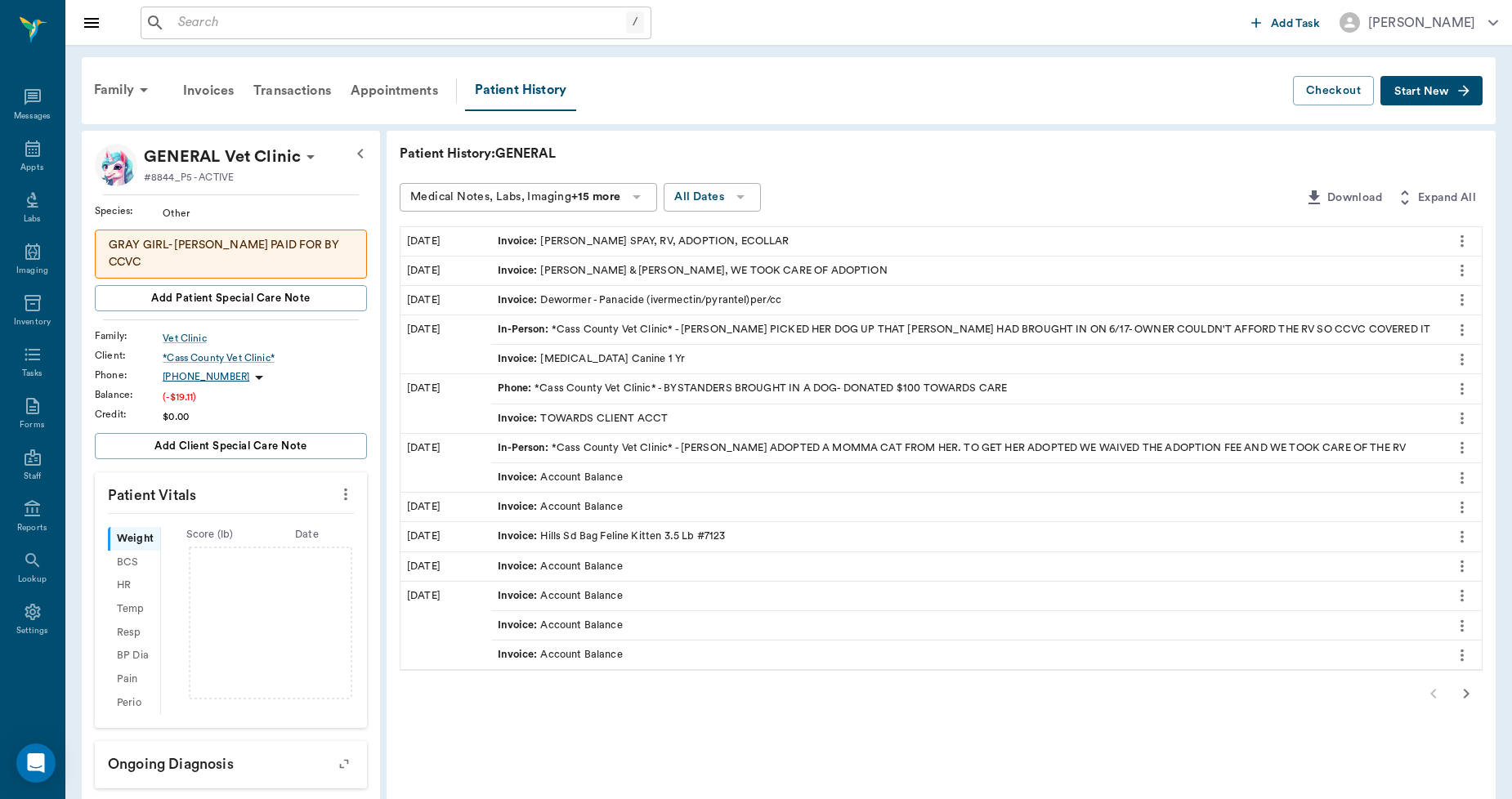
click at [713, 237] on div "Invoice : DOTTIE JONES SPAY, RV, ADOPTION, ECOLLAR" at bounding box center [643, 241] width 291 height 16
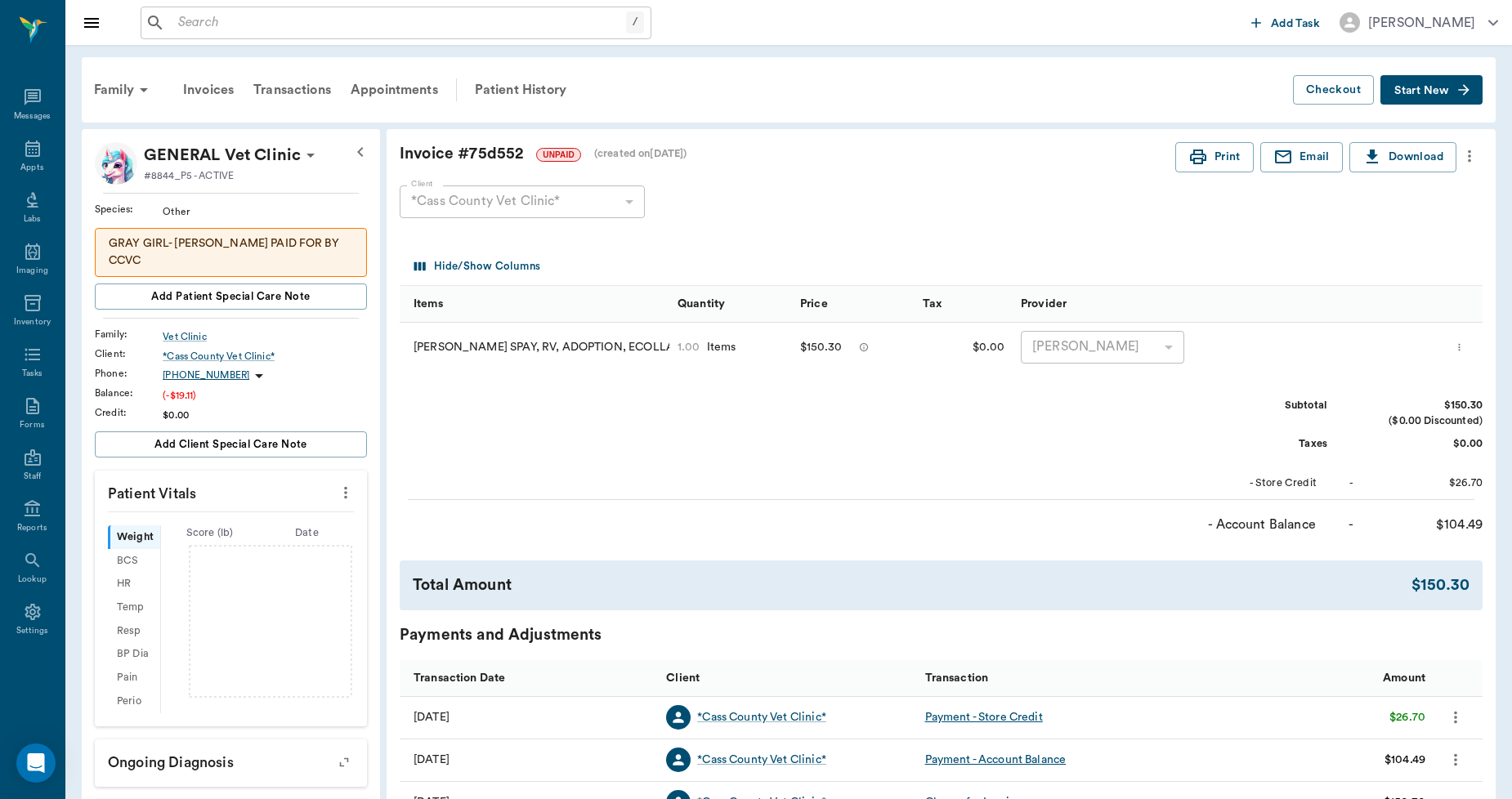
click at [1464, 150] on icon "more" at bounding box center [1469, 156] width 18 height 20
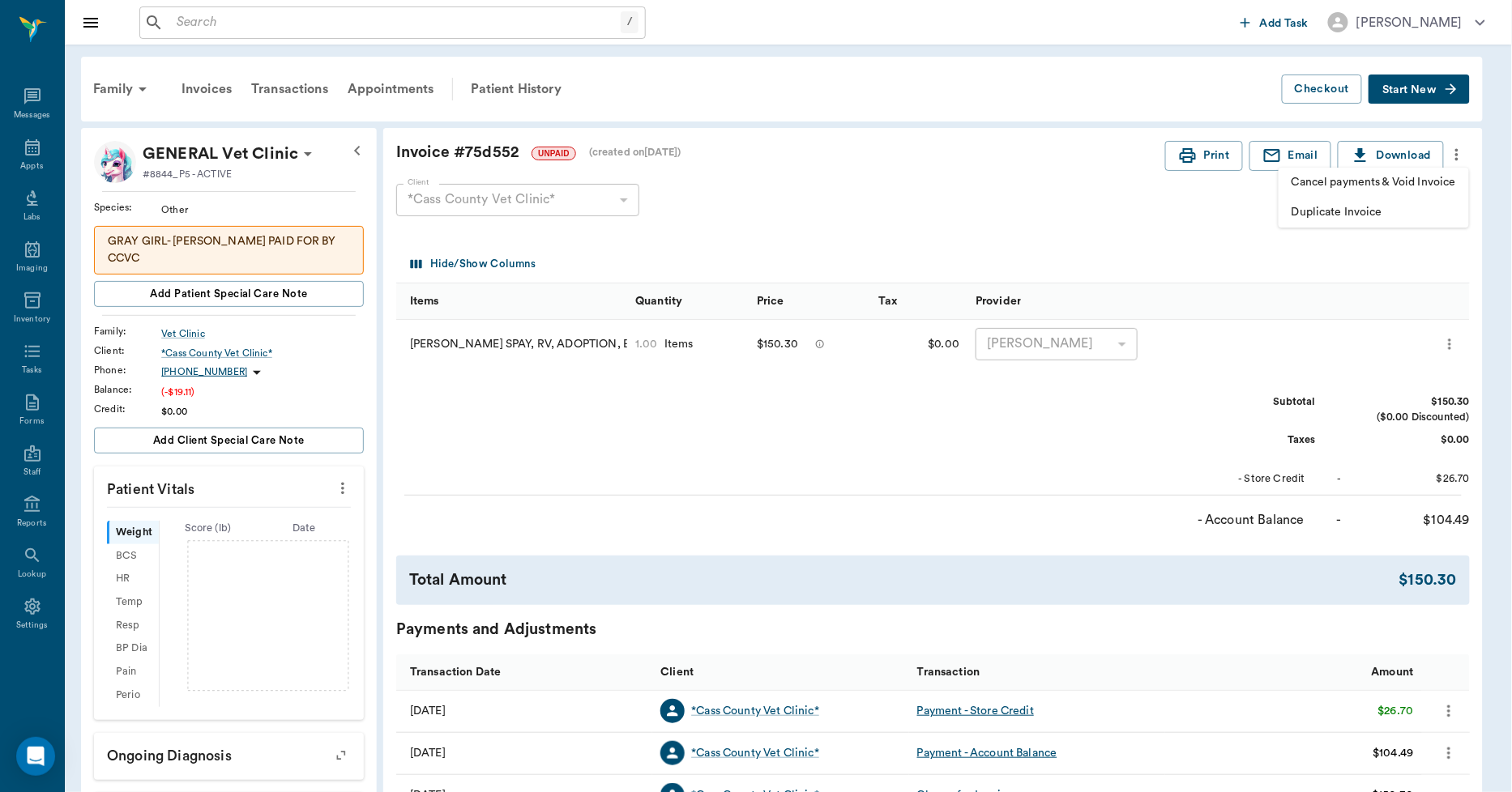
click at [1057, 231] on div at bounding box center [756, 396] width 1512 height 792
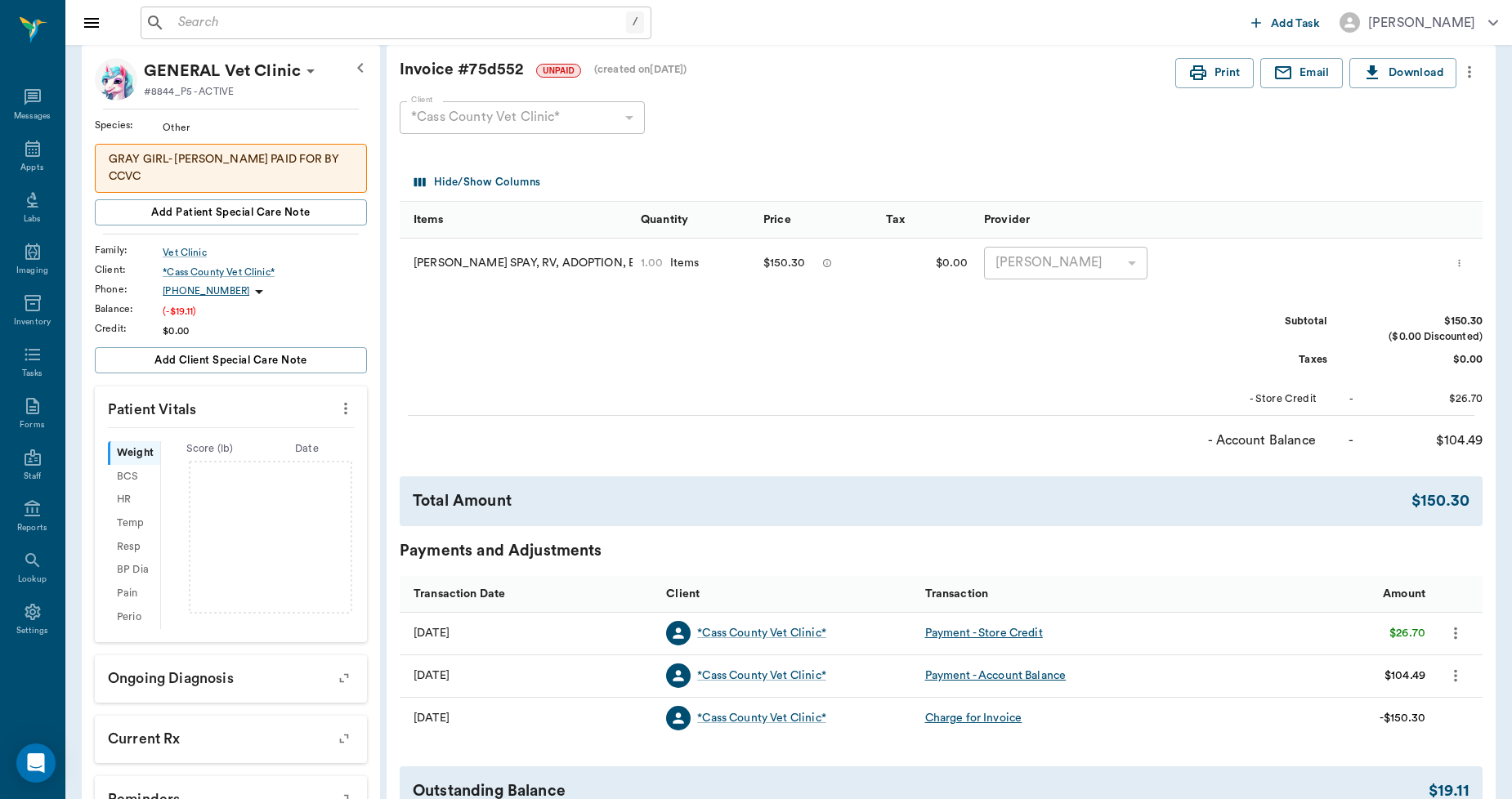
scroll to position [271, 0]
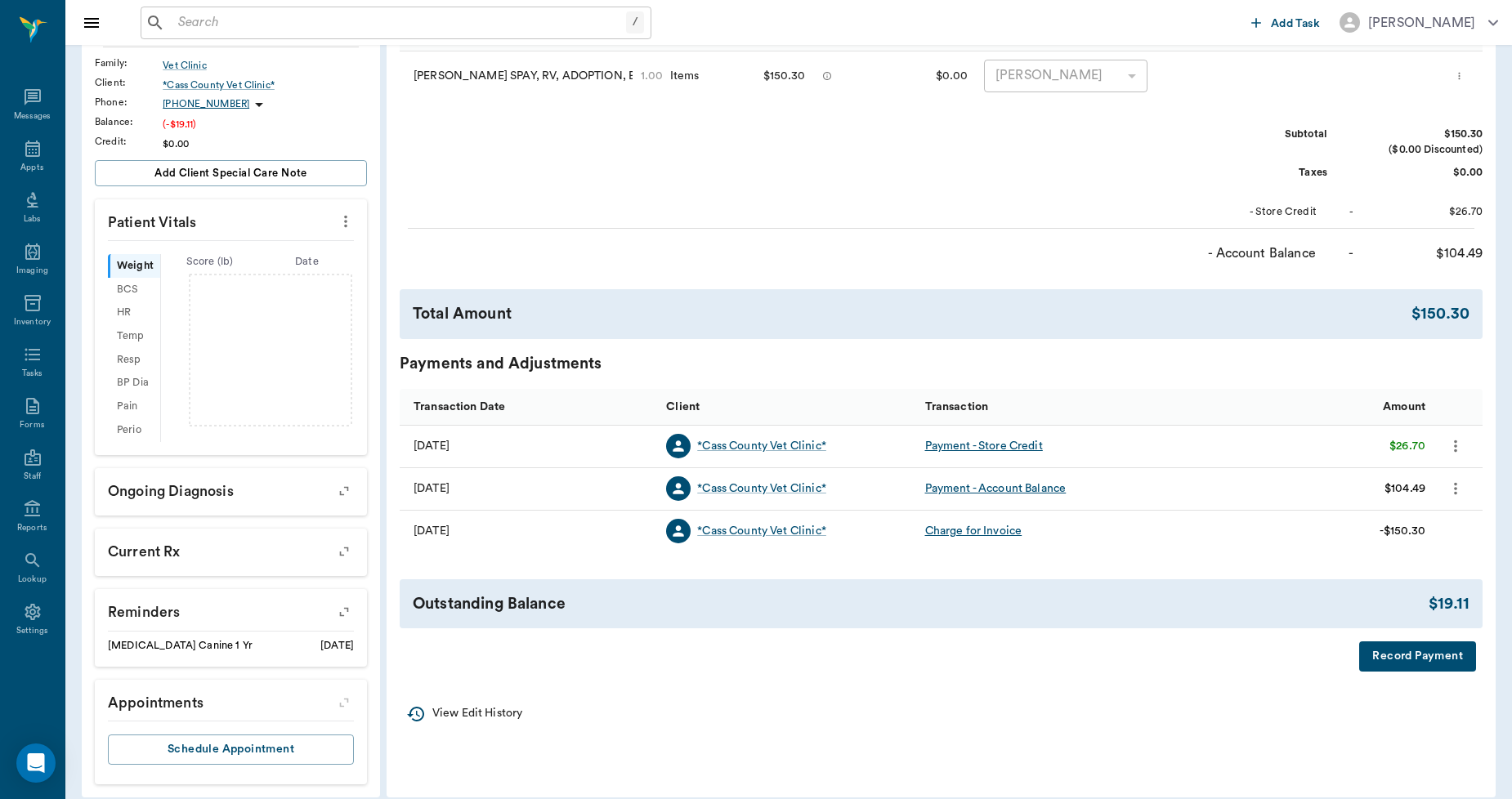
click at [1454, 491] on icon "more" at bounding box center [1455, 489] width 18 height 20
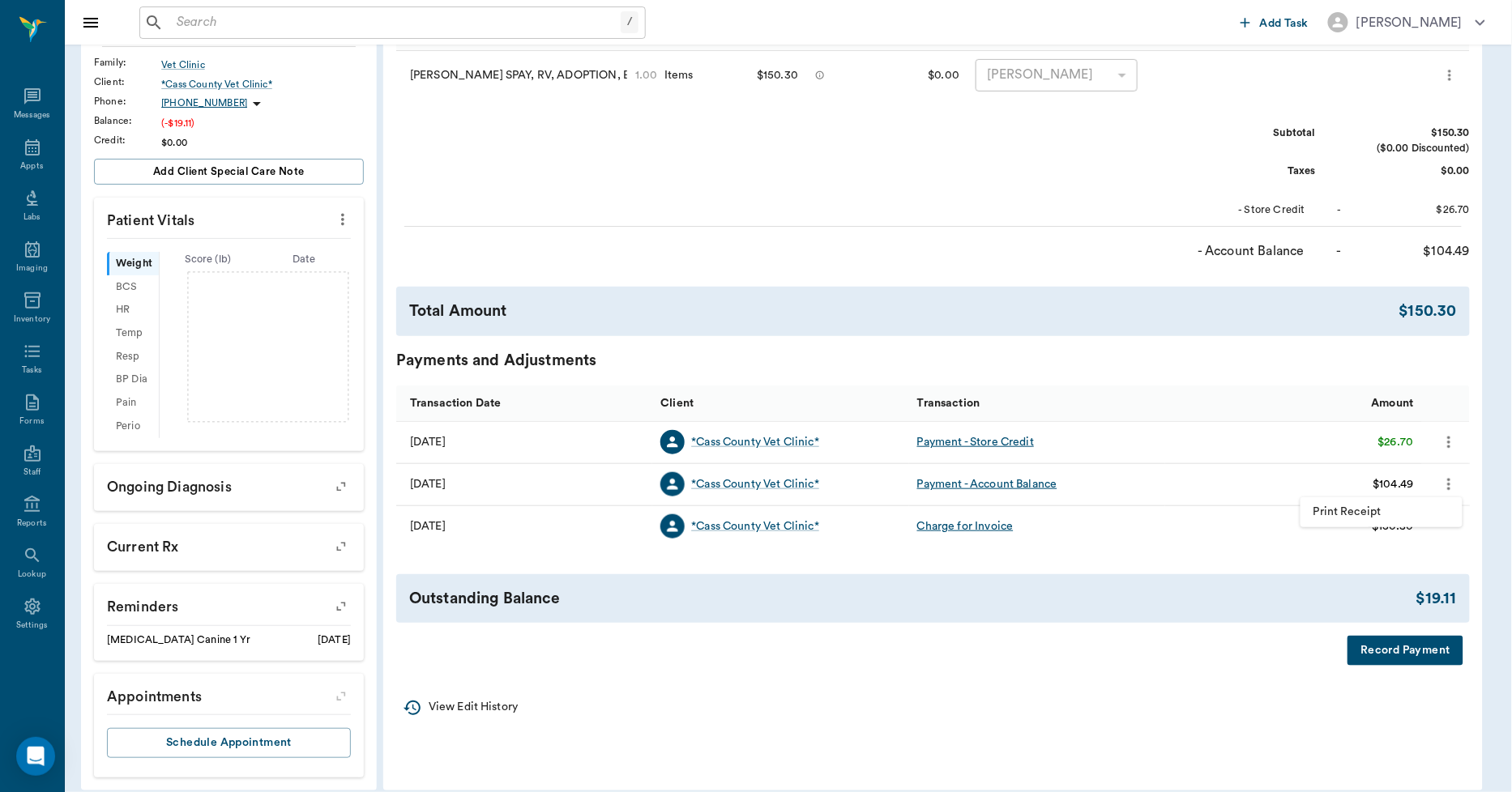
click at [1183, 399] on div at bounding box center [756, 396] width 1512 height 792
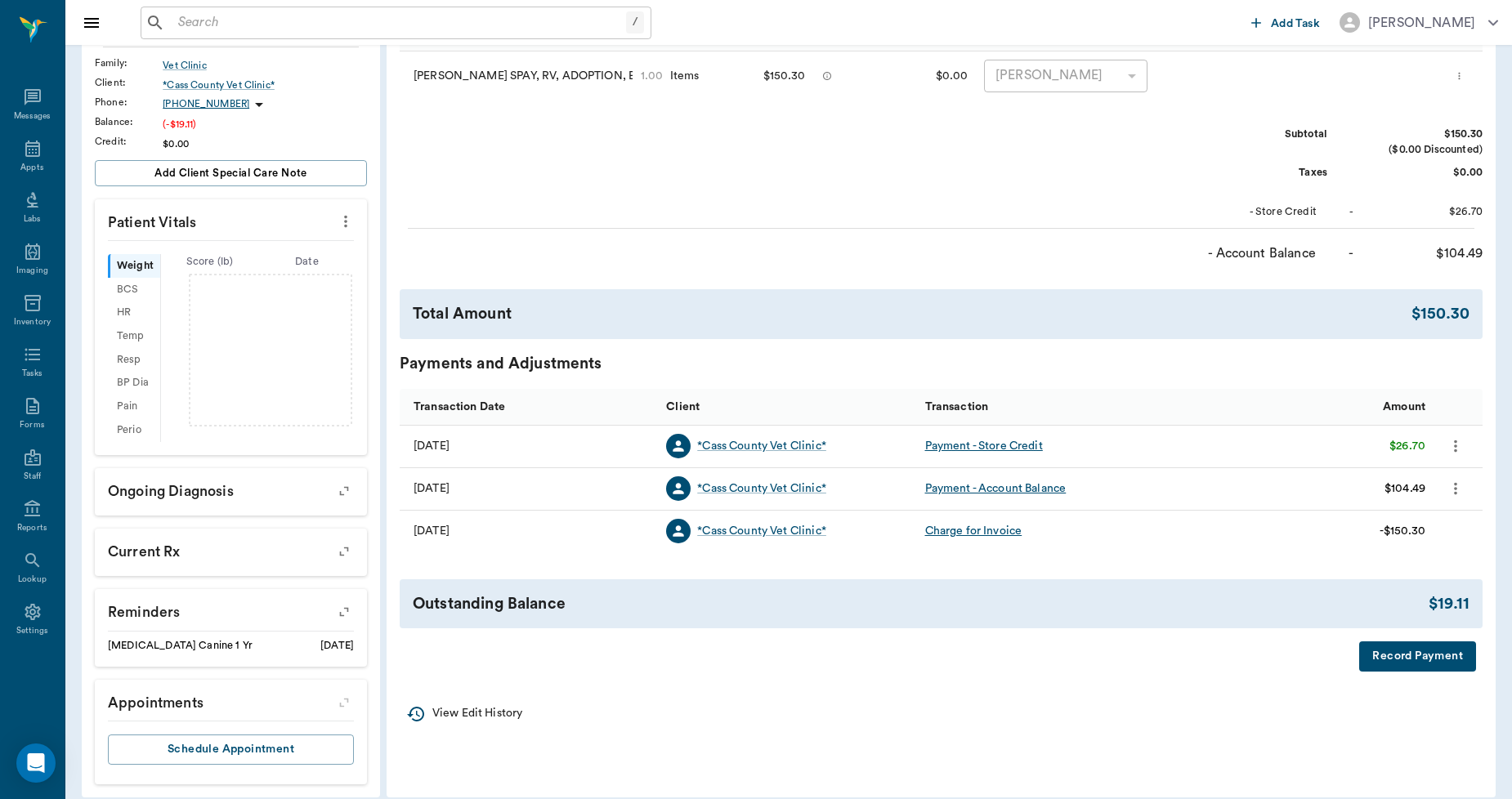
click at [1381, 652] on button "Record Payment" at bounding box center [1417, 656] width 117 height 30
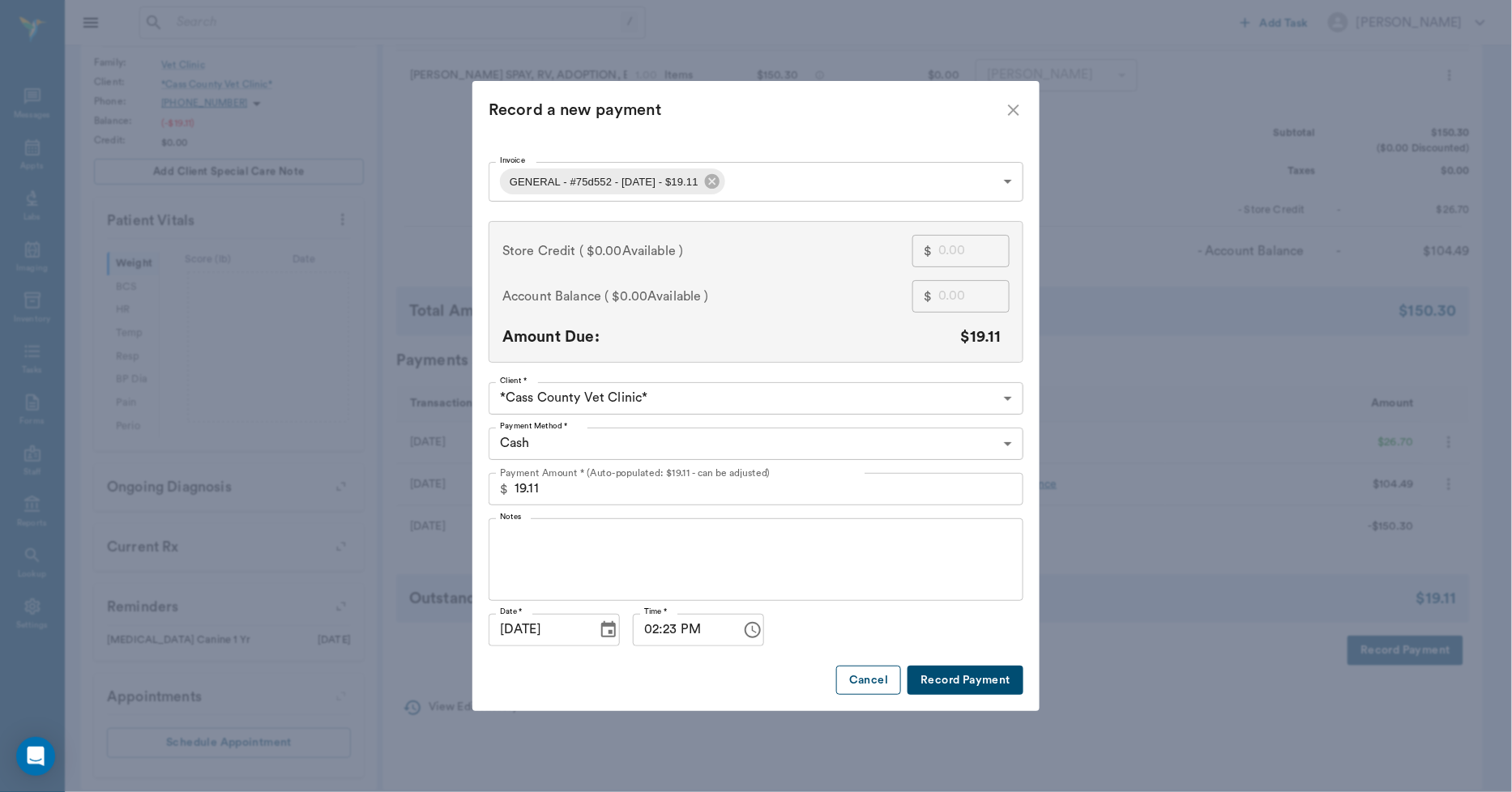
click at [858, 677] on button "Cancel" at bounding box center [869, 681] width 65 height 30
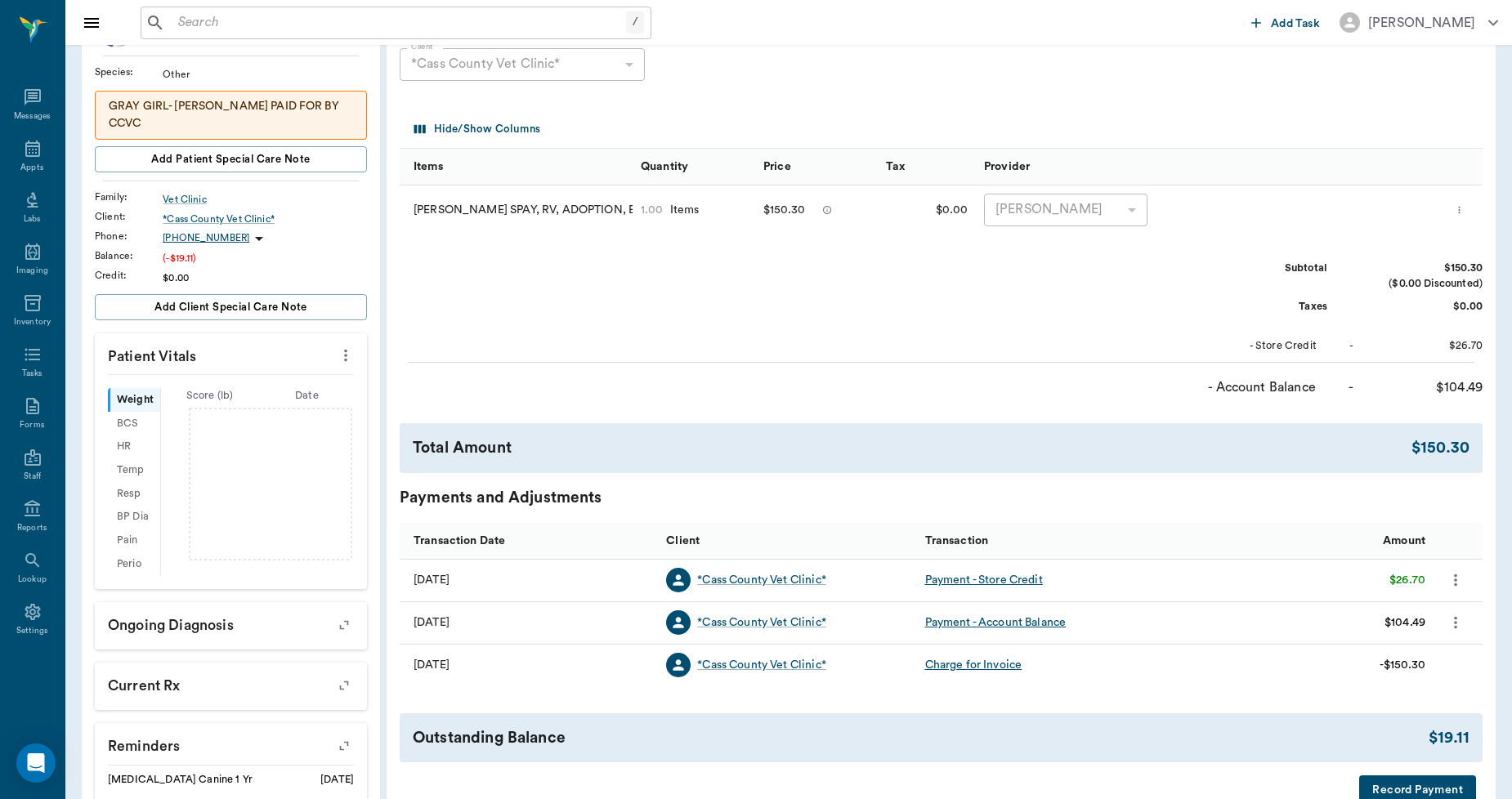
scroll to position [0, 0]
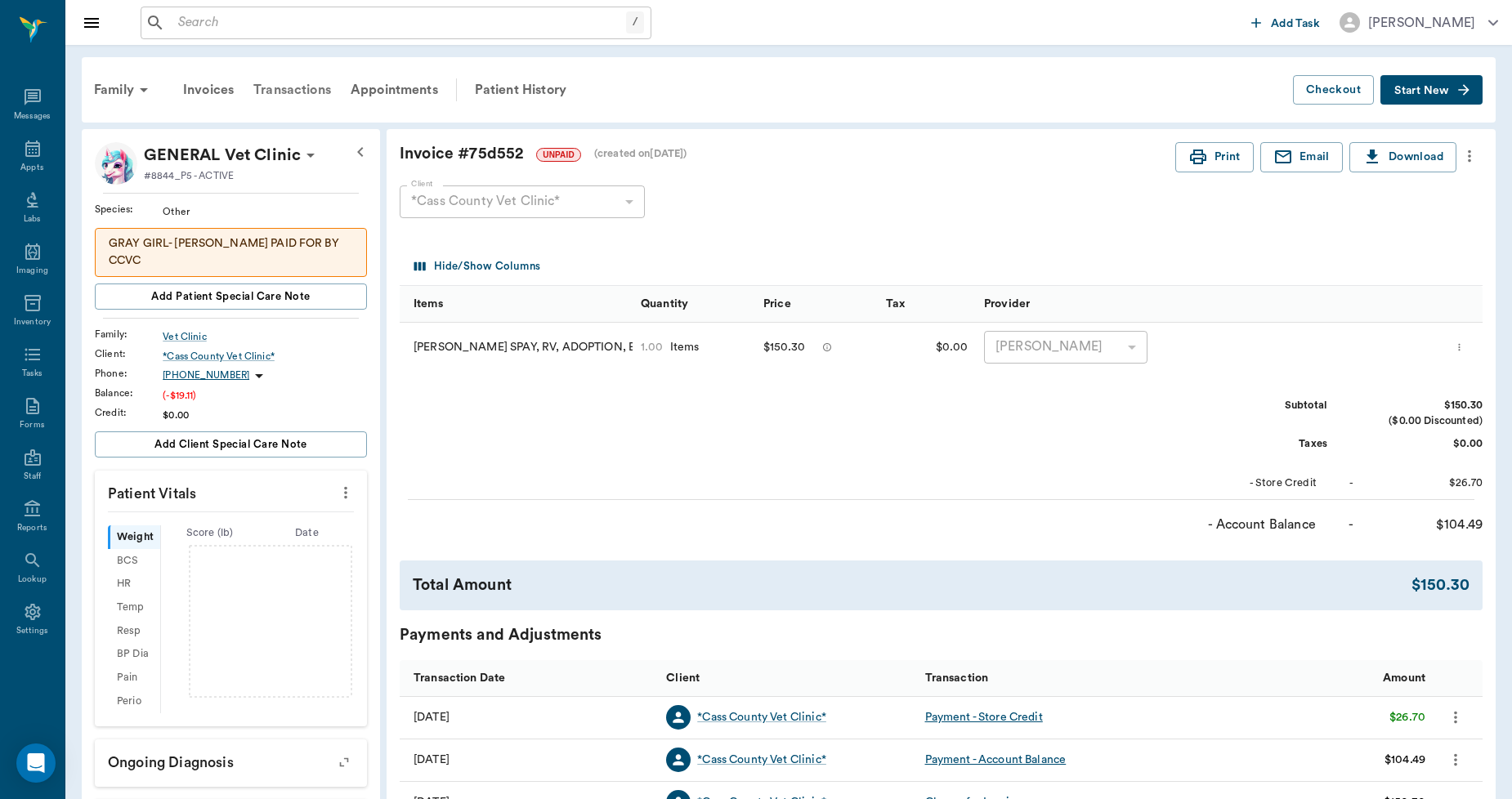
click at [301, 91] on div "Transactions" at bounding box center [292, 90] width 97 height 39
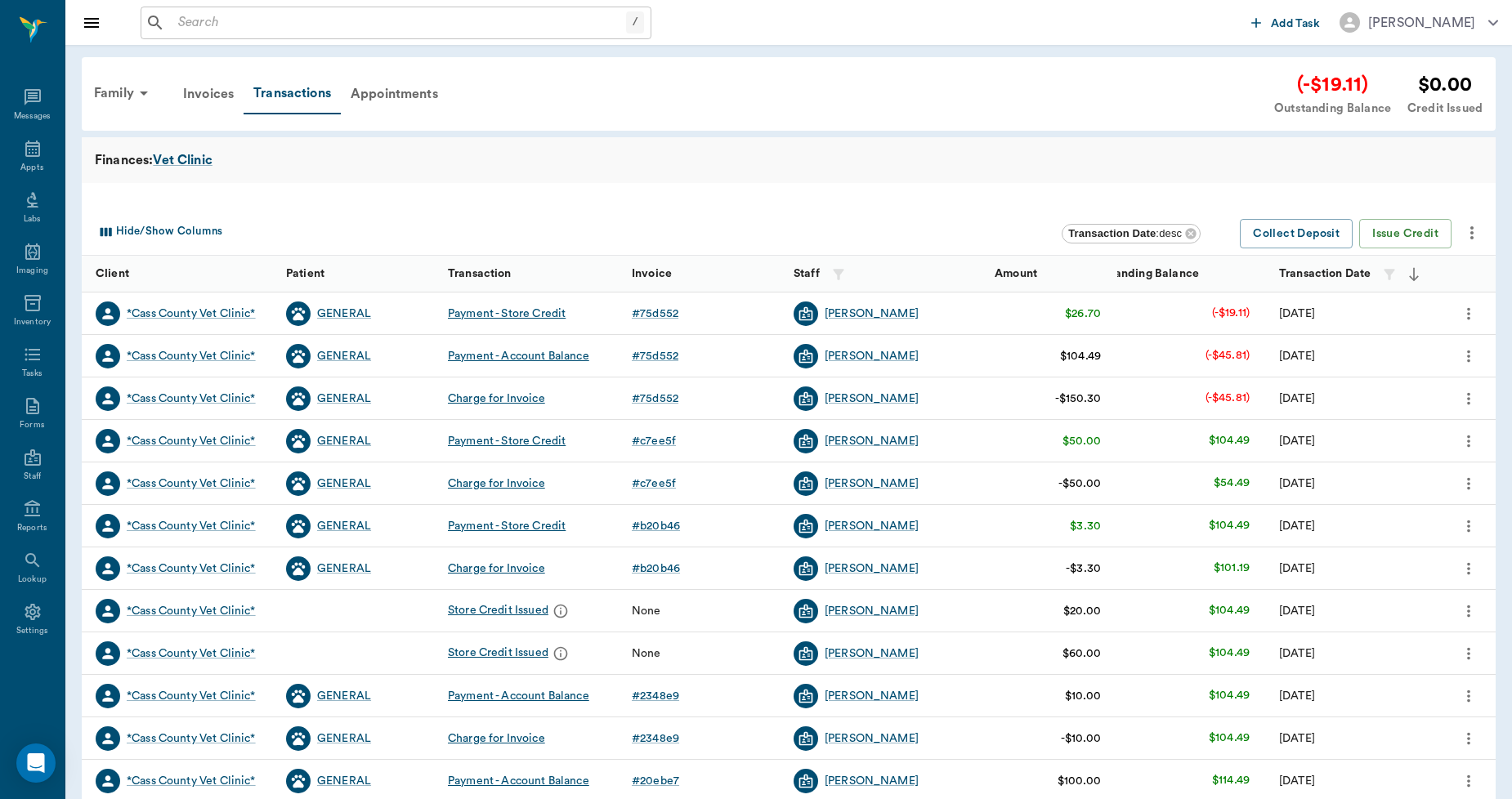
click at [1473, 314] on icon "more" at bounding box center [1468, 313] width 18 height 20
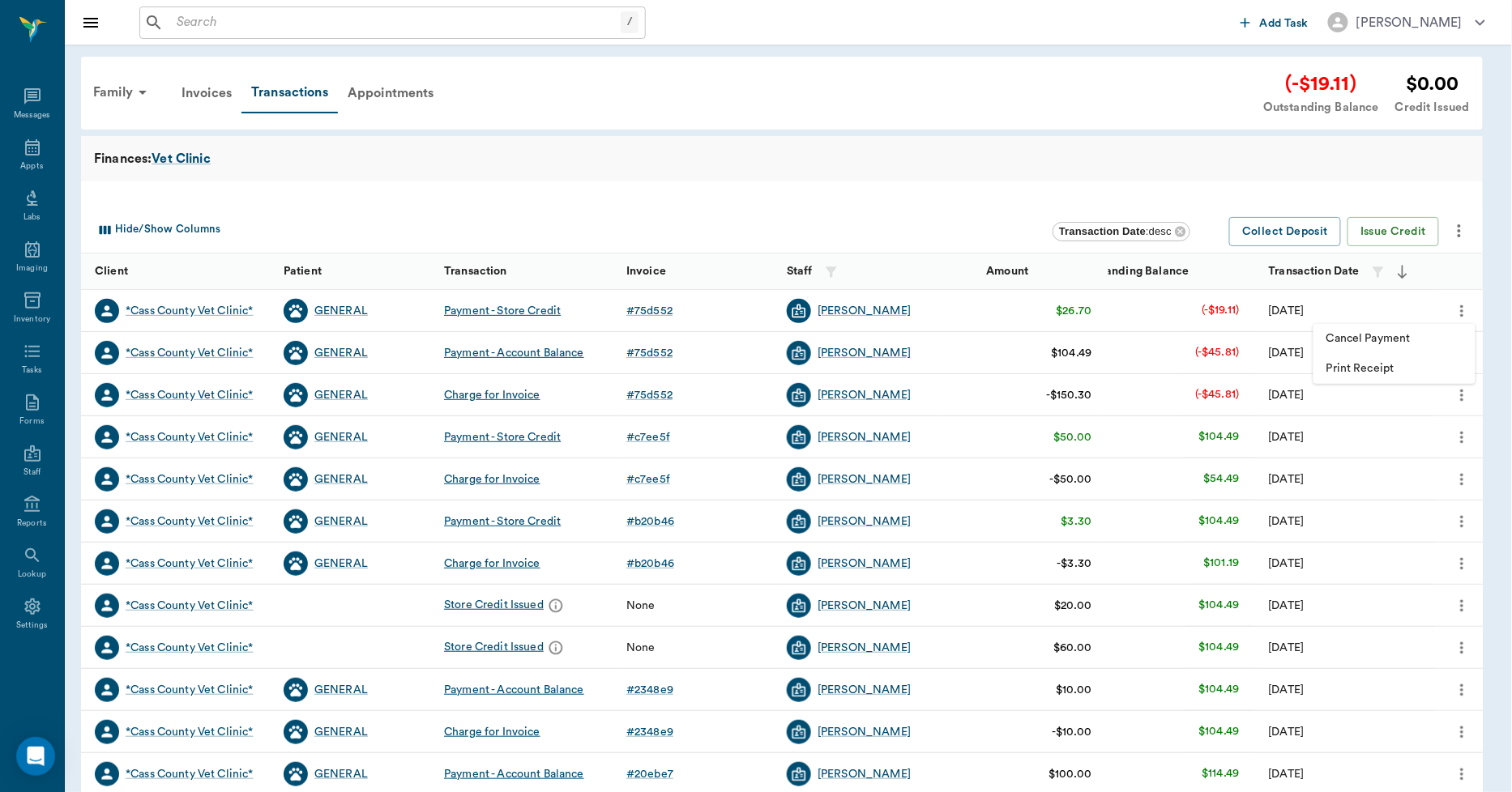
click at [952, 181] on div at bounding box center [756, 396] width 1512 height 792
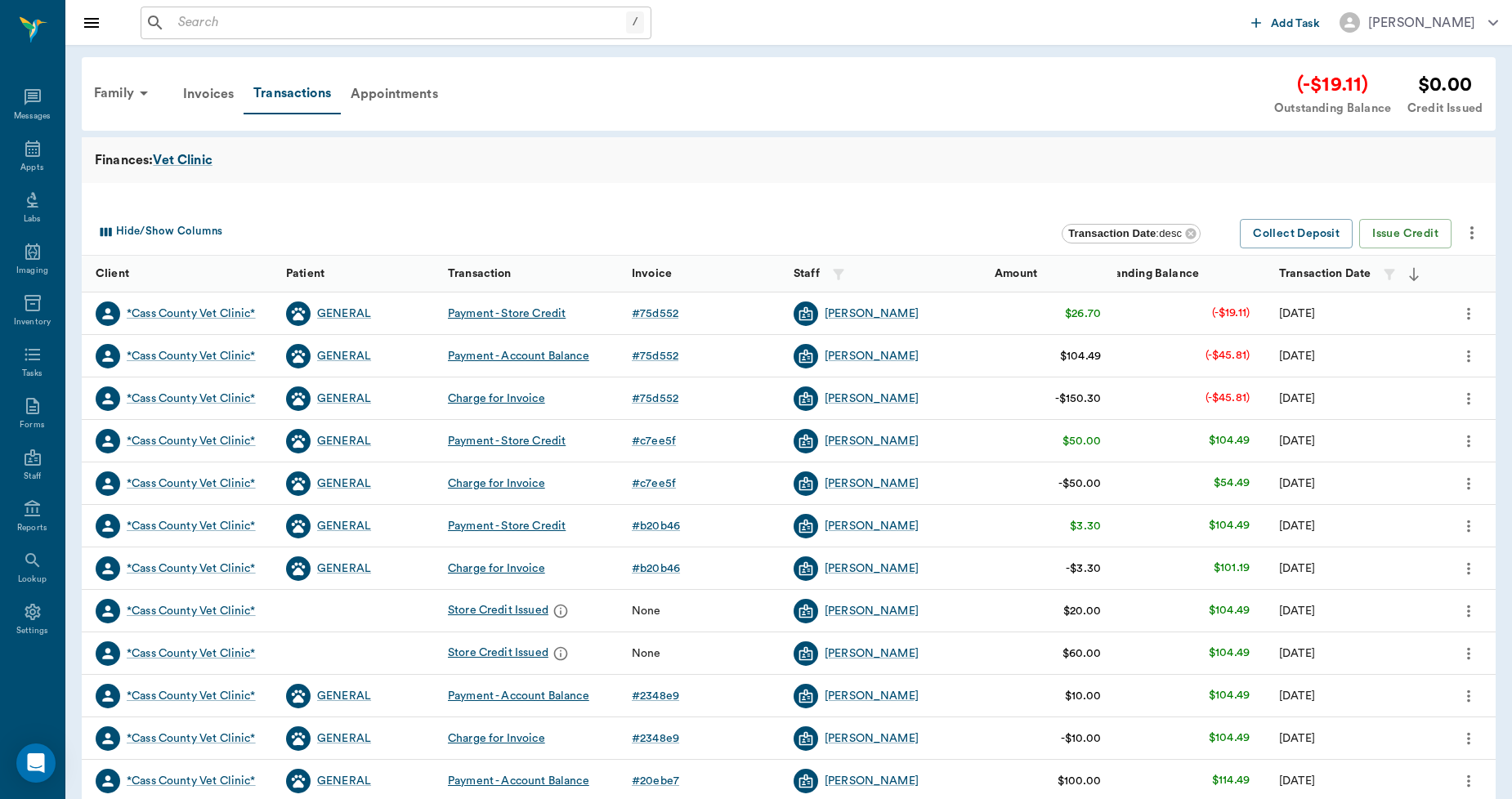
click at [1467, 445] on icon "more" at bounding box center [1469, 440] width 4 height 12
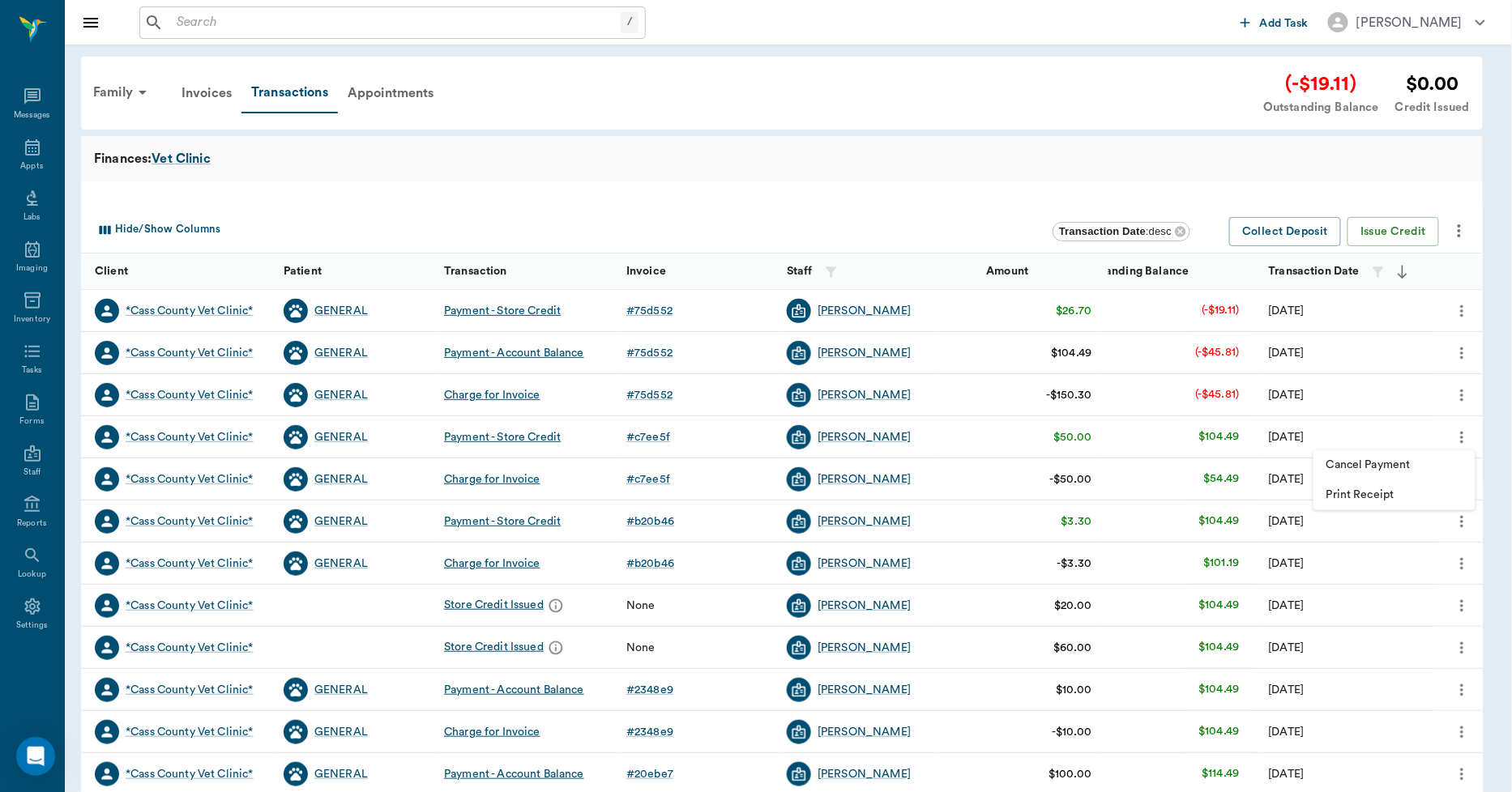
click at [1458, 436] on div at bounding box center [756, 396] width 1512 height 792
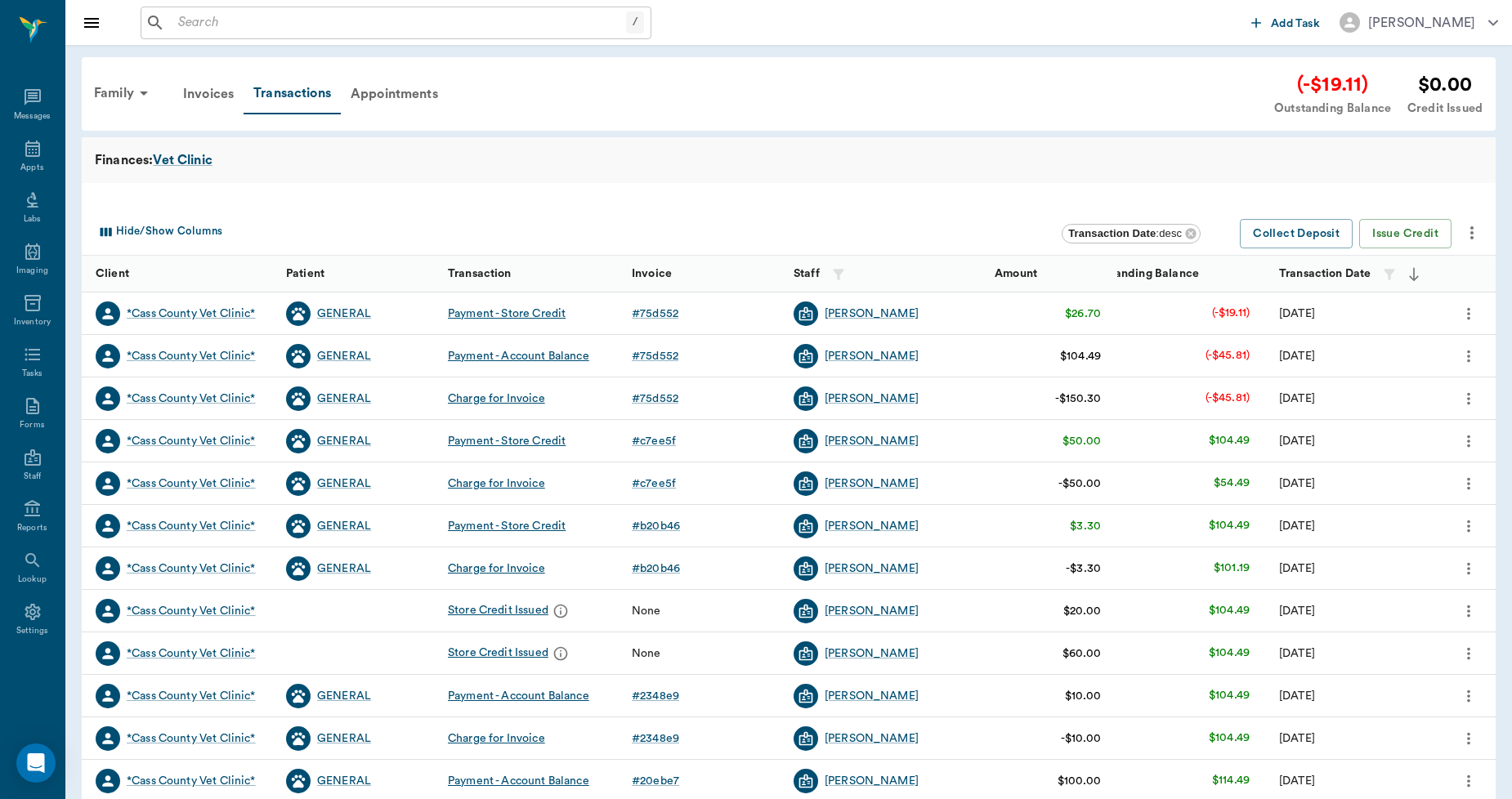
click at [1467, 440] on icon "more" at bounding box center [1469, 440] width 4 height 12
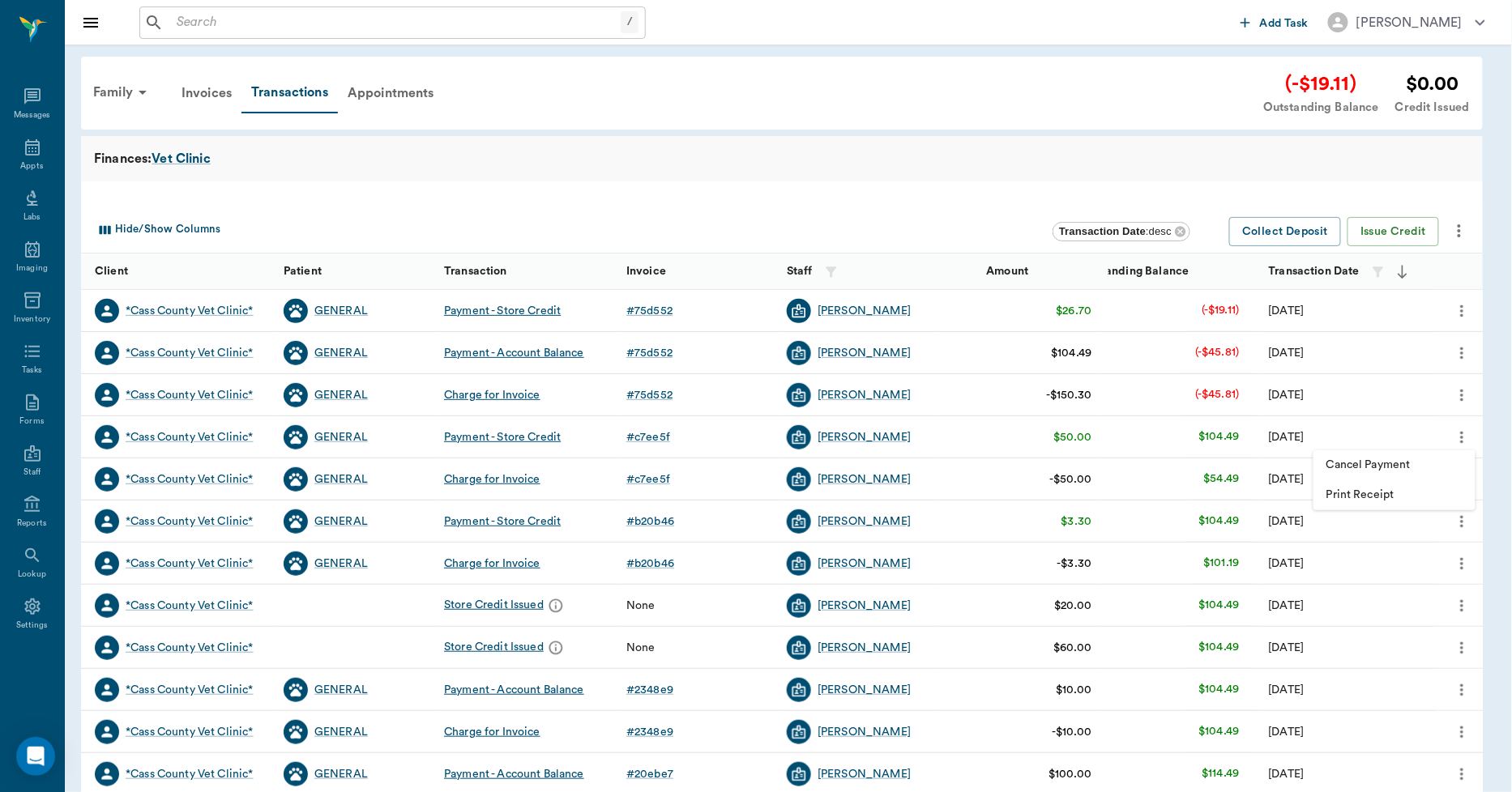
click at [1455, 435] on div at bounding box center [756, 396] width 1512 height 792
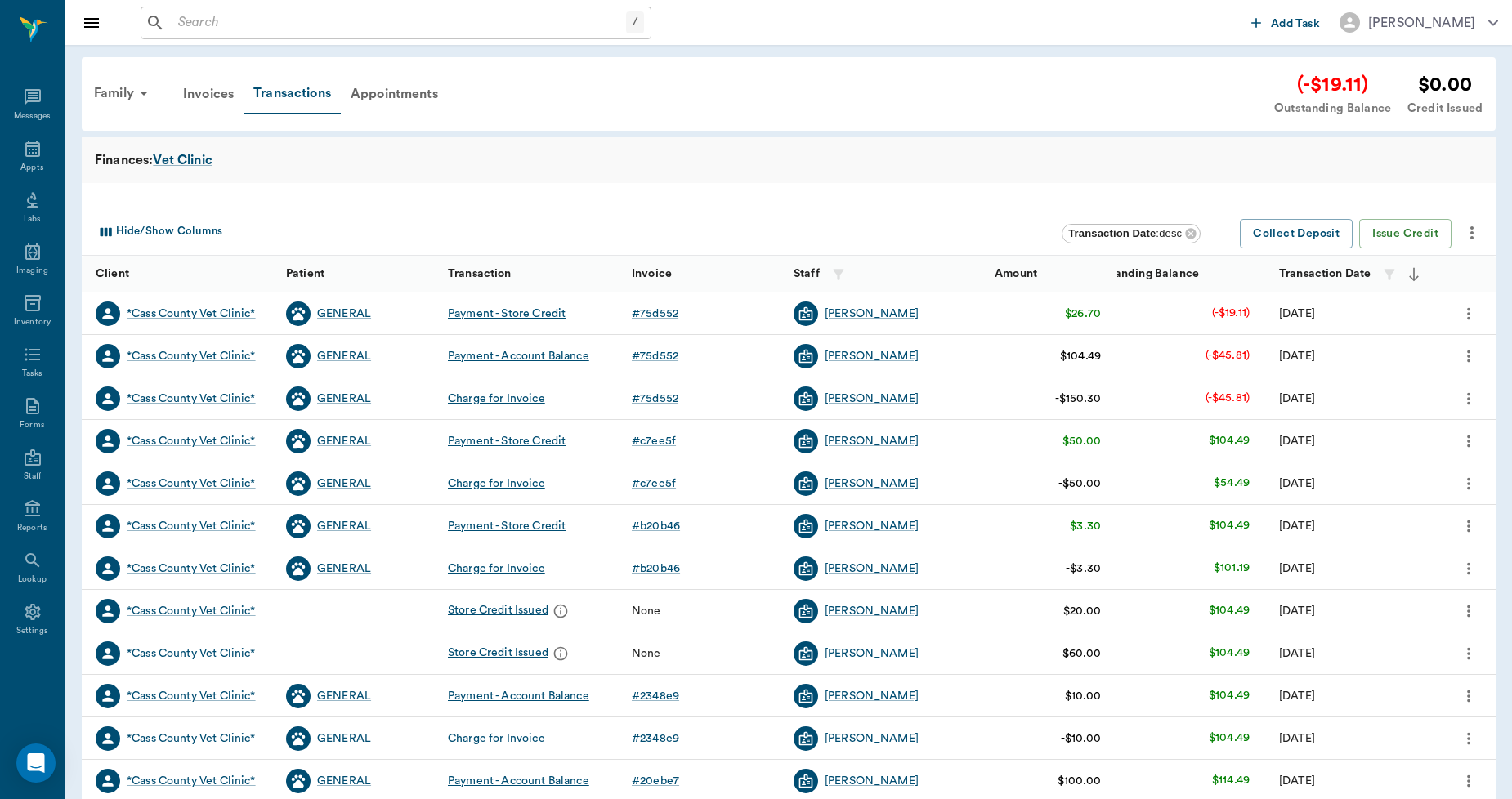
drag, startPoint x: 1111, startPoint y: 470, endPoint x: 887, endPoint y: 166, distance: 377.6
click at [887, 165] on div "Finances: Vet Clinic" at bounding box center [789, 159] width 1388 height 20
click at [656, 446] on div "# c7ee5f" at bounding box center [653, 442] width 44 height 17
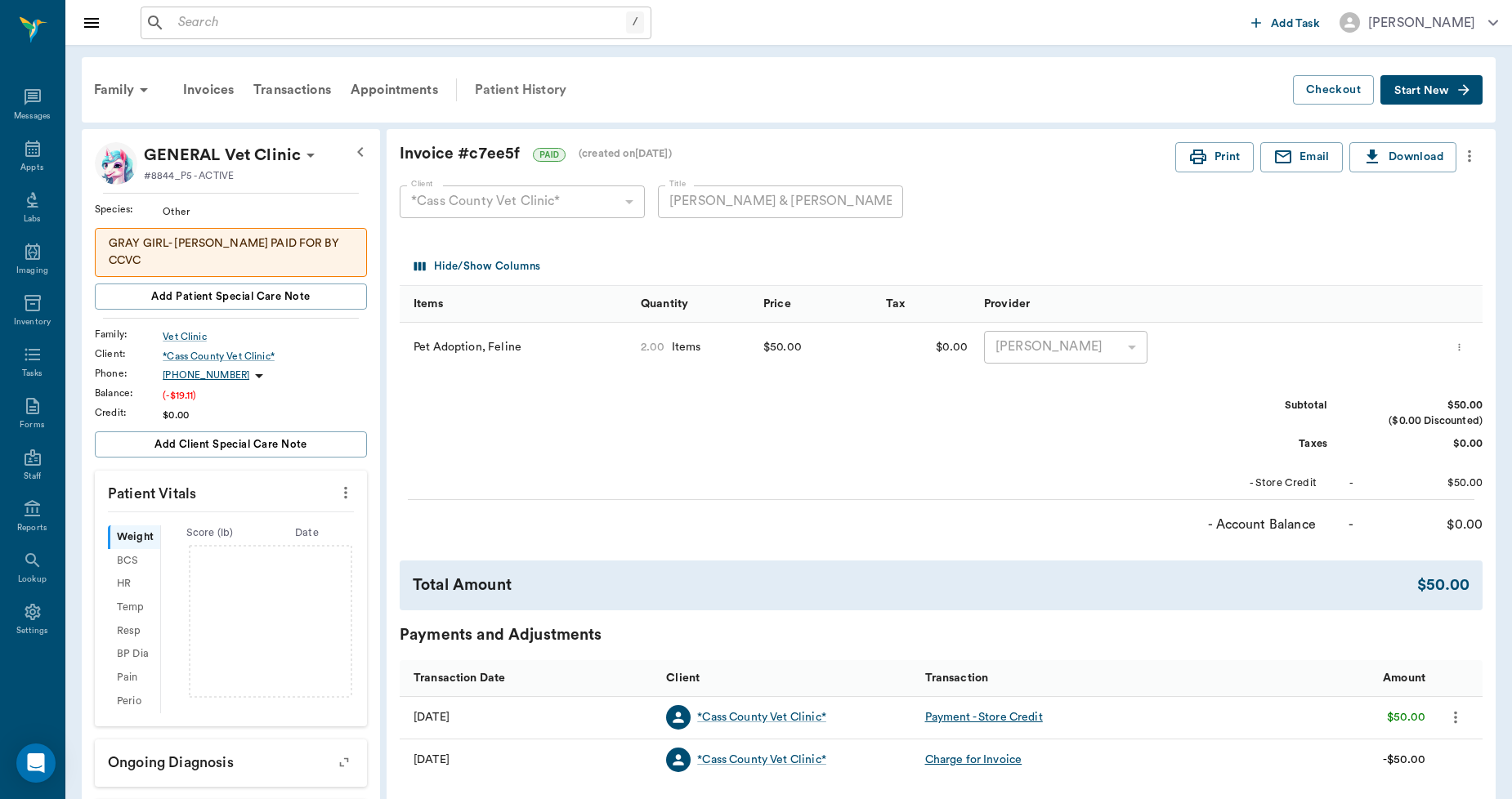
click at [491, 91] on div "Patient History" at bounding box center [520, 90] width 111 height 39
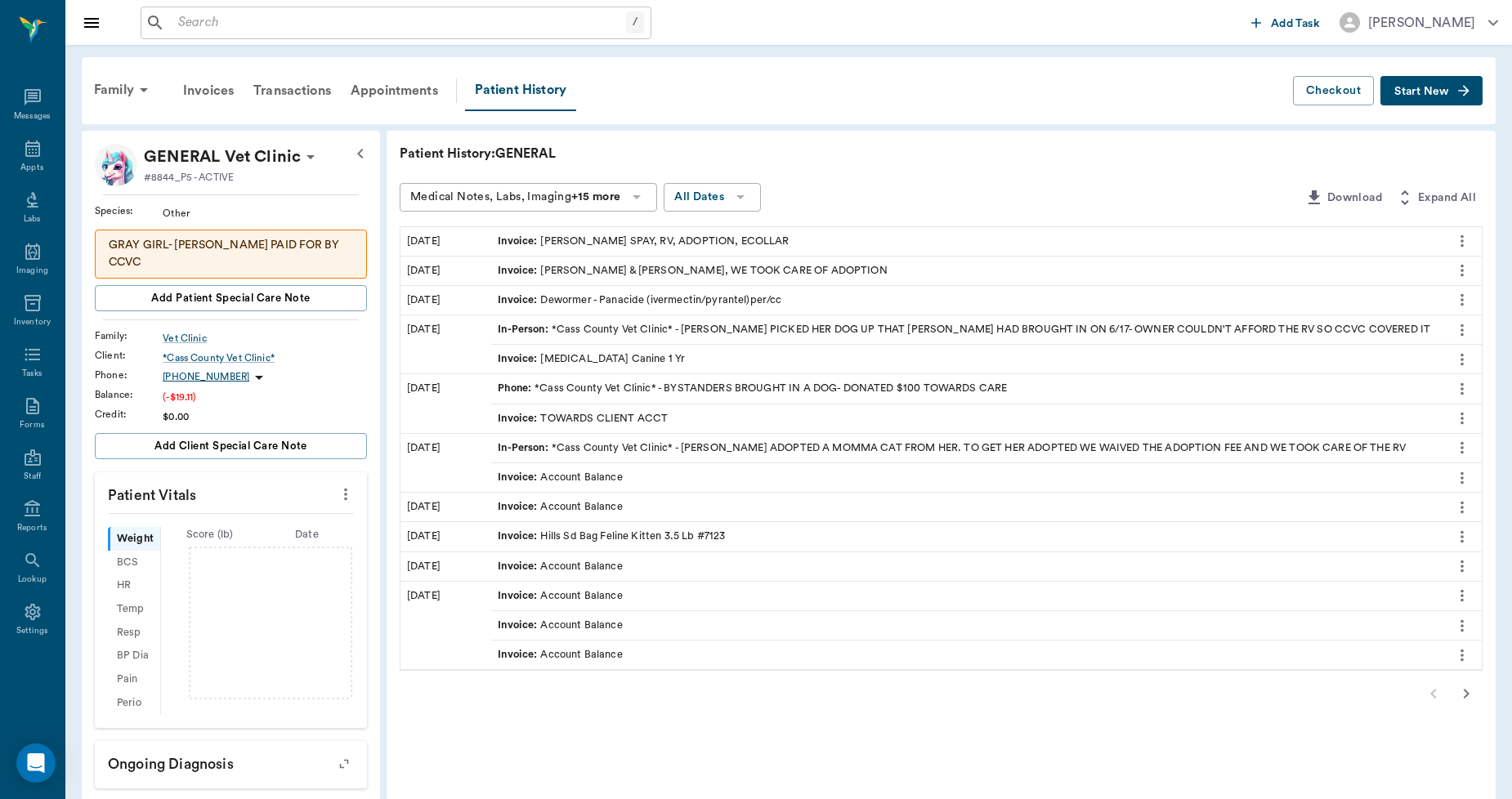
click at [670, 239] on div "Invoice : DOTTIE JONES SPAY, RV, ADOPTION, ECOLLAR" at bounding box center [643, 241] width 291 height 16
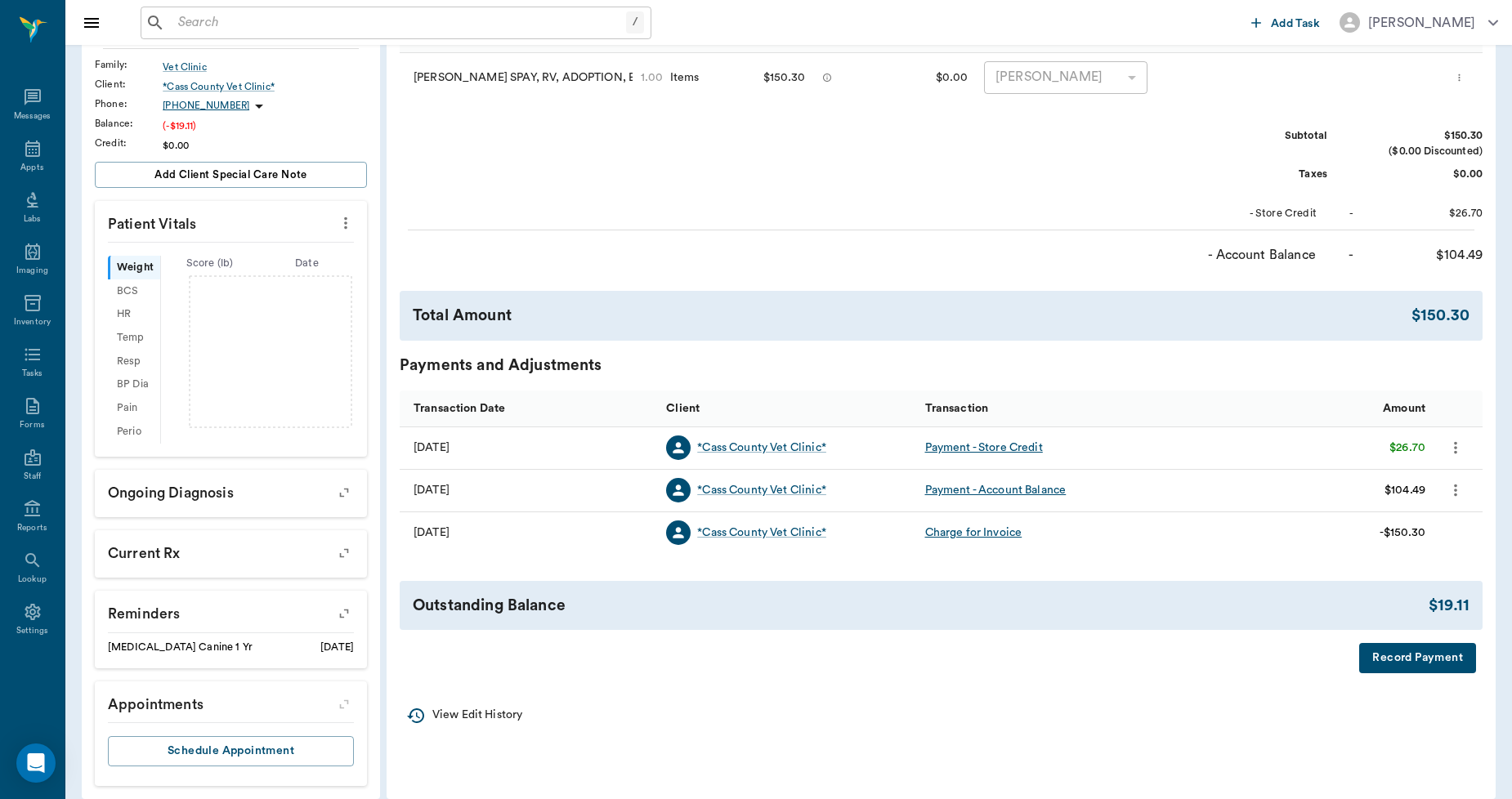
scroll to position [271, 0]
click at [1450, 488] on icon "more" at bounding box center [1455, 489] width 18 height 20
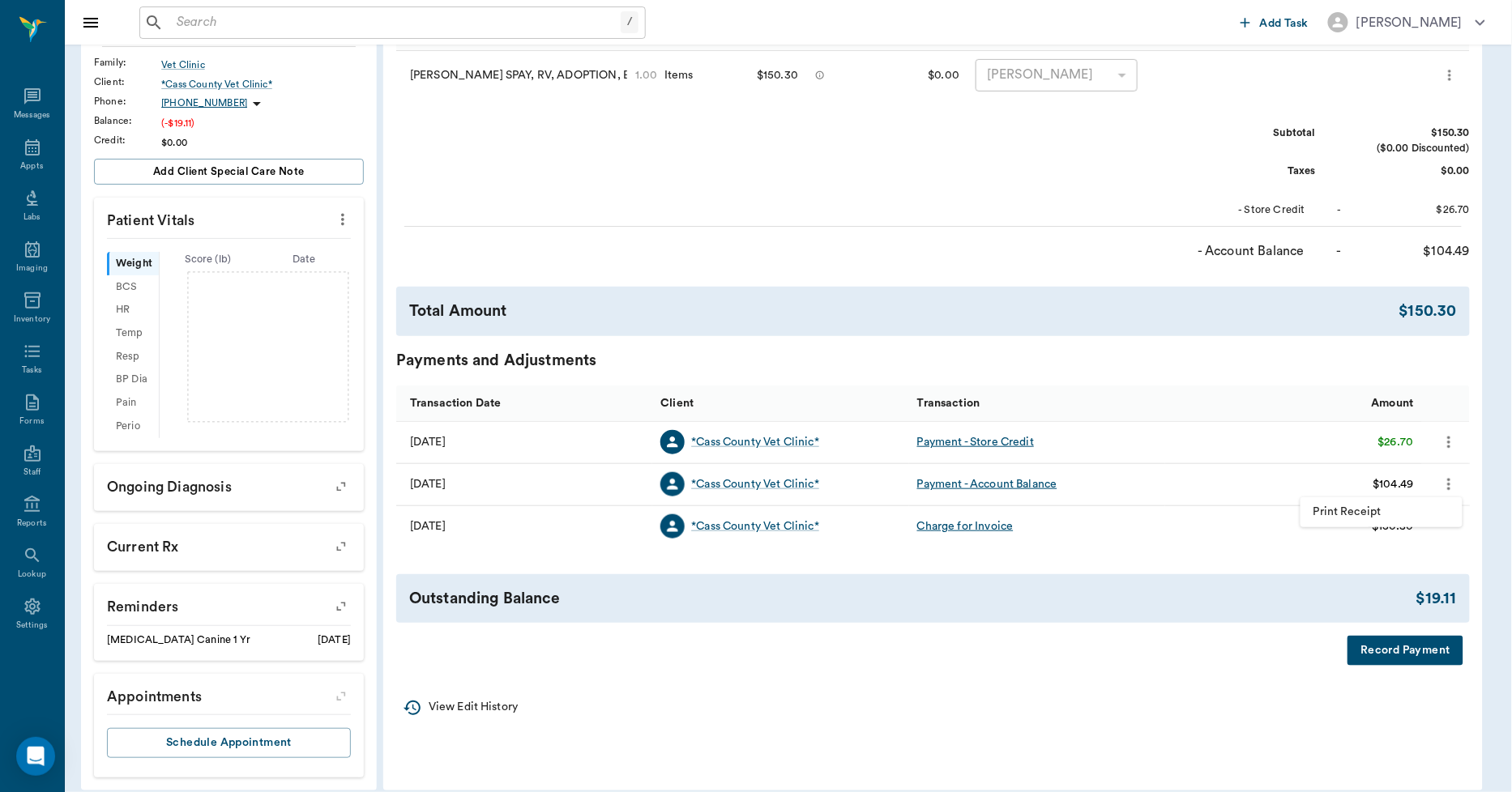
click at [1281, 417] on div at bounding box center [756, 396] width 1512 height 792
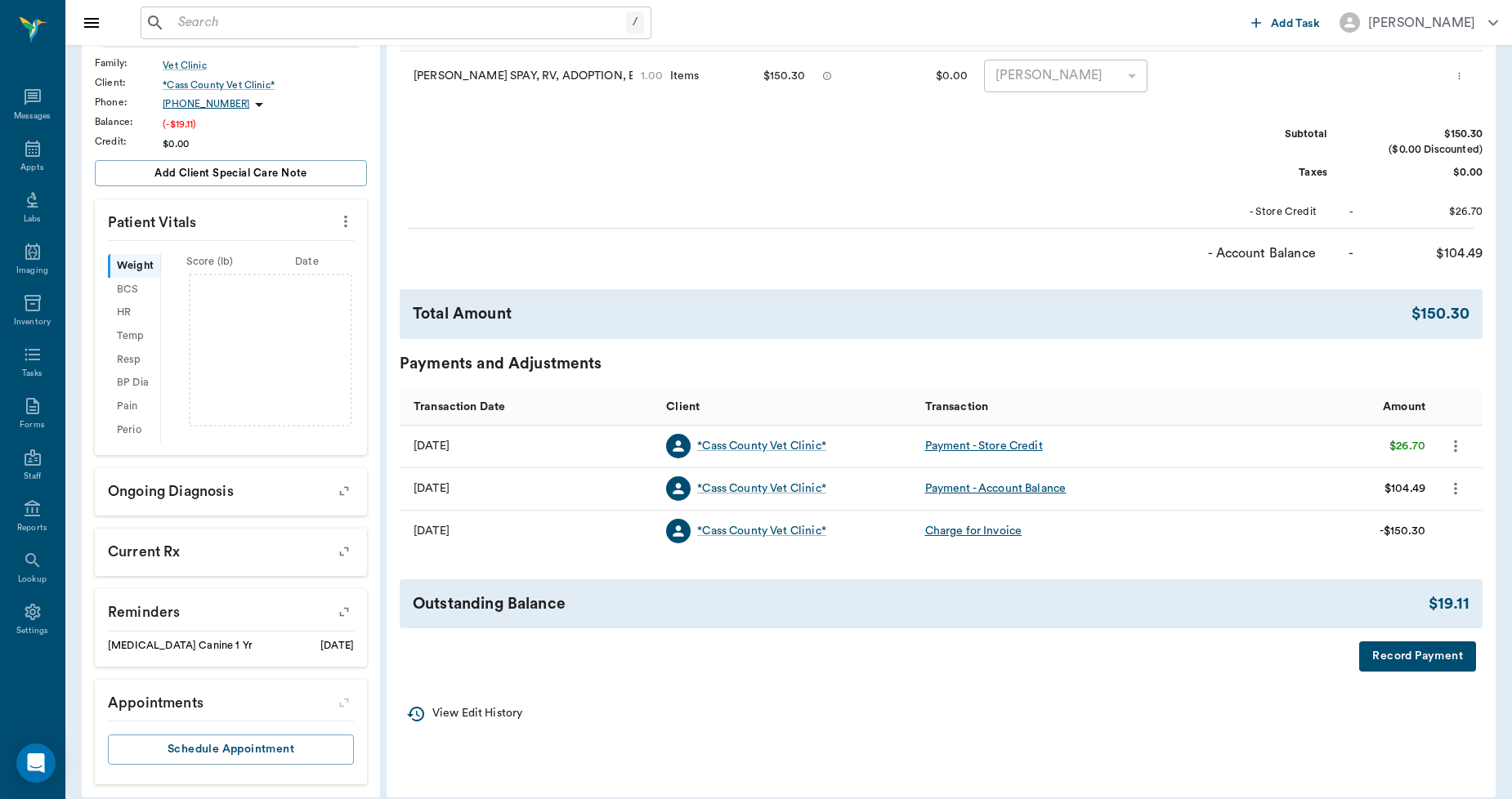
click at [1456, 443] on icon "more" at bounding box center [1455, 446] width 18 height 20
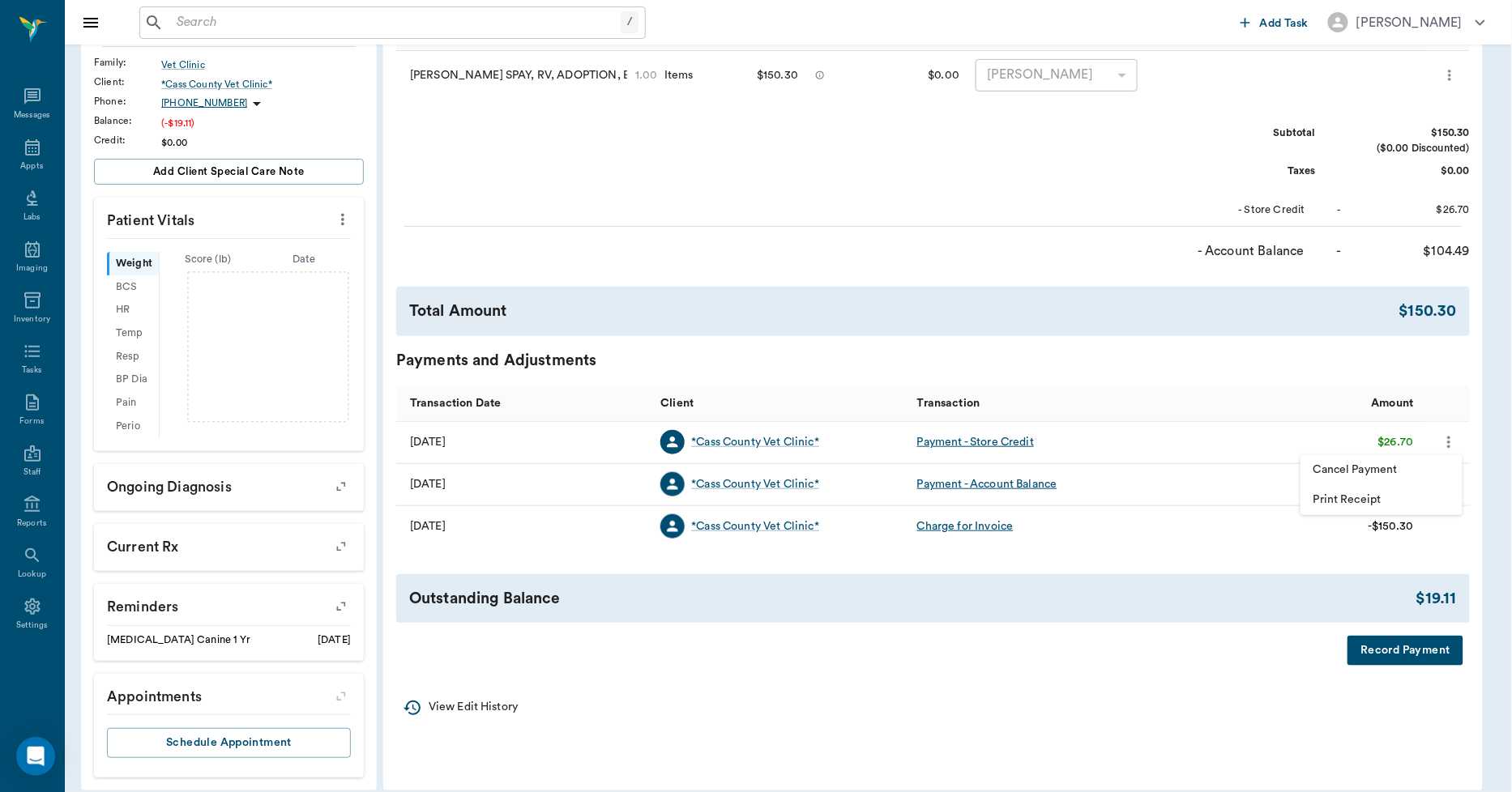
click at [1239, 399] on div at bounding box center [756, 396] width 1512 height 792
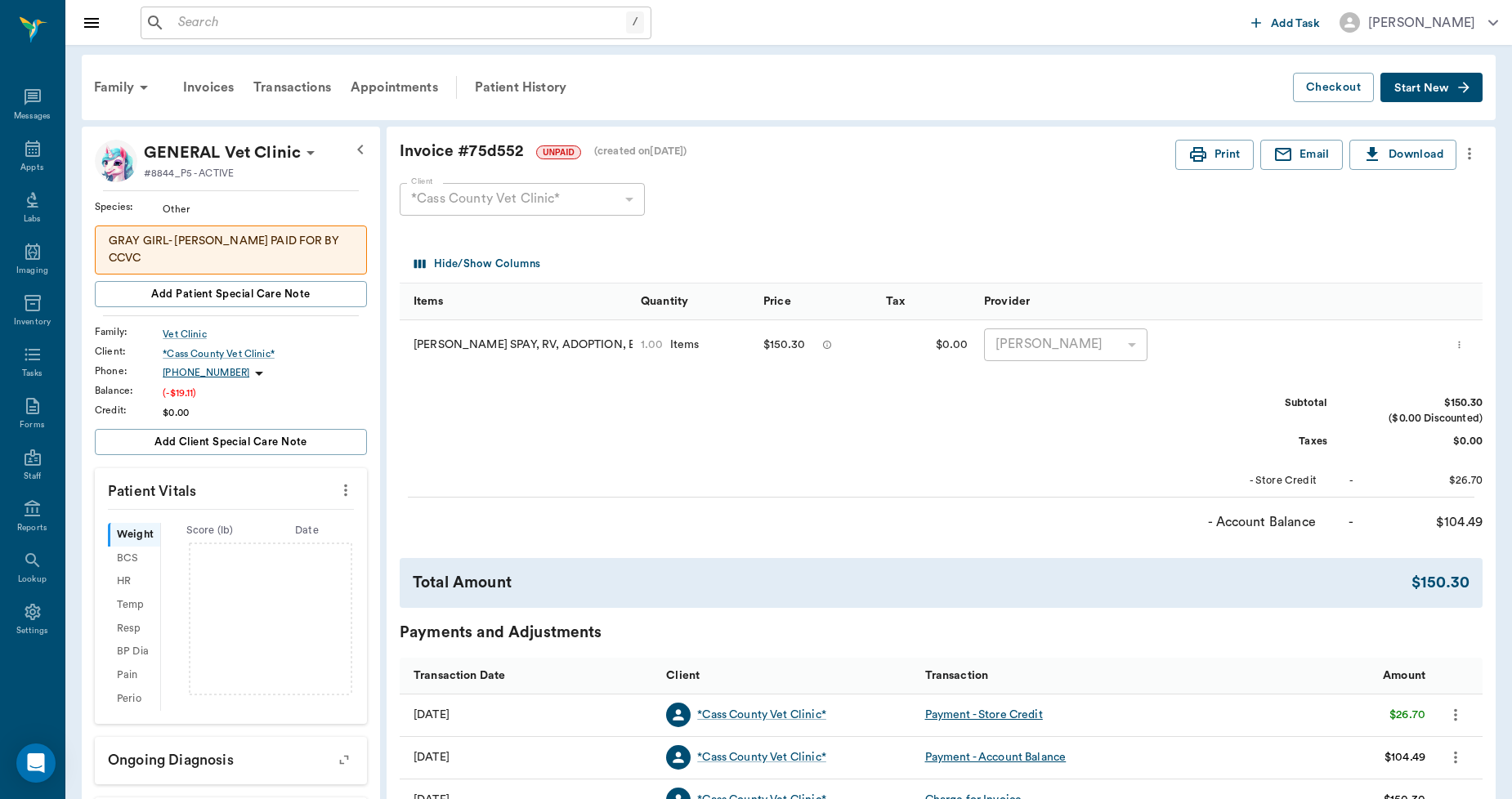
scroll to position [0, 0]
click at [1474, 156] on icon "more" at bounding box center [1469, 156] width 18 height 20
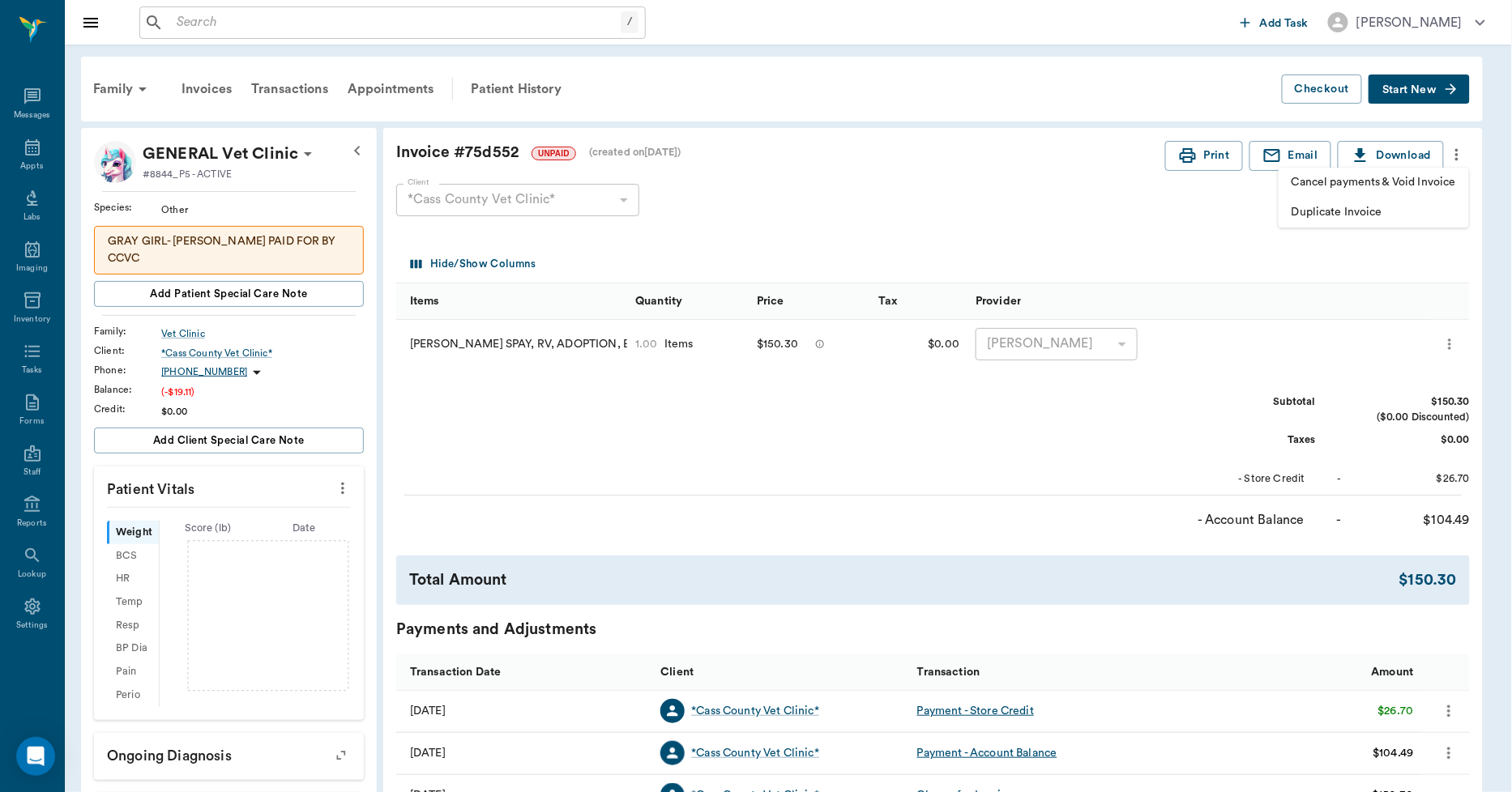
click at [1330, 213] on span "Duplicate Invoice" at bounding box center [1373, 213] width 165 height 17
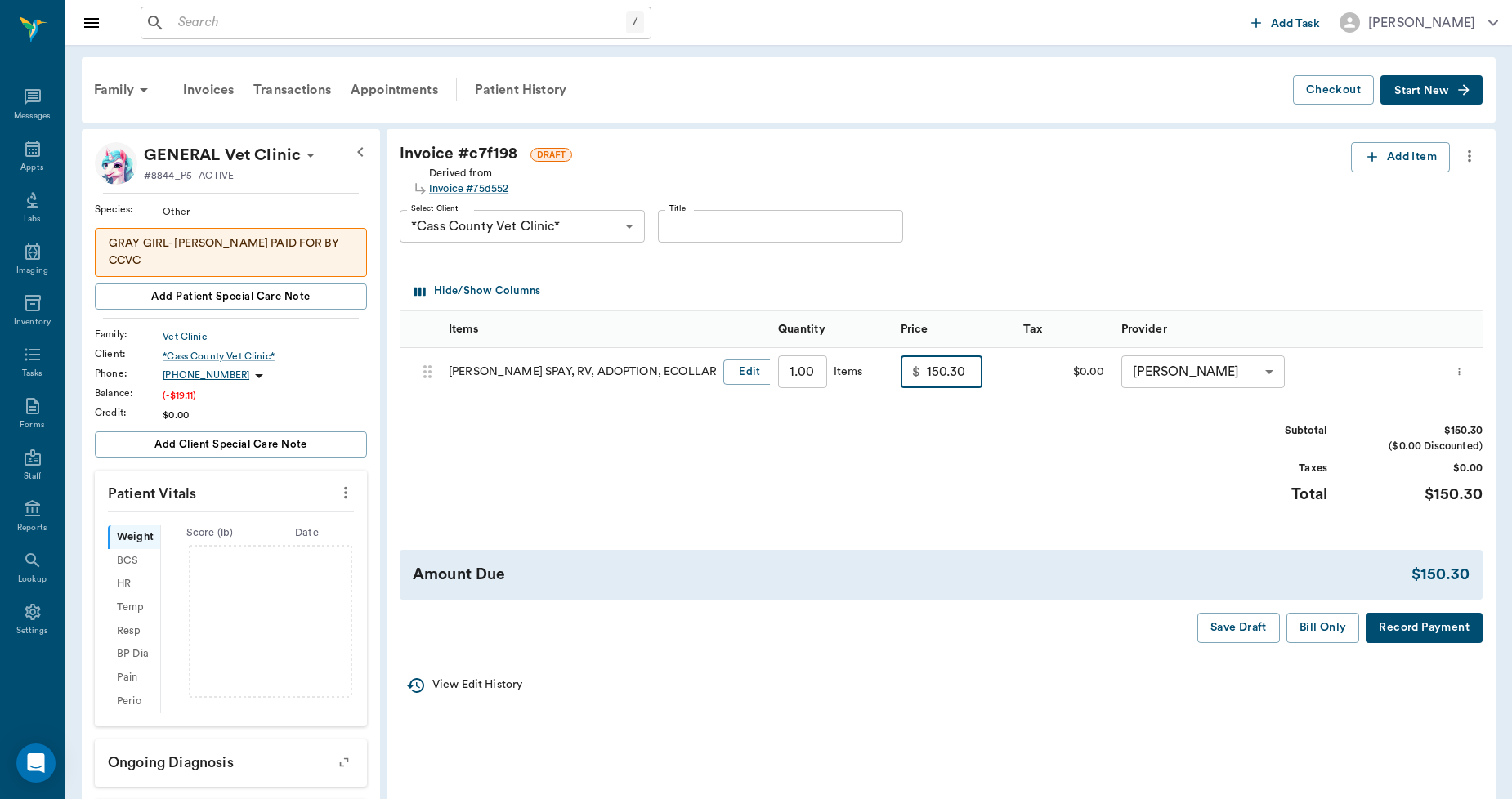
click at [973, 370] on input "150.30" at bounding box center [955, 371] width 56 height 33
type input "123.17"
click at [1262, 630] on button "Save Draft" at bounding box center [1238, 627] width 83 height 30
click at [1261, 630] on button "Save Draft" at bounding box center [1238, 627] width 83 height 30
click at [495, 88] on div "Patient History" at bounding box center [520, 90] width 111 height 39
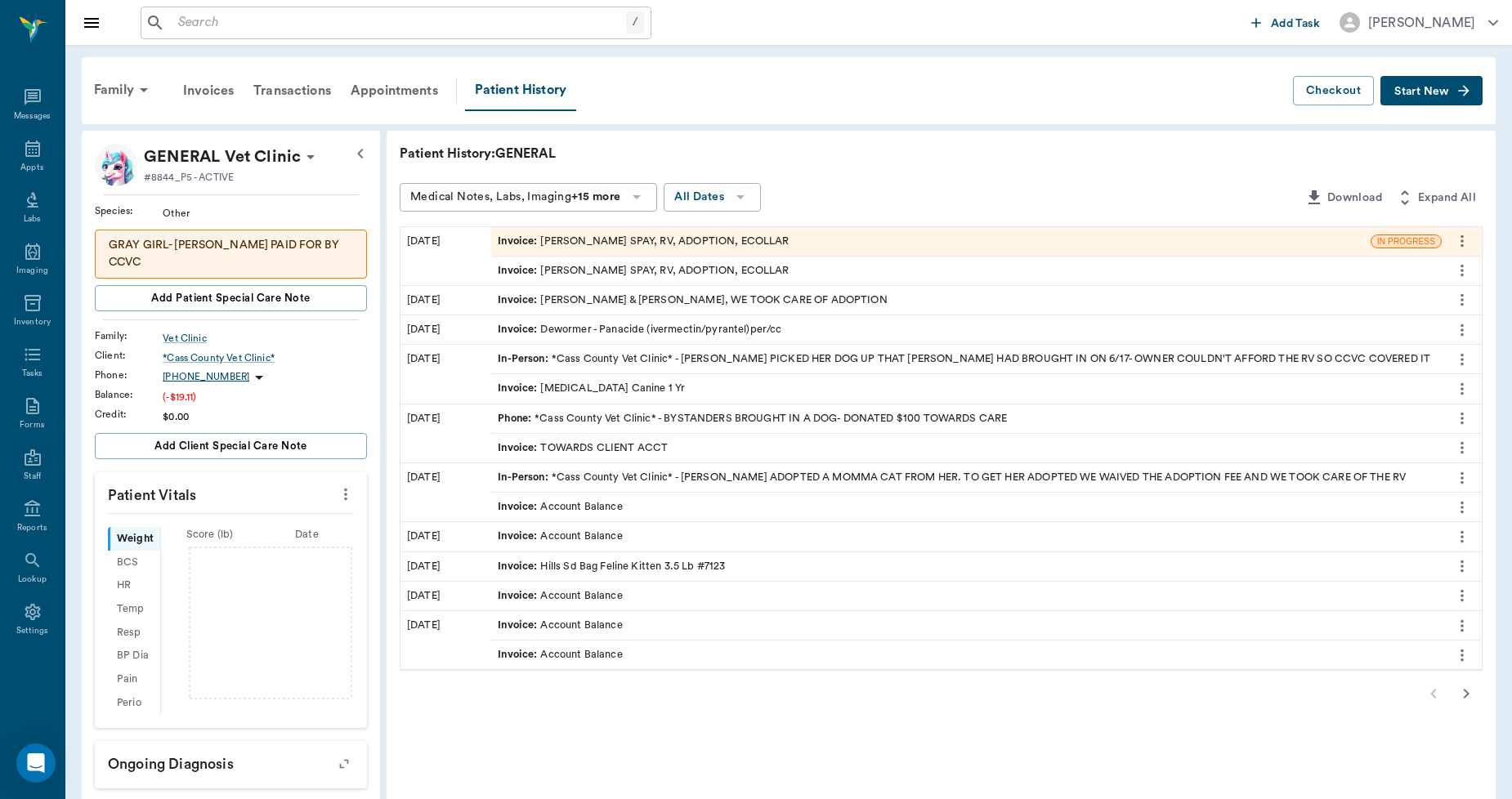
click at [685, 266] on div "Invoice : DOTTIE JONES SPAY, RV, ADOPTION, ECOLLAR" at bounding box center [643, 270] width 291 height 16
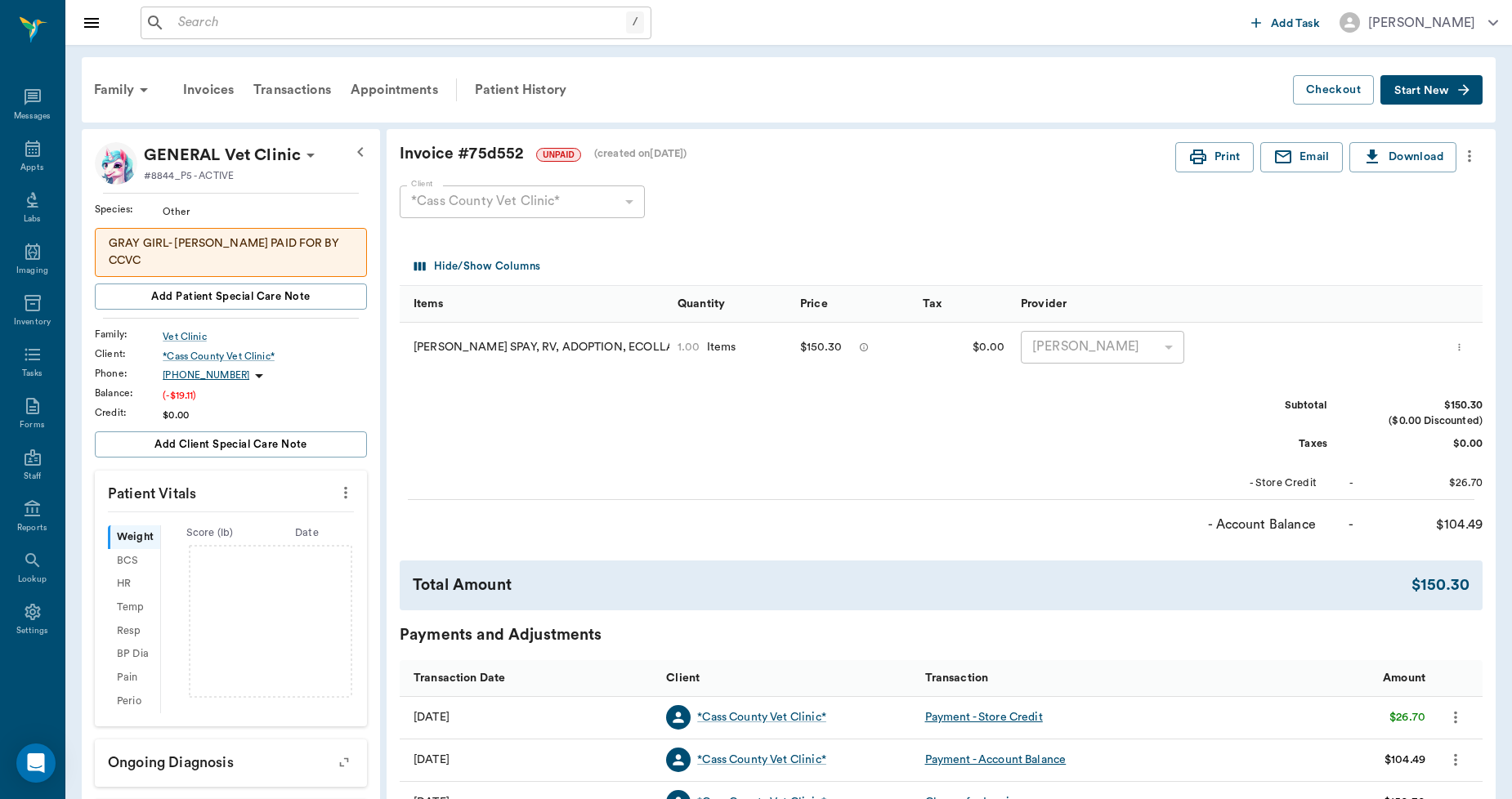
click at [1472, 159] on icon "more" at bounding box center [1469, 156] width 18 height 20
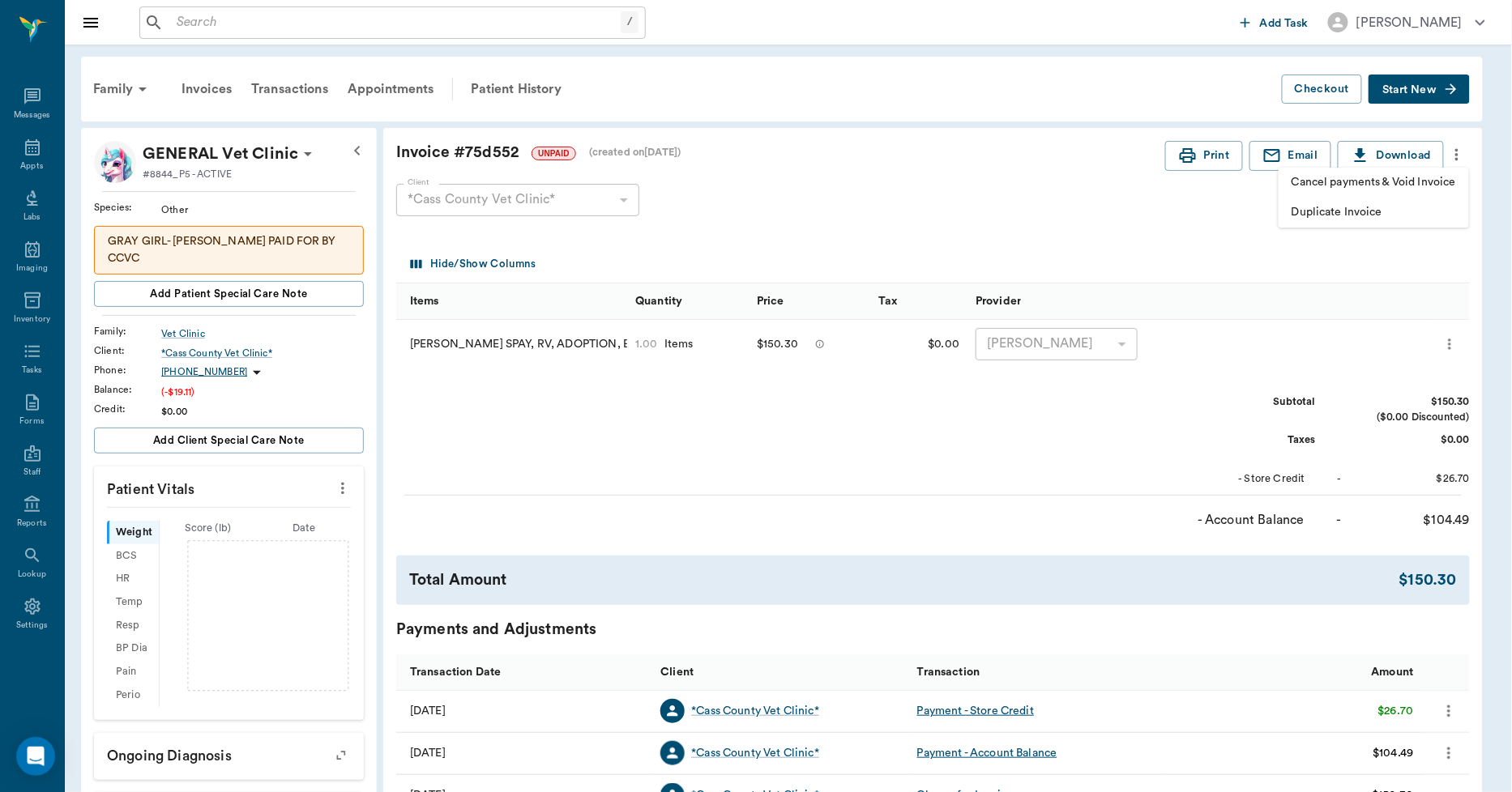
click at [1411, 178] on span "Cancel payments & Void Invoice" at bounding box center [1373, 182] width 165 height 17
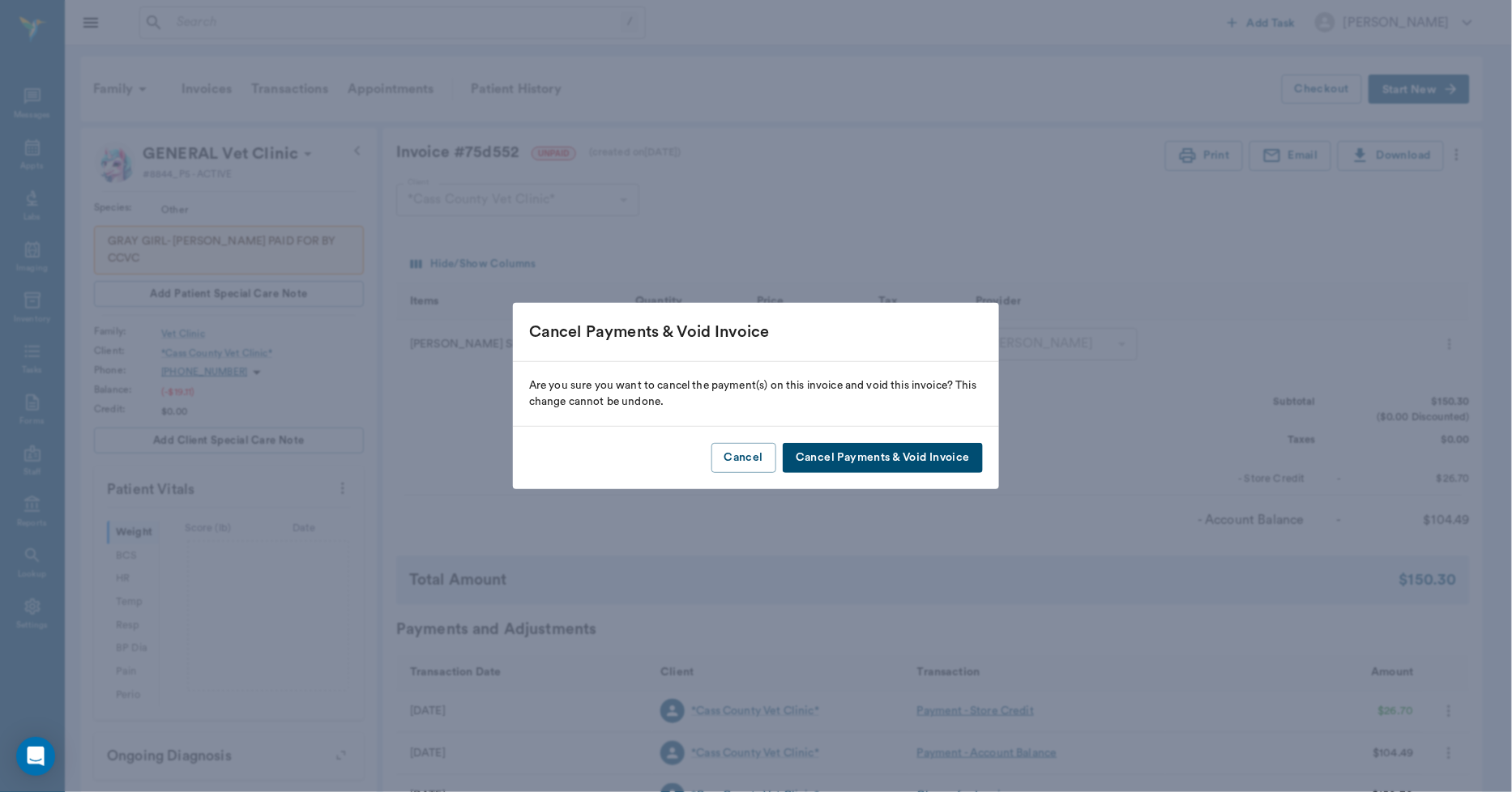
click at [890, 452] on button "Cancel Payments & Void Invoice" at bounding box center [883, 458] width 201 height 30
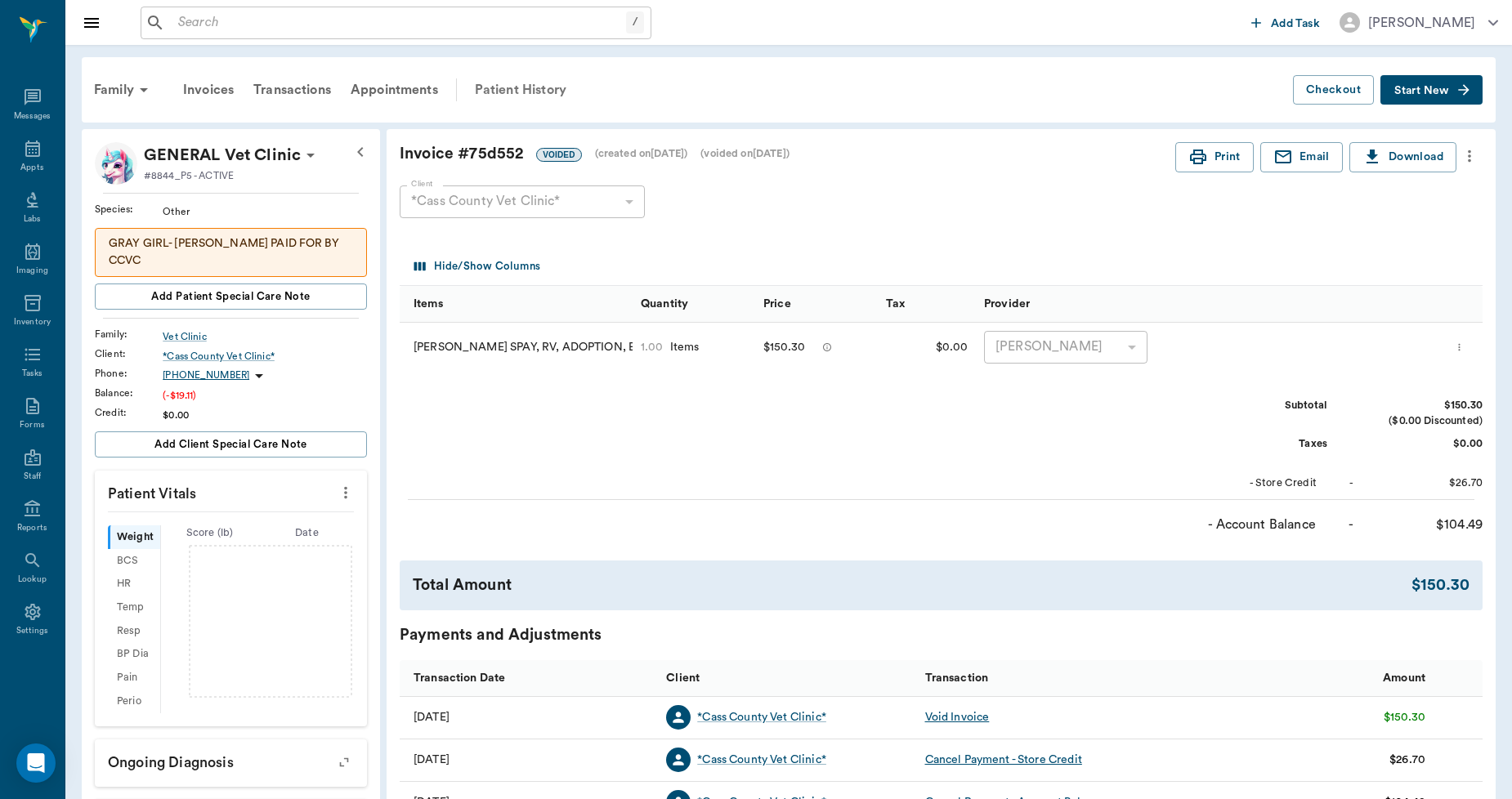
click at [511, 87] on div "Patient History" at bounding box center [520, 90] width 111 height 39
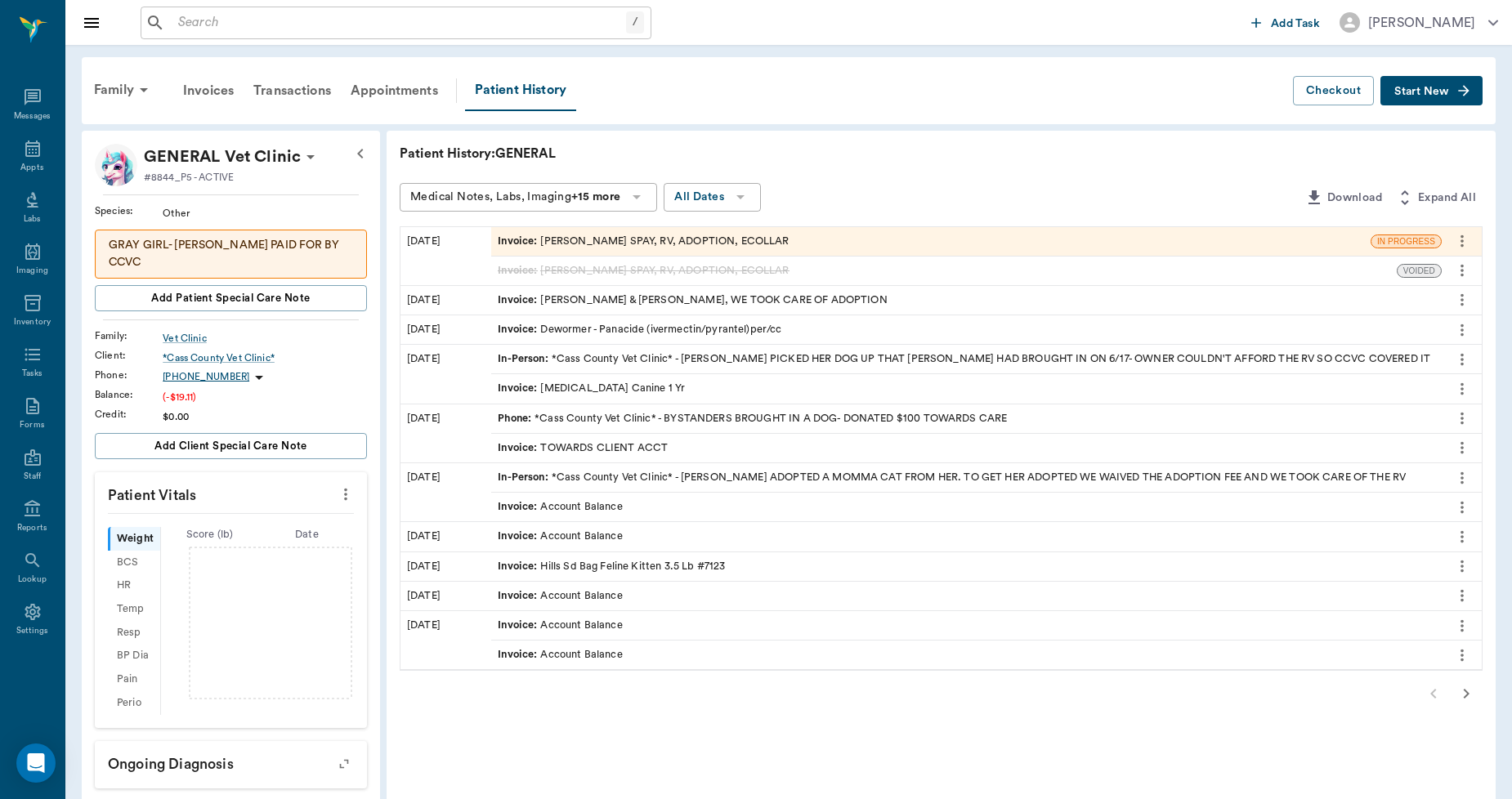
click at [616, 235] on div "Invoice : DOTTIE JONES SPAY, RV, ADOPTION, ECOLLAR" at bounding box center [643, 241] width 291 height 16
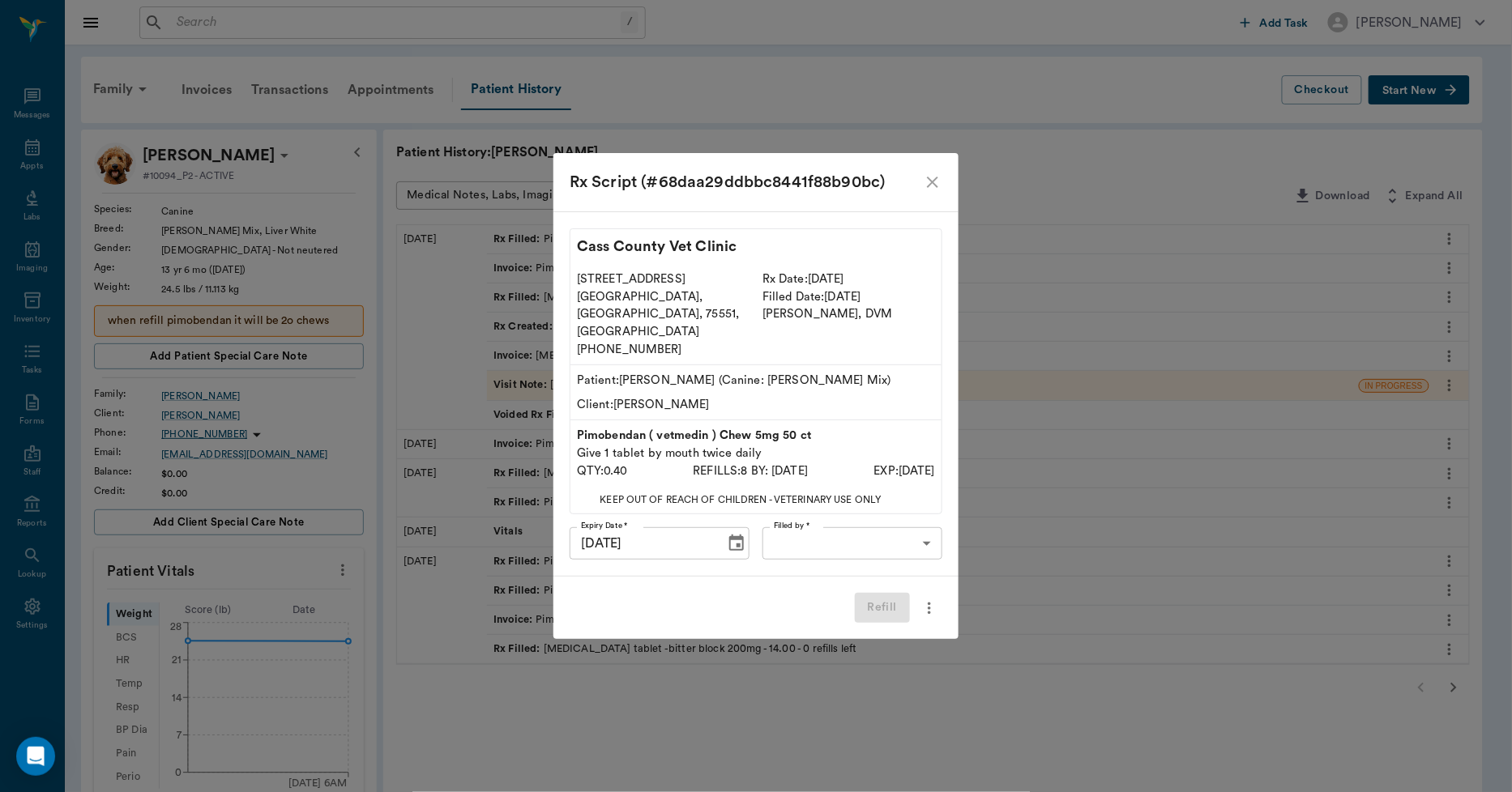
click at [930, 192] on icon "close" at bounding box center [933, 182] width 19 height 19
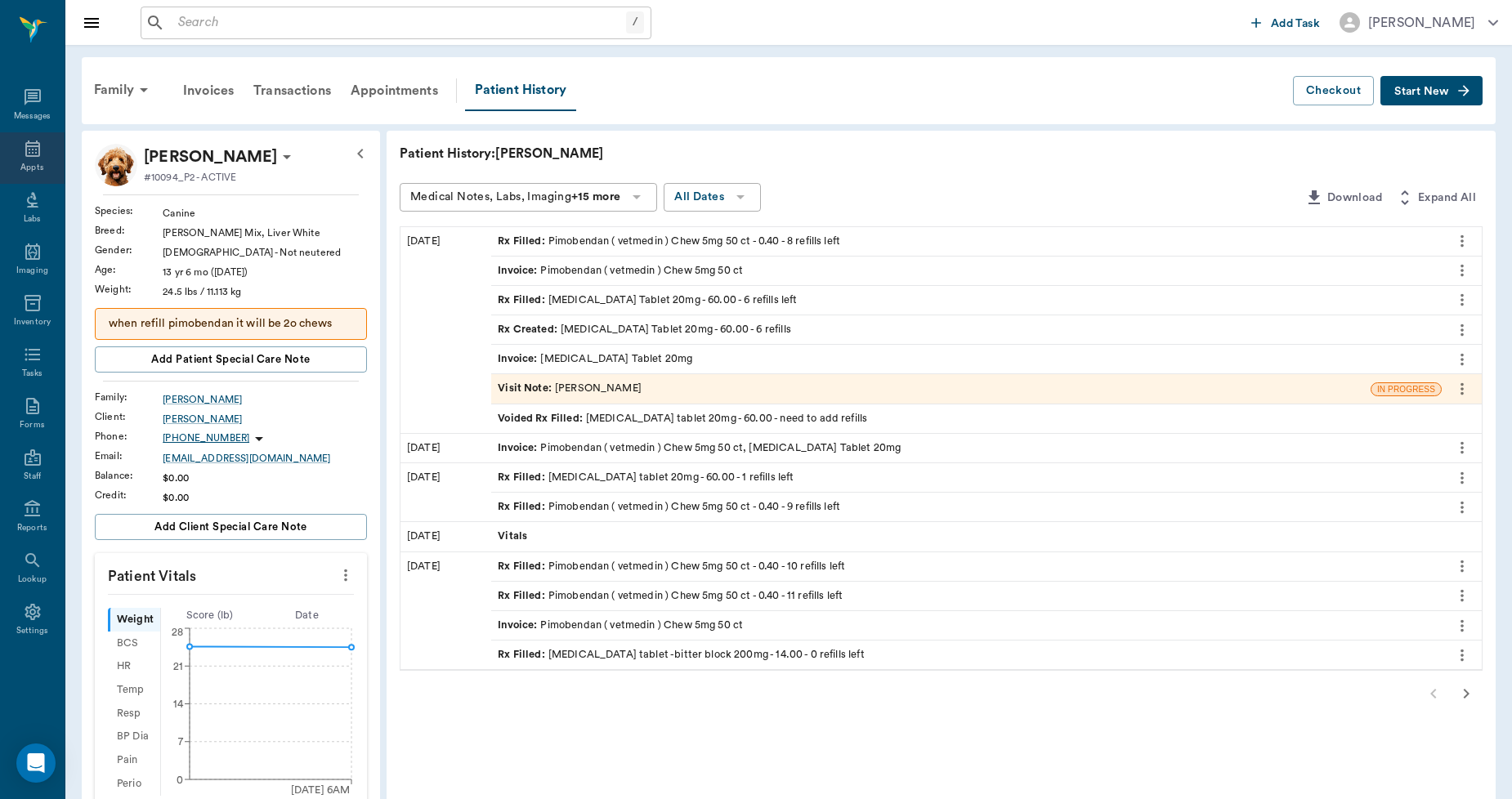
click at [29, 160] on div "Appts" at bounding box center [32, 158] width 64 height 51
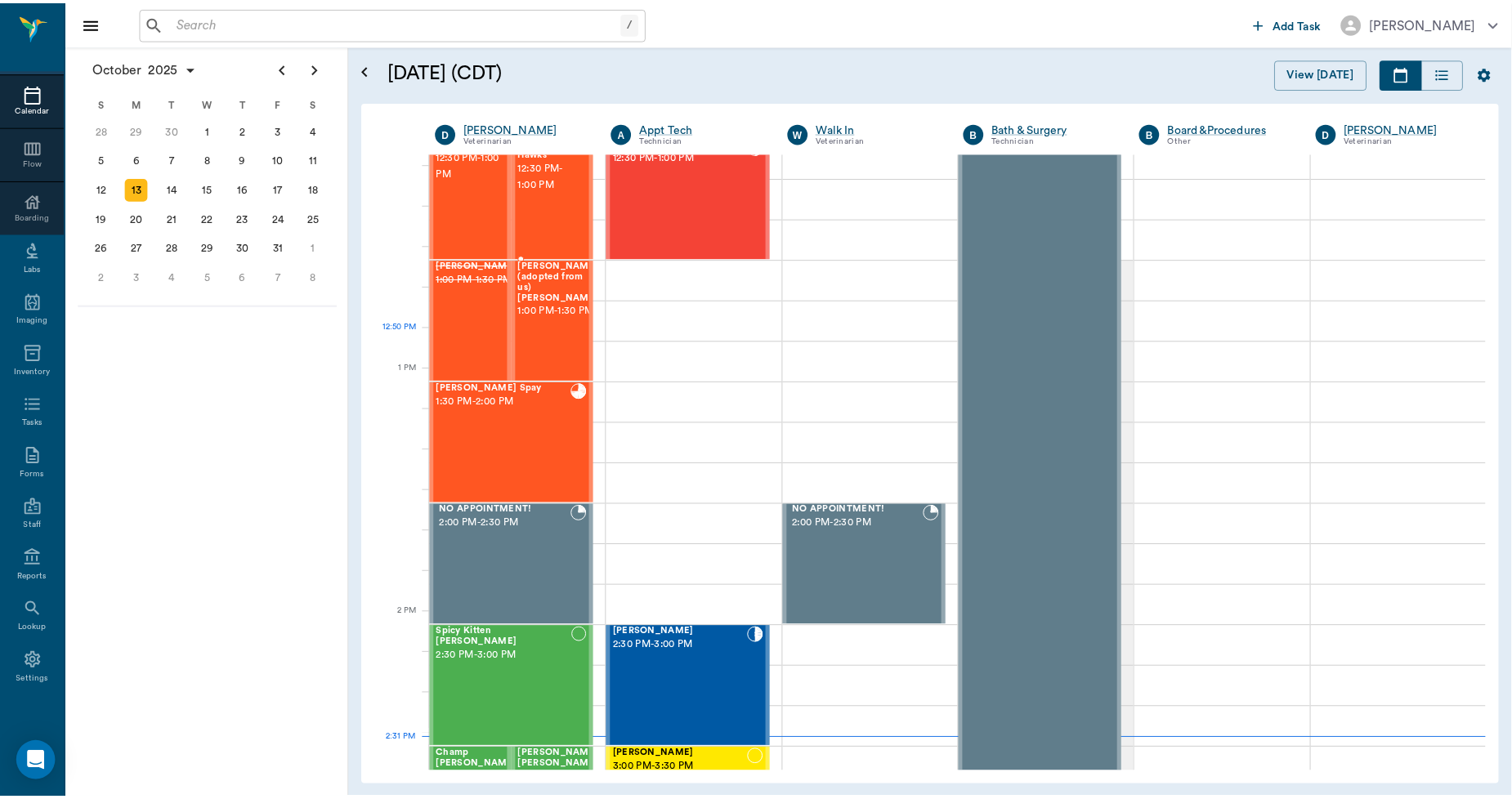
scroll to position [1017, 0]
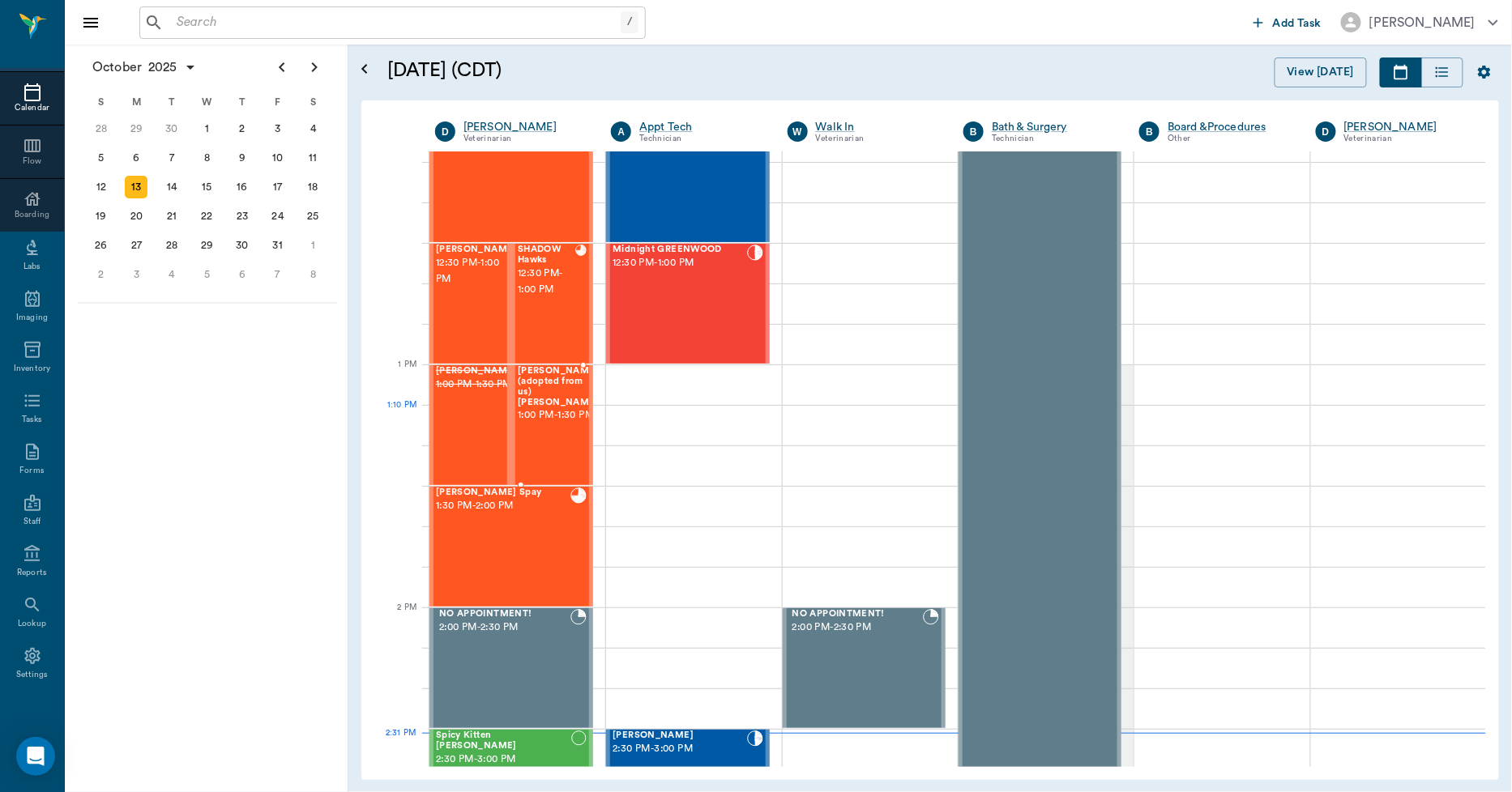
click at [549, 408] on span "1:00 PM - 1:30 PM" at bounding box center [558, 416] width 81 height 17
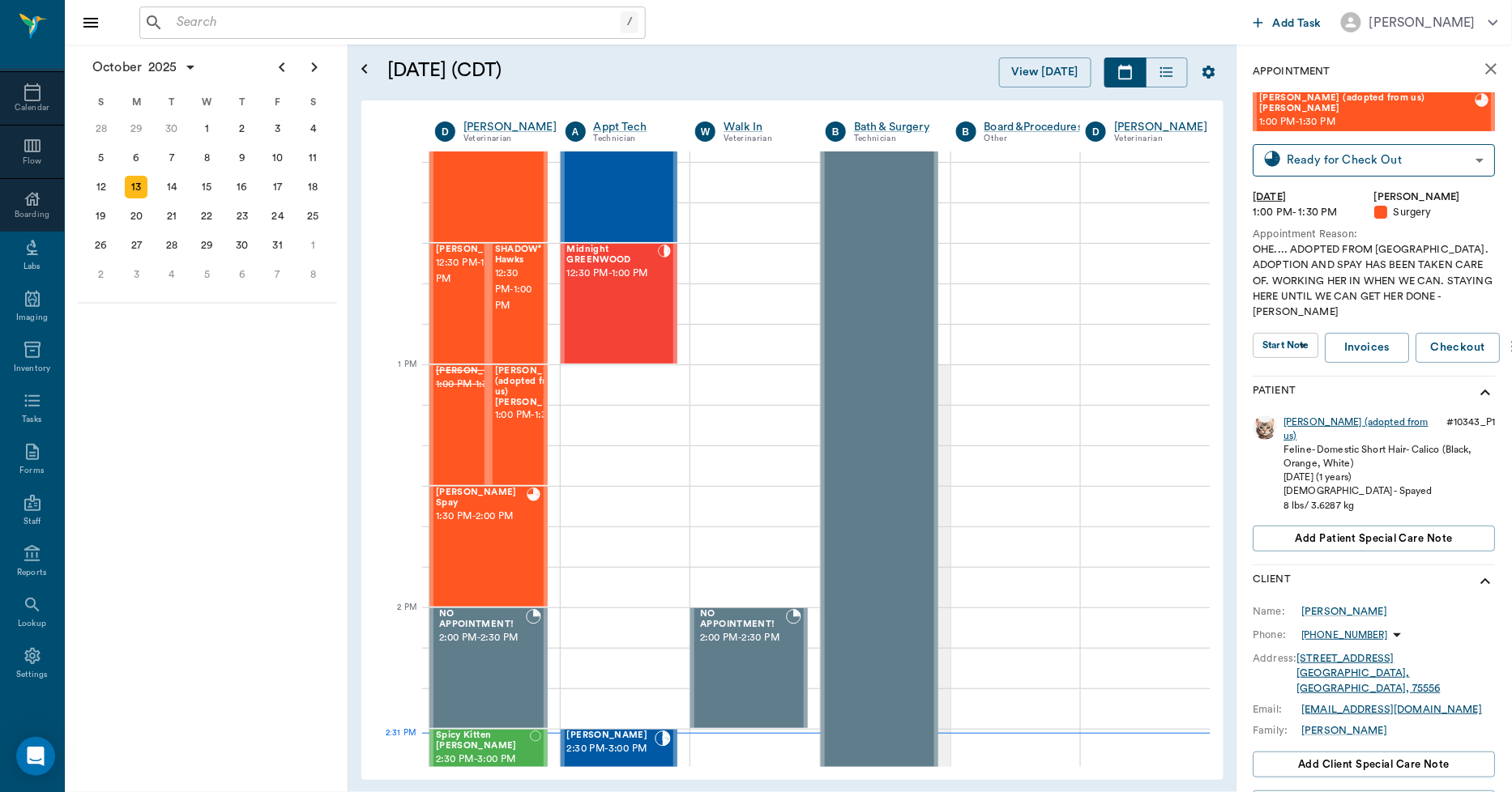
click at [1299, 416] on div "[PERSON_NAME] (adopted from us)" at bounding box center [1362, 430] width 156 height 28
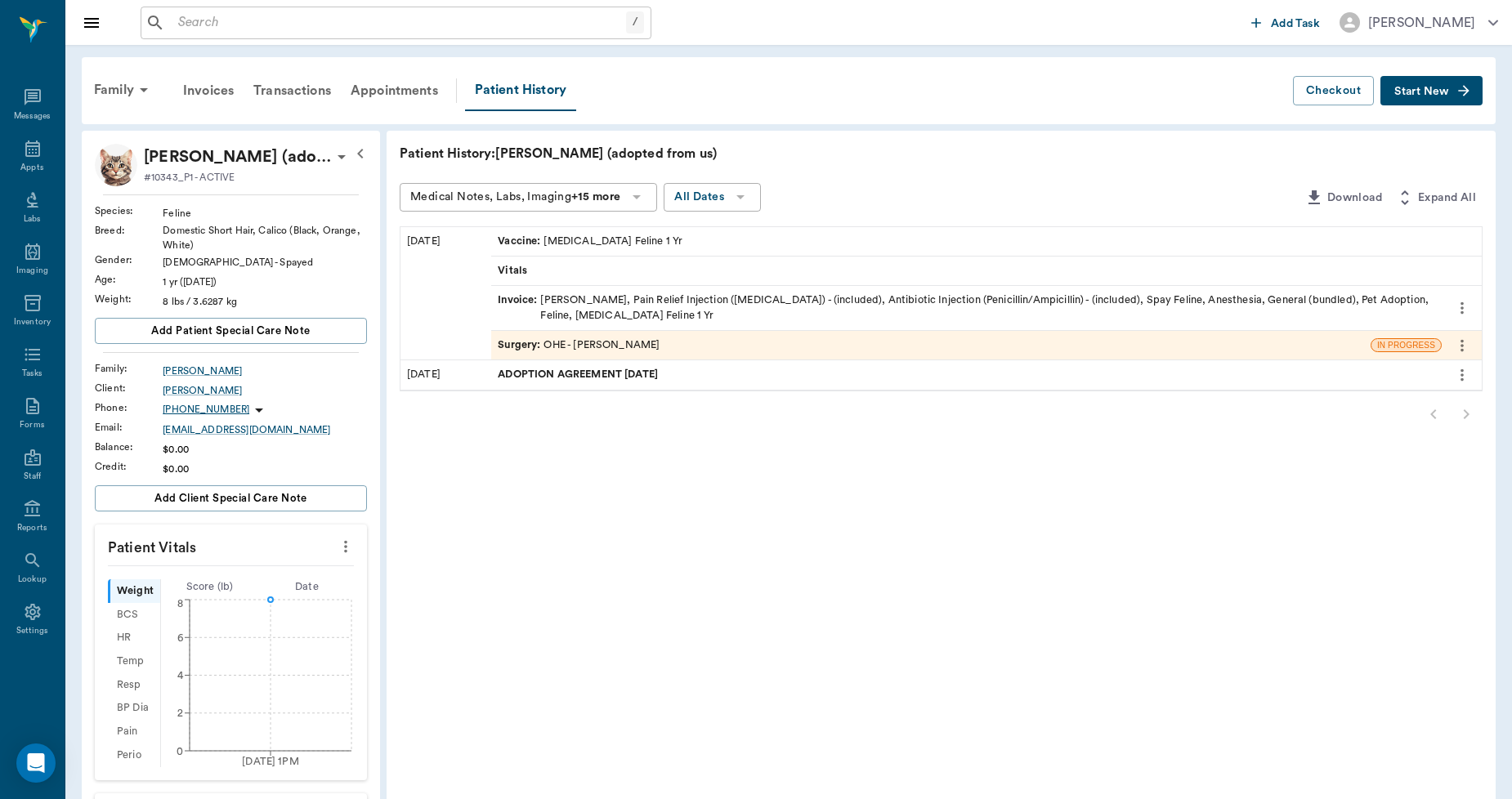
click at [644, 297] on div "Invoice : [PERSON_NAME], Pain Relief Injection ([MEDICAL_DATA]) - (included), A…" at bounding box center [967, 308] width 938 height 31
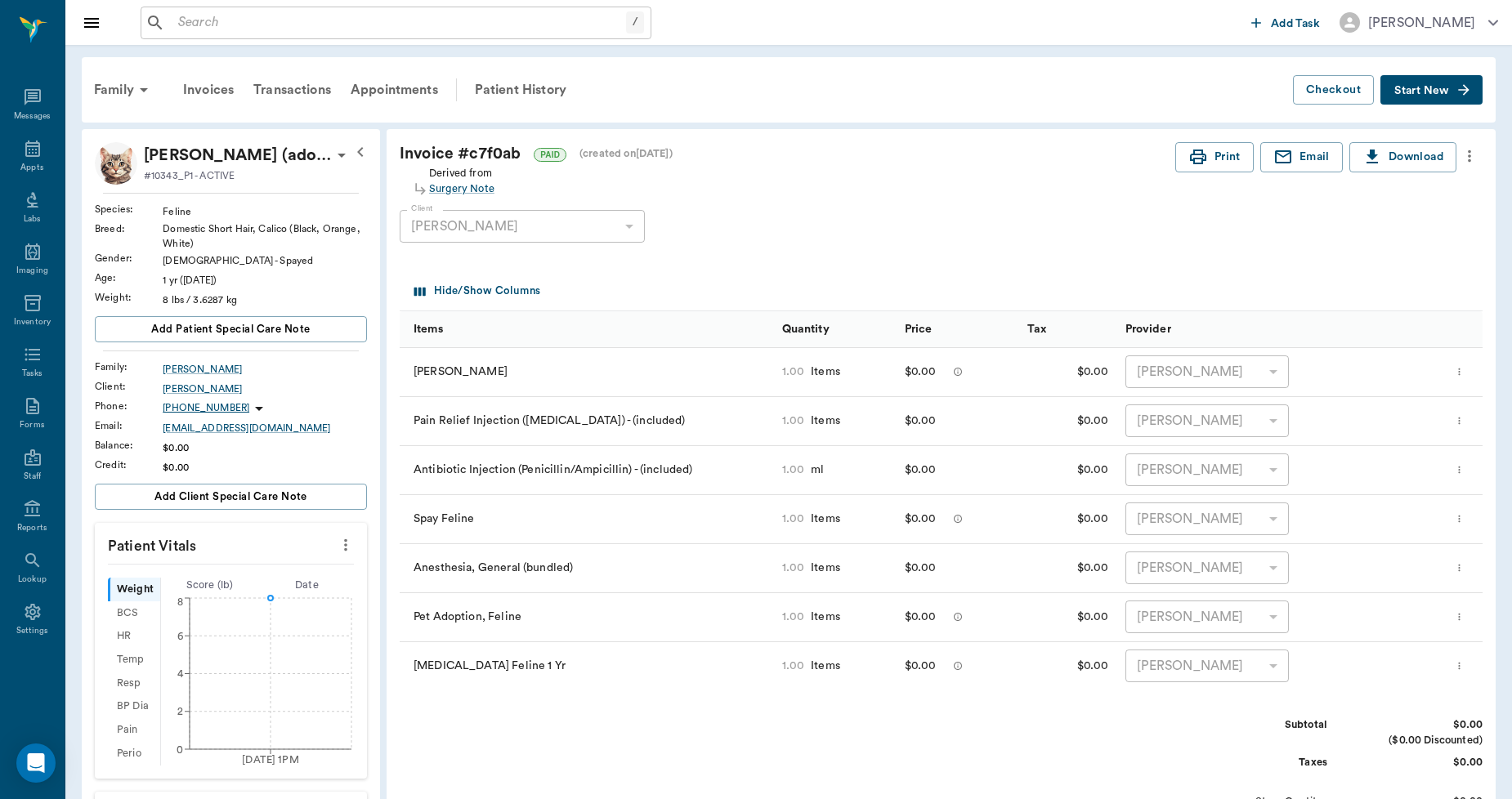
click at [1461, 365] on icon "more" at bounding box center [1459, 371] width 10 height 20
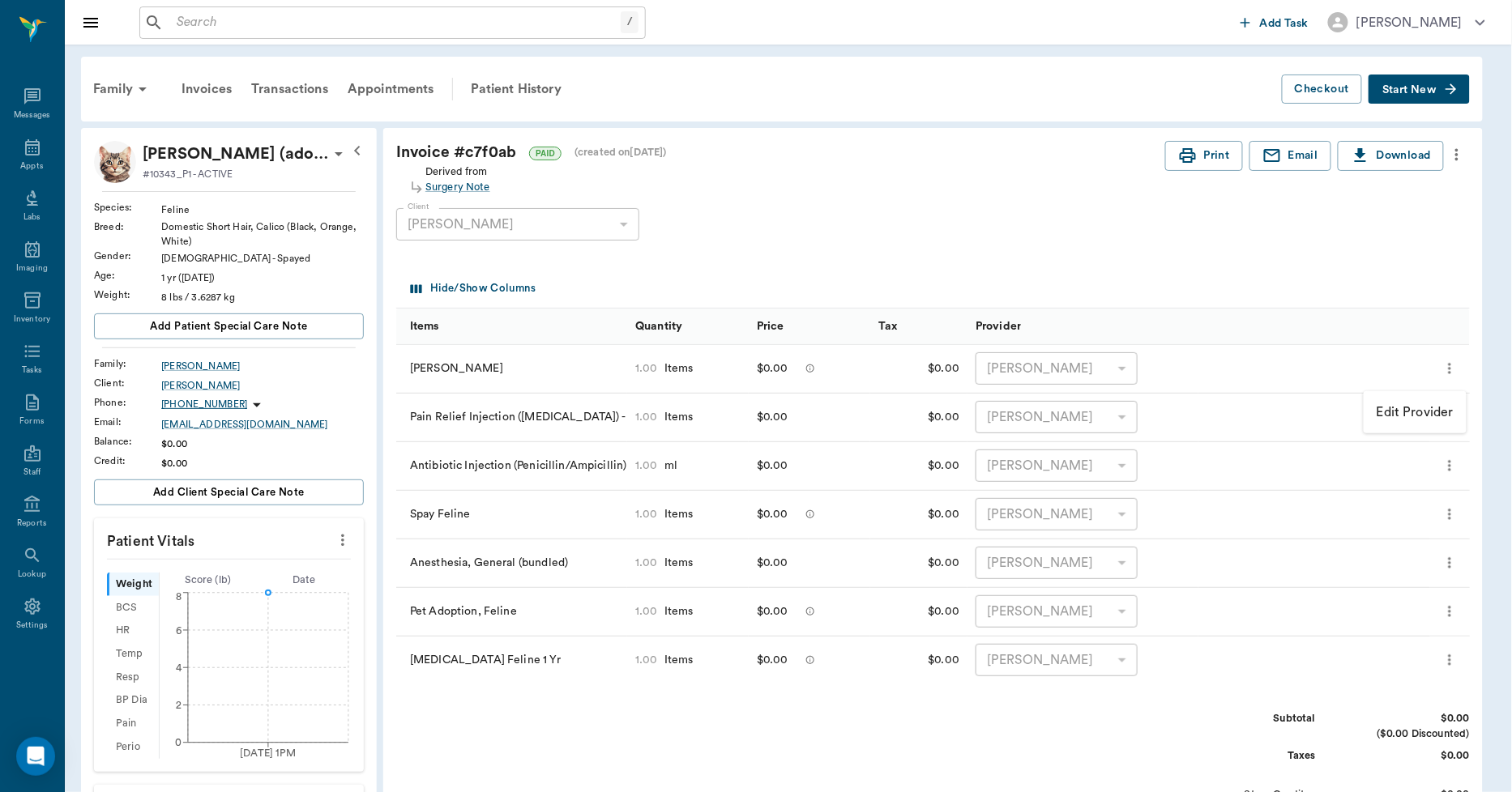
click at [1272, 254] on div at bounding box center [756, 396] width 1512 height 792
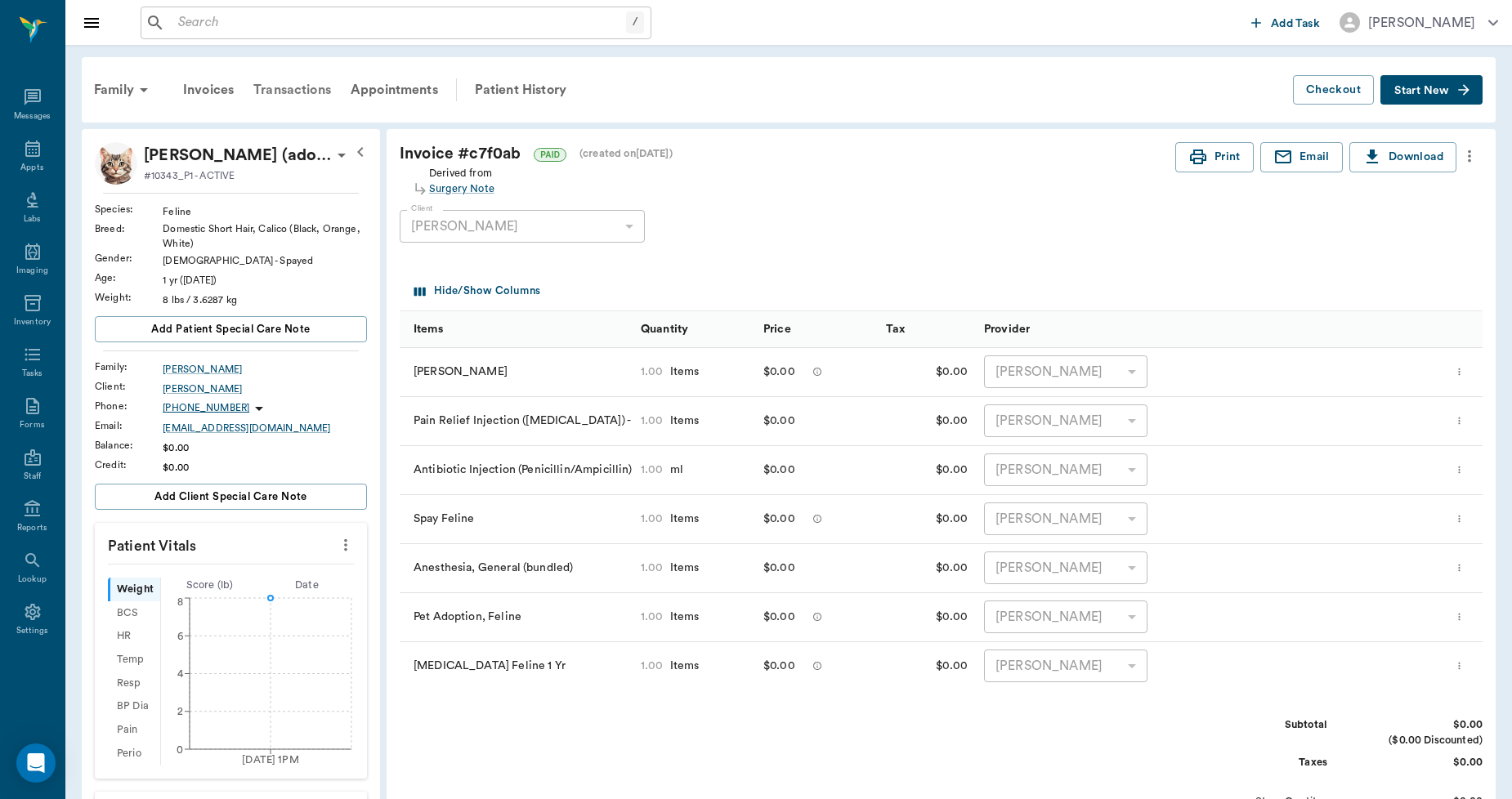
click at [304, 84] on div "Transactions" at bounding box center [292, 90] width 97 height 39
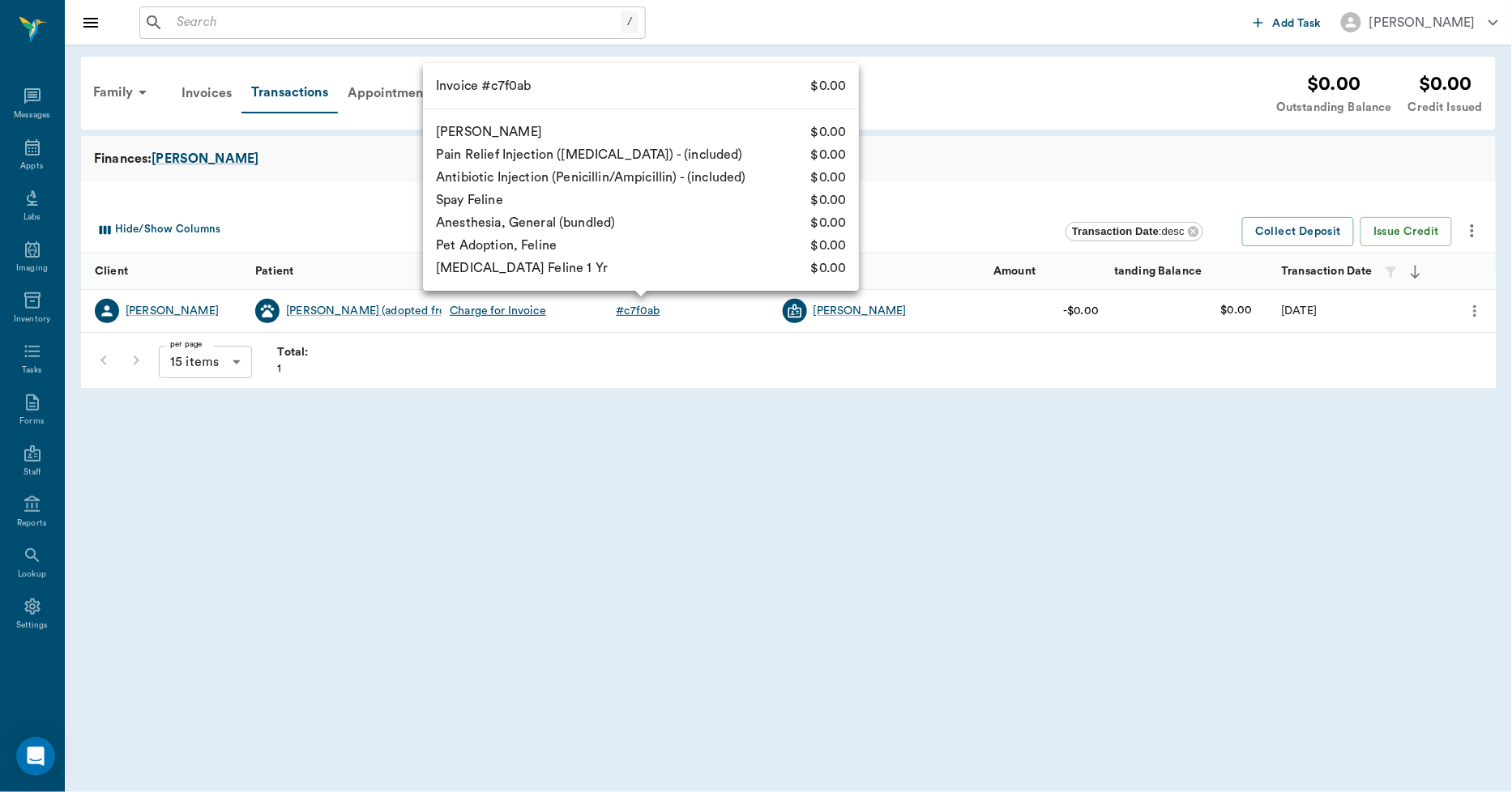
click at [633, 317] on div "# c7f0ab" at bounding box center [638, 311] width 43 height 17
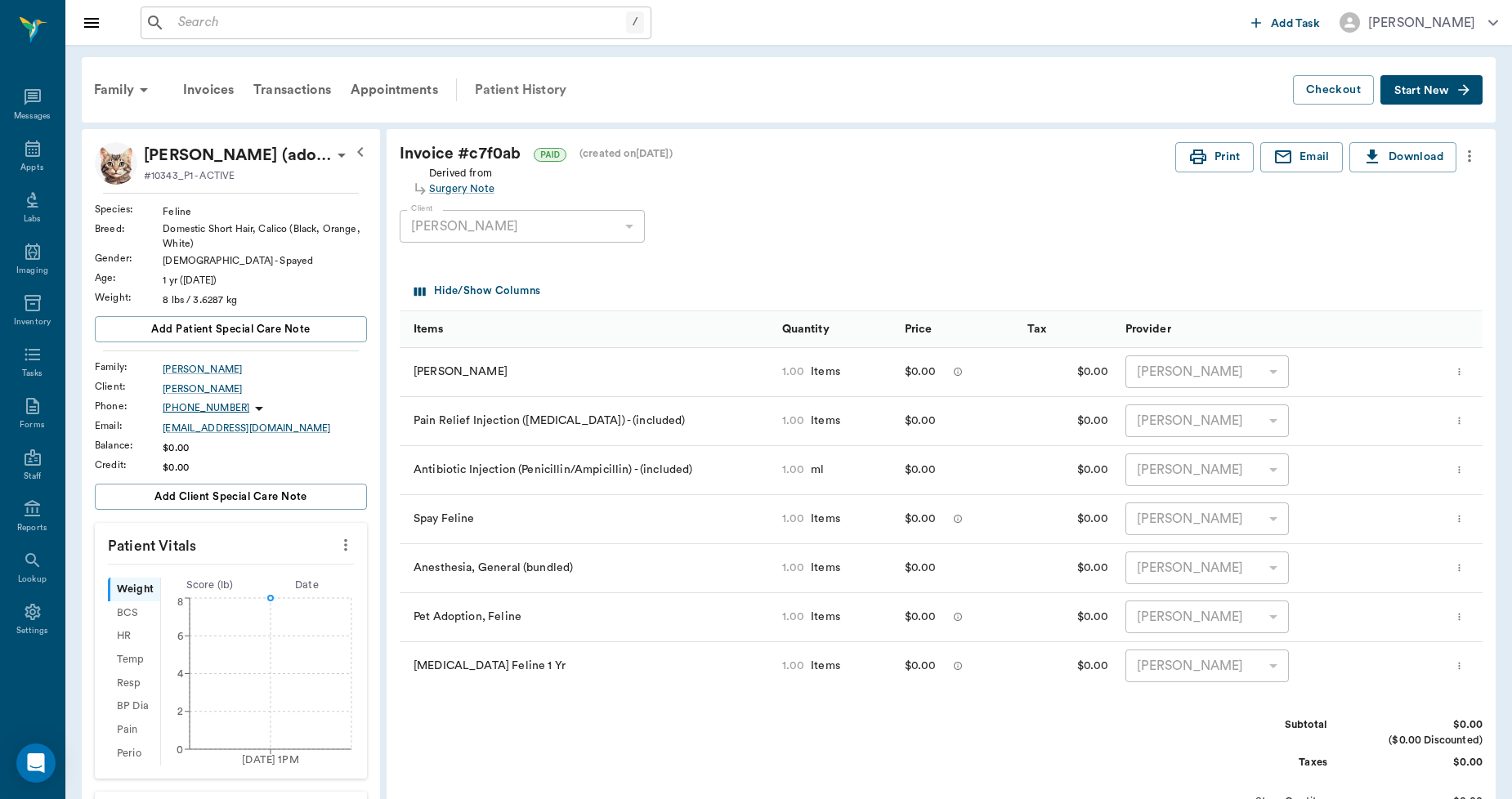
click at [511, 86] on div "Patient History" at bounding box center [520, 90] width 111 height 39
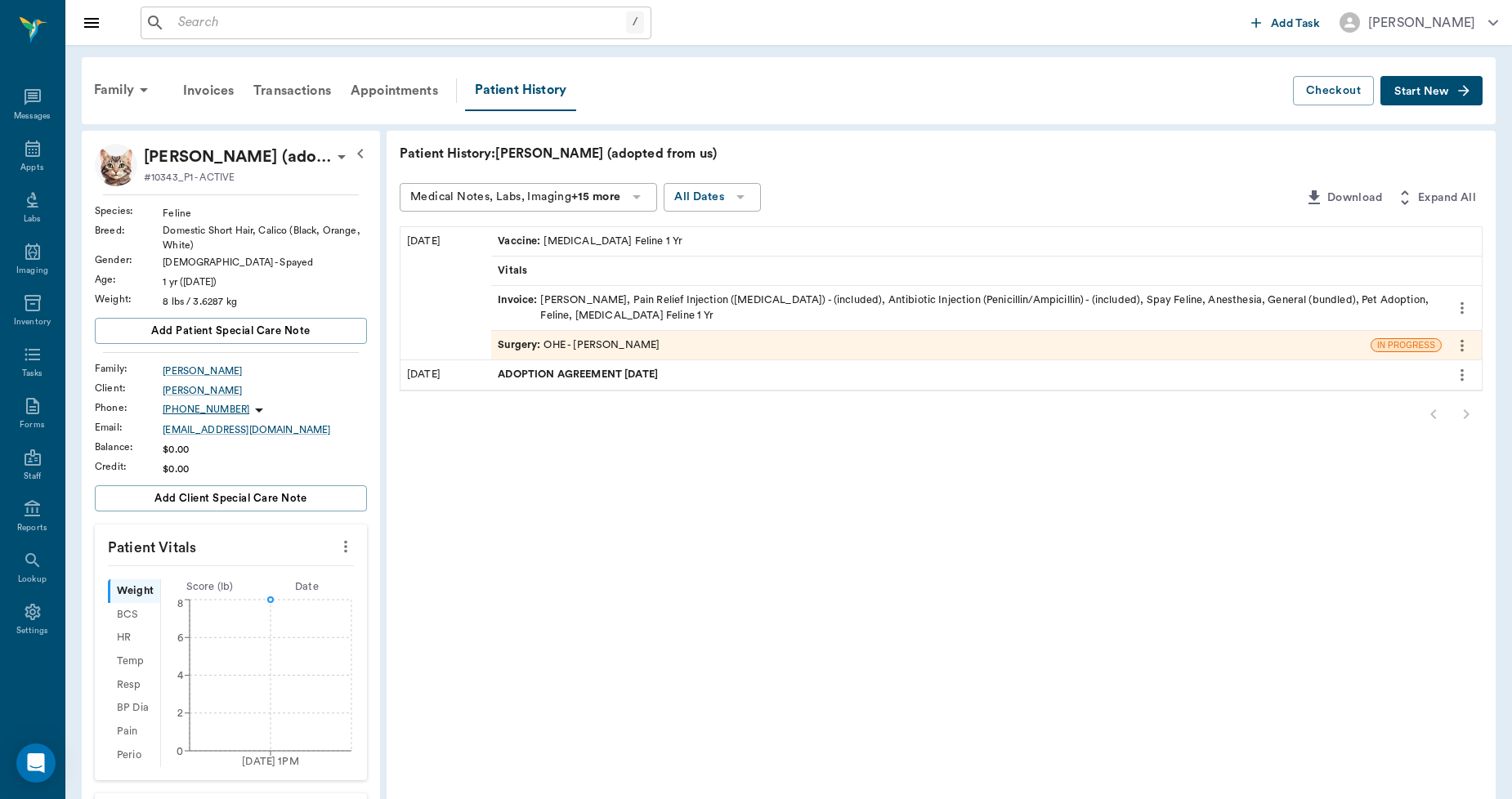
click at [644, 340] on div "Surgery : OHE - [PERSON_NAME]" at bounding box center [579, 345] width 162 height 16
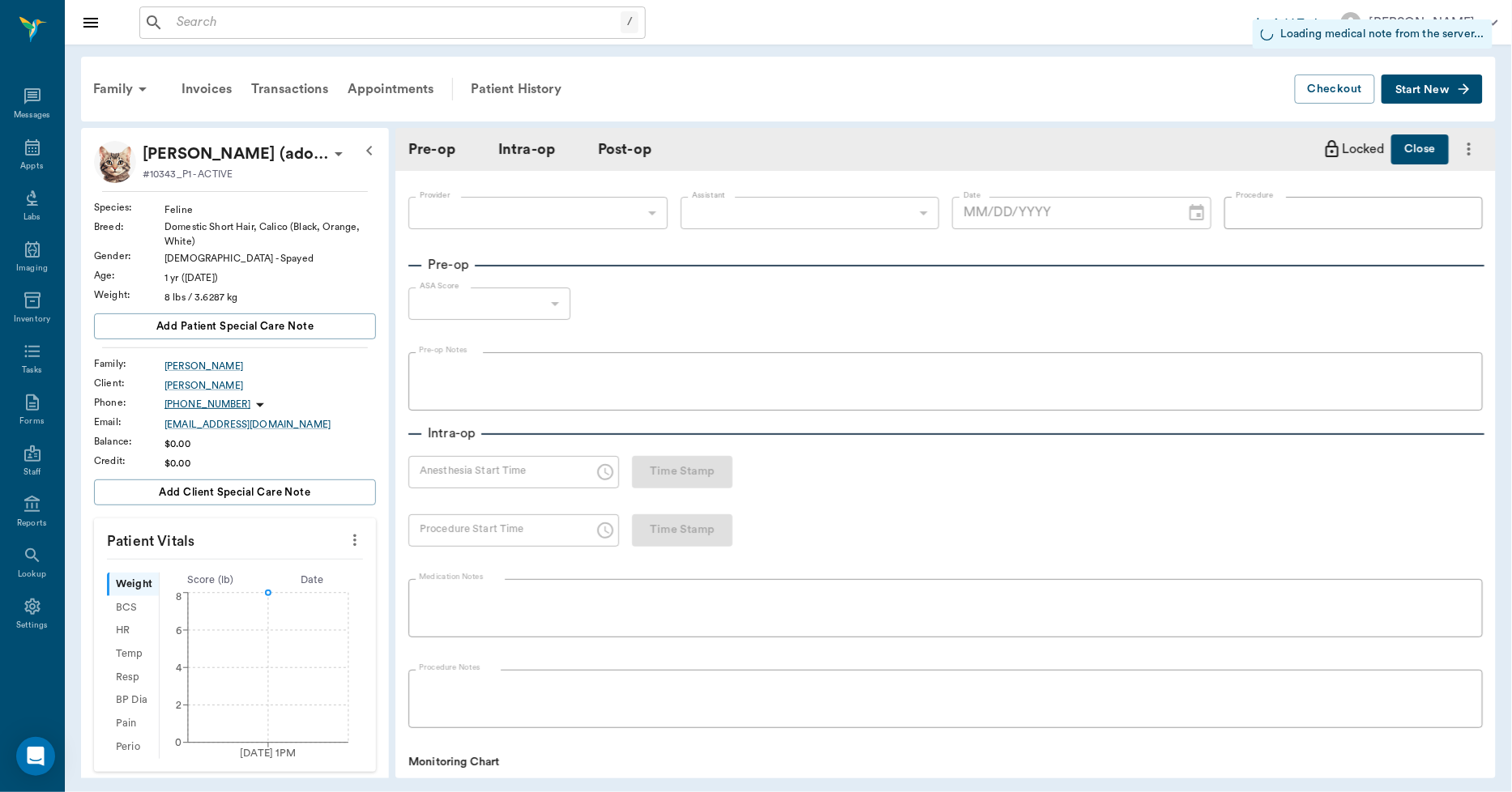
type input "63ec2f075fda476ae8351a4d"
type input "682b670d8bdc6f7f8feef3db"
type input "OHE"
type input "2"
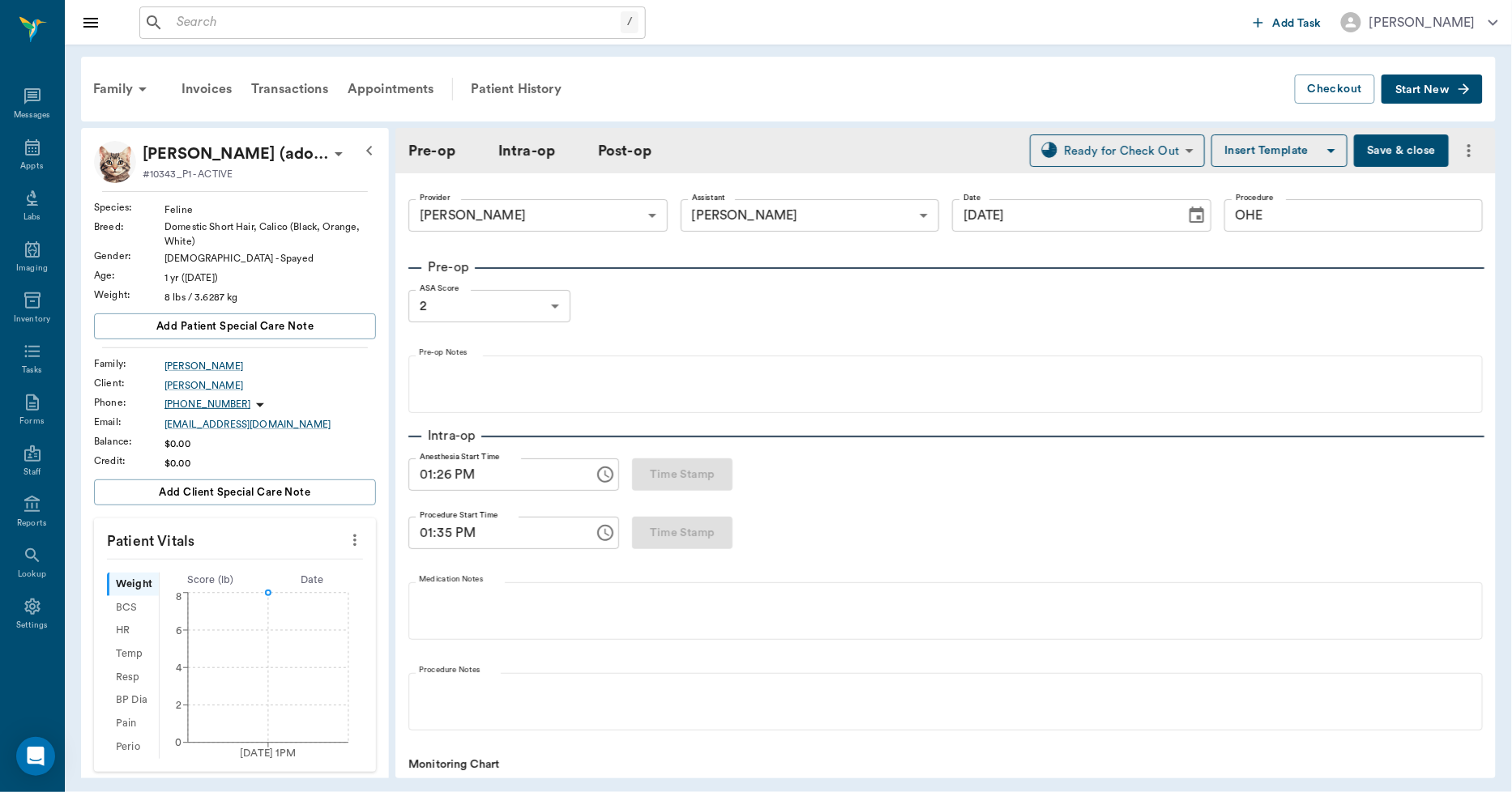
type input "[DATE]"
type input "01:26 PM"
type input "01:35 PM"
type input "02:14 PM"
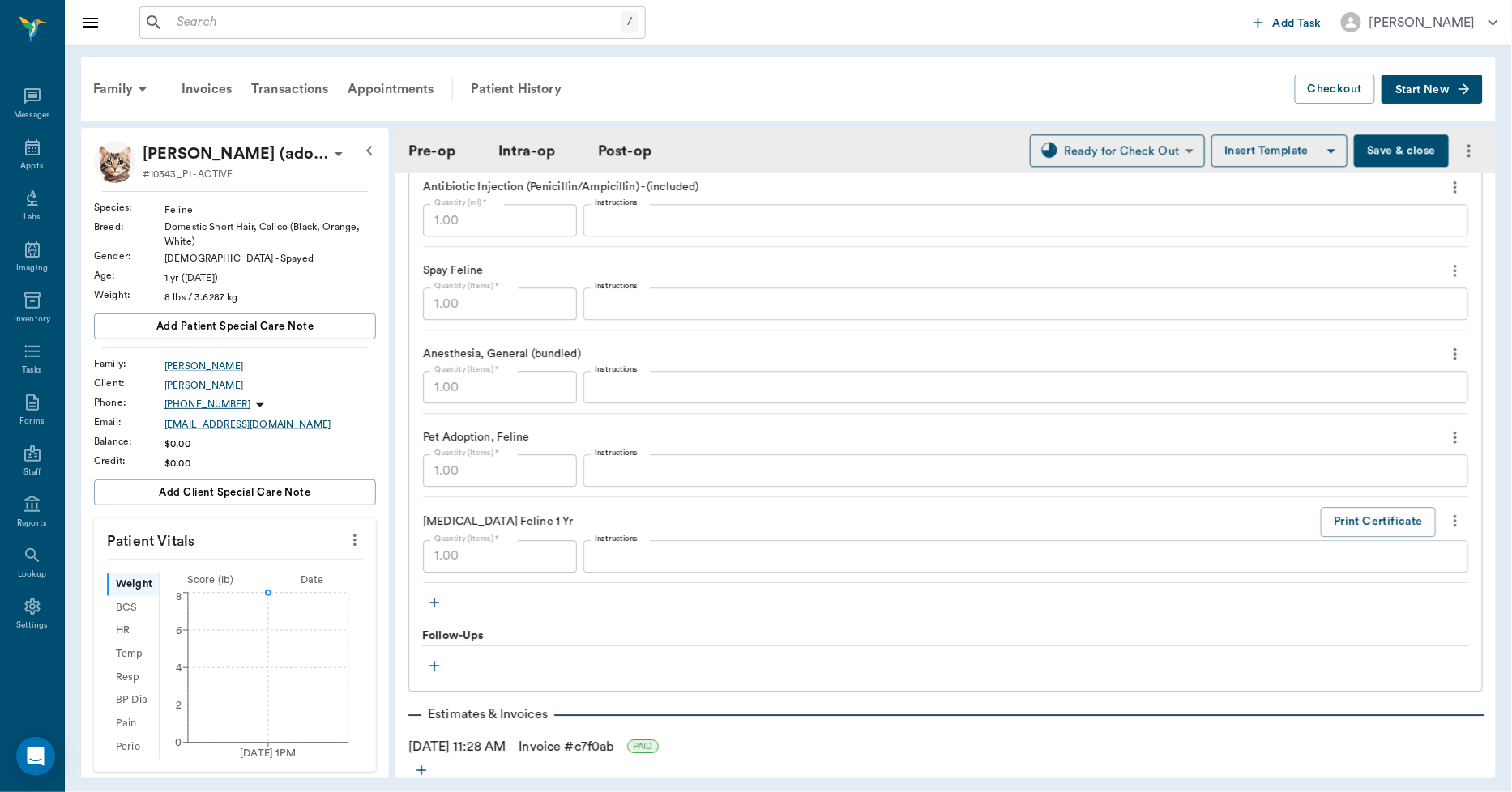
scroll to position [1620, 0]
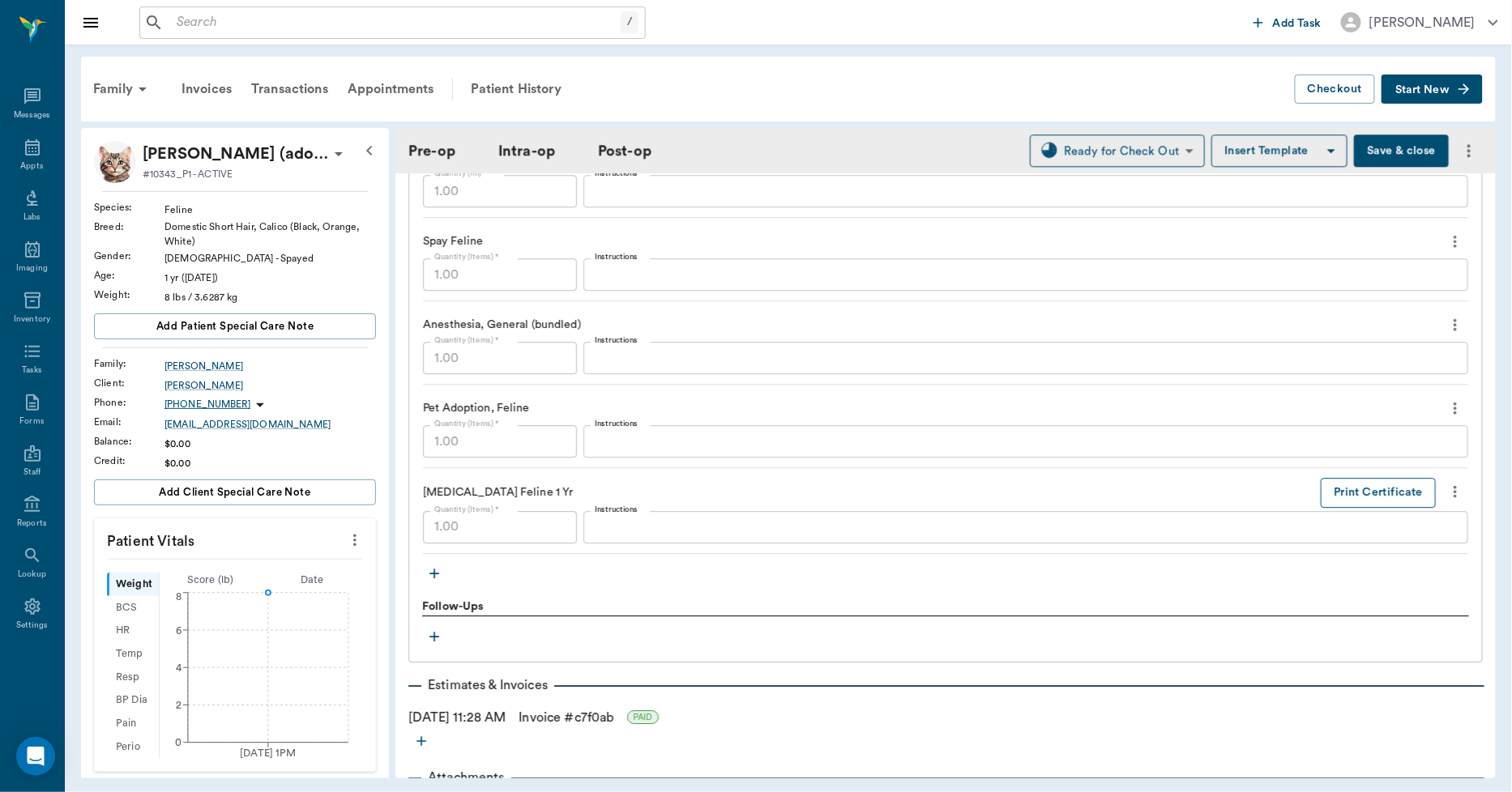
click at [1342, 488] on button "Print Certificate" at bounding box center [1378, 493] width 115 height 30
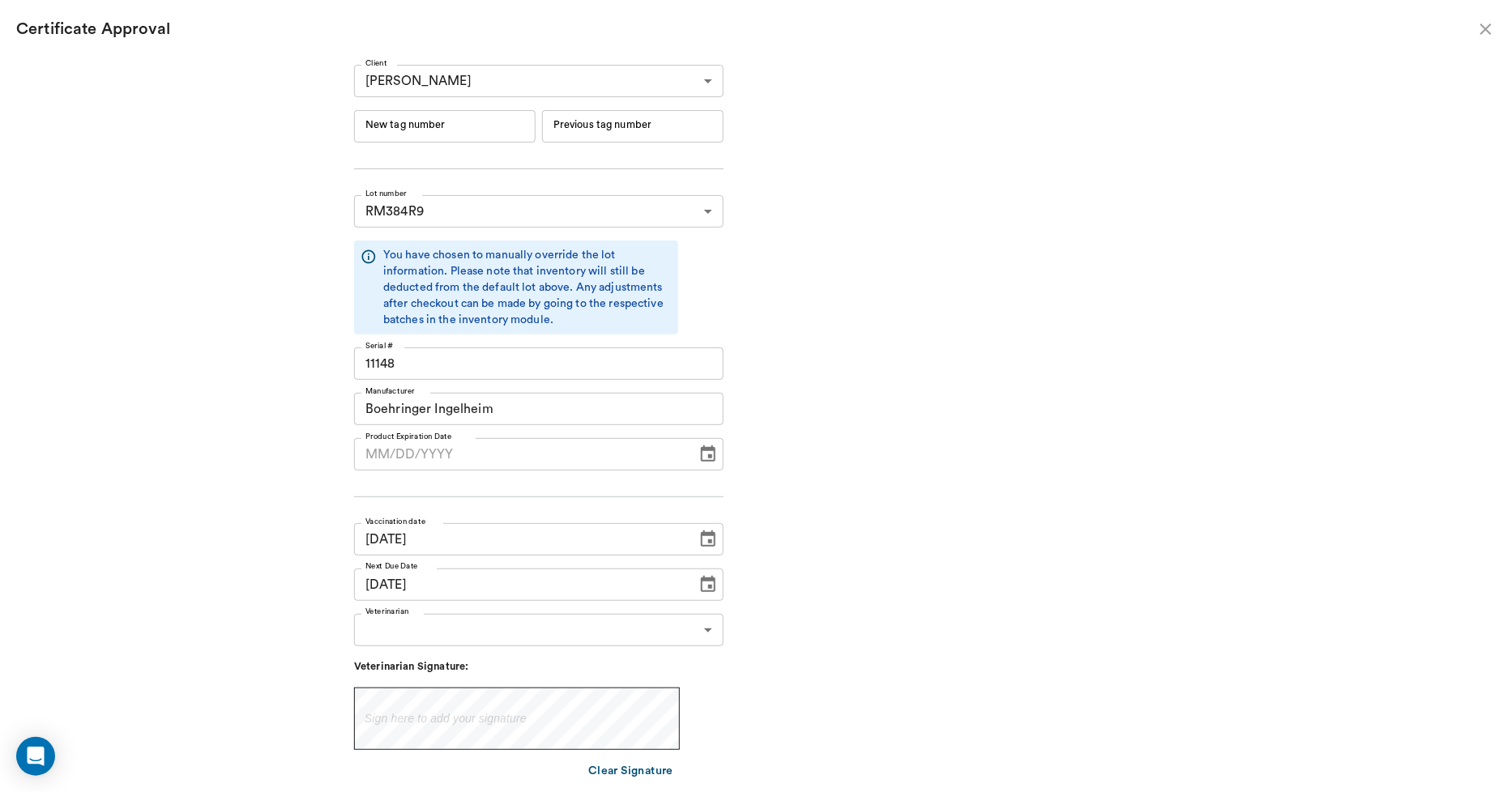
type input "[DATE]"
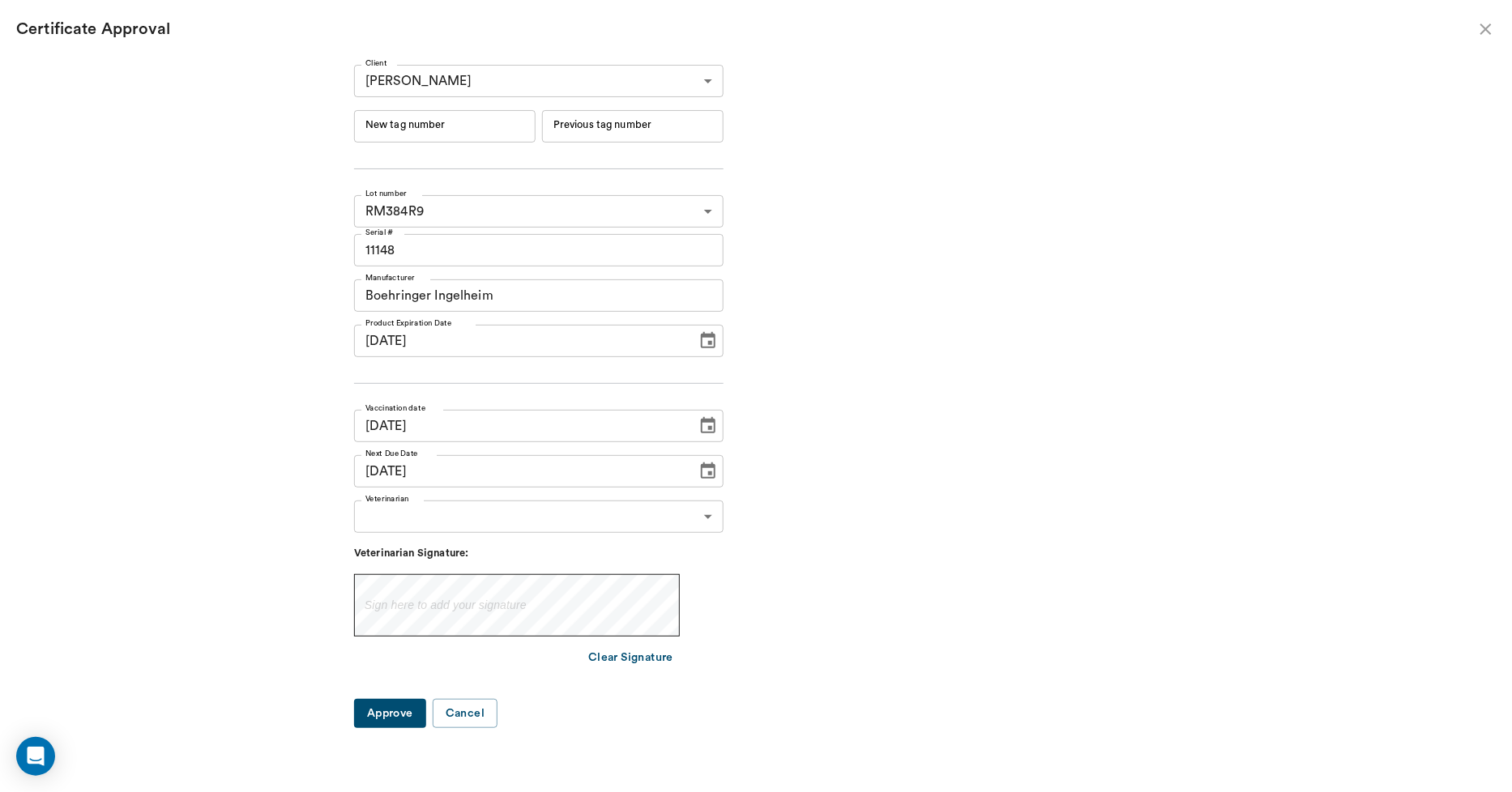
type input "[DATE]"
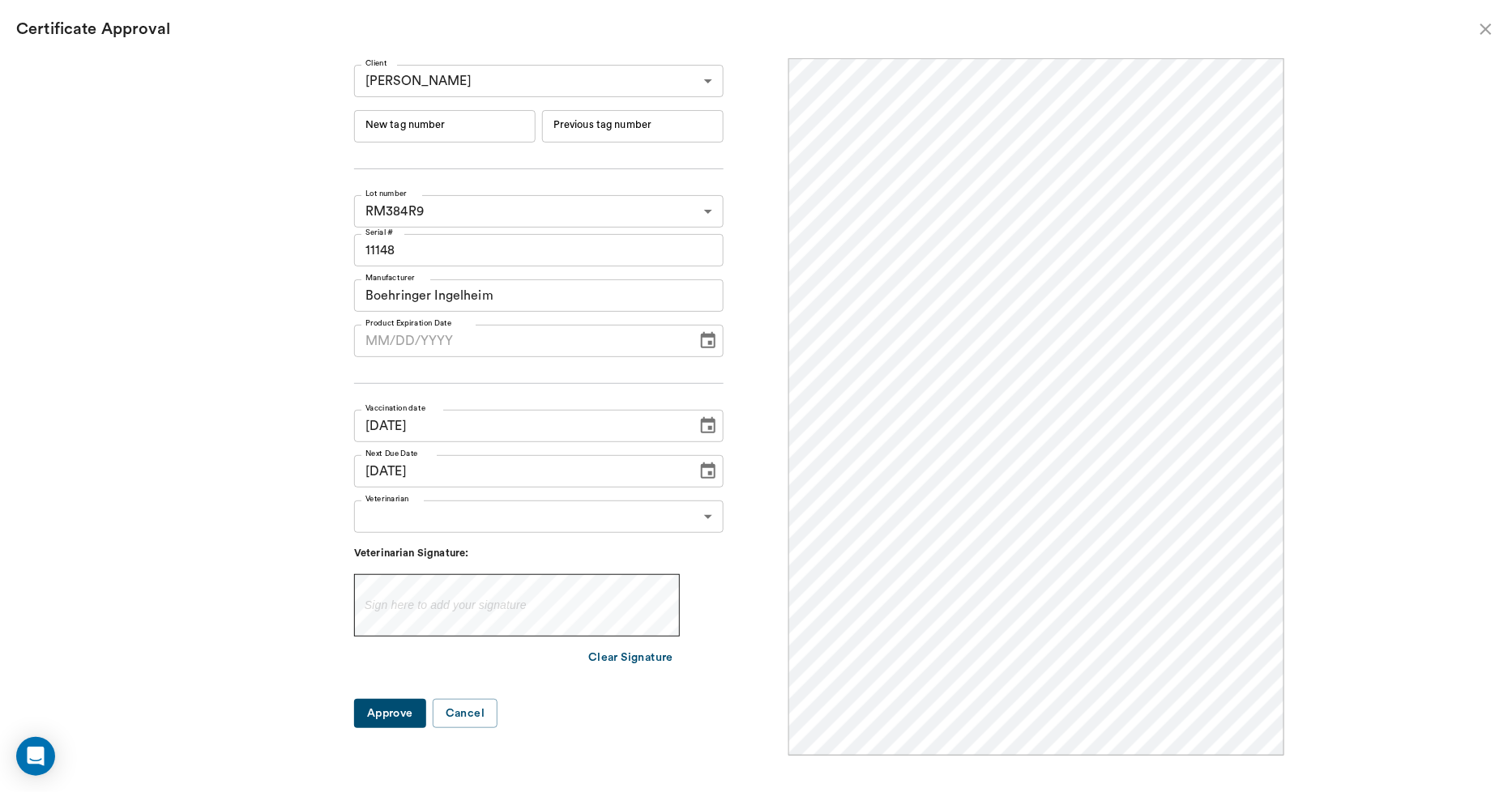
scroll to position [0, 0]
click at [527, 119] on input "New tag number" at bounding box center [445, 126] width 181 height 32
type input "254942"
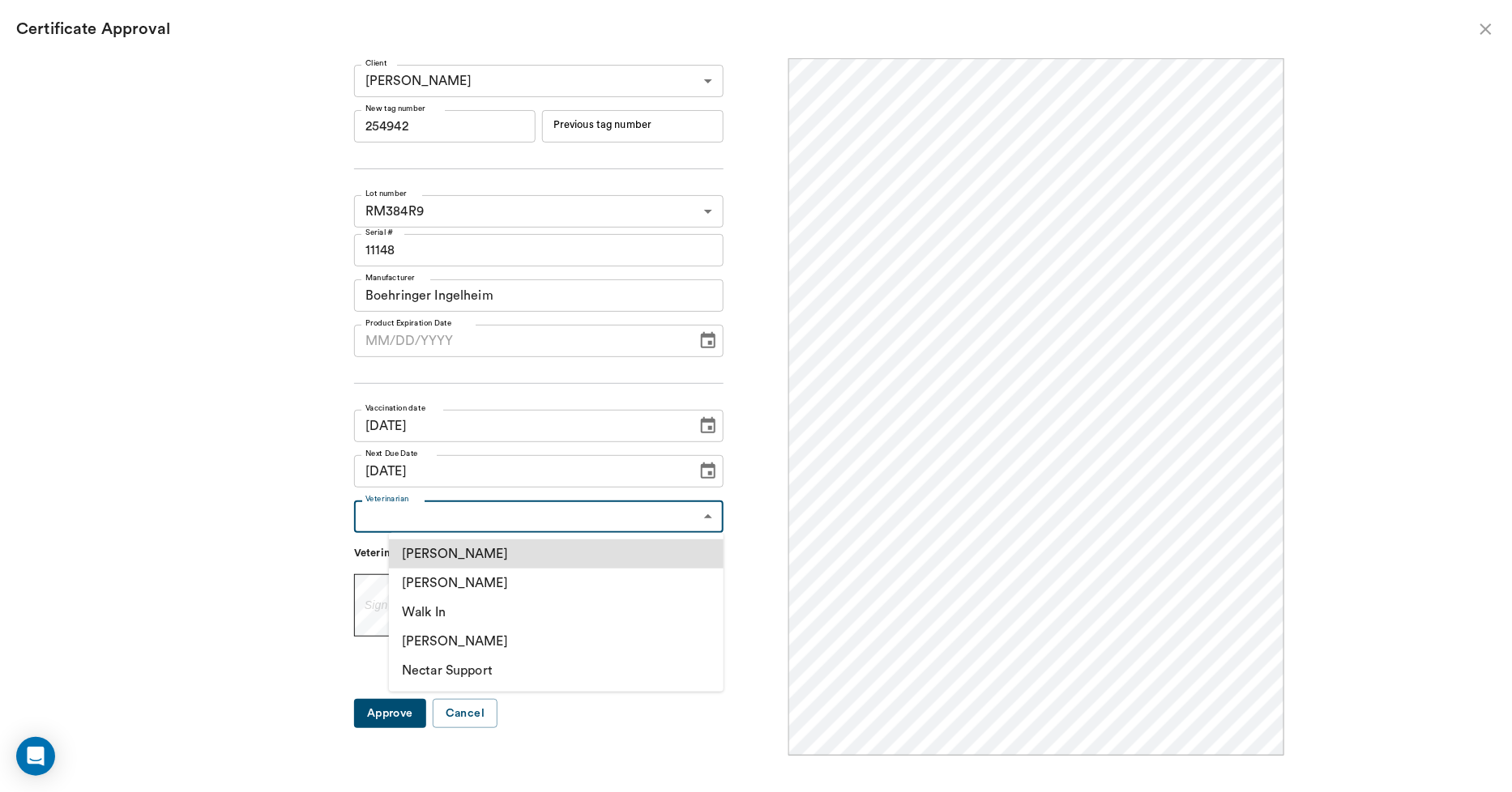
click at [468, 523] on body "/ ​ Add Task [PERSON_NAME] Nectar Messages Appts Labs Imaging Inventory Tasks F…" at bounding box center [756, 396] width 1512 height 792
click at [463, 573] on li "[PERSON_NAME]" at bounding box center [556, 583] width 335 height 30
type input "63ec2f075fda476ae8351a4d"
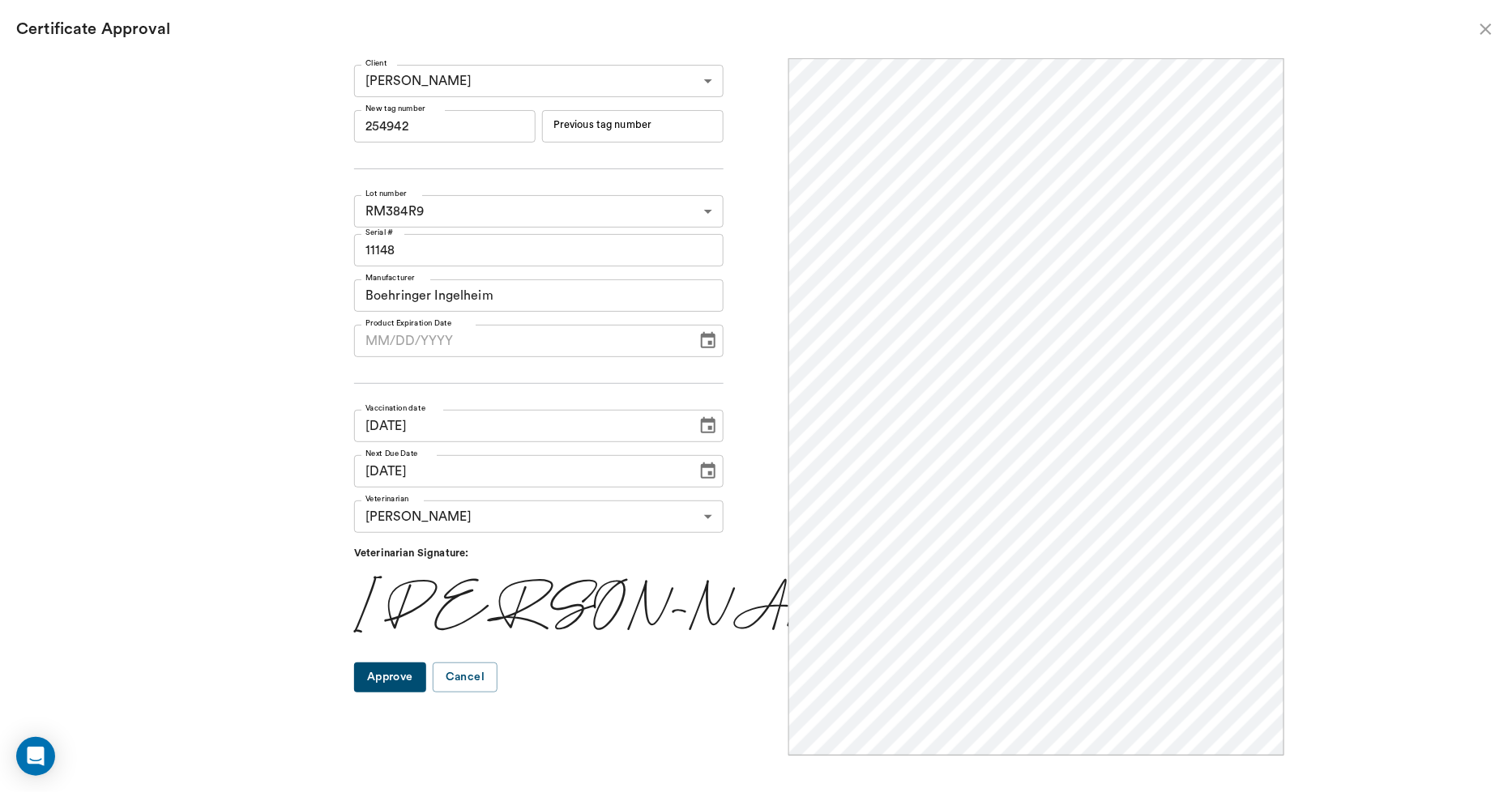
click at [426, 676] on button "Approve" at bounding box center [390, 677] width 72 height 30
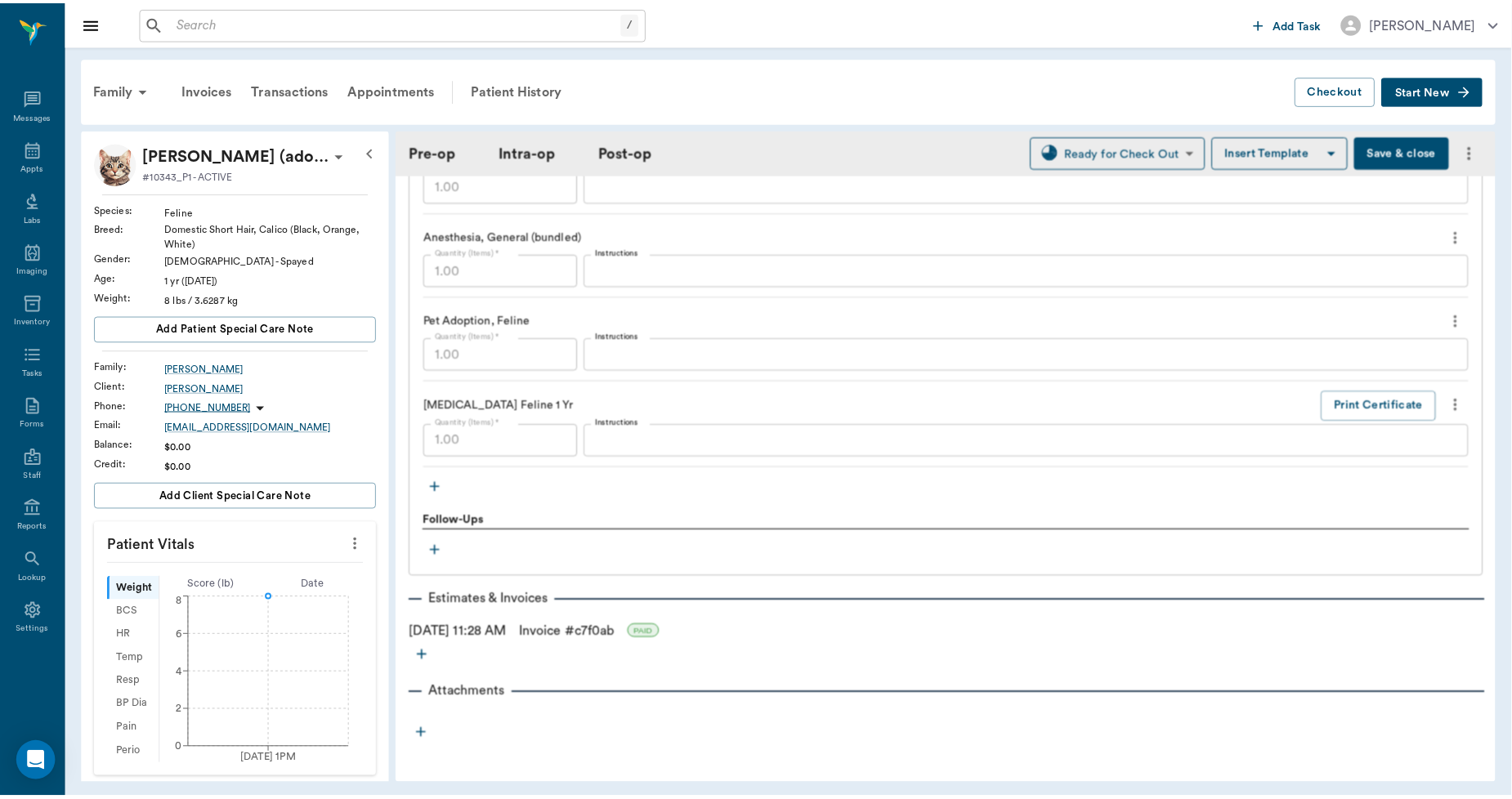
scroll to position [1728, 0]
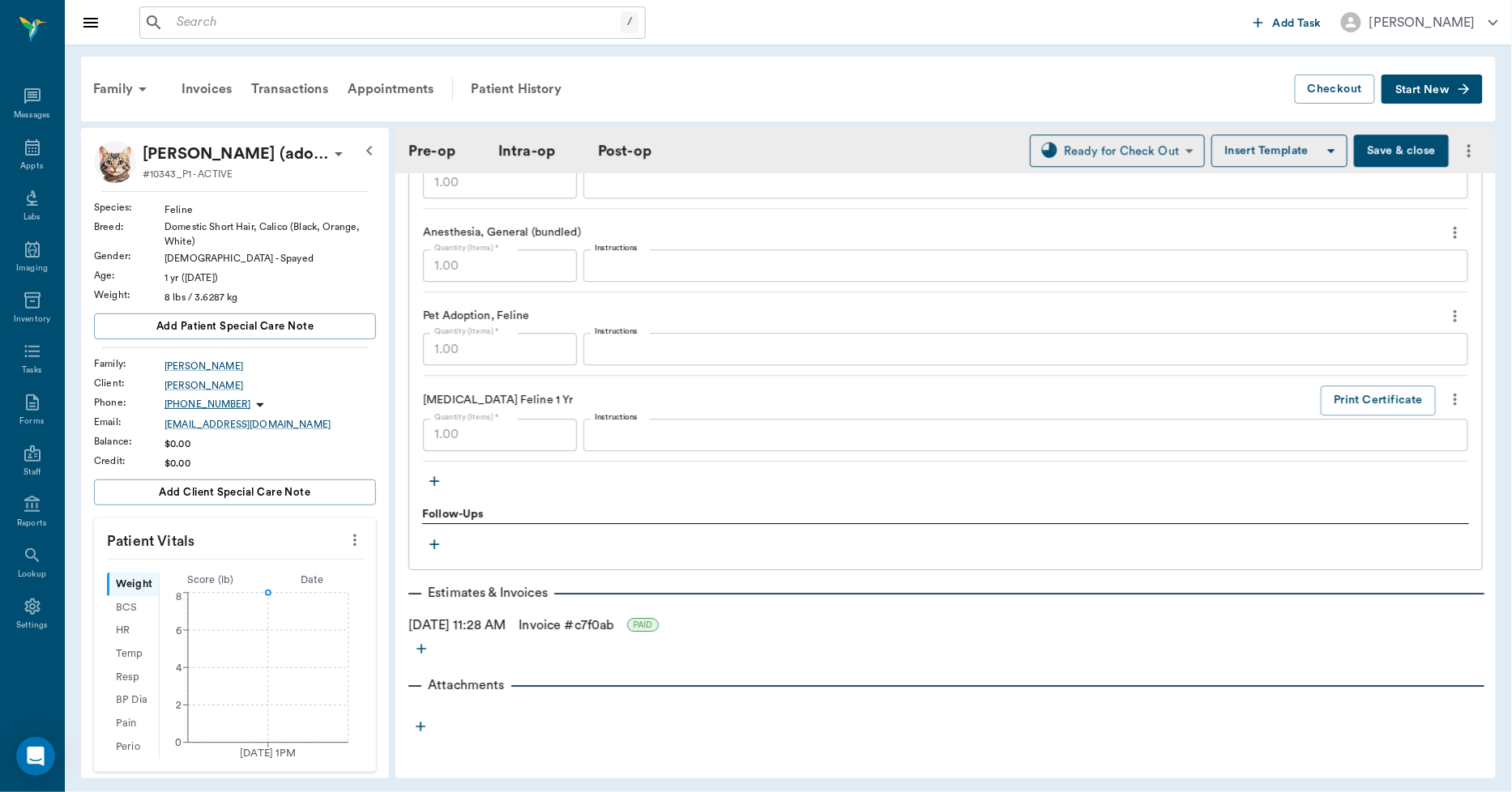
click at [614, 622] on link "Invoice # c7f0ab" at bounding box center [566, 625] width 95 height 19
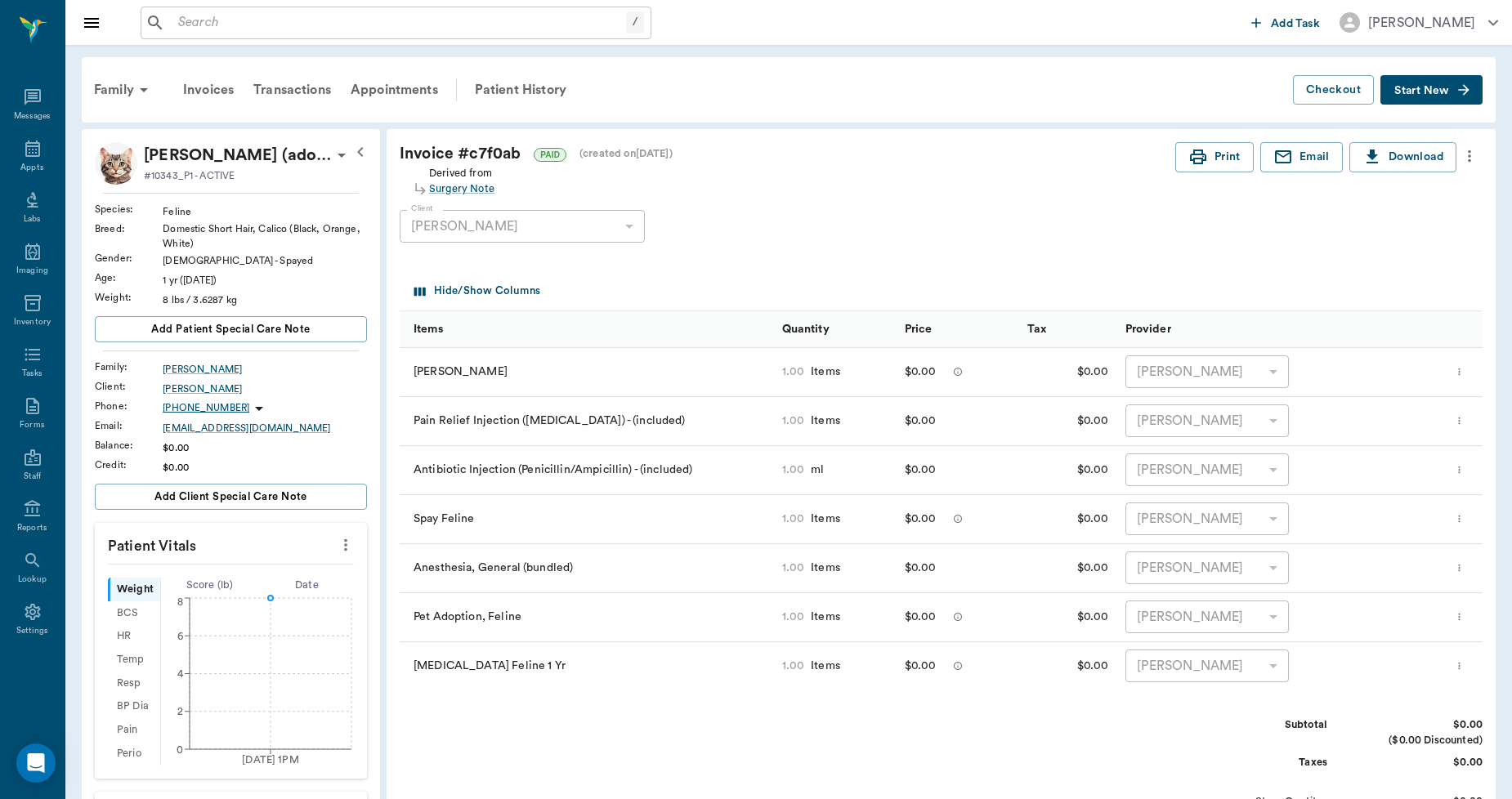
click at [1467, 154] on icon "more" at bounding box center [1469, 156] width 18 height 20
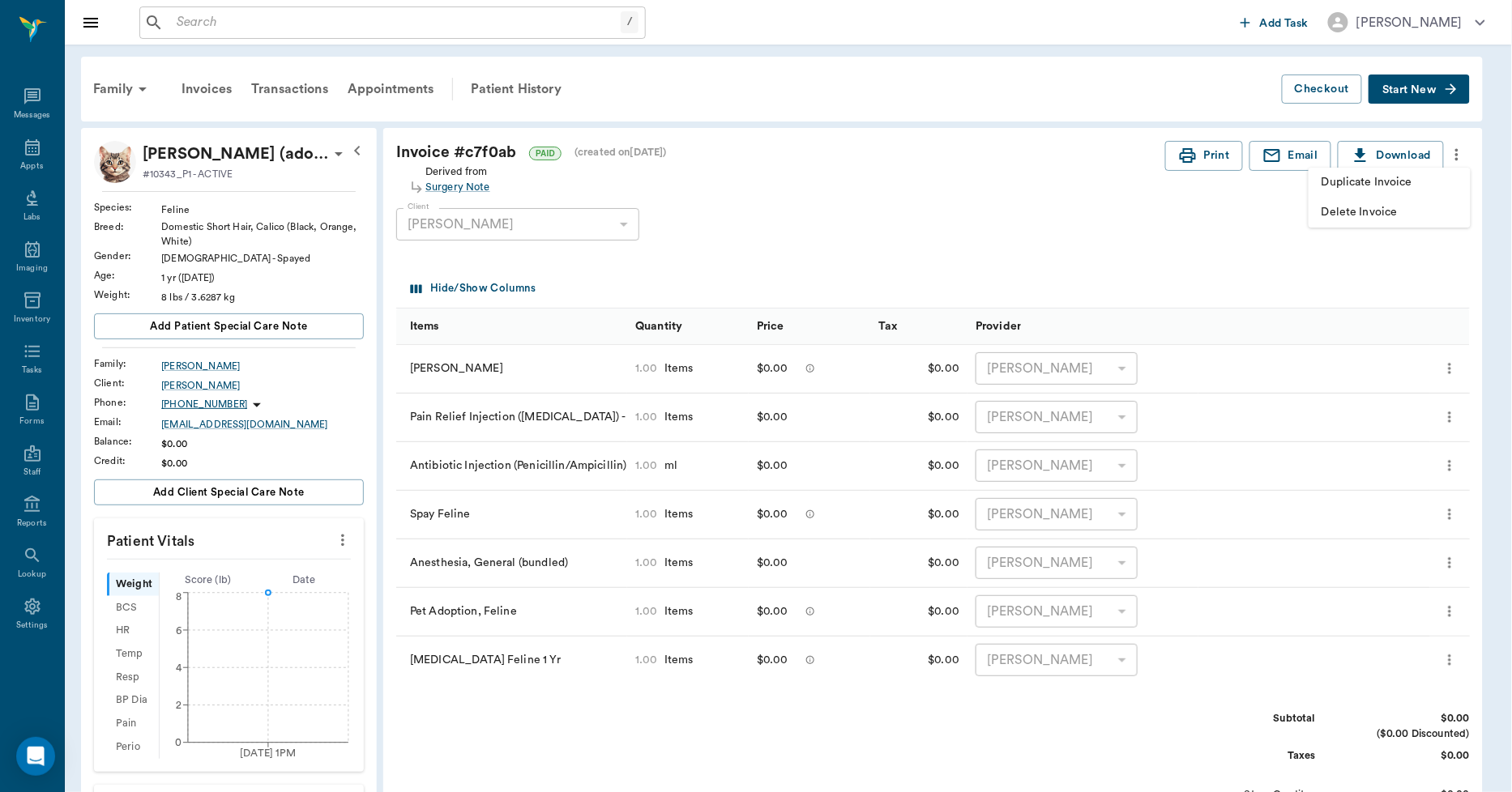
click at [1421, 174] on span "Duplicate Invoice" at bounding box center [1389, 182] width 136 height 17
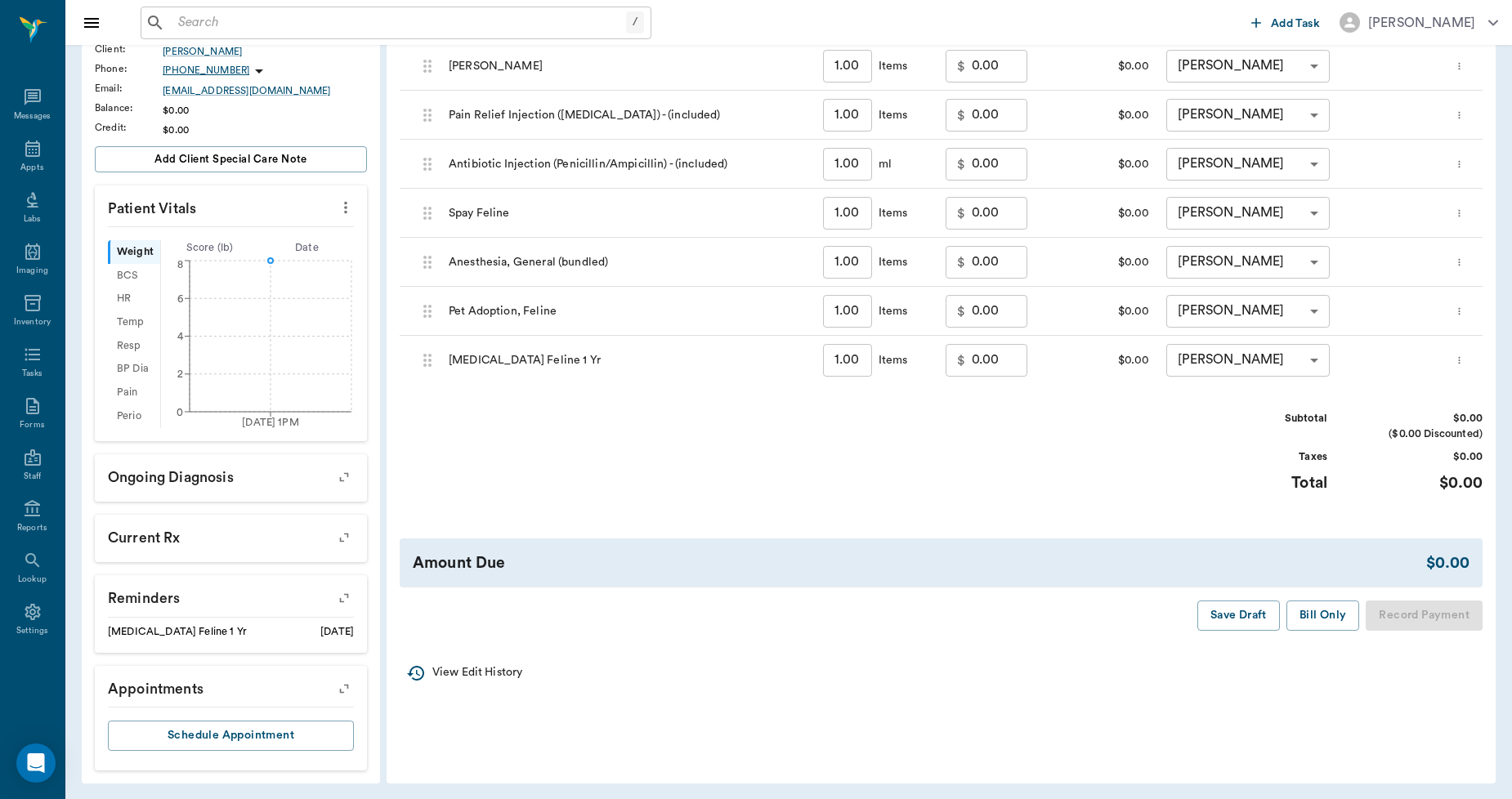
scroll to position [340, 0]
click at [1235, 613] on button "Save Draft" at bounding box center [1238, 613] width 83 height 30
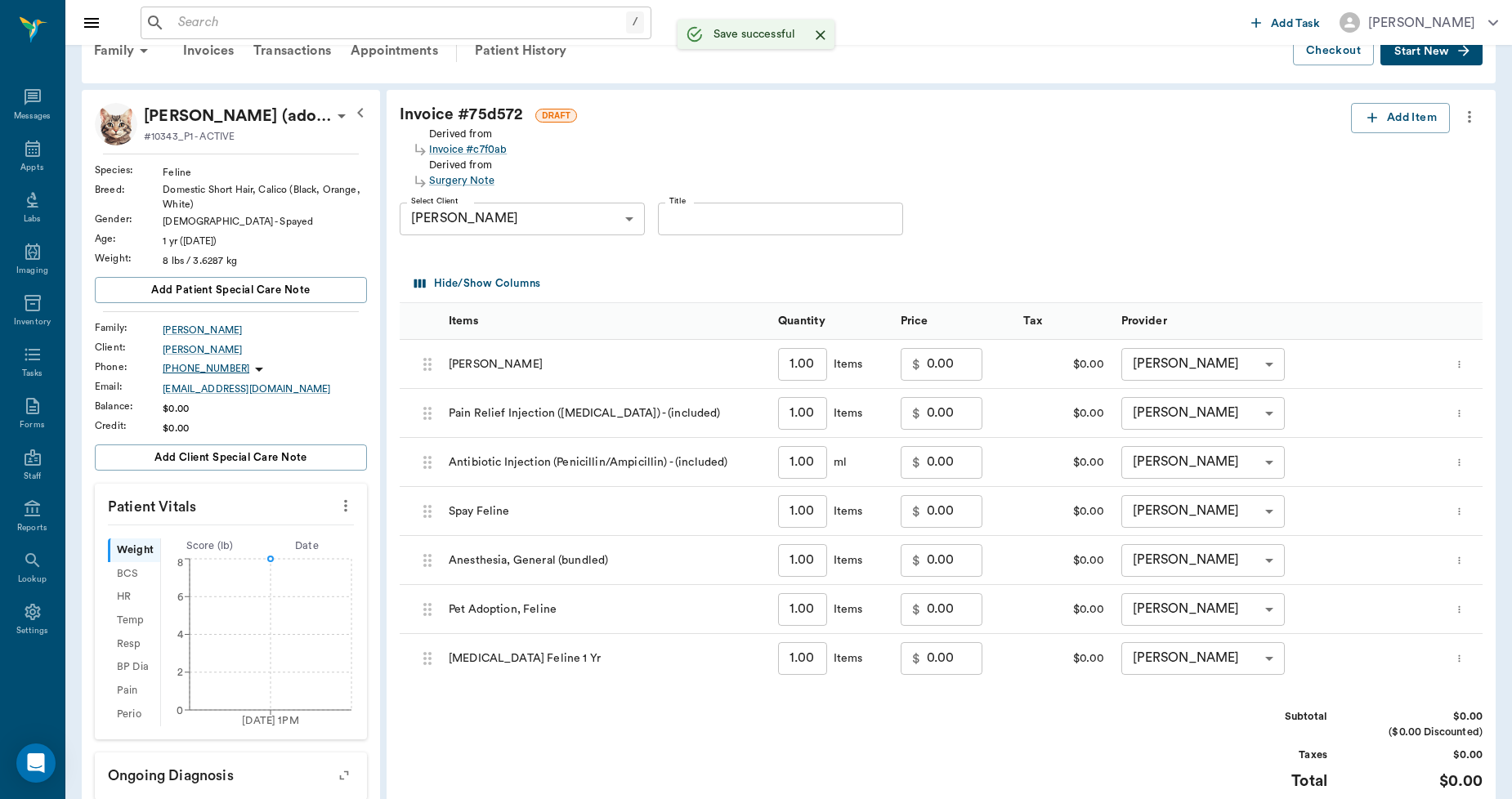
scroll to position [0, 0]
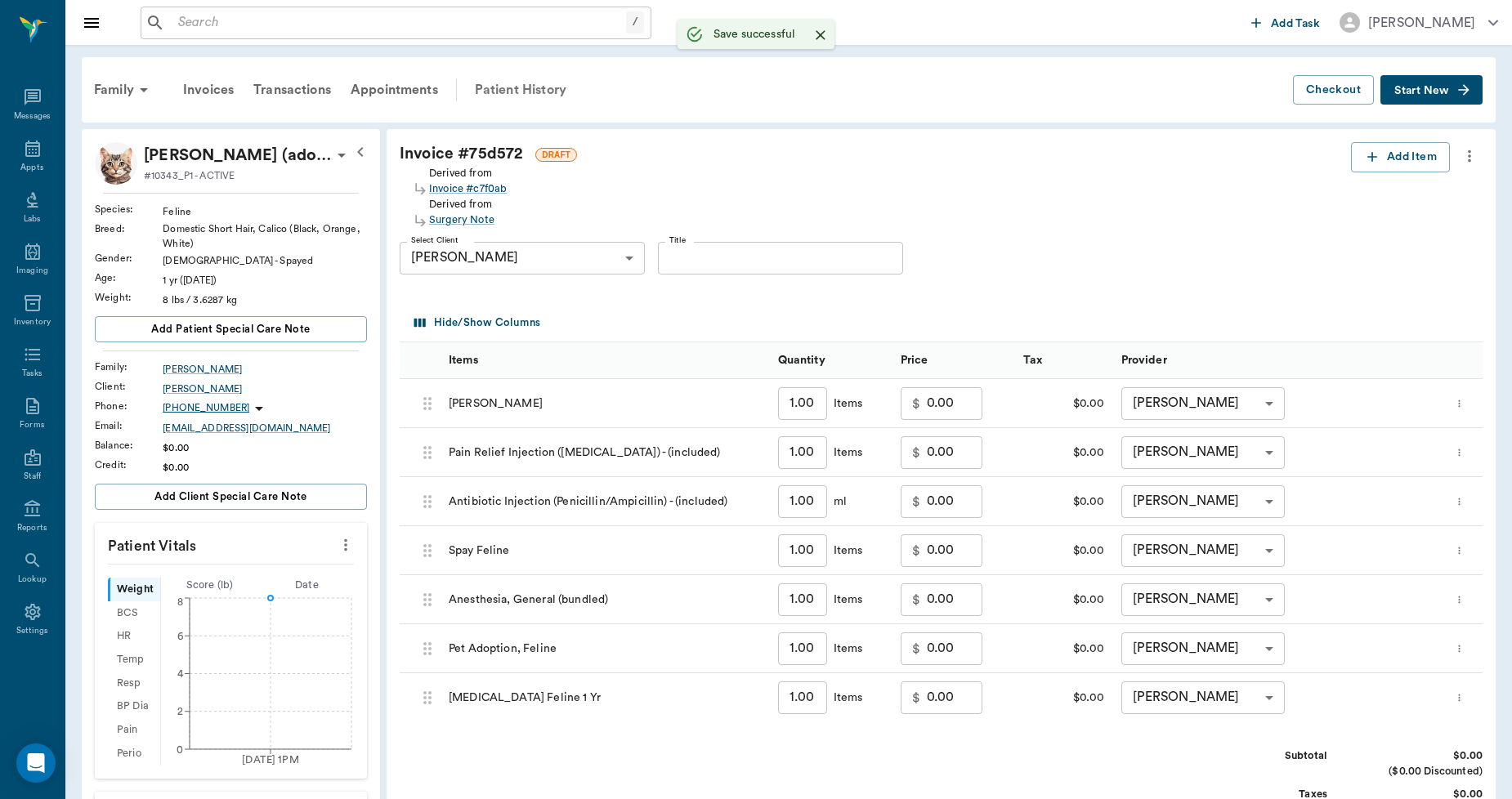
click at [546, 88] on div "Patient History" at bounding box center [520, 90] width 111 height 39
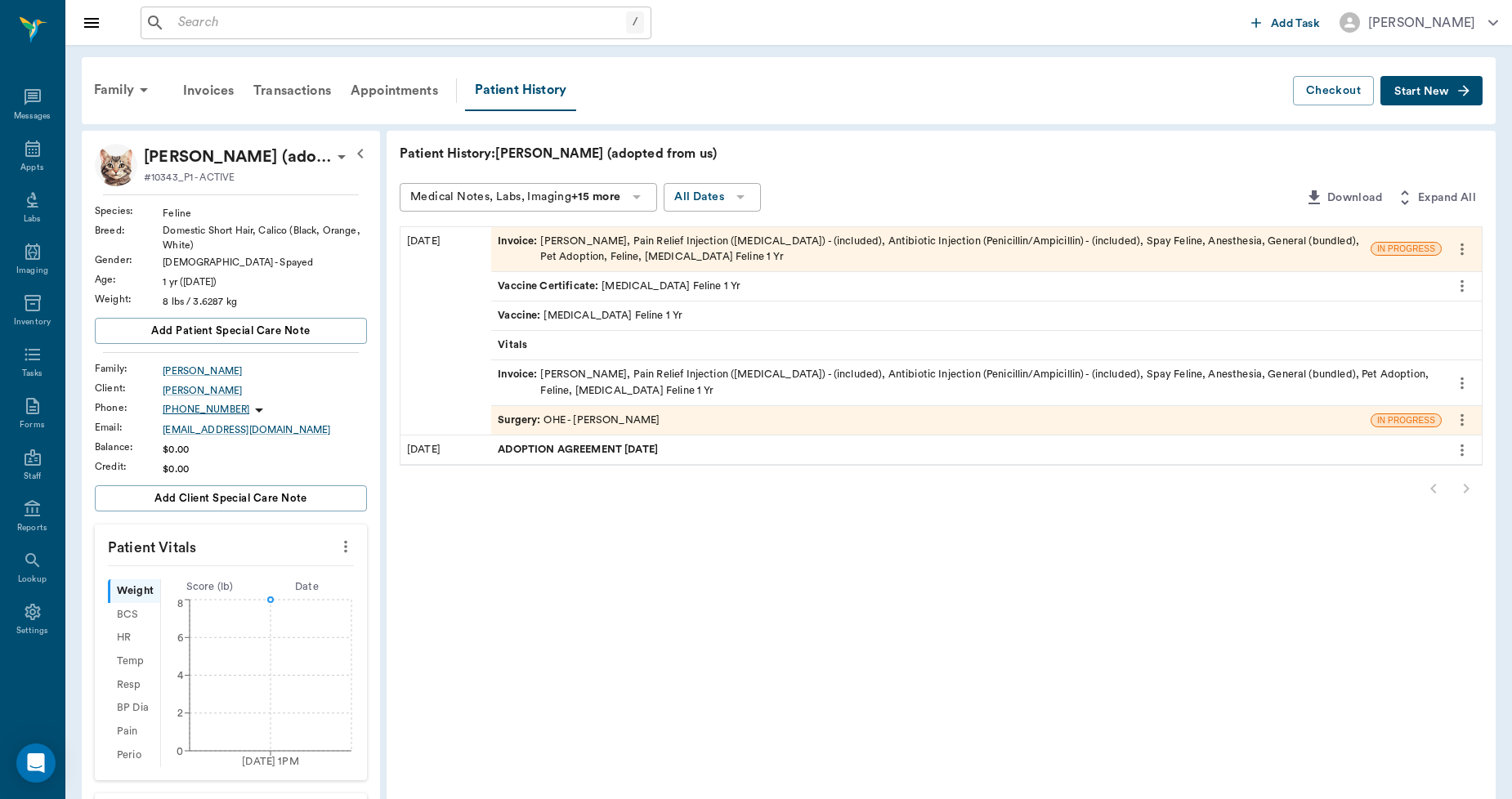
click at [608, 373] on div "Invoice : [PERSON_NAME], Pain Relief Injection ([MEDICAL_DATA]) - (included), A…" at bounding box center [967, 382] width 938 height 31
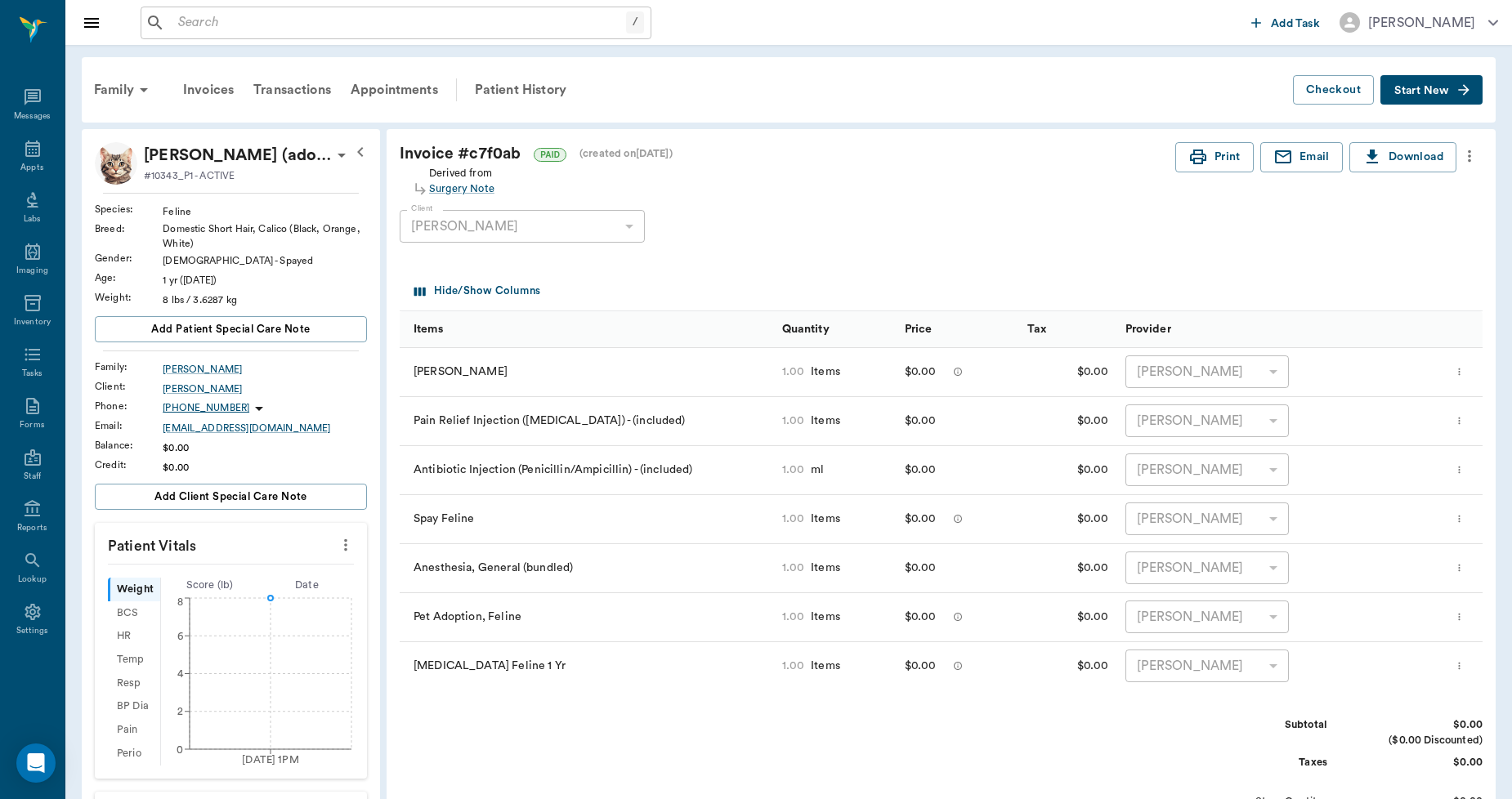
click at [1467, 149] on icon "more" at bounding box center [1469, 156] width 18 height 20
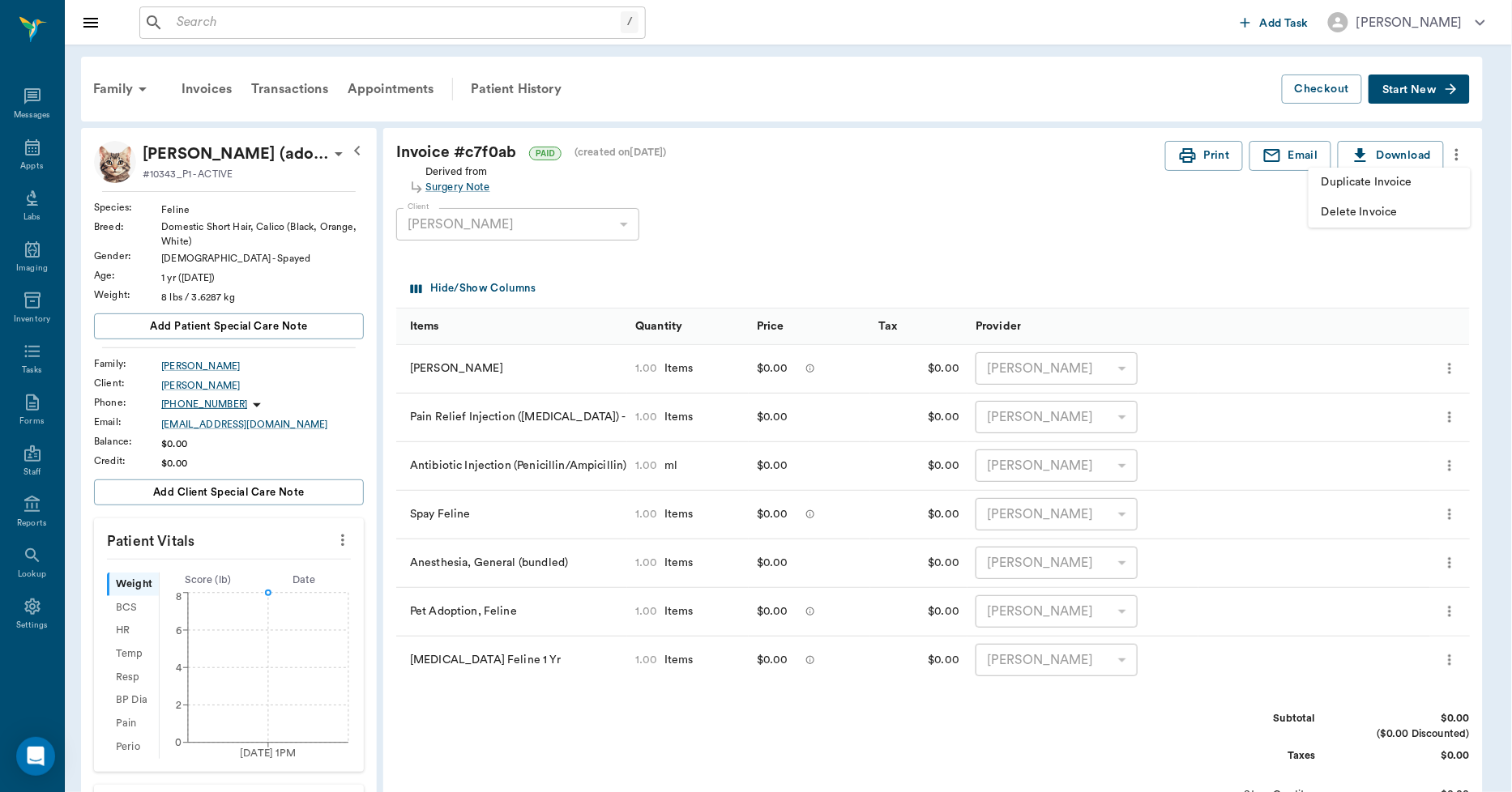
click at [1372, 207] on span "Delete Invoice" at bounding box center [1389, 213] width 136 height 17
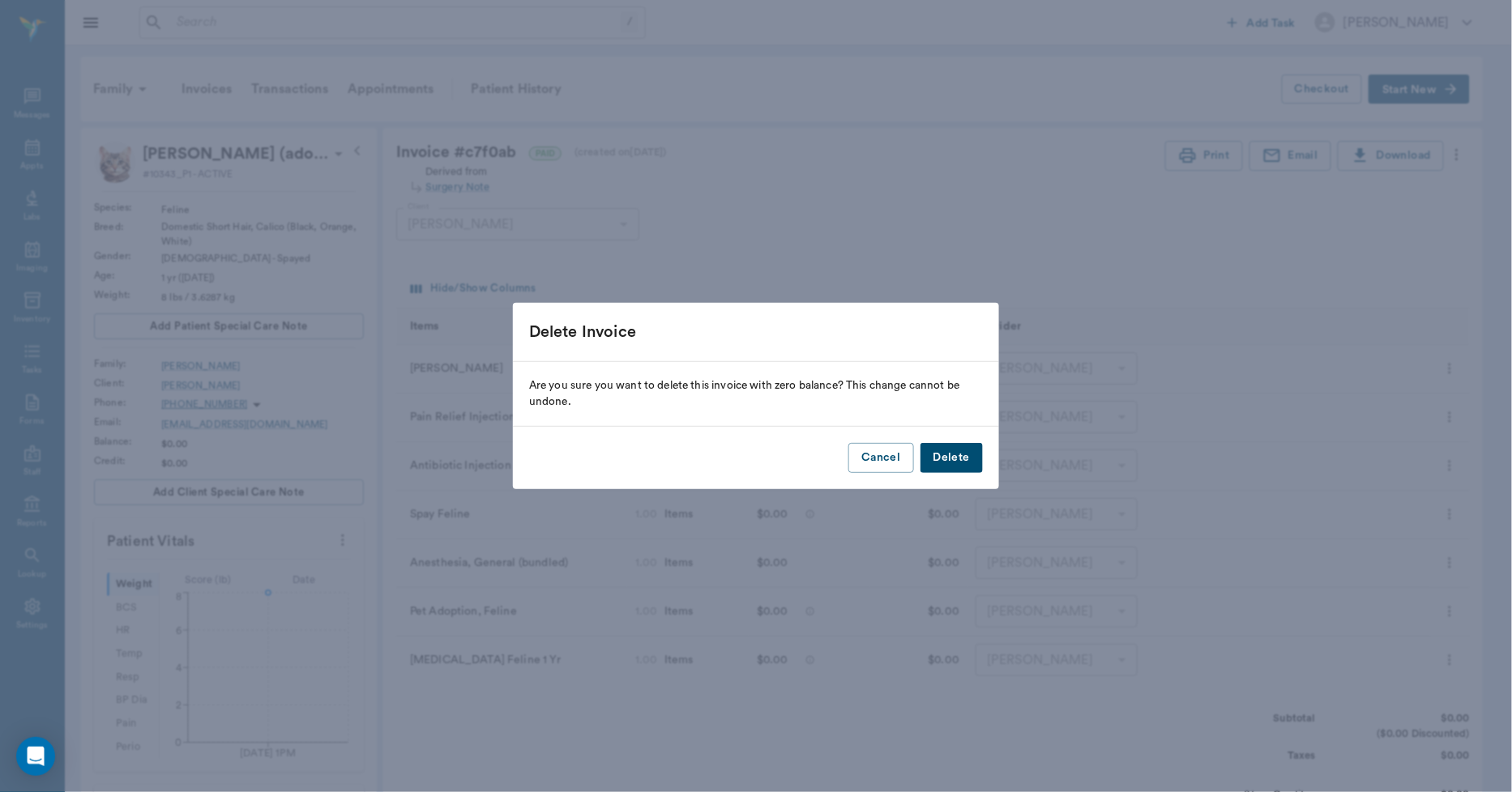
click at [957, 459] on button "Delete" at bounding box center [952, 458] width 63 height 30
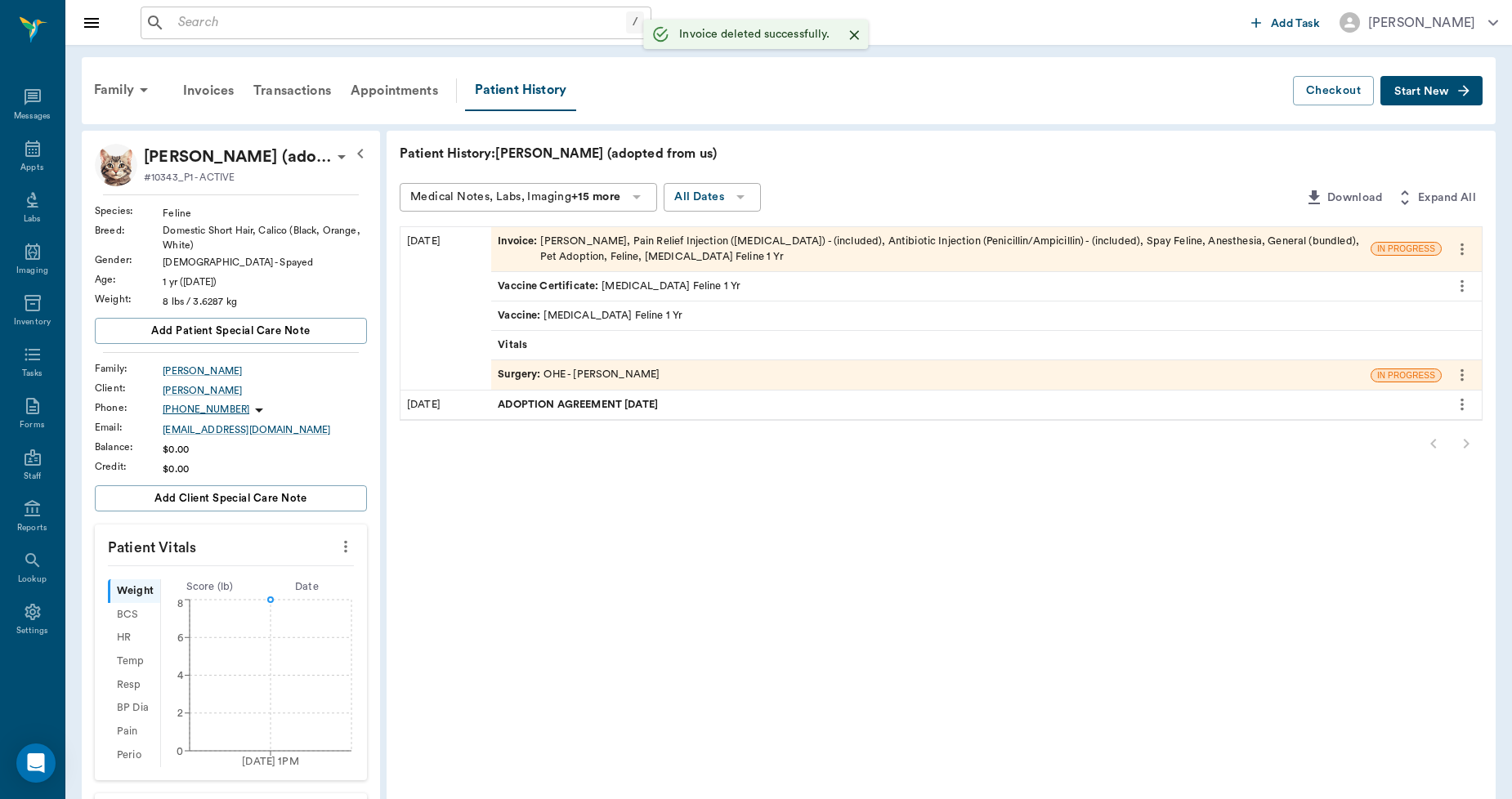
click at [639, 238] on div "Invoice : [PERSON_NAME], Pain Relief Injection ([MEDICAL_DATA]) - (included), A…" at bounding box center [930, 249] width 866 height 31
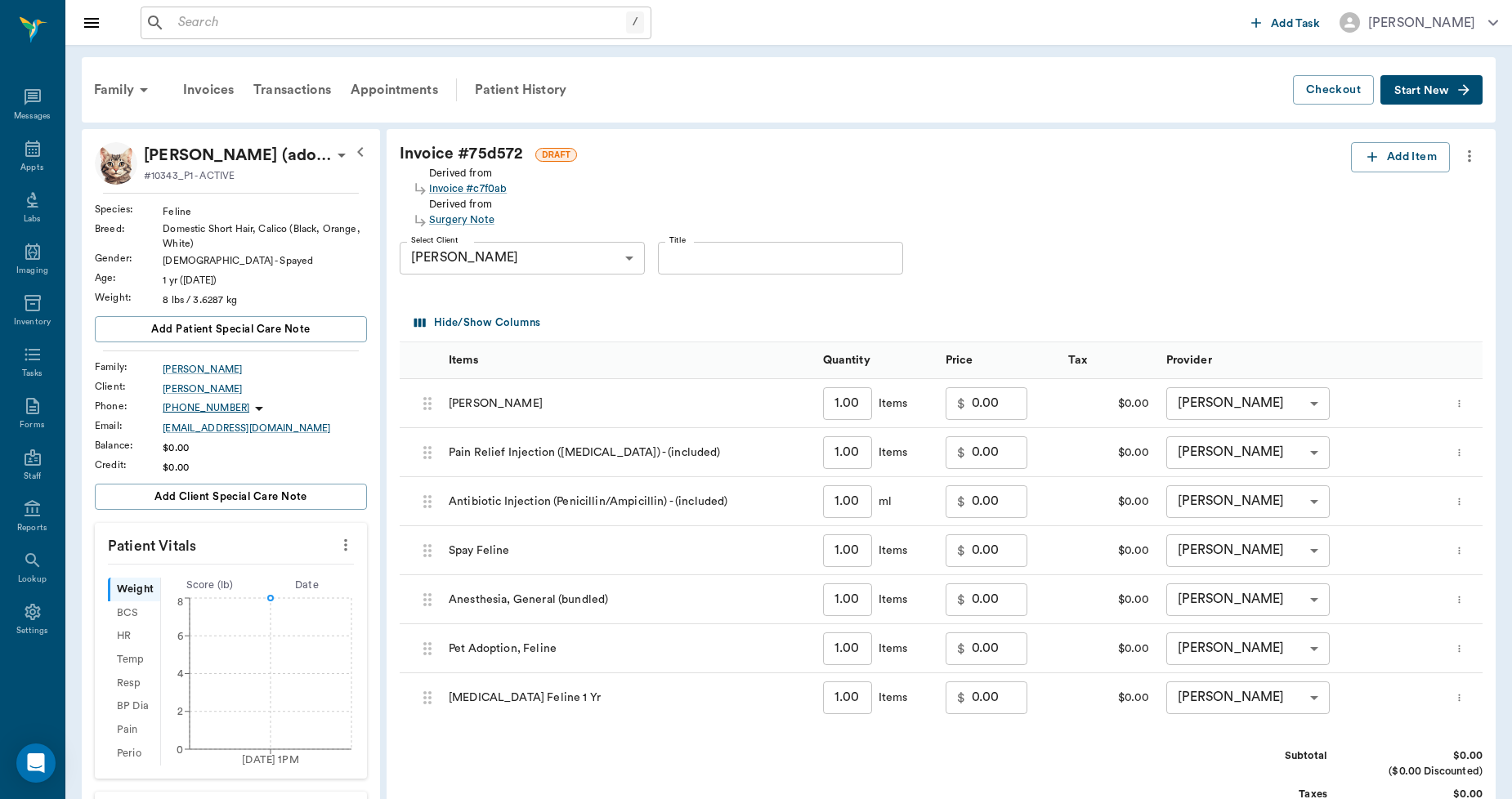
click at [1464, 401] on icon "more" at bounding box center [1459, 404] width 10 height 20
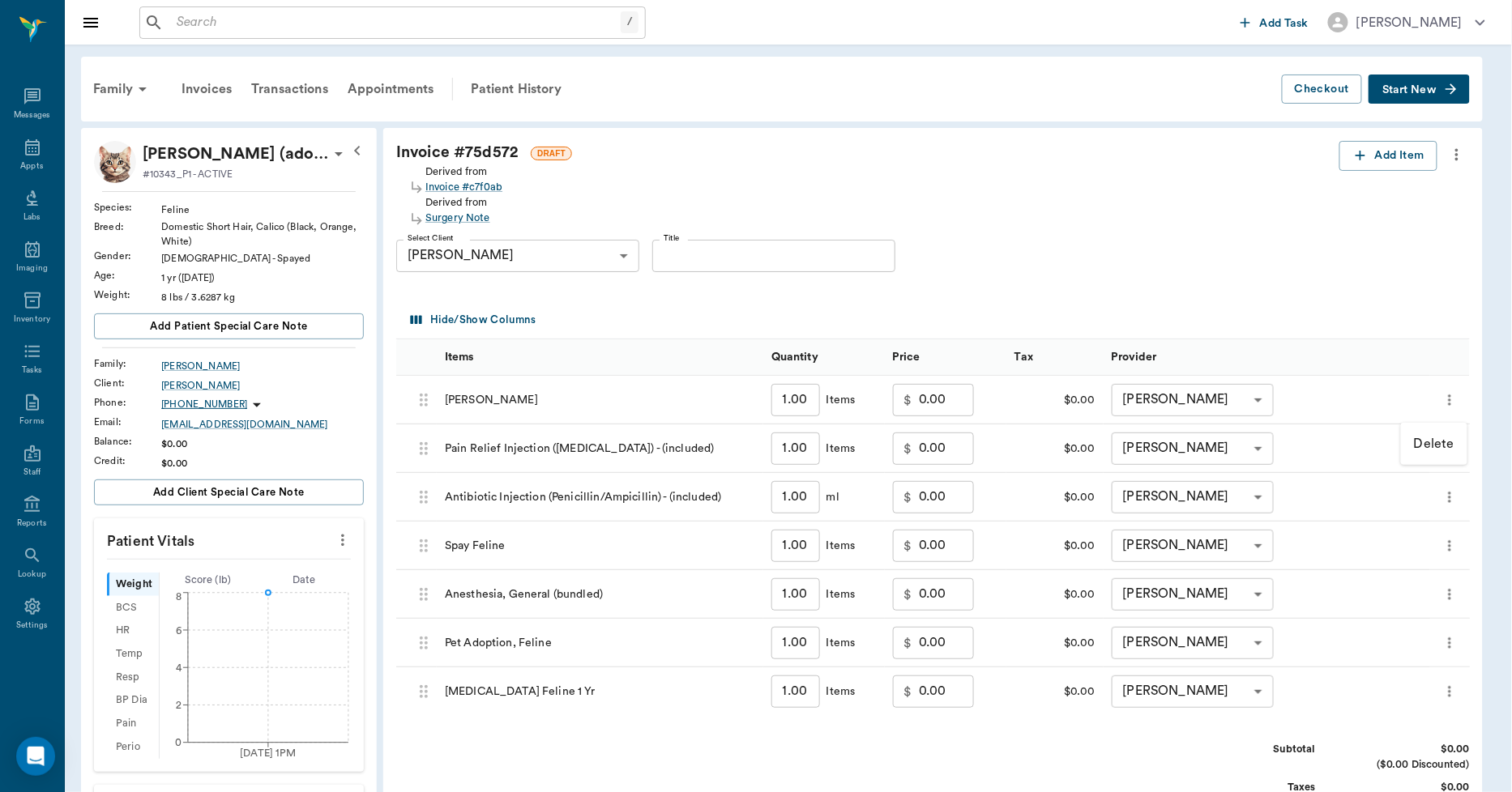
click at [1435, 439] on p "Delete" at bounding box center [1434, 444] width 41 height 19
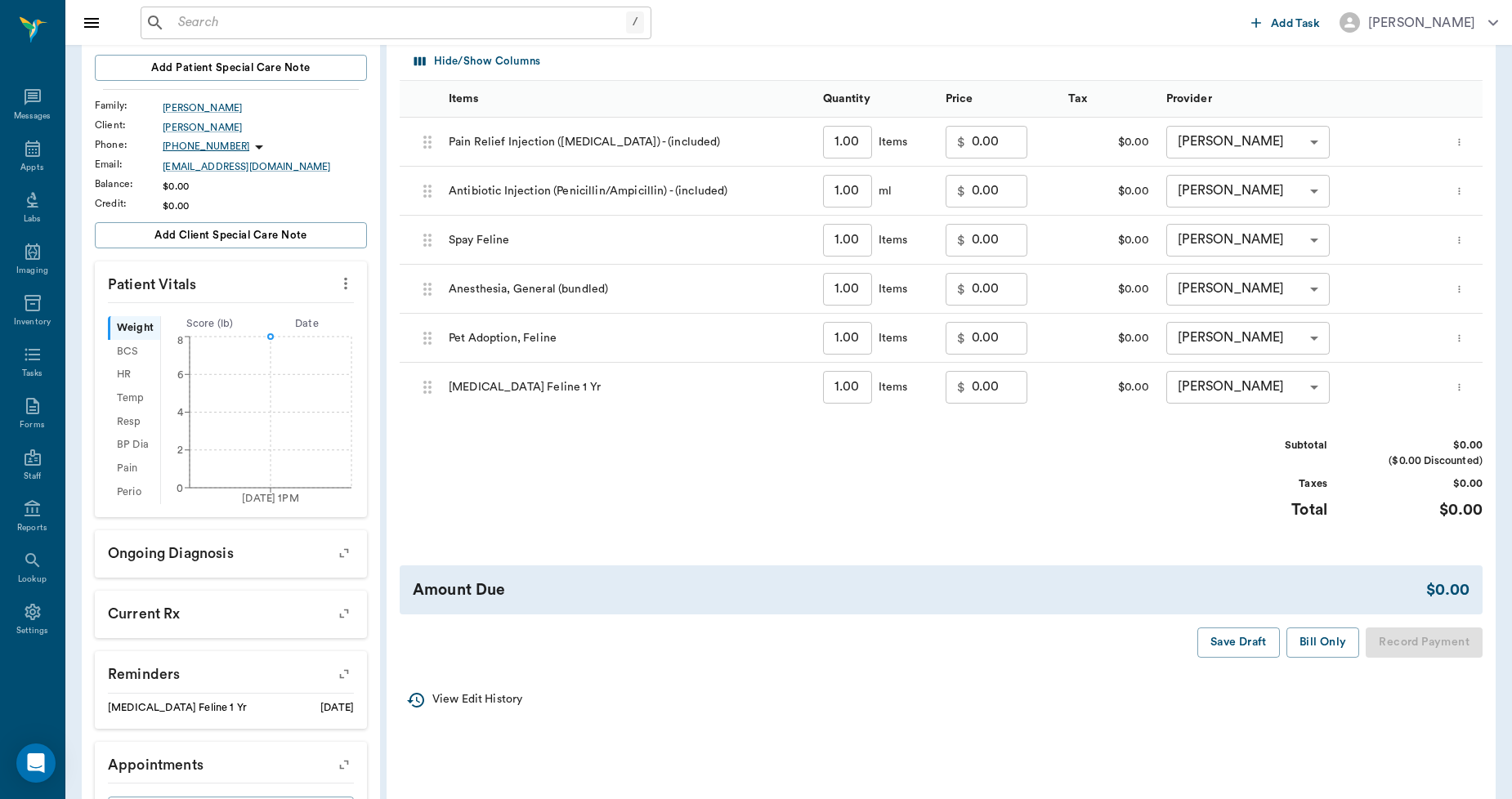
scroll to position [272, 0]
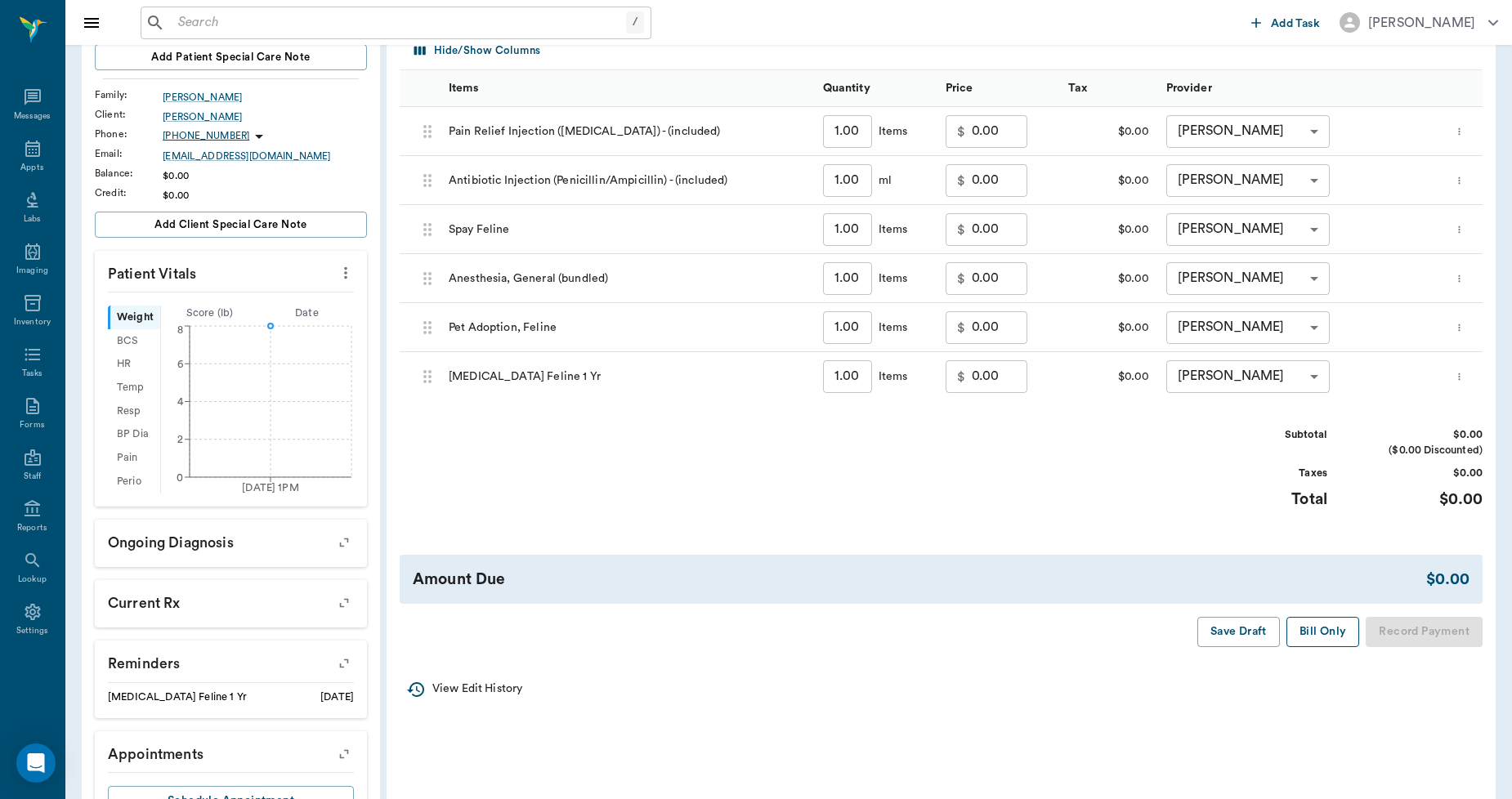
click at [1321, 631] on button "Bill Only" at bounding box center [1323, 632] width 74 height 30
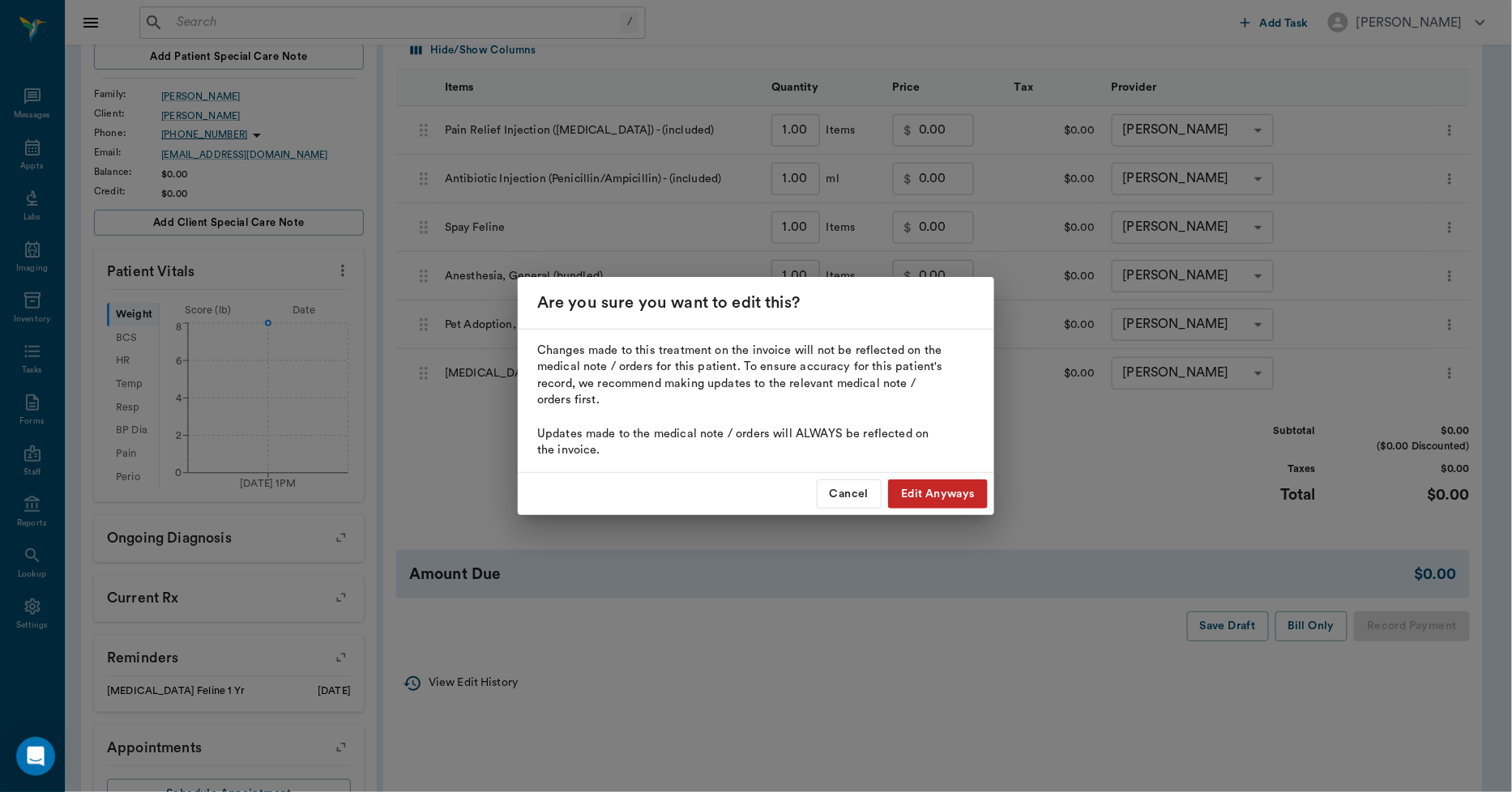
click at [961, 494] on button "Edit Anyways" at bounding box center [938, 494] width 100 height 30
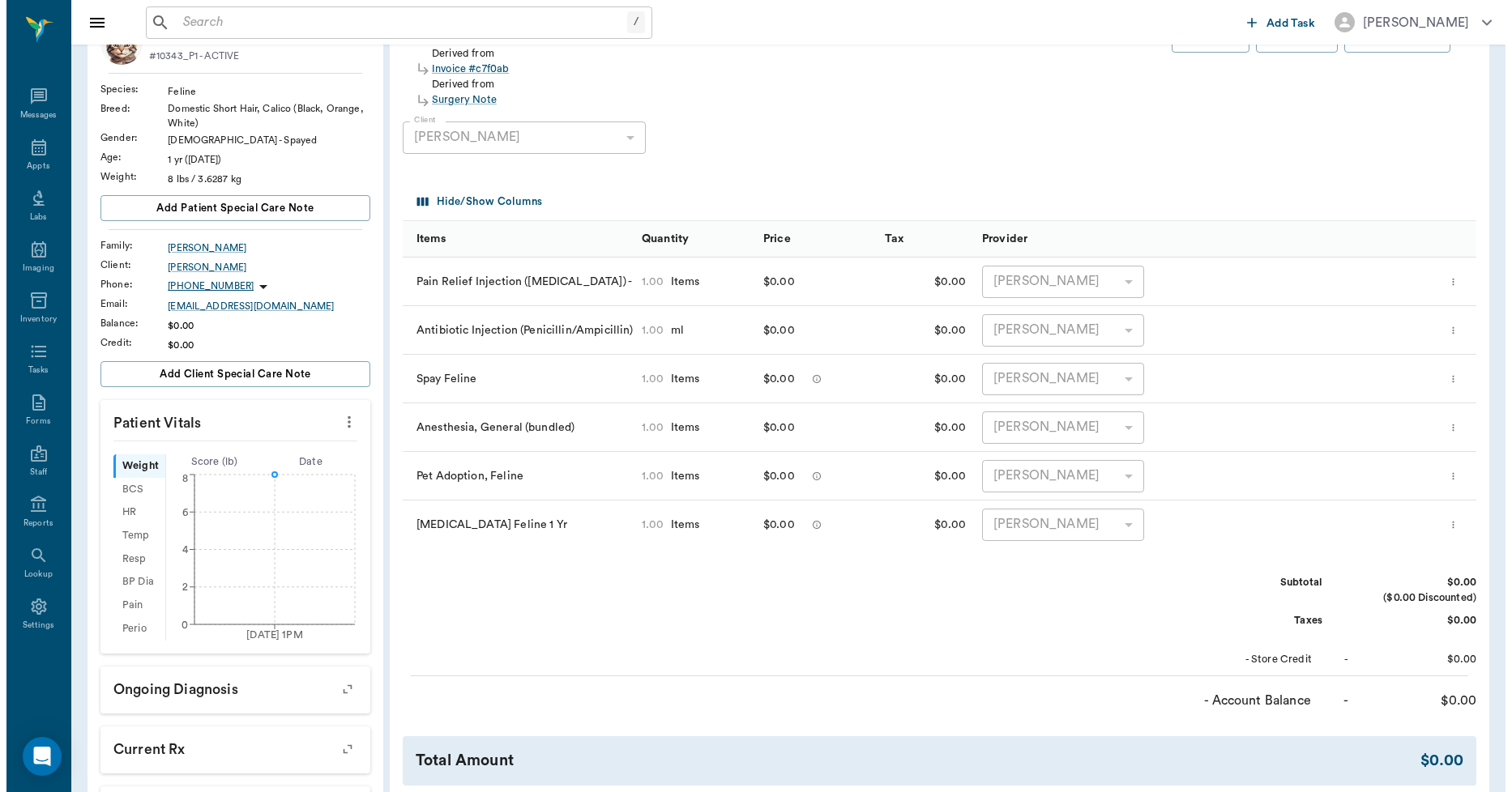
scroll to position [0, 0]
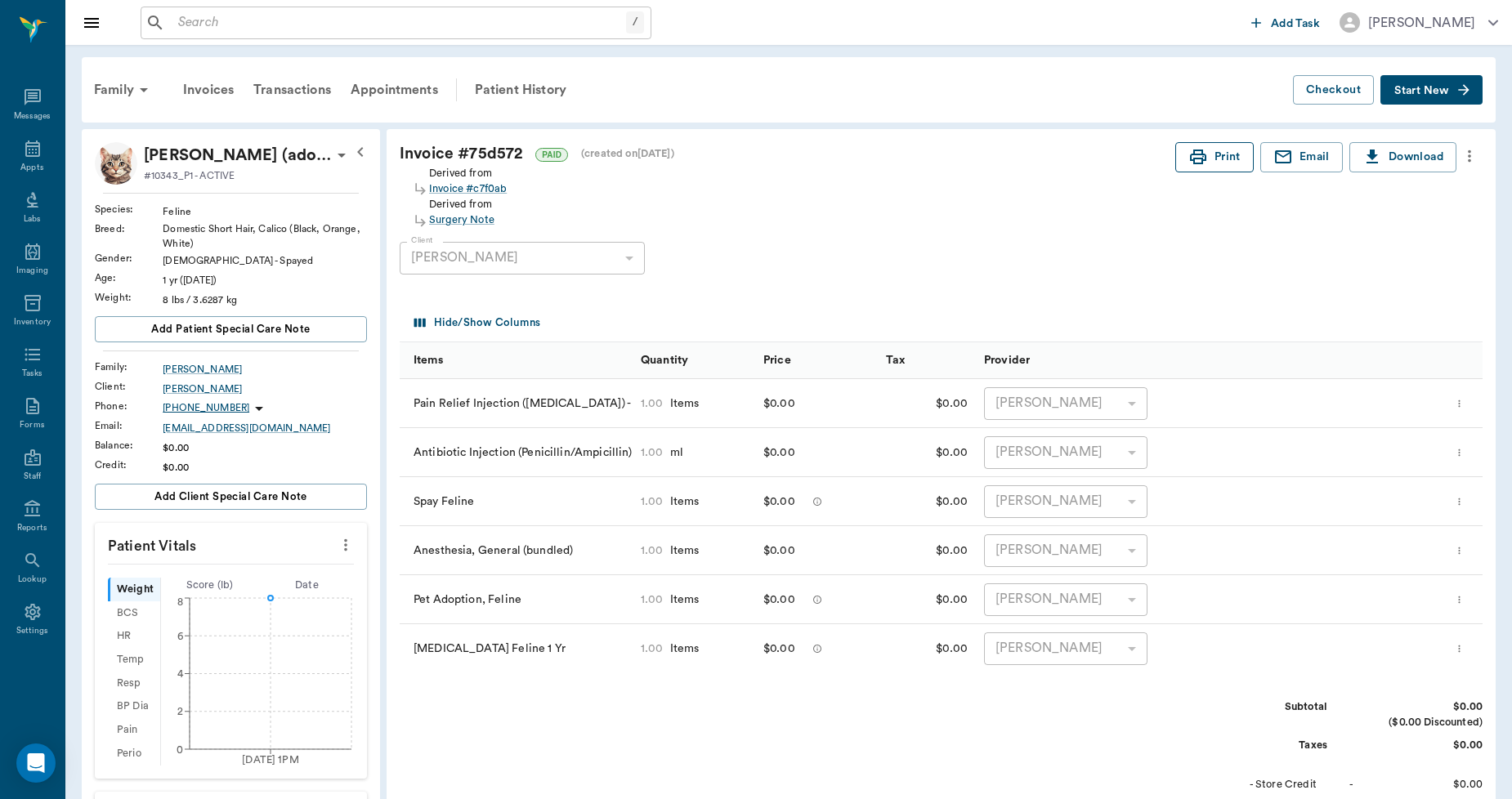
click at [1221, 156] on button "Print" at bounding box center [1215, 158] width 78 height 30
click at [27, 153] on icon at bounding box center [33, 148] width 20 height 20
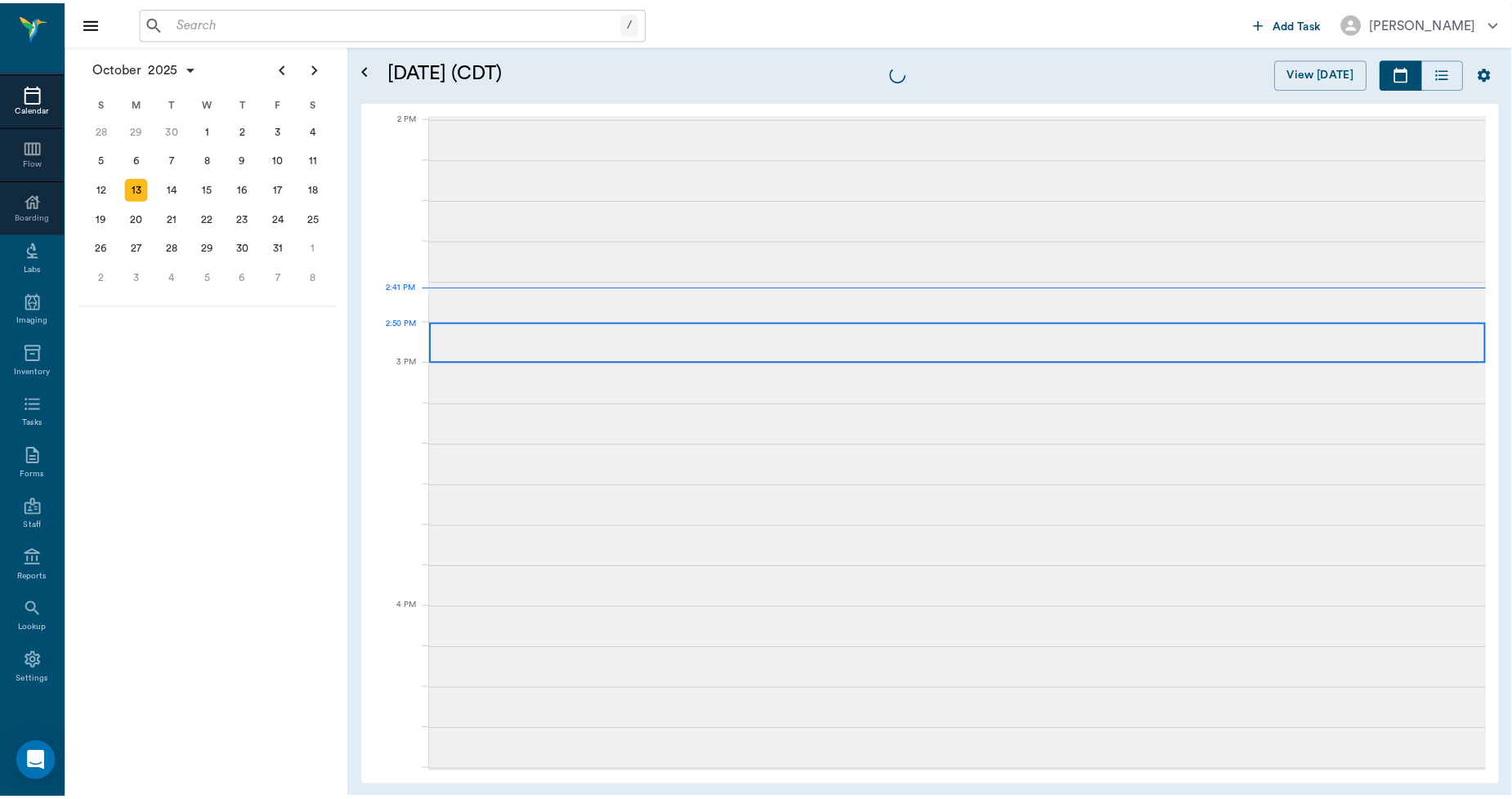
scroll to position [1472, 0]
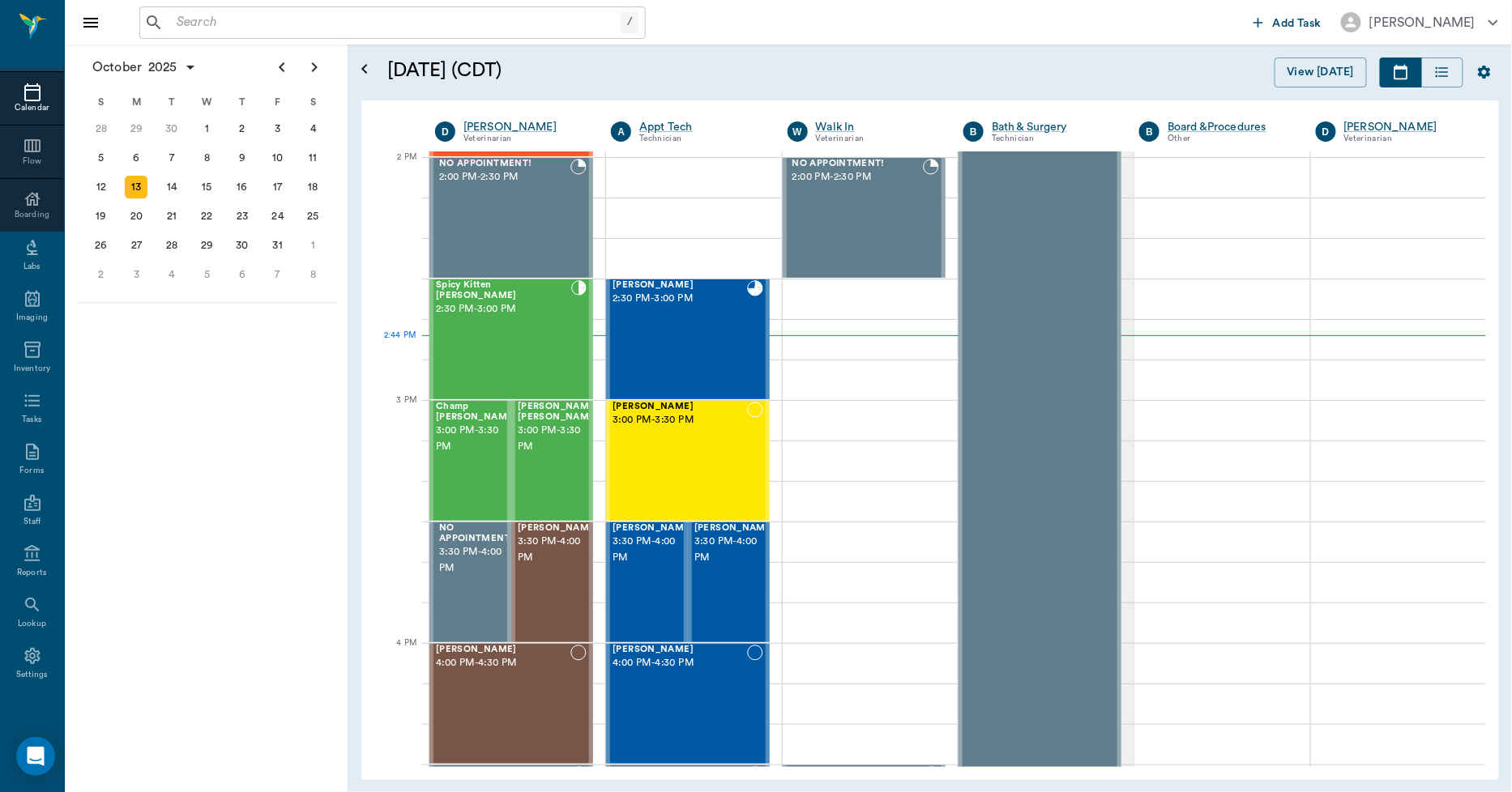
click at [509, 17] on input "text" at bounding box center [395, 22] width 450 height 23
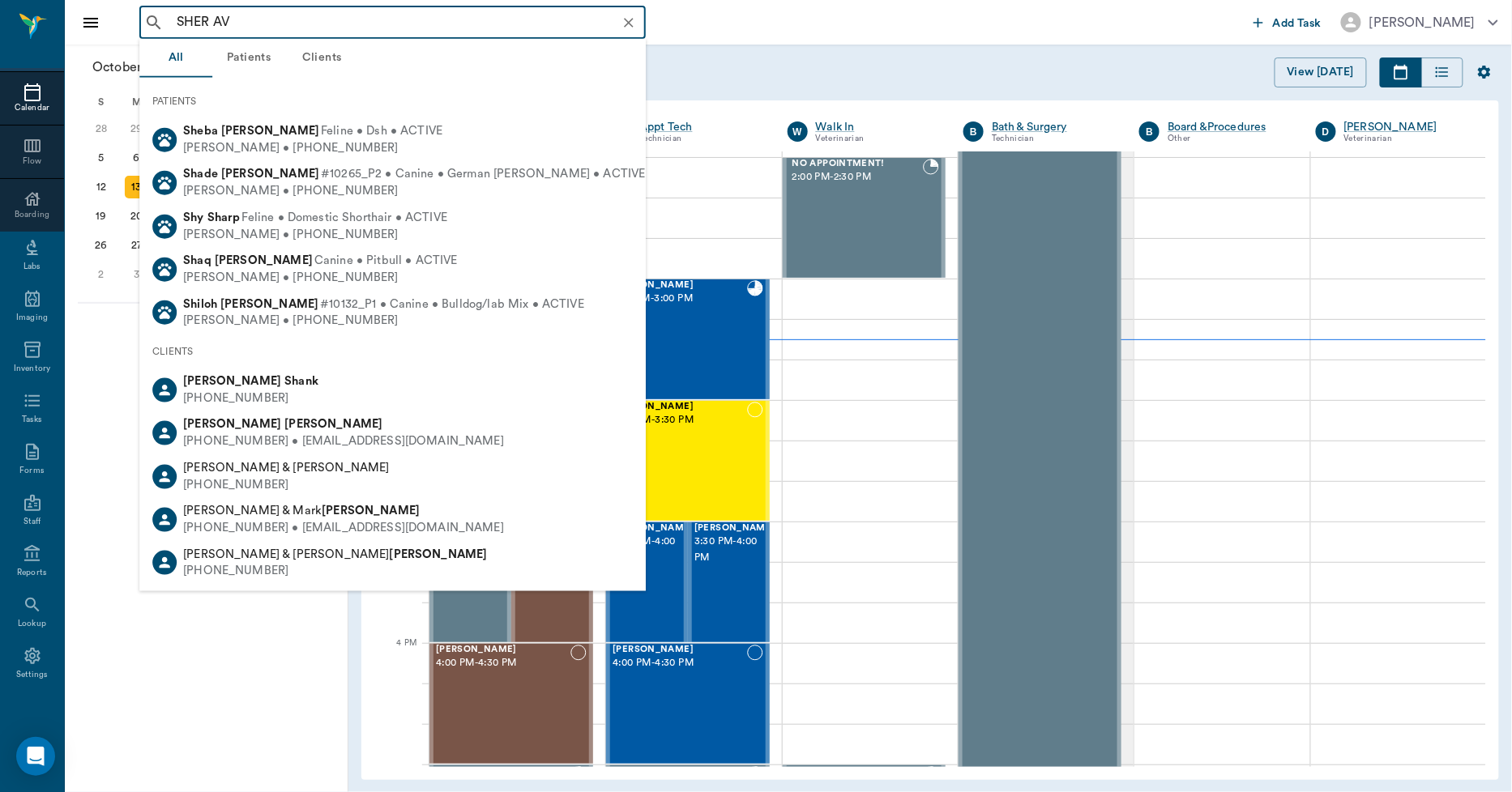
type input "[PERSON_NAME]"
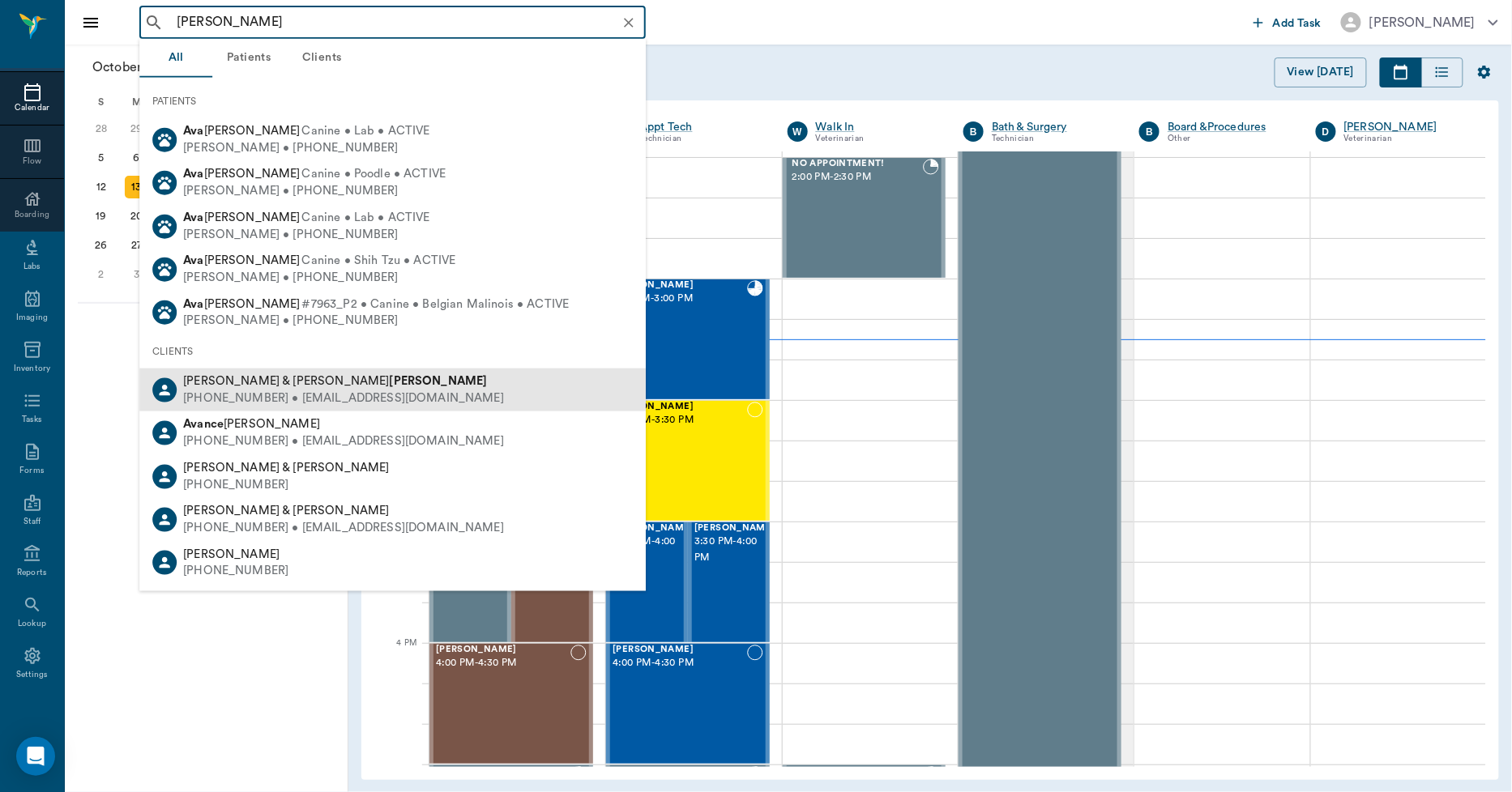
click at [318, 384] on div "[PERSON_NAME] & [PERSON_NAME]" at bounding box center [343, 382] width 321 height 17
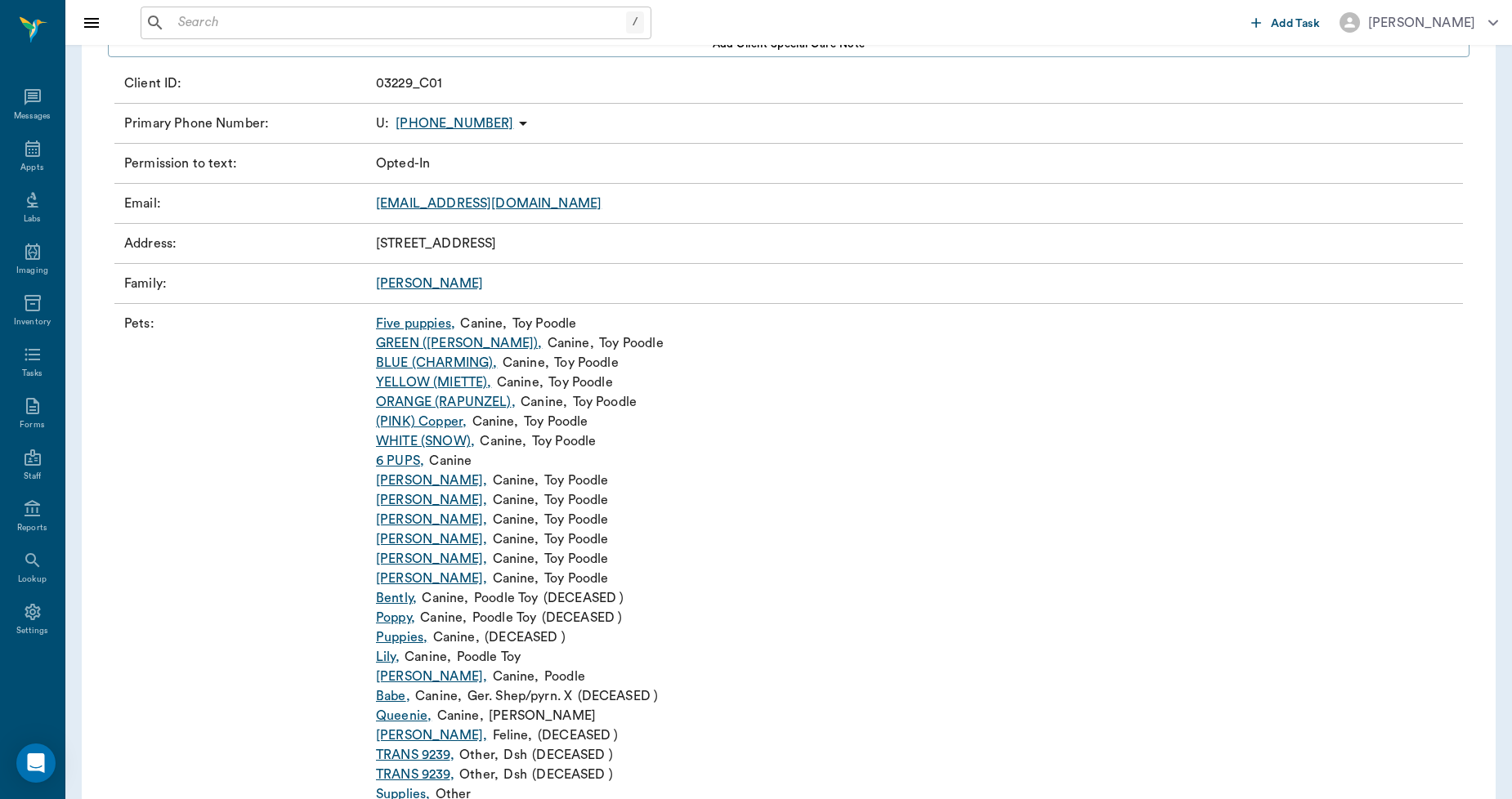
scroll to position [272, 0]
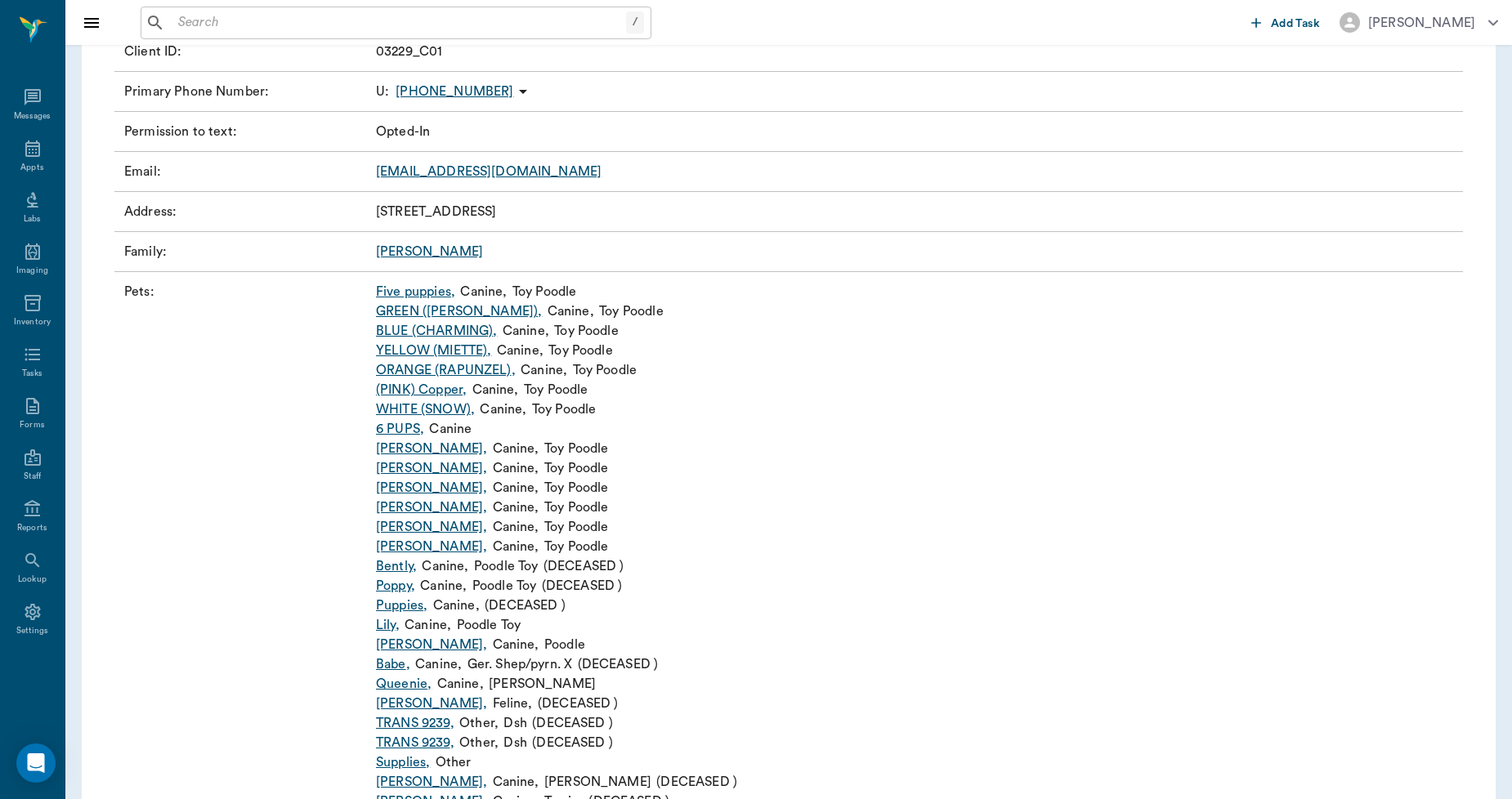
click at [381, 644] on link "[PERSON_NAME] ," at bounding box center [431, 644] width 111 height 20
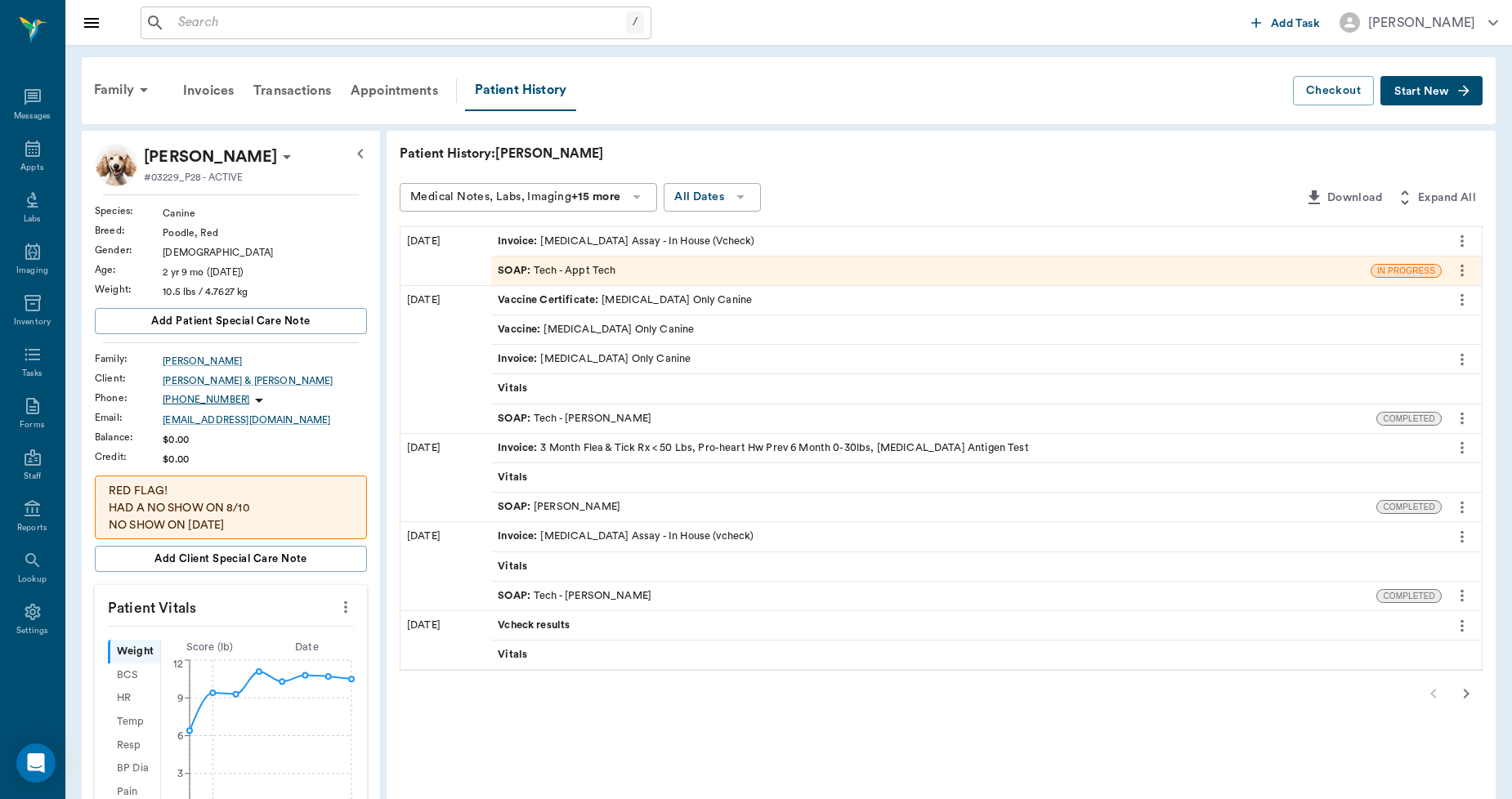
click at [1422, 91] on span "Start New" at bounding box center [1422, 91] width 55 height 0
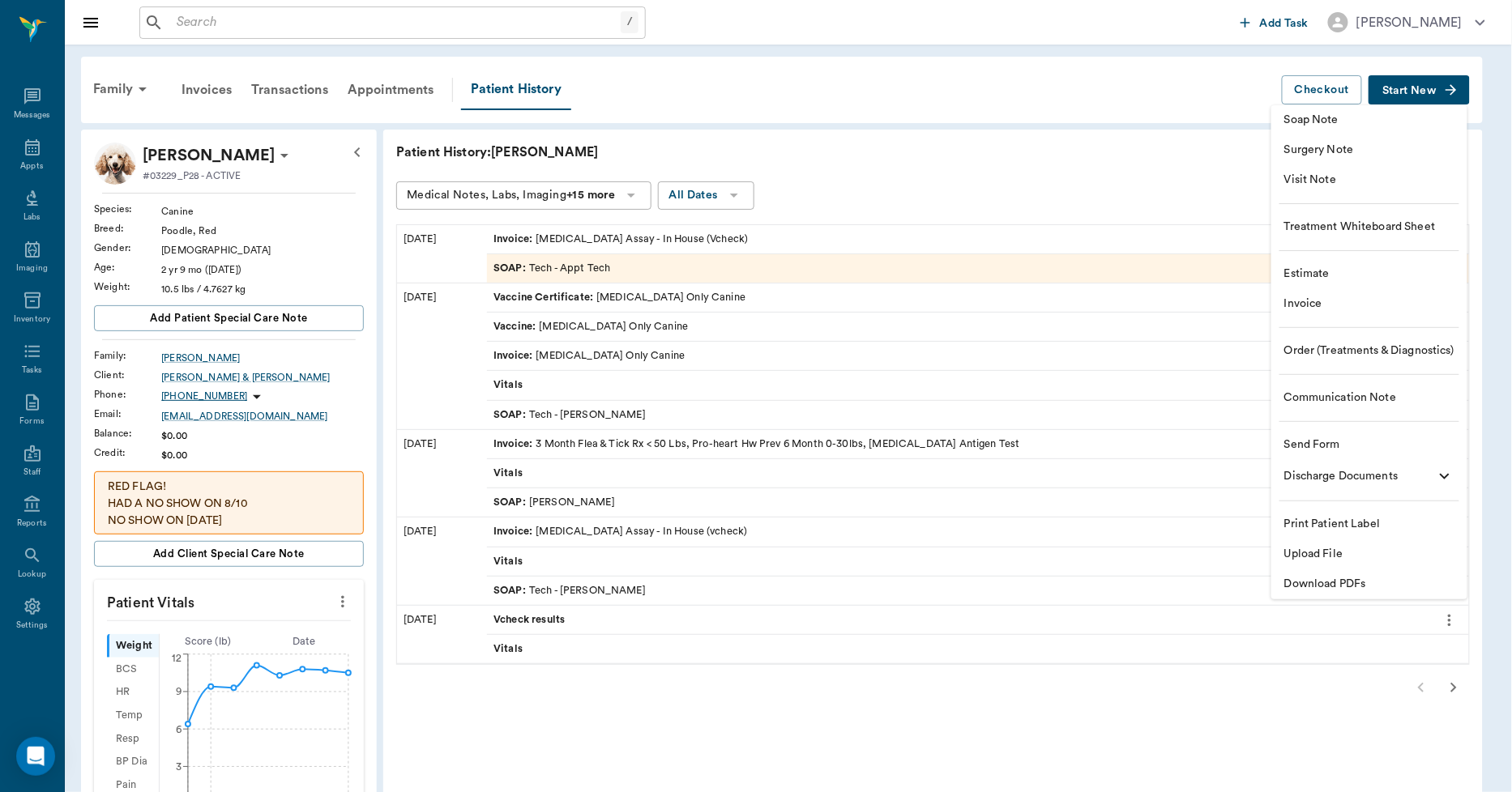
click at [1322, 555] on span "Upload File" at bounding box center [1370, 554] width 170 height 17
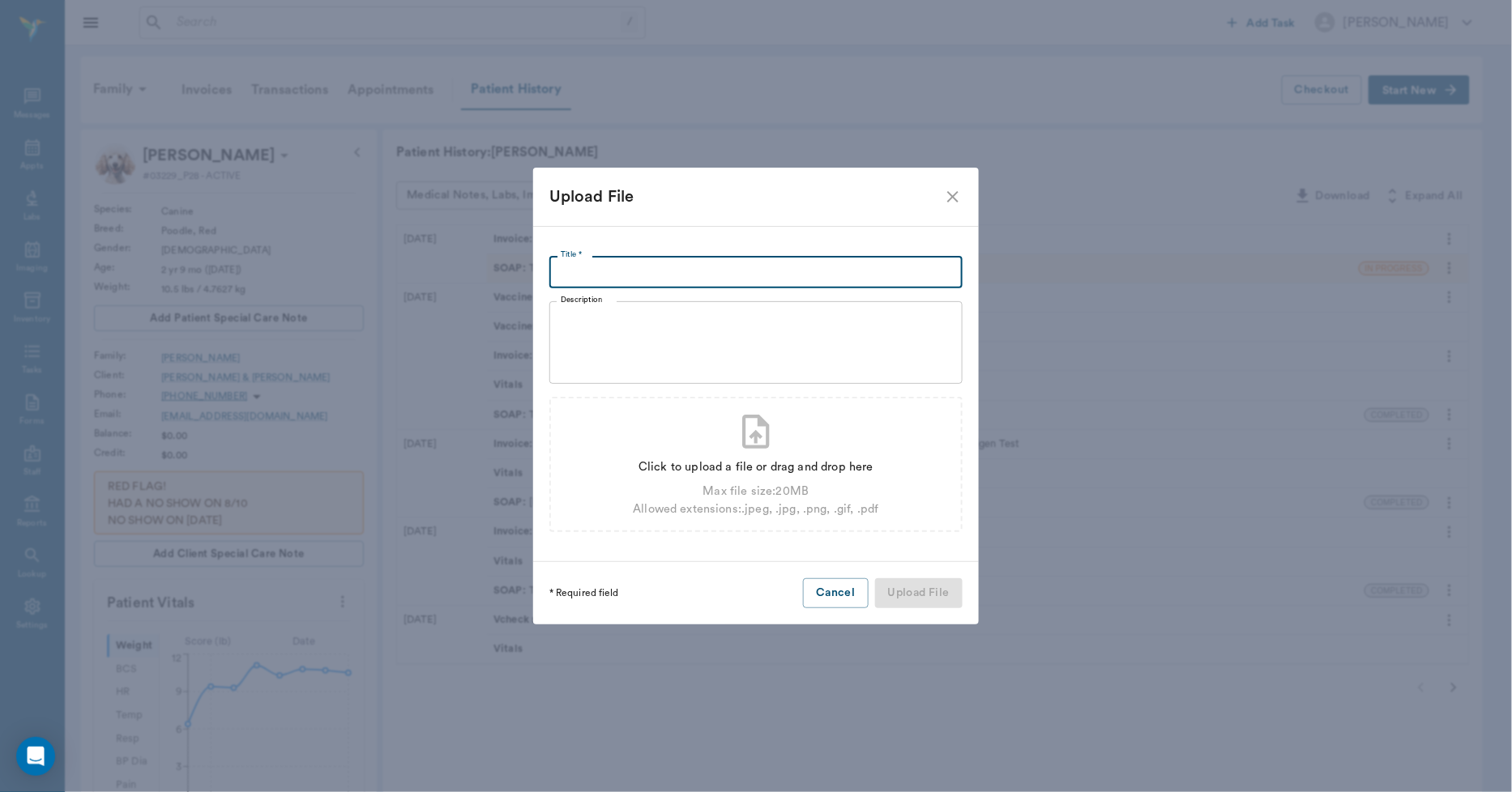
click at [687, 276] on input "Title *" at bounding box center [755, 272] width 413 height 32
type input "[MEDICAL_DATA] TEST [DATE]"
click at [730, 476] on div "Click to upload a file or drag and drop here" at bounding box center [756, 467] width 246 height 18
type input "C:\fakepath\[PERSON_NAME].[PERSON_NAME].[MEDICAL_DATA] Test.[DATE].pdf"
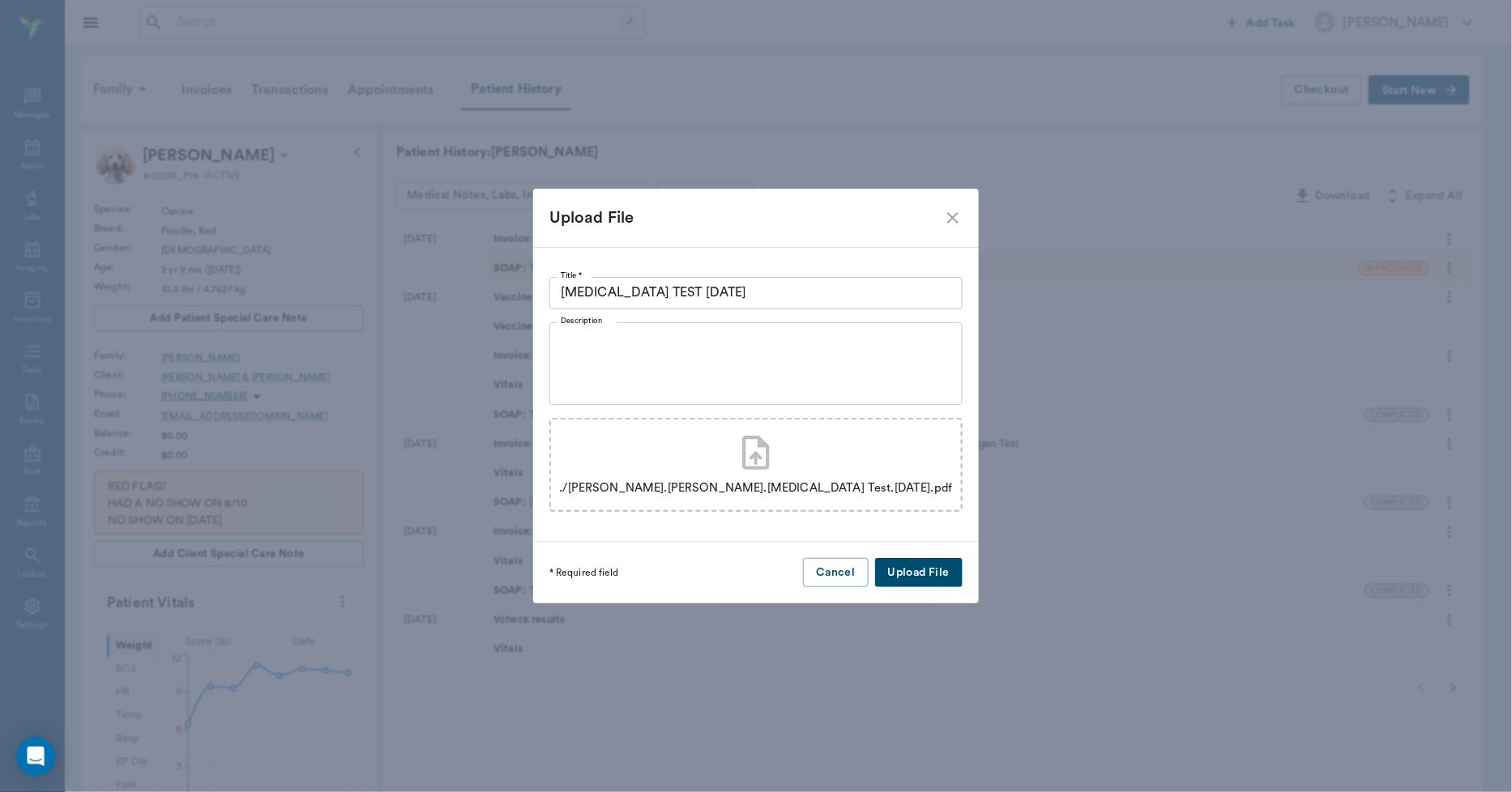
click at [896, 571] on button "Upload File" at bounding box center [919, 573] width 88 height 30
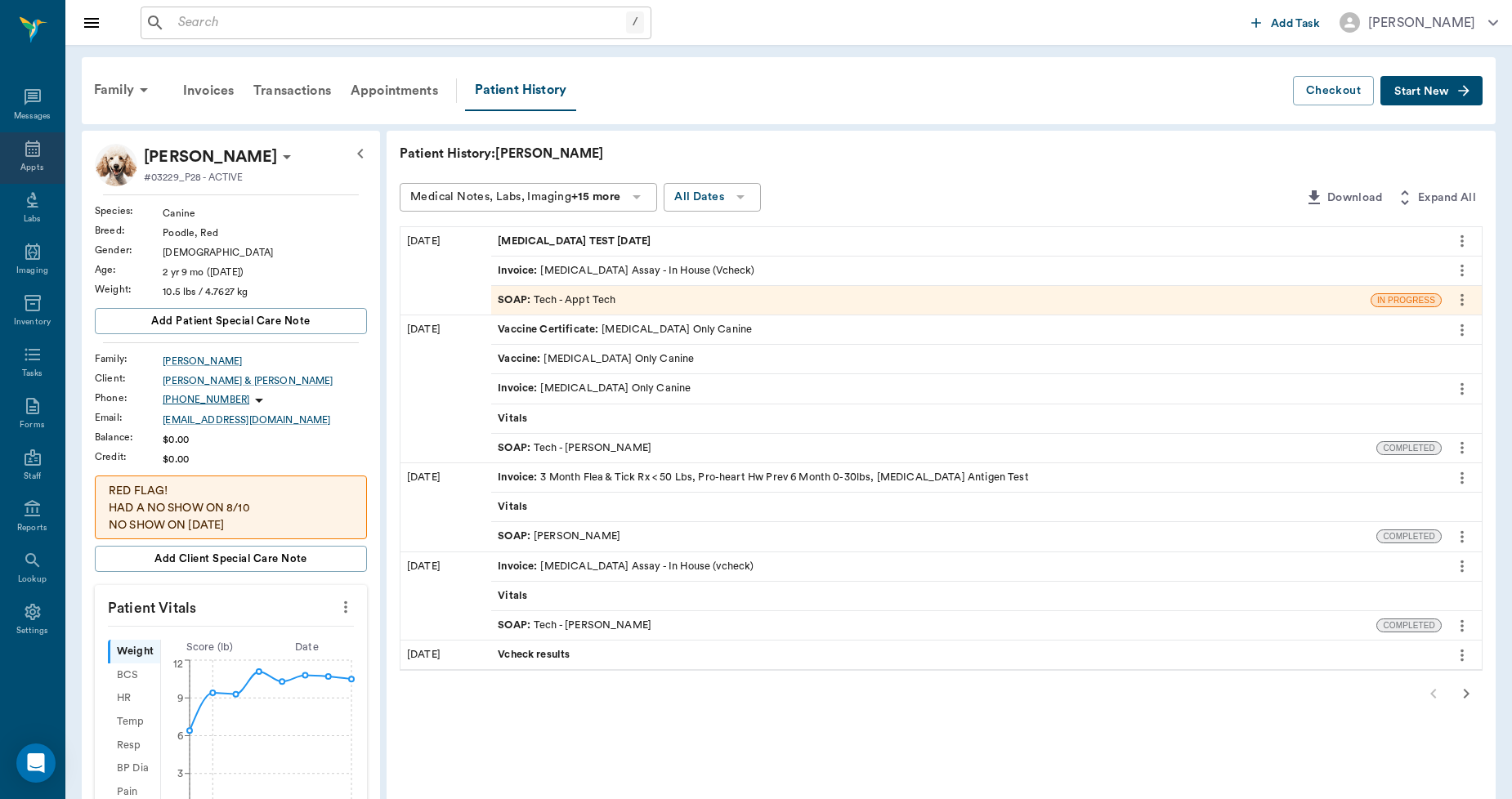
click at [18, 154] on div "Appts" at bounding box center [32, 158] width 64 height 51
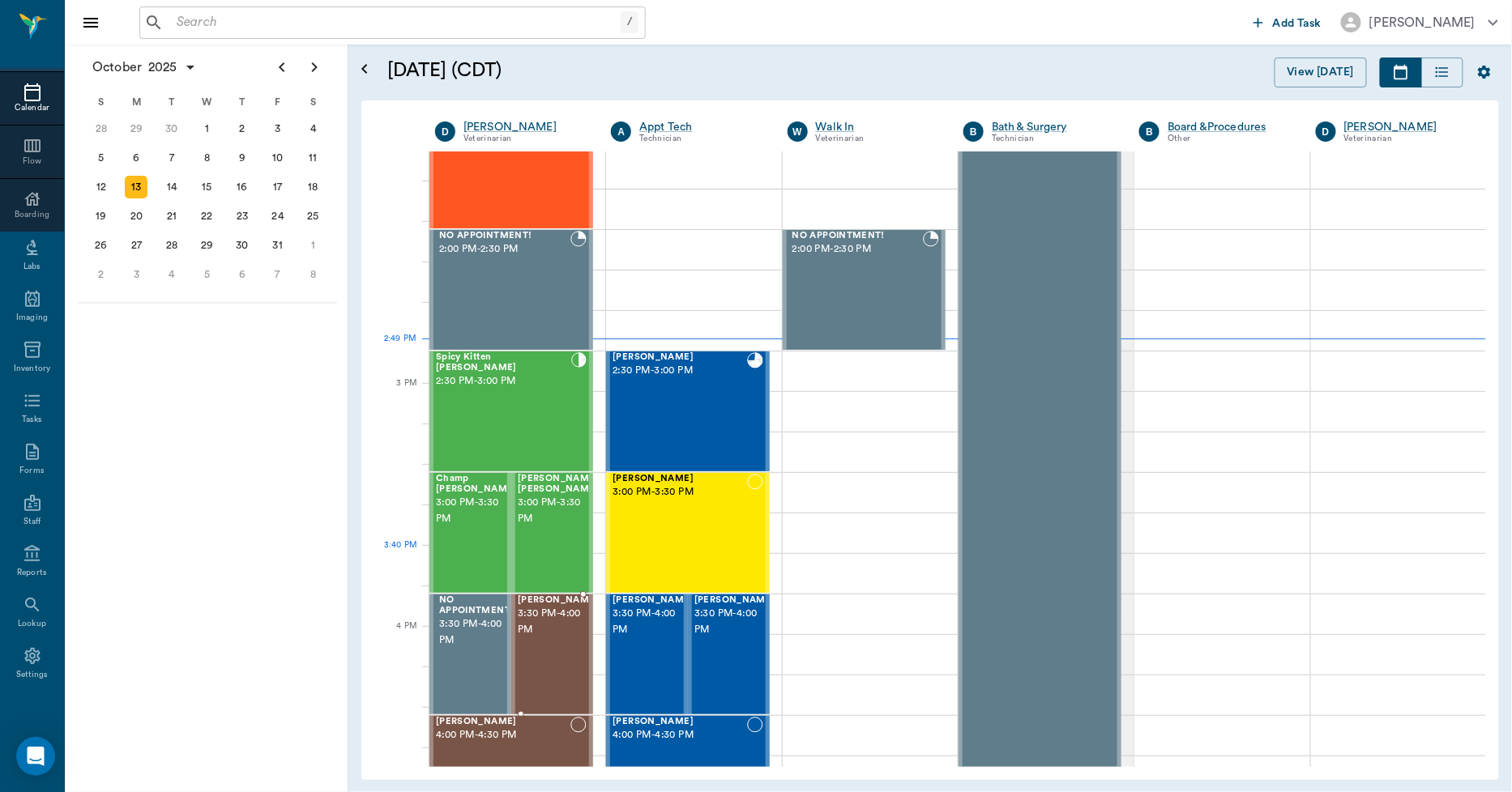
scroll to position [1370, 0]
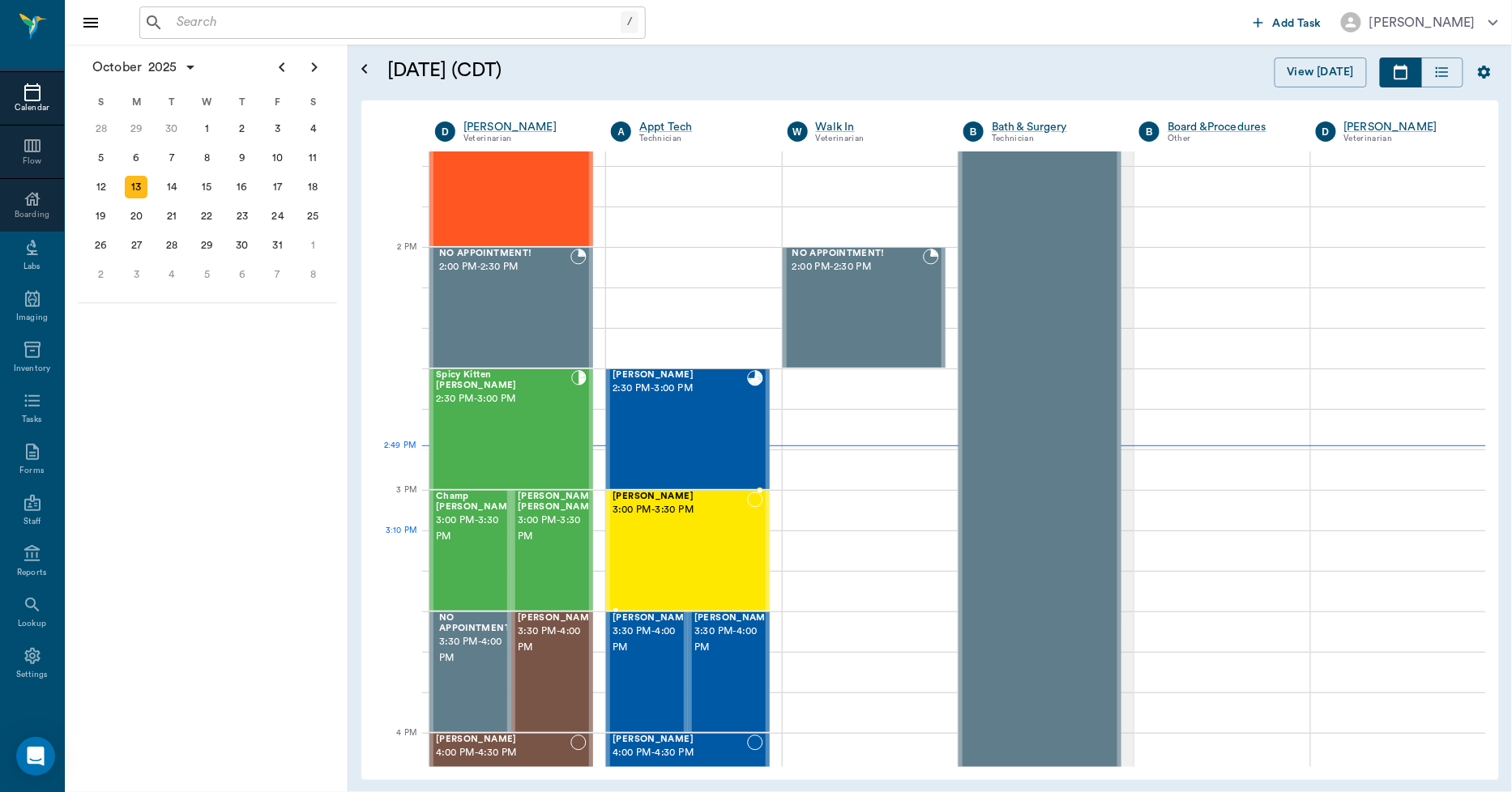
click at [656, 553] on div "[PERSON_NAME] 3:00 PM - 3:30 PM" at bounding box center [679, 551] width 134 height 118
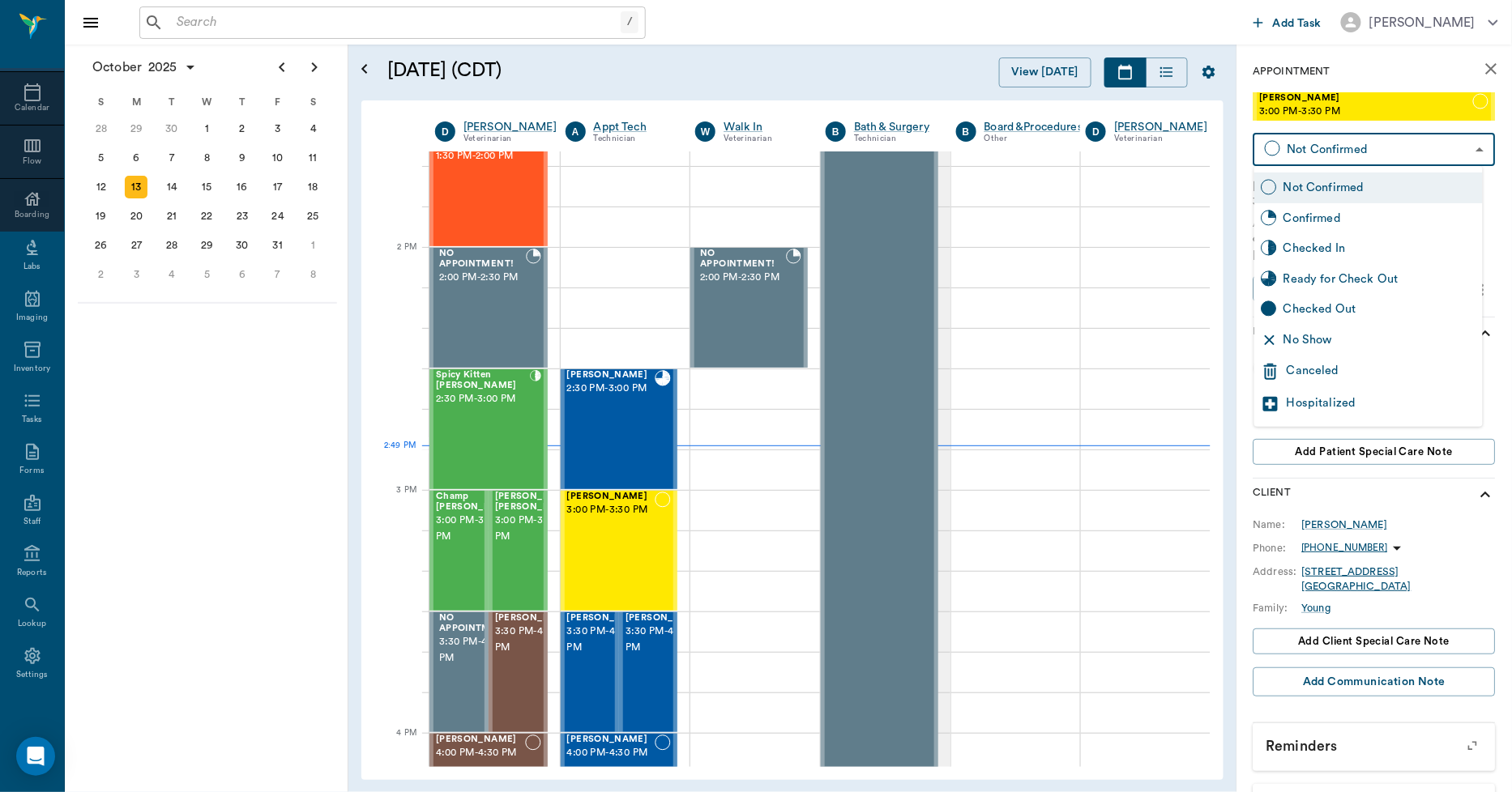
click at [1321, 155] on body "/ ​ Add Task [PERSON_NAME] Nectar Messages Appts Calendar Flow Boarding Labs Im…" at bounding box center [756, 396] width 1512 height 792
click at [1307, 253] on div "Checked In" at bounding box center [1380, 248] width 193 height 18
type input "CHECKED_IN"
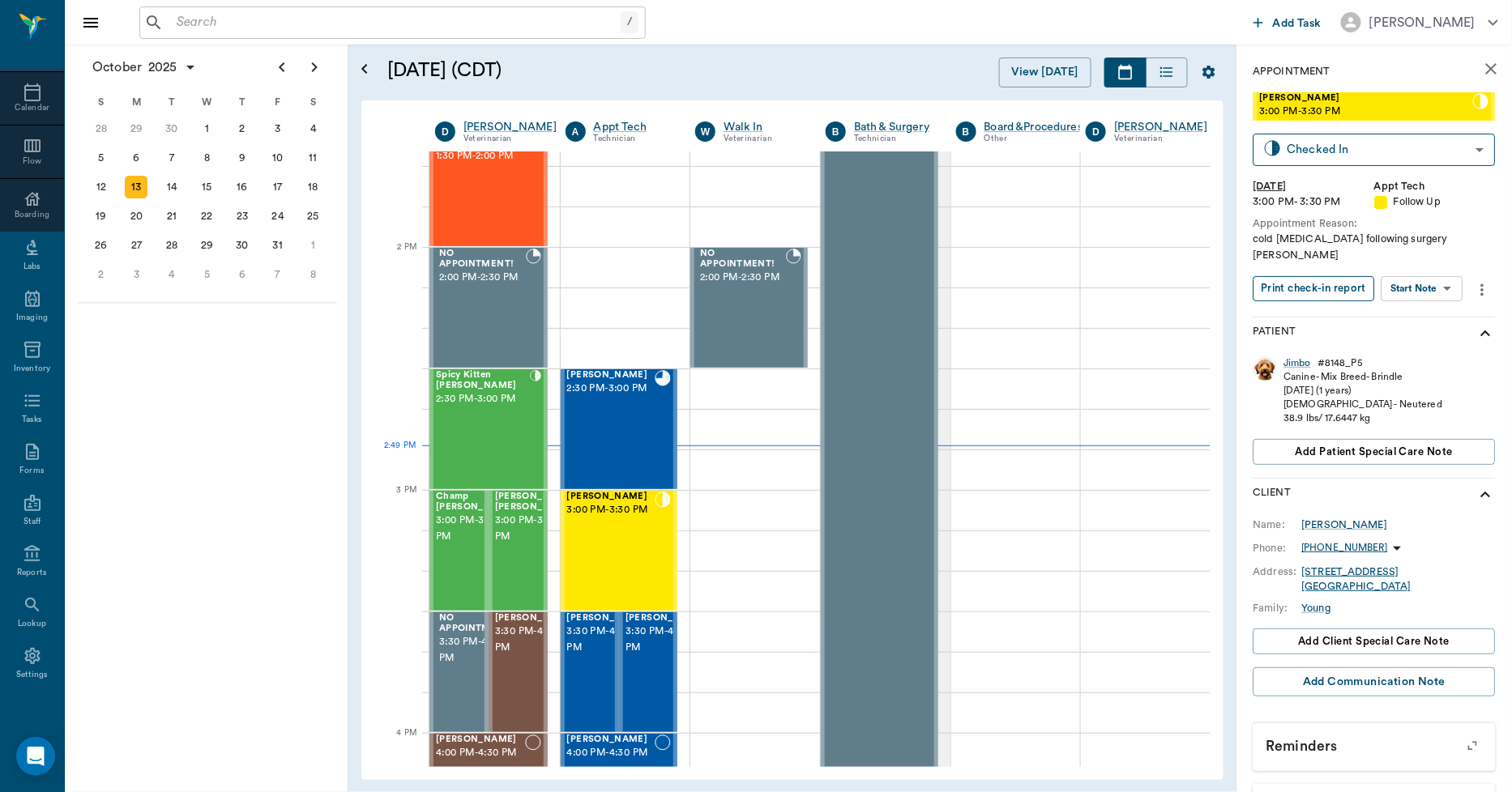
click at [1306, 276] on button "Print check-in report" at bounding box center [1313, 288] width 121 height 25
click at [1482, 76] on icon "close" at bounding box center [1491, 68] width 19 height 19
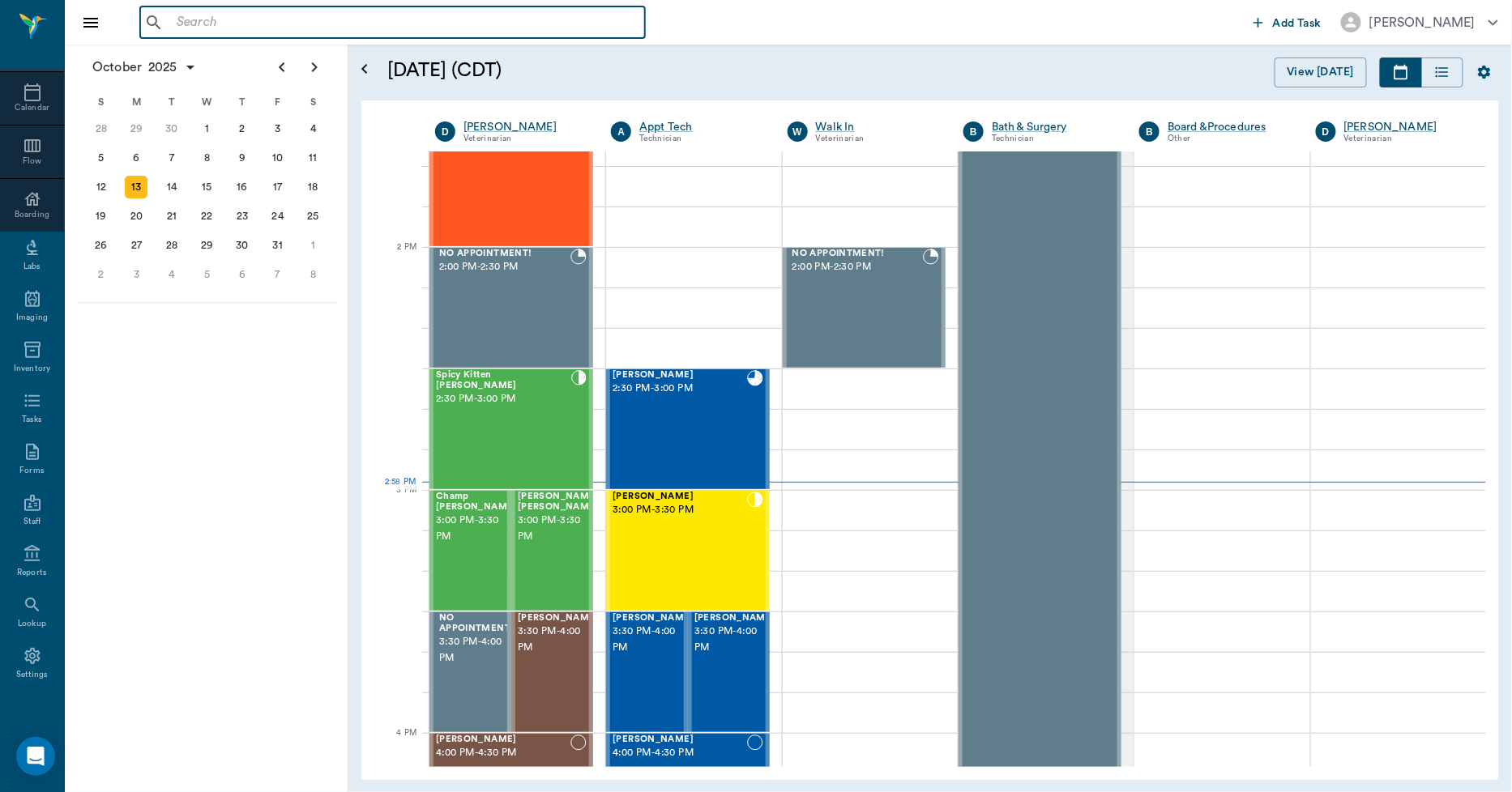
click at [260, 26] on input "text" at bounding box center [404, 22] width 469 height 23
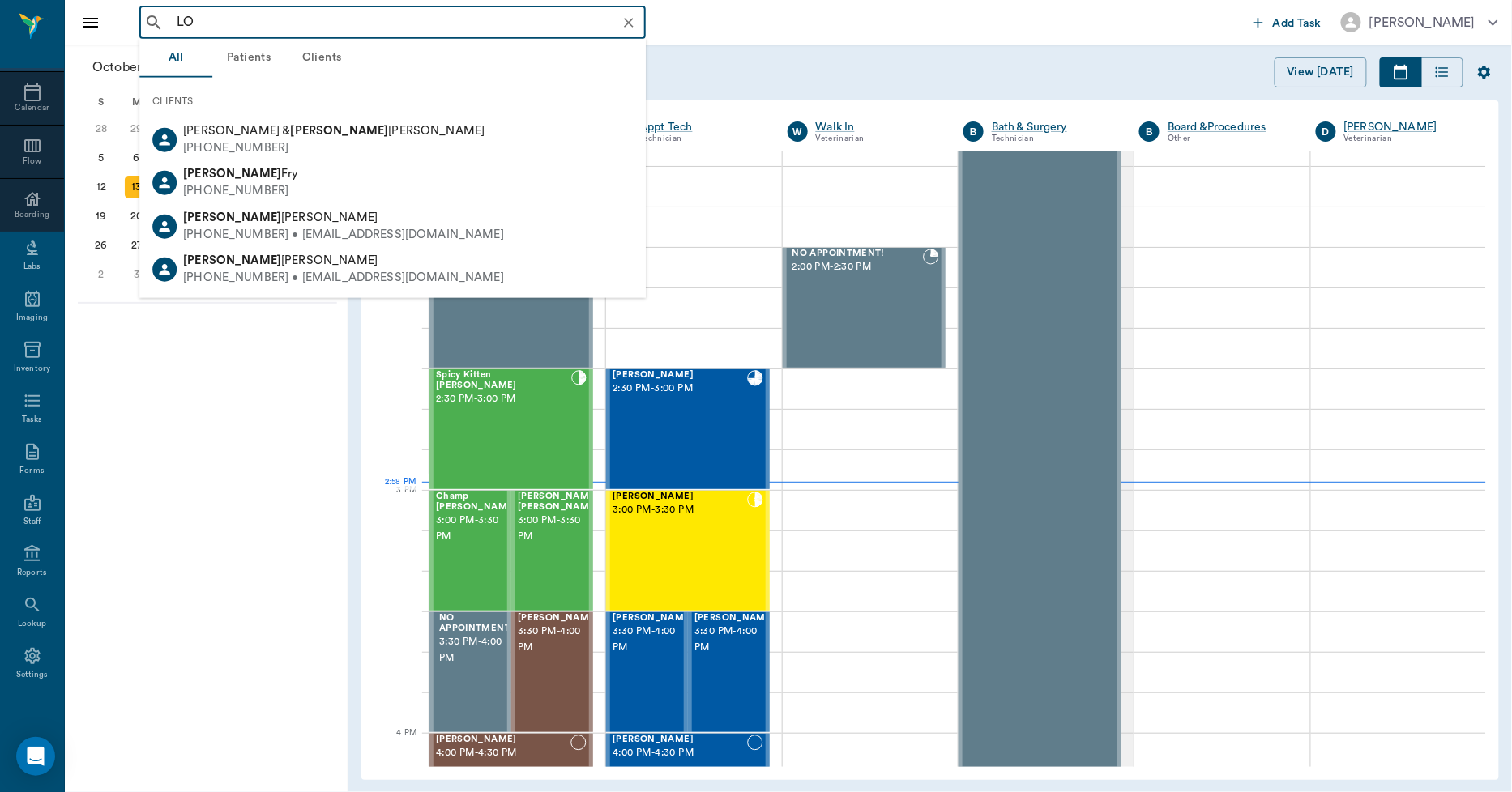
type input "L"
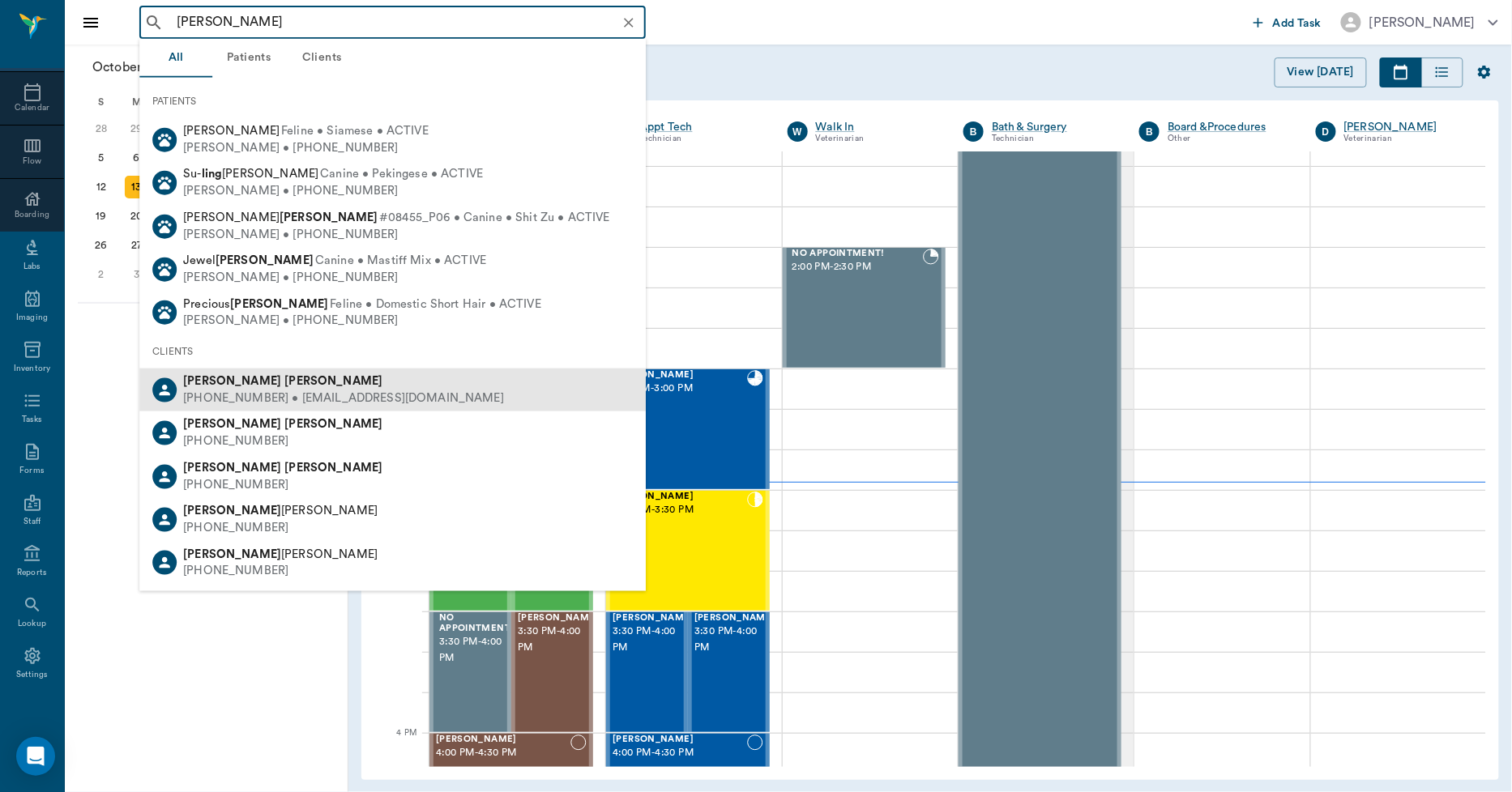
click at [285, 375] on b "[PERSON_NAME]" at bounding box center [334, 381] width 98 height 12
type input "[PERSON_NAME]"
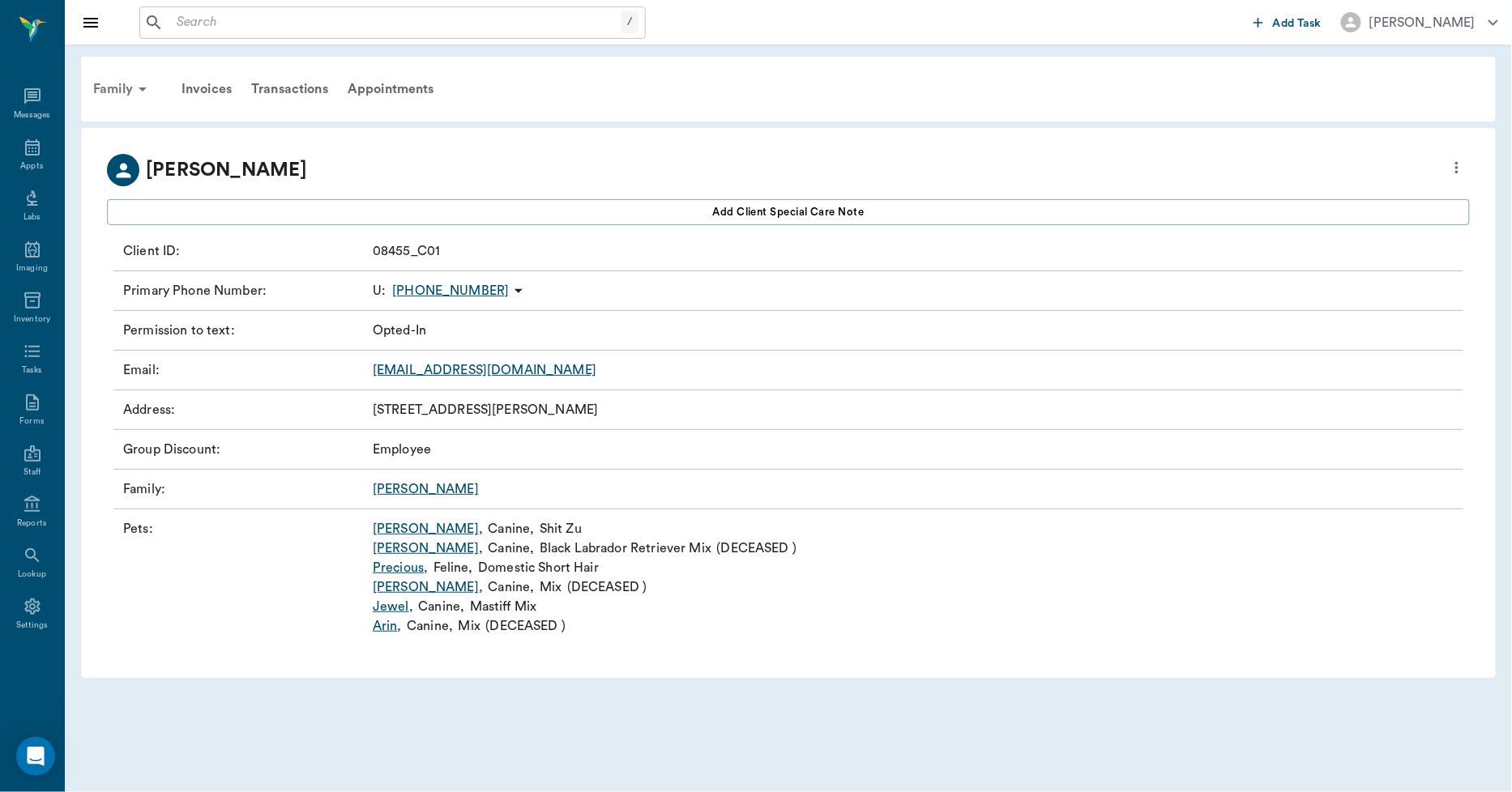
click at [111, 90] on div "Family" at bounding box center [122, 89] width 79 height 39
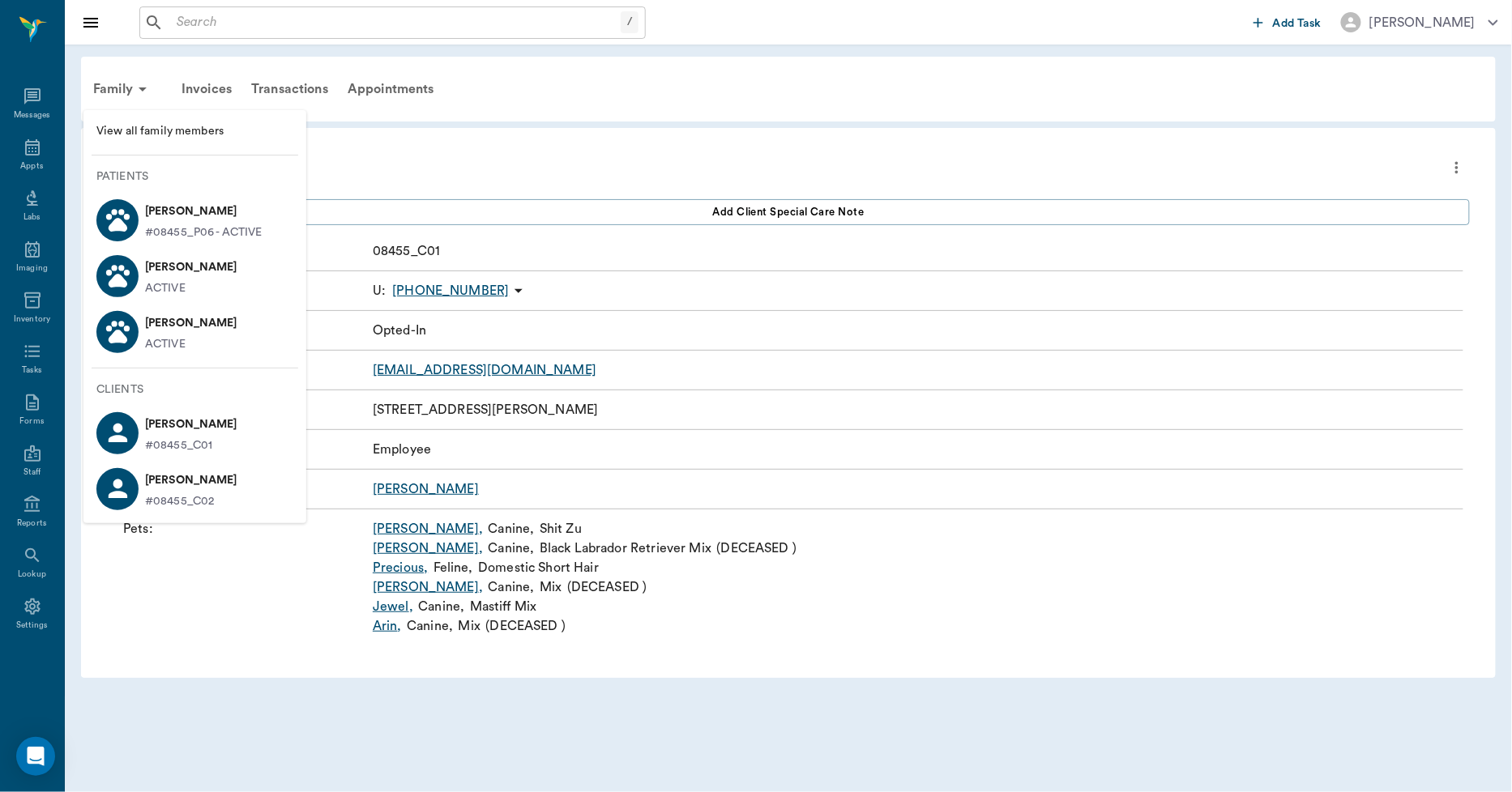
click at [138, 135] on span "View all family members" at bounding box center [194, 131] width 197 height 17
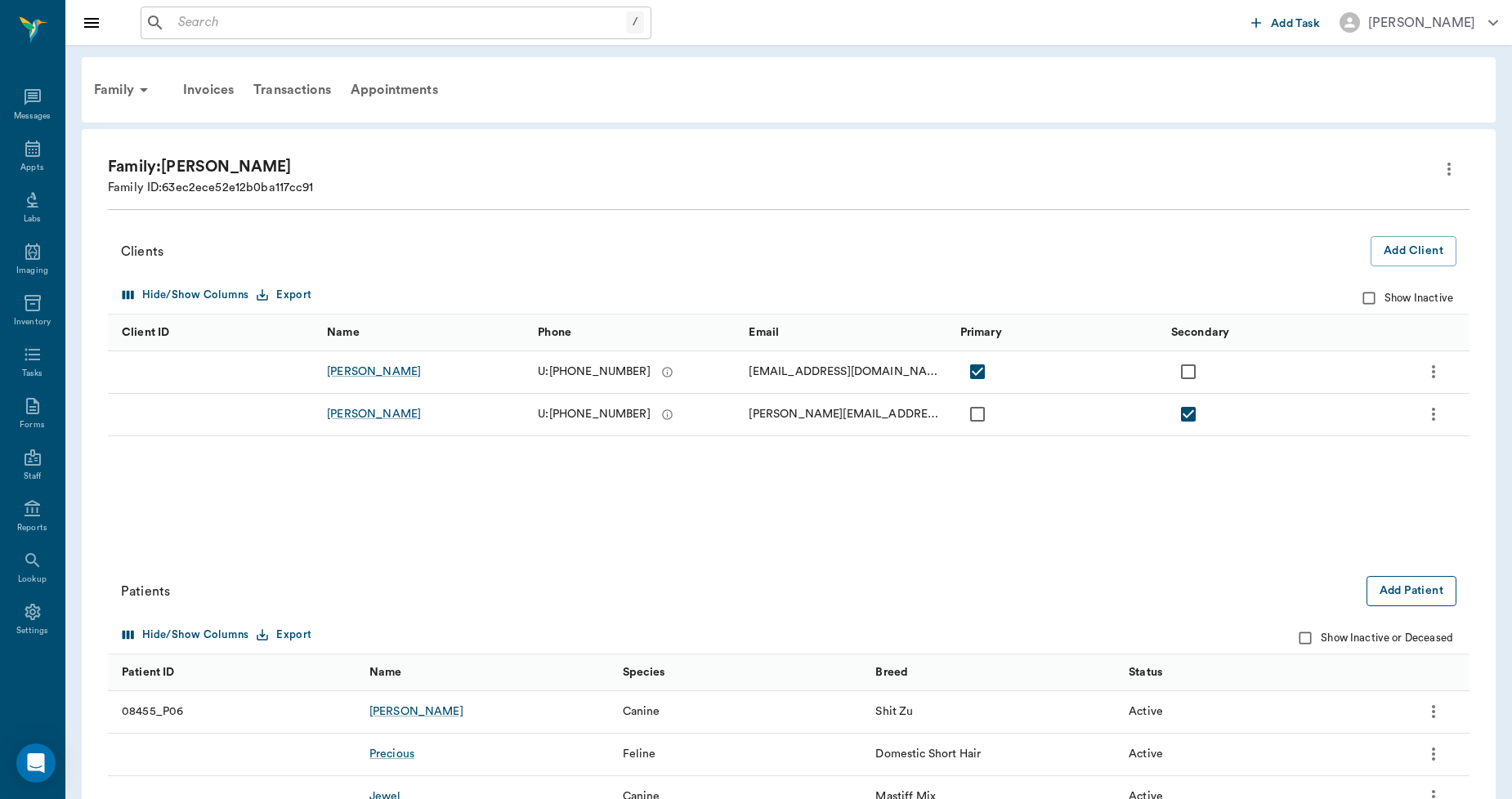
click at [1433, 592] on button "Add Patient" at bounding box center [1411, 591] width 89 height 30
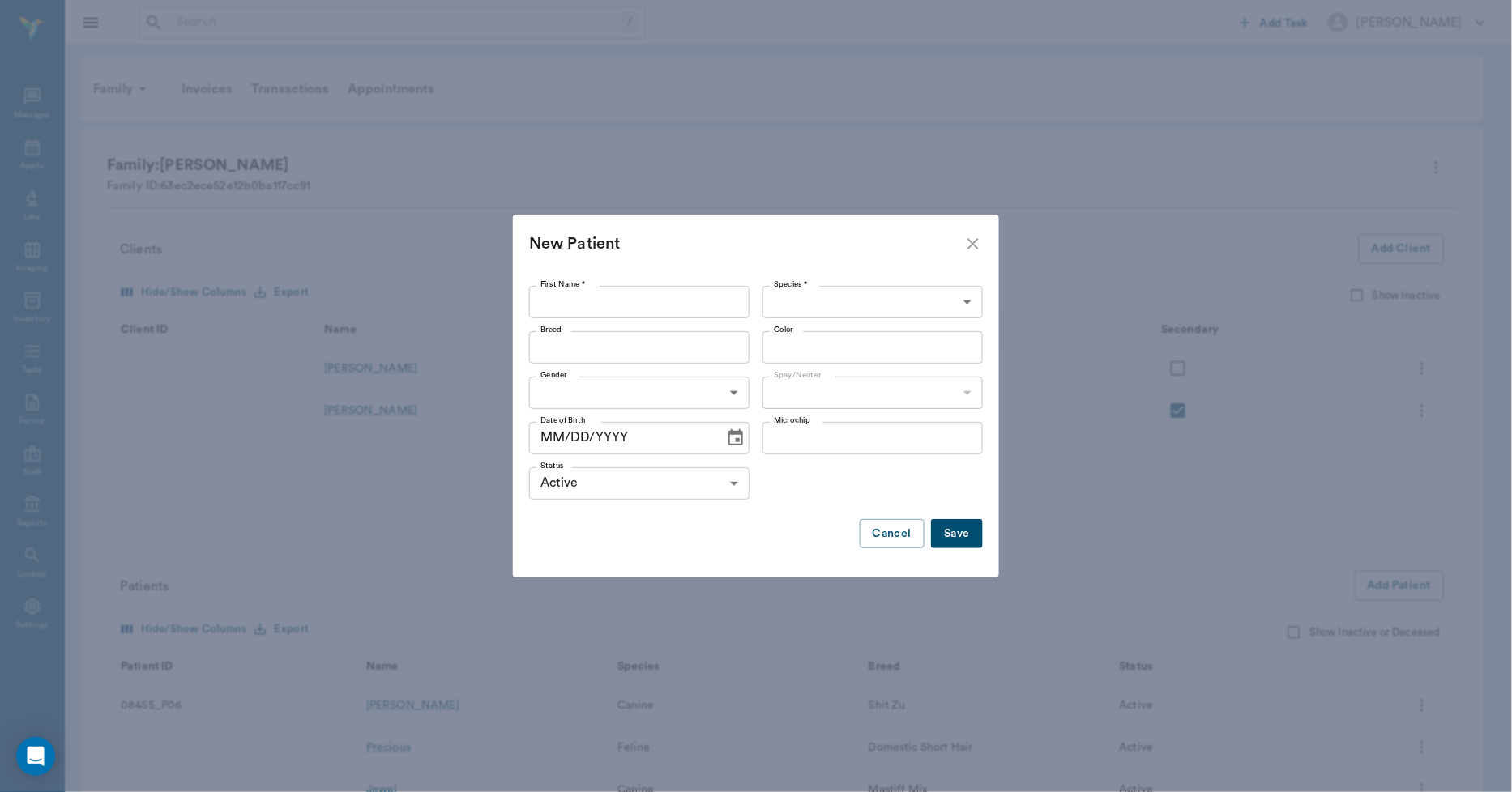
click at [726, 299] on input "First Name *" at bounding box center [639, 301] width 220 height 32
type input "PUPPY"
click at [786, 301] on body "/ ​ Add Task [PERSON_NAME] Nectar Messages Appts Labs Imaging Inventory Tasks F…" at bounding box center [756, 457] width 1512 height 914
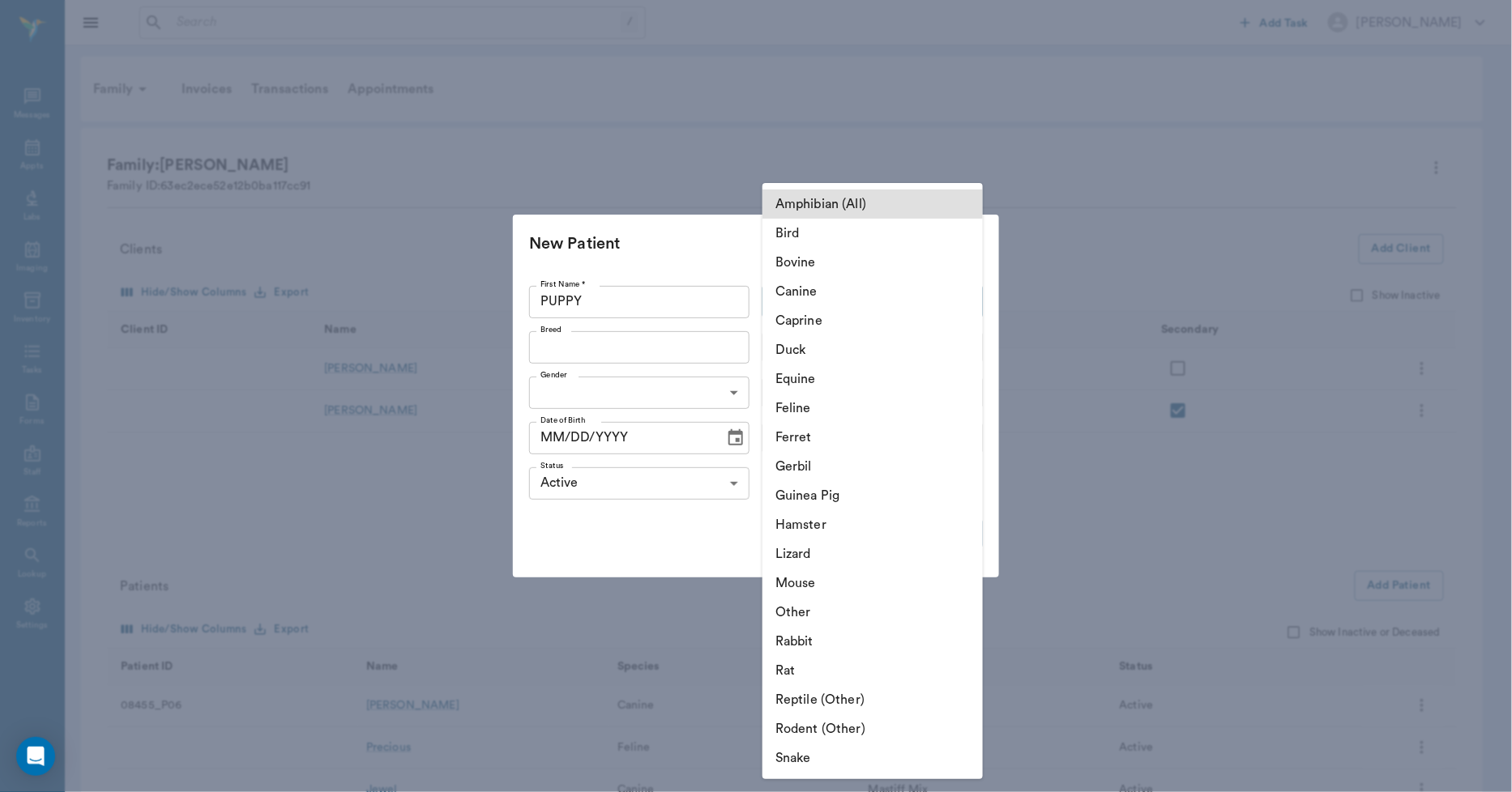
click at [791, 288] on li "Canine" at bounding box center [872, 292] width 220 height 30
type input "Canine"
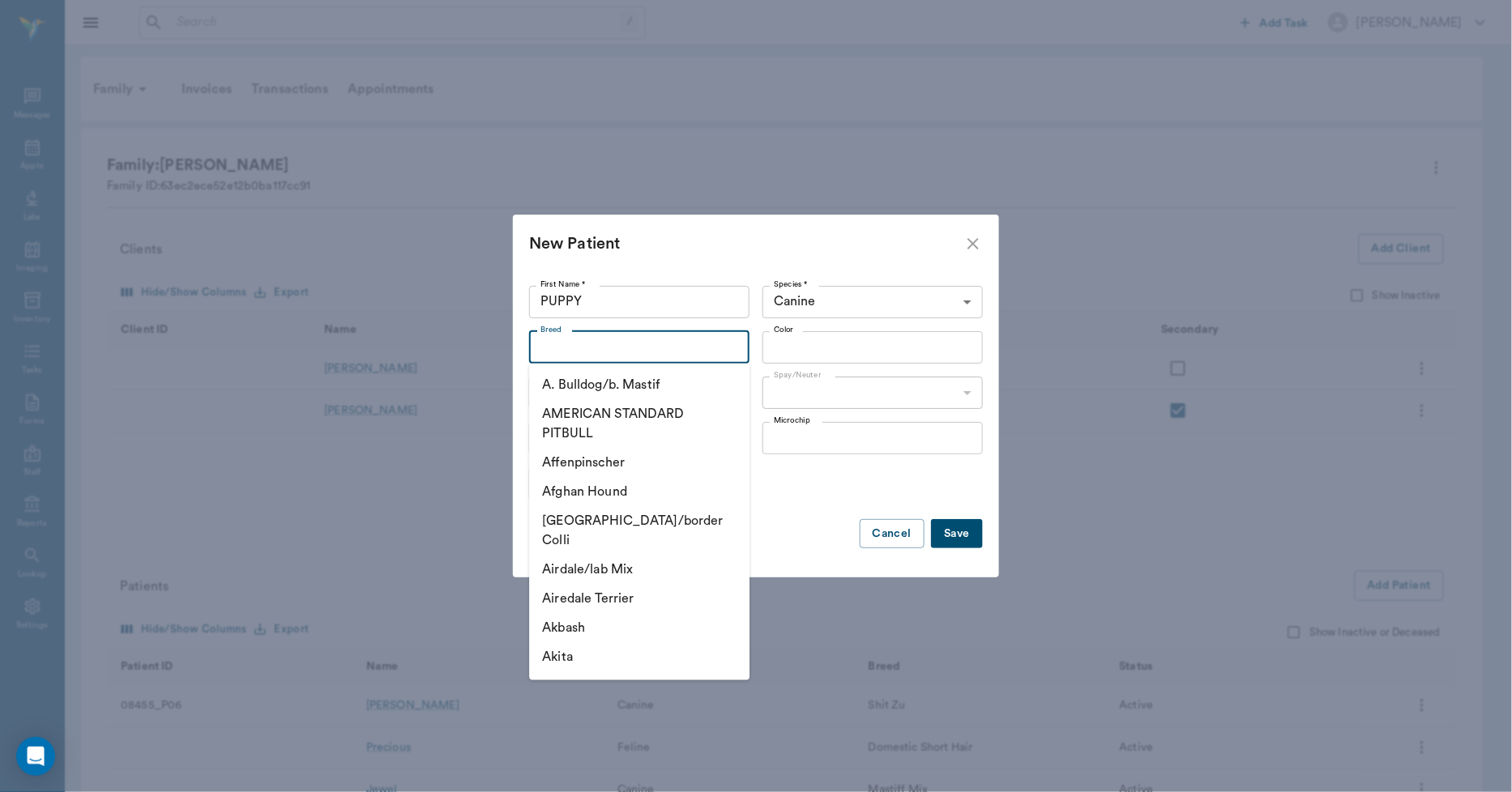
click at [653, 345] on input "Breed" at bounding box center [626, 347] width 184 height 23
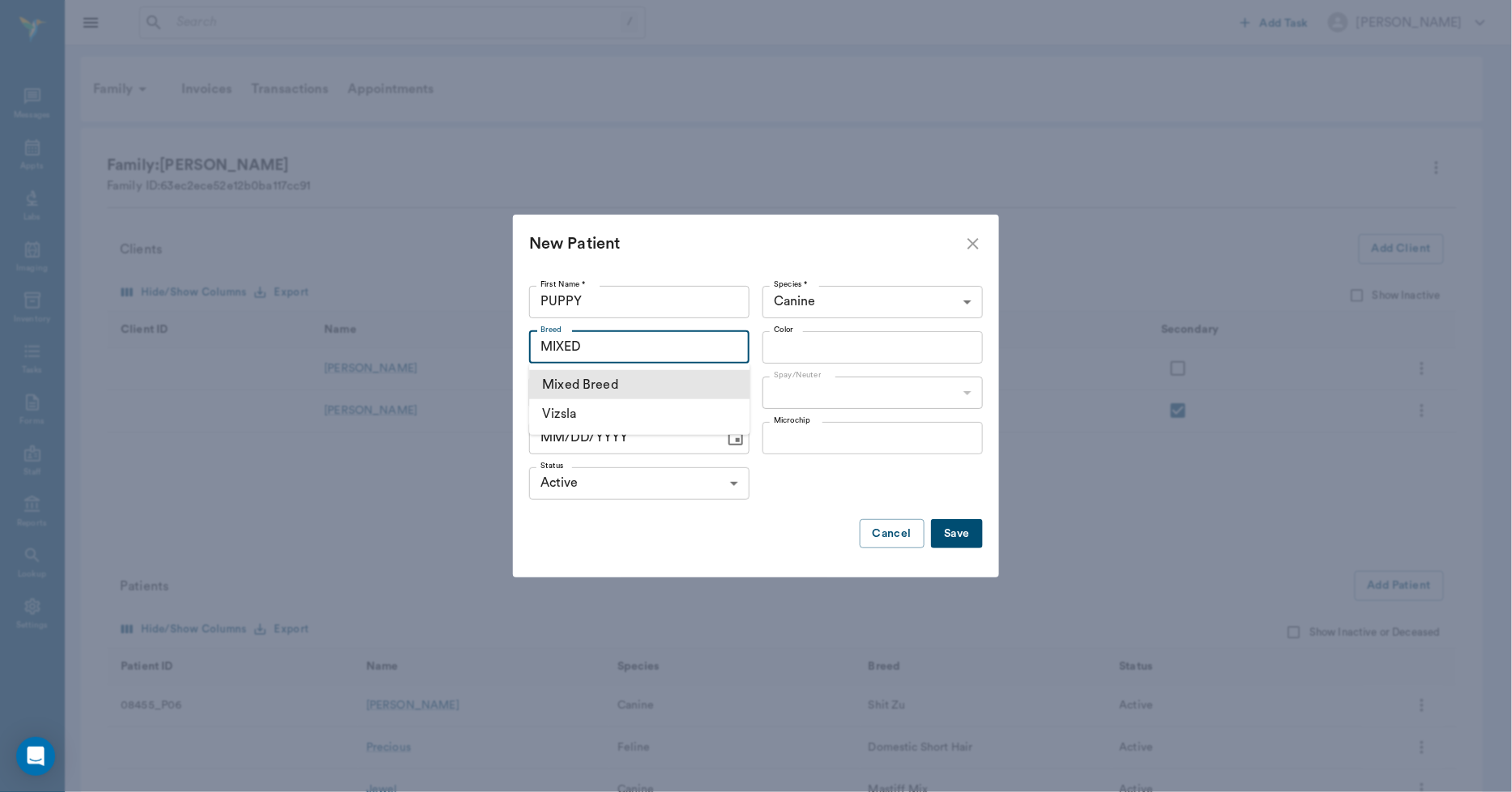
click at [646, 384] on li "Mixed Breed" at bounding box center [639, 385] width 220 height 30
type input "Mixed Breed"
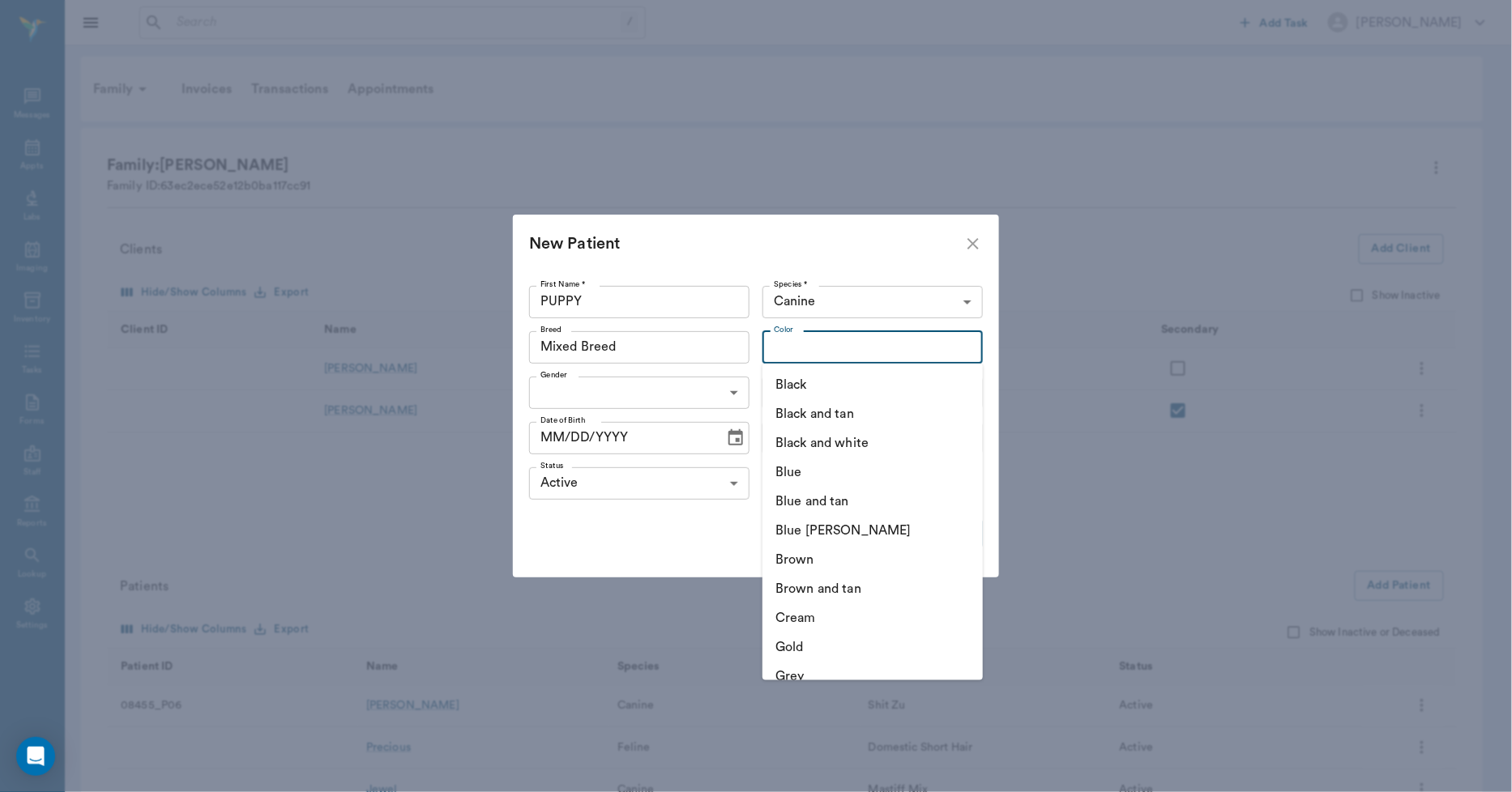
click at [809, 342] on input "Color" at bounding box center [859, 347] width 184 height 23
click at [824, 437] on li "Black and white" at bounding box center [872, 444] width 220 height 30
type input "Black and white"
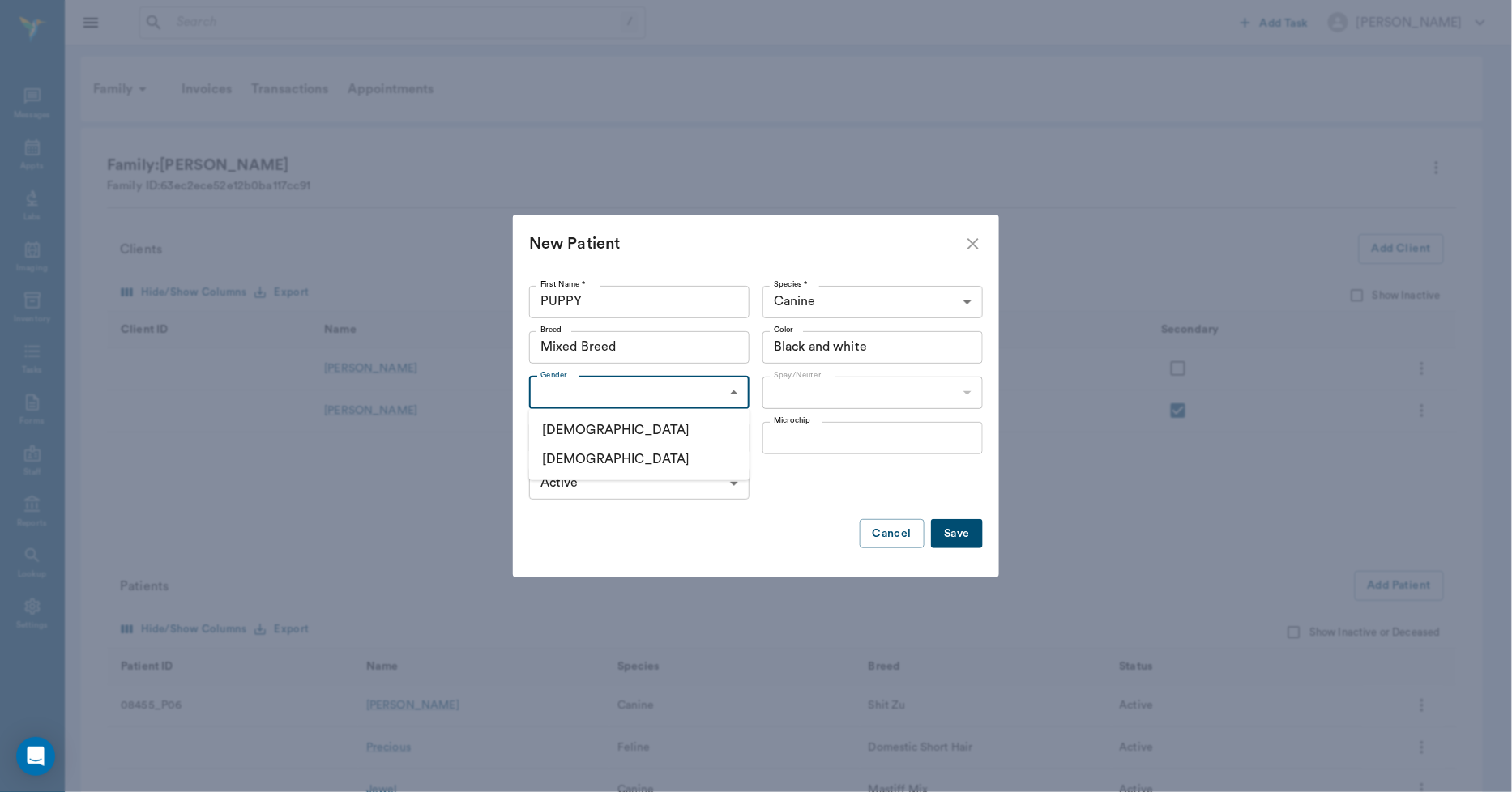
click at [726, 391] on body "/ ​ Add Task [PERSON_NAME] Nectar Messages Appts Labs Imaging Inventory Tasks F…" at bounding box center [756, 457] width 1512 height 914
click at [602, 457] on li "[DEMOGRAPHIC_DATA]" at bounding box center [639, 459] width 220 height 30
type input "[DEMOGRAPHIC_DATA]"
click at [786, 397] on body "/ ​ Add Task [PERSON_NAME] Nectar Messages Appts Labs Imaging Inventory Tasks F…" at bounding box center [756, 457] width 1512 height 914
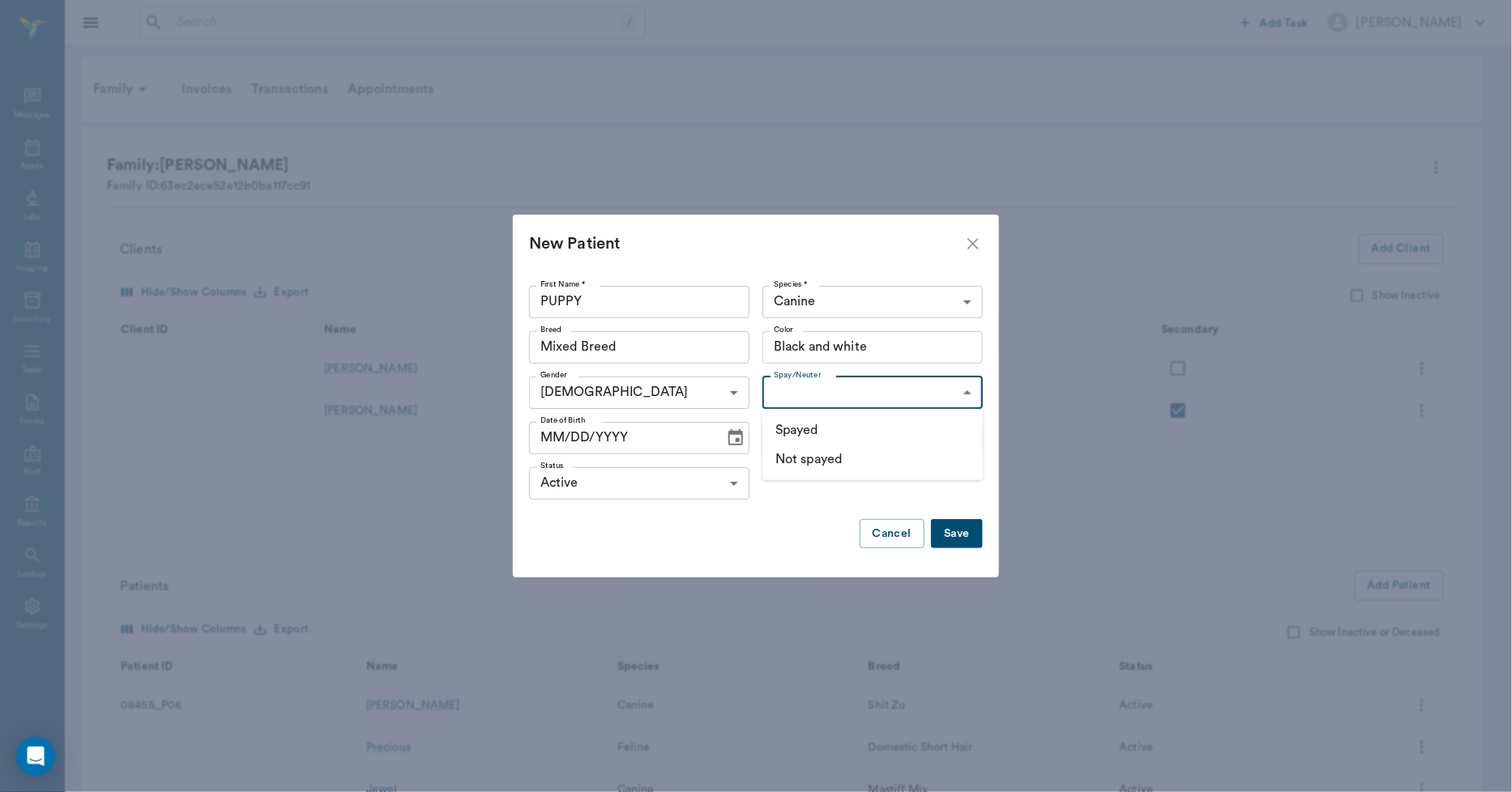
click at [785, 455] on li "Not spayed" at bounding box center [872, 459] width 220 height 30
type input "false"
click at [954, 531] on button "Save" at bounding box center [957, 534] width 52 height 30
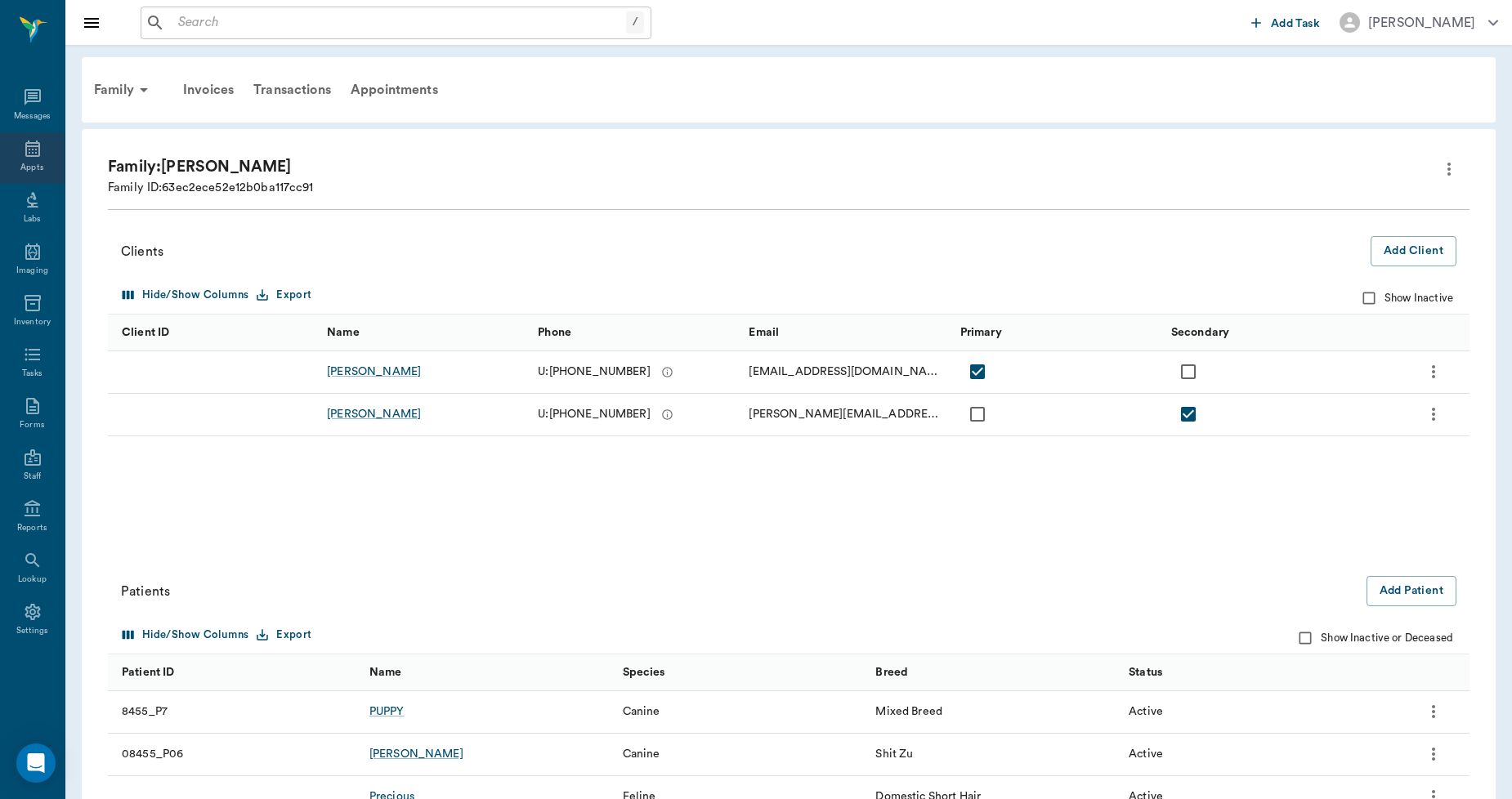
click at [48, 162] on div "Appts" at bounding box center [32, 158] width 64 height 51
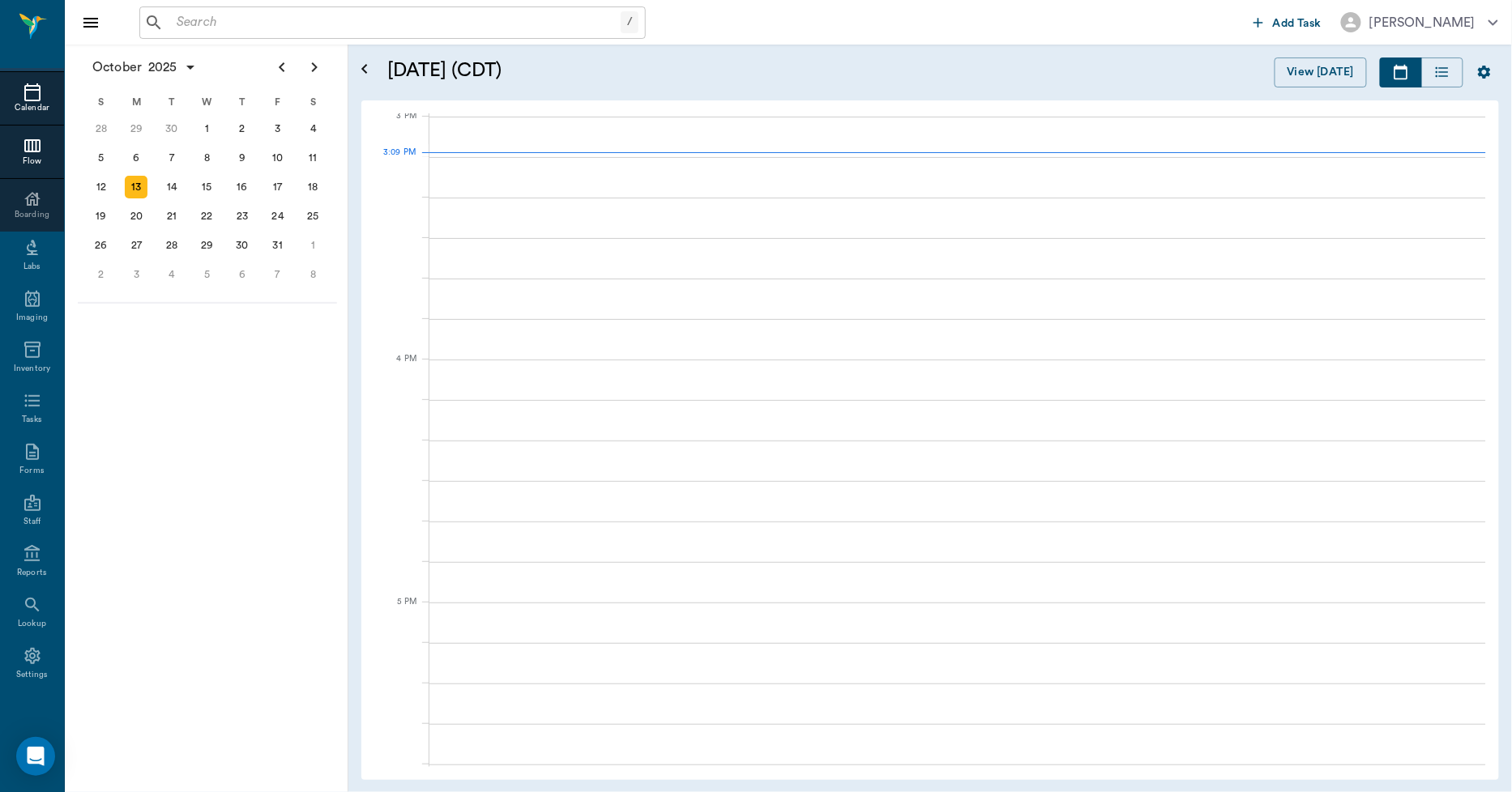
scroll to position [1704, 0]
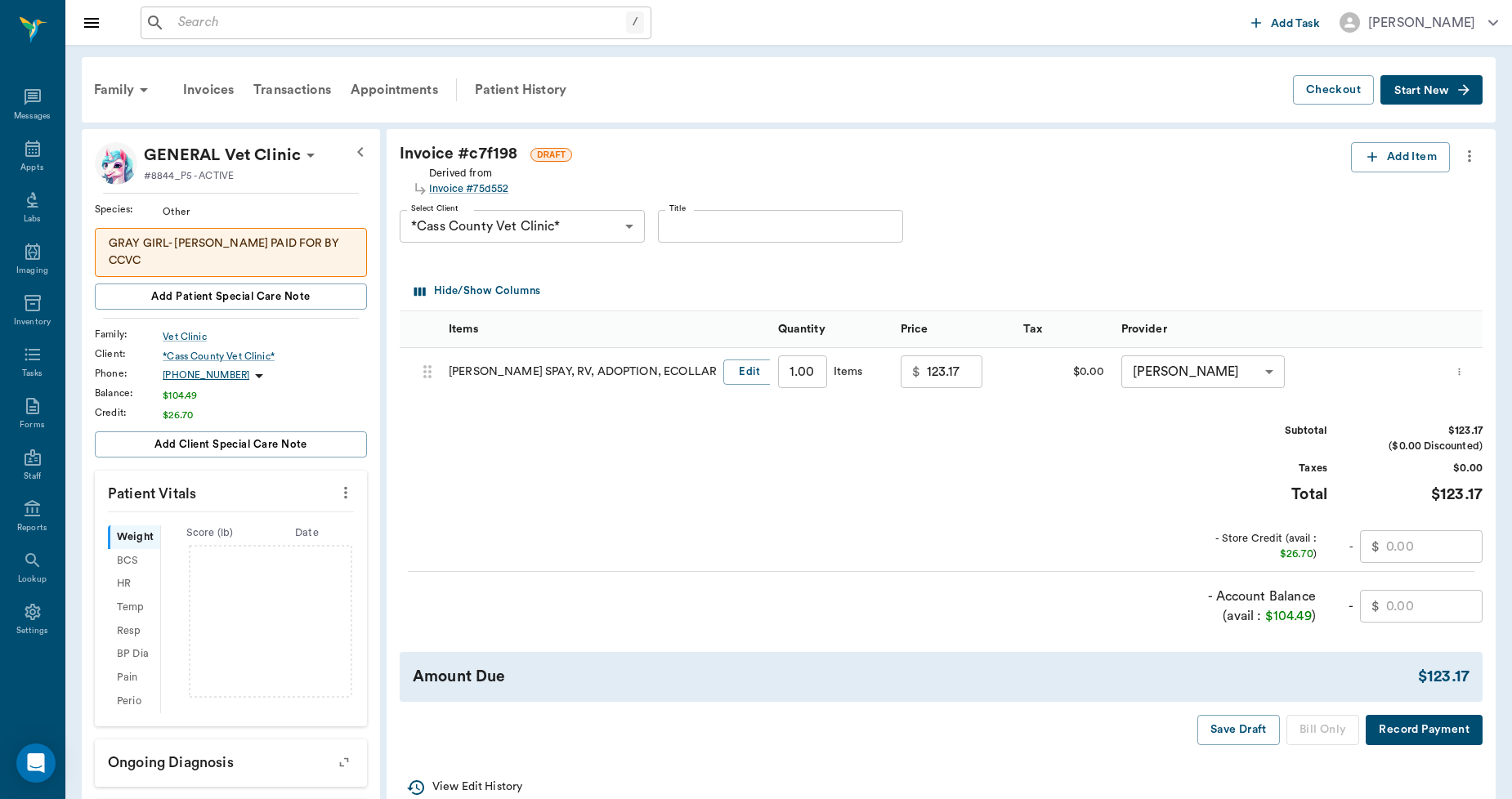
click at [1430, 544] on input "text" at bounding box center [1434, 546] width 96 height 33
type input "26.70"
click at [1438, 599] on input "text" at bounding box center [1434, 606] width 96 height 33
type input "96.47"
click at [1328, 722] on button "Bill Only" at bounding box center [1323, 730] width 74 height 30
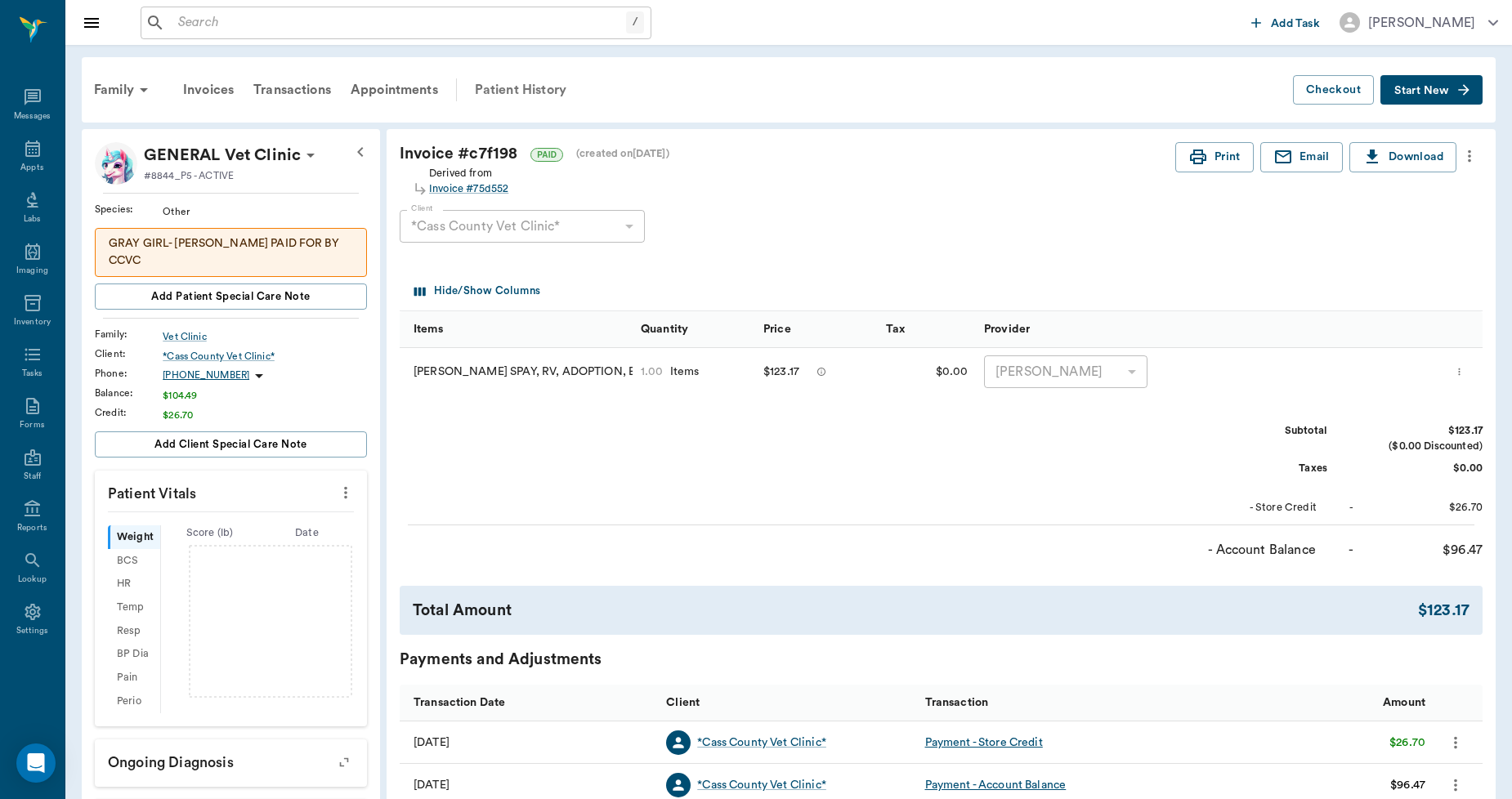
click at [536, 83] on div "Patient History" at bounding box center [520, 90] width 111 height 39
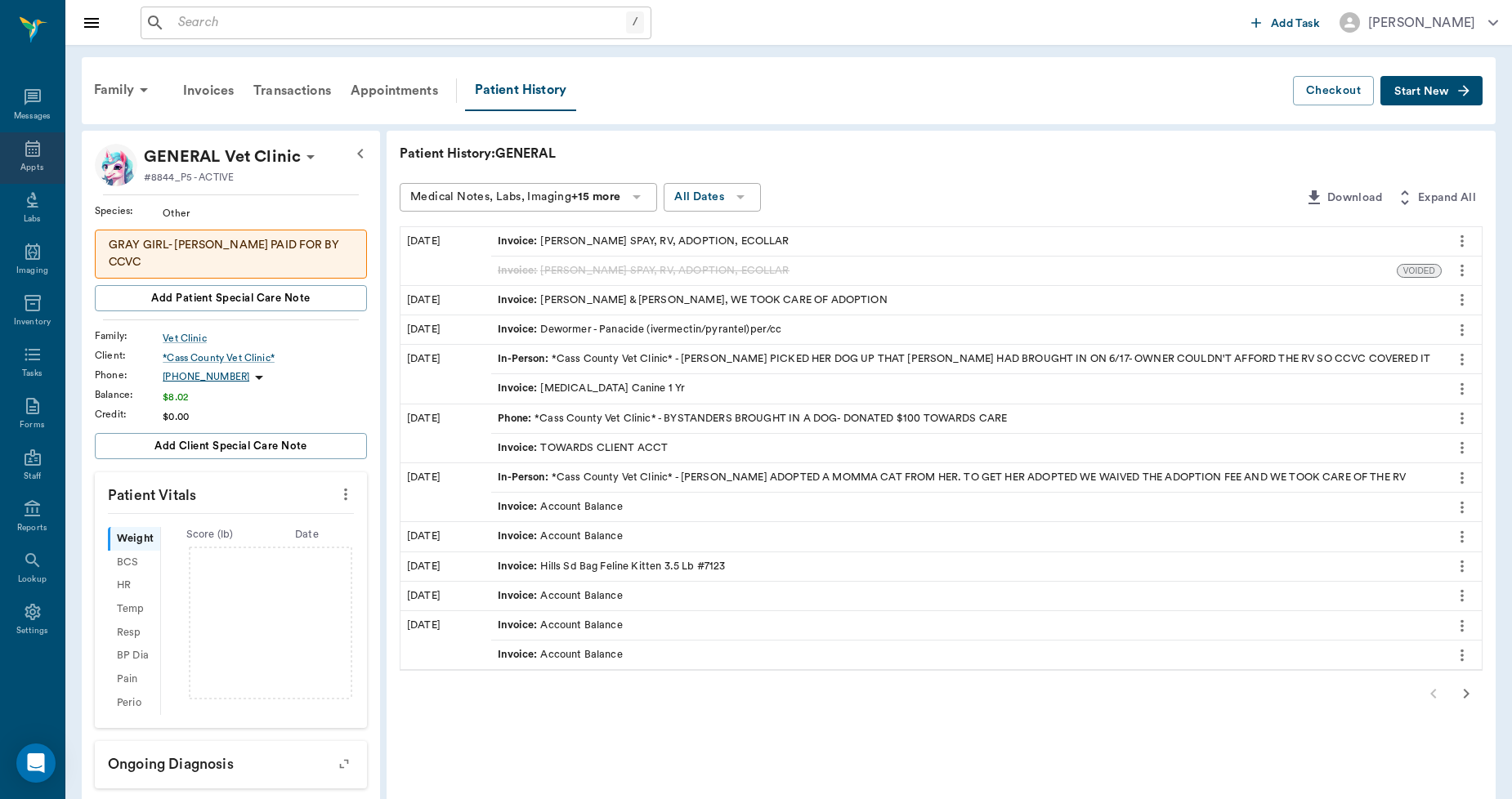
click at [24, 145] on icon at bounding box center [33, 148] width 20 height 20
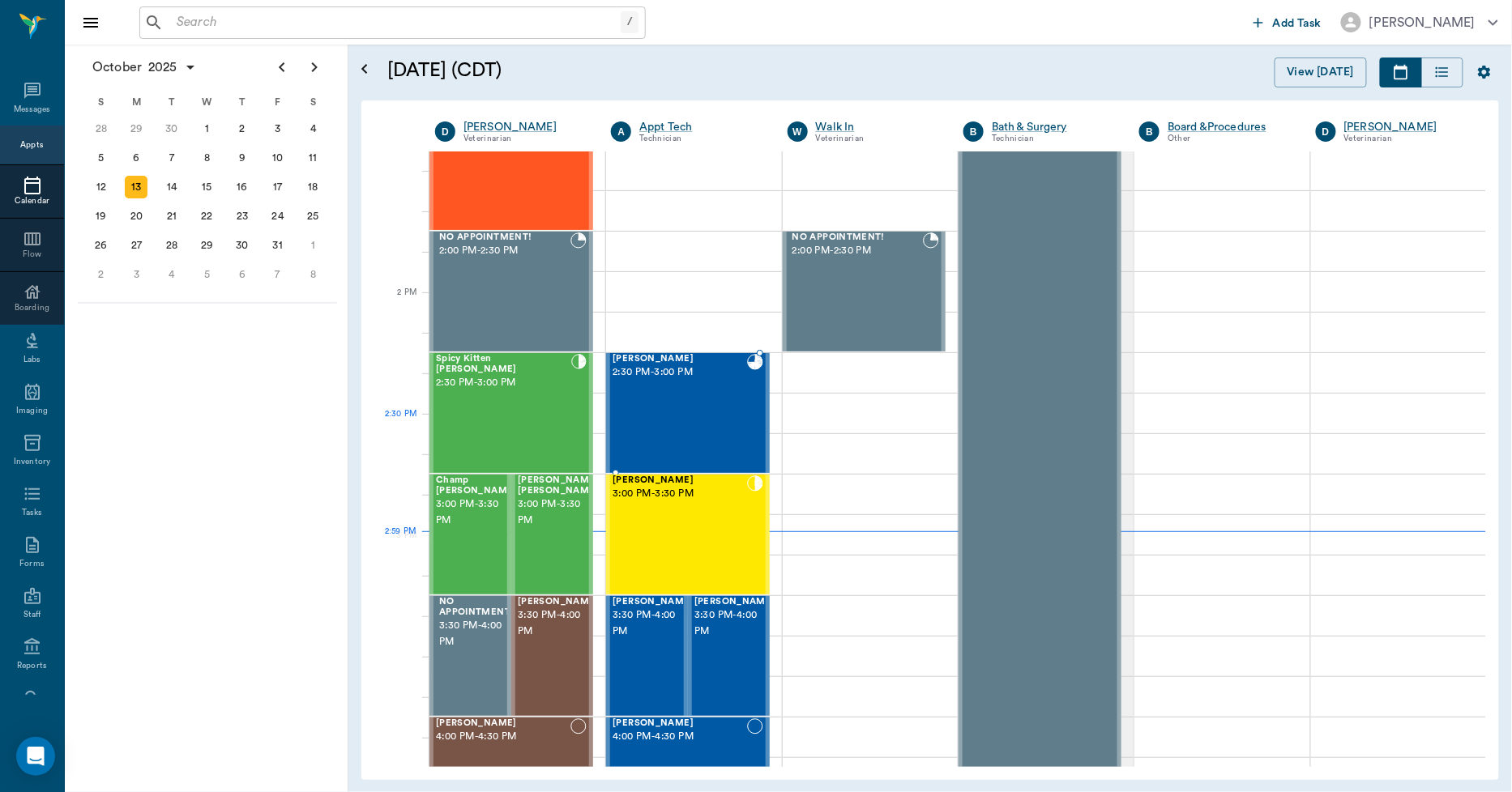
scroll to position [1642, 0]
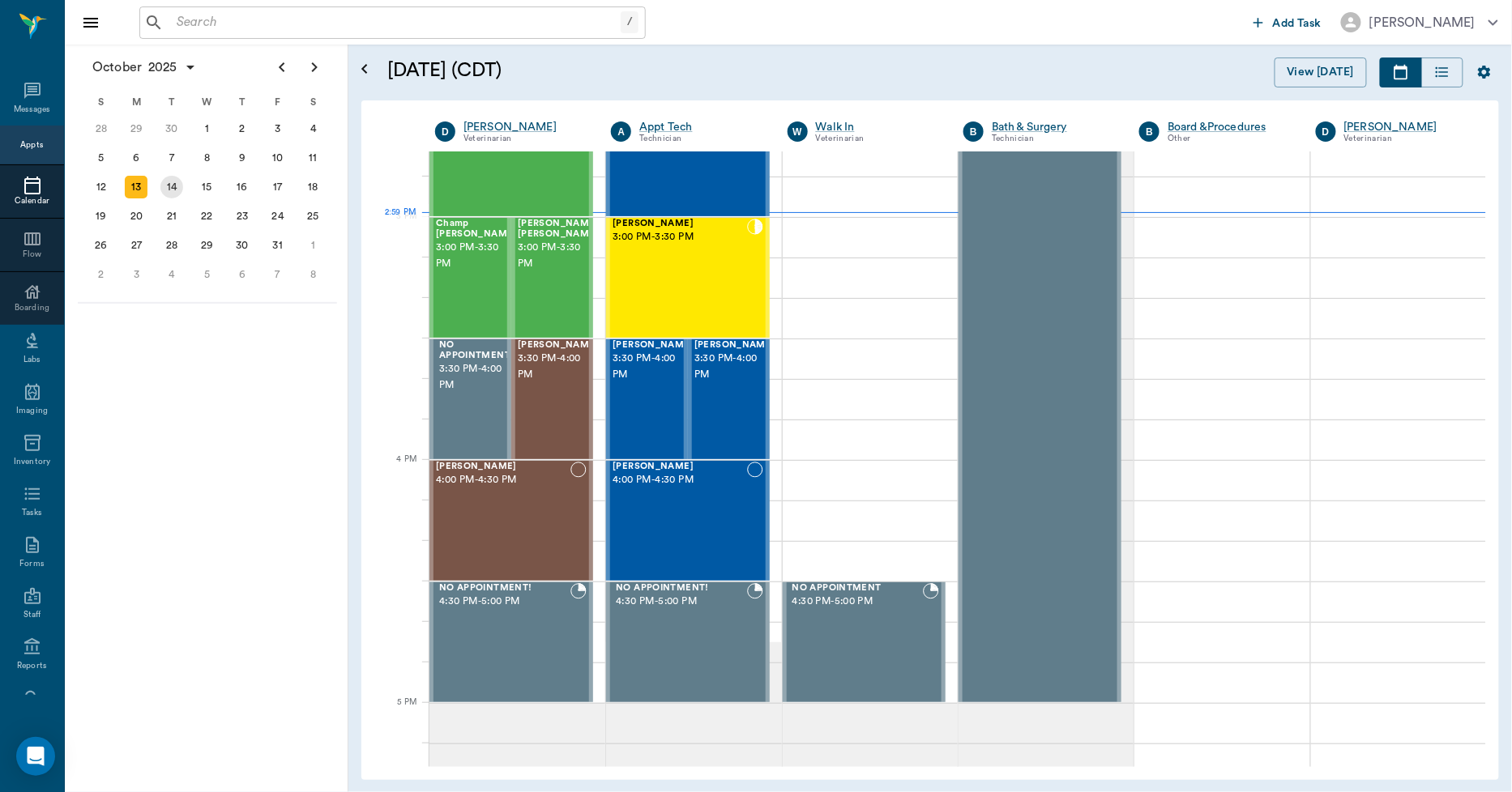
click at [174, 183] on div "14" at bounding box center [172, 187] width 23 height 23
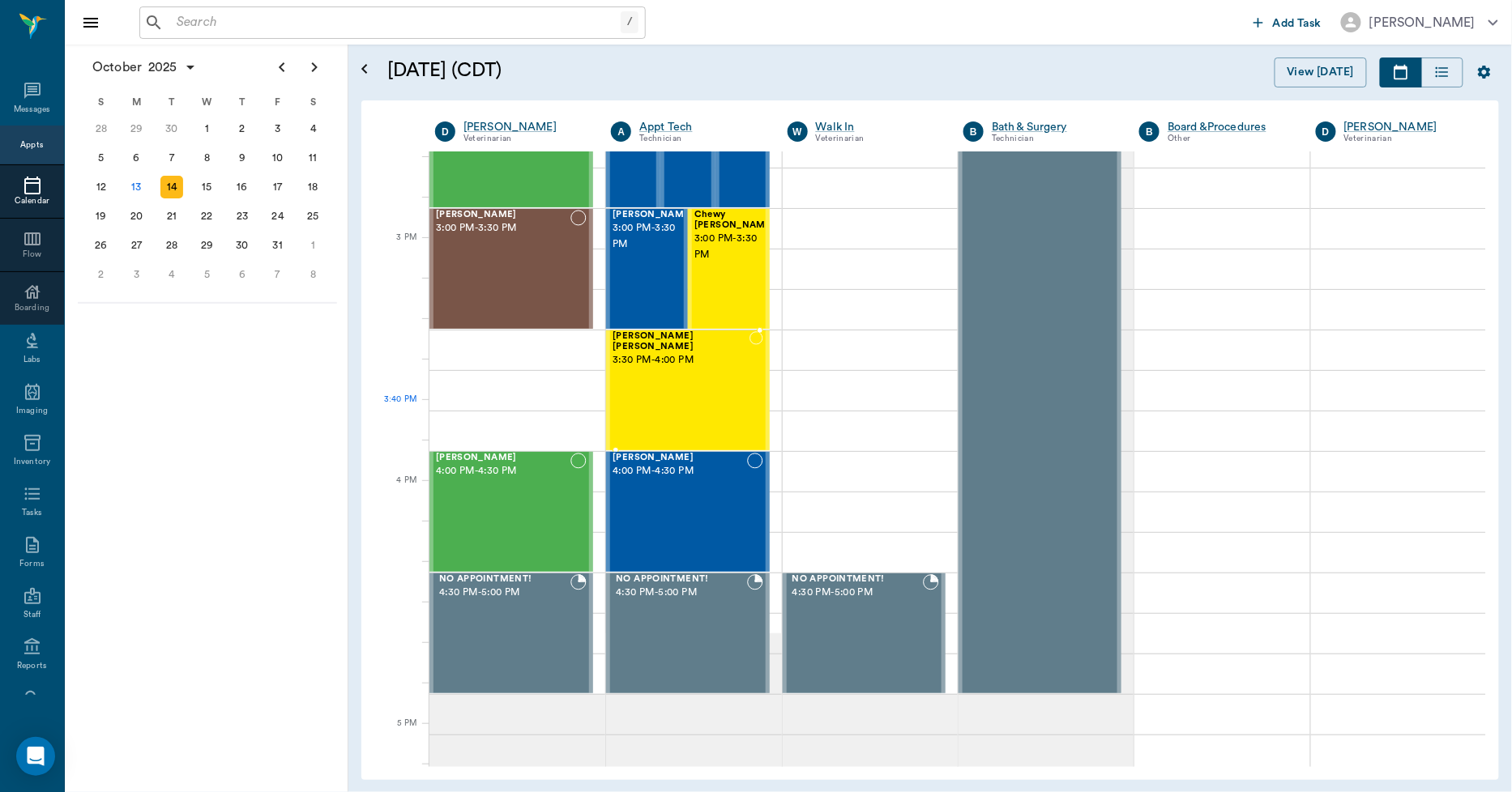
scroll to position [1620, 0]
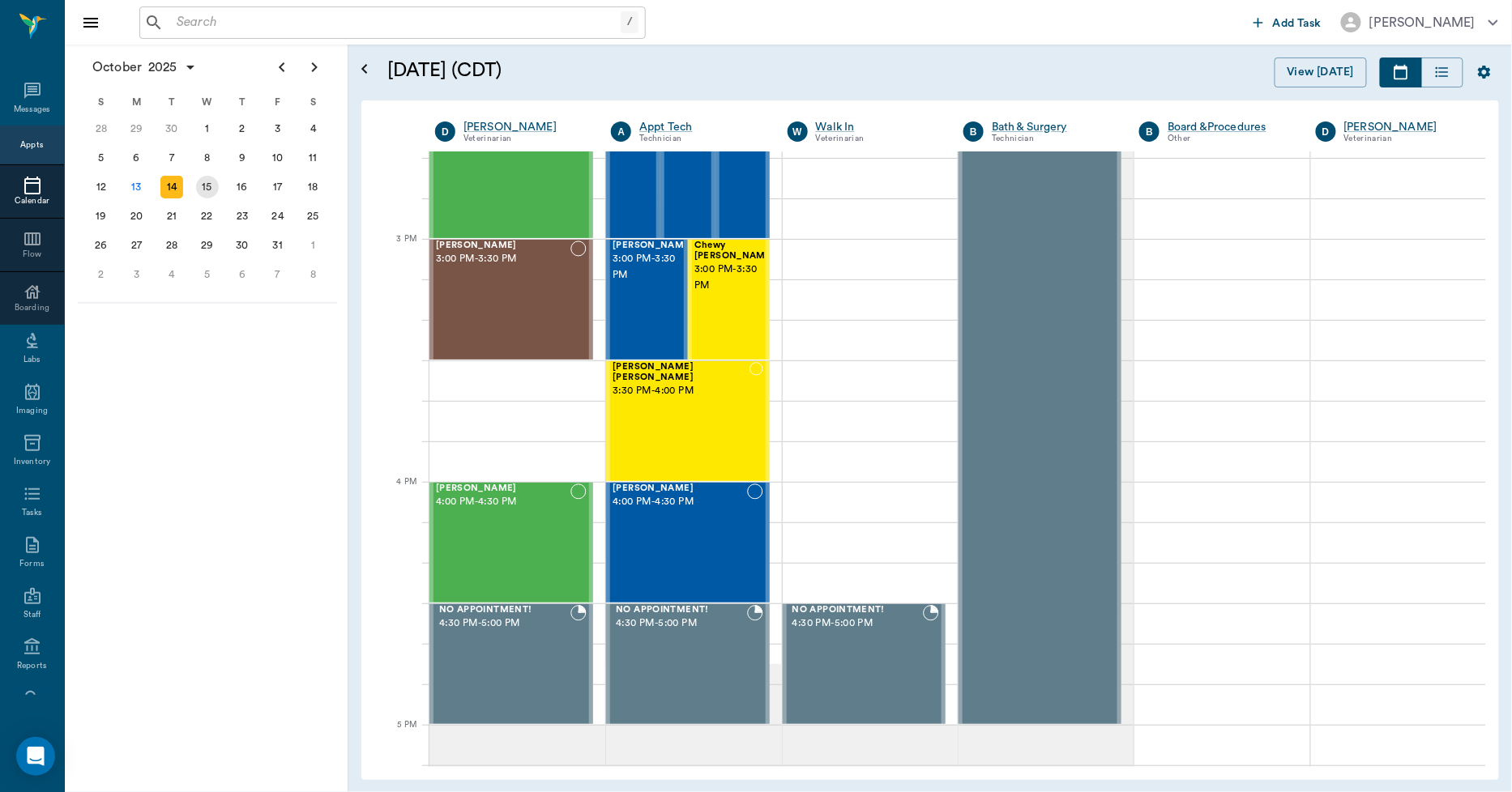
click at [209, 184] on div "15" at bounding box center [207, 187] width 23 height 23
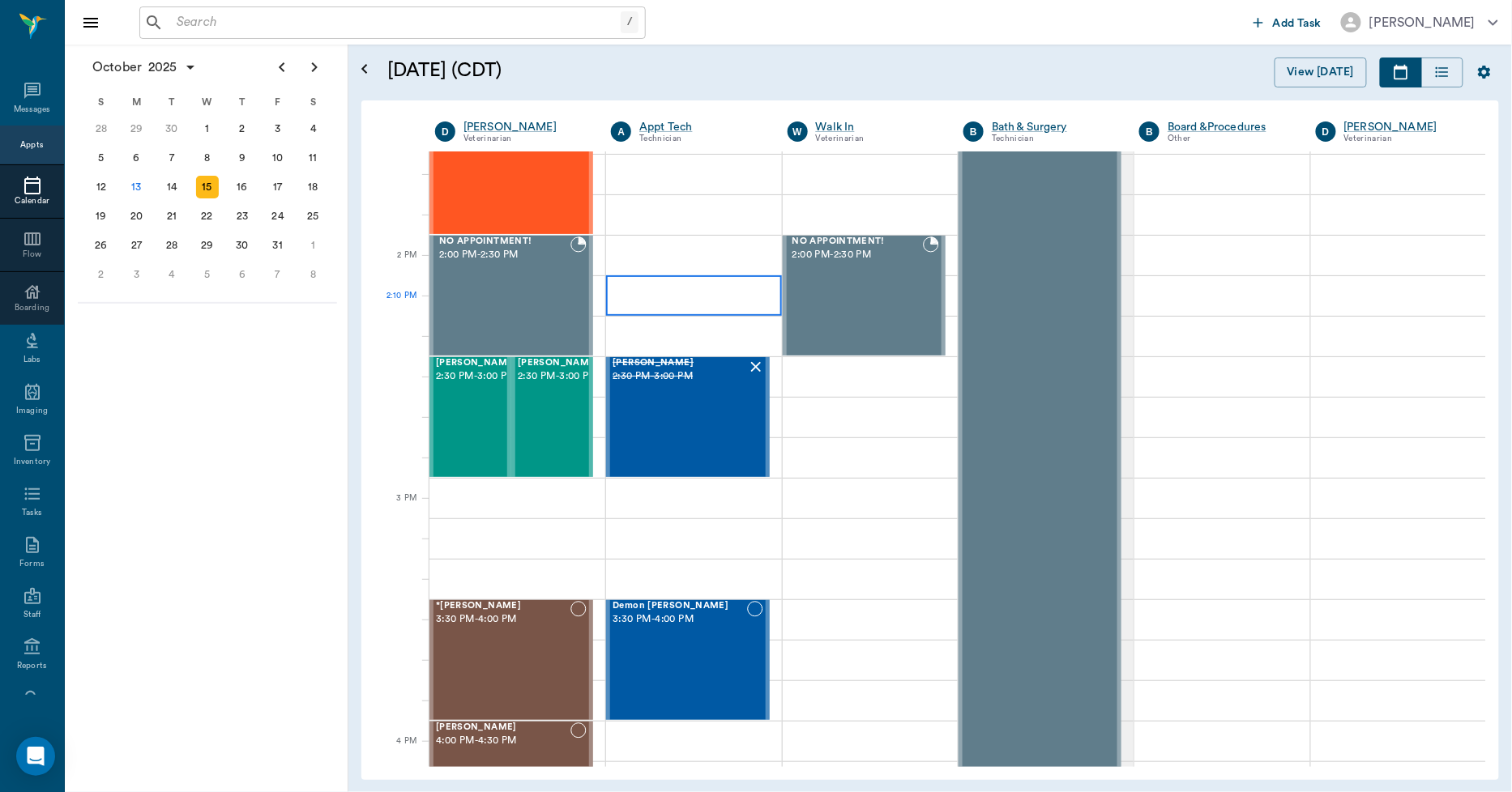
scroll to position [1350, 0]
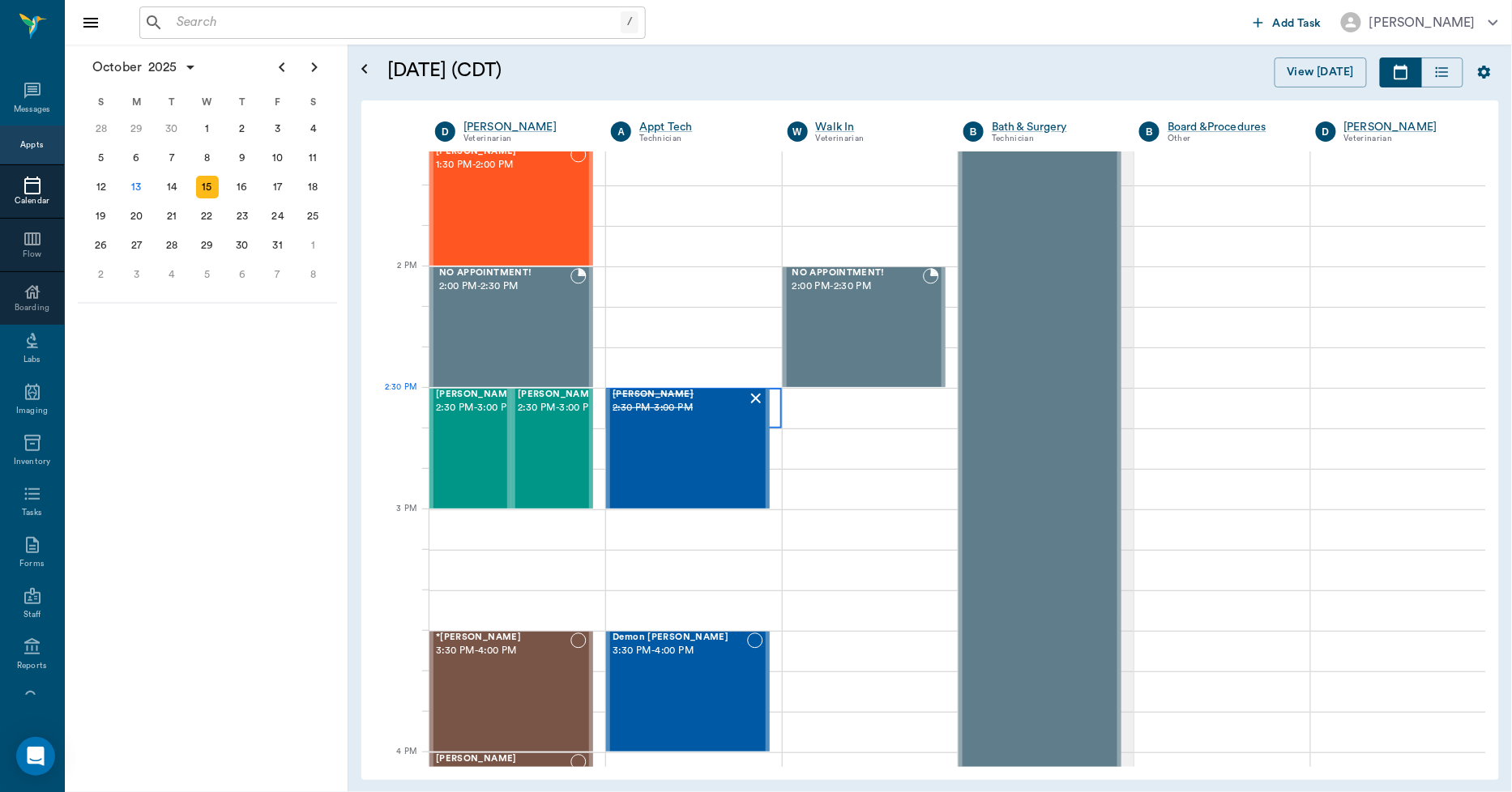
click at [768, 400] on div at bounding box center [693, 408] width 175 height 41
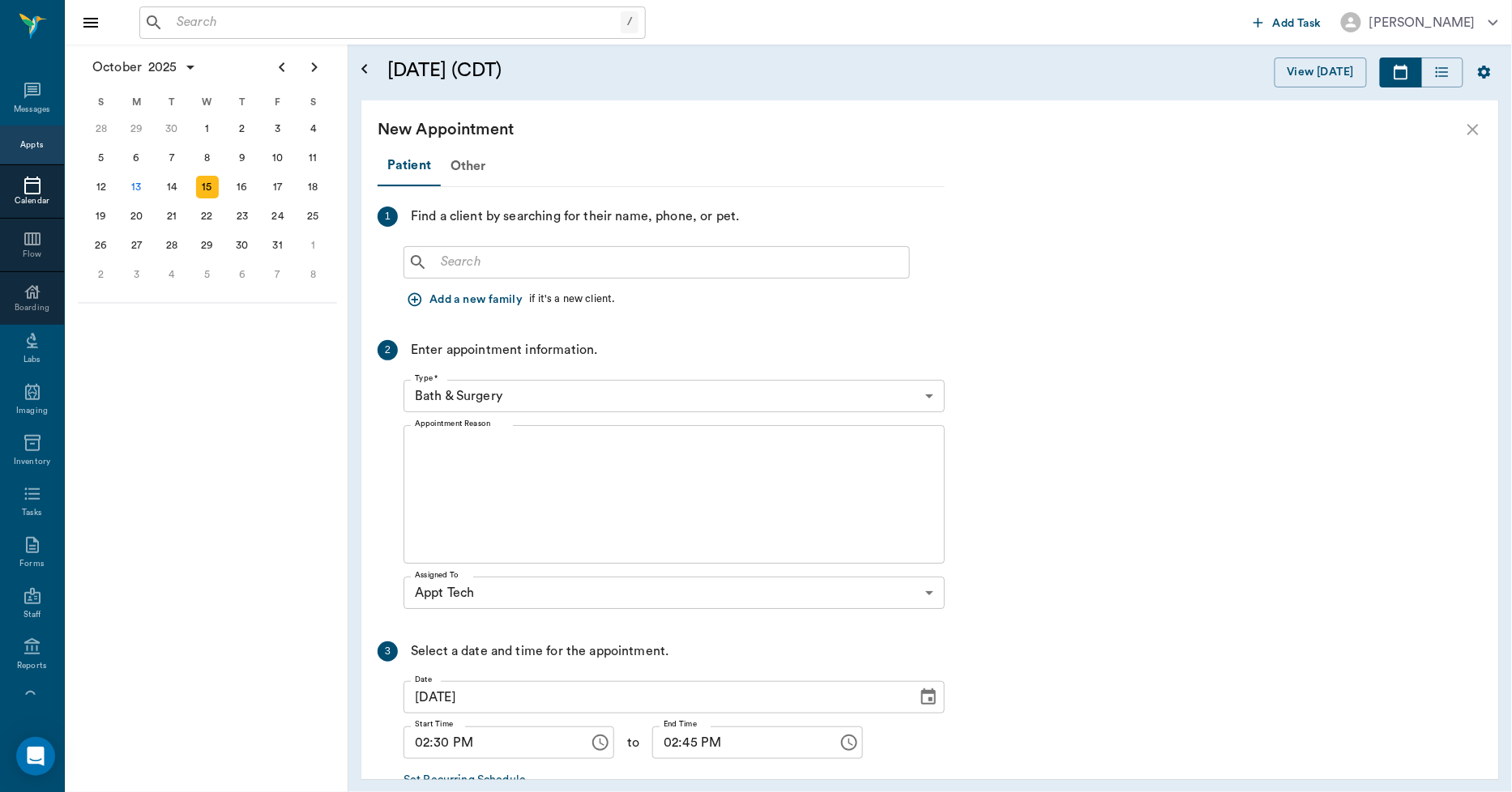
click at [562, 251] on input "text" at bounding box center [668, 262] width 469 height 23
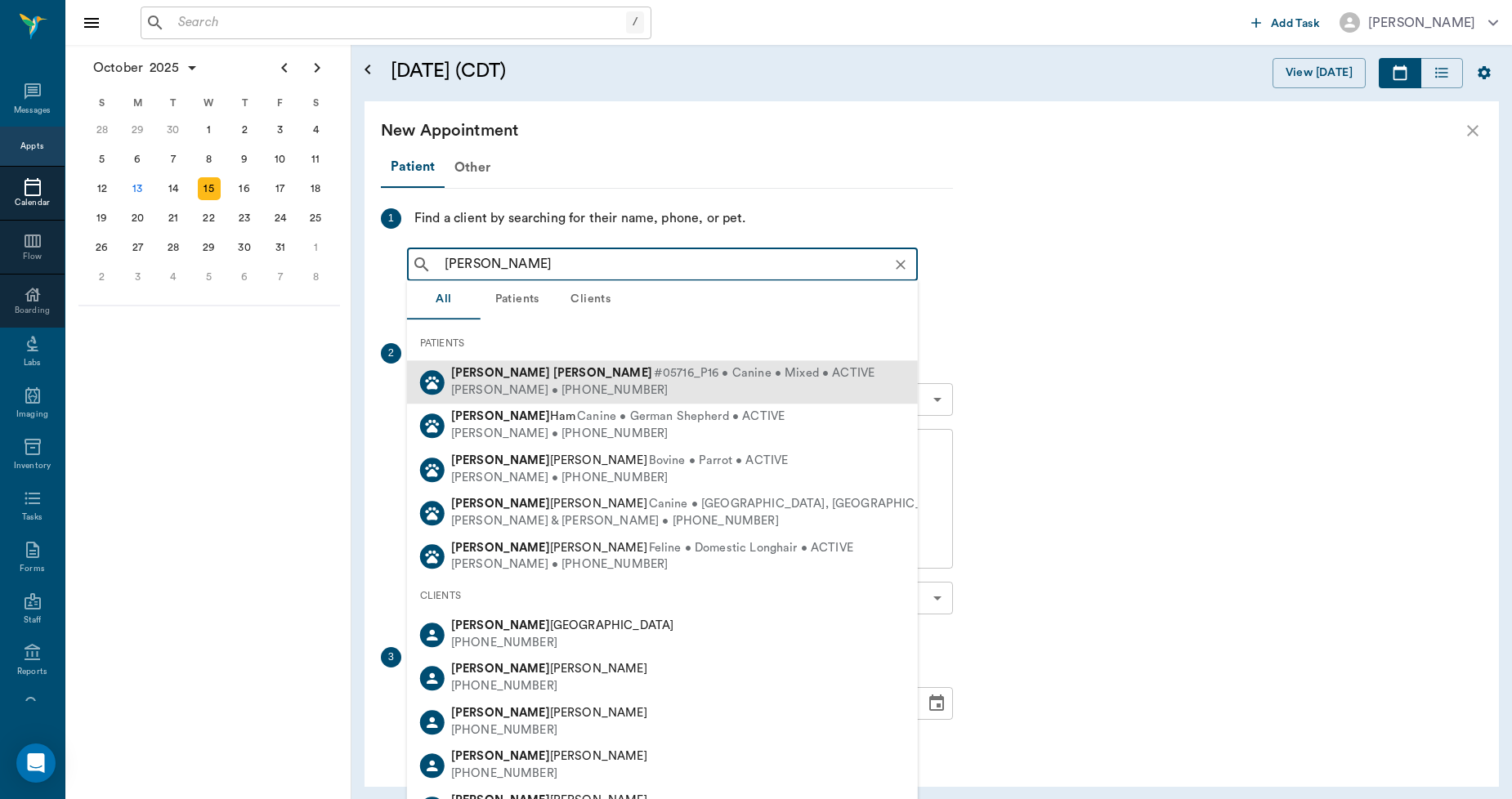
click at [653, 375] on span "#05716_P16 • Canine • Mixed • ACTIVE" at bounding box center [763, 374] width 221 height 17
type input "MAGGIE DREW"
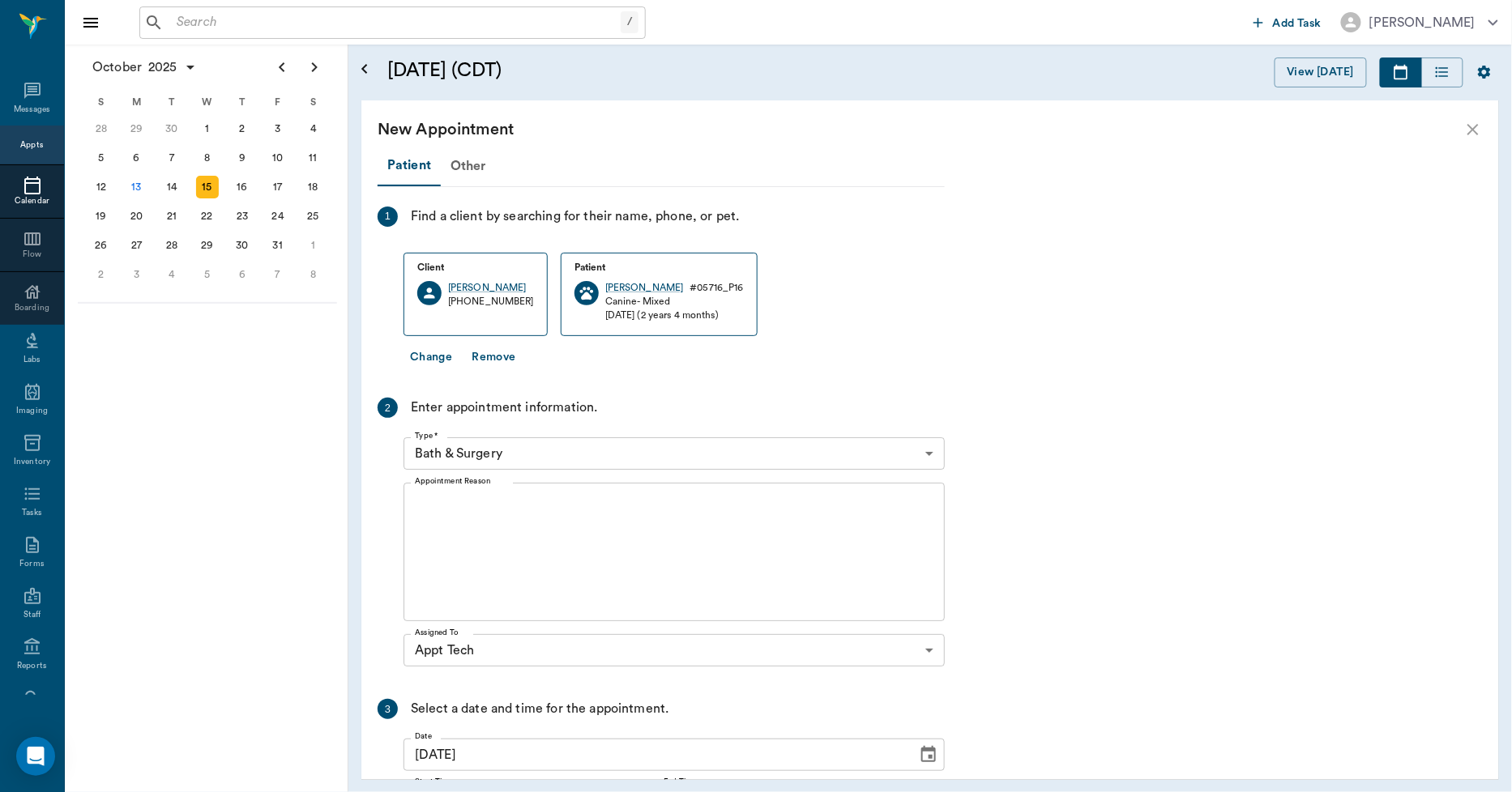
click at [535, 457] on body "/ ​ Add Task Dr. Bert Ellsworth Nectar Messages Appts Calendar Flow Boarding La…" at bounding box center [756, 396] width 1512 height 792
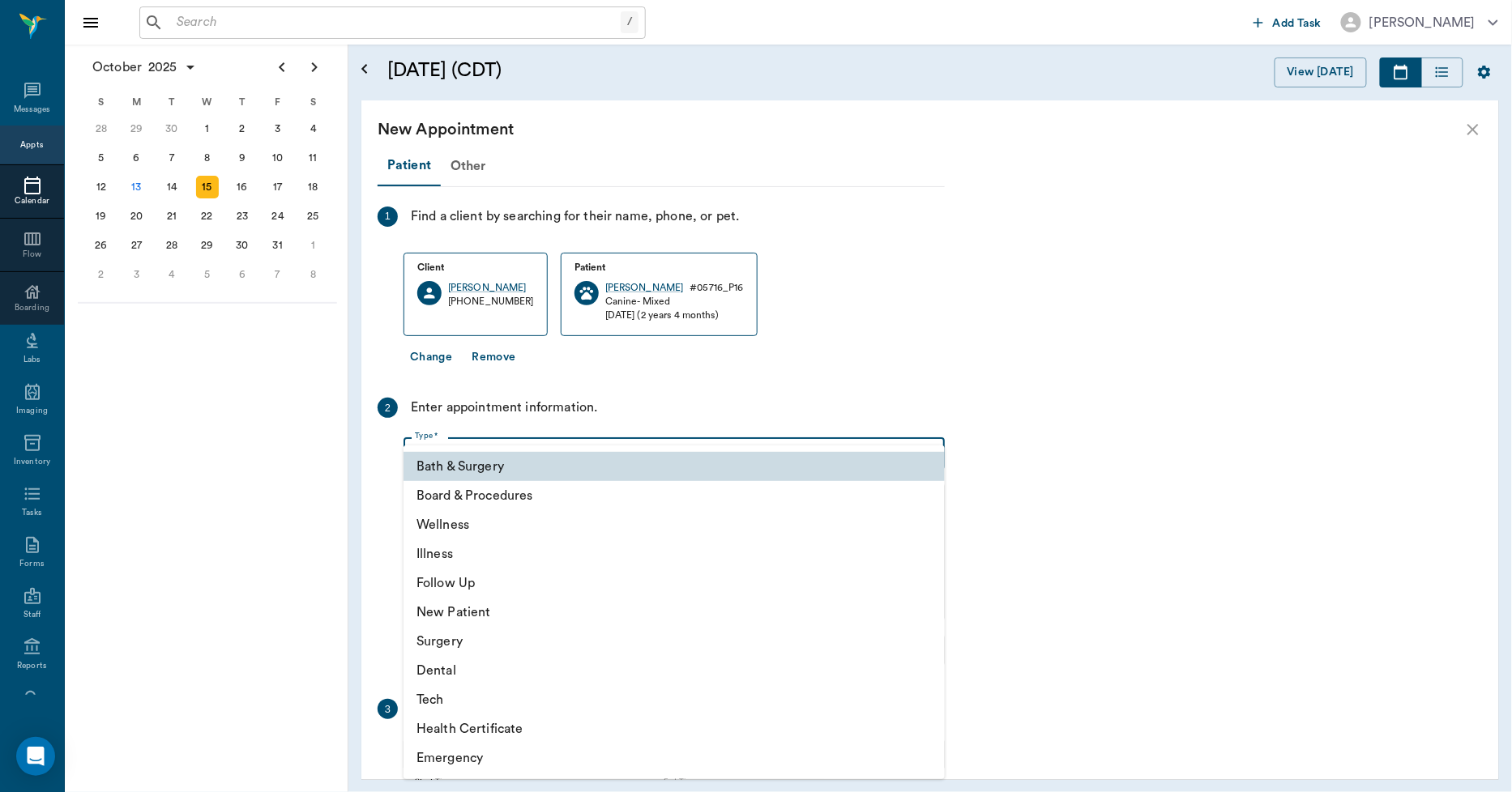
click at [445, 706] on li "Tech" at bounding box center [675, 701] width 542 height 30
type input "65d2be4f46e3a538d89b8c1a"
type input "03:00 PM"
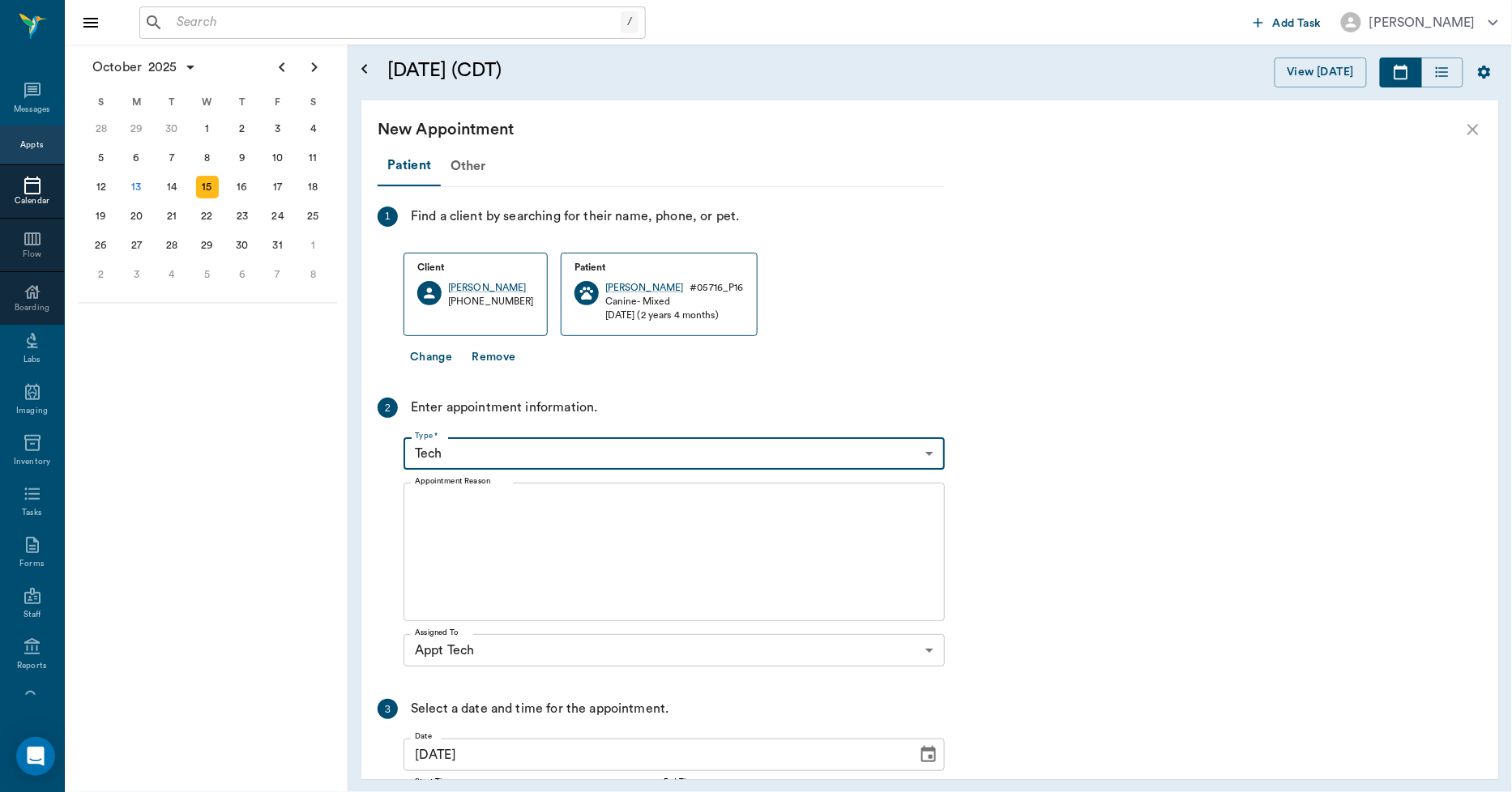
click at [533, 523] on textarea "Appointment Reason" at bounding box center [674, 552] width 518 height 112
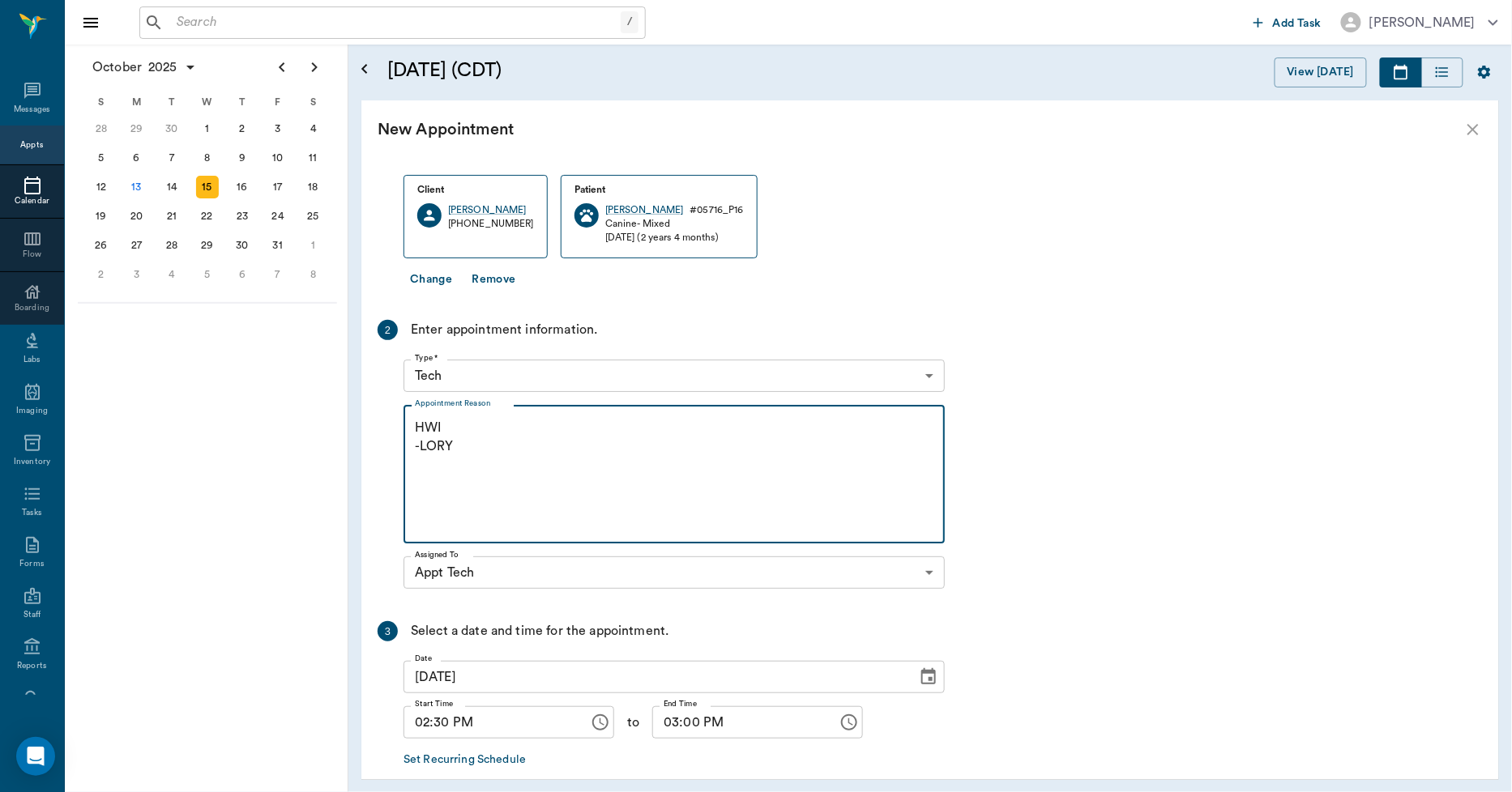
scroll to position [156, 0]
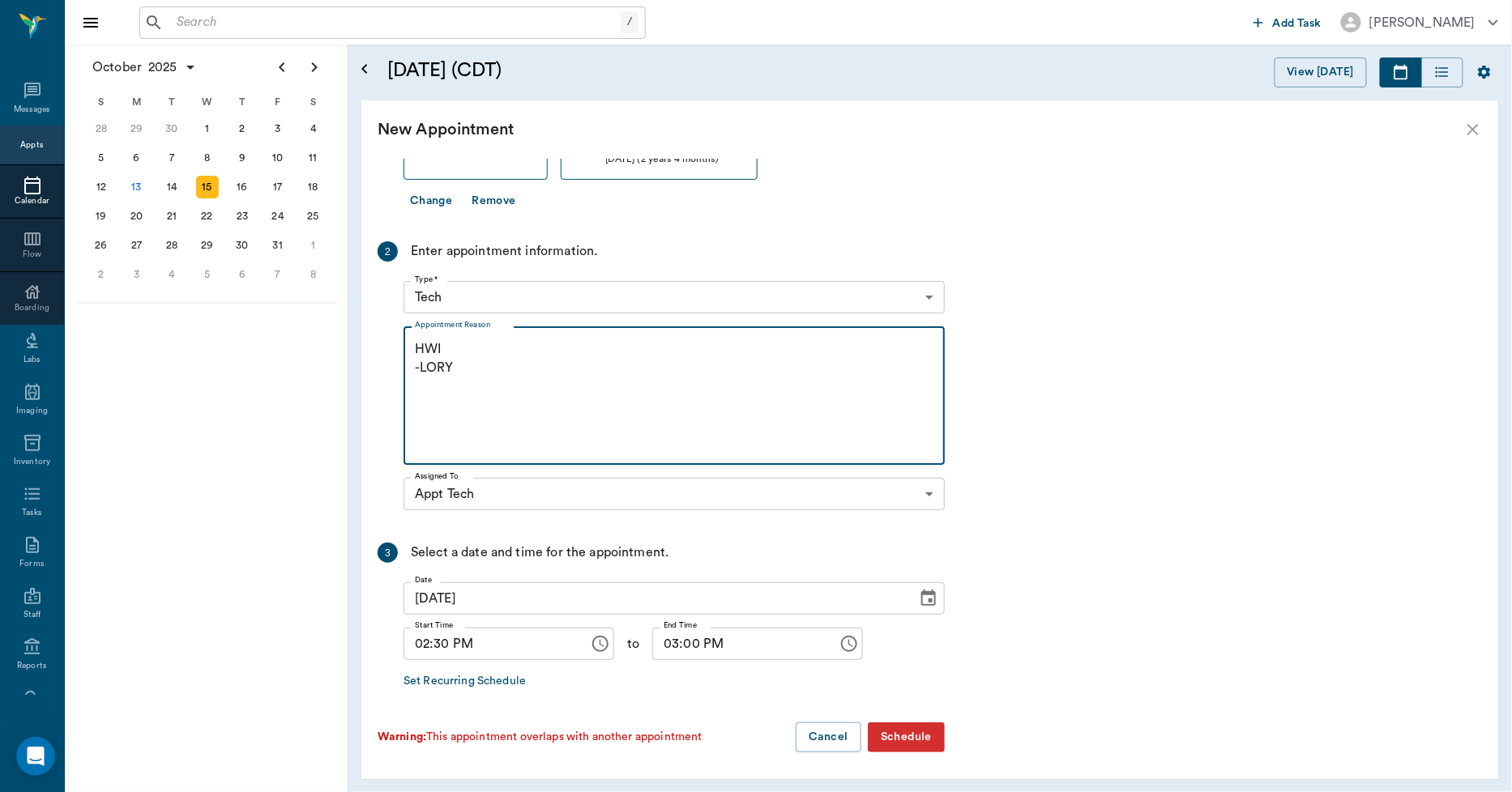
type textarea "HWI -LORY"
click at [908, 735] on button "Schedule" at bounding box center [906, 737] width 77 height 30
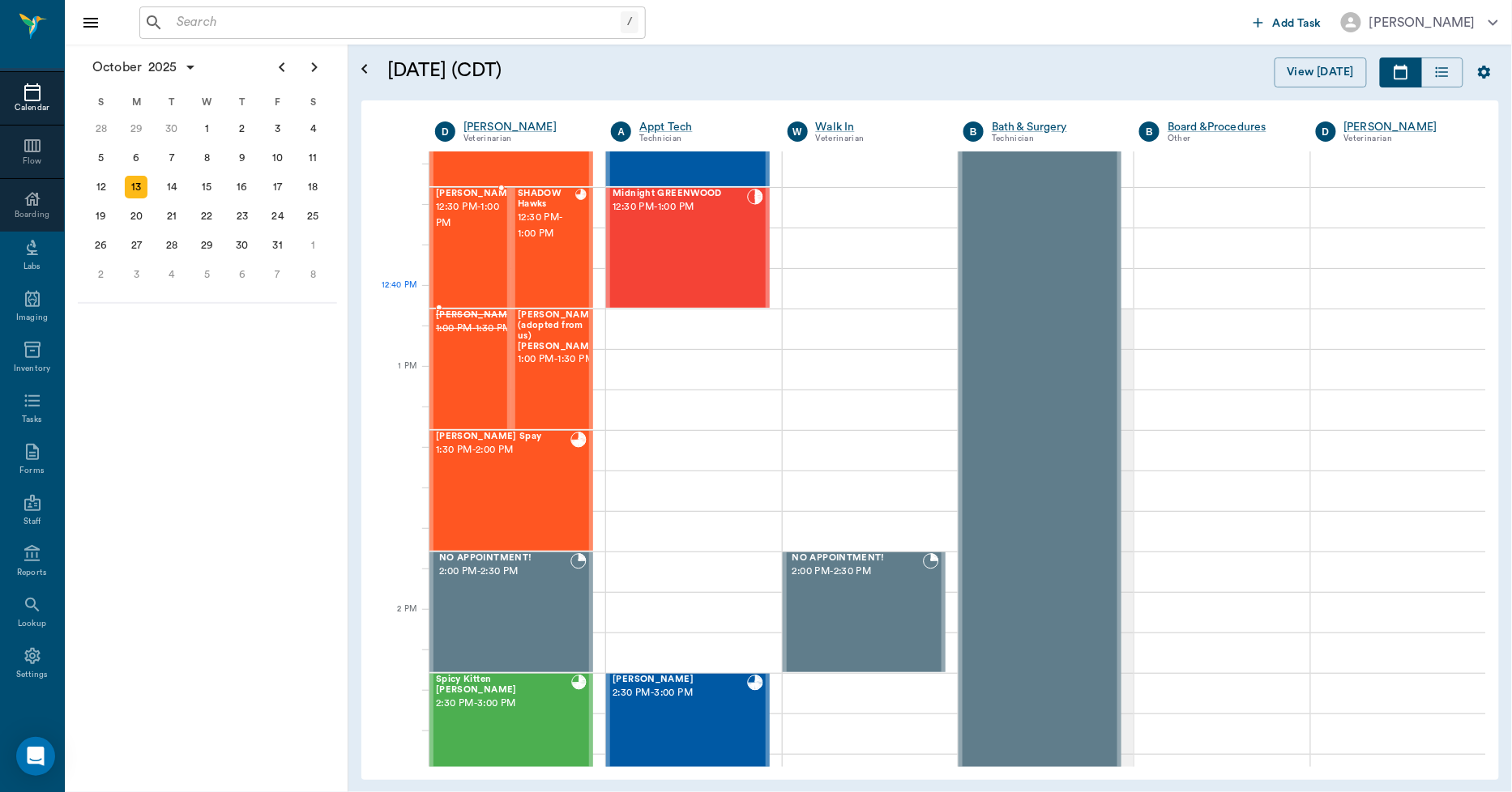
scroll to position [805, 0]
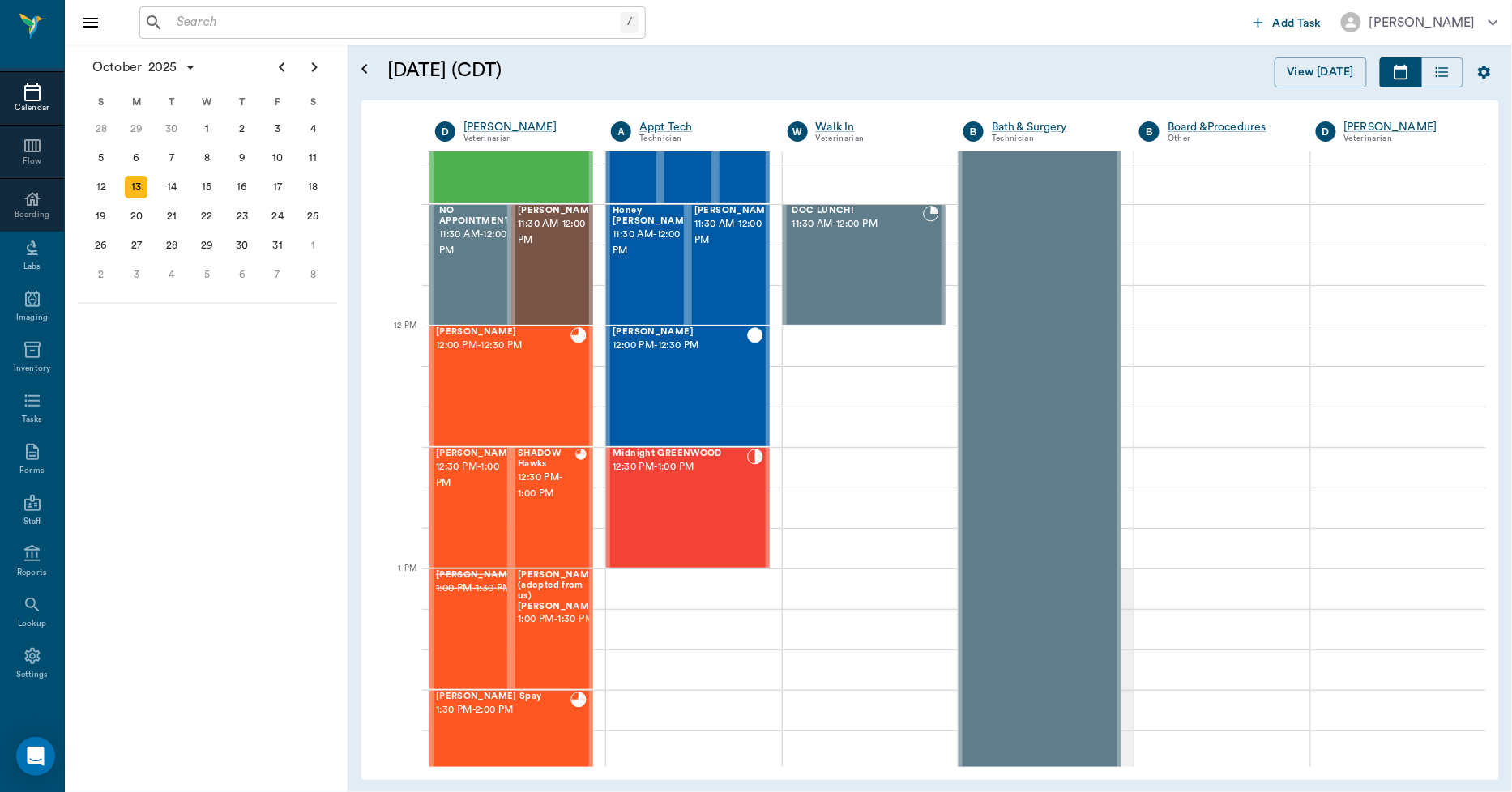
click at [14, 91] on div at bounding box center [31, 91] width 64 height 19
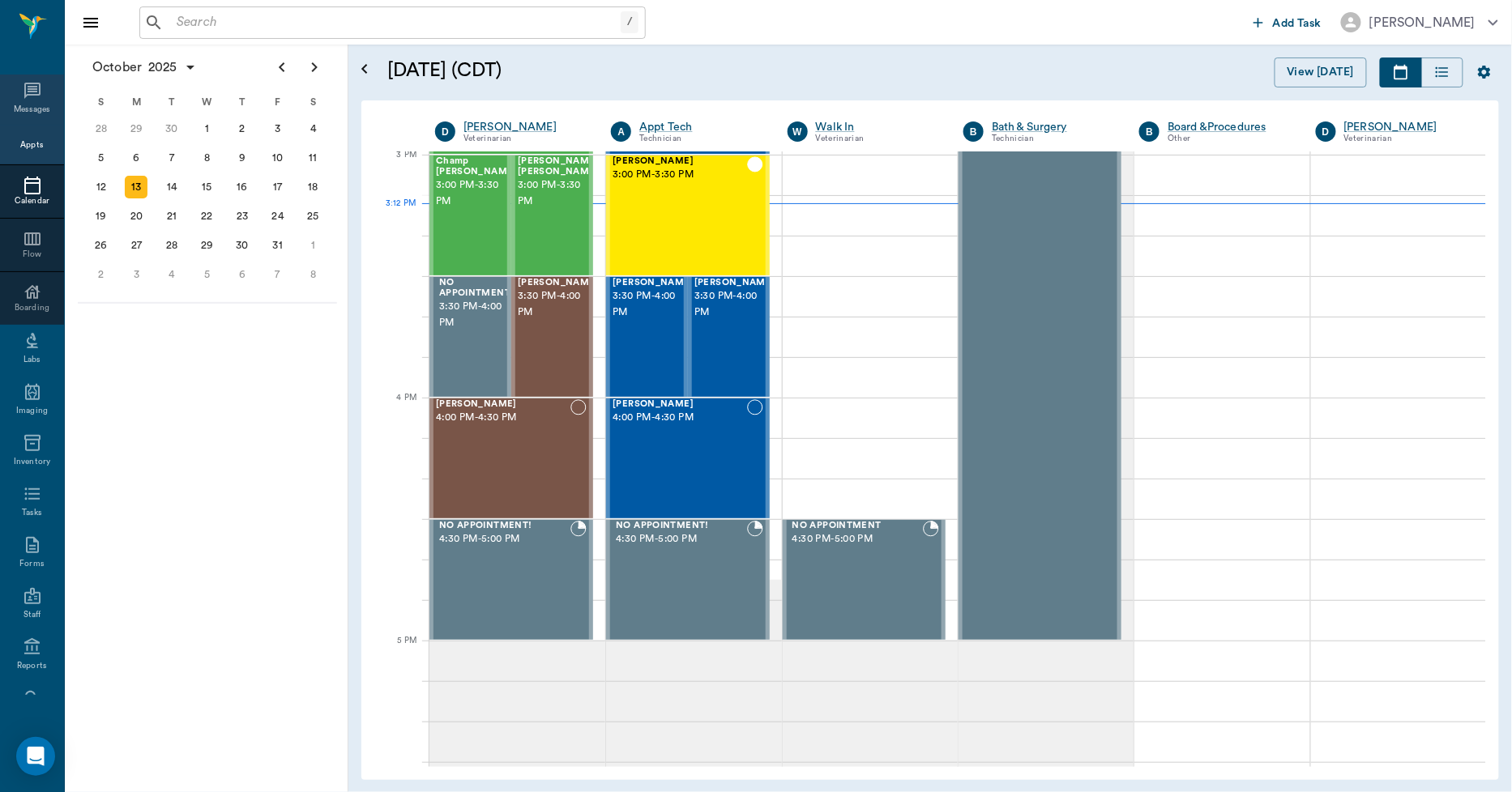
click at [24, 91] on icon at bounding box center [32, 91] width 17 height 17
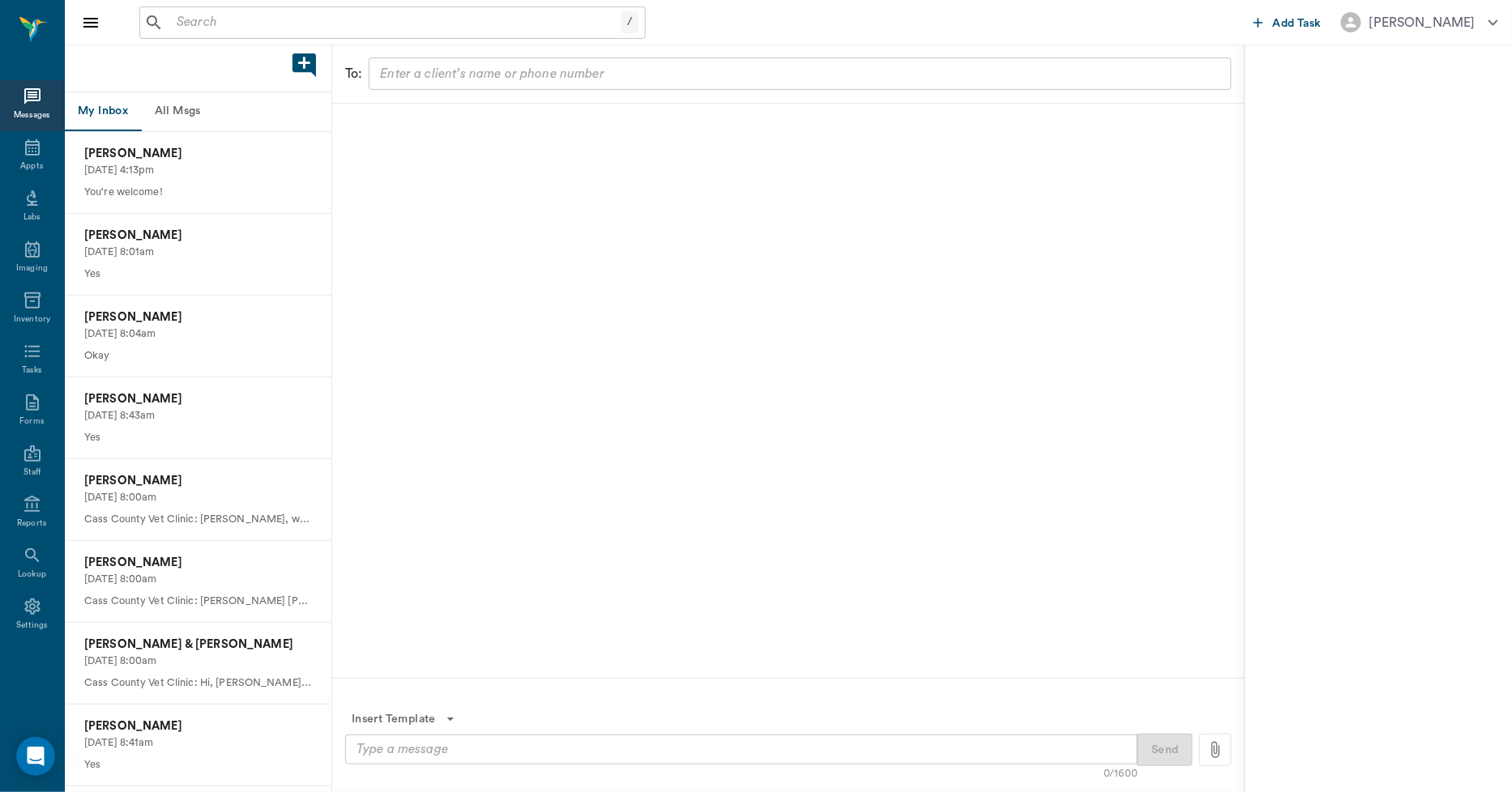
click at [184, 108] on button "All Msgs" at bounding box center [177, 112] width 73 height 39
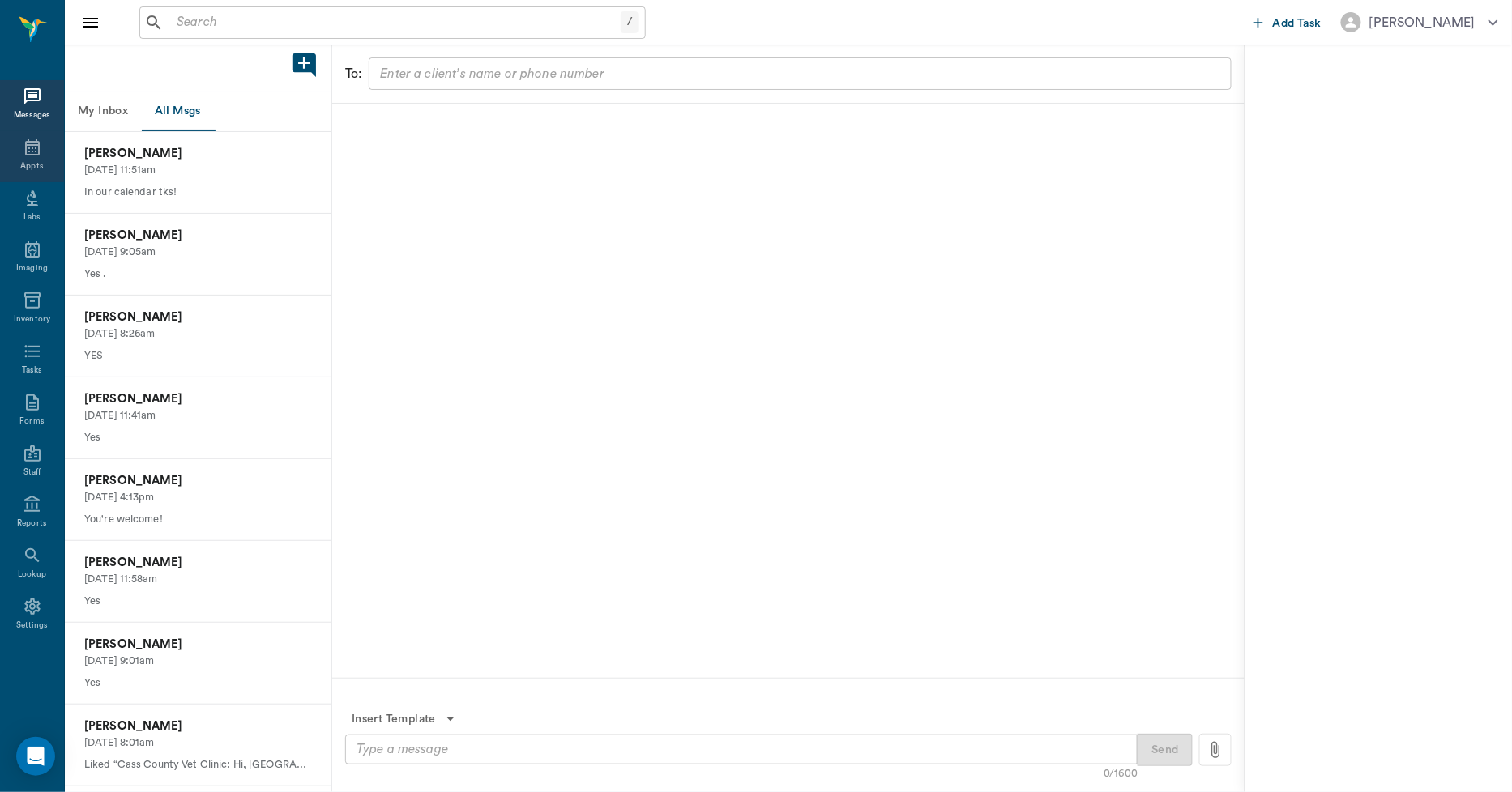
click at [30, 152] on icon at bounding box center [32, 147] width 19 height 19
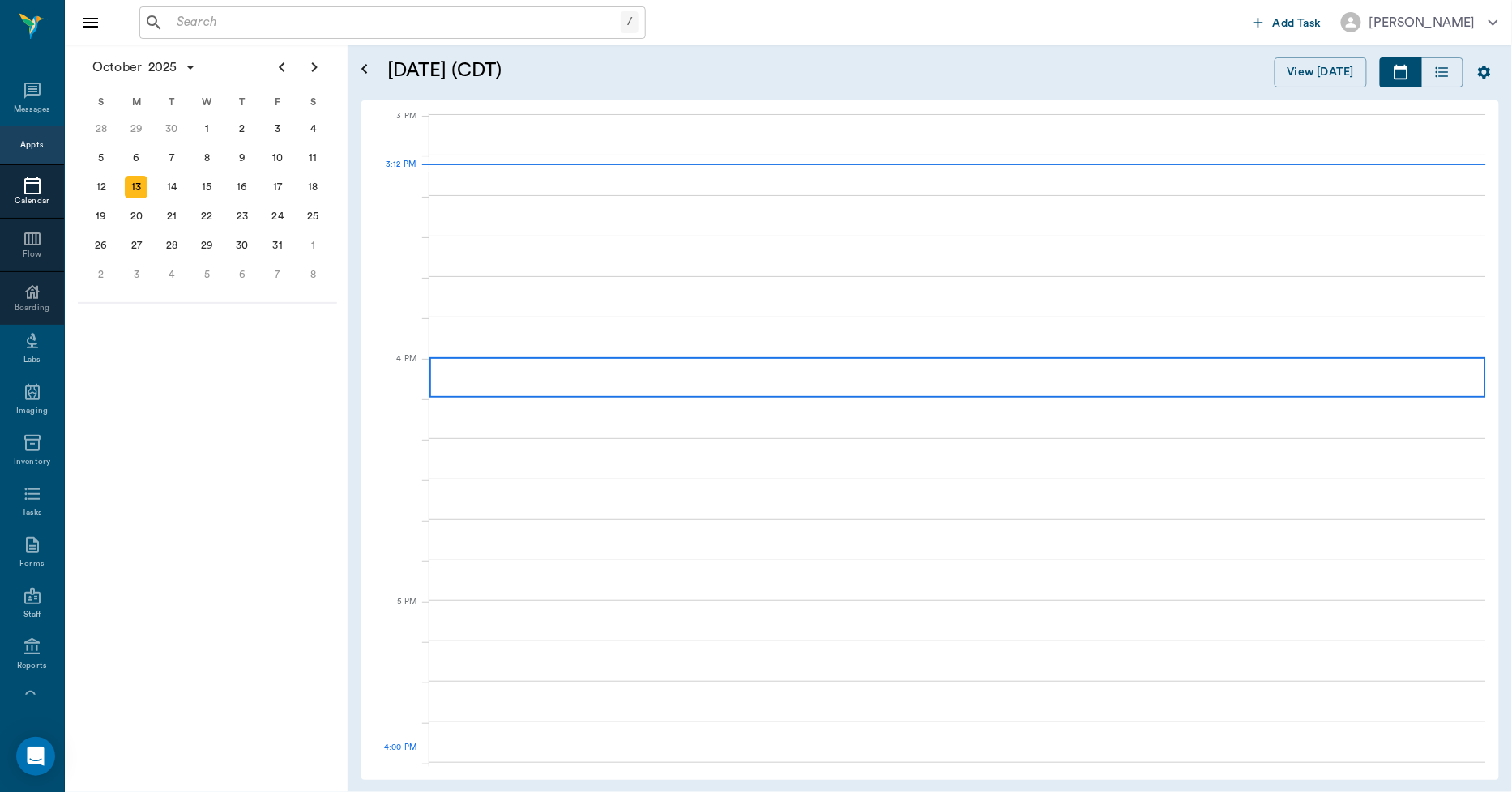
scroll to position [1704, 0]
